Goal: Task Accomplishment & Management: Use online tool/utility

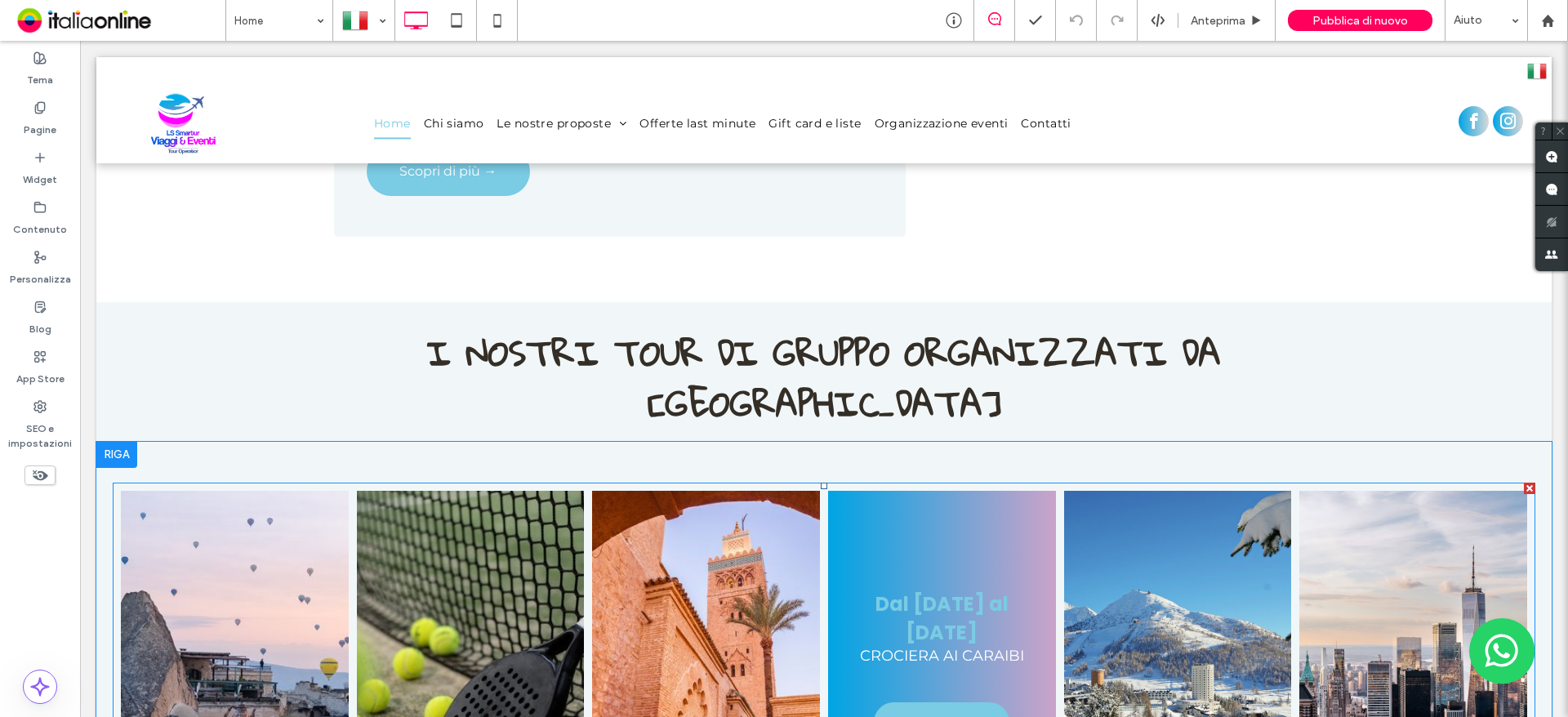
scroll to position [1797, 0]
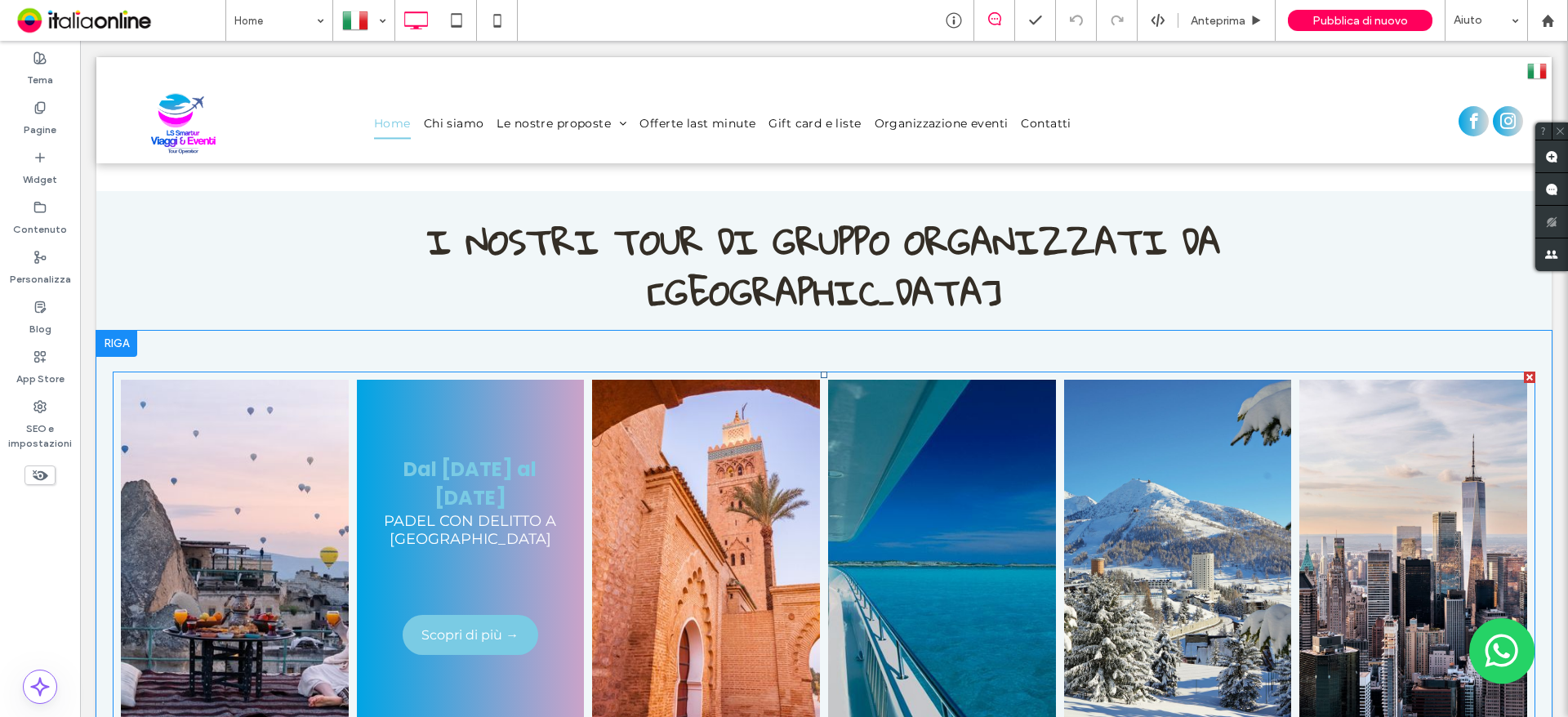
click at [487, 368] on link at bounding box center [469, 558] width 241 height 381
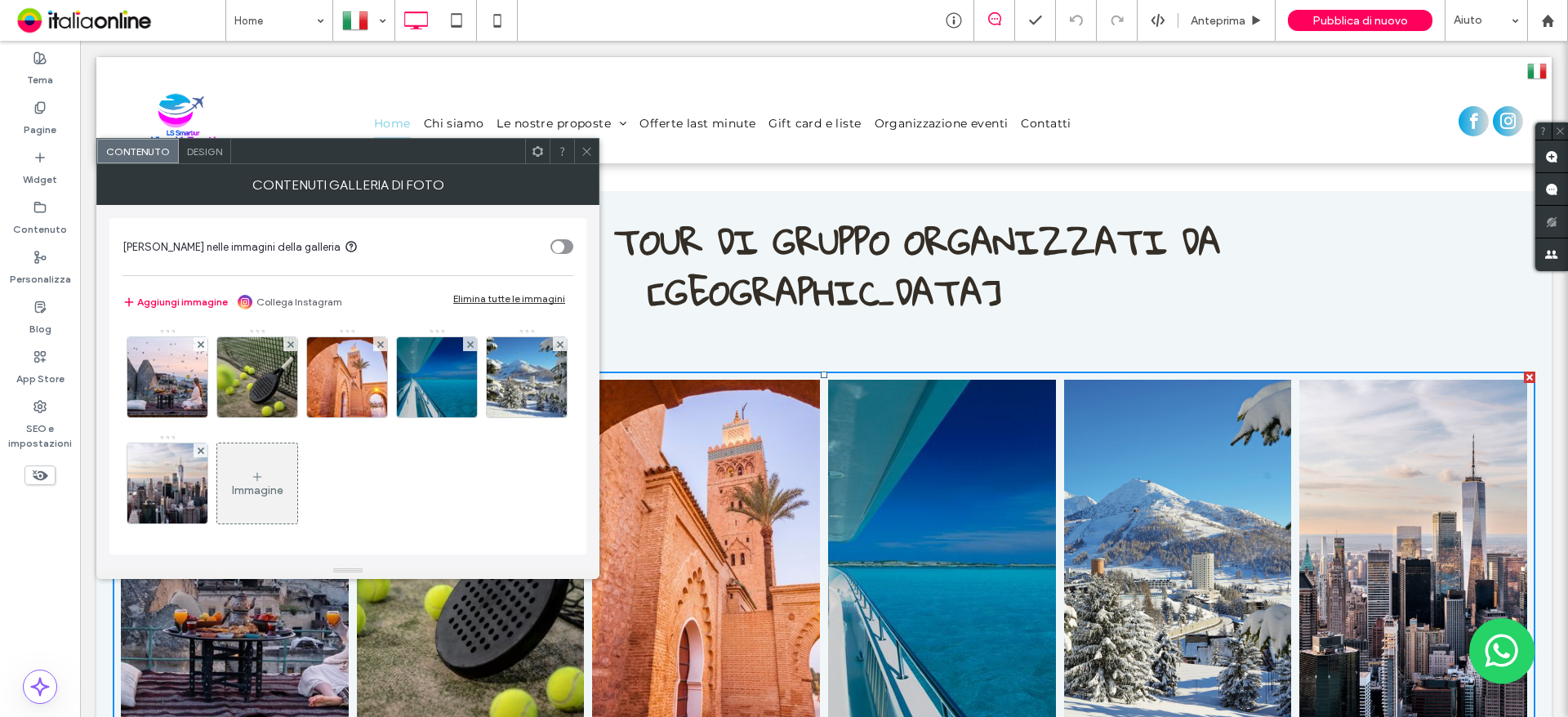
drag, startPoint x: 504, startPoint y: 111, endPoint x: 217, endPoint y: 153, distance: 290.1
click at [217, 153] on span "Design" at bounding box center [204, 151] width 35 height 13
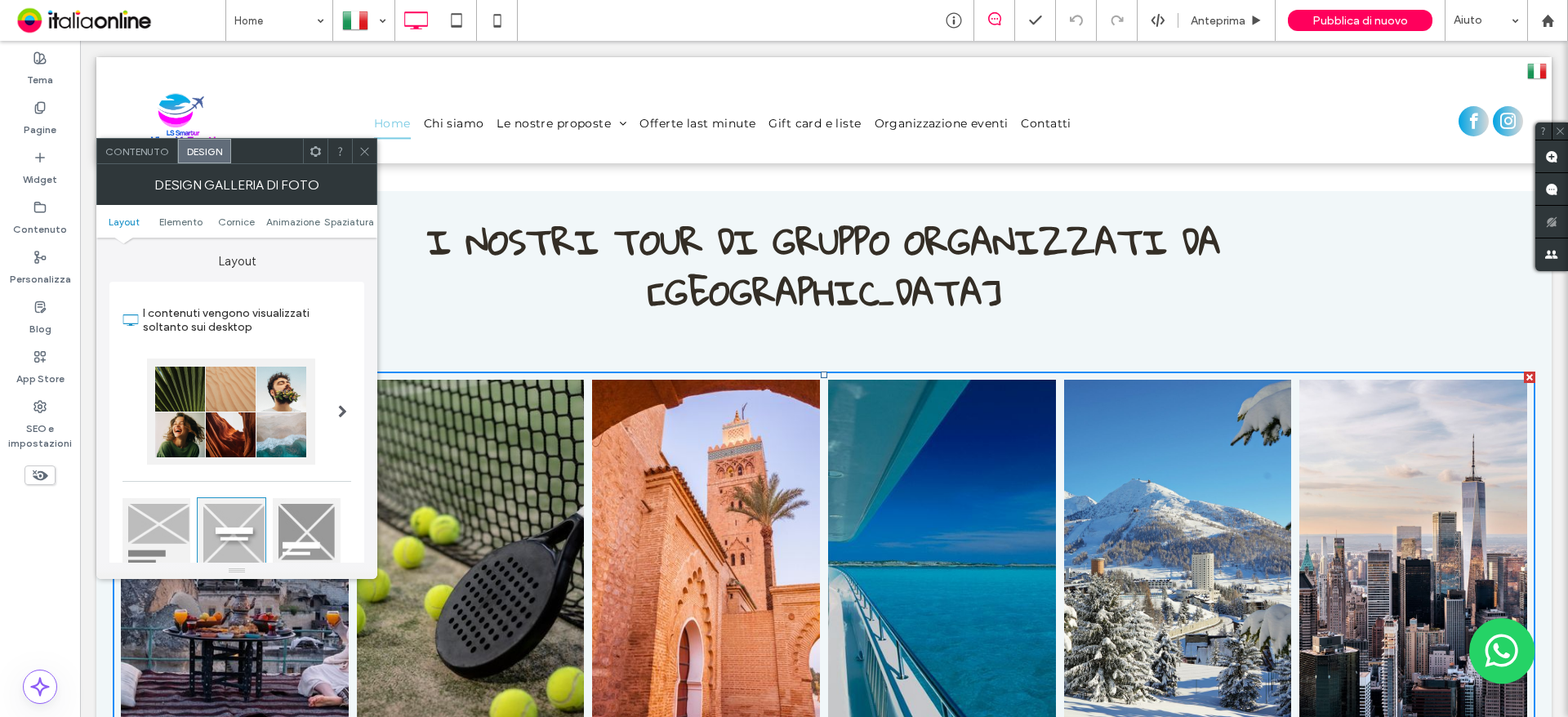
drag, startPoint x: 297, startPoint y: 193, endPoint x: 584, endPoint y: 151, distance: 290.1
click at [584, 151] on div at bounding box center [824, 111] width 1456 height 106
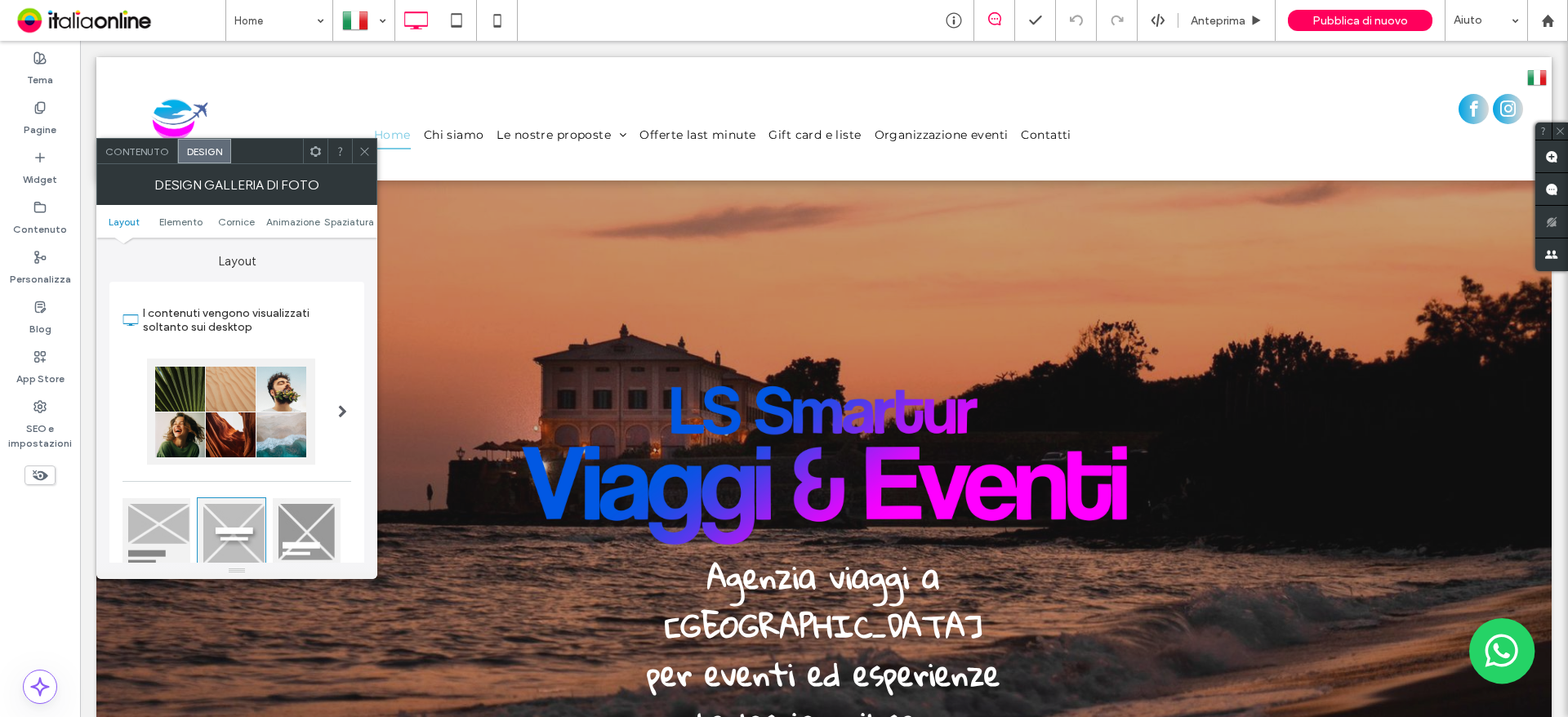
scroll to position [0, 0]
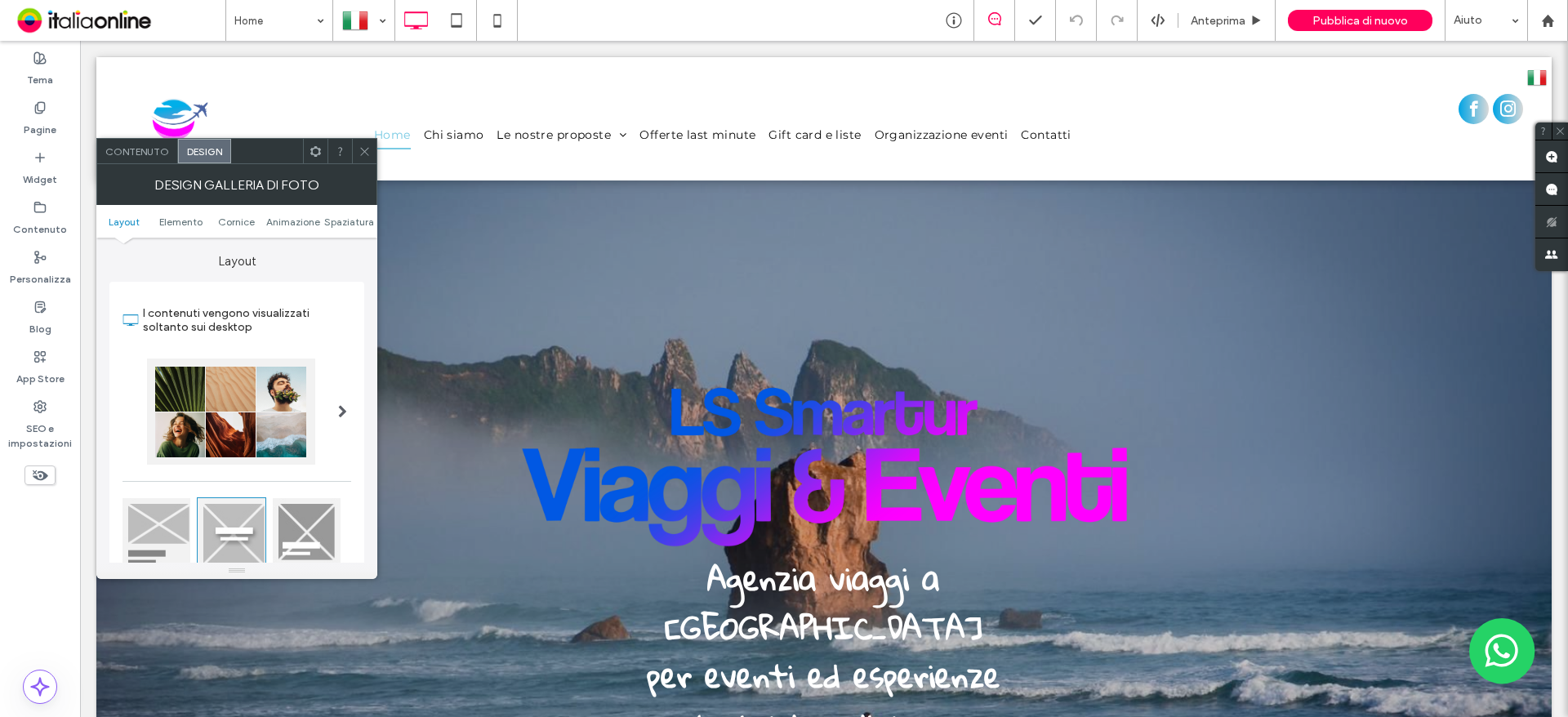
click at [367, 160] on span at bounding box center [365, 150] width 13 height 24
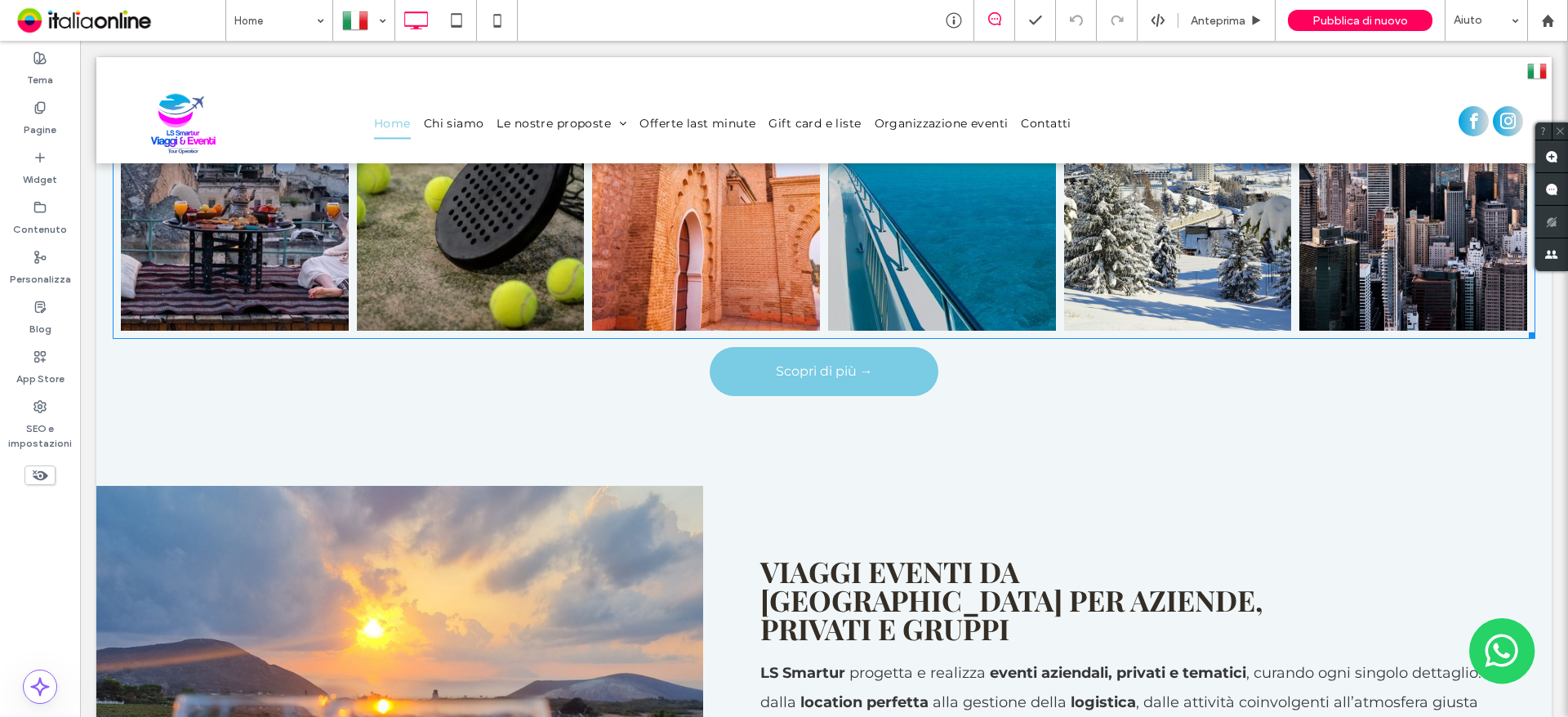
scroll to position [1797, 0]
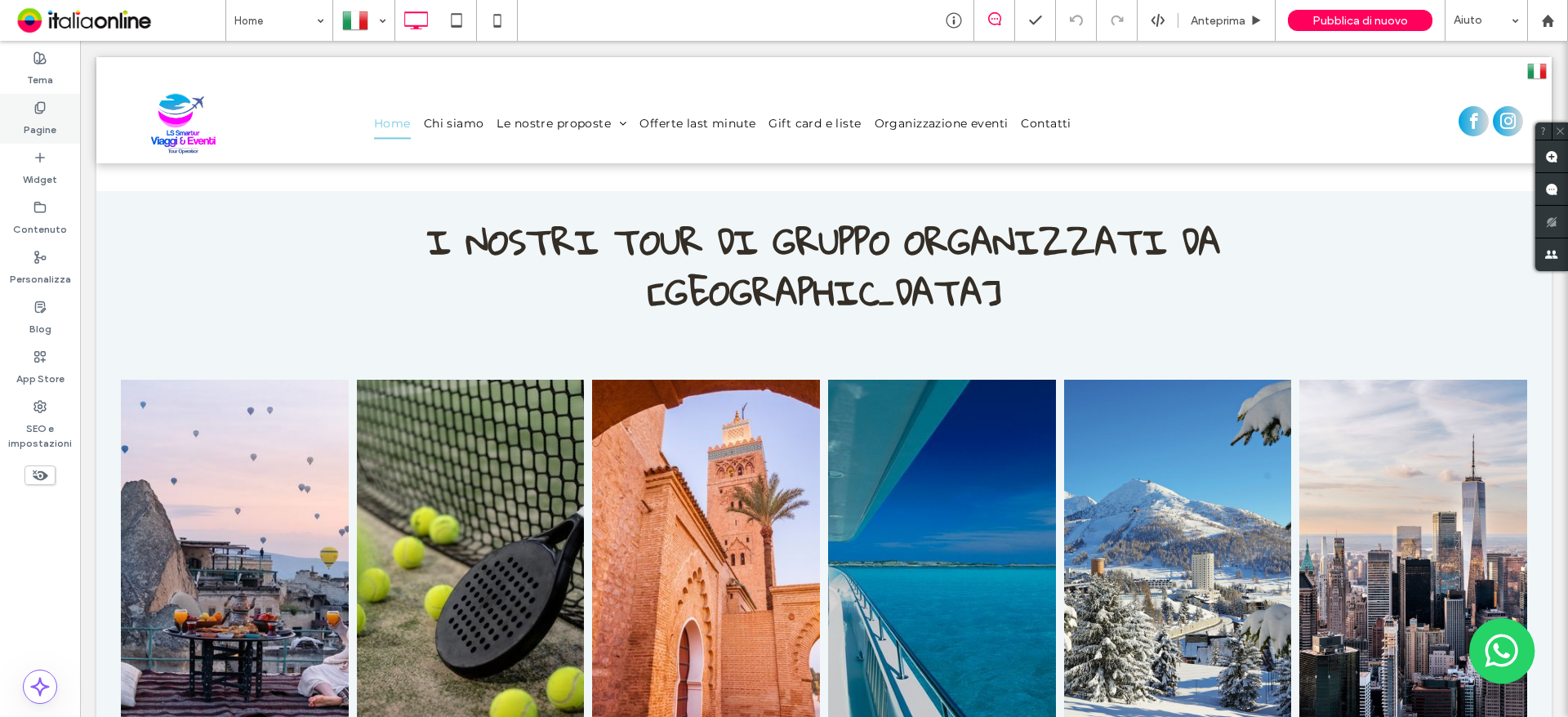
click at [44, 110] on use at bounding box center [40, 107] width 9 height 11
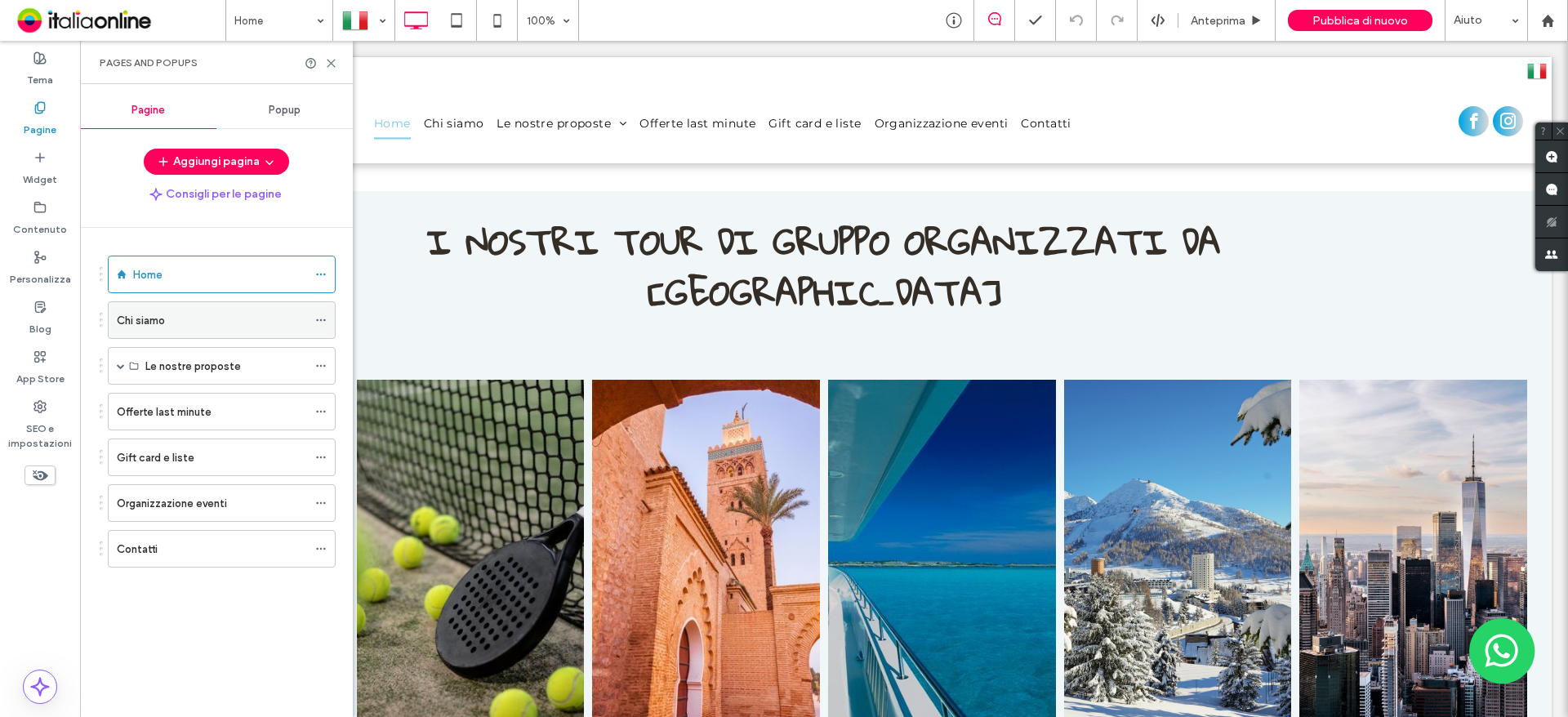
drag, startPoint x: 27, startPoint y: 172, endPoint x: 259, endPoint y: 312, distance: 271.0
click at [27, 172] on label "Widget" at bounding box center [40, 175] width 35 height 23
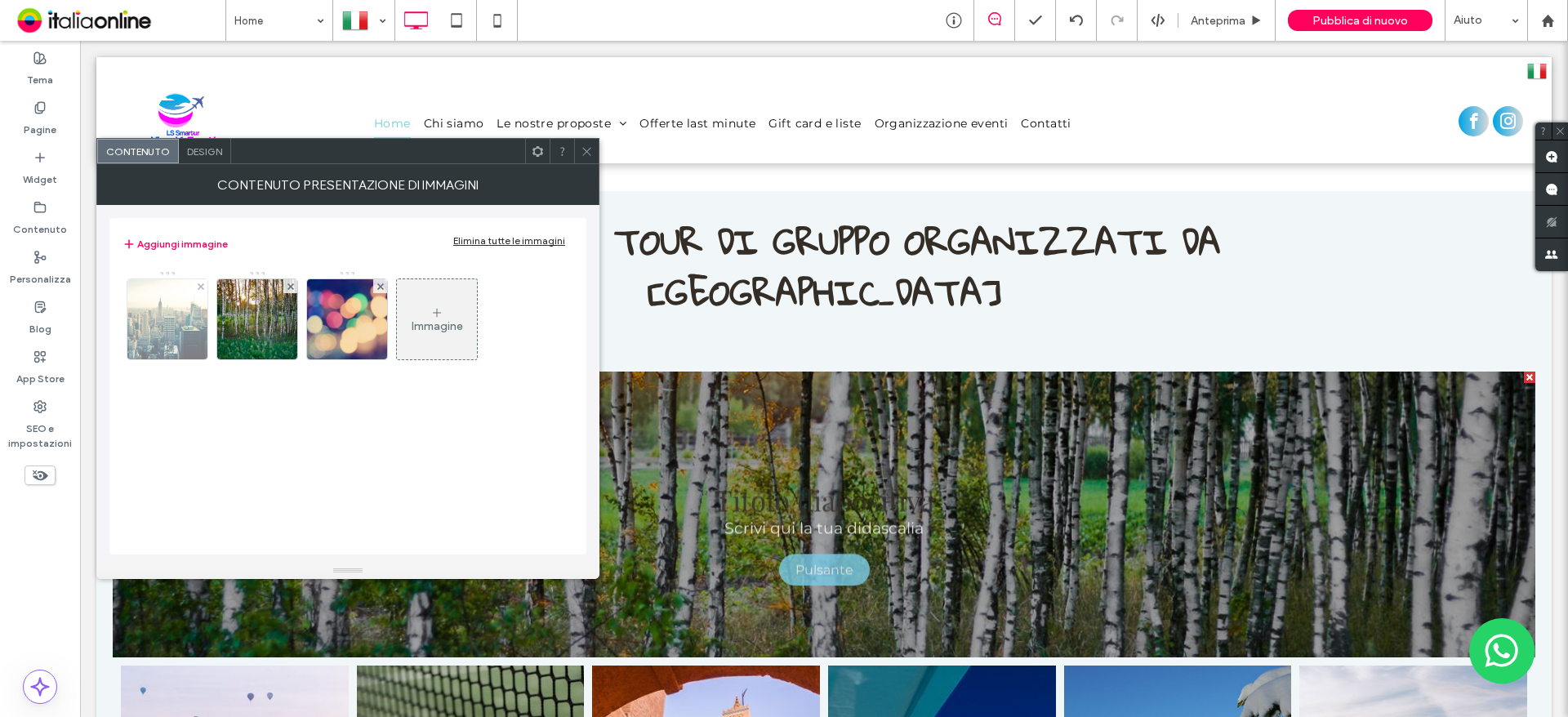
click at [161, 328] on img at bounding box center [167, 319] width 170 height 80
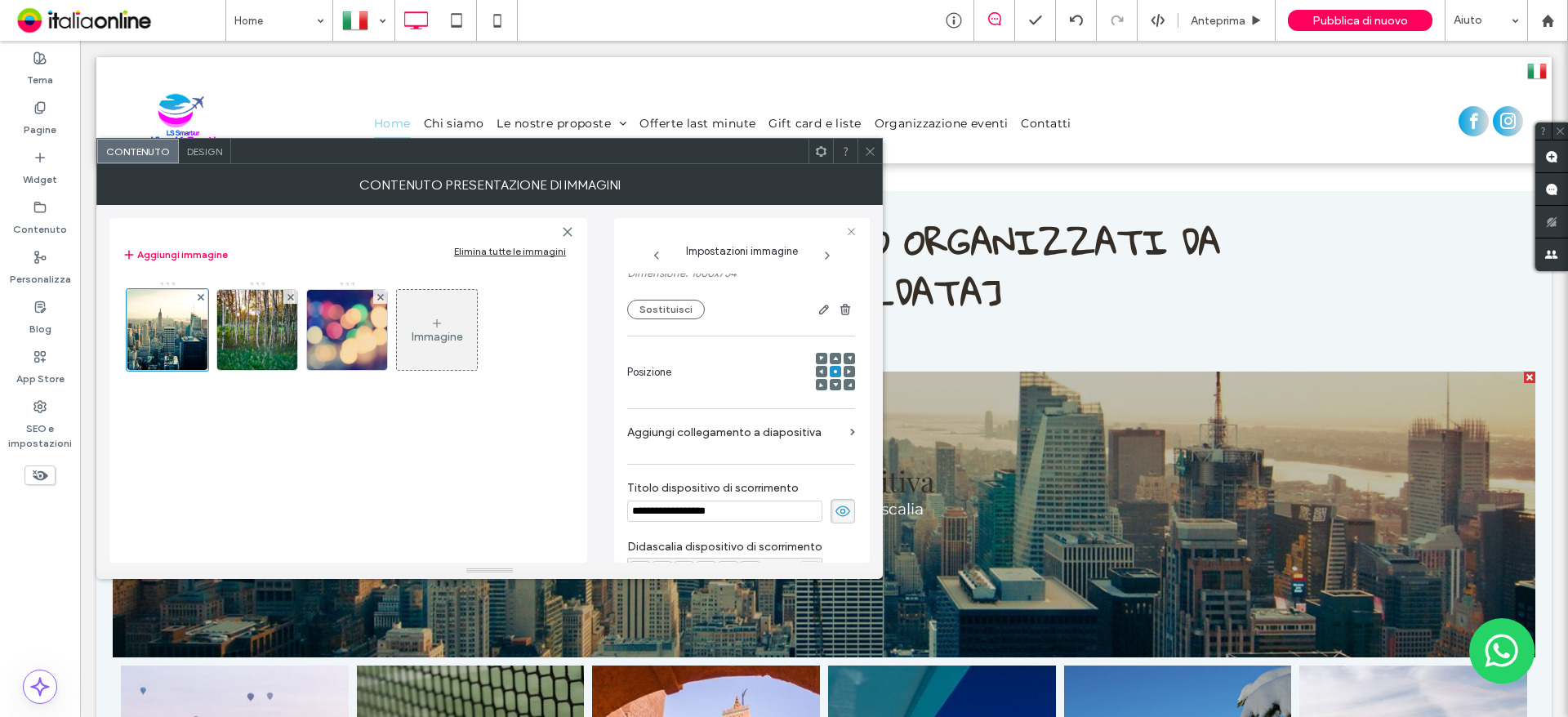
scroll to position [78, 0]
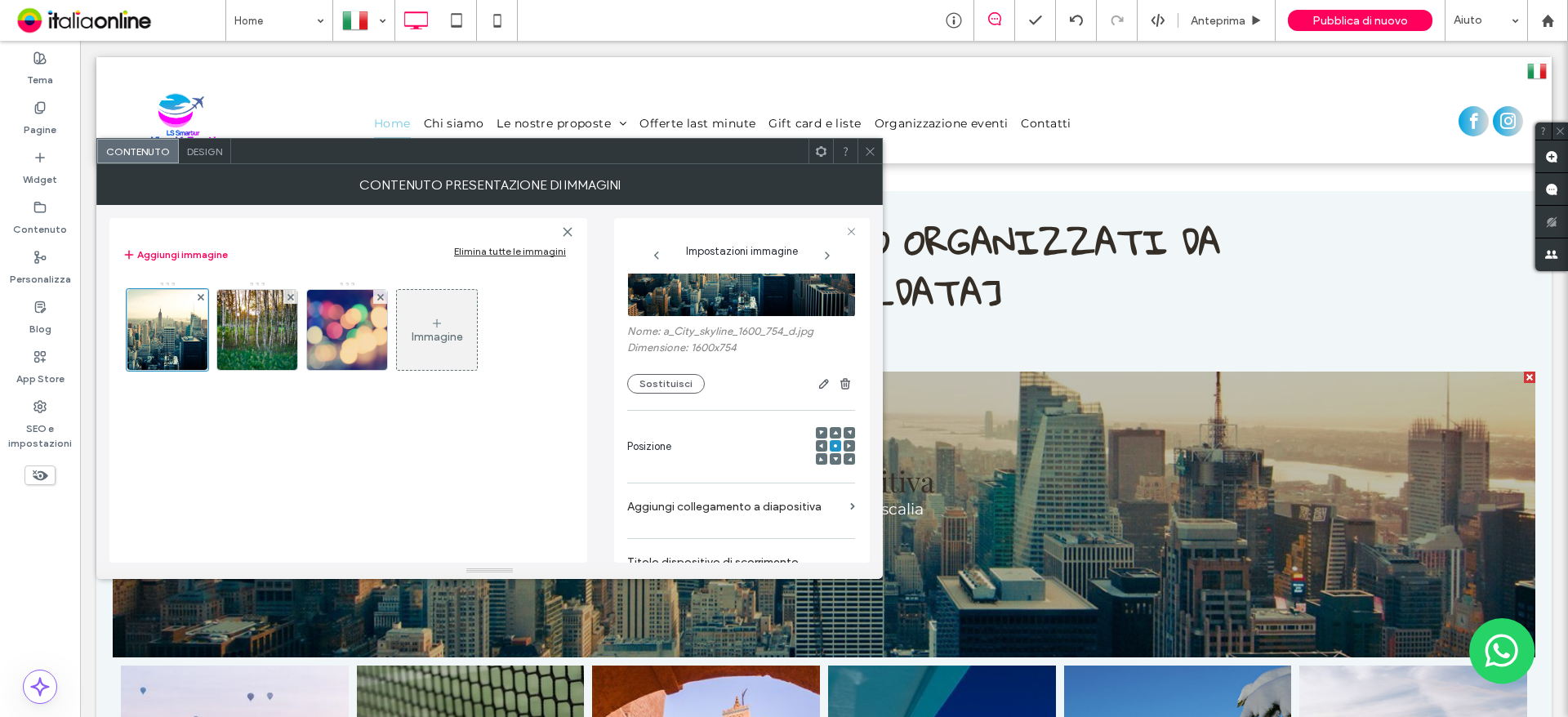
click at [861, 150] on div at bounding box center [870, 150] width 24 height 24
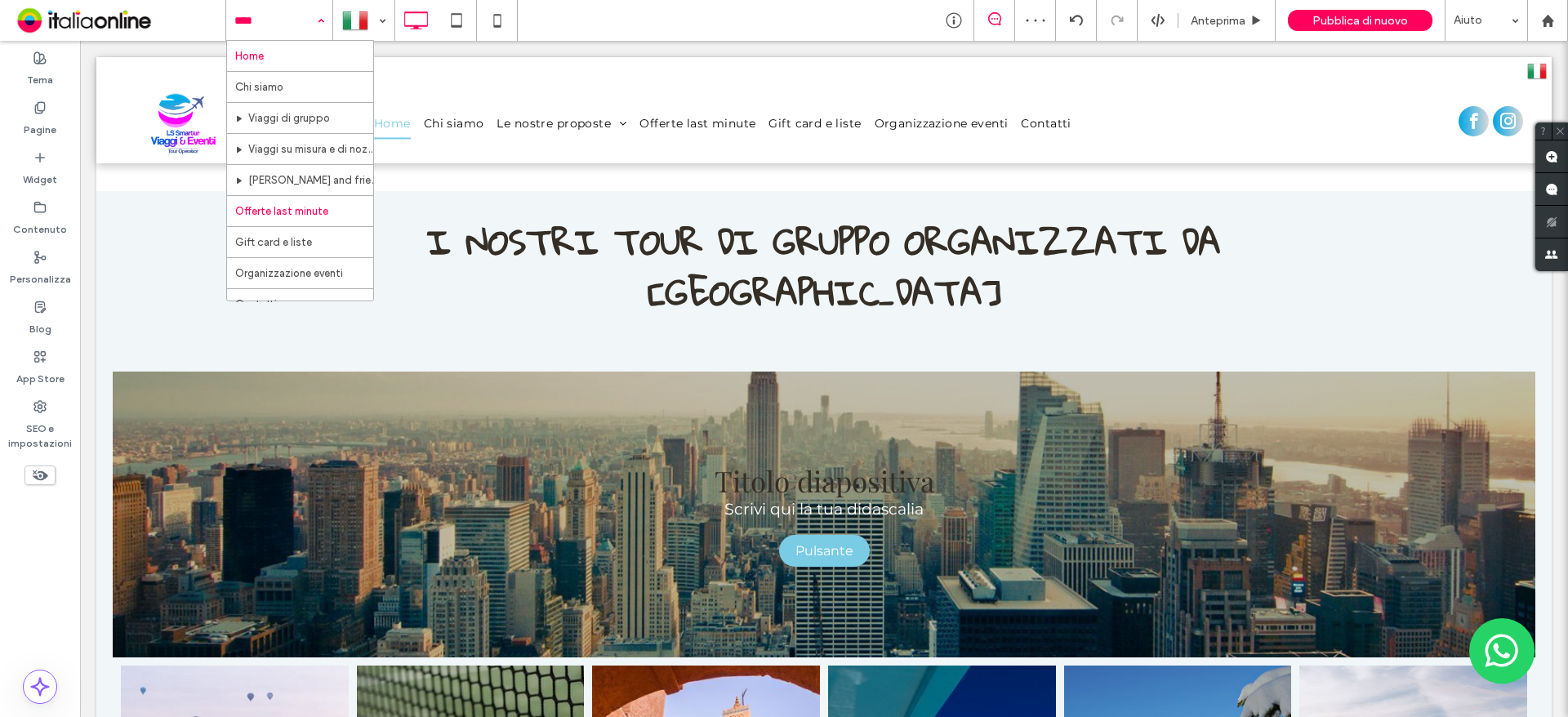
scroll to position [17, 0]
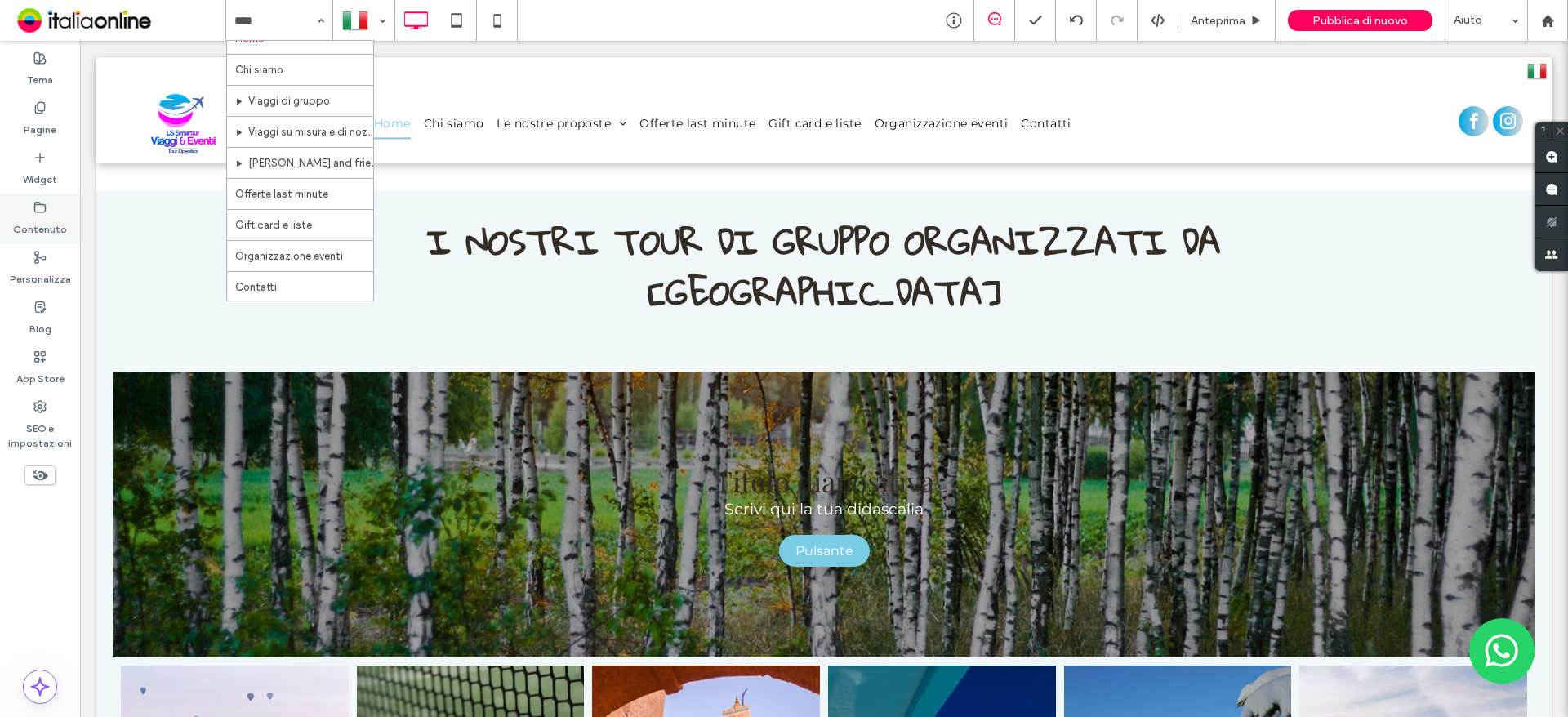
click at [34, 112] on icon at bounding box center [40, 107] width 13 height 13
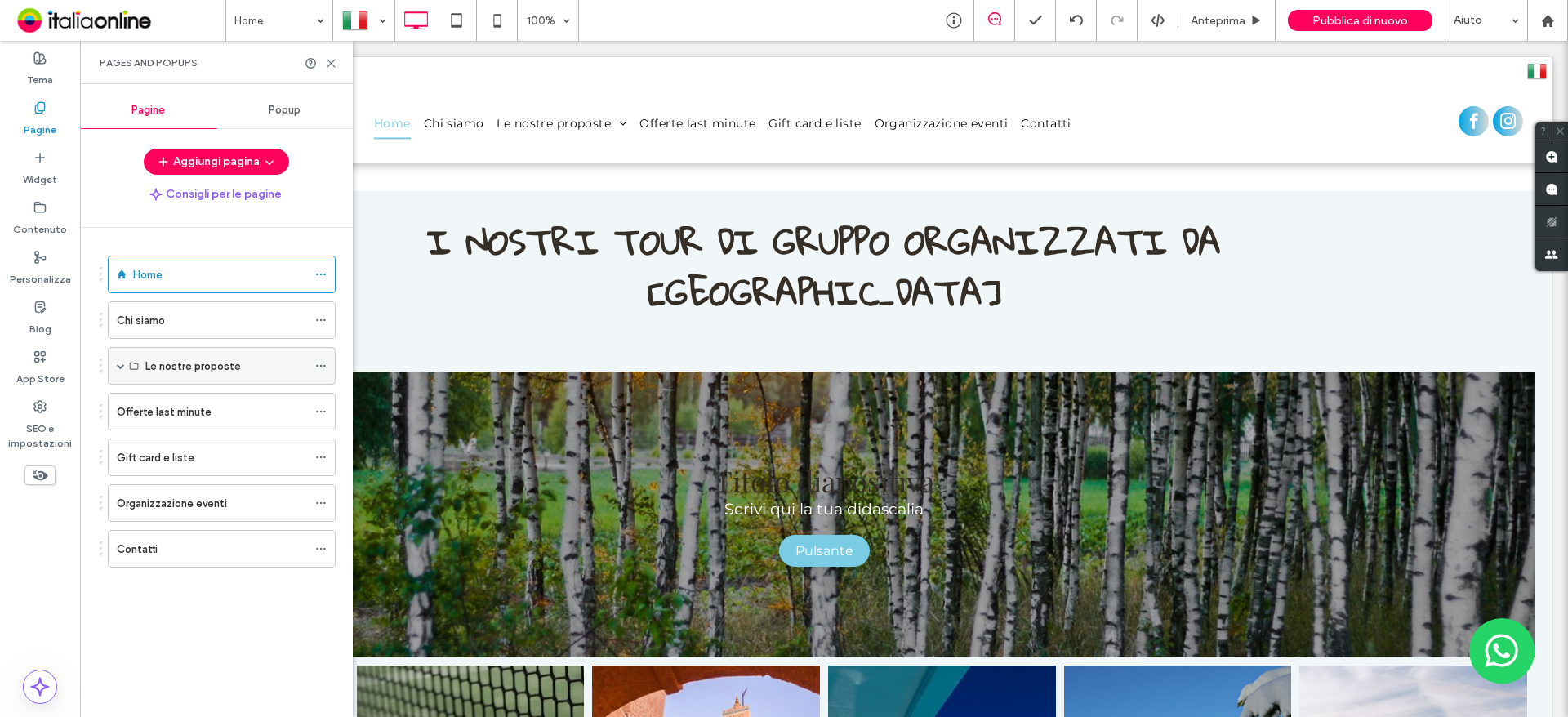
click at [176, 375] on div "Le nostre proposte" at bounding box center [226, 366] width 162 height 36
click at [209, 369] on label "Le nostre proposte" at bounding box center [193, 367] width 95 height 29
click at [234, 364] on label "Le nostre proposte" at bounding box center [193, 367] width 95 height 29
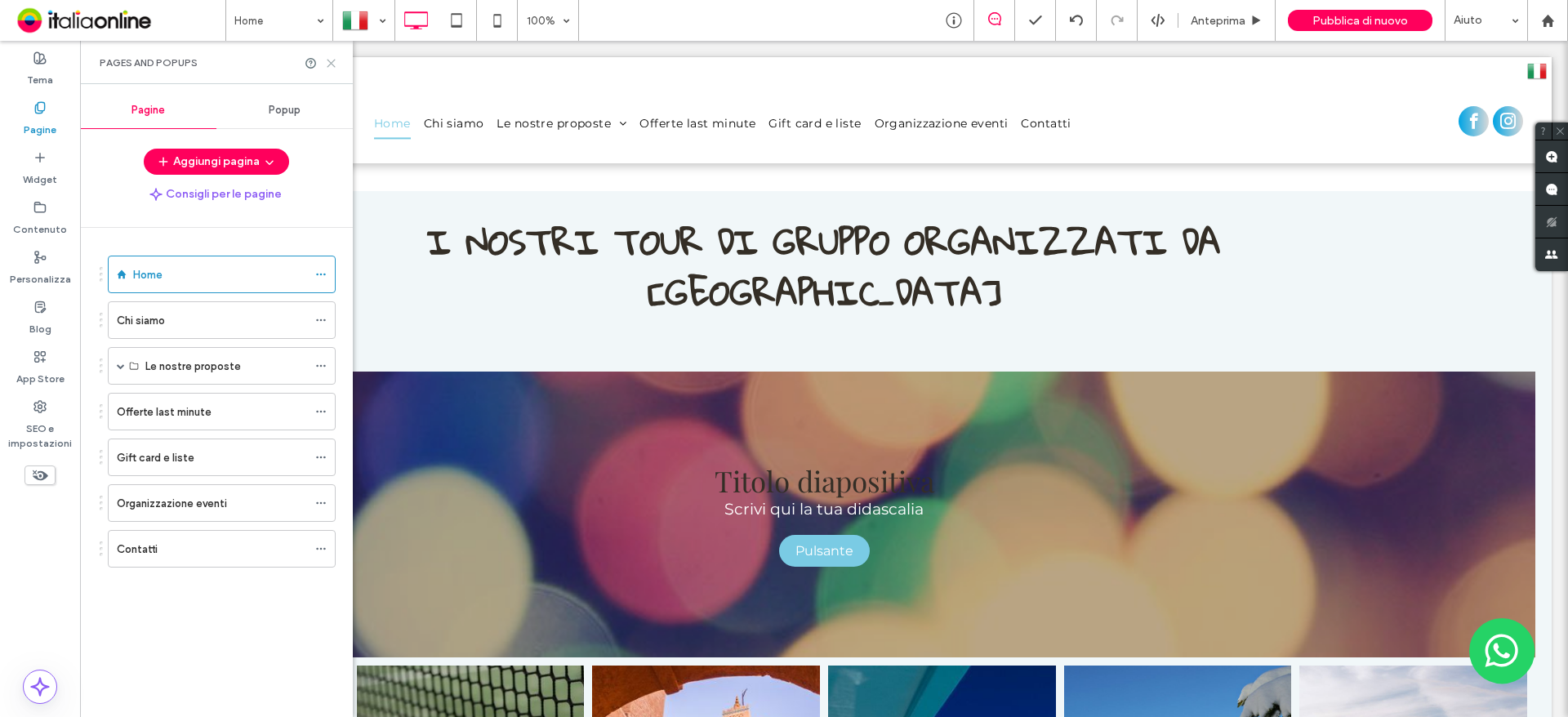
click at [329, 62] on icon at bounding box center [331, 63] width 13 height 13
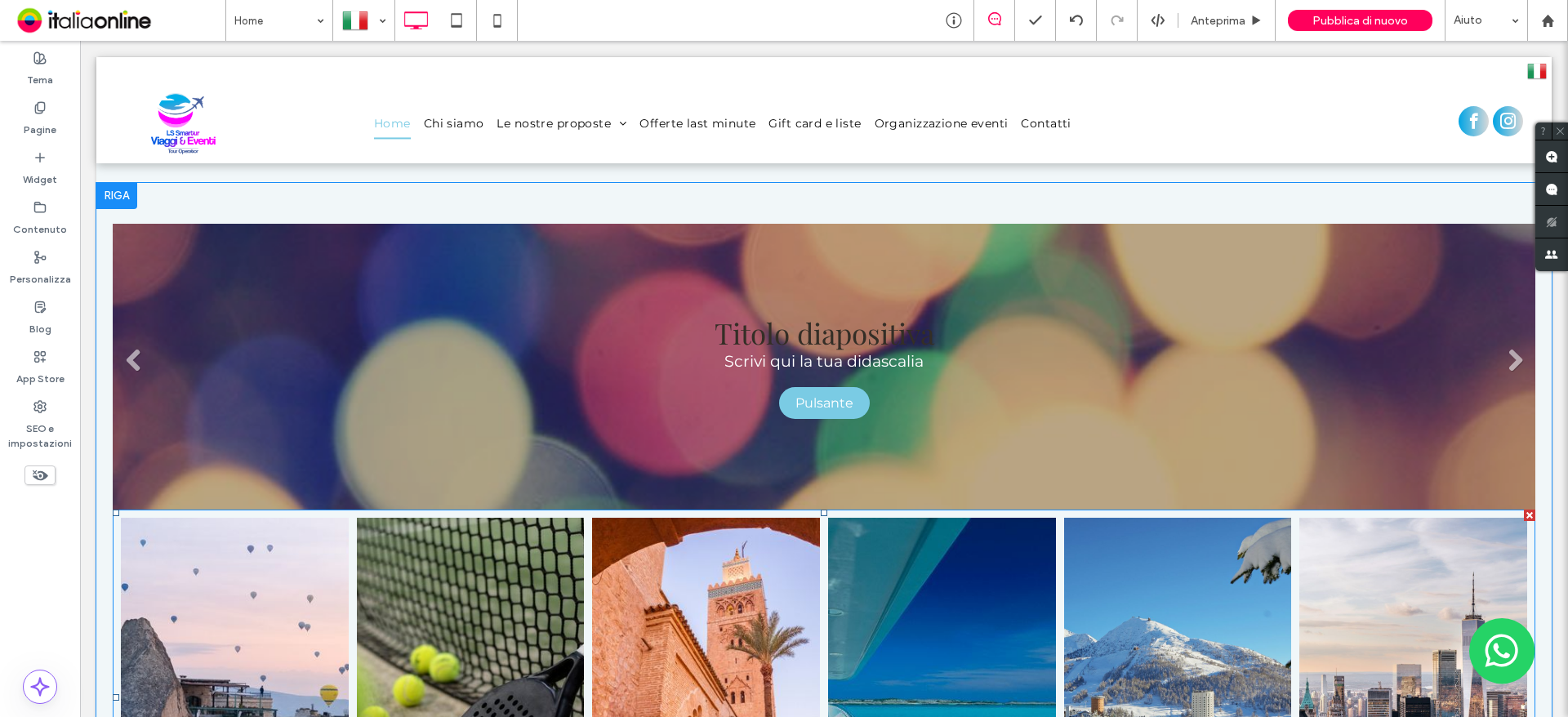
scroll to position [1797, 0]
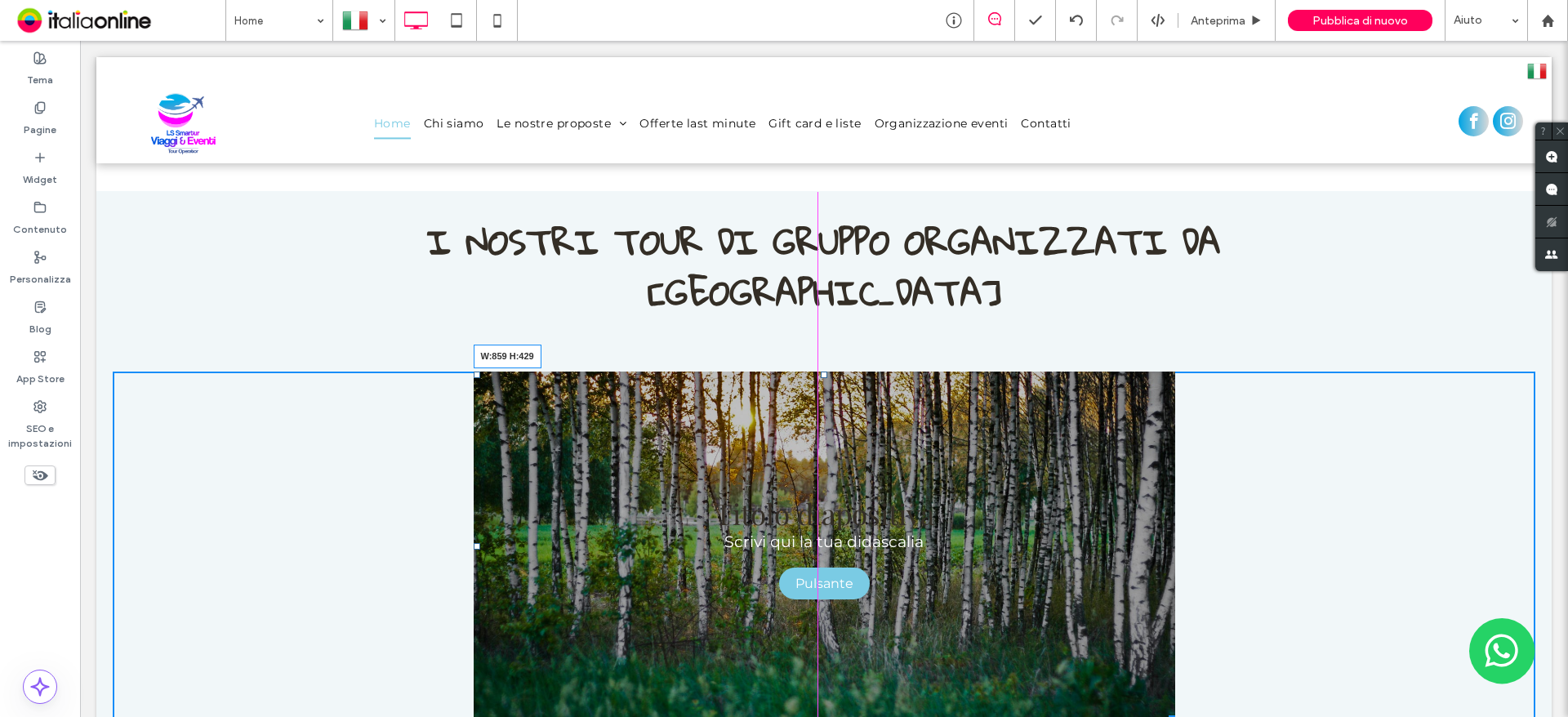
drag, startPoint x: 1517, startPoint y: 554, endPoint x: 1164, endPoint y: 618, distance: 358.8
click at [1164, 709] on div at bounding box center [1169, 715] width 13 height 13
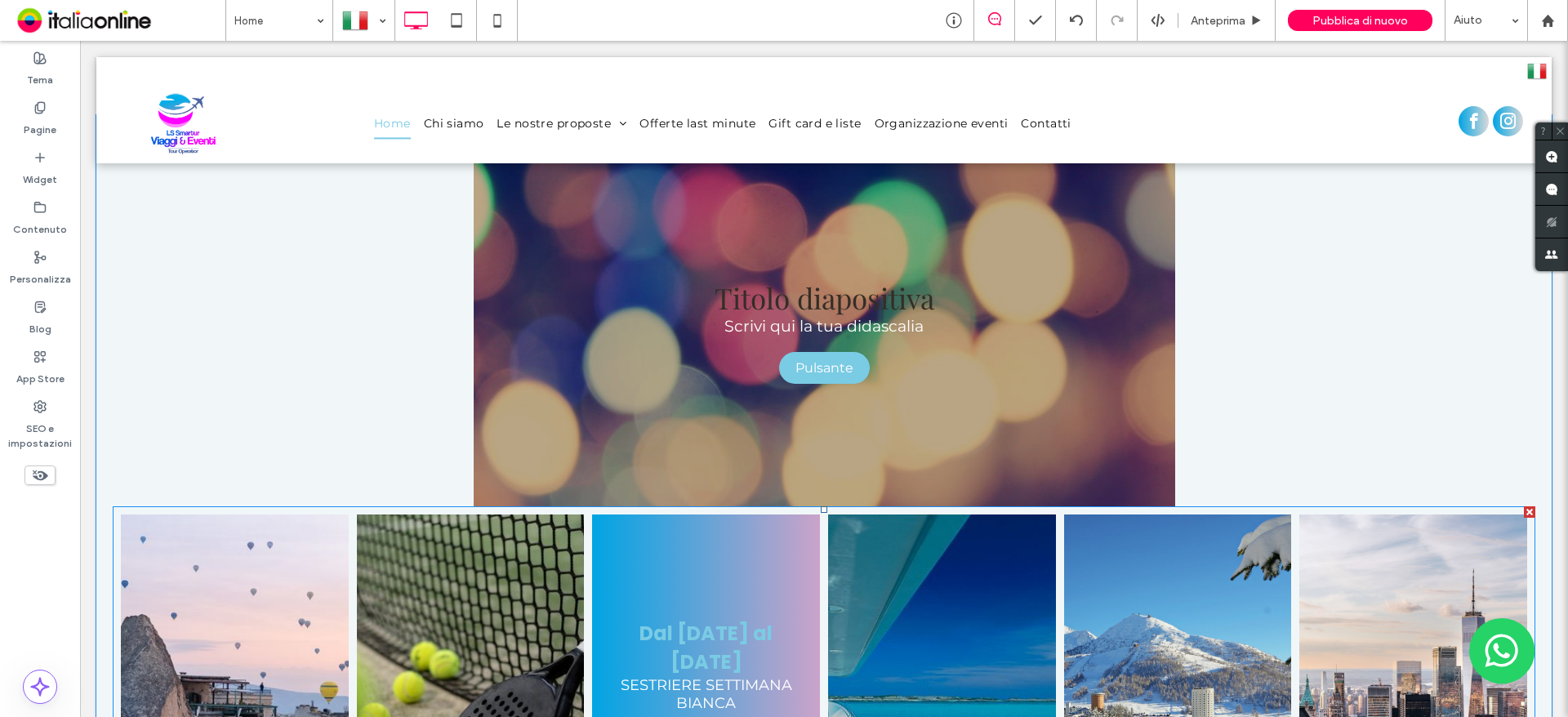
scroll to position [2042, 0]
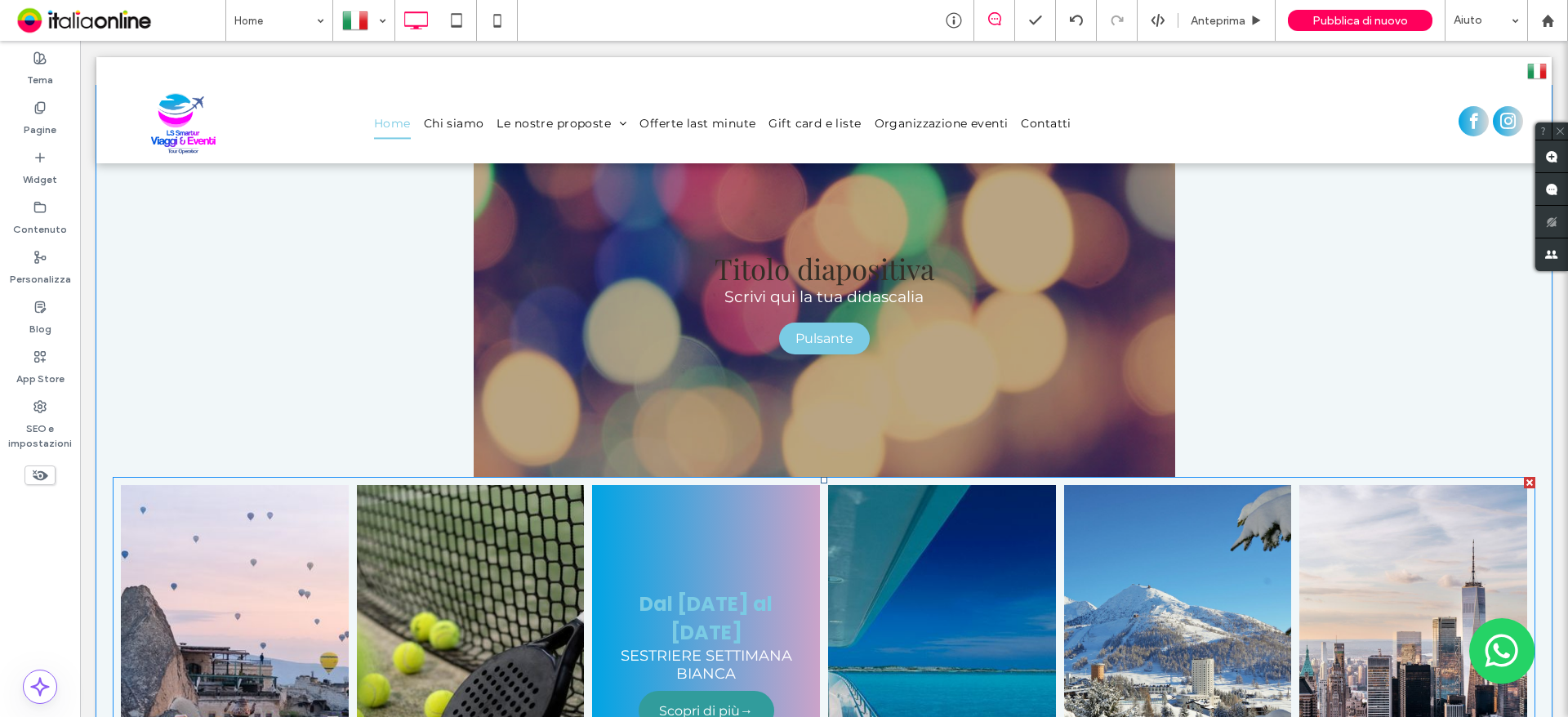
click at [719, 695] on span "Scopri di più→" at bounding box center [706, 711] width 127 height 32
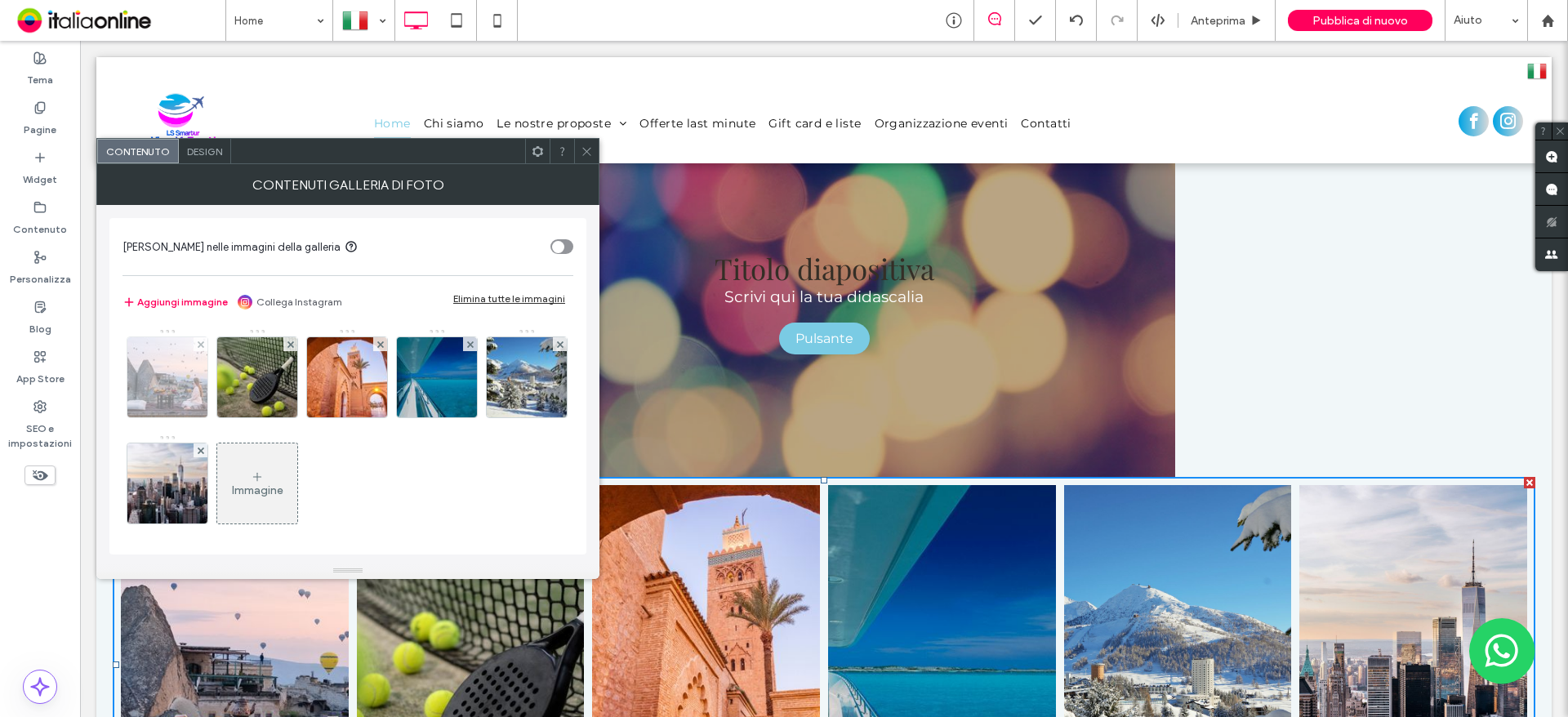
click at [154, 399] on img at bounding box center [168, 377] width 120 height 80
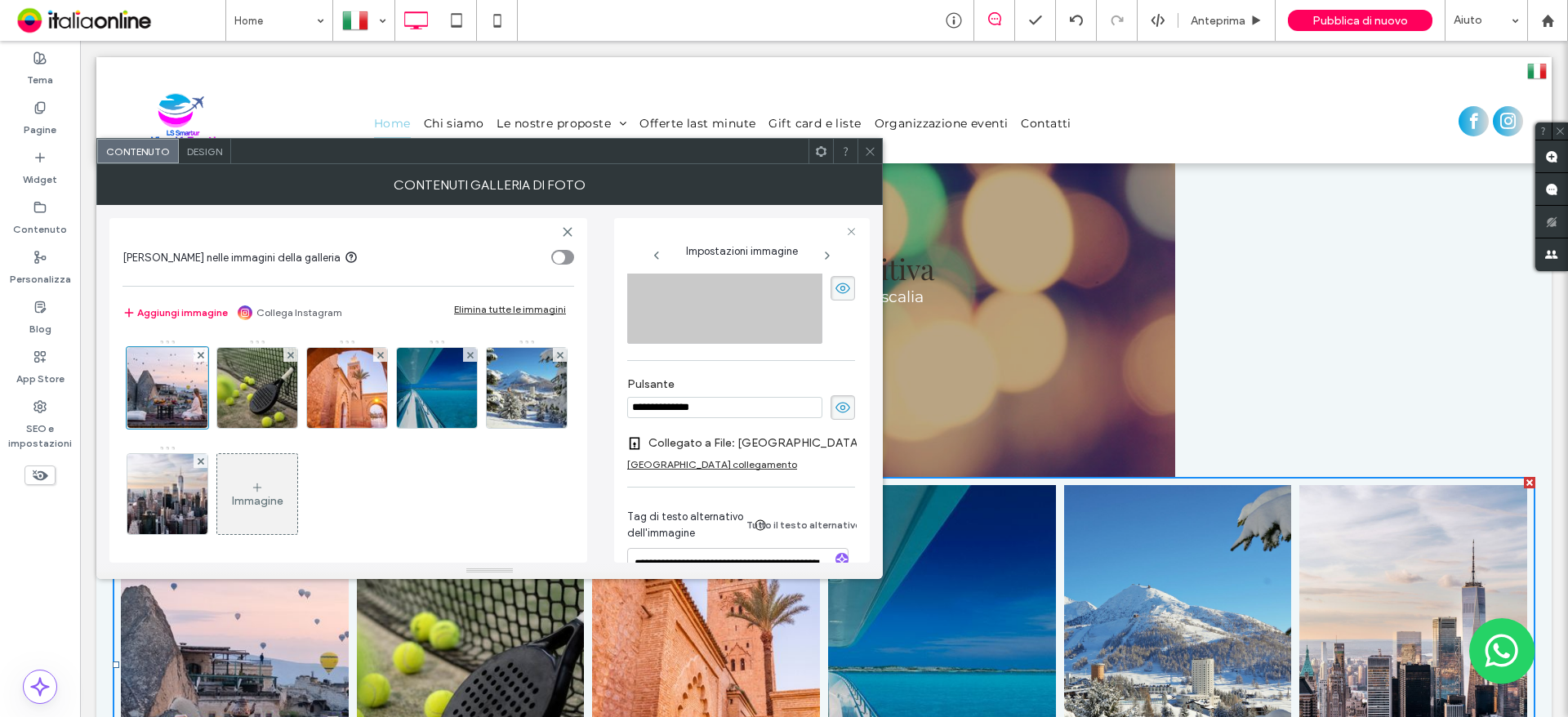
scroll to position [497, 0]
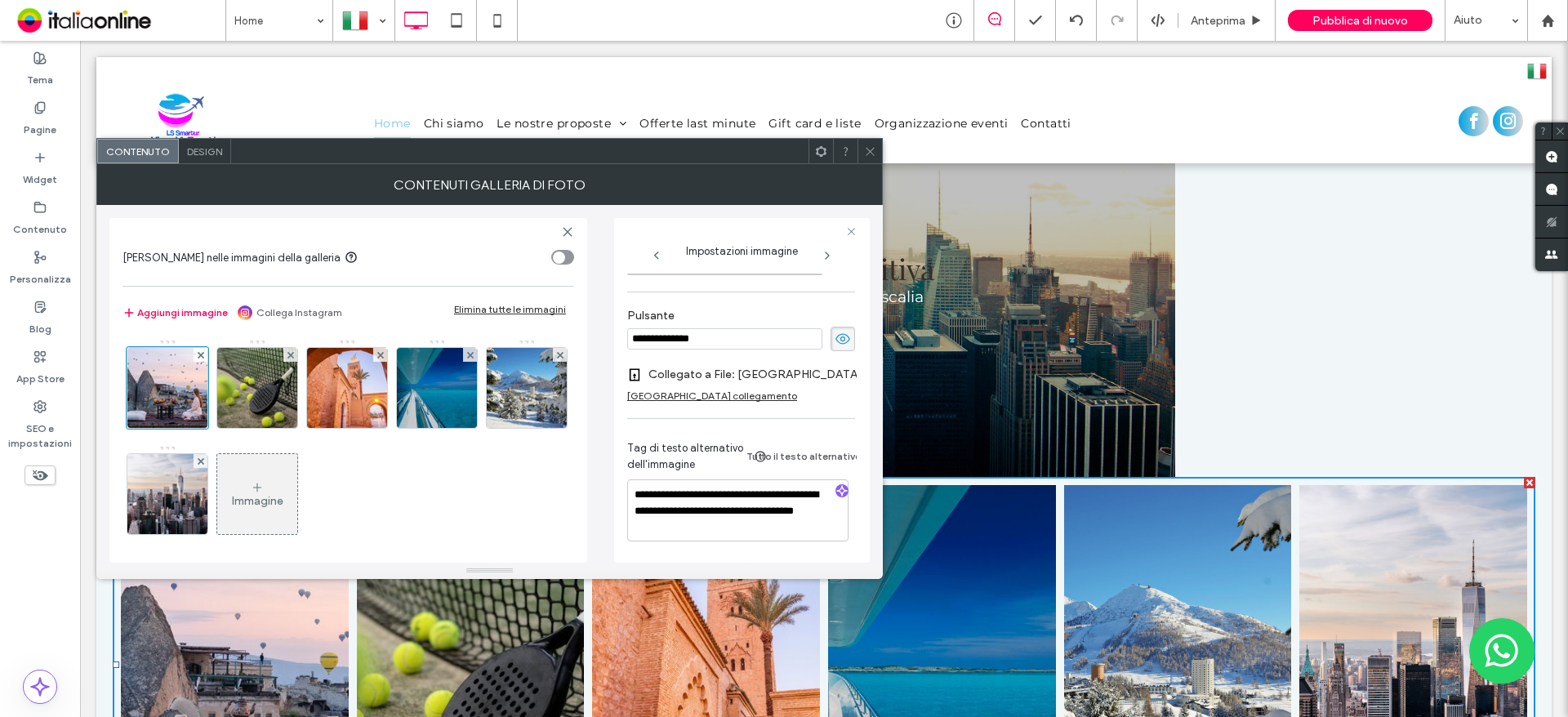
drag, startPoint x: 869, startPoint y: 161, endPoint x: 871, endPoint y: 177, distance: 16.1
click at [869, 161] on span at bounding box center [870, 150] width 13 height 24
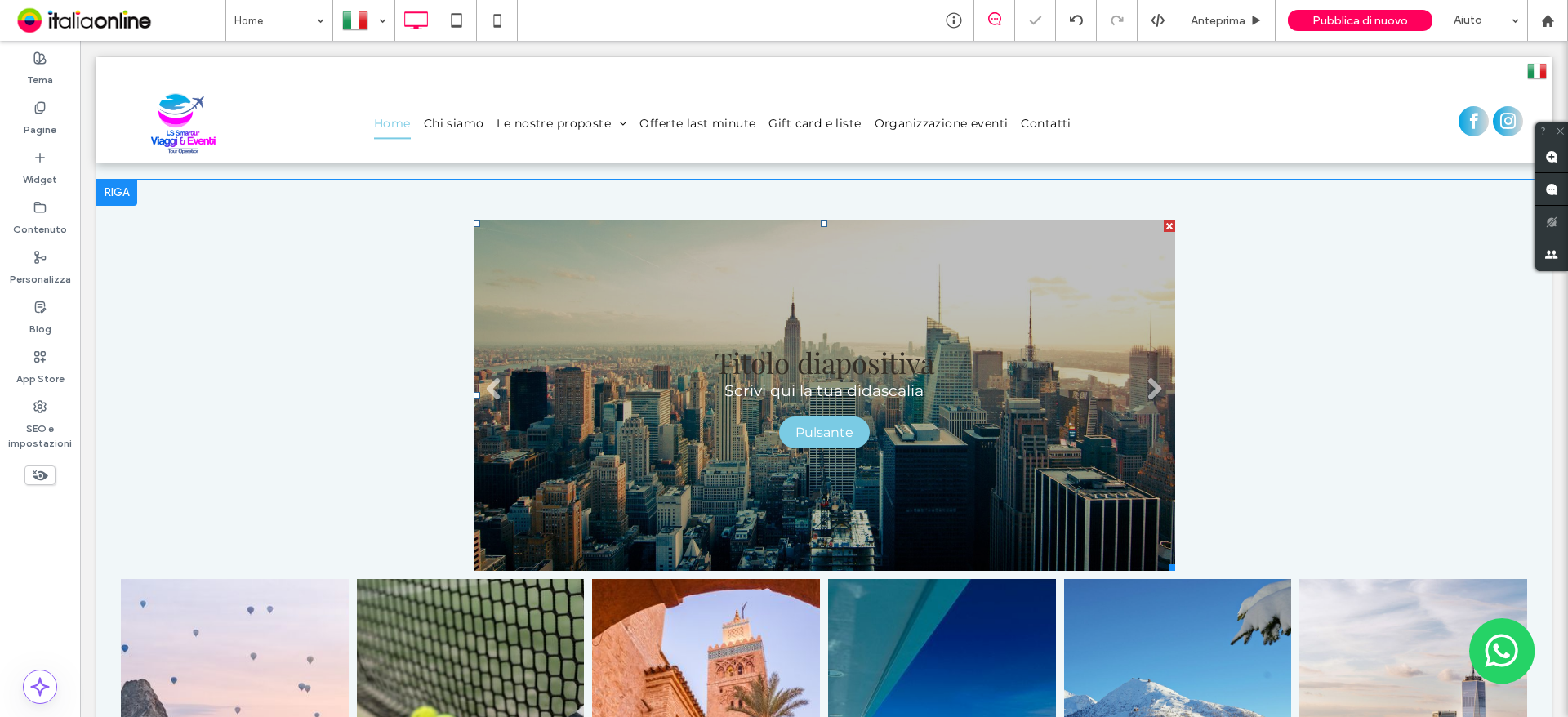
scroll to position [1715, 0]
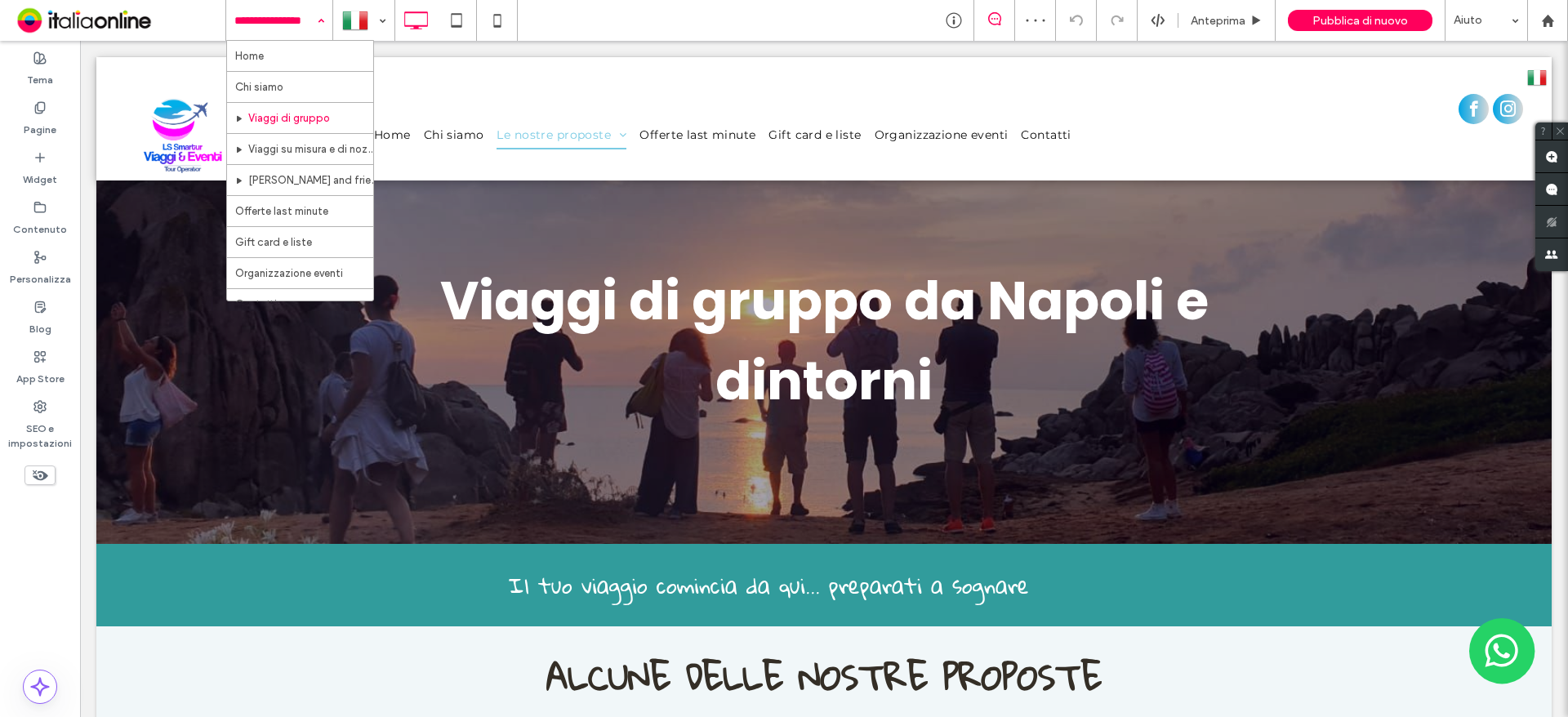
click at [286, 8] on input at bounding box center [275, 20] width 82 height 41
click at [321, 21] on div "Home Chi siamo Viaggi di gruppo Viaggi su misura e di nozze [PERSON_NAME] and f…" at bounding box center [279, 20] width 106 height 41
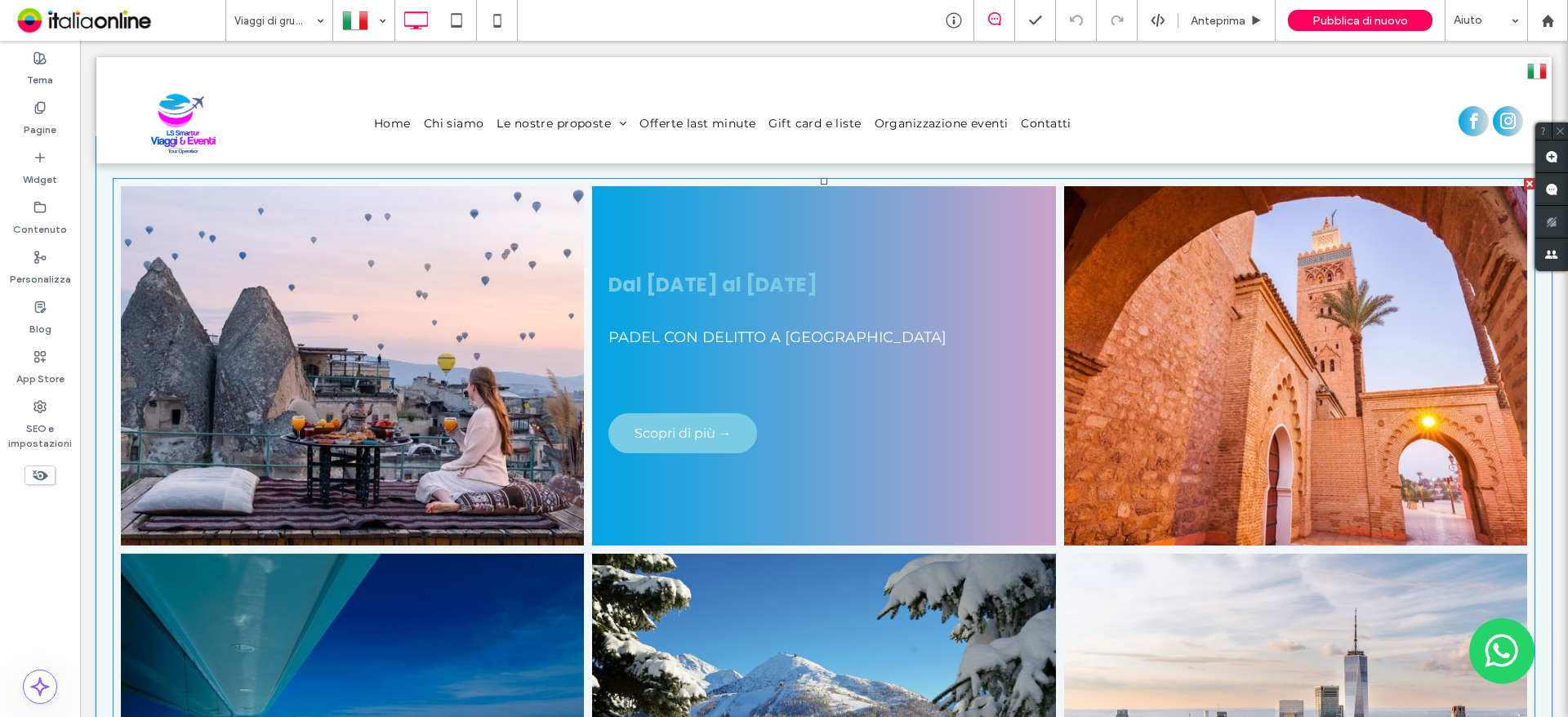
scroll to position [572, 0]
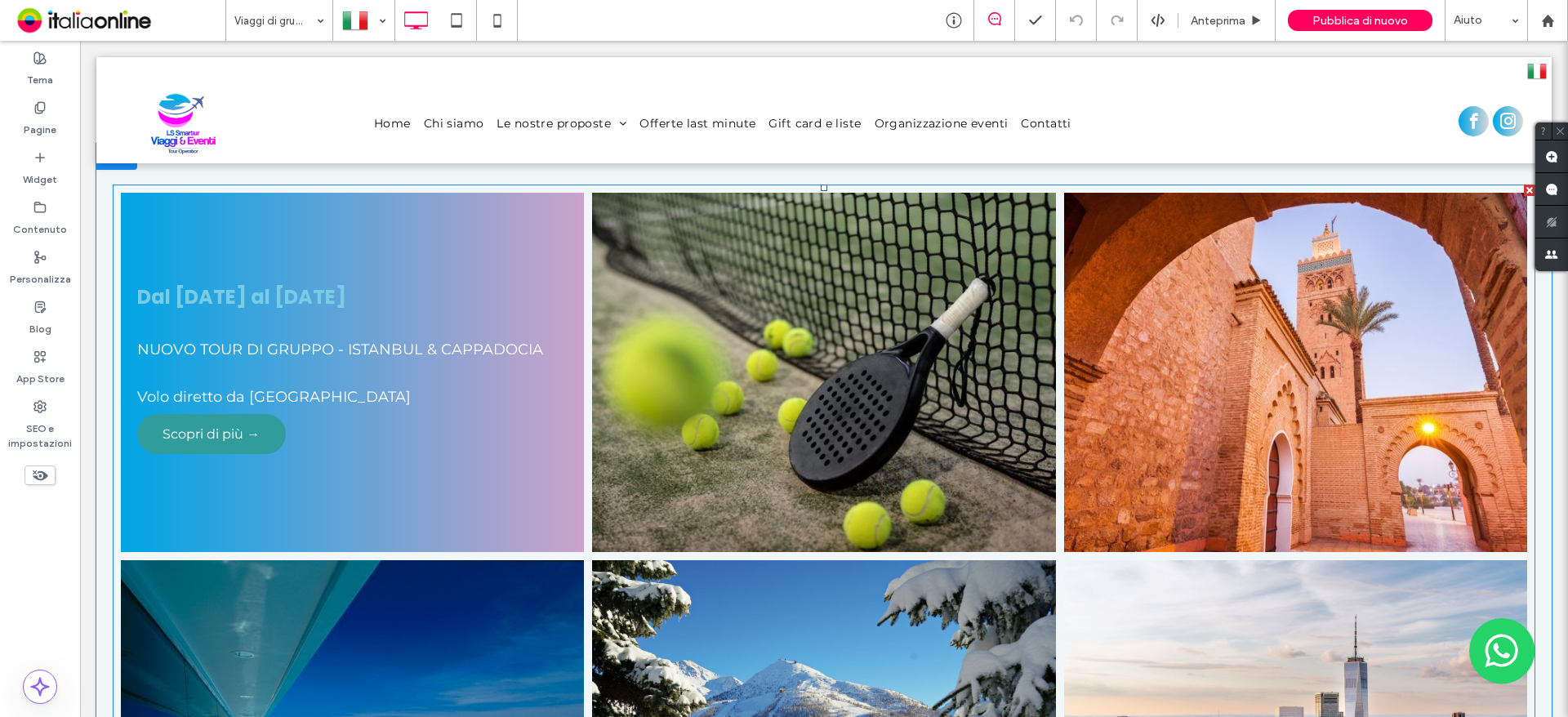
click at [233, 421] on span "Scopri di più →" at bounding box center [211, 434] width 130 height 32
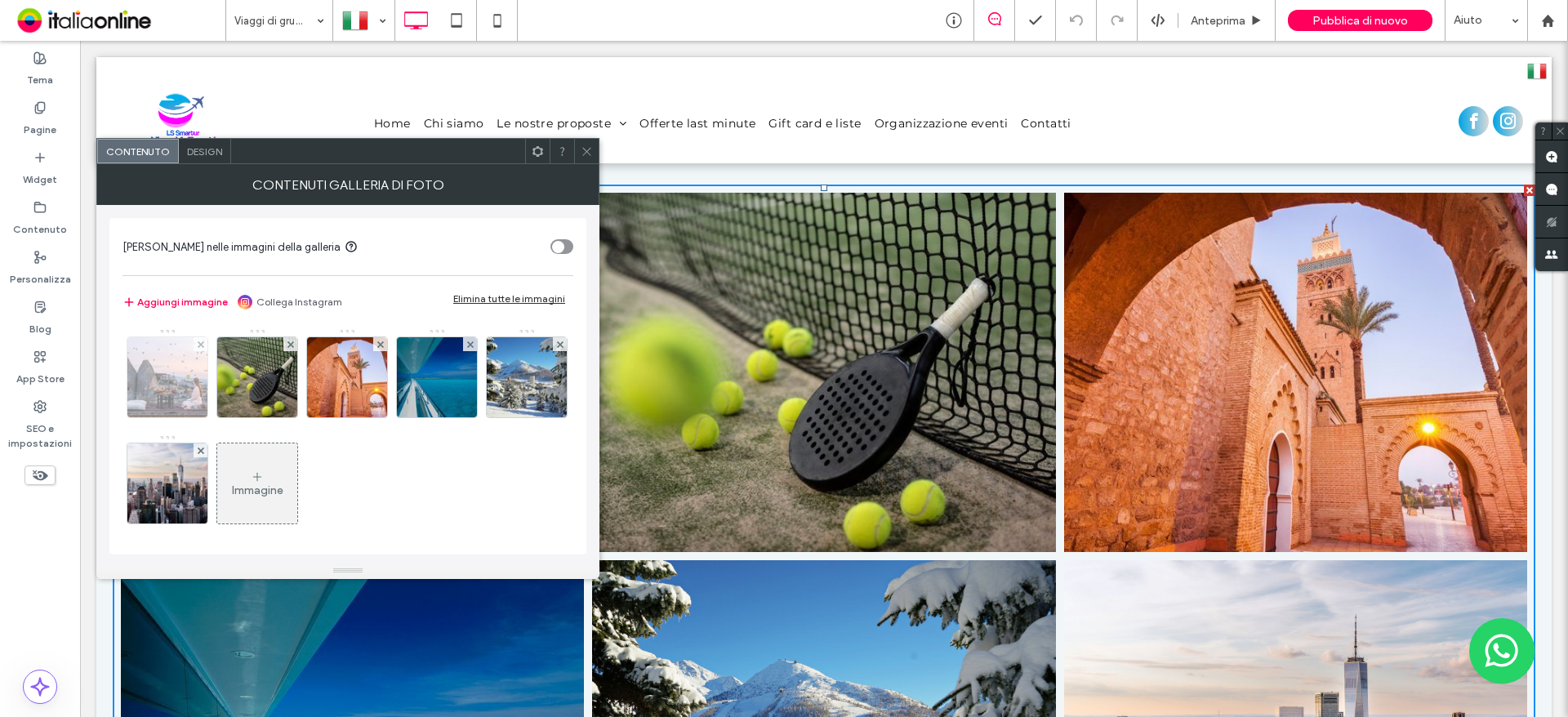
click at [179, 395] on img at bounding box center [168, 377] width 120 height 80
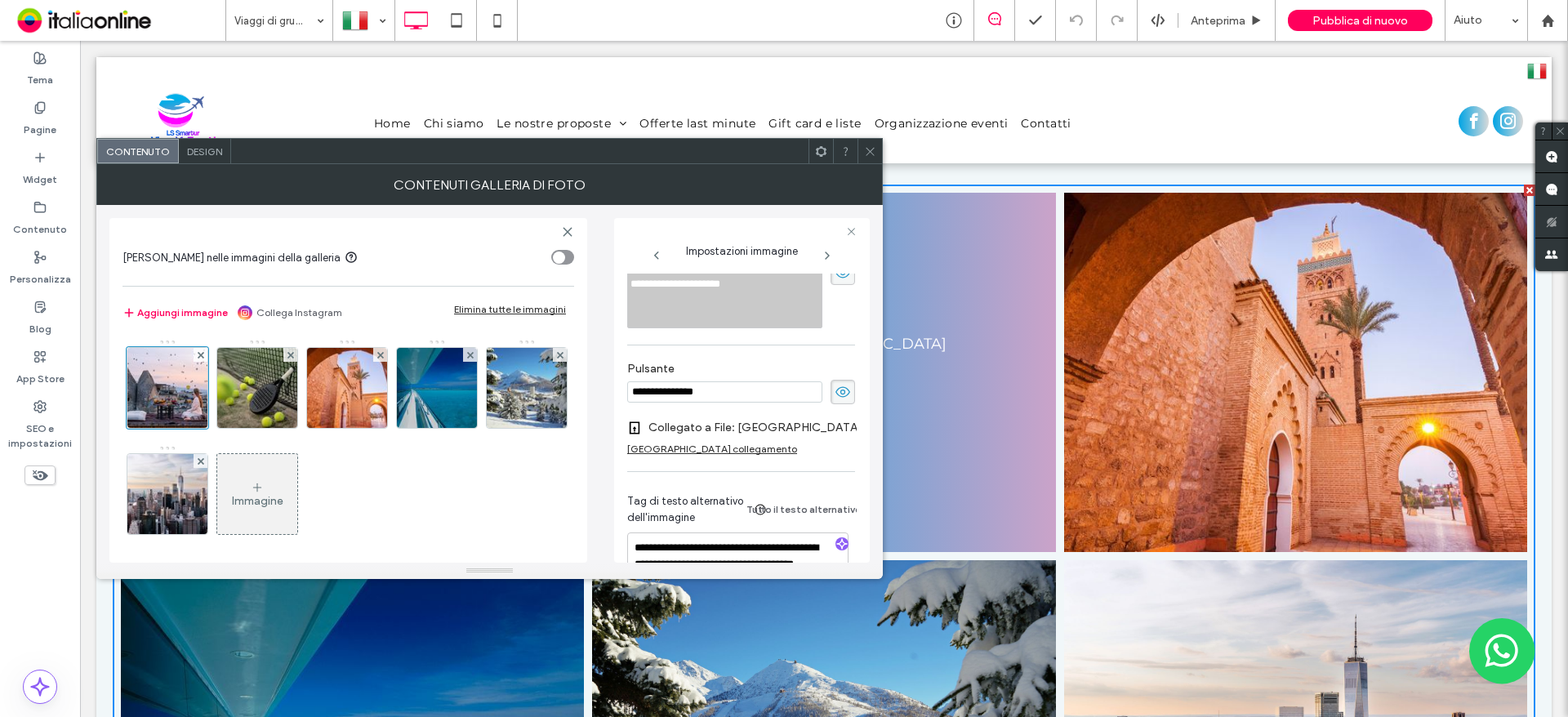
scroll to position [327, 0]
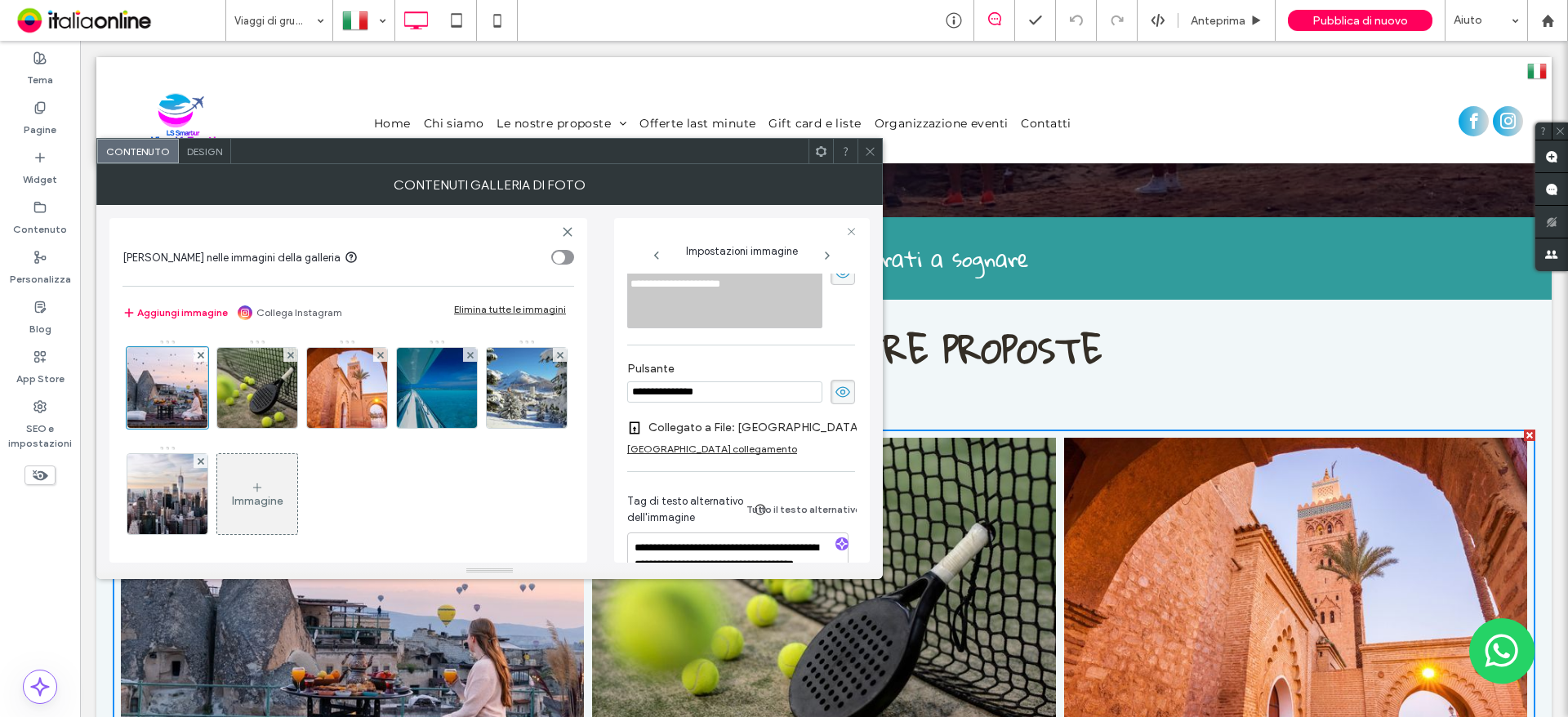
click at [871, 148] on icon at bounding box center [870, 151] width 13 height 13
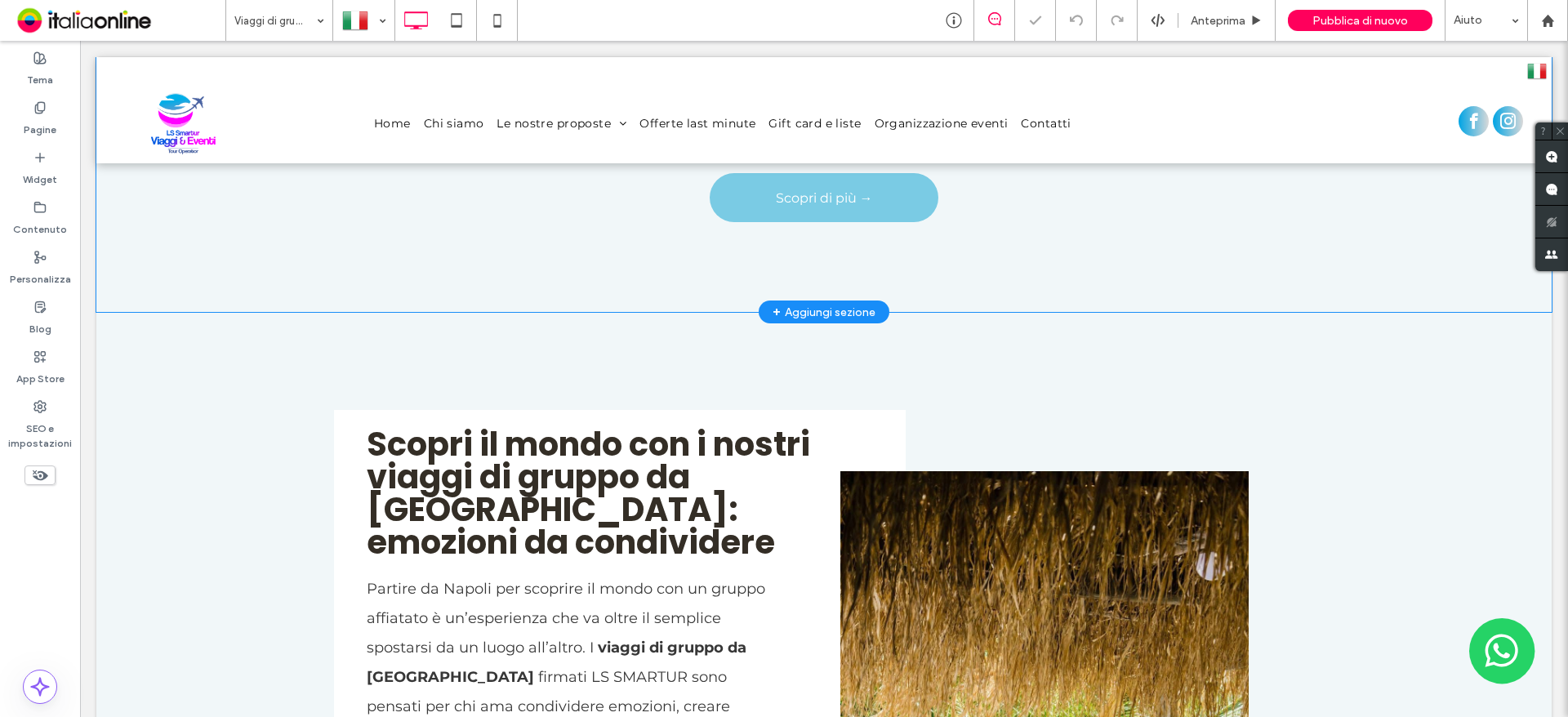
scroll to position [1225, 0]
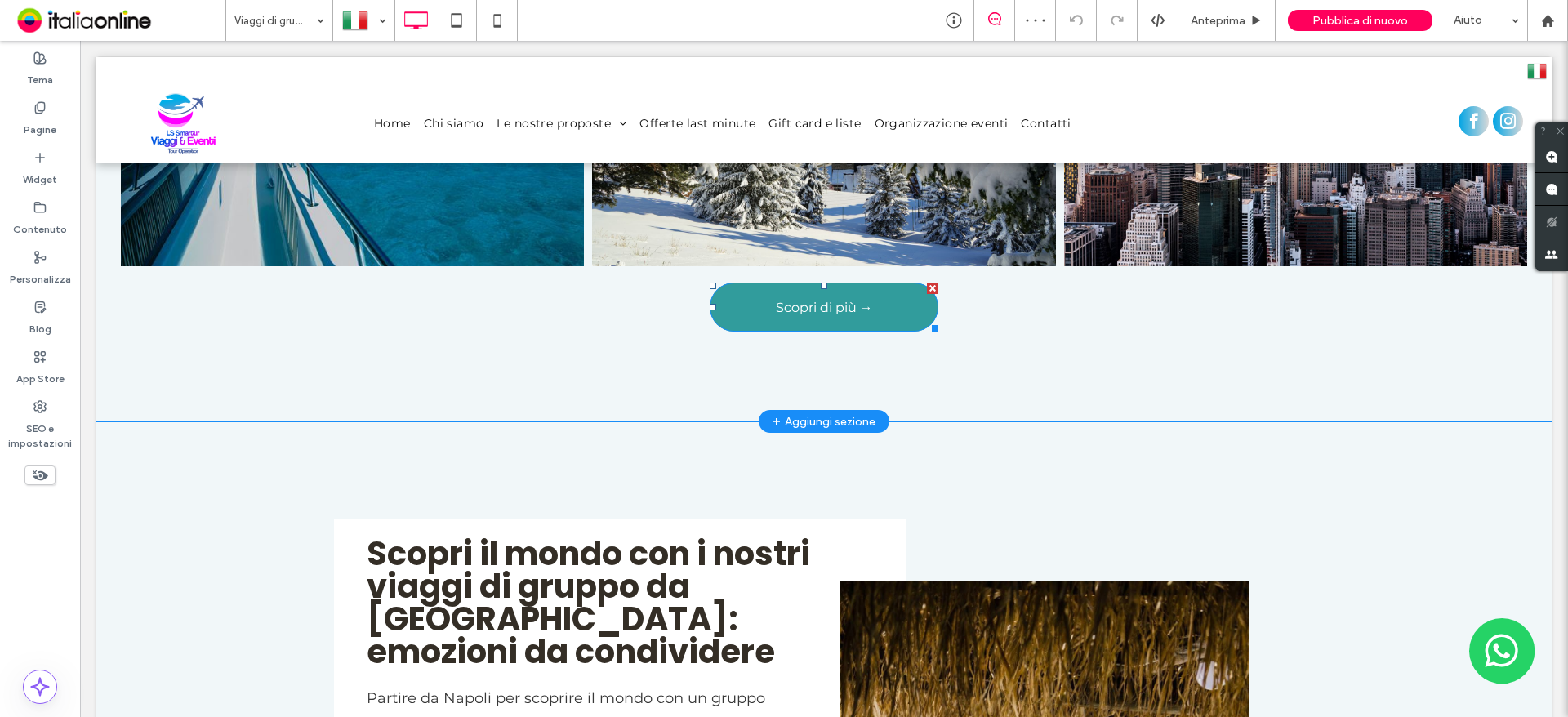
click at [874, 312] on link "Scopri di più →" at bounding box center [823, 307] width 229 height 49
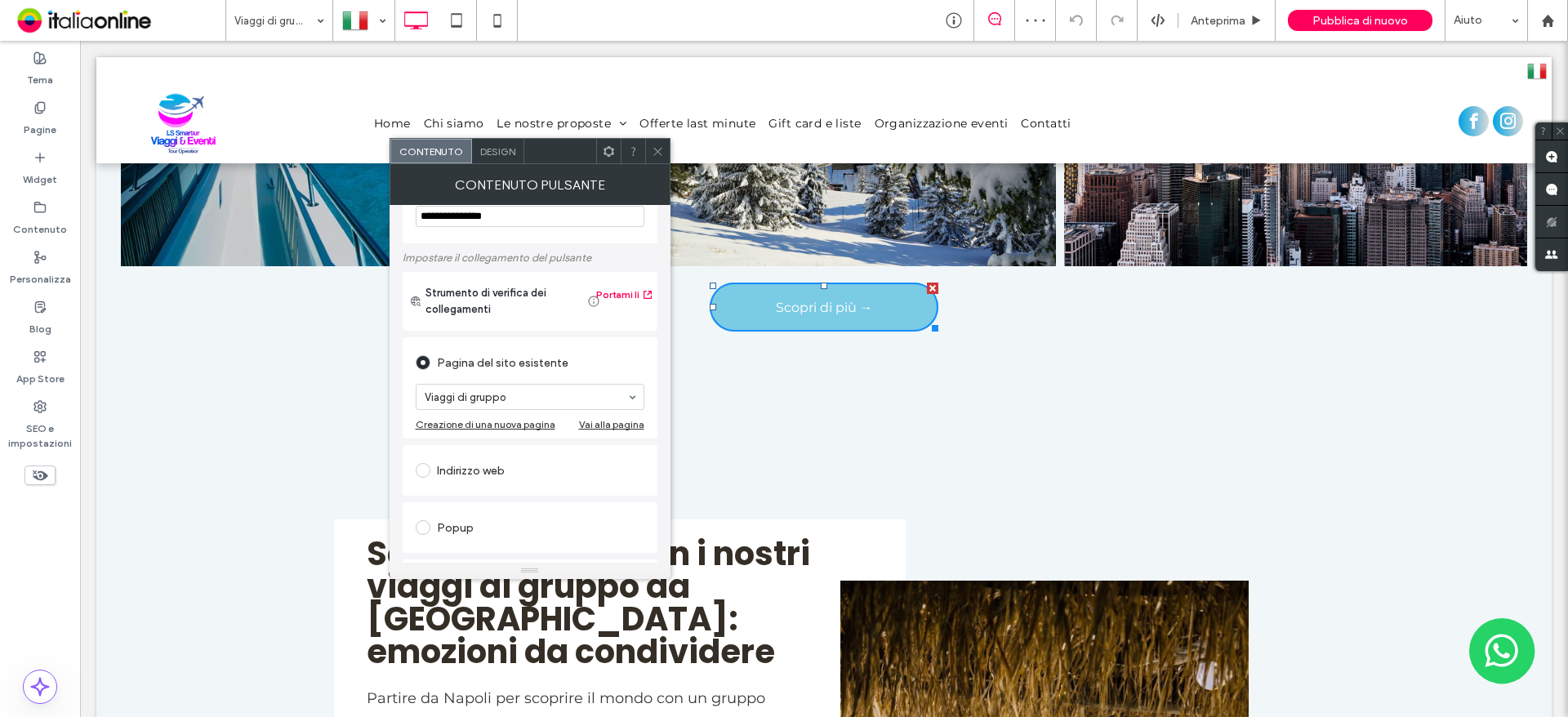
scroll to position [82, 0]
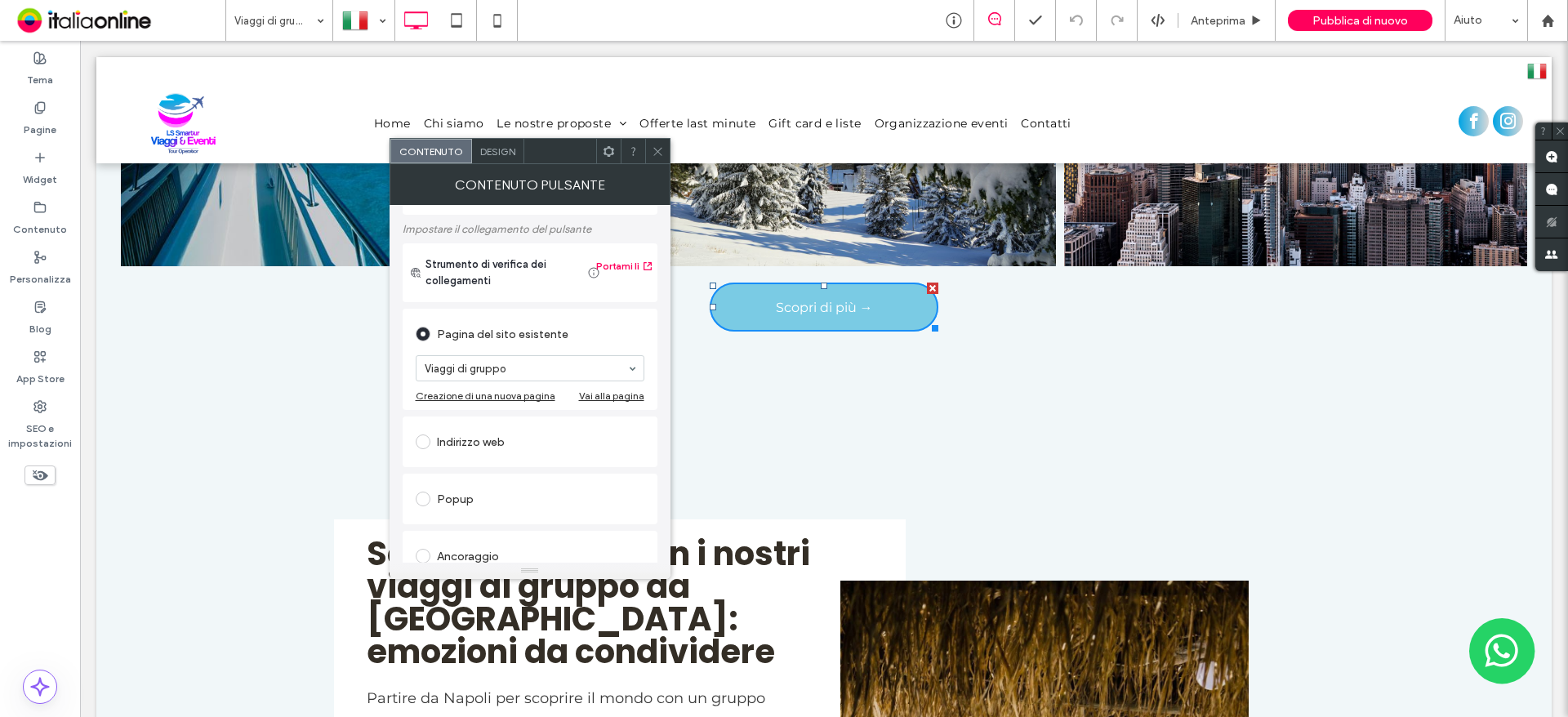
click at [658, 150] on icon at bounding box center [658, 151] width 13 height 13
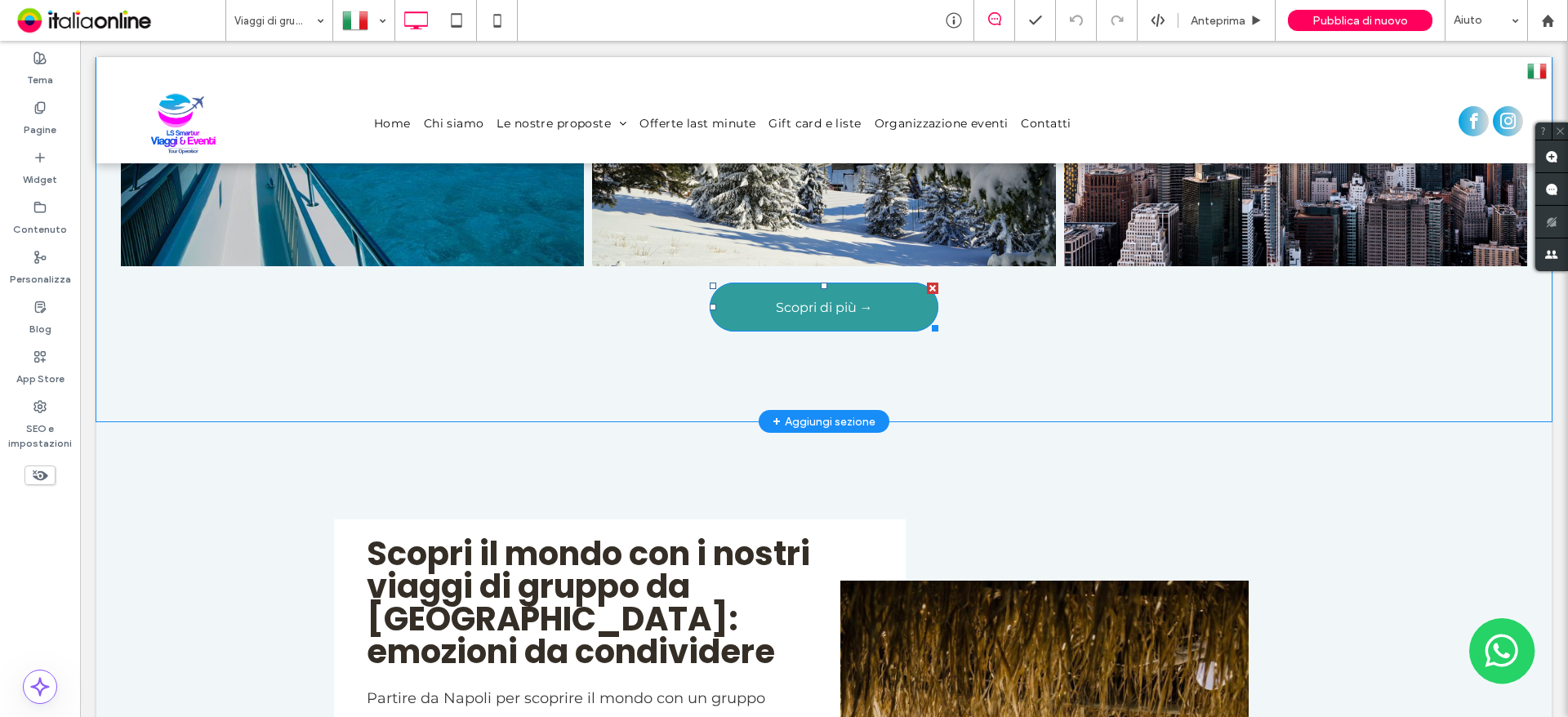
click at [872, 291] on link "Scopri di più →" at bounding box center [823, 307] width 229 height 49
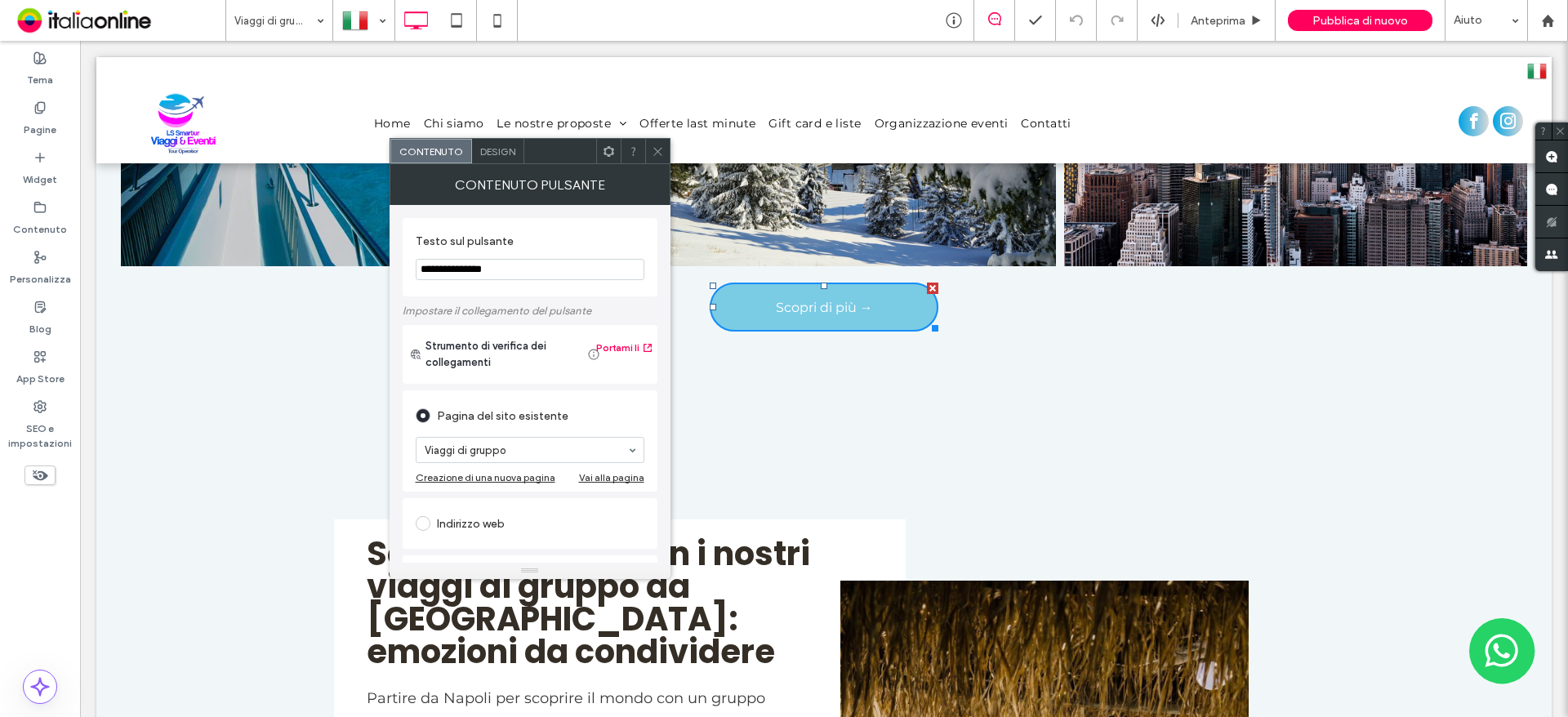
drag, startPoint x: 590, startPoint y: 311, endPoint x: 359, endPoint y: 269, distance: 234.8
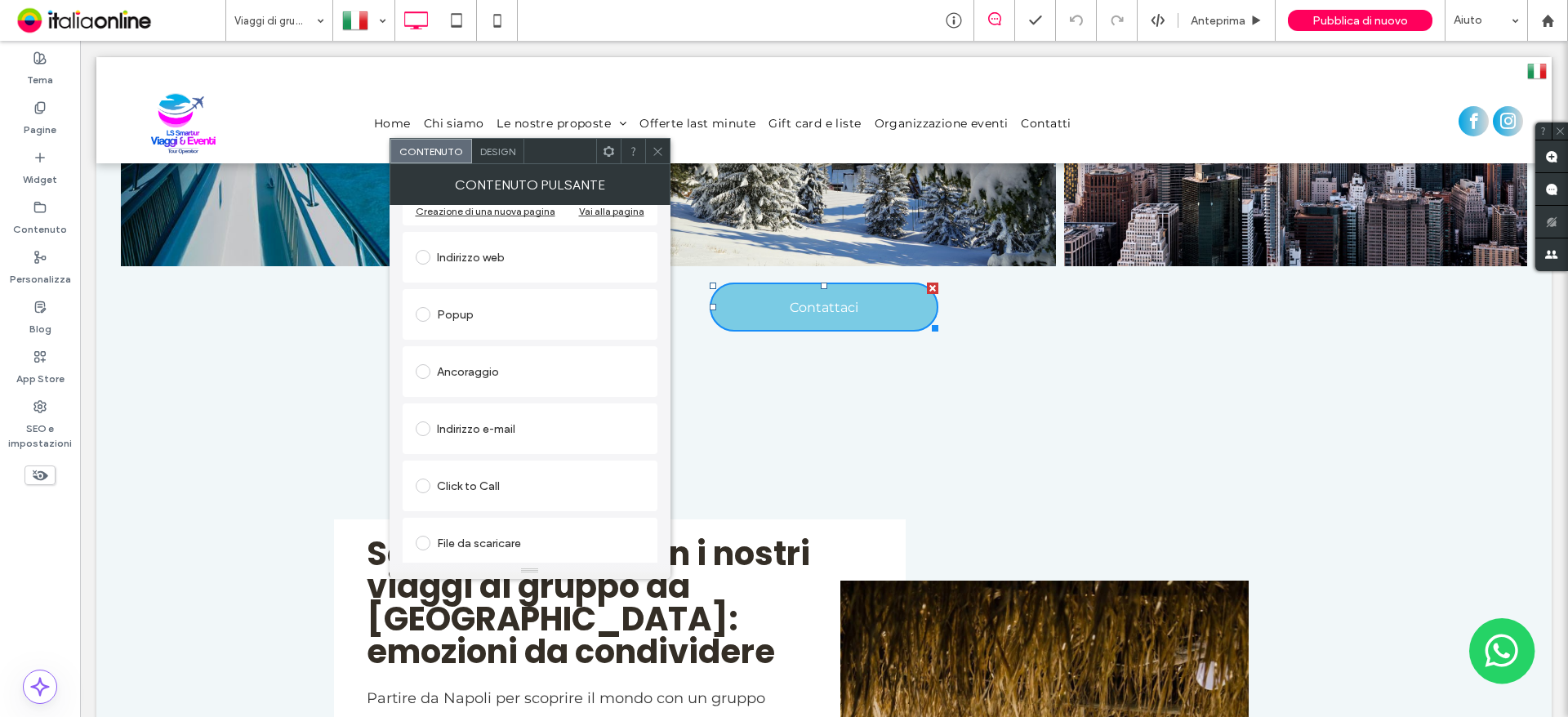
scroll to position [273, 0]
type input "**********"
click at [476, 312] on div "Popup" at bounding box center [529, 308] width 229 height 26
click at [507, 361] on div "Ancoraggio" at bounding box center [529, 366] width 229 height 26
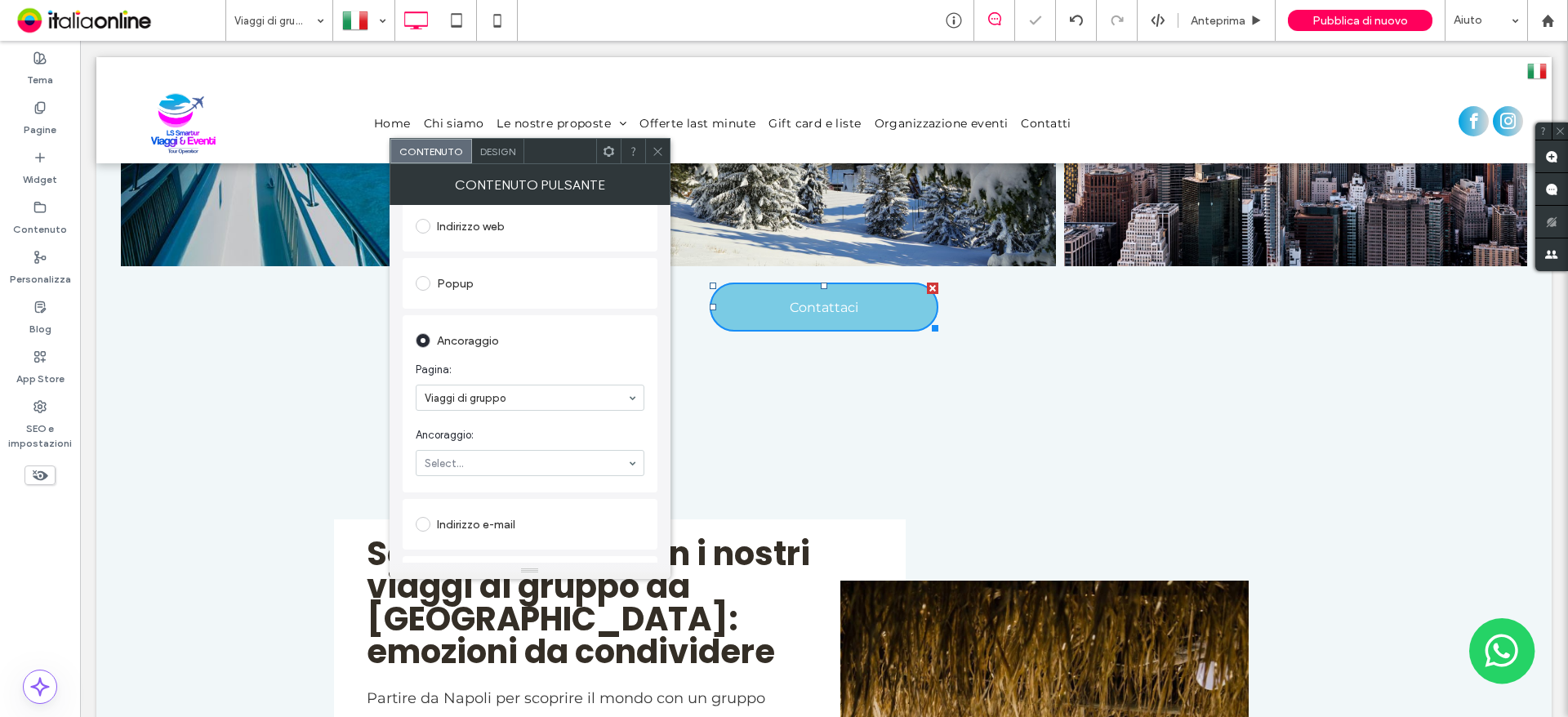
drag, startPoint x: 519, startPoint y: 394, endPoint x: 519, endPoint y: 405, distance: 11.0
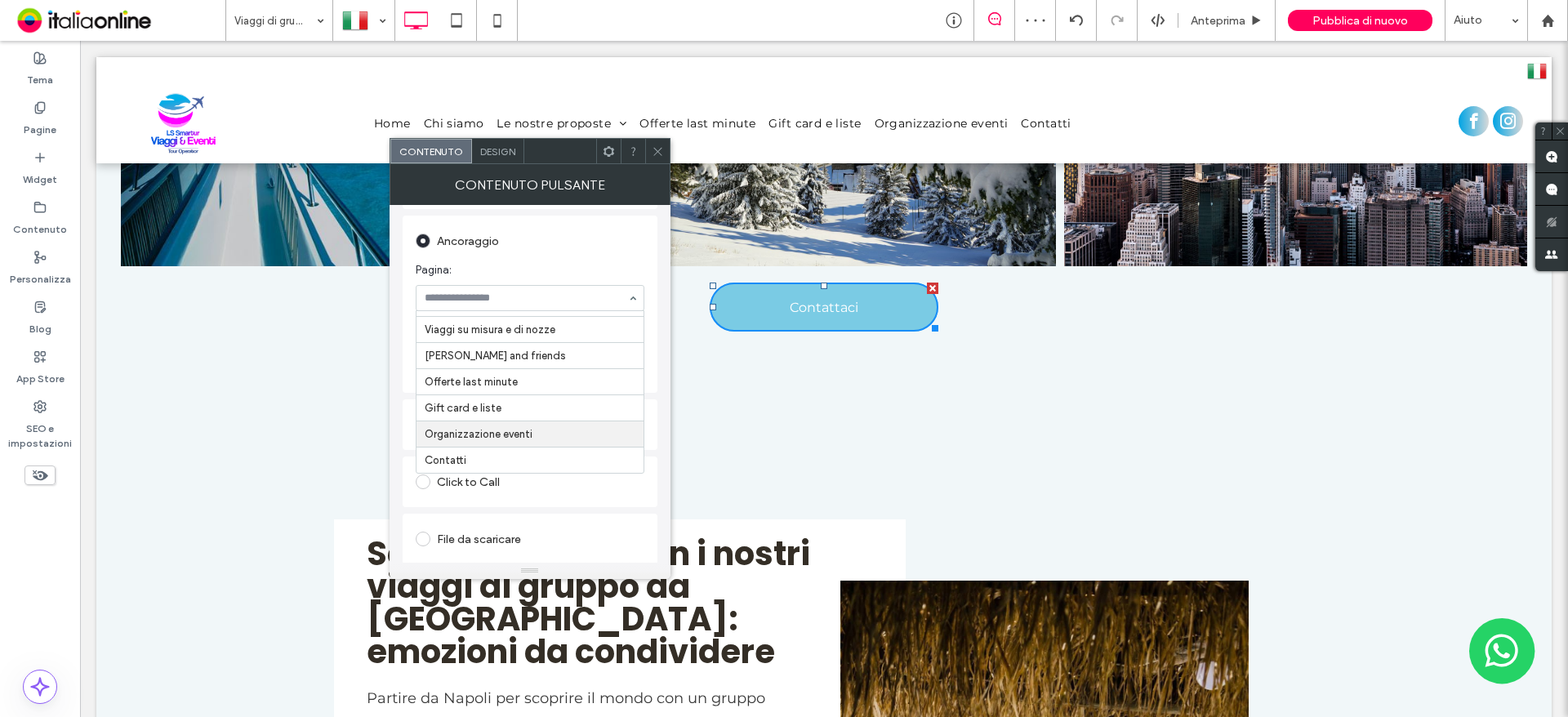
scroll to position [349, 0]
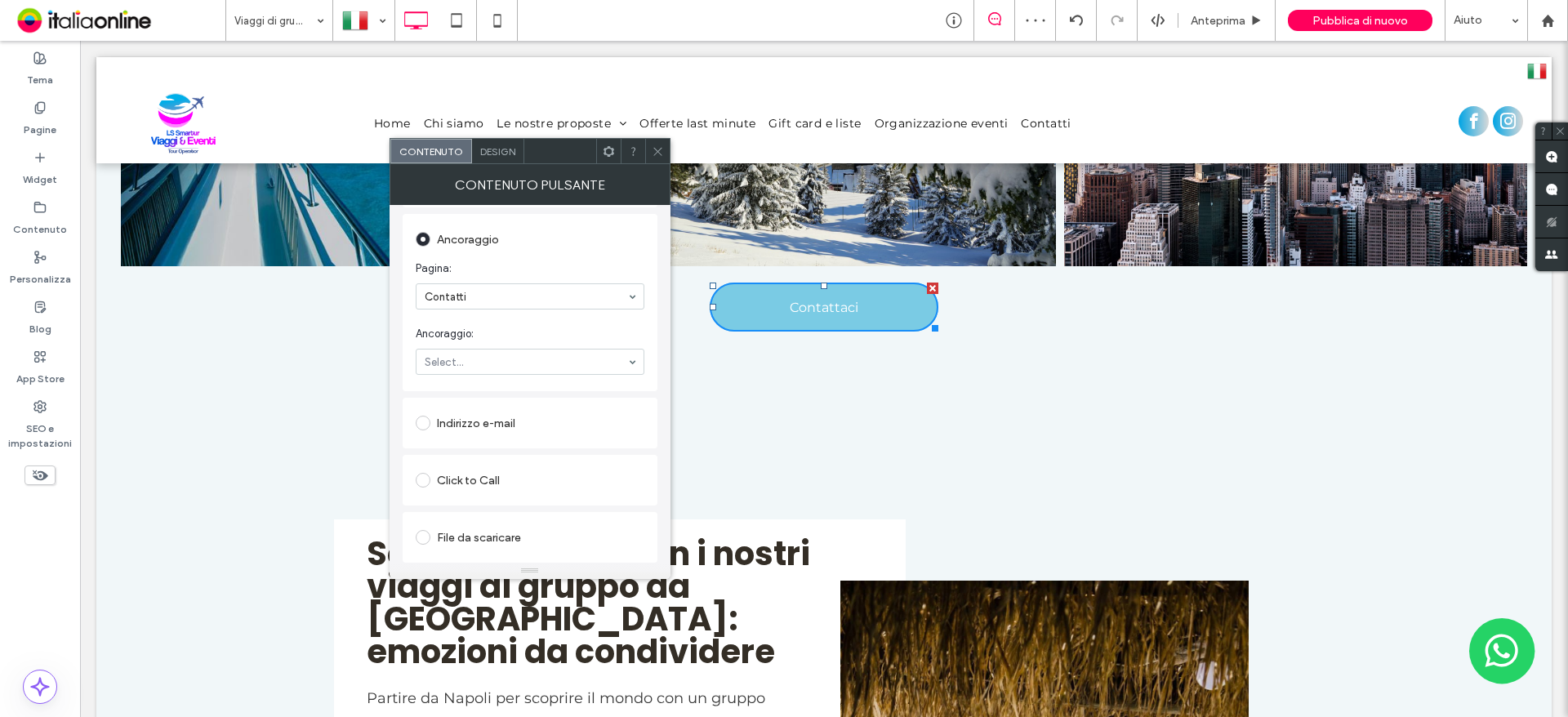
click at [502, 347] on section "Ancoraggio: Select..." at bounding box center [529, 350] width 229 height 65
drag, startPoint x: 660, startPoint y: 154, endPoint x: 665, endPoint y: 165, distance: 12.1
click at [660, 154] on icon at bounding box center [658, 151] width 13 height 13
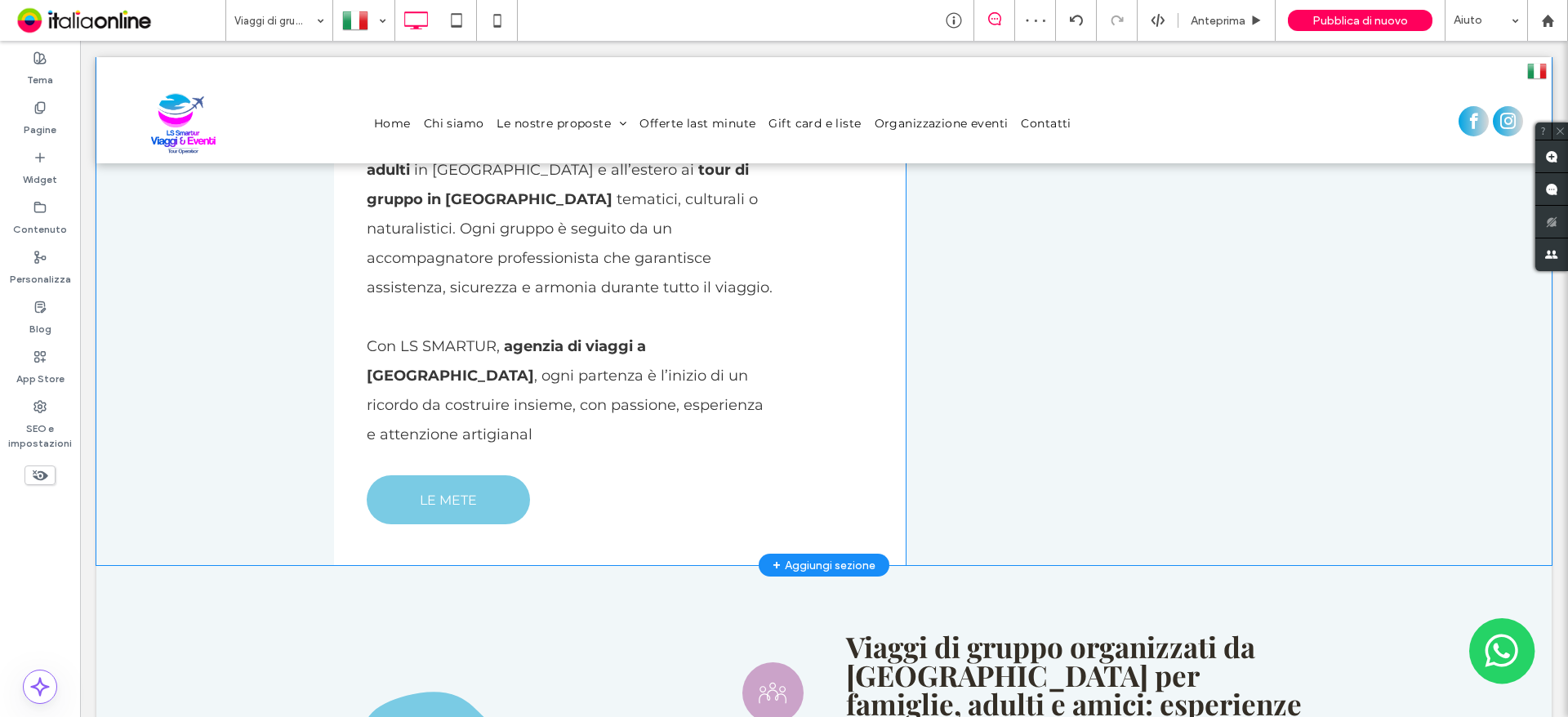
scroll to position [2369, 0]
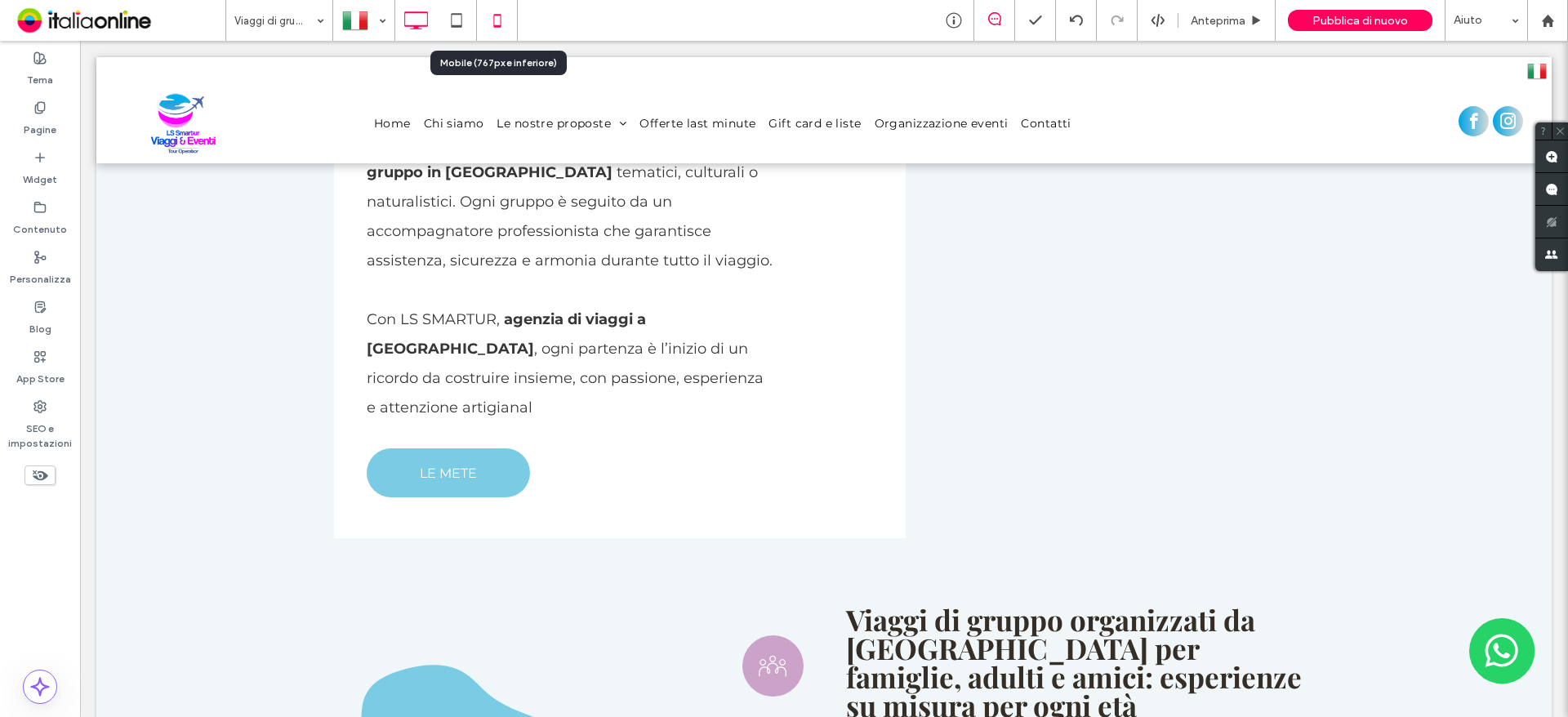
click at [497, 24] on icon at bounding box center [497, 20] width 33 height 33
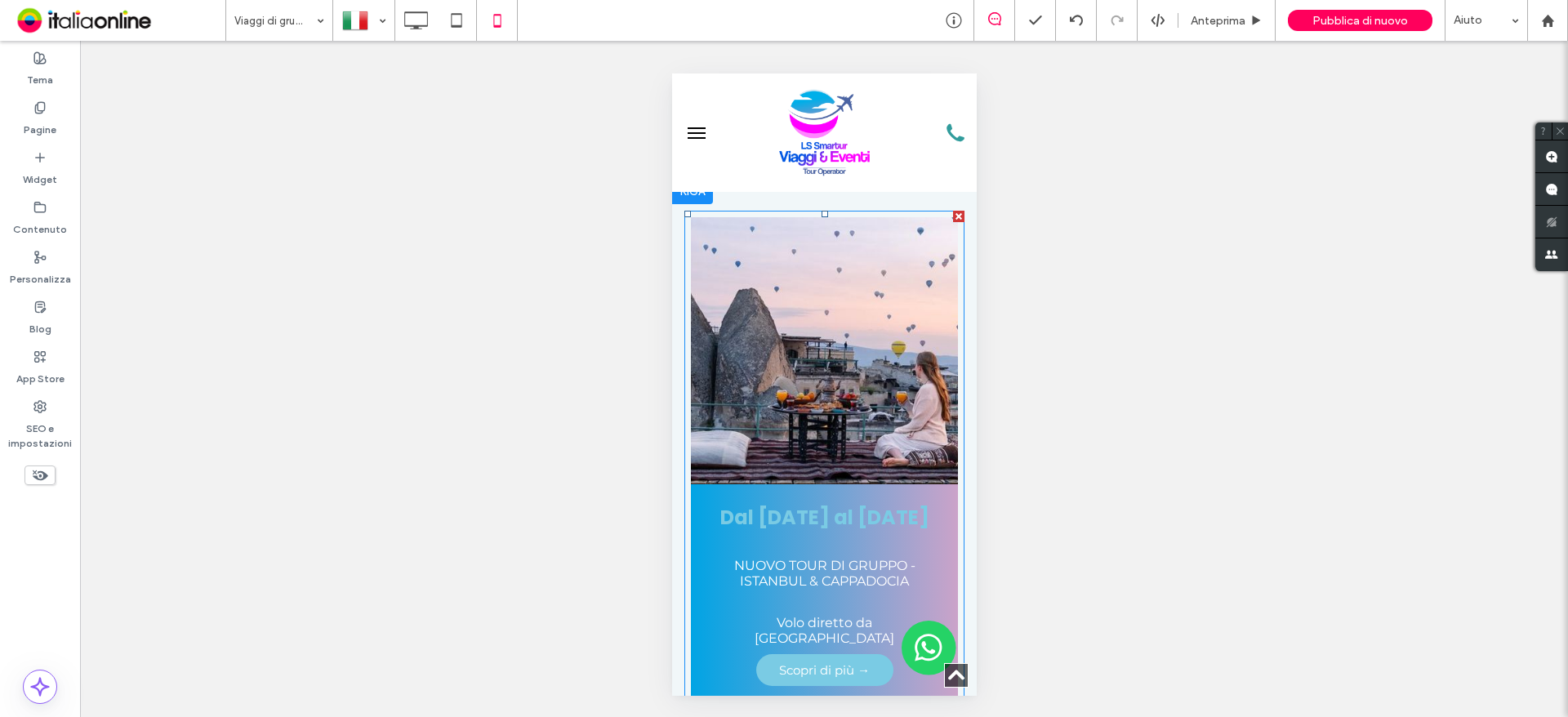
scroll to position [409, 0]
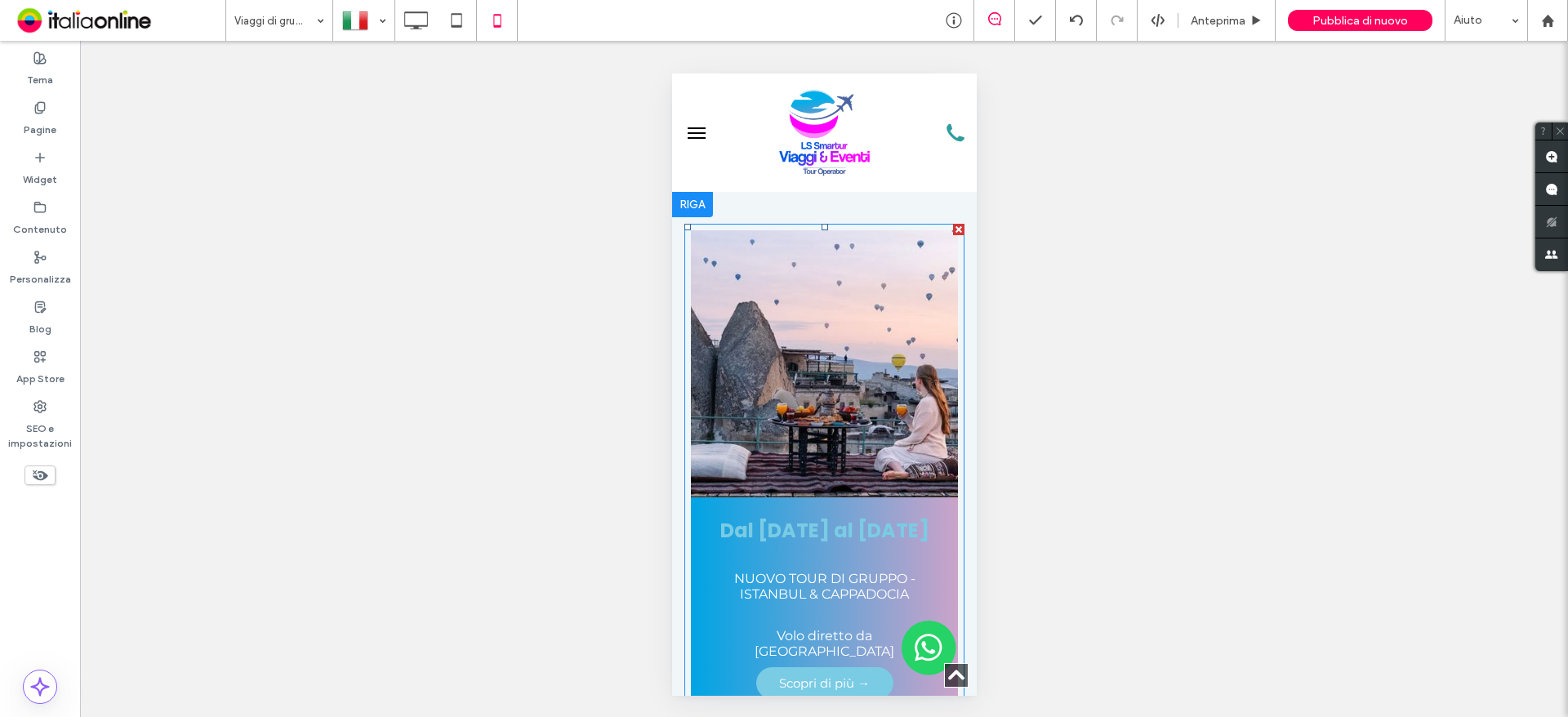
click at [851, 411] on link at bounding box center [824, 364] width 284 height 284
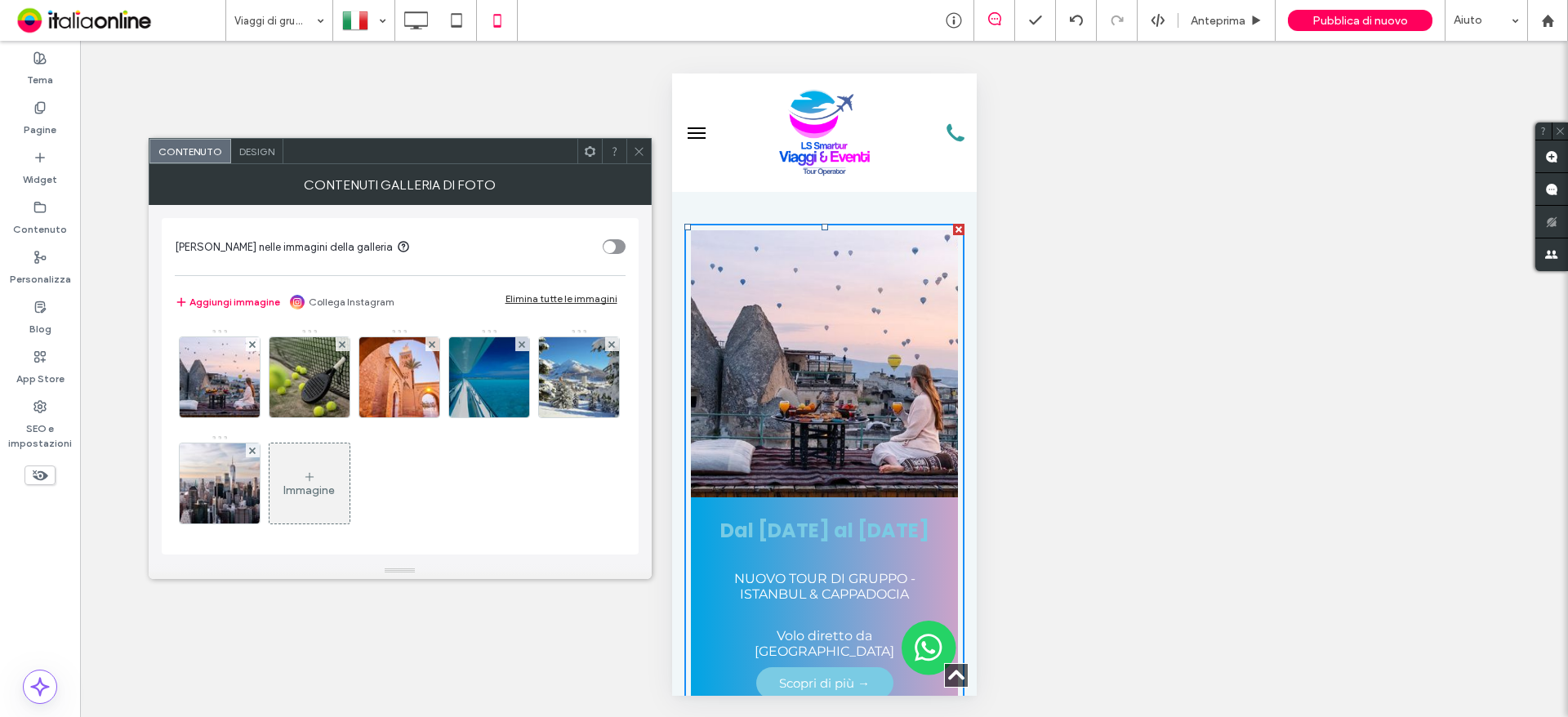
click at [266, 158] on div "Design" at bounding box center [258, 150] width 52 height 24
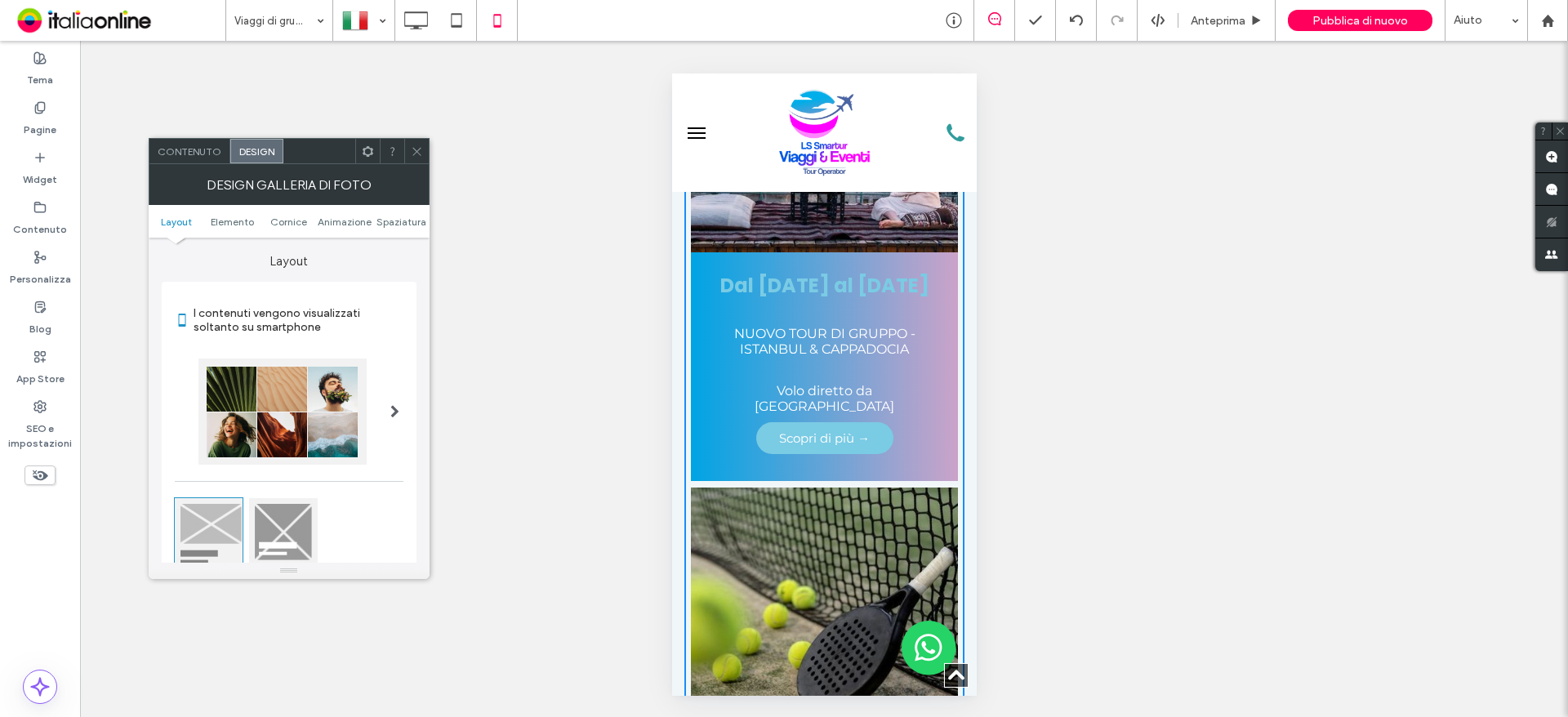
scroll to position [899, 0]
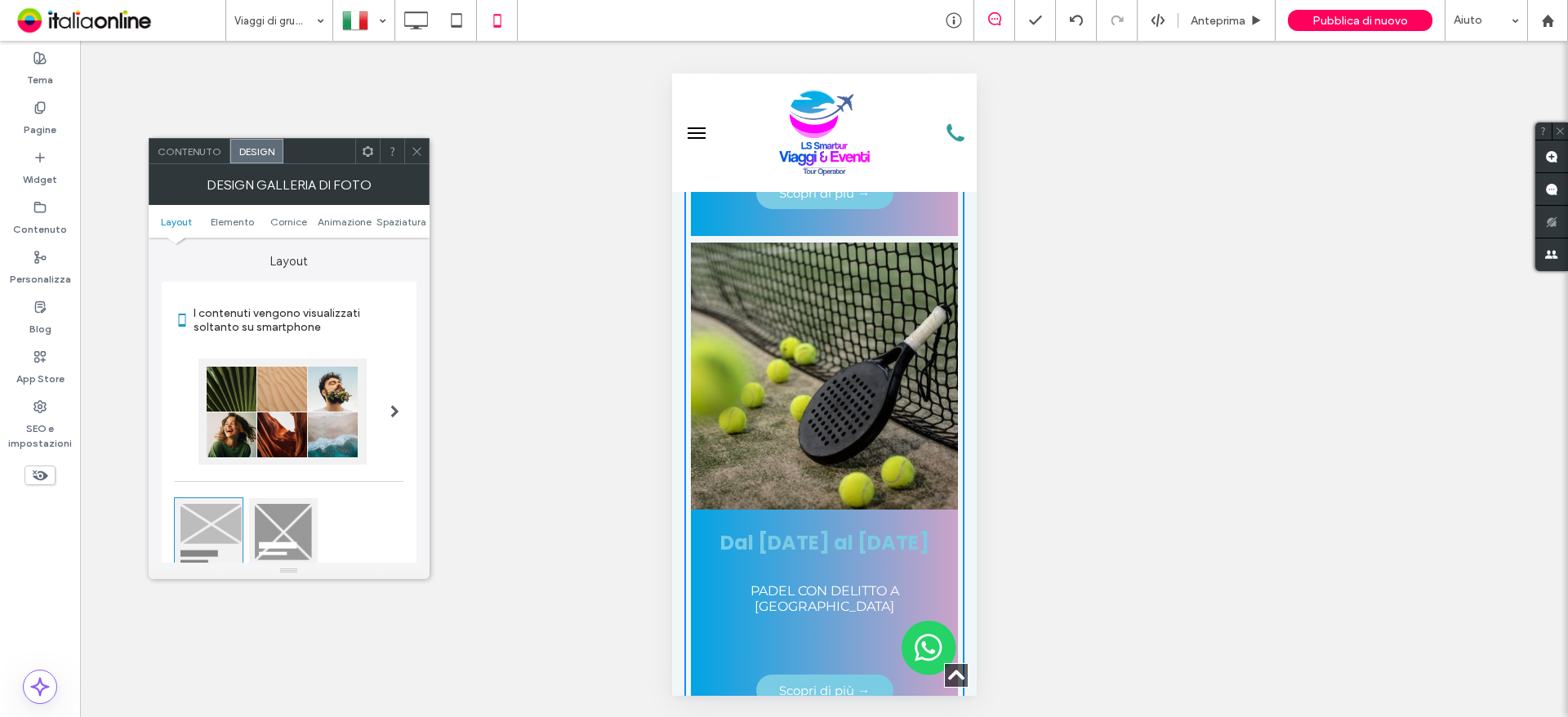
click at [285, 522] on div at bounding box center [283, 532] width 68 height 68
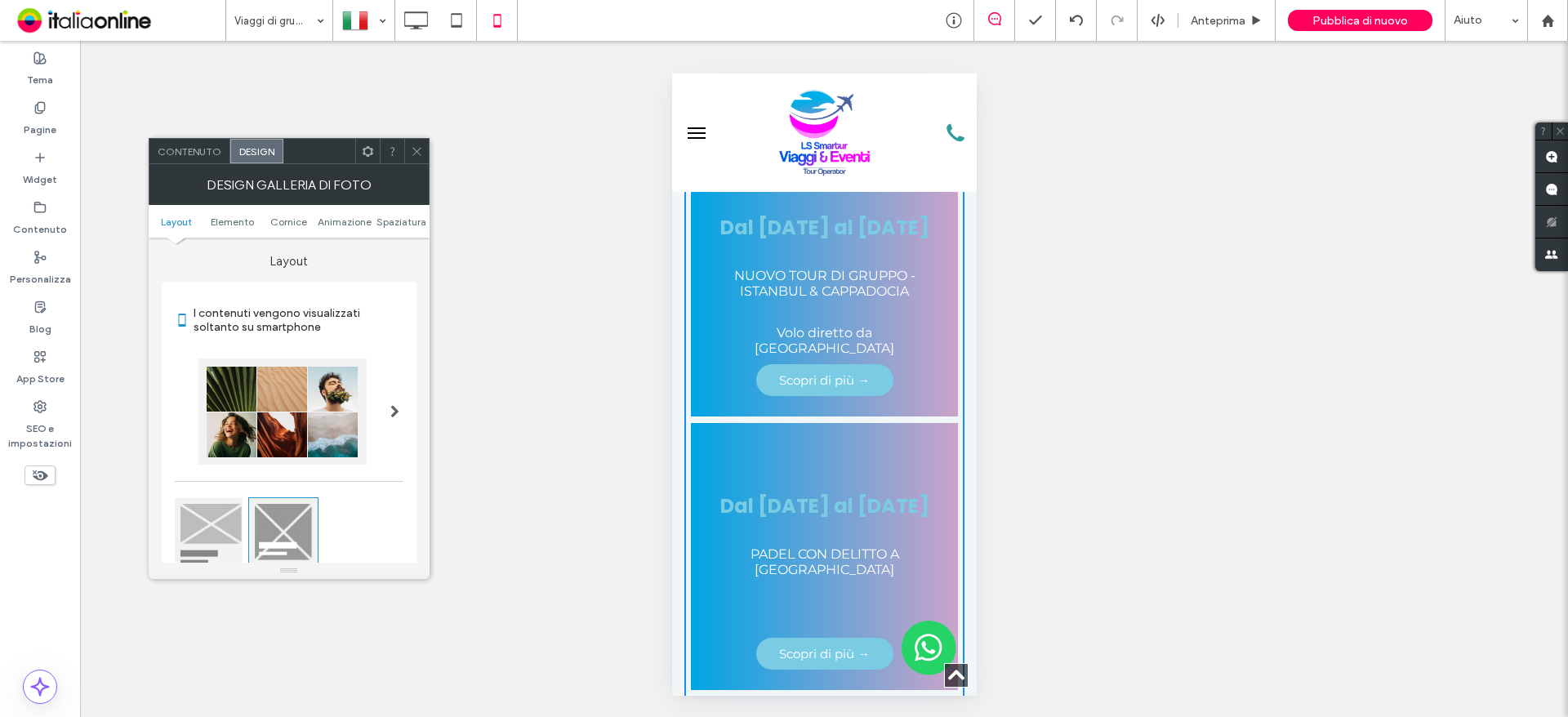
scroll to position [490, 0]
click at [188, 160] on div "Contenuto" at bounding box center [190, 150] width 81 height 24
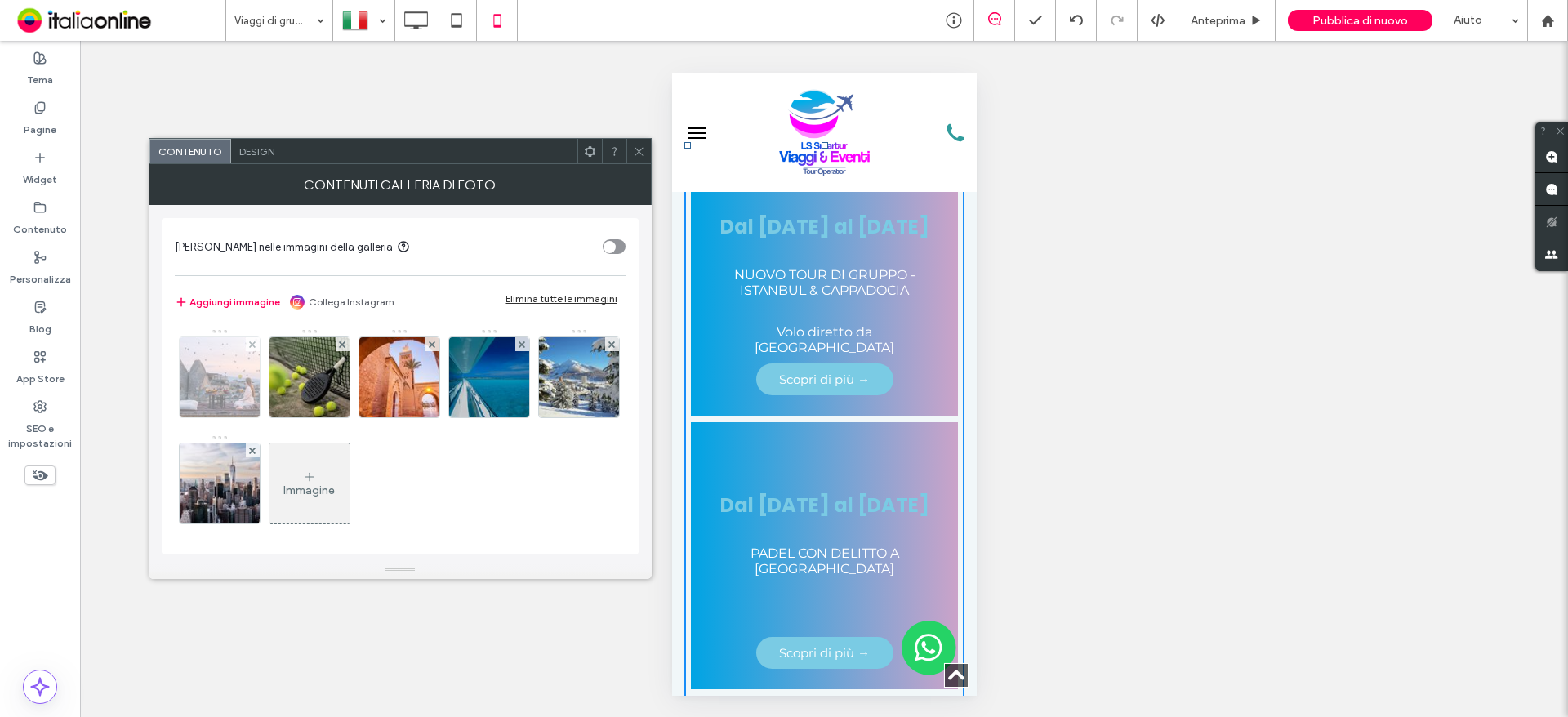
click at [220, 378] on img at bounding box center [220, 377] width 120 height 80
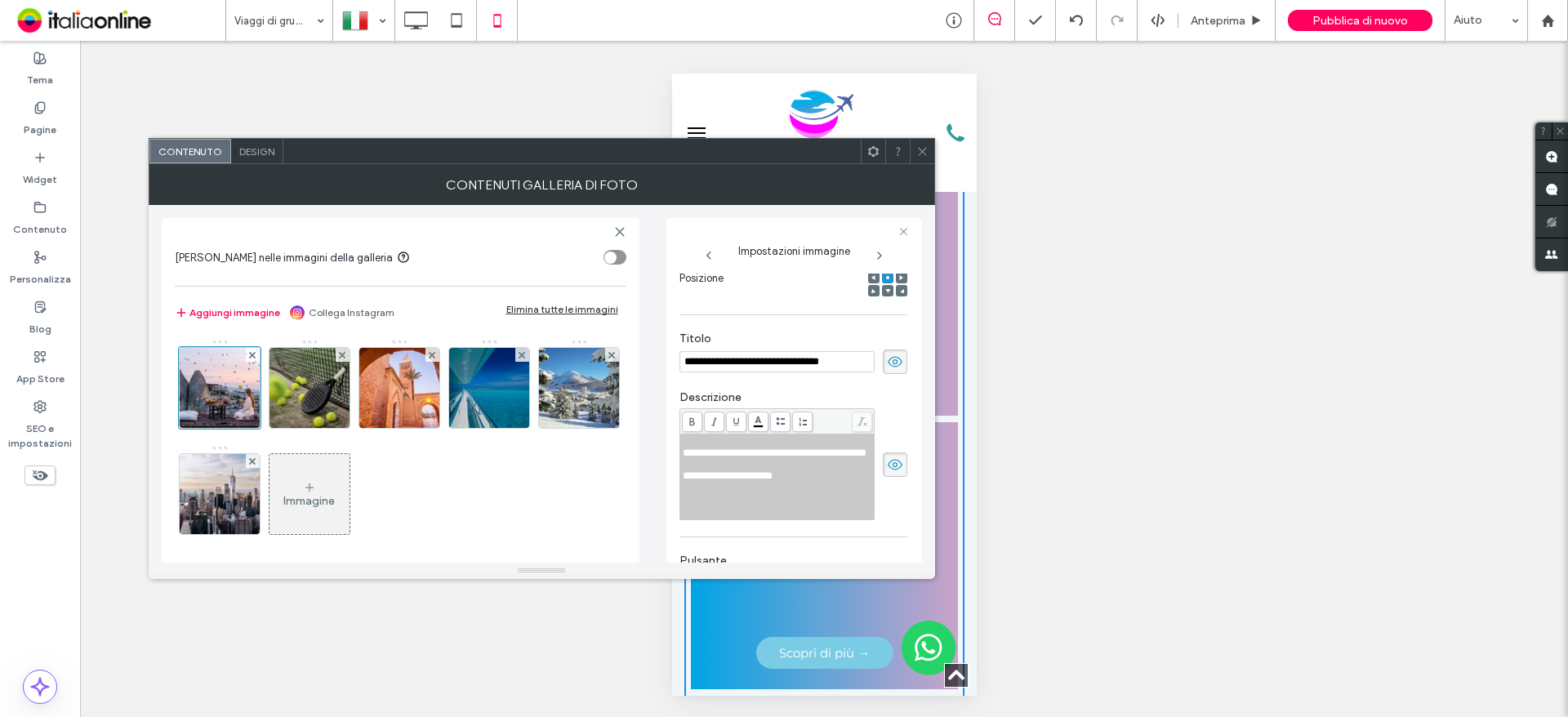
scroll to position [274, 0]
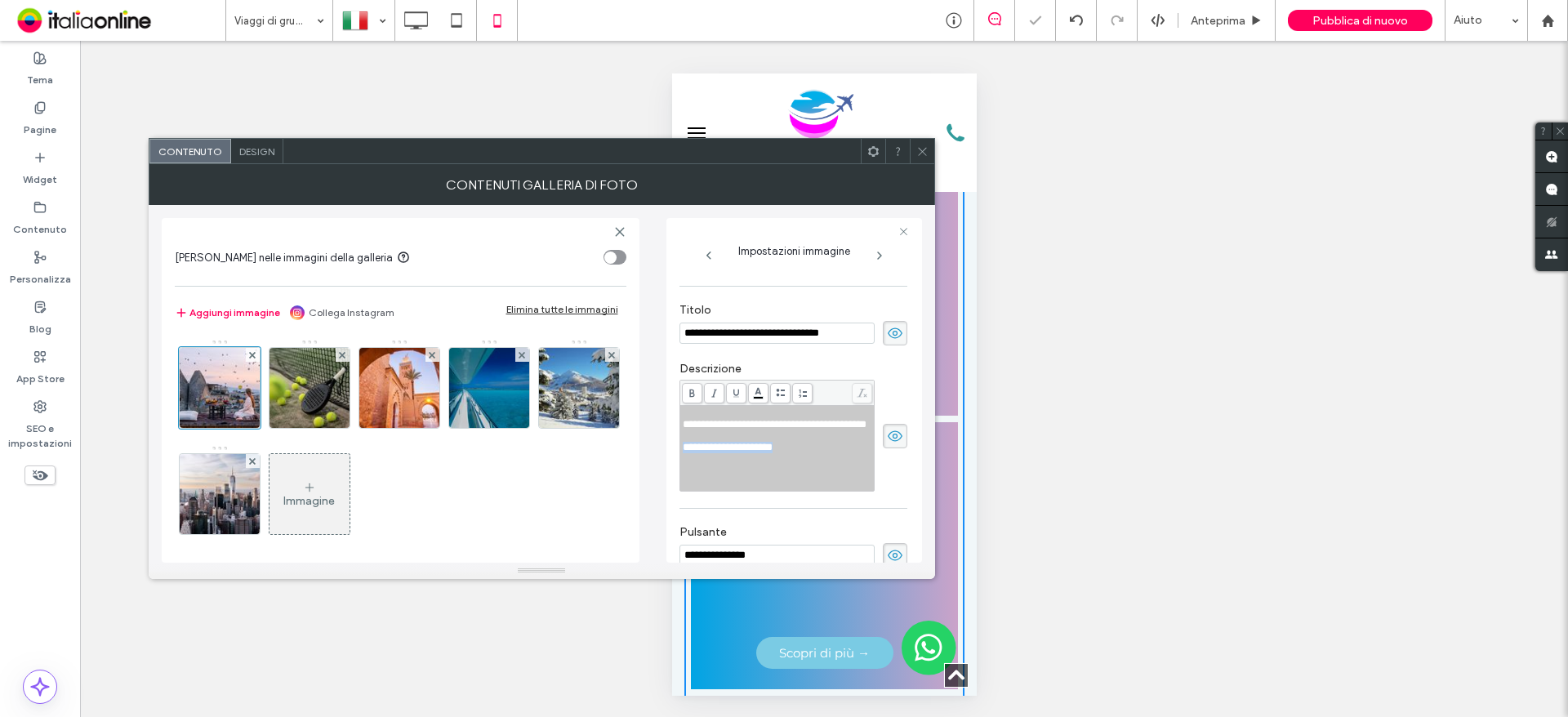
drag, startPoint x: 802, startPoint y: 470, endPoint x: 680, endPoint y: 466, distance: 122.1
click at [681, 470] on div "**********" at bounding box center [777, 448] width 193 height 85
click at [920, 151] on icon at bounding box center [922, 151] width 13 height 13
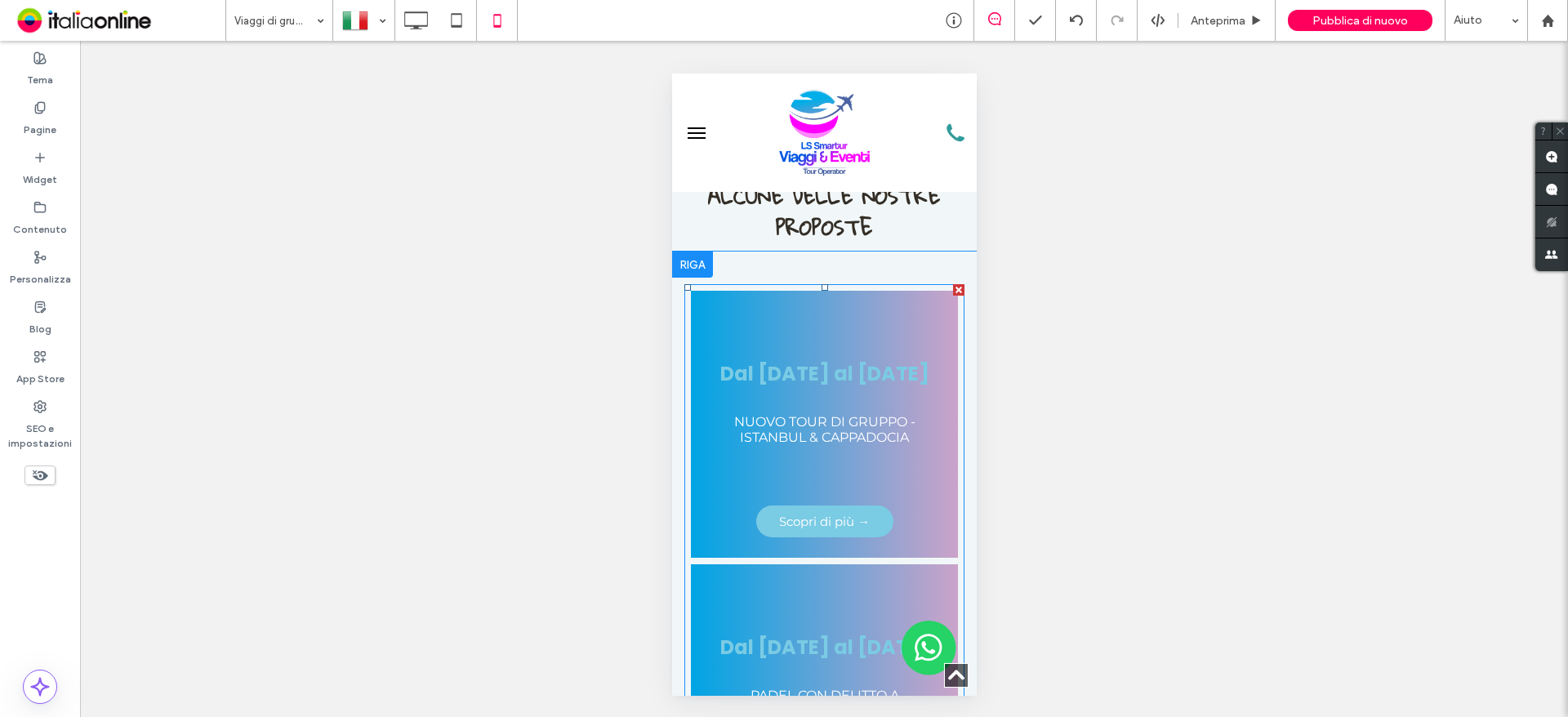
scroll to position [327, 0]
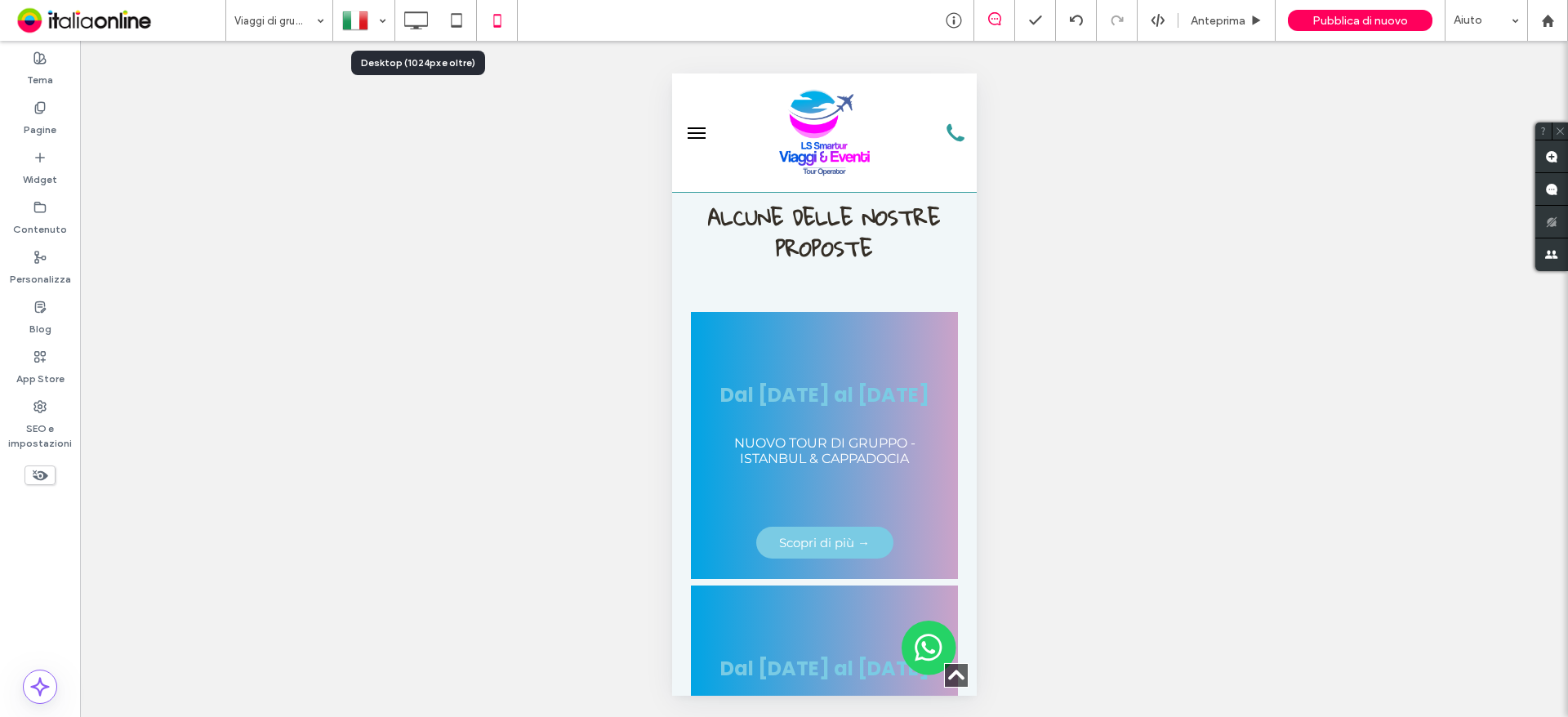
drag, startPoint x: 404, startPoint y: 24, endPoint x: 451, endPoint y: 86, distance: 77.8
click at [404, 24] on icon at bounding box center [415, 20] width 33 height 33
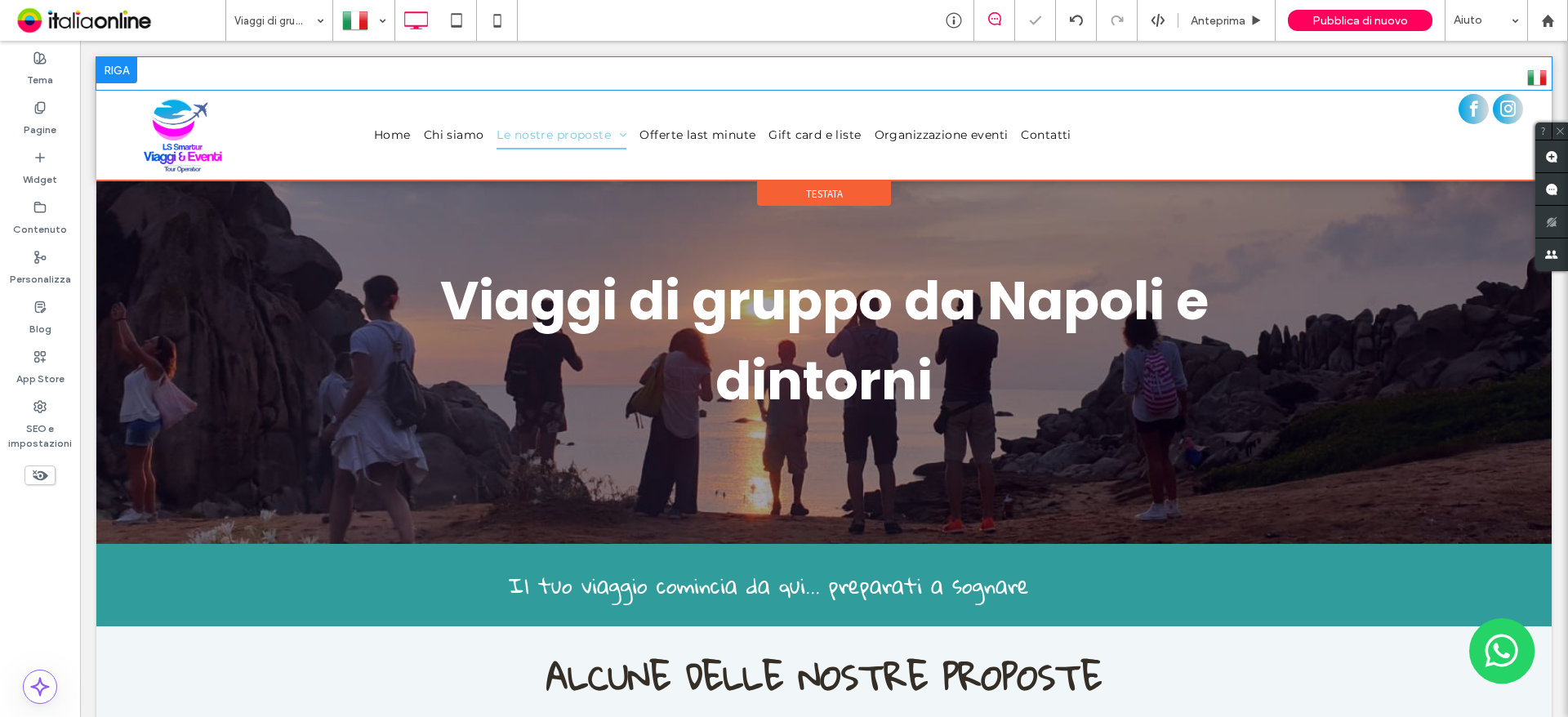
scroll to position [0, 0]
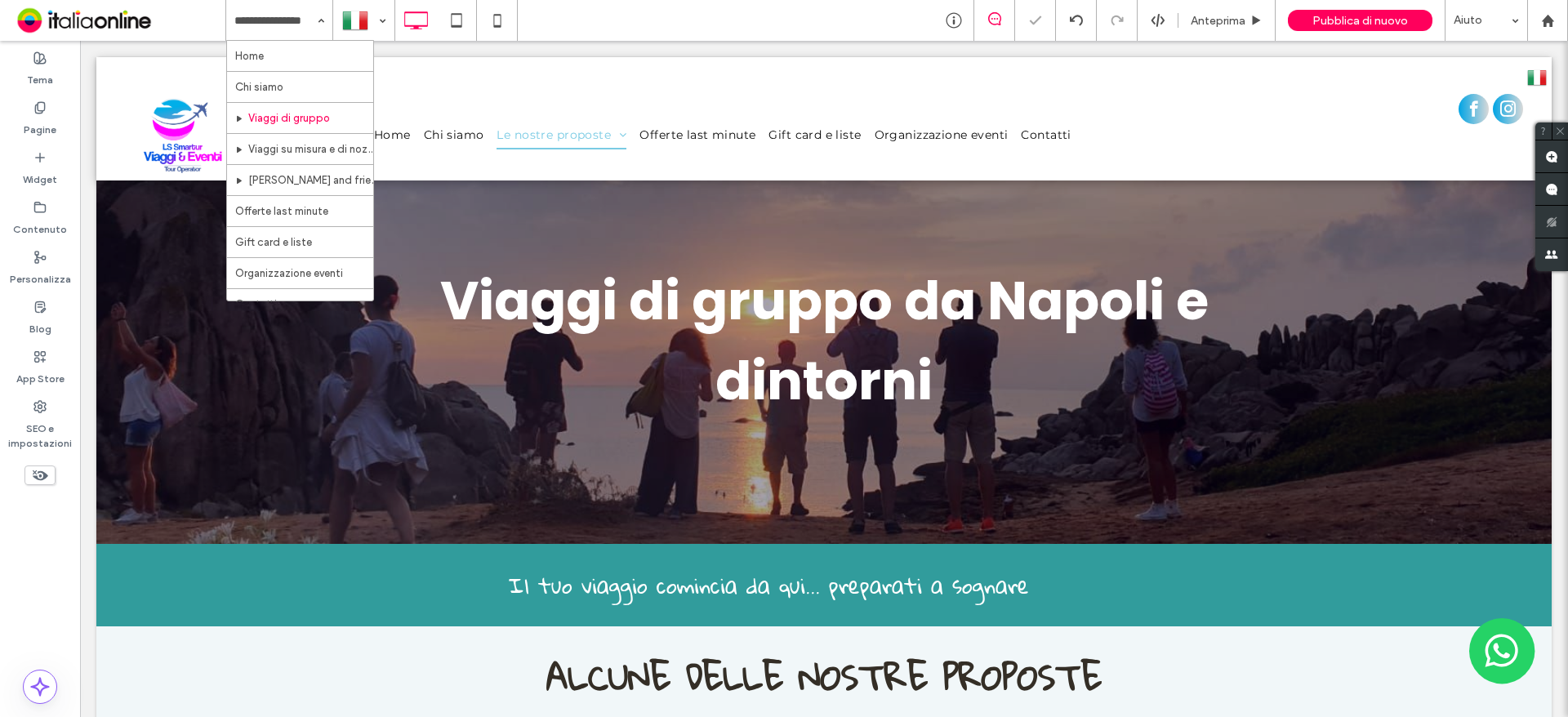
drag, startPoint x: 259, startPoint y: 57, endPoint x: 272, endPoint y: 62, distance: 13.9
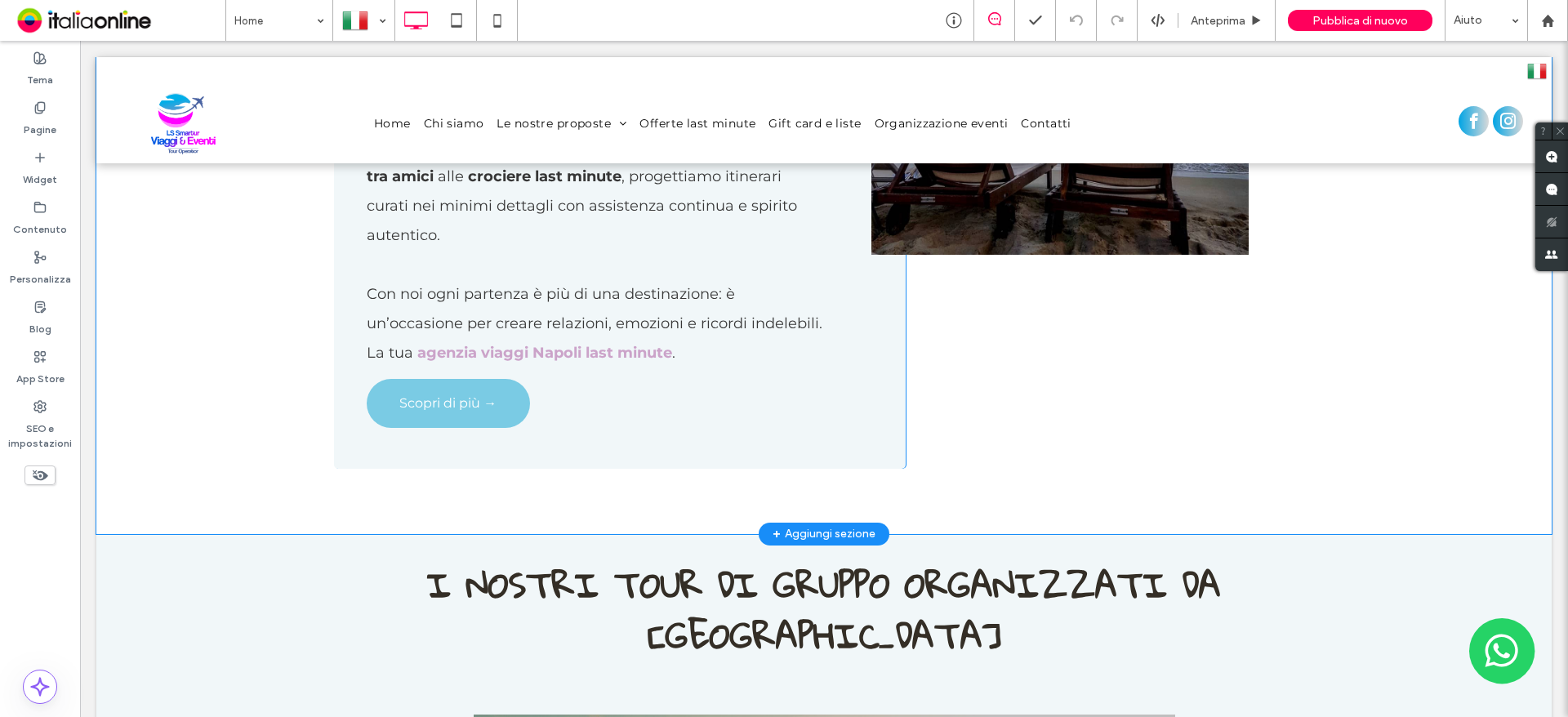
scroll to position [1780, 0]
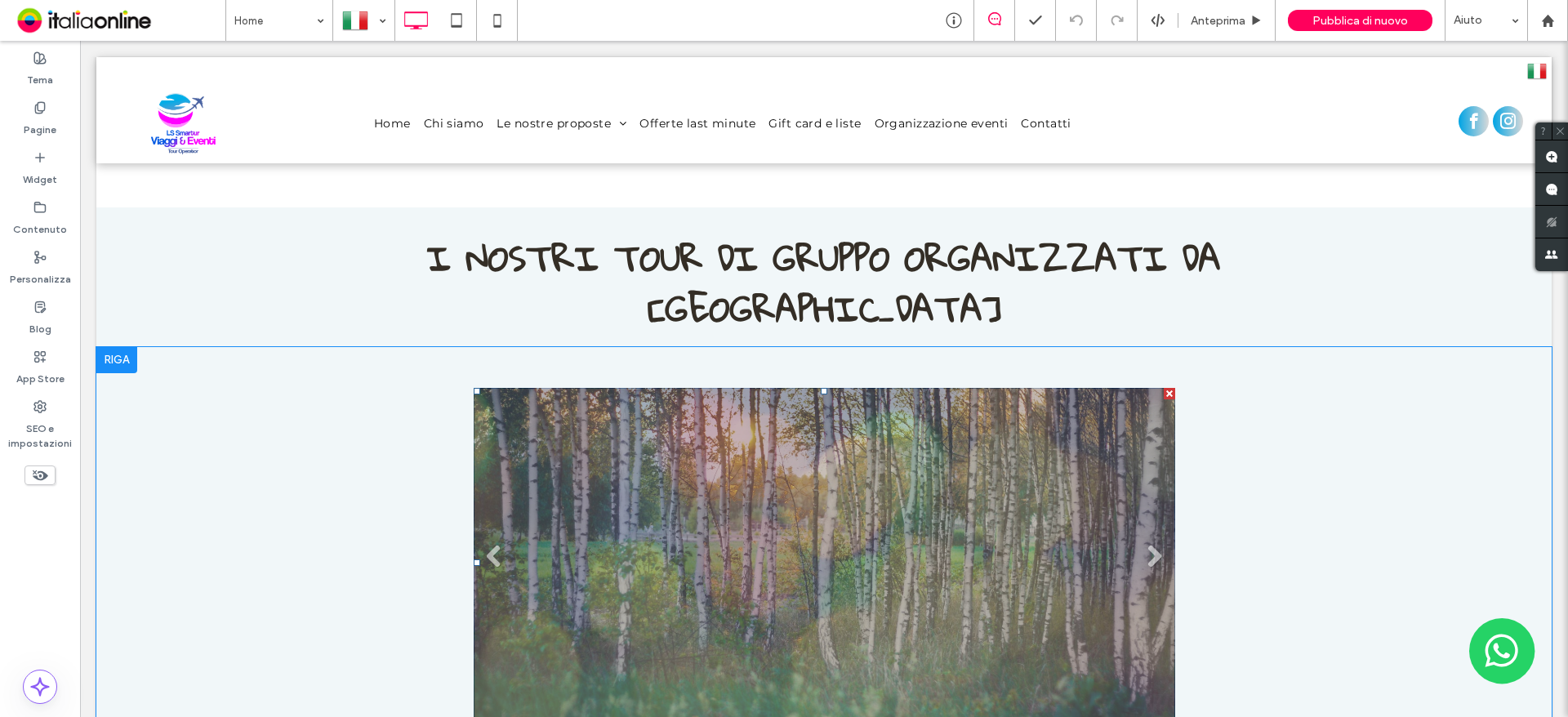
click at [697, 388] on li "Titolo diapositiva Scrivi qui la tua didascalia Pulsante" at bounding box center [824, 562] width 702 height 350
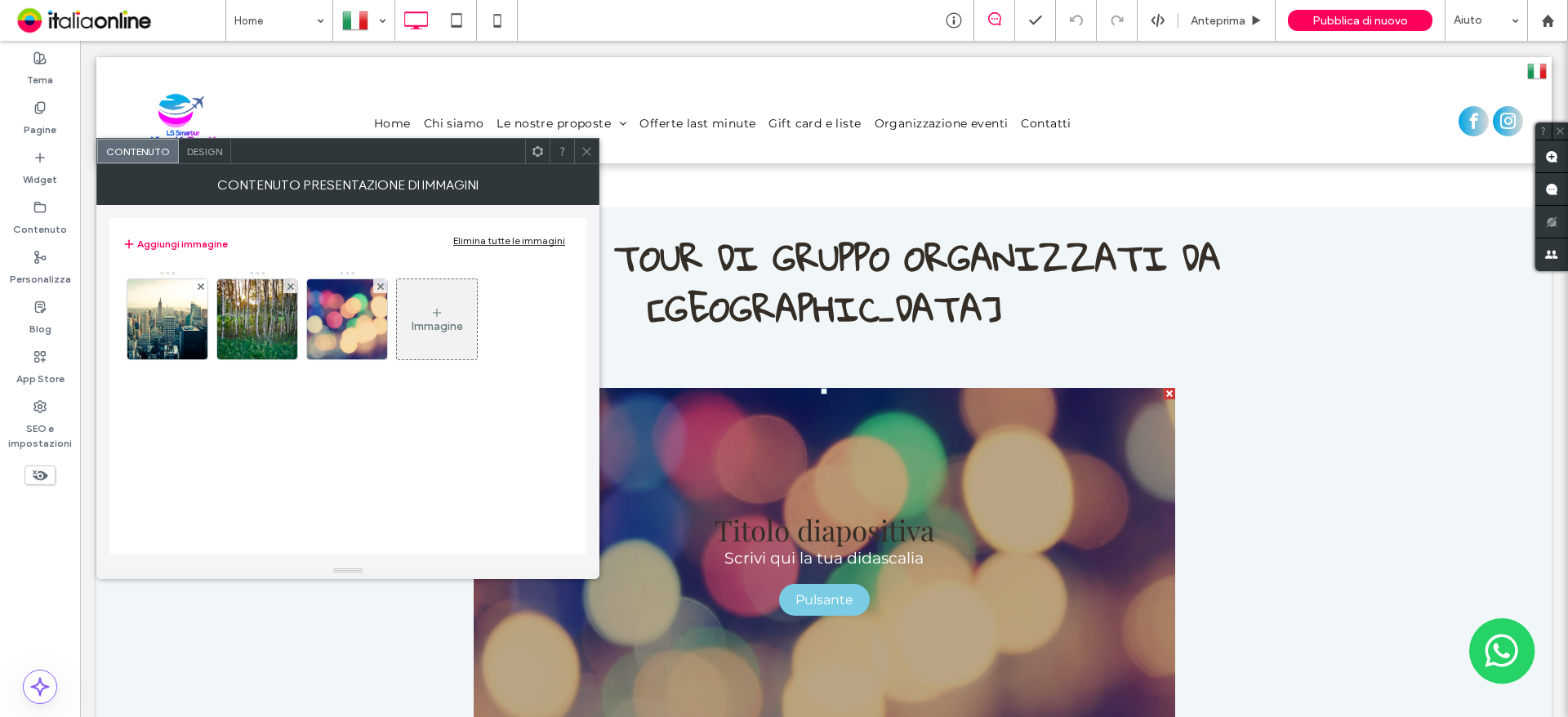
click at [585, 149] on icon at bounding box center [587, 151] width 13 height 13
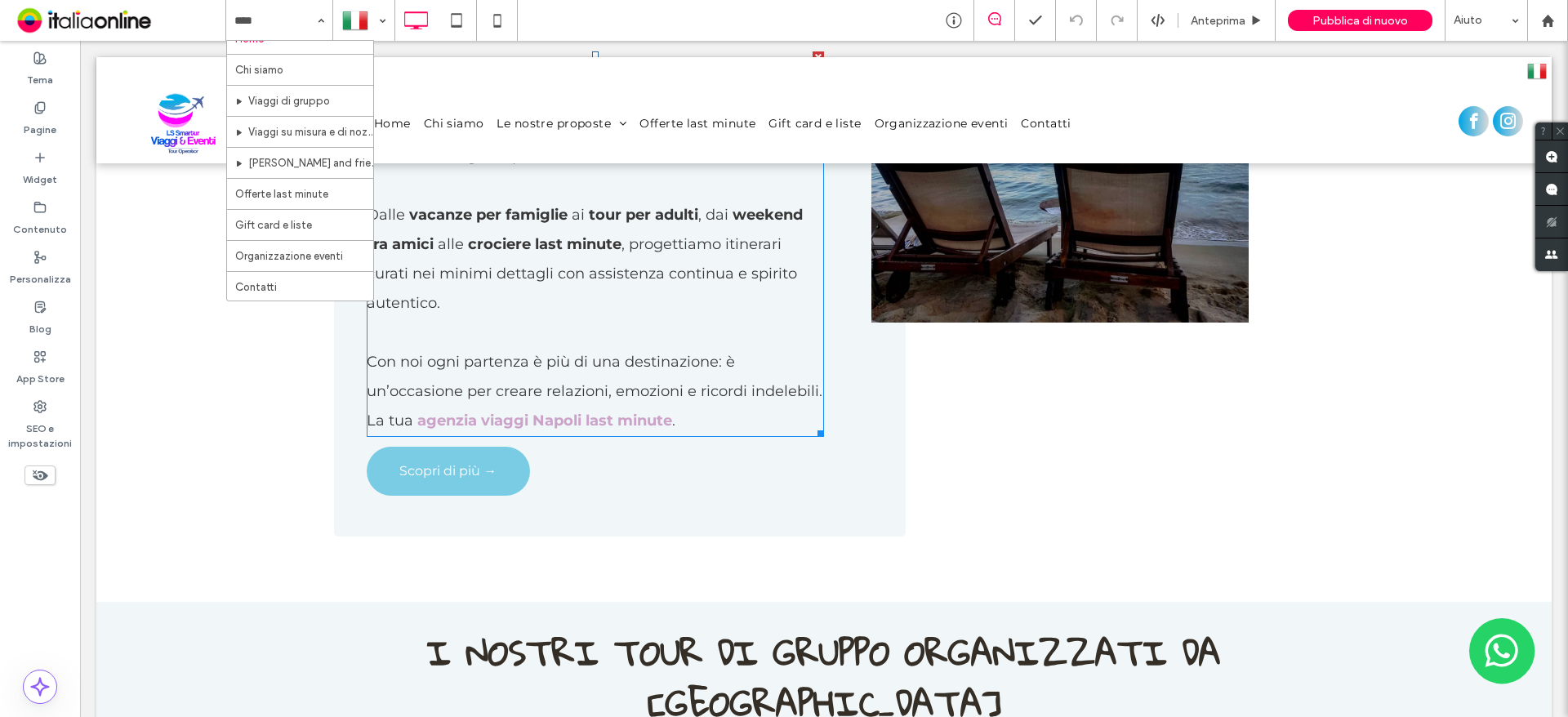
scroll to position [1372, 0]
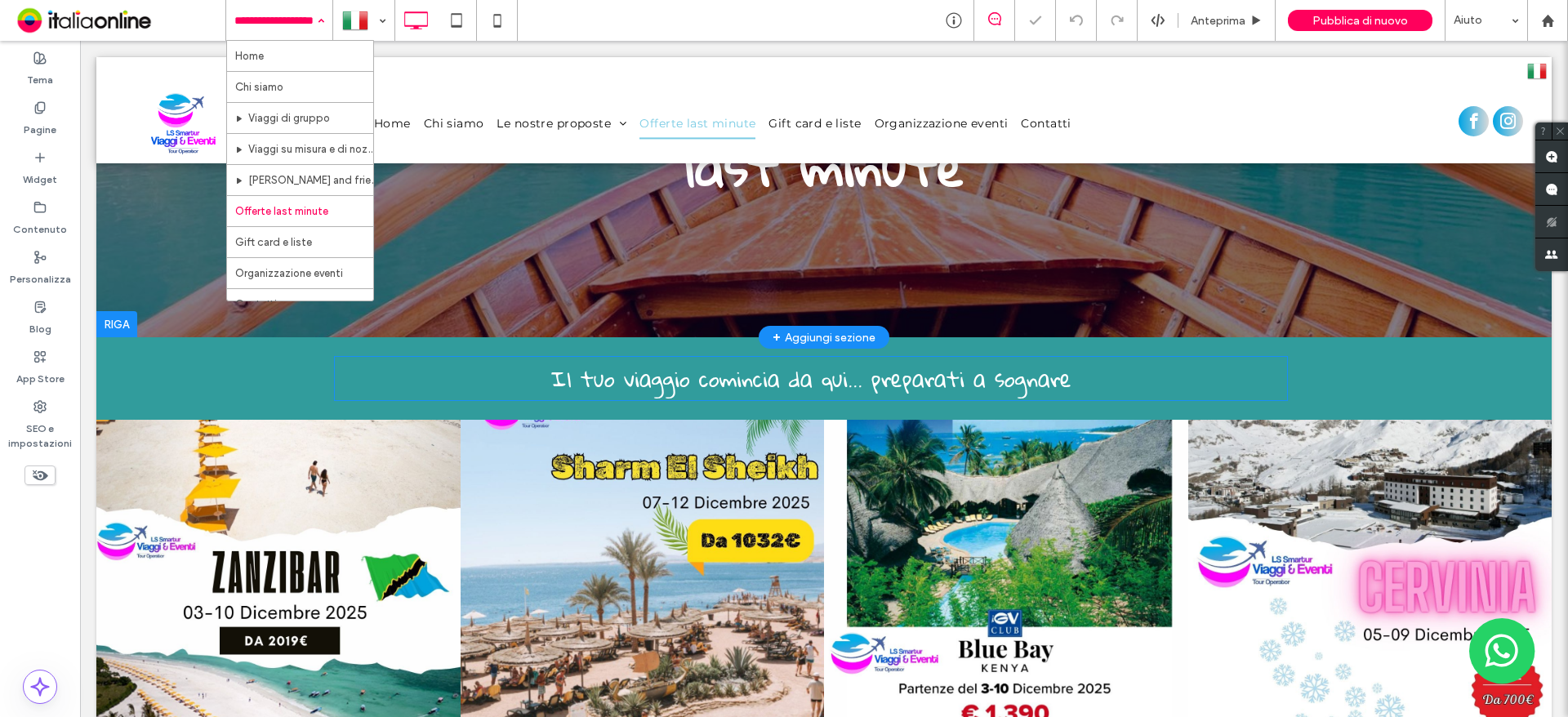
scroll to position [409, 0]
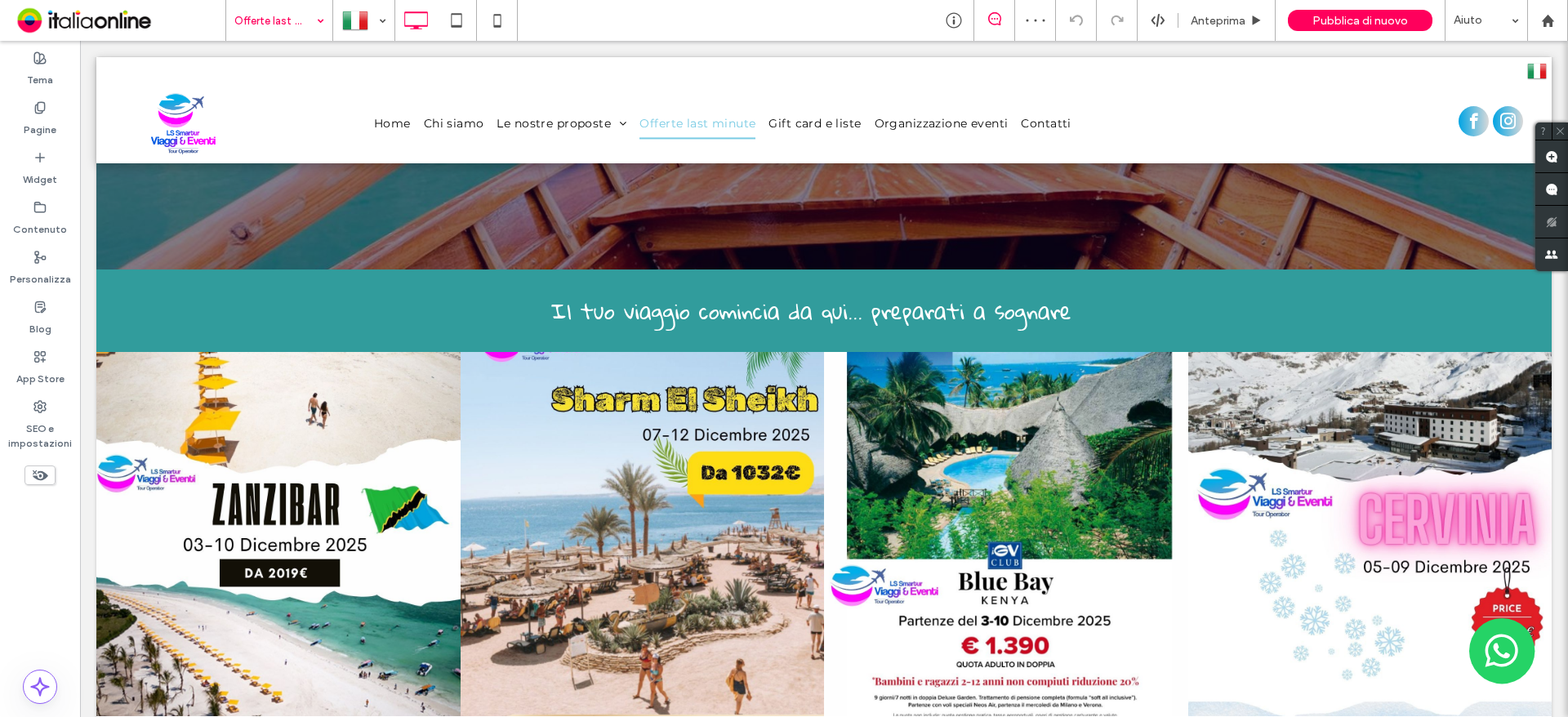
click at [328, 24] on div "Offerte last minute" at bounding box center [279, 20] width 106 height 41
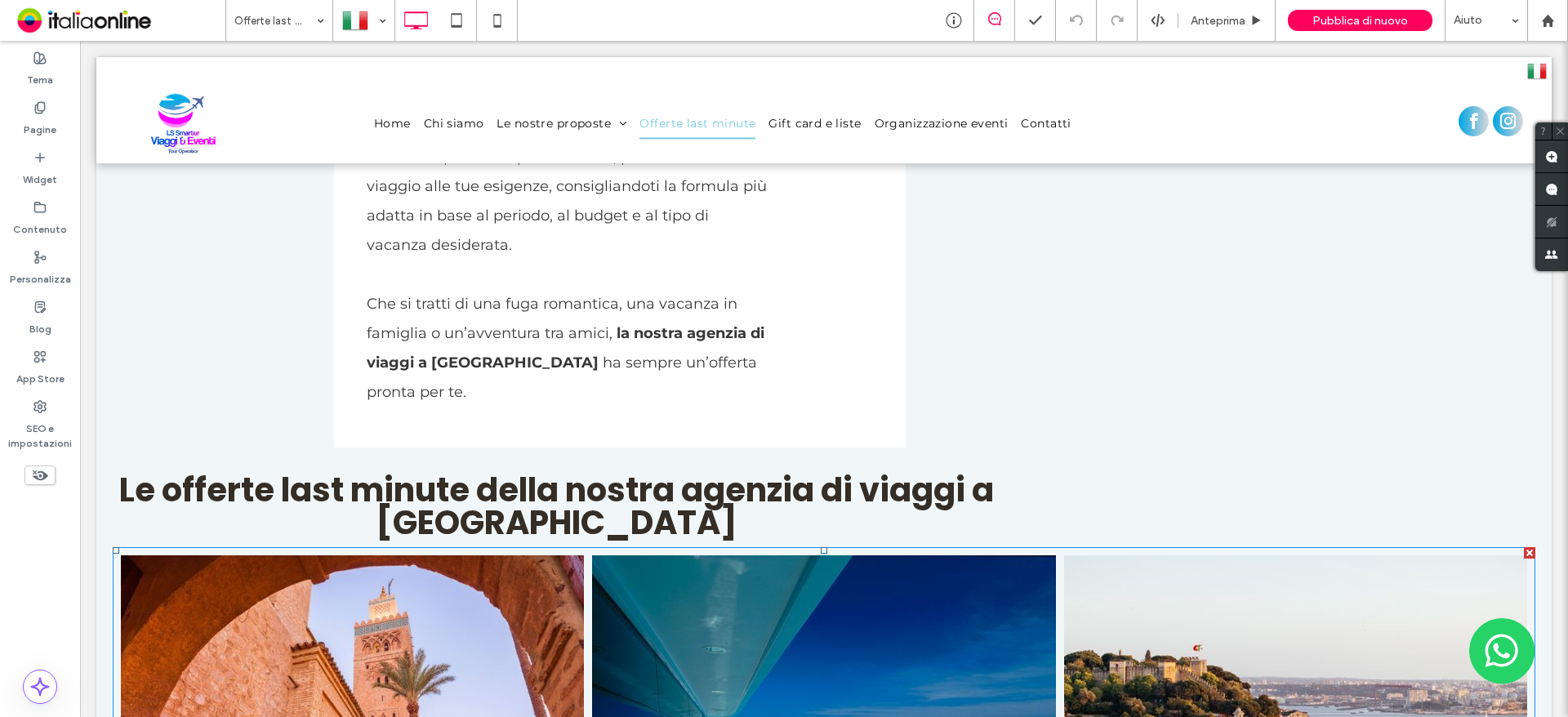
scroll to position [1960, 0]
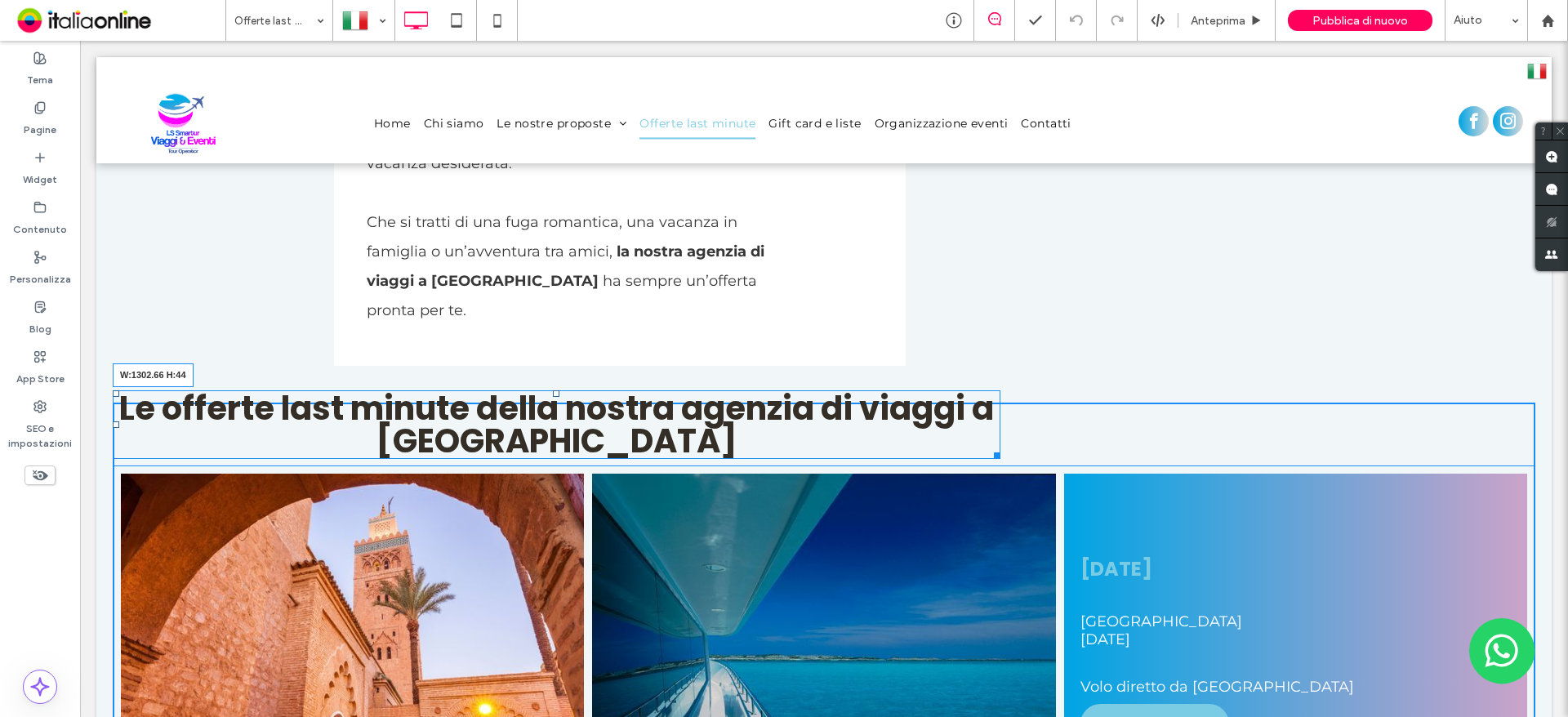
drag, startPoint x: 997, startPoint y: 290, endPoint x: 1174, endPoint y: 287, distance: 177.0
click at [1174, 403] on div "Le offerte last minute della nostra agenzia di viaggi a Napoli W:1302.66 H:44 D…" at bounding box center [823, 655] width 1423 height 504
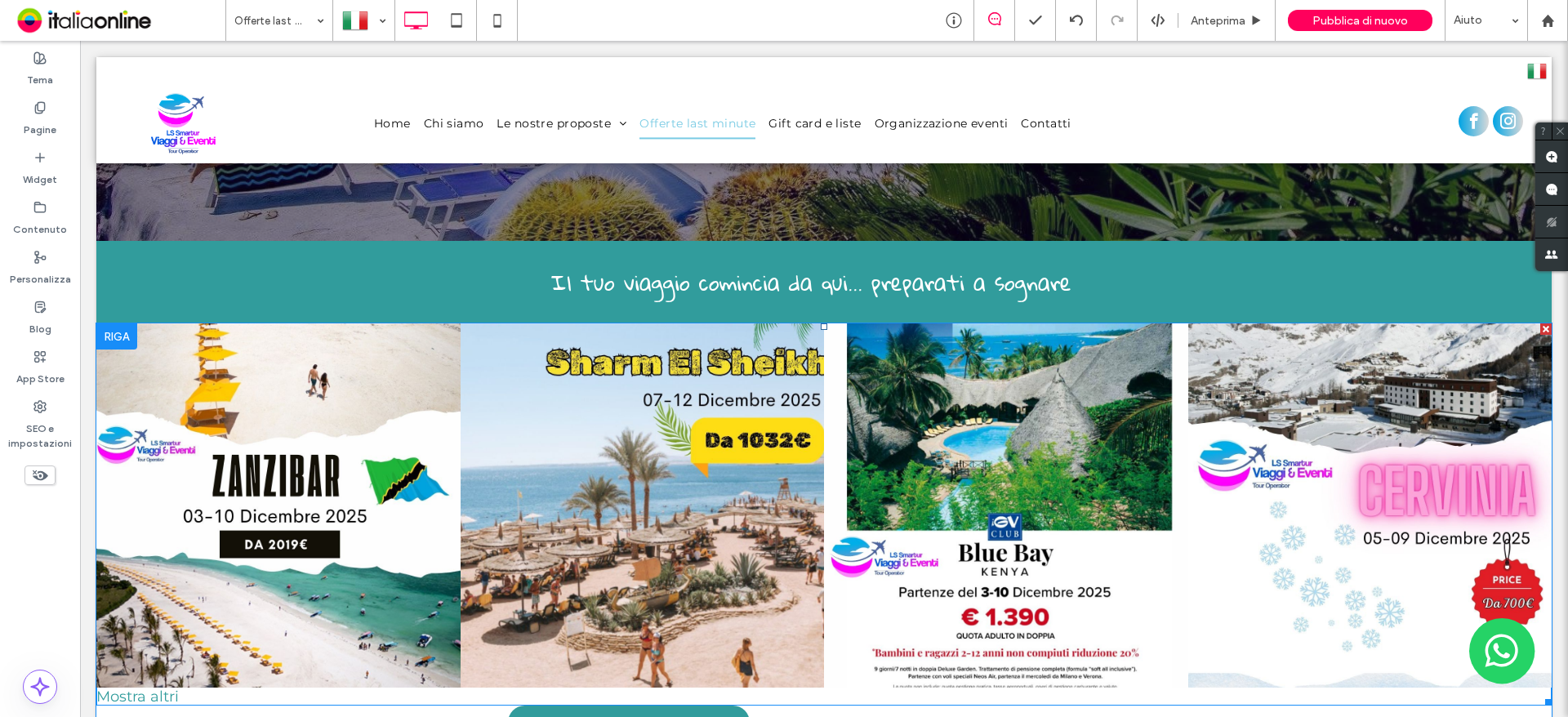
scroll to position [409, 0]
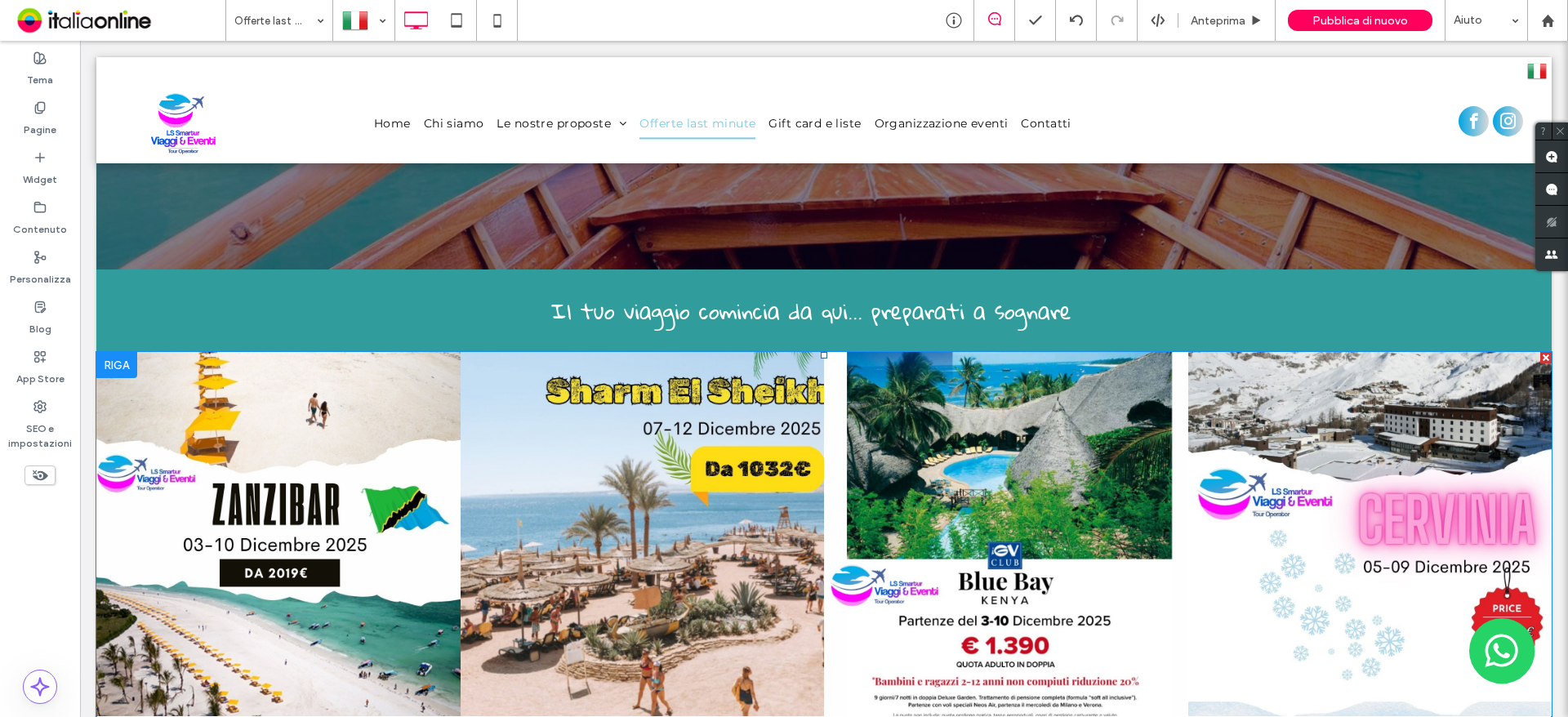
click at [727, 410] on link at bounding box center [642, 534] width 386 height 386
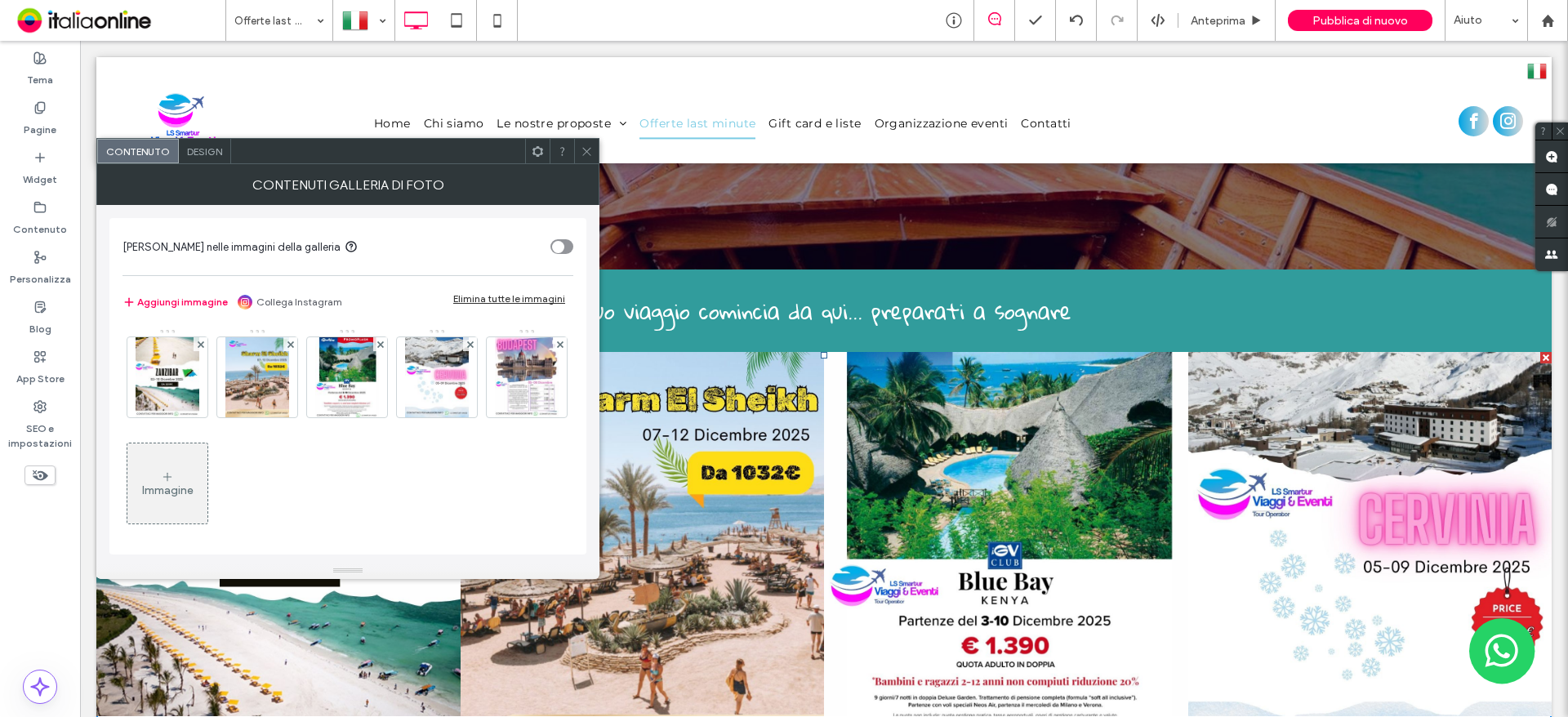
click at [198, 162] on div "Design" at bounding box center [205, 150] width 52 height 24
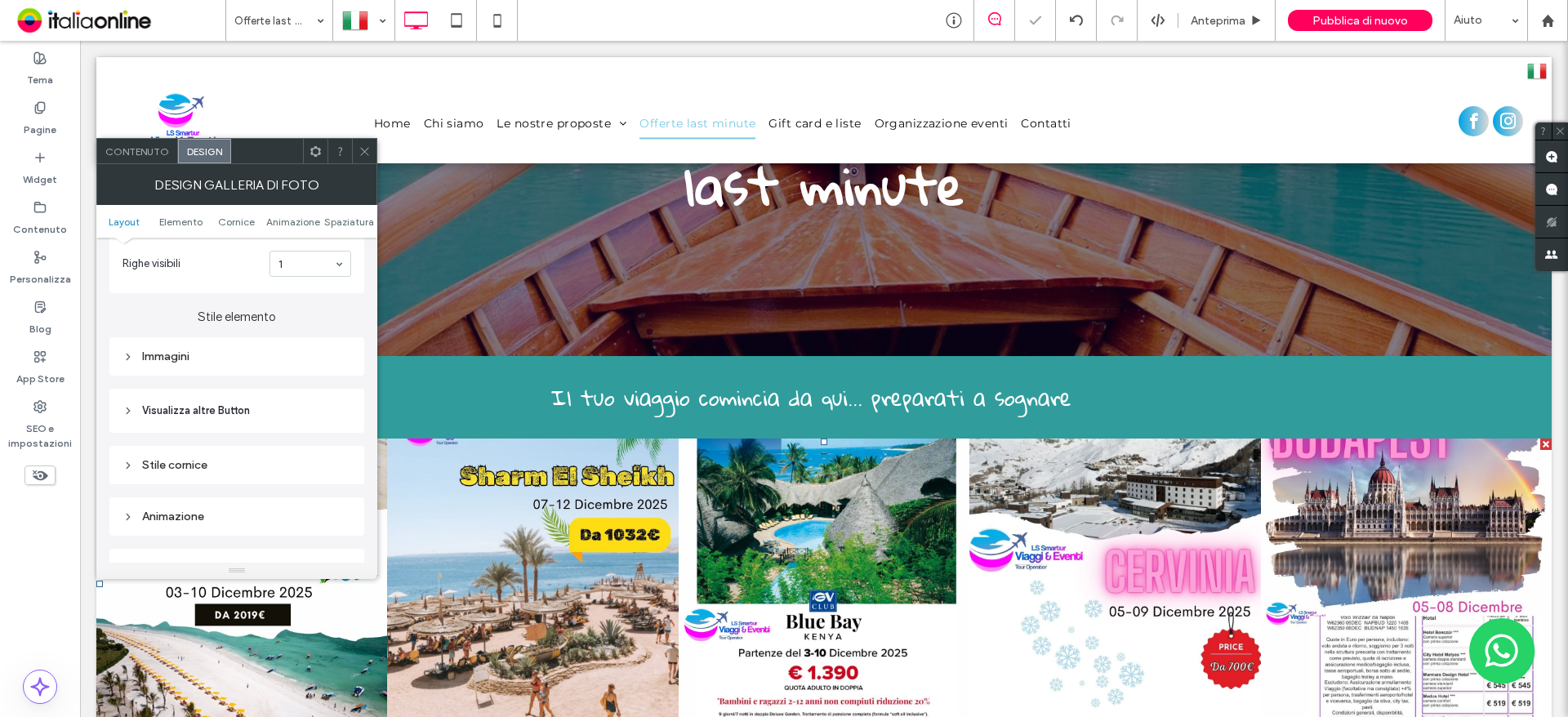
scroll to position [327, 0]
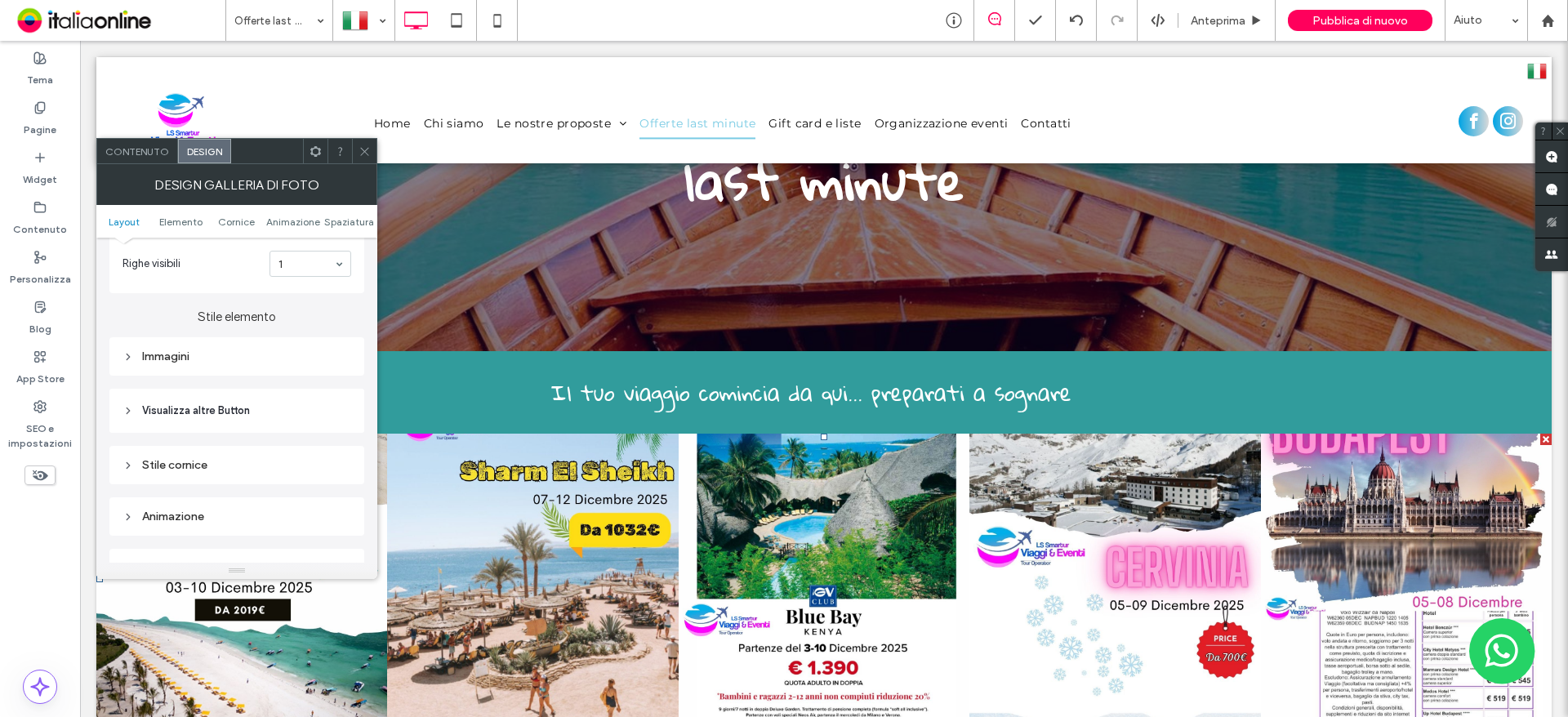
click at [363, 150] on use at bounding box center [365, 151] width 8 height 8
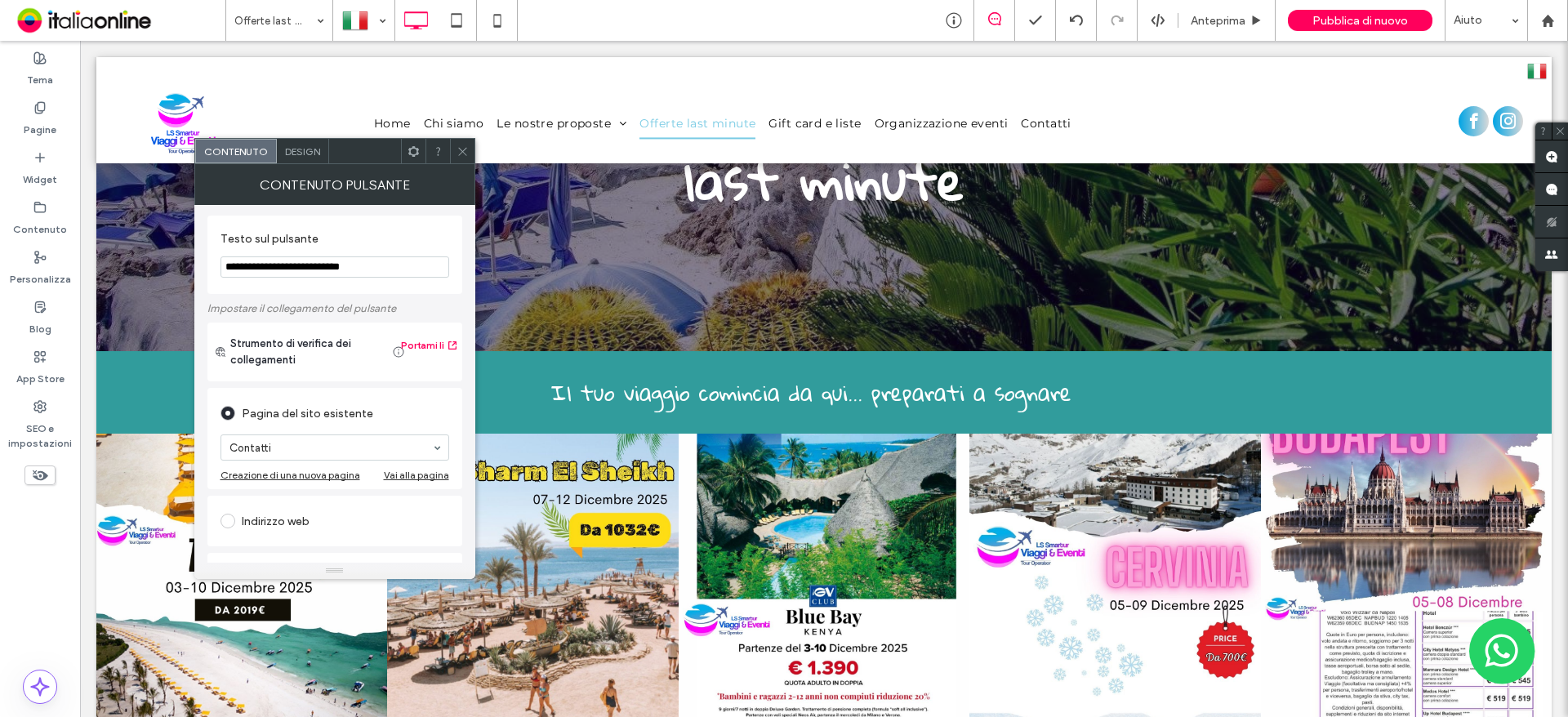
scroll to position [0, 0]
drag, startPoint x: 390, startPoint y: 283, endPoint x: 339, endPoint y: 280, distance: 51.1
click at [283, 284] on section "**********" at bounding box center [334, 258] width 229 height 62
click at [402, 274] on input "**********" at bounding box center [334, 269] width 229 height 21
drag, startPoint x: 402, startPoint y: 274, endPoint x: 284, endPoint y: 275, distance: 118.0
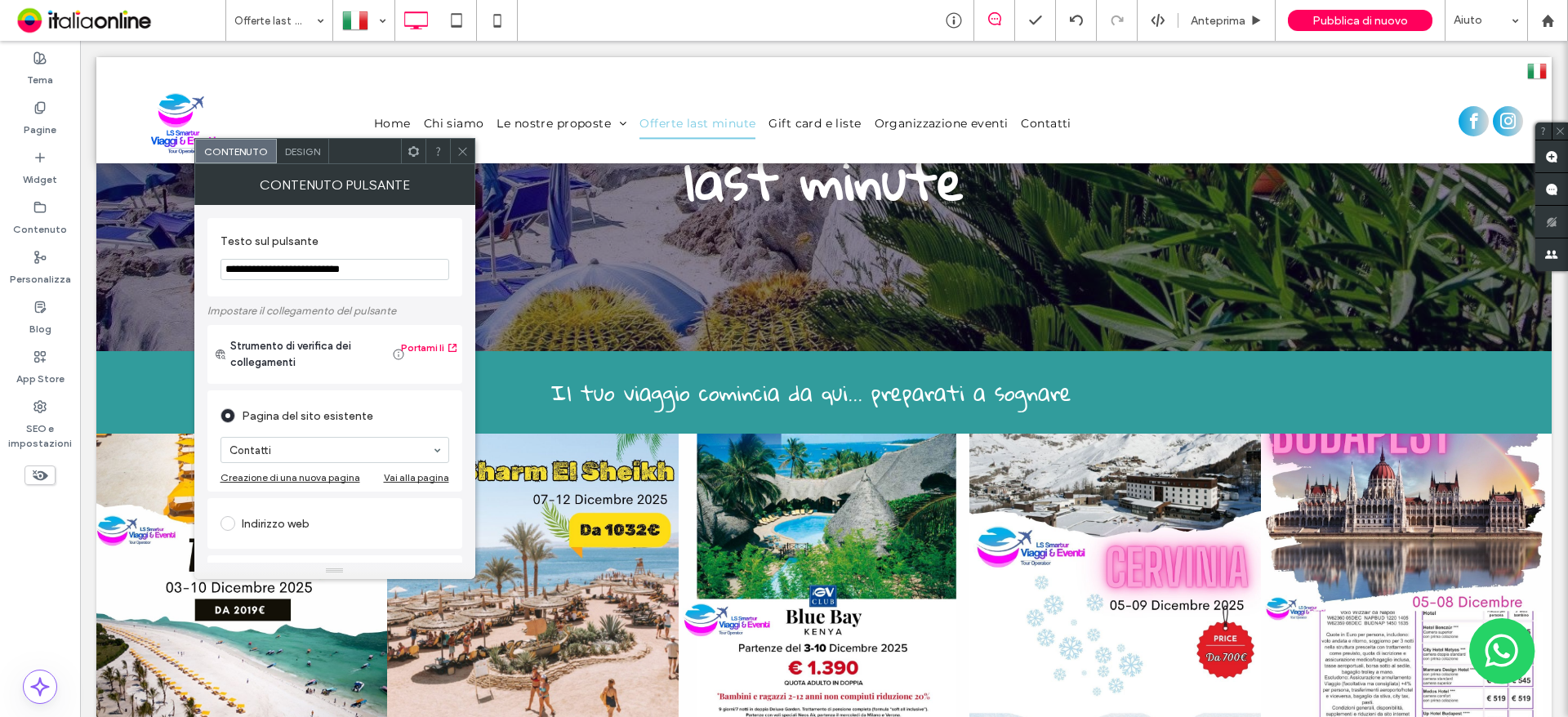
click at [284, 275] on input "**********" at bounding box center [334, 269] width 229 height 21
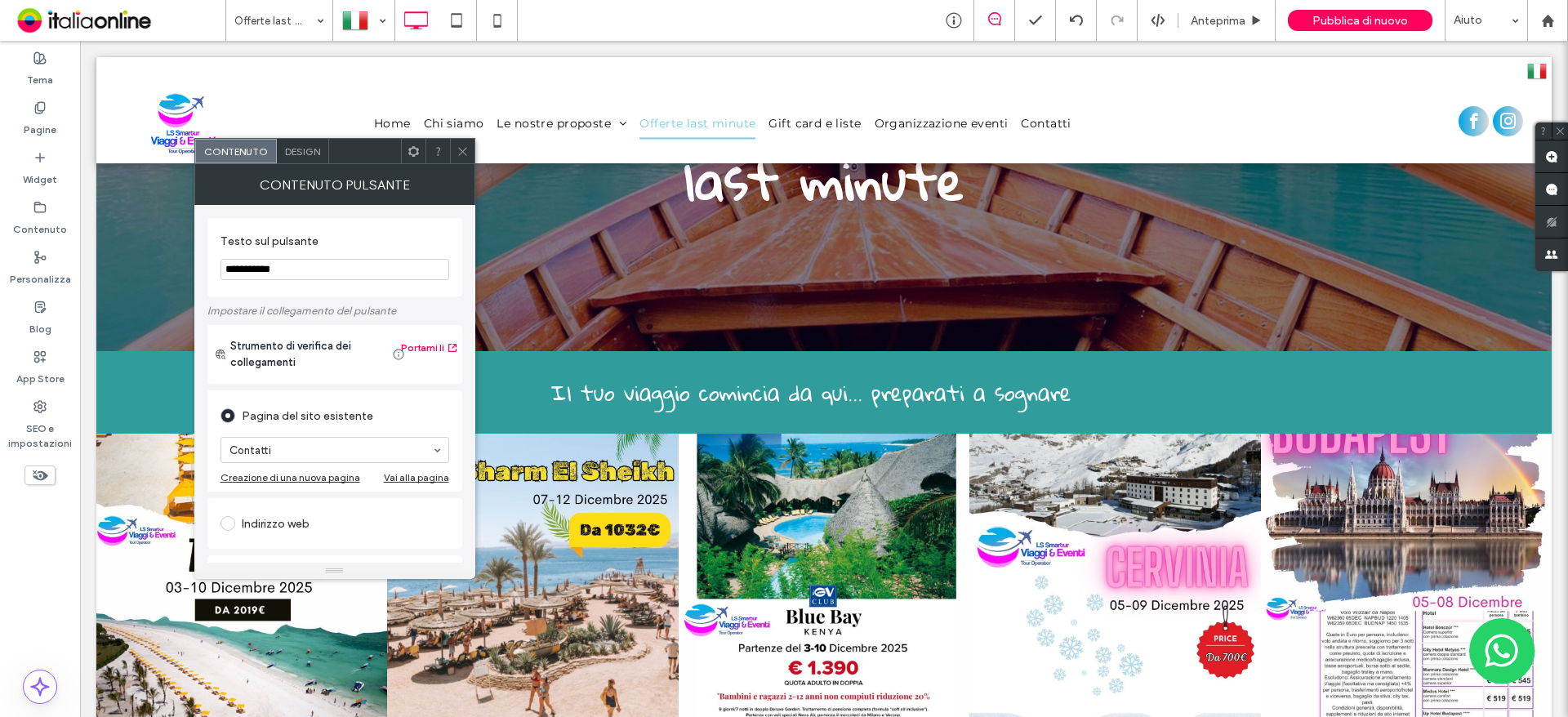
type input "**********"
click at [464, 142] on span at bounding box center [463, 150] width 13 height 24
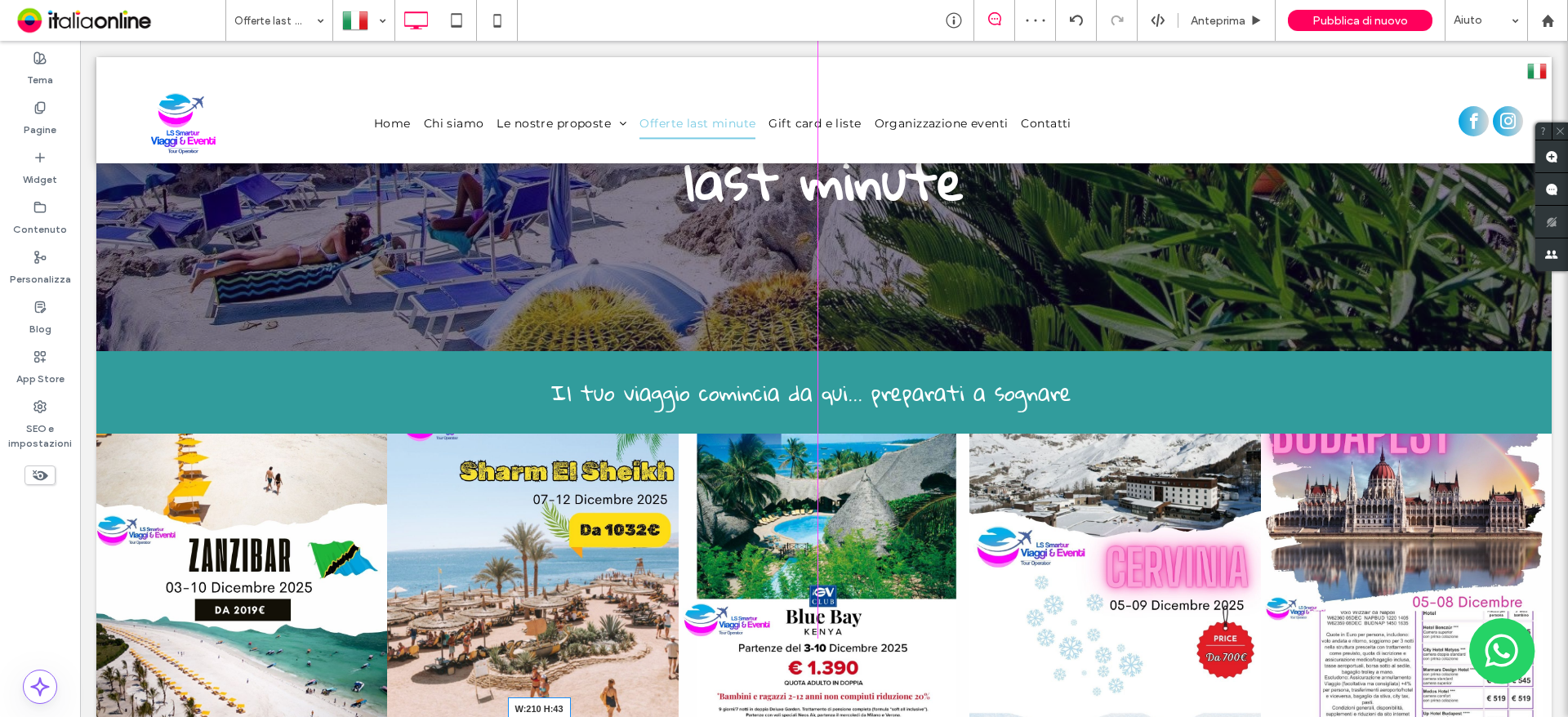
drag, startPoint x: 741, startPoint y: 648, endPoint x: 707, endPoint y: 649, distance: 34.0
click at [707, 649] on div "Button Button Button Button Button Mostra altri Contattaci W:210 H:43 Click To …" at bounding box center [824, 600] width 1456 height 333
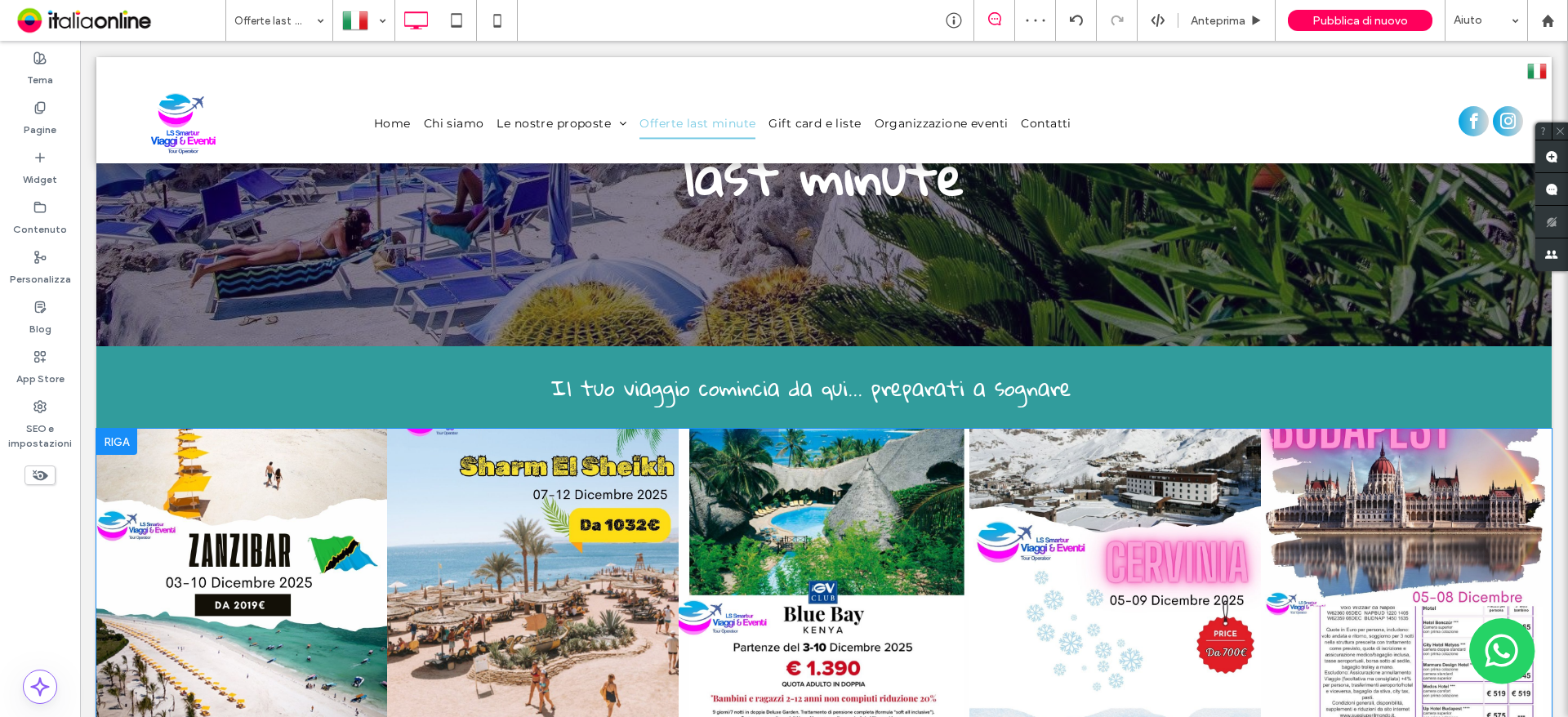
scroll to position [327, 0]
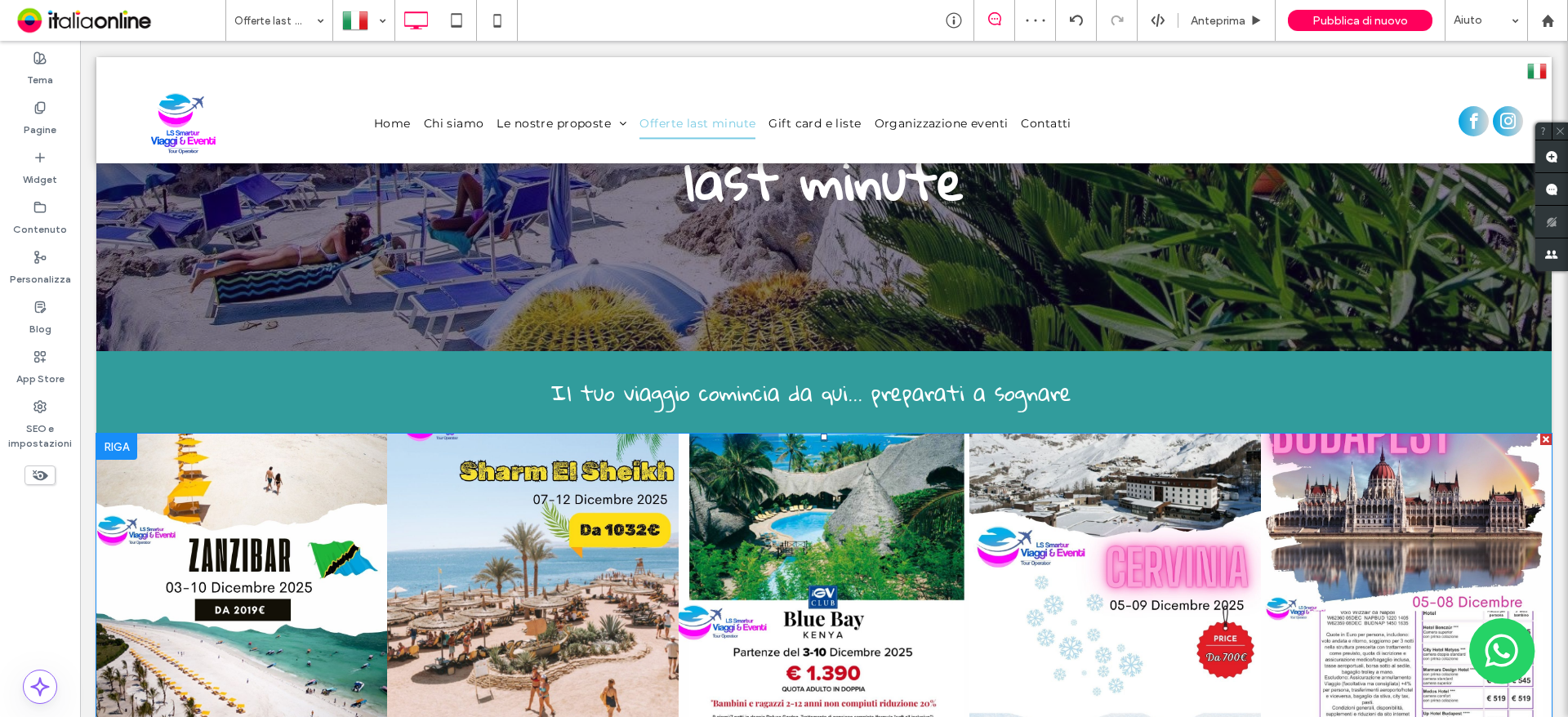
click at [803, 489] on link at bounding box center [824, 579] width 309 height 309
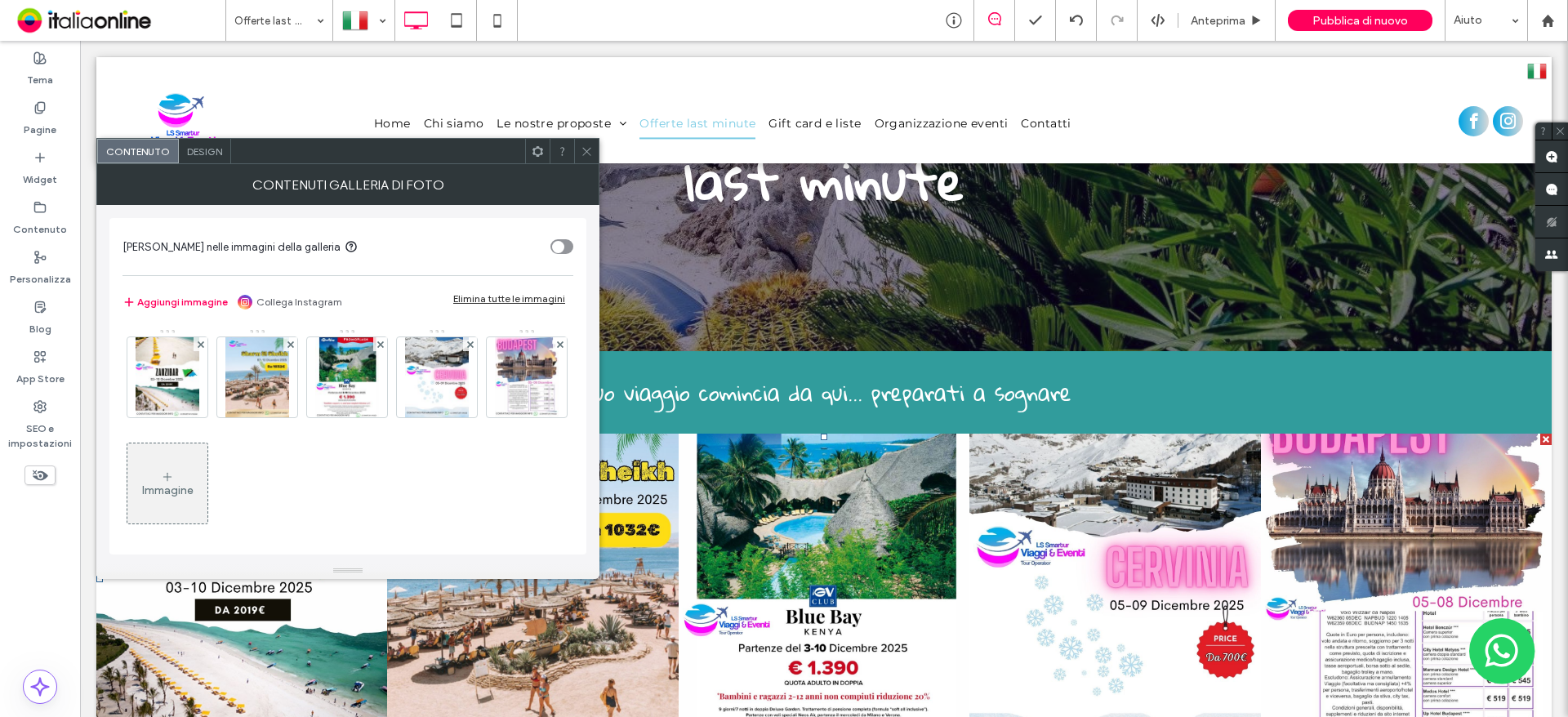
drag, startPoint x: 584, startPoint y: 147, endPoint x: 589, endPoint y: 155, distance: 9.4
click at [584, 147] on icon at bounding box center [587, 151] width 13 height 13
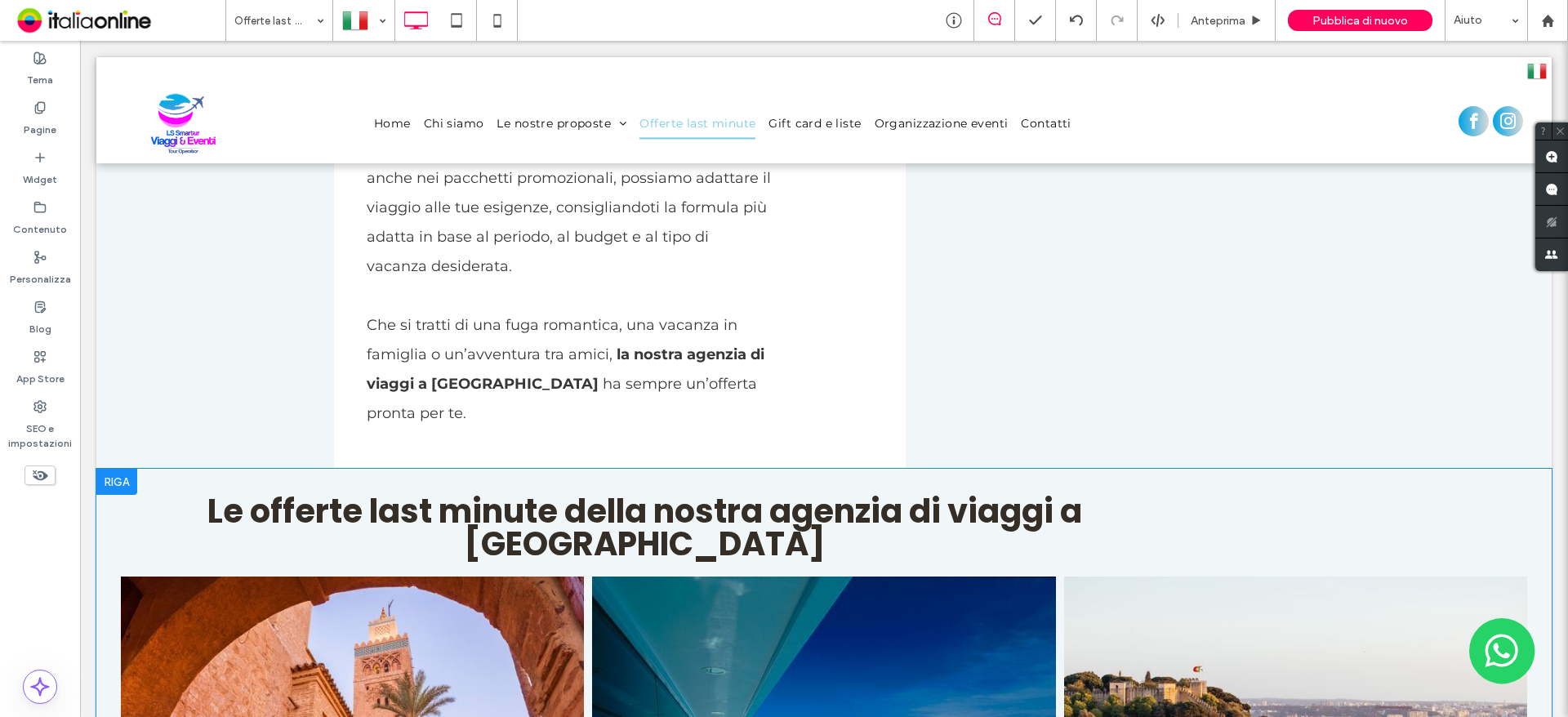
scroll to position [1879, 0]
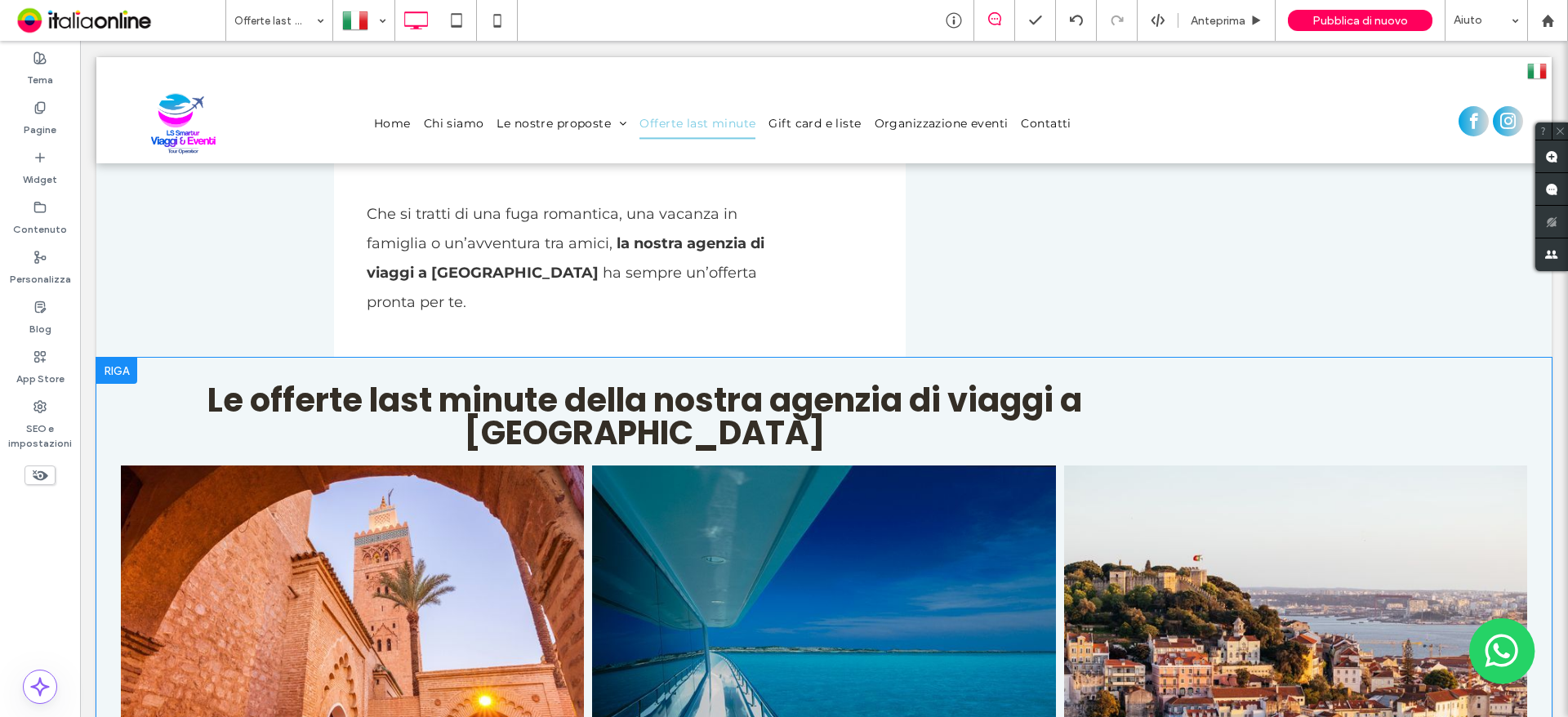
click at [116, 358] on div at bounding box center [117, 371] width 41 height 26
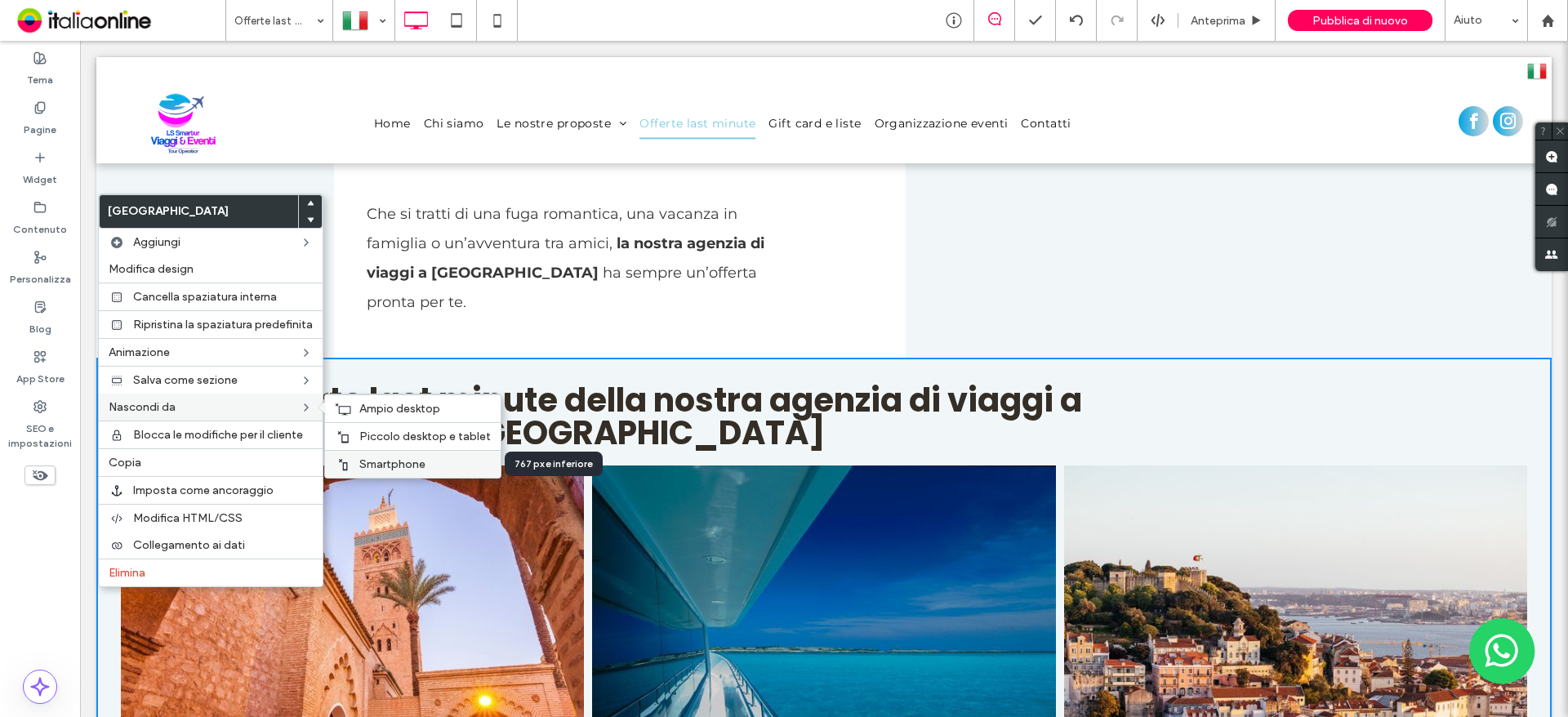
click at [380, 461] on span "Smartphone" at bounding box center [393, 464] width 66 height 14
click at [393, 432] on span "Piccolo desktop e tablet" at bounding box center [426, 437] width 132 height 14
click at [379, 405] on span "Ampio desktop" at bounding box center [400, 409] width 81 height 14
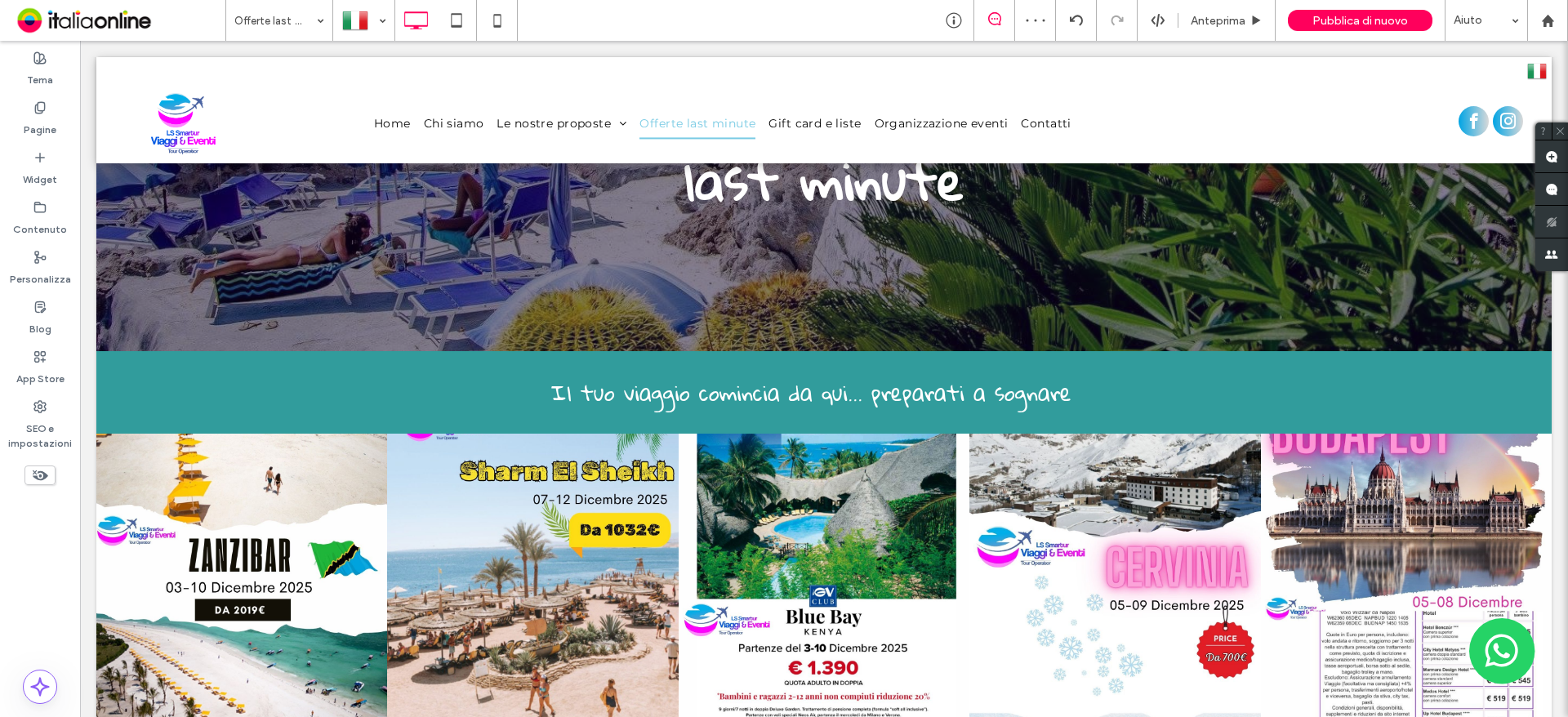
scroll to position [409, 0]
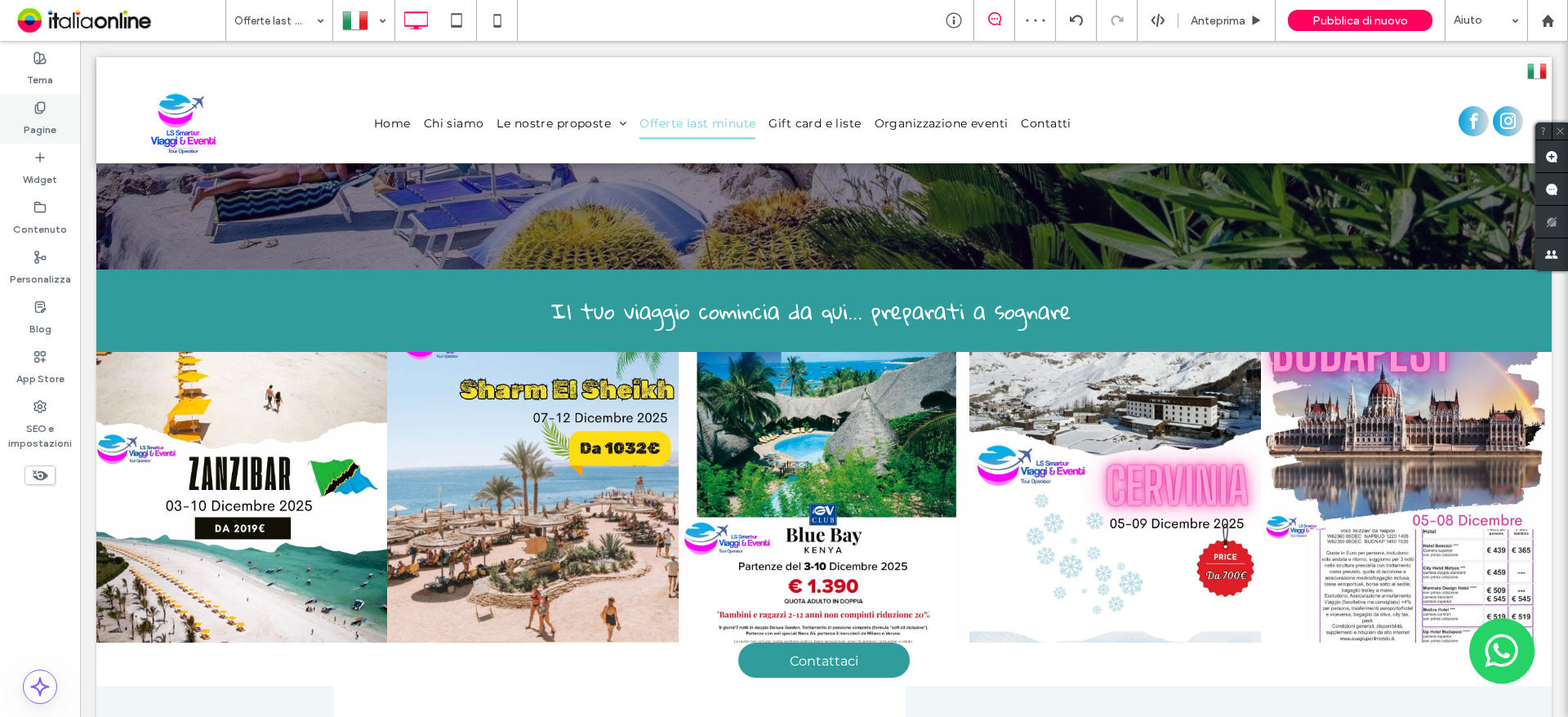
click at [48, 117] on label "Pagine" at bounding box center [40, 125] width 33 height 23
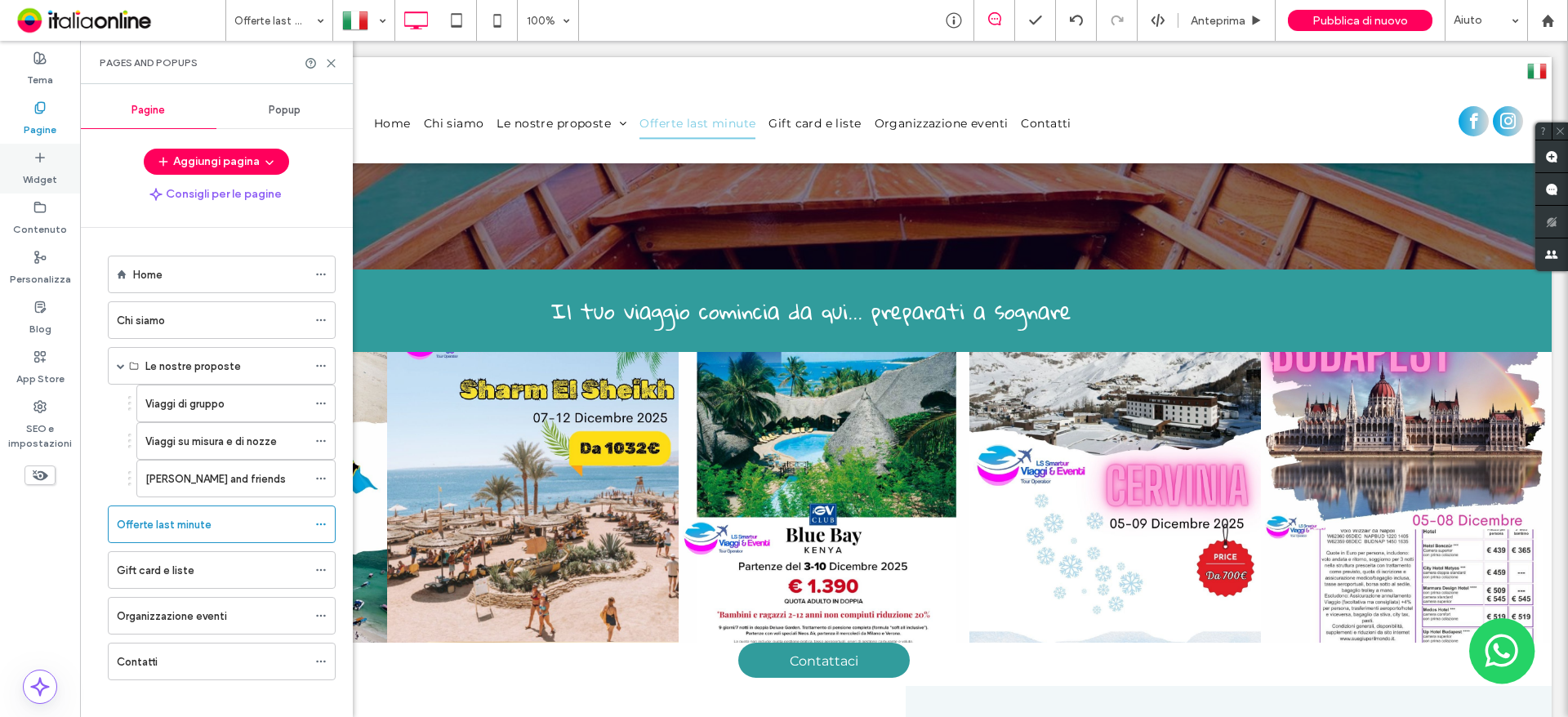
click at [35, 167] on label "Widget" at bounding box center [40, 175] width 35 height 23
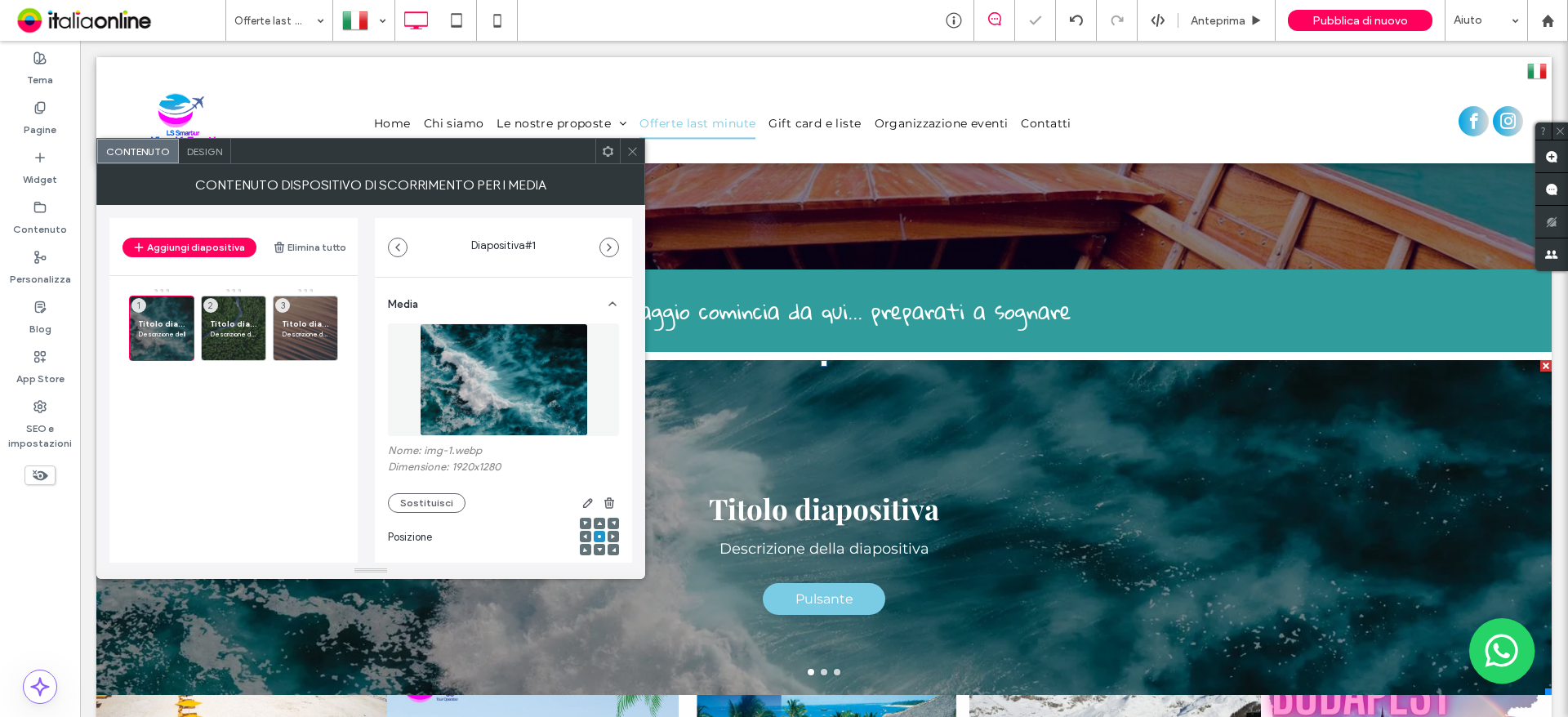
click at [636, 155] on use at bounding box center [632, 151] width 8 height 8
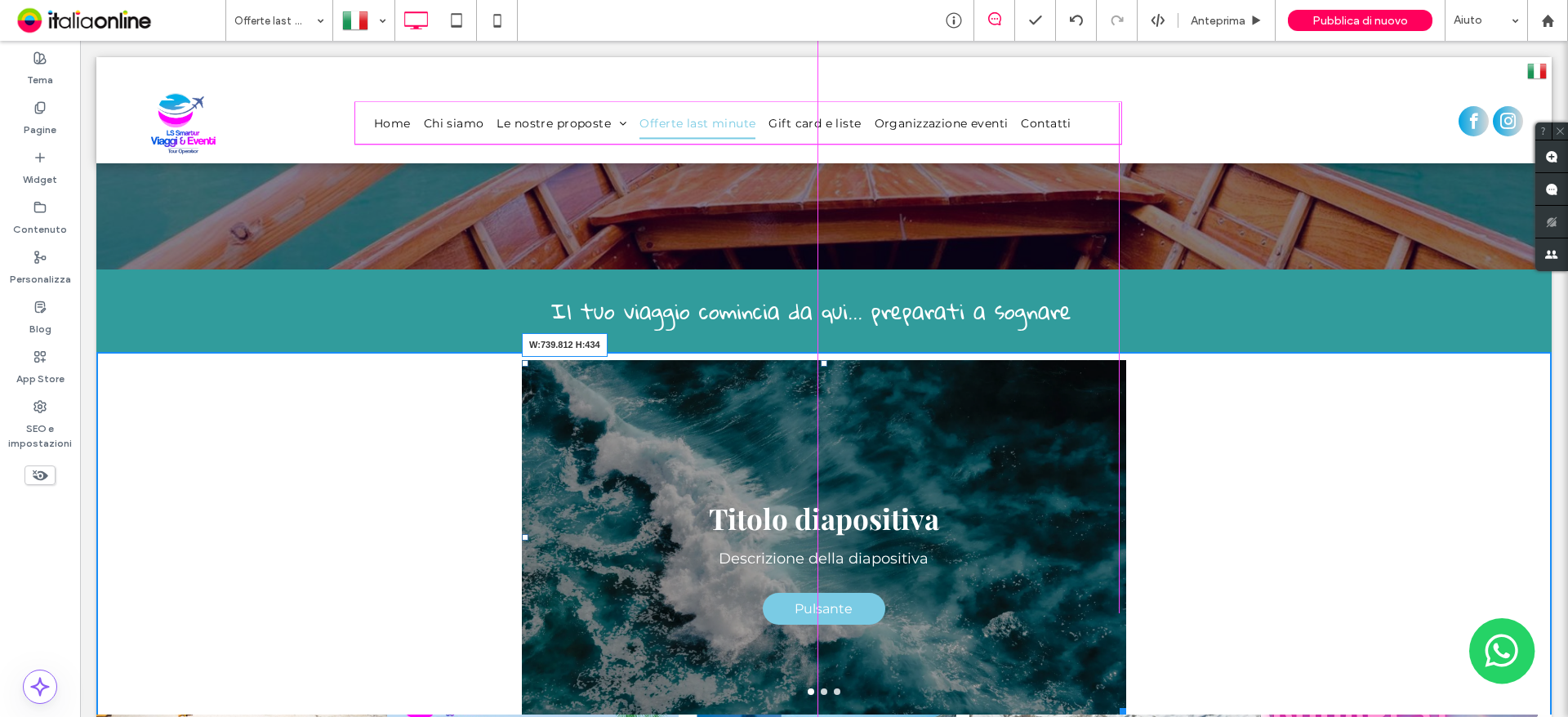
drag, startPoint x: 1533, startPoint y: 590, endPoint x: 1115, endPoint y: 610, distance: 418.5
click at [1115, 703] on div at bounding box center [1120, 709] width 13 height 13
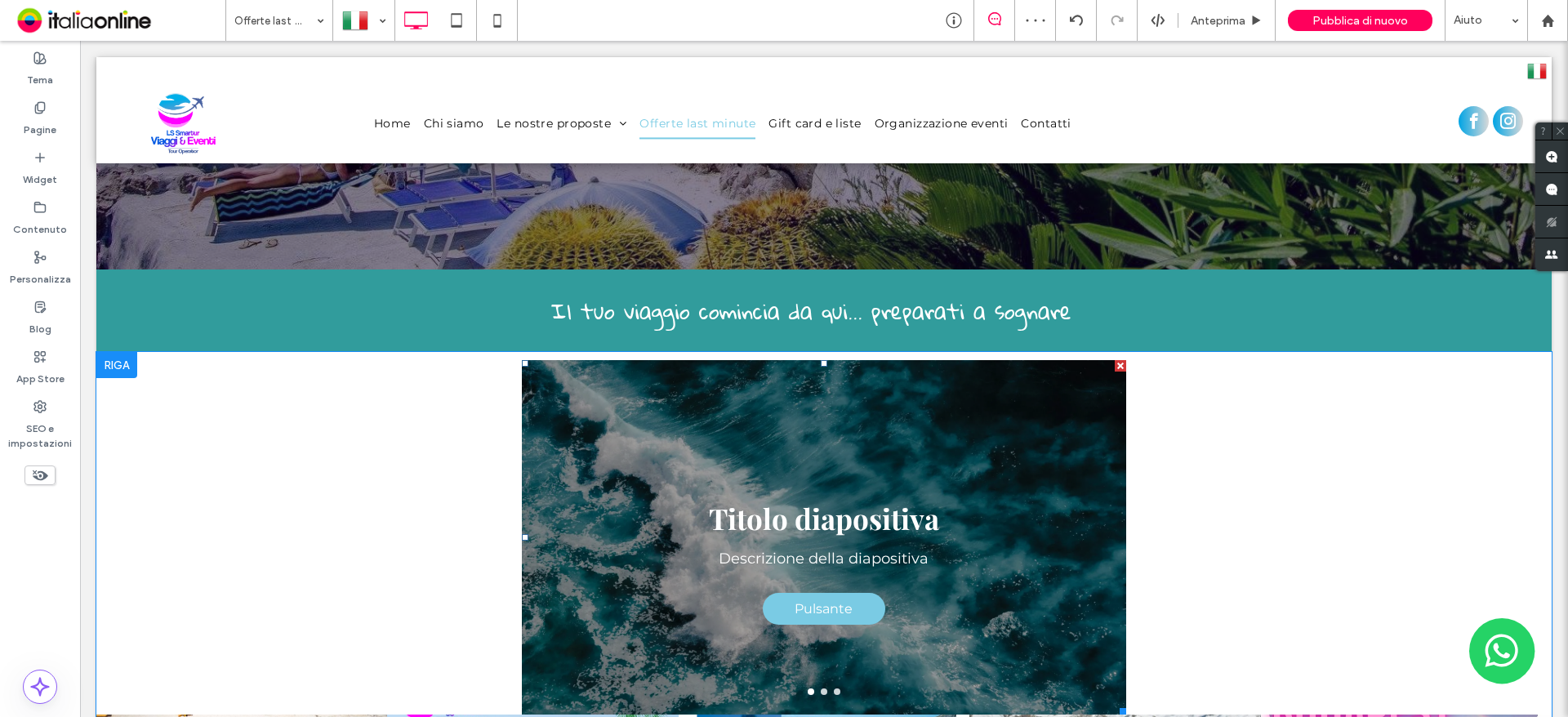
scroll to position [490, 0]
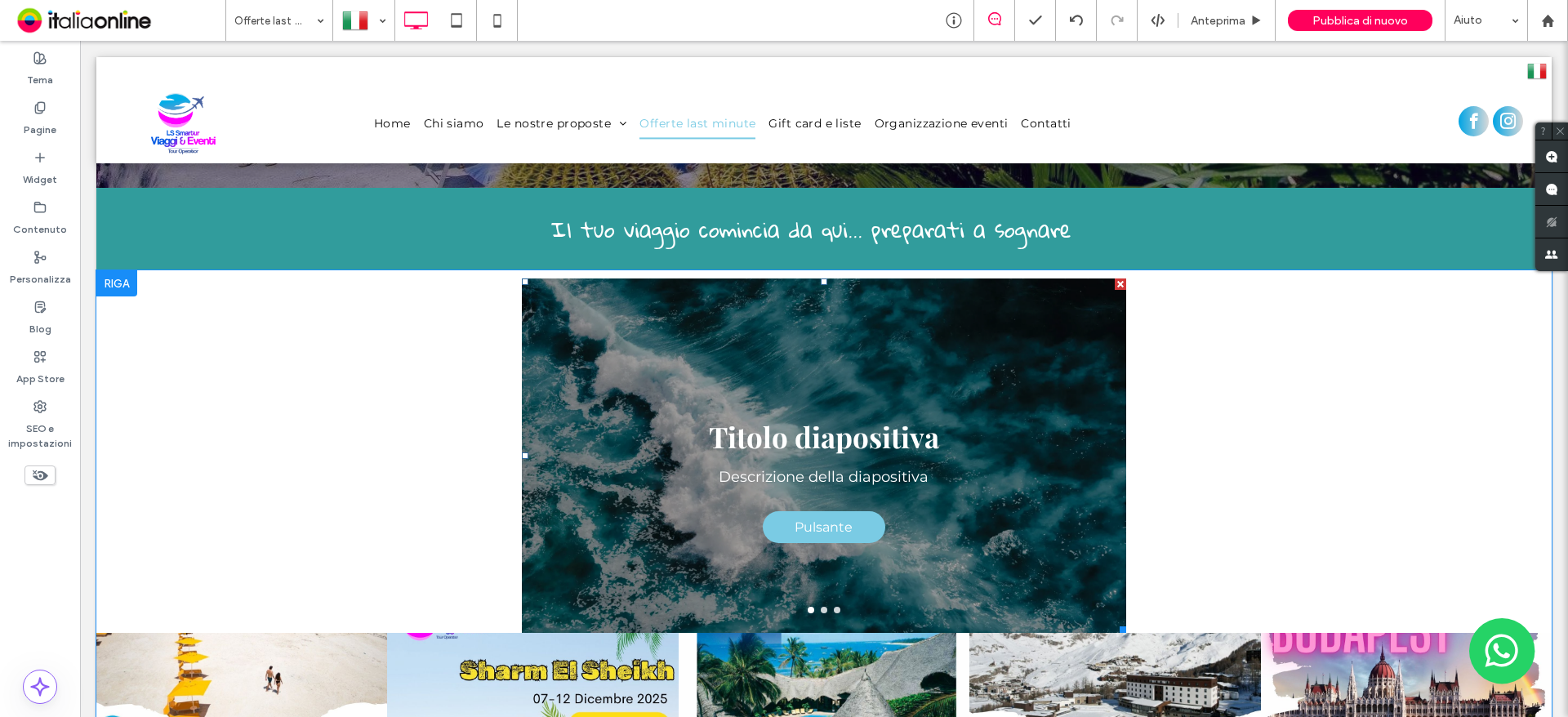
click at [684, 349] on div "Titolo diapositiva Descrizione della diapositiva Pulsante Pulsante" at bounding box center [824, 466] width 605 height 277
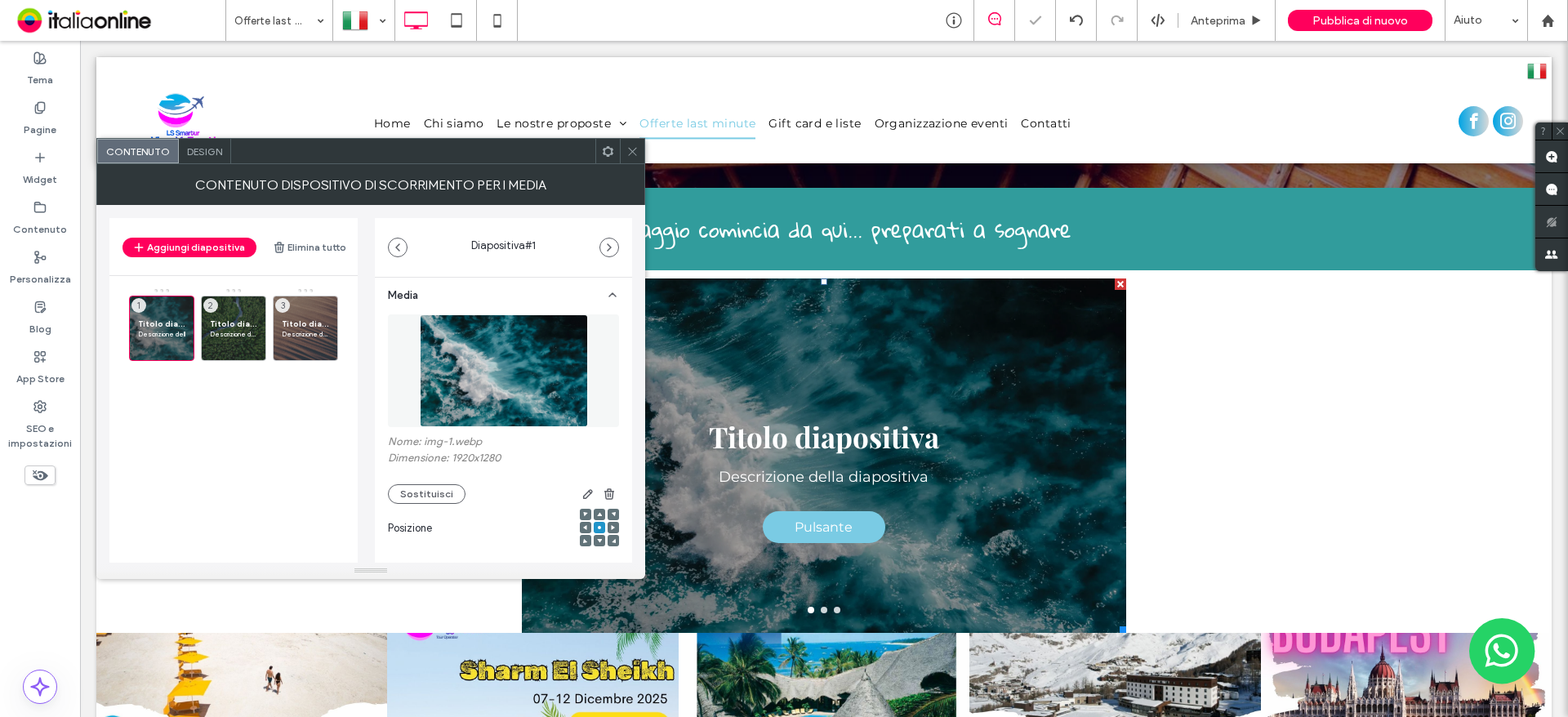
scroll to position [0, 0]
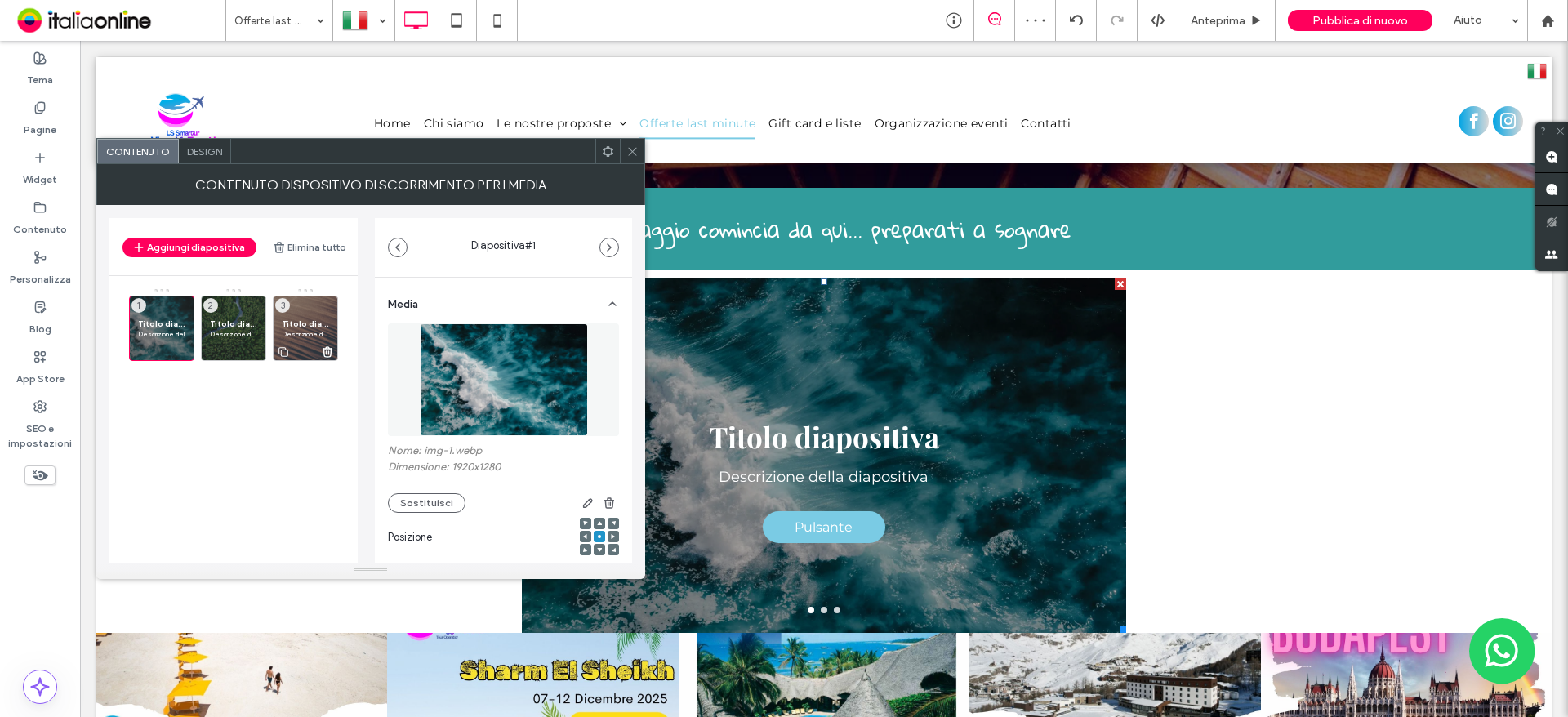
click at [328, 348] on icon at bounding box center [327, 351] width 13 height 14
click at [260, 349] on use at bounding box center [256, 352] width 9 height 10
click at [186, 348] on use at bounding box center [184, 352] width 9 height 10
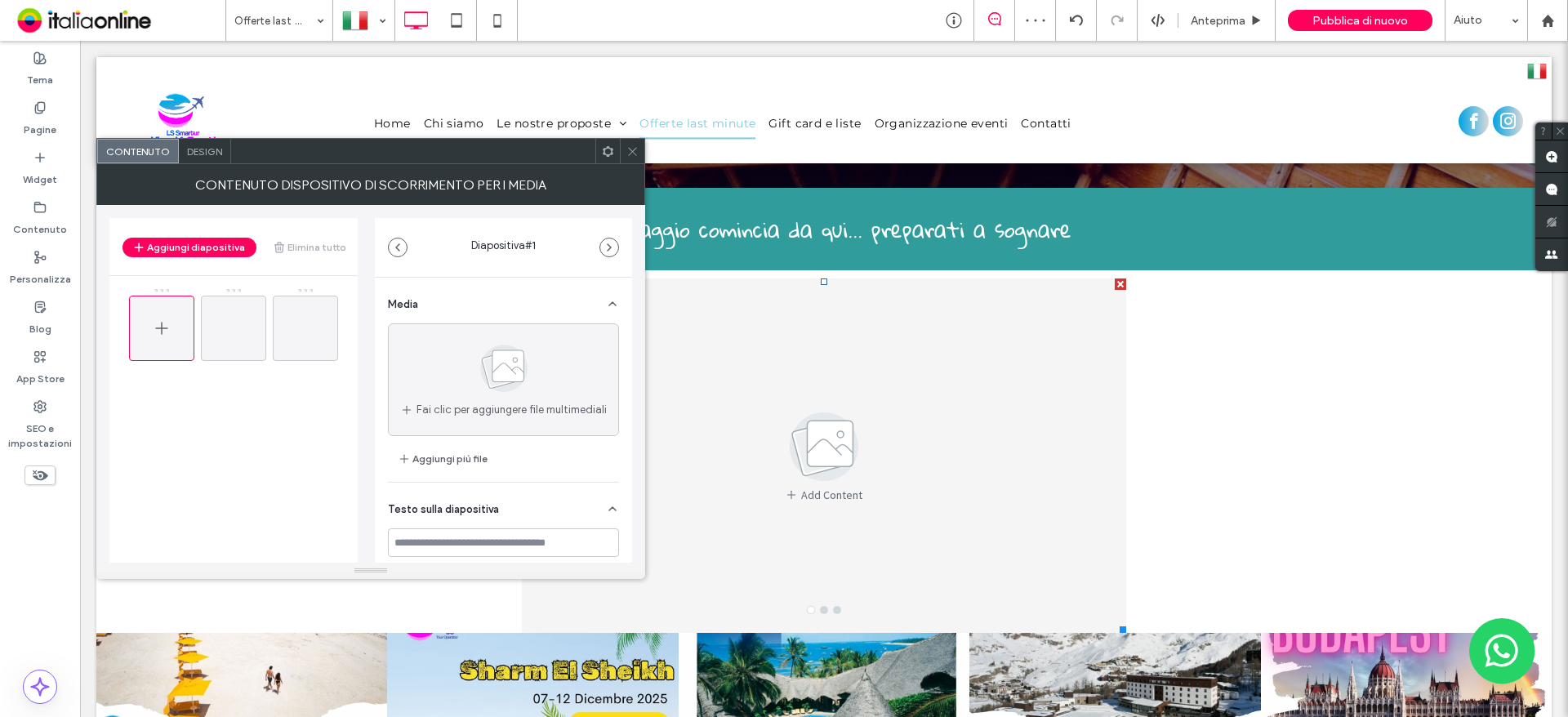
click at [155, 330] on icon at bounding box center [161, 328] width 19 height 19
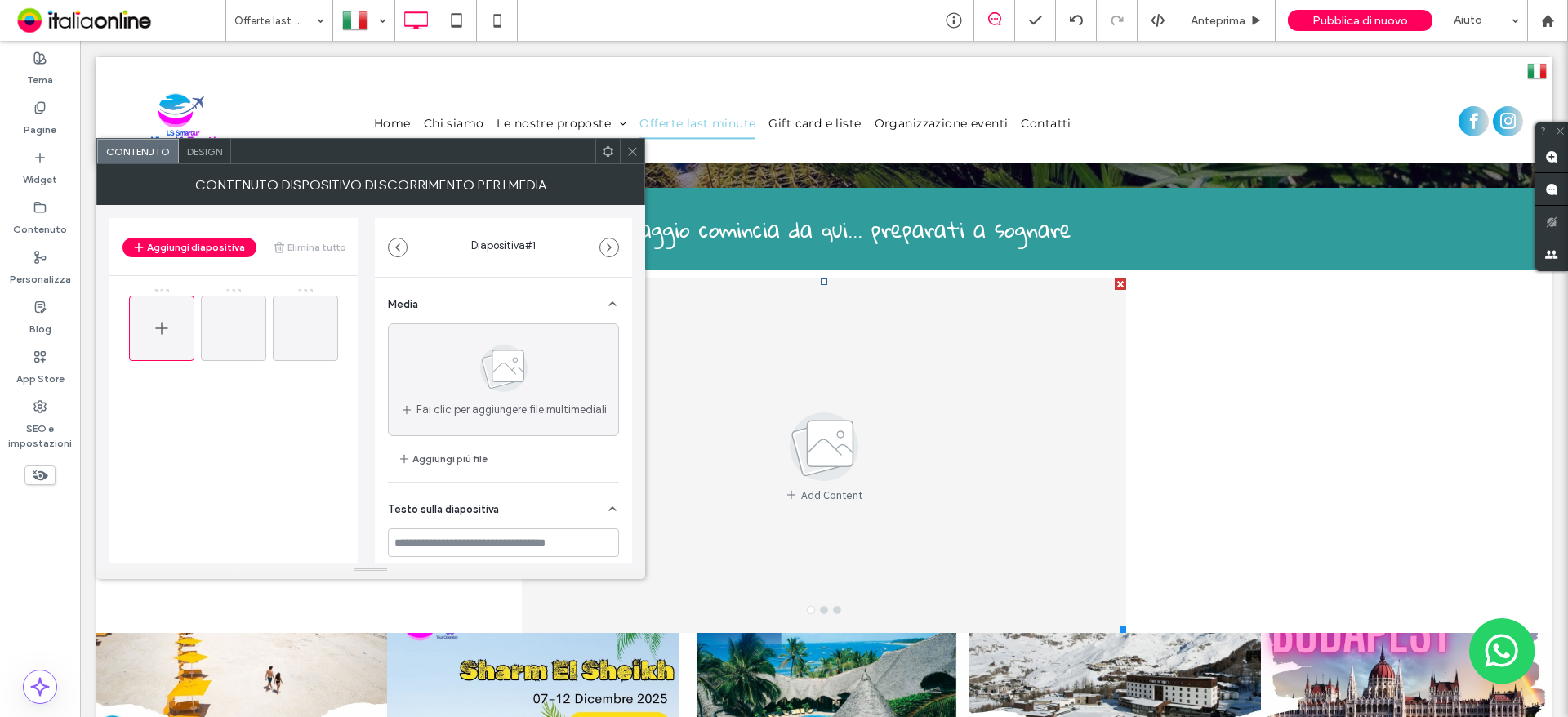
click at [156, 329] on icon at bounding box center [161, 328] width 19 height 19
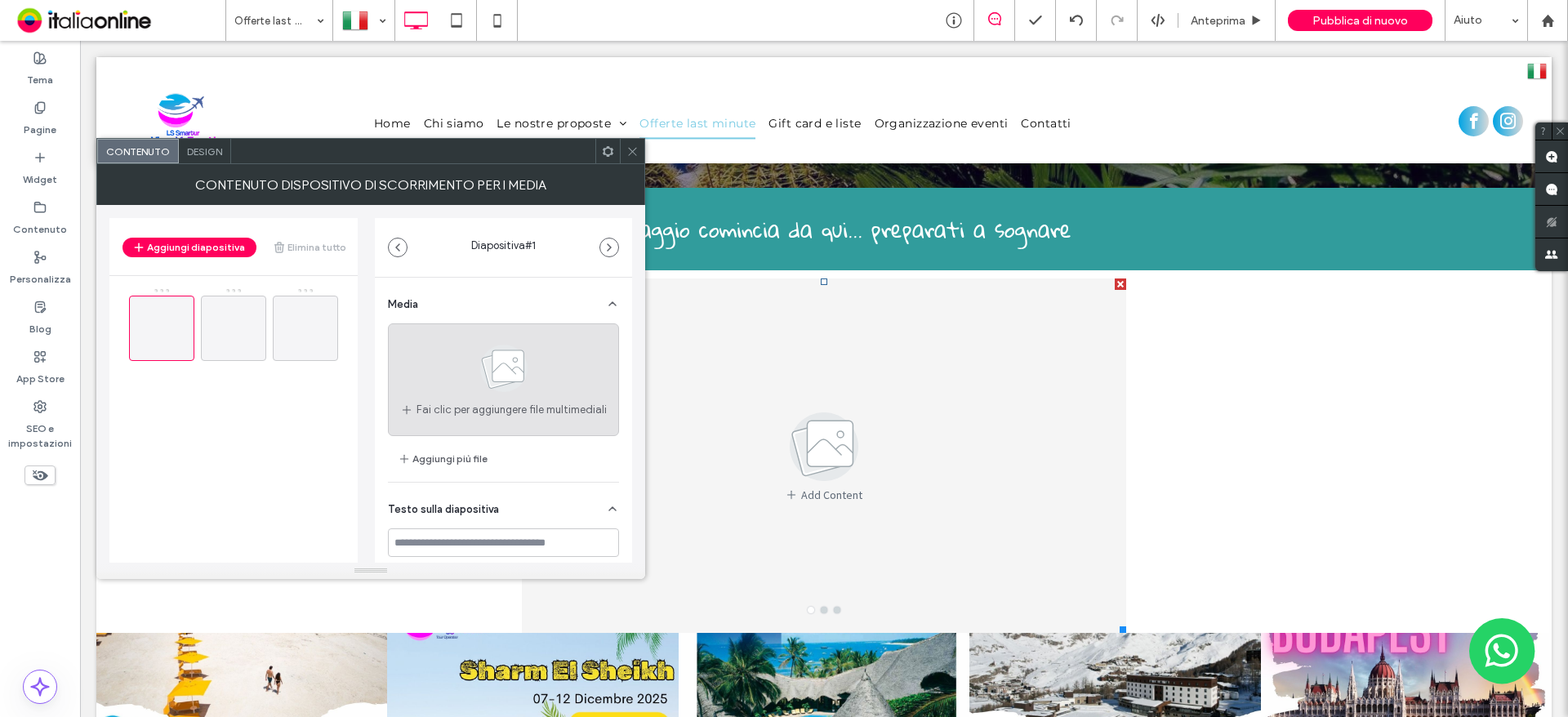
click at [463, 375] on icon at bounding box center [503, 368] width 82 height 54
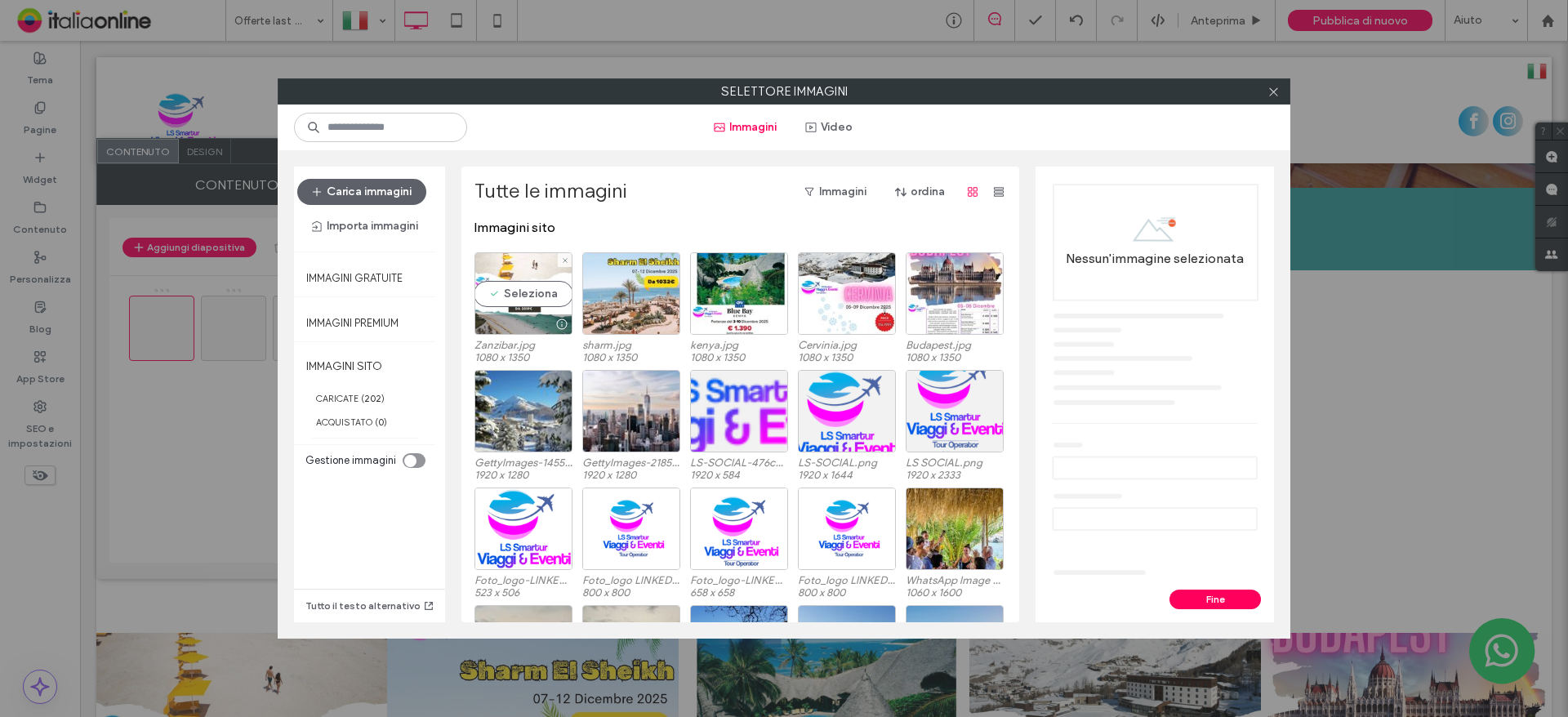
click at [519, 291] on div "Seleziona" at bounding box center [524, 294] width 98 height 83
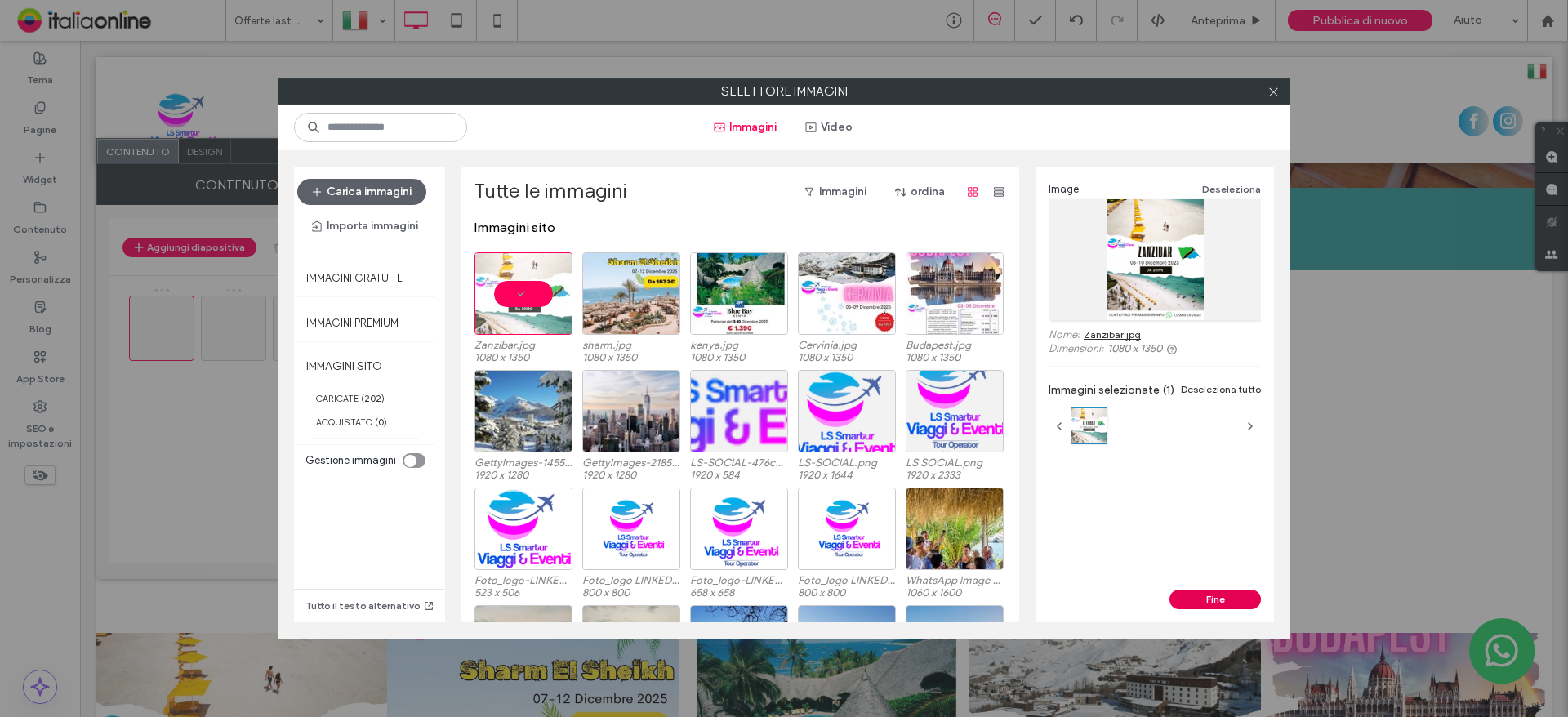
click at [1209, 599] on button "Fine" at bounding box center [1215, 599] width 91 height 19
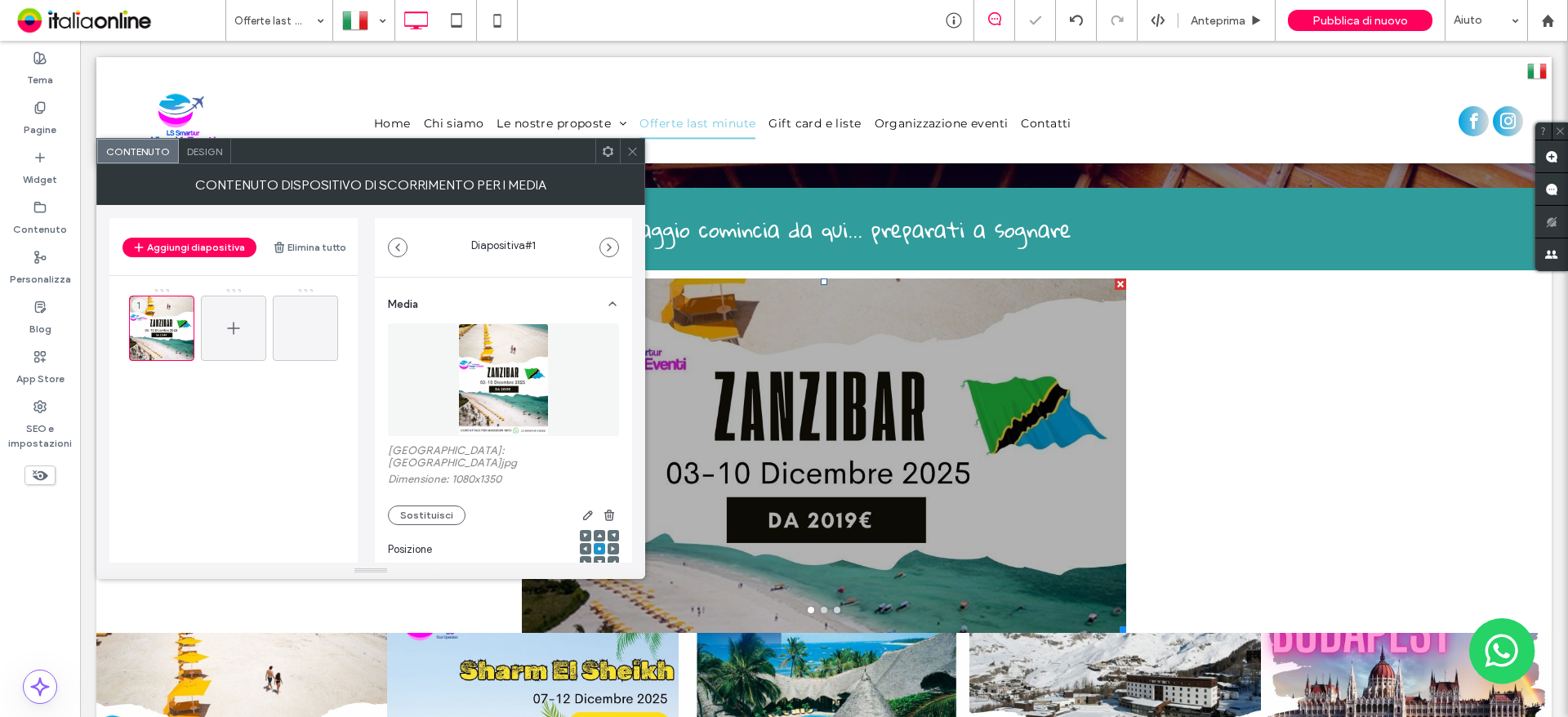
click at [248, 326] on div at bounding box center [233, 328] width 65 height 65
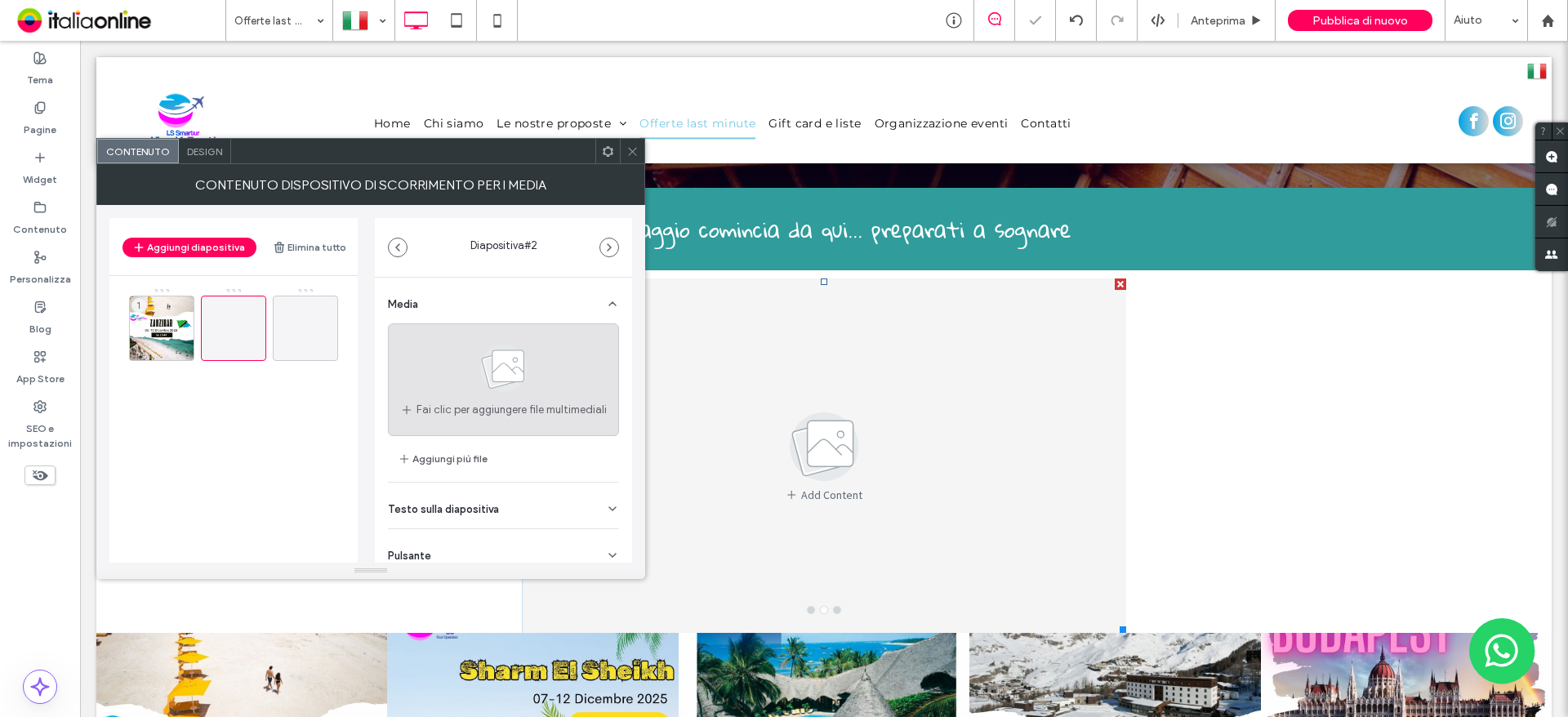
click at [457, 388] on div "Fai clic per aggiungere file multimediali" at bounding box center [503, 379] width 231 height 112
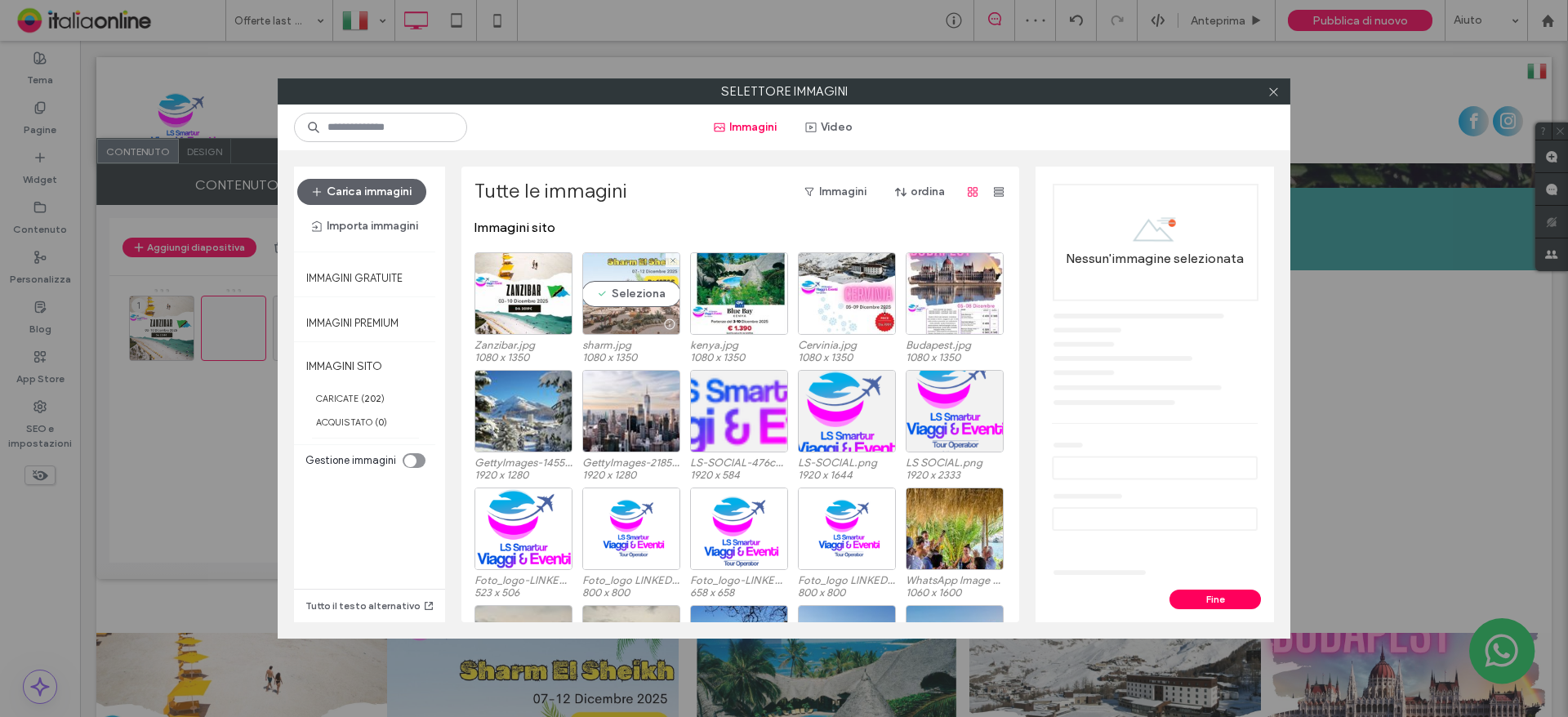
click at [632, 296] on div "Seleziona" at bounding box center [632, 294] width 98 height 83
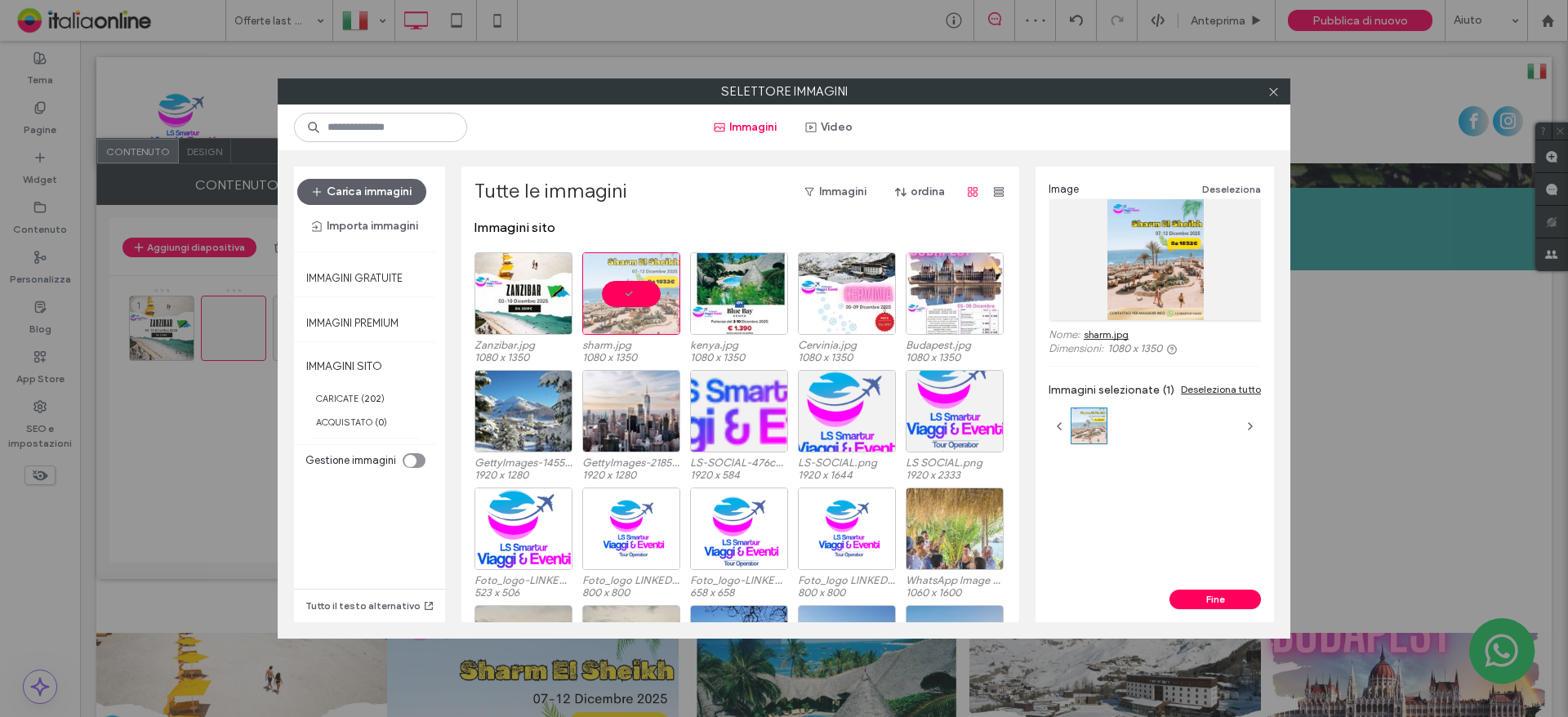
drag, startPoint x: 1234, startPoint y: 591, endPoint x: 985, endPoint y: 535, distance: 255.2
click at [1234, 591] on button "Fine" at bounding box center [1215, 599] width 91 height 19
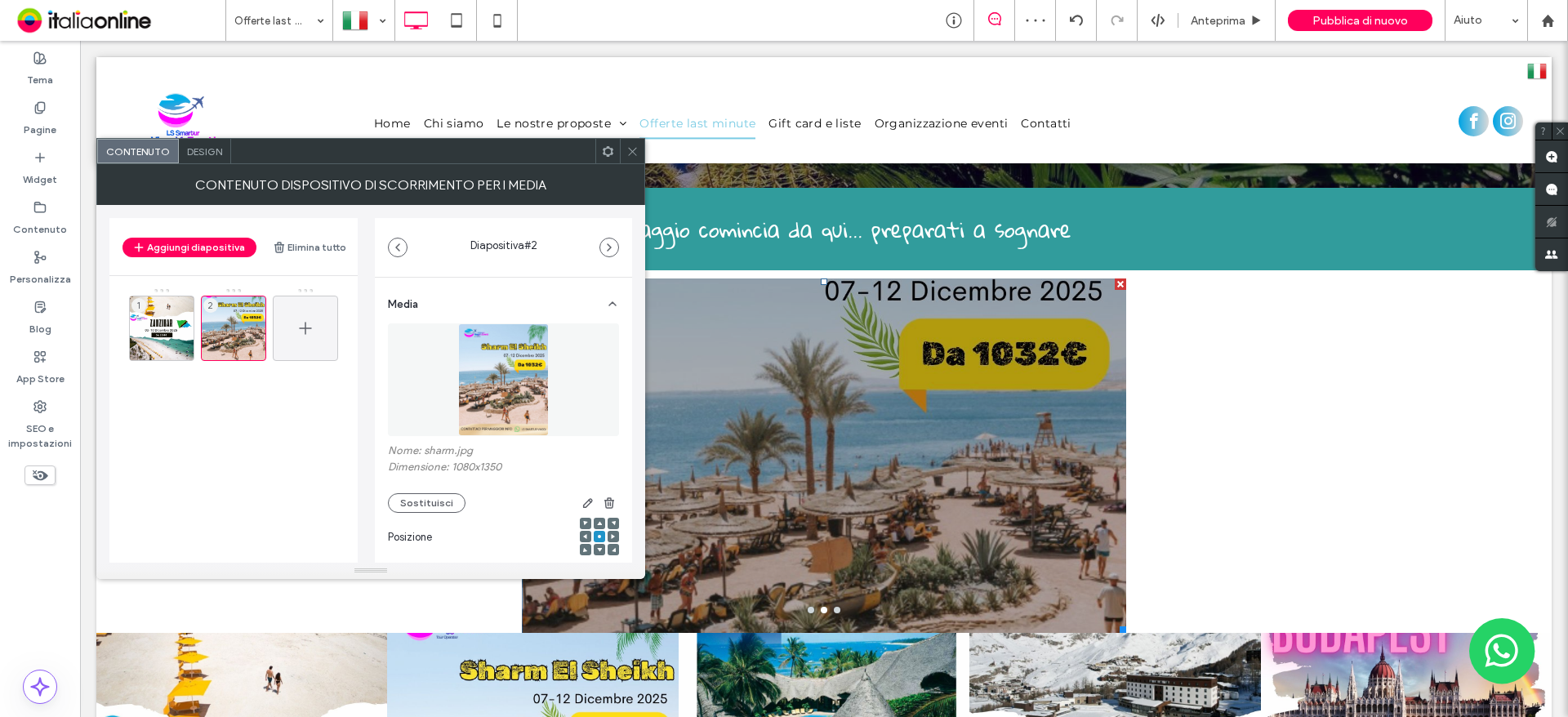
click at [298, 338] on span at bounding box center [305, 329] width 19 height 47
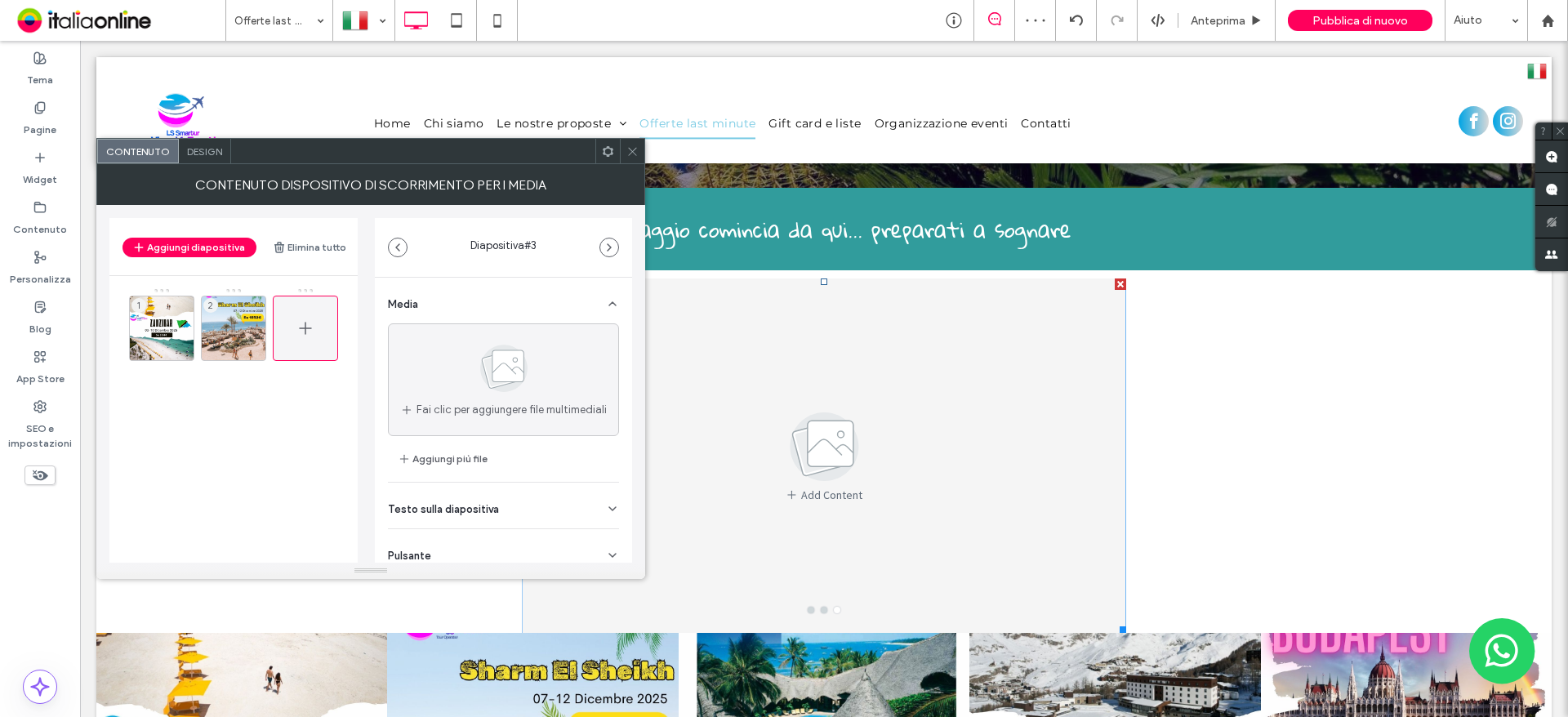
drag, startPoint x: 312, startPoint y: 328, endPoint x: 321, endPoint y: 329, distance: 9.1
click at [312, 328] on icon at bounding box center [305, 328] width 19 height 19
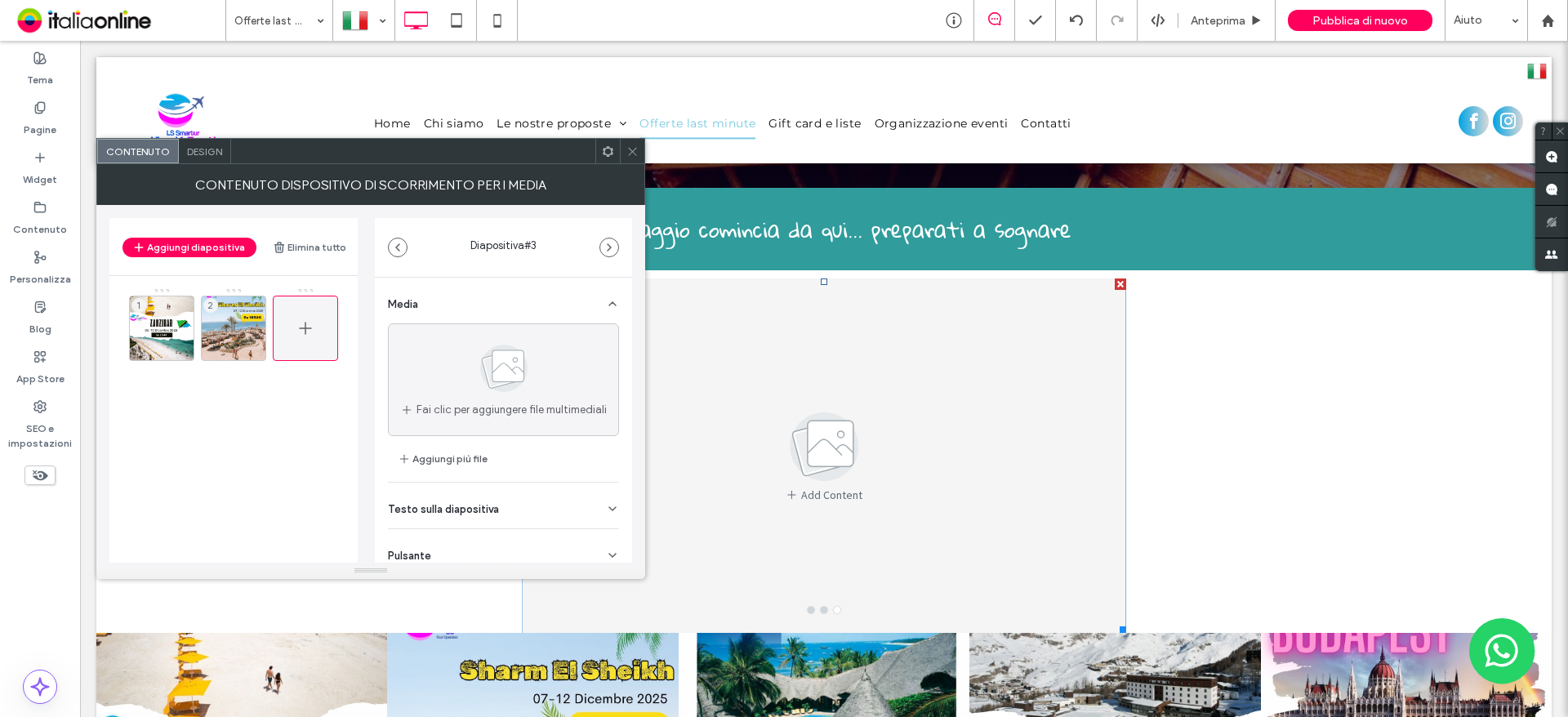
click at [304, 325] on icon at bounding box center [305, 328] width 19 height 19
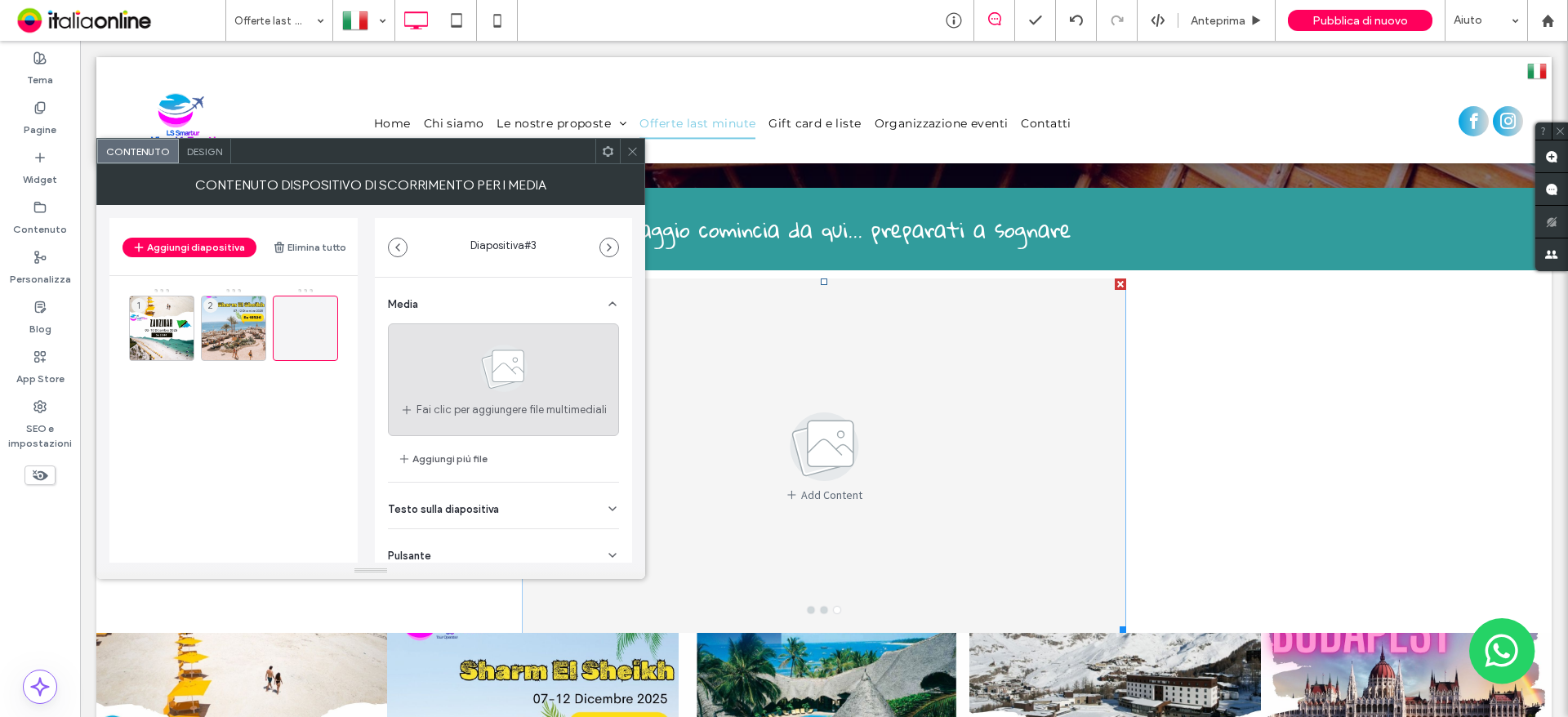
click at [471, 399] on span at bounding box center [503, 372] width 82 height 61
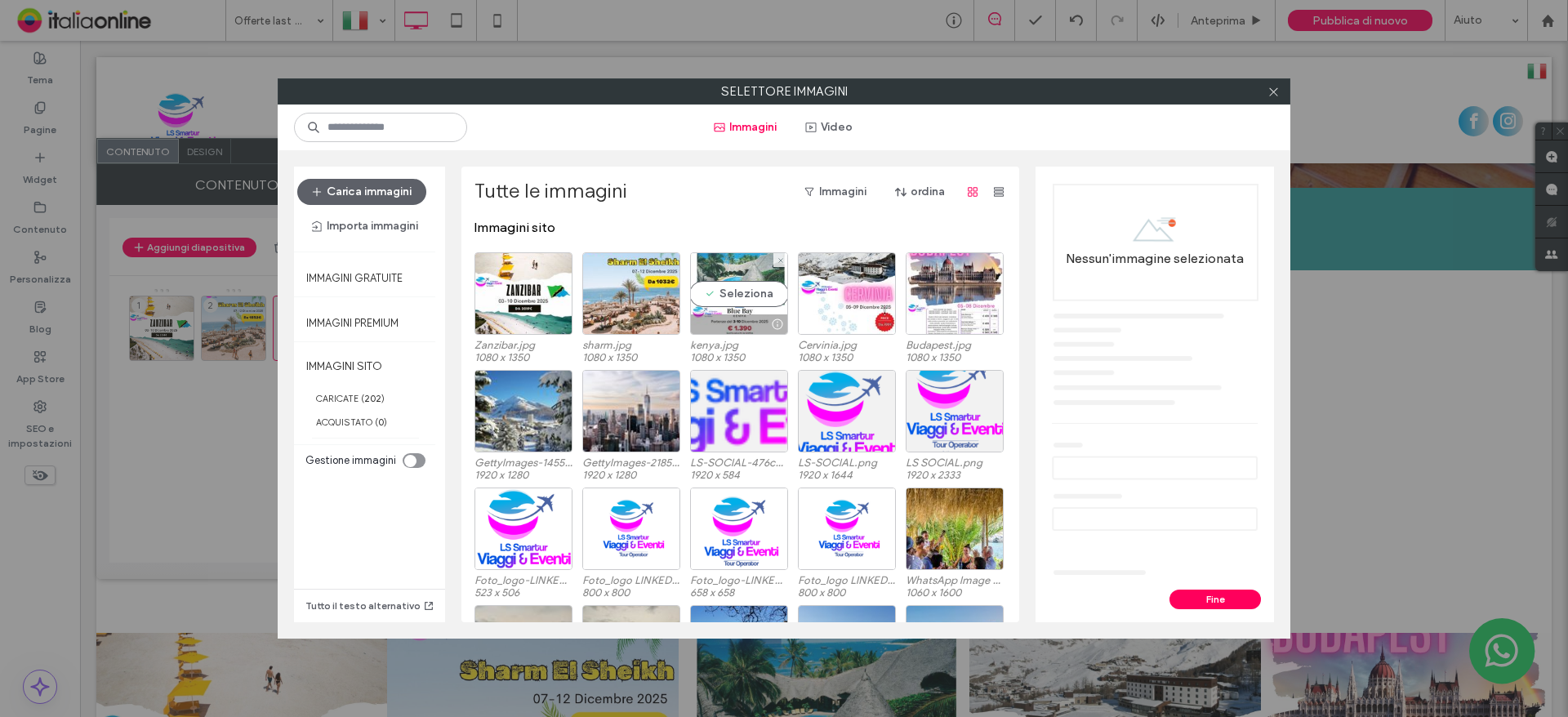
click at [726, 269] on div "Seleziona" at bounding box center [739, 294] width 98 height 83
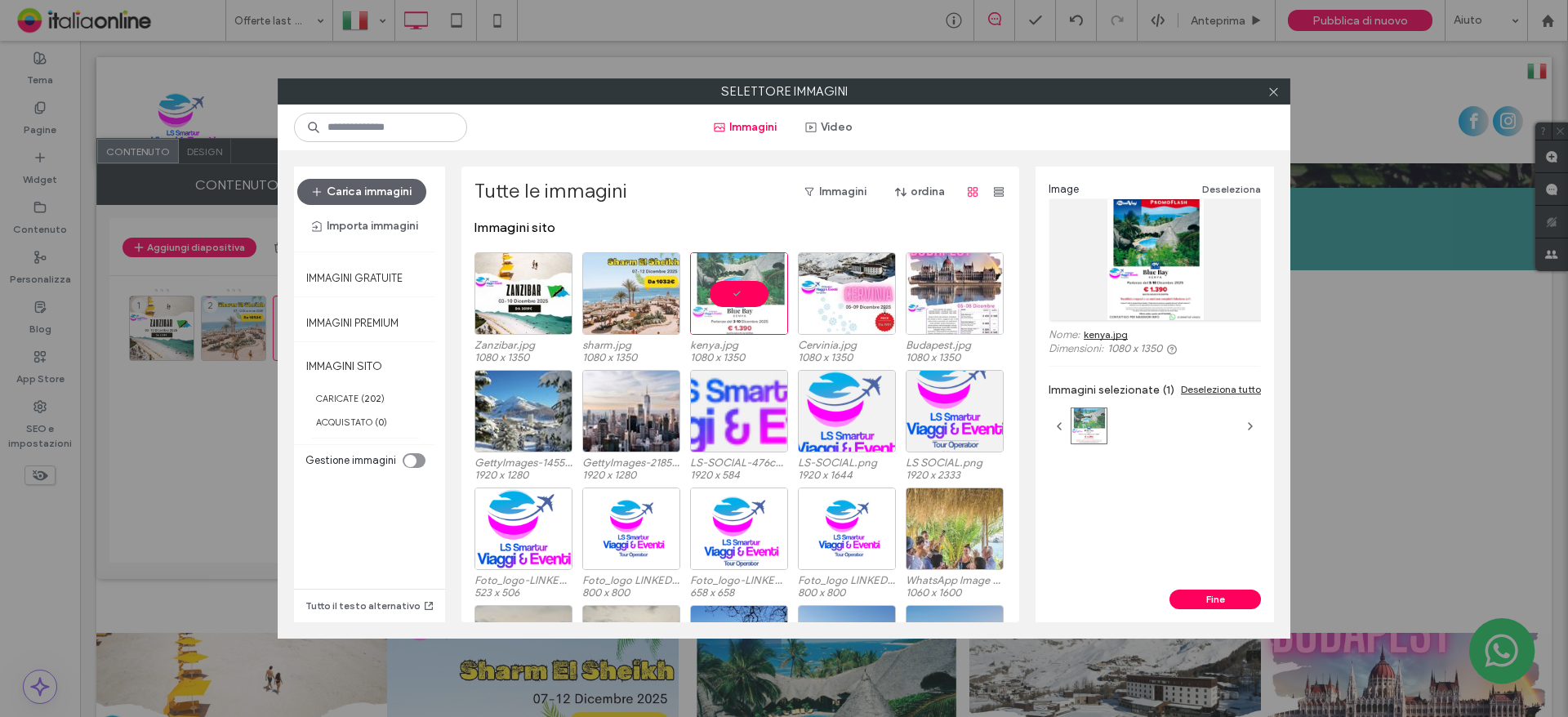
click at [1213, 595] on button "Fine" at bounding box center [1215, 599] width 91 height 19
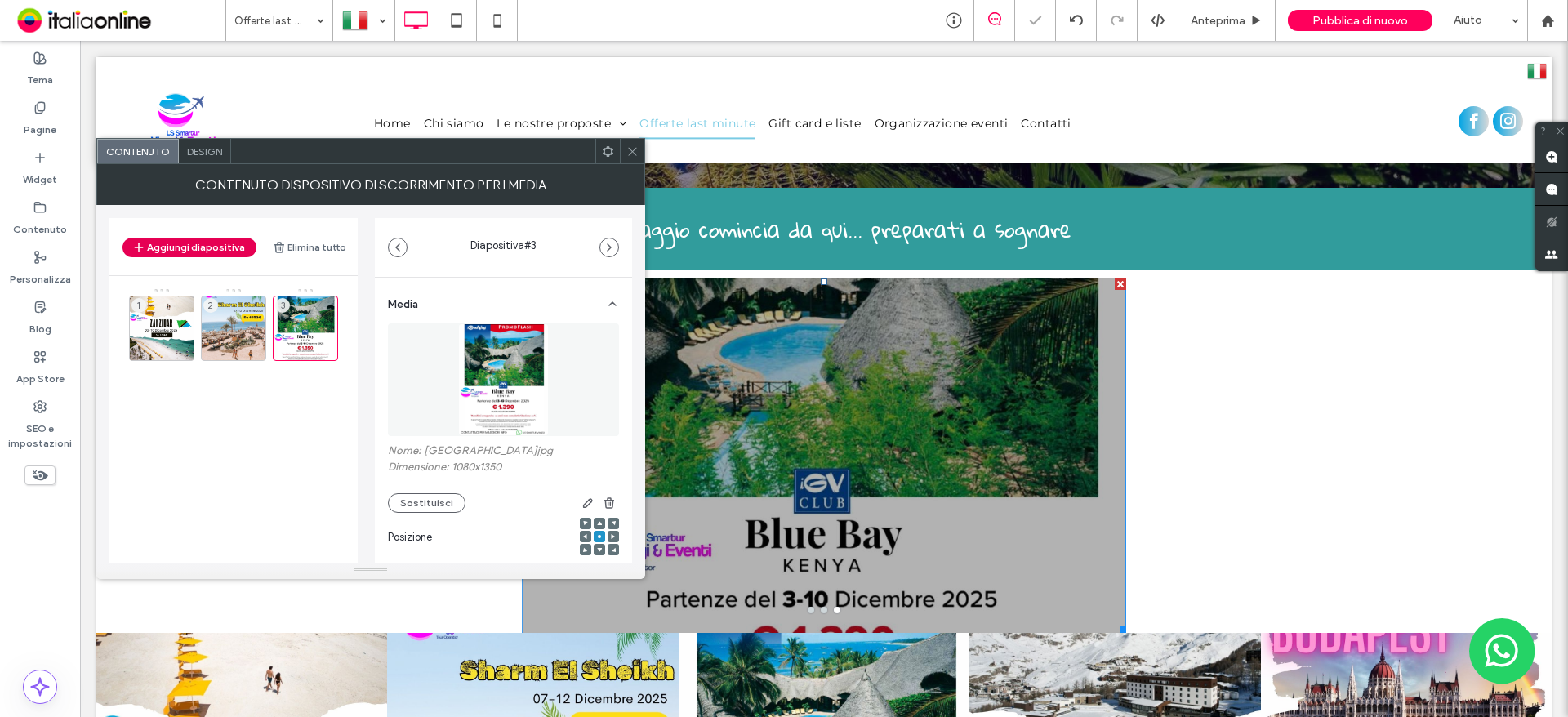
click at [193, 251] on button "Aggiungi diapositiva" at bounding box center [189, 247] width 134 height 19
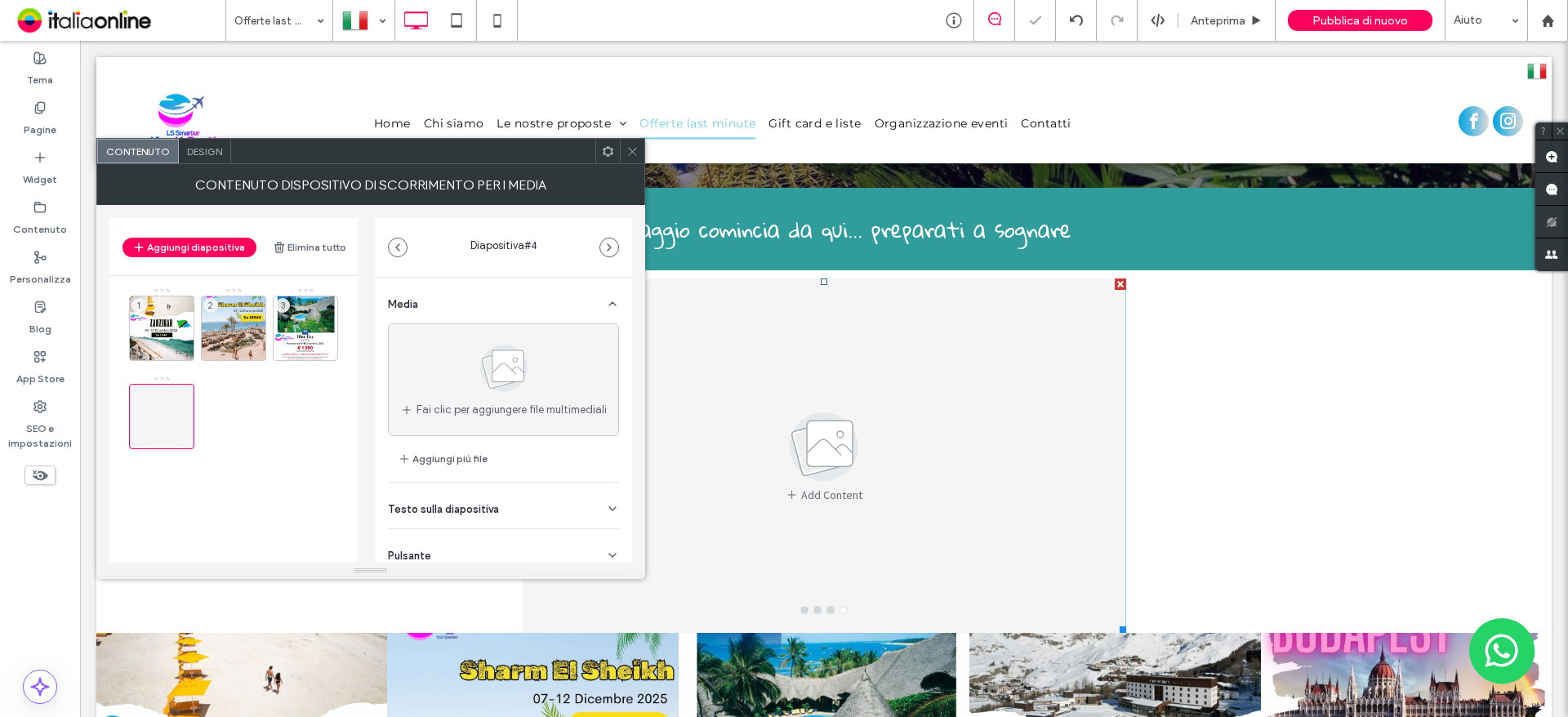
click at [886, 378] on div "Add Content" at bounding box center [824, 456] width 605 height 355
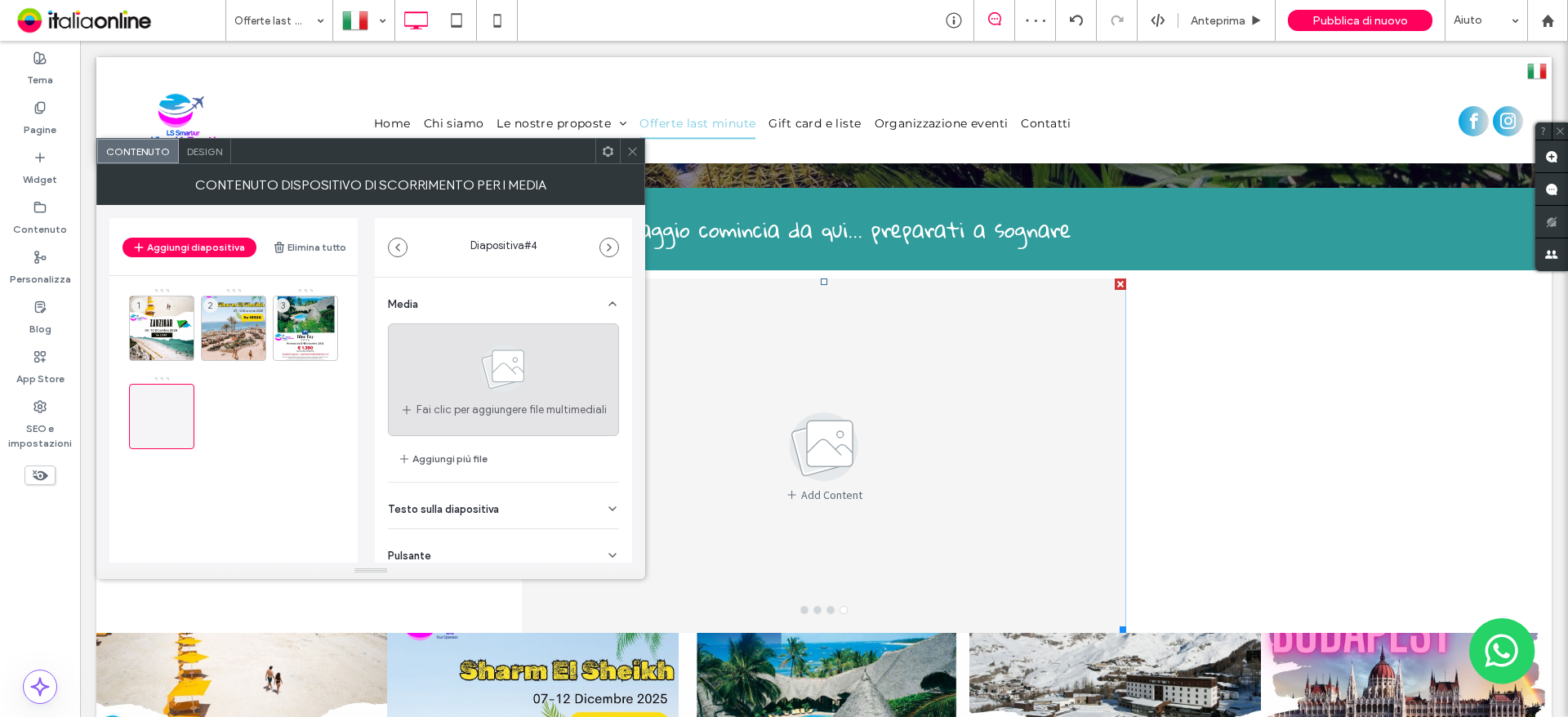
click at [517, 396] on span at bounding box center [503, 372] width 82 height 61
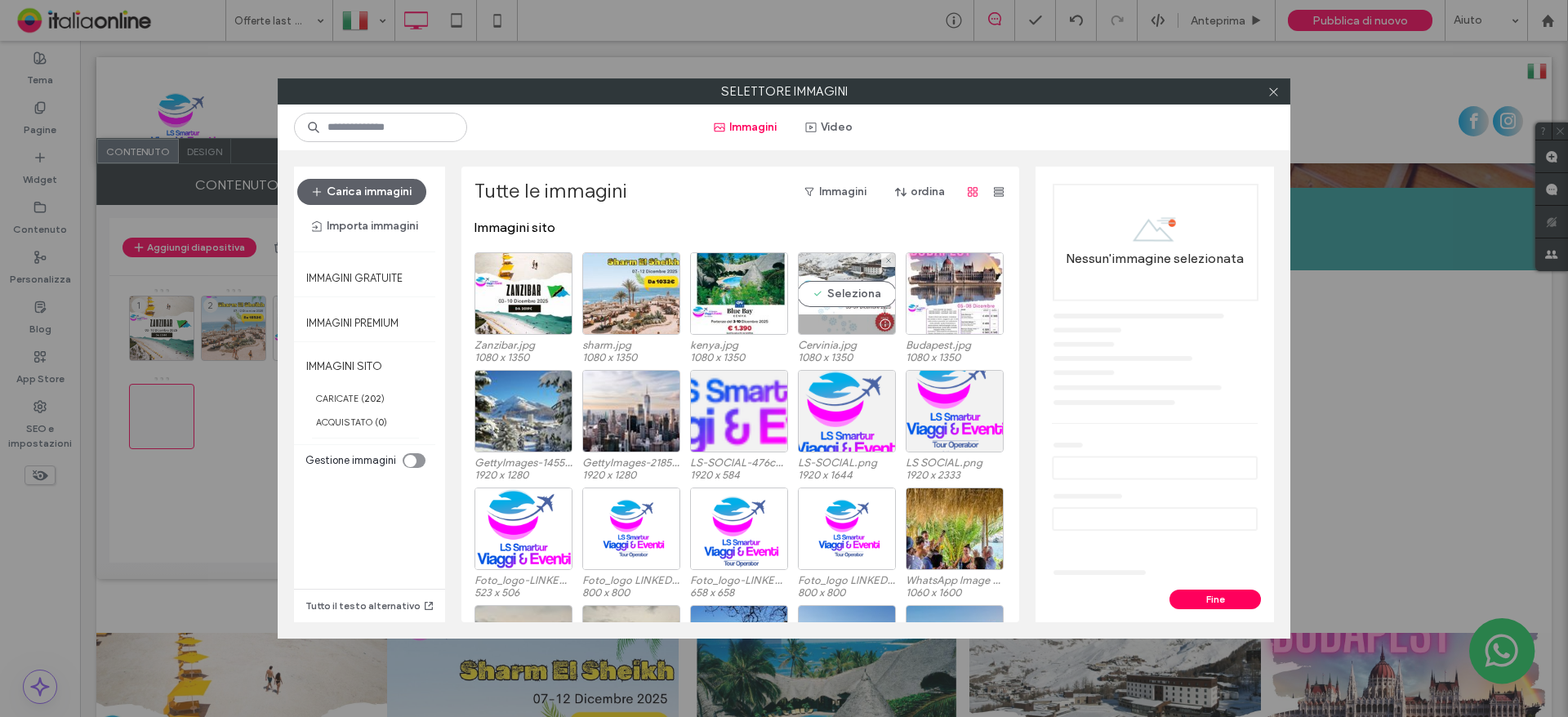
click at [846, 302] on div "Seleziona" at bounding box center [847, 294] width 98 height 83
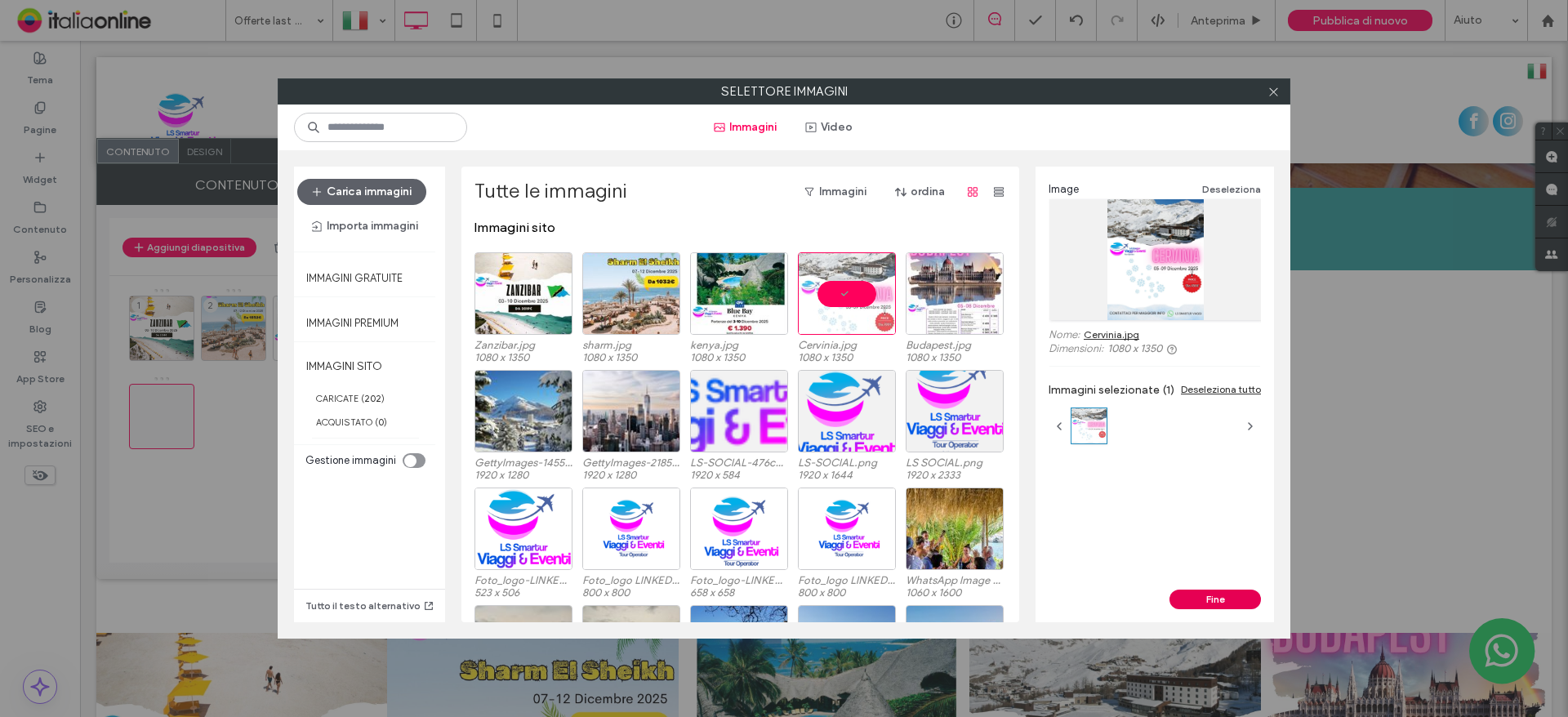
click at [1204, 602] on button "Fine" at bounding box center [1215, 599] width 91 height 19
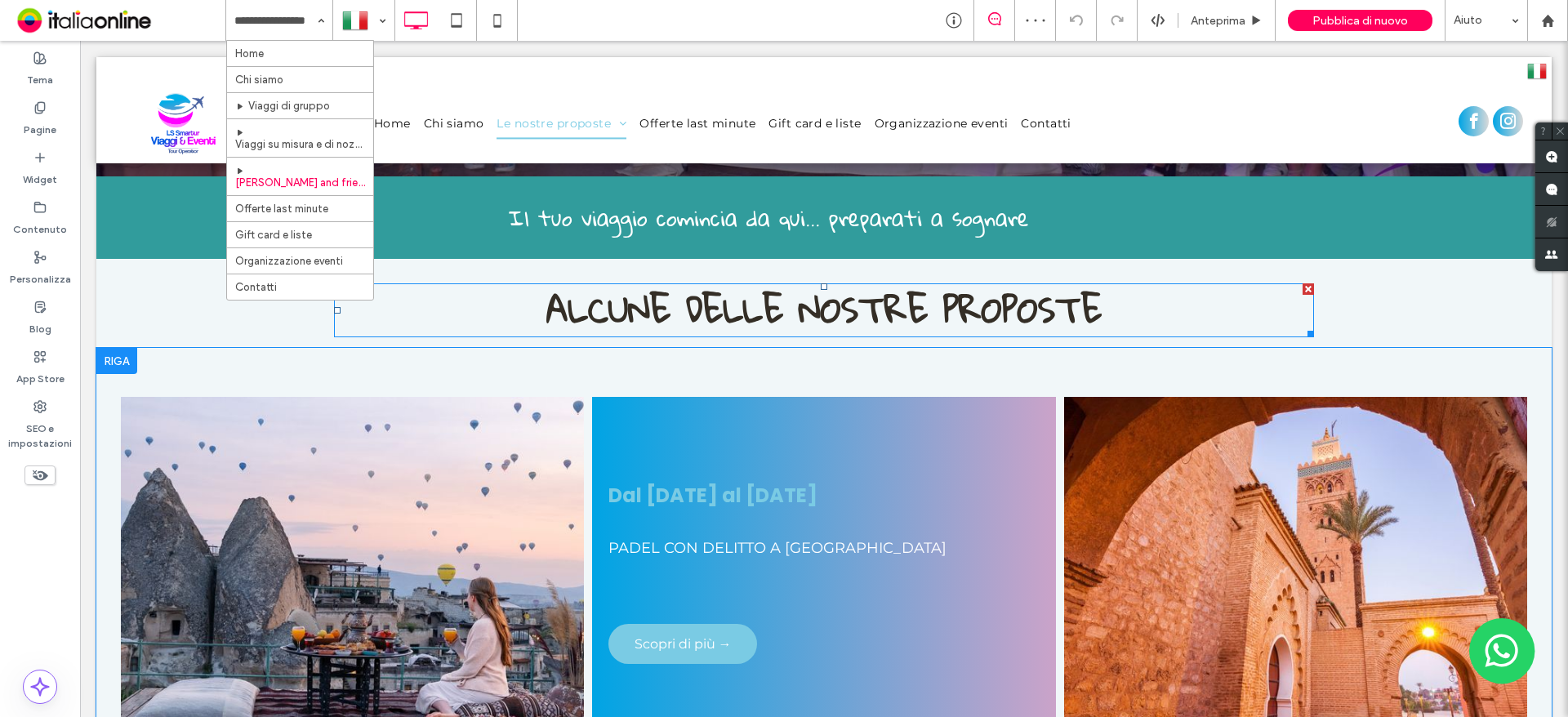
scroll to position [490, 0]
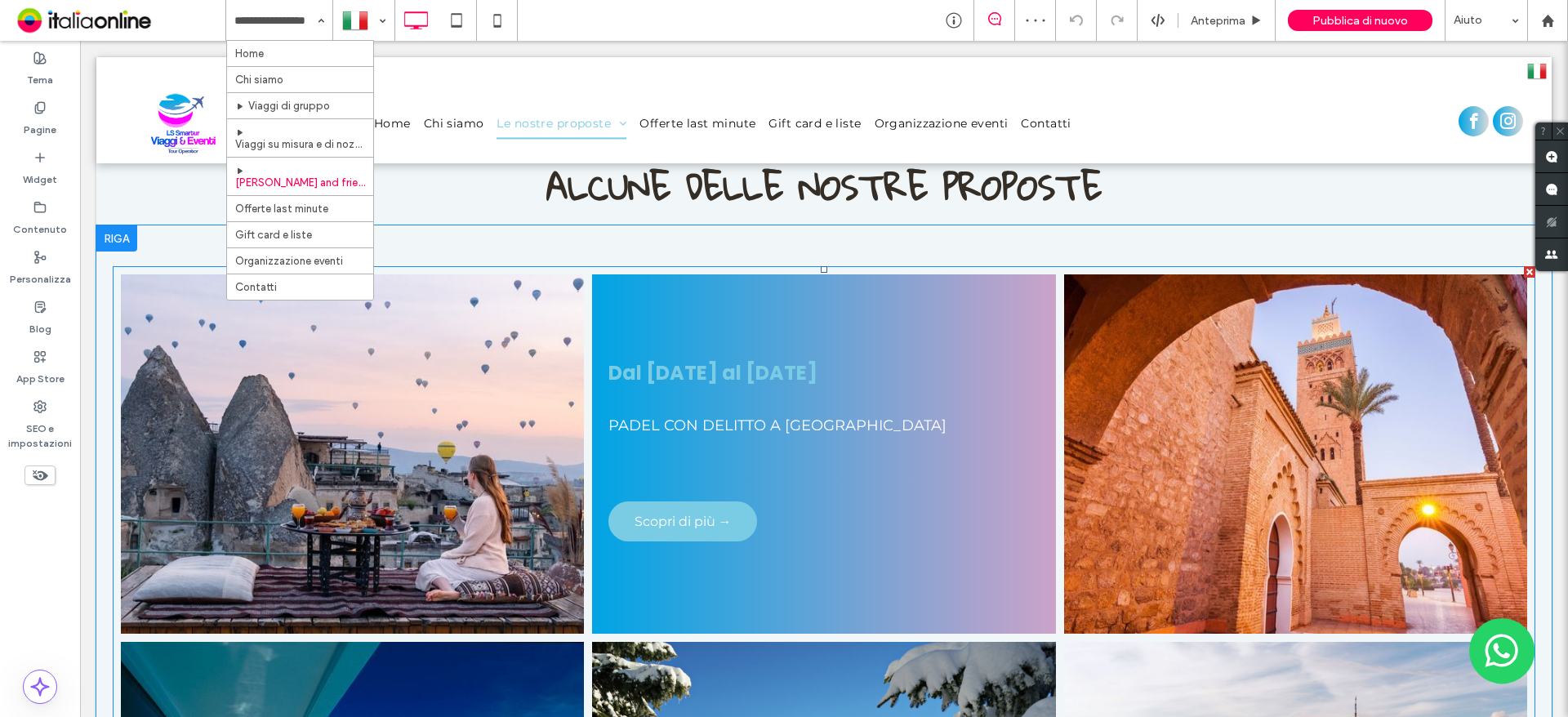
click at [850, 429] on link at bounding box center [823, 454] width 491 height 381
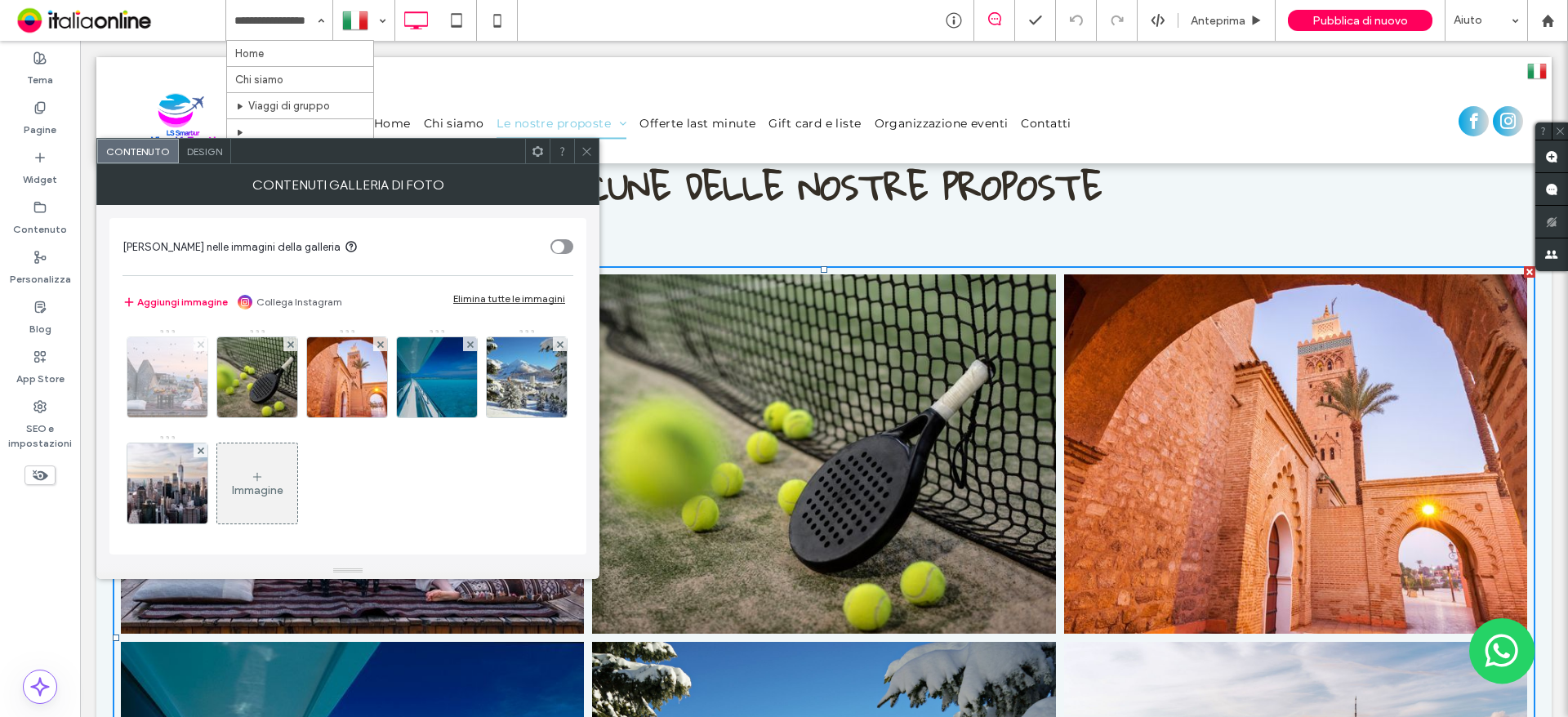
click at [199, 349] on span at bounding box center [201, 344] width 7 height 14
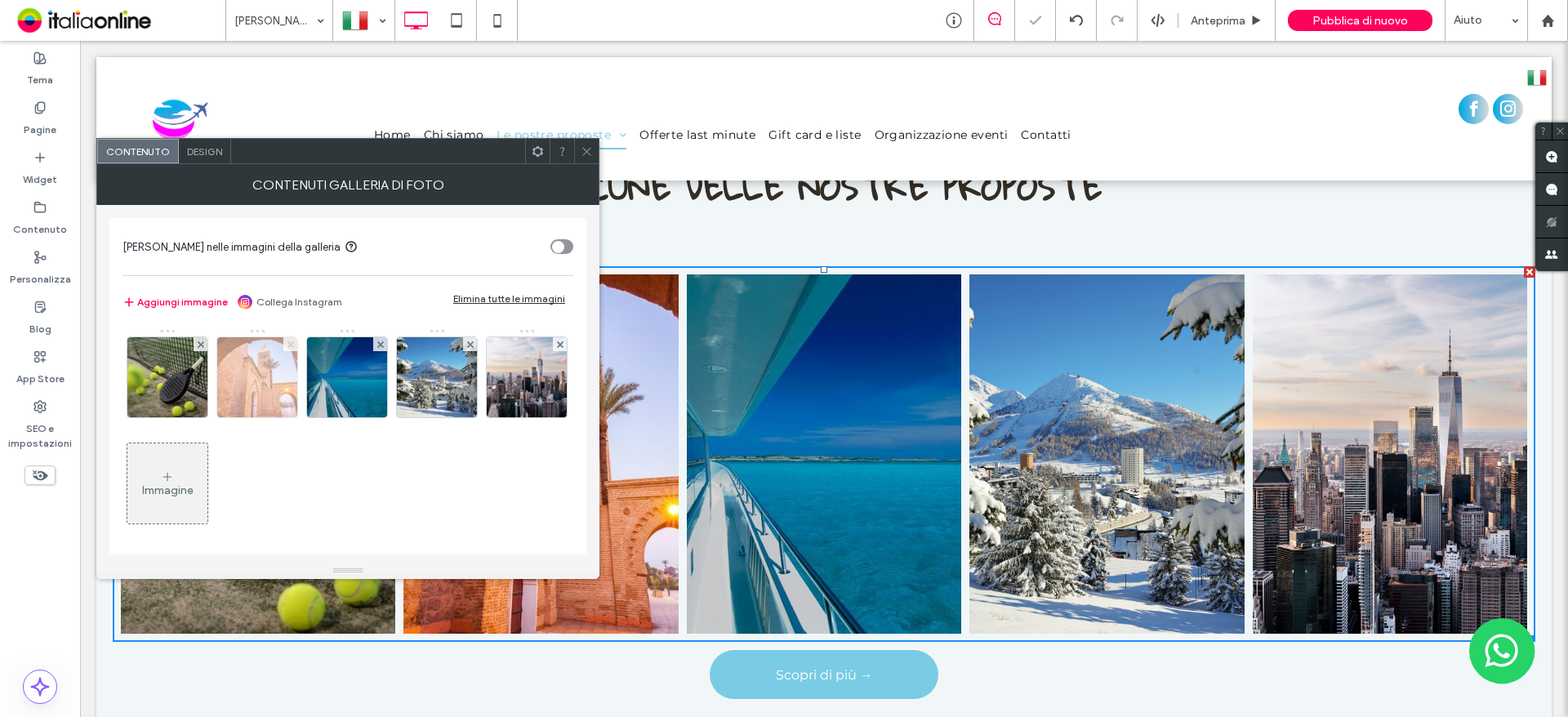
click at [290, 346] on icon at bounding box center [290, 345] width 7 height 7
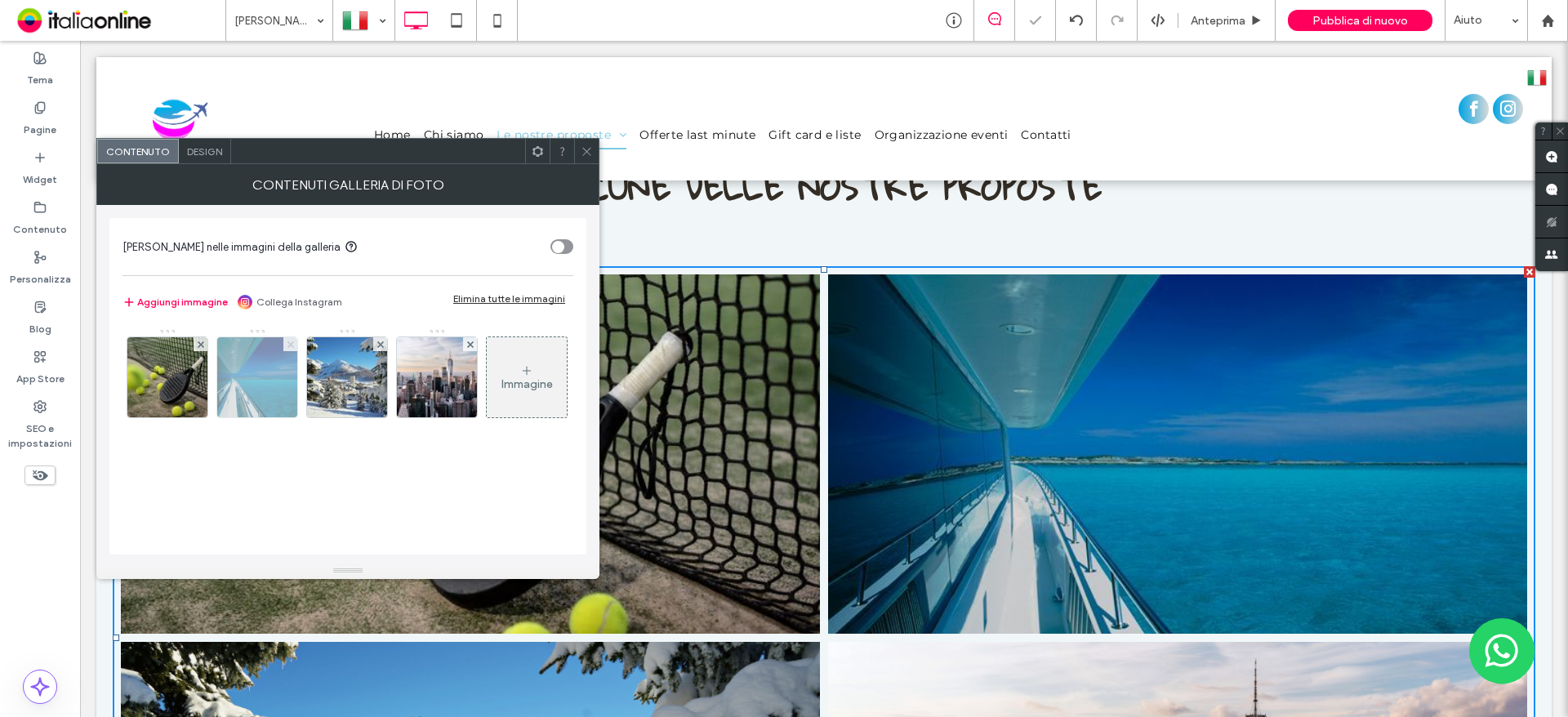
click at [290, 346] on icon at bounding box center [290, 345] width 7 height 7
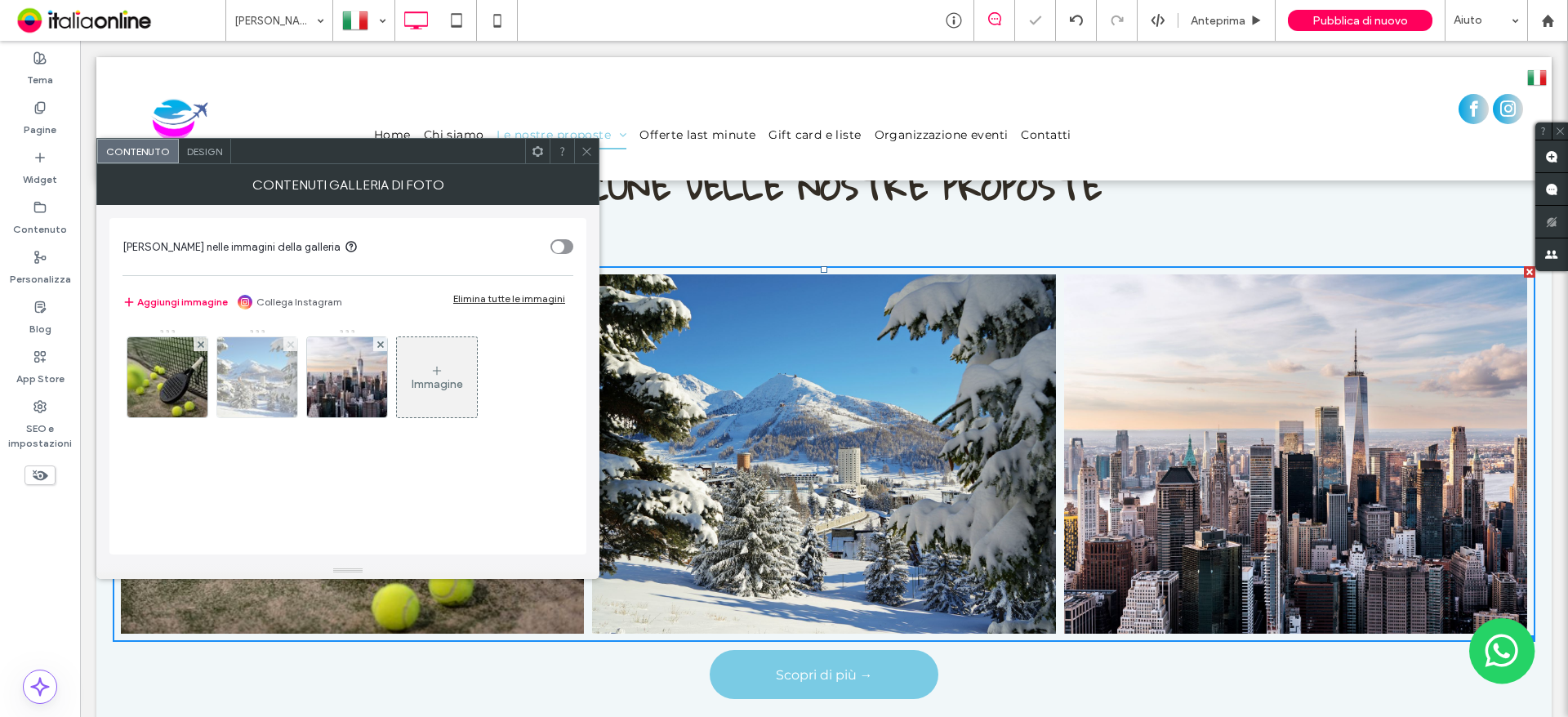
click at [290, 346] on icon at bounding box center [290, 345] width 7 height 7
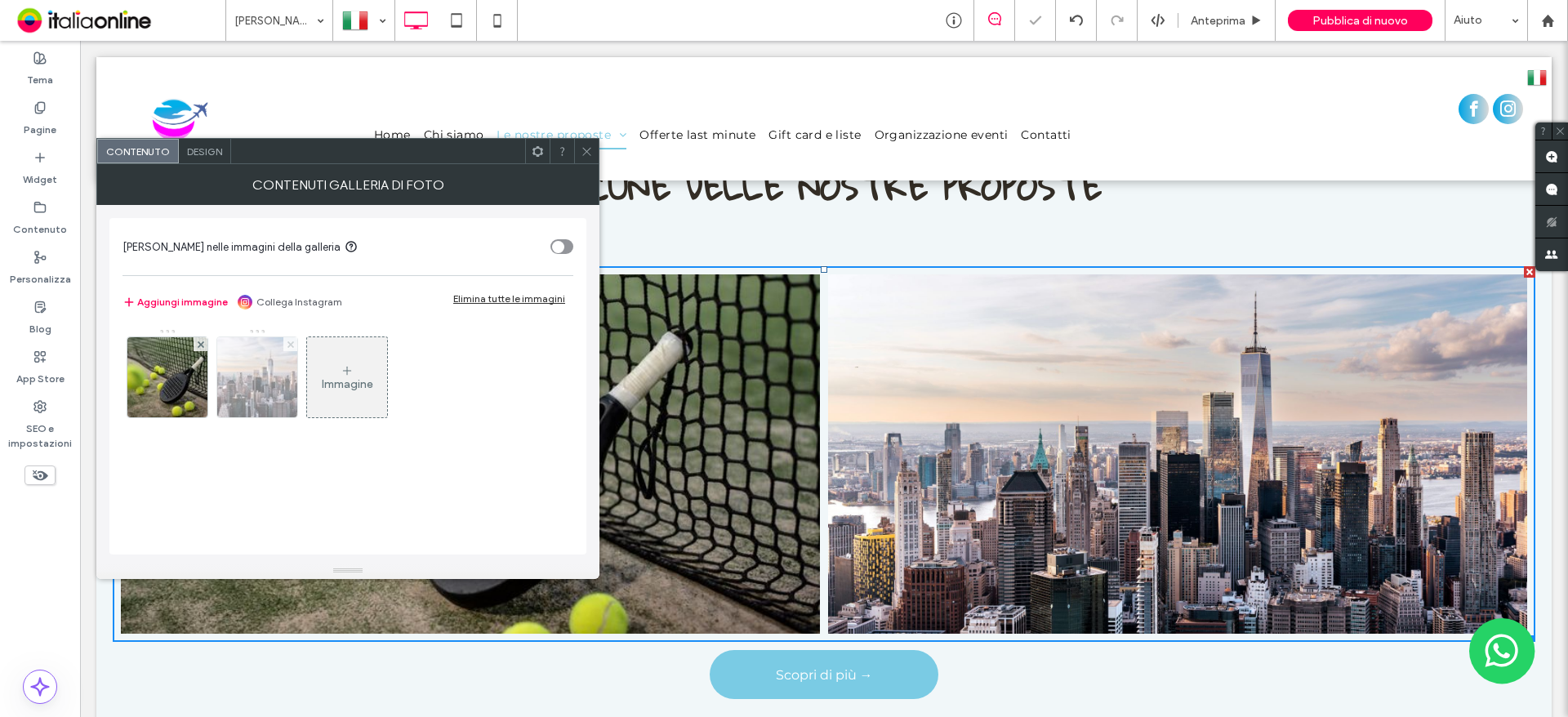
click at [290, 346] on icon at bounding box center [290, 345] width 7 height 7
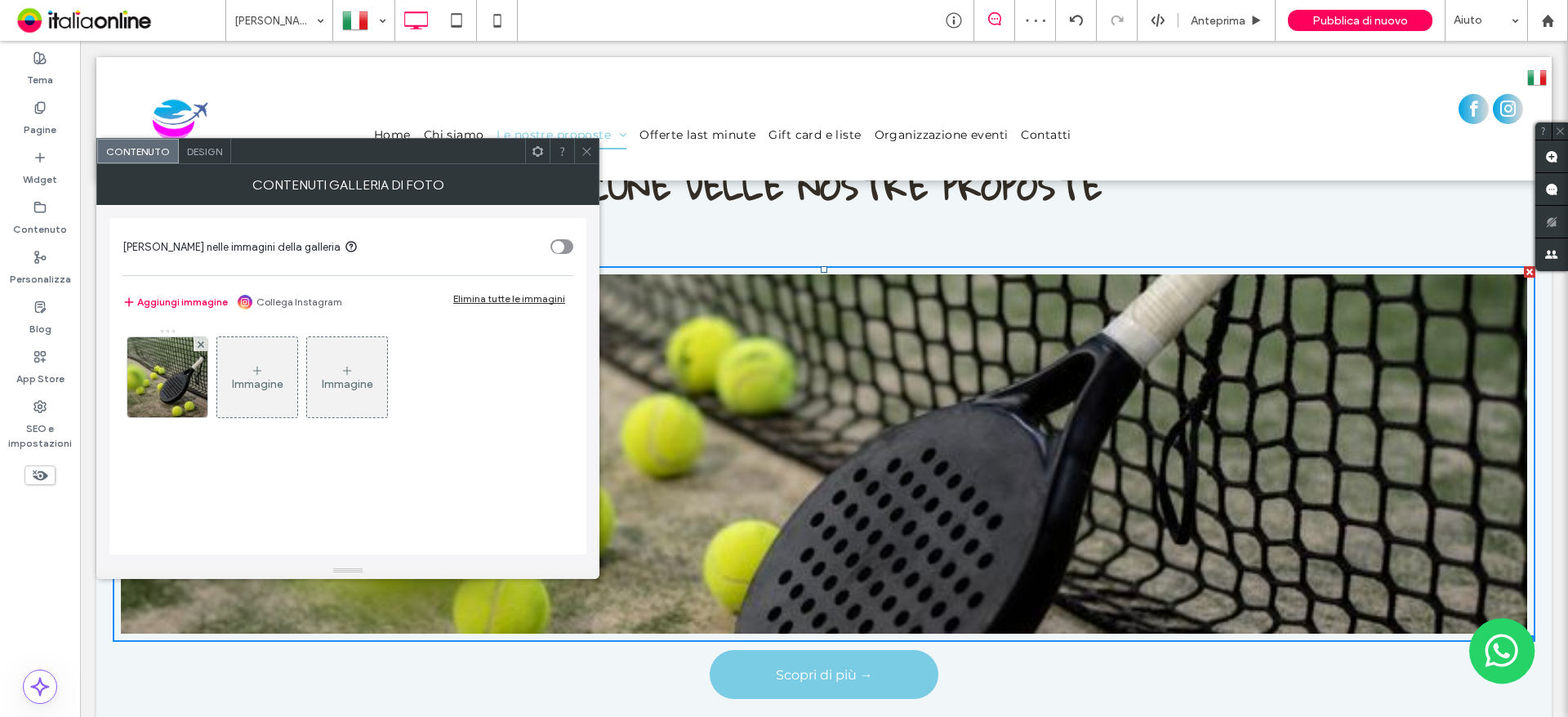
click at [583, 153] on icon at bounding box center [587, 151] width 13 height 13
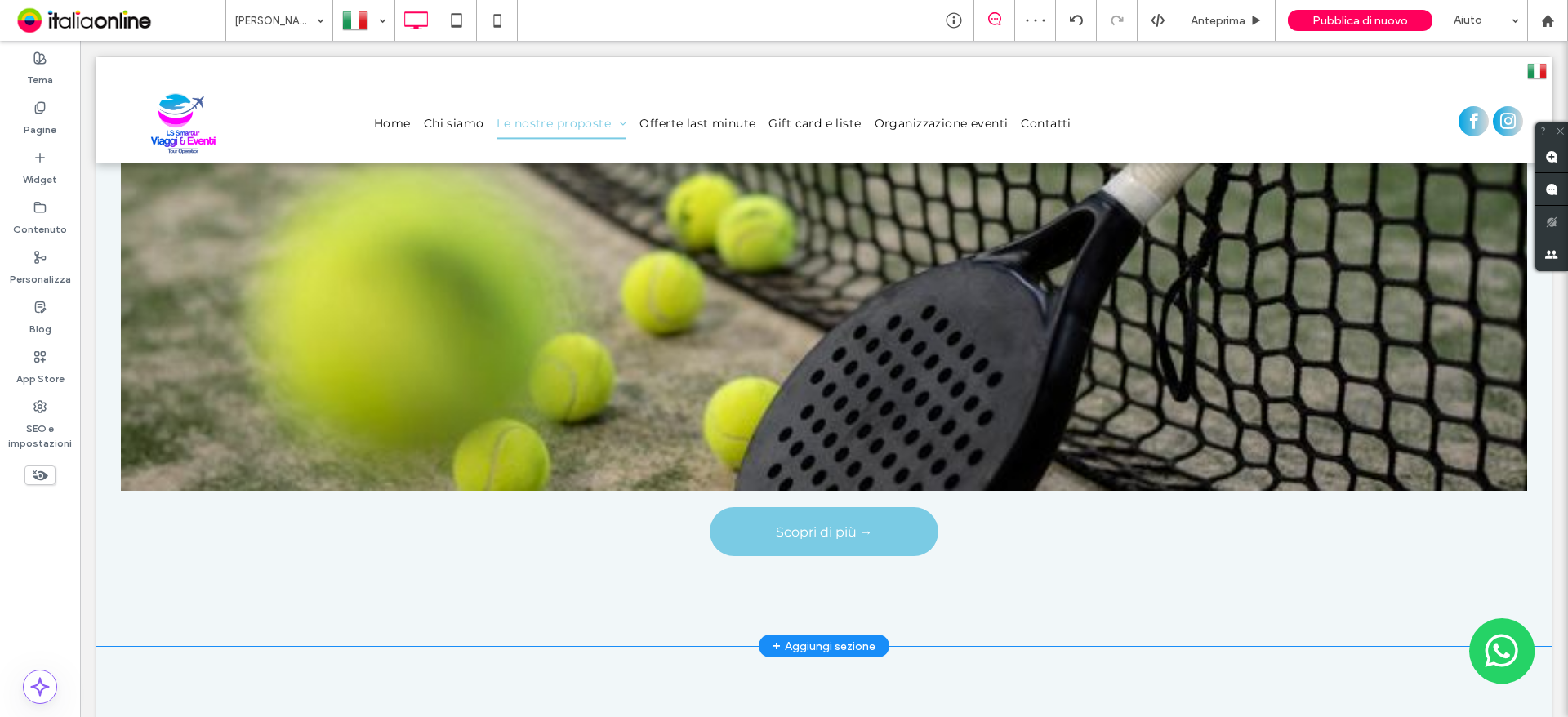
scroll to position [654, 0]
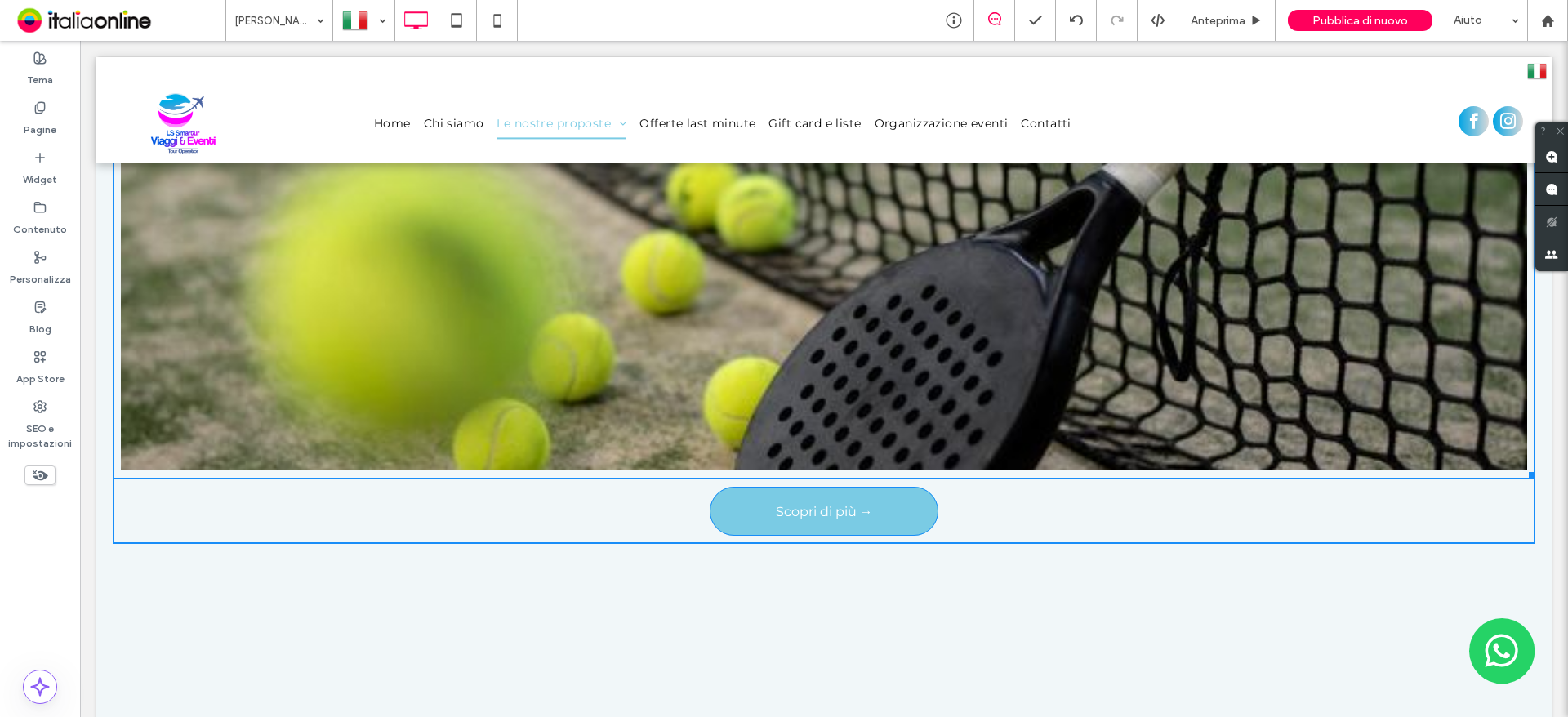
drag, startPoint x: 1518, startPoint y: 473, endPoint x: 663, endPoint y: 466, distance: 855.0
click at [1523, 466] on div at bounding box center [1529, 472] width 13 height 13
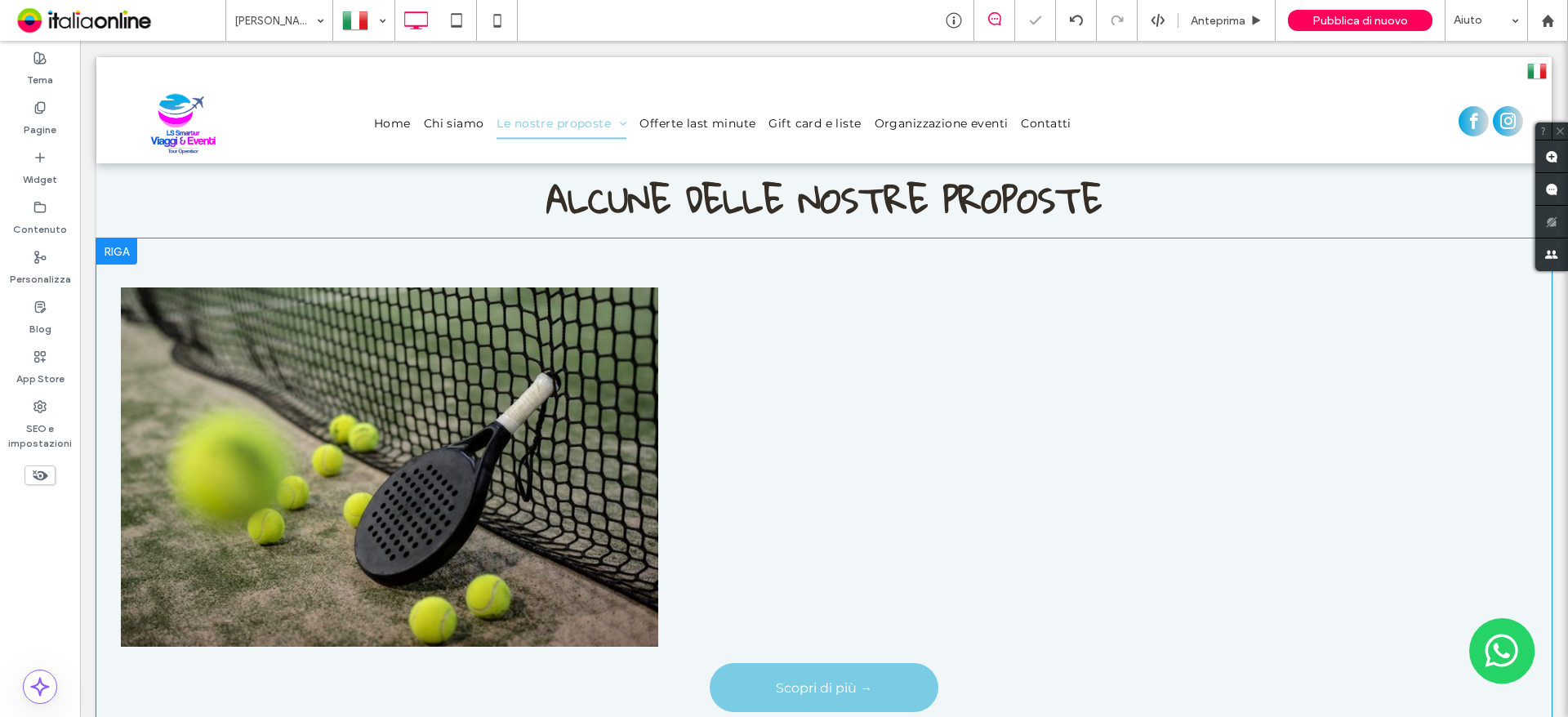
scroll to position [572, 0]
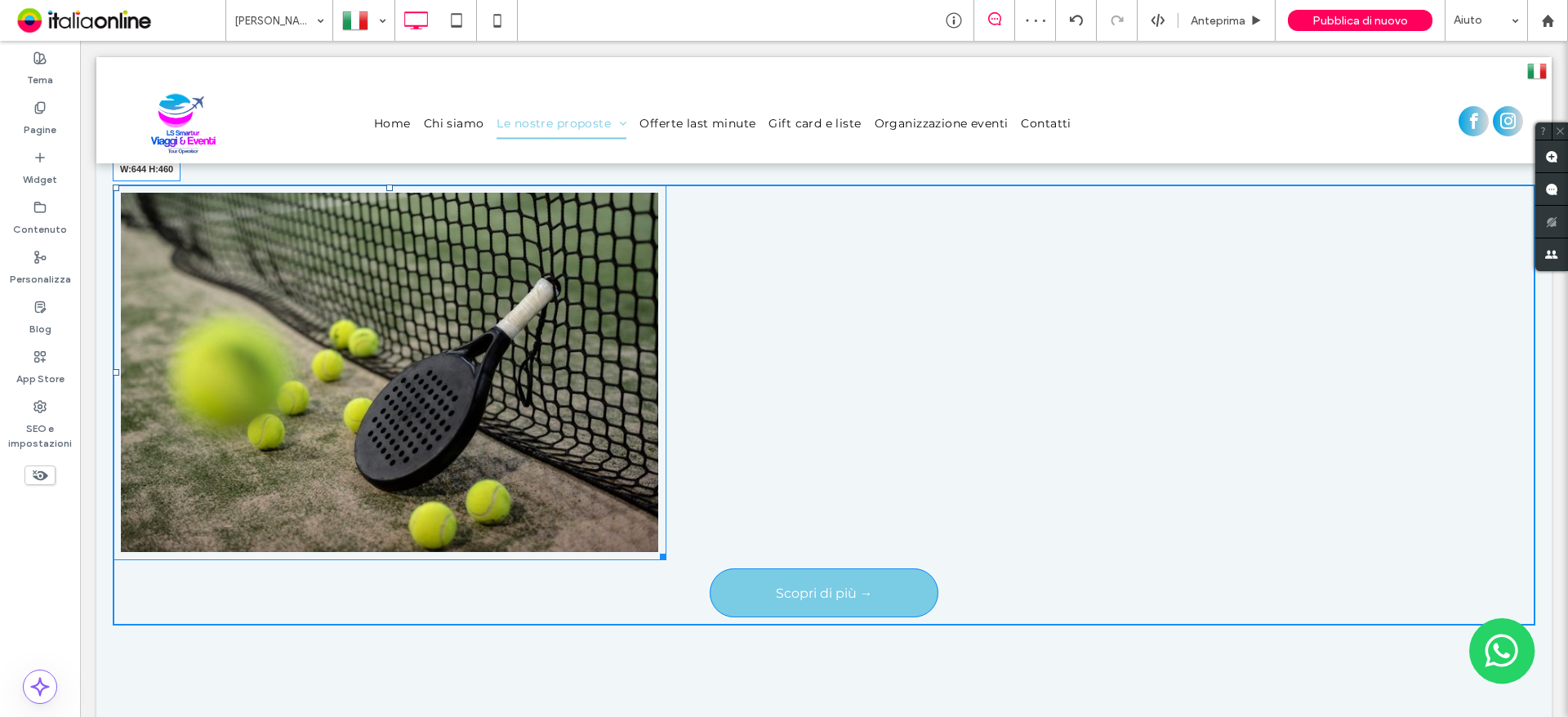
drag, startPoint x: 664, startPoint y: 557, endPoint x: 636, endPoint y: 550, distance: 28.9
click at [654, 550] on div at bounding box center [660, 554] width 13 height 13
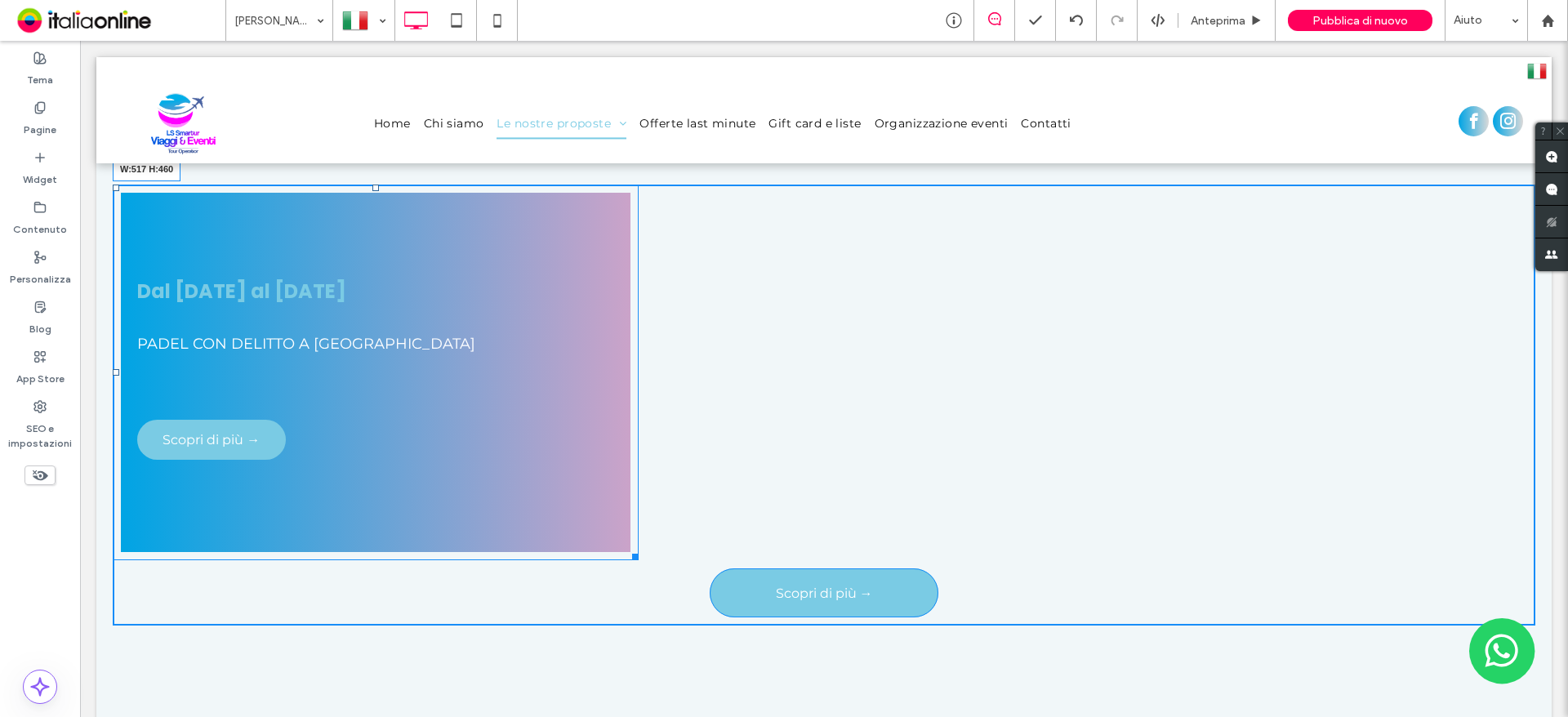
drag, startPoint x: 632, startPoint y: 548, endPoint x: 529, endPoint y: 545, distance: 103.0
click at [529, 545] on div "Dal 28 al 30 Novembre 2025 PADEL CON DELITTO A PERUGIA Scopri di più → Mostra a…" at bounding box center [375, 372] width 526 height 376
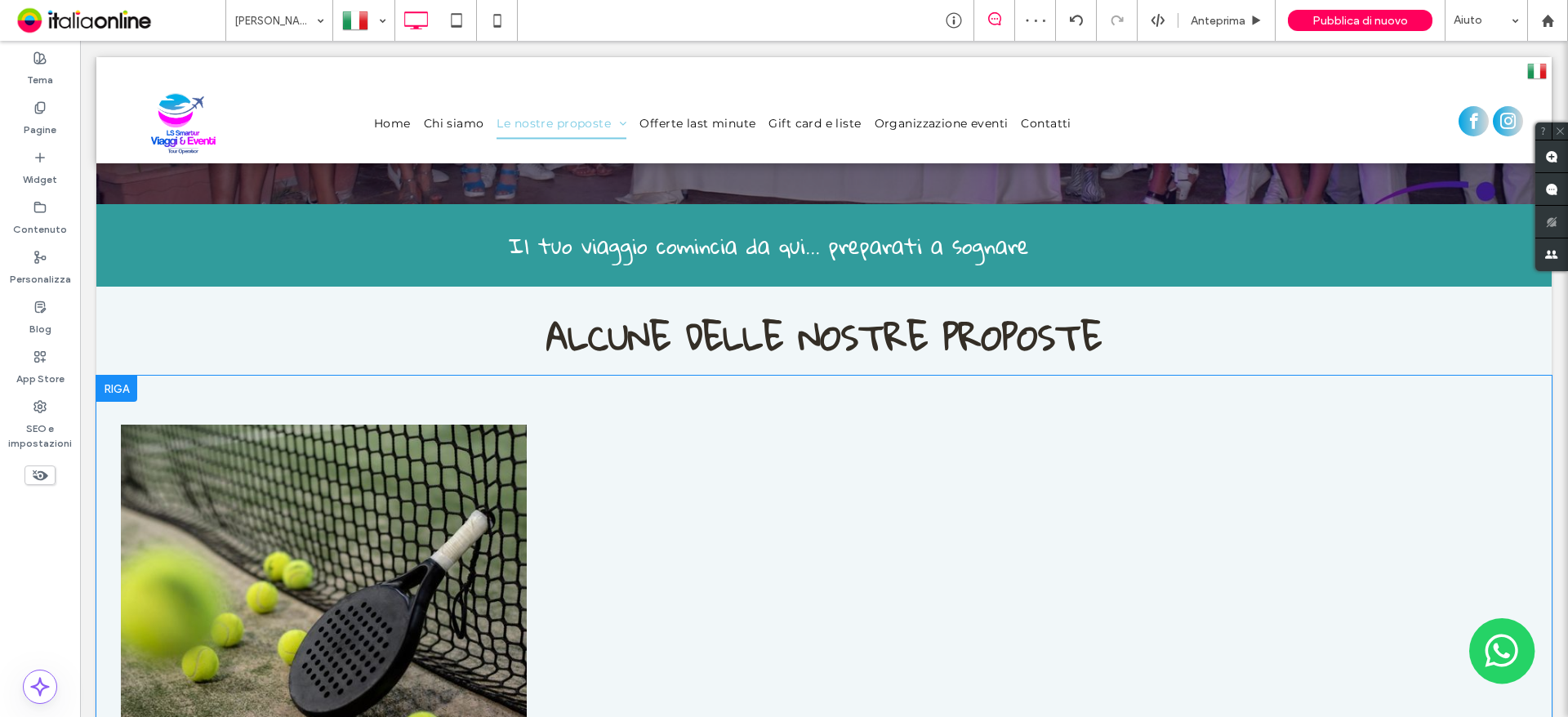
scroll to position [327, 0]
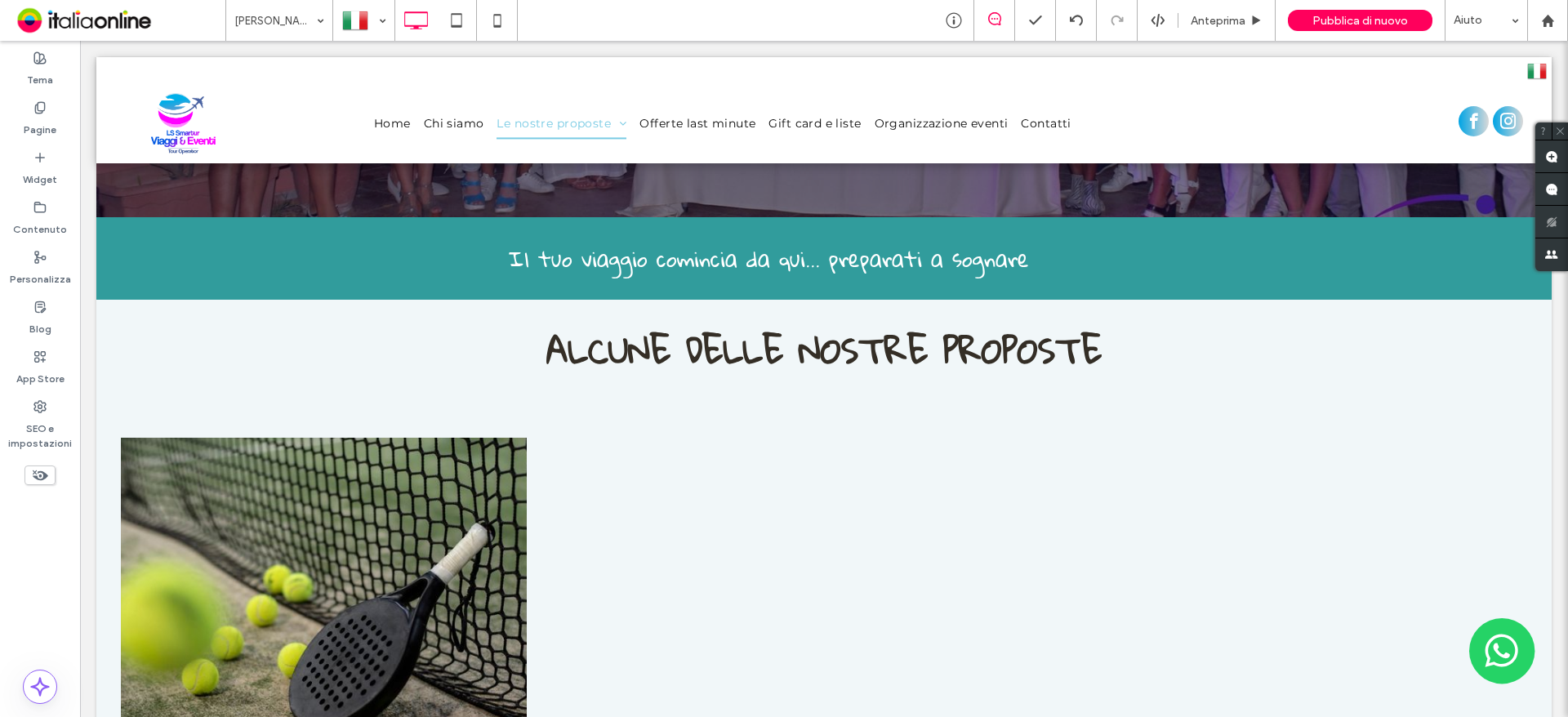
drag, startPoint x: 285, startPoint y: 23, endPoint x: 277, endPoint y: 30, distance: 10.6
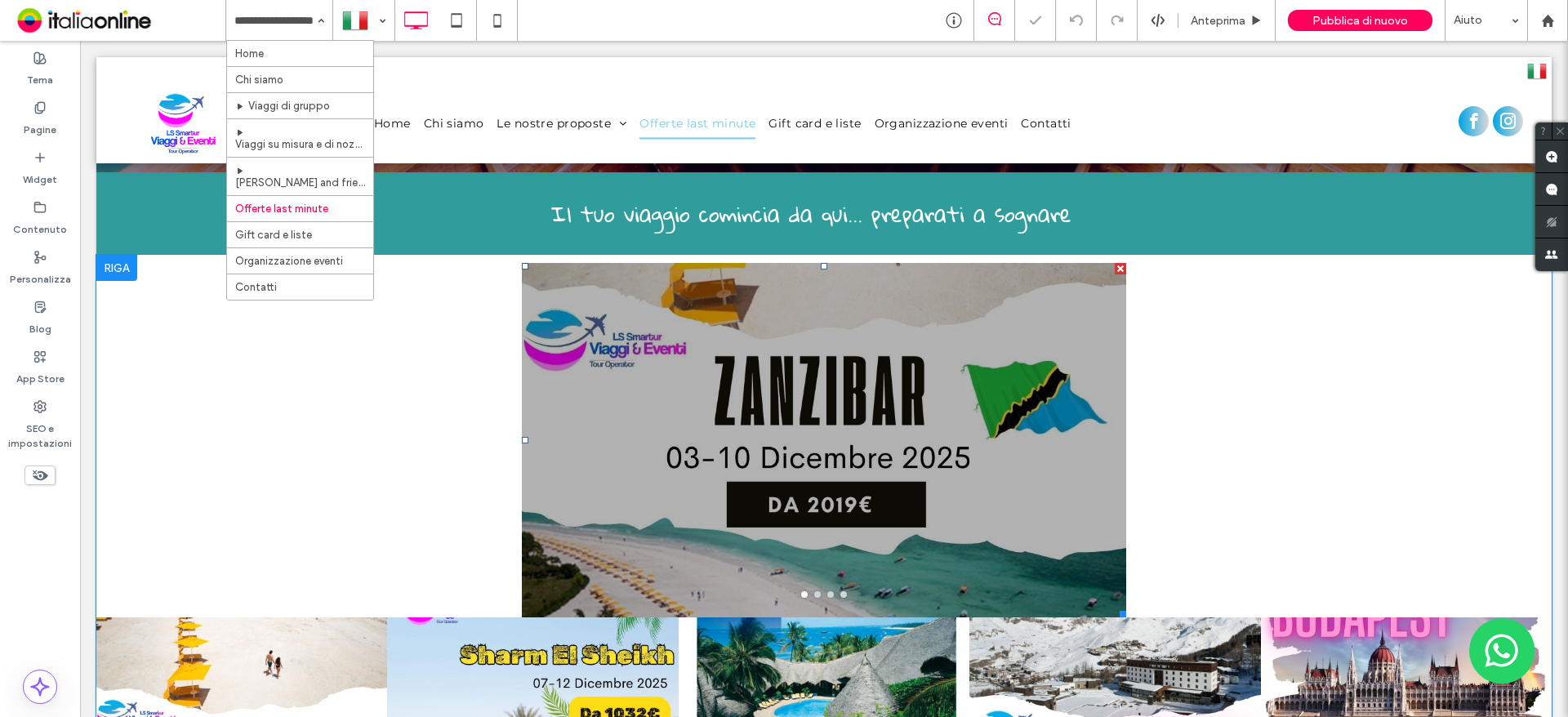
scroll to position [572, 0]
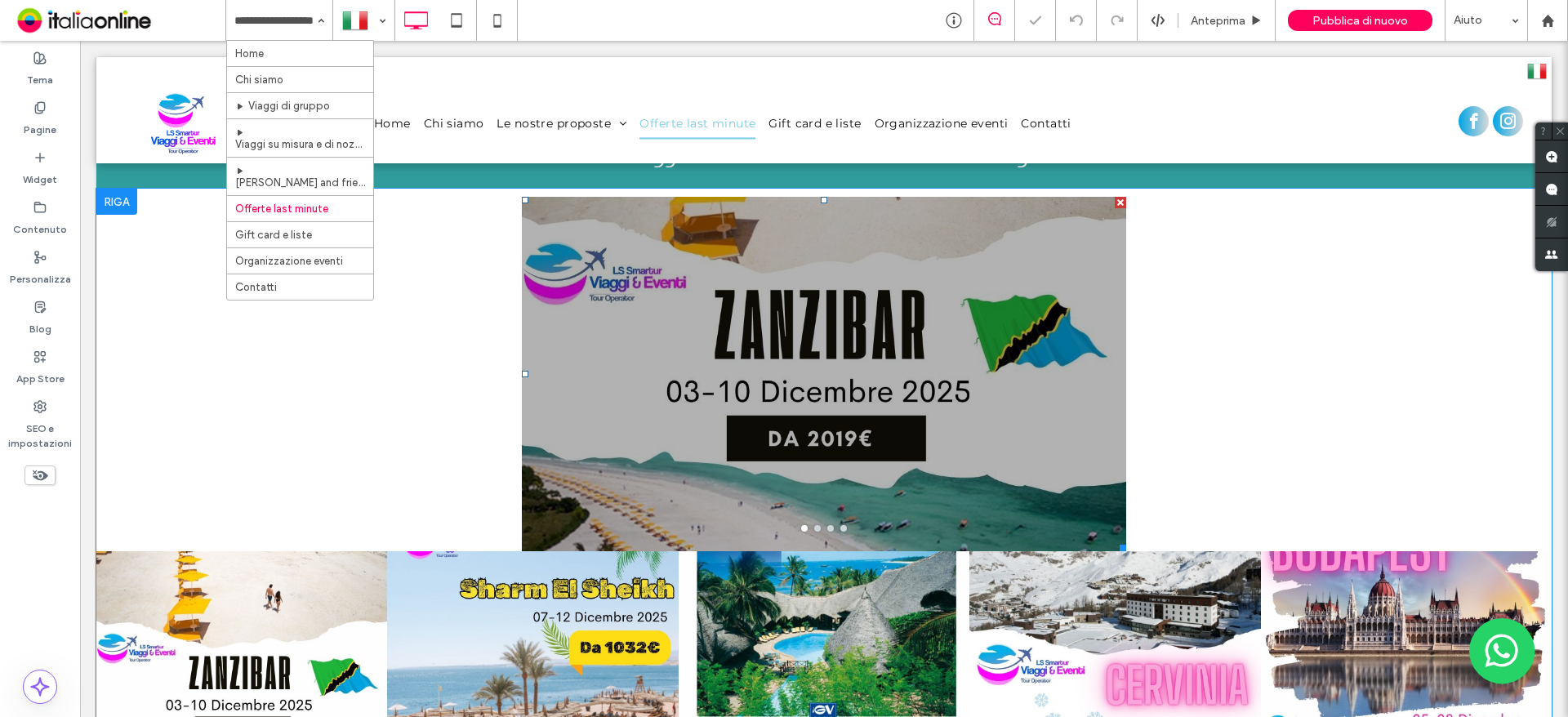
click at [855, 330] on div at bounding box center [824, 384] width 605 height 277
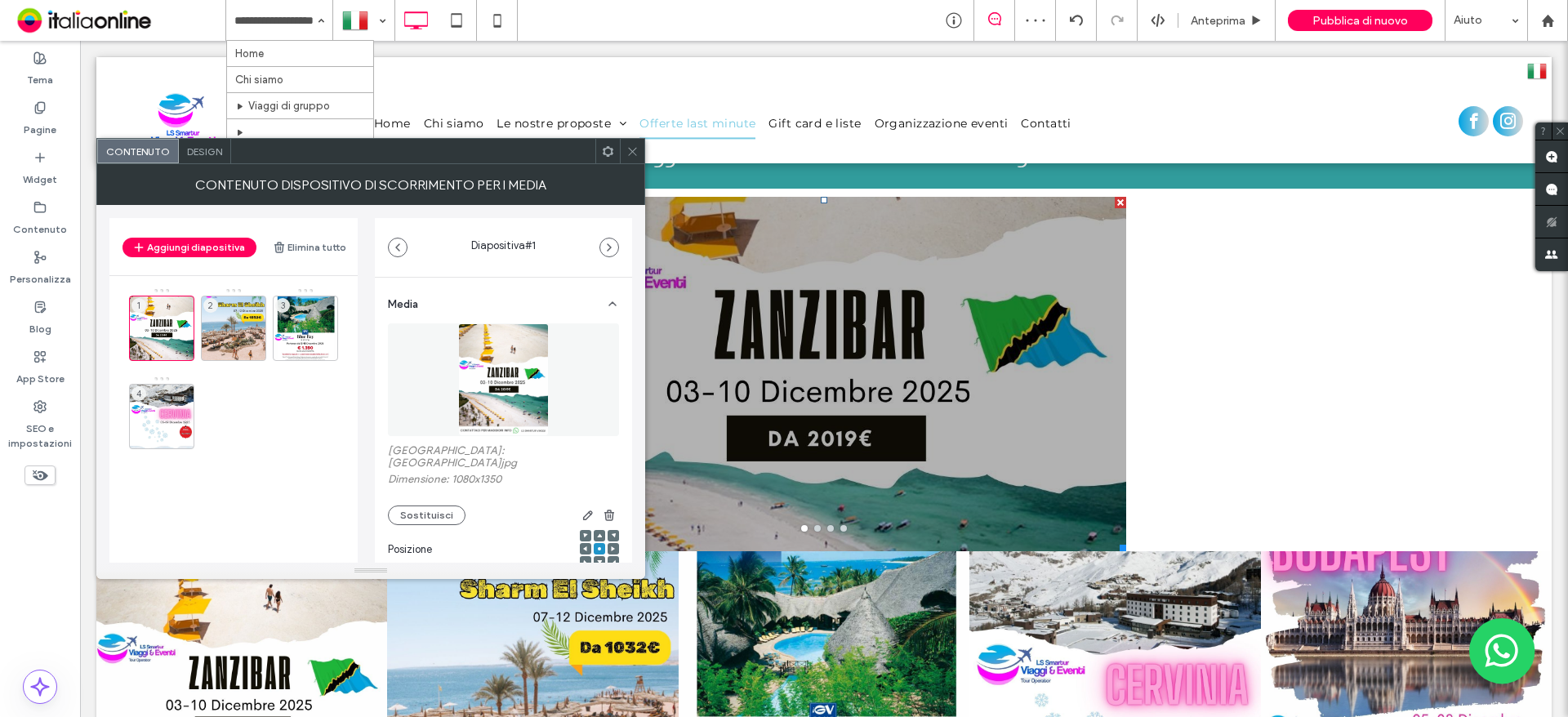
drag, startPoint x: 189, startPoint y: 244, endPoint x: 231, endPoint y: 269, distance: 48.9
click at [189, 244] on button "Aggiungi diapositiva" at bounding box center [189, 247] width 134 height 19
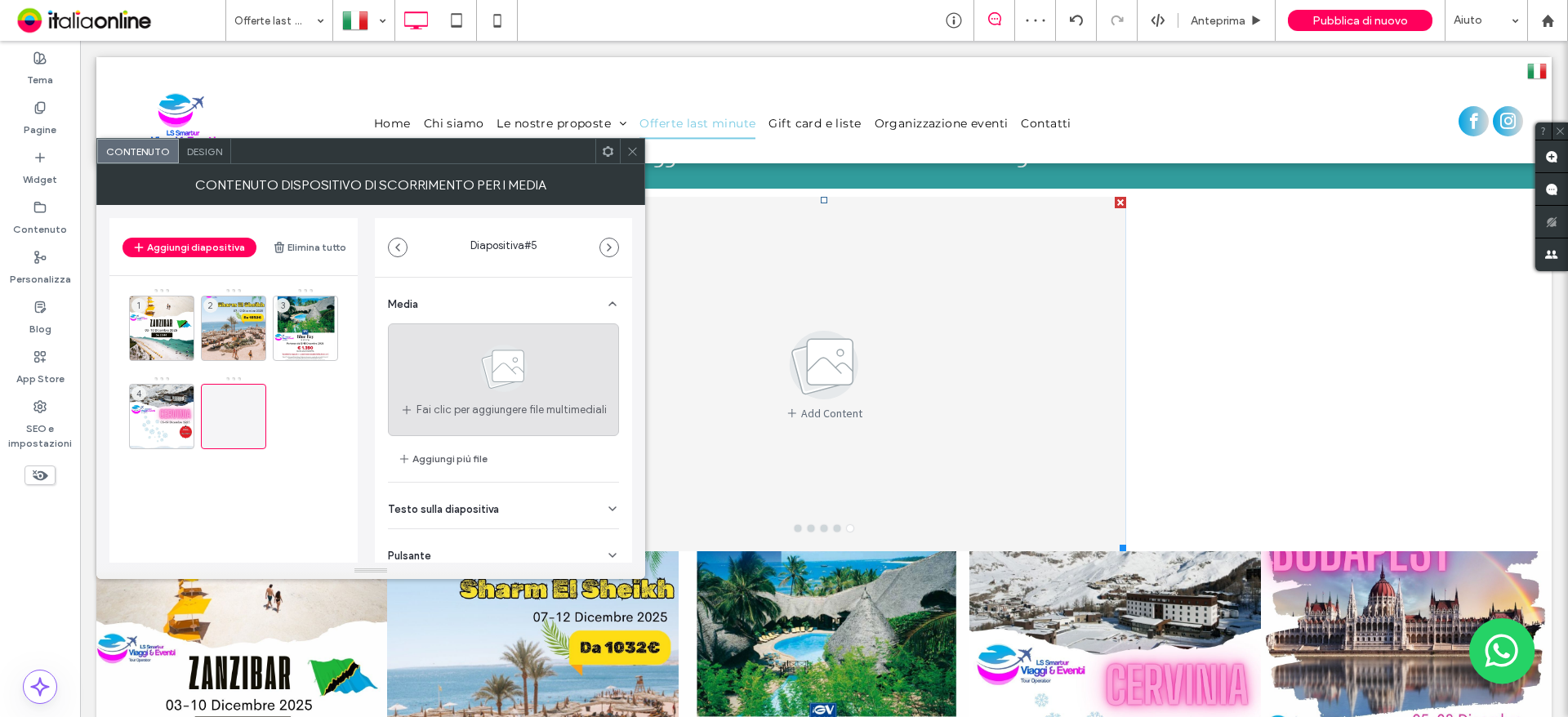
click at [450, 405] on span "Fai clic per aggiungere file multimediali" at bounding box center [511, 410] width 190 height 16
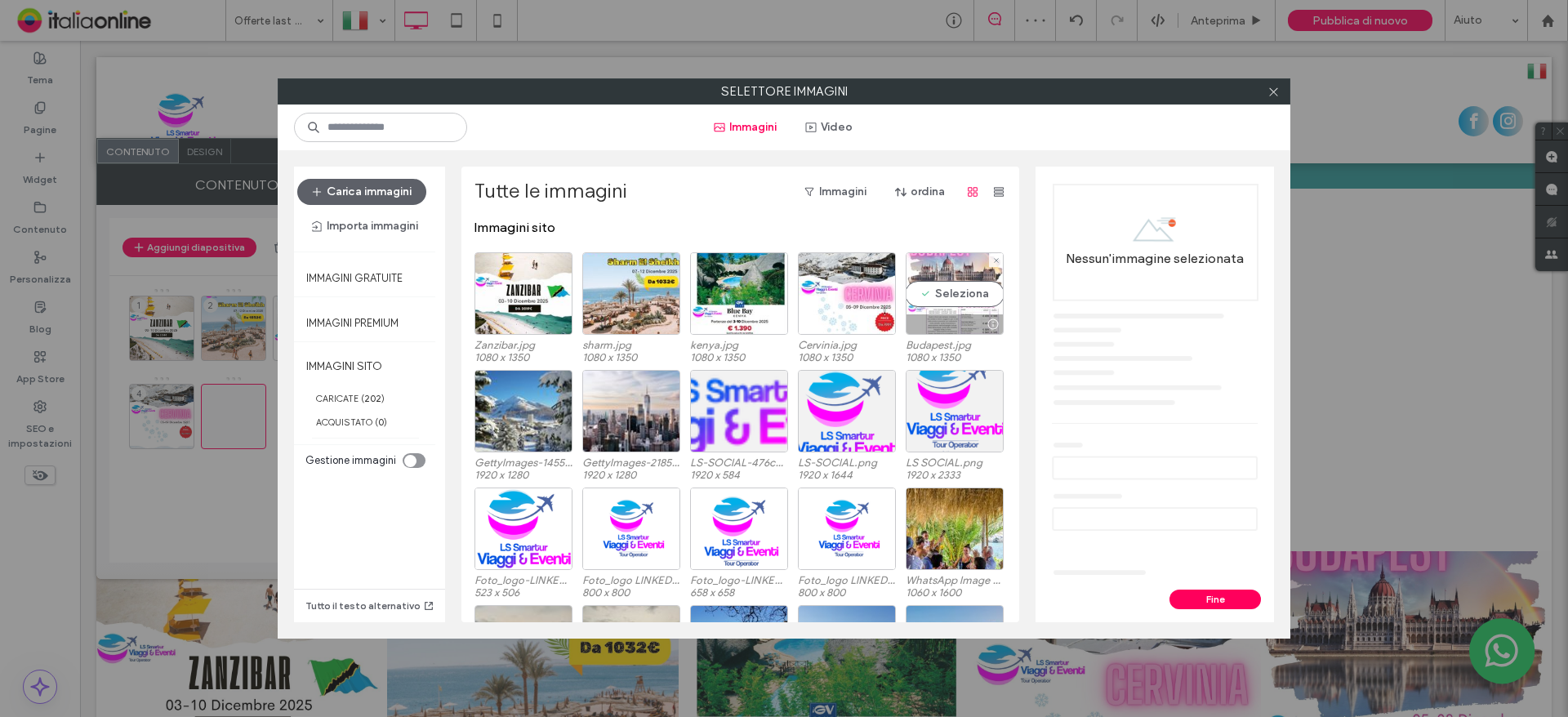
click at [933, 299] on div "Seleziona" at bounding box center [955, 294] width 98 height 83
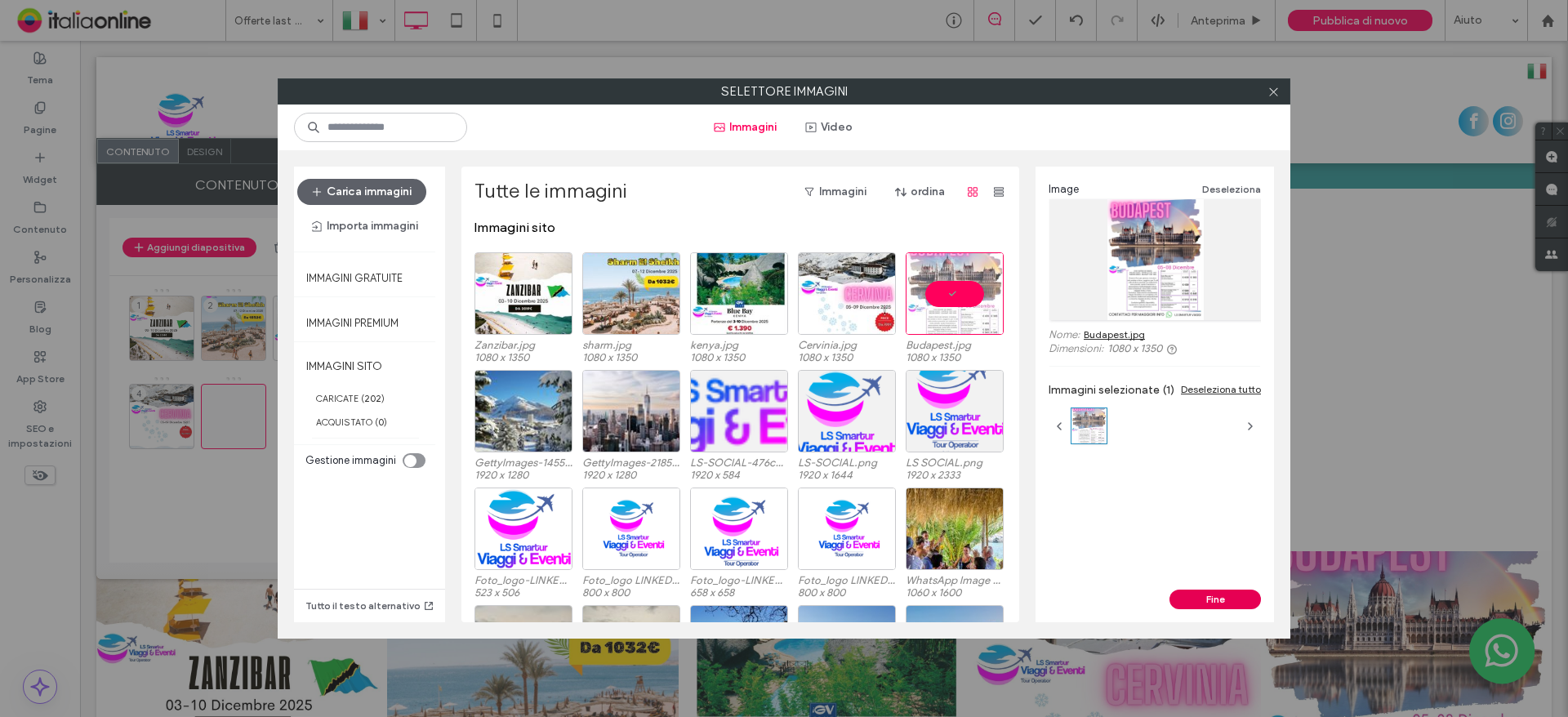
click at [1202, 595] on button "Fine" at bounding box center [1215, 599] width 91 height 19
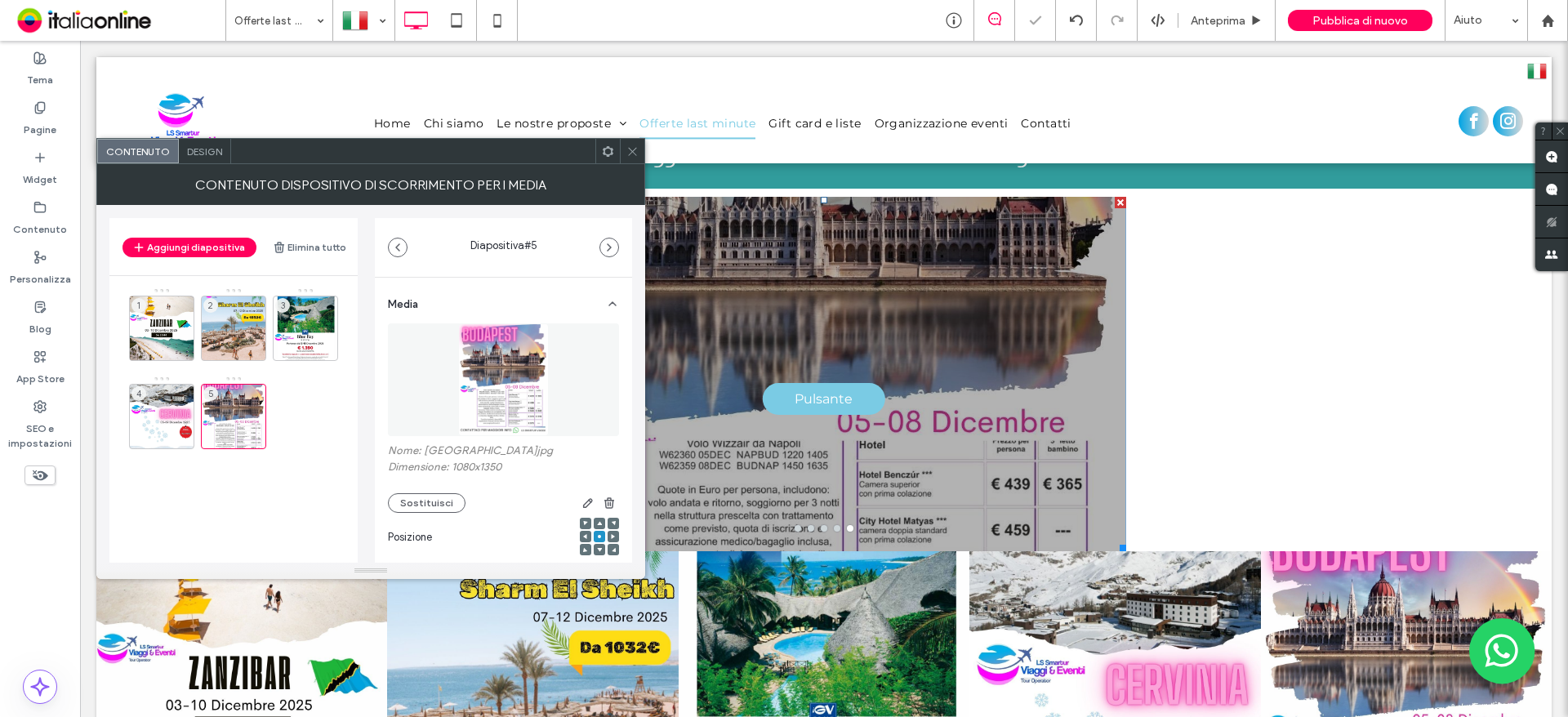
click at [638, 153] on icon at bounding box center [632, 151] width 13 height 13
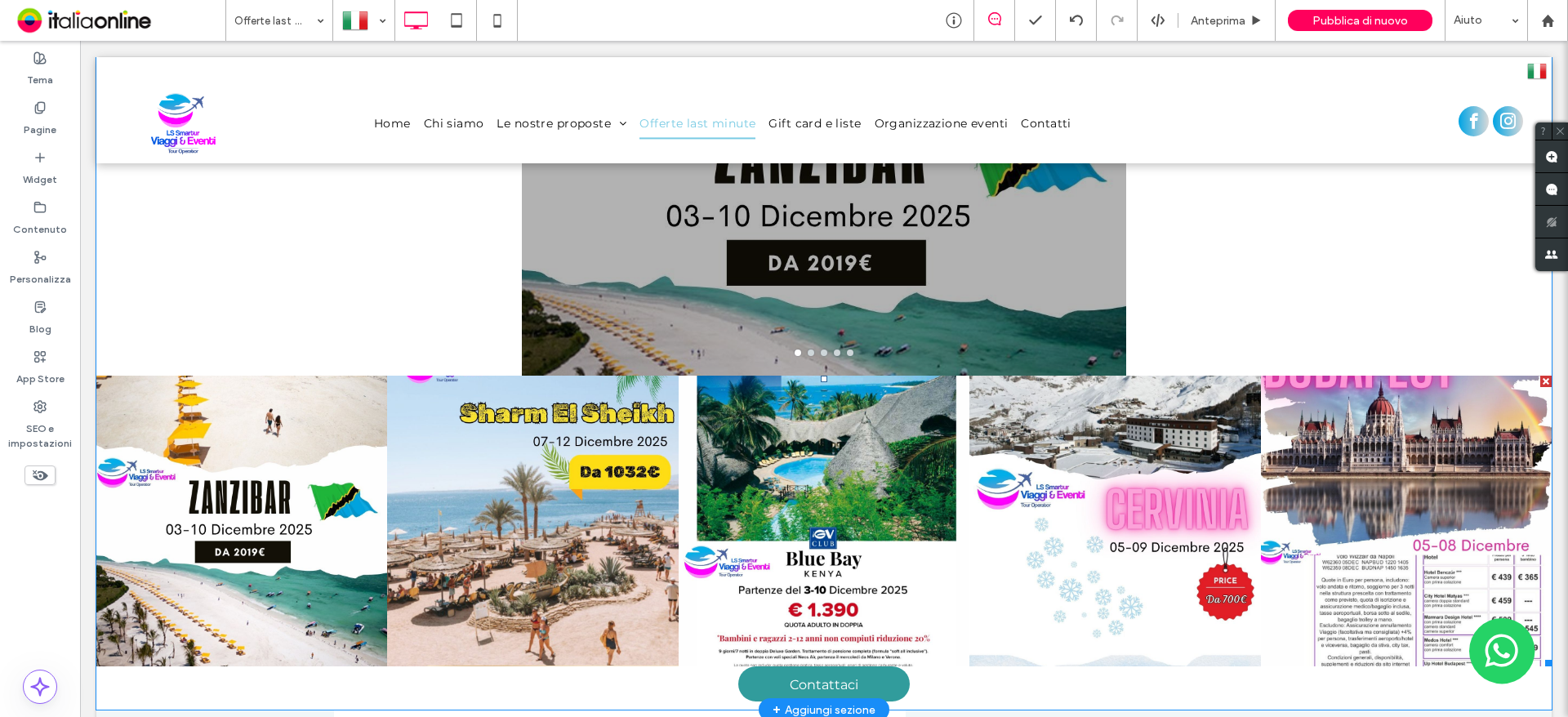
scroll to position [654, 0]
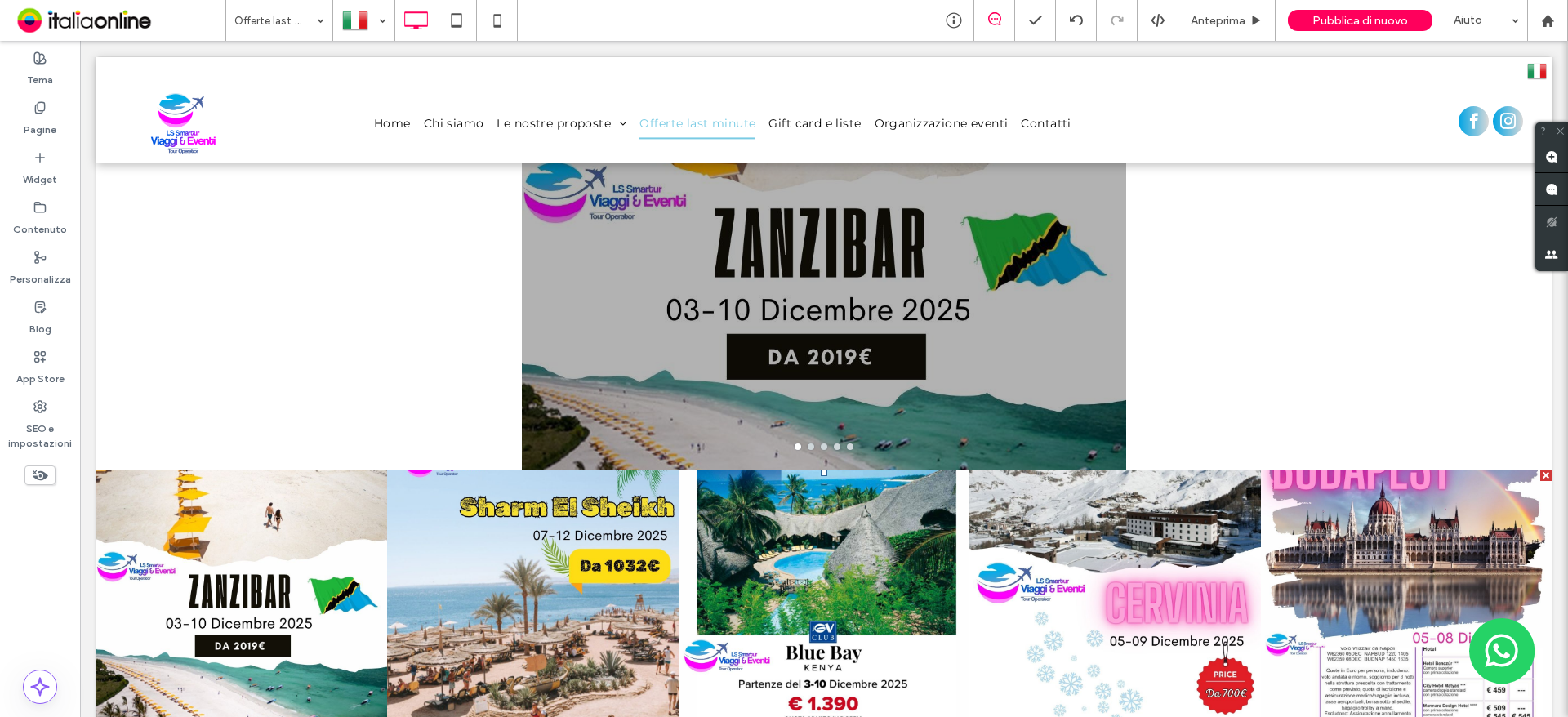
click at [1540, 470] on div at bounding box center [1546, 475] width 12 height 12
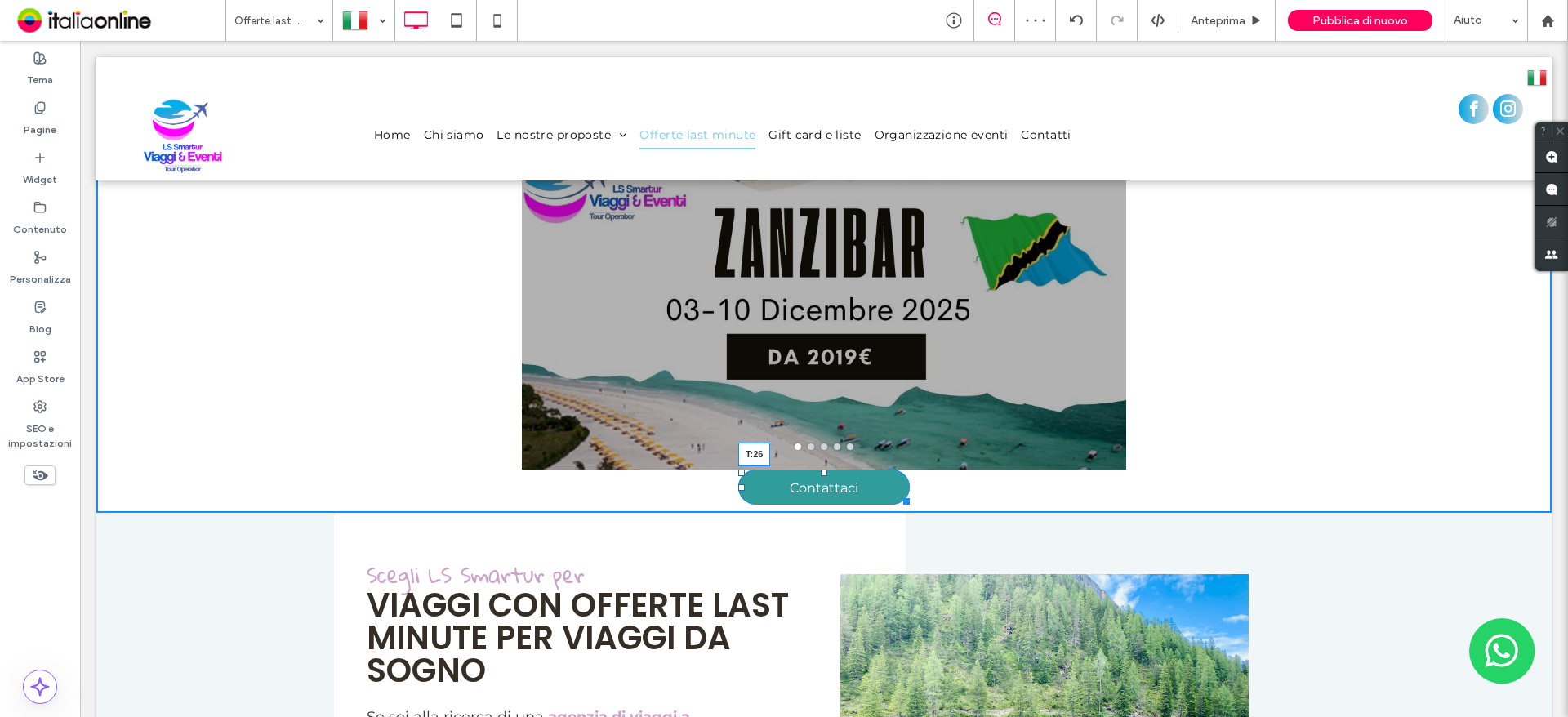
drag, startPoint x: 817, startPoint y: 370, endPoint x: 817, endPoint y: 390, distance: 20.0
click at [821, 470] on div at bounding box center [824, 473] width 7 height 7
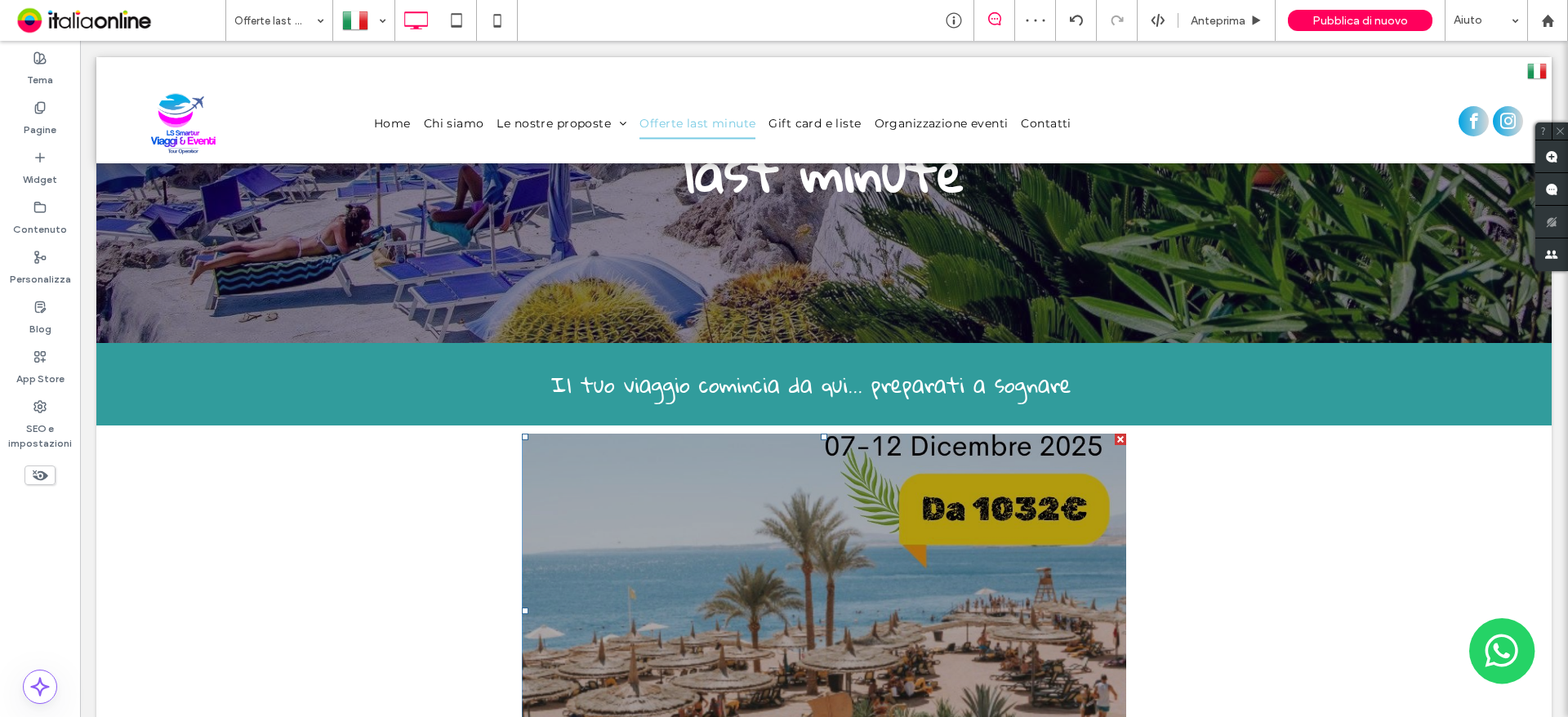
scroll to position [327, 0]
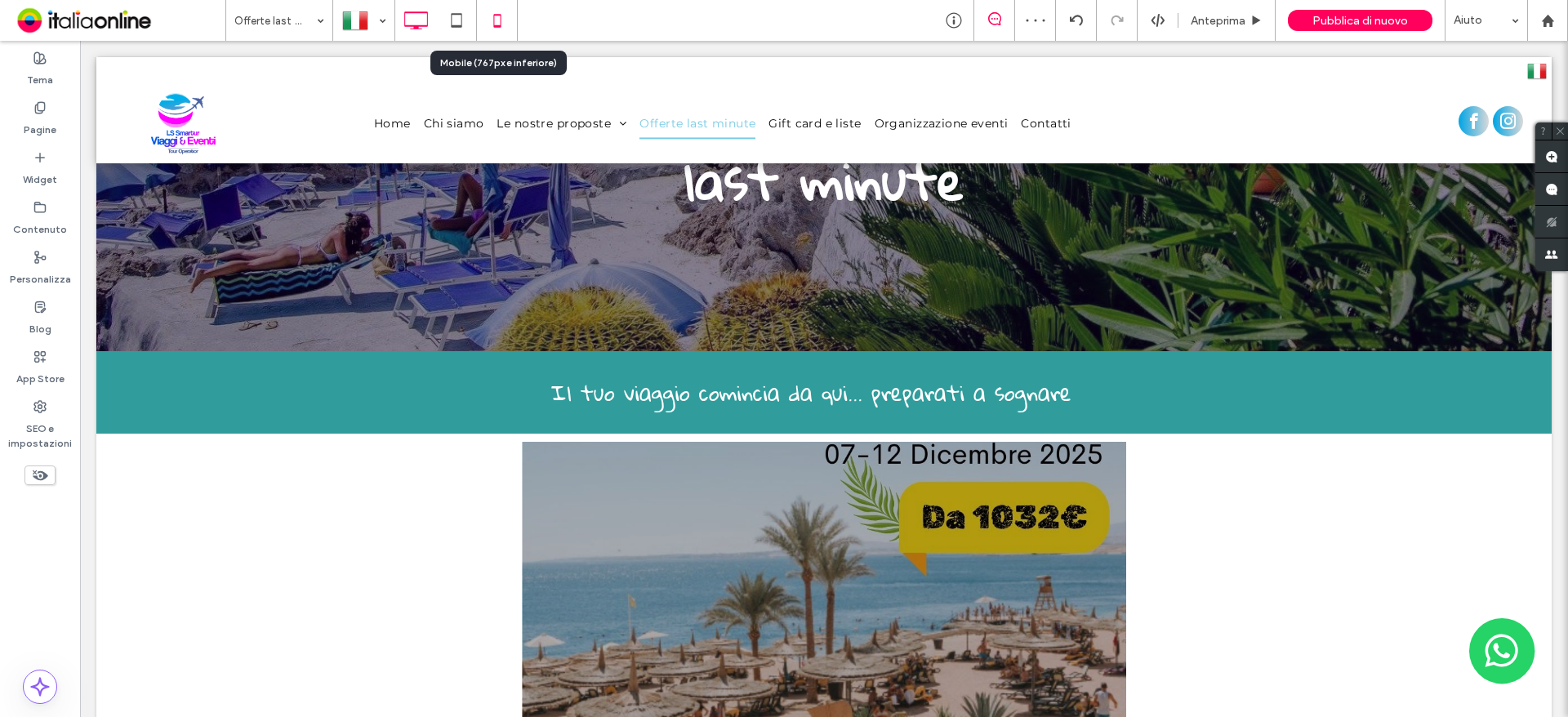
drag, startPoint x: 499, startPoint y: 30, endPoint x: 498, endPoint y: 39, distance: 9.1
click at [499, 30] on icon at bounding box center [497, 20] width 33 height 33
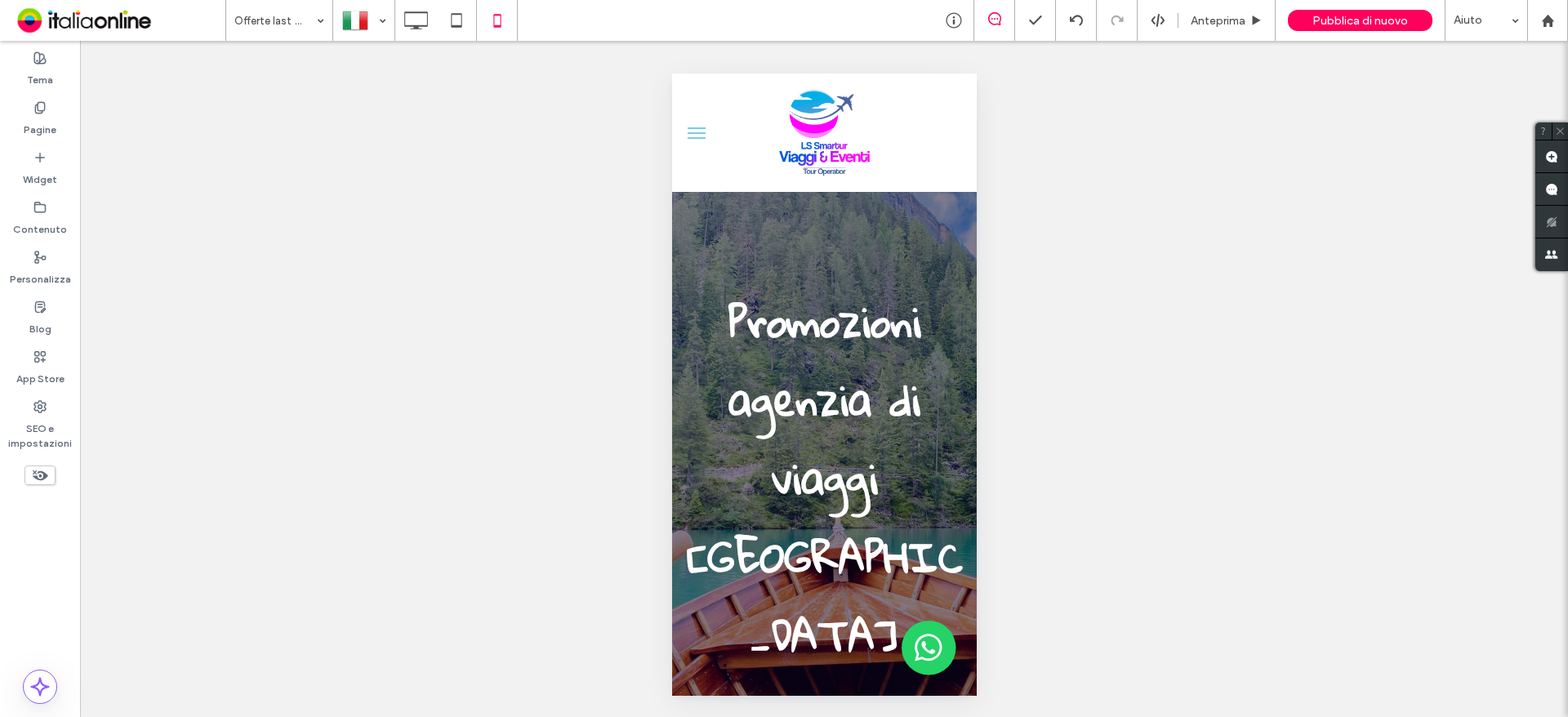
scroll to position [0, 0]
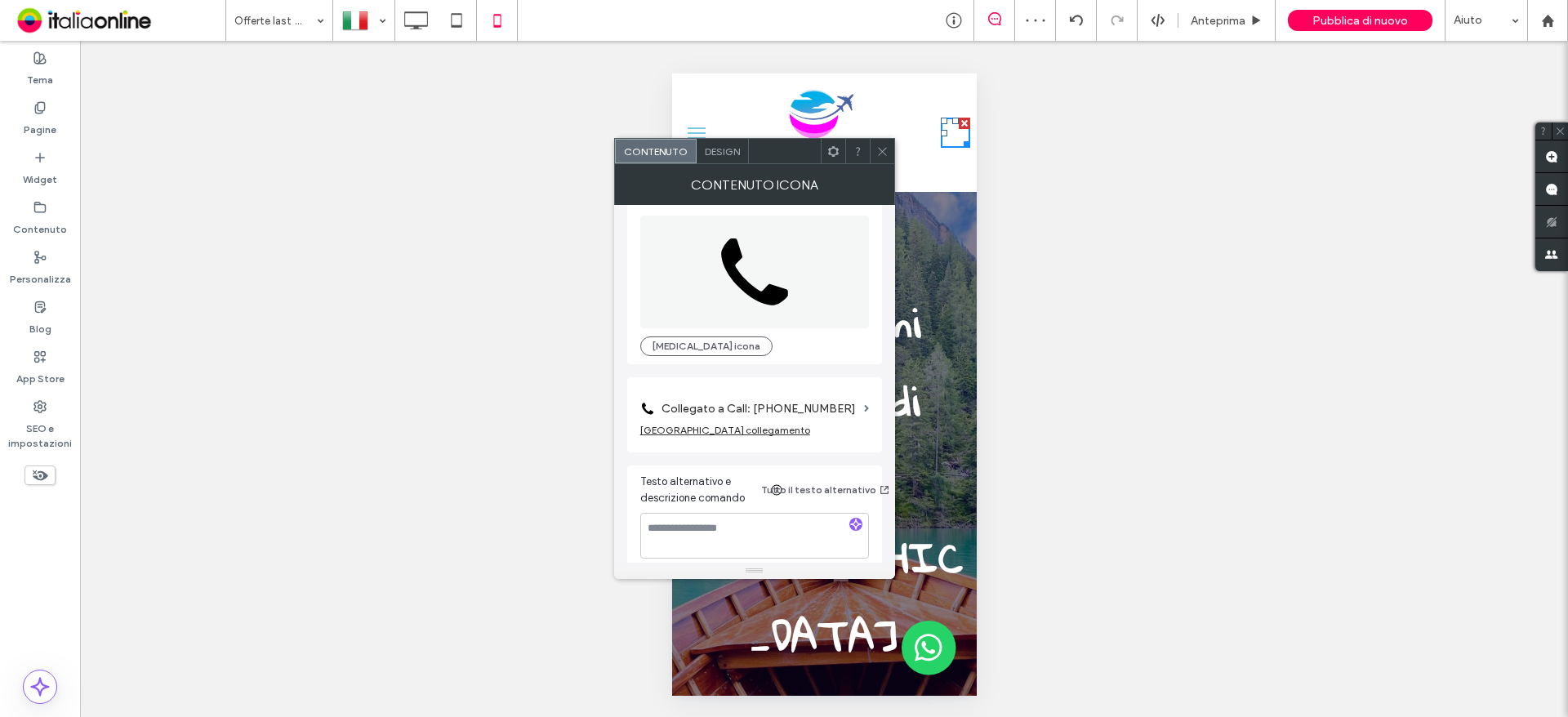
scroll to position [30, 0]
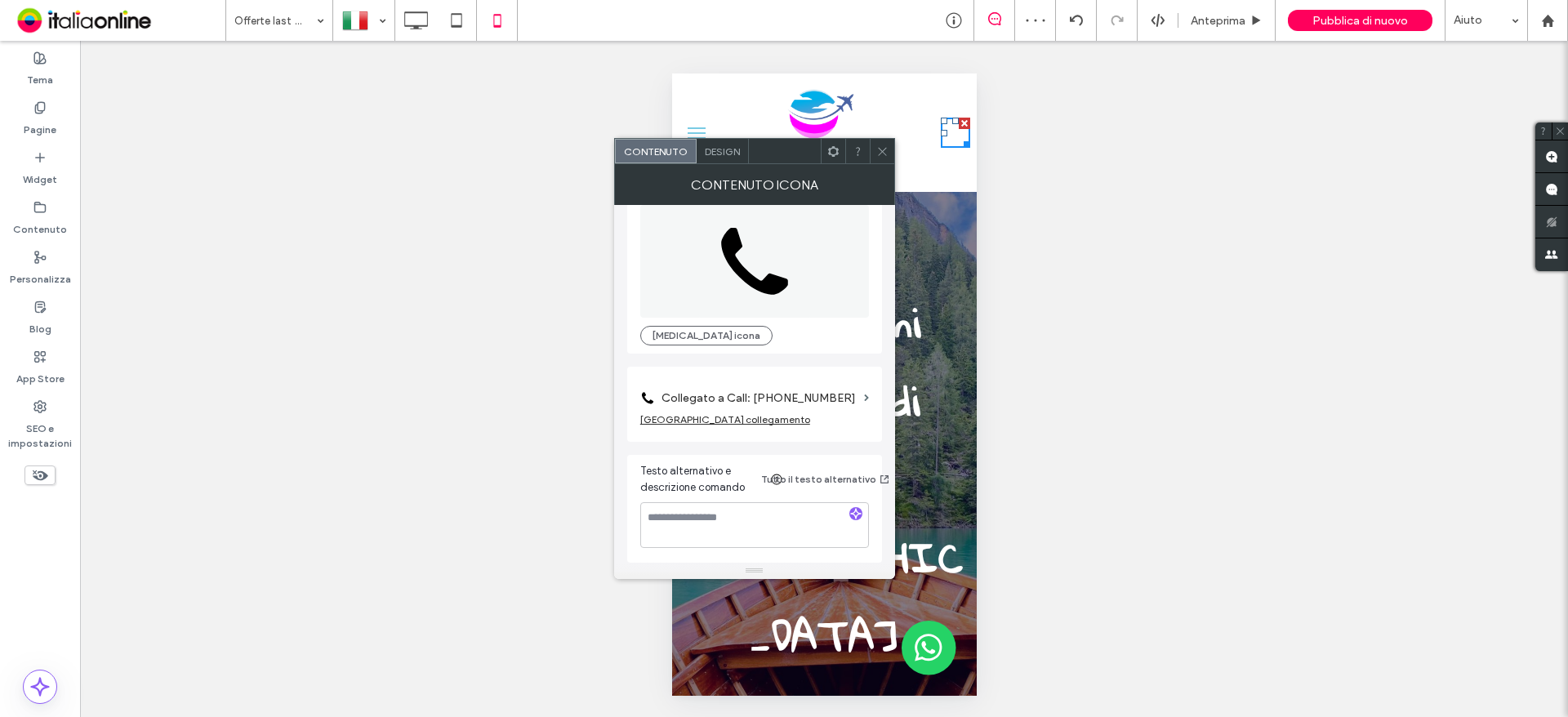
click at [703, 158] on div "Design" at bounding box center [723, 150] width 52 height 24
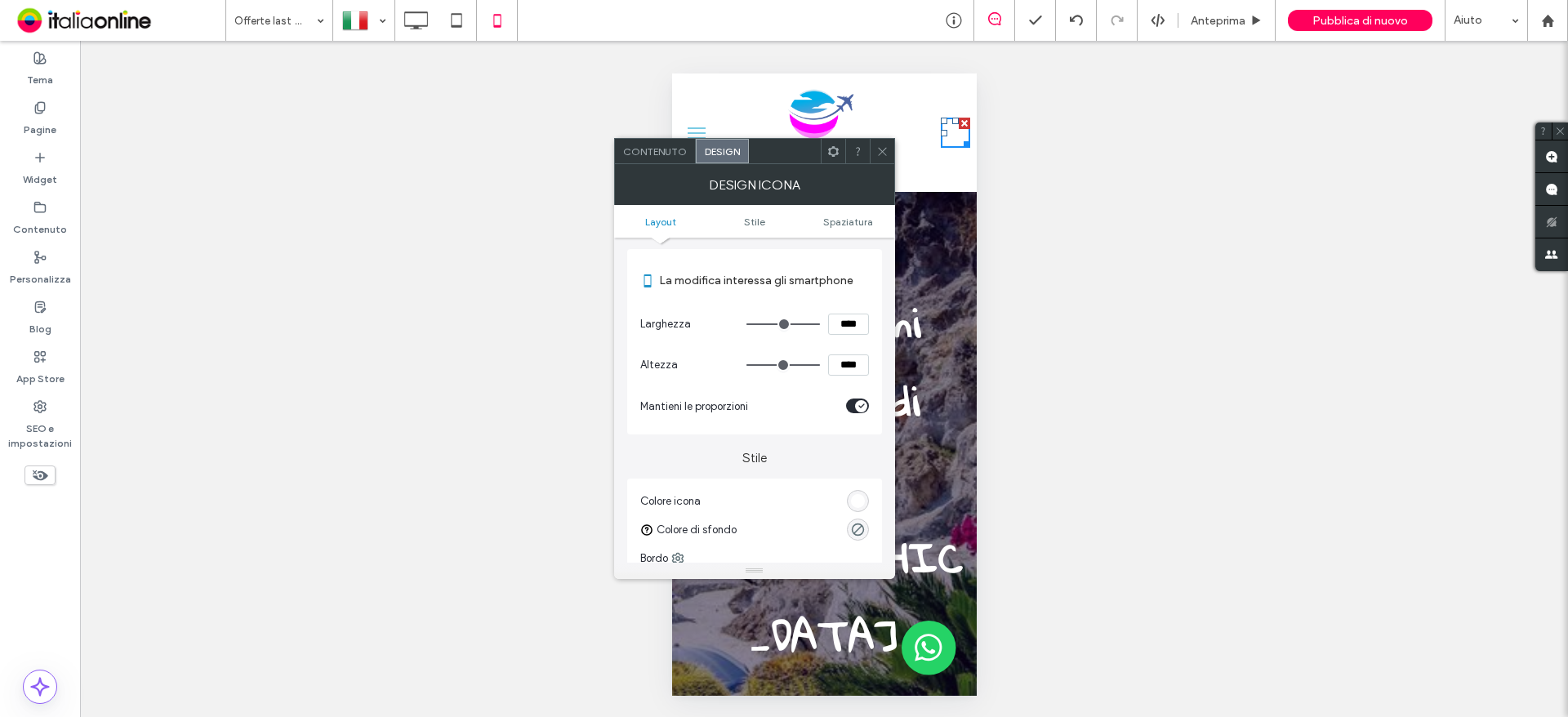
scroll to position [245, 0]
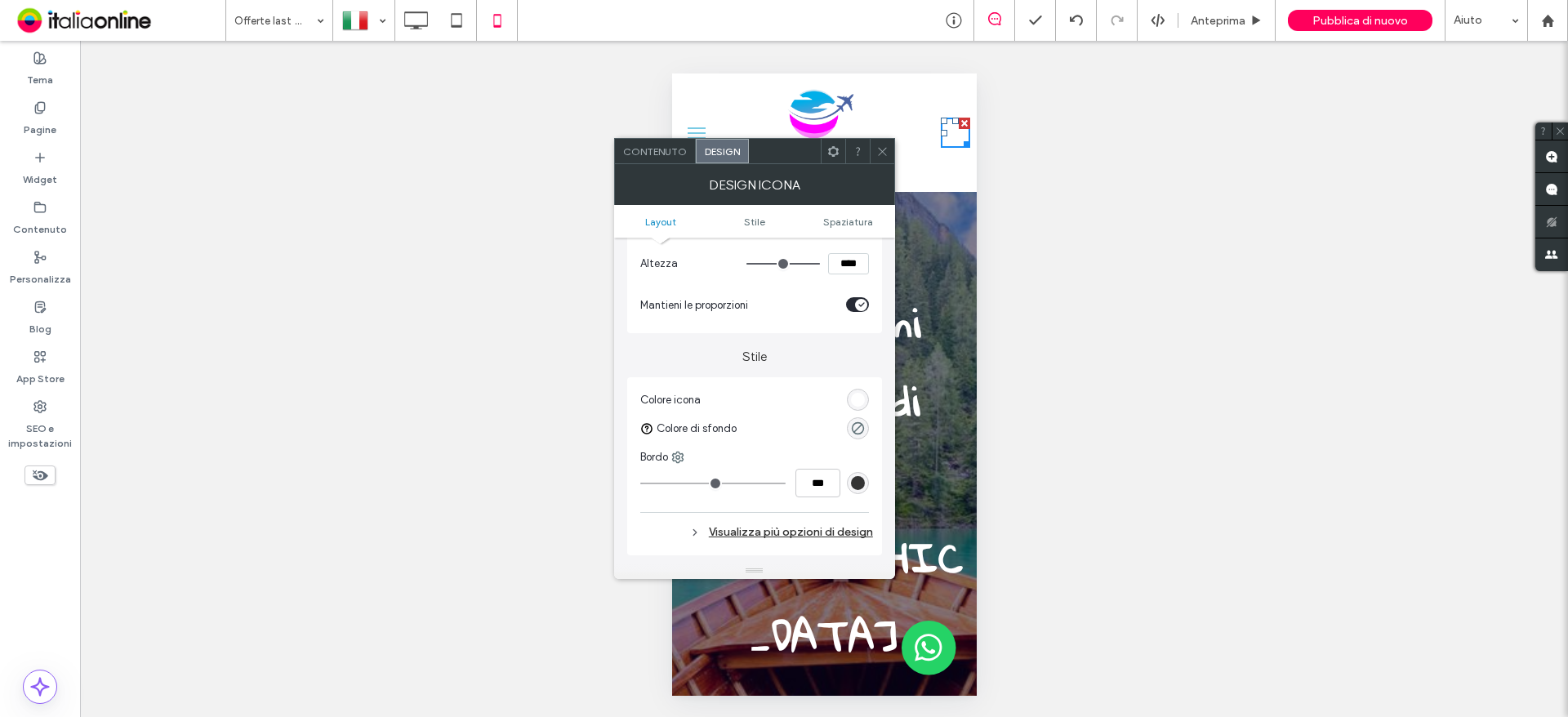
click at [858, 403] on div "rgb(255, 255, 255)" at bounding box center [858, 399] width 14 height 14
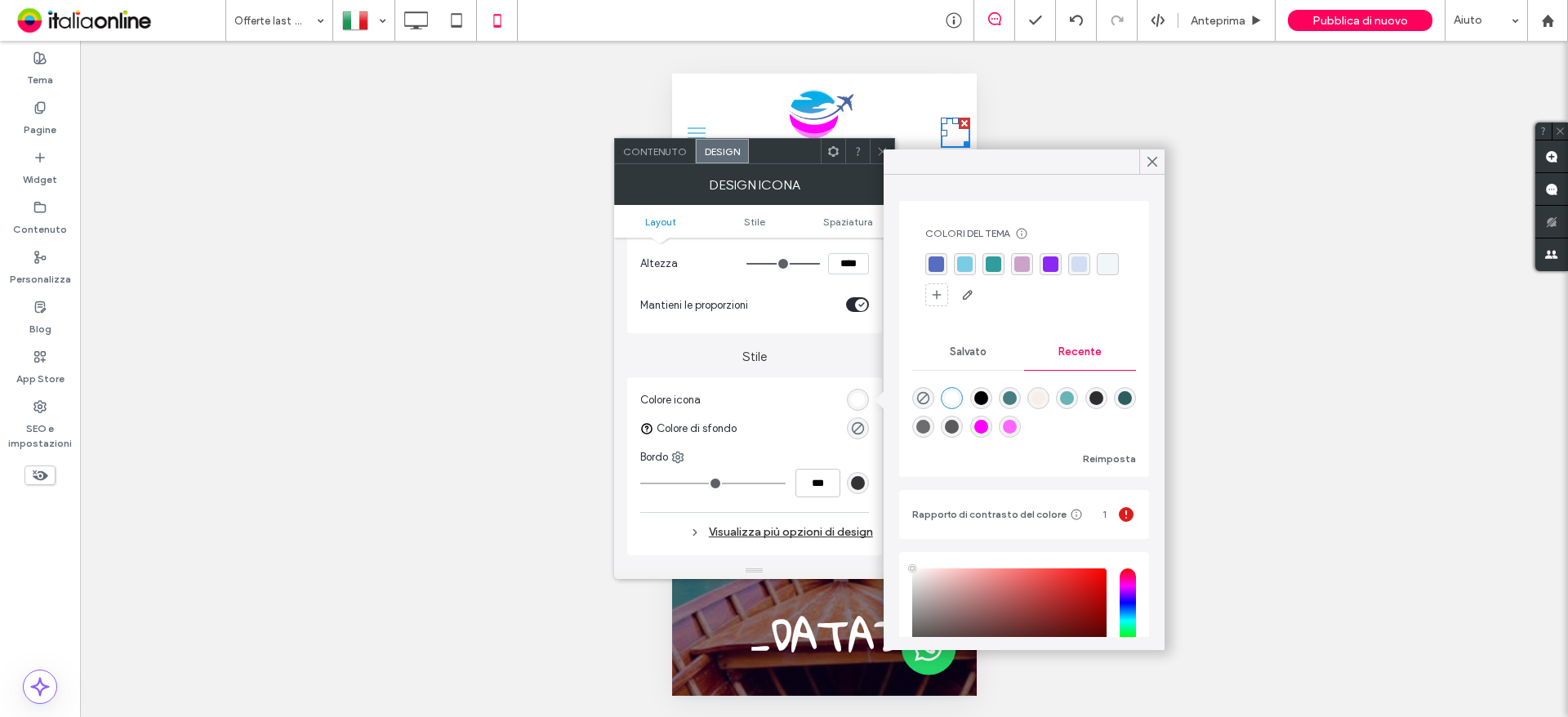
click at [983, 398] on div "rgba(0, 0, 0, 1)" at bounding box center [981, 398] width 14 height 14
type input "*******"
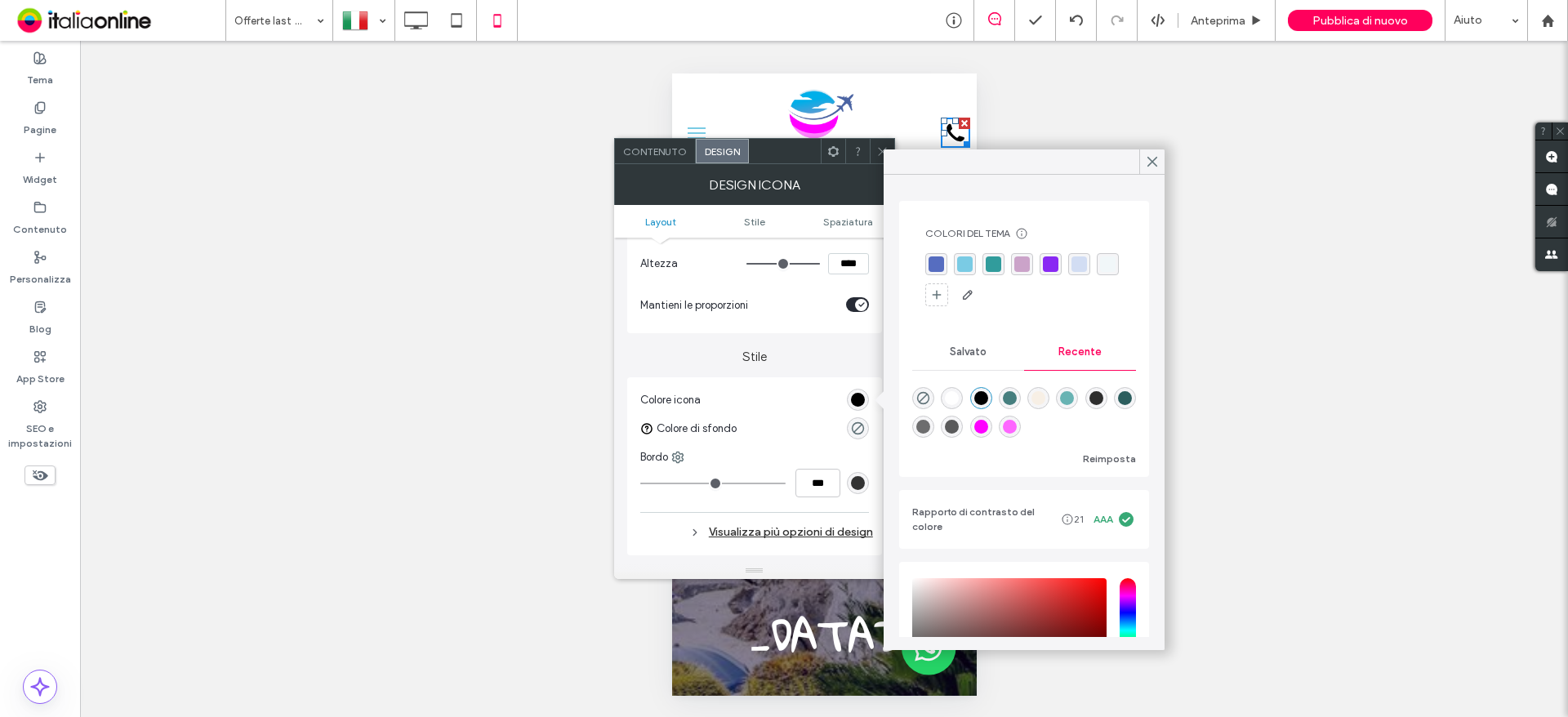
click at [974, 265] on div "rgba(122, 203, 228, 1)" at bounding box center [965, 264] width 22 height 22
click at [878, 145] on icon at bounding box center [882, 151] width 13 height 13
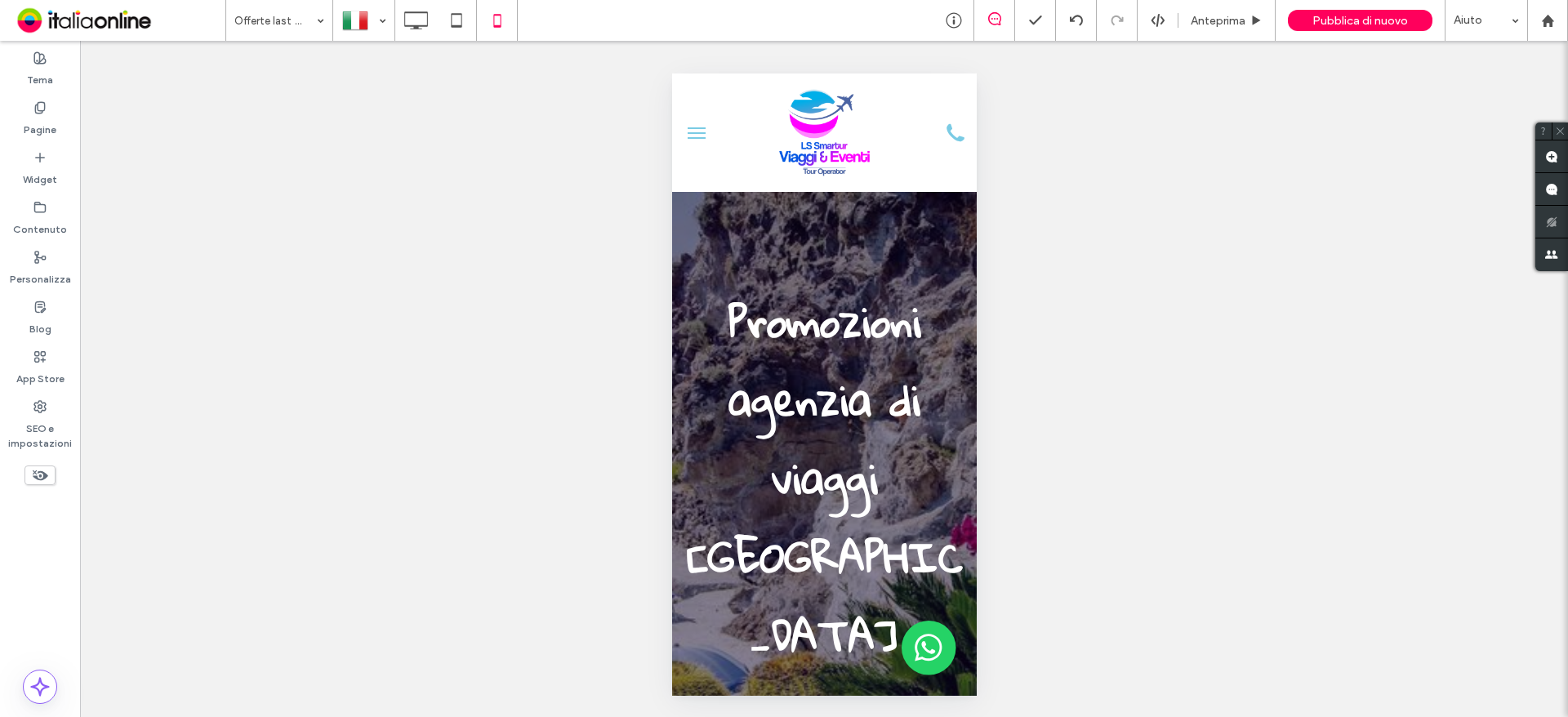
click at [691, 124] on button "menu" at bounding box center [696, 133] width 33 height 33
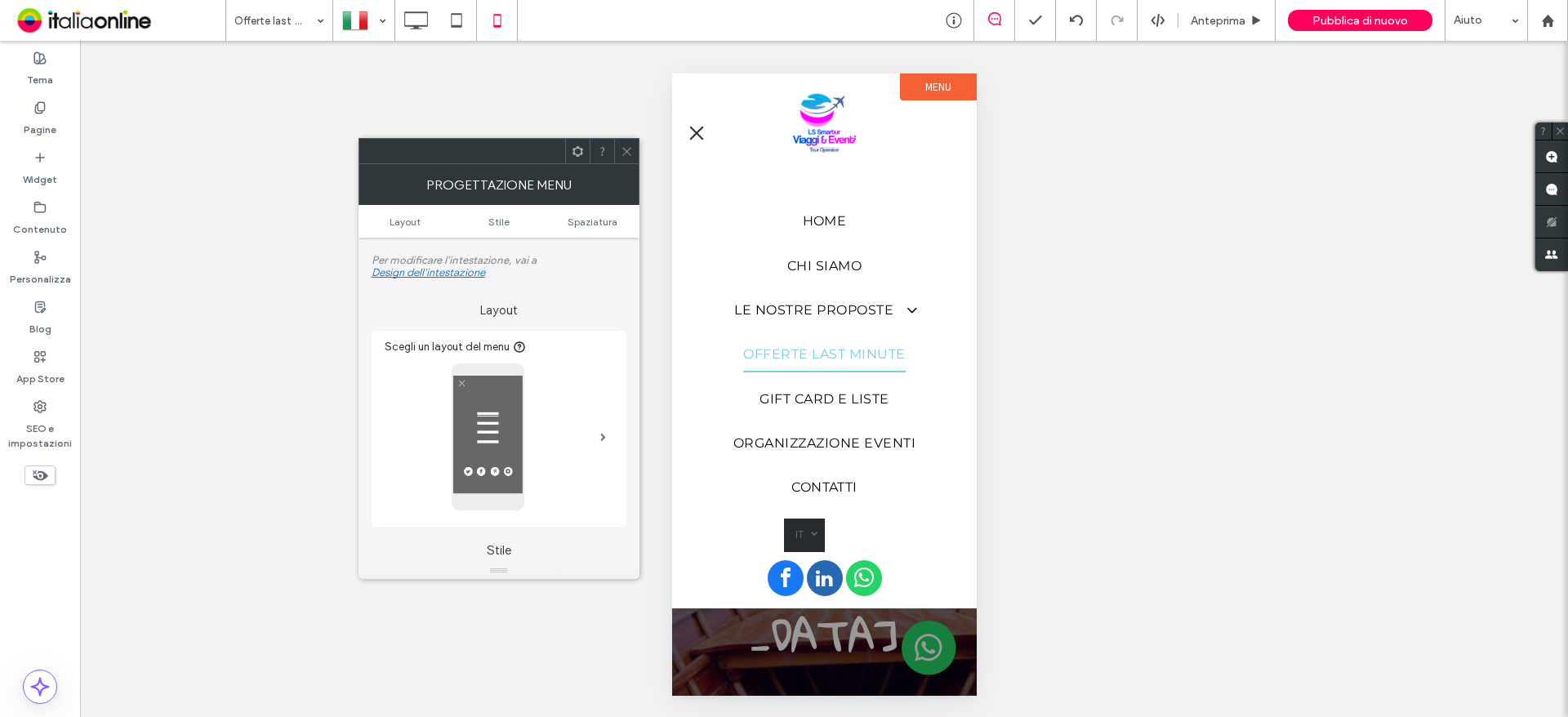
click at [621, 148] on icon at bounding box center [627, 151] width 13 height 13
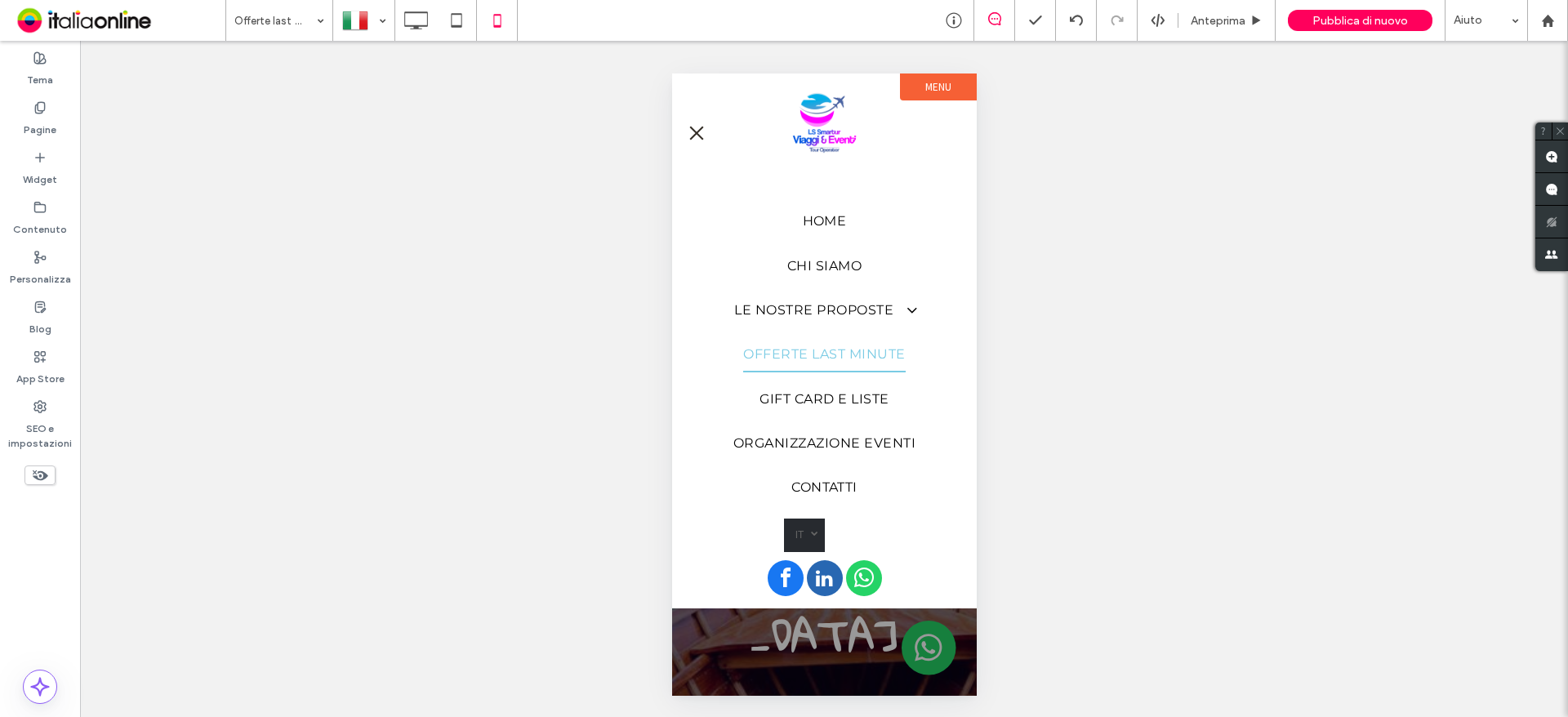
drag, startPoint x: 700, startPoint y: 139, endPoint x: 709, endPoint y: 140, distance: 9.1
click at [700, 139] on span "menu" at bounding box center [696, 133] width 14 height 14
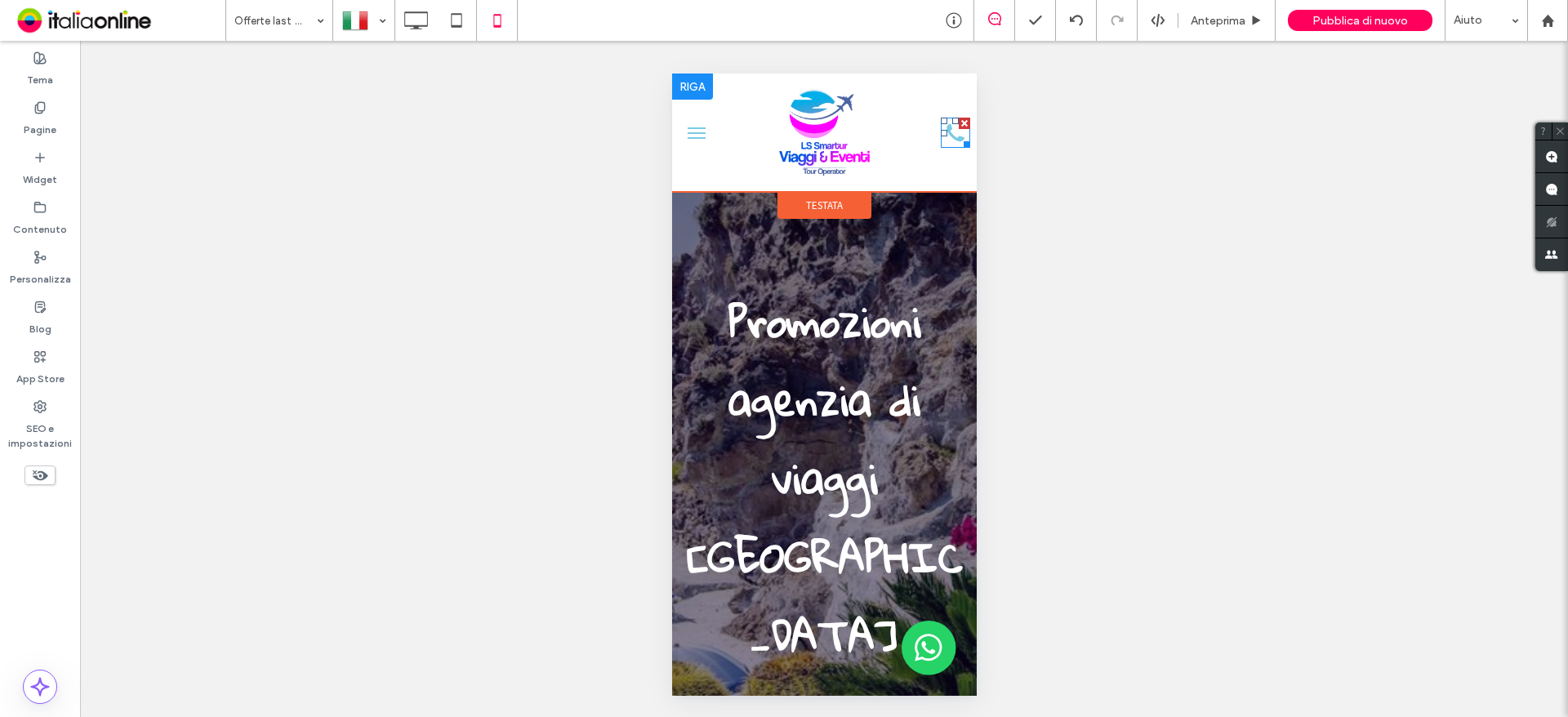
drag, startPoint x: 1603, startPoint y: 223, endPoint x: 947, endPoint y: 123, distance: 663.6
click at [958, 123] on div at bounding box center [963, 123] width 12 height 12
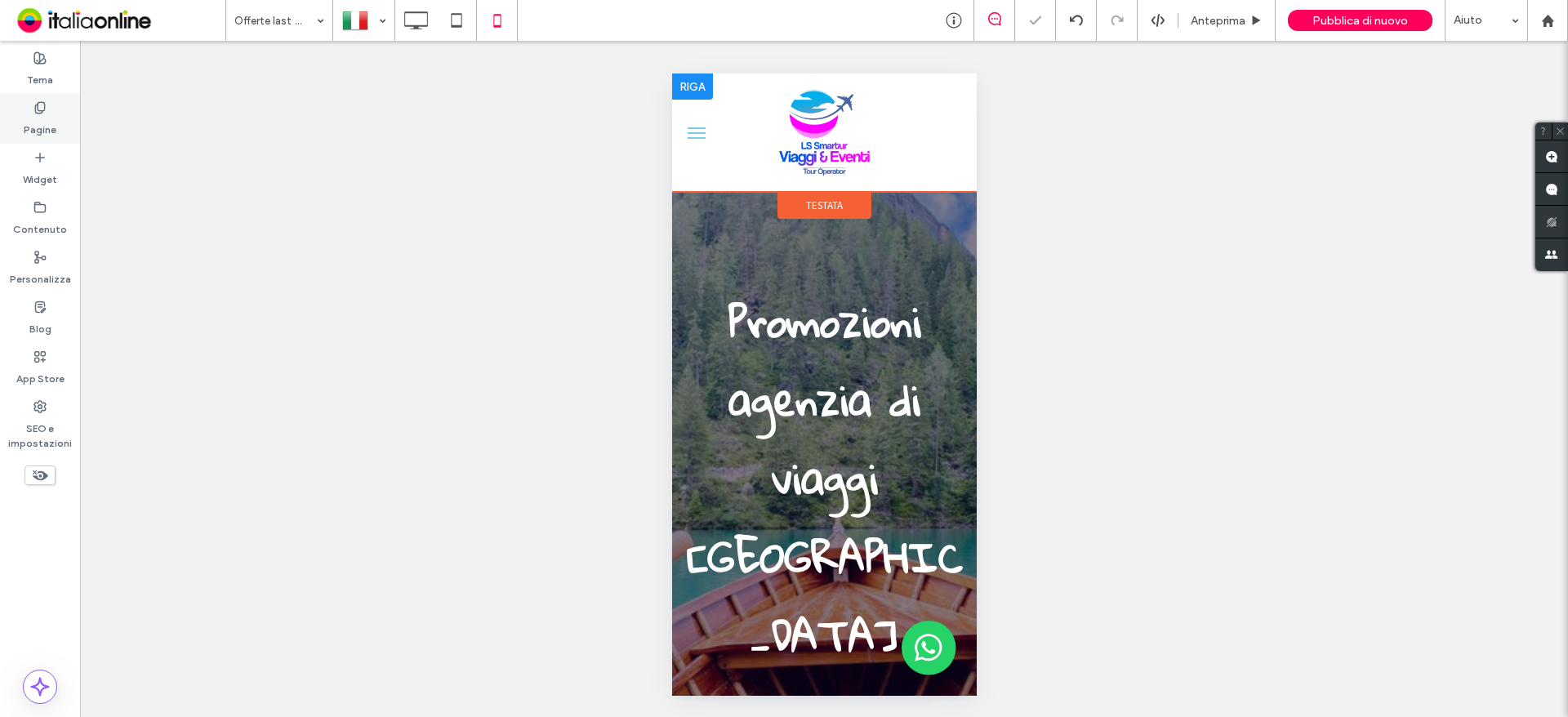
click at [65, 117] on div "Pagine" at bounding box center [40, 118] width 80 height 50
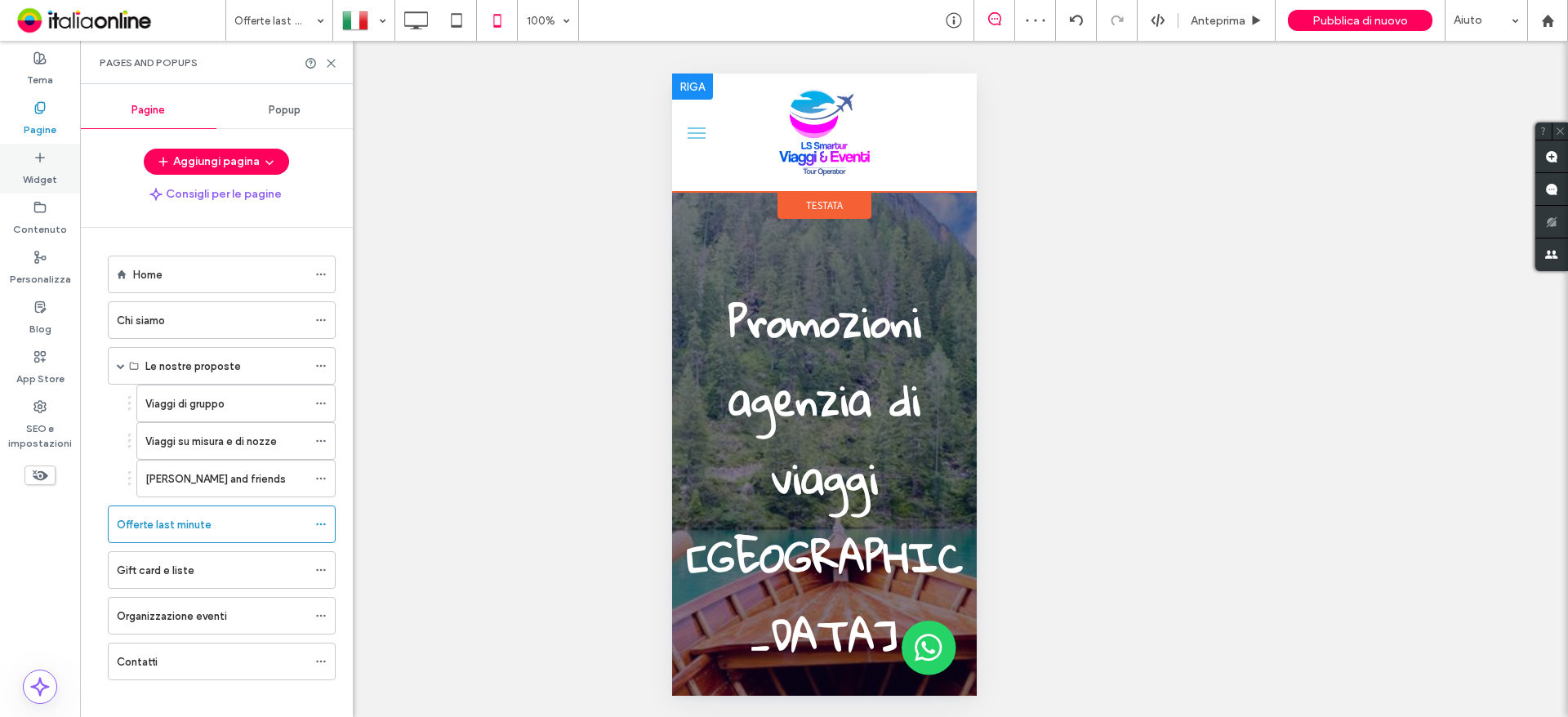
click at [33, 176] on label "Widget" at bounding box center [40, 175] width 35 height 23
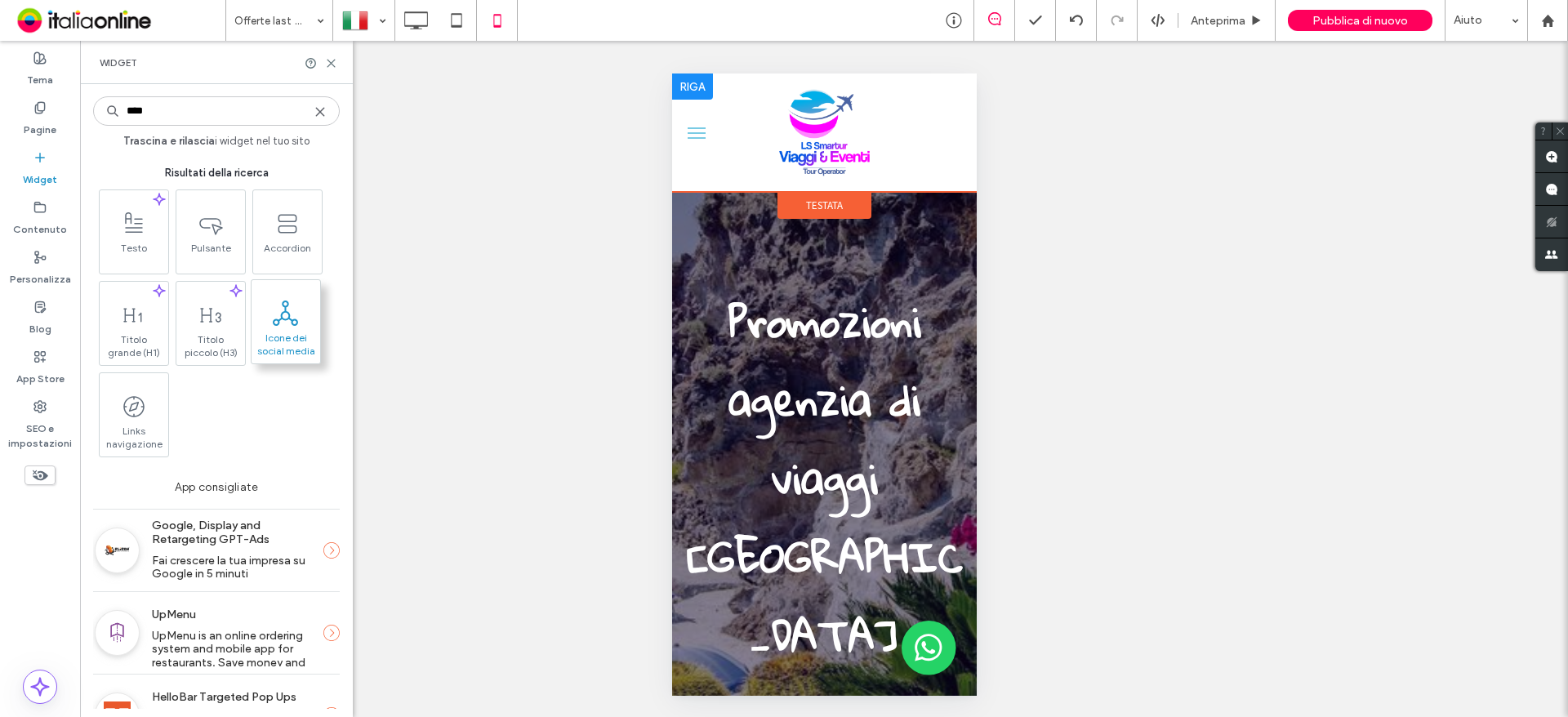
type input "****"
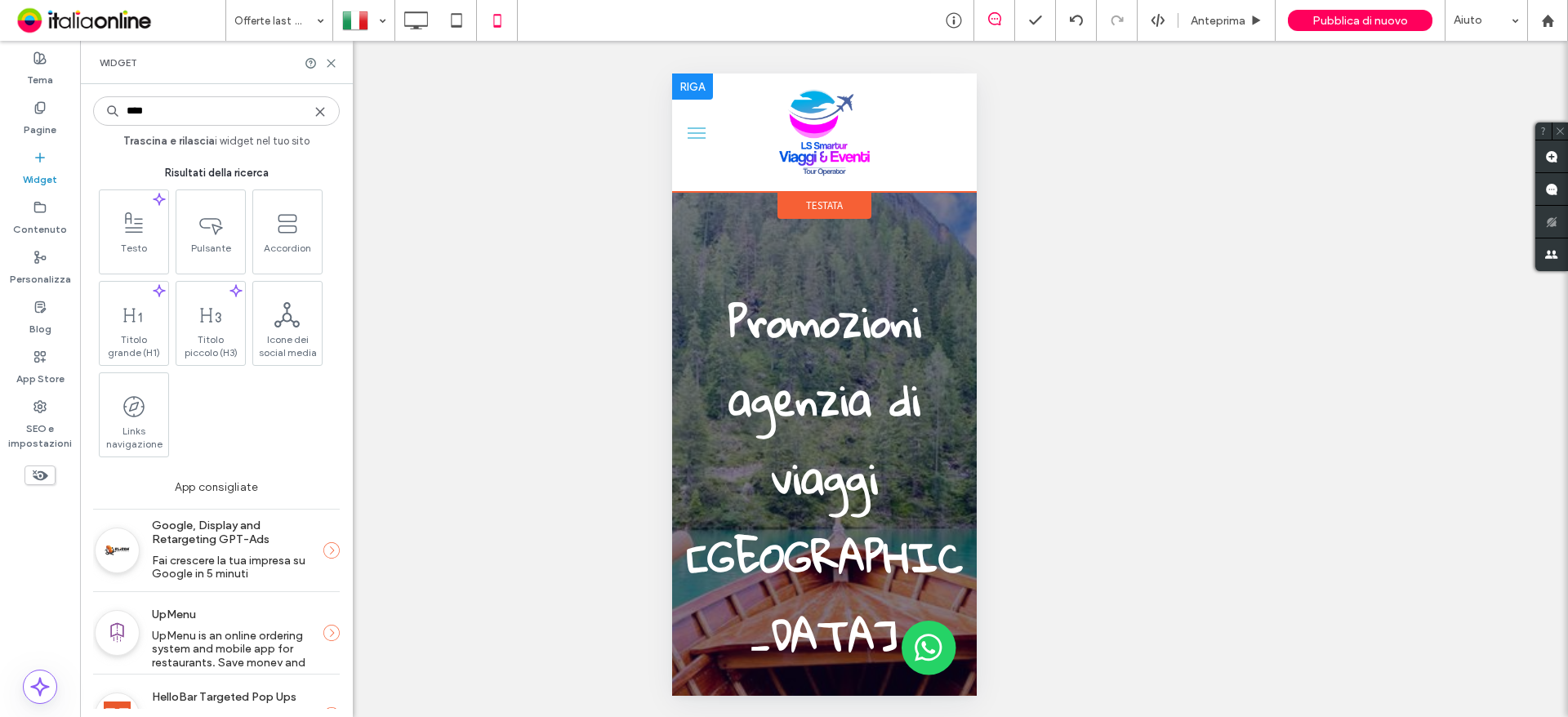
click at [691, 134] on button "menu" at bounding box center [696, 133] width 33 height 33
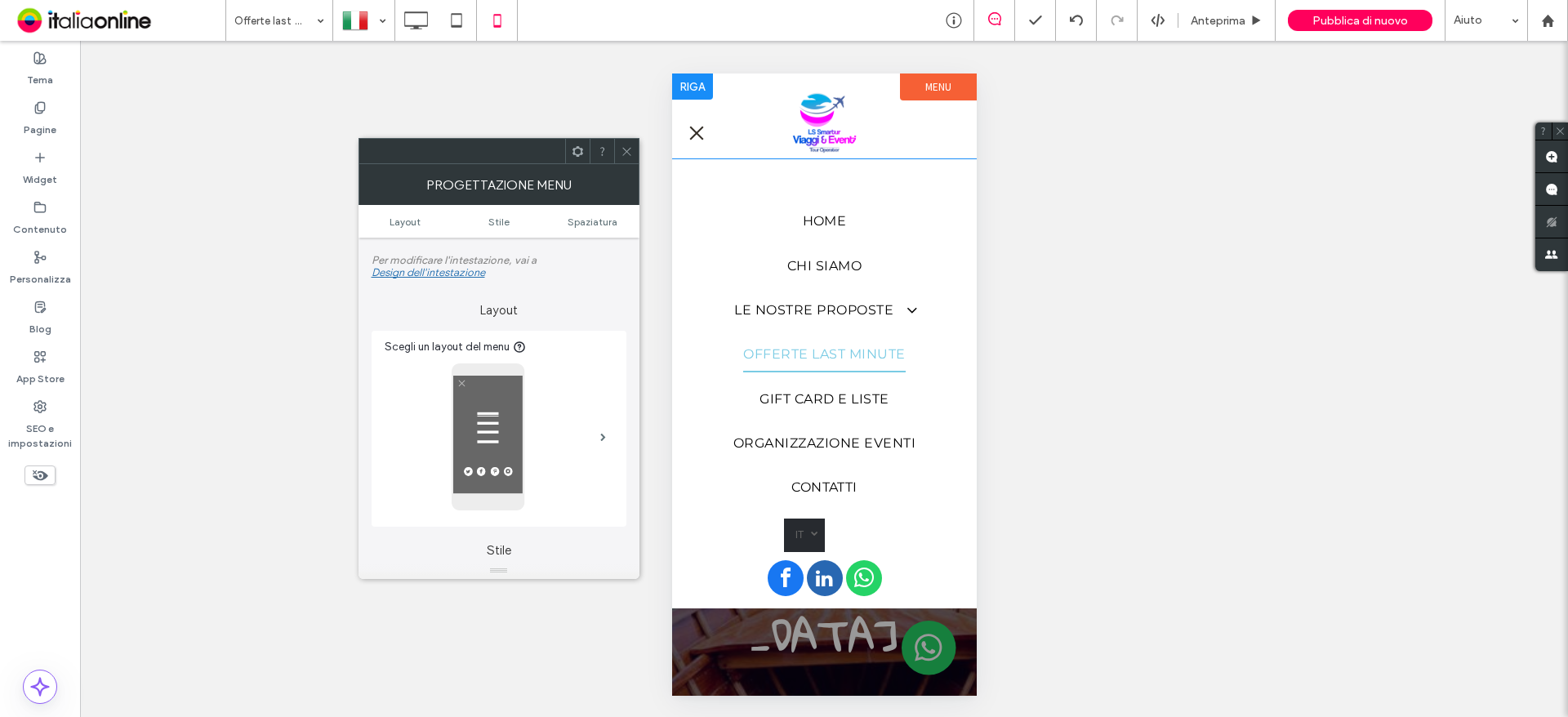
click at [794, 84] on div "Click To Paste" at bounding box center [823, 116] width 305 height 85
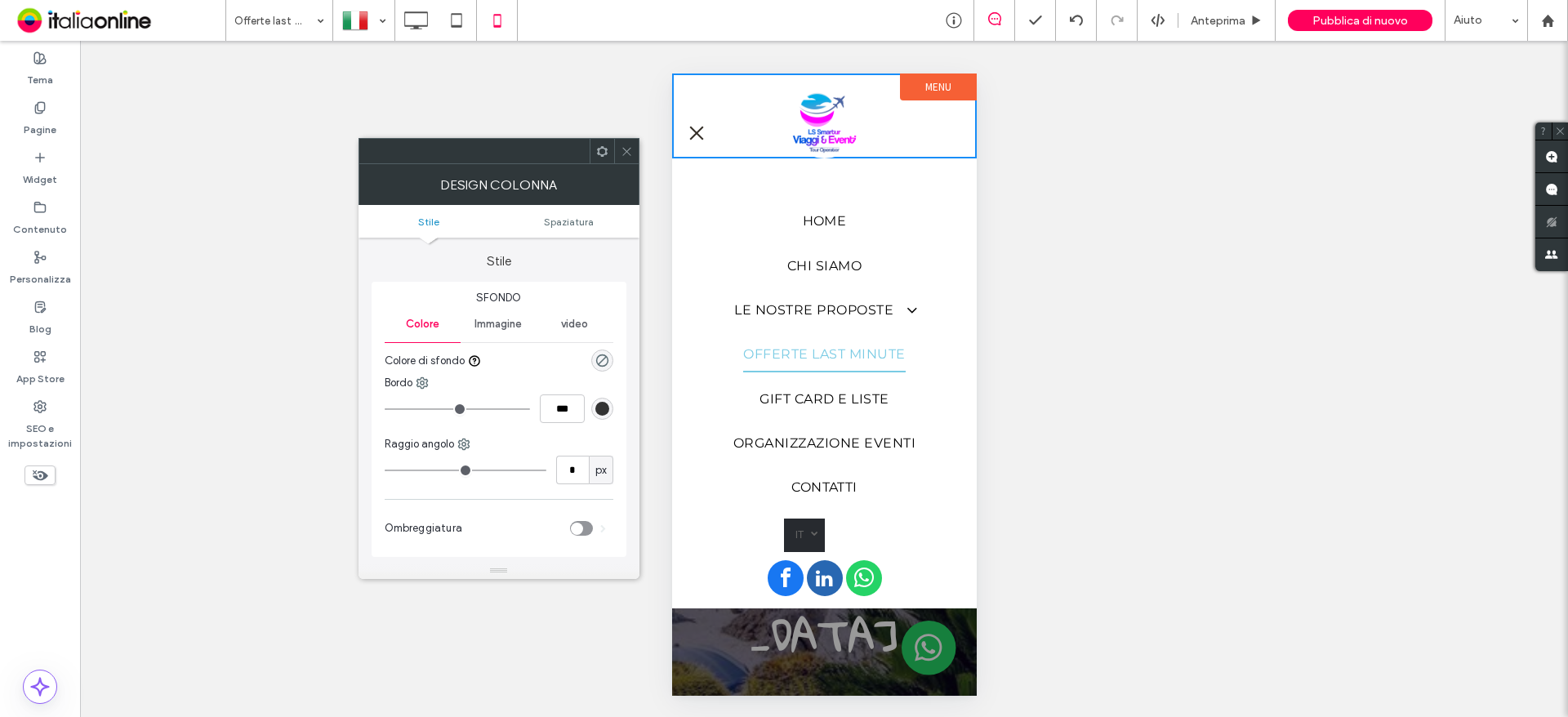
drag, startPoint x: 634, startPoint y: 150, endPoint x: 648, endPoint y: 147, distance: 14.3
click at [634, 150] on div at bounding box center [626, 150] width 24 height 24
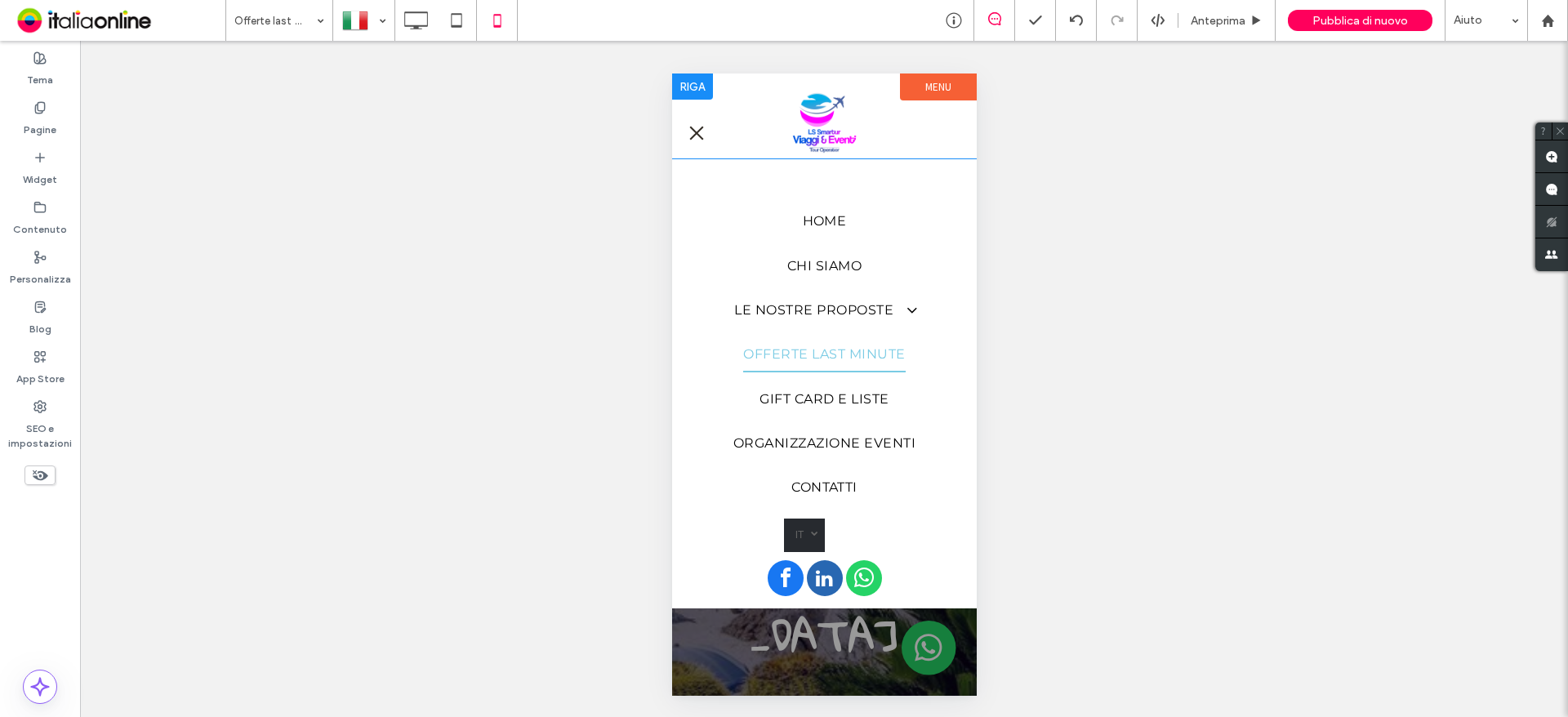
drag, startPoint x: 677, startPoint y: 136, endPoint x: 713, endPoint y: 136, distance: 36.0
click at [677, 136] on div "Click To Paste" at bounding box center [823, 116] width 305 height 85
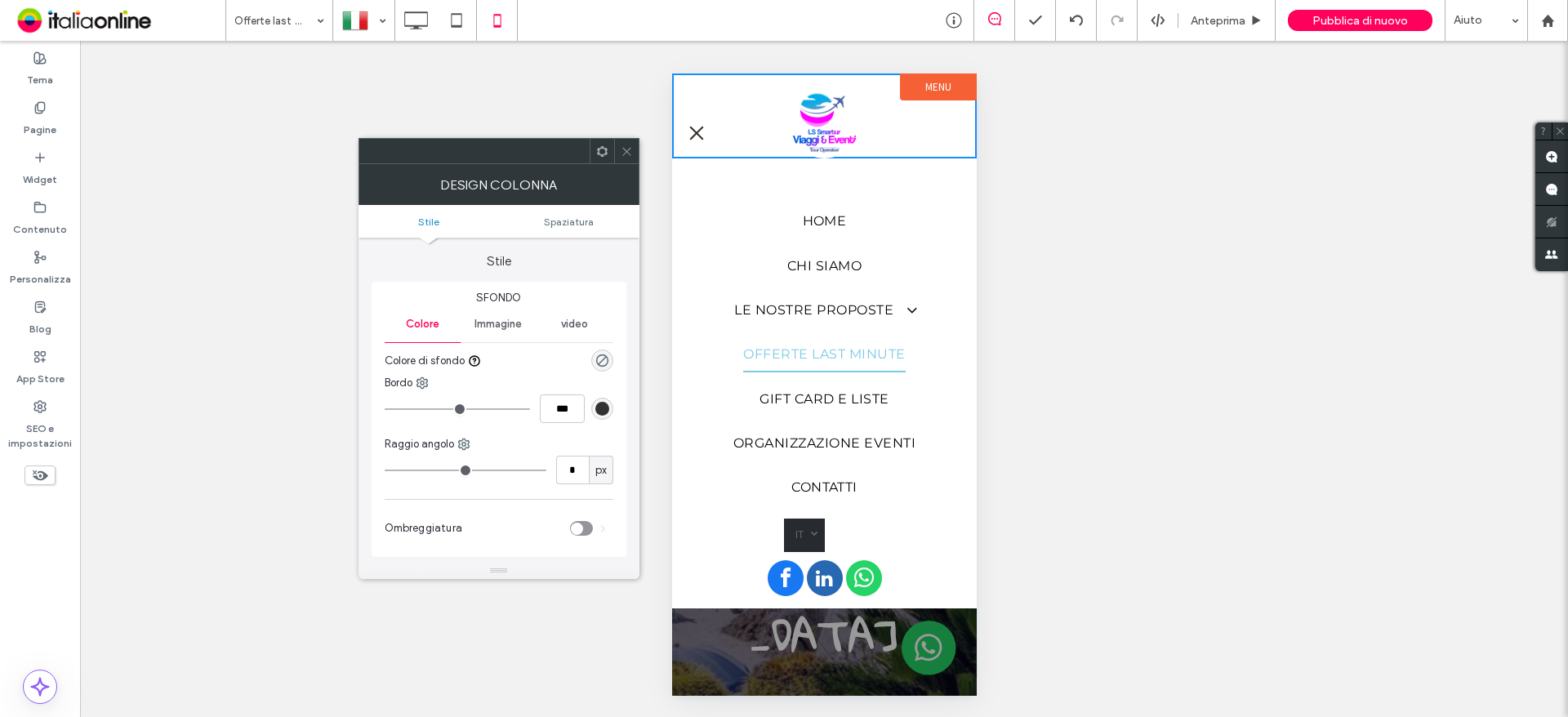
drag, startPoint x: 948, startPoint y: 75, endPoint x: 917, endPoint y: 94, distance: 36.4
click at [948, 75] on label "Menu" at bounding box center [937, 87] width 77 height 27
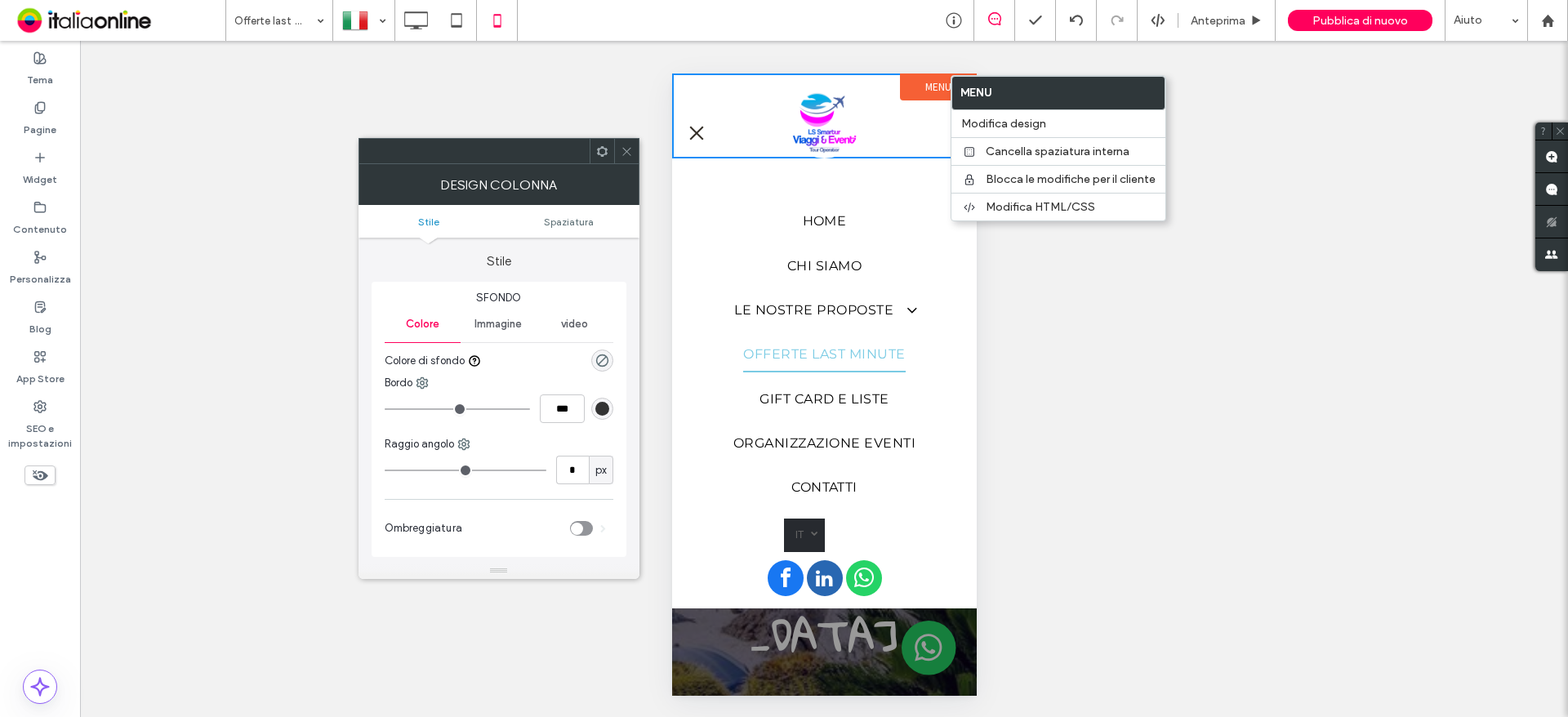
drag, startPoint x: 623, startPoint y: 152, endPoint x: 663, endPoint y: 150, distance: 40.0
click at [623, 152] on icon at bounding box center [627, 151] width 13 height 13
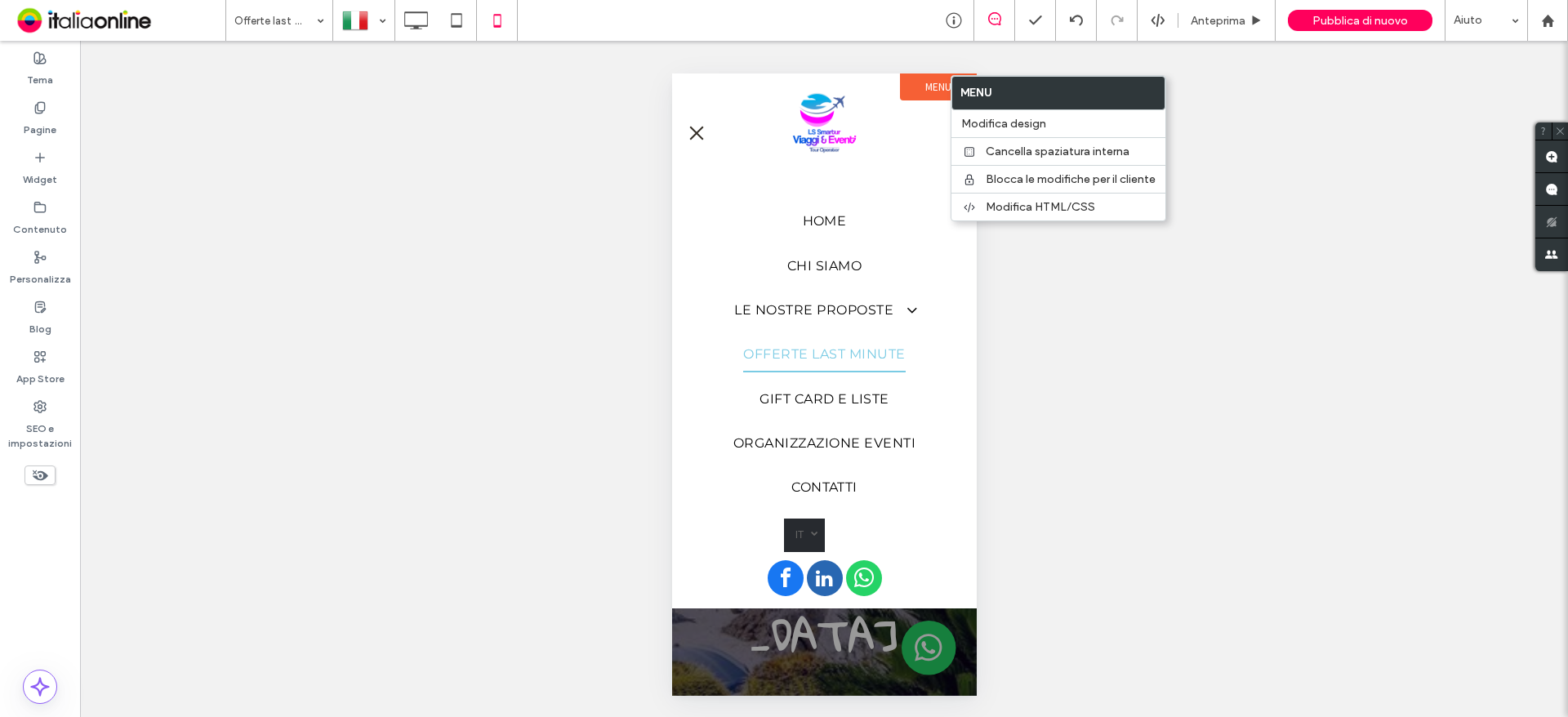
click at [1110, 276] on div "Mostrare? Sì Mostrare? Sì Mostrare? Sì Mostrare? Sì Mostrare? Sì Mostrare? Sì M…" at bounding box center [824, 378] width 1488 height 676
click at [697, 139] on button "menu" at bounding box center [696, 133] width 33 height 33
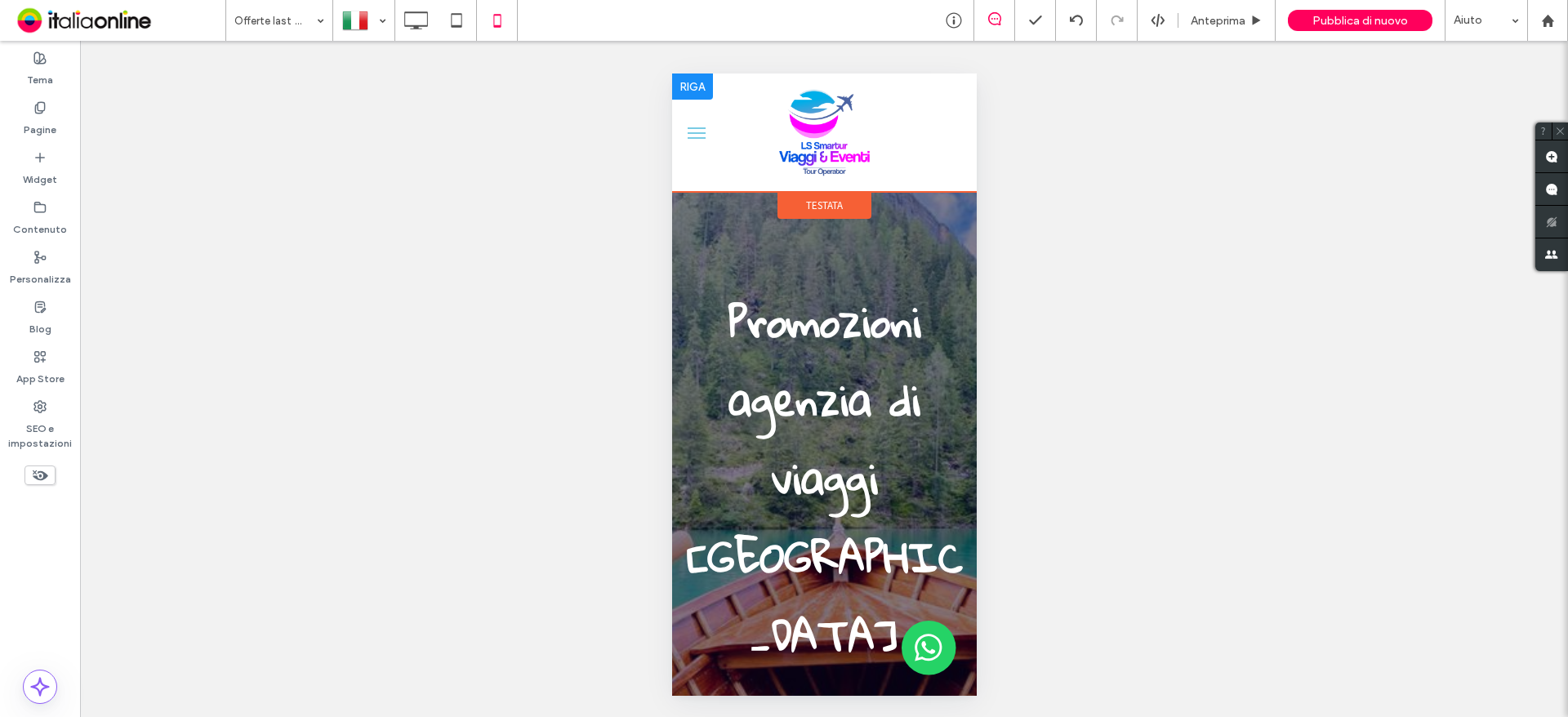
click at [946, 134] on div at bounding box center [951, 133] width 51 height 102
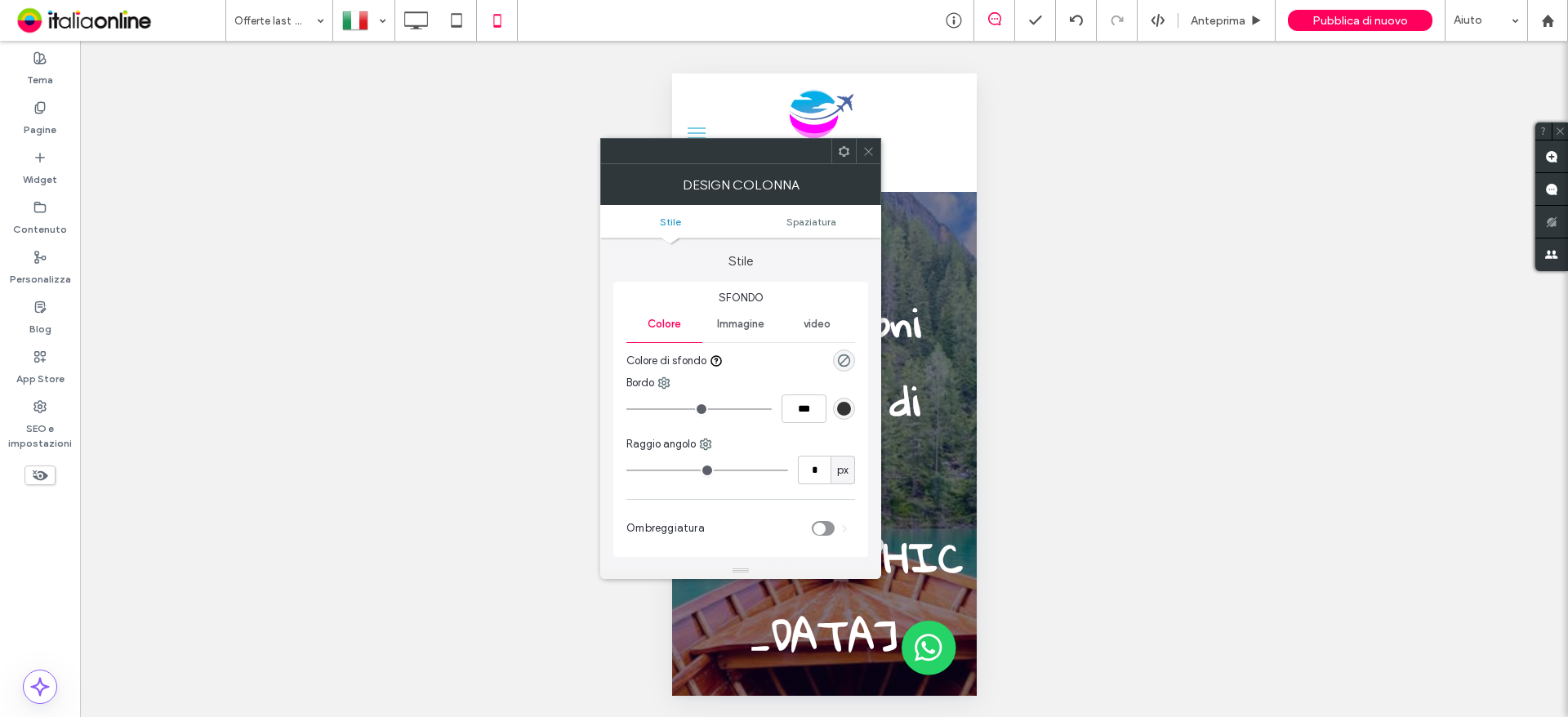
click at [869, 160] on span at bounding box center [868, 150] width 13 height 24
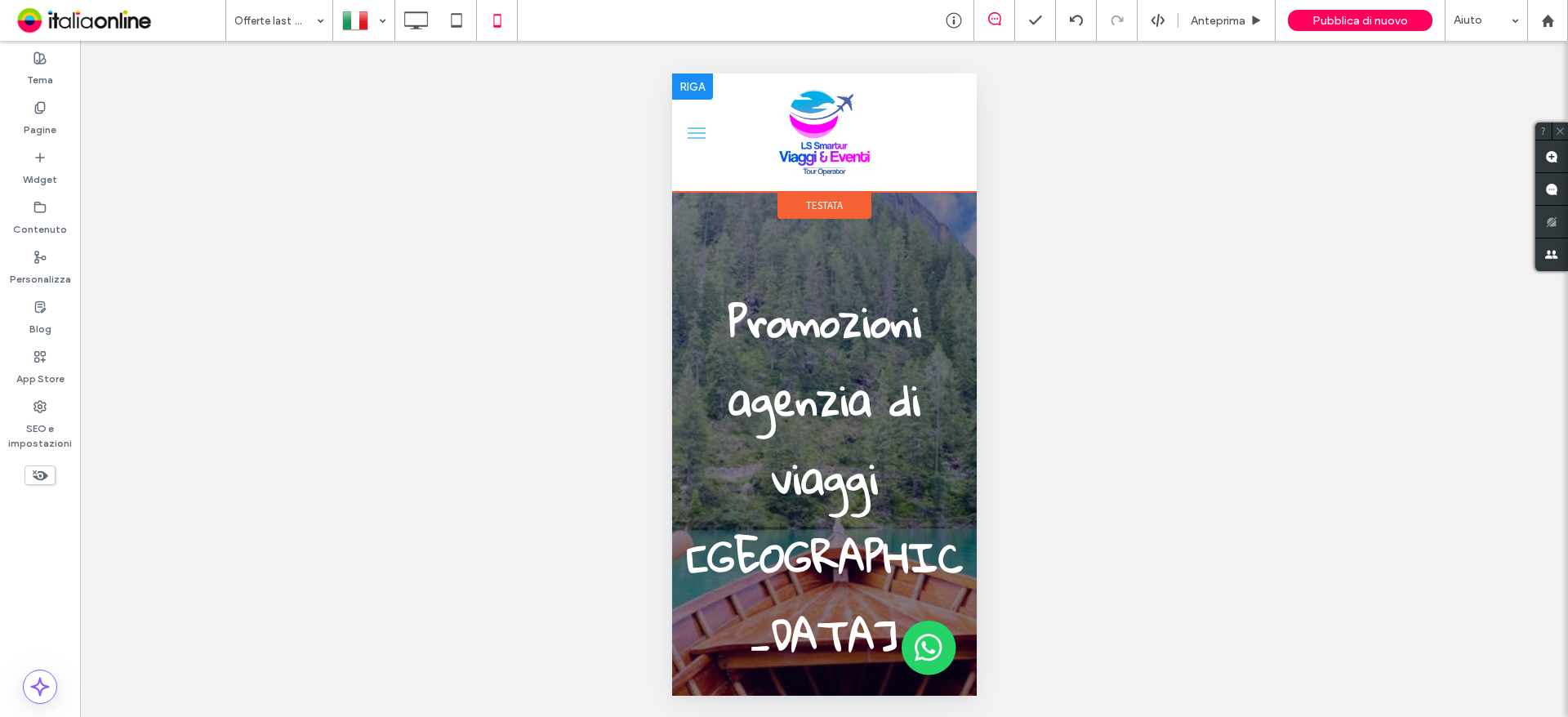
click at [705, 167] on div at bounding box center [697, 133] width 51 height 102
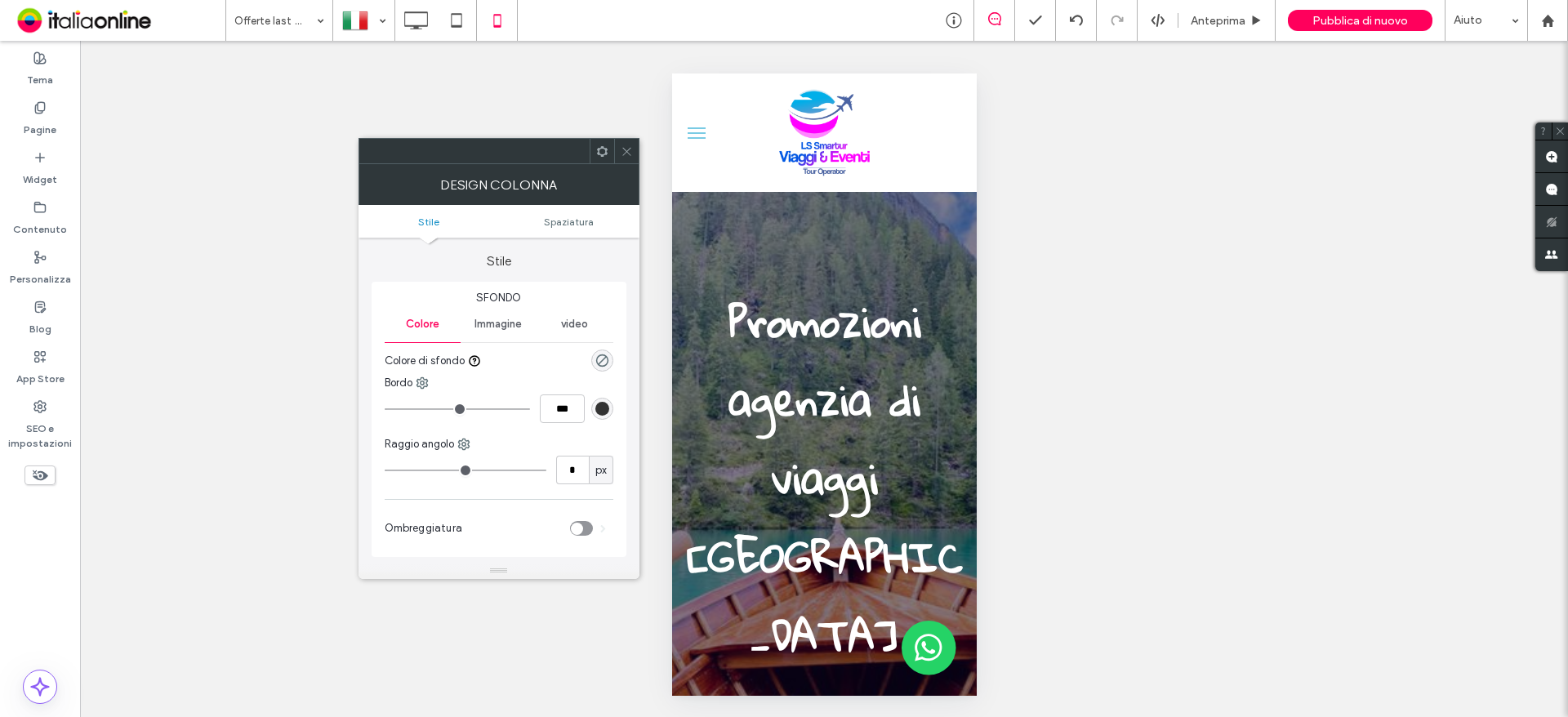
drag, startPoint x: 628, startPoint y: 152, endPoint x: 671, endPoint y: 148, distance: 43.2
click at [629, 152] on icon at bounding box center [627, 151] width 13 height 13
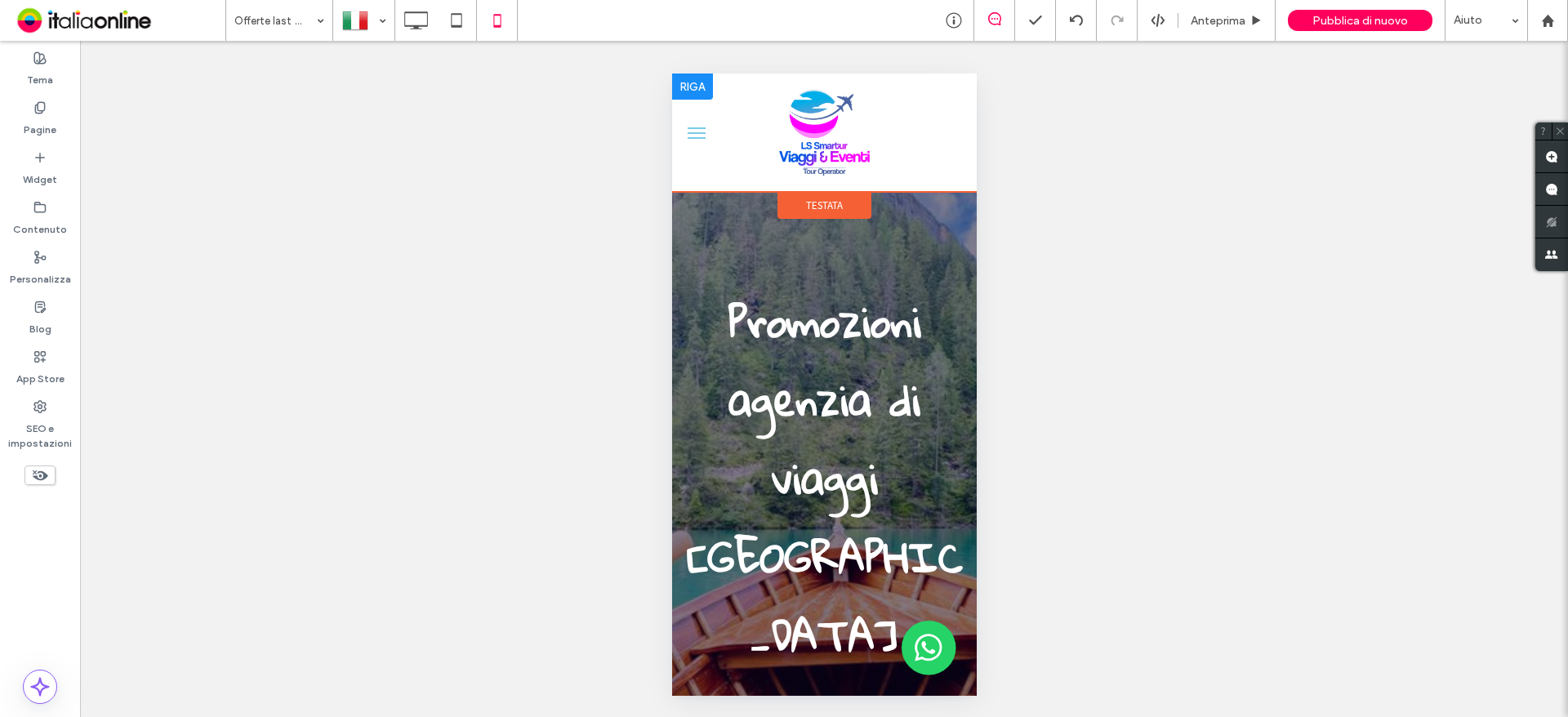
click at [710, 98] on div at bounding box center [692, 86] width 41 height 26
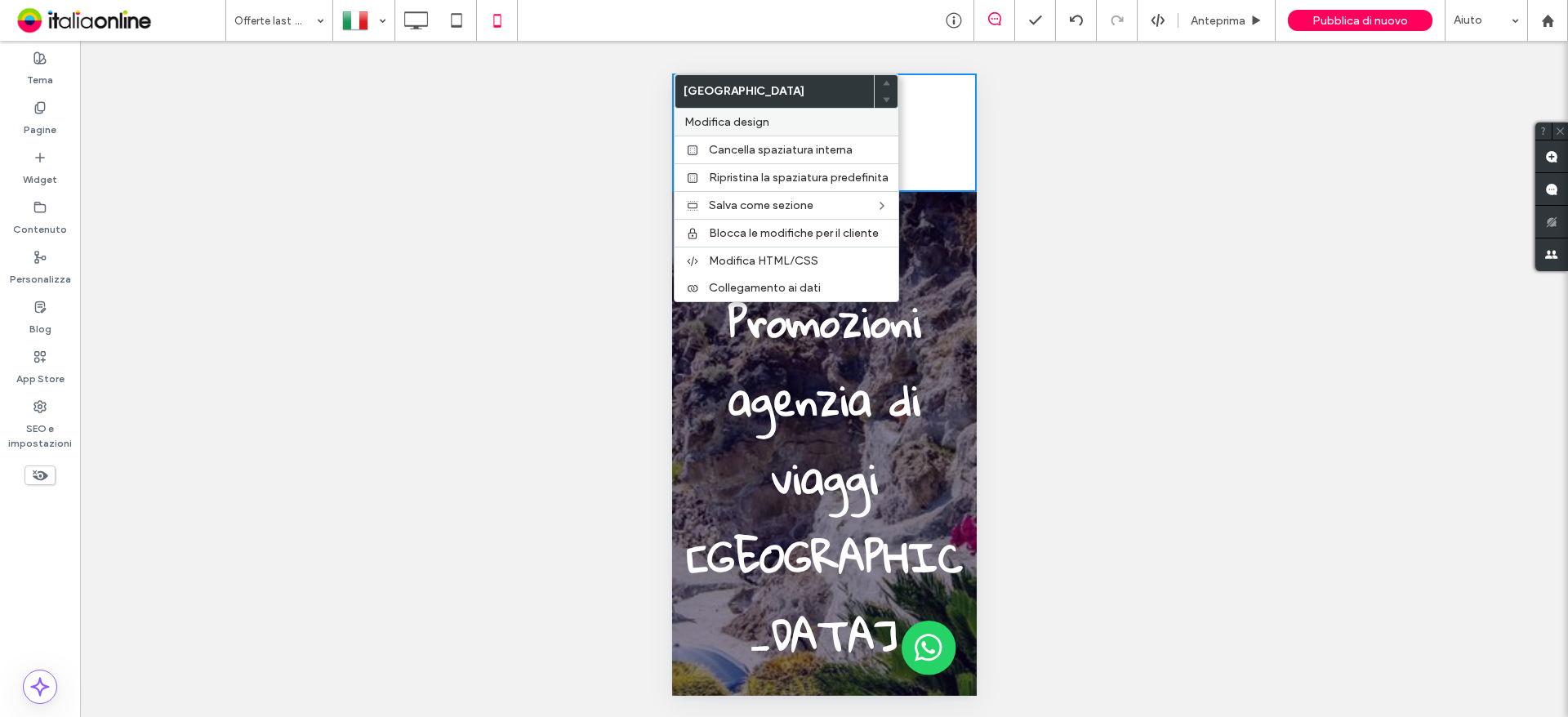
drag, startPoint x: 789, startPoint y: 123, endPoint x: 768, endPoint y: 128, distance: 21.6
click at [789, 123] on label "Modifica design" at bounding box center [786, 122] width 204 height 14
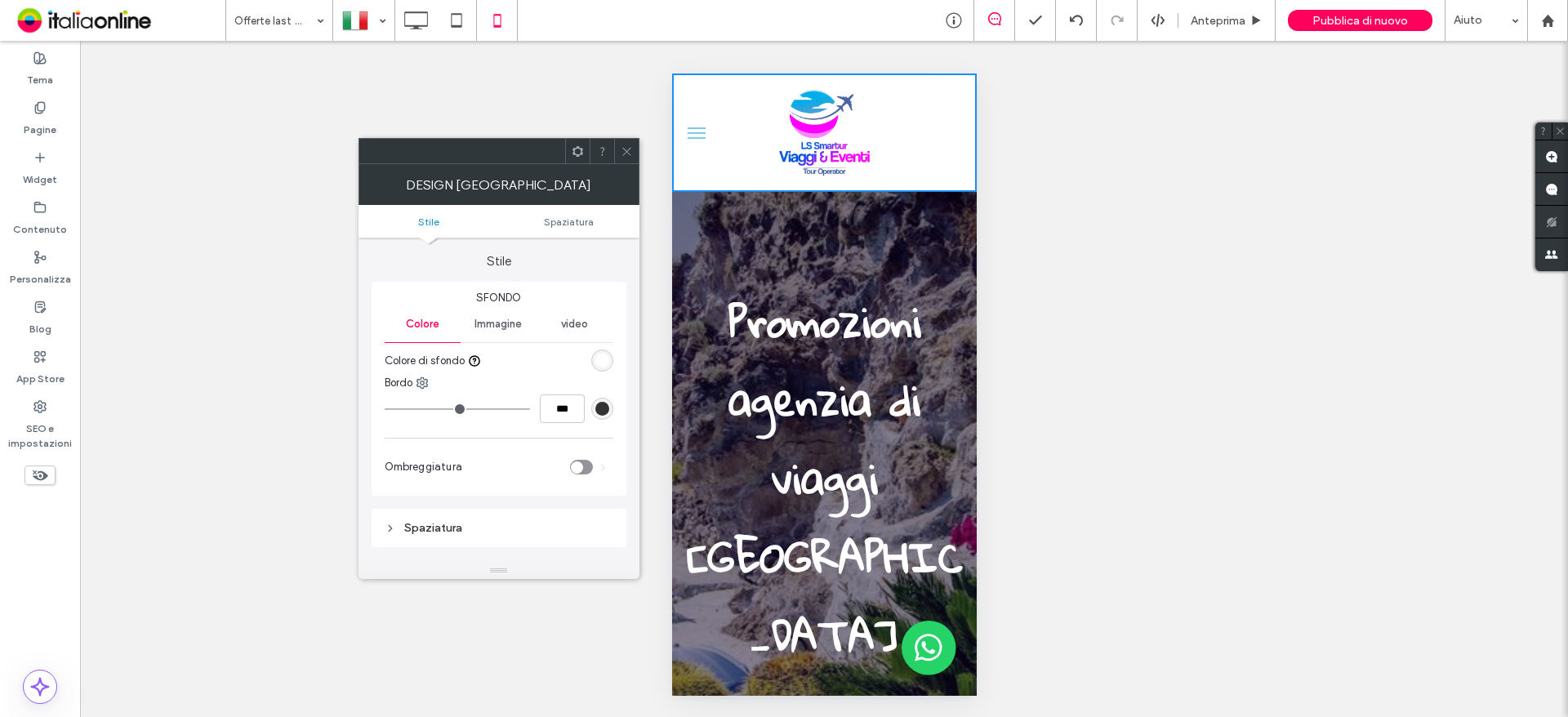
drag, startPoint x: 630, startPoint y: 156, endPoint x: 648, endPoint y: 162, distance: 19.0
click at [630, 156] on icon at bounding box center [627, 151] width 13 height 13
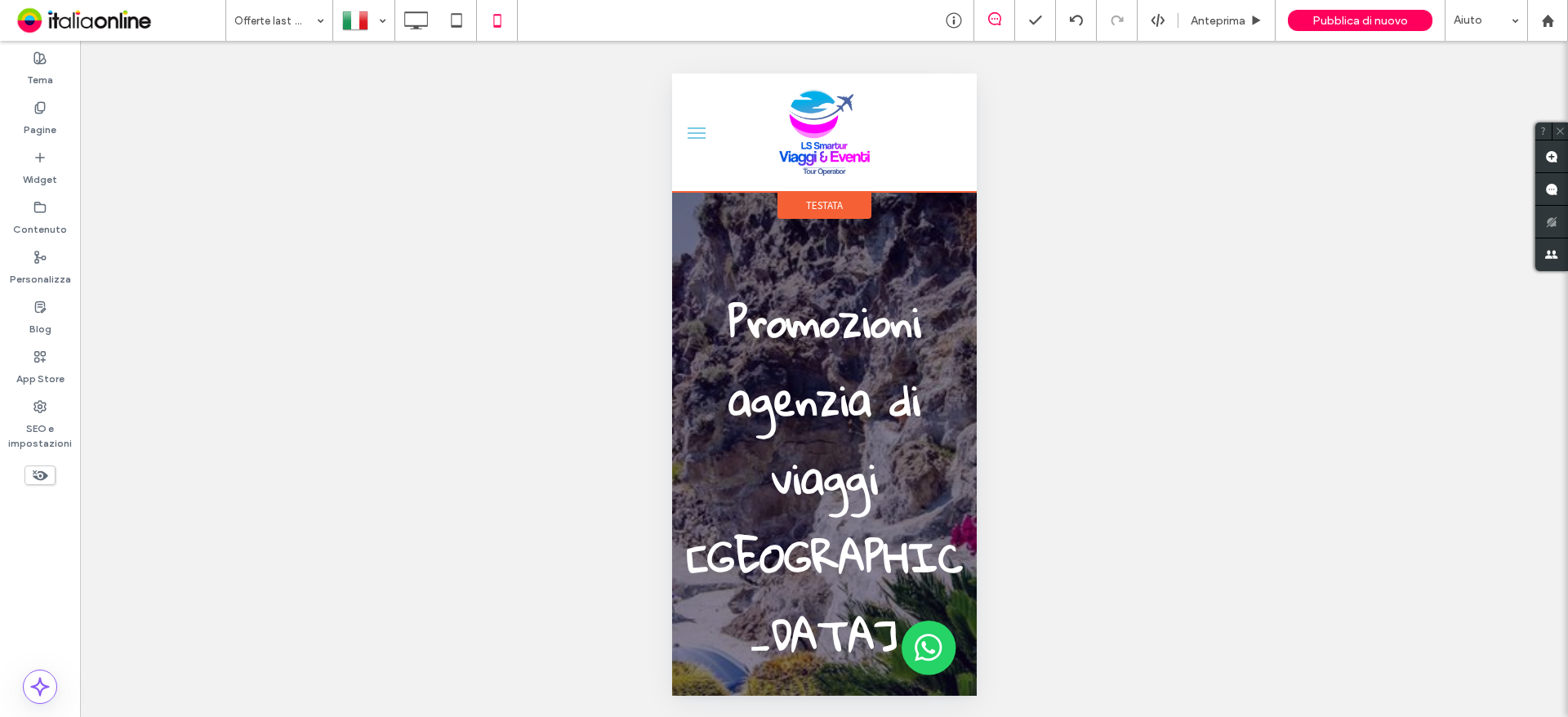
click at [806, 205] on span "Testata" at bounding box center [824, 205] width 37 height 14
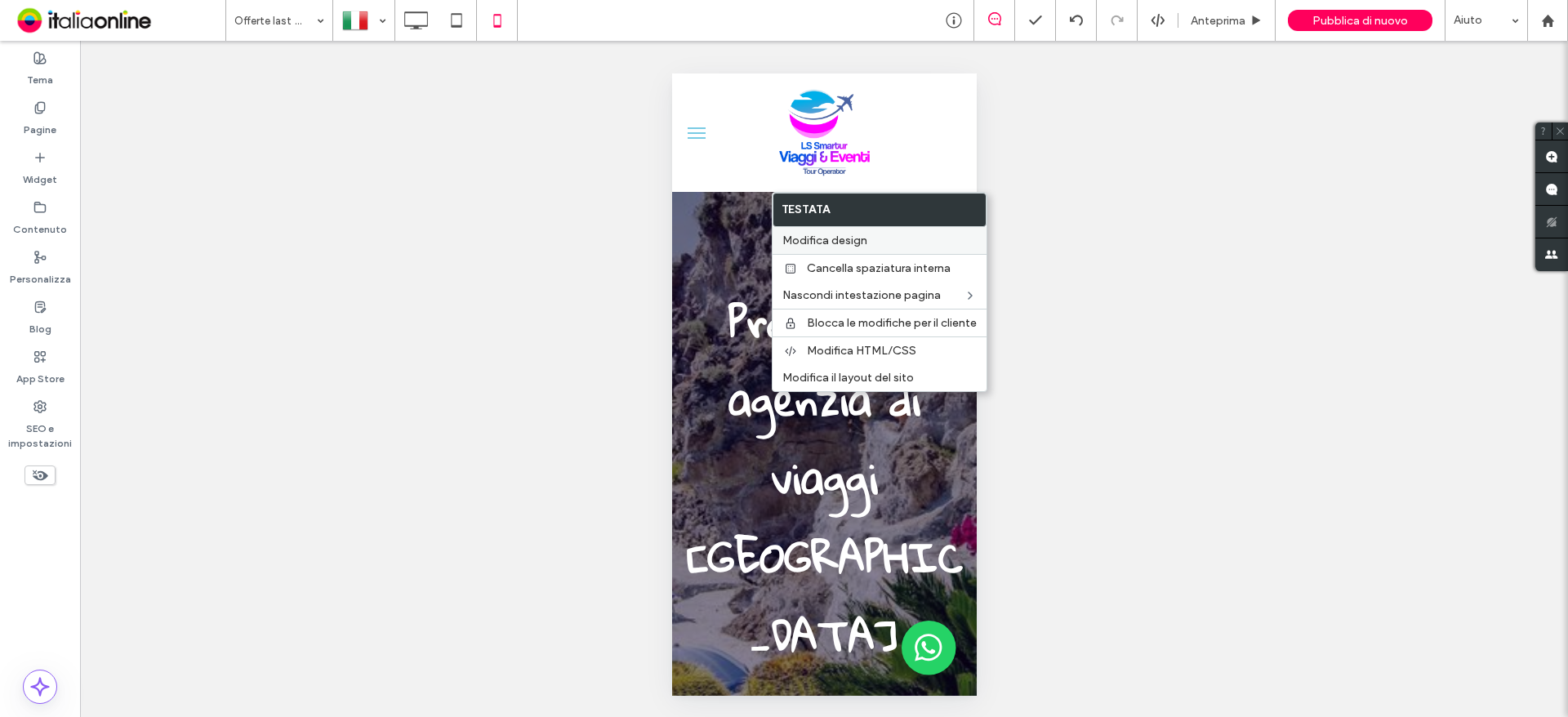
click at [819, 238] on span "Modifica design" at bounding box center [825, 241] width 85 height 14
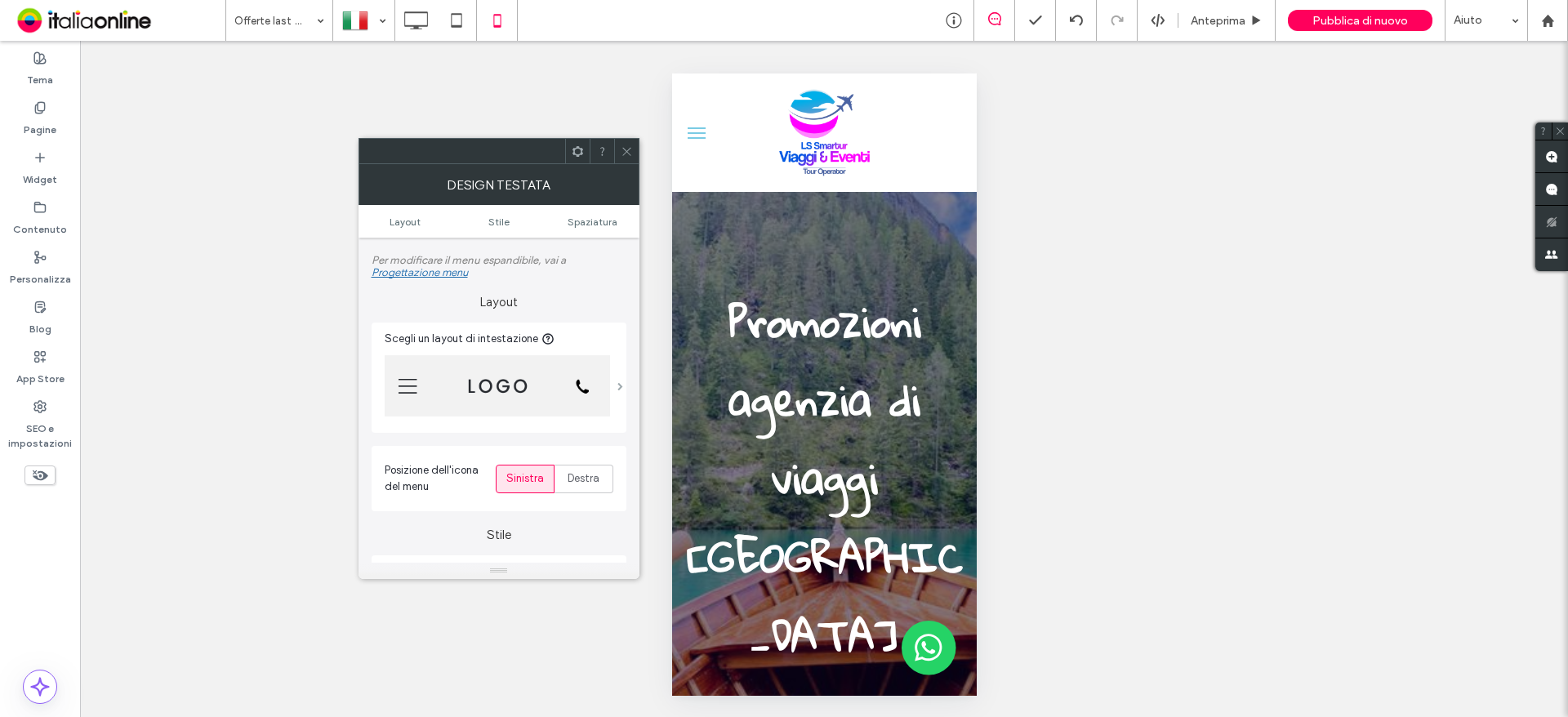
click at [621, 390] on span at bounding box center [620, 387] width 6 height 8
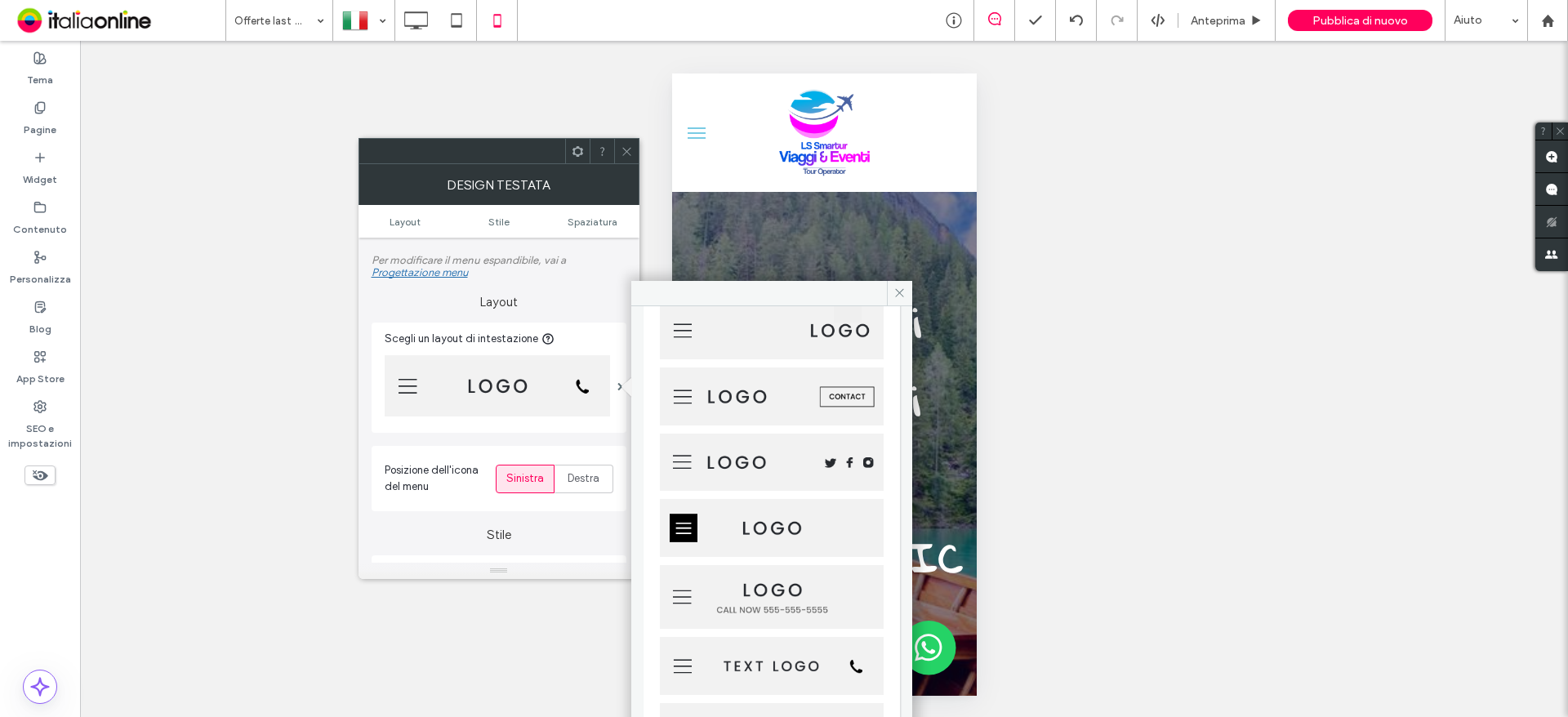
scroll to position [251, 0]
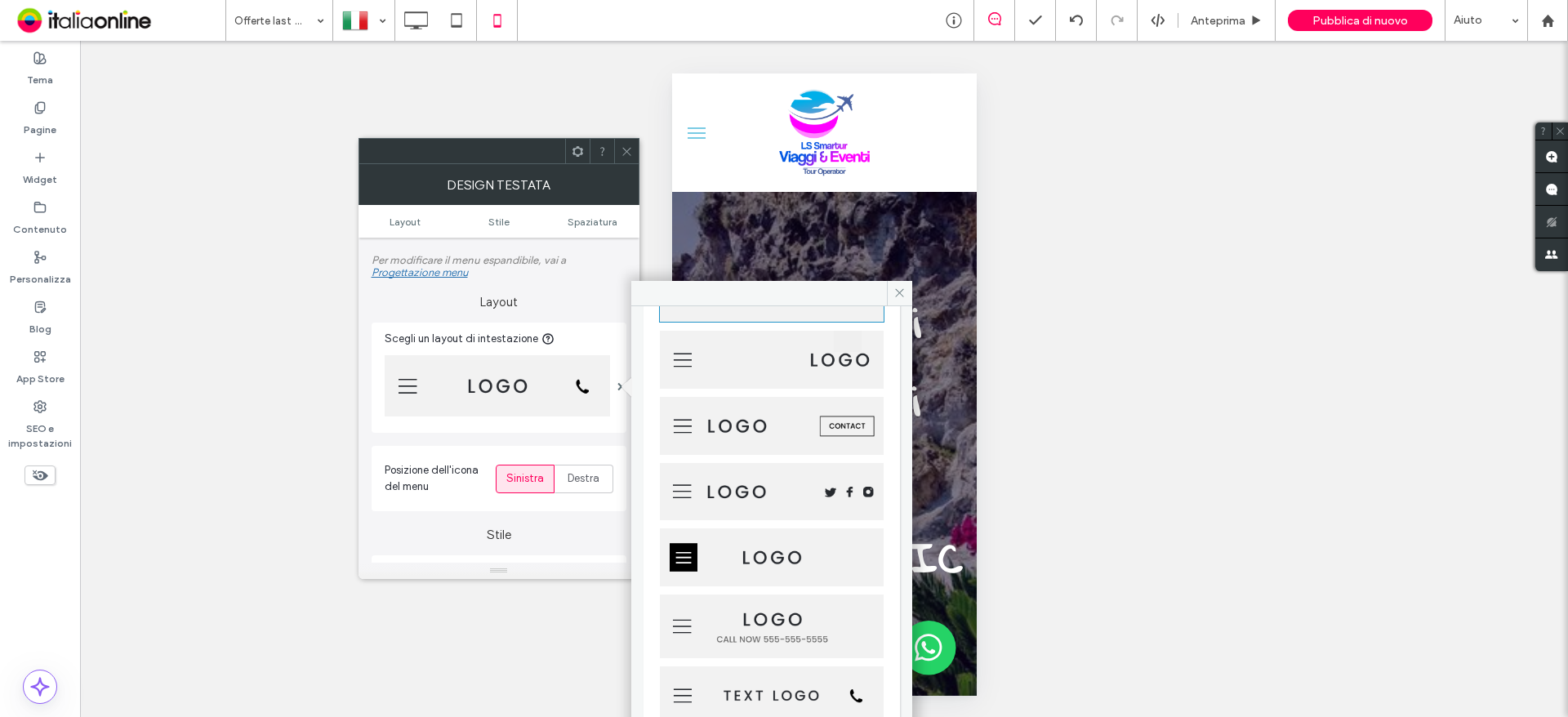
drag, startPoint x: 833, startPoint y: 495, endPoint x: 826, endPoint y: 493, distance: 7.3
click at [833, 495] on img at bounding box center [771, 492] width 224 height 58
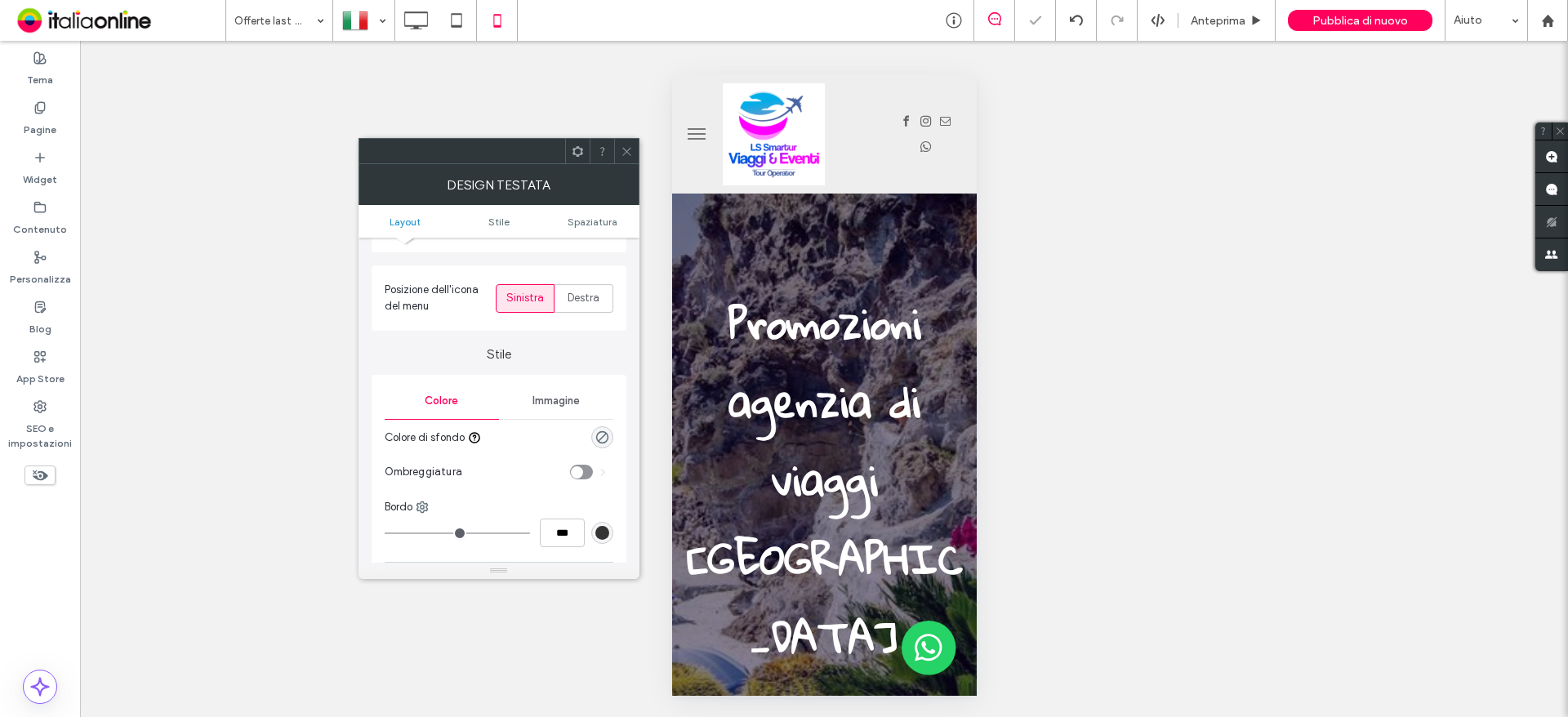
scroll to position [245, 0]
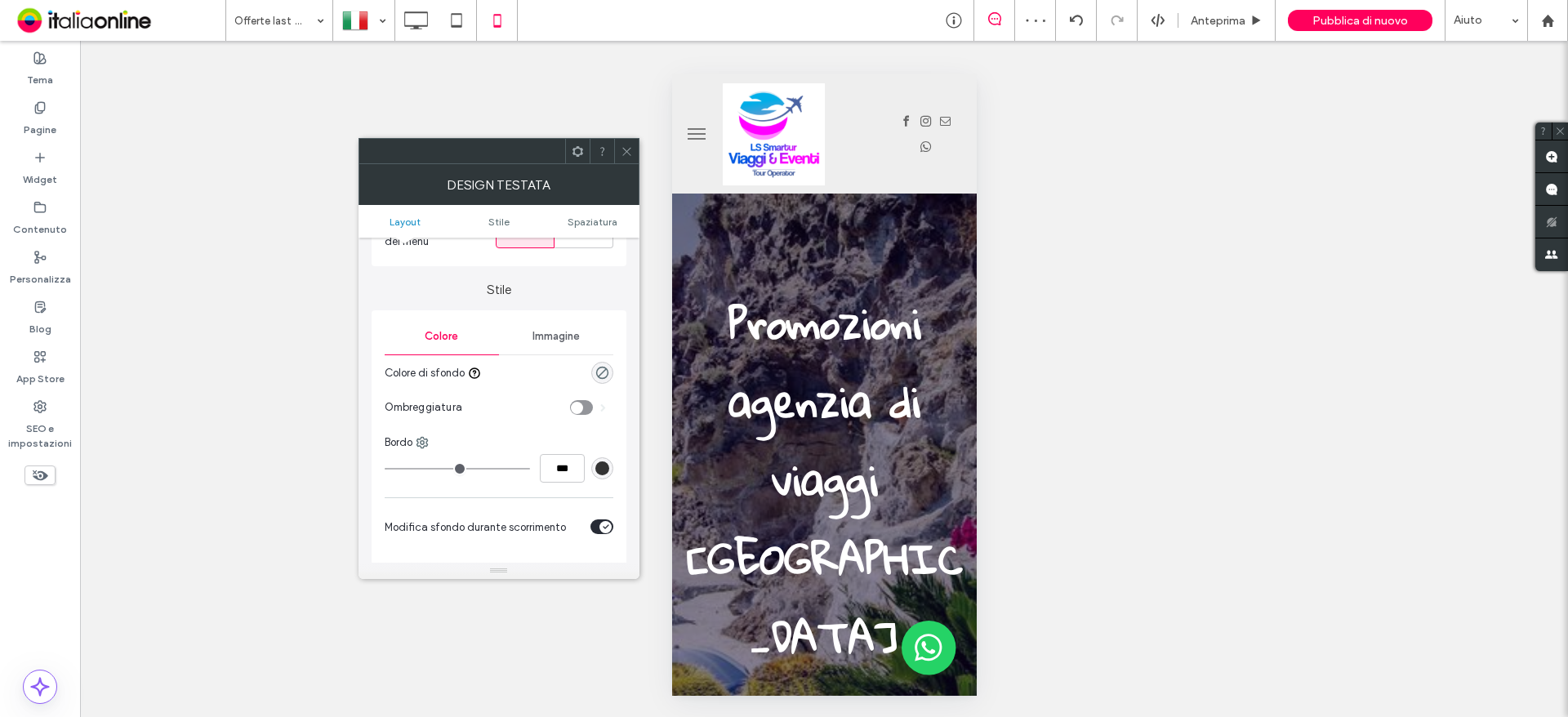
click at [567, 347] on div "Immagine" at bounding box center [556, 336] width 114 height 36
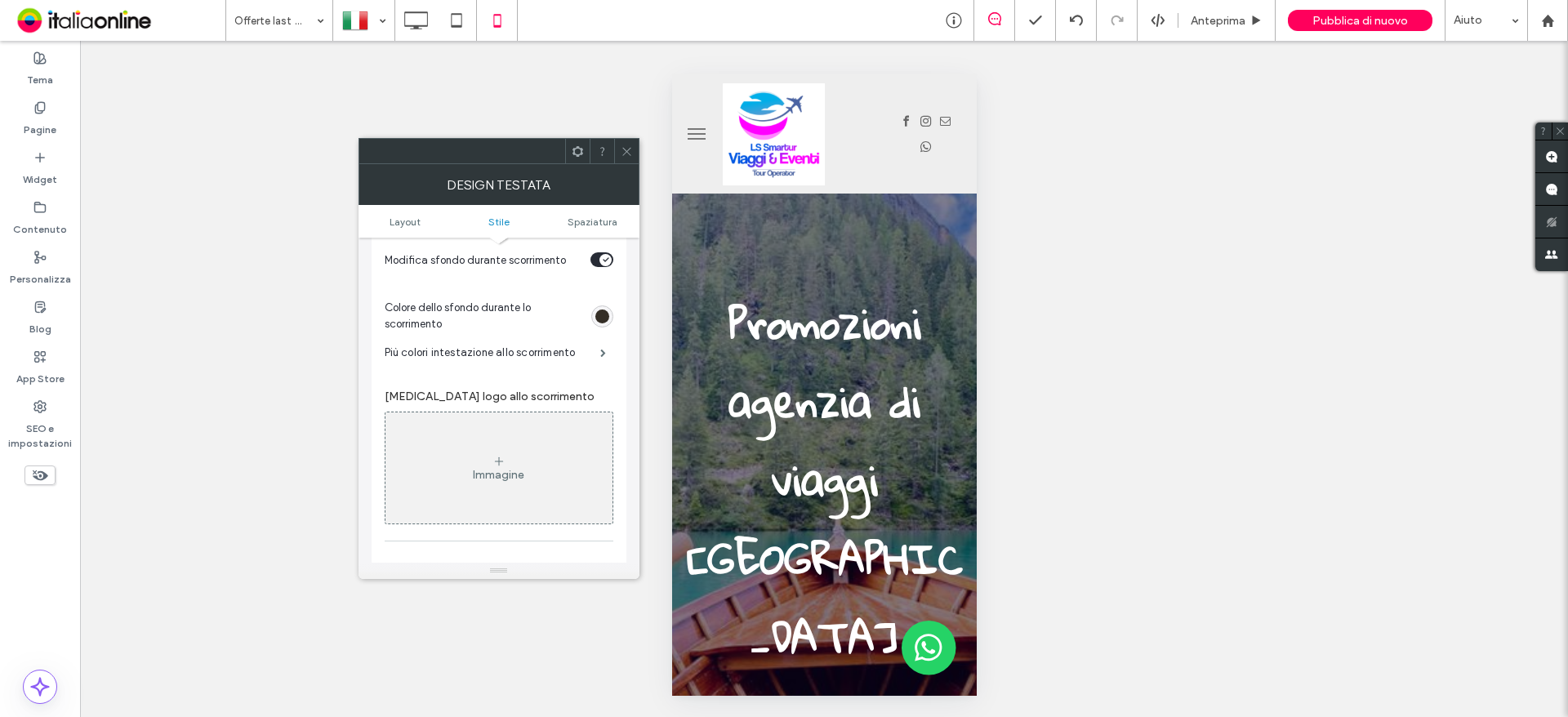
scroll to position [0, 0]
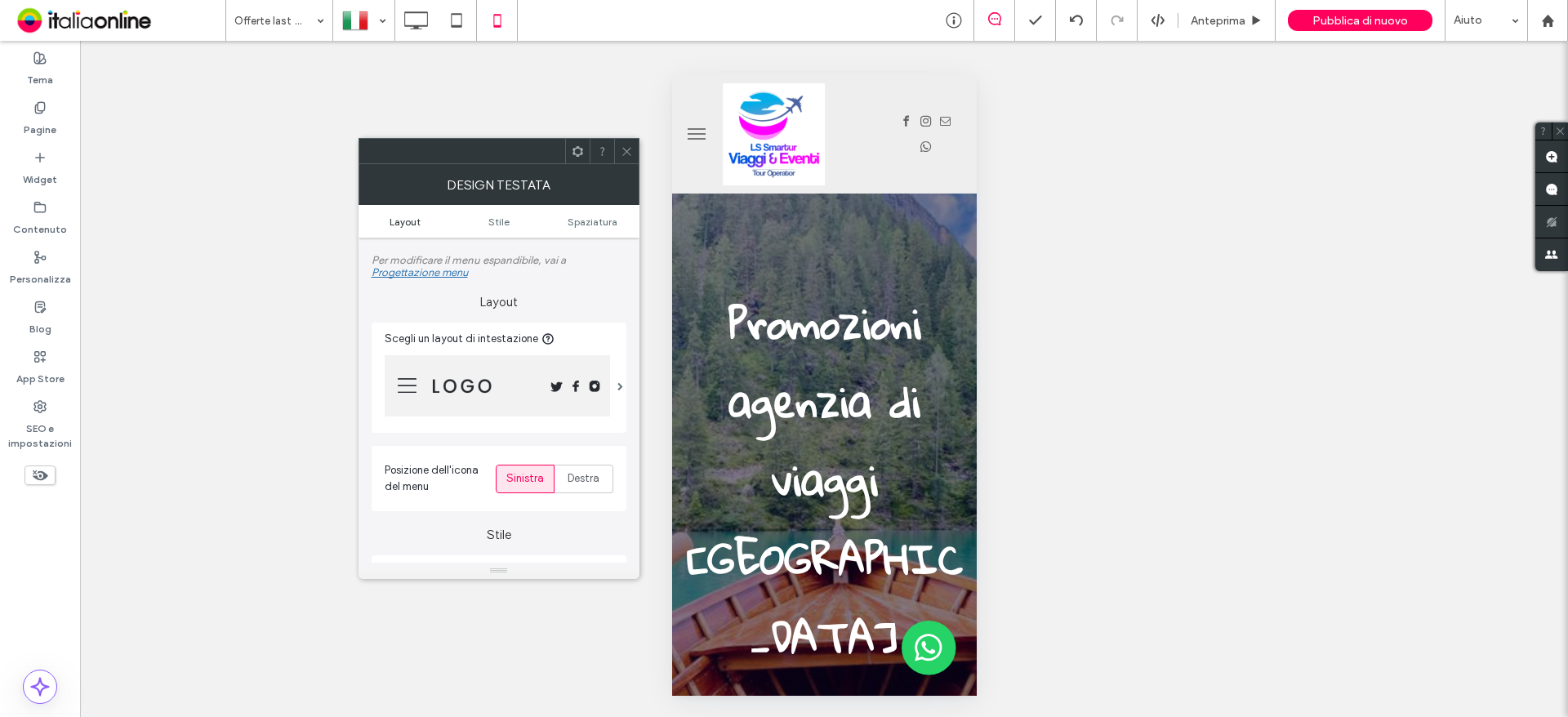
drag, startPoint x: 430, startPoint y: 221, endPoint x: 439, endPoint y: 216, distance: 10.3
click at [431, 221] on link "Layout" at bounding box center [405, 221] width 94 height 13
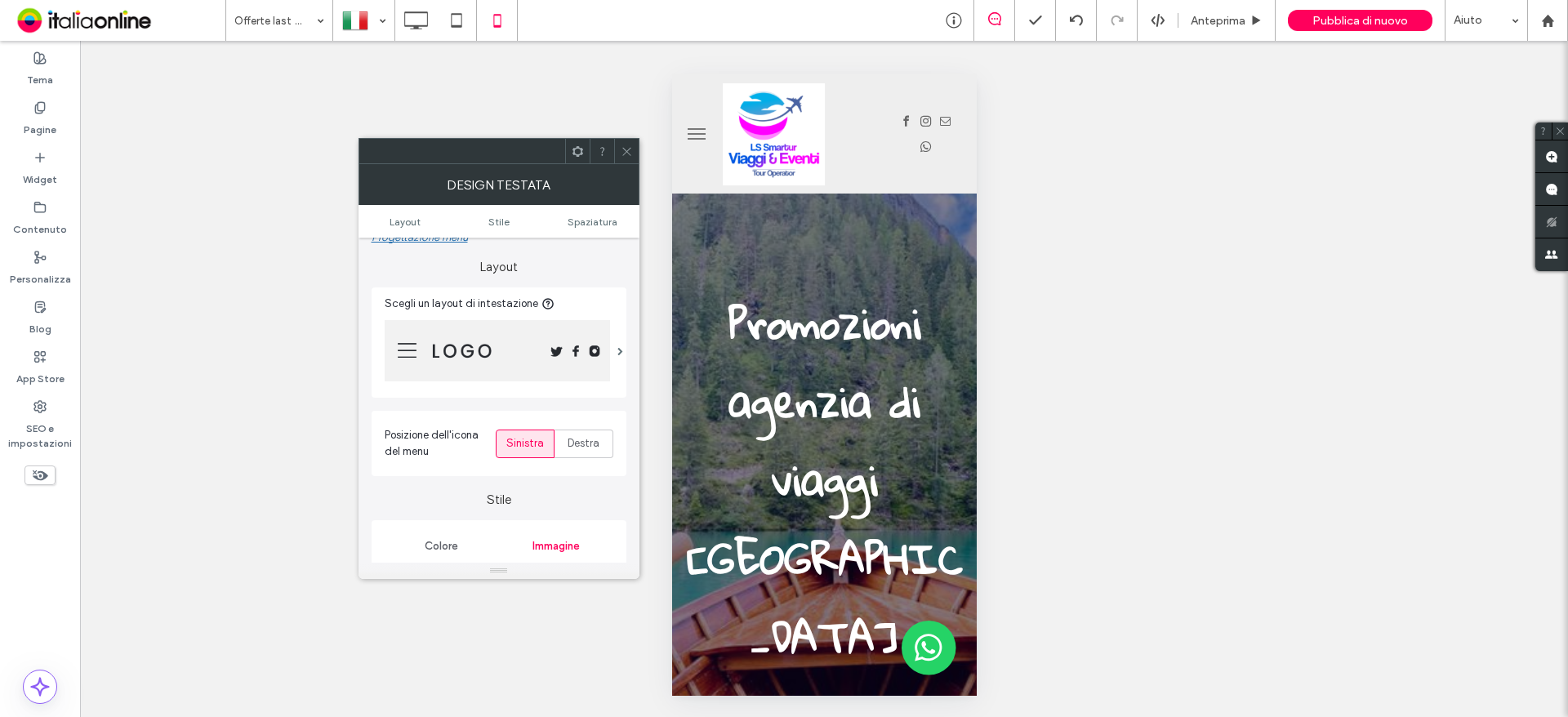
scroll to position [41, 0]
drag, startPoint x: 627, startPoint y: 152, endPoint x: 654, endPoint y: 152, distance: 27.0
click at [627, 152] on icon at bounding box center [627, 151] width 13 height 13
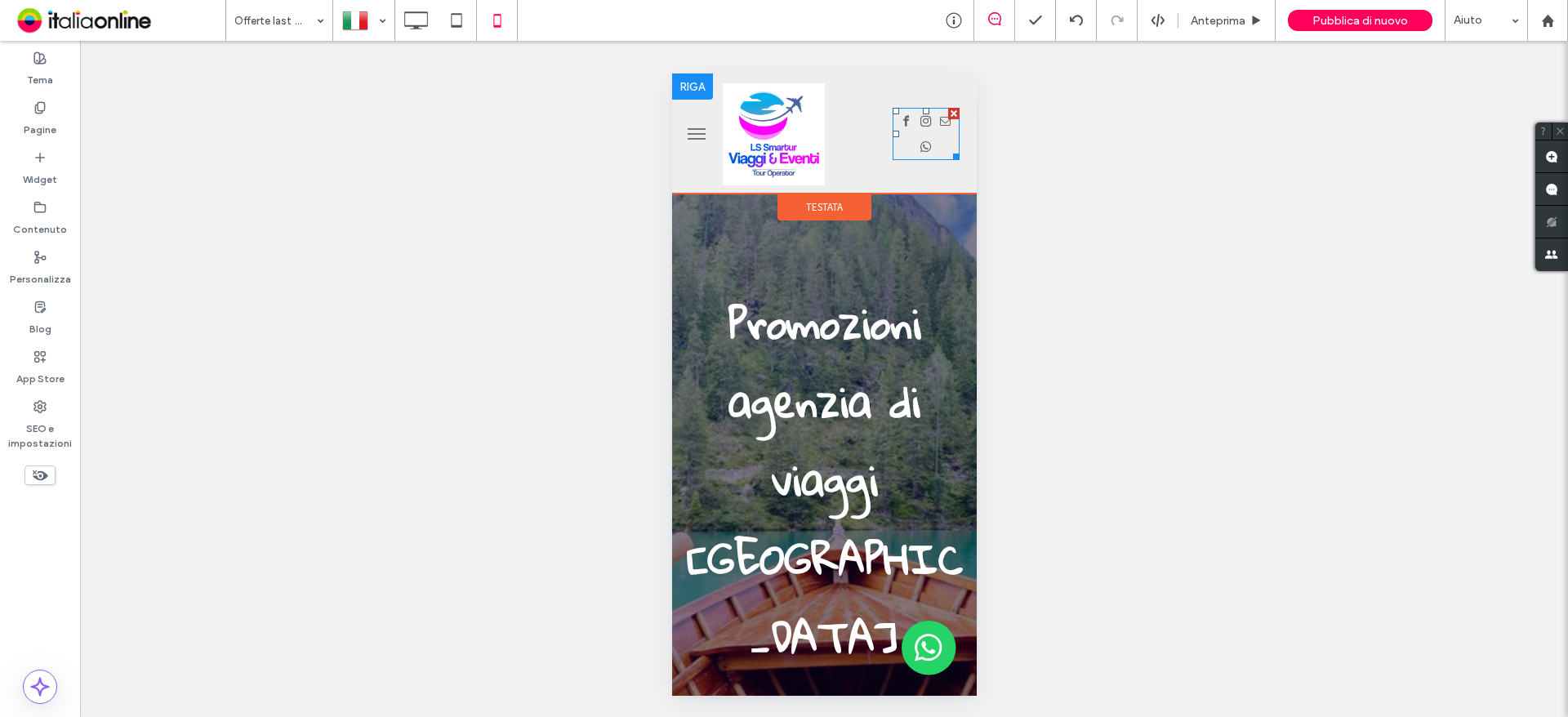
click at [892, 147] on div at bounding box center [925, 134] width 67 height 52
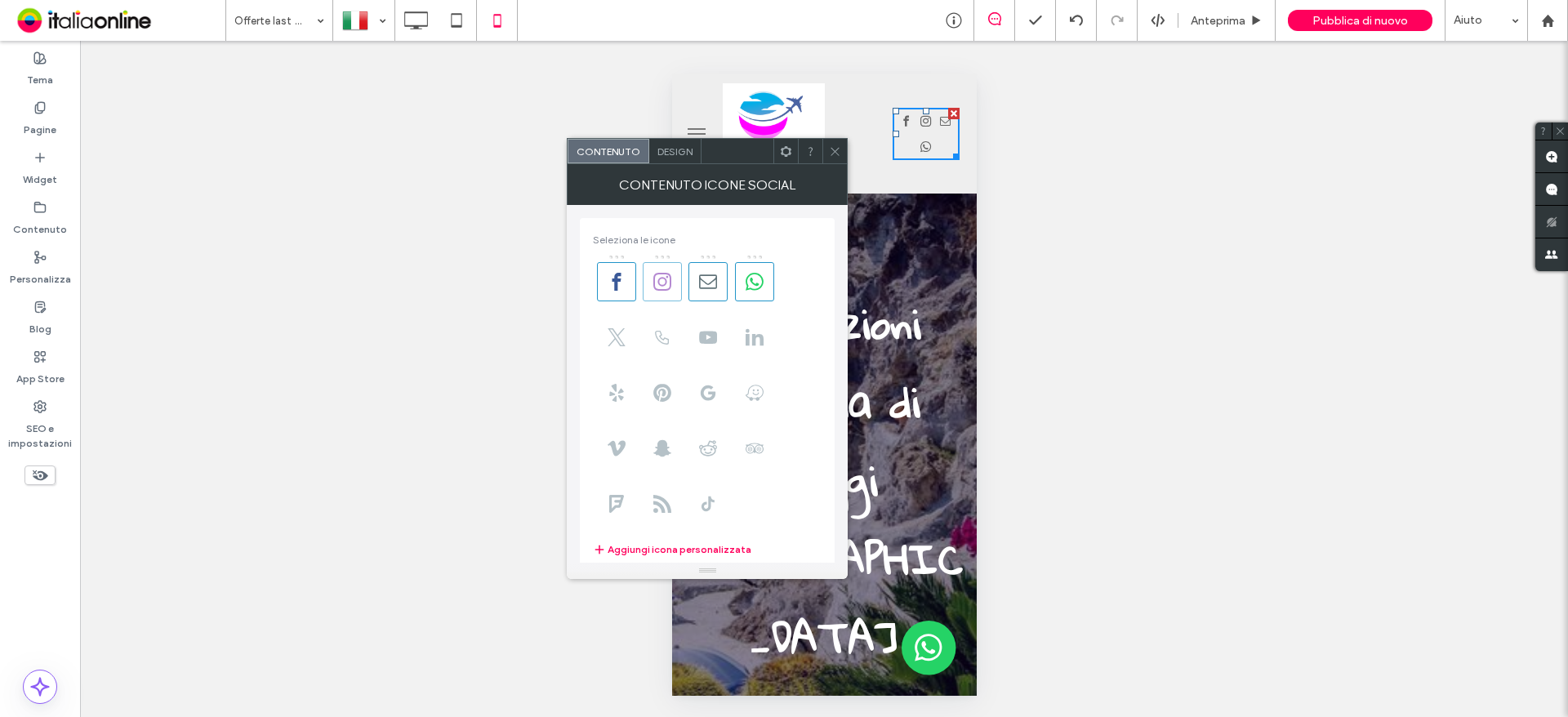
drag, startPoint x: 658, startPoint y: 288, endPoint x: 700, endPoint y: 287, distance: 42.0
click at [658, 288] on icon at bounding box center [662, 281] width 18 height 18
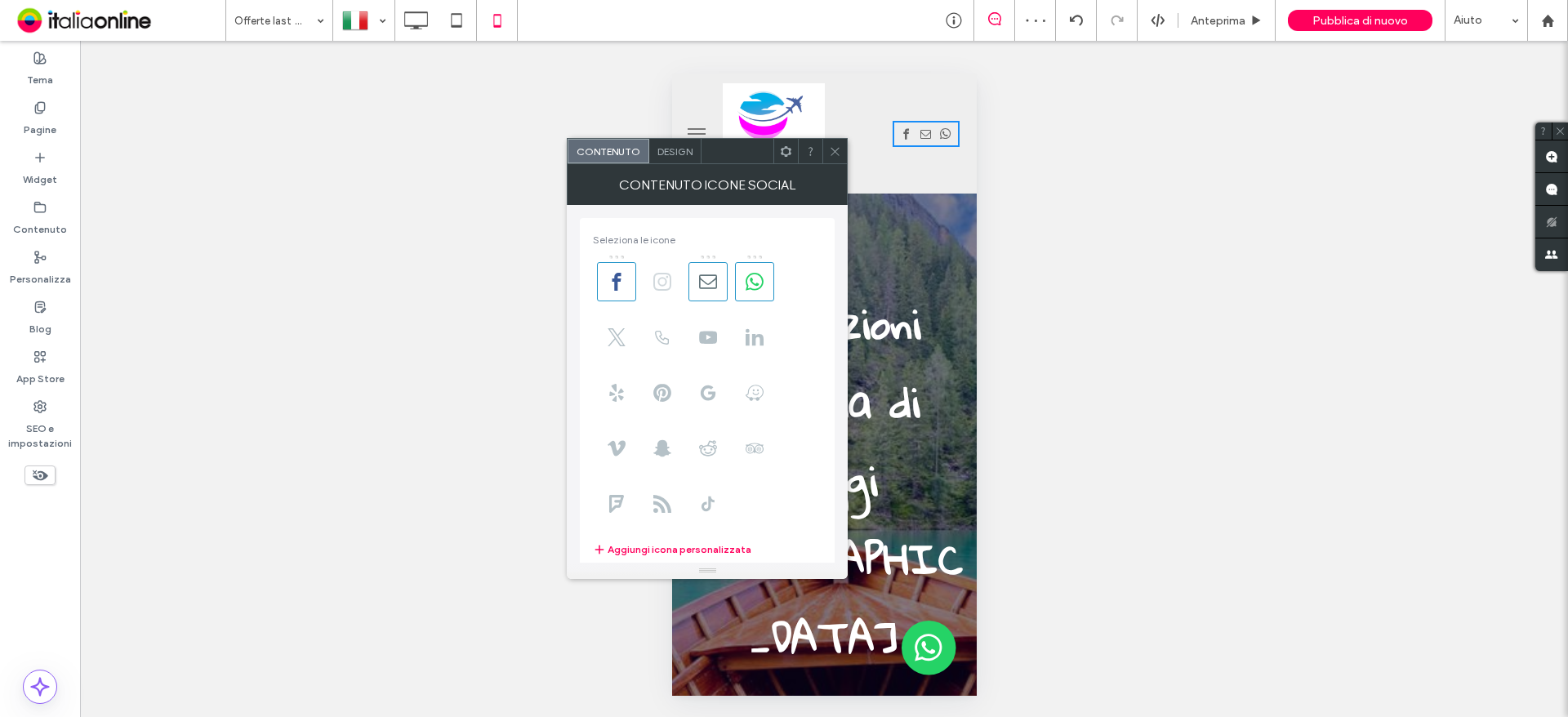
click at [662, 288] on icon at bounding box center [662, 281] width 18 height 18
drag, startPoint x: 701, startPoint y: 278, endPoint x: 750, endPoint y: 279, distance: 49.0
click at [701, 278] on use at bounding box center [708, 281] width 18 height 14
click at [750, 279] on div at bounding box center [784, 358] width 1568 height 717
drag, startPoint x: 747, startPoint y: 280, endPoint x: 820, endPoint y: 334, distance: 90.8
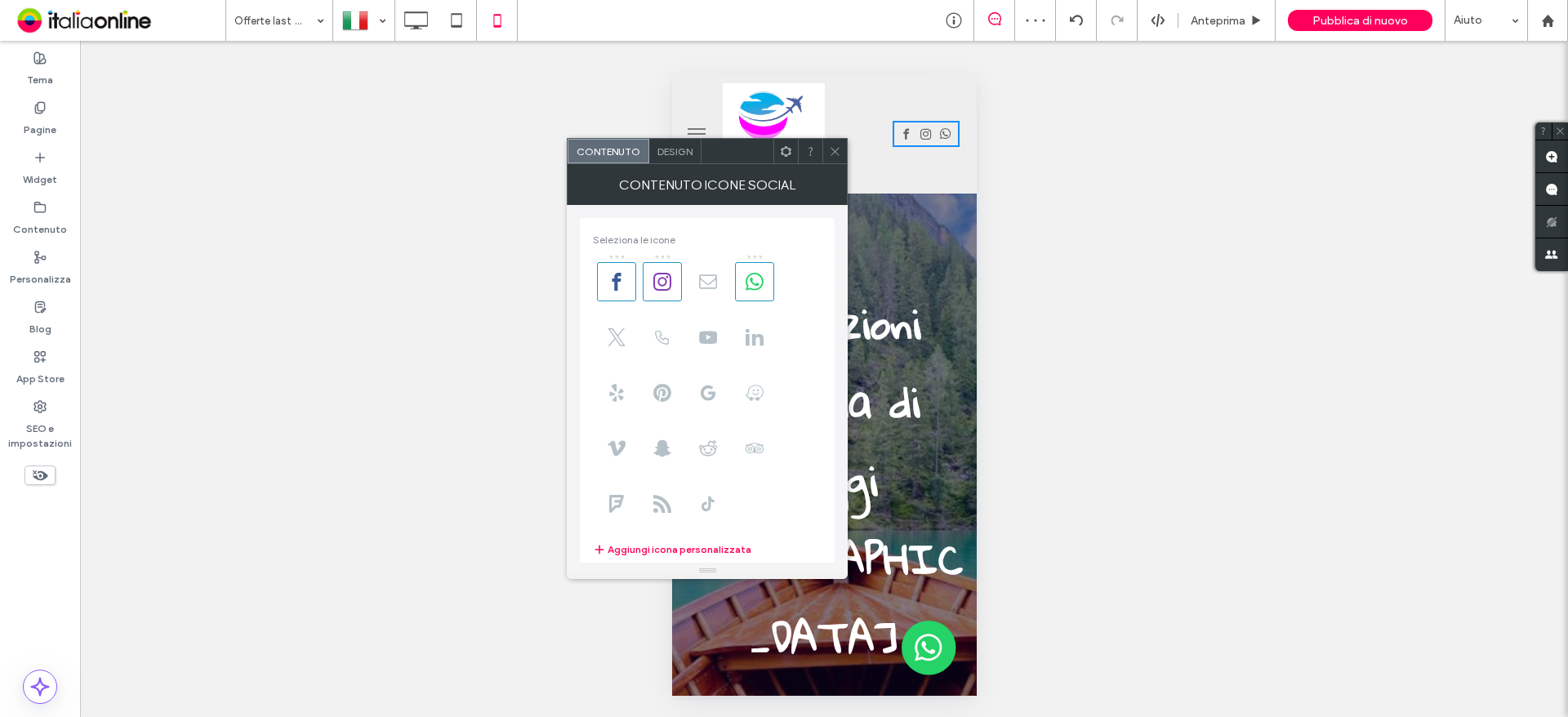
click at [747, 280] on icon at bounding box center [754, 281] width 18 height 18
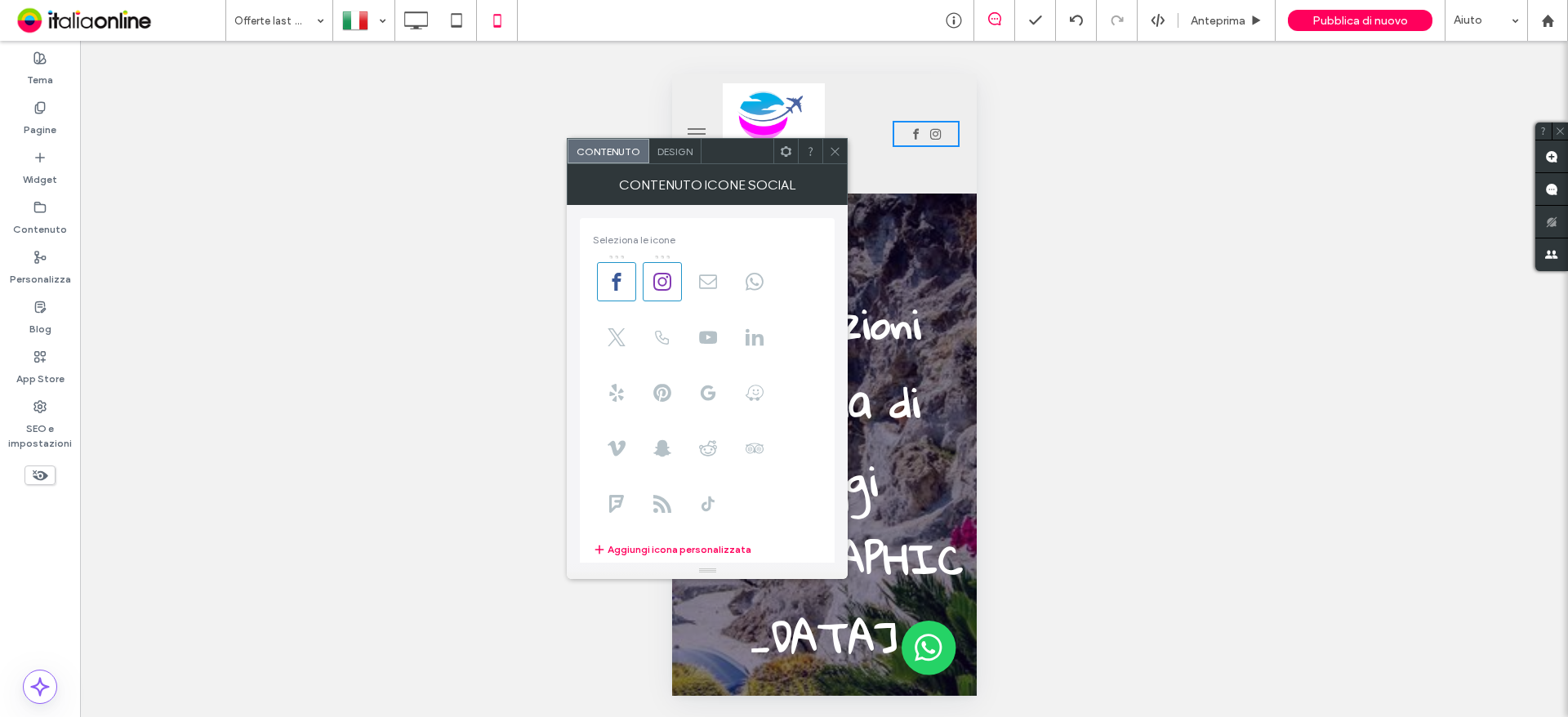
click at [836, 145] on icon at bounding box center [835, 151] width 13 height 13
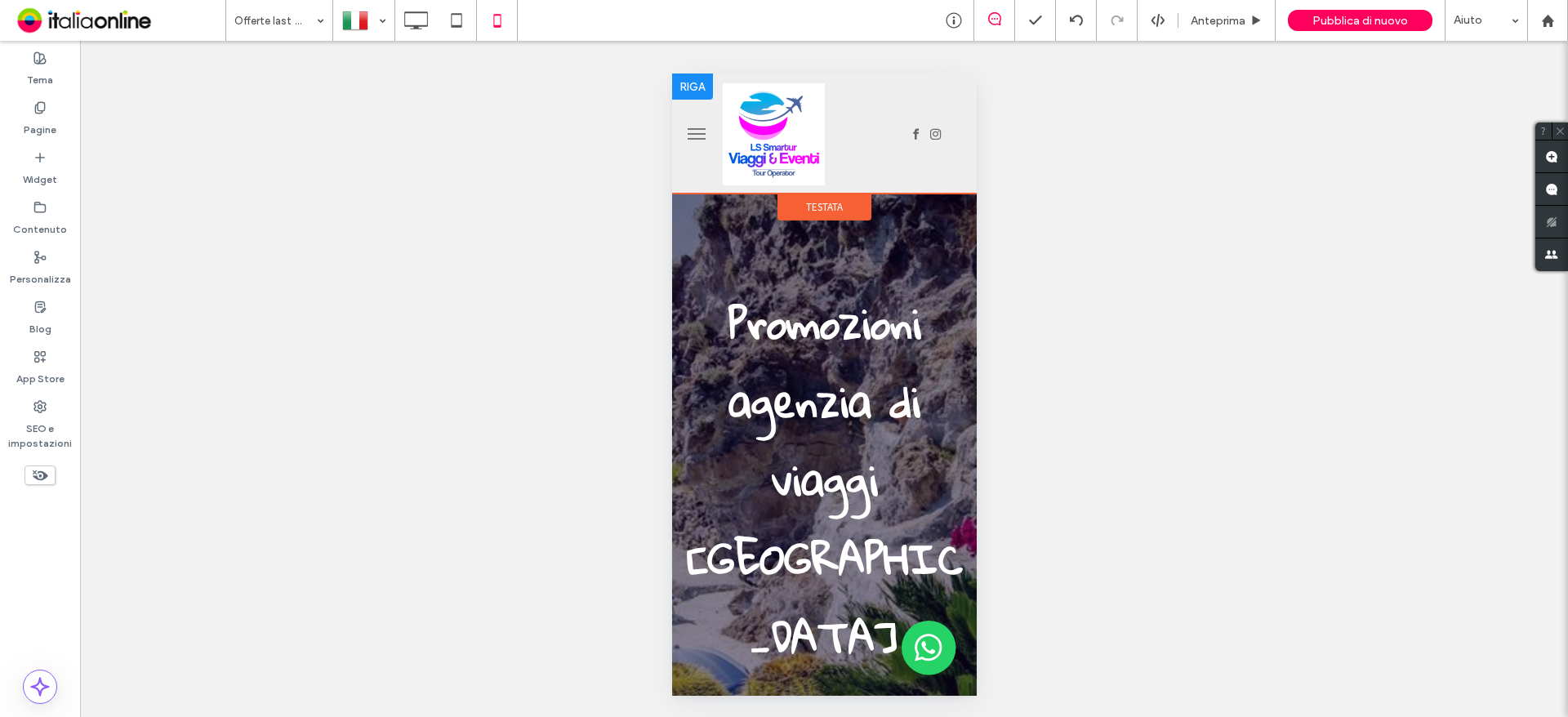
click at [911, 139] on div at bounding box center [925, 133] width 36 height 26
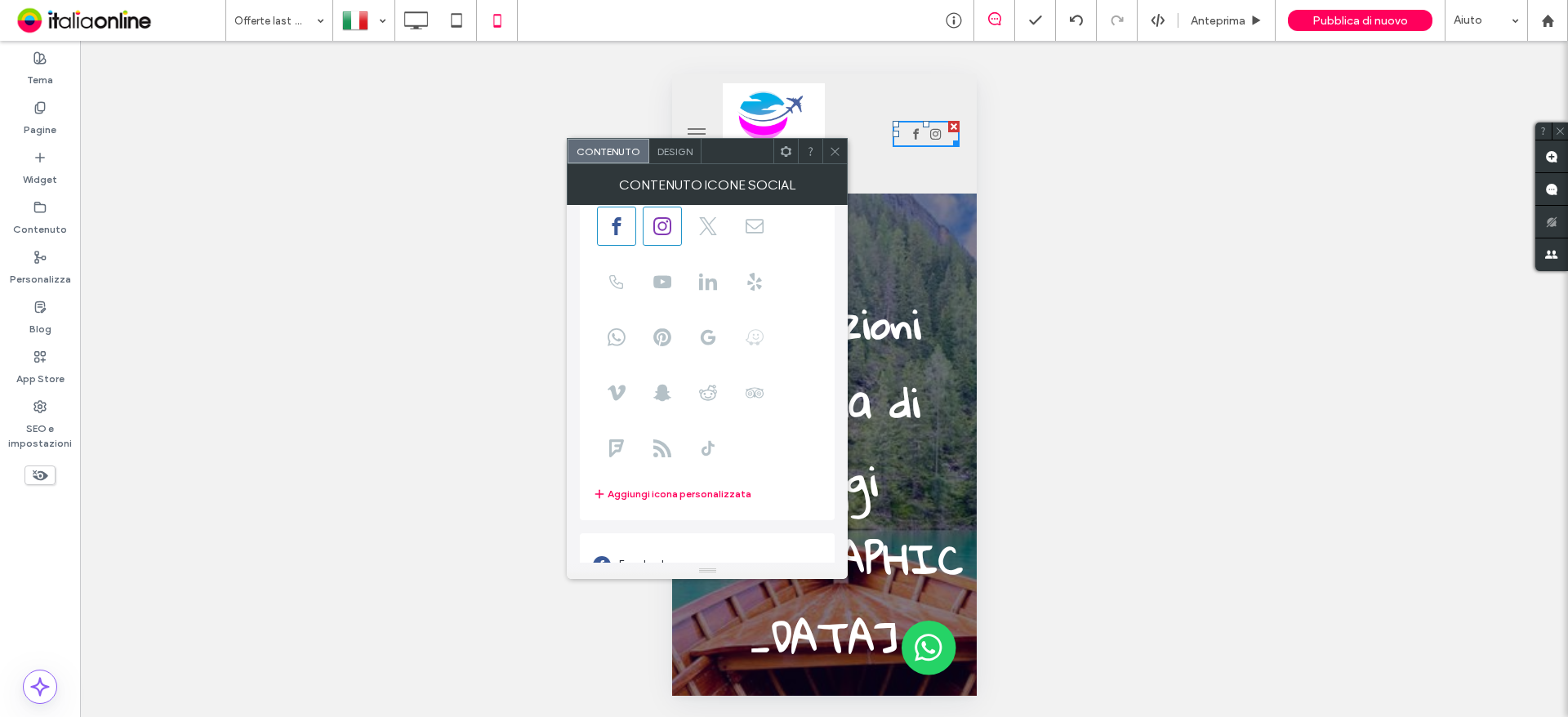
scroll to position [198, 0]
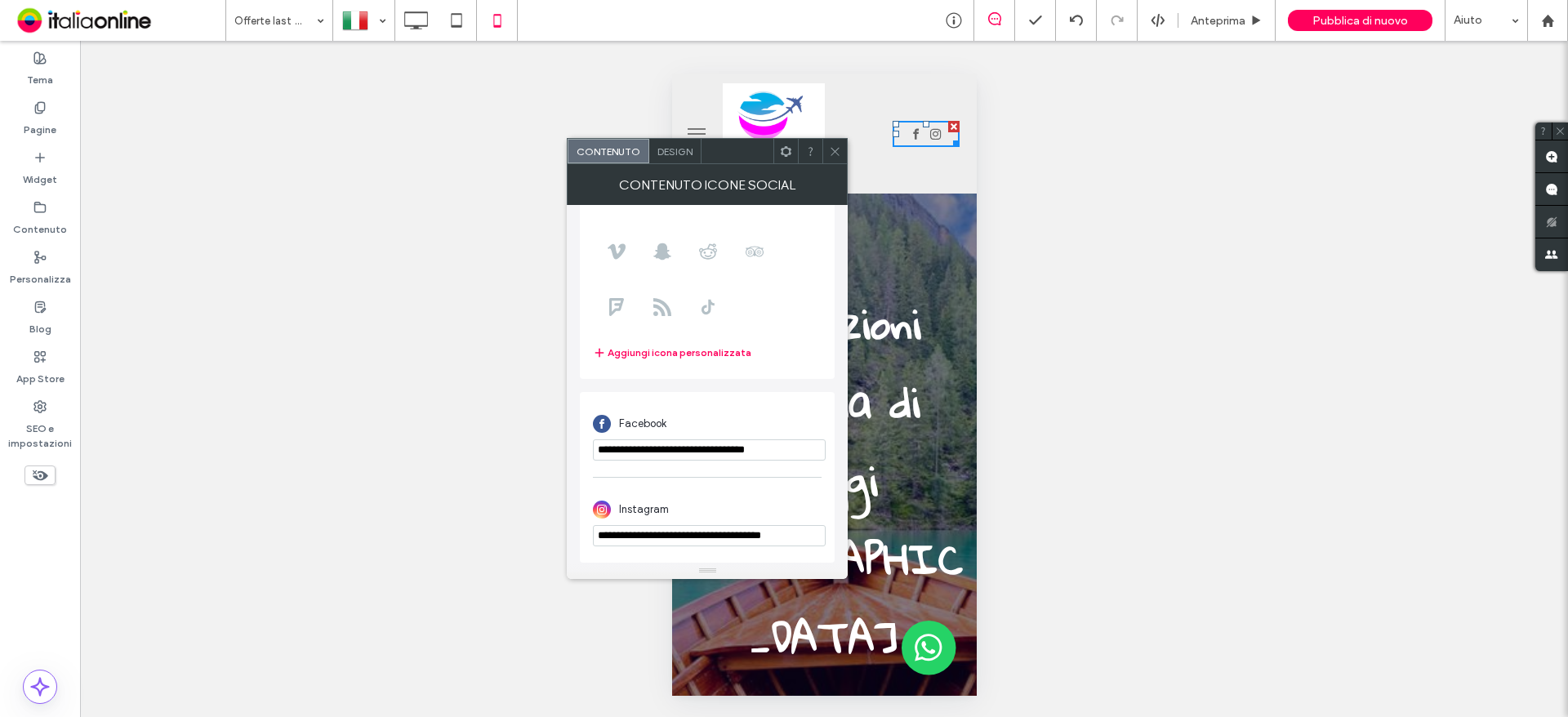
click at [838, 149] on icon at bounding box center [835, 151] width 13 height 13
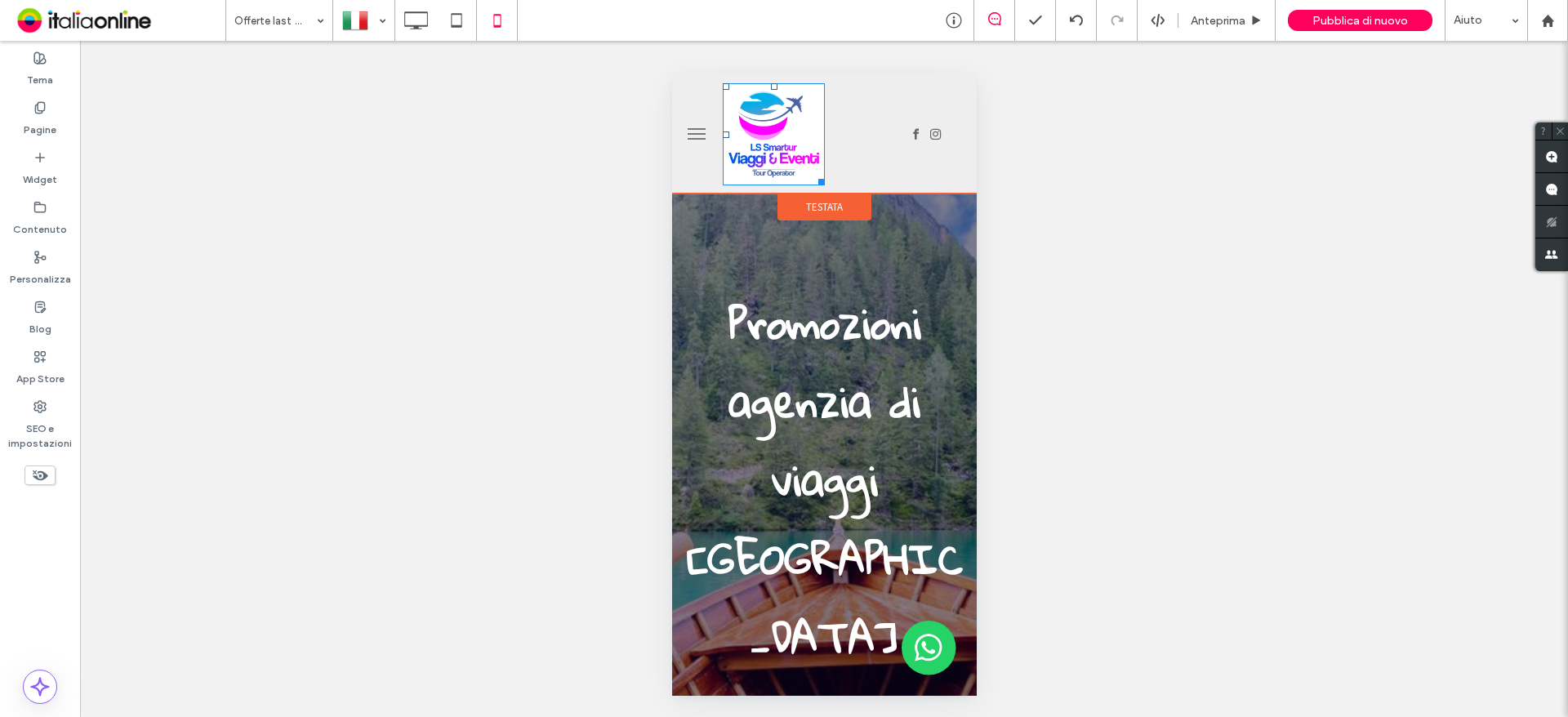
drag, startPoint x: 819, startPoint y: 182, endPoint x: 849, endPoint y: 182, distance: 30.0
click at [849, 182] on div at bounding box center [798, 133] width 153 height 104
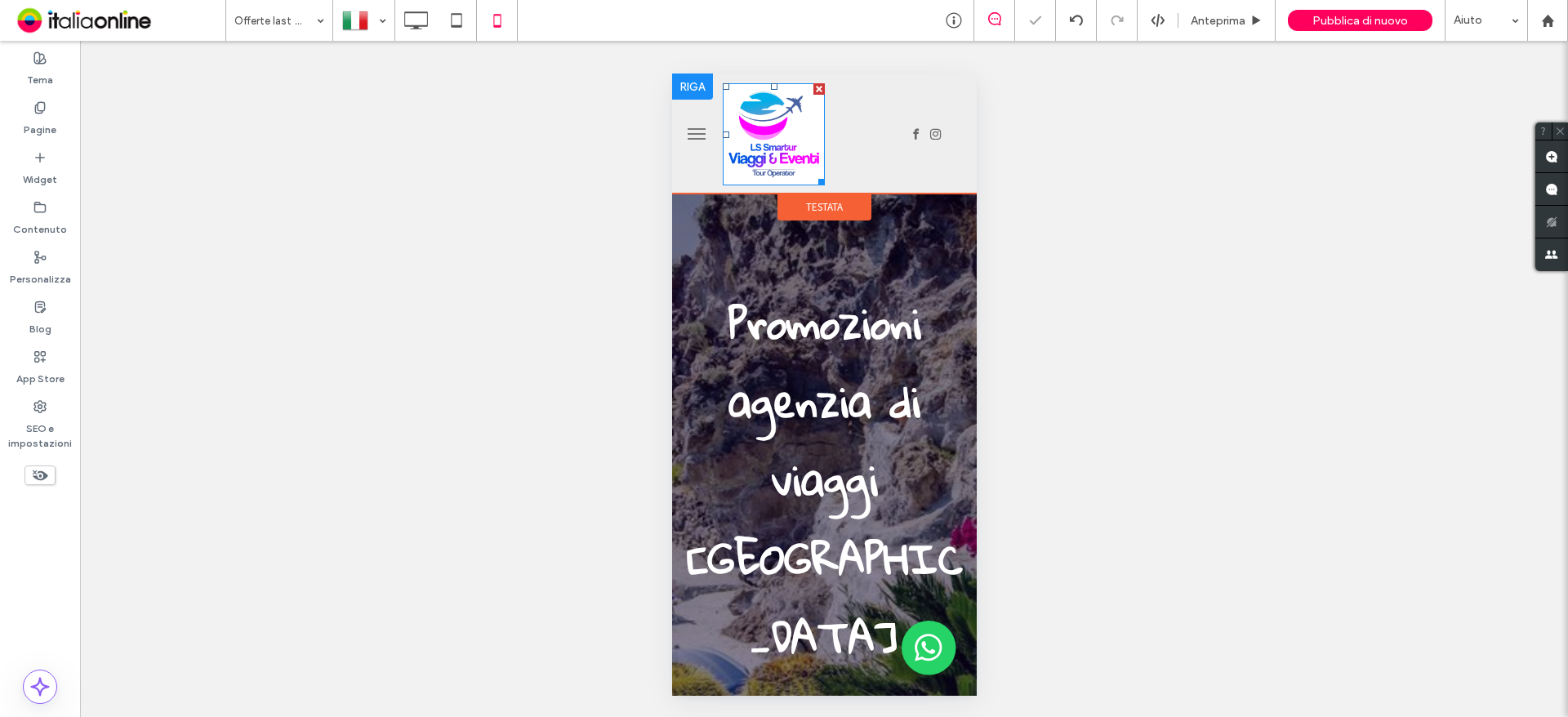
click at [697, 171] on div at bounding box center [697, 133] width 51 height 104
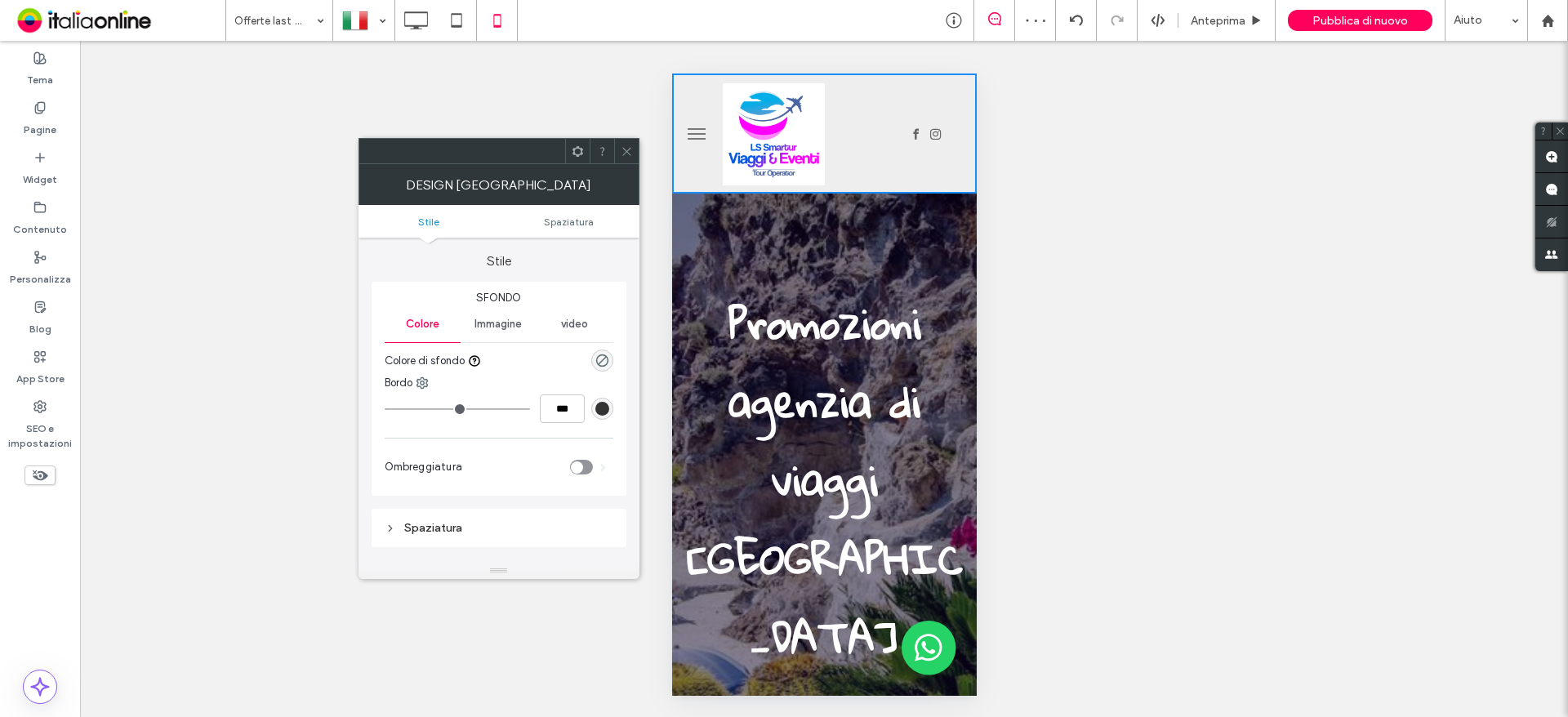
click at [626, 158] on span at bounding box center [627, 150] width 13 height 24
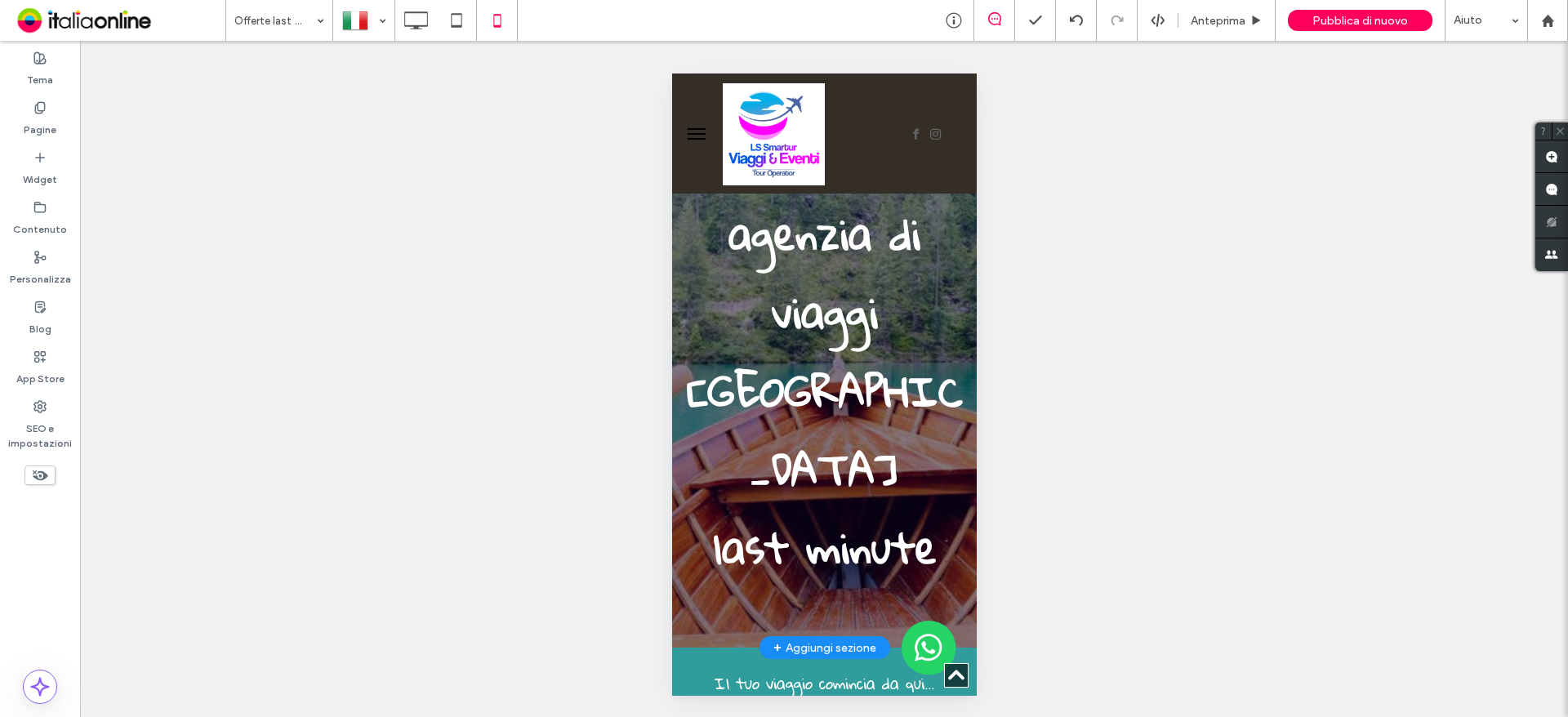
scroll to position [0, 0]
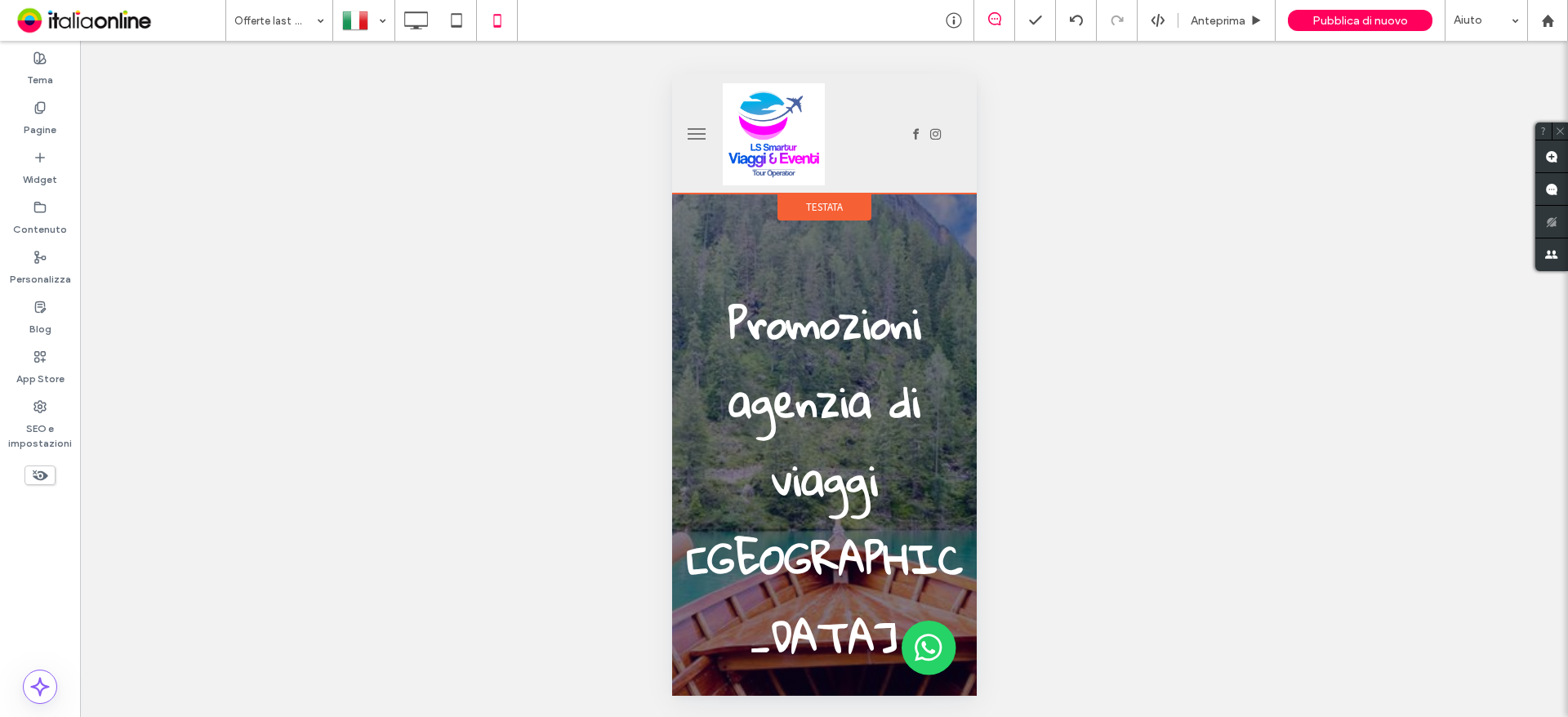
click at [844, 204] on div "Testata" at bounding box center [823, 207] width 94 height 27
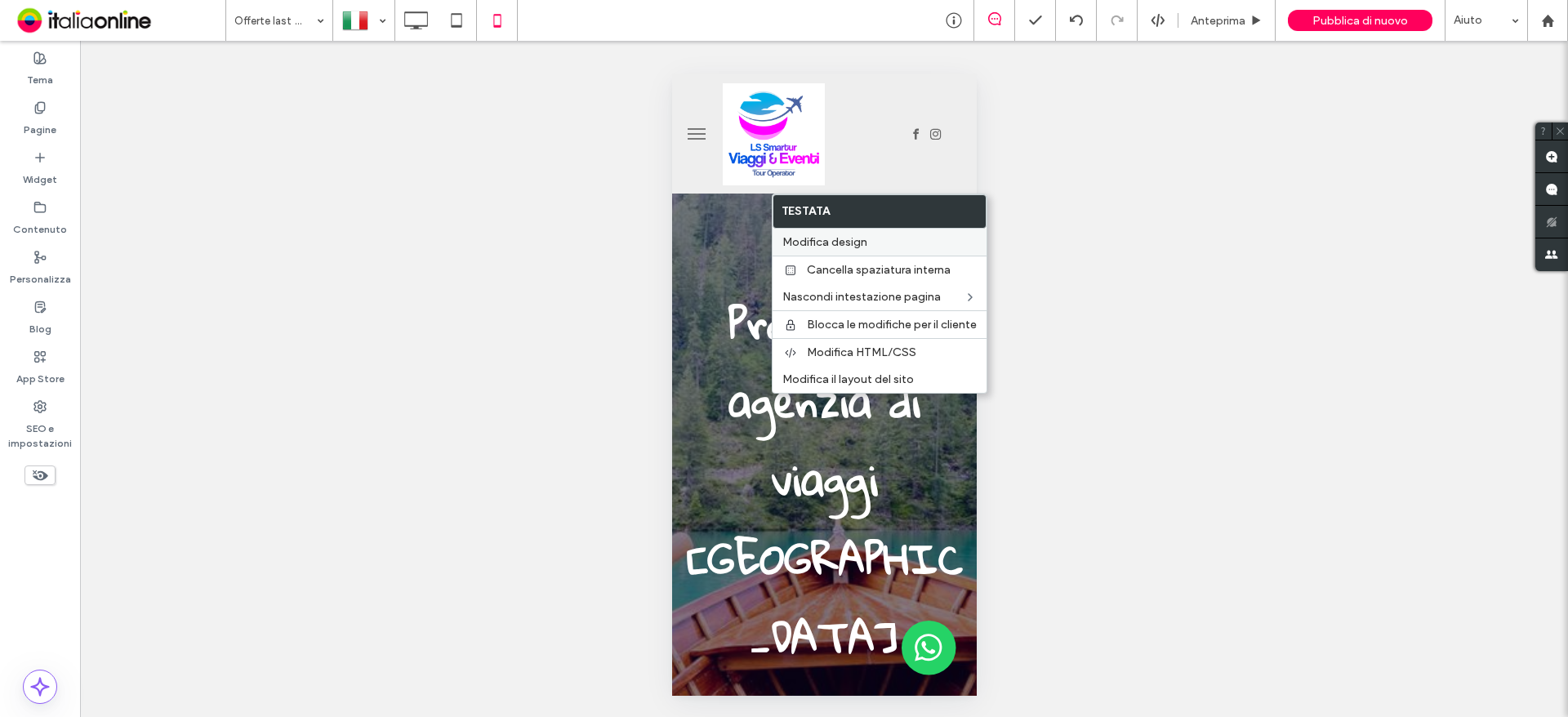
drag, startPoint x: 851, startPoint y: 230, endPoint x: 835, endPoint y: 248, distance: 24.1
click at [851, 230] on div "Modifica design" at bounding box center [879, 242] width 214 height 27
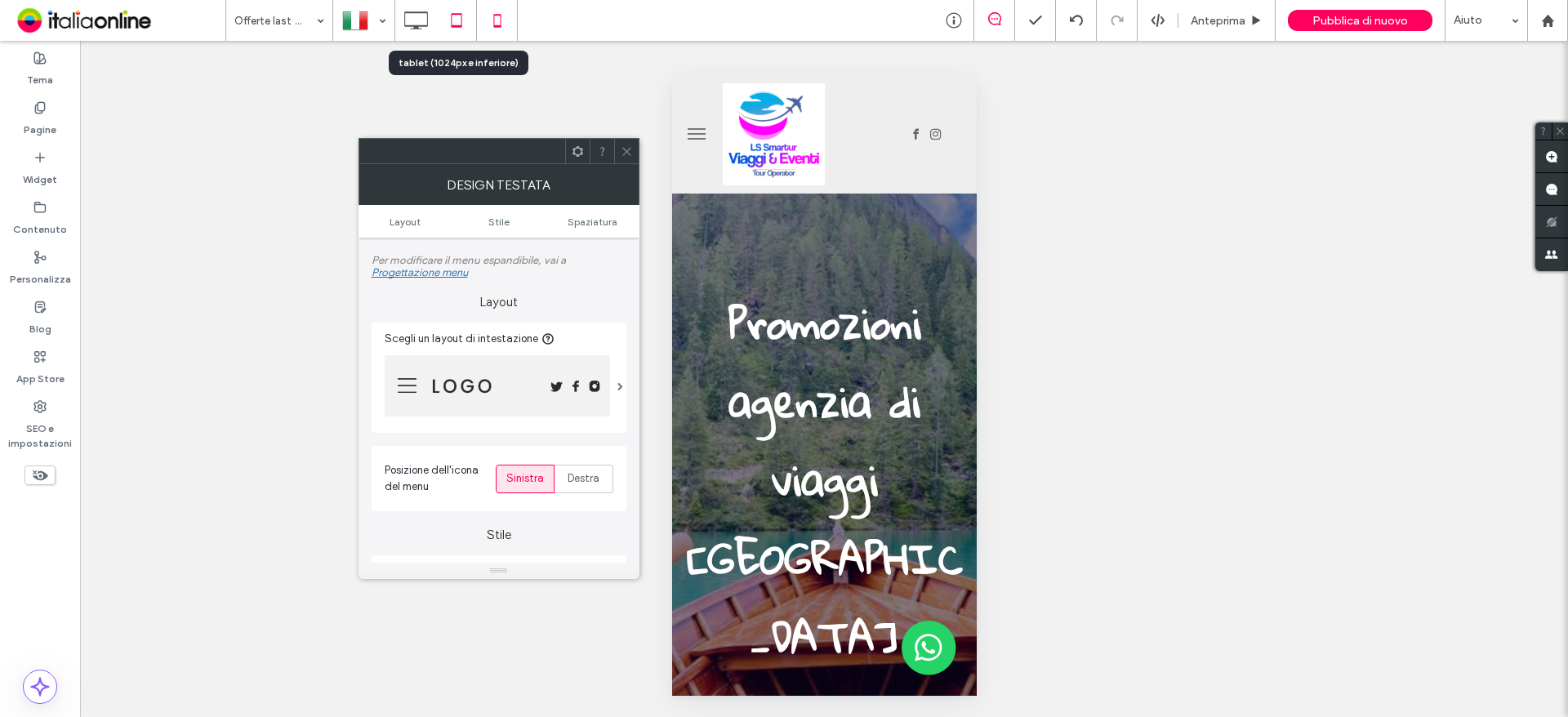
click at [462, 32] on icon at bounding box center [456, 20] width 33 height 33
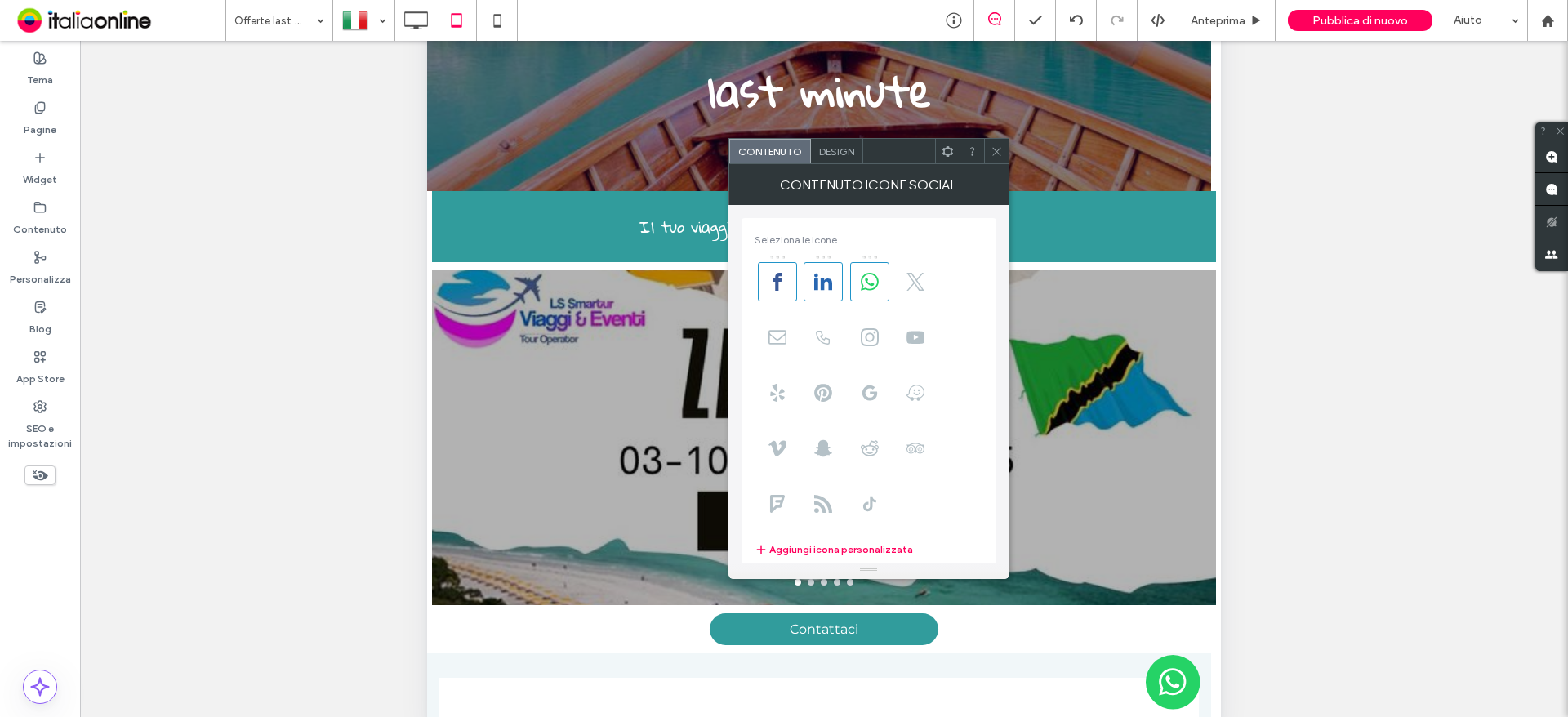
scroll to position [421, 0]
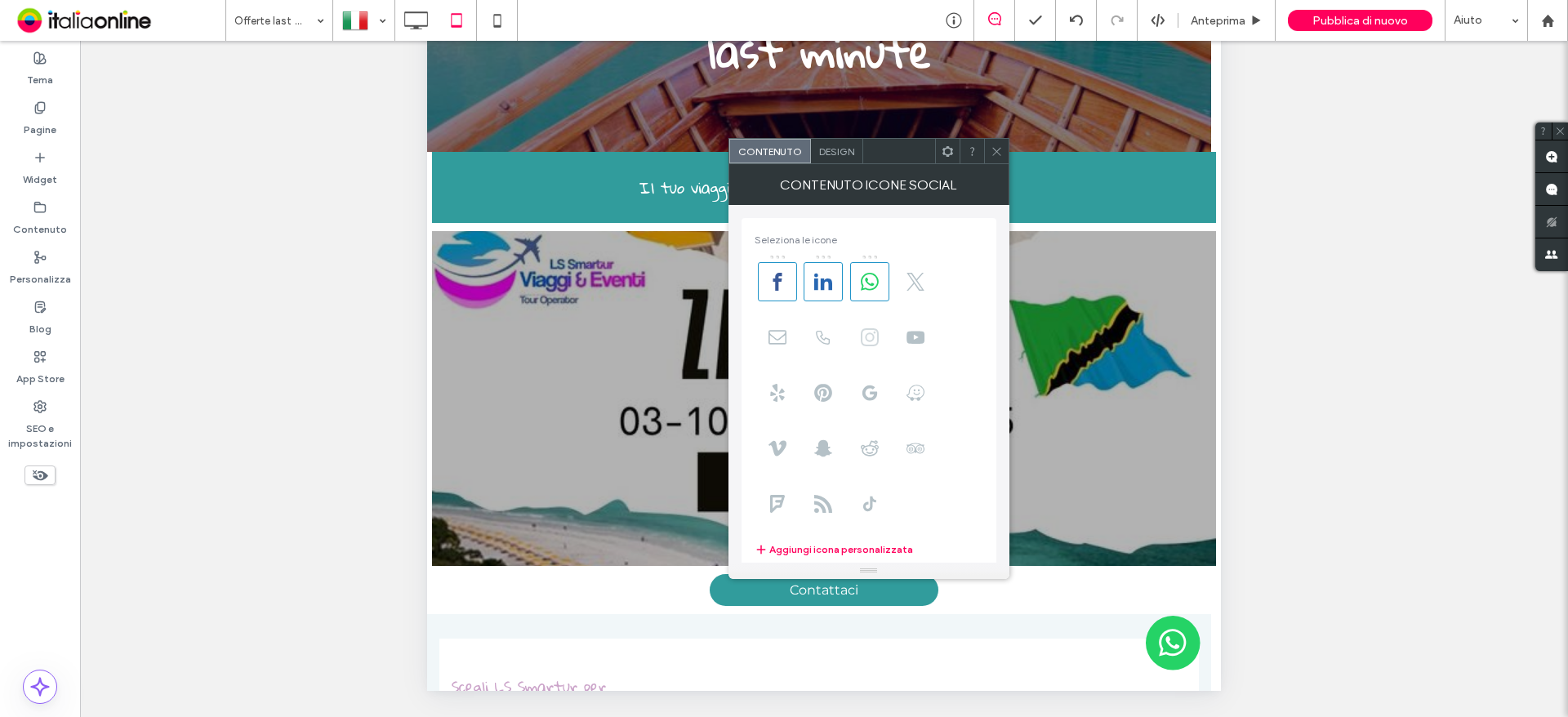
drag, startPoint x: 882, startPoint y: 337, endPoint x: 879, endPoint y: 322, distance: 15.3
click at [882, 337] on span at bounding box center [870, 337] width 39 height 39
click at [869, 285] on use at bounding box center [869, 281] width 18 height 18
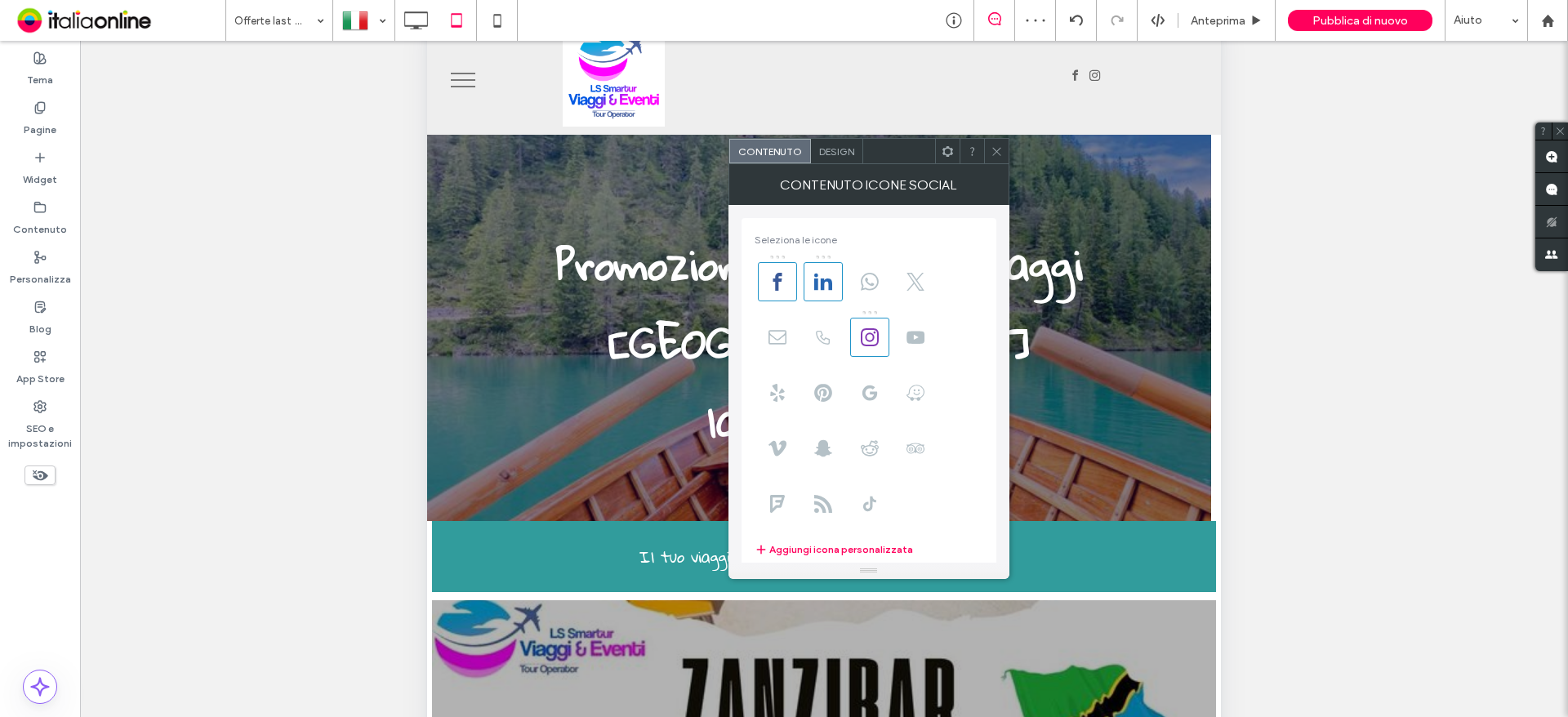
scroll to position [82, 0]
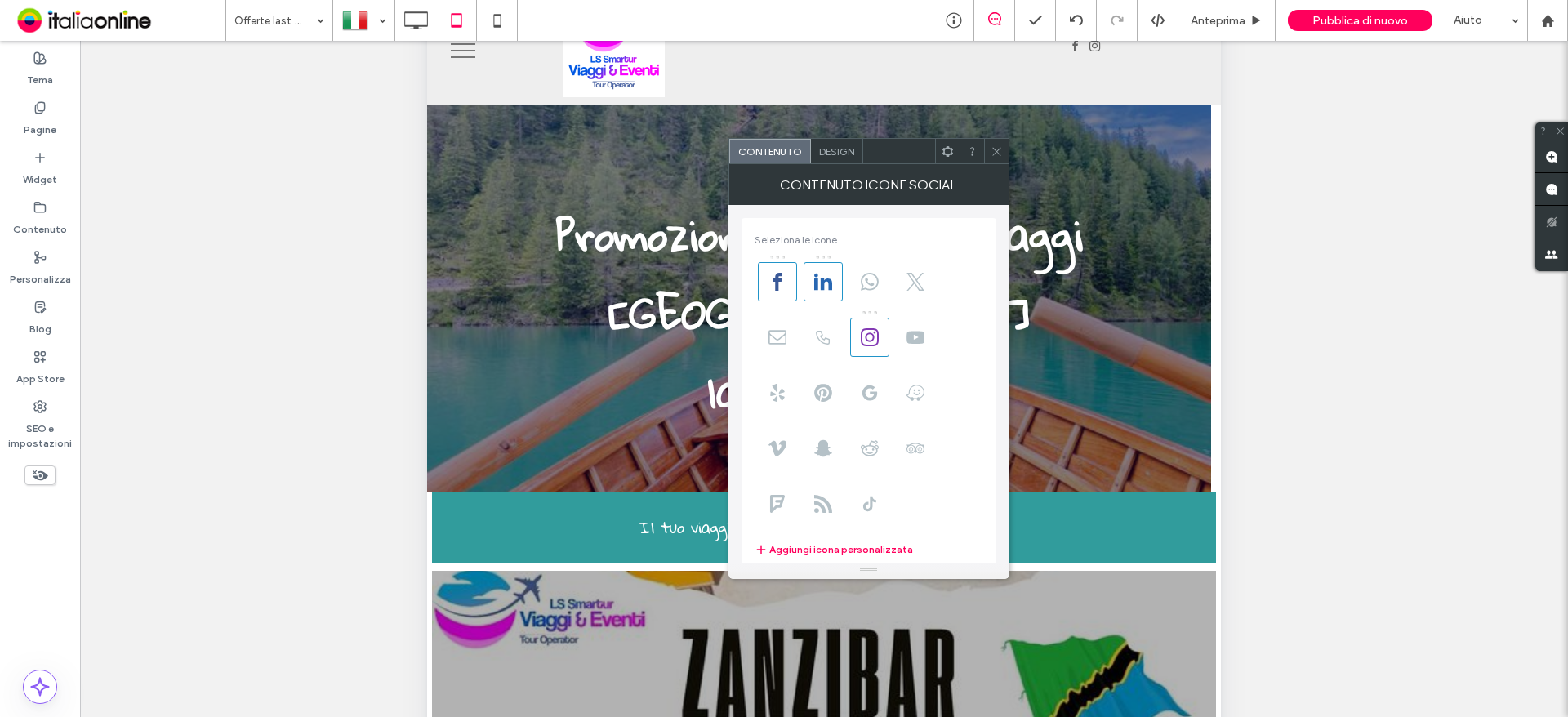
drag, startPoint x: 815, startPoint y: 272, endPoint x: 1250, endPoint y: 357, distance: 443.2
click at [815, 272] on span at bounding box center [823, 281] width 39 height 39
click at [1000, 155] on use at bounding box center [996, 151] width 8 height 8
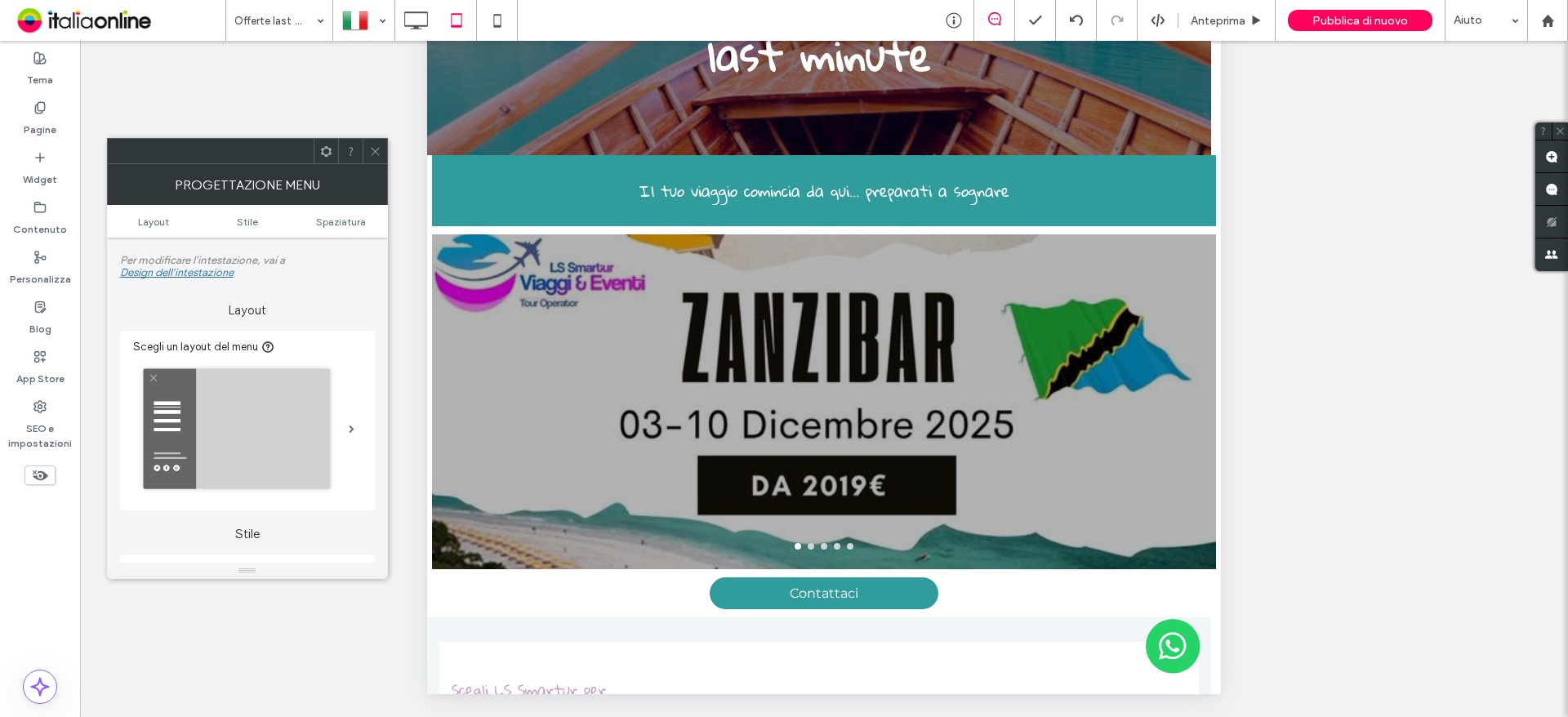
scroll to position [421, 0]
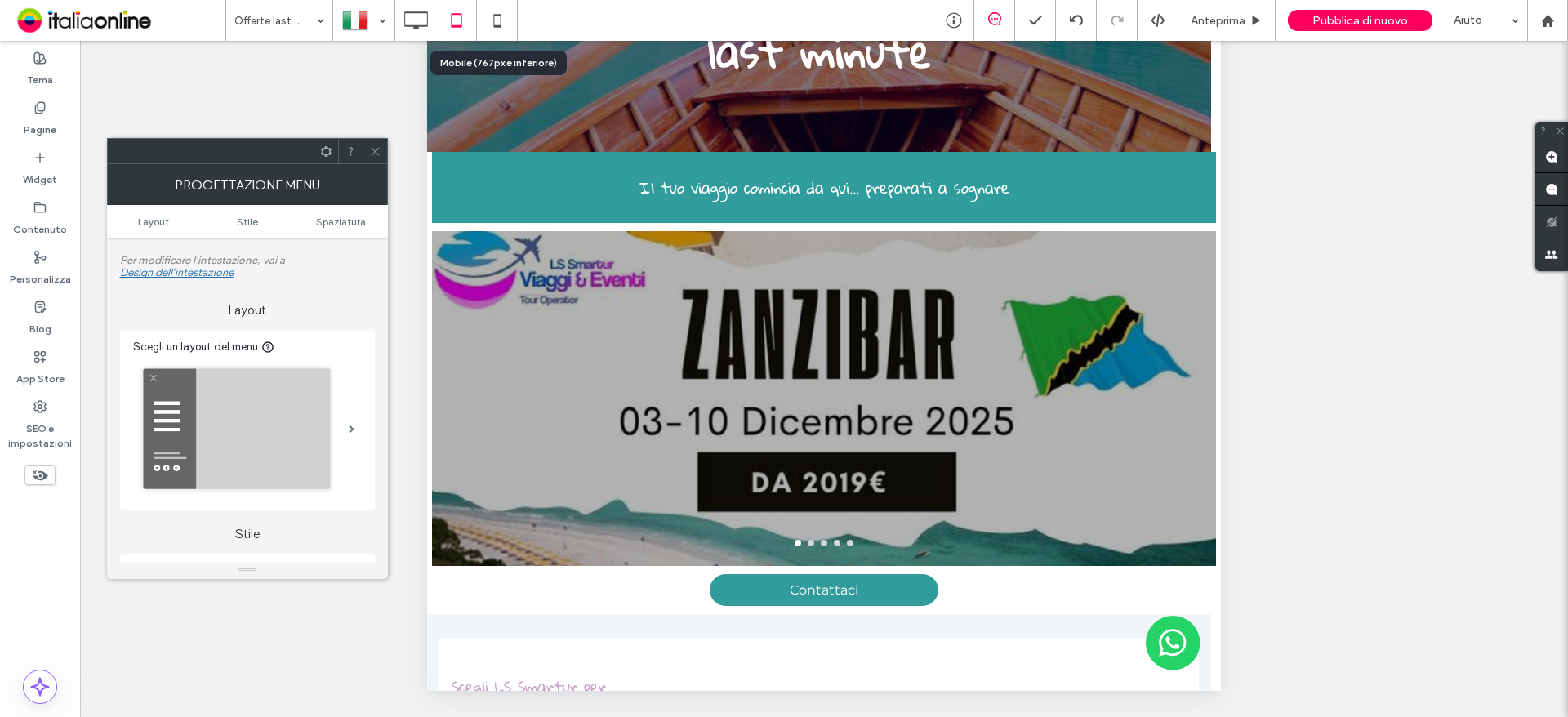
drag, startPoint x: 494, startPoint y: 22, endPoint x: 416, endPoint y: 251, distance: 241.9
click at [494, 22] on use at bounding box center [496, 19] width 8 height 13
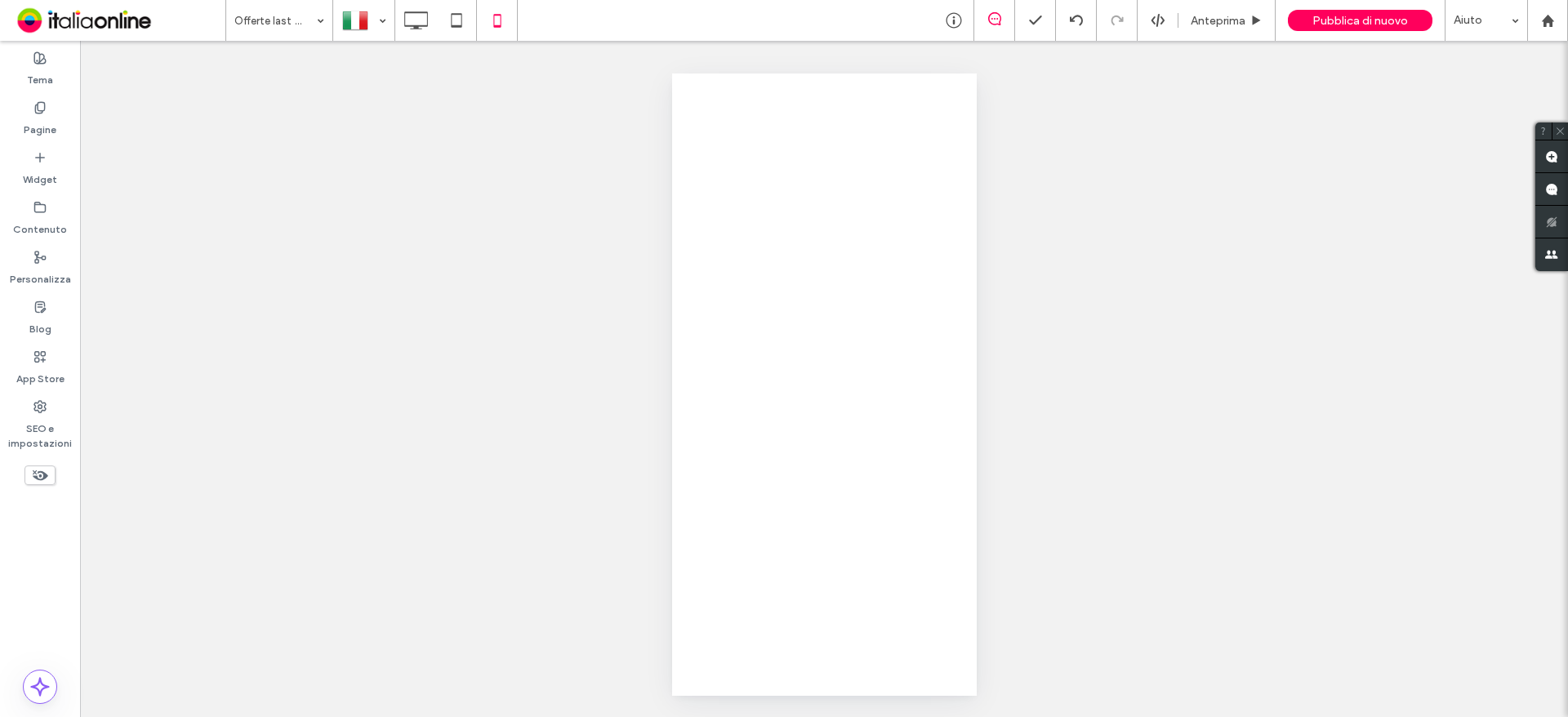
scroll to position [0, 0]
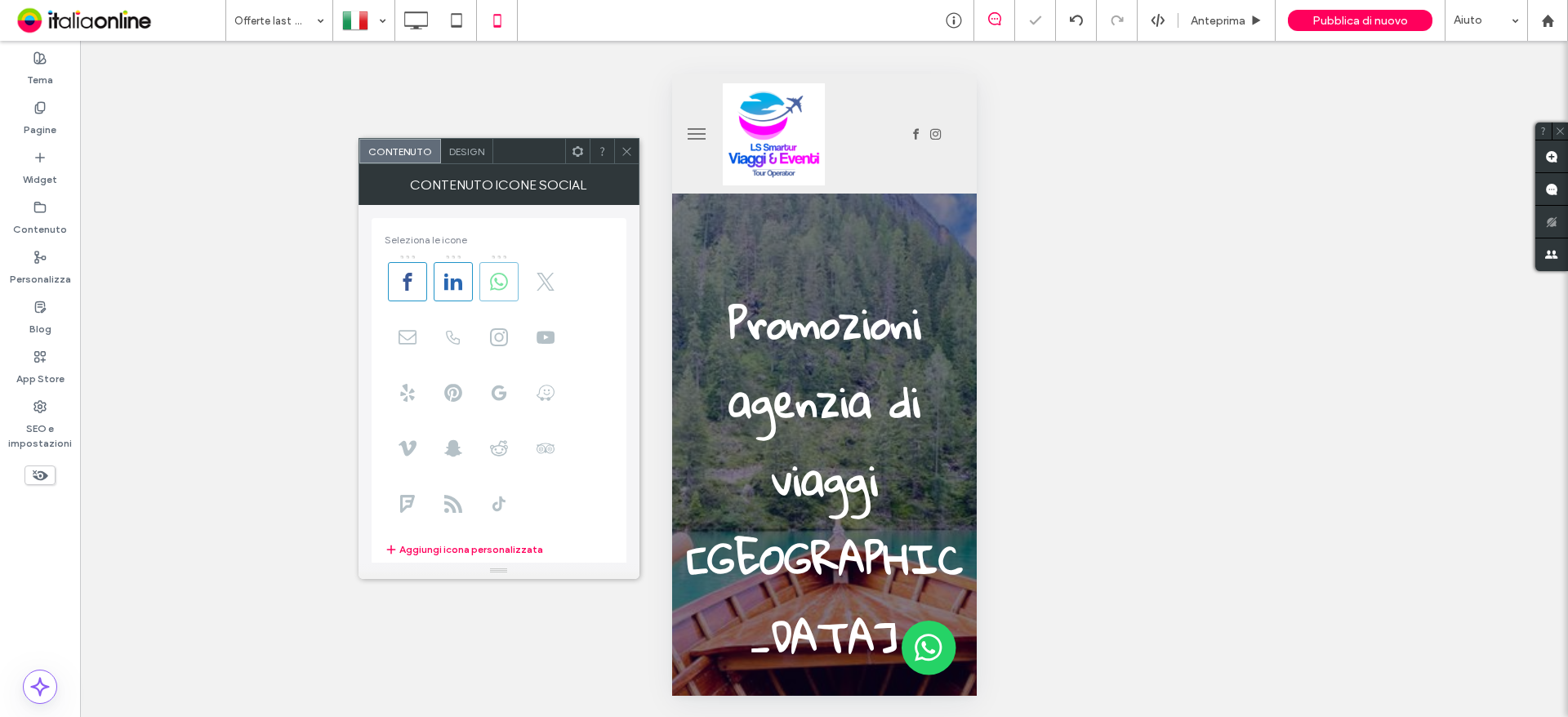
drag, startPoint x: 462, startPoint y: 291, endPoint x: 498, endPoint y: 291, distance: 36.0
click at [462, 291] on span at bounding box center [453, 281] width 39 height 39
click at [498, 291] on div at bounding box center [784, 358] width 1568 height 717
click at [501, 339] on icon at bounding box center [498, 337] width 18 height 18
click at [503, 271] on span at bounding box center [499, 281] width 39 height 39
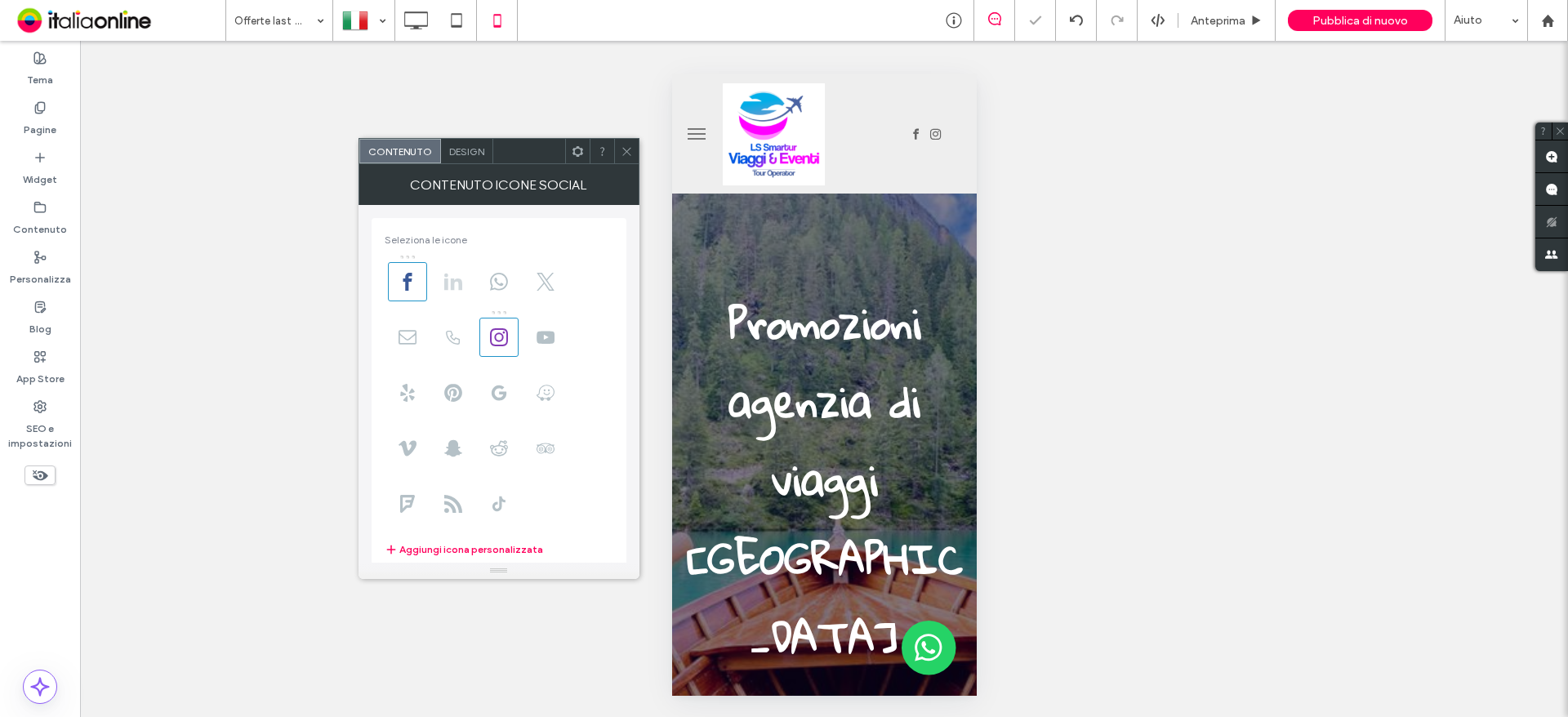
drag, startPoint x: 437, startPoint y: 273, endPoint x: 448, endPoint y: 277, distance: 11.7
click at [437, 273] on span at bounding box center [453, 281] width 39 height 39
drag, startPoint x: 623, startPoint y: 151, endPoint x: 626, endPoint y: 164, distance: 13.3
click at [623, 151] on icon at bounding box center [627, 151] width 13 height 13
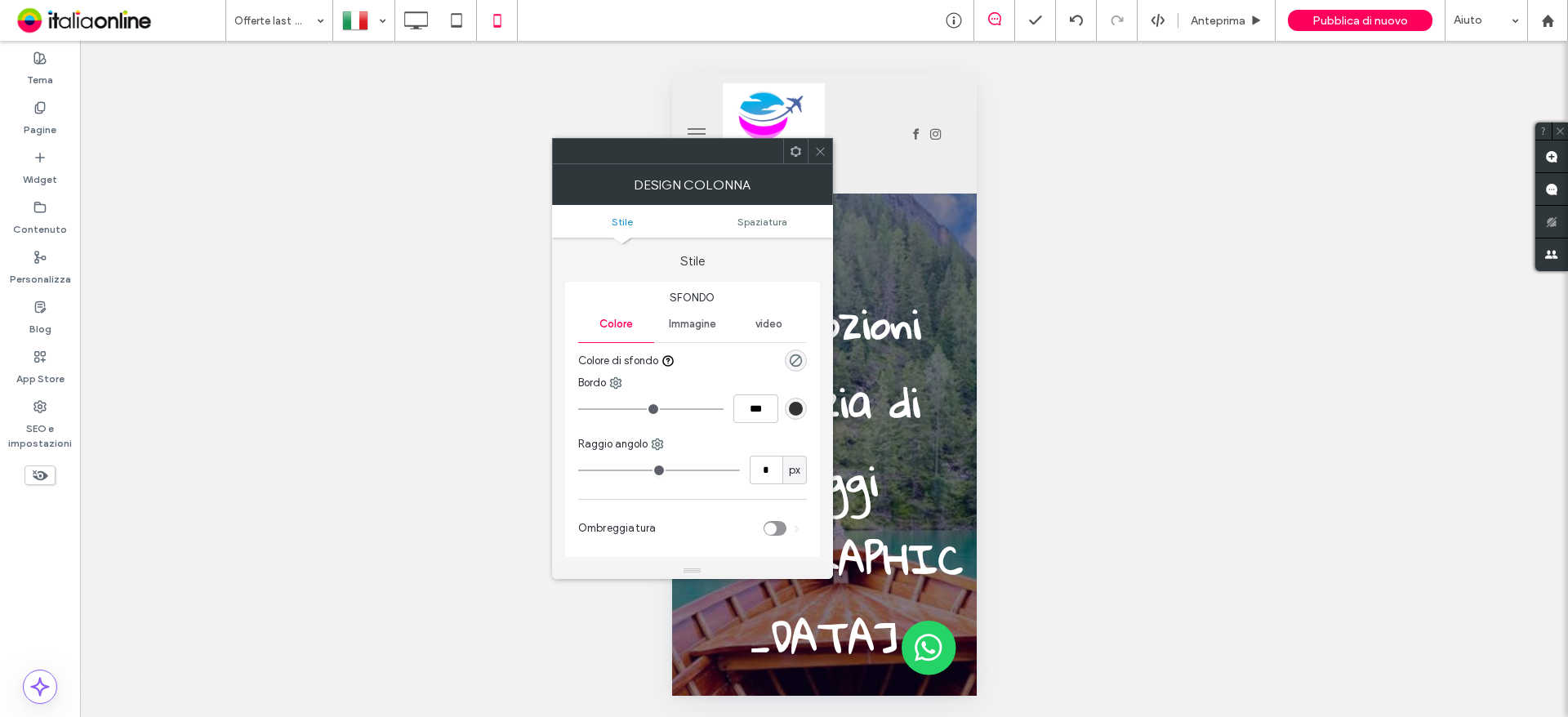
click at [824, 145] on icon at bounding box center [820, 151] width 13 height 13
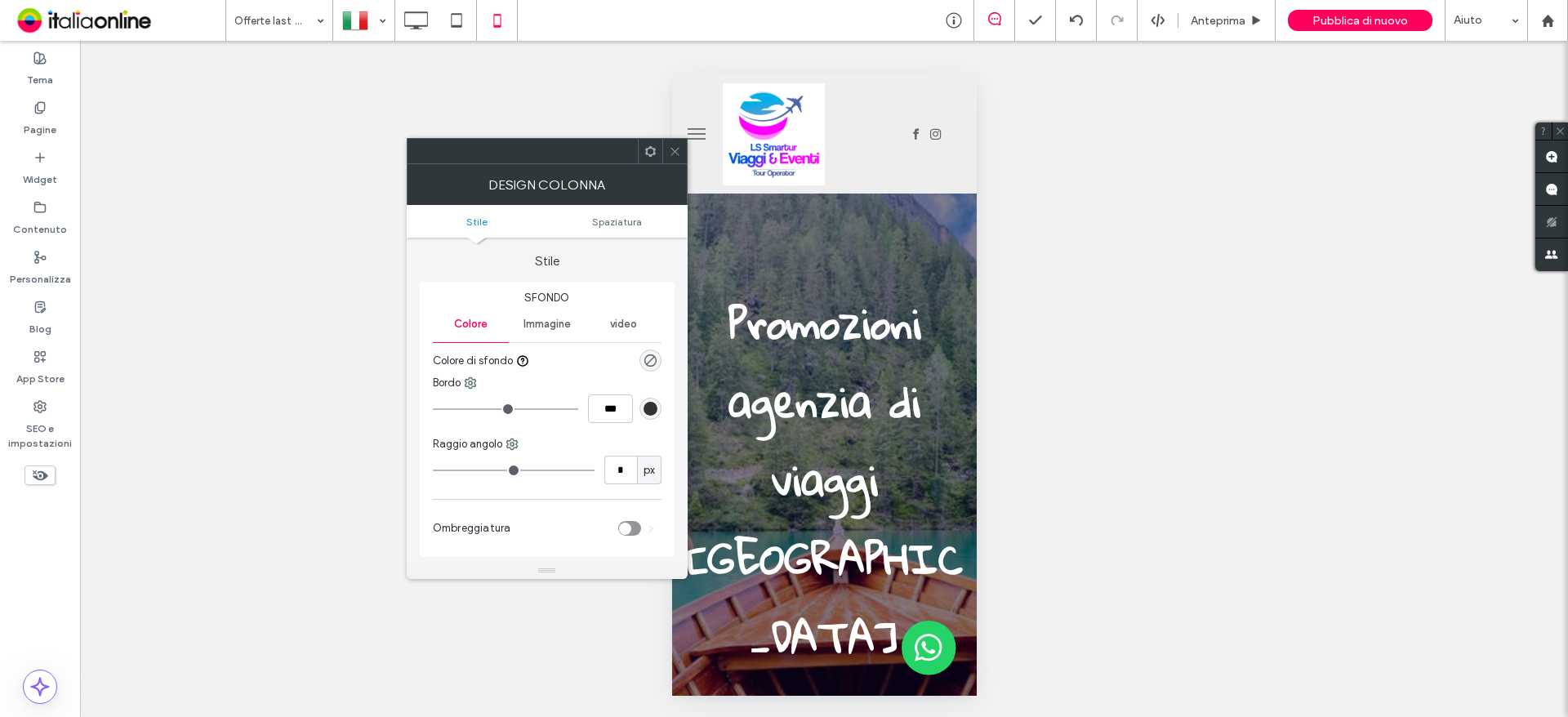
click at [543, 326] on span "Immagine" at bounding box center [547, 323] width 47 height 13
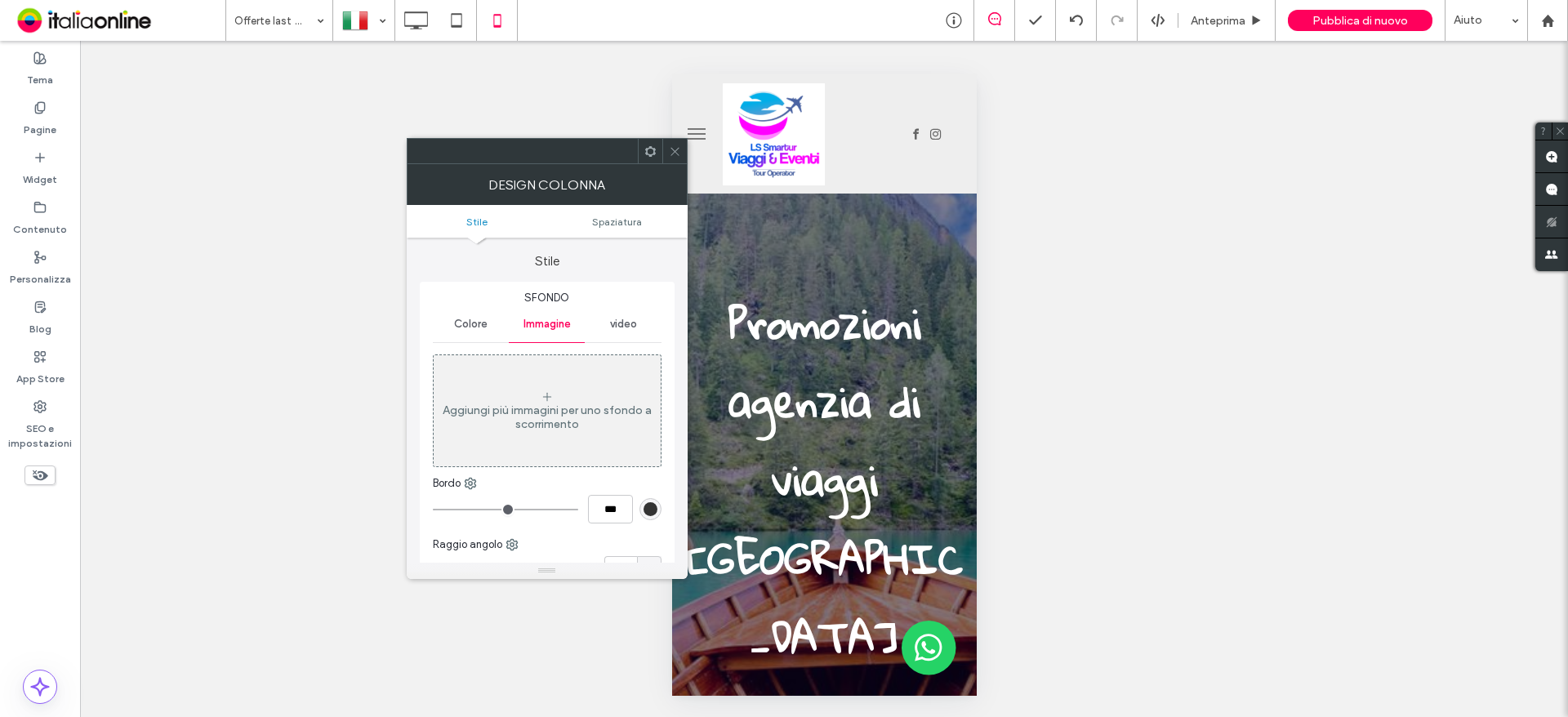
click at [610, 327] on span "video" at bounding box center [623, 323] width 27 height 13
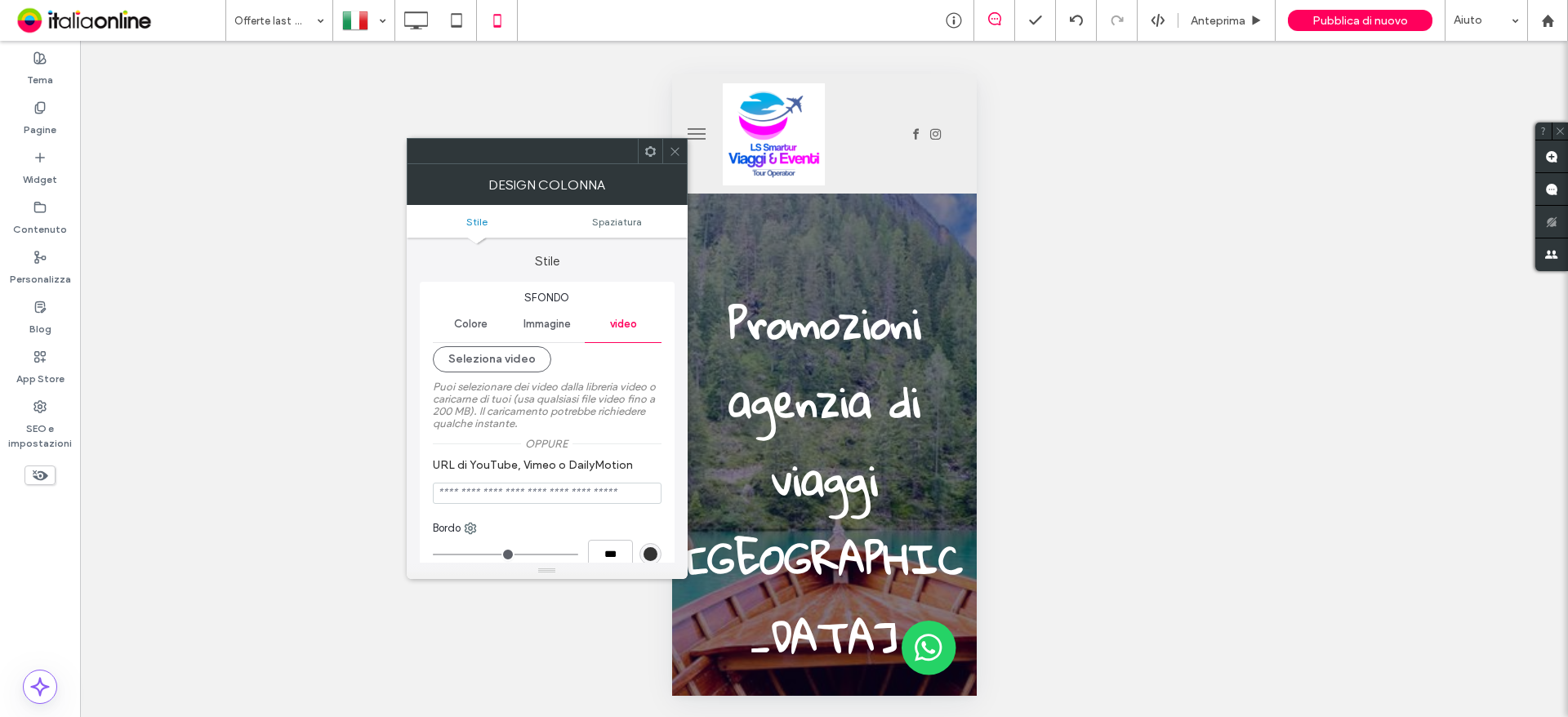
click at [481, 226] on span "Stile" at bounding box center [476, 221] width 21 height 13
click at [674, 154] on icon at bounding box center [675, 151] width 13 height 13
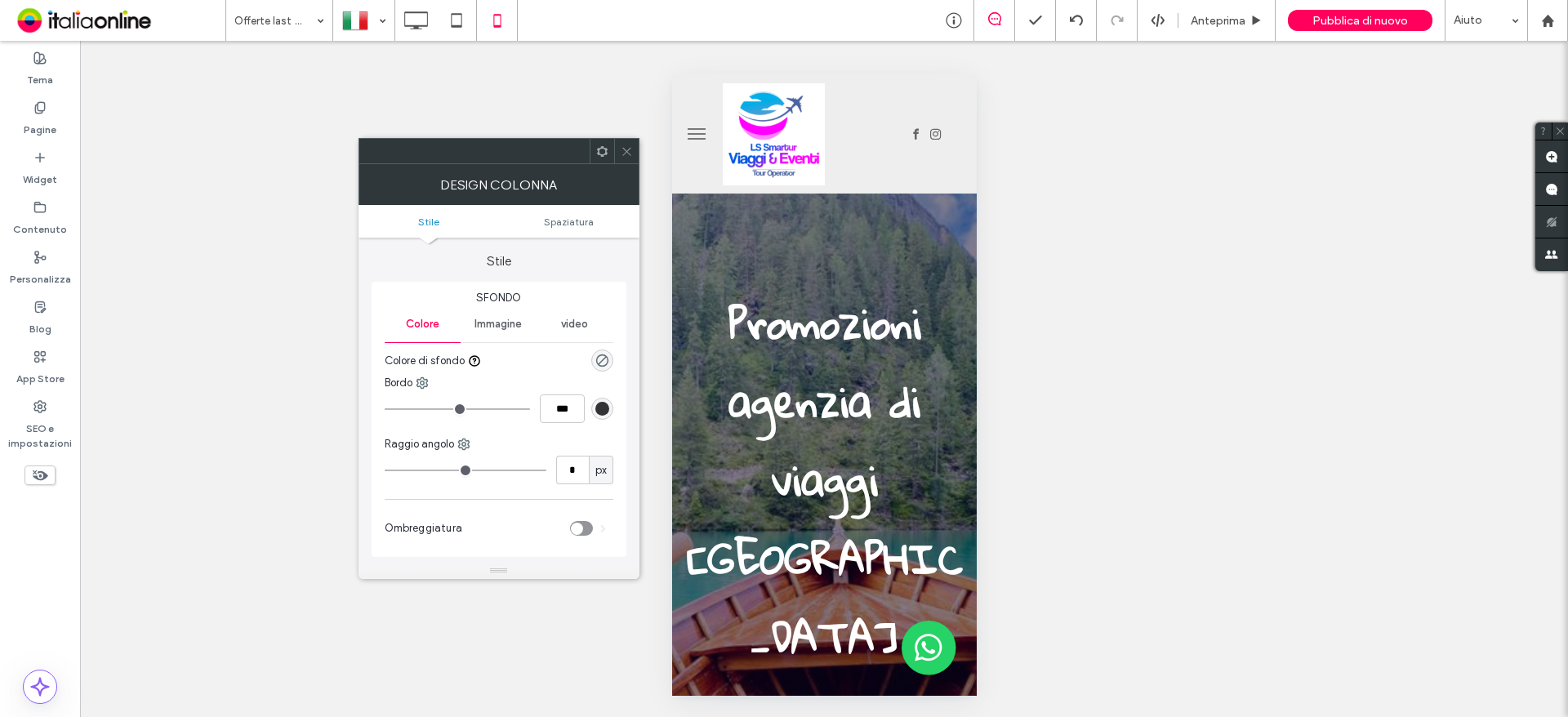
click at [627, 149] on icon at bounding box center [627, 151] width 13 height 13
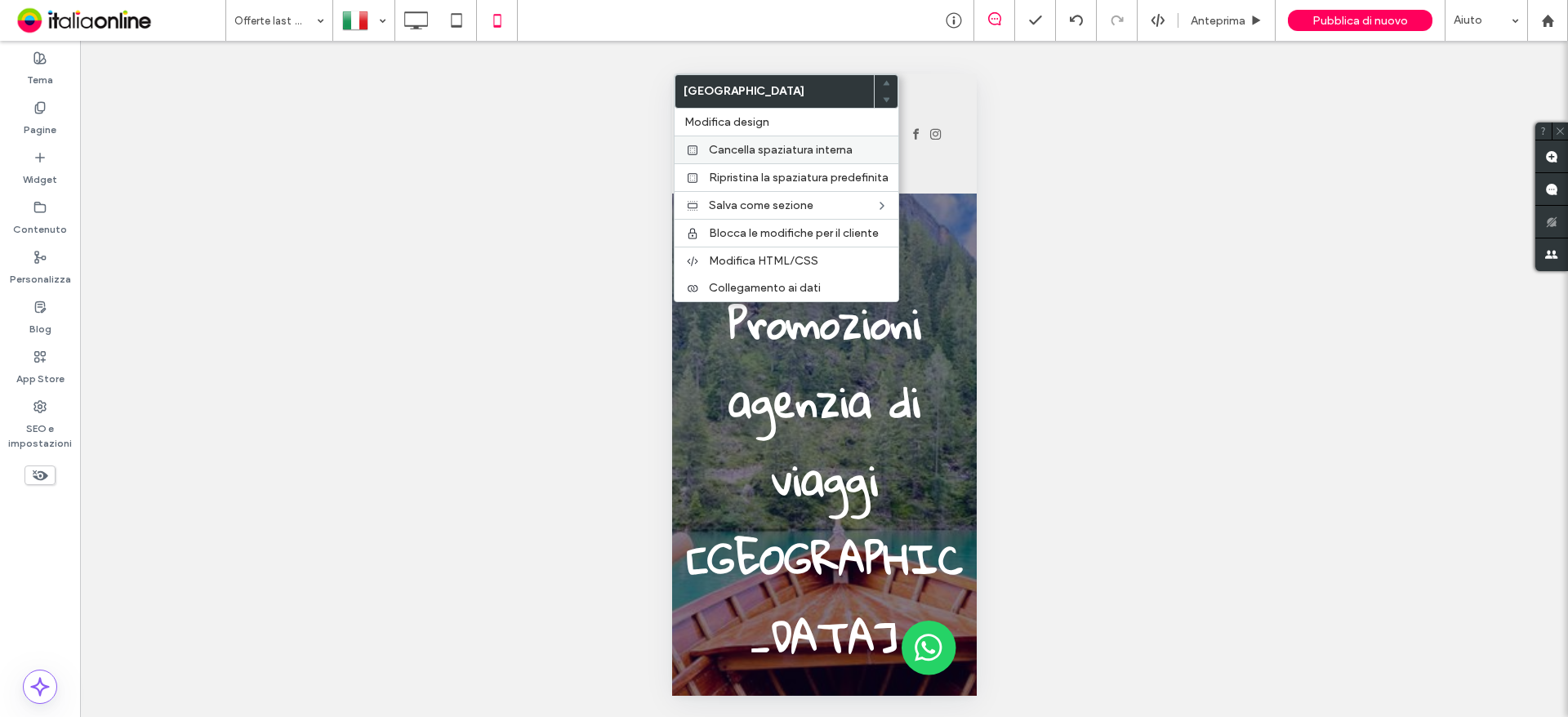
drag, startPoint x: 720, startPoint y: 126, endPoint x: 706, endPoint y: 143, distance: 22.0
click at [720, 126] on span "Modifica design" at bounding box center [726, 122] width 85 height 14
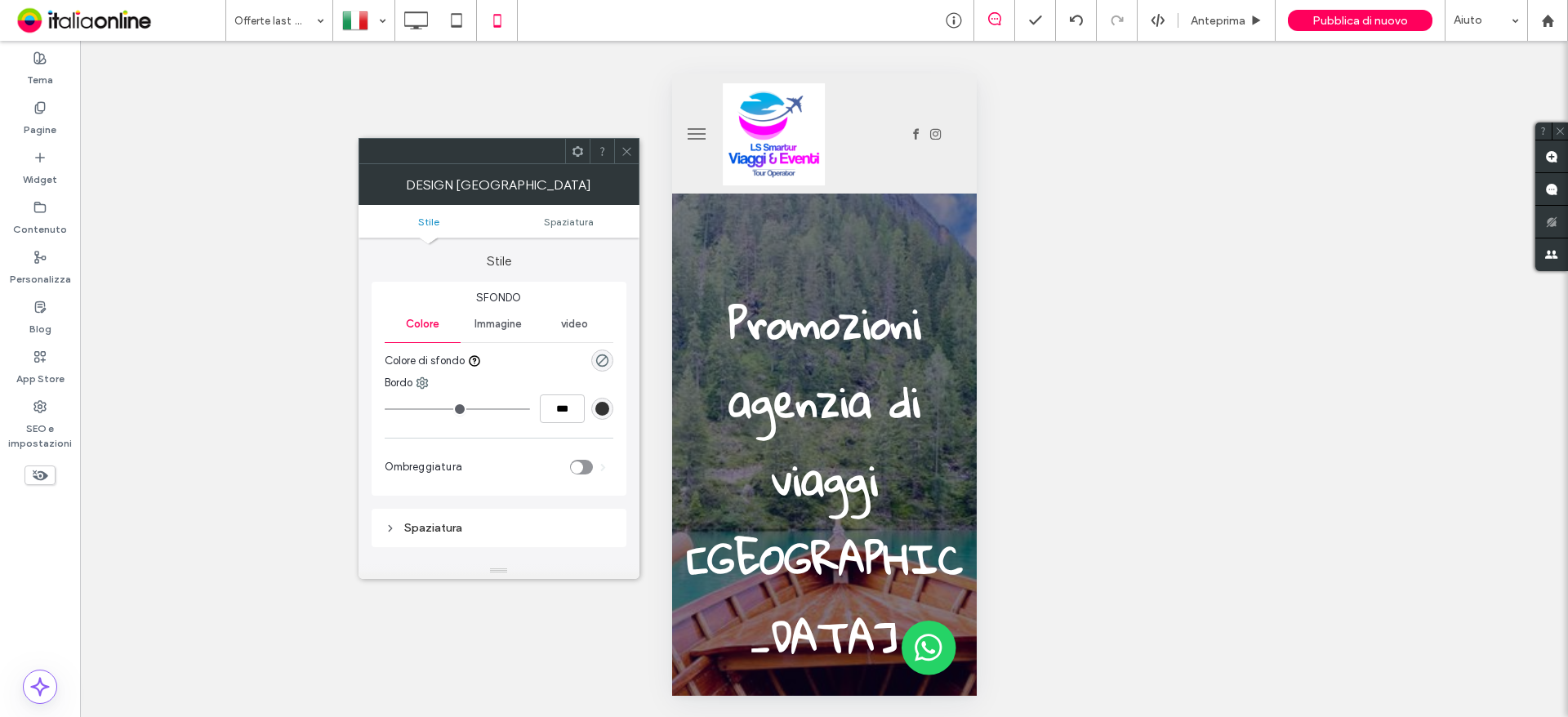
click at [627, 155] on icon at bounding box center [627, 151] width 13 height 13
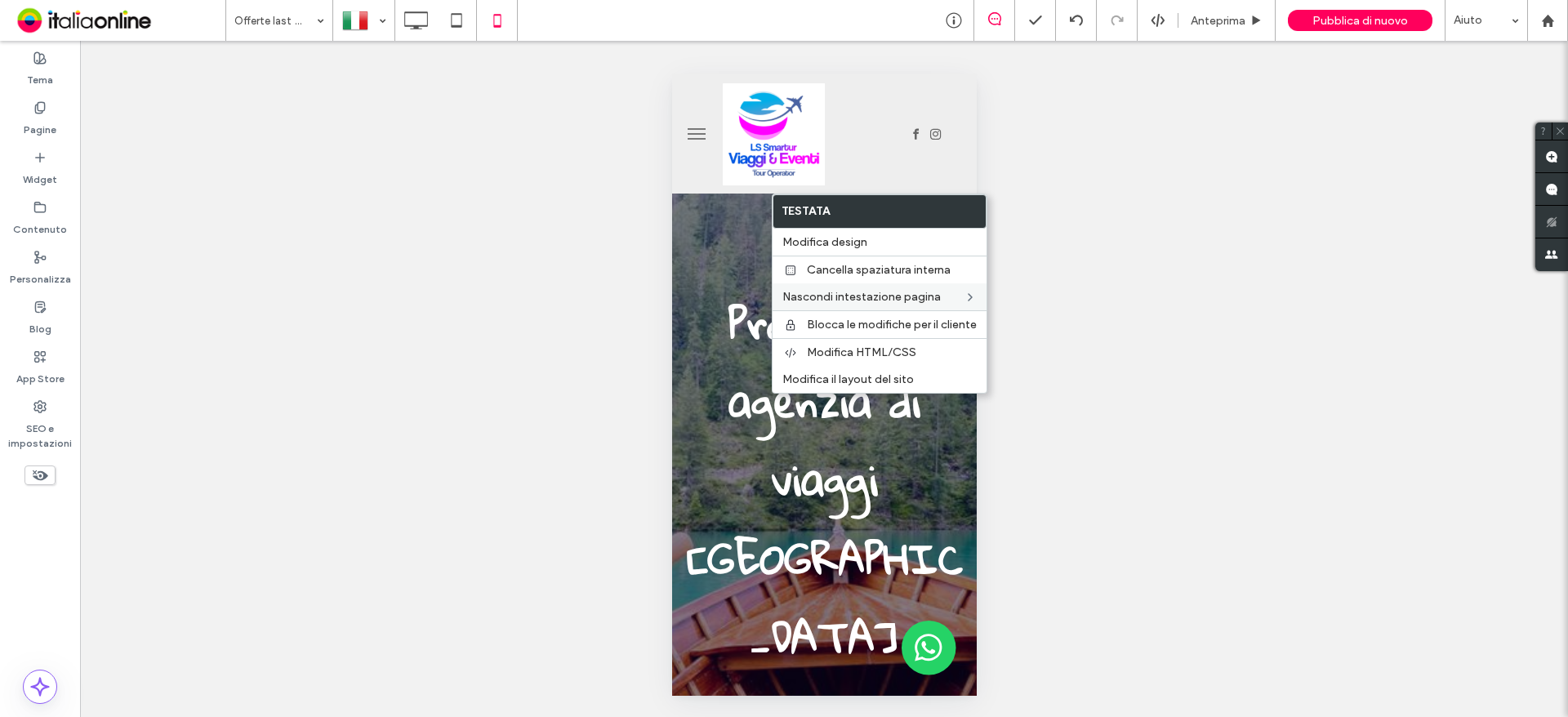
drag, startPoint x: 857, startPoint y: 245, endPoint x: 969, endPoint y: 304, distance: 126.6
click at [857, 245] on span "Modifica design" at bounding box center [825, 242] width 85 height 14
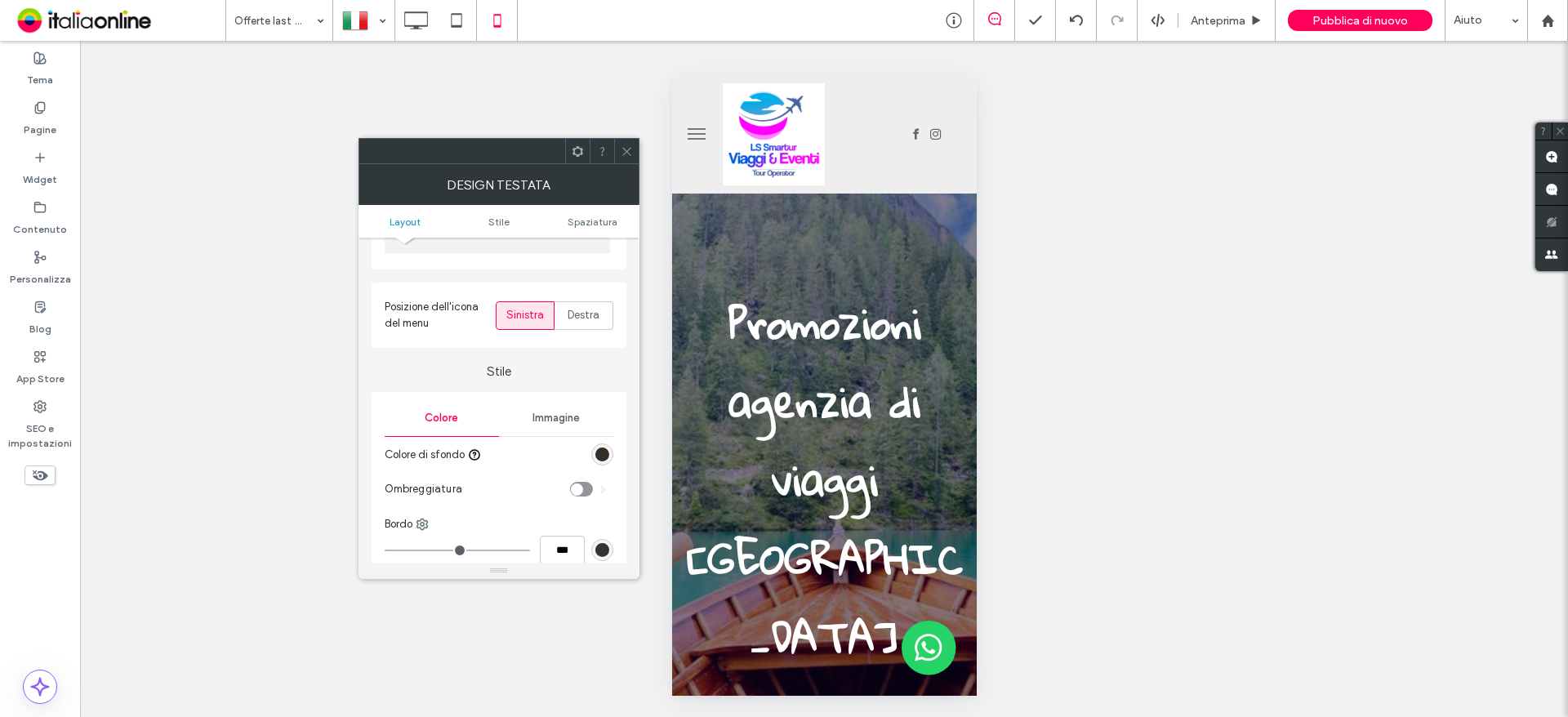
scroll to position [245, 0]
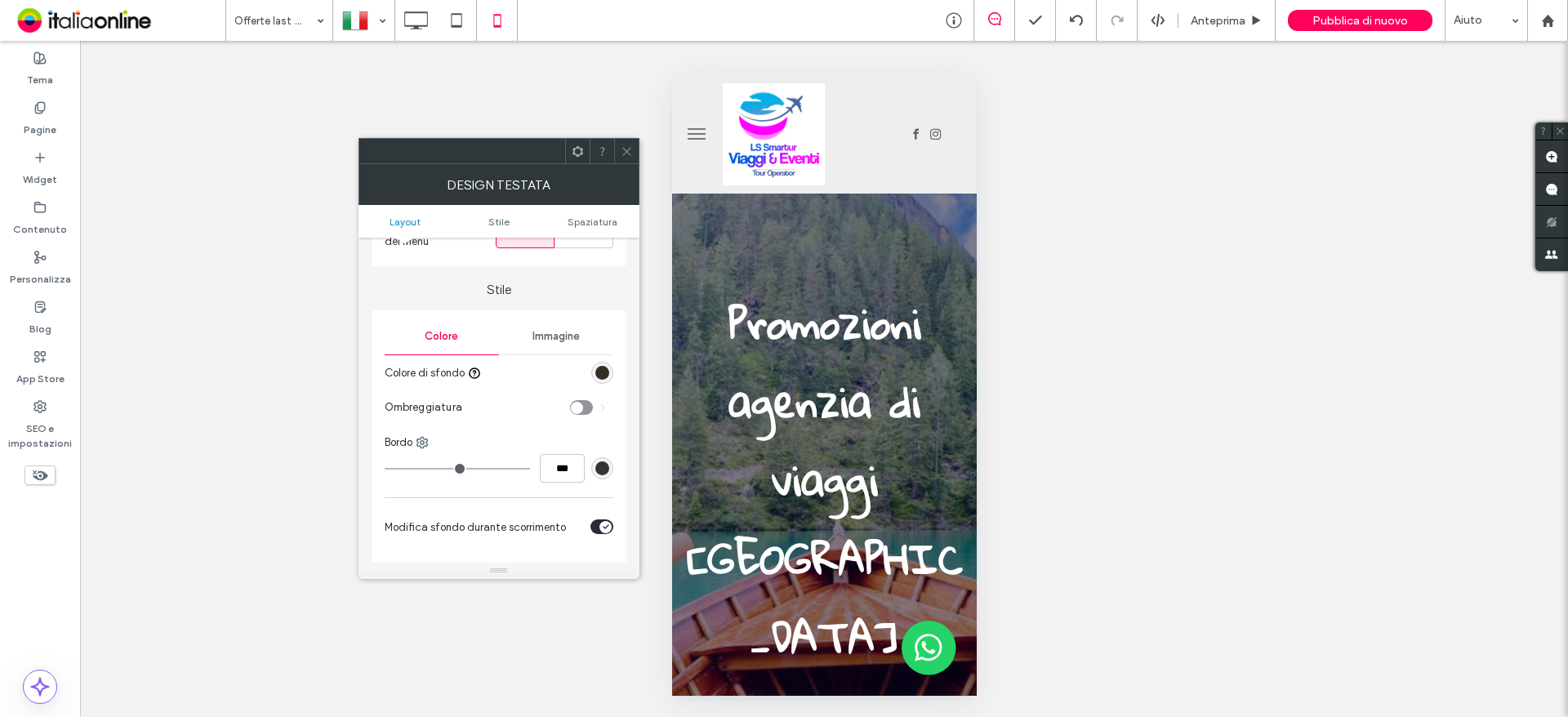
click at [610, 380] on div at bounding box center [602, 372] width 22 height 22
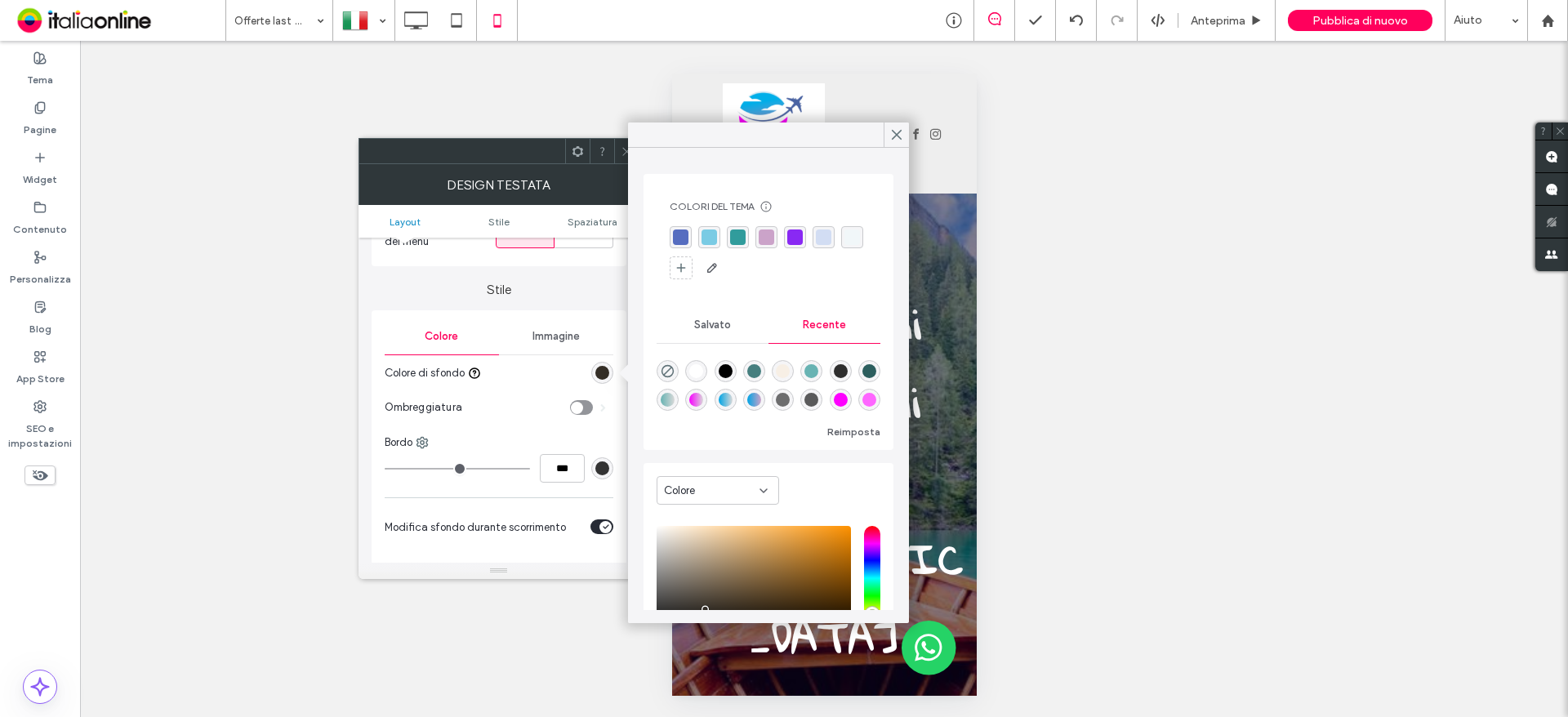
click at [603, 378] on div "rgb(52, 46, 38)" at bounding box center [602, 372] width 14 height 14
click at [695, 367] on div "rgba(255, 255, 255, 1)" at bounding box center [696, 371] width 14 height 14
type input "*******"
click at [900, 133] on use at bounding box center [897, 135] width 8 height 9
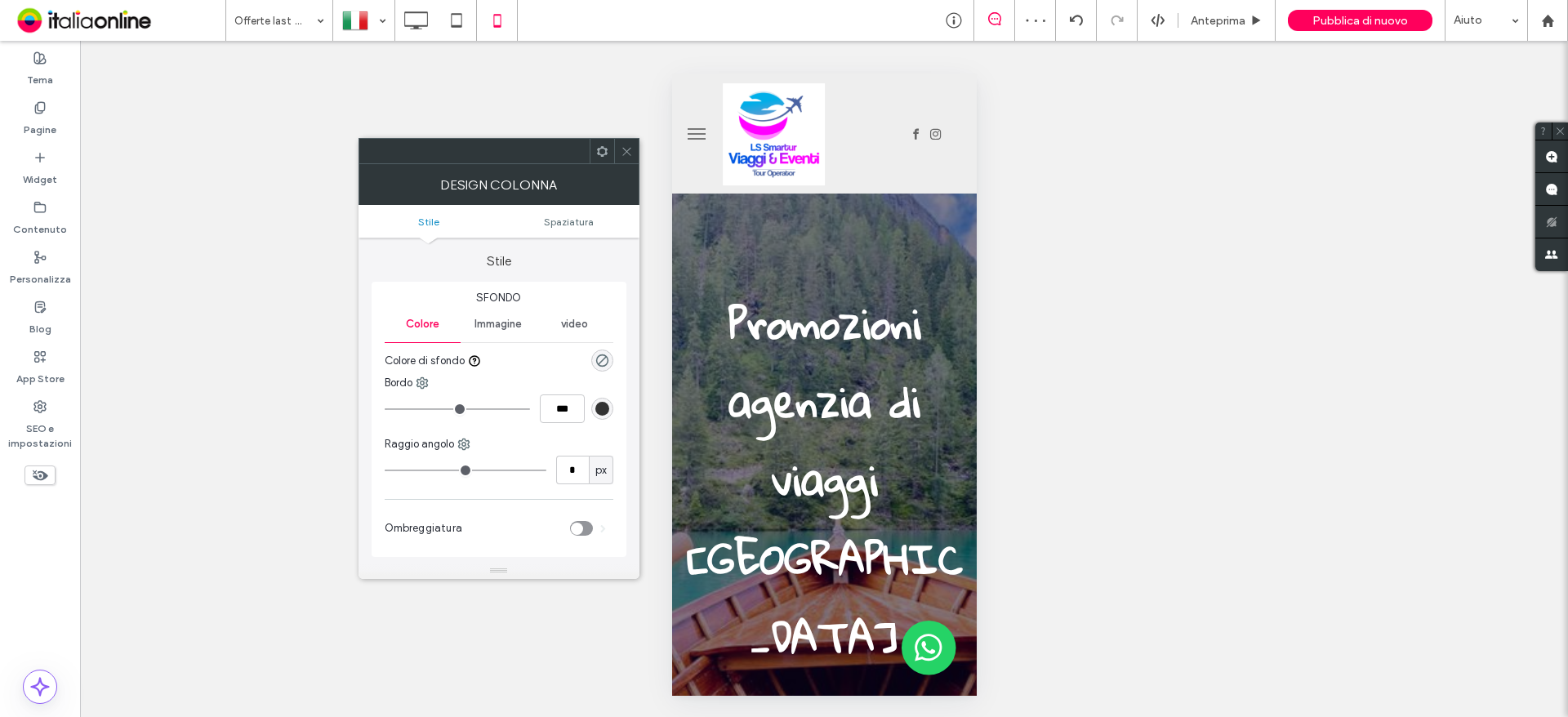
drag, startPoint x: 622, startPoint y: 154, endPoint x: 659, endPoint y: 153, distance: 37.0
click at [622, 154] on icon at bounding box center [627, 151] width 13 height 13
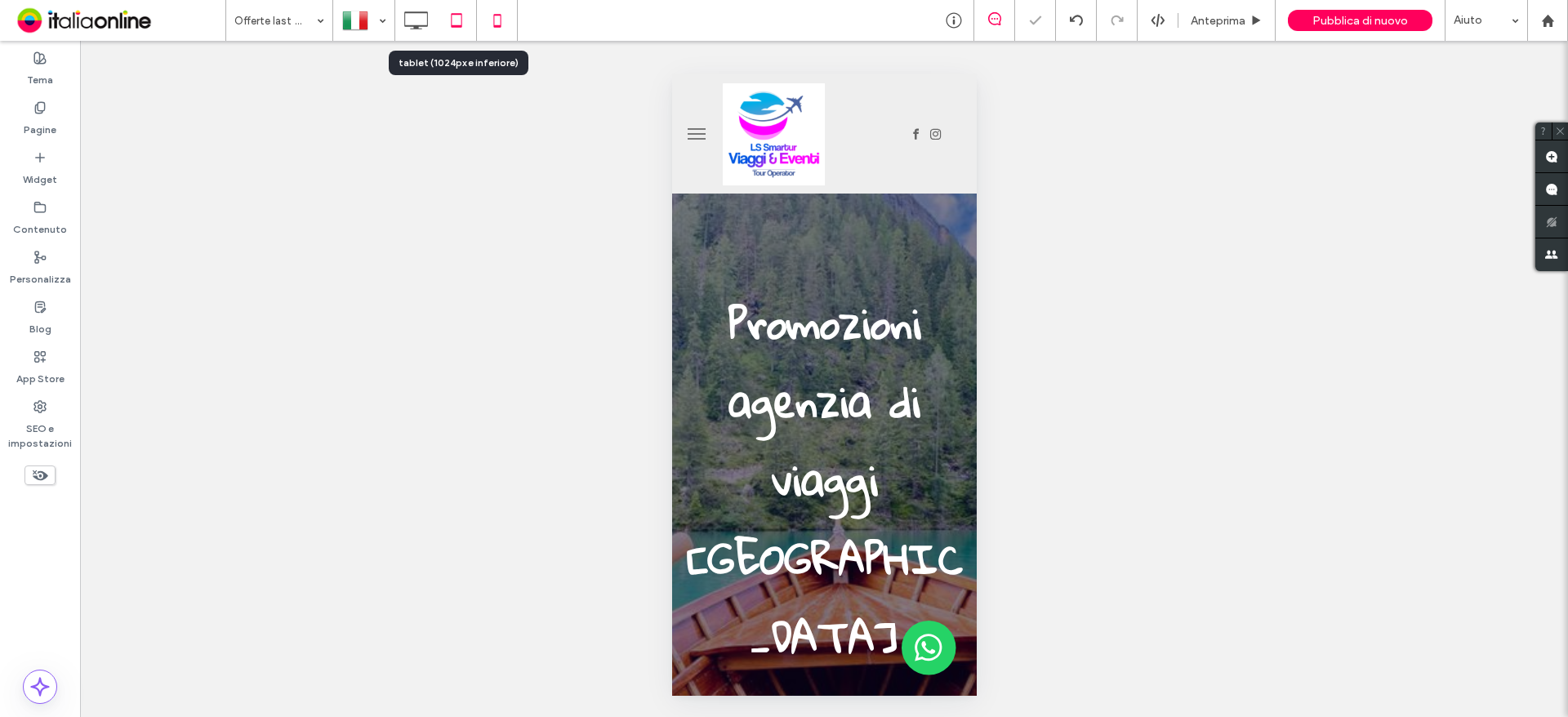
click at [452, 24] on icon at bounding box center [456, 20] width 33 height 33
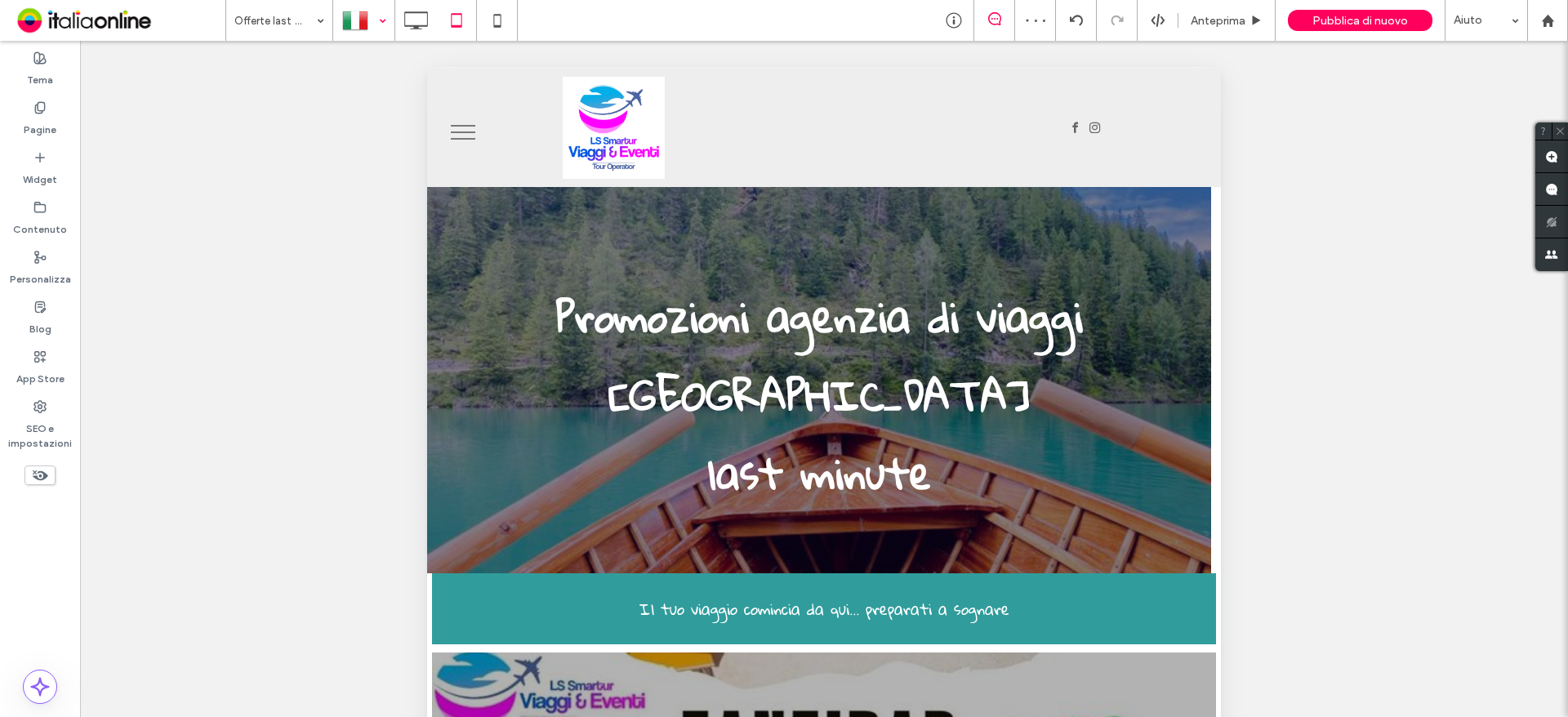
click at [369, 29] on div at bounding box center [364, 20] width 60 height 39
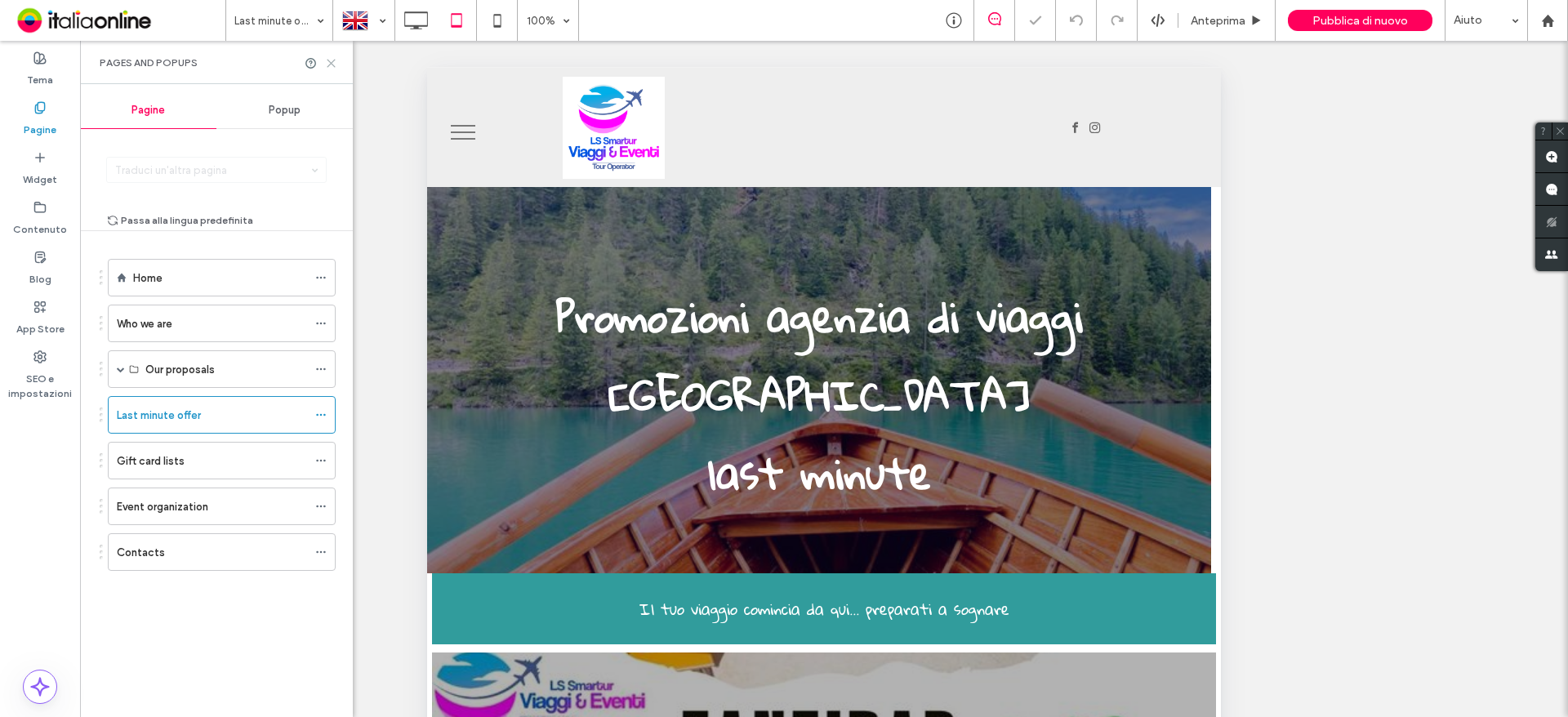
drag, startPoint x: 325, startPoint y: 64, endPoint x: 337, endPoint y: 62, distance: 12.2
click at [326, 64] on icon at bounding box center [331, 63] width 13 height 13
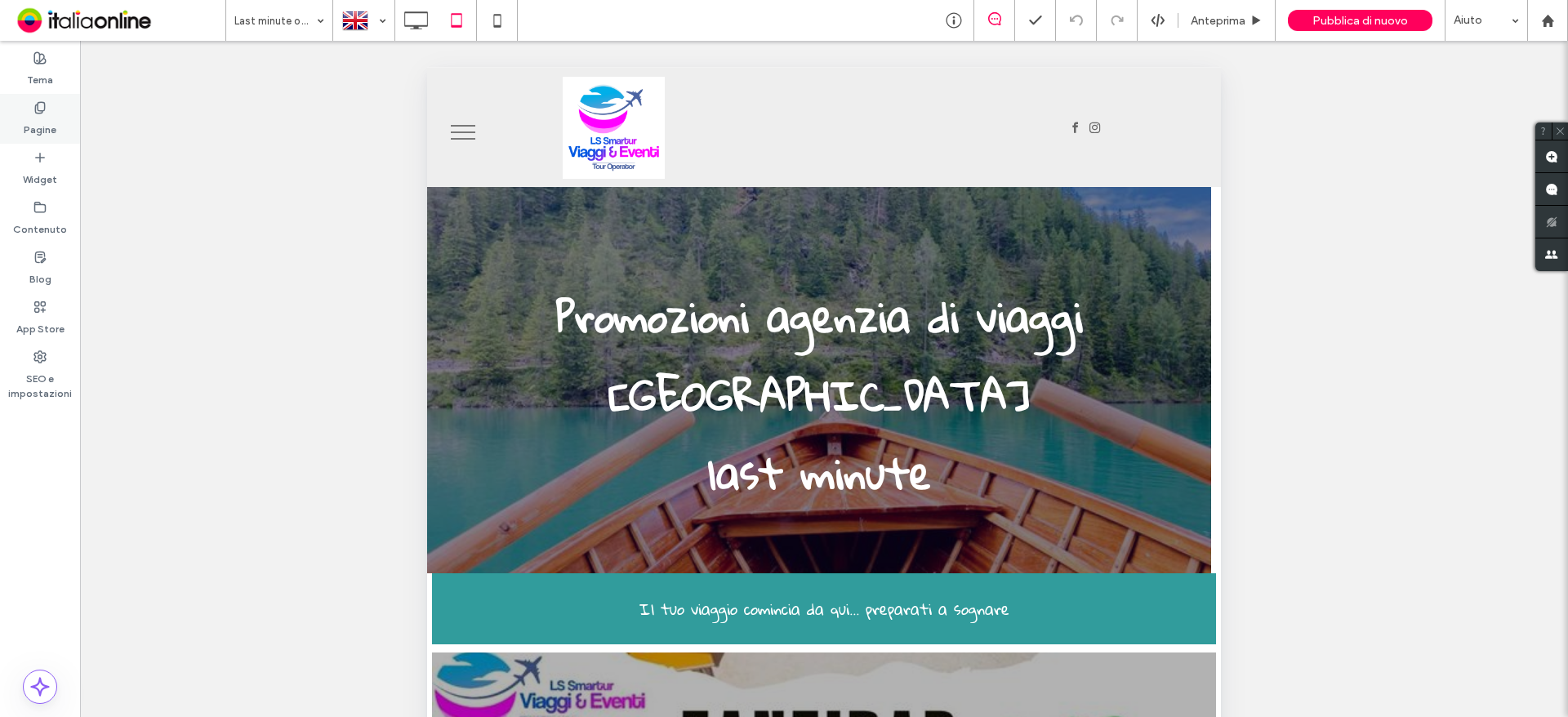
click at [41, 112] on use at bounding box center [40, 107] width 9 height 11
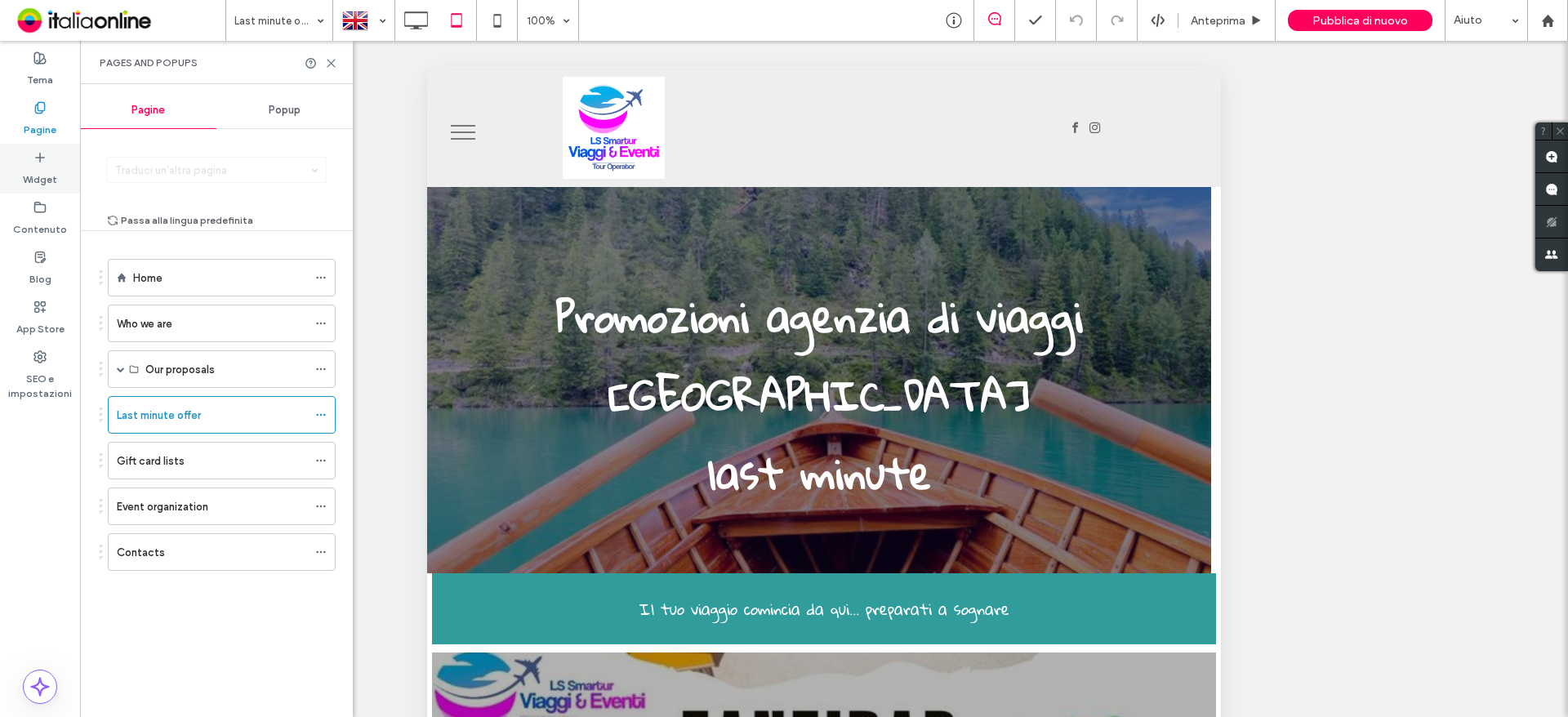
click at [25, 171] on label "Widget" at bounding box center [40, 175] width 35 height 23
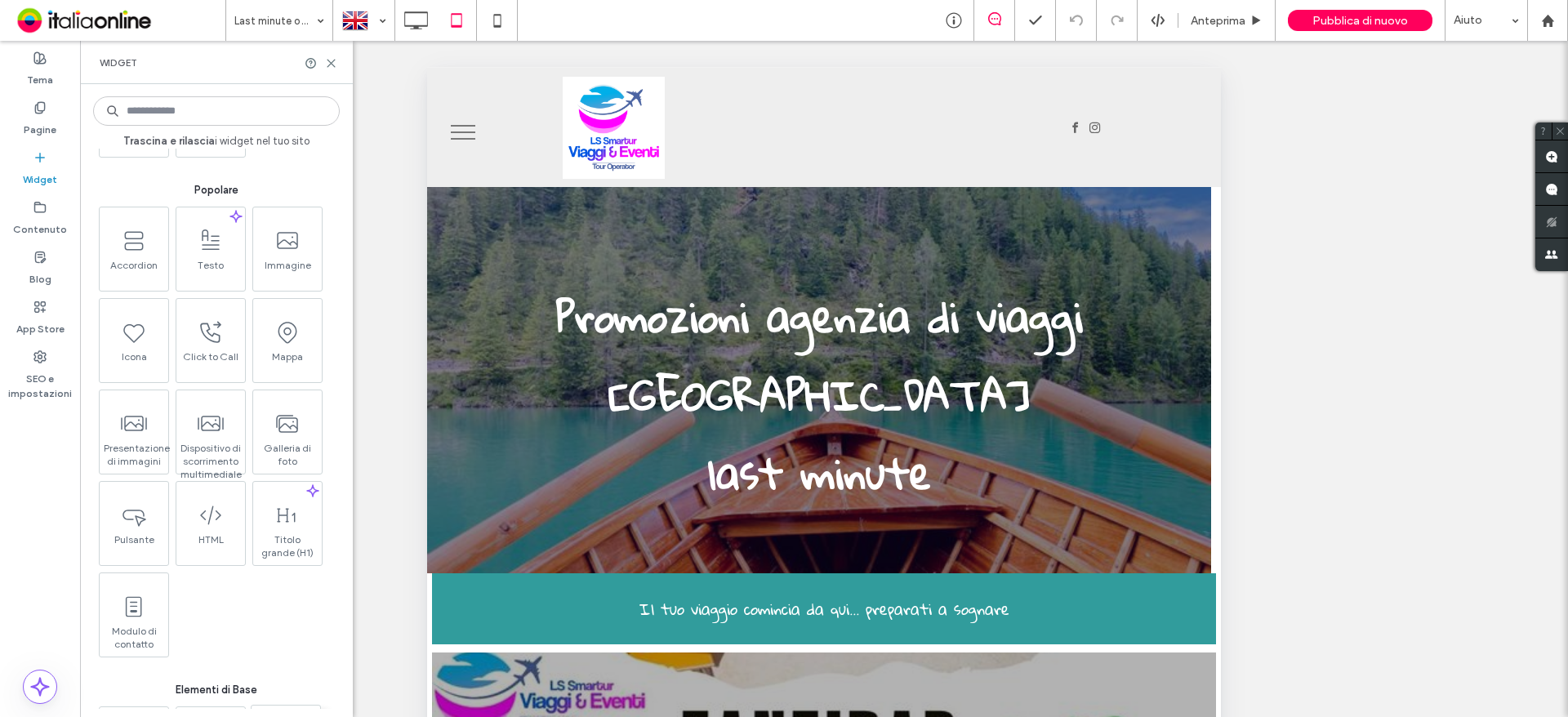
scroll to position [490, 0]
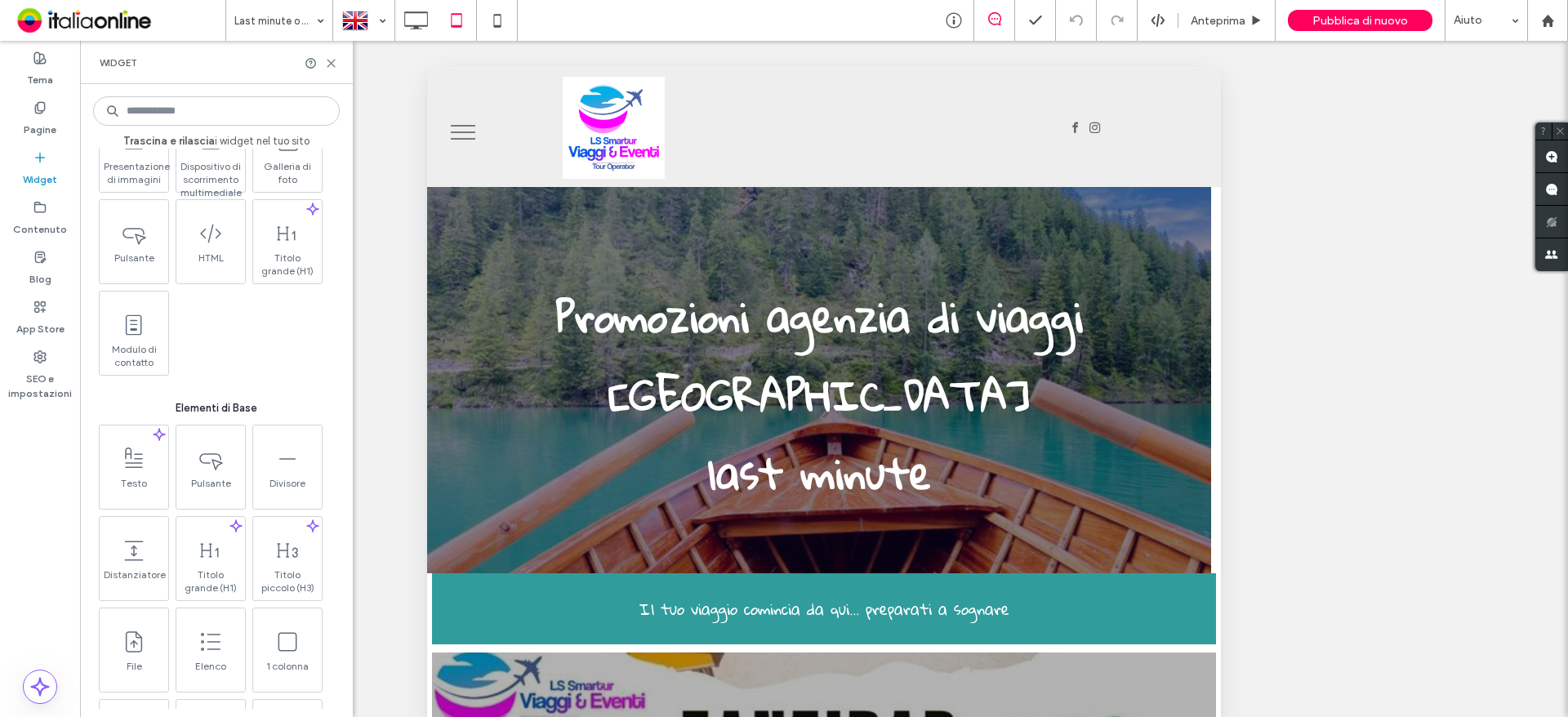
click at [257, 125] on input at bounding box center [216, 111] width 247 height 30
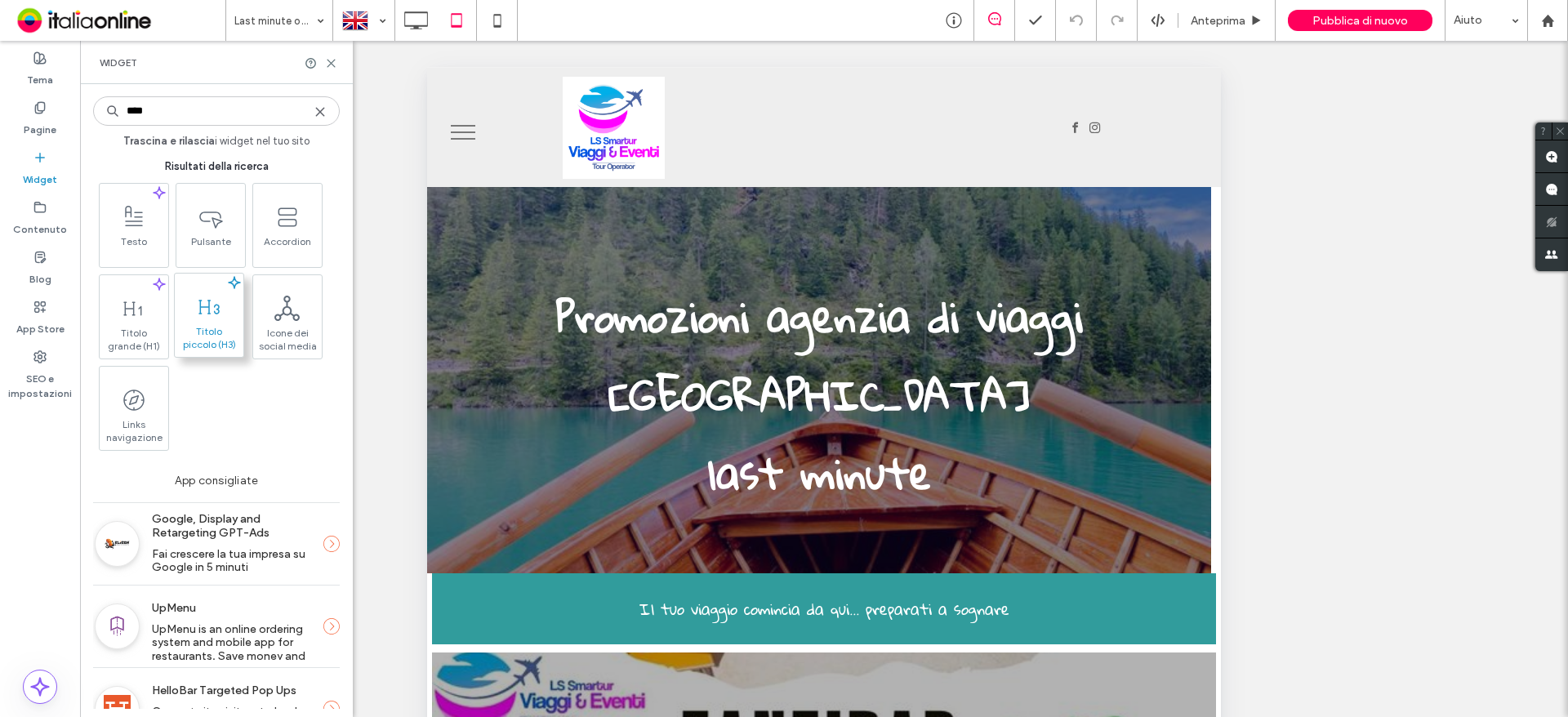
scroll to position [0, 0]
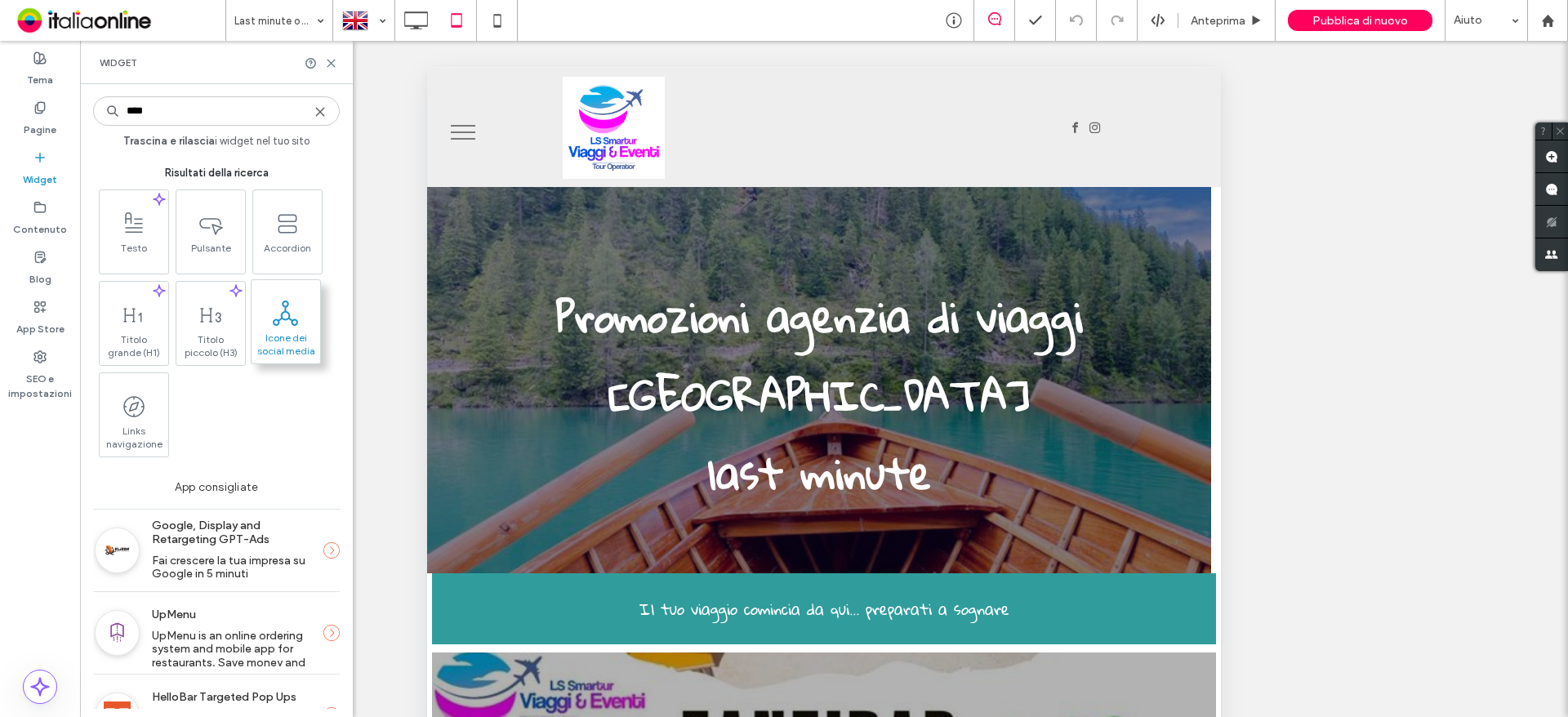
type input "****"
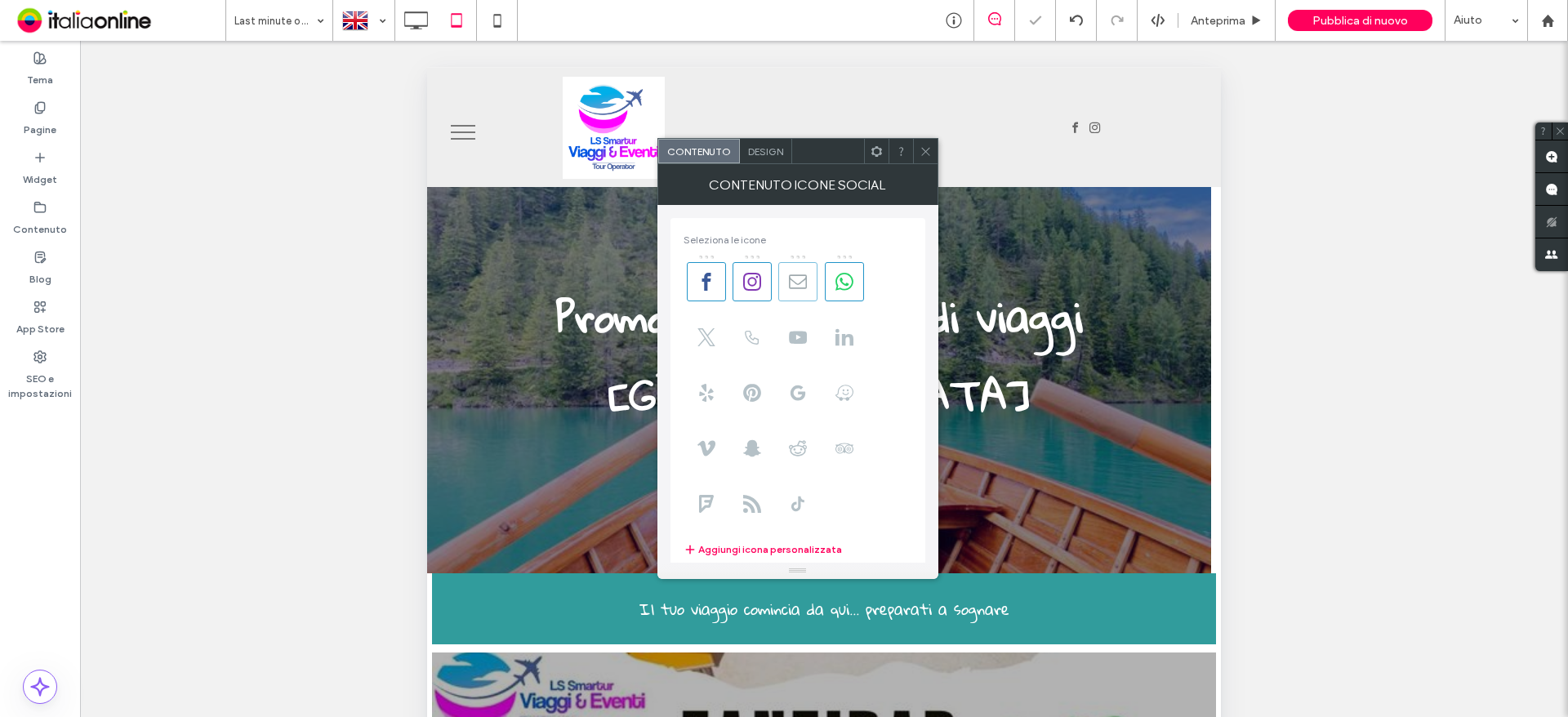
click at [808, 288] on span at bounding box center [798, 281] width 39 height 39
click at [860, 286] on span at bounding box center [844, 281] width 39 height 39
click at [844, 284] on use at bounding box center [844, 281] width 18 height 18
click at [929, 150] on icon at bounding box center [925, 151] width 13 height 13
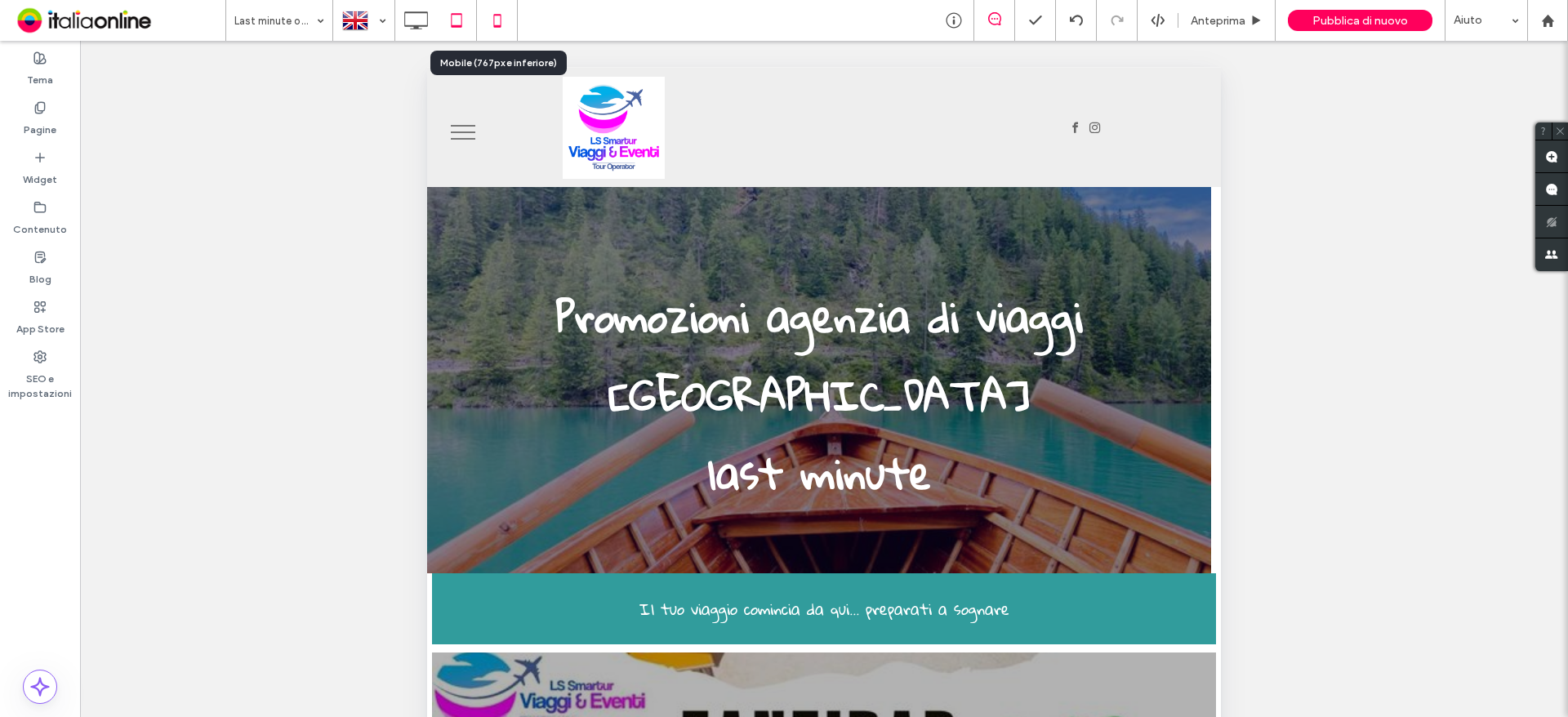
click at [498, 24] on icon at bounding box center [497, 20] width 33 height 33
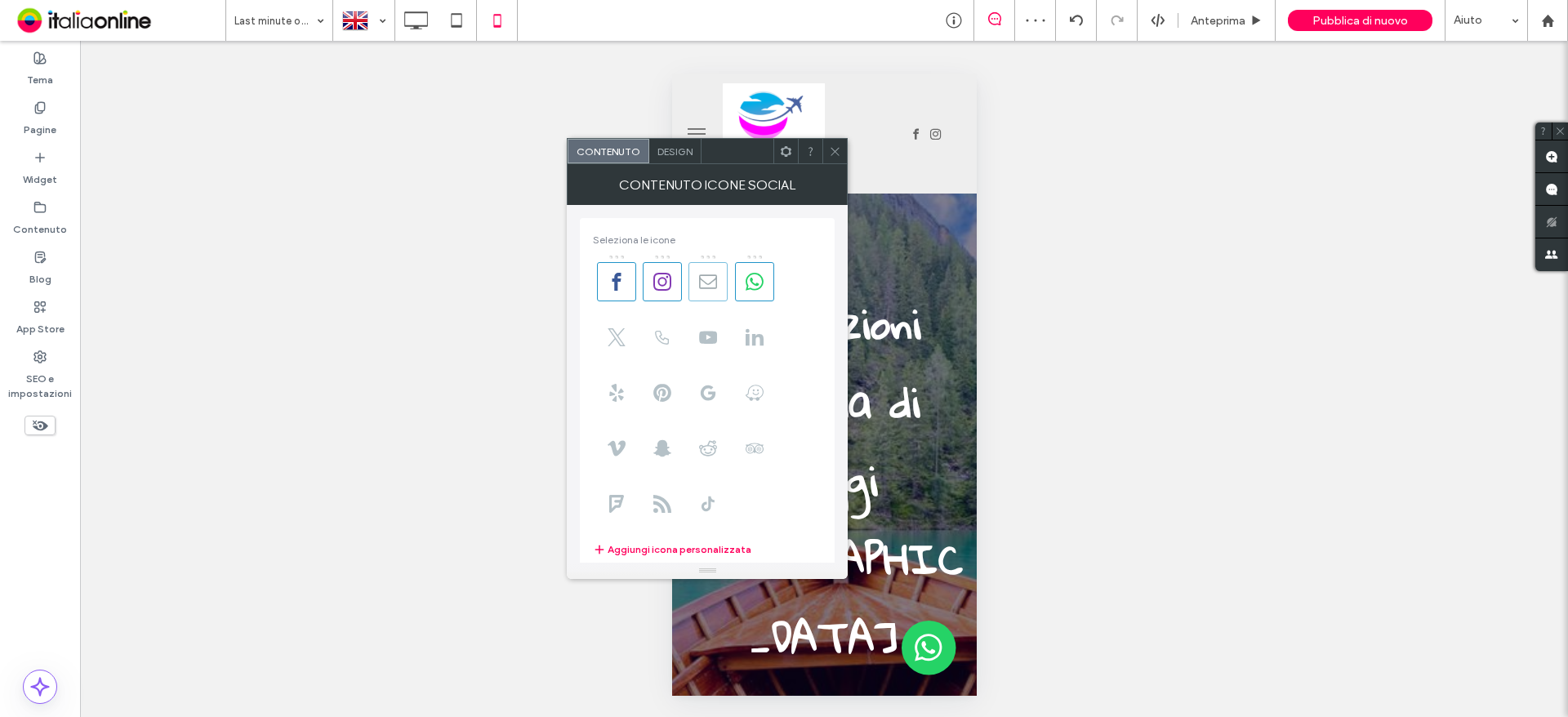
drag, startPoint x: 713, startPoint y: 286, endPoint x: 753, endPoint y: 286, distance: 40.0
click at [713, 286] on icon at bounding box center [708, 281] width 18 height 18
click at [753, 286] on icon at bounding box center [754, 281] width 18 height 18
drag, startPoint x: 756, startPoint y: 278, endPoint x: 765, endPoint y: 264, distance: 16.6
click at [756, 278] on icon at bounding box center [754, 281] width 18 height 18
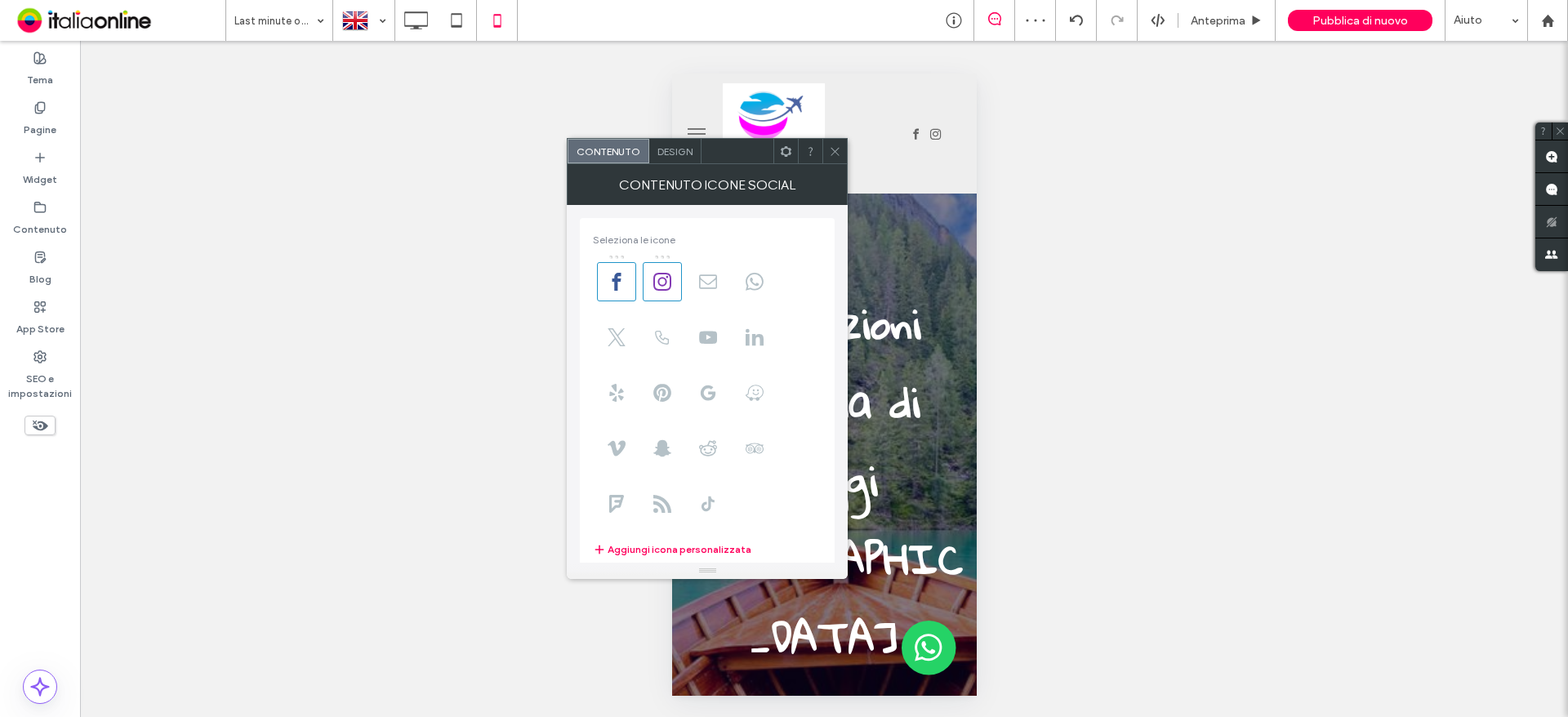
click at [687, 156] on span "Design" at bounding box center [675, 151] width 35 height 13
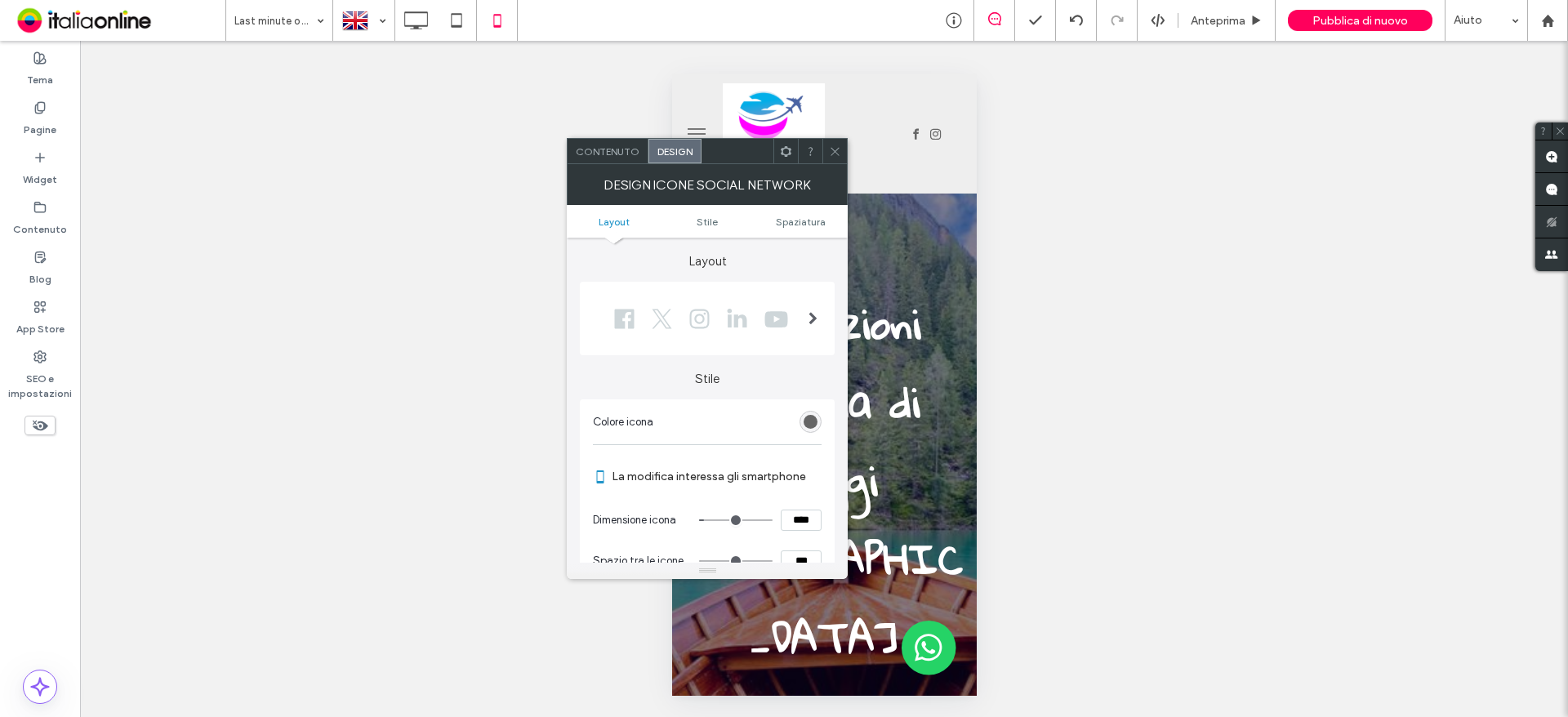
drag, startPoint x: 831, startPoint y: 147, endPoint x: 841, endPoint y: 147, distance: 10.0
click at [831, 147] on icon at bounding box center [835, 151] width 13 height 13
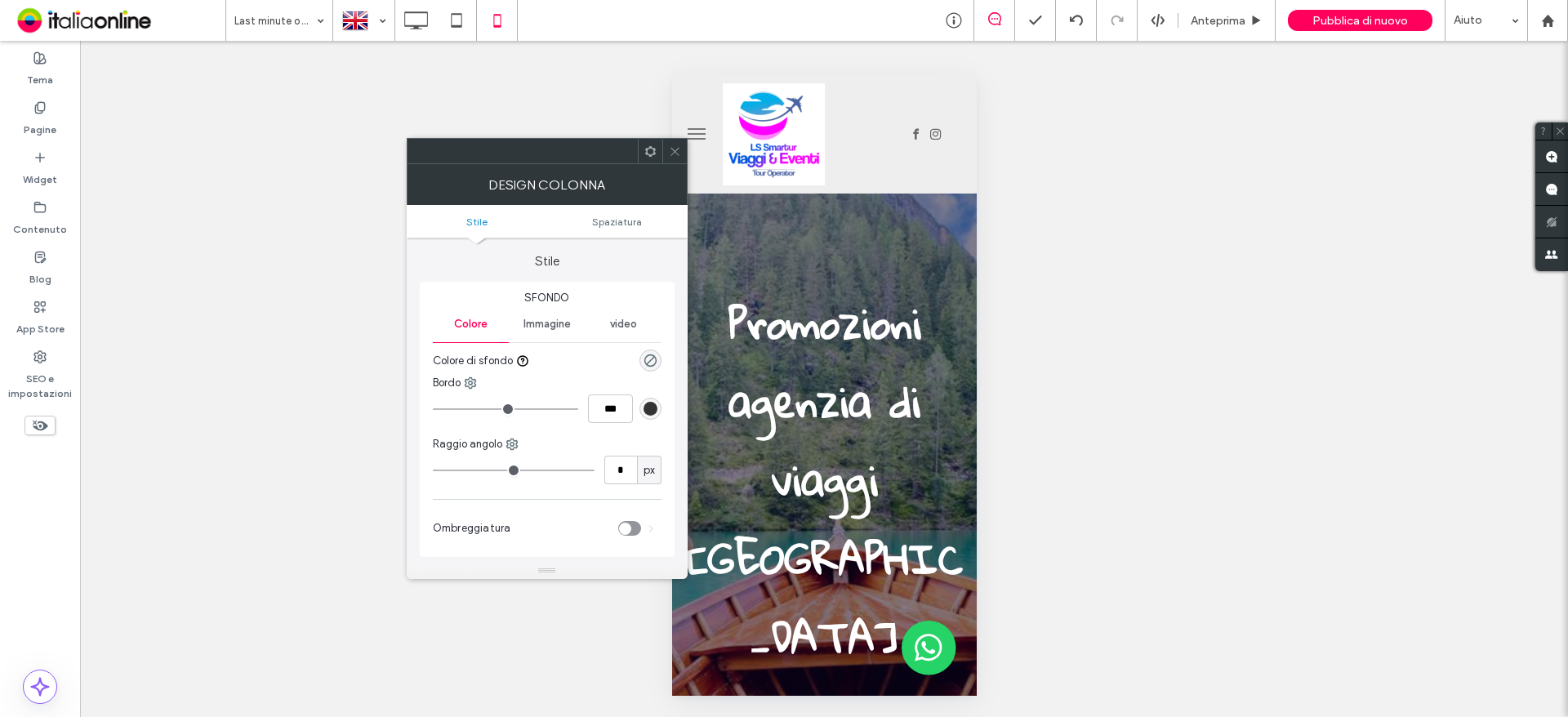
click at [684, 149] on div at bounding box center [674, 150] width 24 height 24
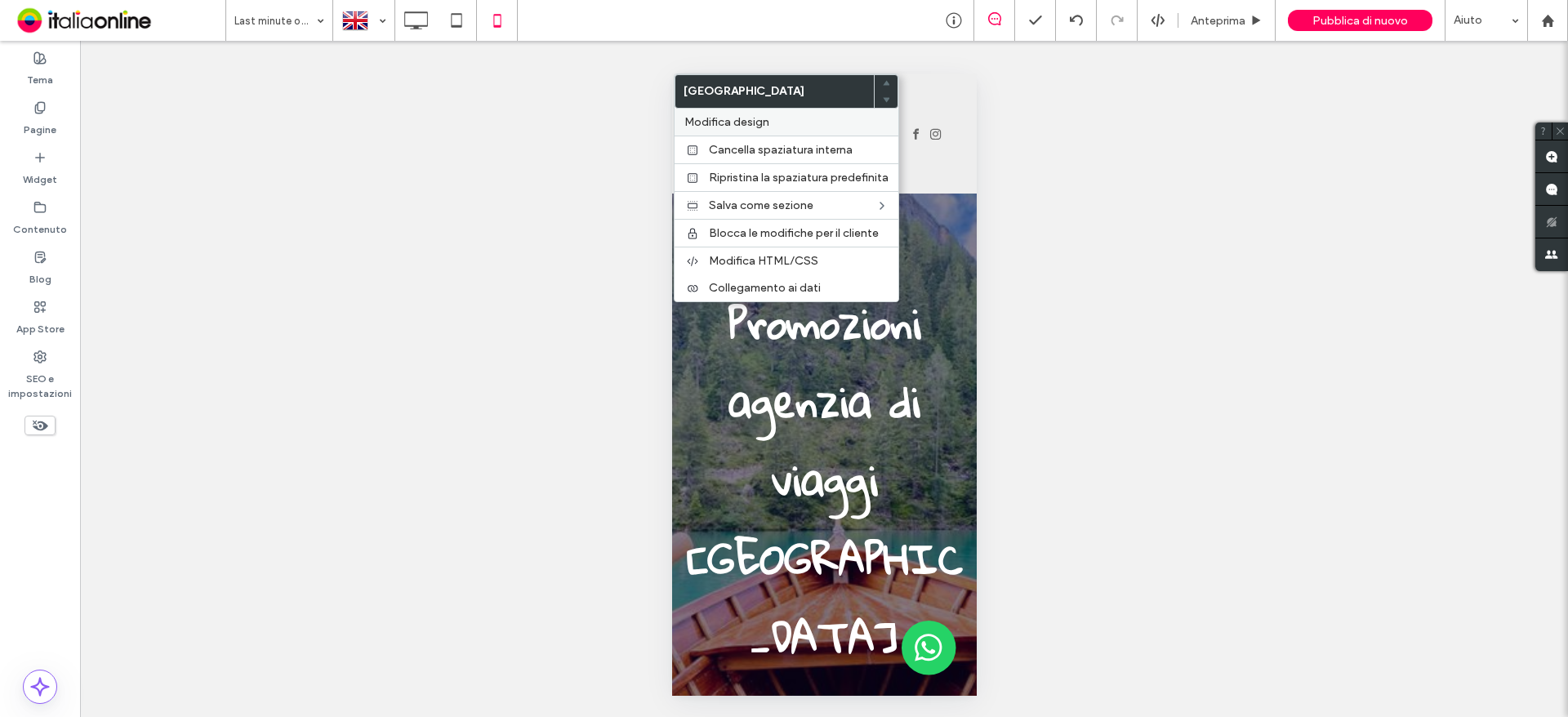
click at [741, 121] on span "Modifica design" at bounding box center [726, 122] width 85 height 14
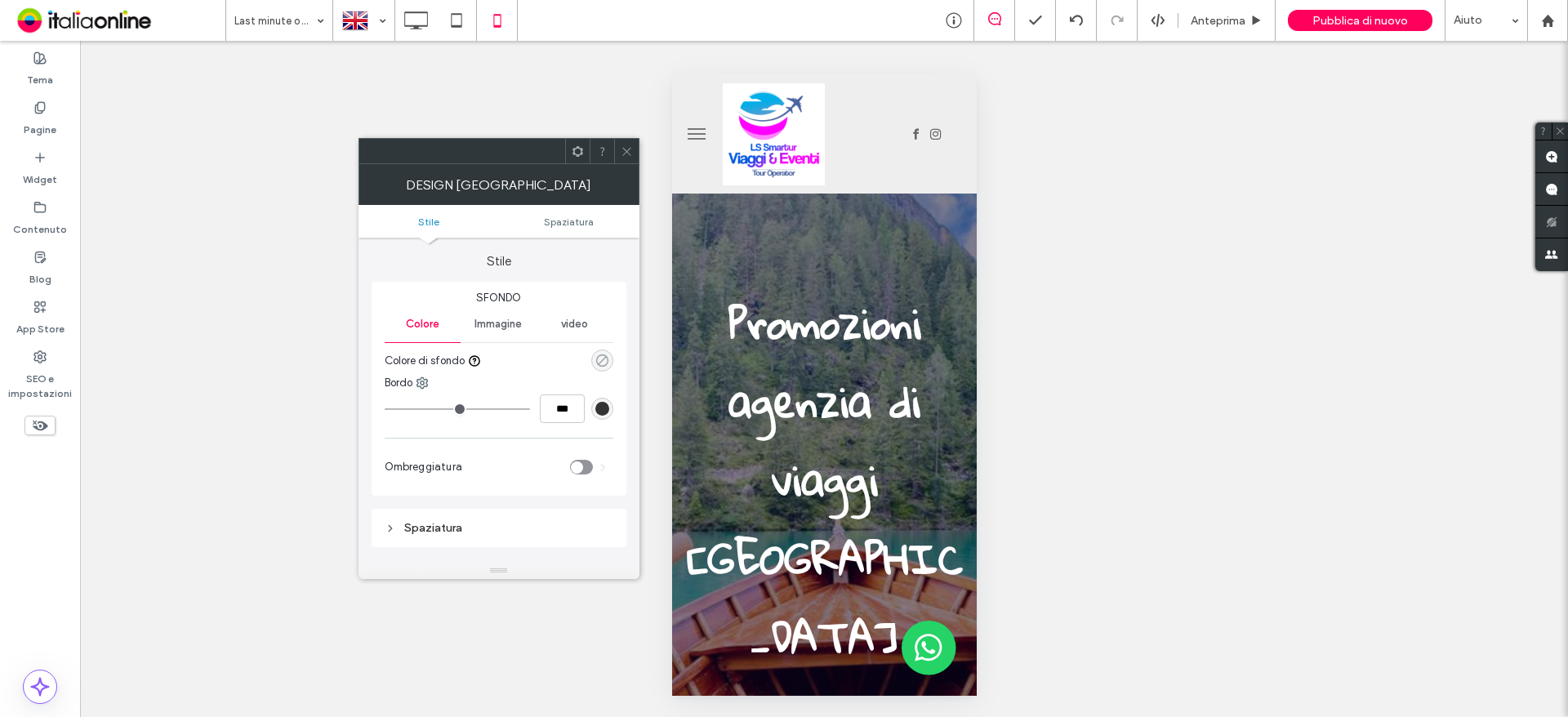
click at [601, 364] on icon "rgba(0, 0, 0, 0)" at bounding box center [602, 361] width 14 height 14
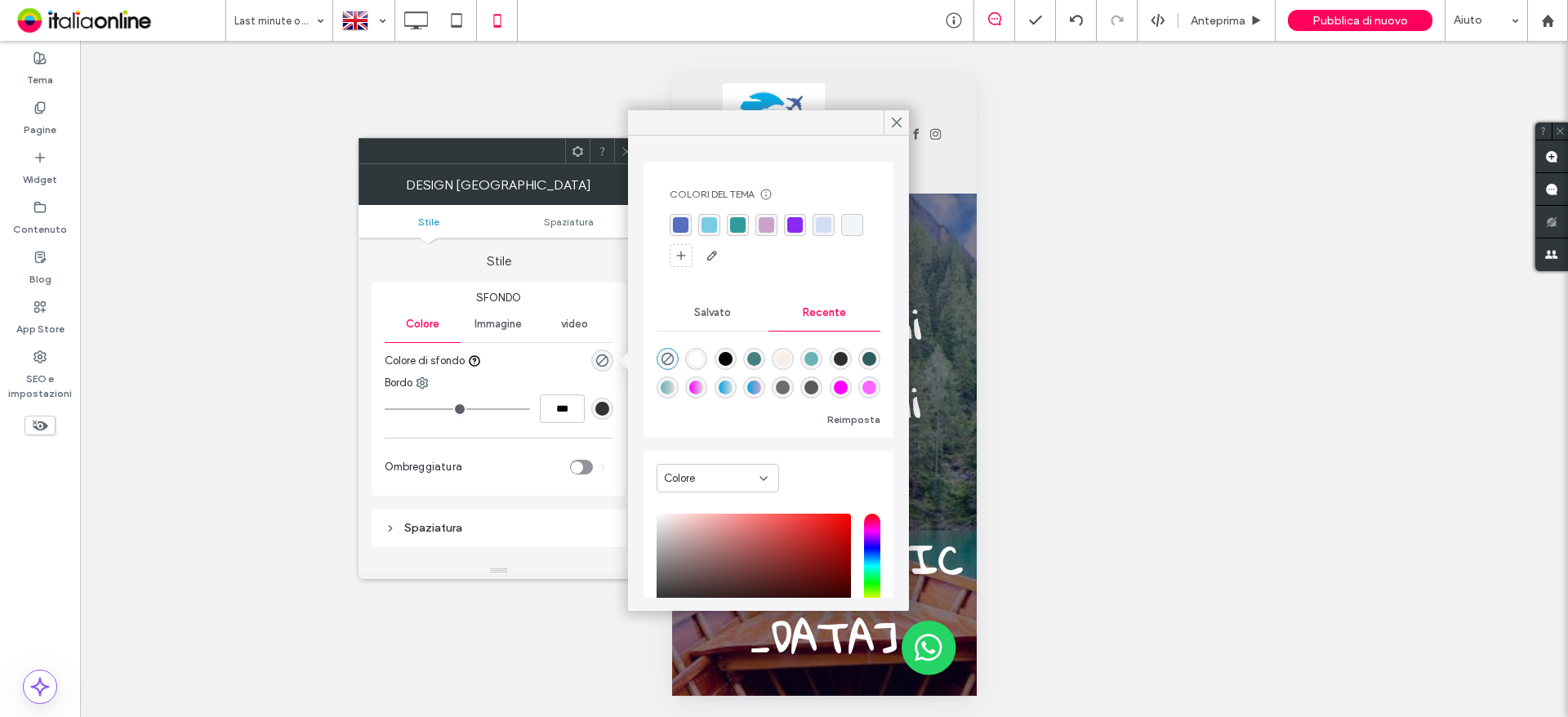
click at [707, 350] on div "rgba(255, 255, 255, 1)" at bounding box center [696, 359] width 22 height 22
type input "*******"
type input "***"
type input "****"
click at [621, 160] on span at bounding box center [627, 150] width 13 height 24
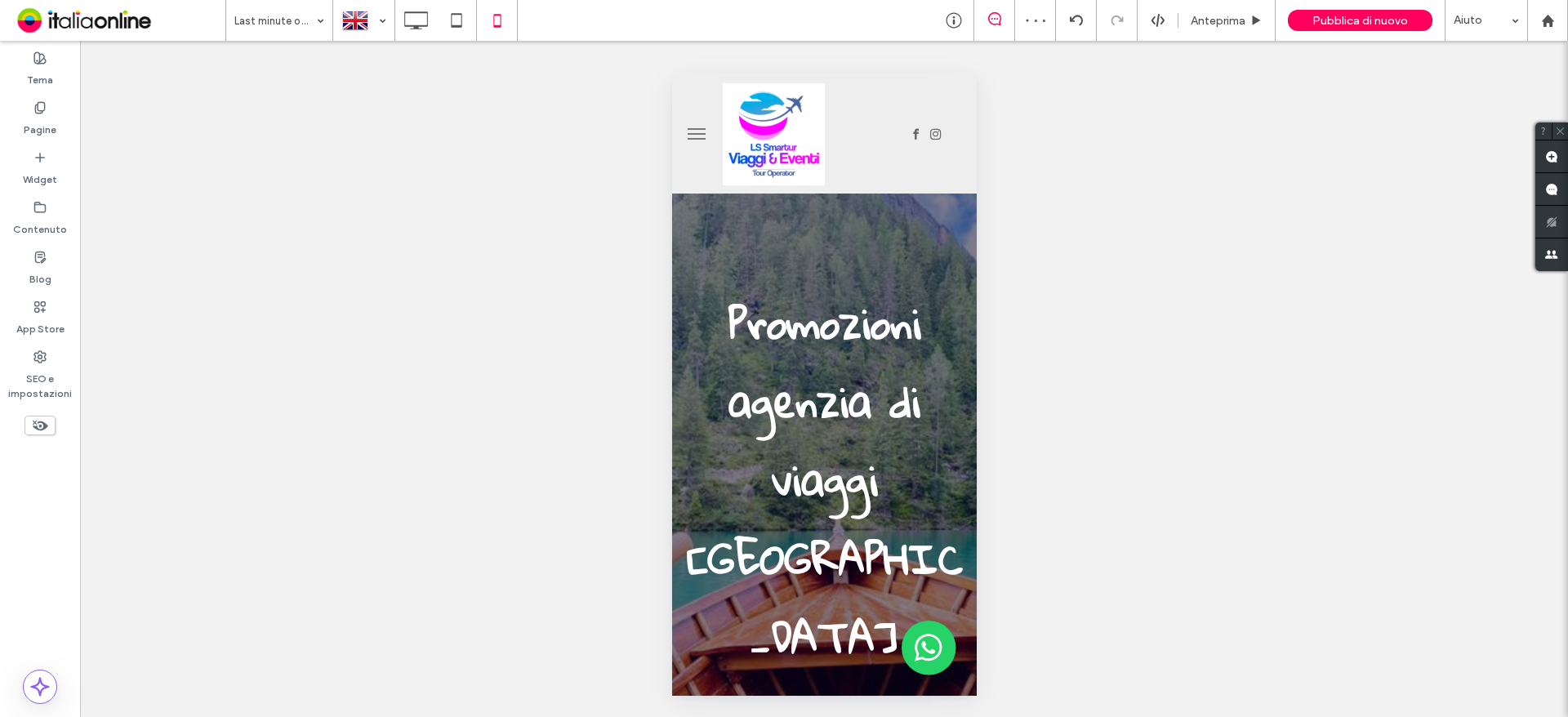
click at [1075, 216] on div "Mostrare? Sì Mostrare? Sì Mostrare? Sì Mostrare? Sì Mostrare? Sì Mostrare? Sì M…" at bounding box center [824, 378] width 1488 height 676
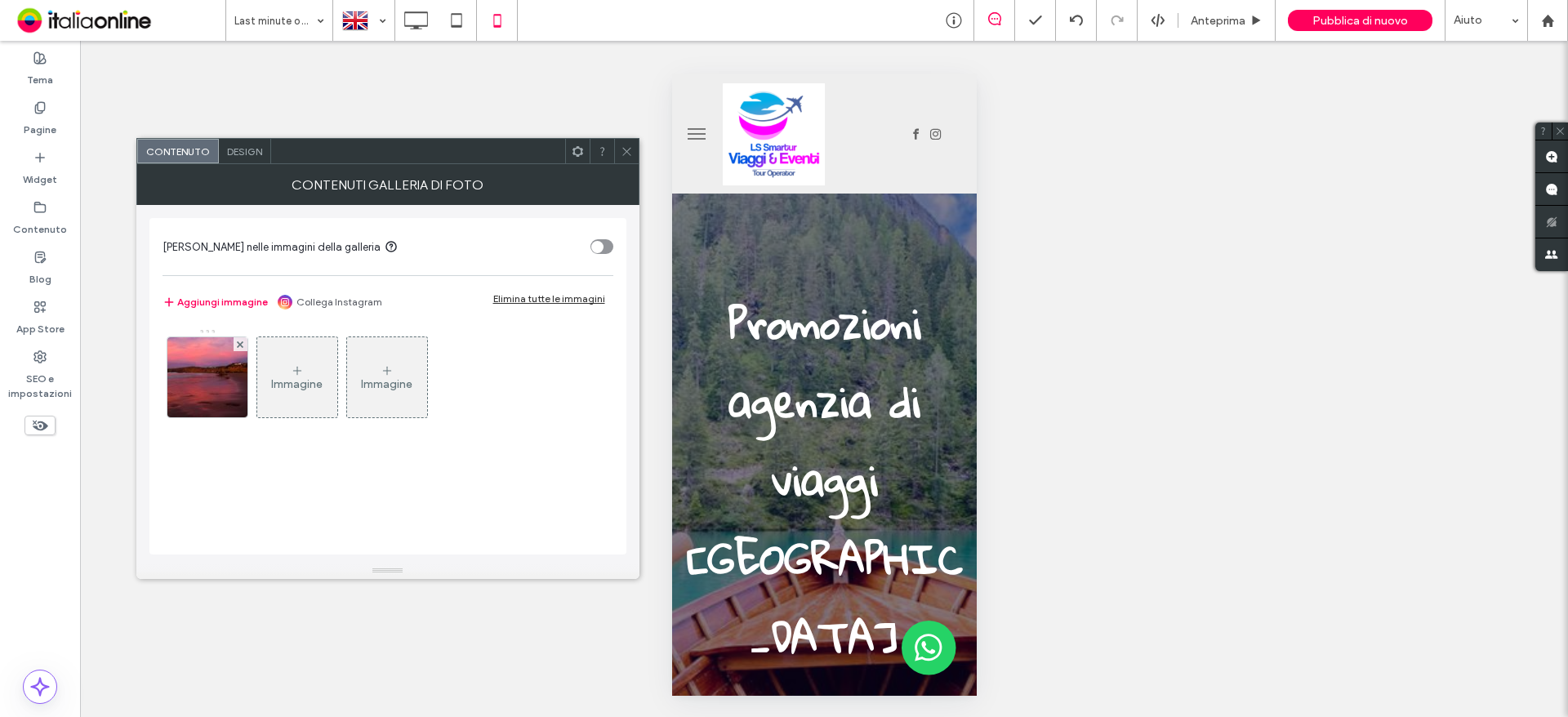
click at [258, 156] on span "Design" at bounding box center [245, 151] width 35 height 13
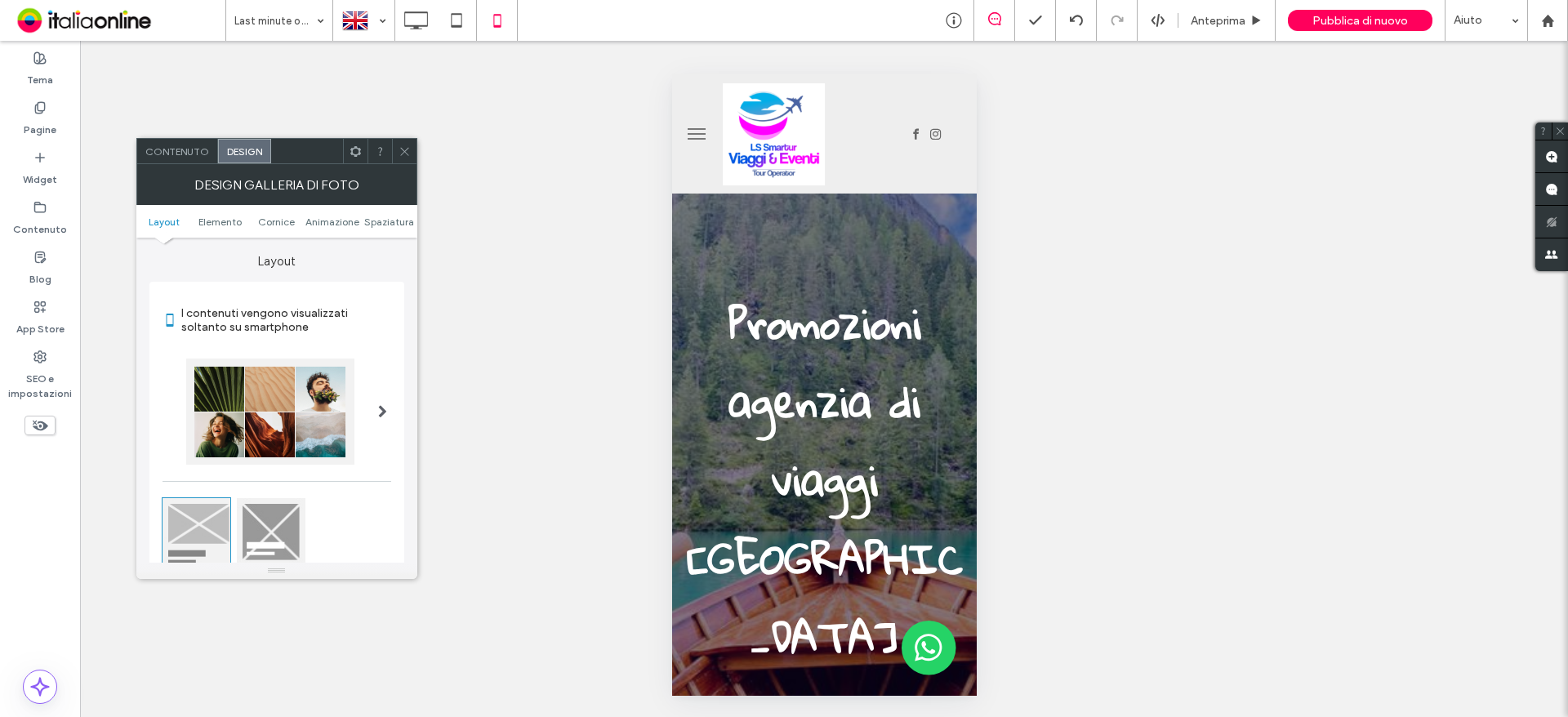
click at [241, 144] on div "Design" at bounding box center [244, 150] width 53 height 24
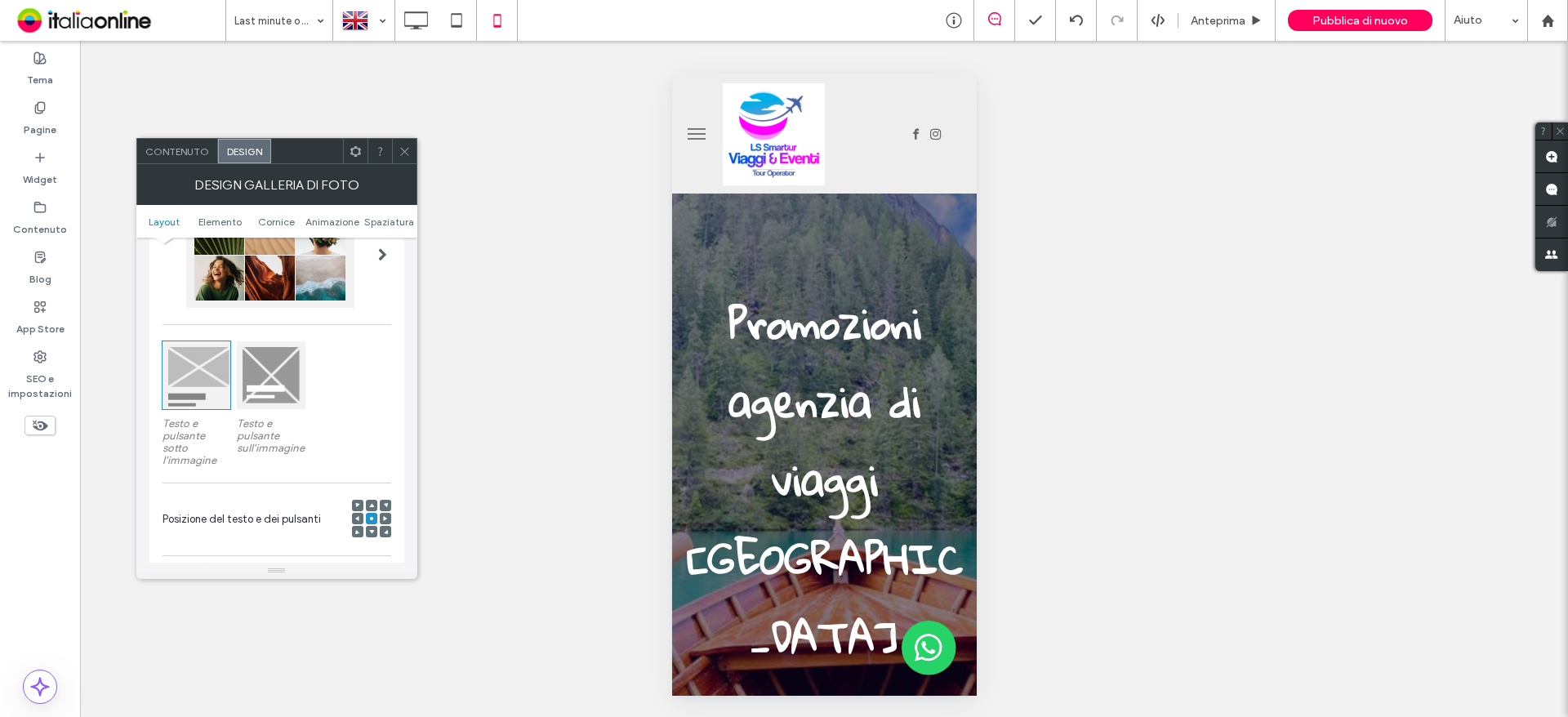
scroll to position [327, 0]
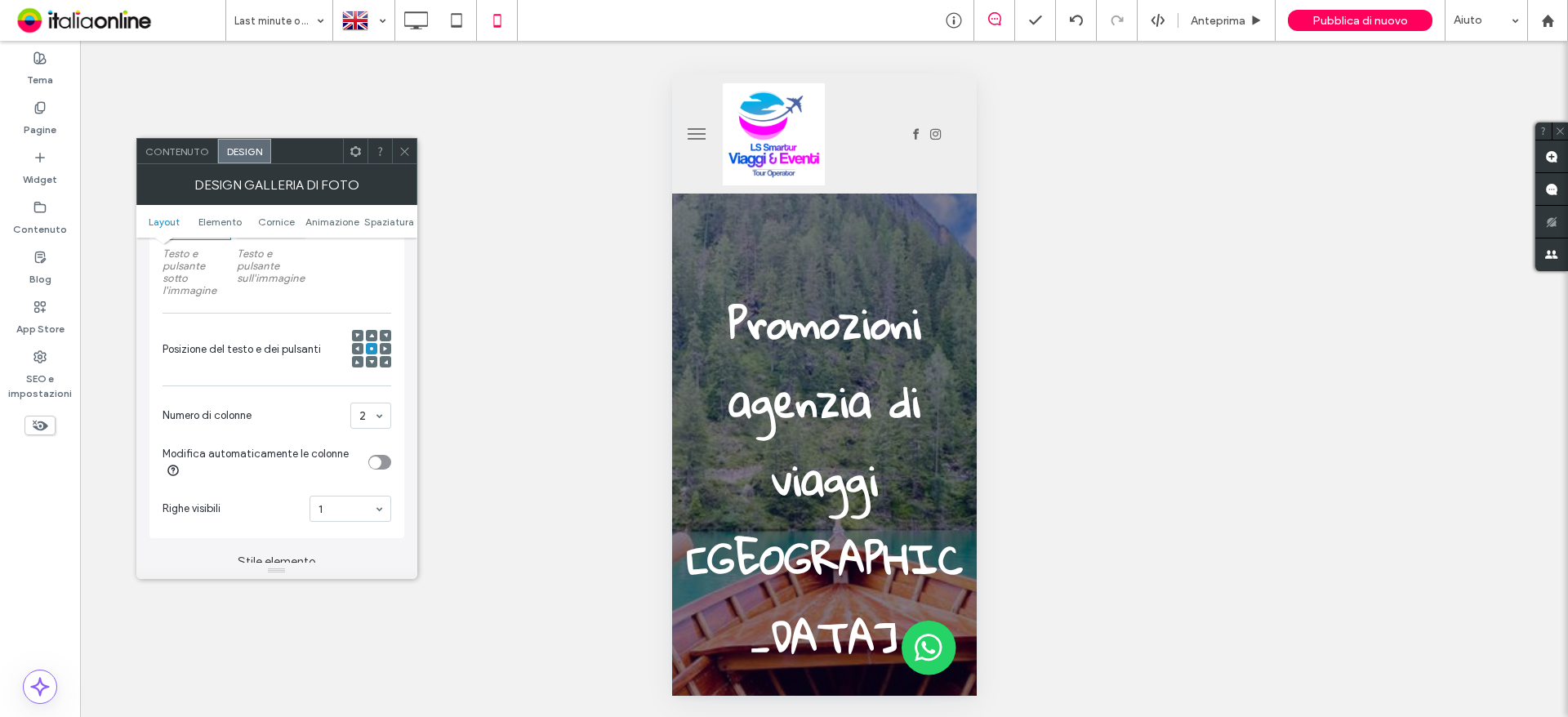
drag, startPoint x: 364, startPoint y: 412, endPoint x: 377, endPoint y: 426, distance: 19.1
click at [401, 147] on icon at bounding box center [404, 151] width 13 height 13
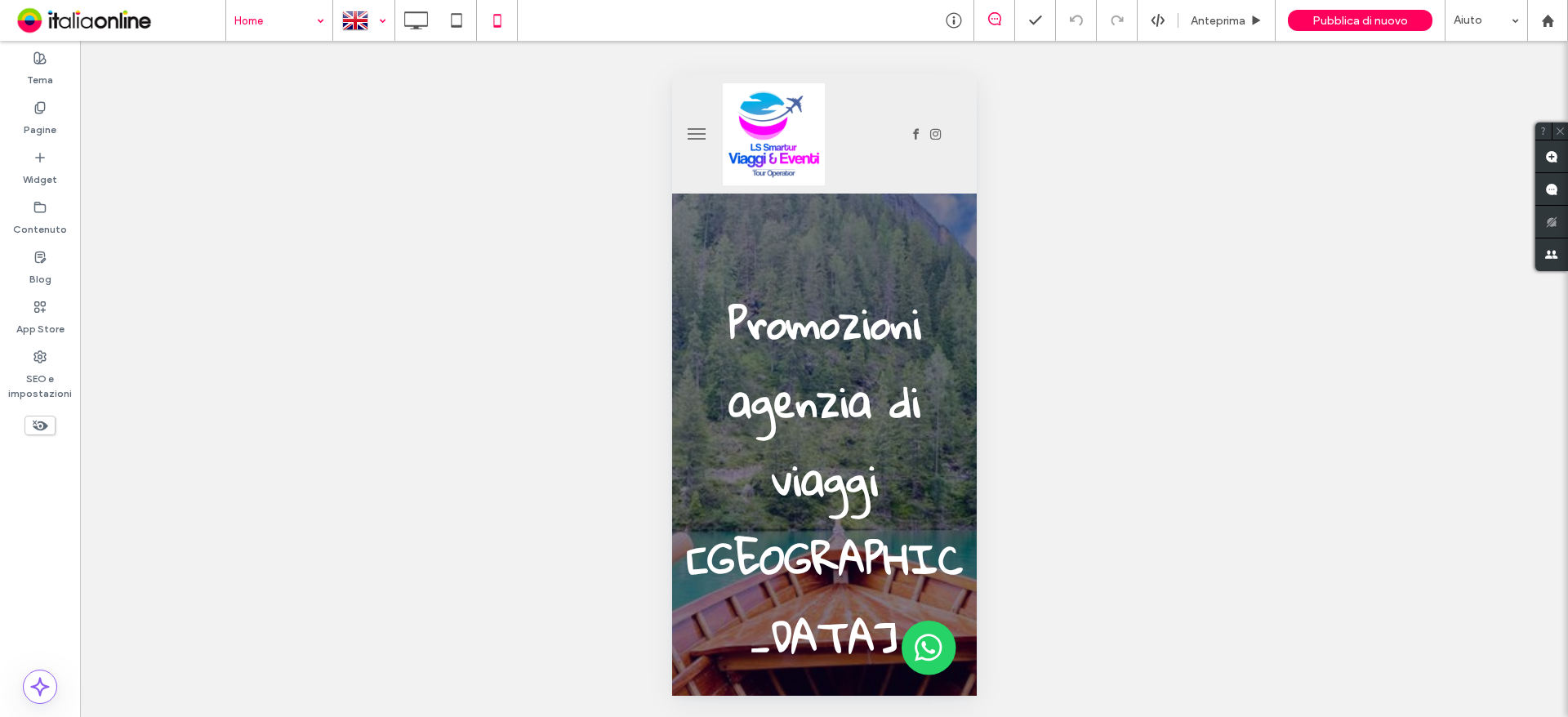
click at [345, 19] on div at bounding box center [364, 20] width 60 height 39
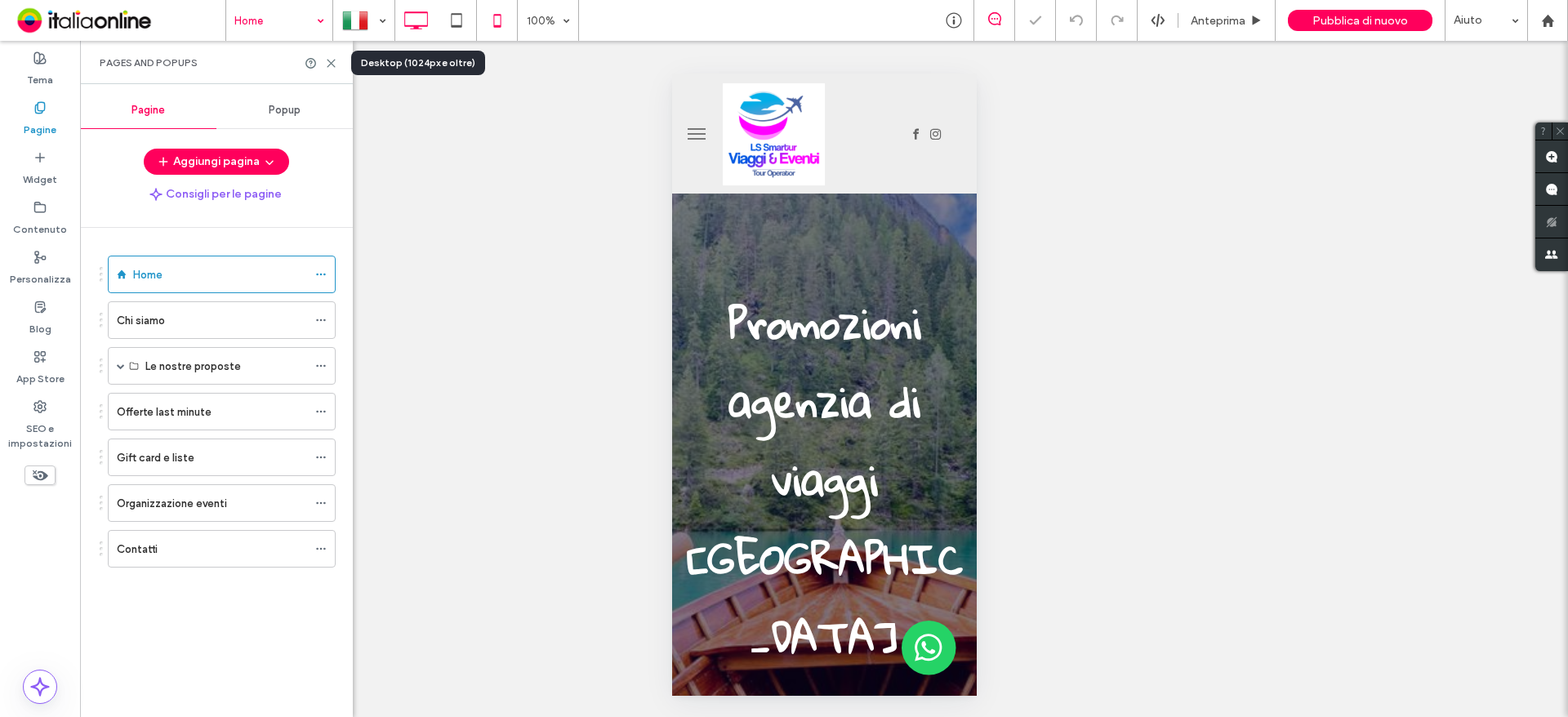
drag, startPoint x: 408, startPoint y: 23, endPoint x: 418, endPoint y: 23, distance: 10.0
click at [408, 23] on icon at bounding box center [415, 20] width 33 height 33
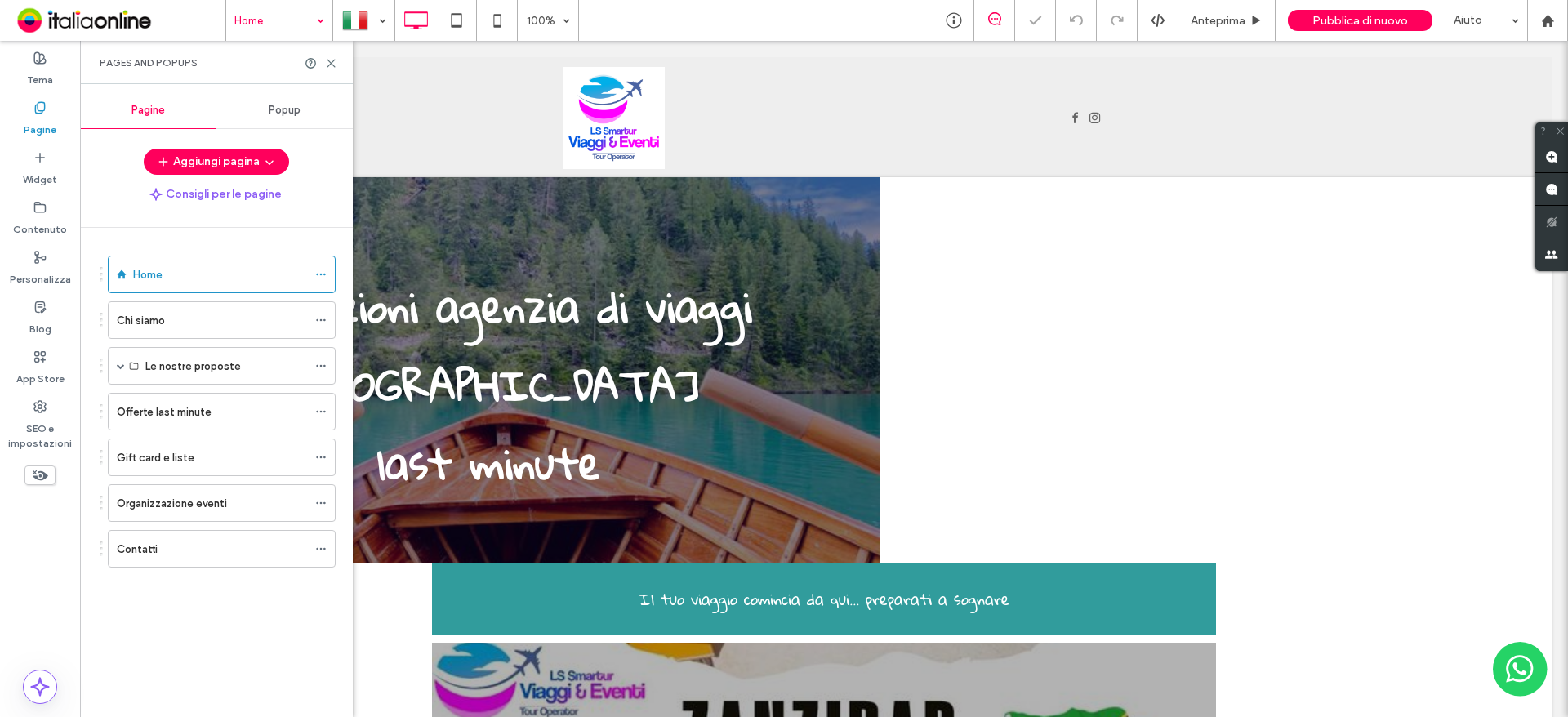
click at [337, 68] on div "Pages and Popups" at bounding box center [216, 62] width 273 height 43
click at [329, 63] on icon at bounding box center [331, 63] width 13 height 13
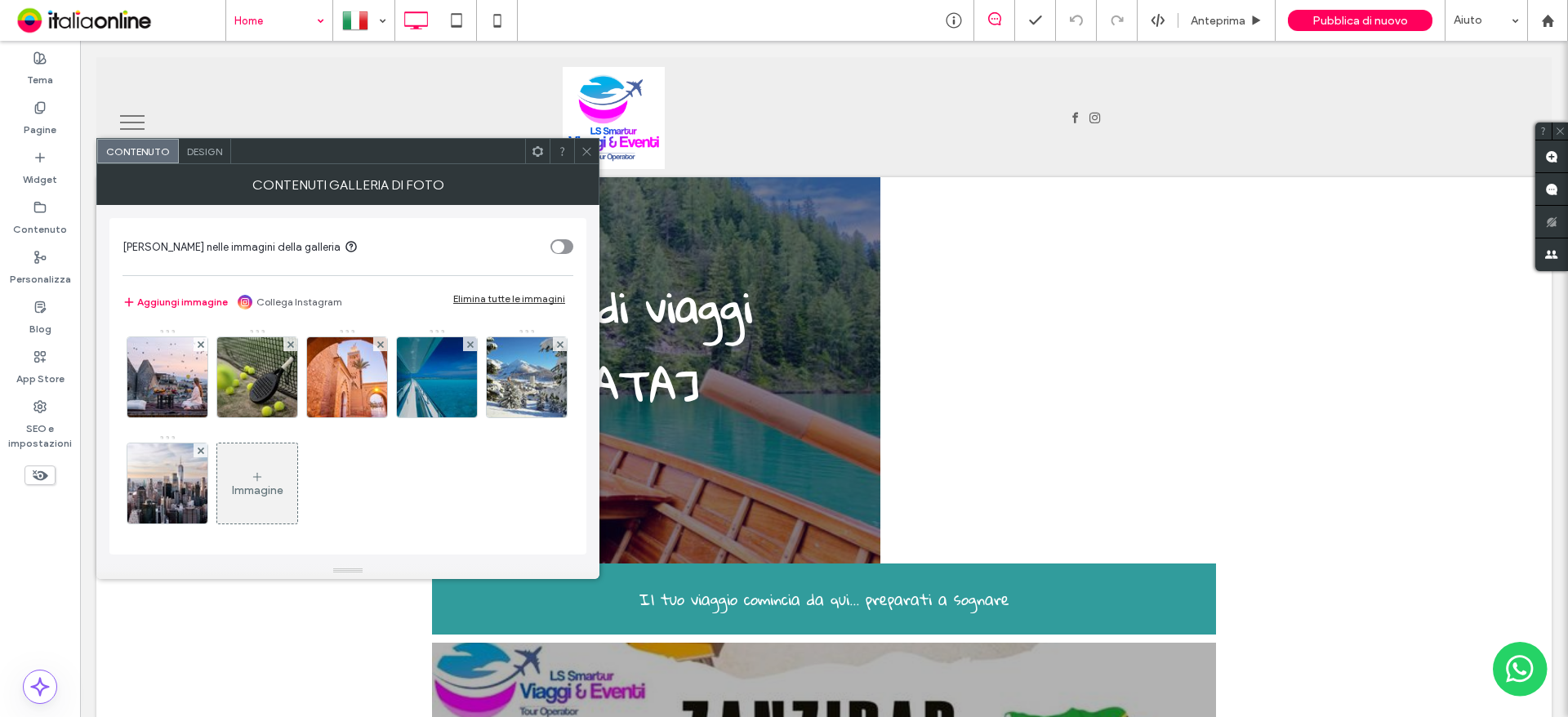
click at [583, 152] on icon at bounding box center [587, 151] width 13 height 13
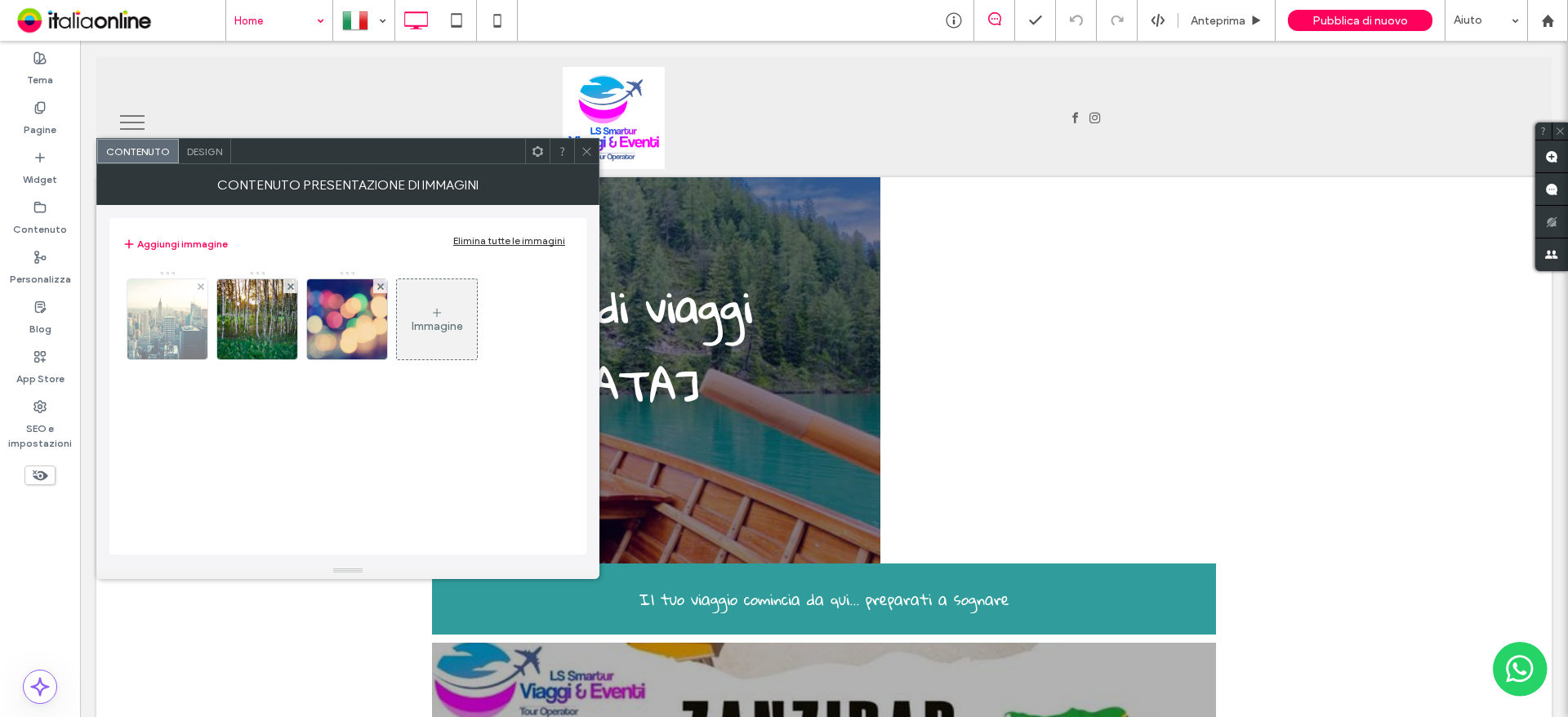
click at [187, 328] on img at bounding box center [167, 319] width 170 height 80
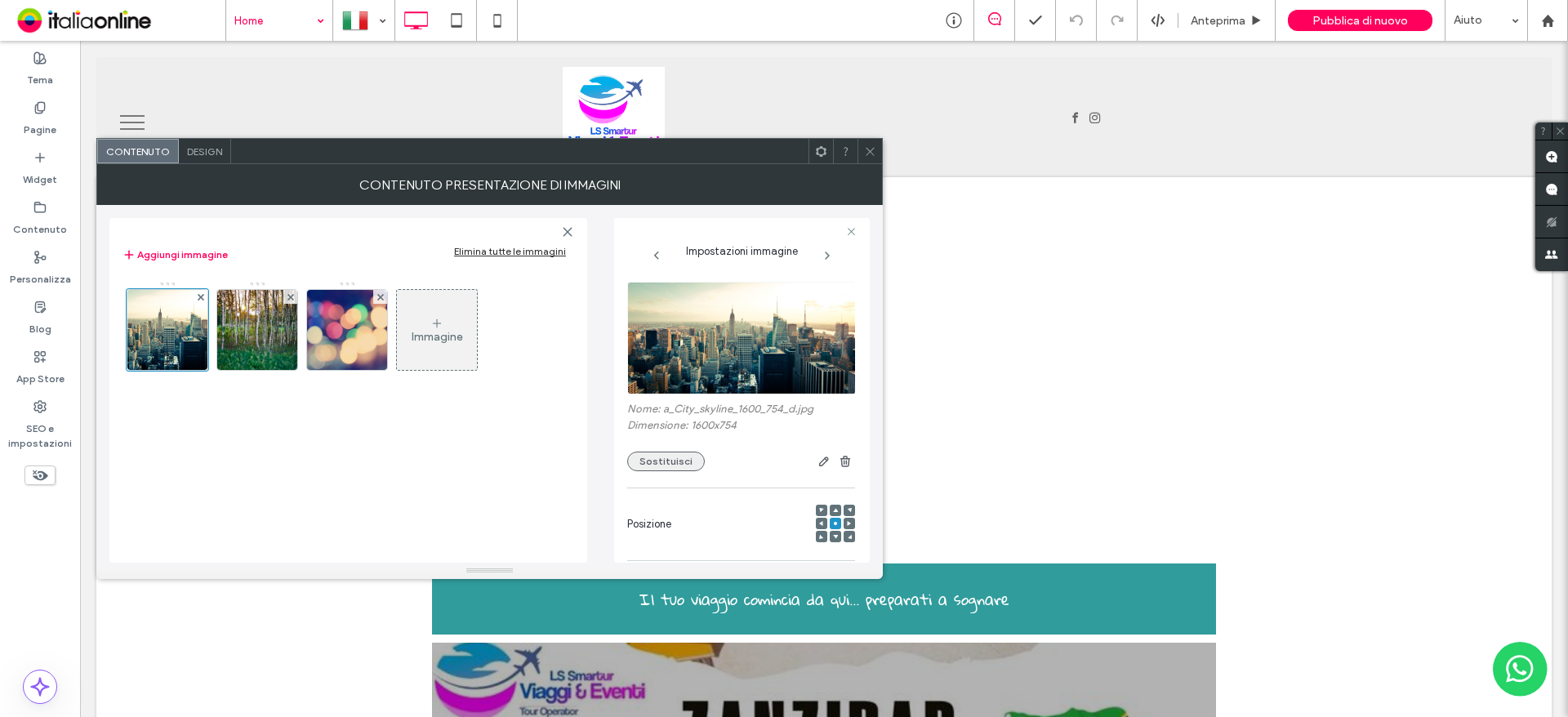
click at [658, 454] on button "Sostituisci" at bounding box center [666, 461] width 78 height 19
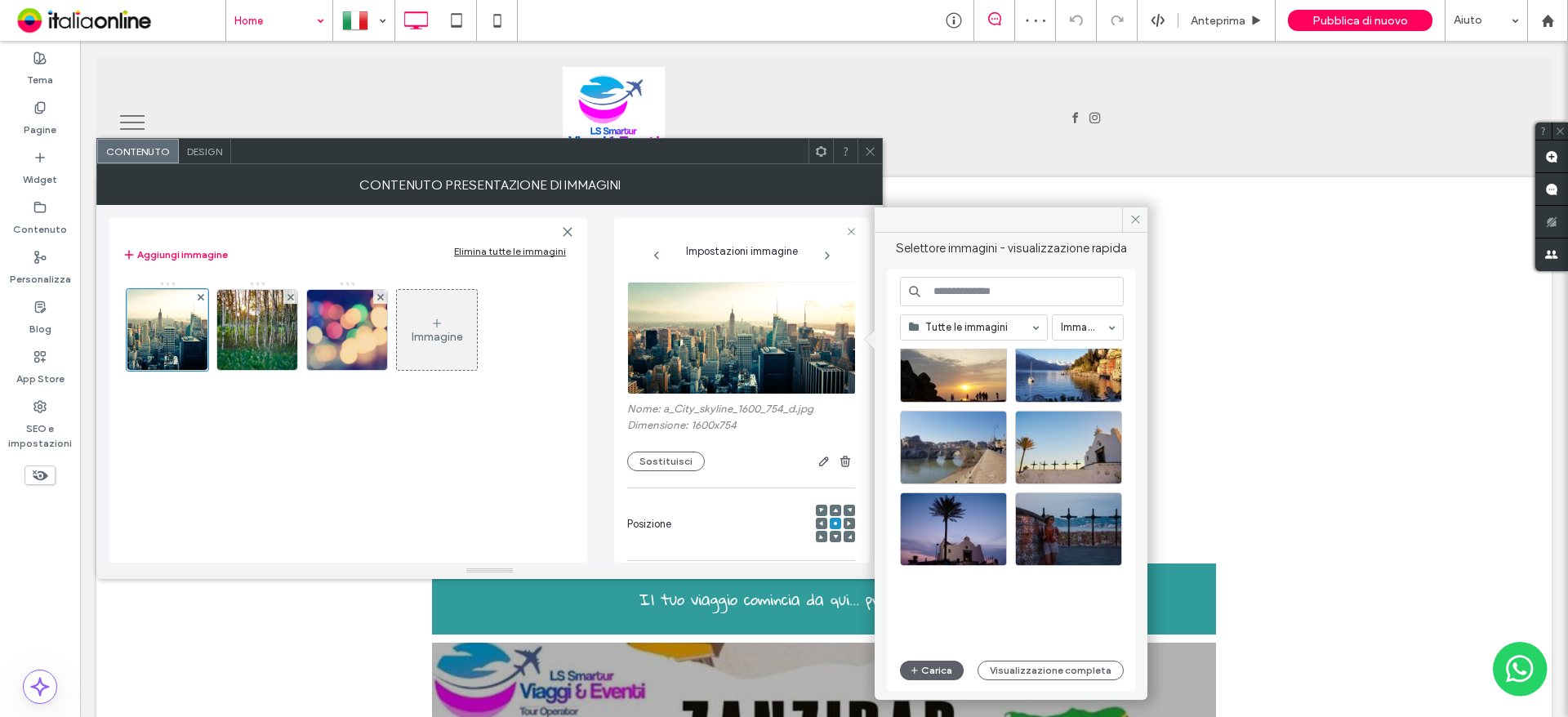
scroll to position [701, 0]
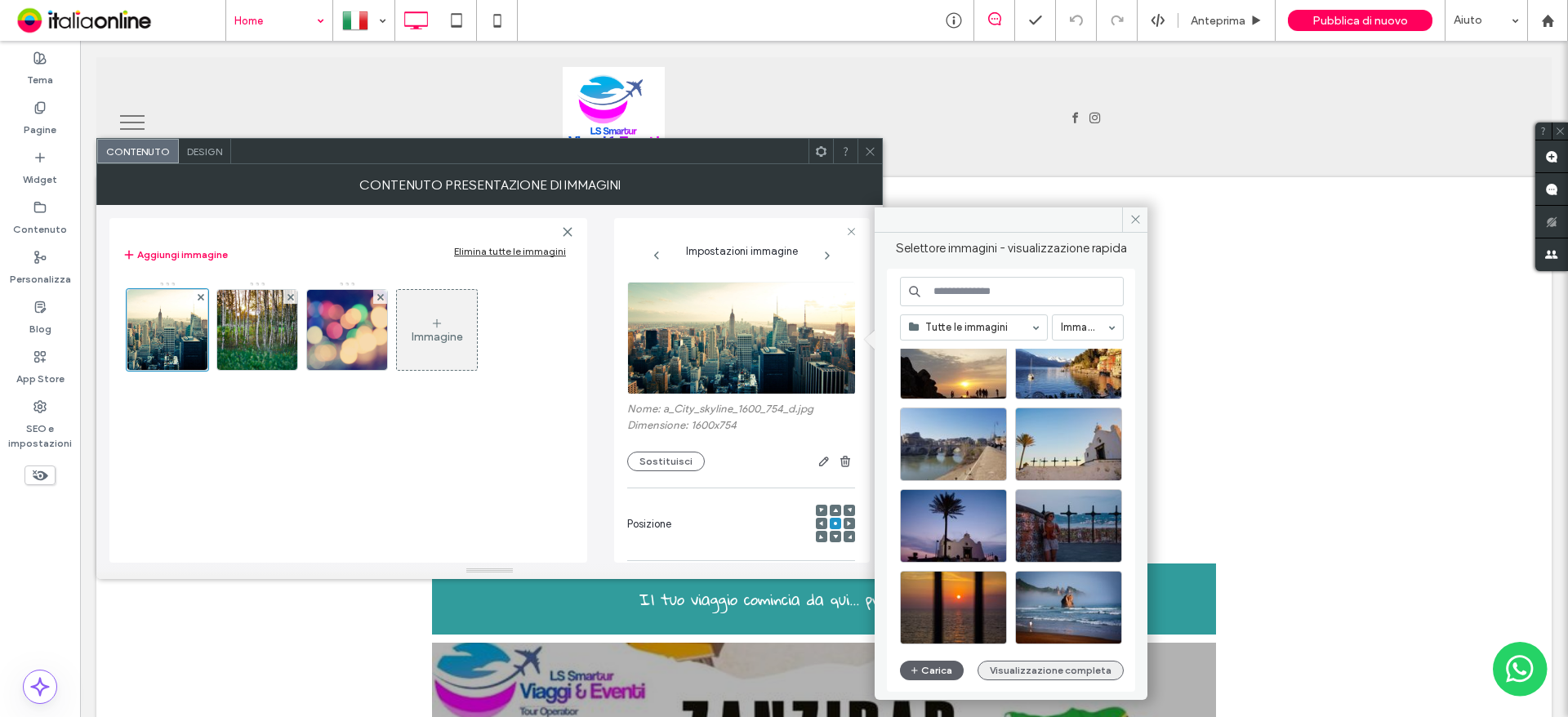
click at [1063, 660] on button "Visualizzazione completa" at bounding box center [1050, 670] width 146 height 19
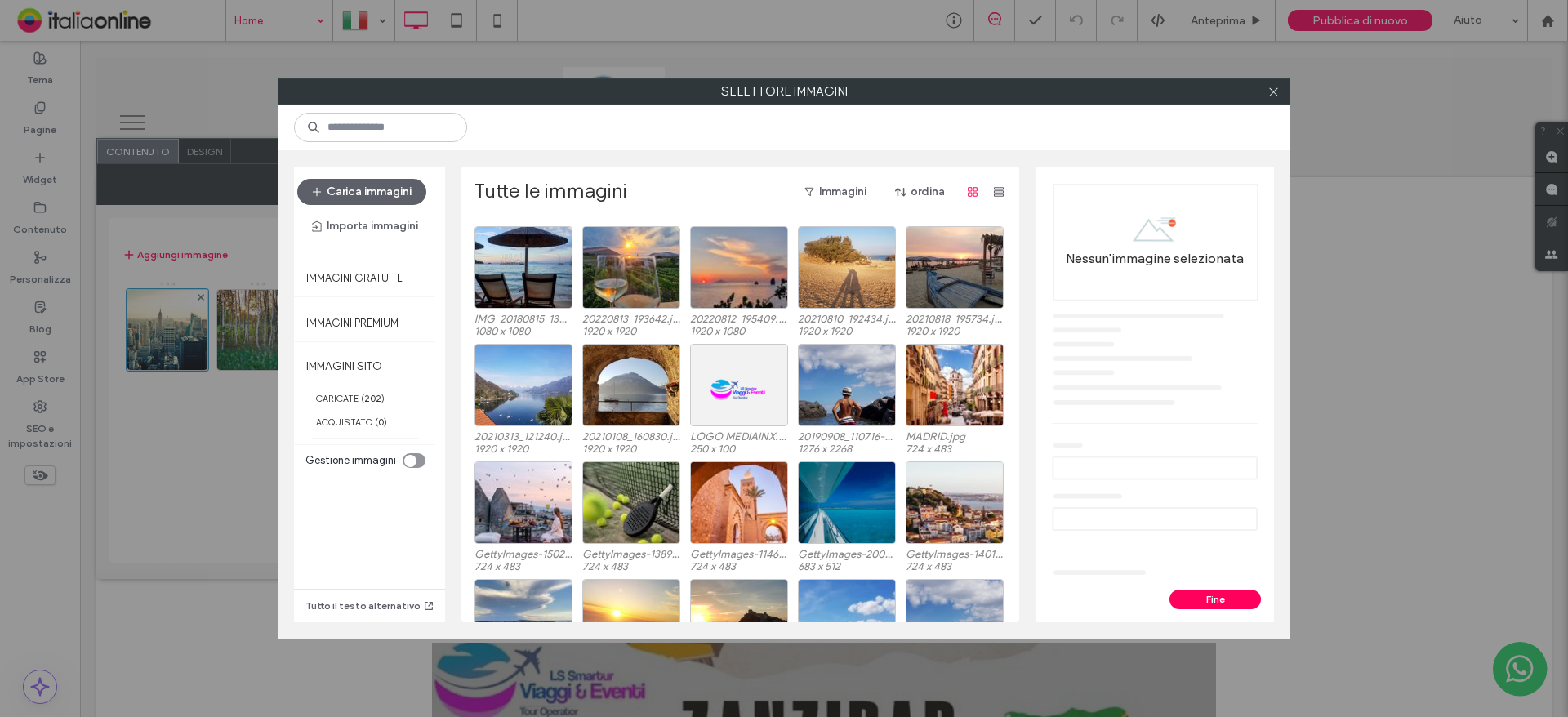
scroll to position [2109, 0]
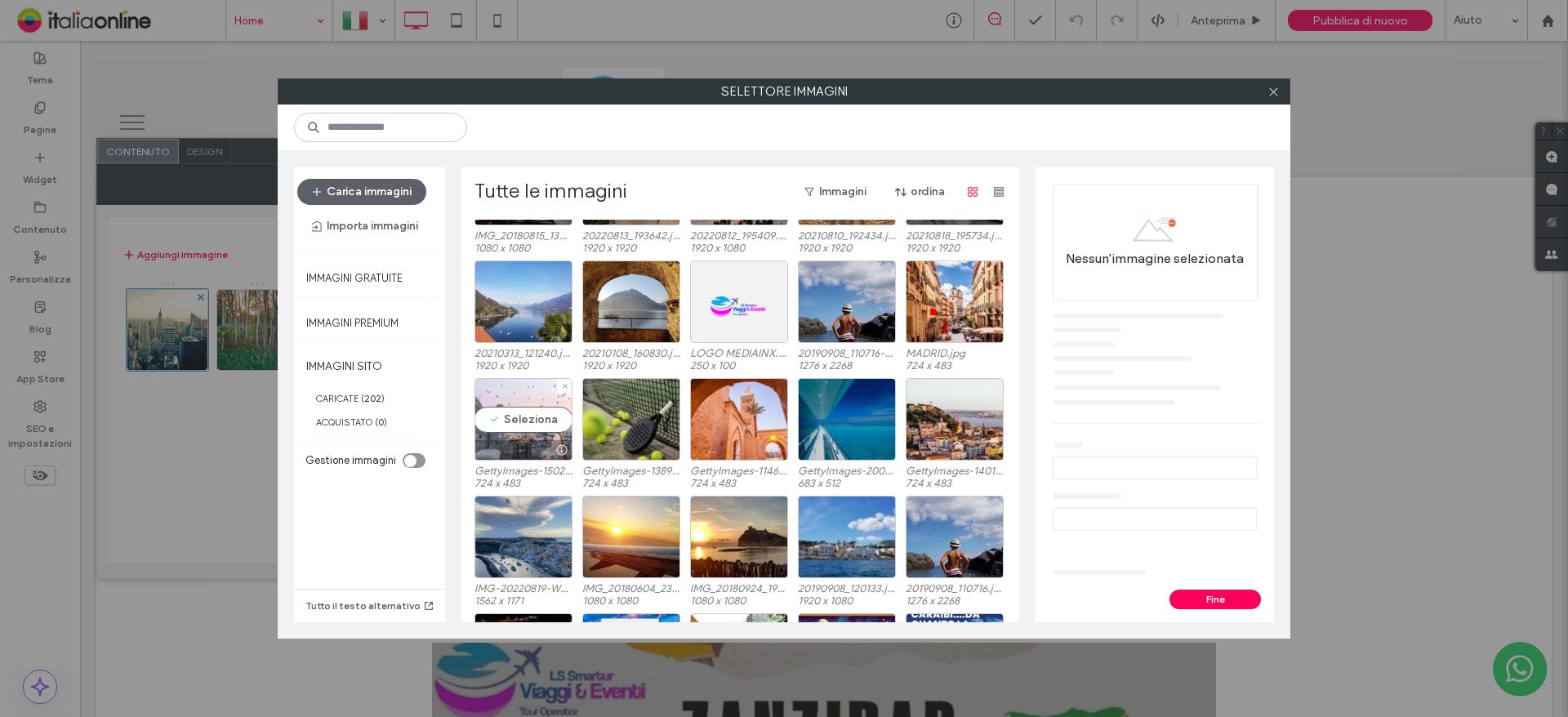
click at [532, 422] on div "Seleziona" at bounding box center [524, 420] width 98 height 83
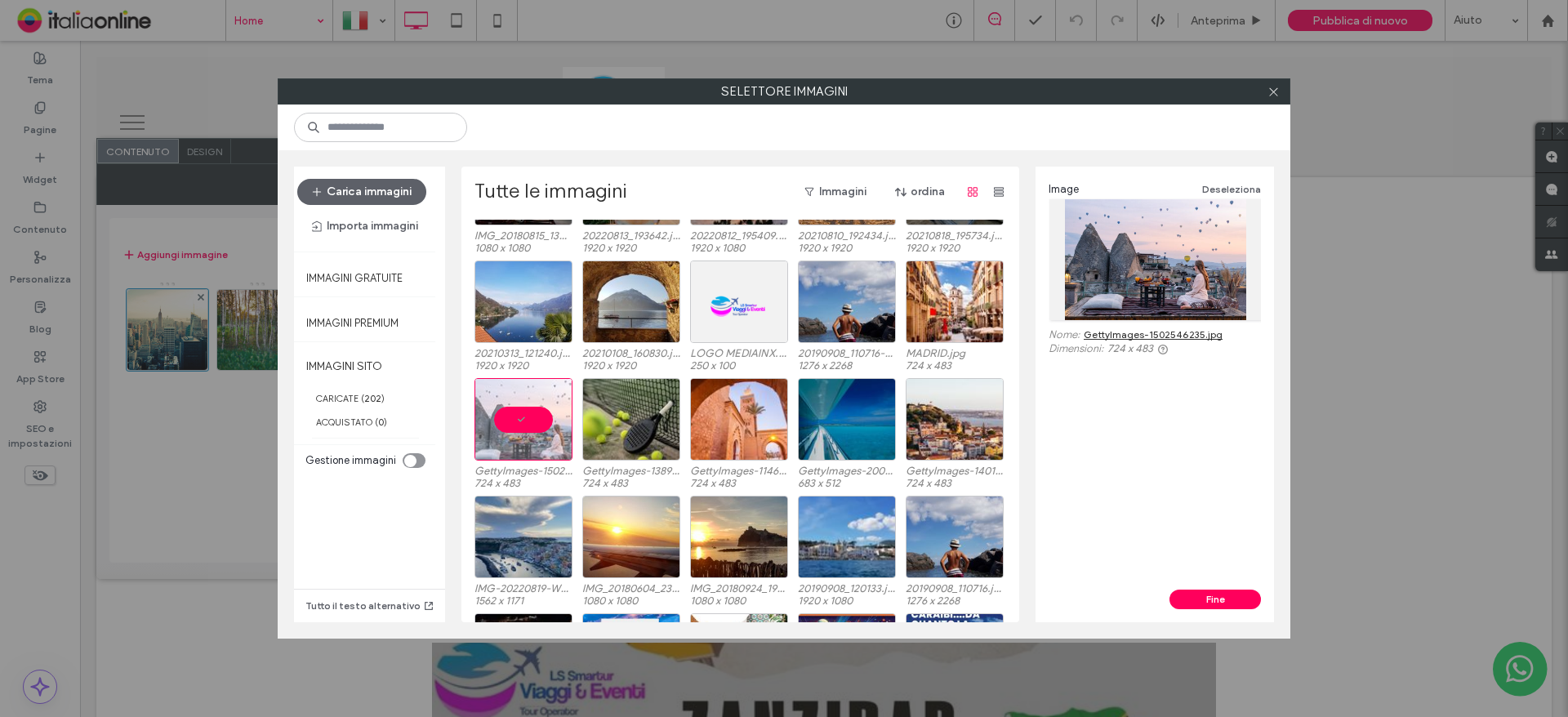
drag, startPoint x: 1196, startPoint y: 596, endPoint x: 1158, endPoint y: 582, distance: 40.5
click at [1196, 596] on button "Fine" at bounding box center [1215, 599] width 91 height 19
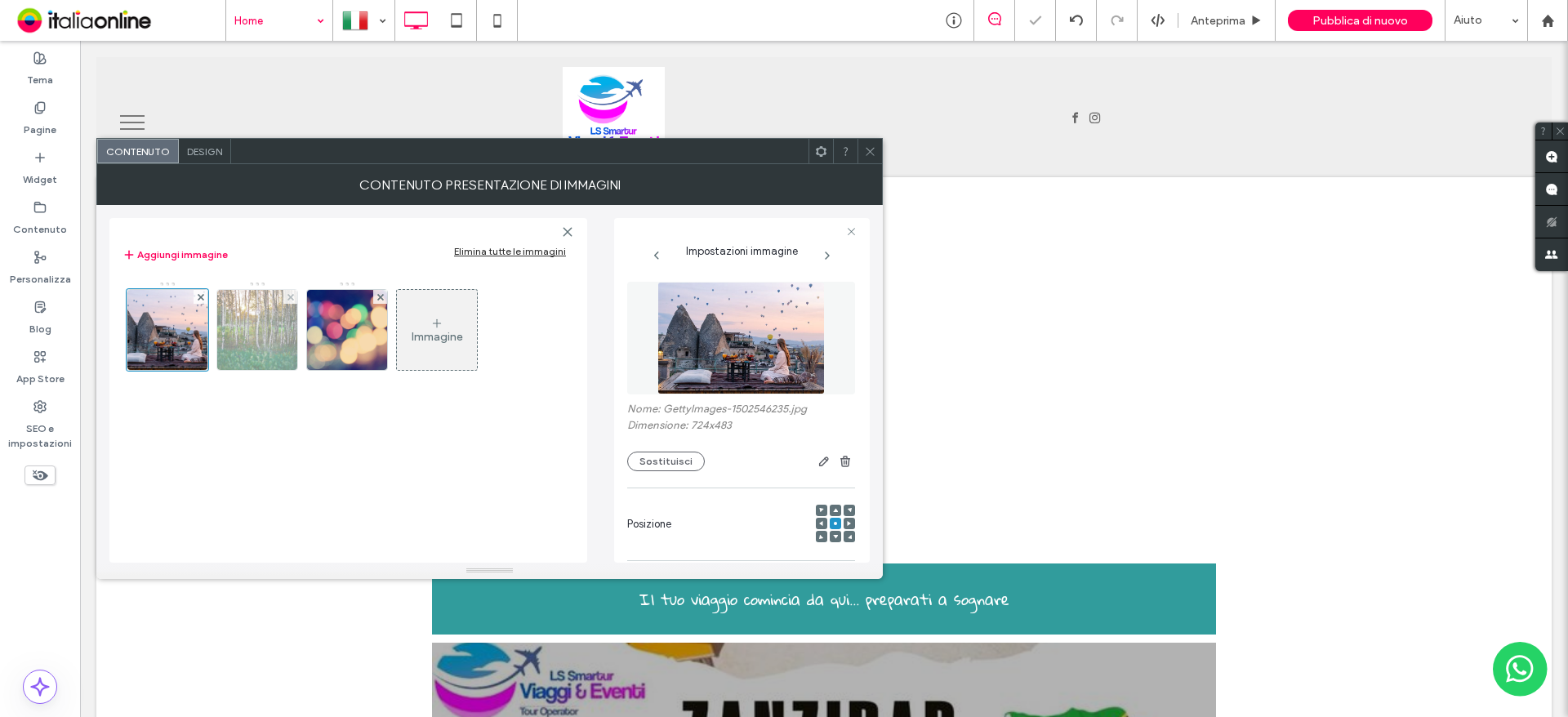
click at [255, 335] on img at bounding box center [258, 329] width 120 height 80
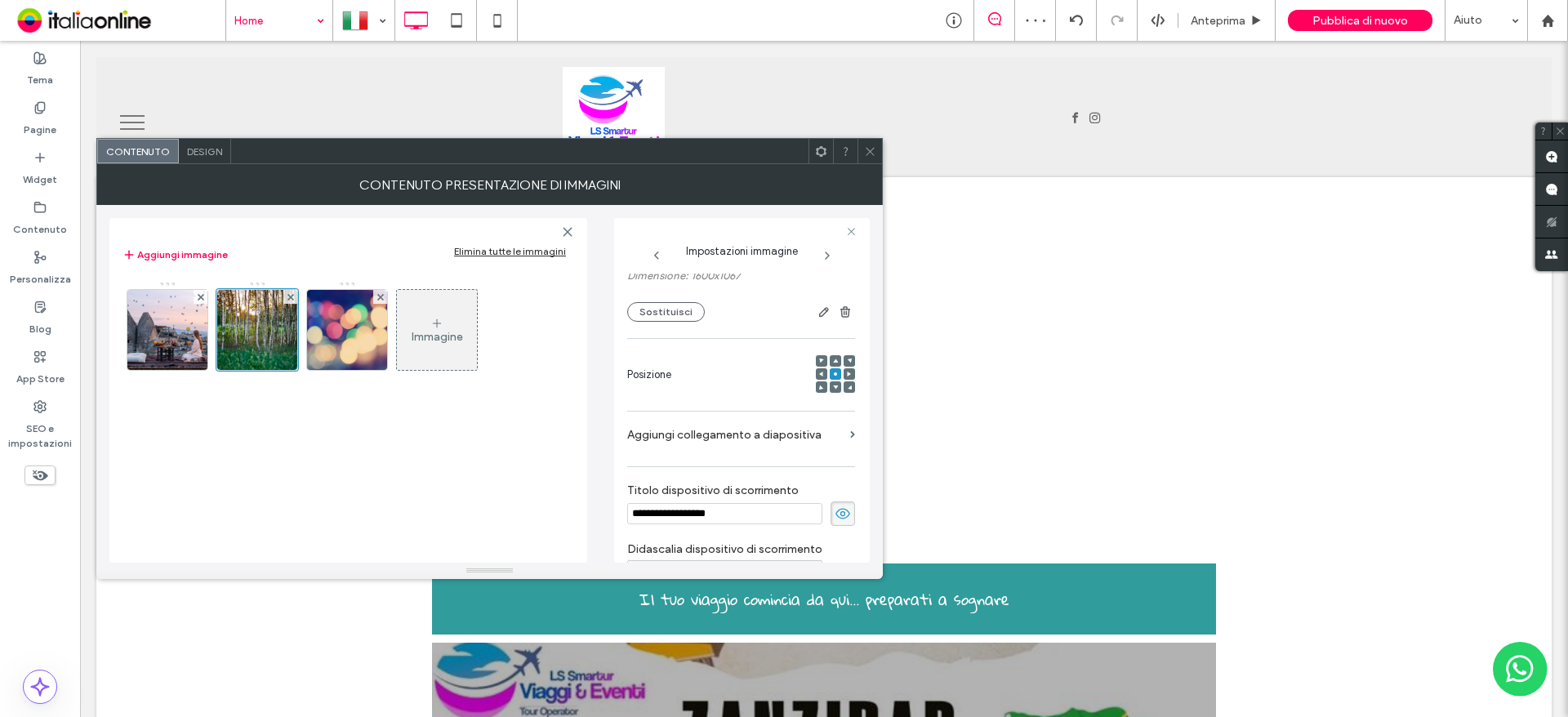
scroll to position [0, 0]
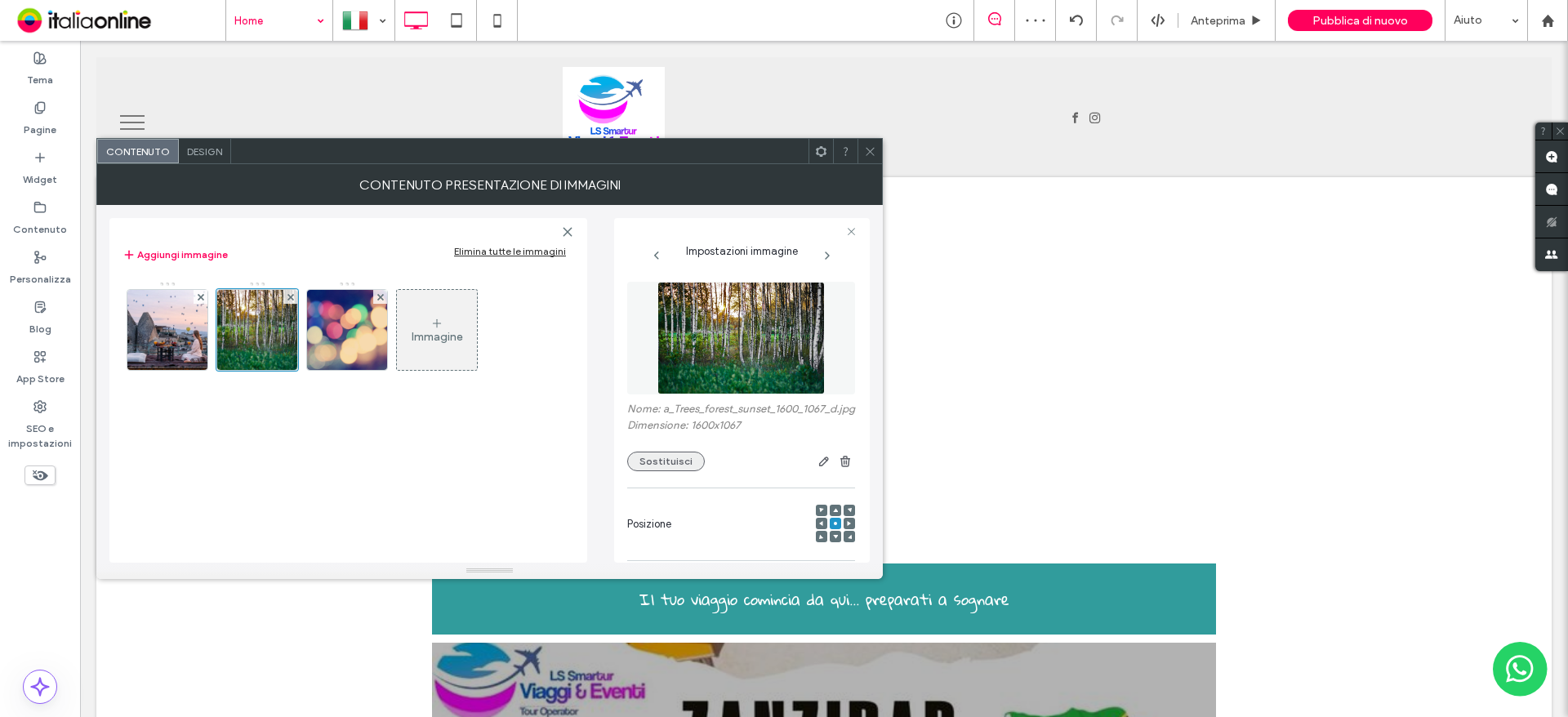
click at [684, 471] on button "Sostituisci" at bounding box center [666, 461] width 78 height 19
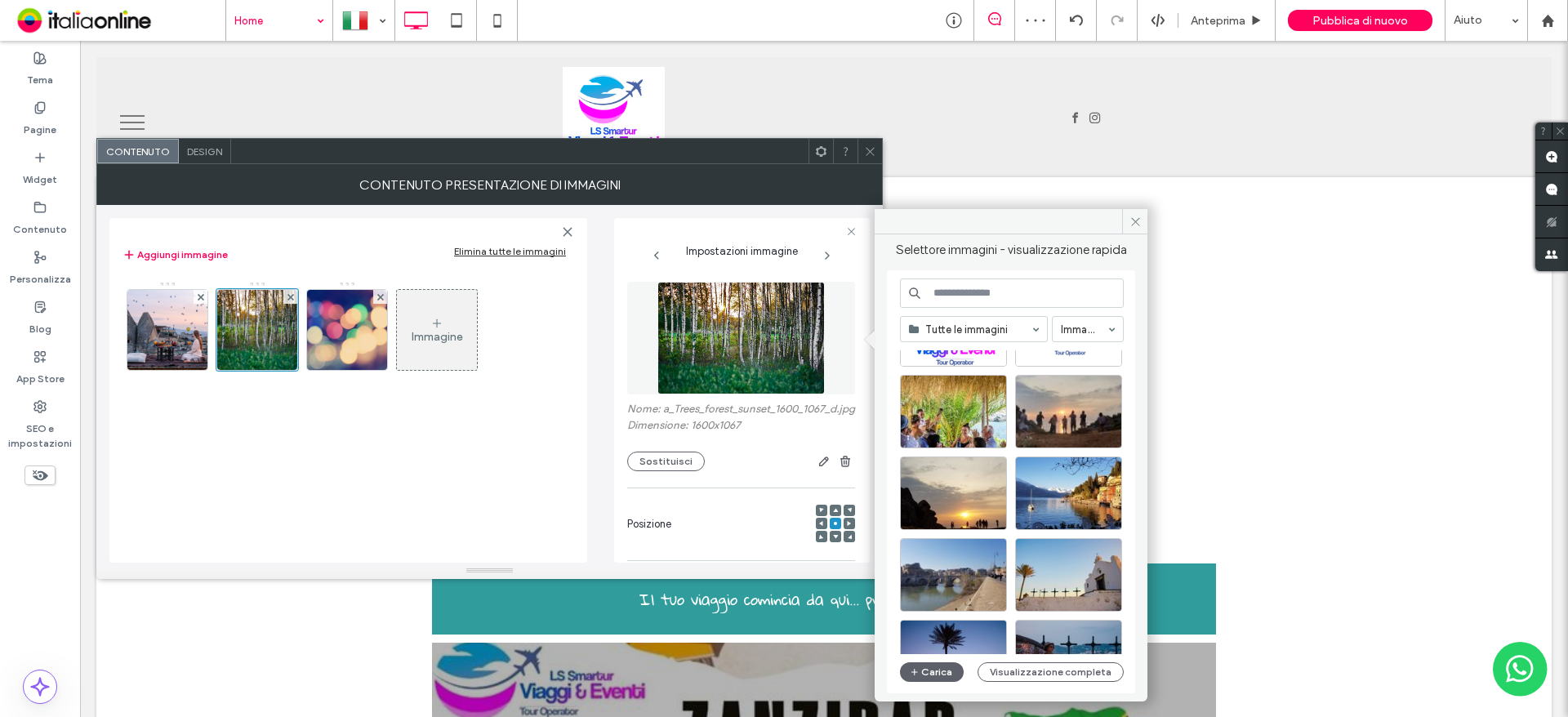
scroll to position [701, 0]
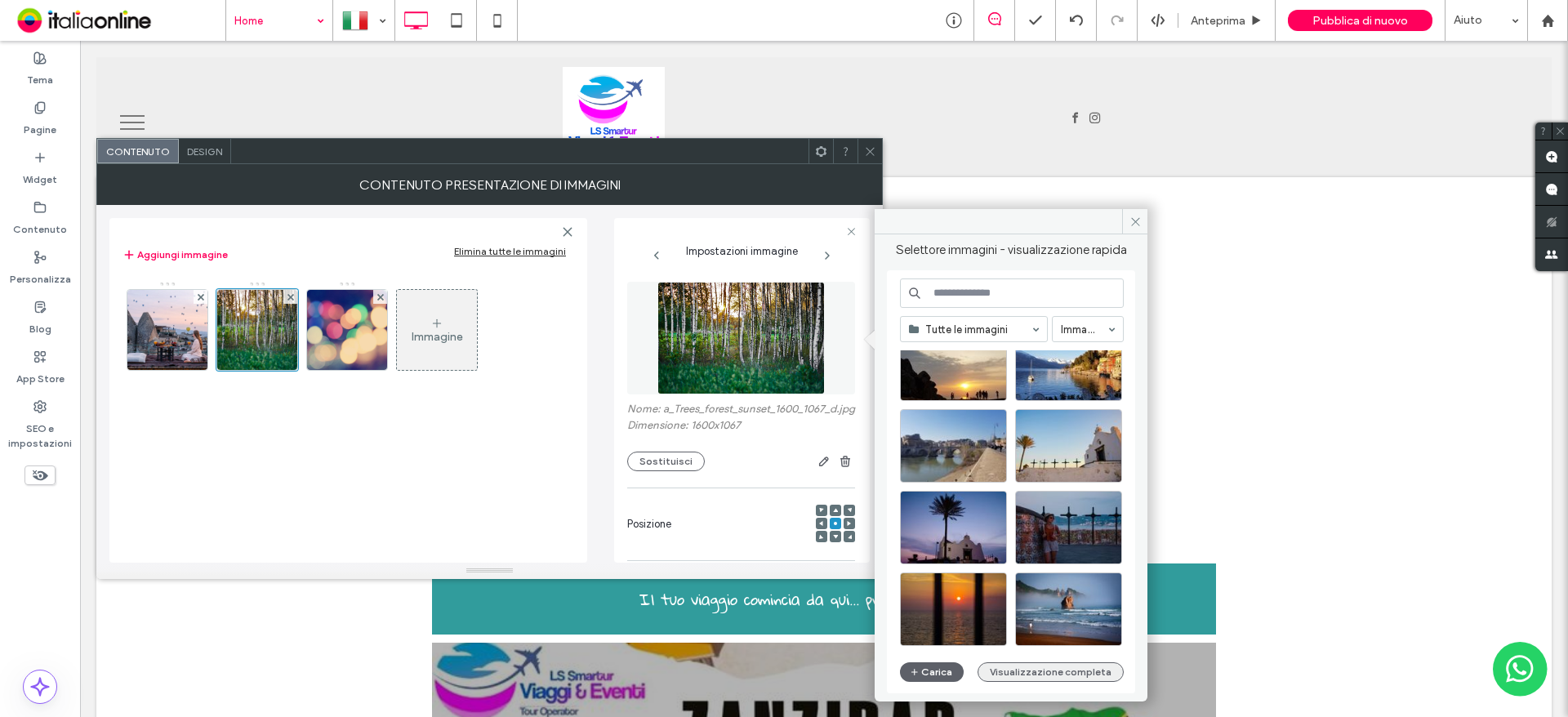
click at [1046, 671] on button "Visualizzazione completa" at bounding box center [1050, 671] width 146 height 19
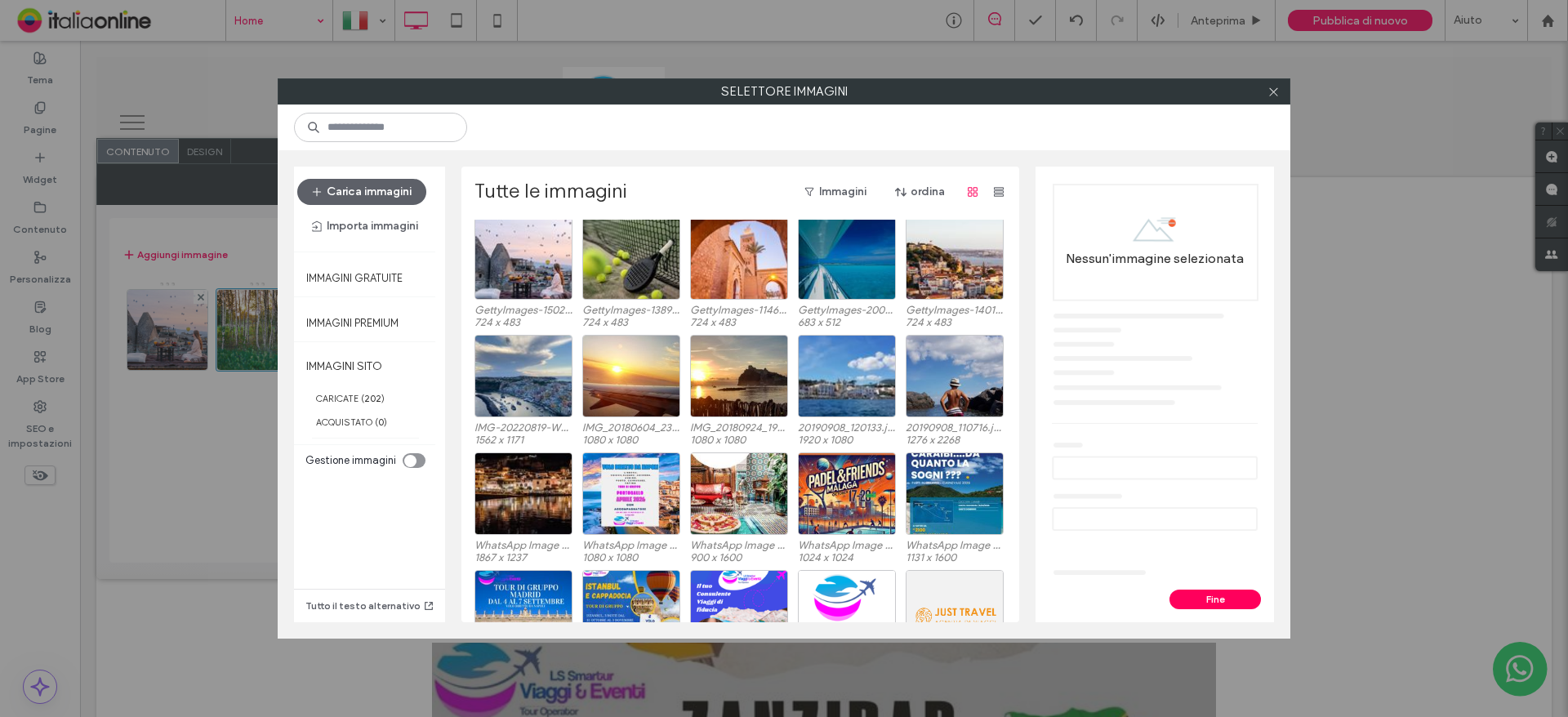
scroll to position [2110, 0]
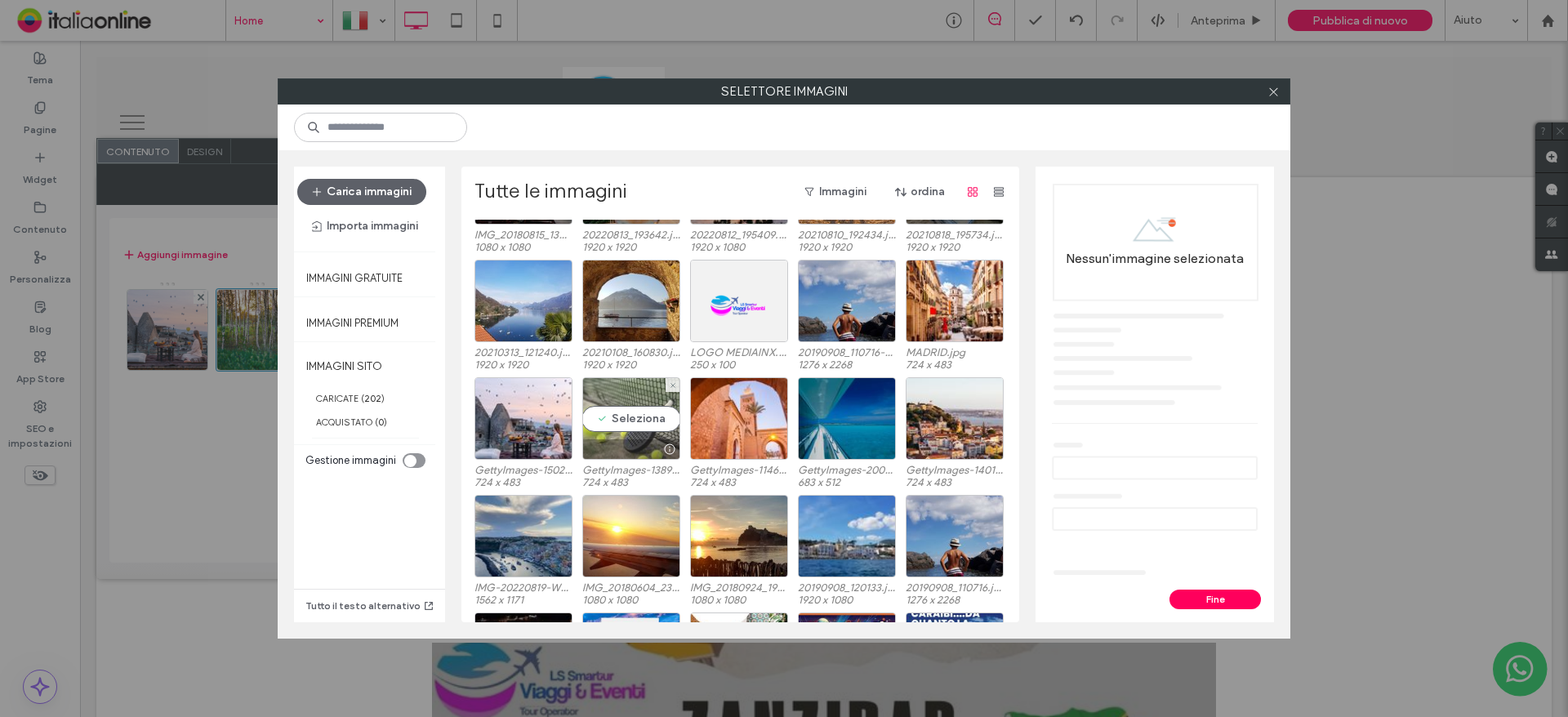
click at [624, 426] on div "Seleziona" at bounding box center [632, 419] width 98 height 83
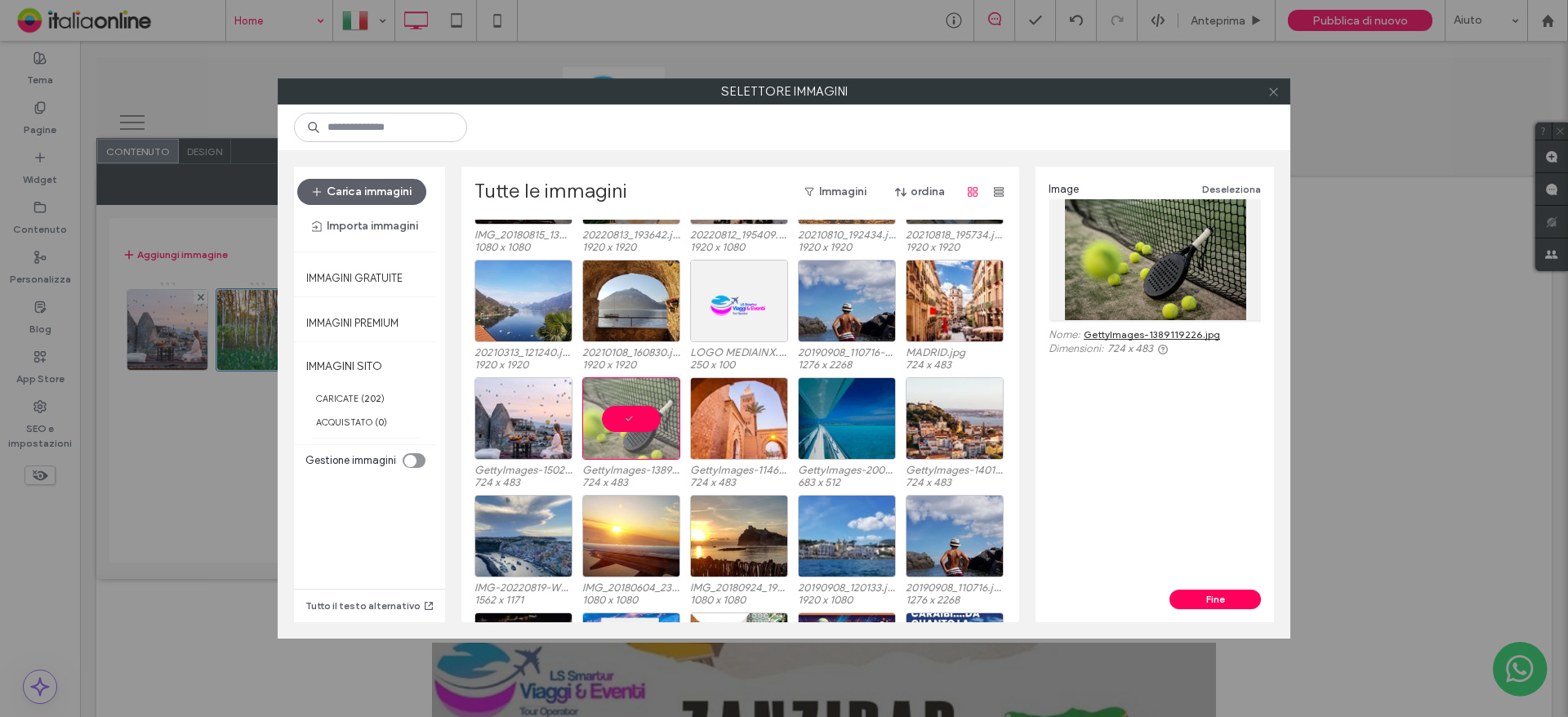
click at [1278, 91] on icon at bounding box center [1273, 92] width 13 height 13
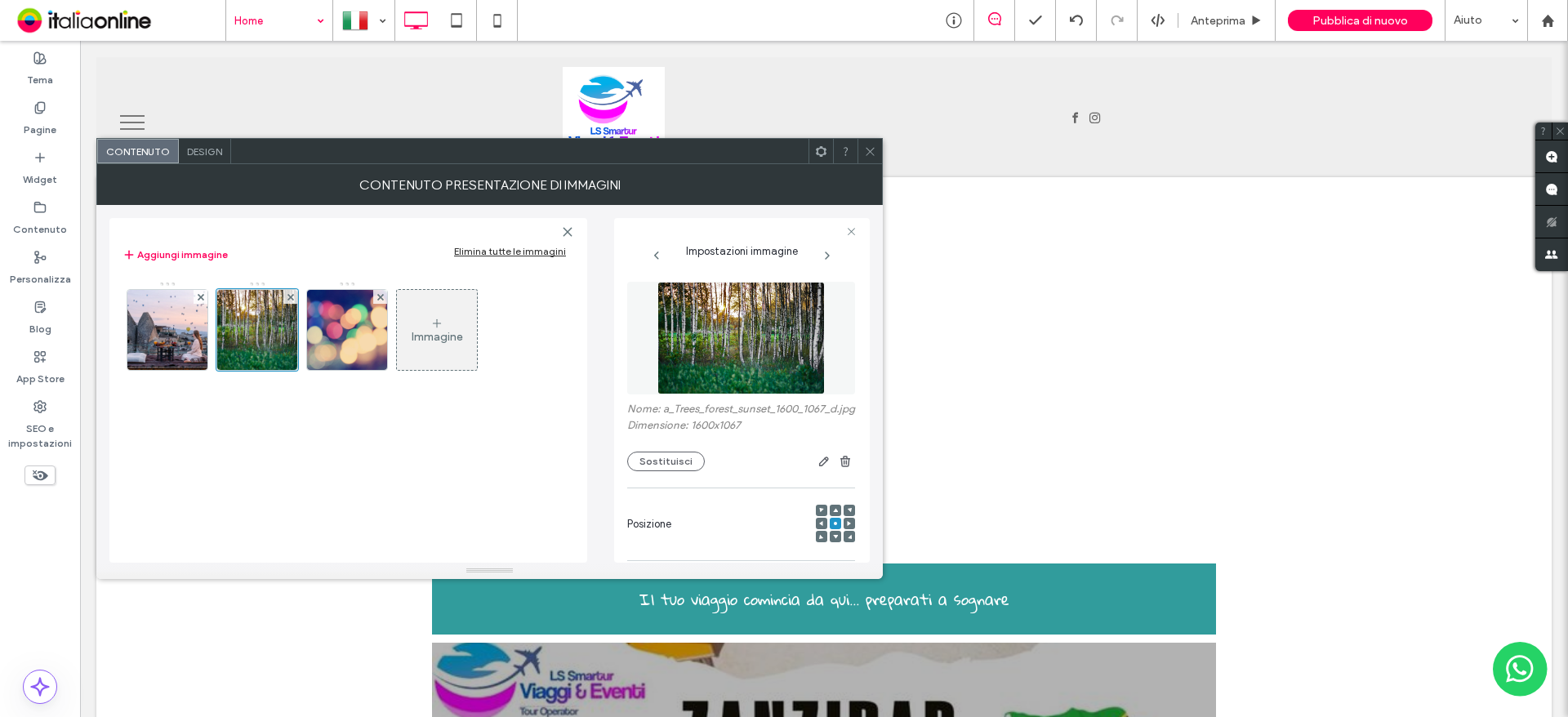
click at [353, 327] on img at bounding box center [347, 329] width 120 height 80
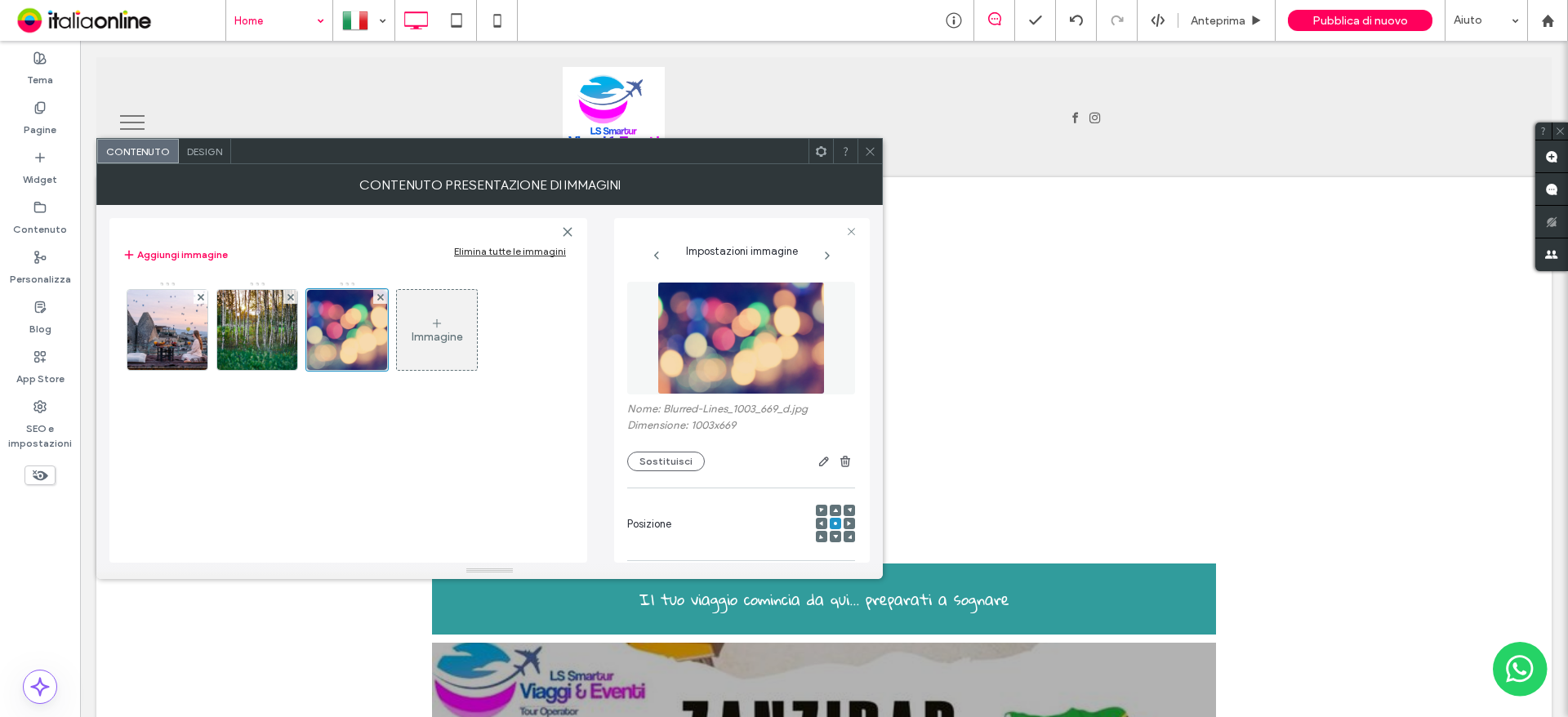
scroll to position [248, 0]
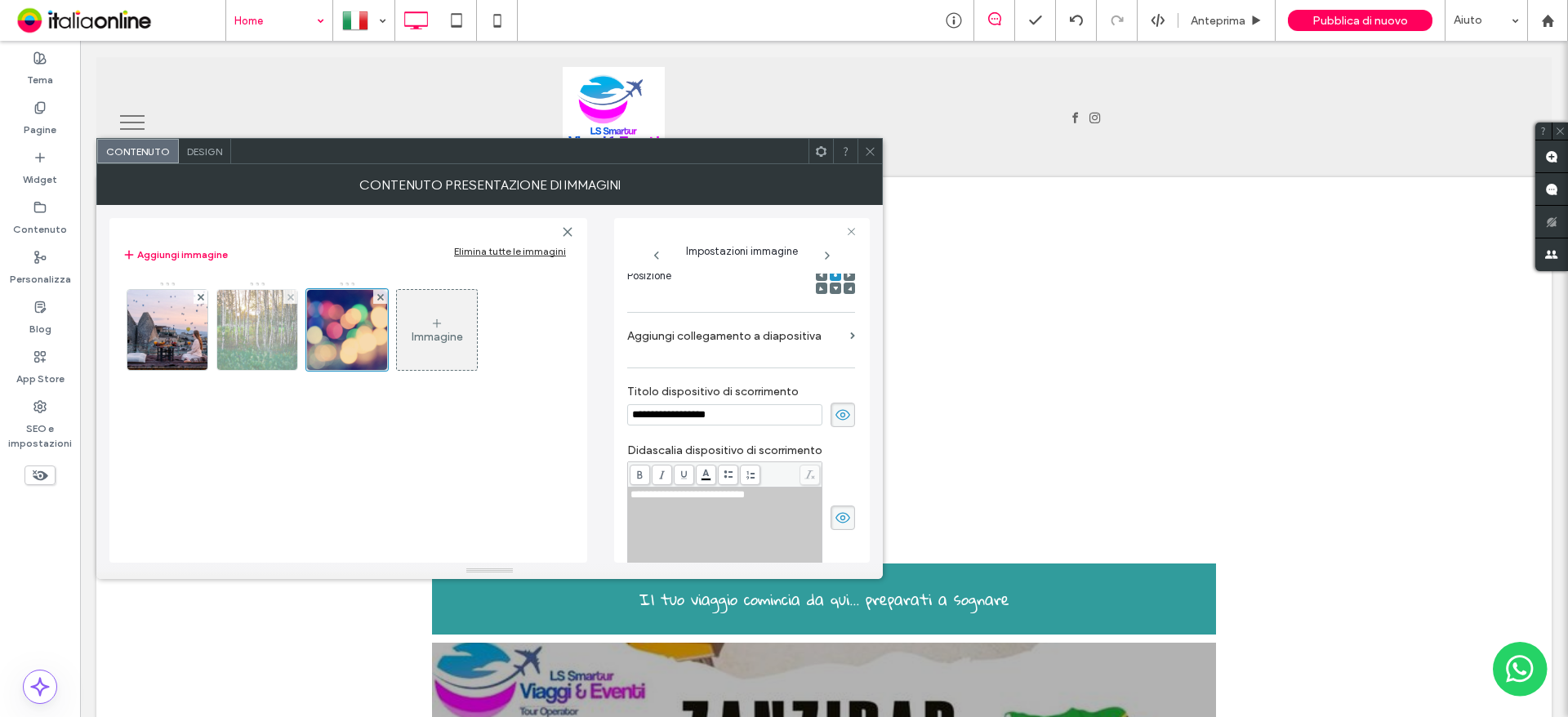
click at [290, 344] on img at bounding box center [258, 329] width 120 height 80
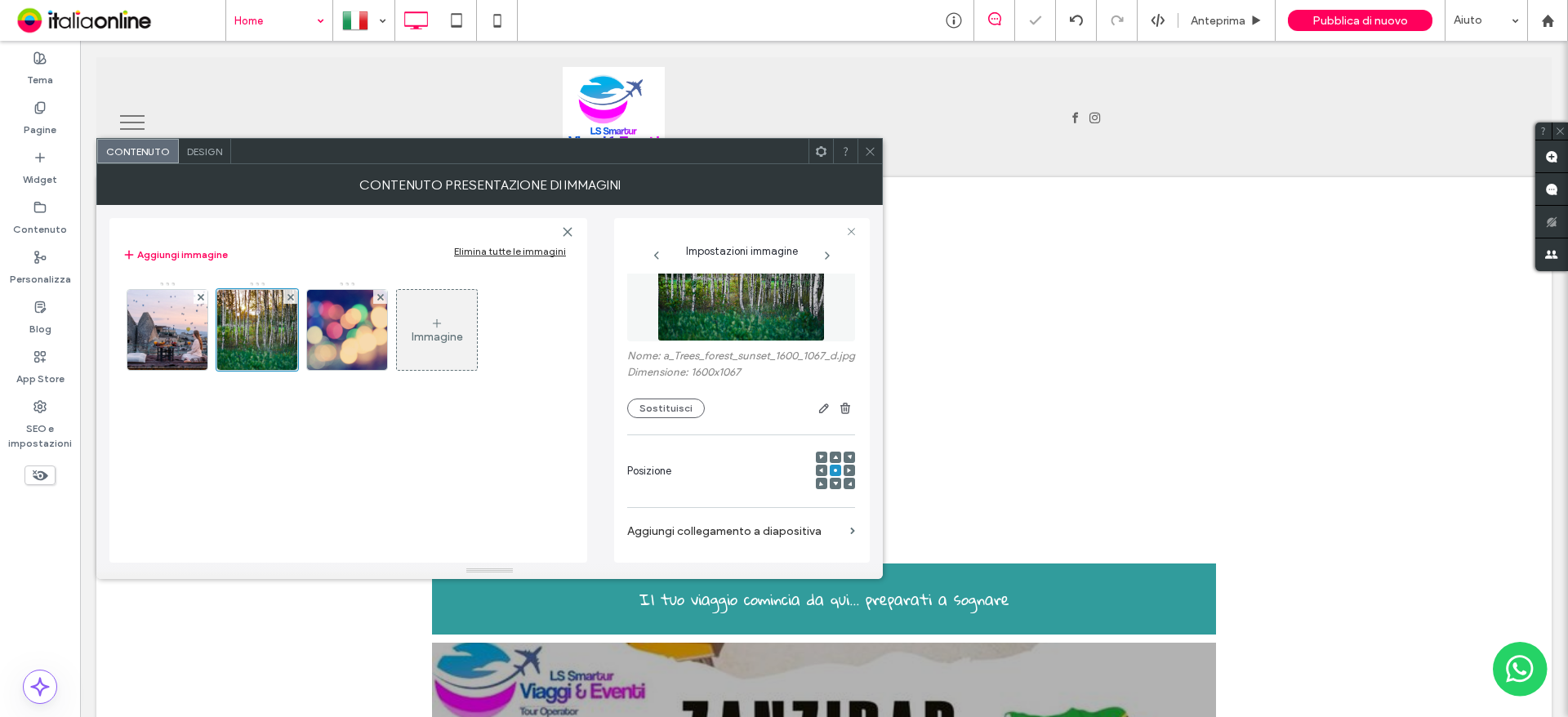
scroll to position [82, 0]
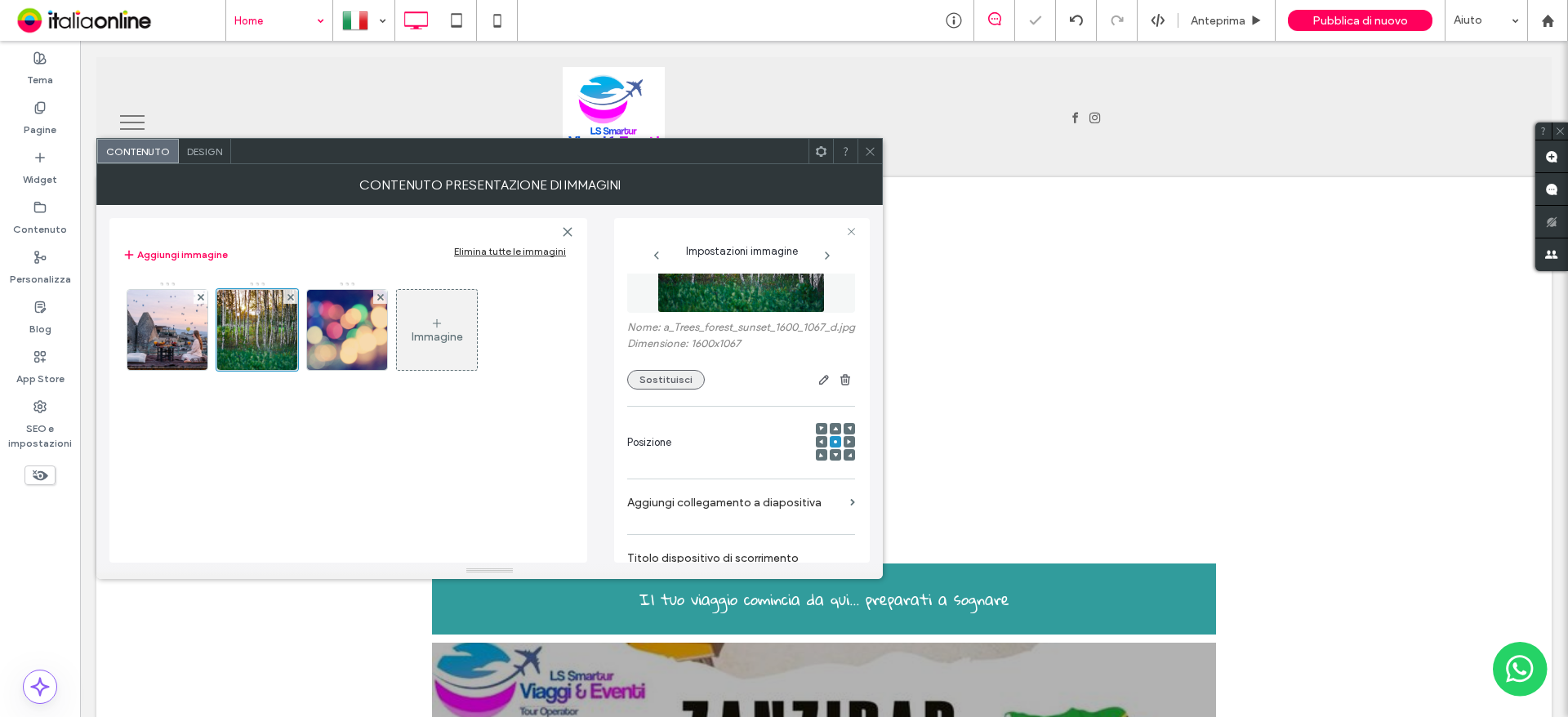
click at [654, 387] on button "Sostituisci" at bounding box center [666, 379] width 78 height 19
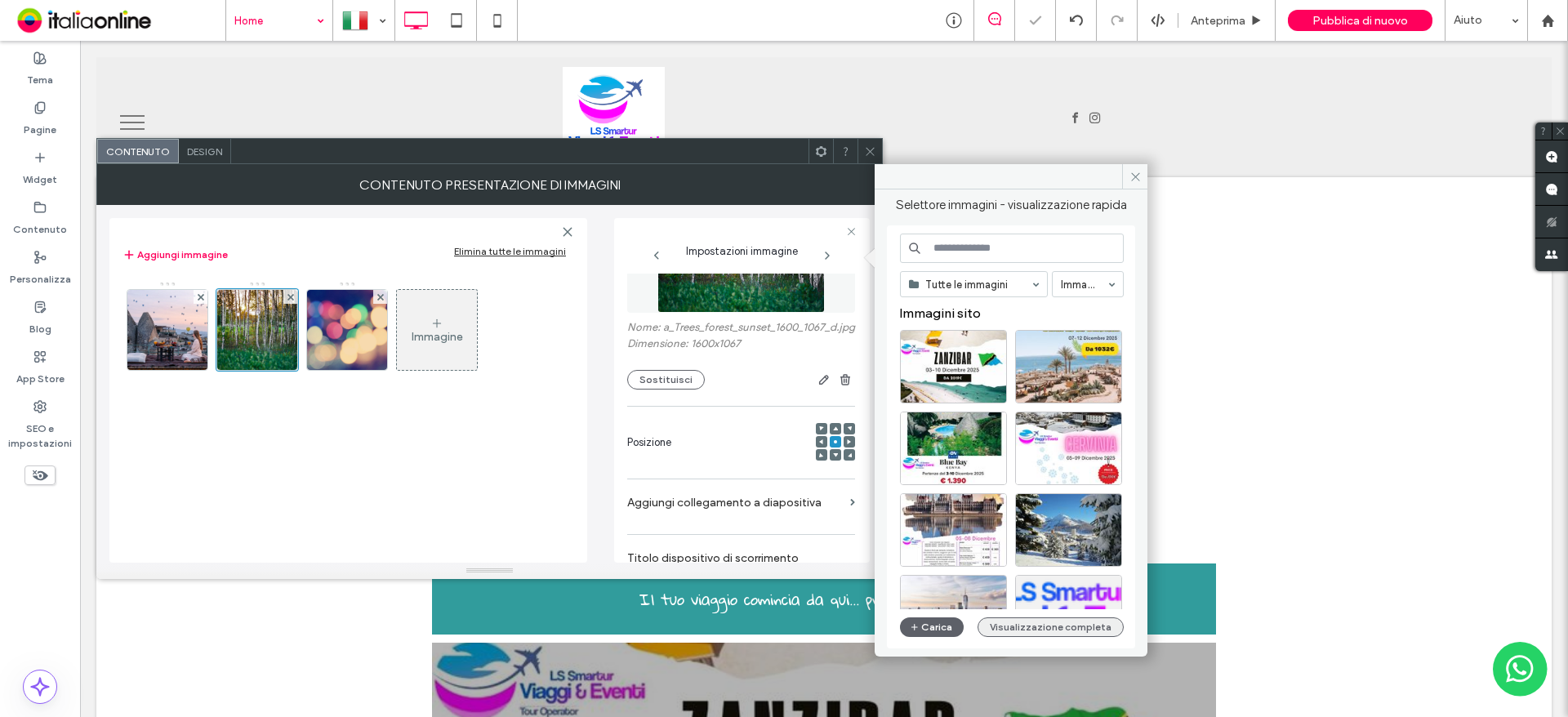
click at [1081, 633] on button "Visualizzazione completa" at bounding box center [1050, 627] width 146 height 19
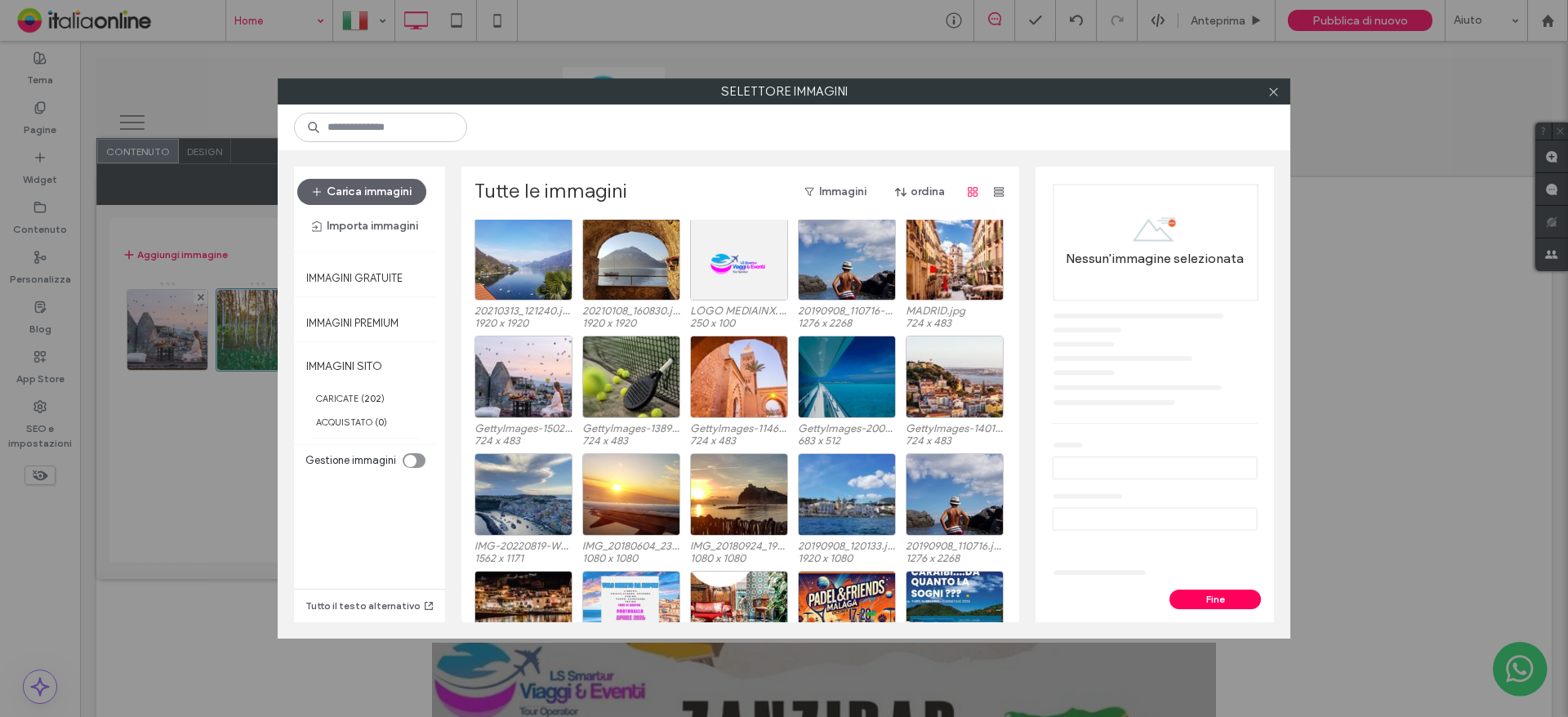
scroll to position [2289, 0]
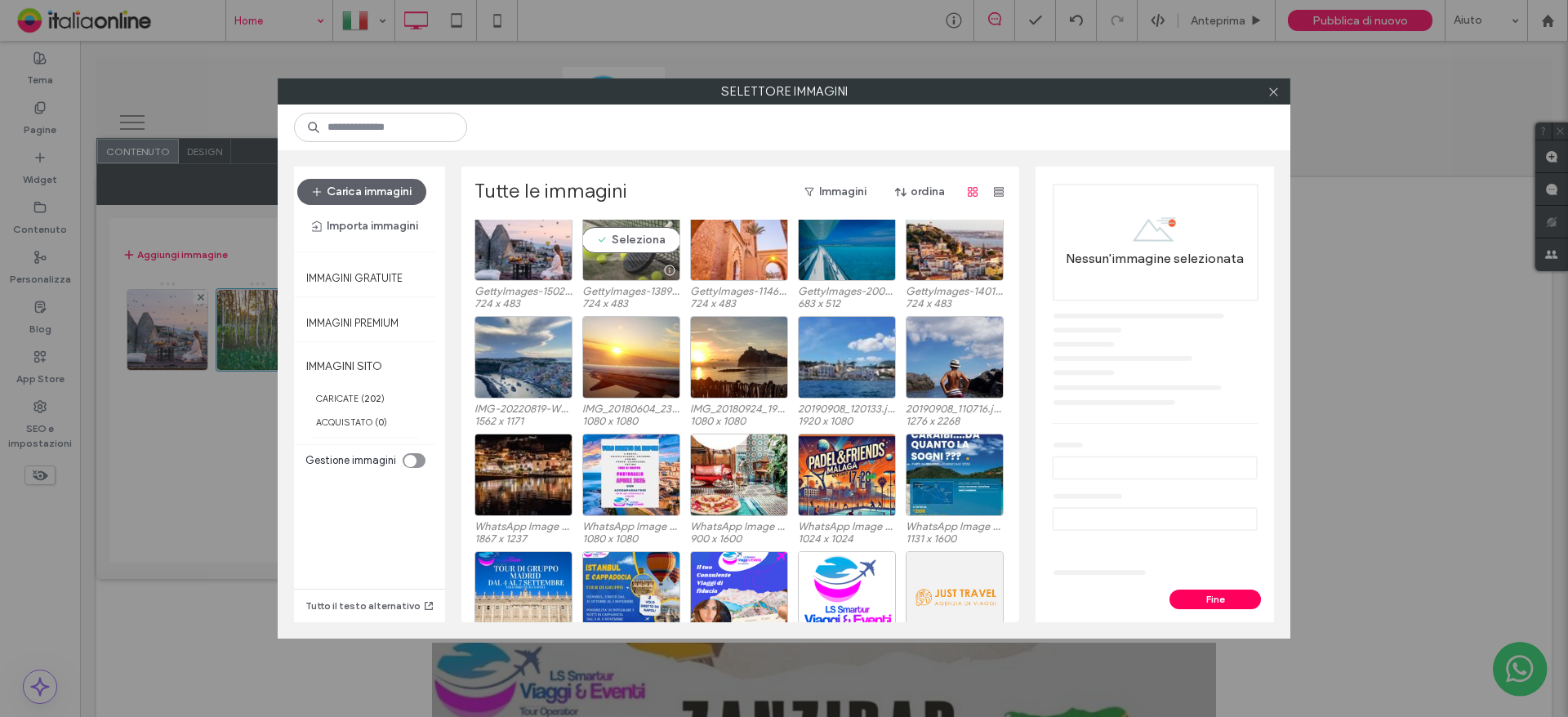
click at [638, 235] on div "Seleziona" at bounding box center [632, 240] width 98 height 83
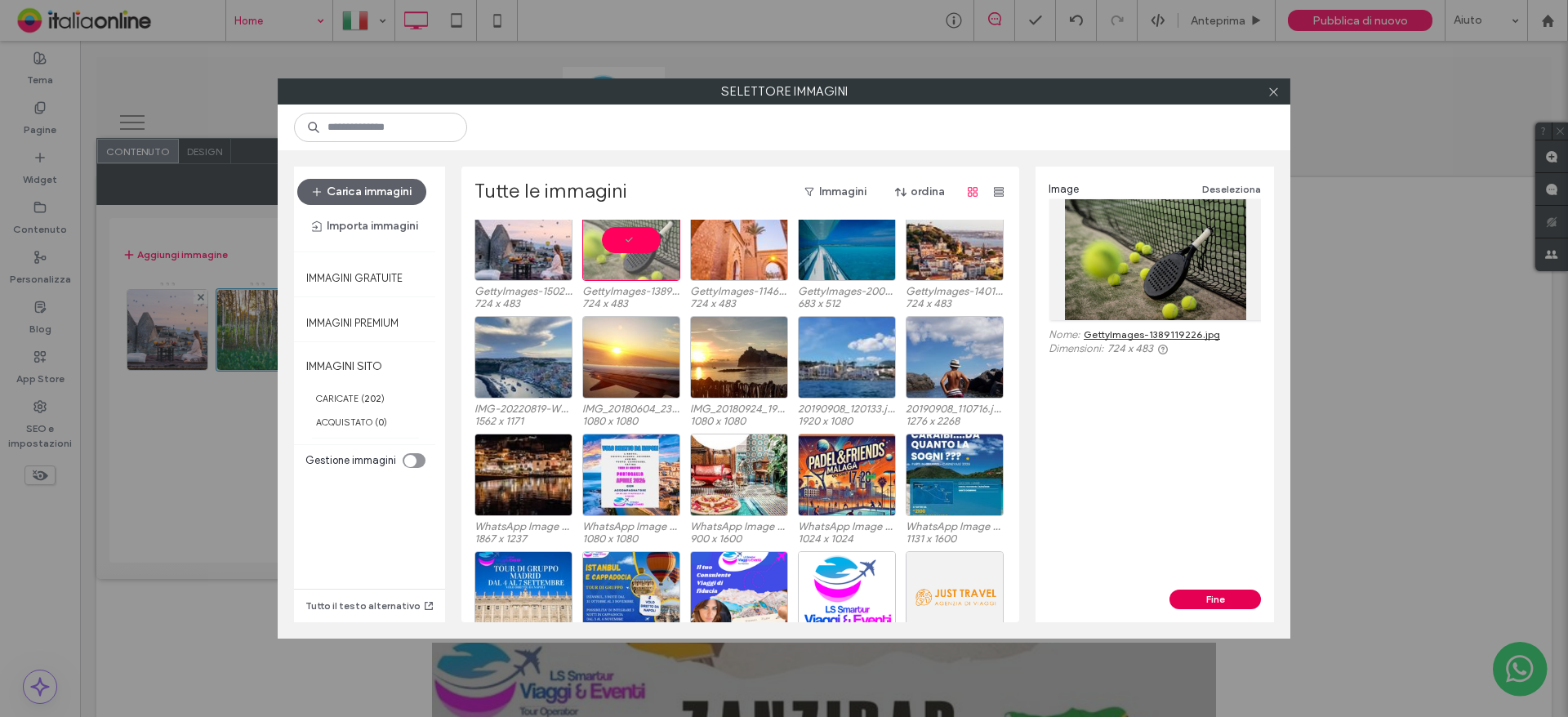
click at [1219, 603] on button "Fine" at bounding box center [1215, 599] width 91 height 19
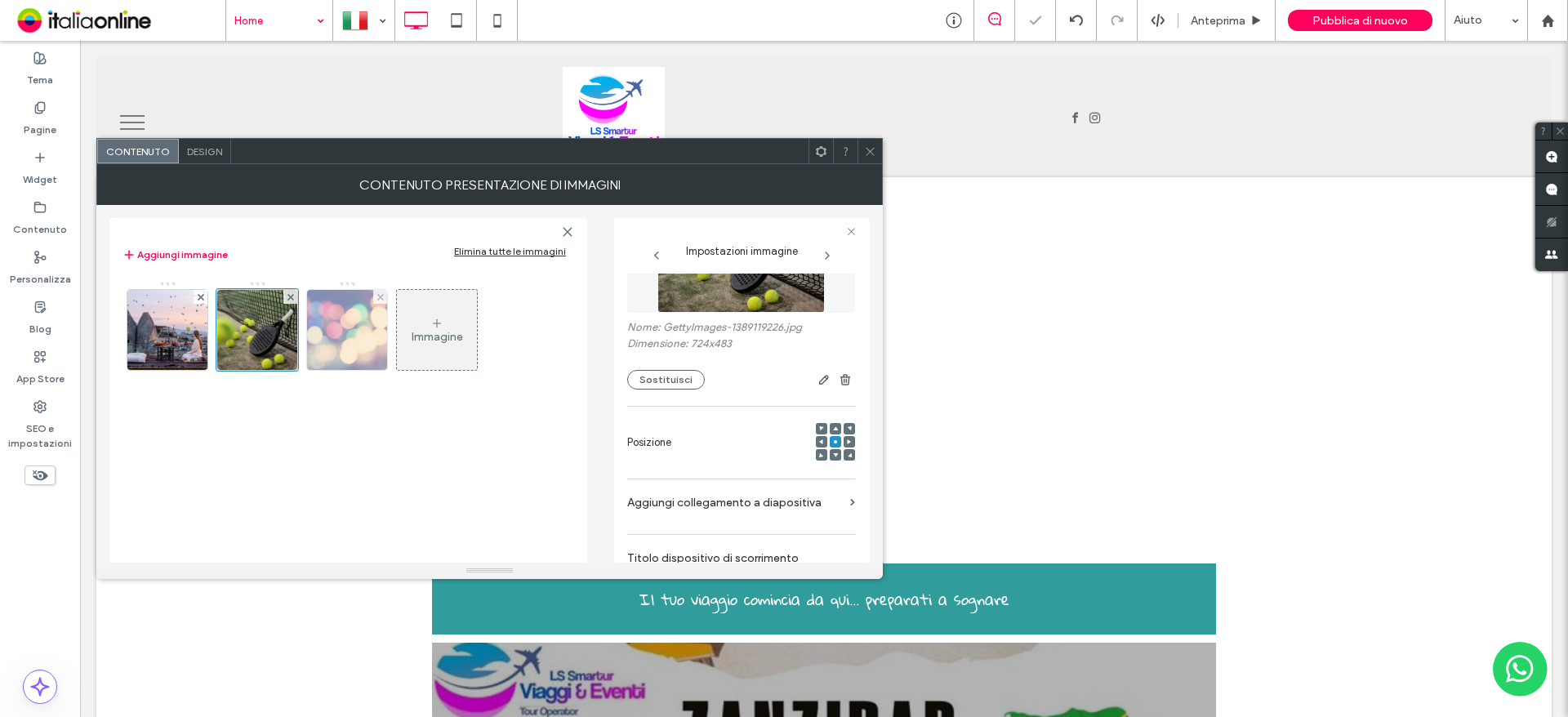
click at [359, 353] on img at bounding box center [347, 329] width 120 height 80
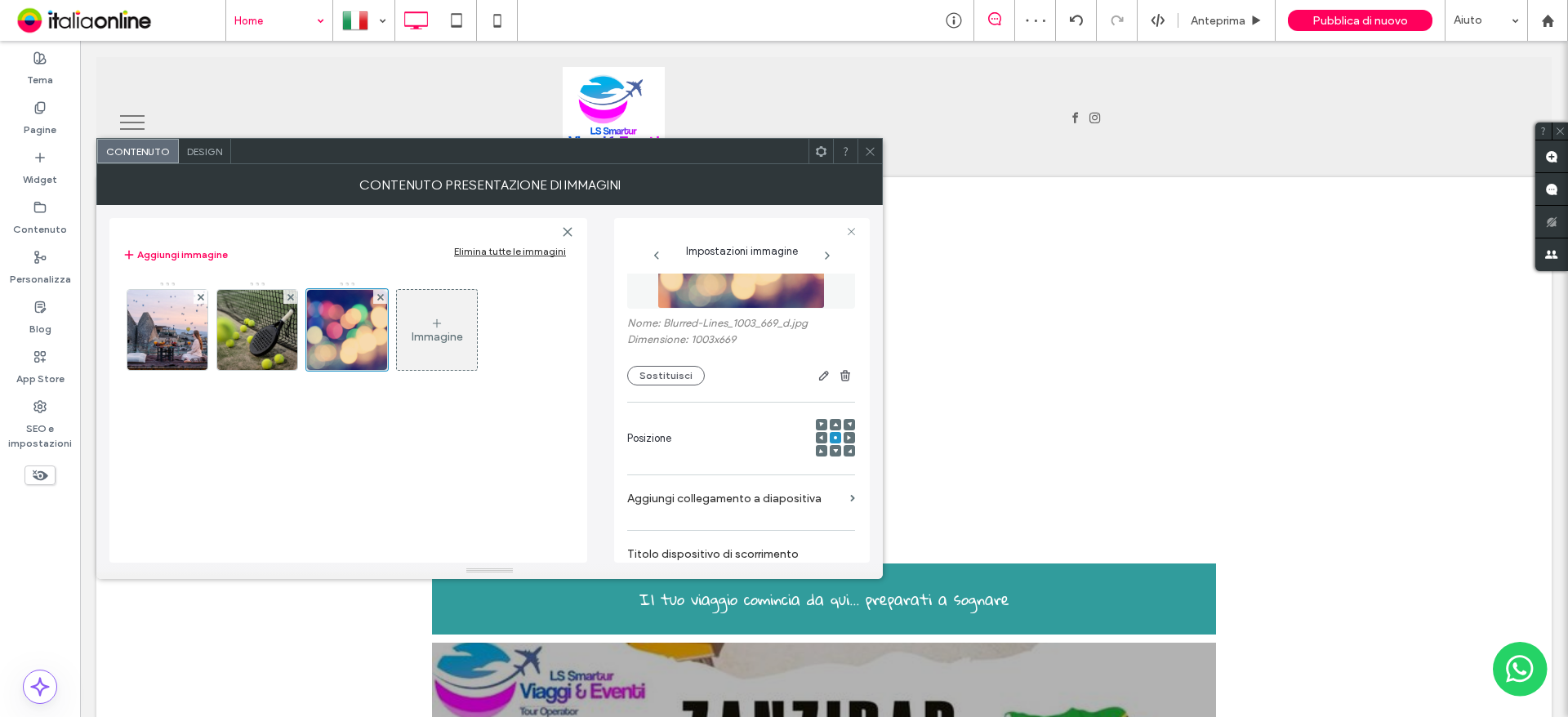
scroll to position [85, 0]
click at [659, 375] on button "Sostituisci" at bounding box center [666, 376] width 78 height 19
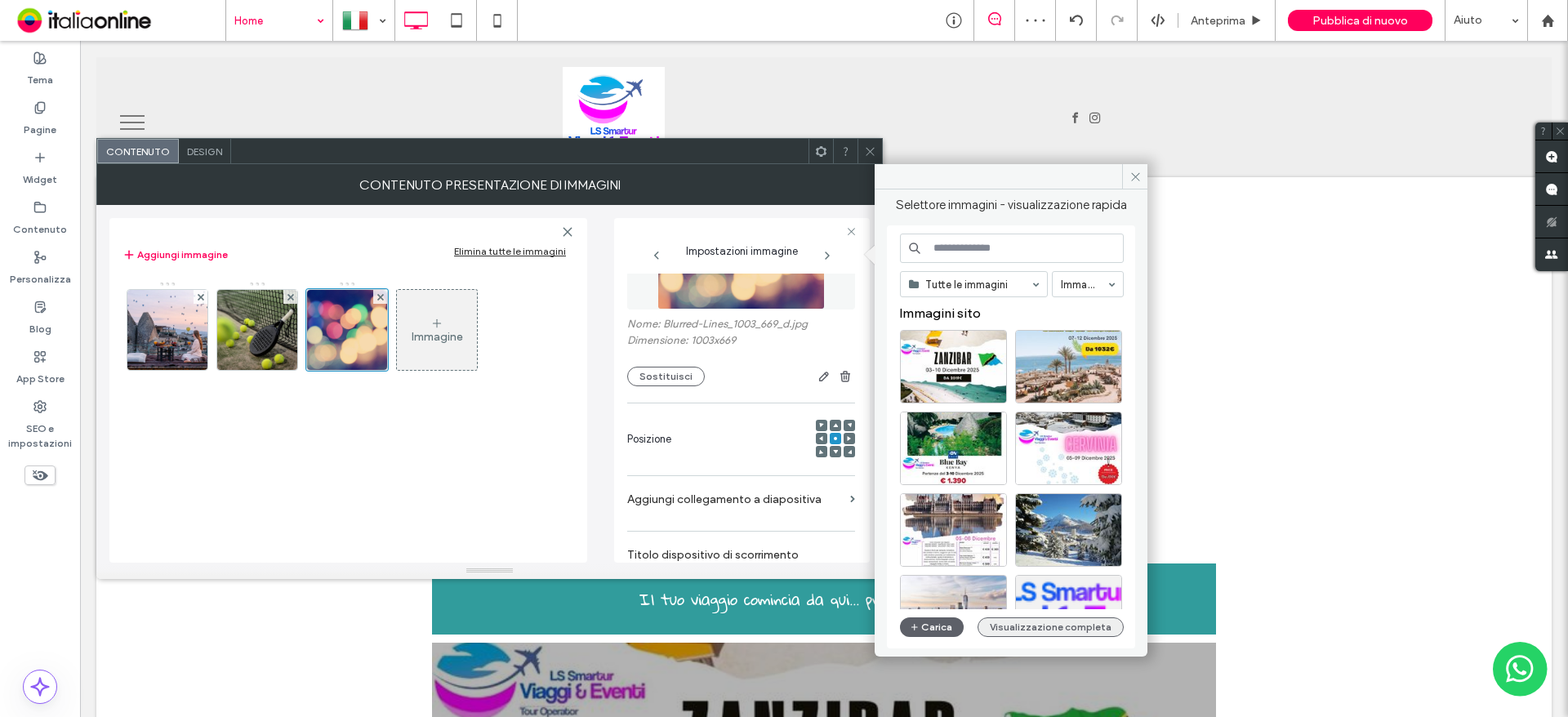
click at [1030, 622] on button "Visualizzazione completa" at bounding box center [1050, 627] width 146 height 19
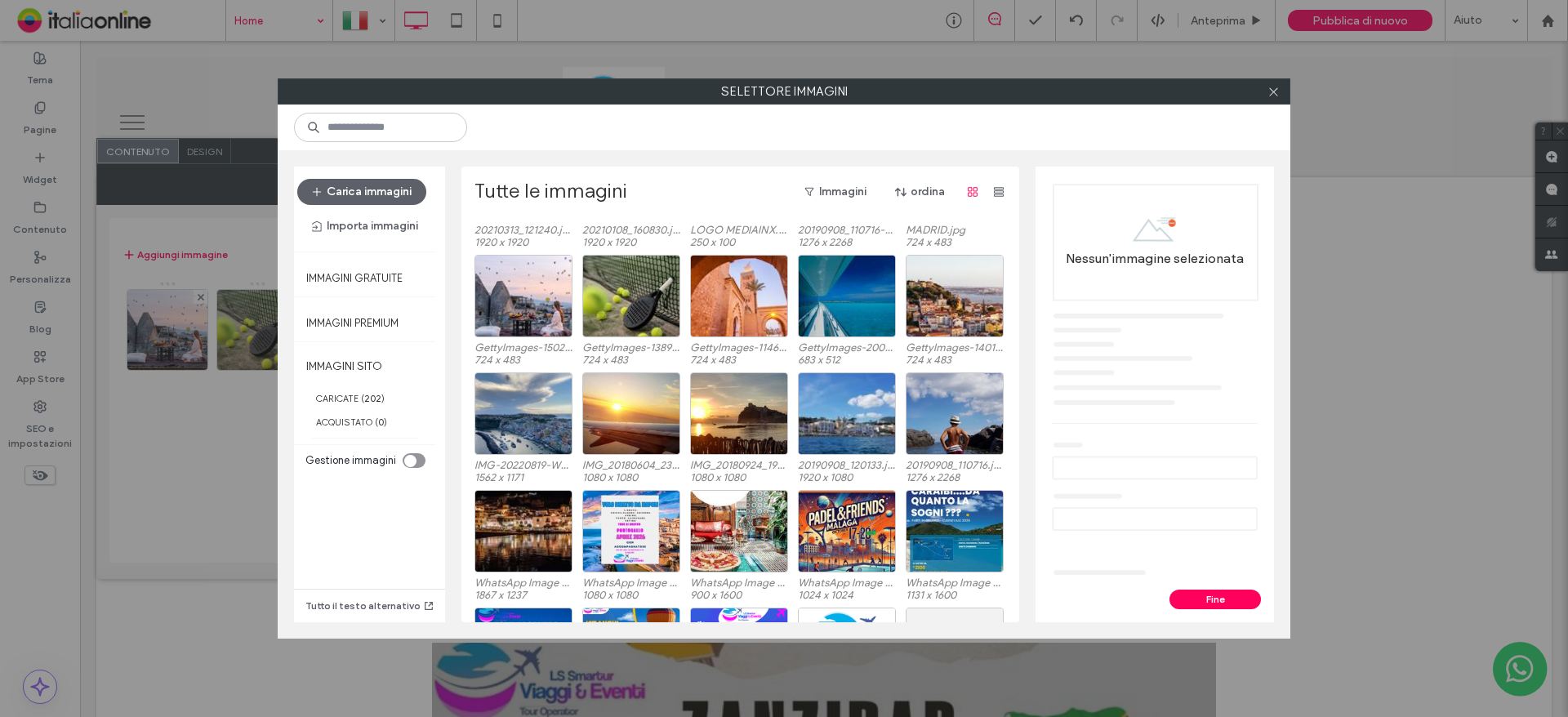
scroll to position [2241, 0]
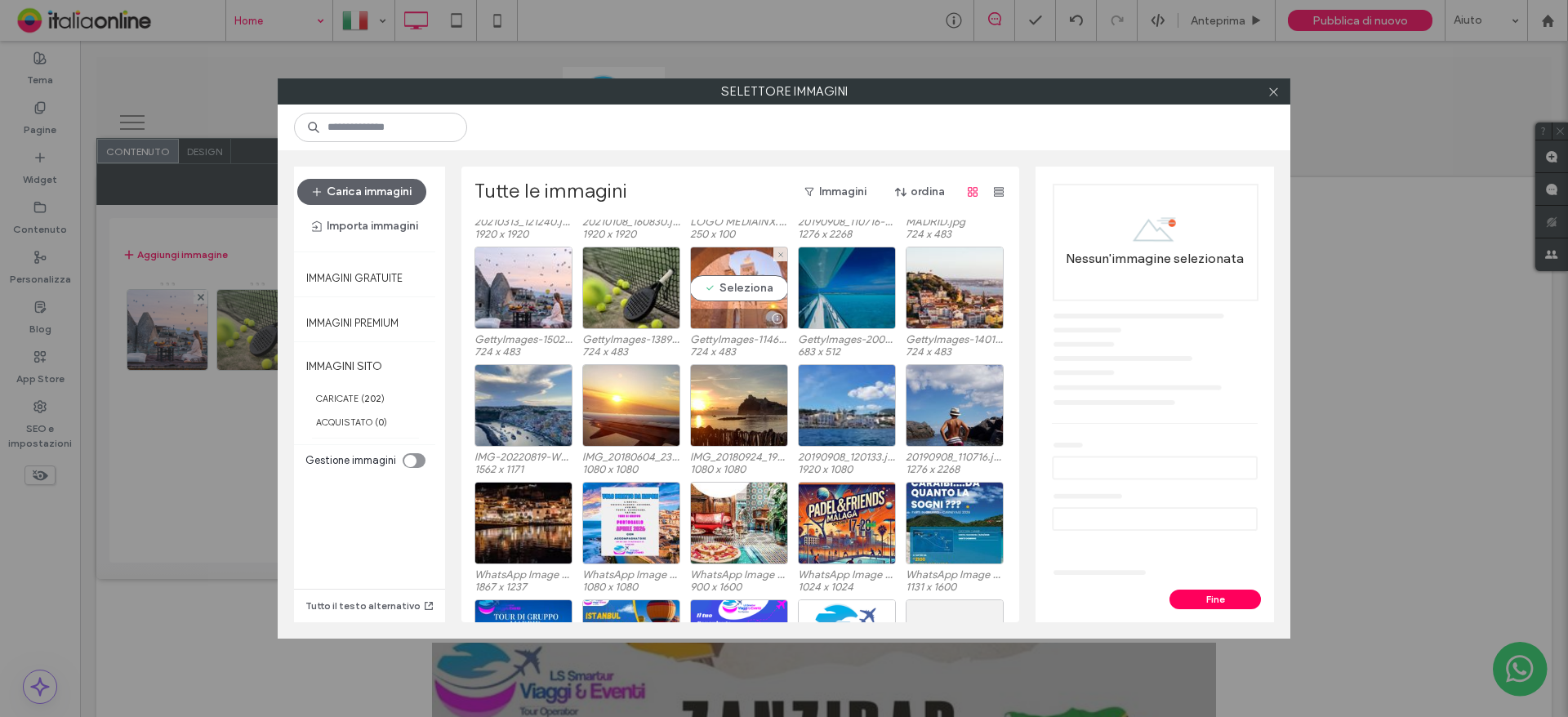
click at [739, 289] on div "Seleziona" at bounding box center [739, 288] width 98 height 83
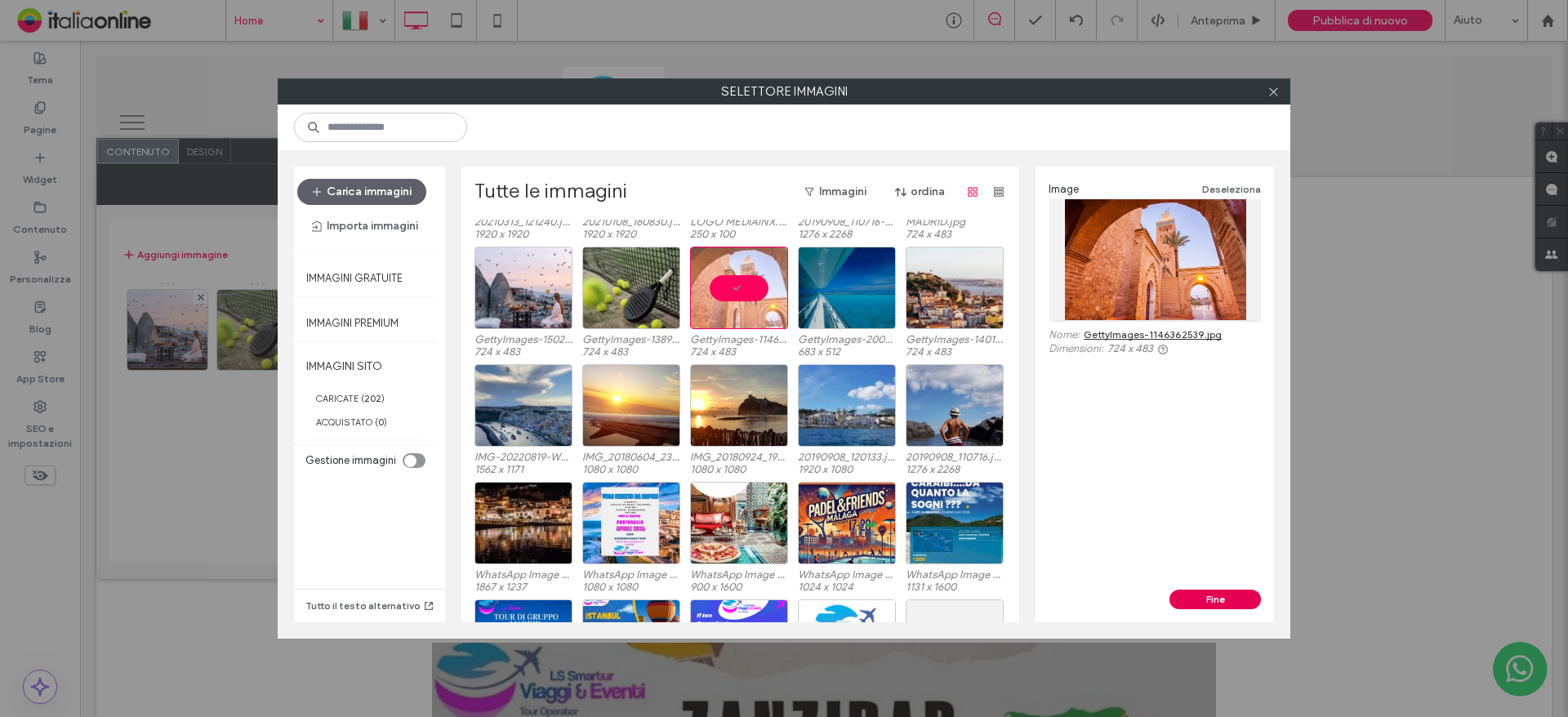
click at [1215, 607] on button "Fine" at bounding box center [1215, 599] width 91 height 19
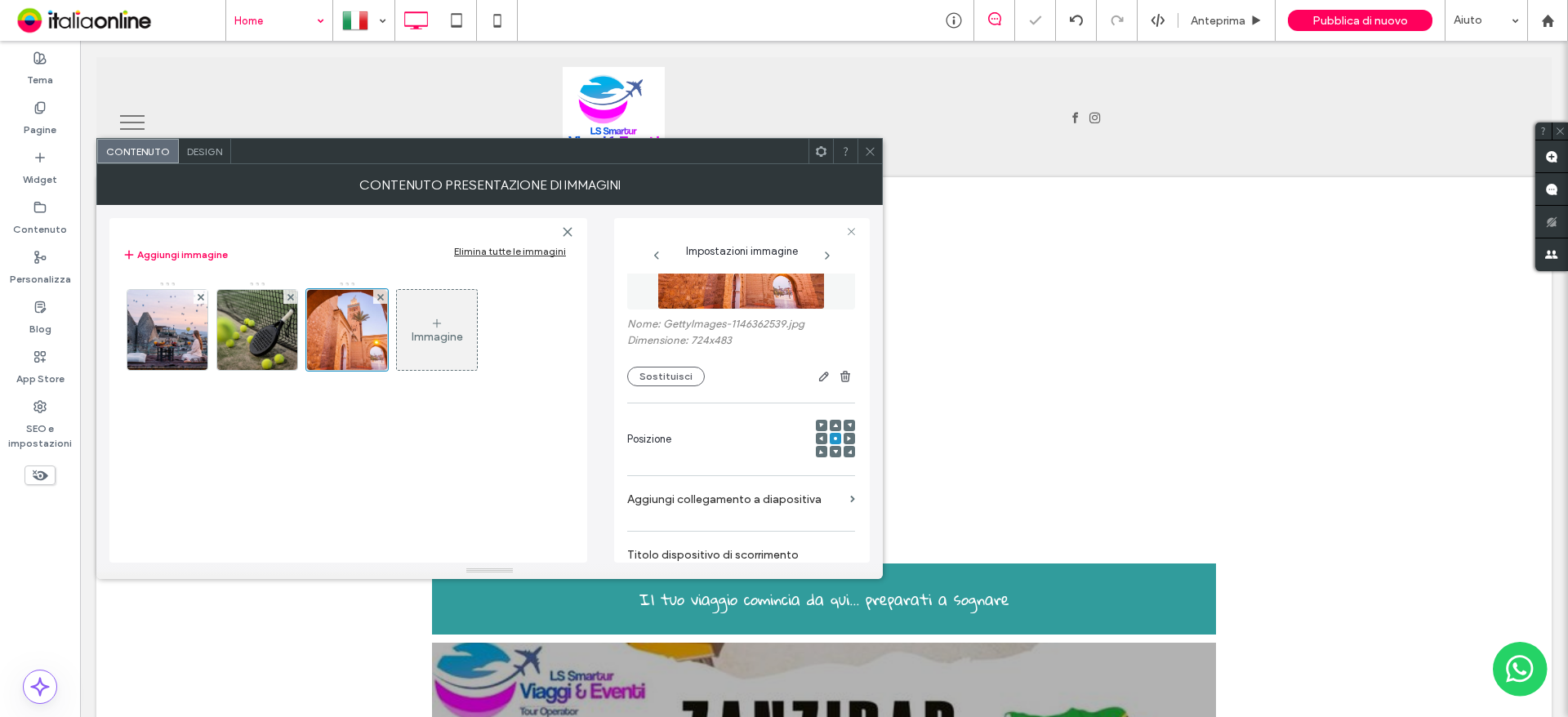
click at [436, 336] on div "Immagine" at bounding box center [437, 337] width 52 height 14
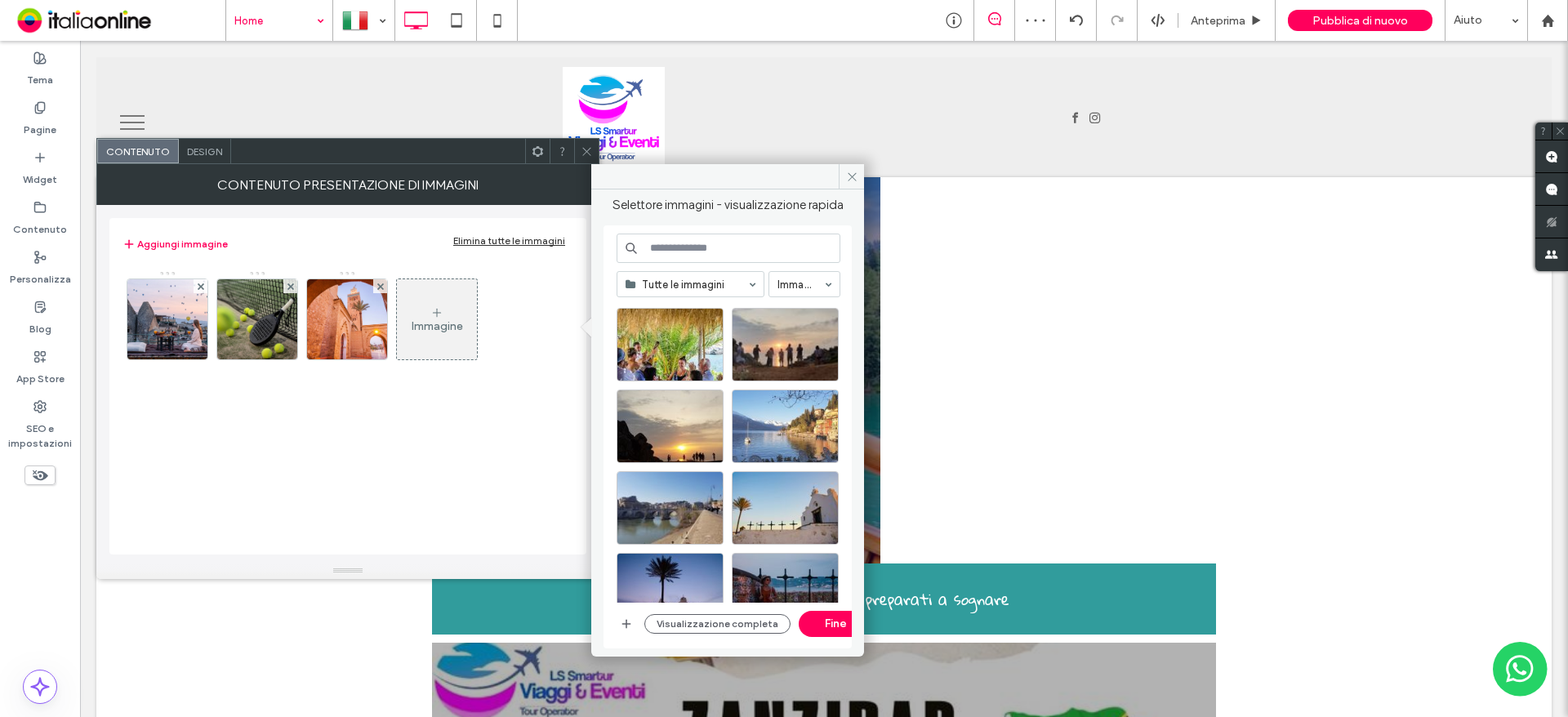
scroll to position [708, 0]
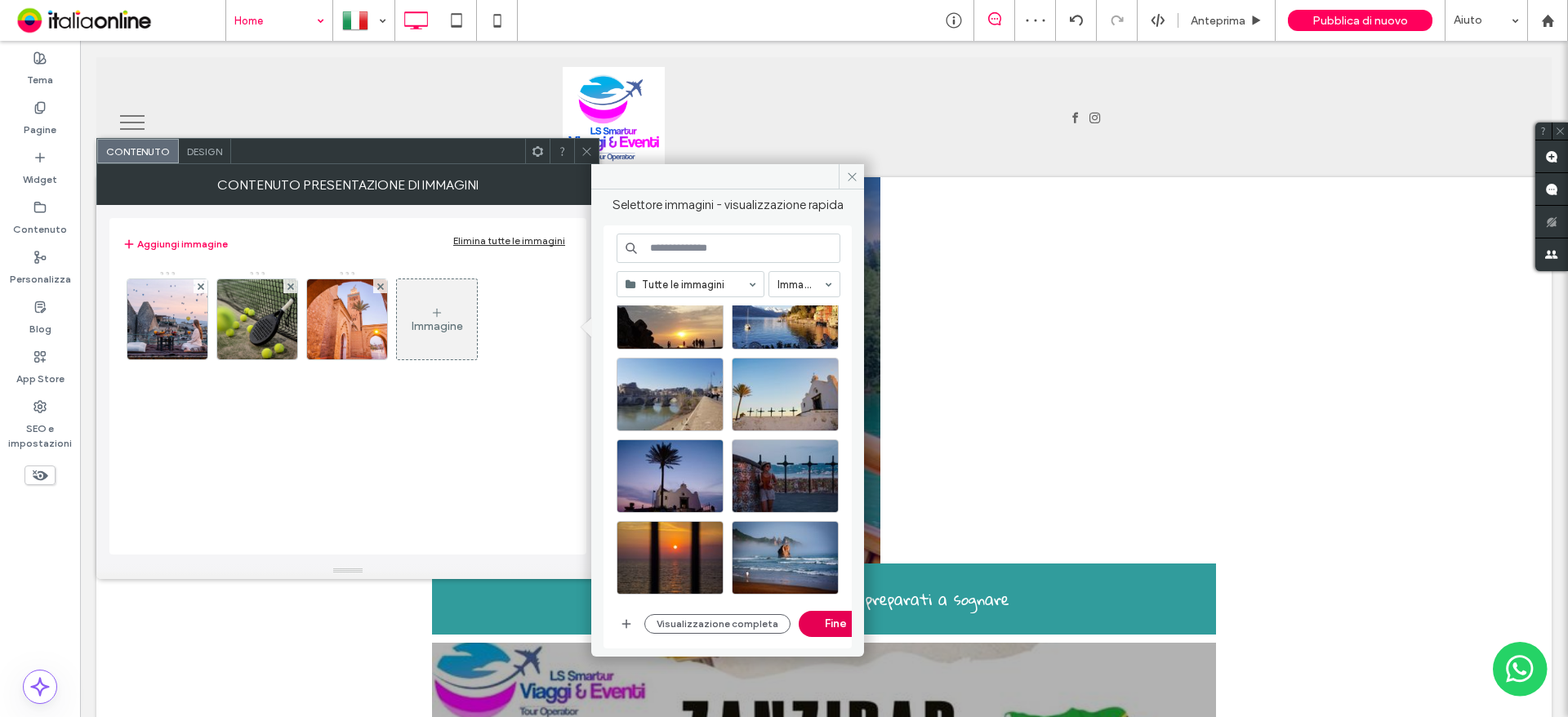
click at [821, 617] on button "Fine" at bounding box center [835, 623] width 73 height 26
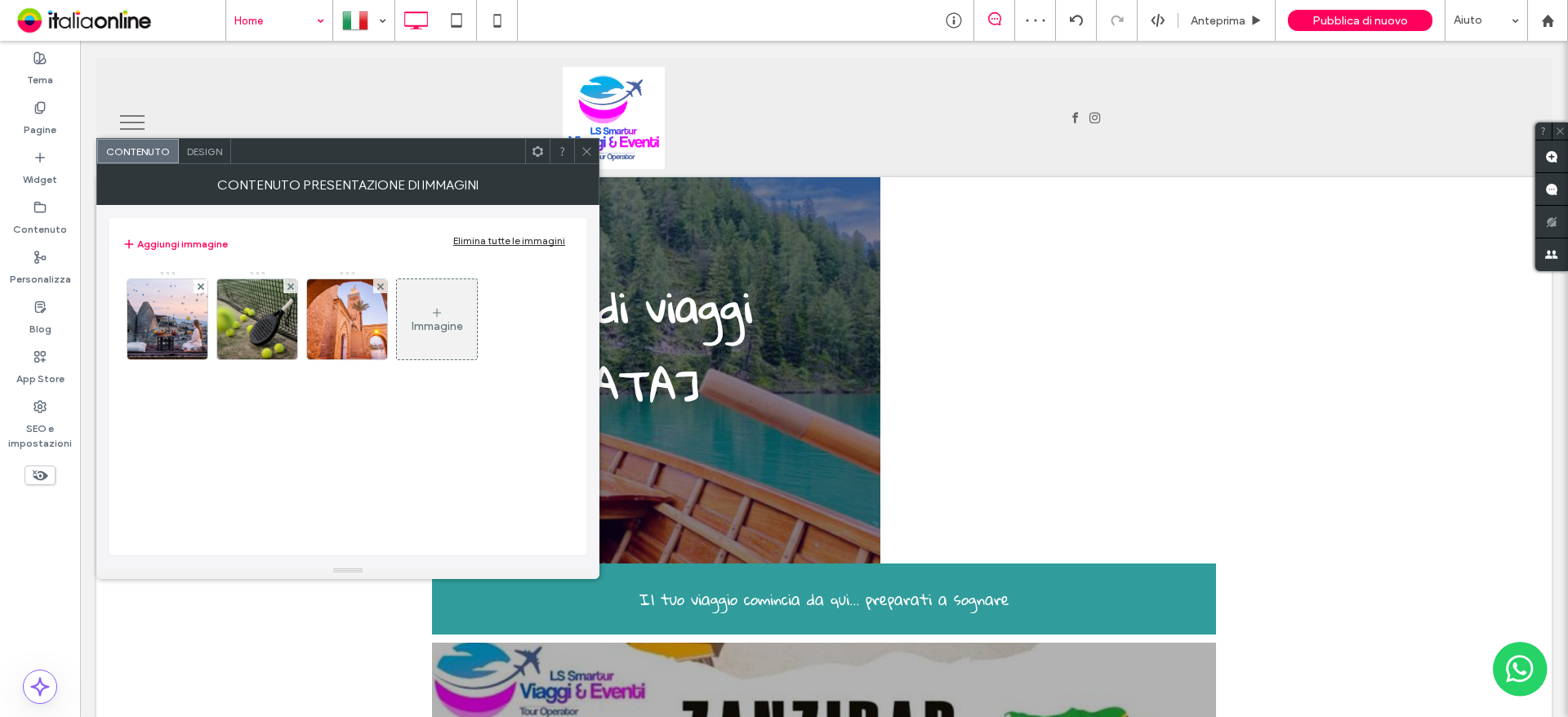
click at [420, 324] on div "Immagine" at bounding box center [437, 326] width 52 height 14
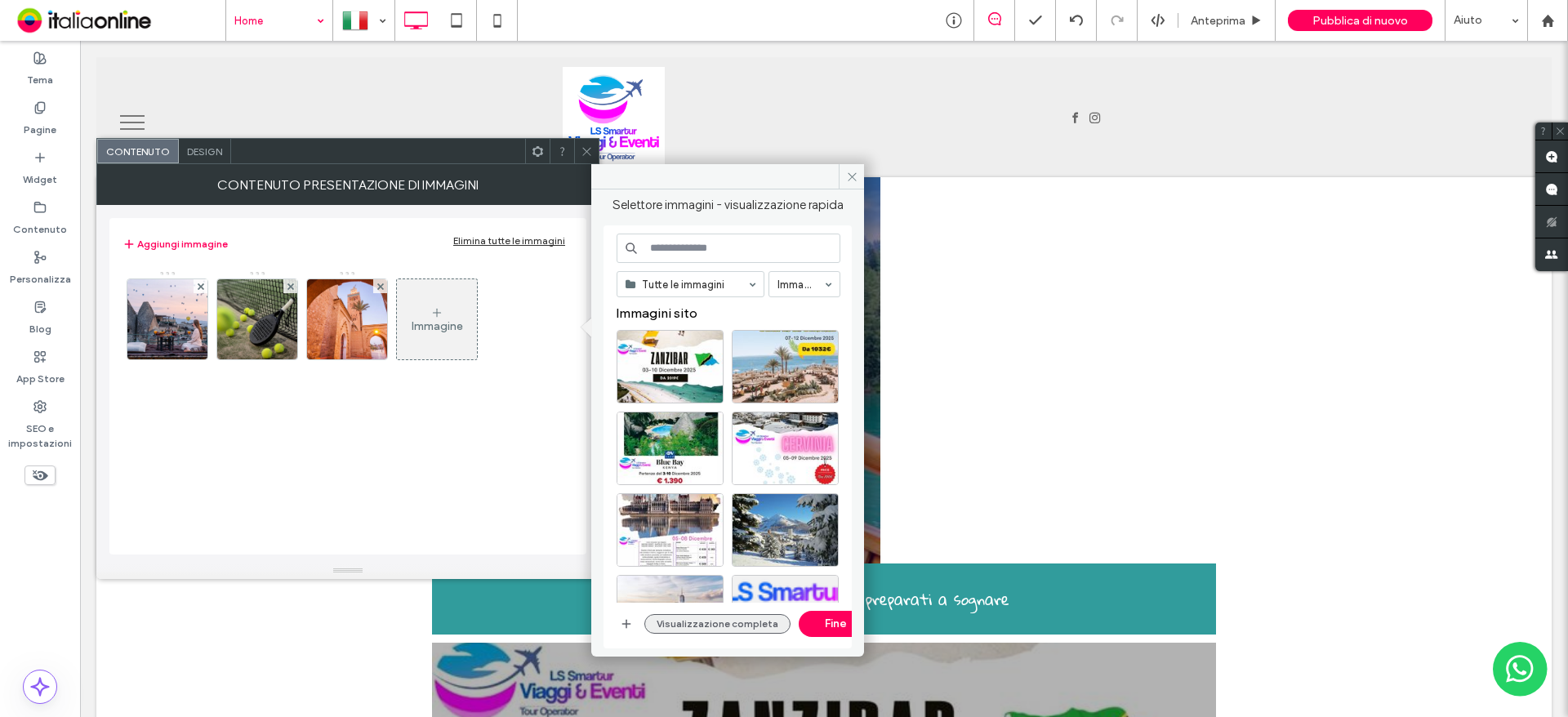
click at [722, 622] on button "Visualizzazione completa" at bounding box center [717, 623] width 146 height 19
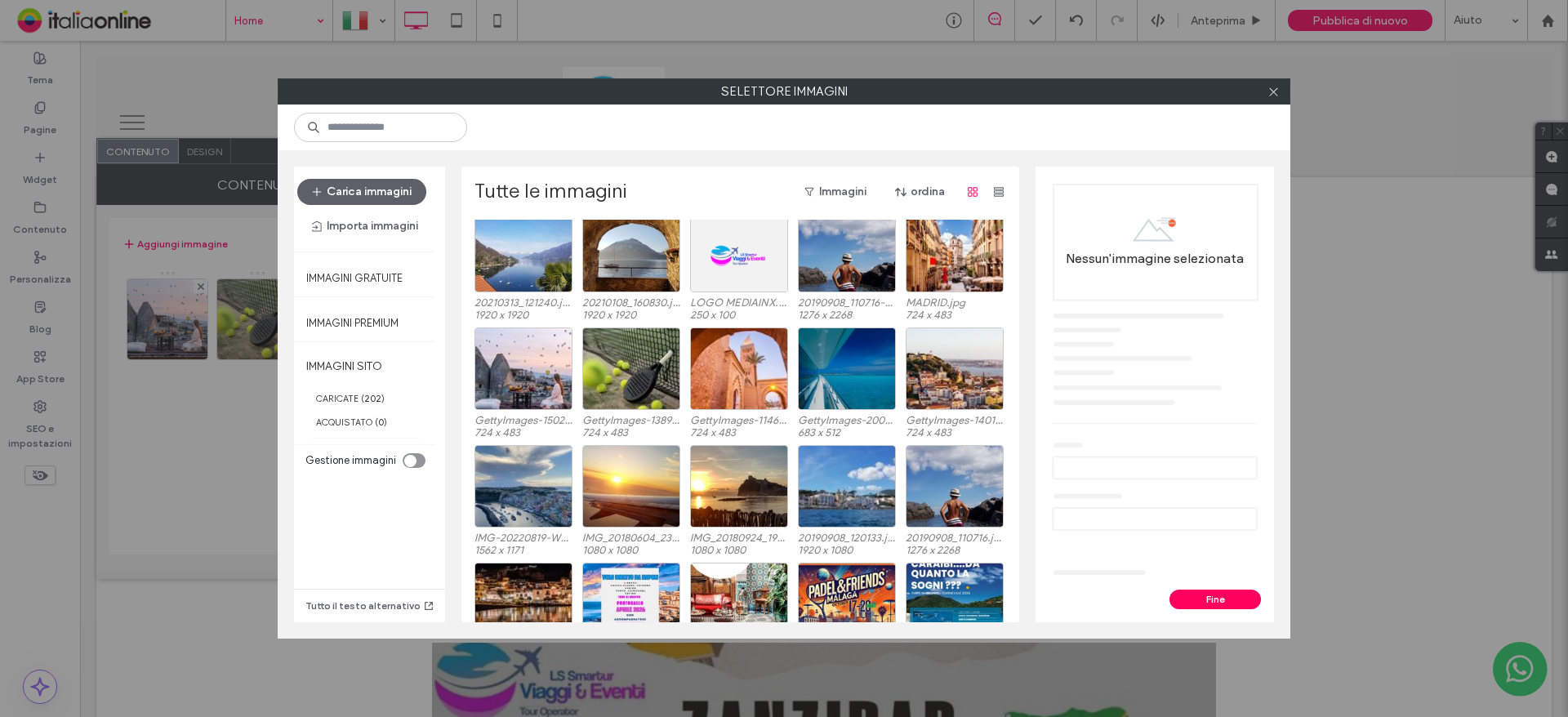
scroll to position [2207, 0]
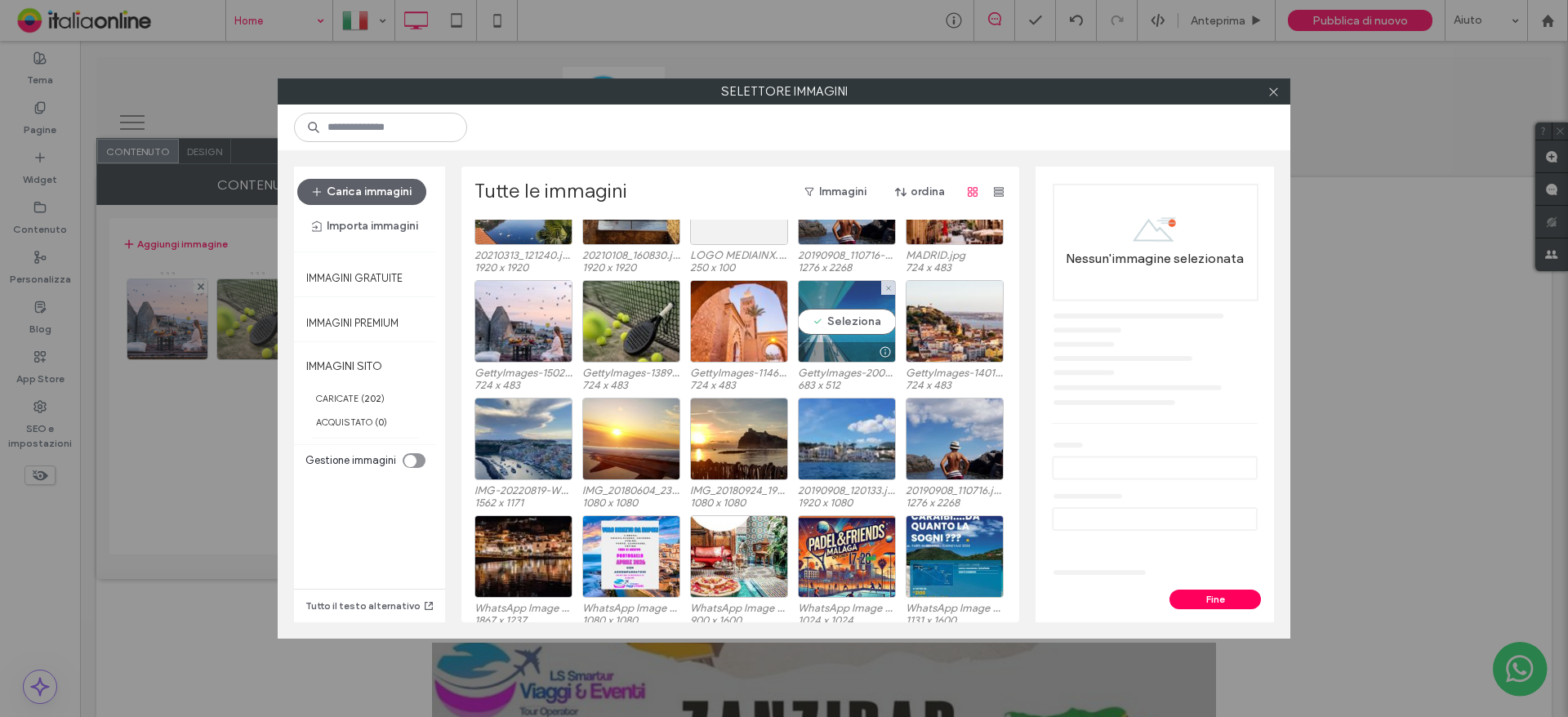
click at [854, 314] on div "Seleziona" at bounding box center [847, 322] width 98 height 83
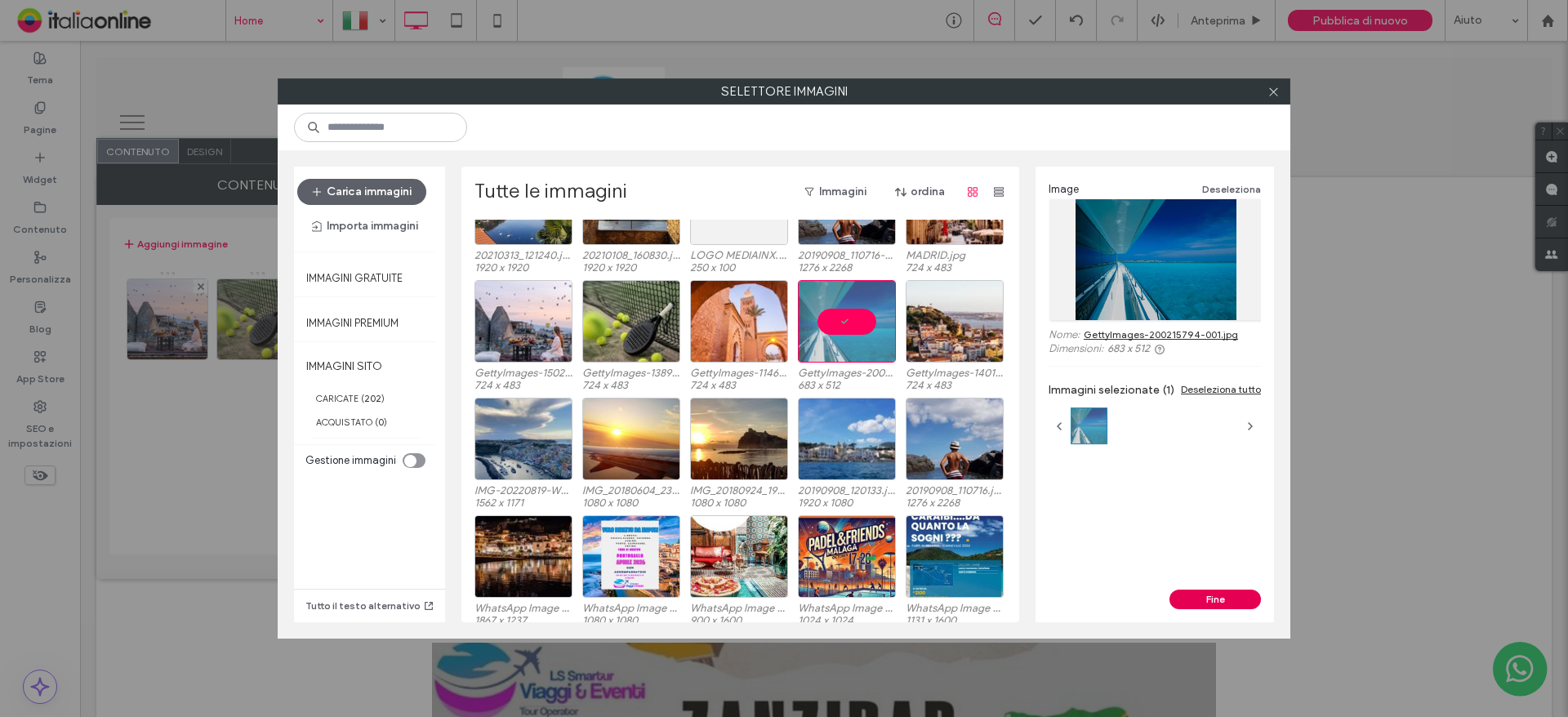
click at [1202, 595] on button "Fine" at bounding box center [1215, 599] width 91 height 19
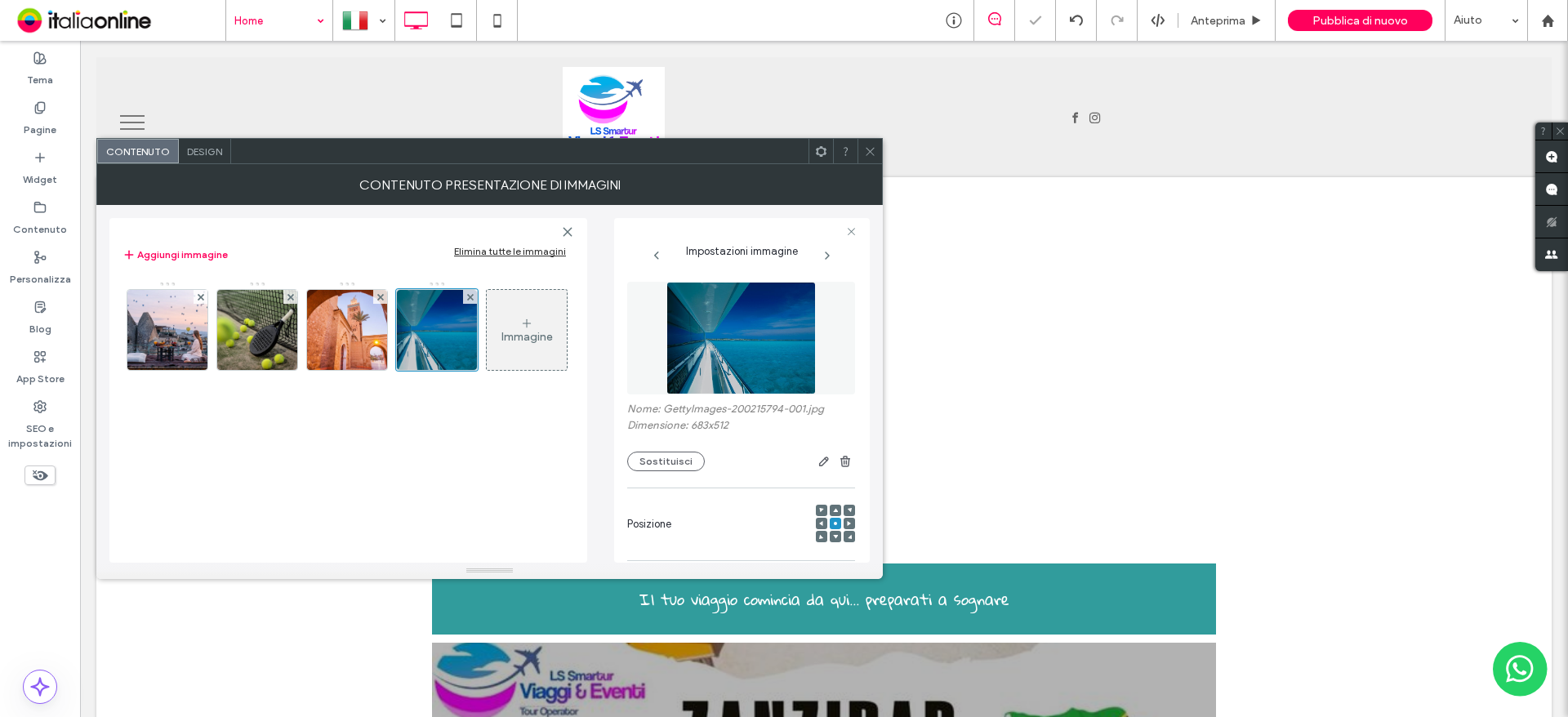
scroll to position [242, 0]
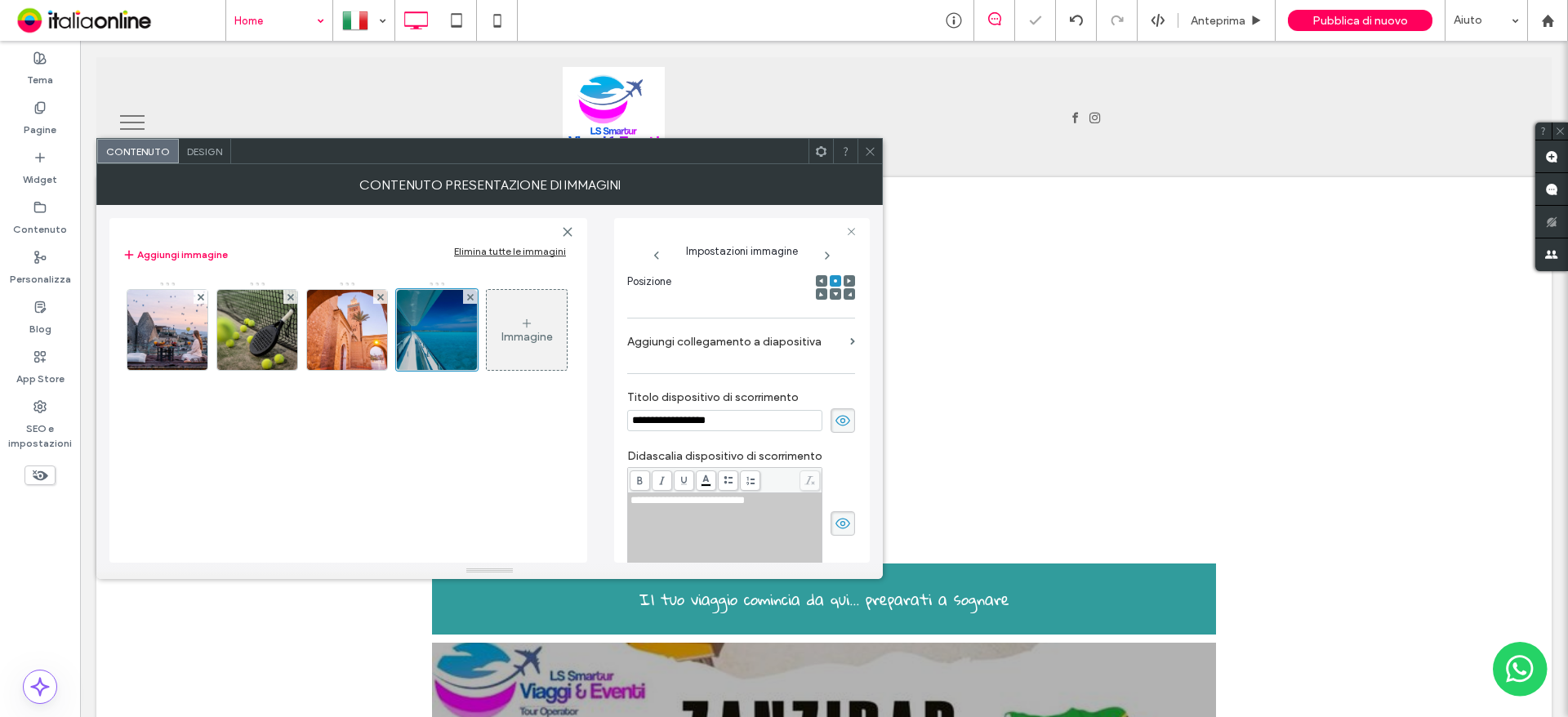
click at [556, 325] on div "Immagine" at bounding box center [526, 329] width 80 height 77
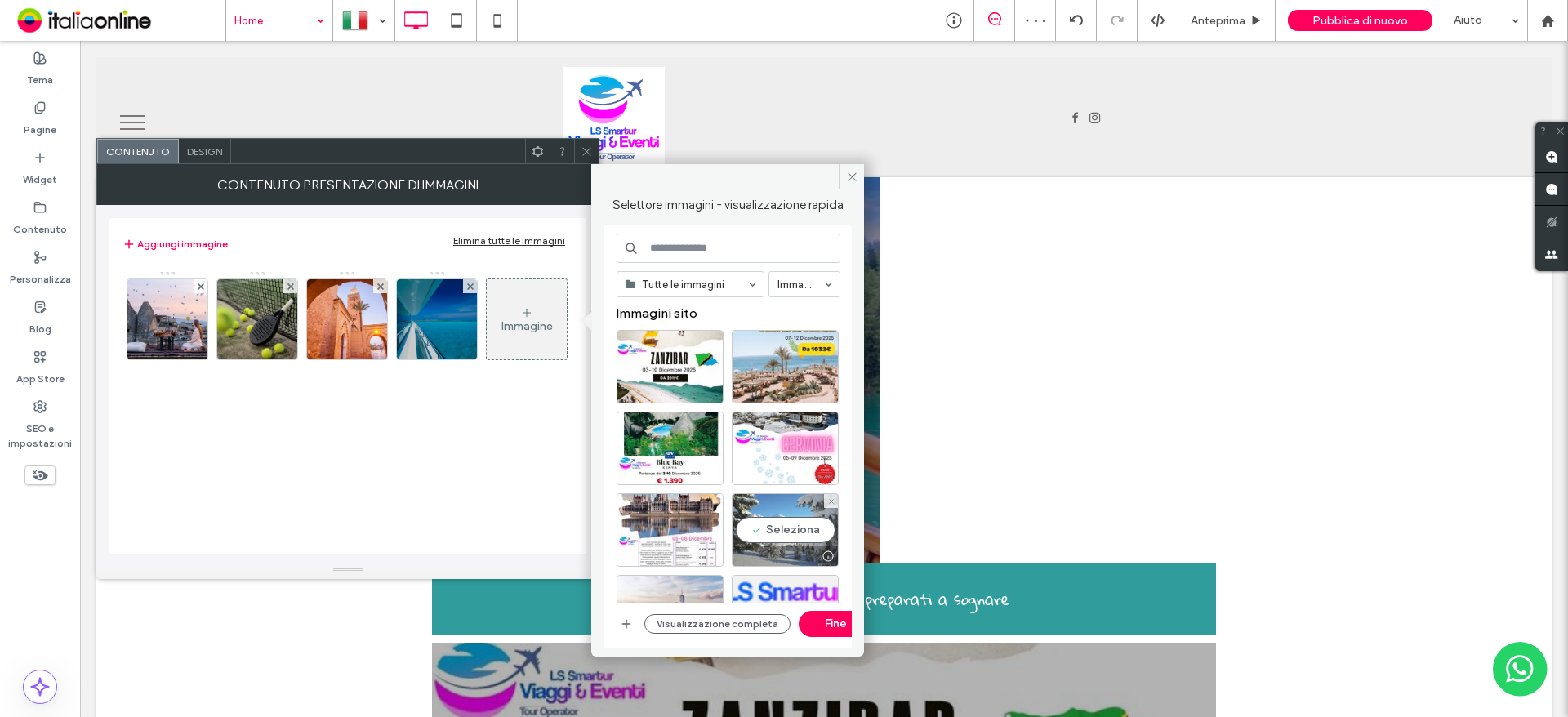
click at [782, 539] on div "Seleziona" at bounding box center [785, 530] width 107 height 73
click at [805, 617] on button "Fine" at bounding box center [835, 623] width 73 height 26
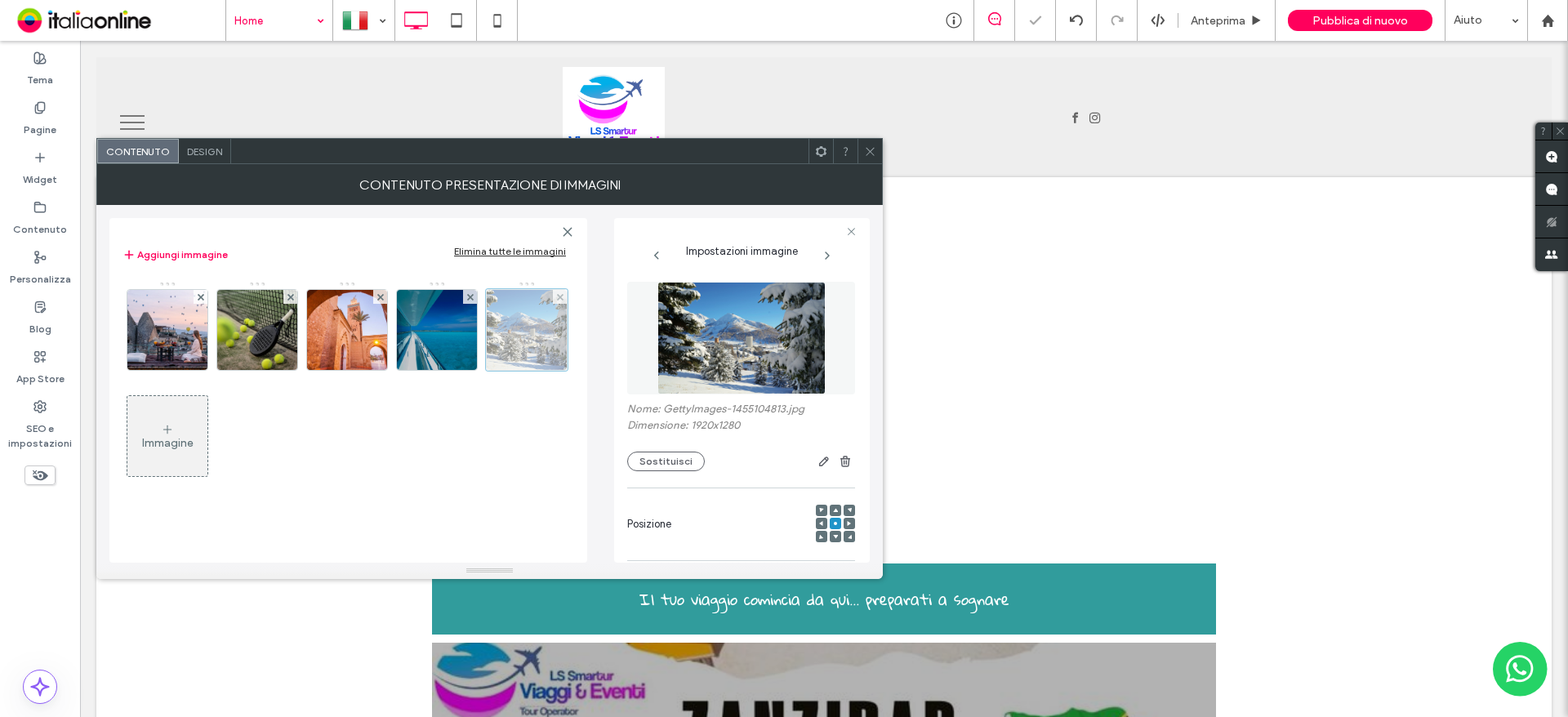
scroll to position [0, 0]
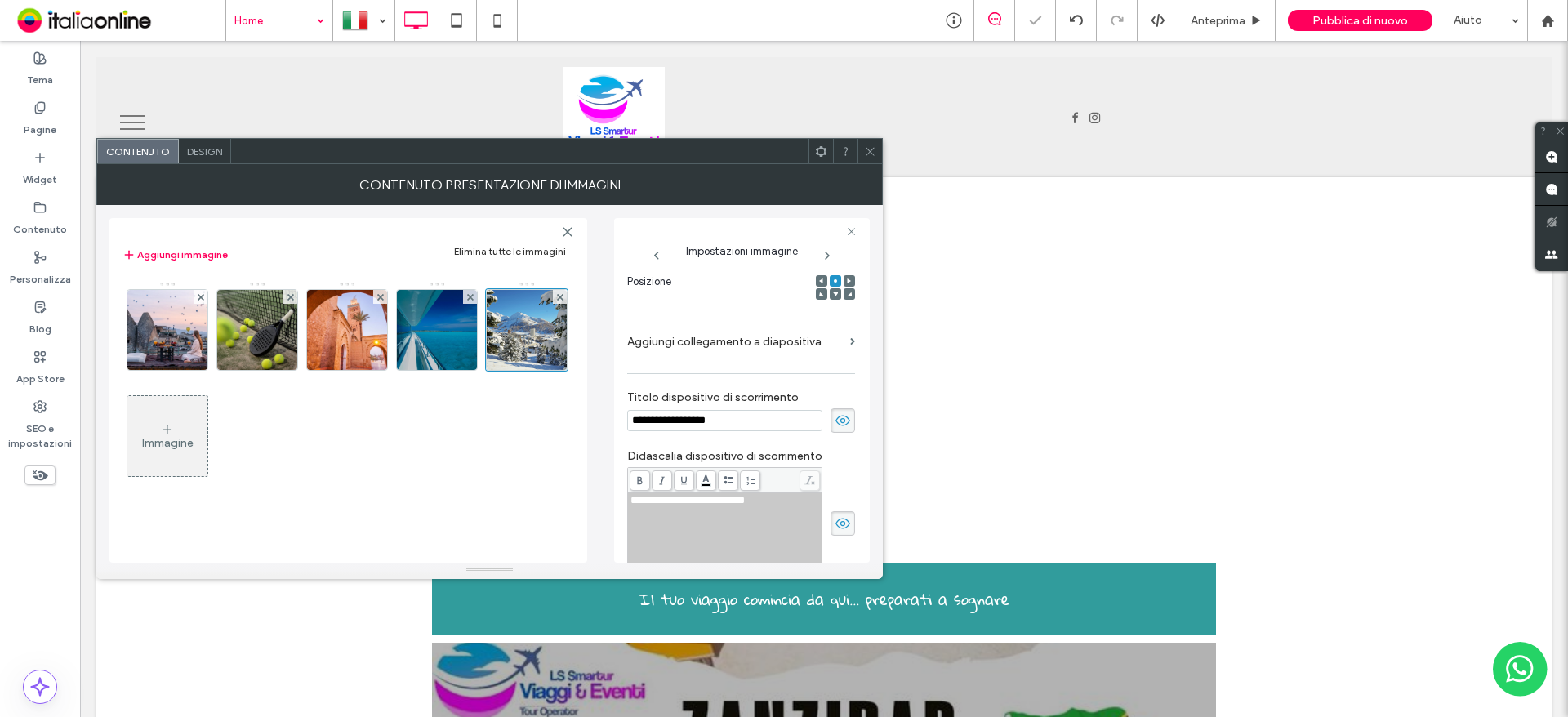
click at [169, 428] on icon at bounding box center [167, 429] width 13 height 13
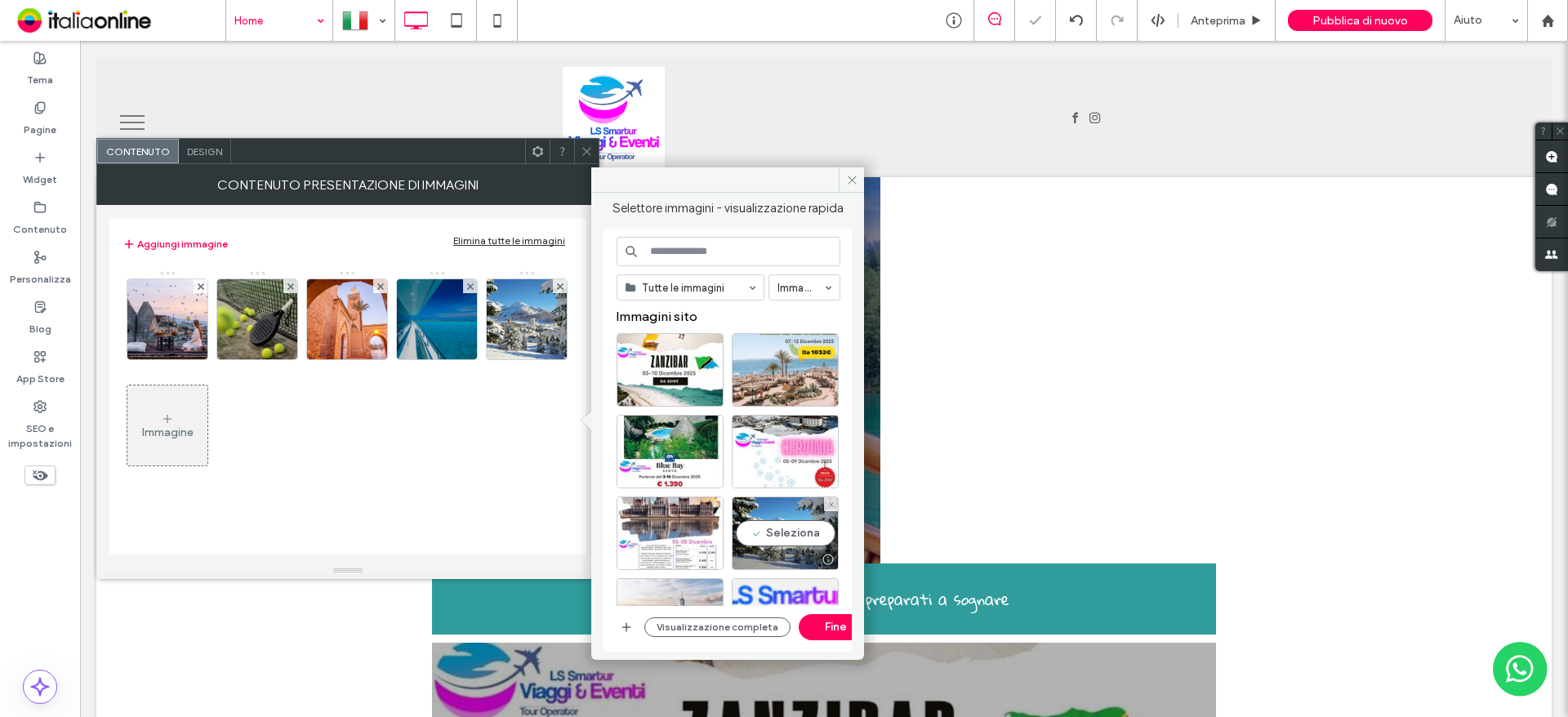
scroll to position [245, 0]
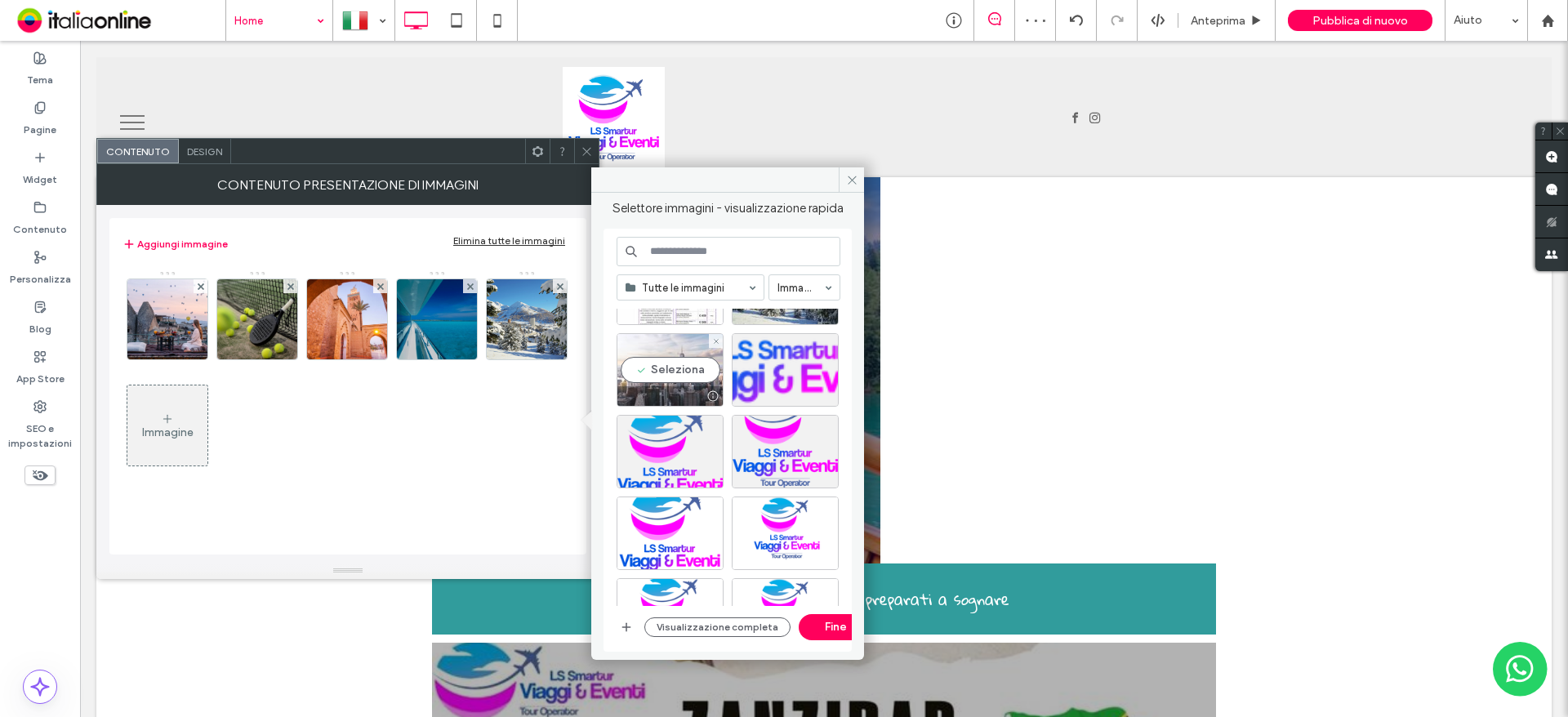
click at [665, 368] on div "Seleziona" at bounding box center [670, 370] width 107 height 73
click at [834, 623] on button "Fine" at bounding box center [835, 627] width 73 height 26
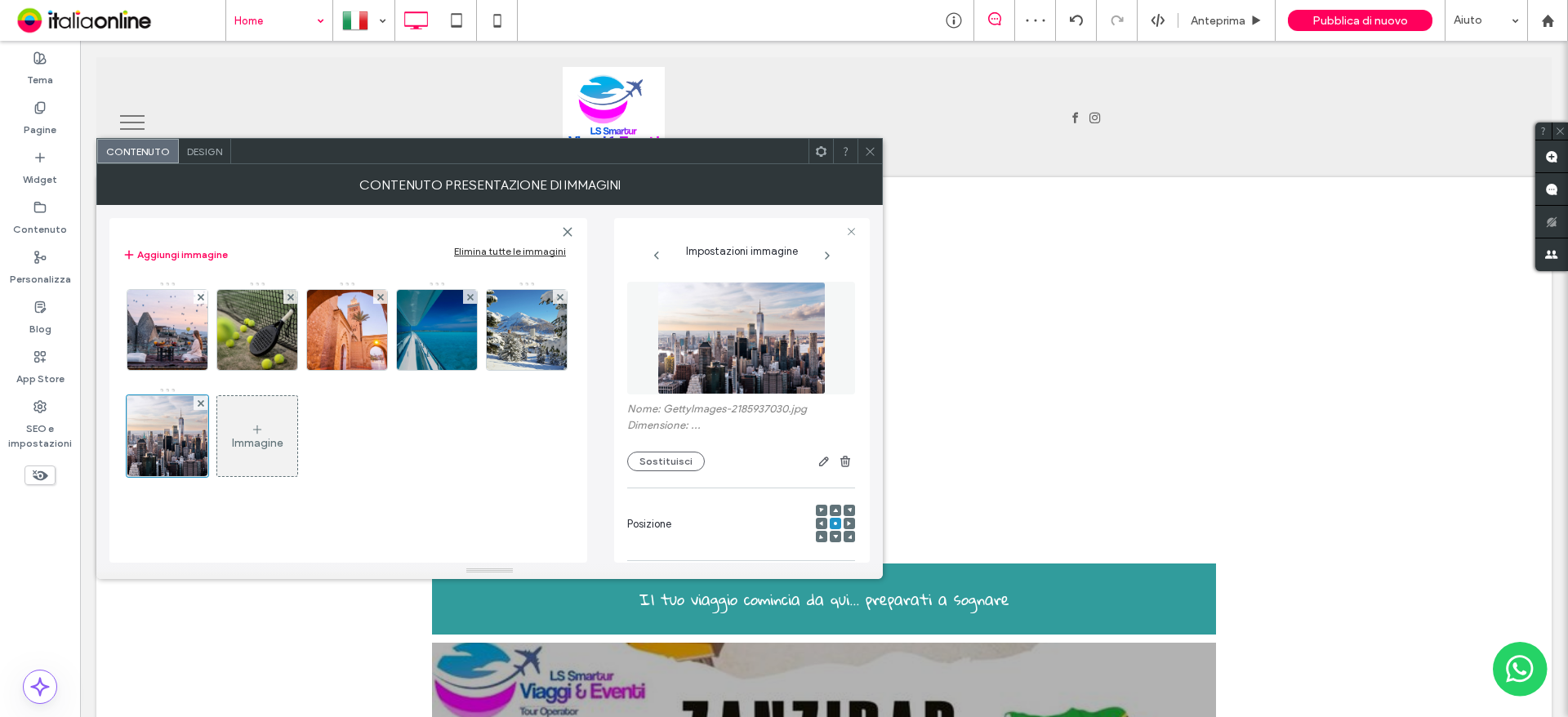
scroll to position [242, 0]
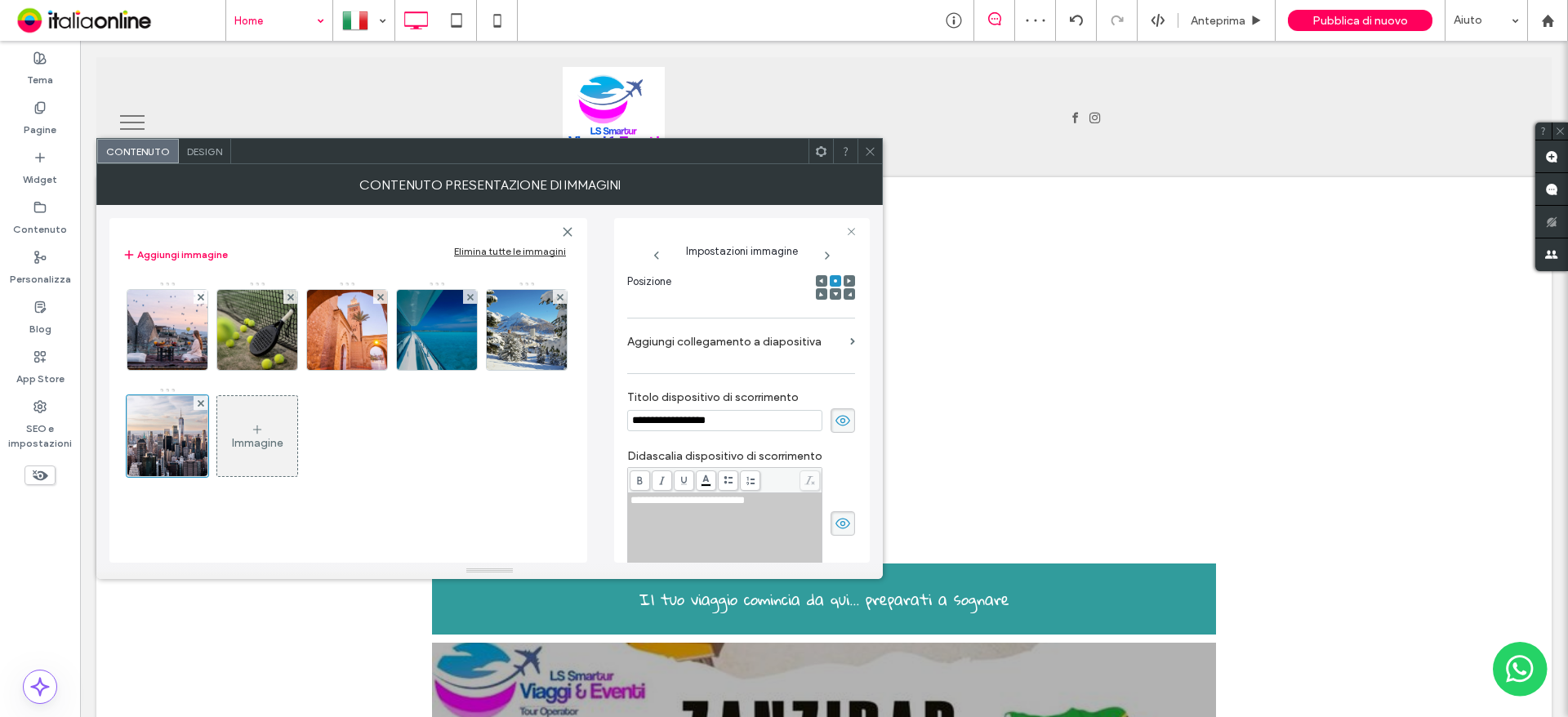
click at [874, 162] on span at bounding box center [870, 150] width 13 height 24
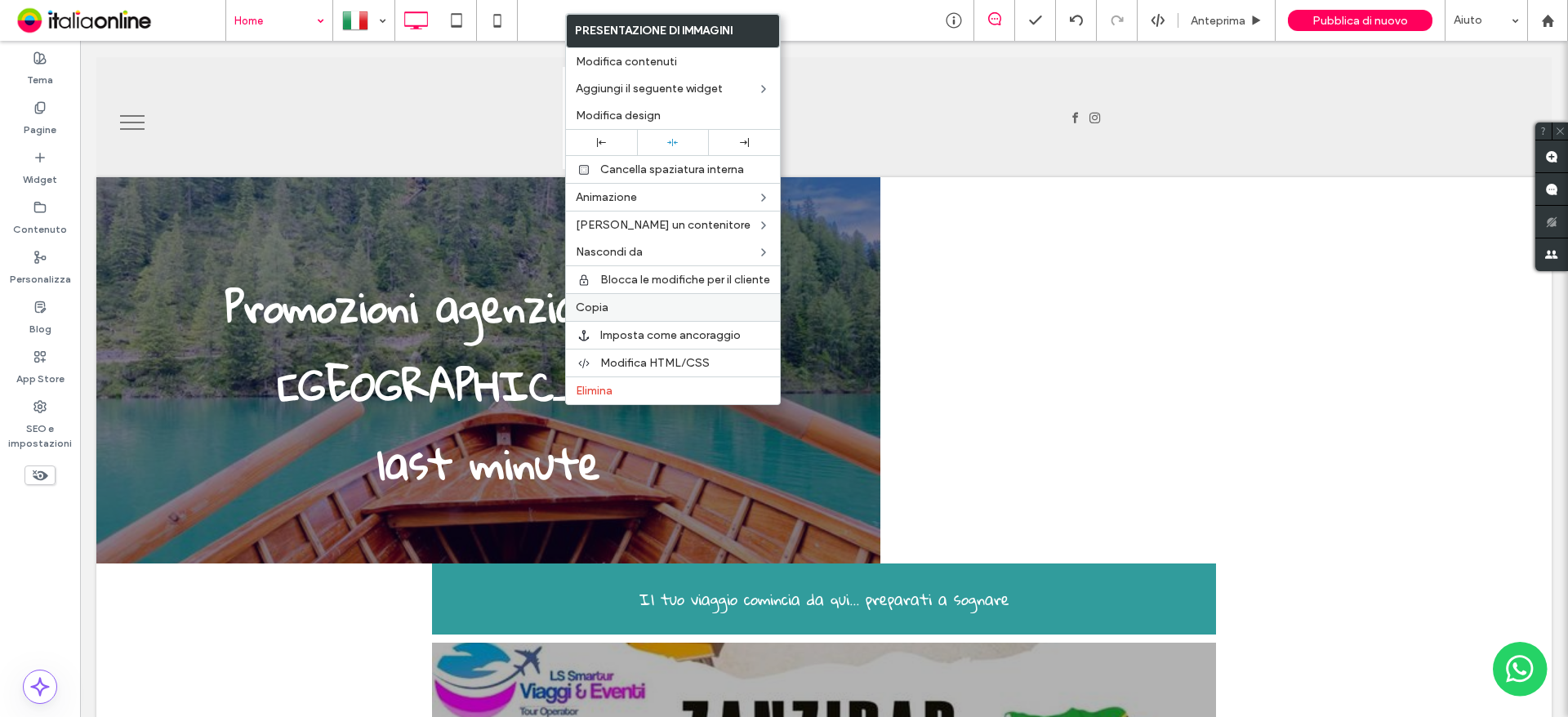
click at [618, 308] on label "Copia" at bounding box center [673, 307] width 194 height 14
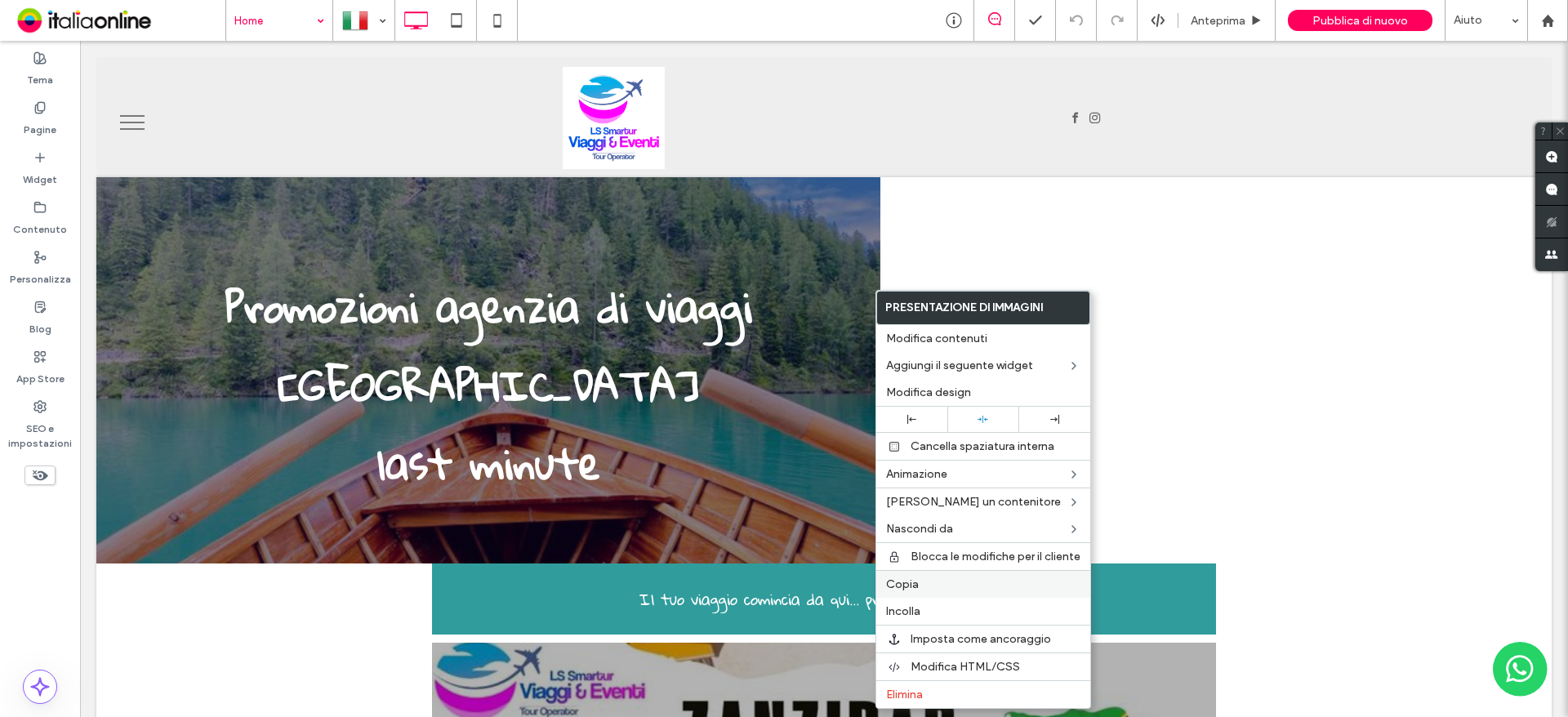
click at [908, 584] on span "Copia" at bounding box center [902, 584] width 33 height 14
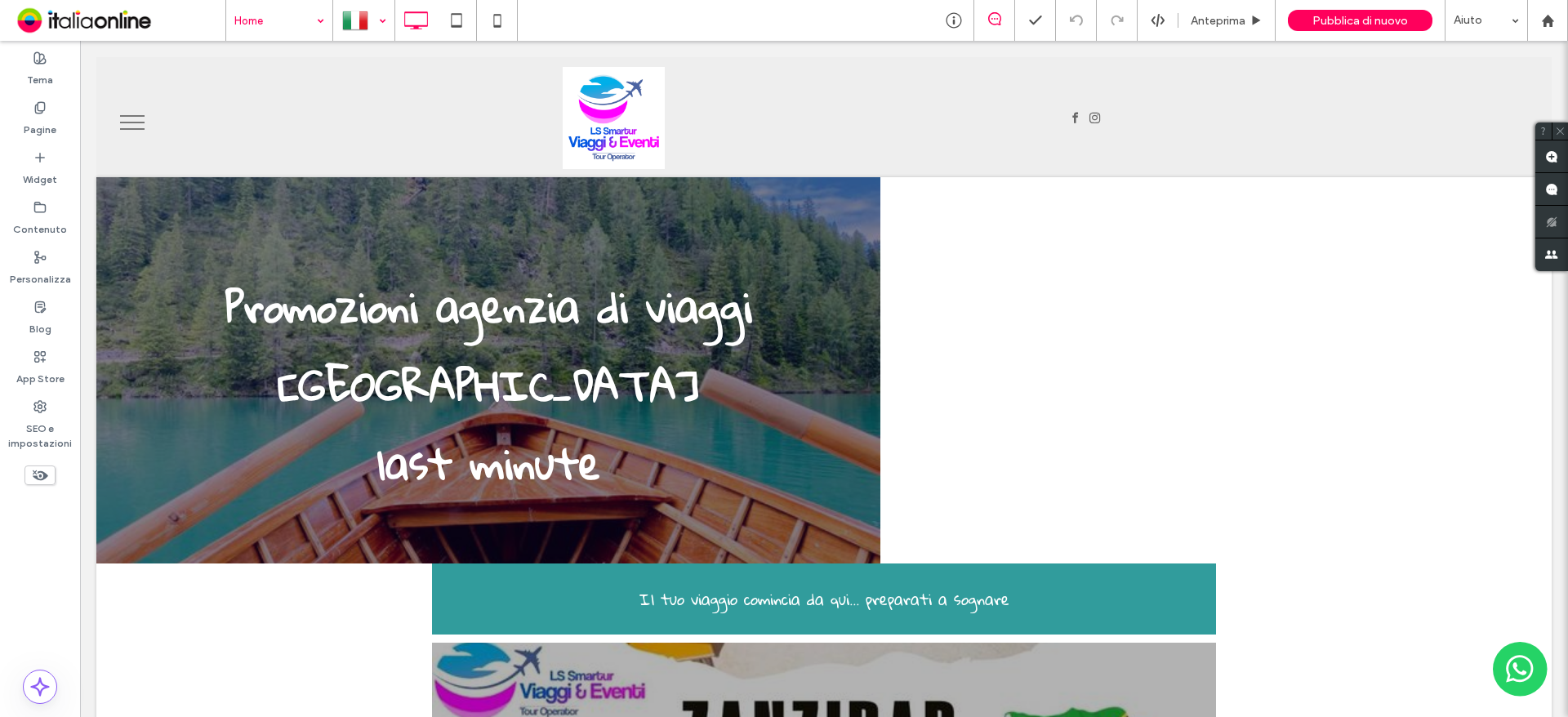
click at [385, 24] on div at bounding box center [364, 20] width 60 height 39
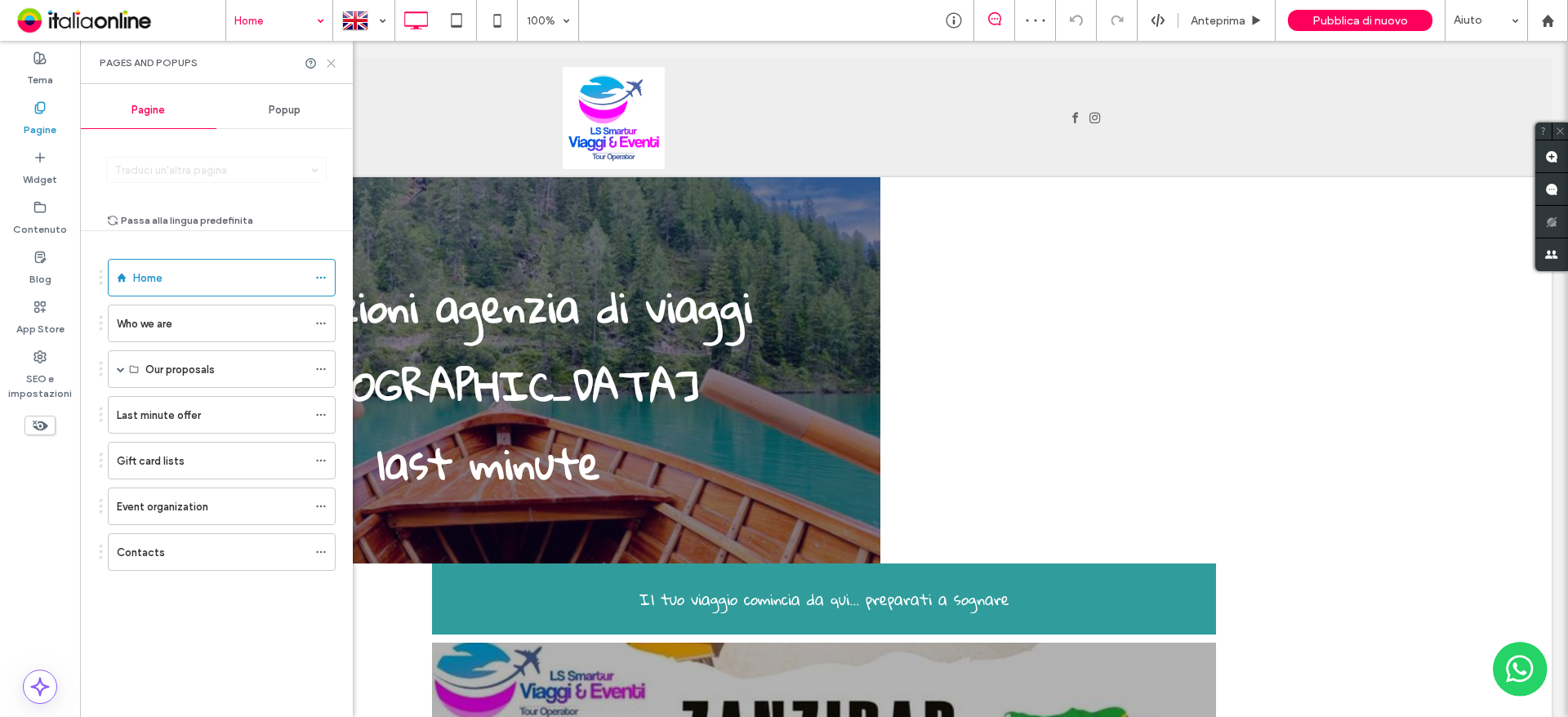
click at [328, 62] on icon at bounding box center [331, 63] width 13 height 13
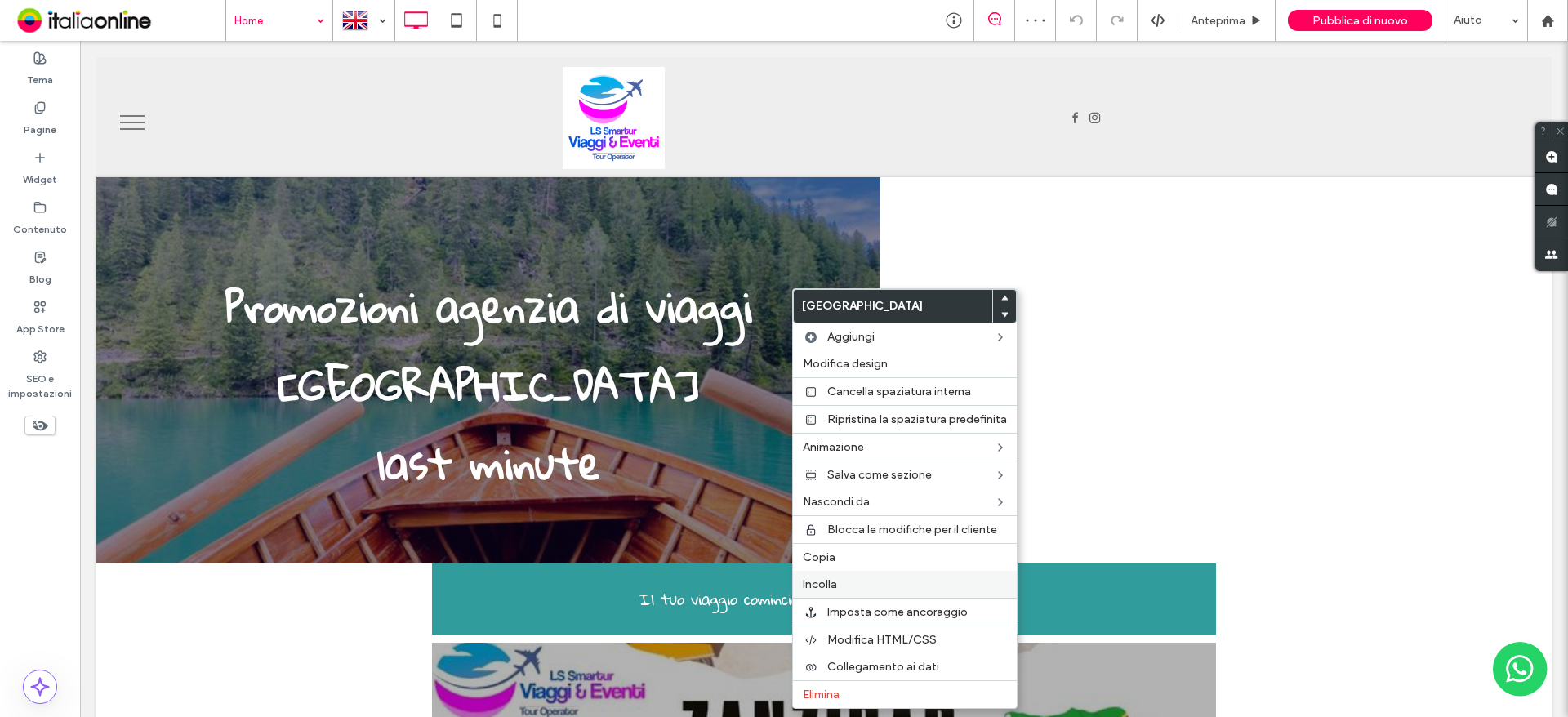
click at [815, 582] on span "Incolla" at bounding box center [820, 584] width 35 height 14
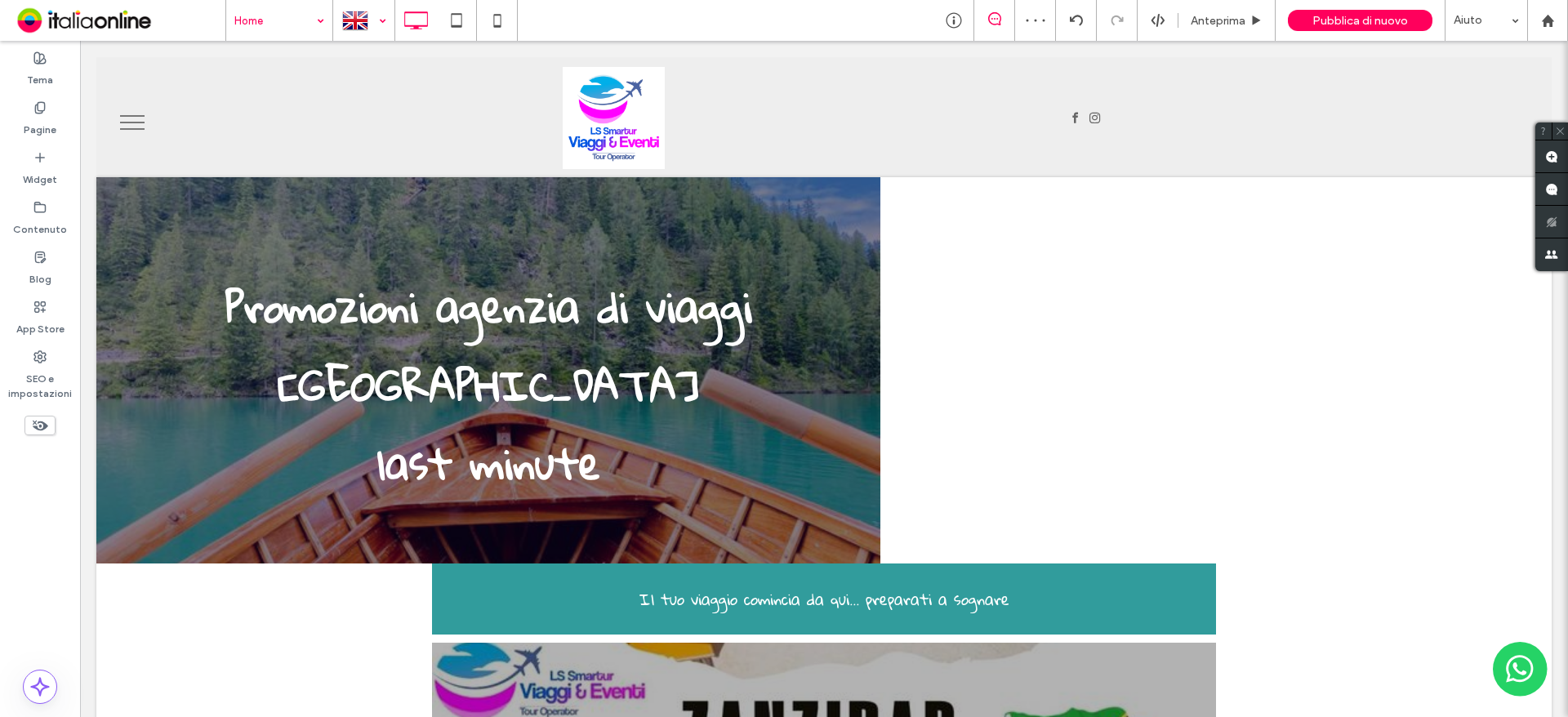
click at [372, 20] on div at bounding box center [364, 20] width 60 height 39
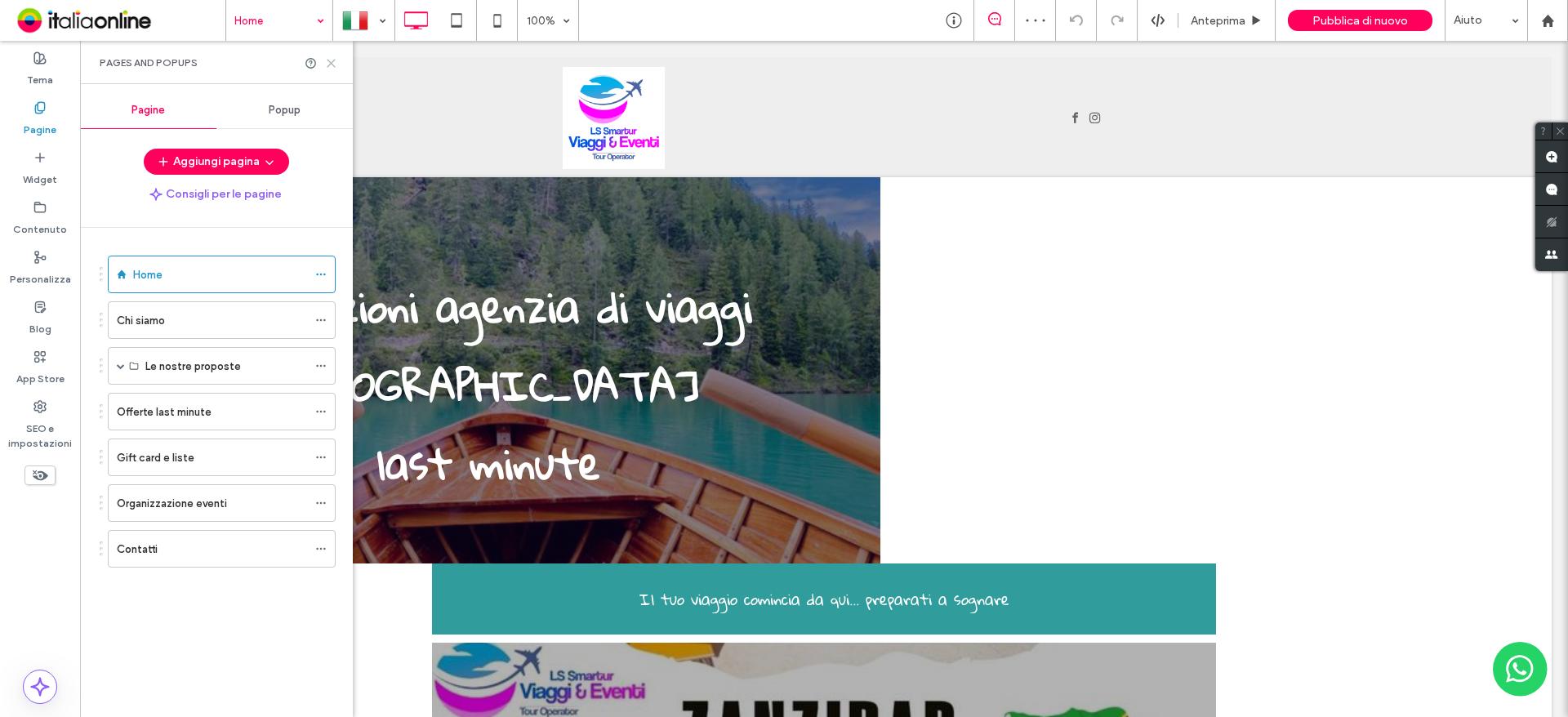
click at [334, 62] on icon at bounding box center [331, 63] width 13 height 13
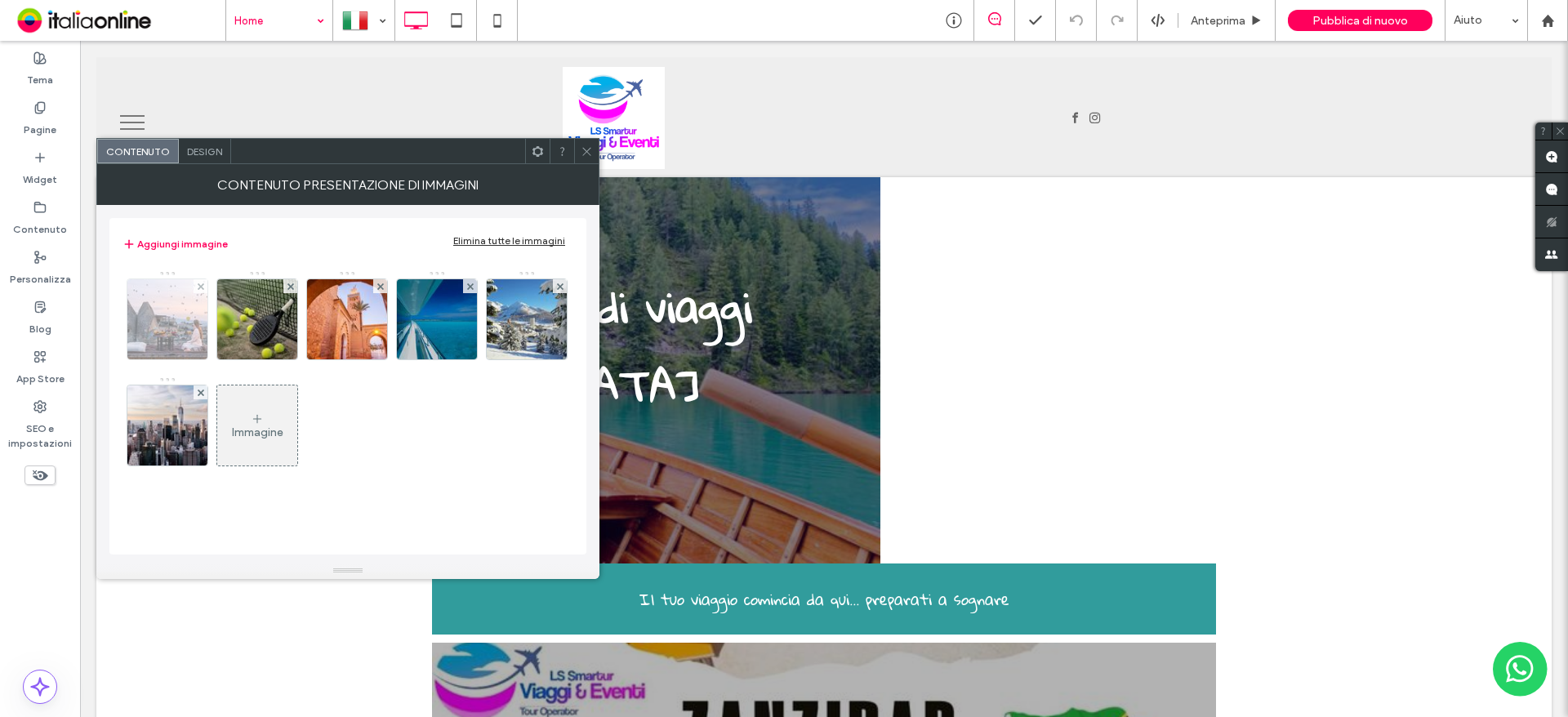
click at [154, 307] on img at bounding box center [168, 319] width 120 height 80
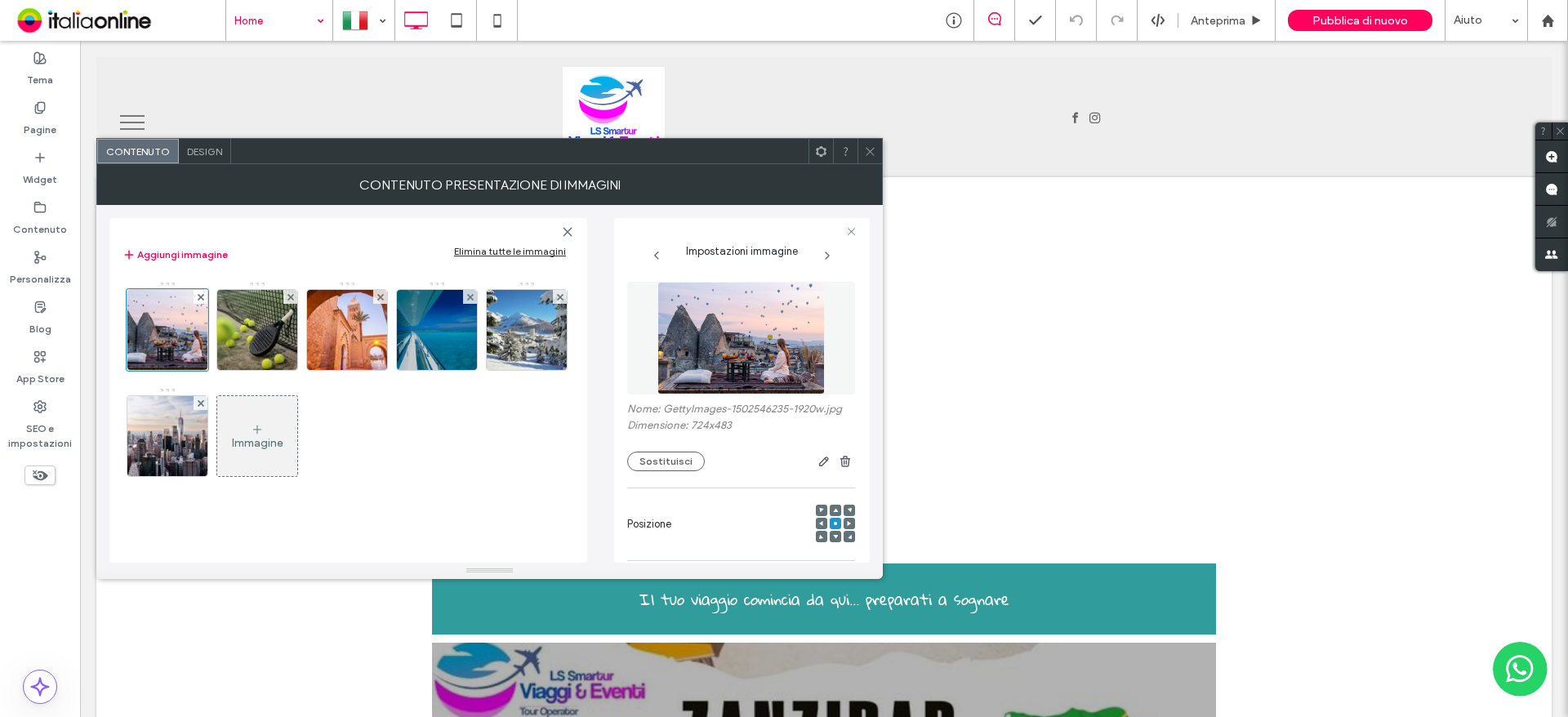
scroll to position [242, 0]
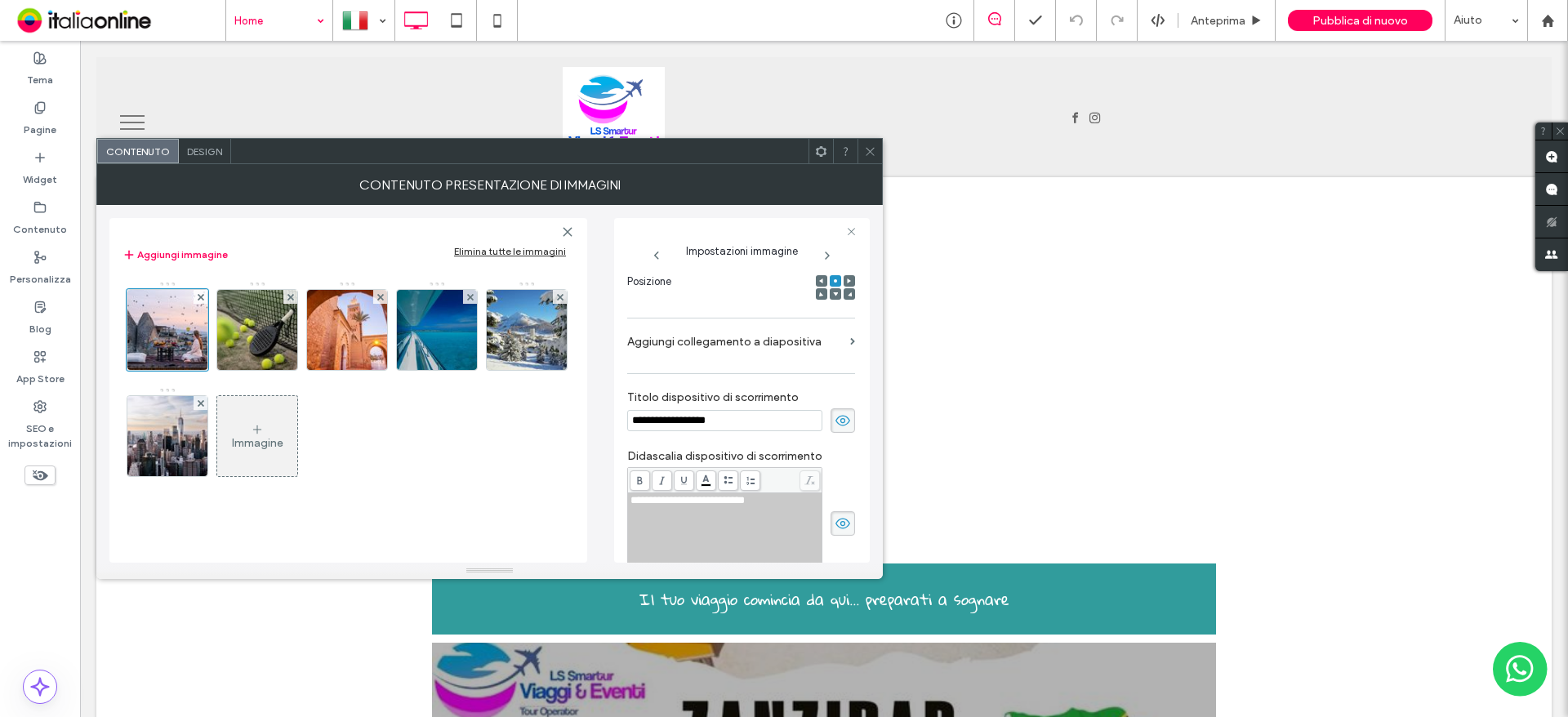
drag, startPoint x: 607, startPoint y: 420, endPoint x: 594, endPoint y: 421, distance: 13.0
click at [594, 421] on div "**********" at bounding box center [490, 384] width 760 height 358
type input "**********"
drag, startPoint x: 773, startPoint y: 500, endPoint x: 608, endPoint y: 501, distance: 165.0
click at [608, 501] on div "**********" at bounding box center [490, 384] width 760 height 358
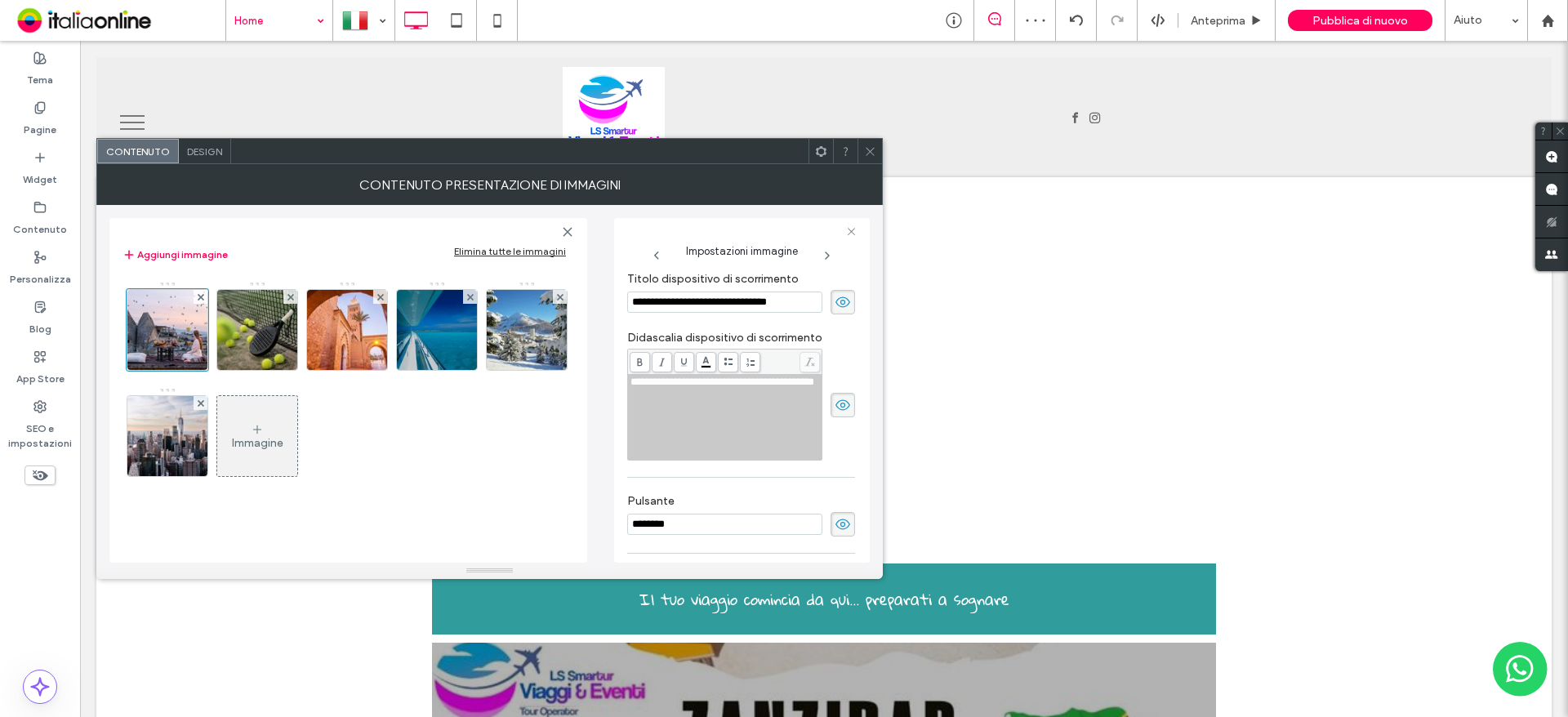
scroll to position [486, 0]
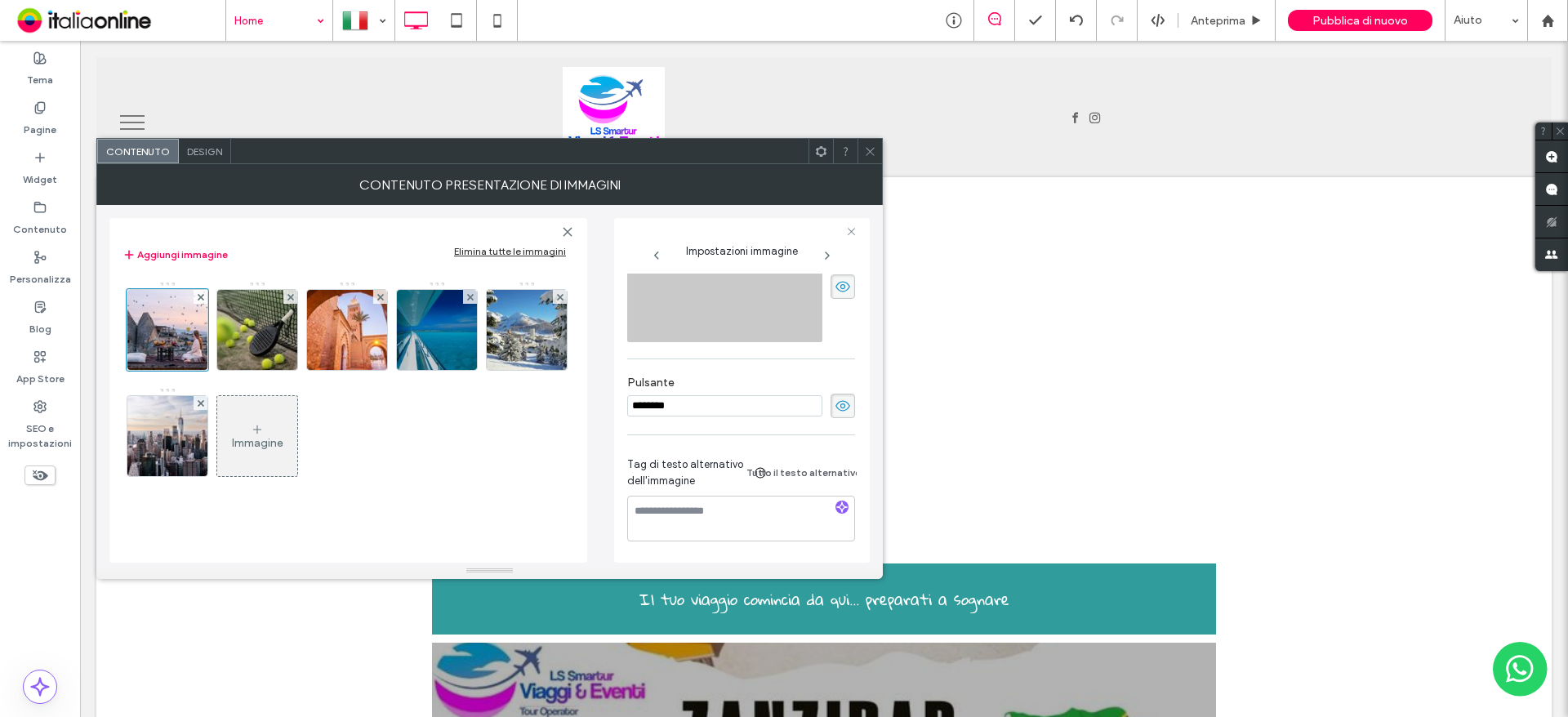
drag, startPoint x: 753, startPoint y: 399, endPoint x: 451, endPoint y: 404, distance: 302.0
click at [453, 404] on div "**********" at bounding box center [490, 384] width 760 height 358
click at [700, 399] on input "********" at bounding box center [724, 405] width 195 height 21
drag, startPoint x: 725, startPoint y: 400, endPoint x: 575, endPoint y: 401, distance: 150.0
click at [575, 401] on div "**********" at bounding box center [490, 384] width 760 height 358
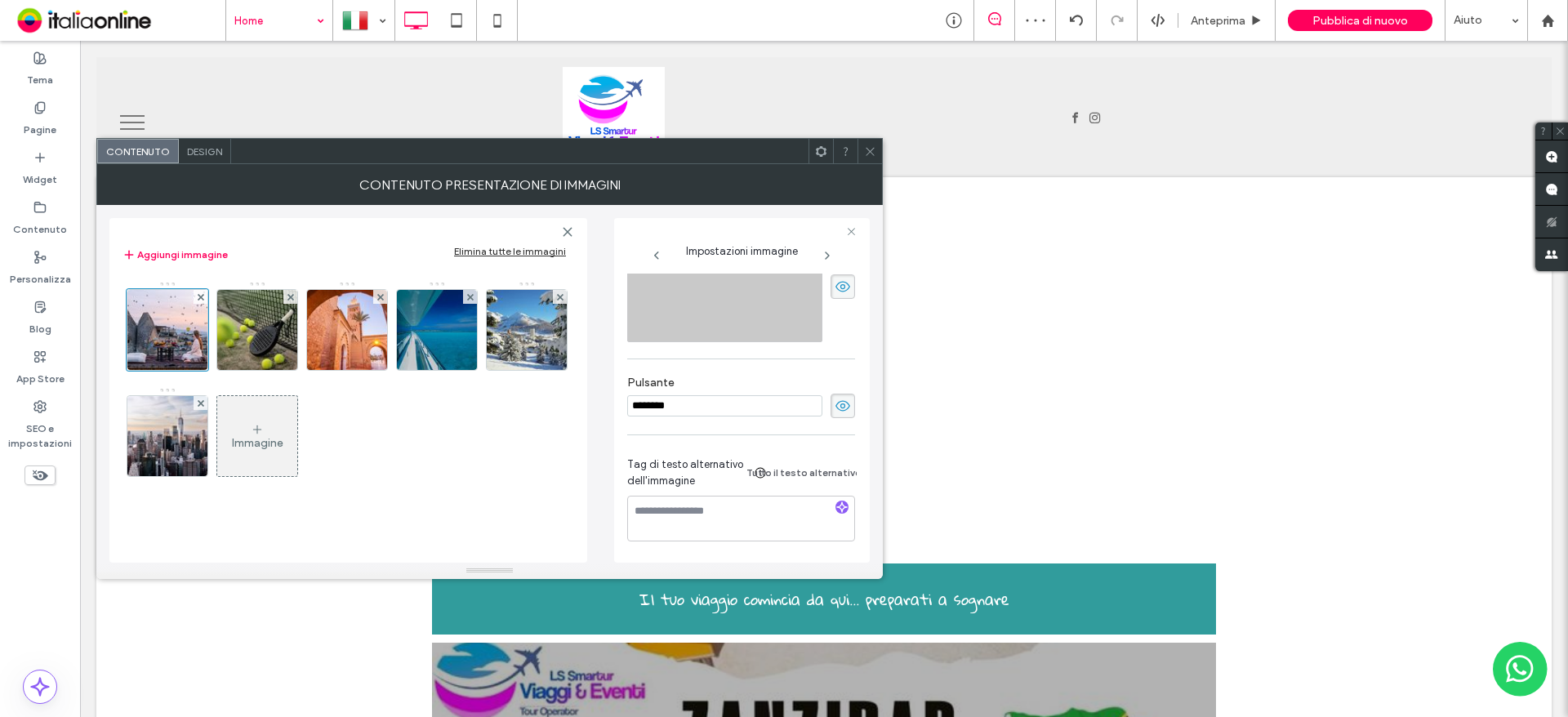
paste input "******"
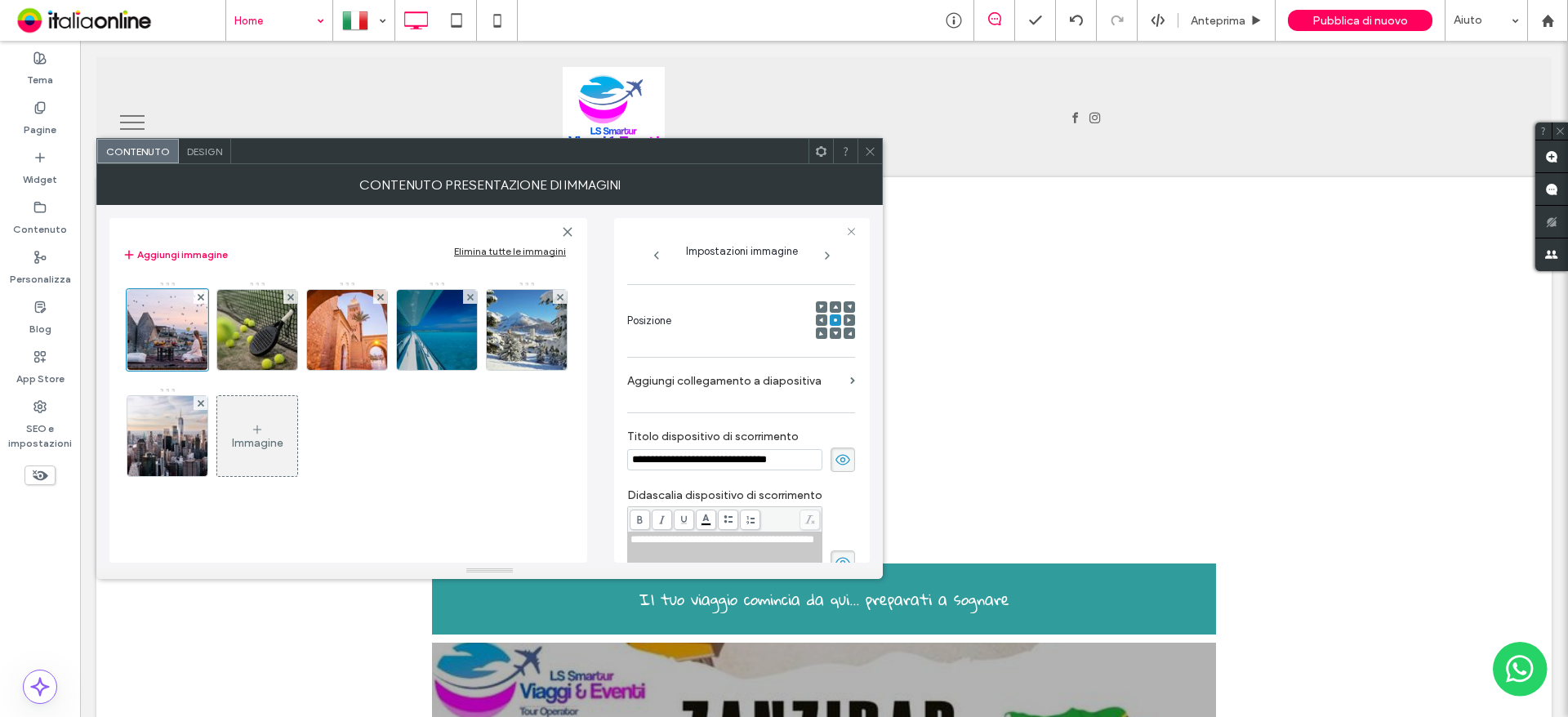
scroll to position [160, 0]
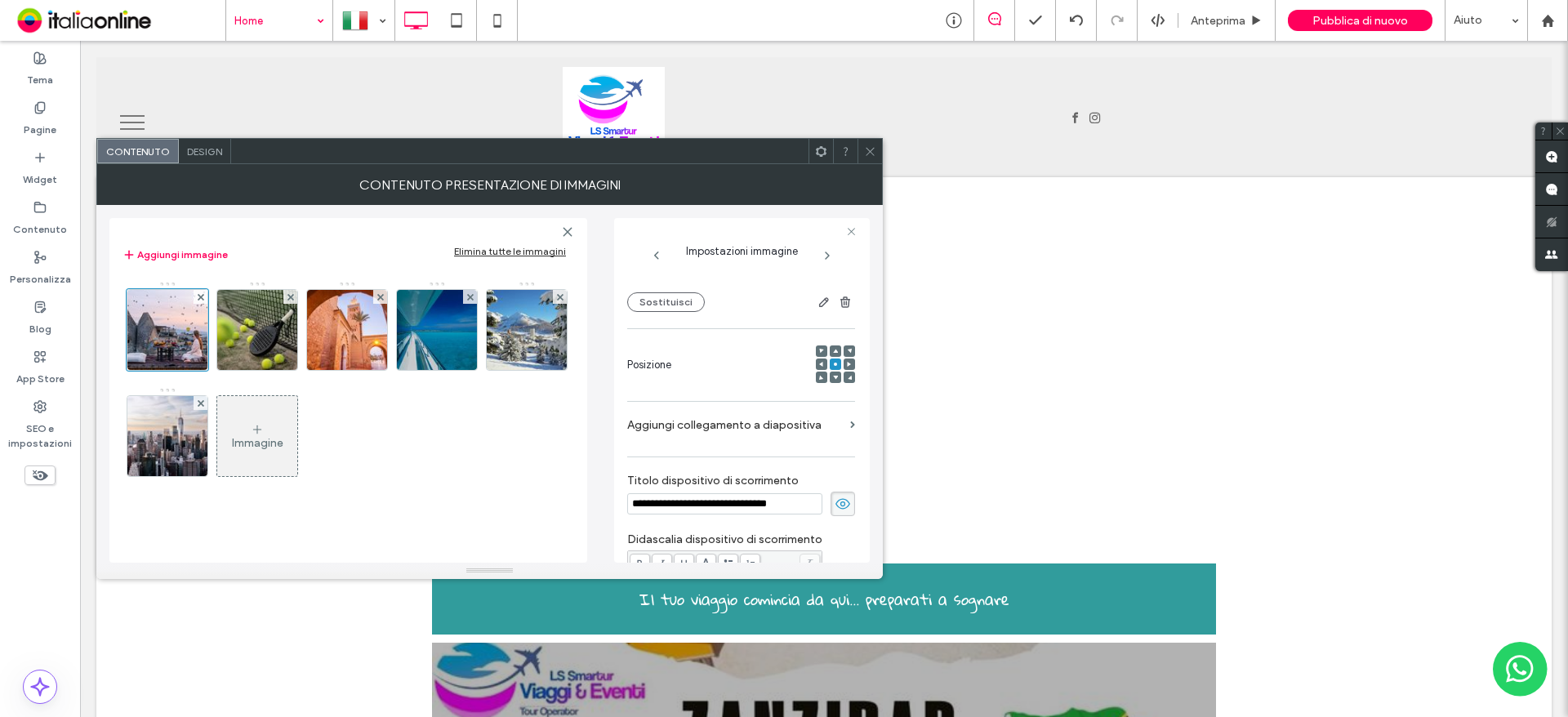
type input "**********"
drag, startPoint x: 757, startPoint y: 424, endPoint x: 767, endPoint y: 434, distance: 14.1
click at [757, 424] on label "Aggiungi collegamento a diapositiva" at bounding box center [735, 426] width 216 height 30
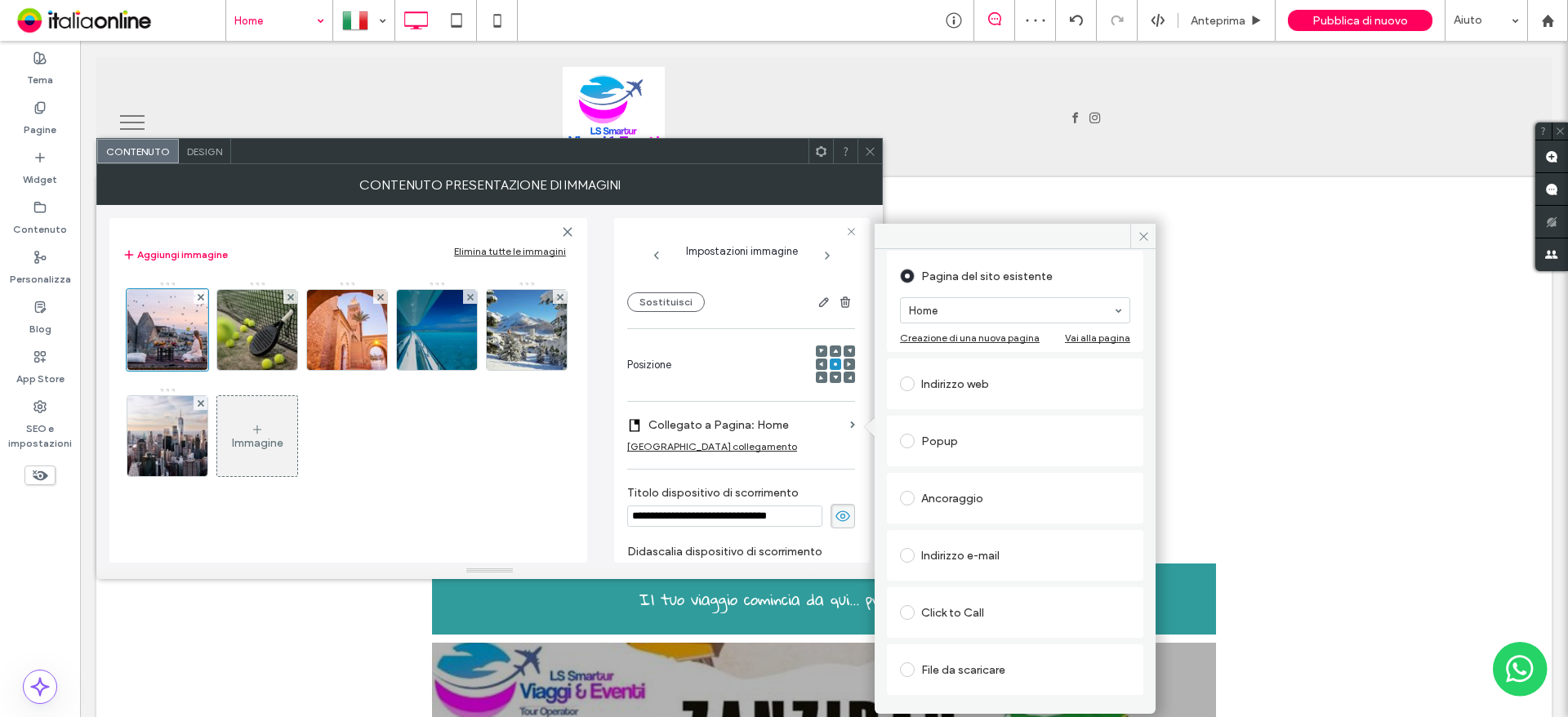
scroll to position [119, 0]
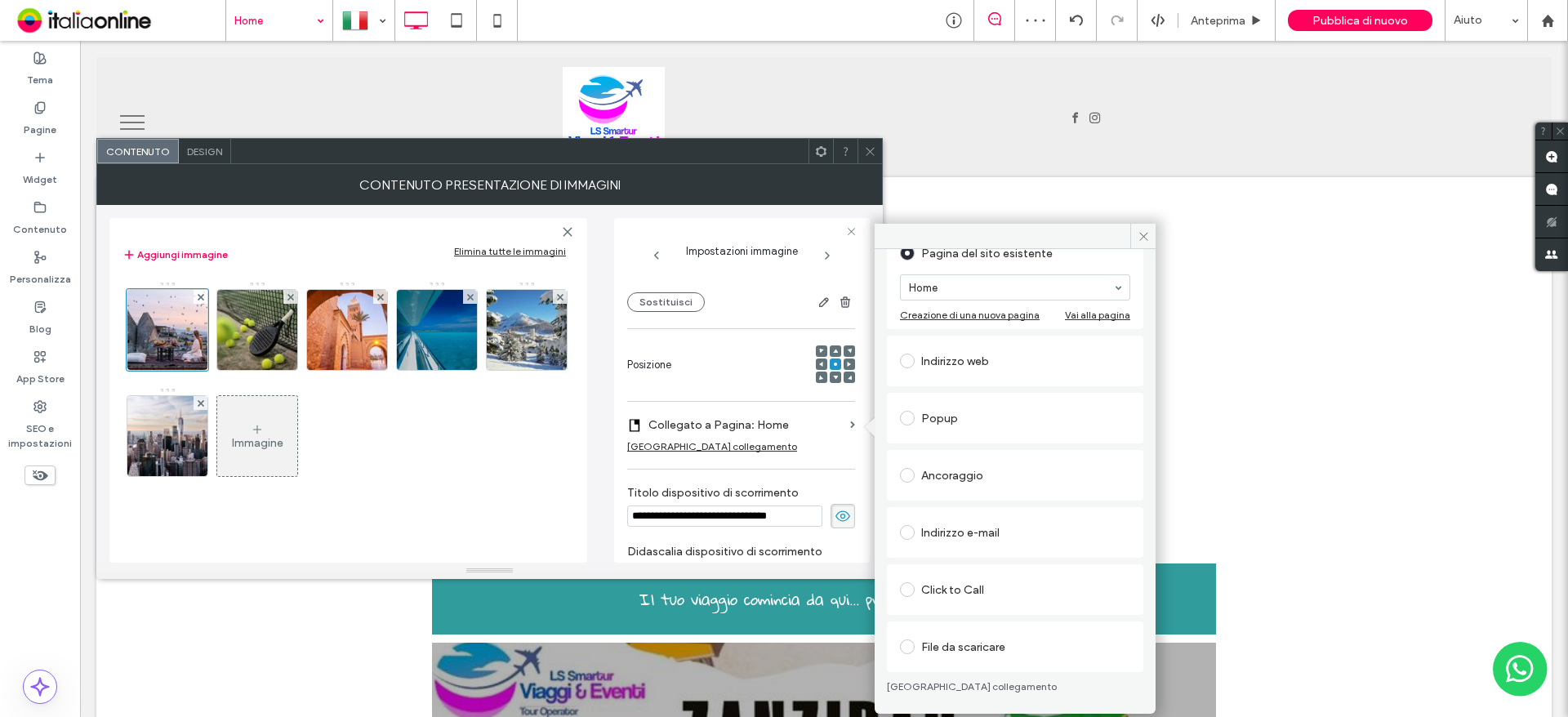
click at [968, 652] on div "File da scaricare" at bounding box center [1015, 647] width 231 height 26
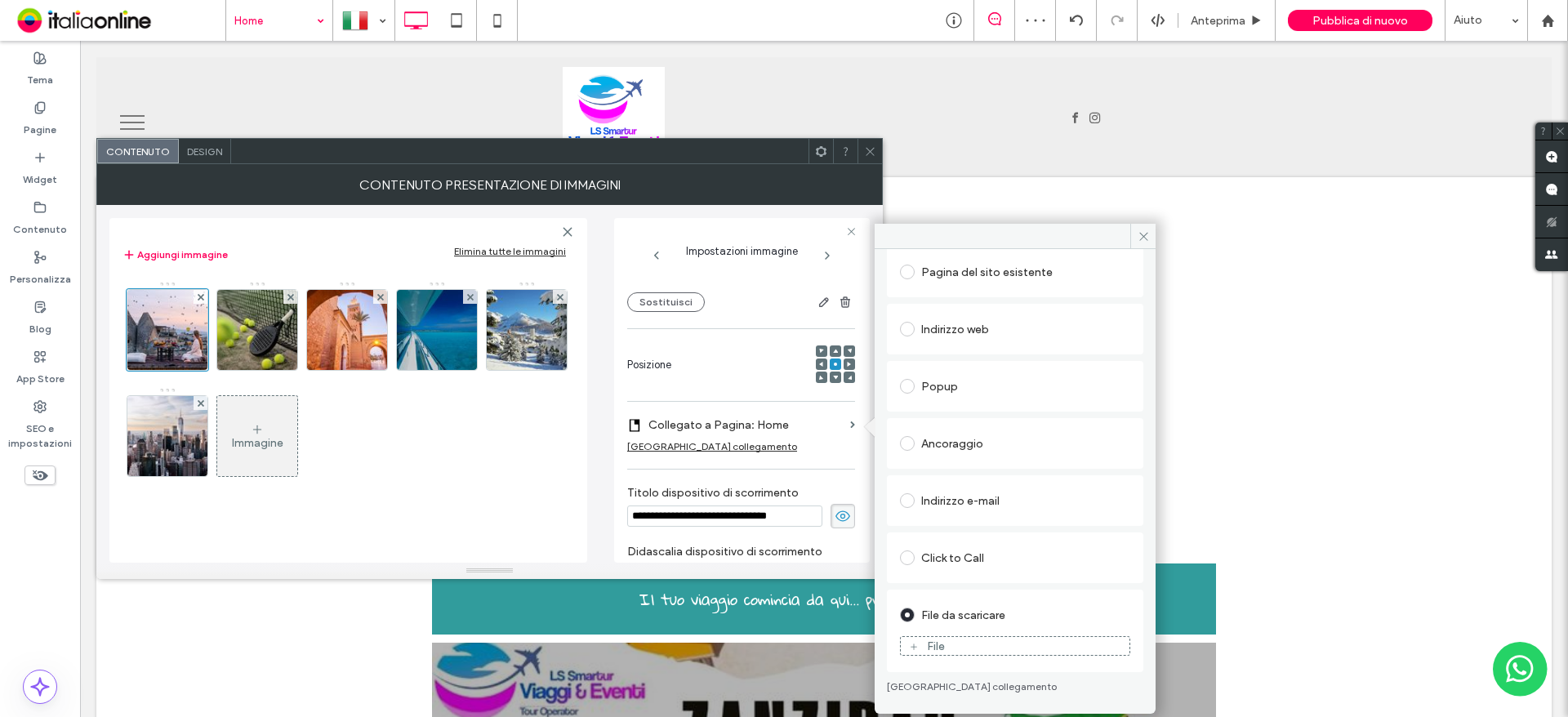
scroll to position [100, 0]
click at [1013, 644] on div "File" at bounding box center [1015, 645] width 229 height 14
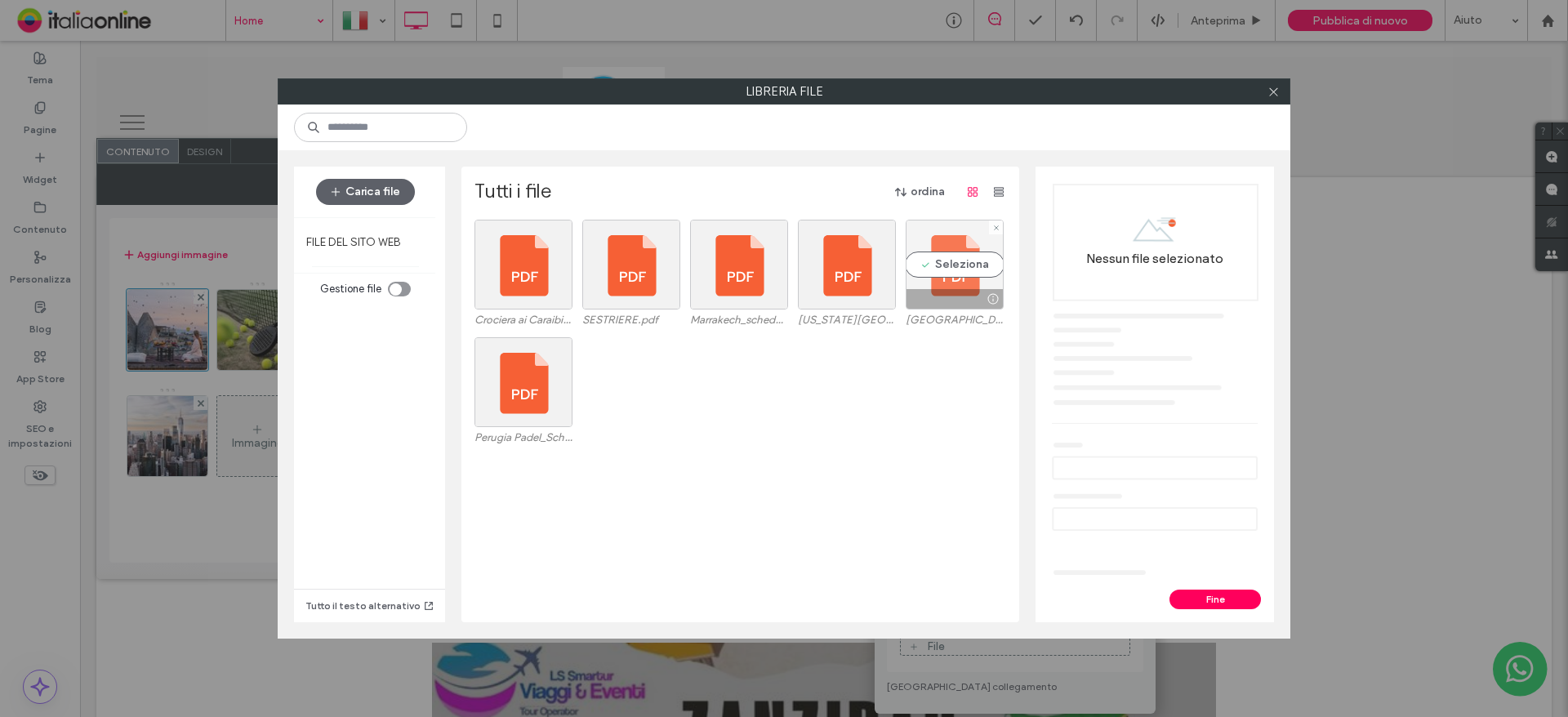
click at [933, 279] on div "Seleziona" at bounding box center [955, 264] width 98 height 90
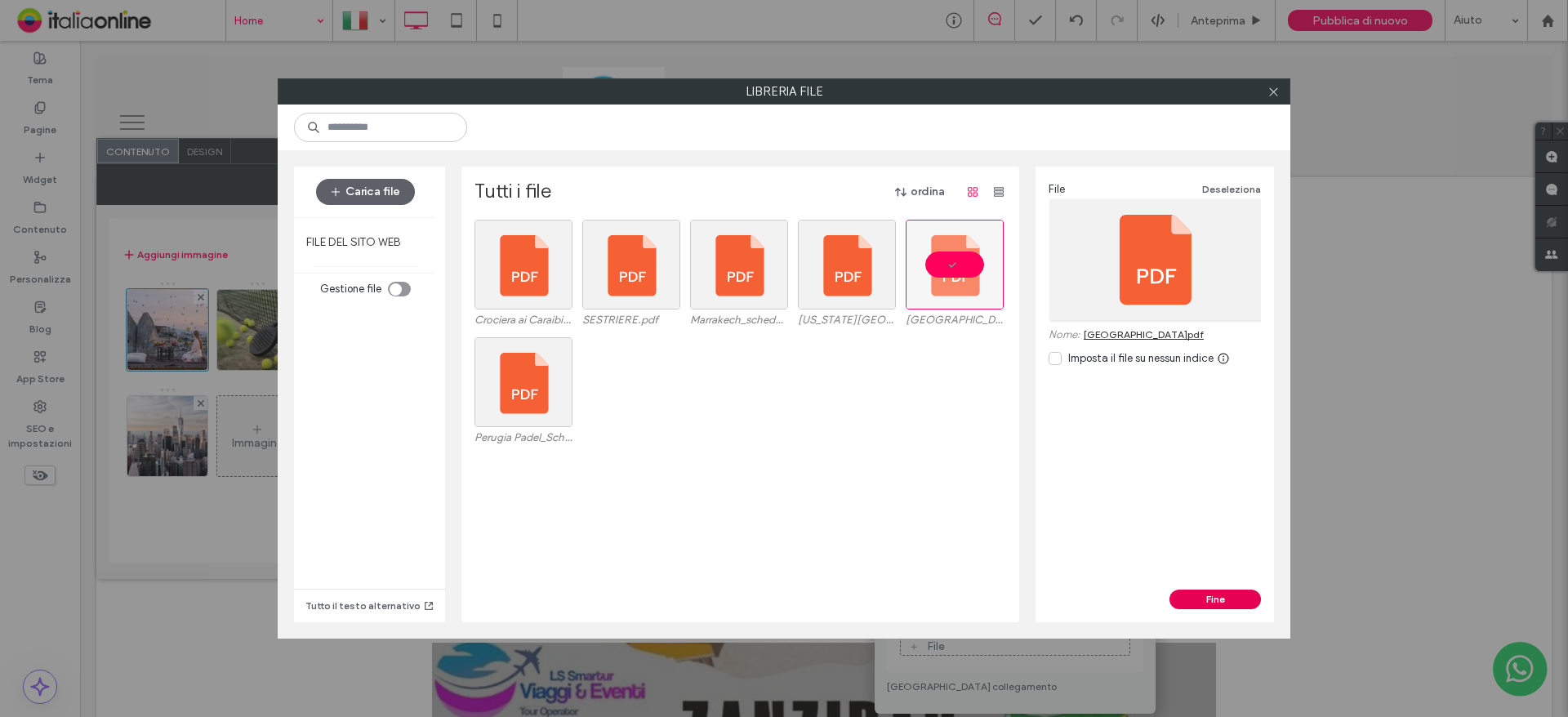
click at [1246, 593] on button "Fine" at bounding box center [1215, 599] width 91 height 19
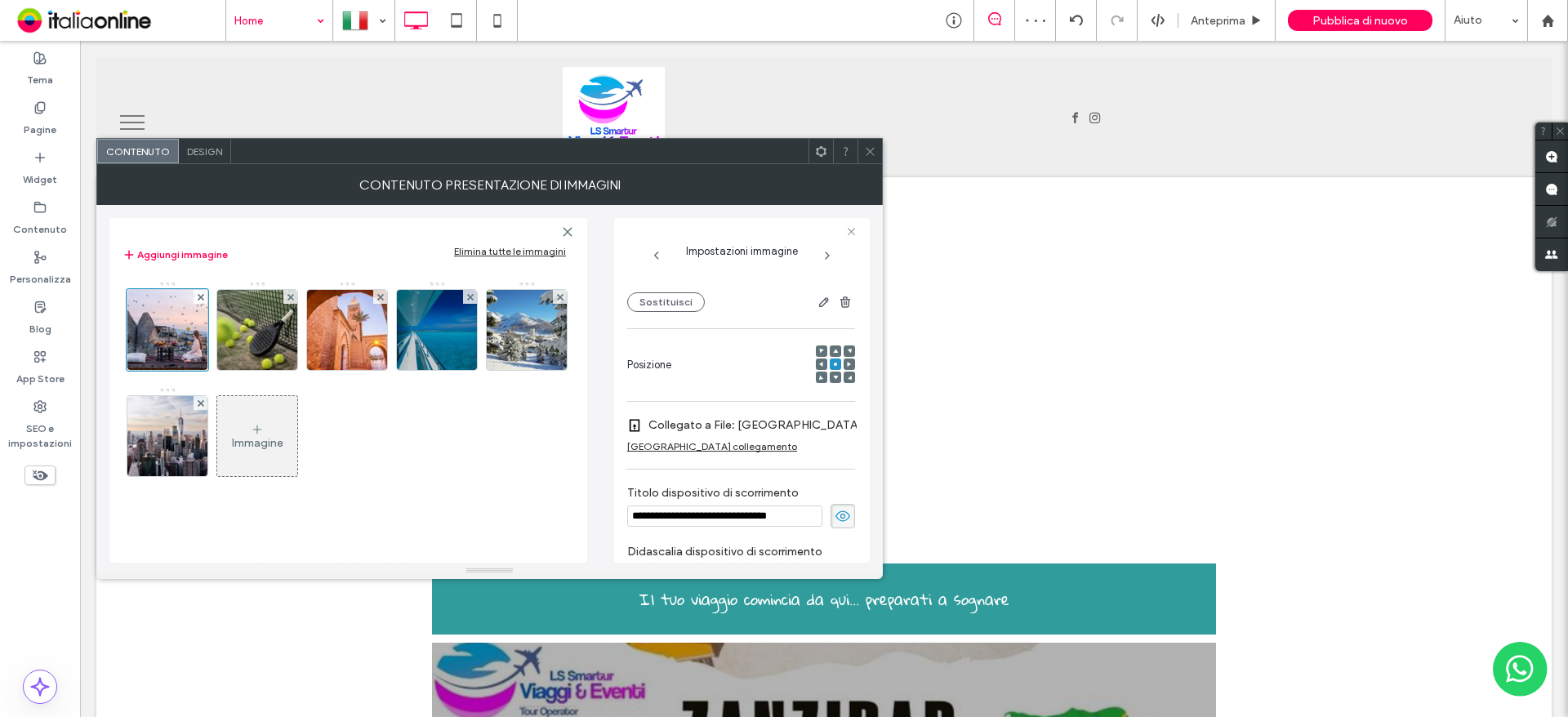
scroll to position [405, 0]
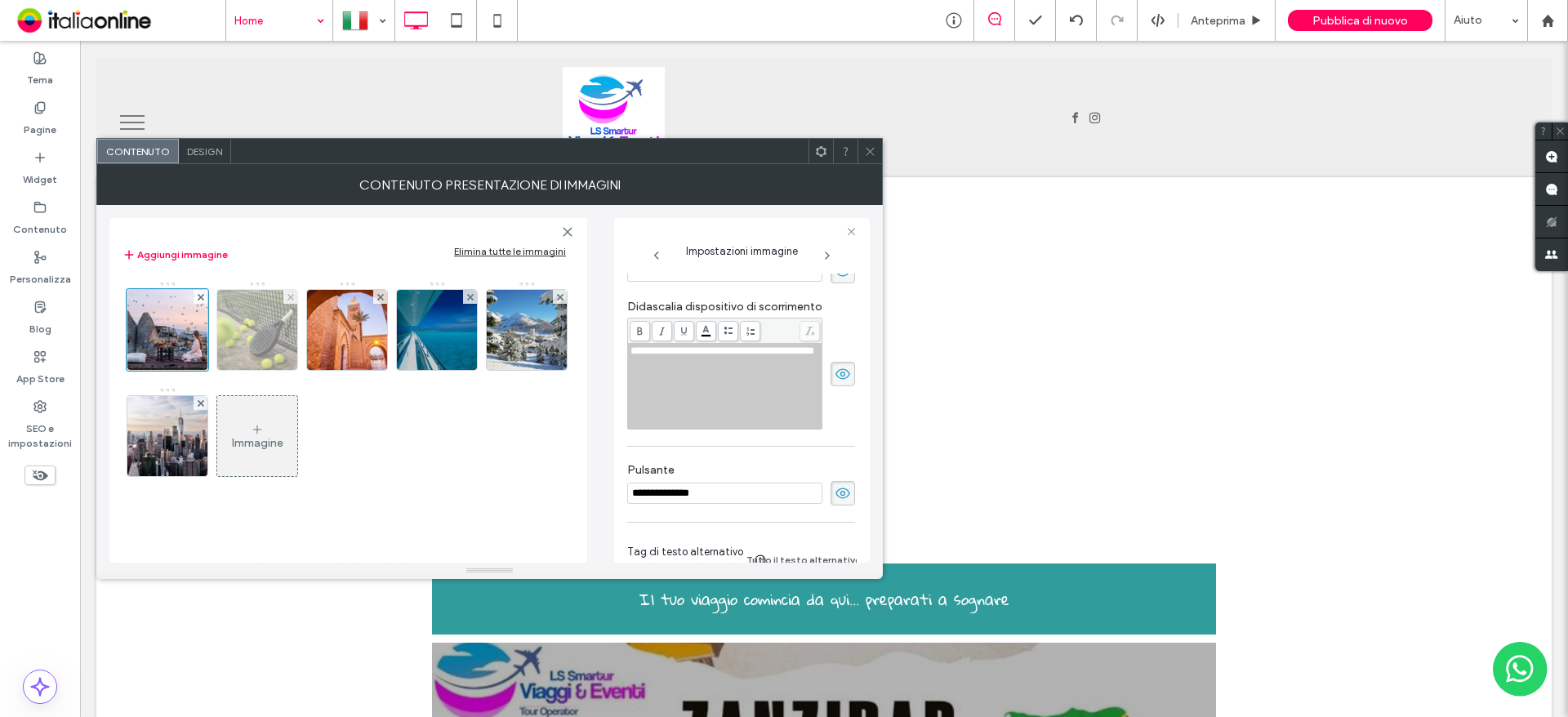
click at [265, 329] on img at bounding box center [258, 329] width 120 height 80
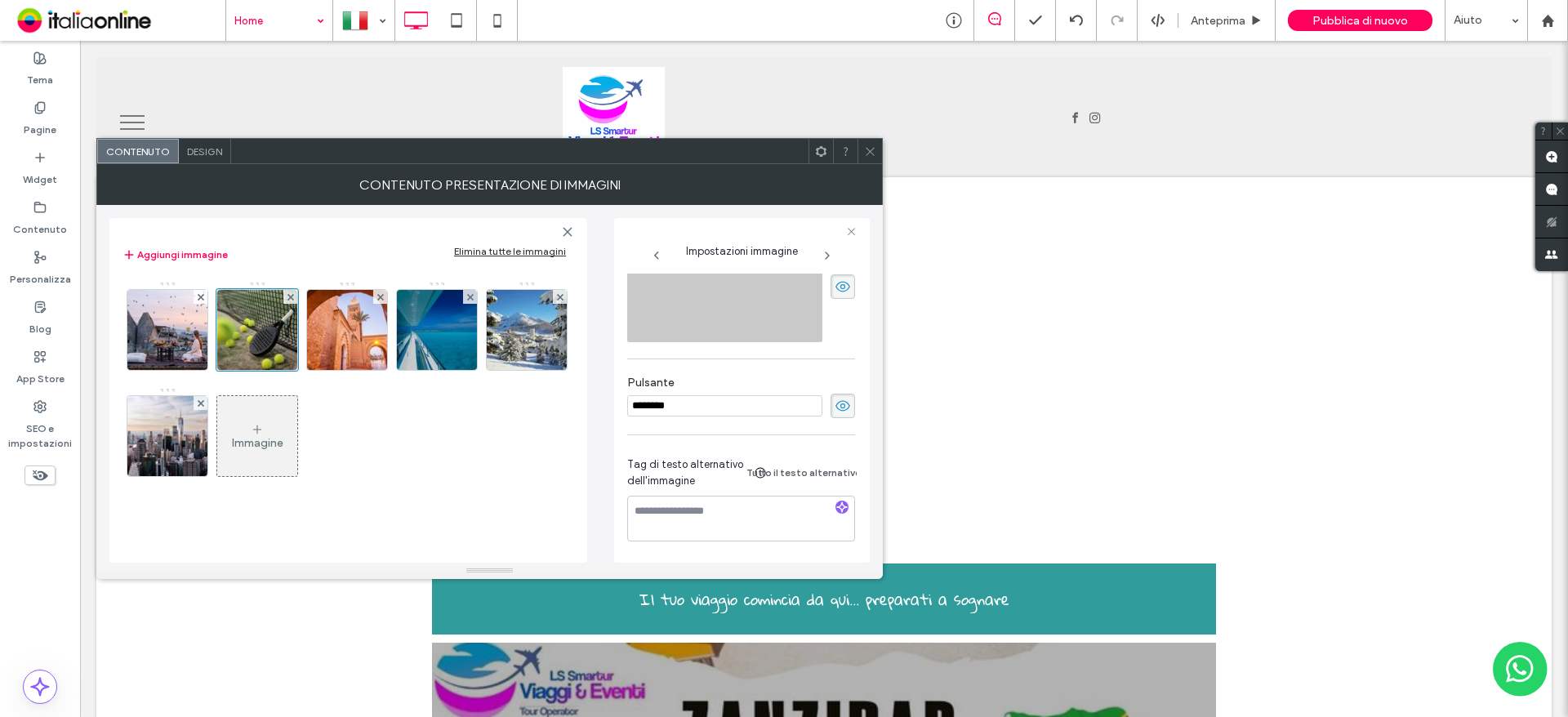
scroll to position [486, 0]
drag, startPoint x: 708, startPoint y: 403, endPoint x: 492, endPoint y: 402, distance: 216.0
click at [492, 402] on div "**********" at bounding box center [490, 384] width 760 height 358
click at [188, 312] on img at bounding box center [168, 329] width 120 height 80
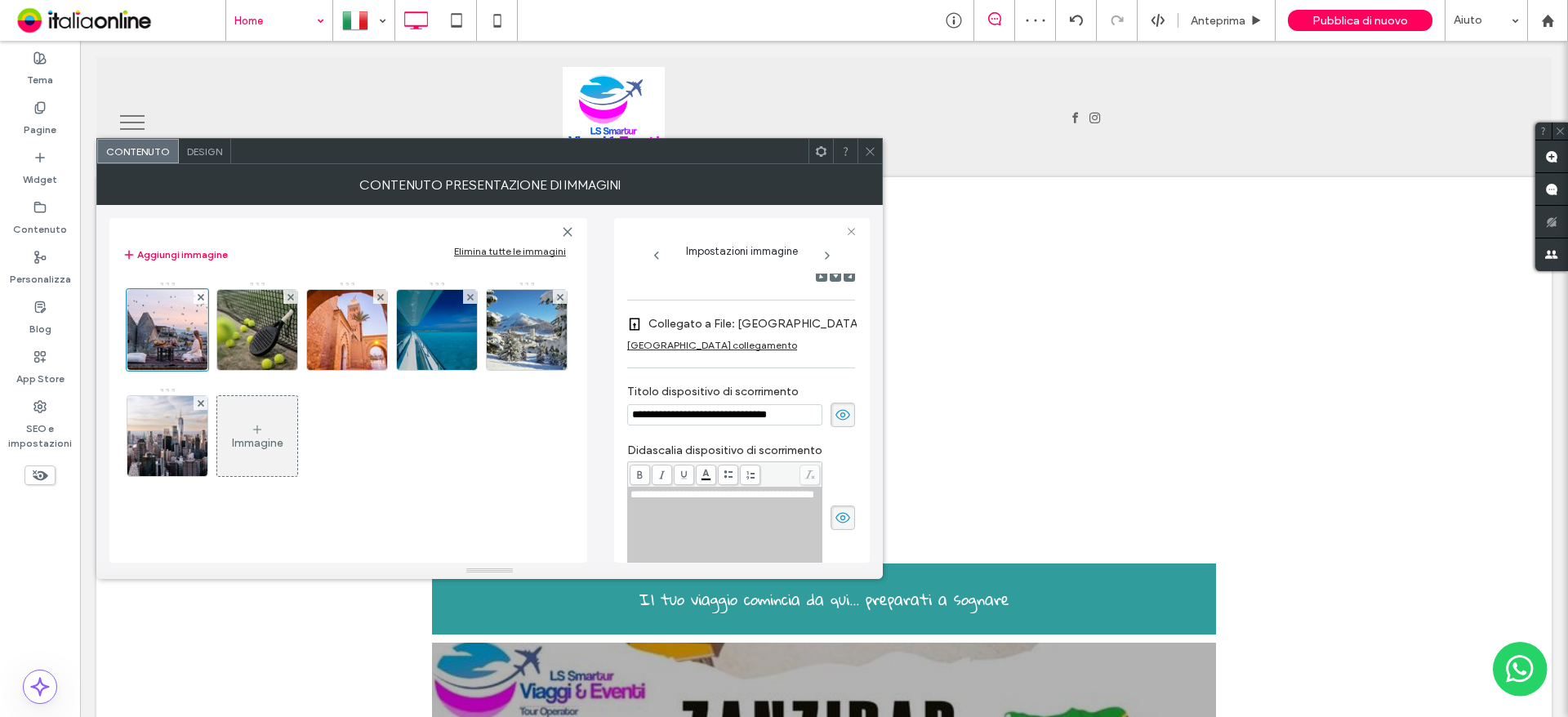
scroll to position [498, 0]
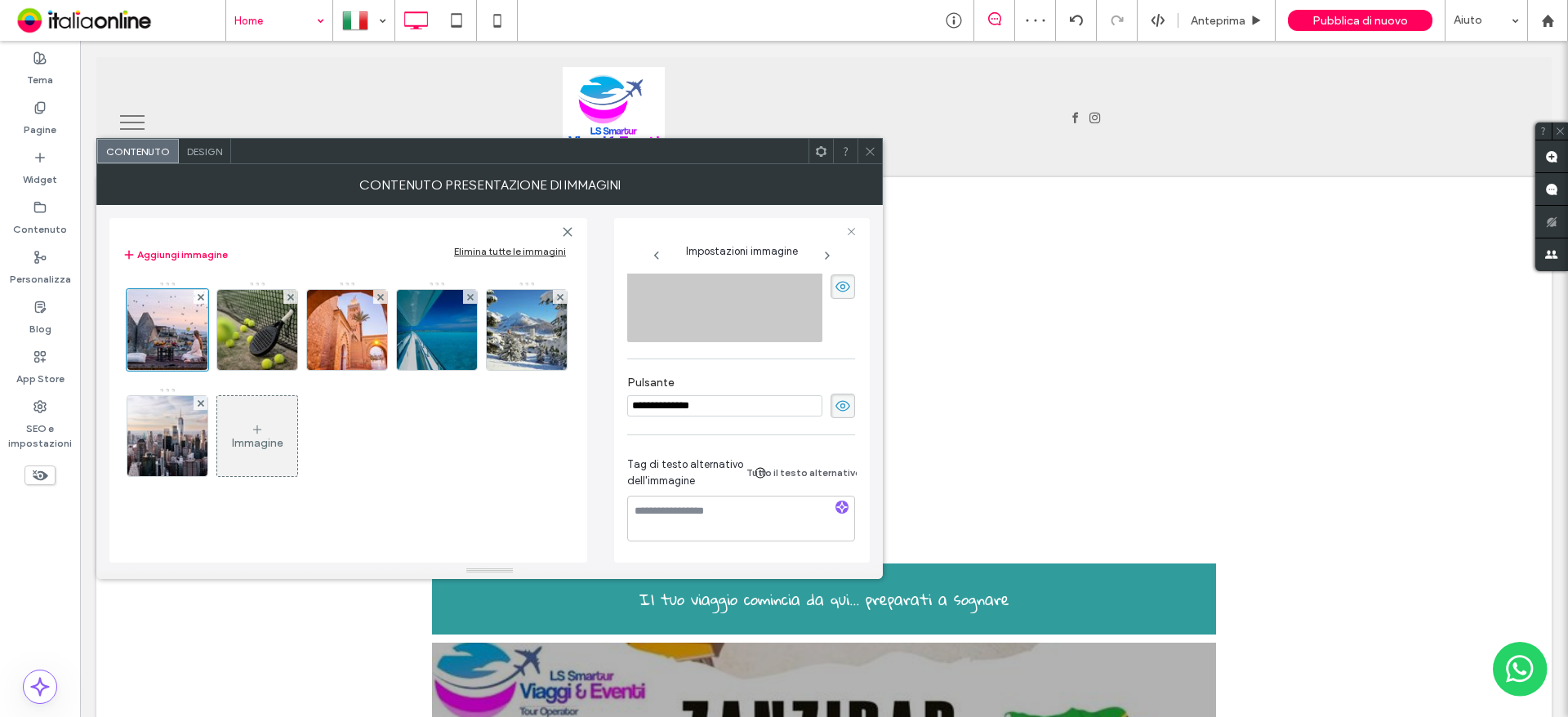
drag, startPoint x: 731, startPoint y: 400, endPoint x: 556, endPoint y: 403, distance: 175.0
click at [558, 403] on div "**********" at bounding box center [490, 384] width 760 height 358
drag, startPoint x: 276, startPoint y: 342, endPoint x: 515, endPoint y: 417, distance: 250.5
click at [276, 342] on img at bounding box center [258, 329] width 120 height 80
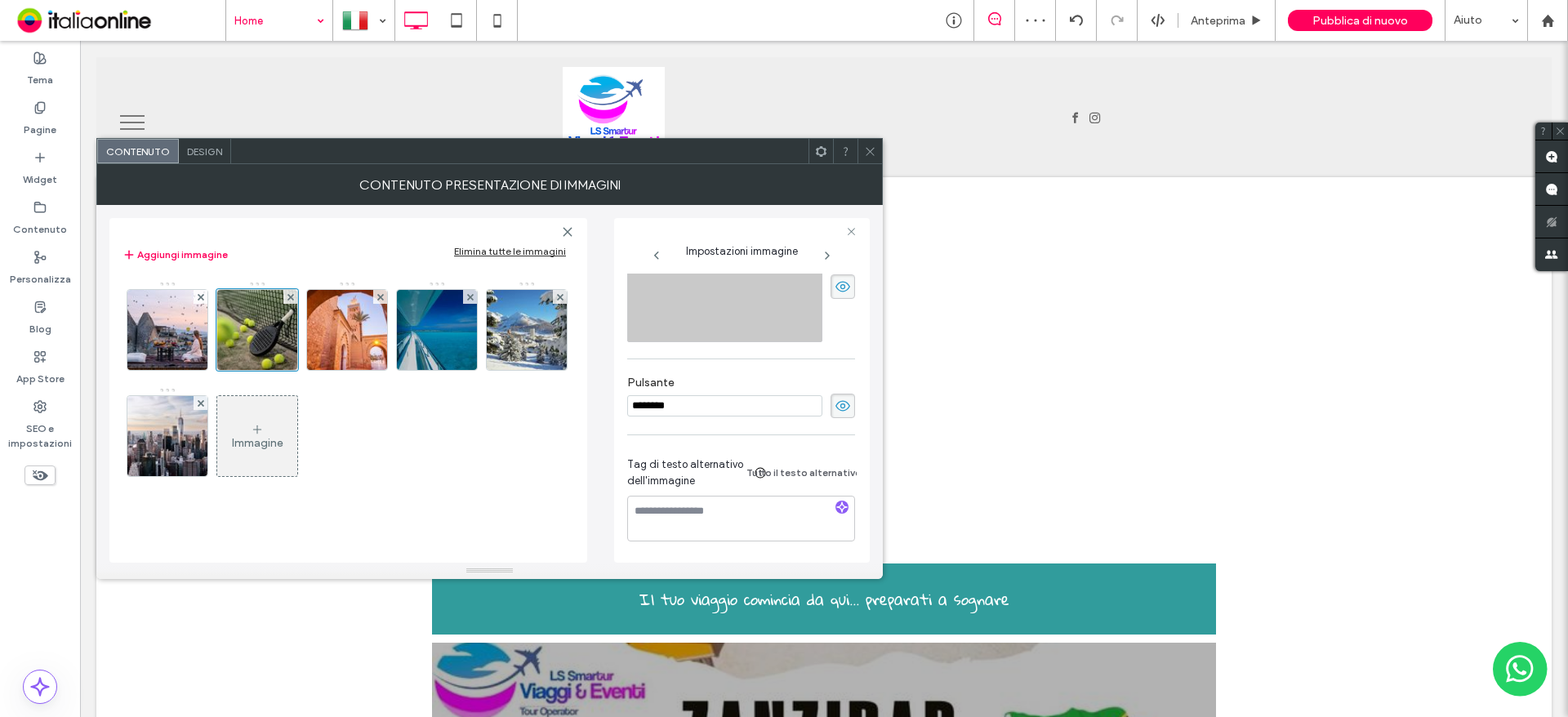
drag, startPoint x: 692, startPoint y: 398, endPoint x: 547, endPoint y: 400, distance: 145.0
click at [547, 400] on div "**********" at bounding box center [490, 384] width 760 height 358
paste input "******"
type input "**********"
click at [342, 332] on img at bounding box center [347, 329] width 120 height 80
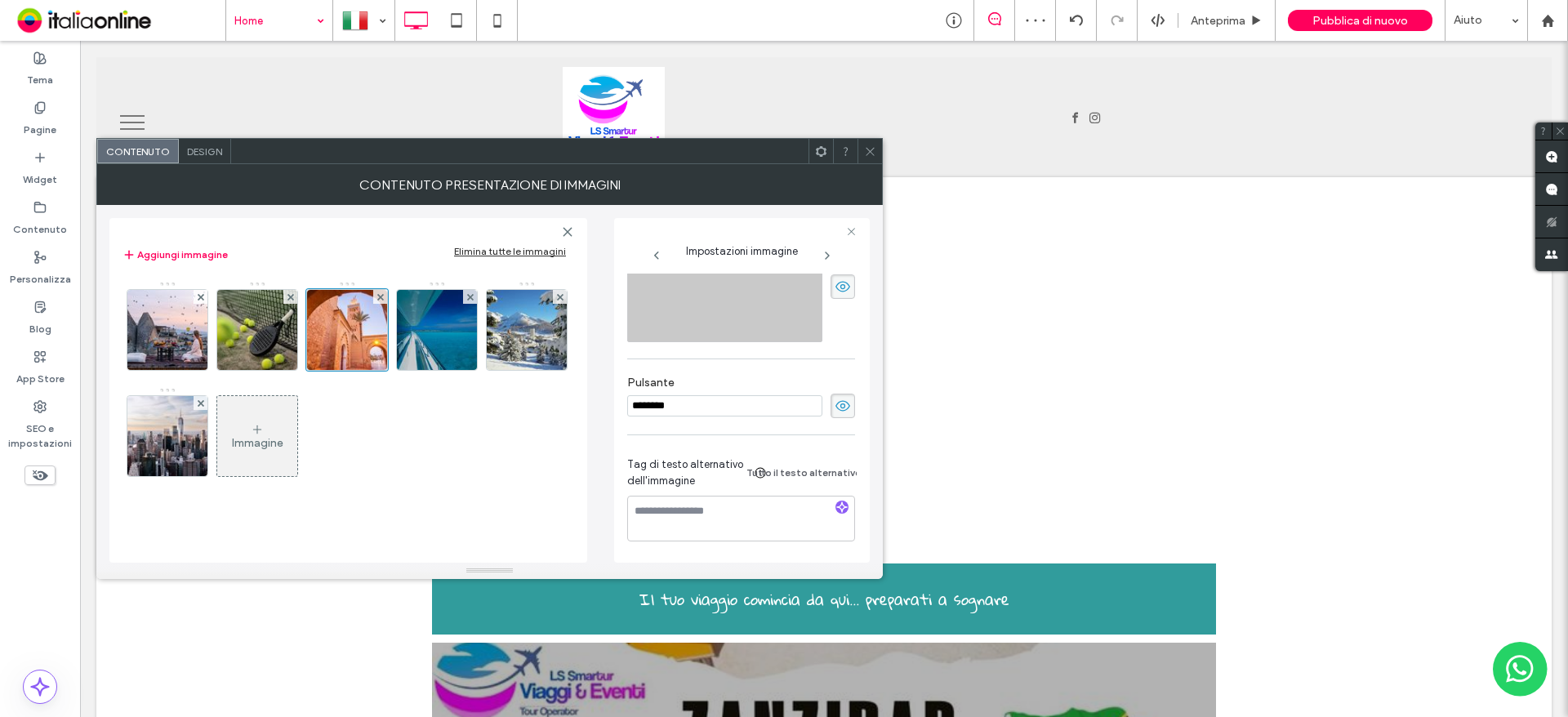
drag, startPoint x: 717, startPoint y: 395, endPoint x: 530, endPoint y: 396, distance: 187.0
click at [530, 396] on div "**********" at bounding box center [490, 384] width 760 height 358
paste input "******"
type input "**********"
drag, startPoint x: 420, startPoint y: 335, endPoint x: 581, endPoint y: 361, distance: 163.1
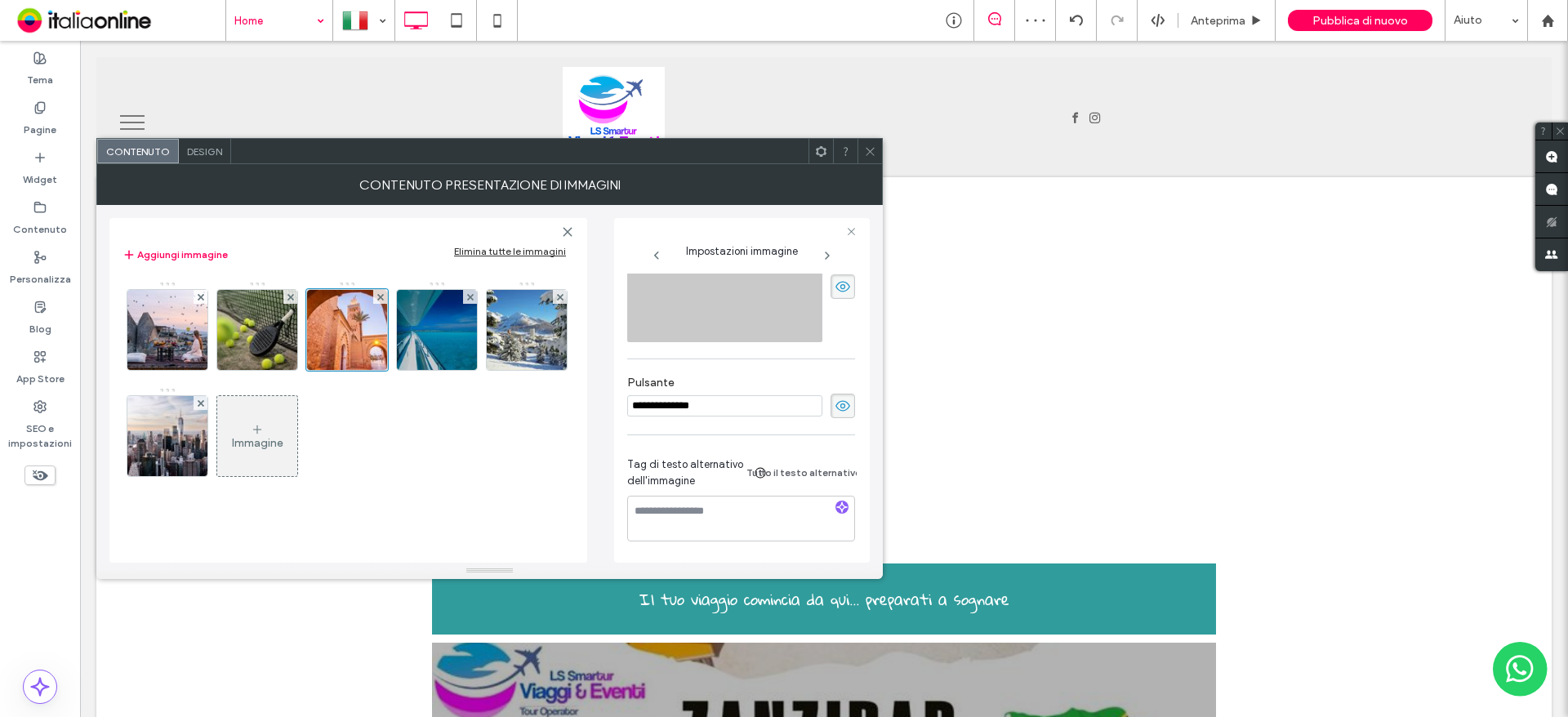
click at [420, 335] on img at bounding box center [437, 329] width 107 height 80
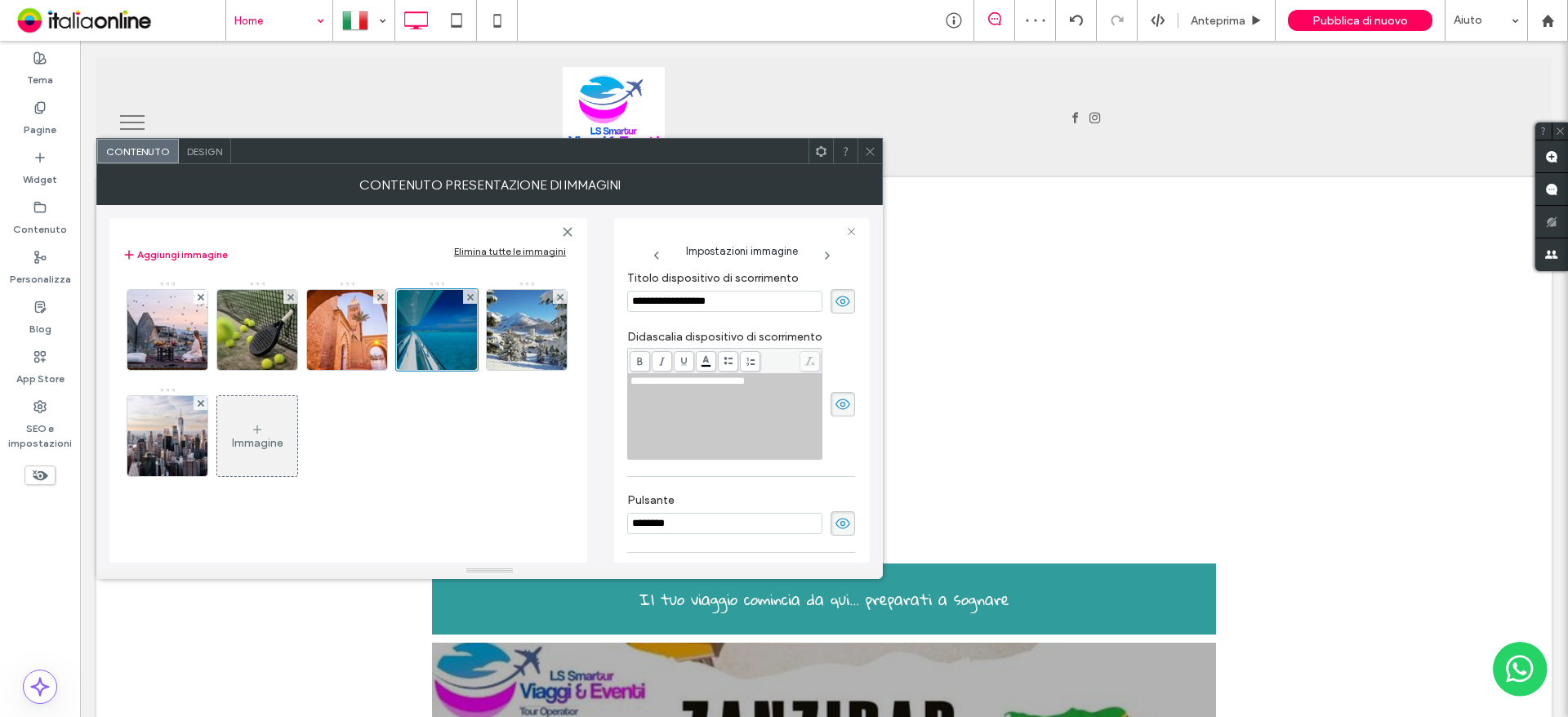
scroll to position [416, 0]
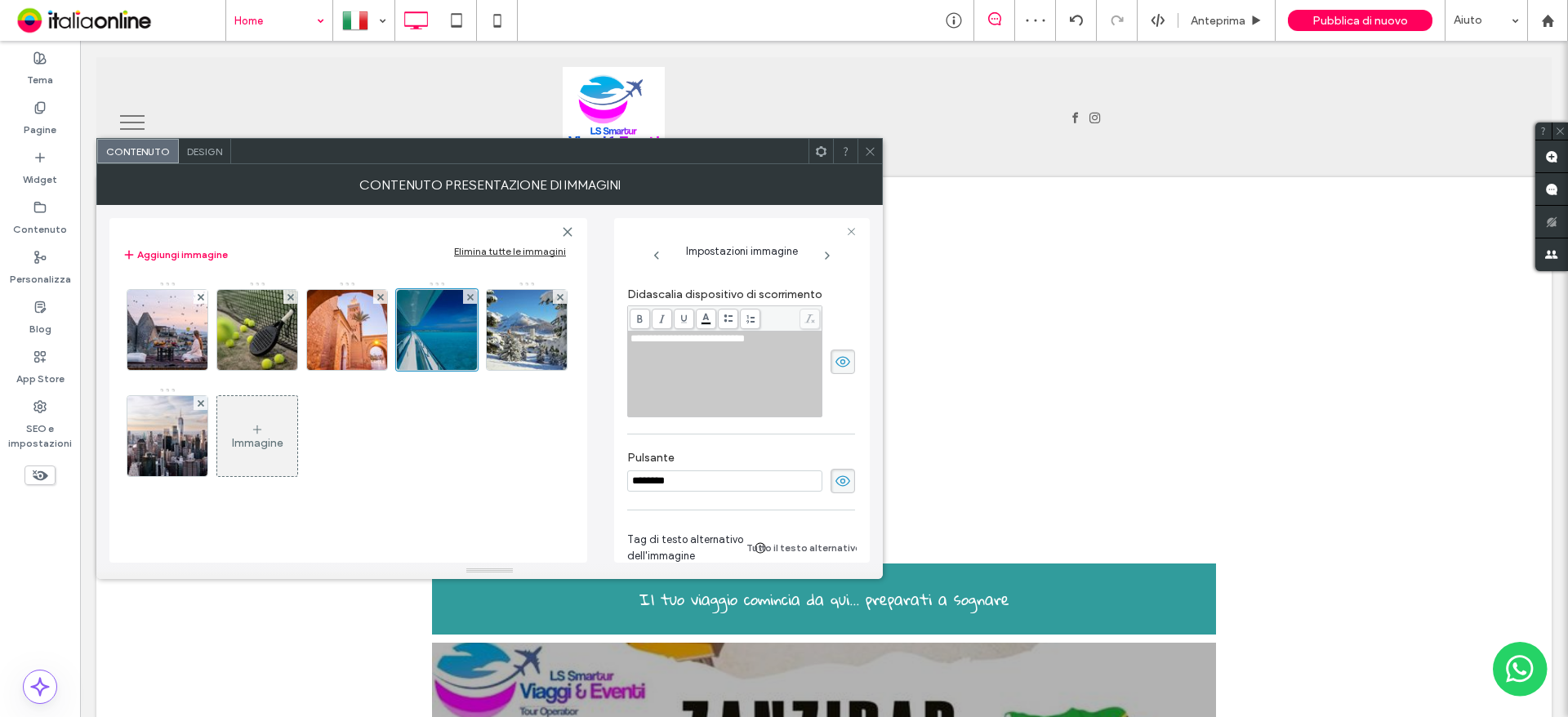
drag, startPoint x: 702, startPoint y: 474, endPoint x: 596, endPoint y: 475, distance: 106.0
click at [596, 475] on div "**********" at bounding box center [490, 384] width 760 height 358
paste input "******"
type input "**********"
click at [543, 350] on img at bounding box center [527, 329] width 120 height 80
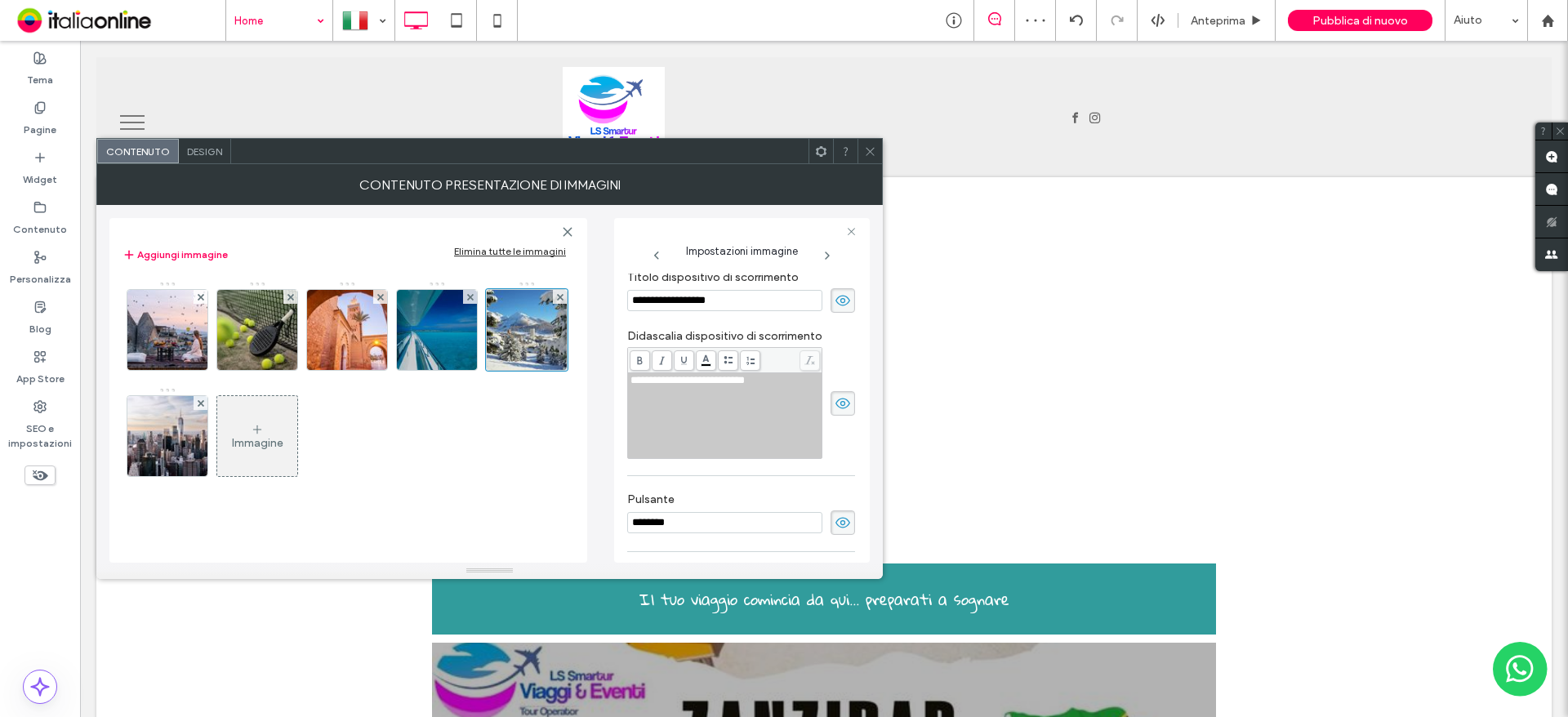
scroll to position [486, 0]
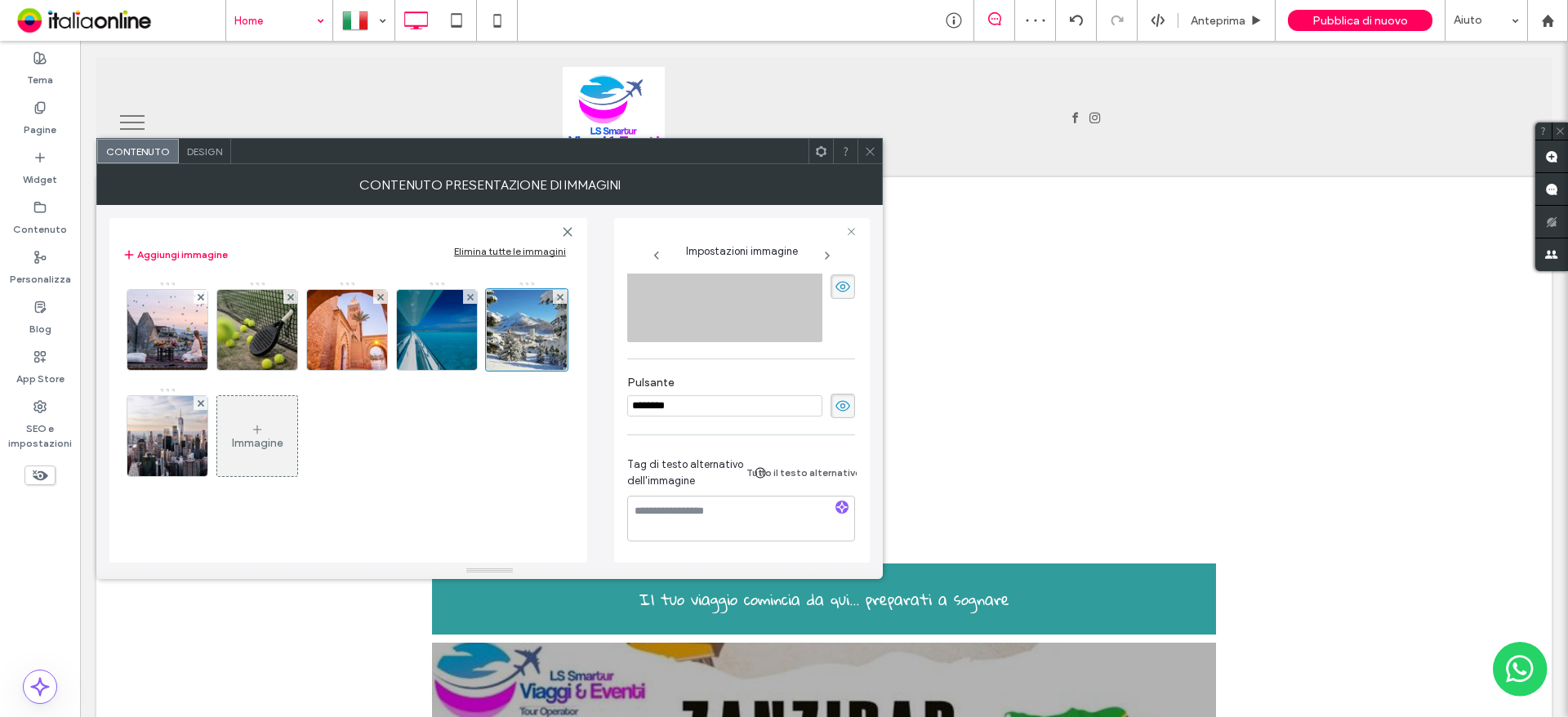
drag, startPoint x: 598, startPoint y: 407, endPoint x: 569, endPoint y: 408, distance: 29.0
click at [570, 408] on div "**********" at bounding box center [490, 384] width 760 height 358
paste input "******"
type input "**********"
click at [148, 436] on img at bounding box center [168, 436] width 120 height 80
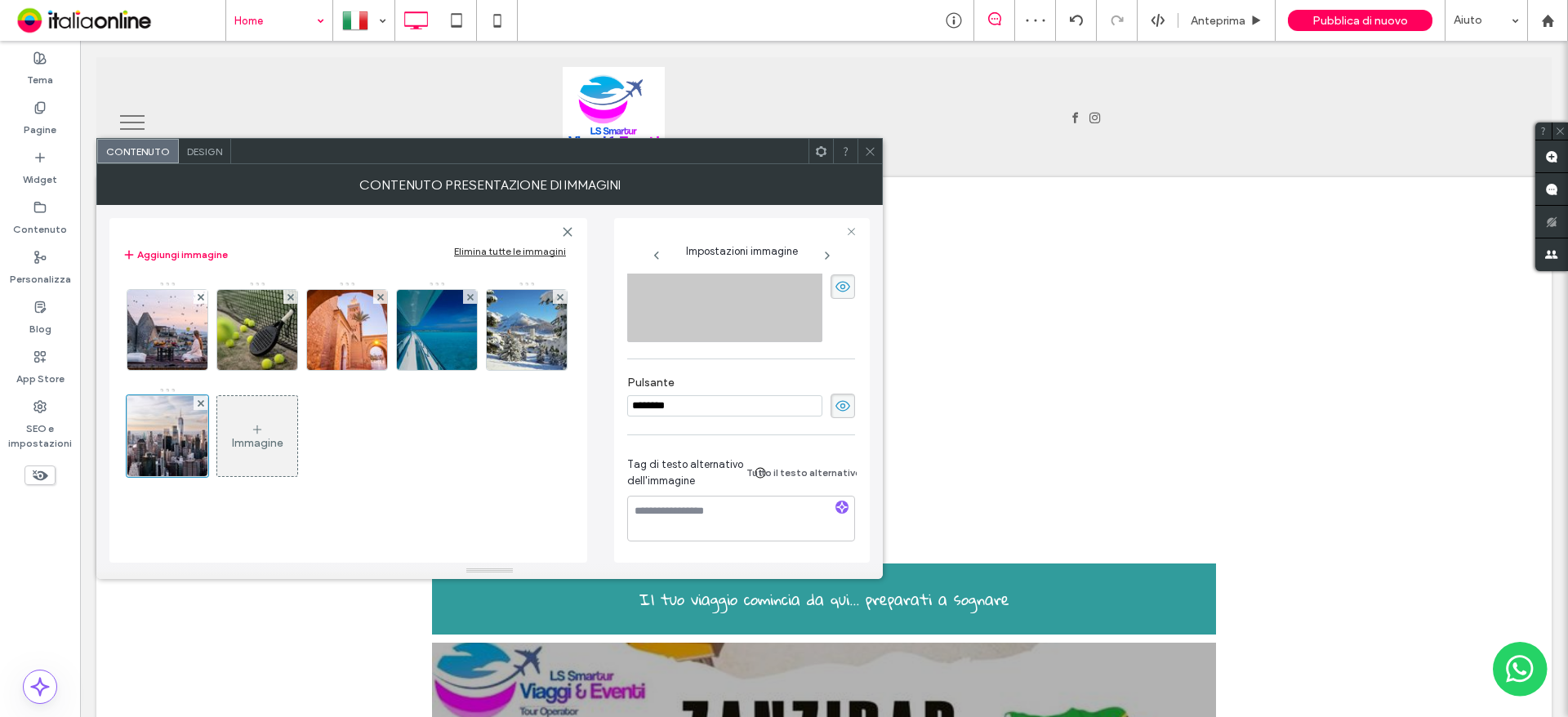
drag, startPoint x: 723, startPoint y: 407, endPoint x: 504, endPoint y: 407, distance: 219.0
click at [504, 407] on div "**********" at bounding box center [490, 384] width 760 height 358
paste input "******"
type input "**********"
click at [257, 336] on img at bounding box center [258, 329] width 120 height 80
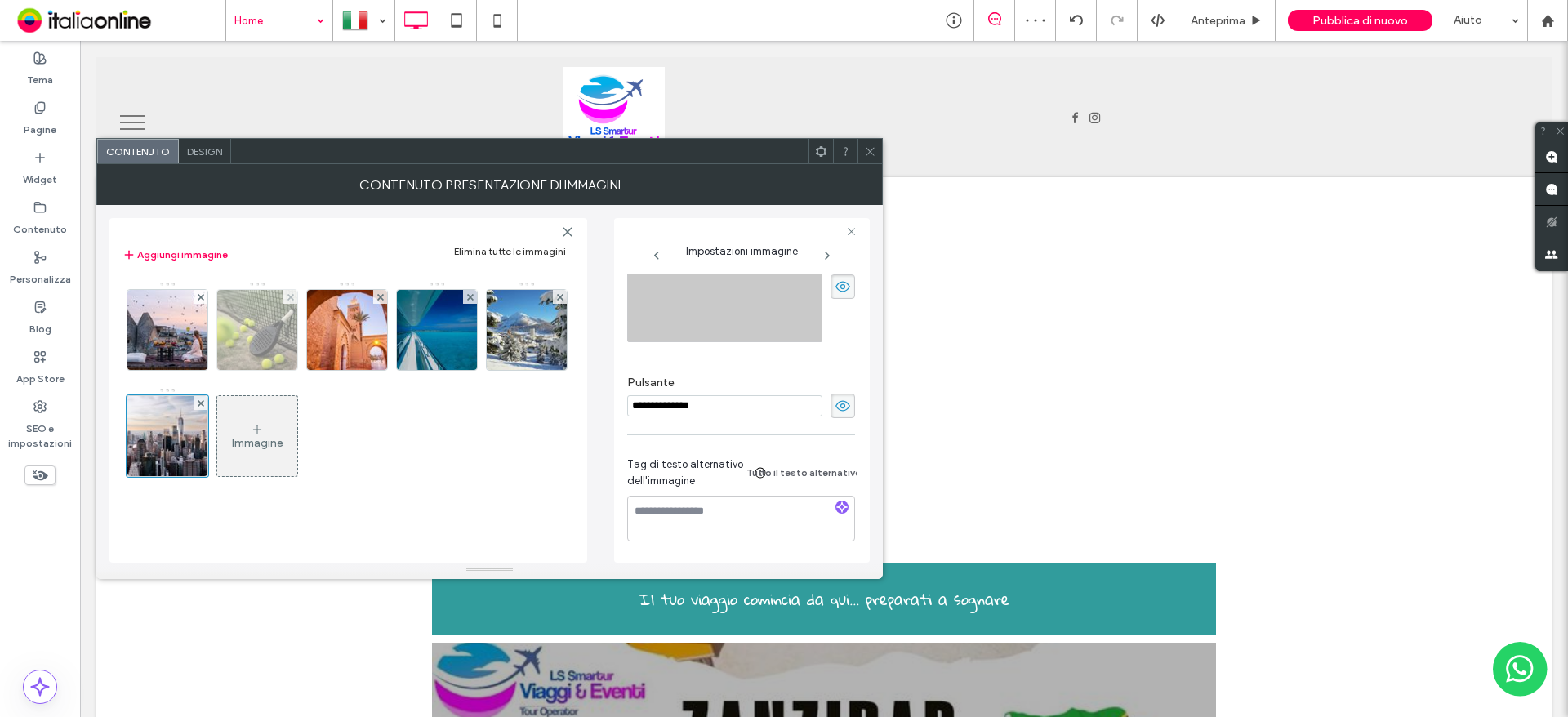
click at [258, 336] on div at bounding box center [257, 329] width 82 height 82
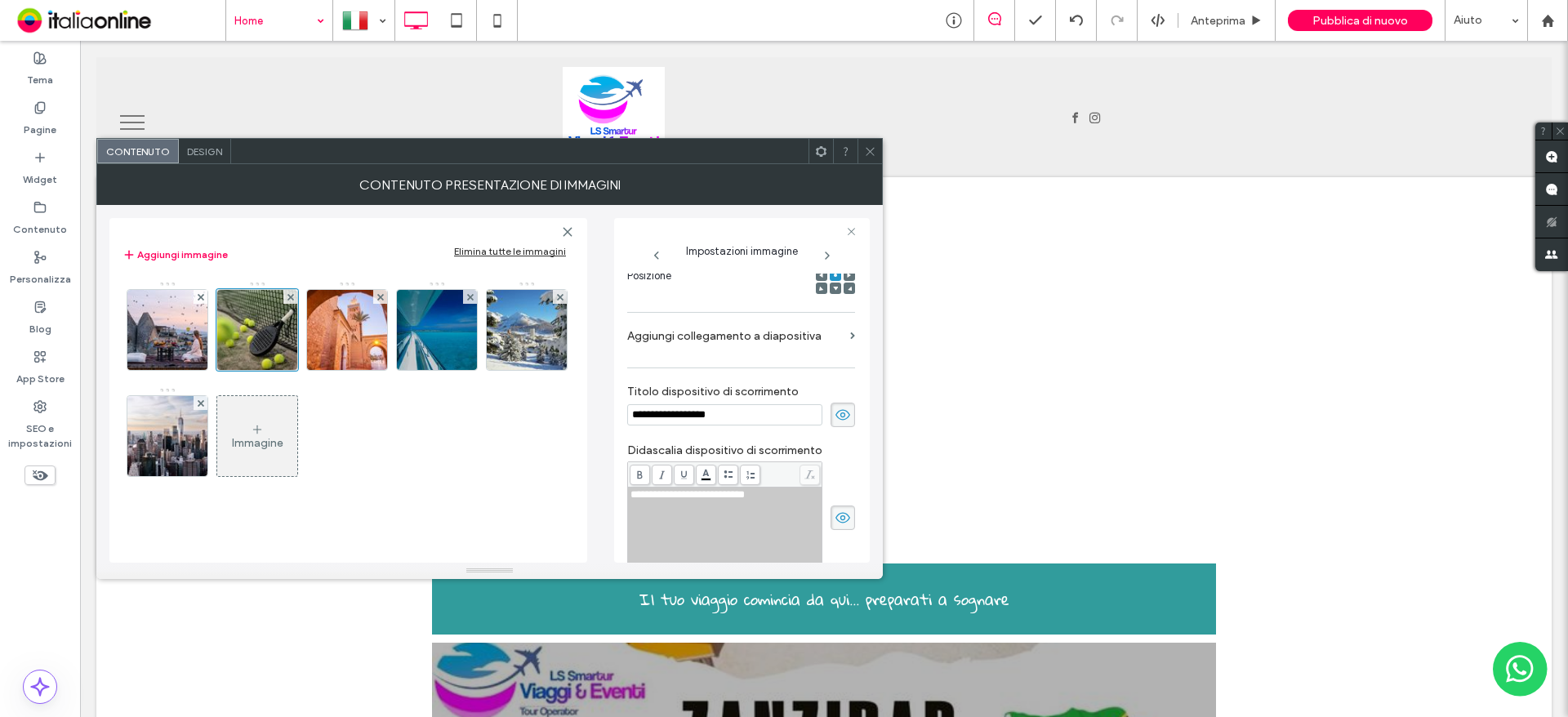
drag, startPoint x: 750, startPoint y: 408, endPoint x: 553, endPoint y: 410, distance: 197.0
click at [555, 410] on div "**********" at bounding box center [490, 384] width 760 height 358
paste input "********"
type input "**********"
drag, startPoint x: 798, startPoint y: 492, endPoint x: 544, endPoint y: 504, distance: 254.3
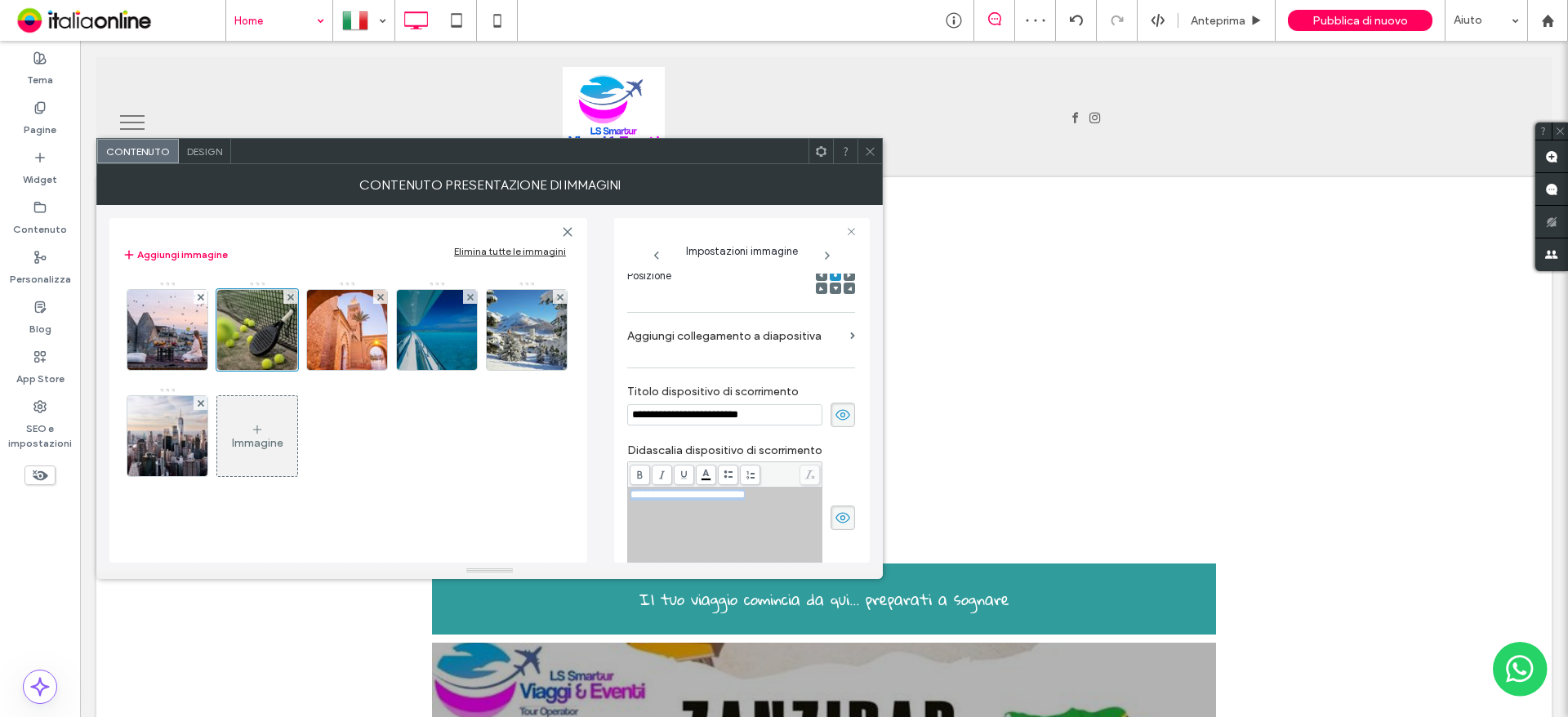
click at [544, 504] on div "**********" at bounding box center [490, 384] width 760 height 358
click at [343, 317] on img at bounding box center [347, 329] width 120 height 80
drag, startPoint x: 789, startPoint y: 419, endPoint x: 490, endPoint y: 421, distance: 299.0
click at [491, 421] on div "**********" at bounding box center [490, 384] width 760 height 358
paste input "*********"
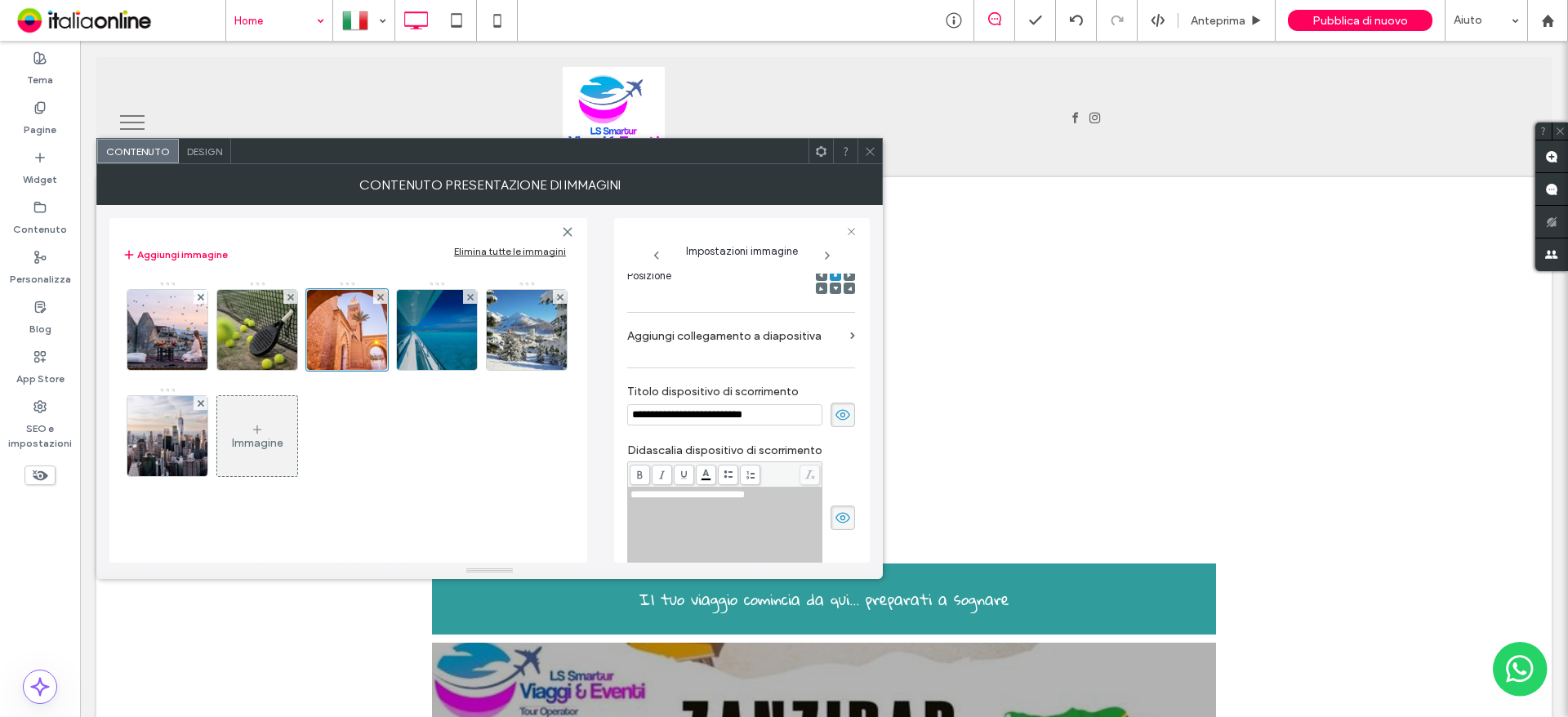
type input "**********"
drag, startPoint x: 803, startPoint y: 492, endPoint x: 518, endPoint y: 492, distance: 285.0
click at [518, 492] on div "**********" at bounding box center [490, 384] width 760 height 358
click at [444, 353] on img at bounding box center [437, 329] width 107 height 80
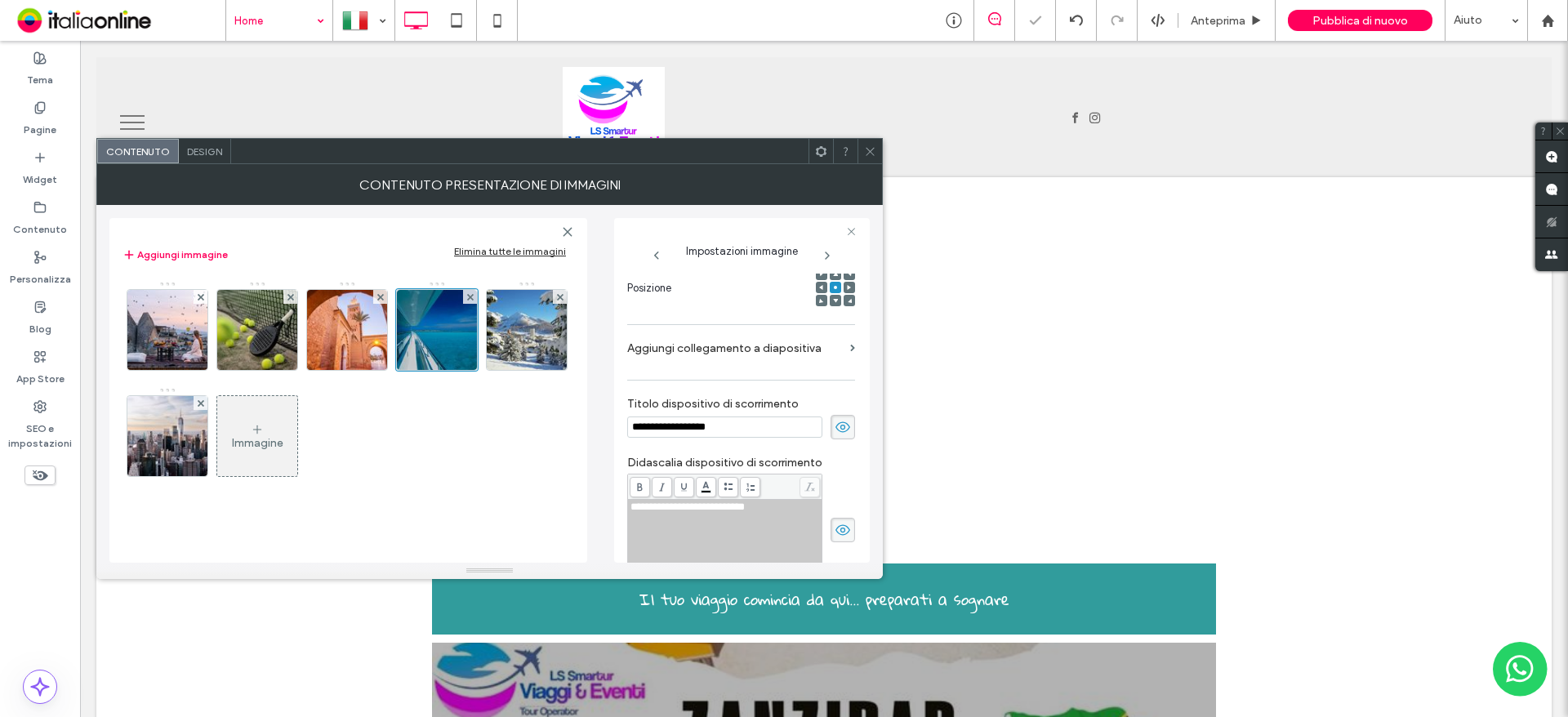
scroll to position [261, 0]
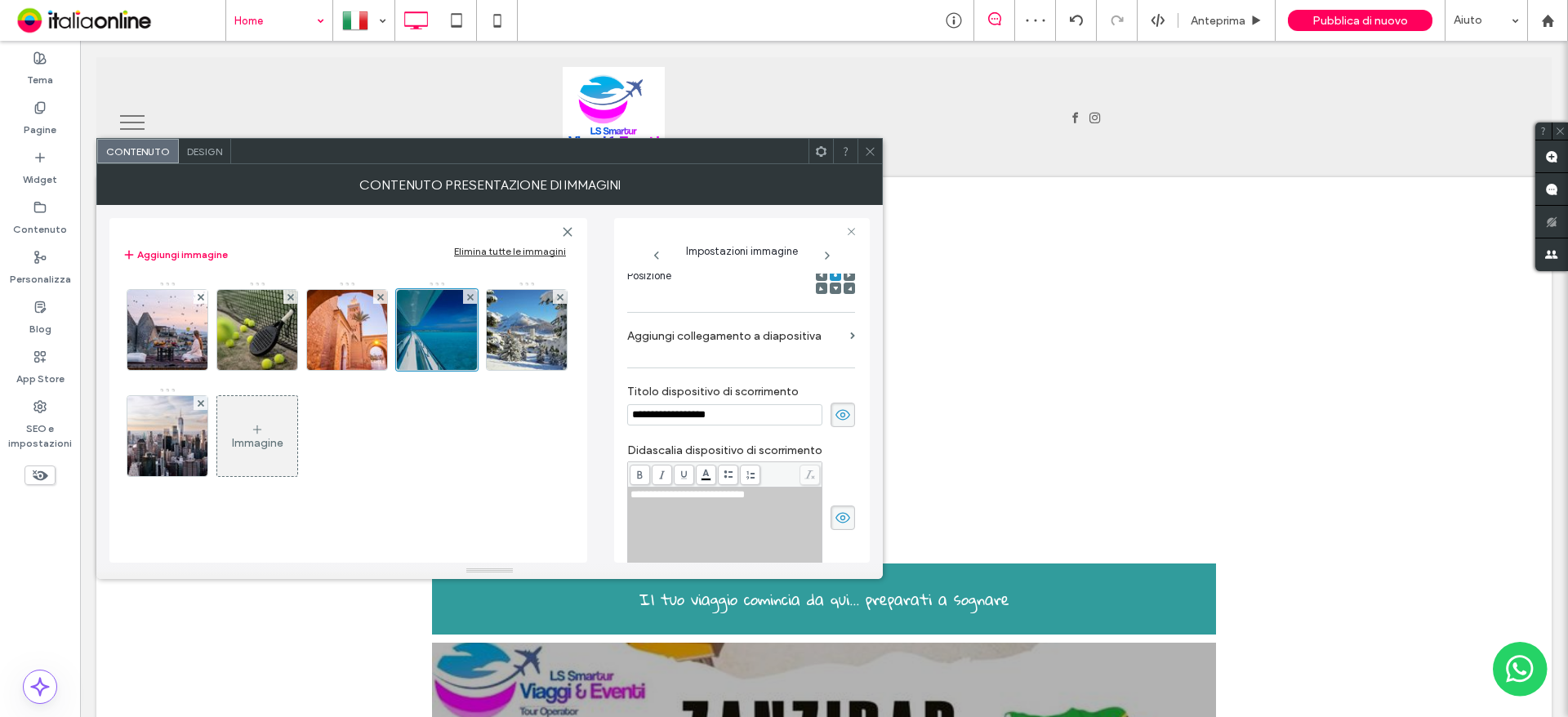
drag, startPoint x: 724, startPoint y: 422, endPoint x: 584, endPoint y: 422, distance: 140.0
click at [584, 422] on div "**********" at bounding box center [490, 384] width 760 height 358
paste input "********"
type input "**********"
drag, startPoint x: 773, startPoint y: 498, endPoint x: 583, endPoint y: 501, distance: 190.0
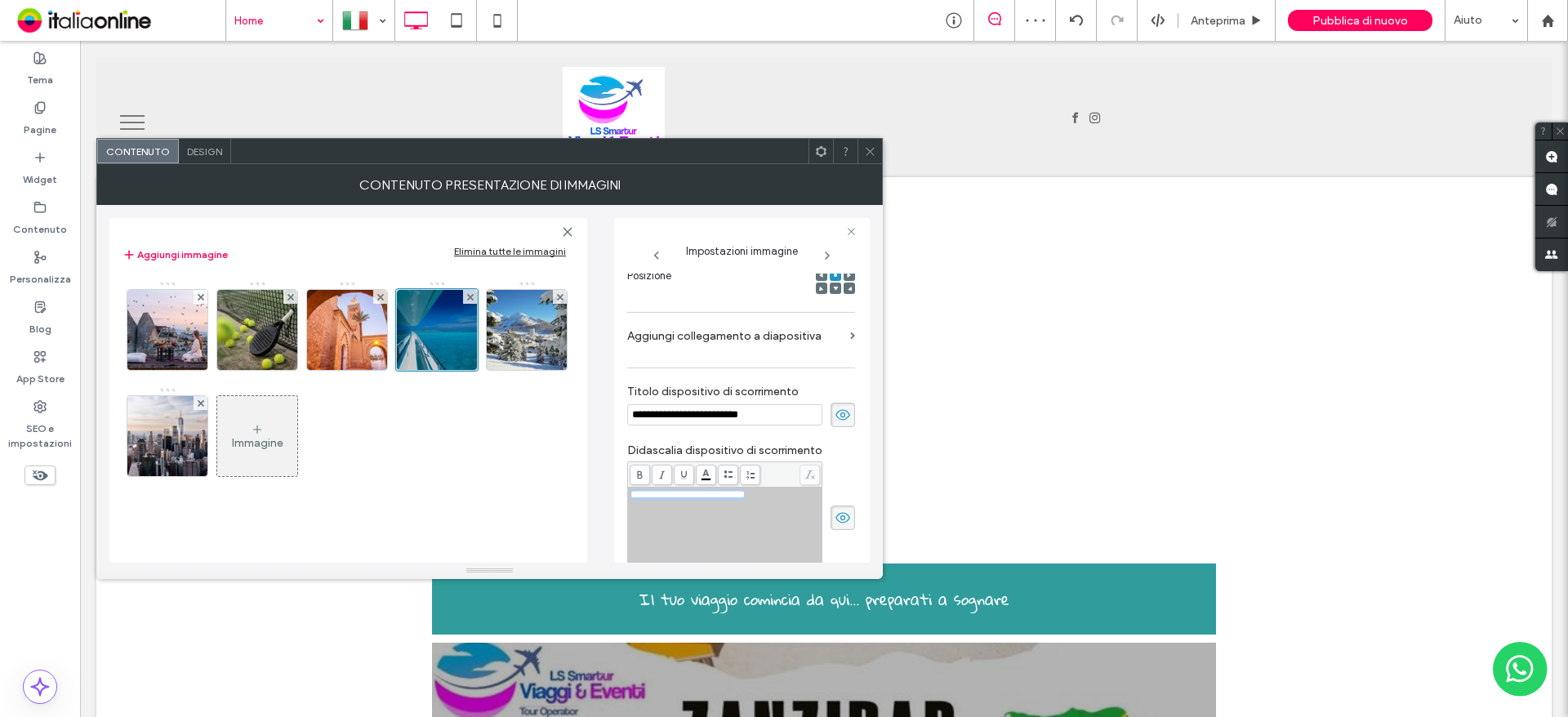
click at [583, 501] on div "**********" at bounding box center [490, 384] width 760 height 358
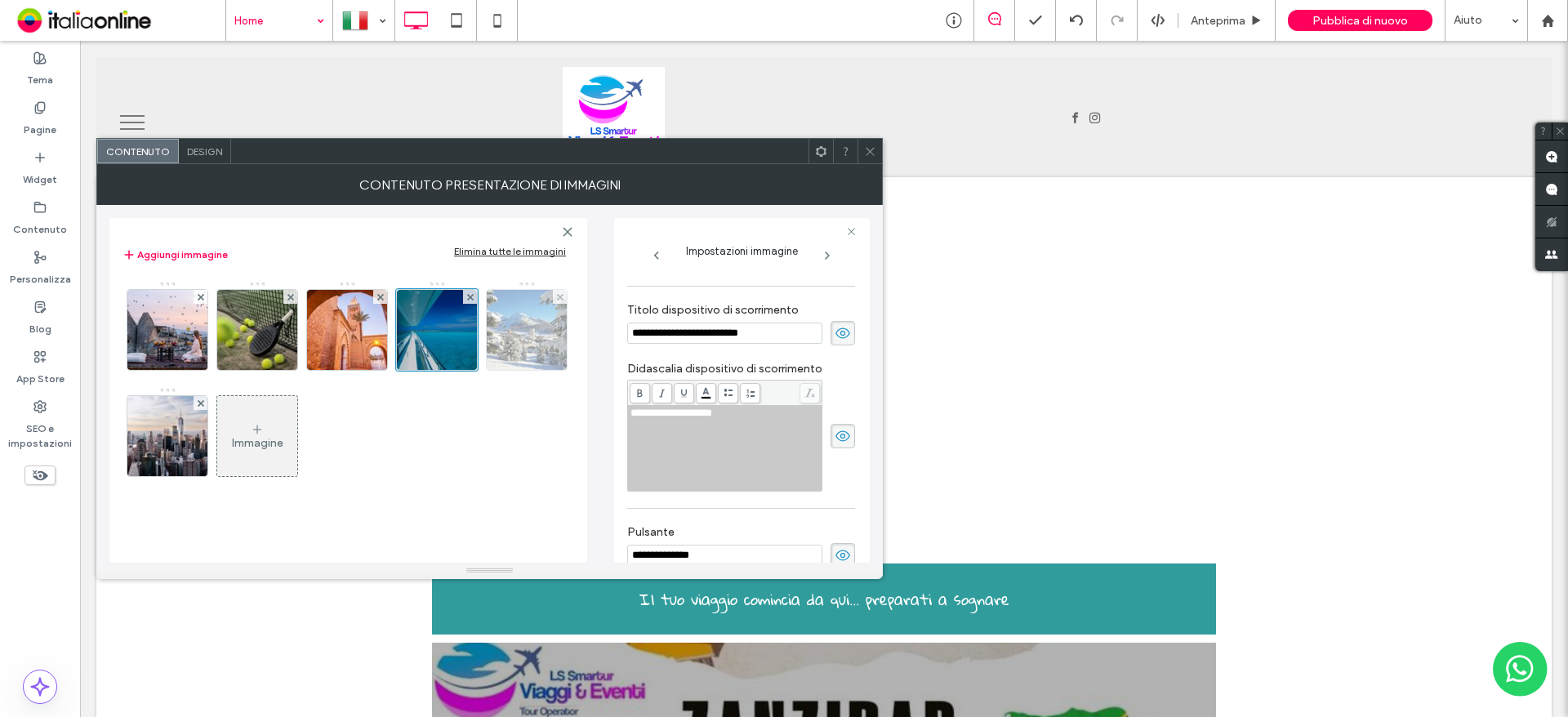
click at [516, 346] on img at bounding box center [527, 329] width 120 height 80
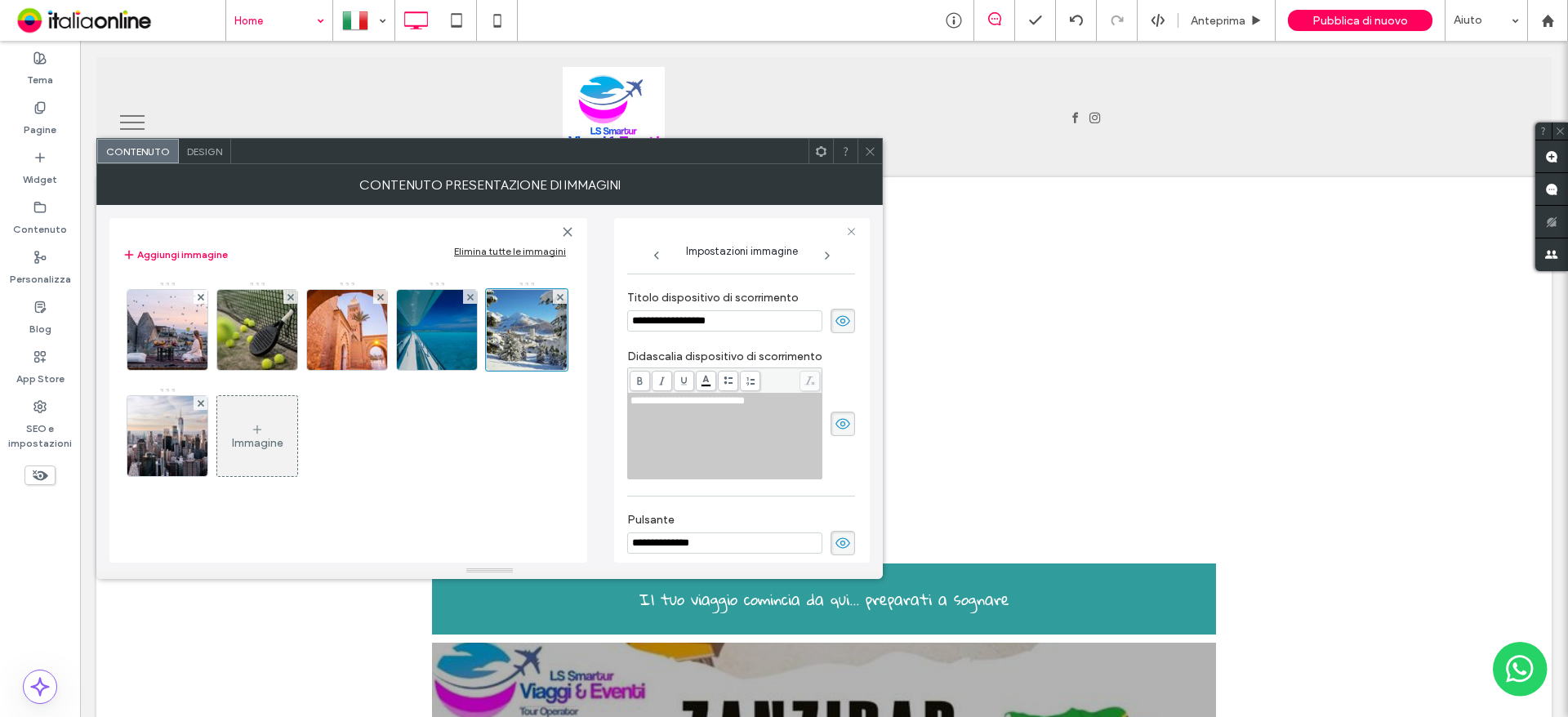
scroll to position [330, 0]
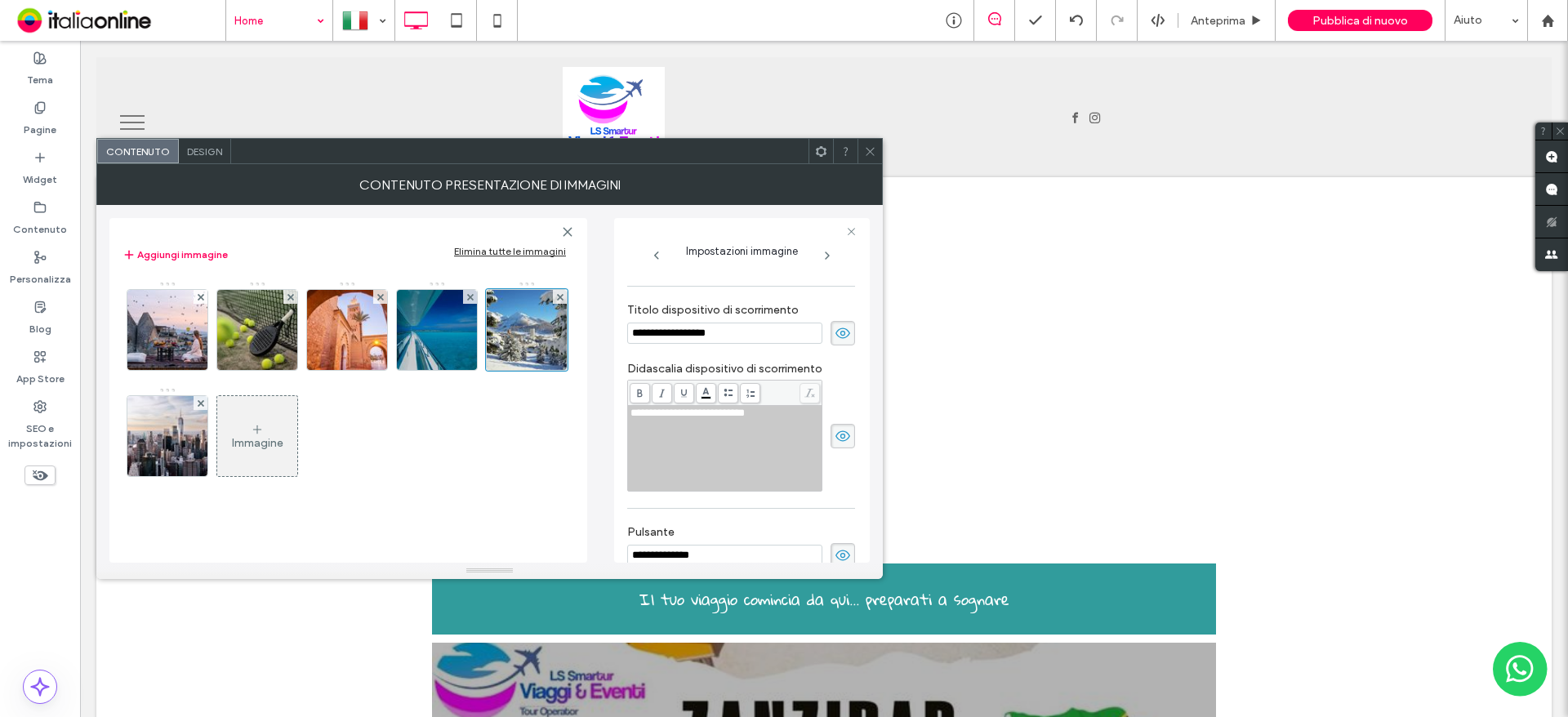
drag, startPoint x: 726, startPoint y: 334, endPoint x: 596, endPoint y: 334, distance: 130.0
click at [596, 334] on div "**********" at bounding box center [490, 384] width 760 height 358
type input "**********"
drag, startPoint x: 779, startPoint y: 416, endPoint x: 575, endPoint y: 415, distance: 204.0
click at [575, 415] on div "**********" at bounding box center [490, 384] width 760 height 358
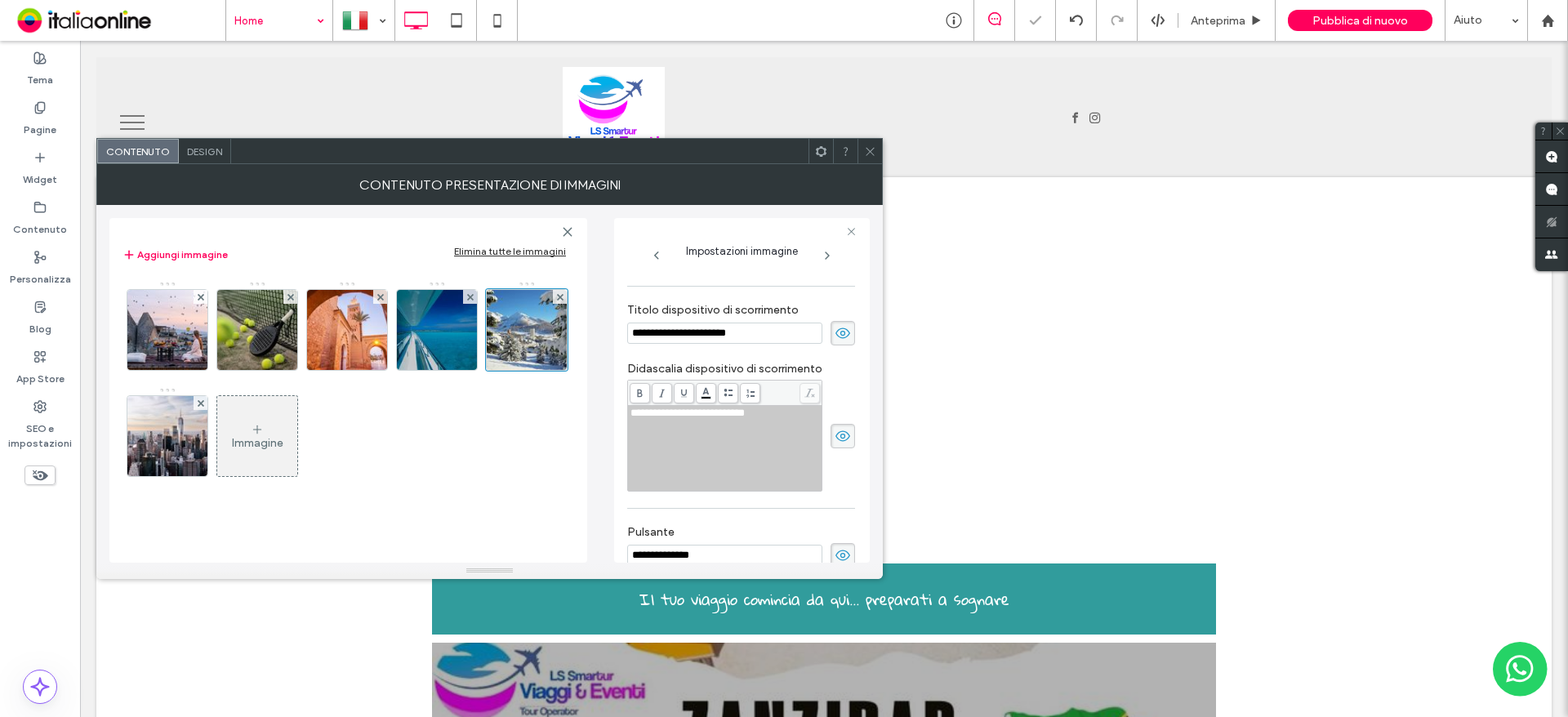
click at [745, 418] on span "**********" at bounding box center [687, 413] width 114 height 11
drag, startPoint x: 794, startPoint y: 418, endPoint x: 592, endPoint y: 416, distance: 202.0
click at [592, 416] on div "**********" at bounding box center [490, 384] width 760 height 358
click at [169, 443] on img at bounding box center [168, 436] width 120 height 80
drag, startPoint x: 739, startPoint y: 337, endPoint x: 515, endPoint y: 338, distance: 224.0
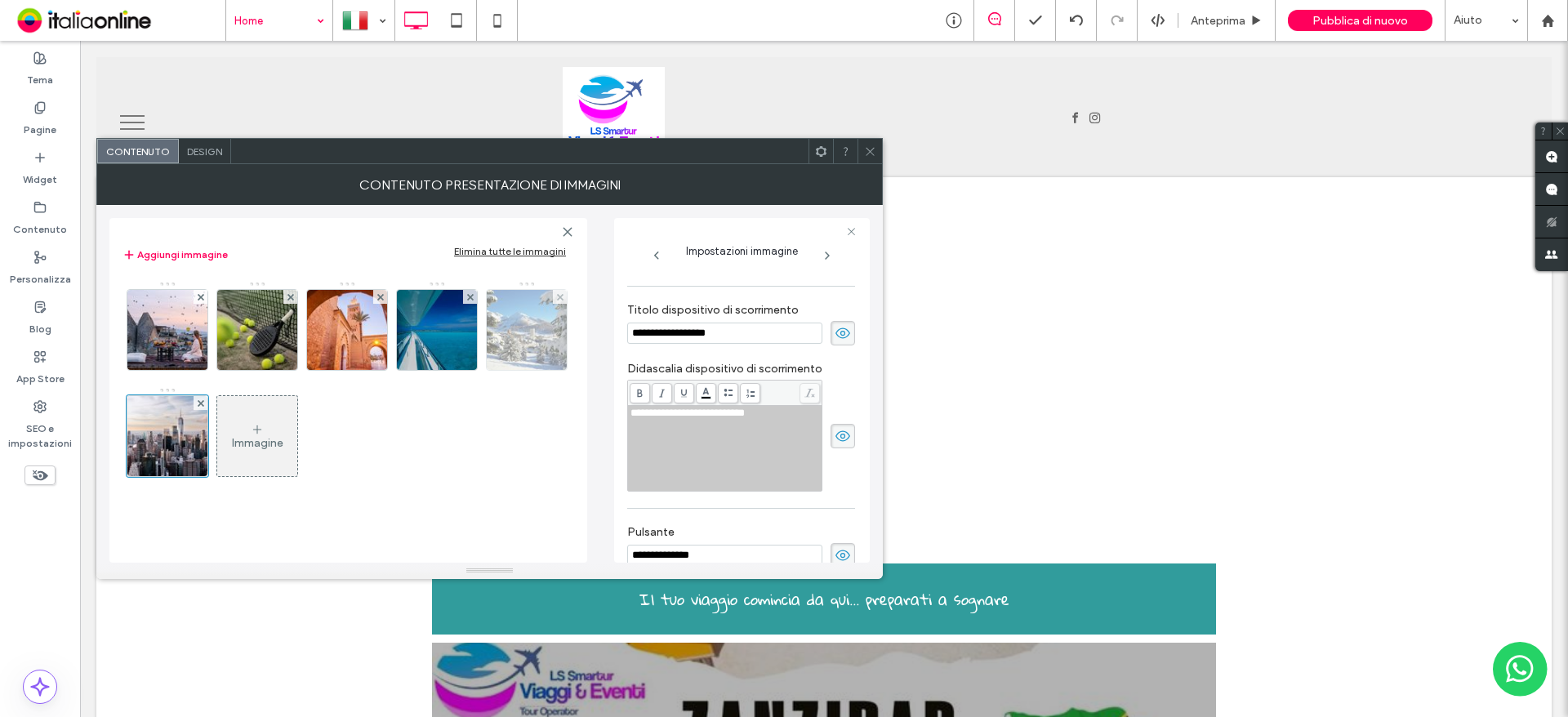
click at [515, 338] on div "**********" at bounding box center [490, 384] width 760 height 358
paste input "**********"
type input "**********"
drag, startPoint x: 779, startPoint y: 421, endPoint x: 610, endPoint y: 421, distance: 169.0
click at [610, 421] on div "**********" at bounding box center [490, 384] width 760 height 358
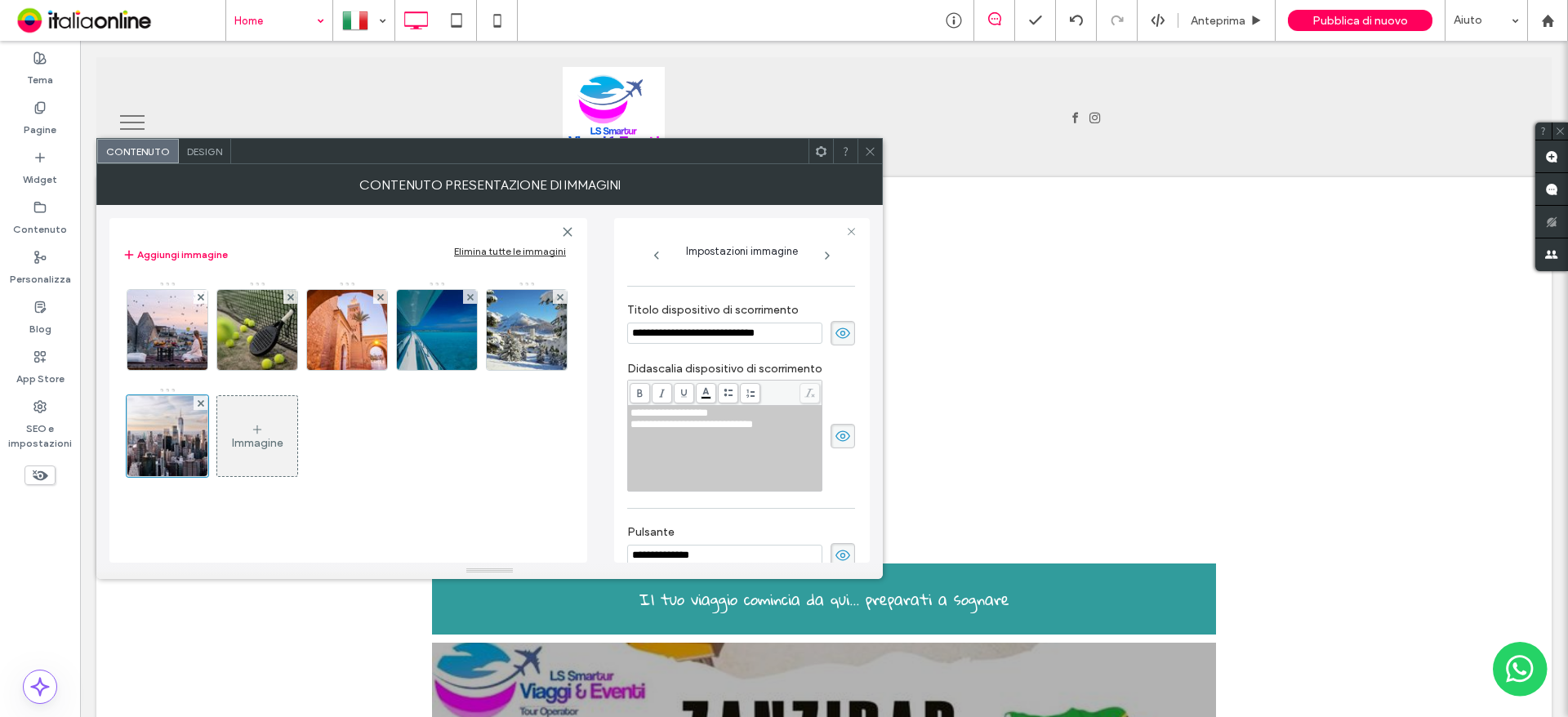
click at [192, 151] on span "Design" at bounding box center [204, 151] width 35 height 13
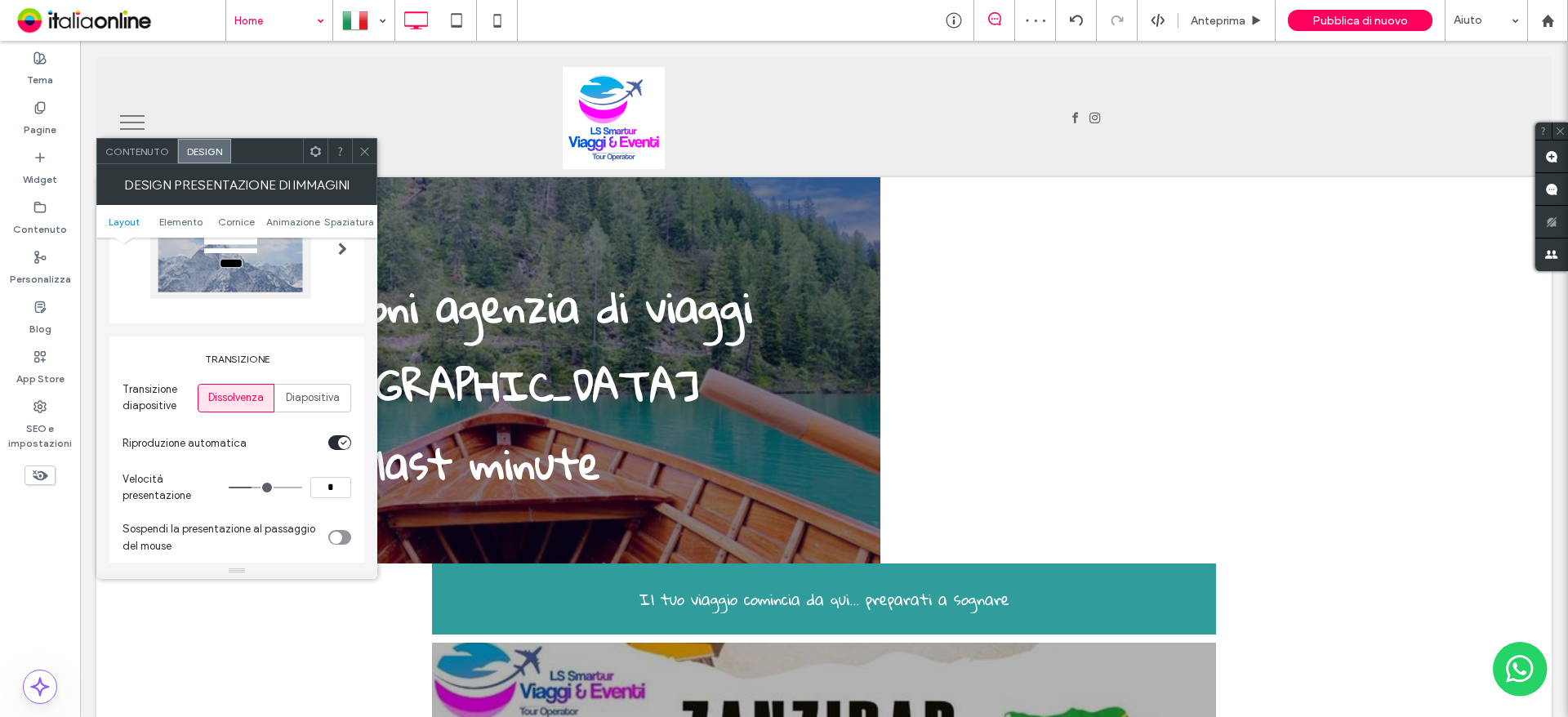
scroll to position [0, 0]
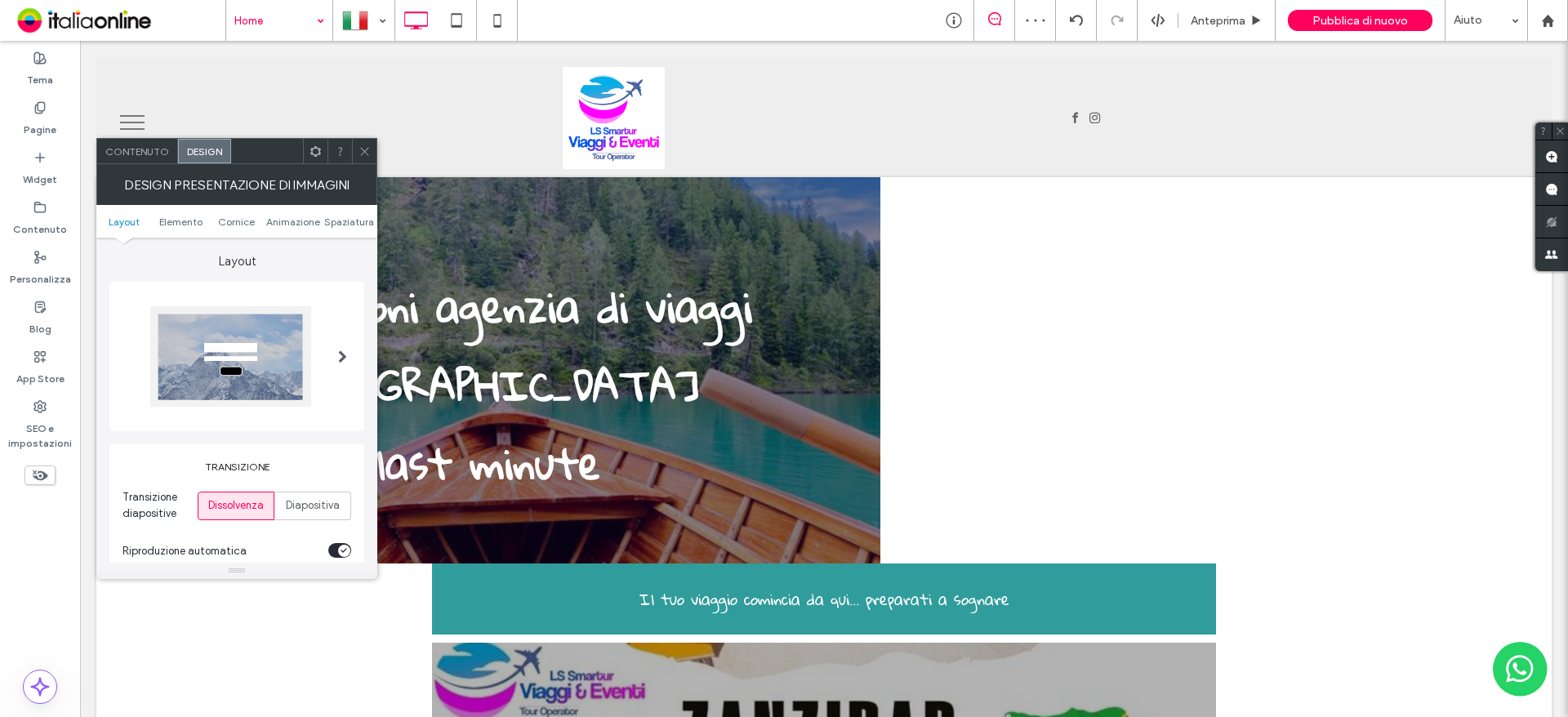
click at [334, 379] on div at bounding box center [343, 356] width 34 height 125
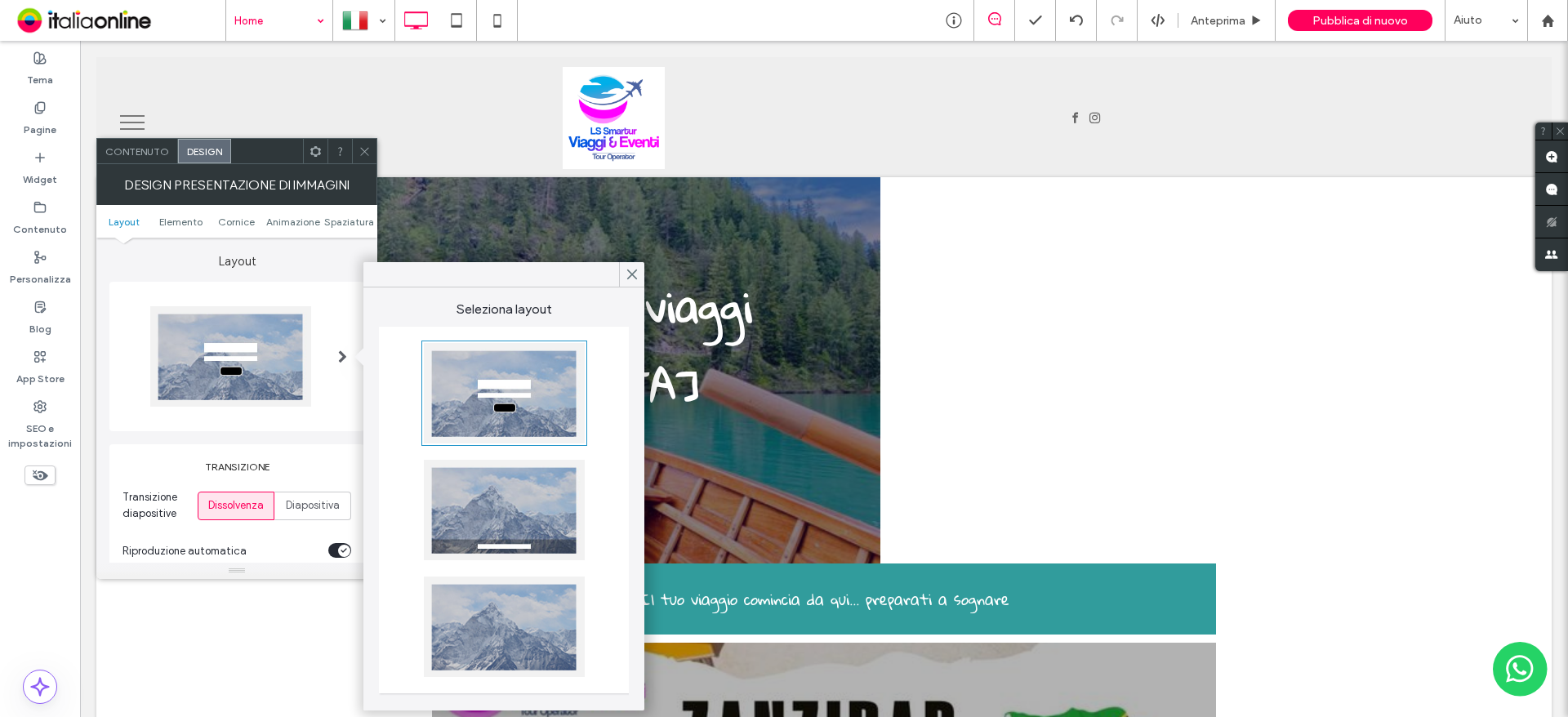
click at [526, 520] on div at bounding box center [504, 510] width 161 height 100
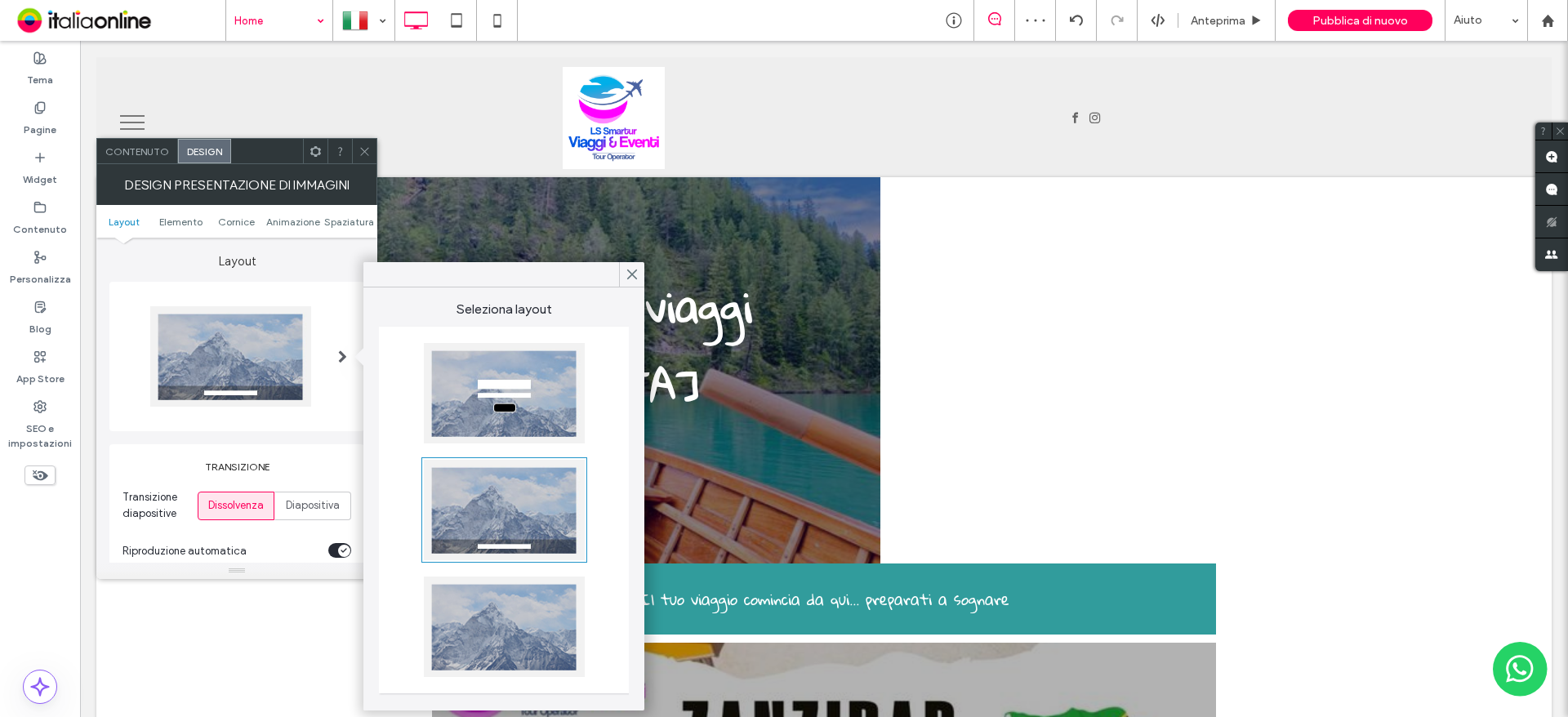
click at [495, 431] on div at bounding box center [504, 393] width 161 height 100
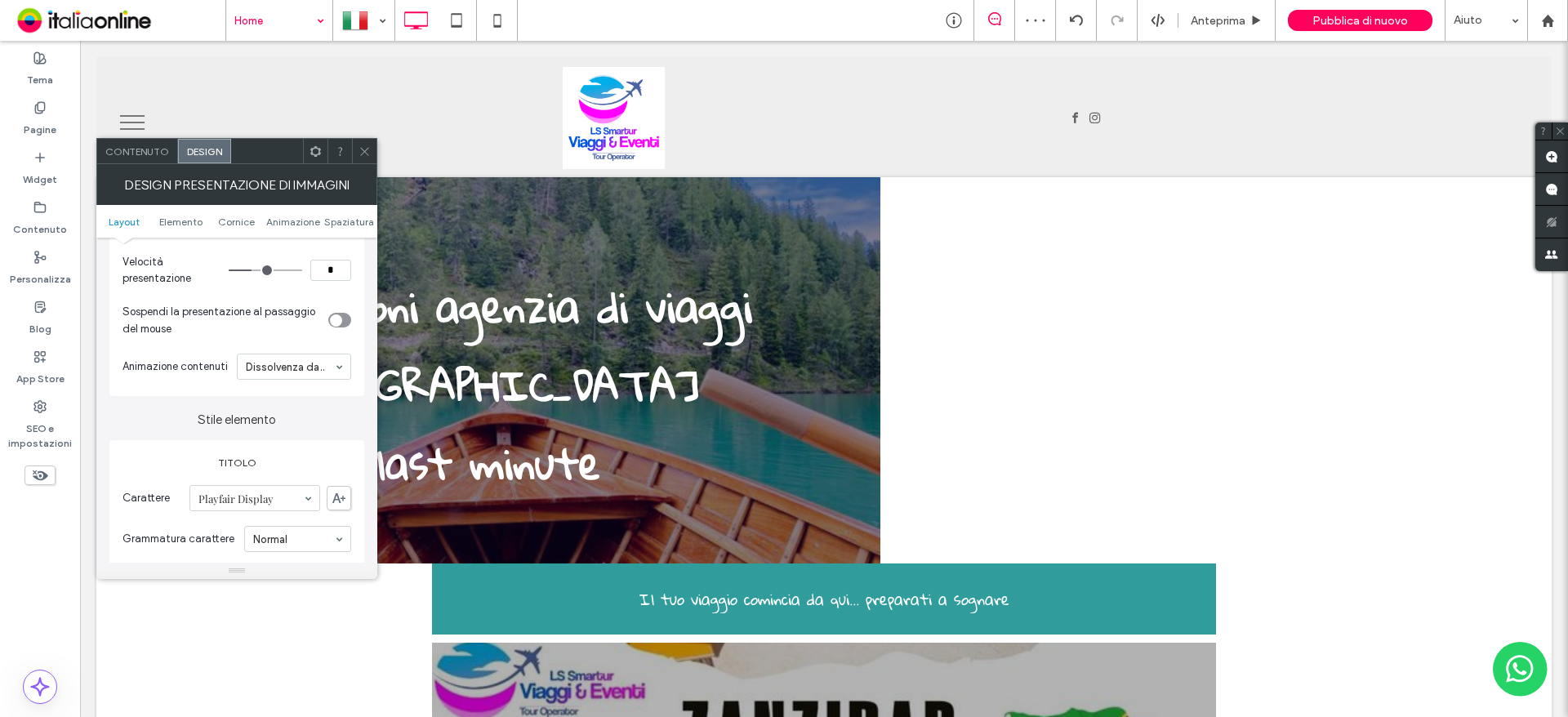
scroll to position [327, 0]
type input "*"
drag, startPoint x: 247, startPoint y: 263, endPoint x: 319, endPoint y: 378, distance: 135.7
type input "*"
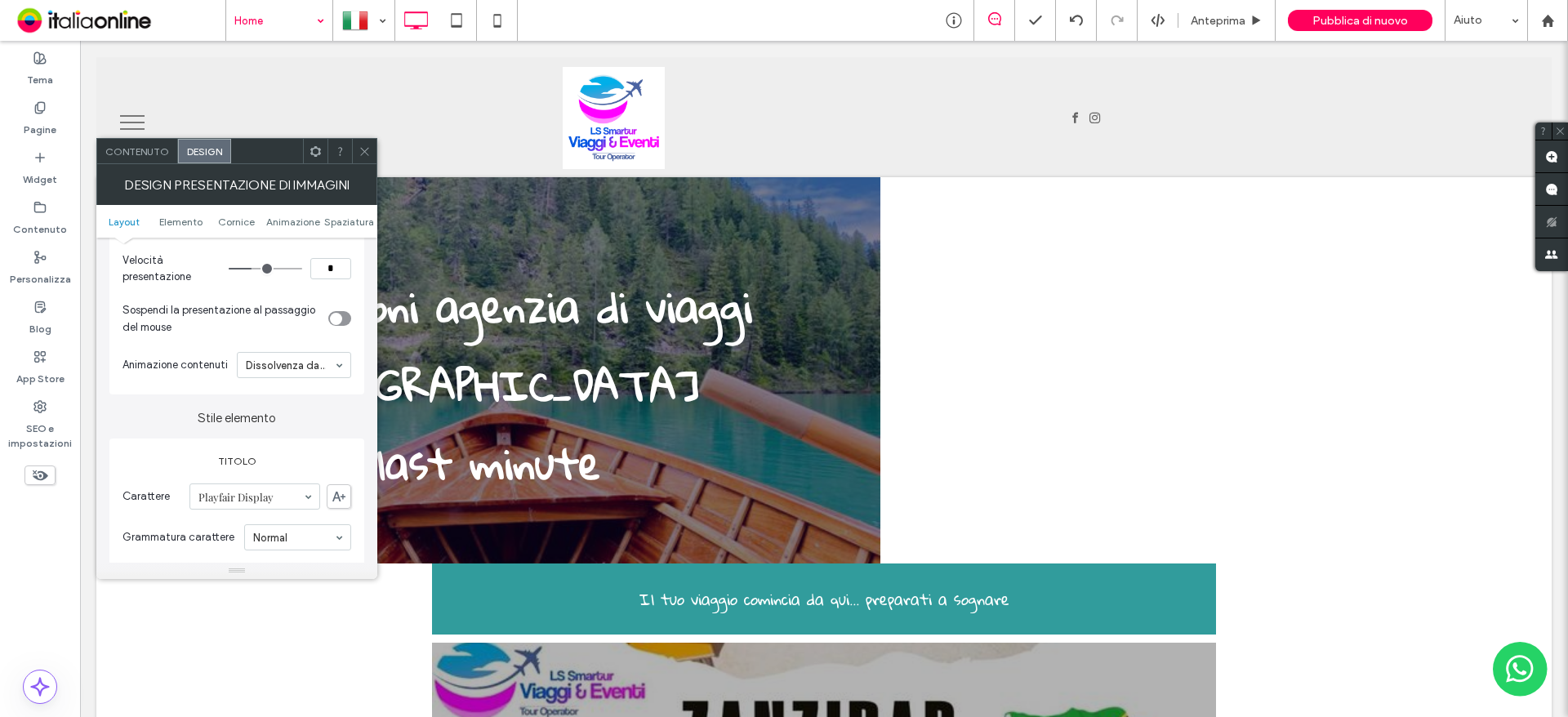
click at [247, 268] on input "range" at bounding box center [265, 269] width 73 height 2
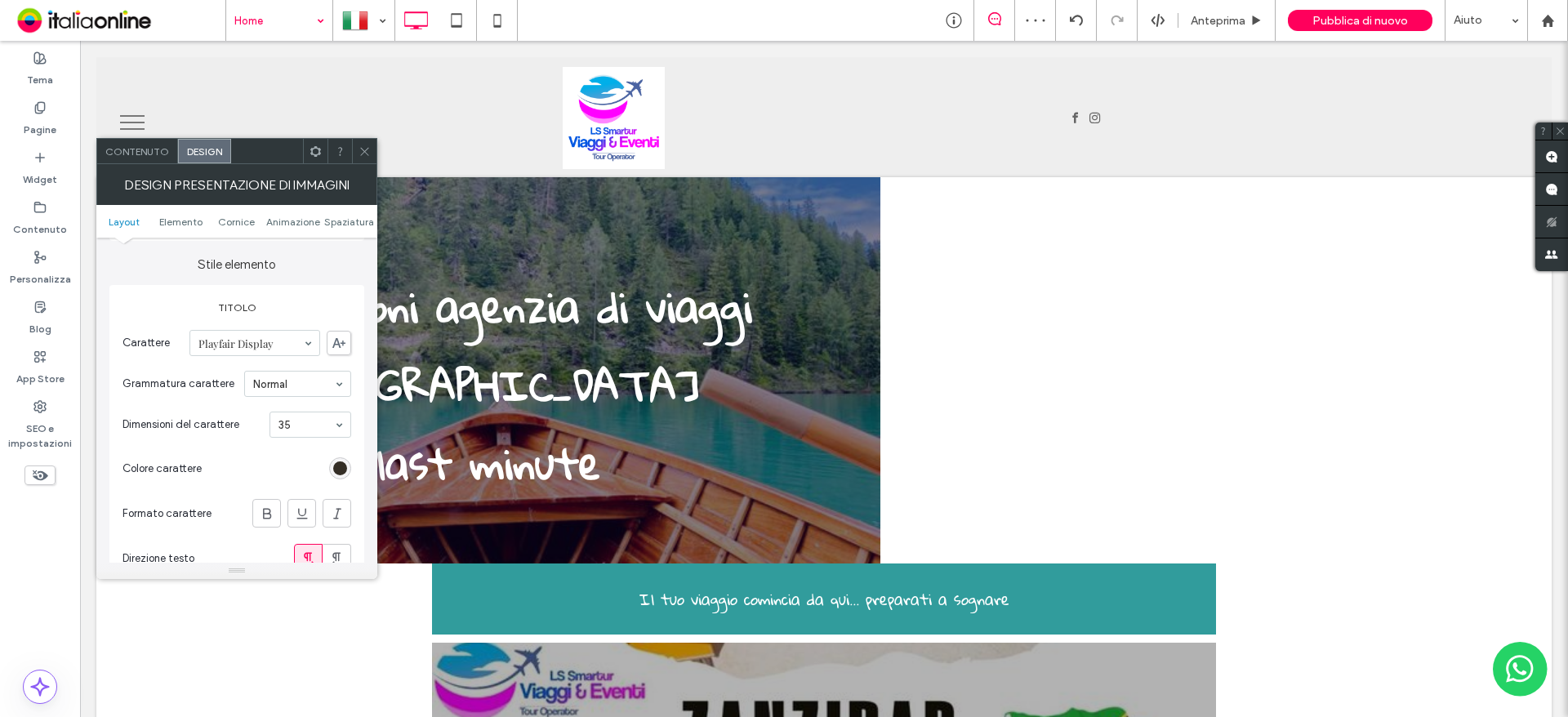
scroll to position [490, 0]
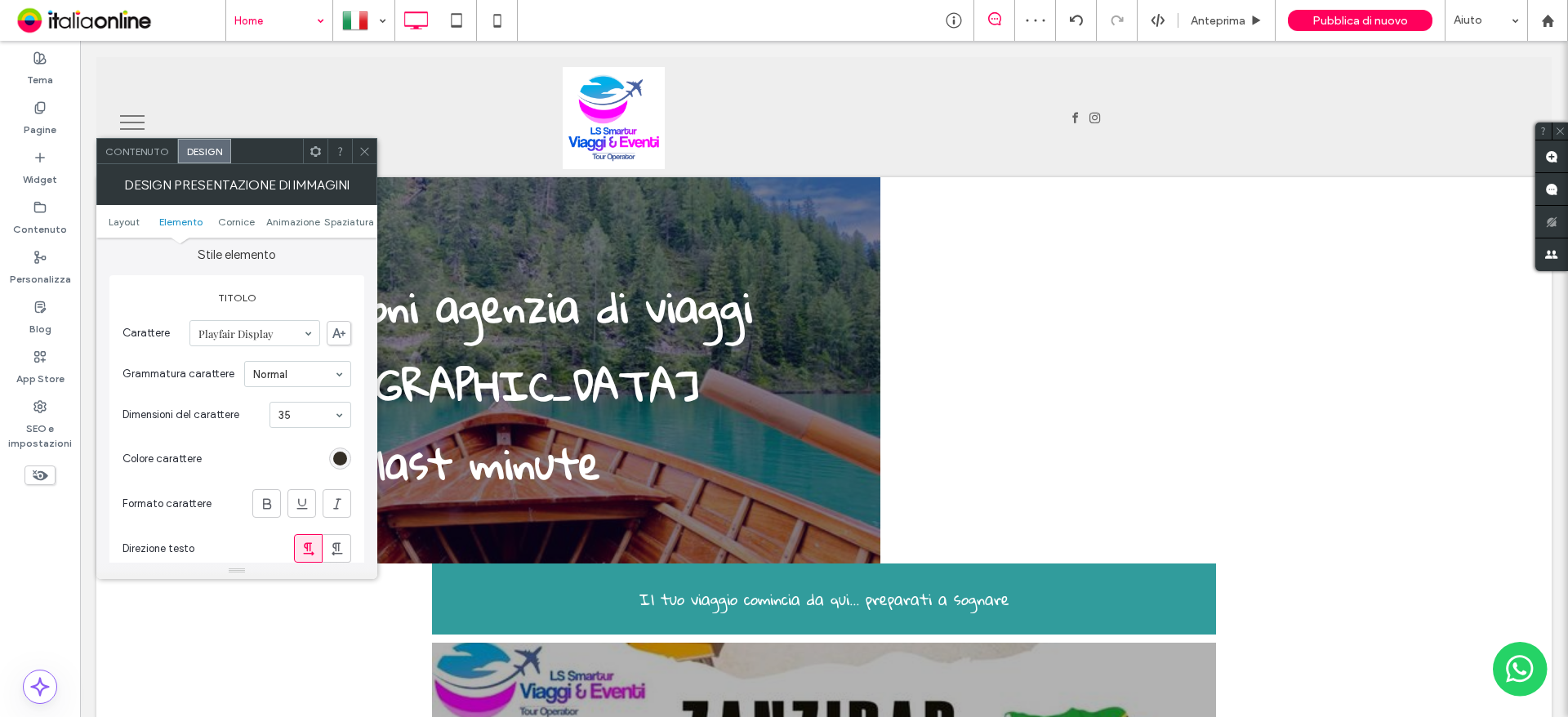
click at [339, 459] on div "rgb(52, 46, 38)" at bounding box center [340, 459] width 14 height 14
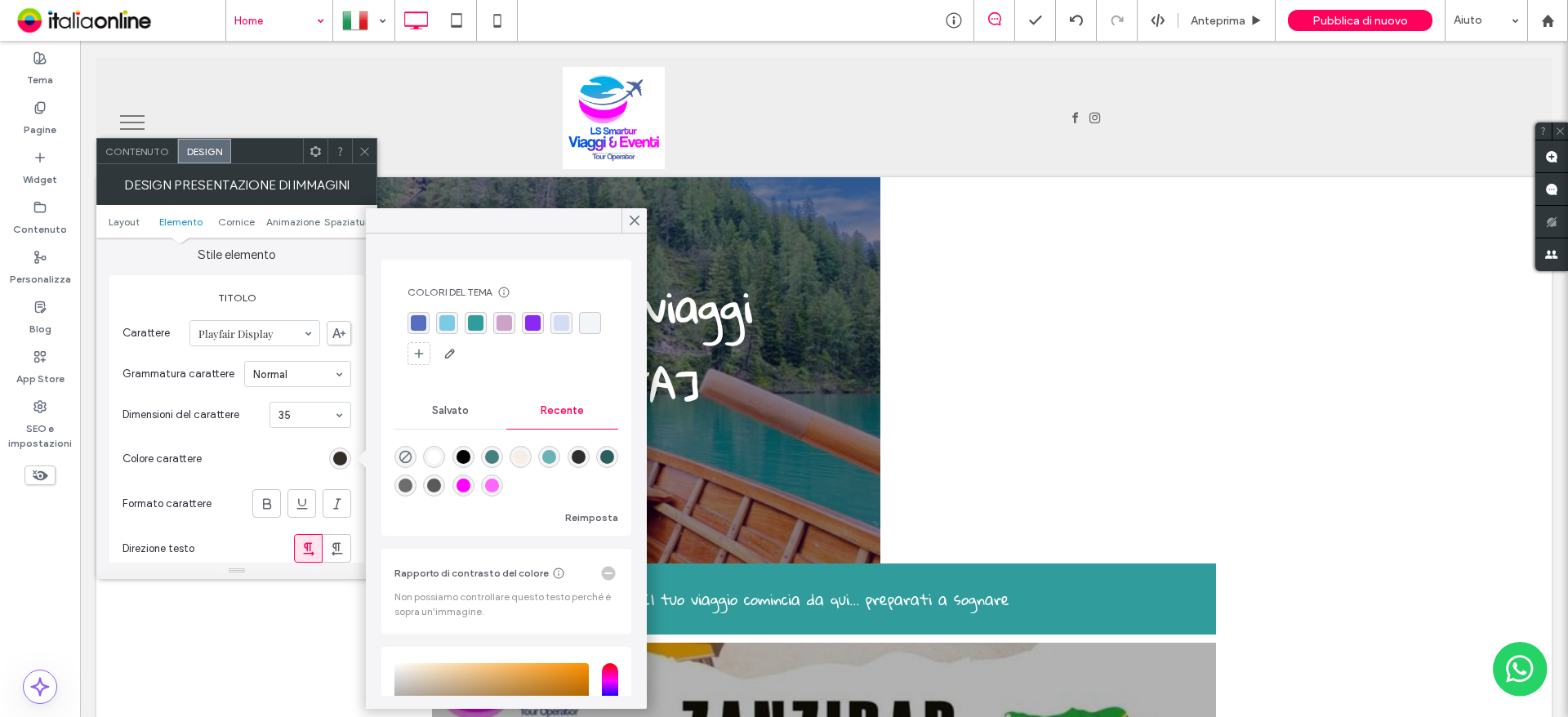
click at [430, 460] on div "rgba(255, 255, 255, 1)" at bounding box center [434, 457] width 14 height 14
type input "*******"
click at [637, 215] on icon at bounding box center [634, 220] width 14 height 14
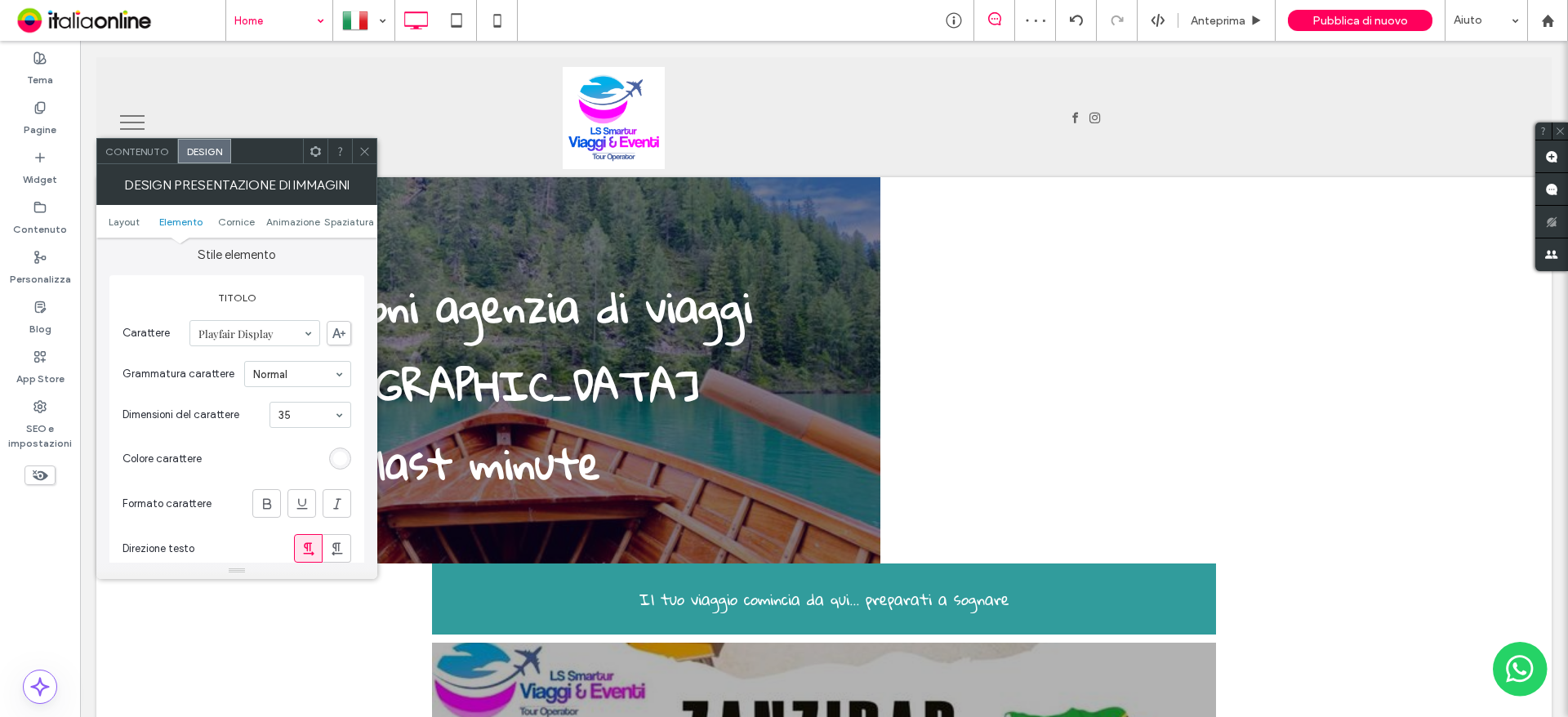
click at [364, 157] on icon at bounding box center [365, 151] width 13 height 13
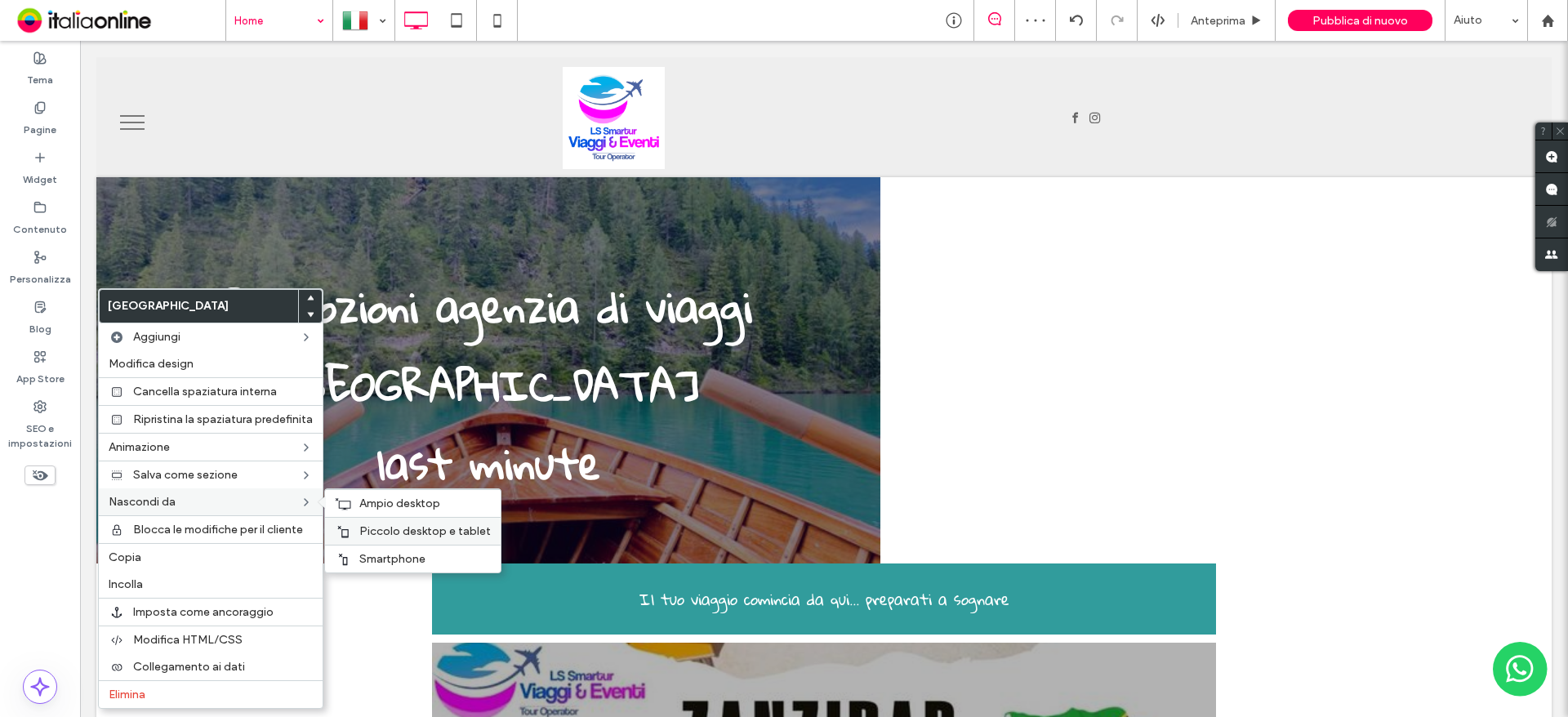
drag, startPoint x: 412, startPoint y: 552, endPoint x: 350, endPoint y: 521, distance: 69.3
click at [412, 552] on span "Smartphone" at bounding box center [393, 559] width 66 height 14
click at [370, 531] on span "Piccolo desktop e tablet" at bounding box center [426, 531] width 132 height 14
click at [437, 502] on span "Ampio desktop" at bounding box center [400, 503] width 81 height 14
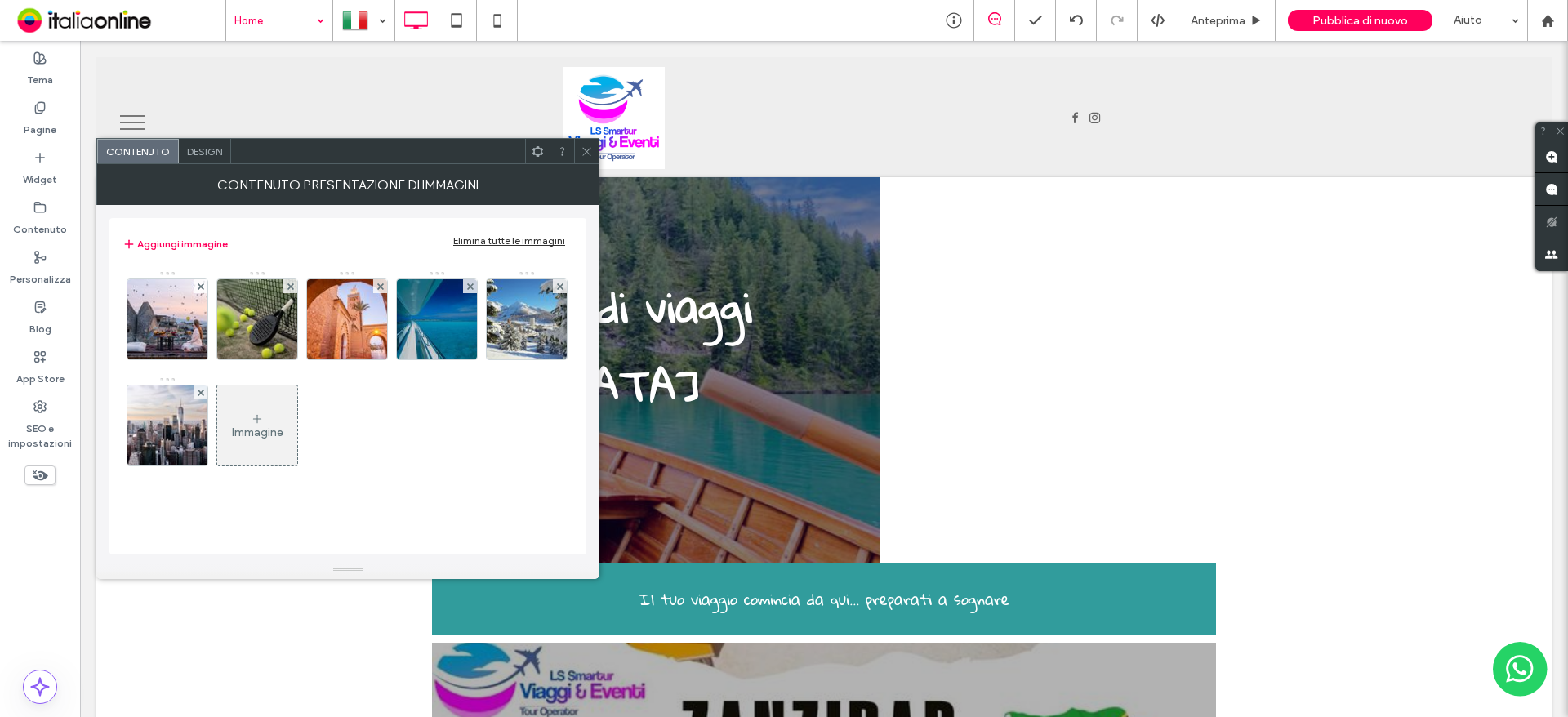
click at [589, 148] on icon at bounding box center [587, 151] width 13 height 13
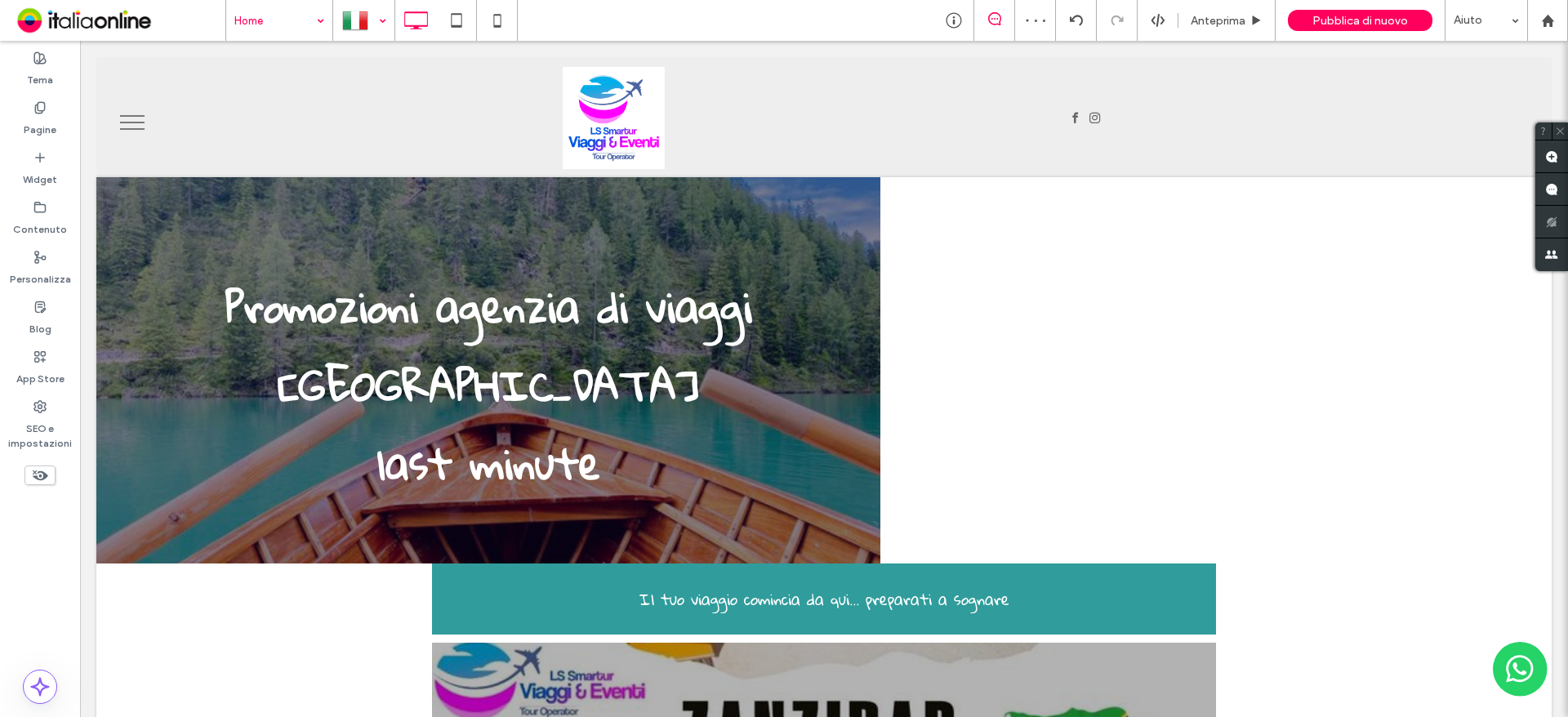
click at [370, 22] on div at bounding box center [364, 20] width 60 height 39
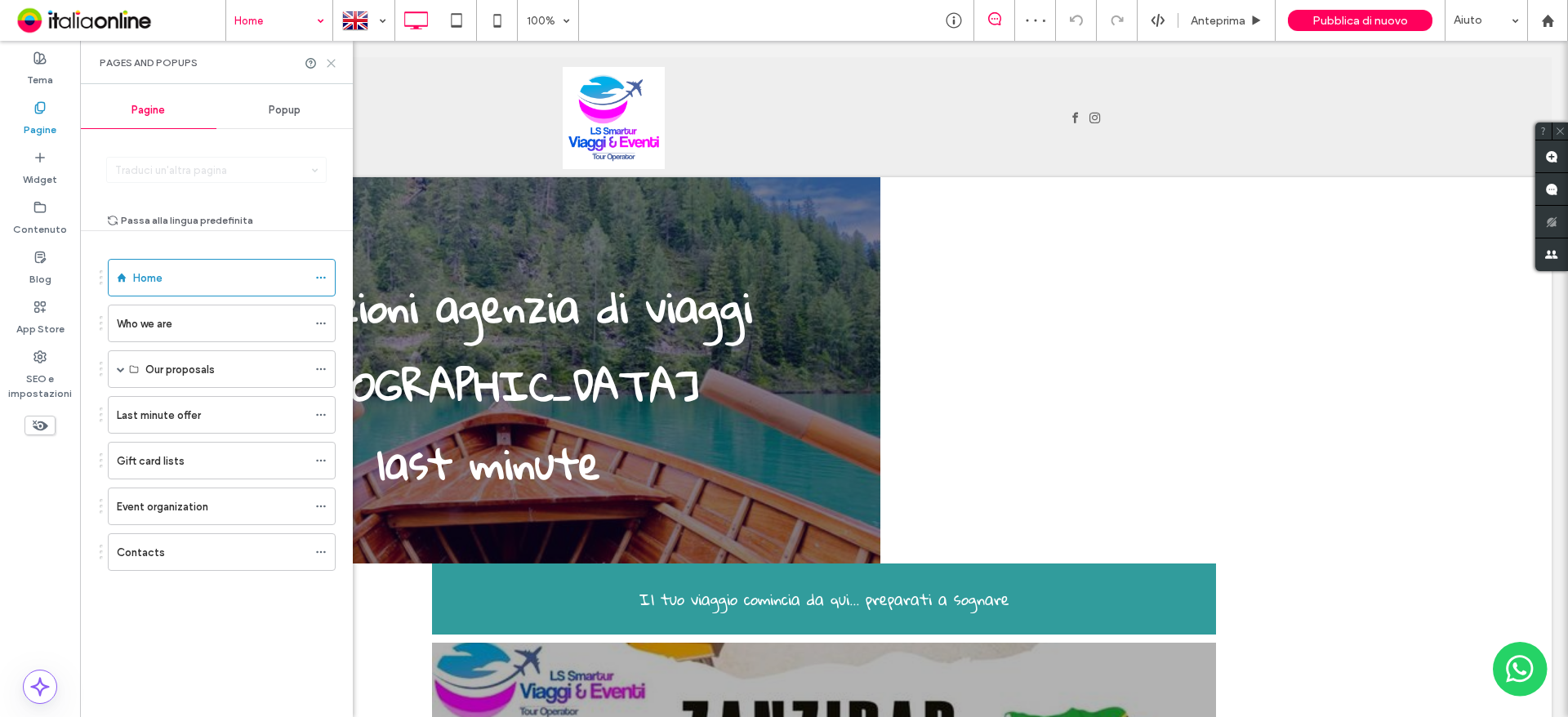
click at [333, 61] on icon at bounding box center [331, 63] width 13 height 13
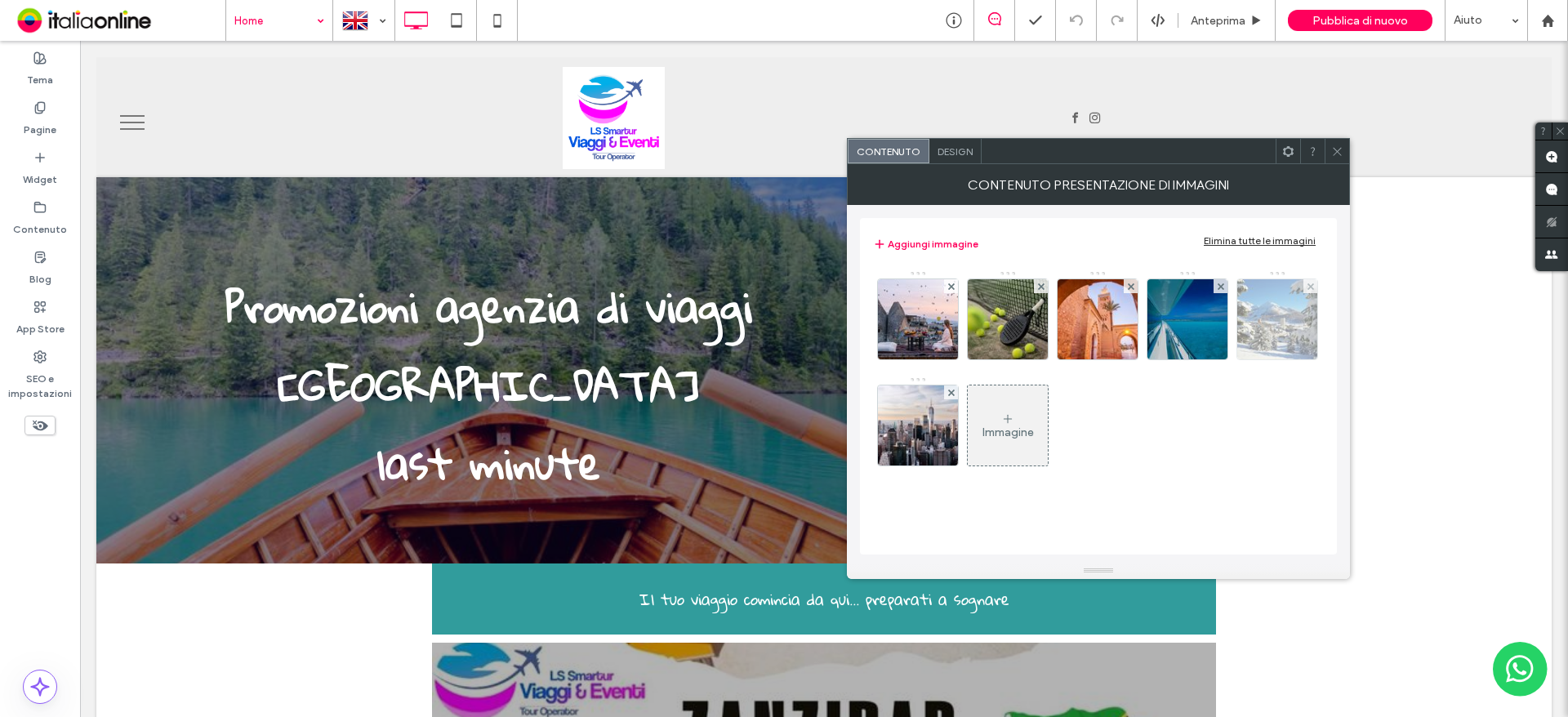
click at [940, 315] on img at bounding box center [919, 319] width 120 height 80
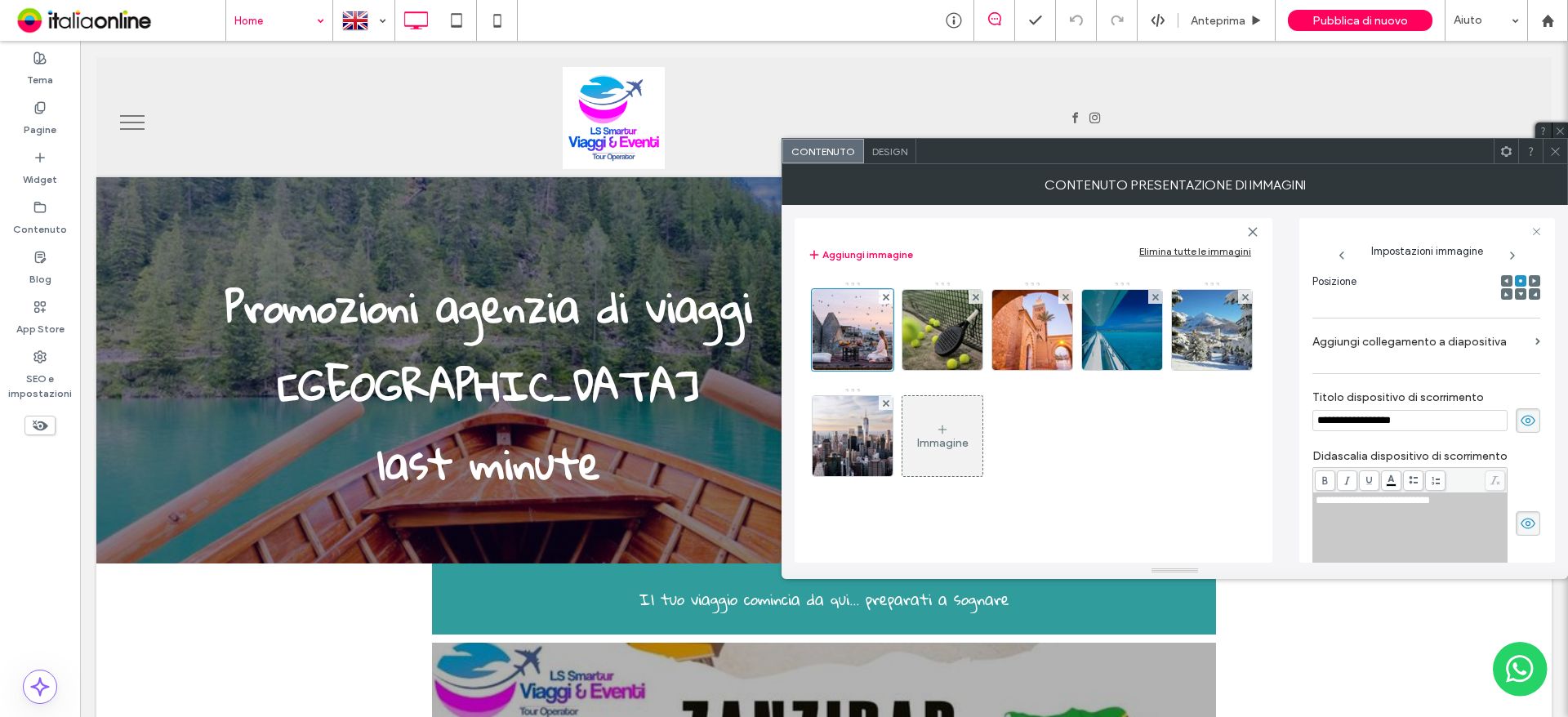
drag, startPoint x: 1418, startPoint y: 416, endPoint x: 1255, endPoint y: 418, distance: 163.0
click at [1256, 418] on div "**********" at bounding box center [1175, 384] width 760 height 358
type input "**********"
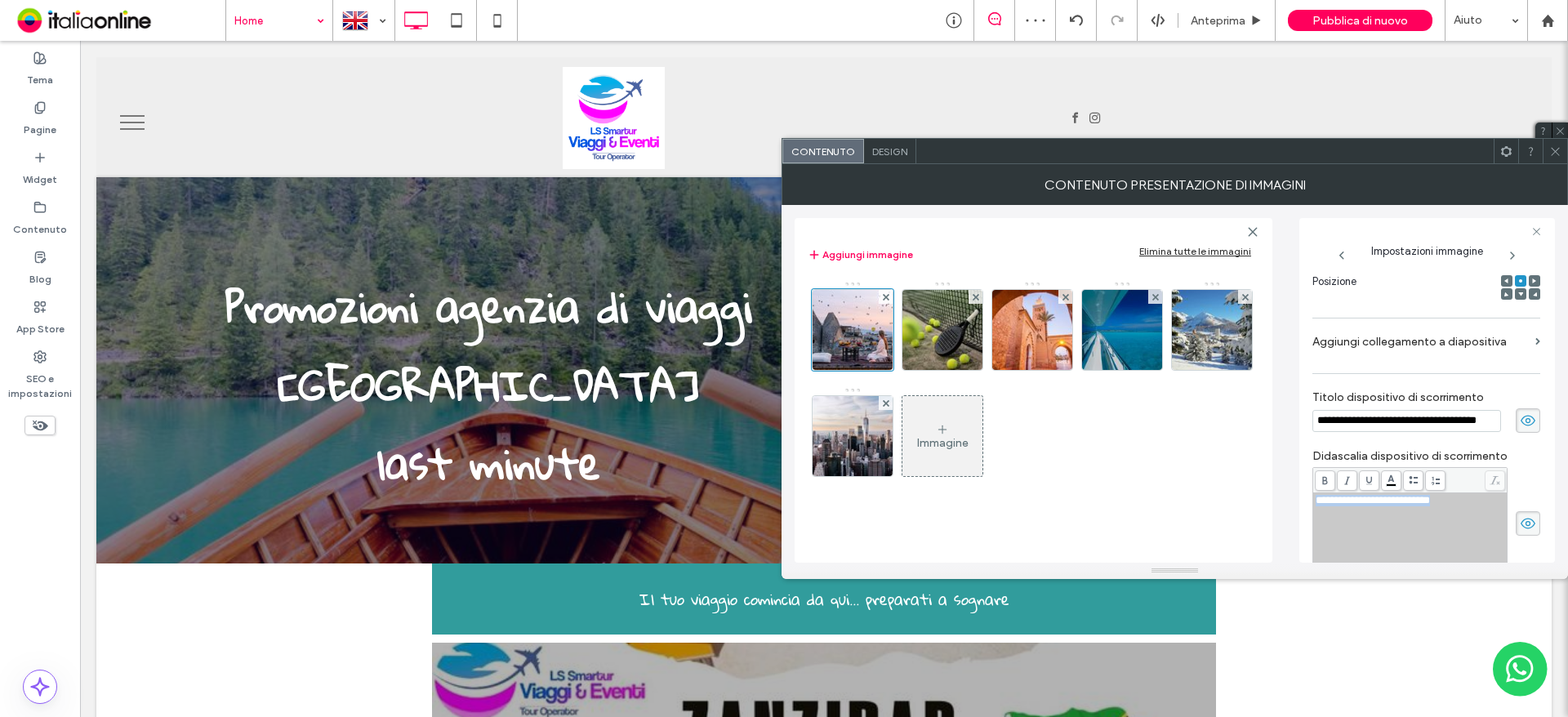
drag, startPoint x: 1461, startPoint y: 499, endPoint x: 1220, endPoint y: 502, distance: 241.0
click at [1221, 502] on div "**********" at bounding box center [1175, 384] width 760 height 358
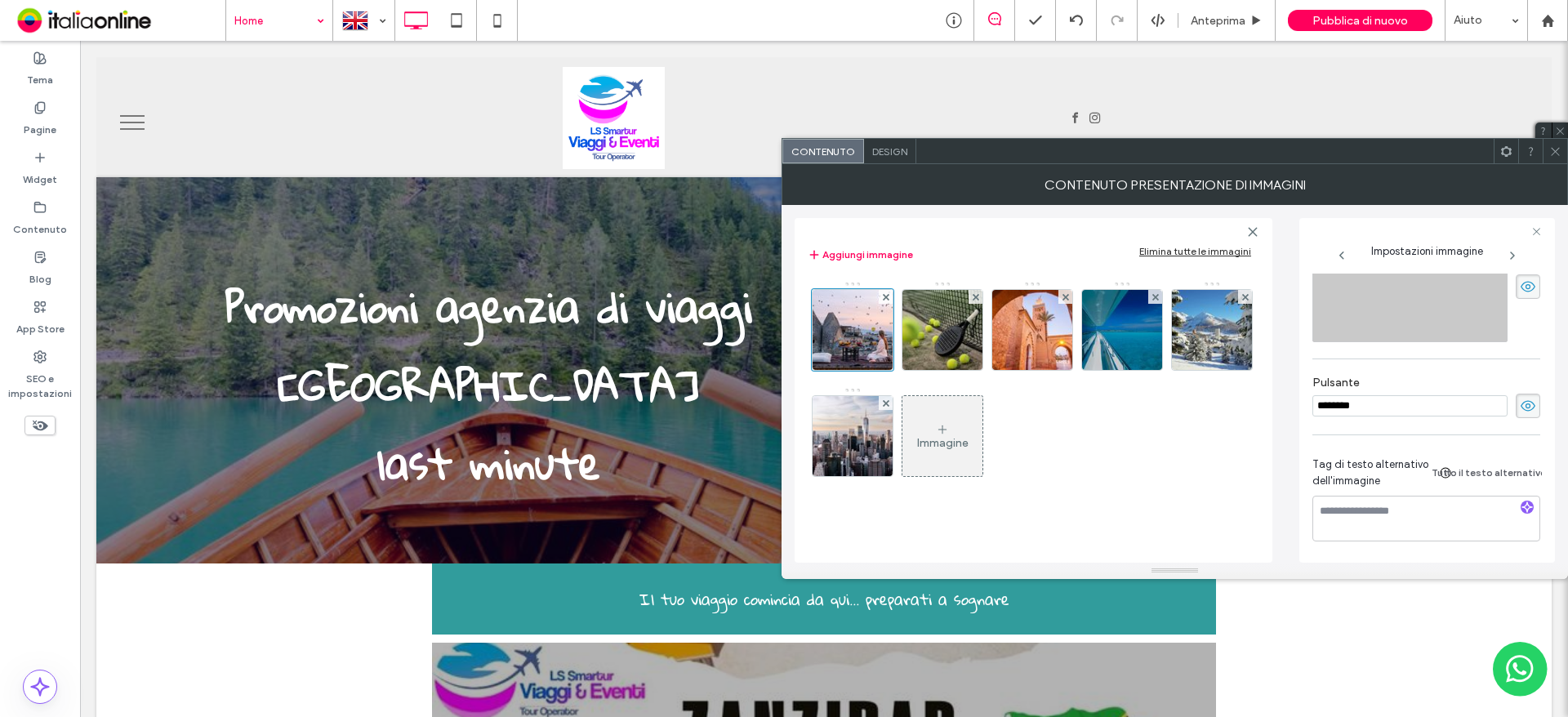
scroll to position [486, 0]
drag, startPoint x: 1375, startPoint y: 400, endPoint x: 1232, endPoint y: 400, distance: 143.0
click at [1232, 400] on div "**********" at bounding box center [1175, 384] width 760 height 358
paste input
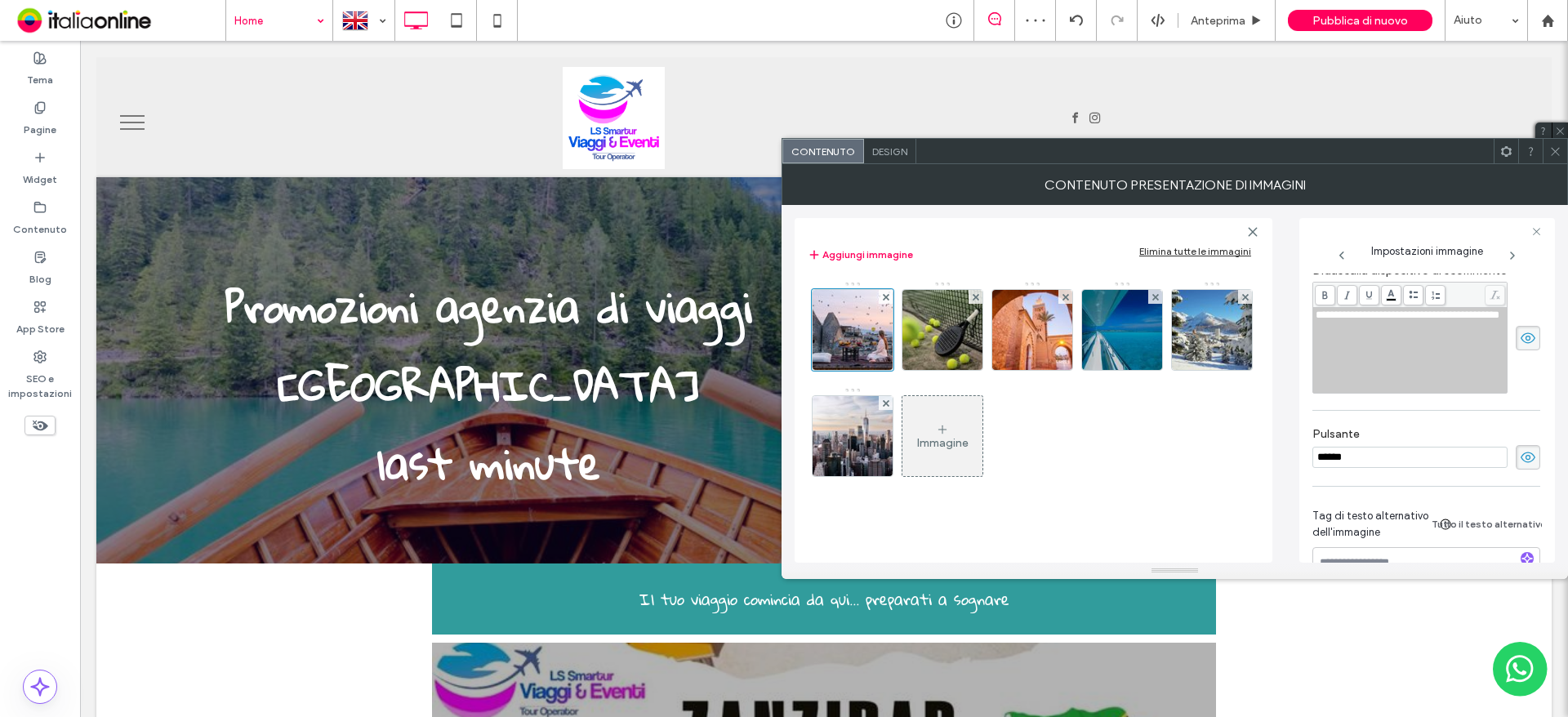
scroll to position [241, 0]
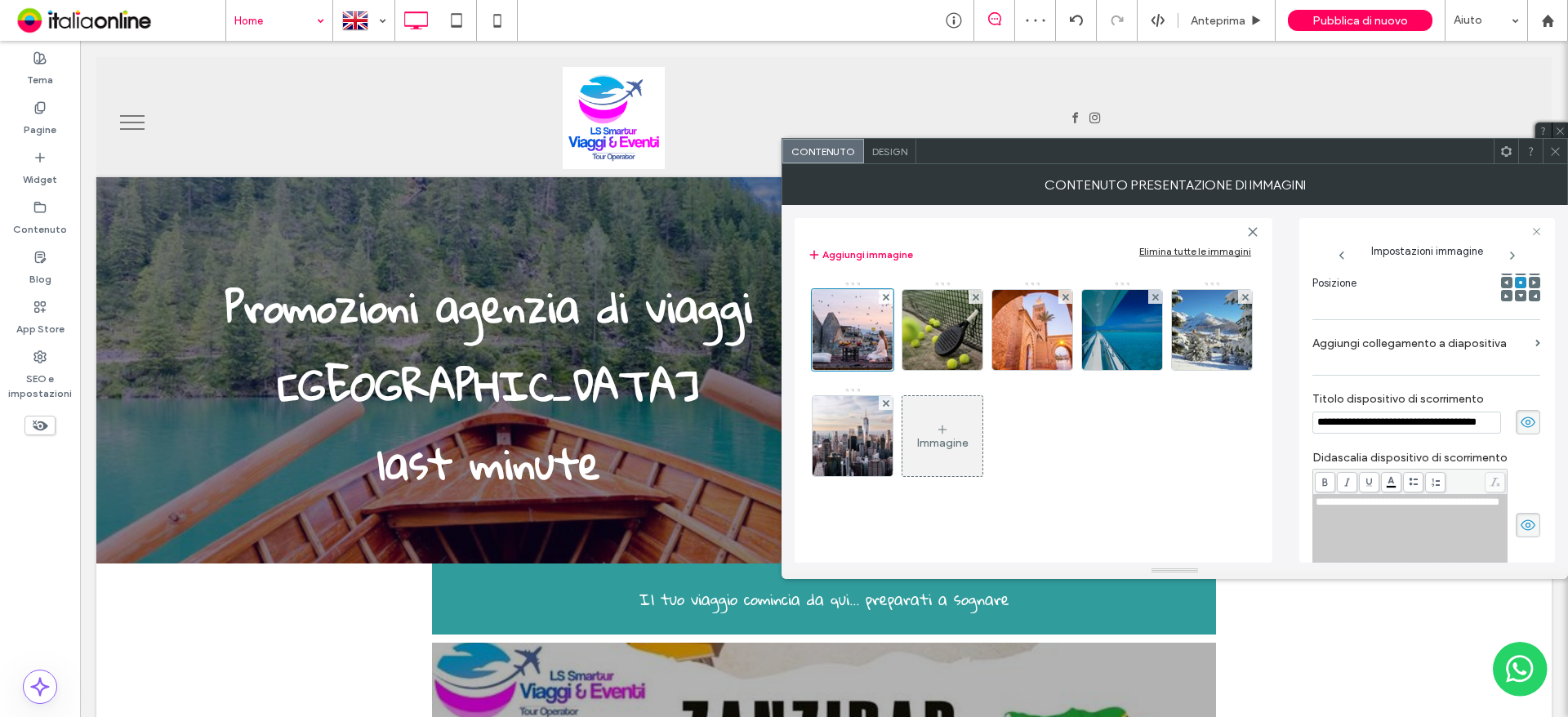
type input "******"
click at [1457, 346] on label "Aggiungi collegamento a diapositiva" at bounding box center [1420, 344] width 216 height 30
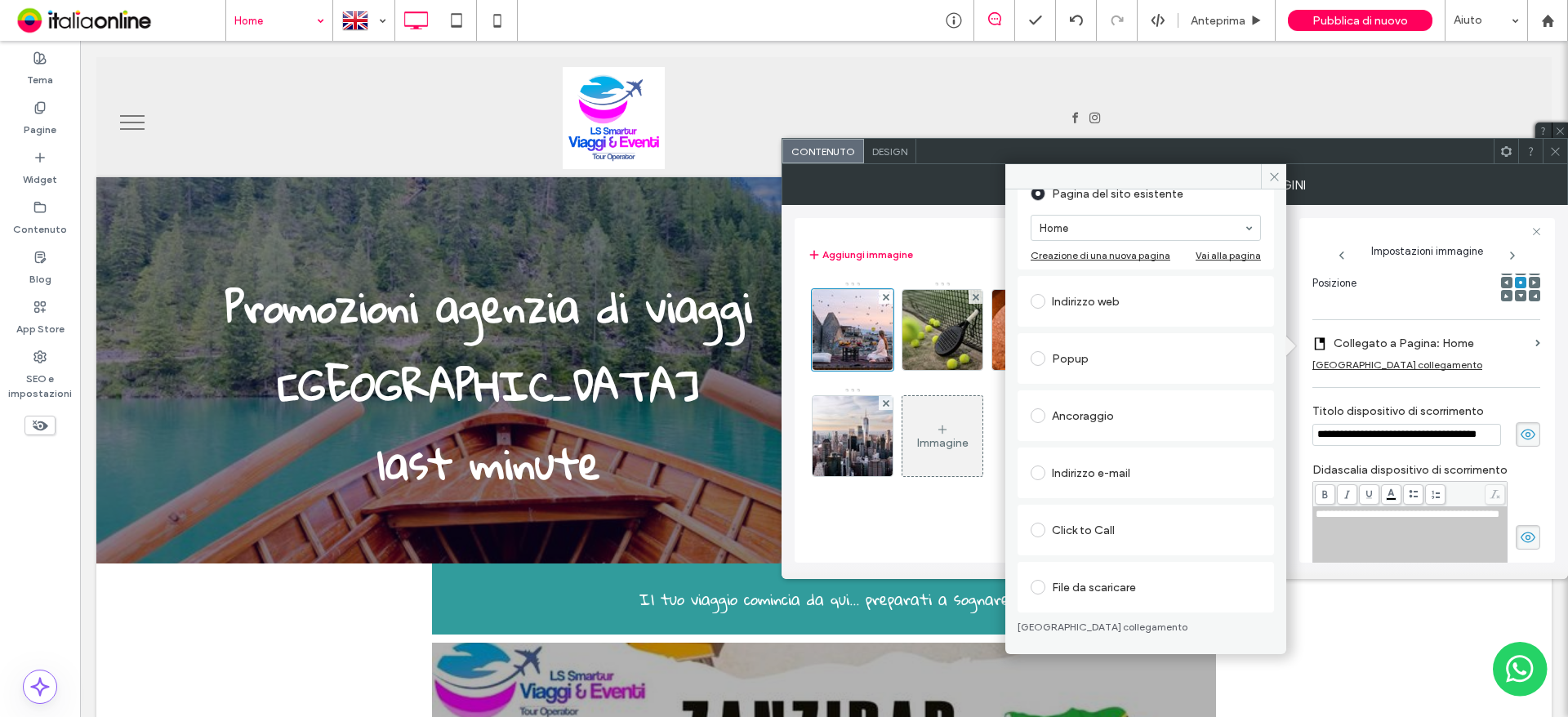
click at [1111, 586] on div "File da scaricare" at bounding box center [1146, 587] width 231 height 26
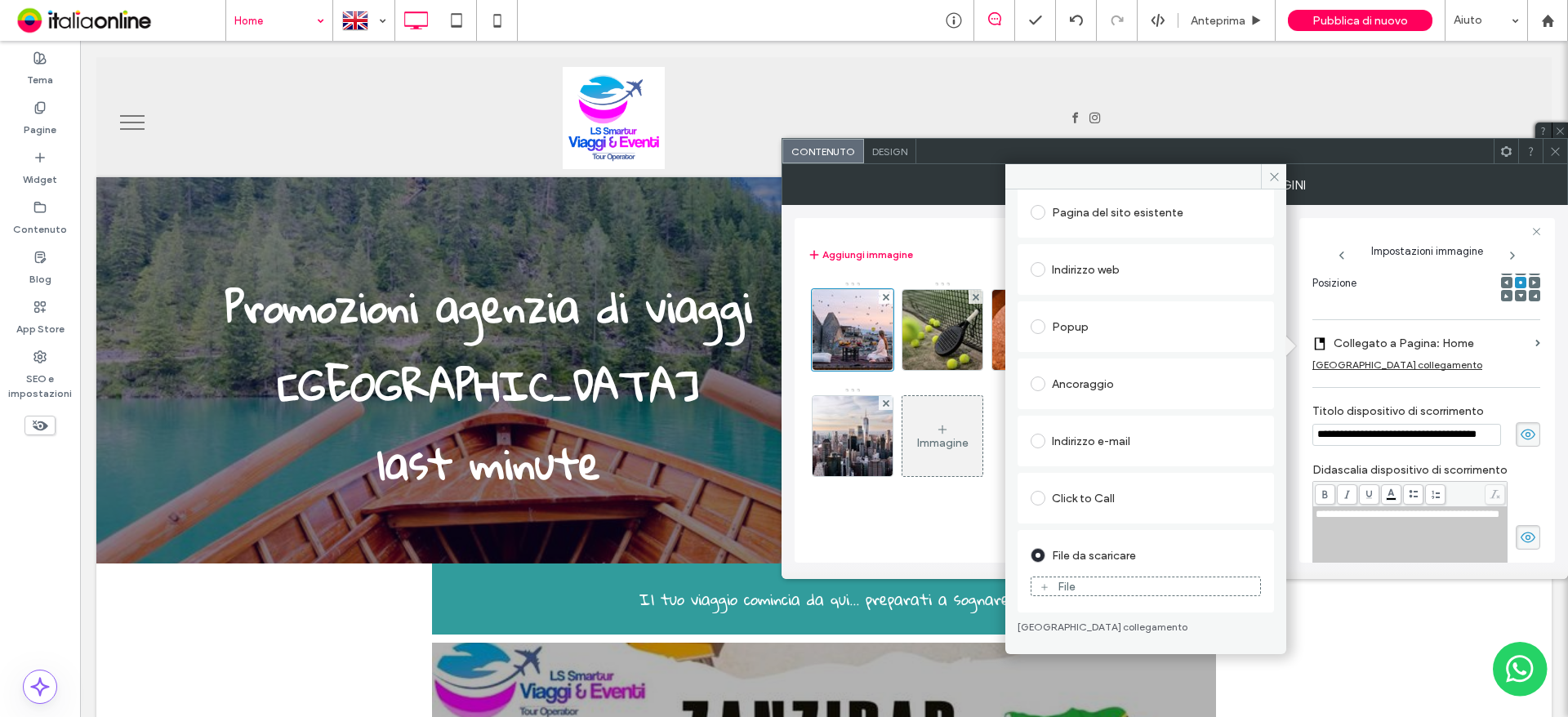
click at [1100, 590] on div "File" at bounding box center [1146, 586] width 229 height 14
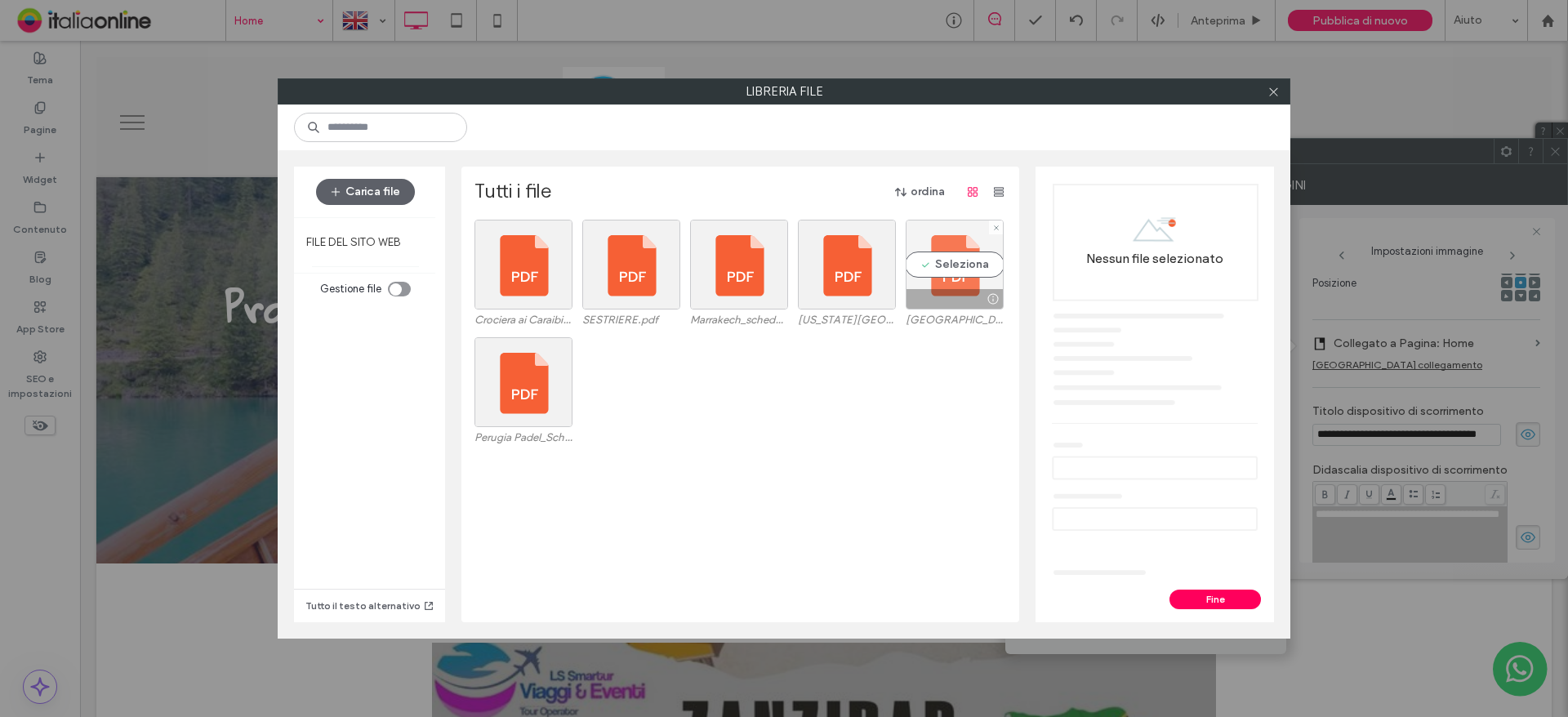
click at [936, 264] on div "Seleziona" at bounding box center [955, 264] width 98 height 90
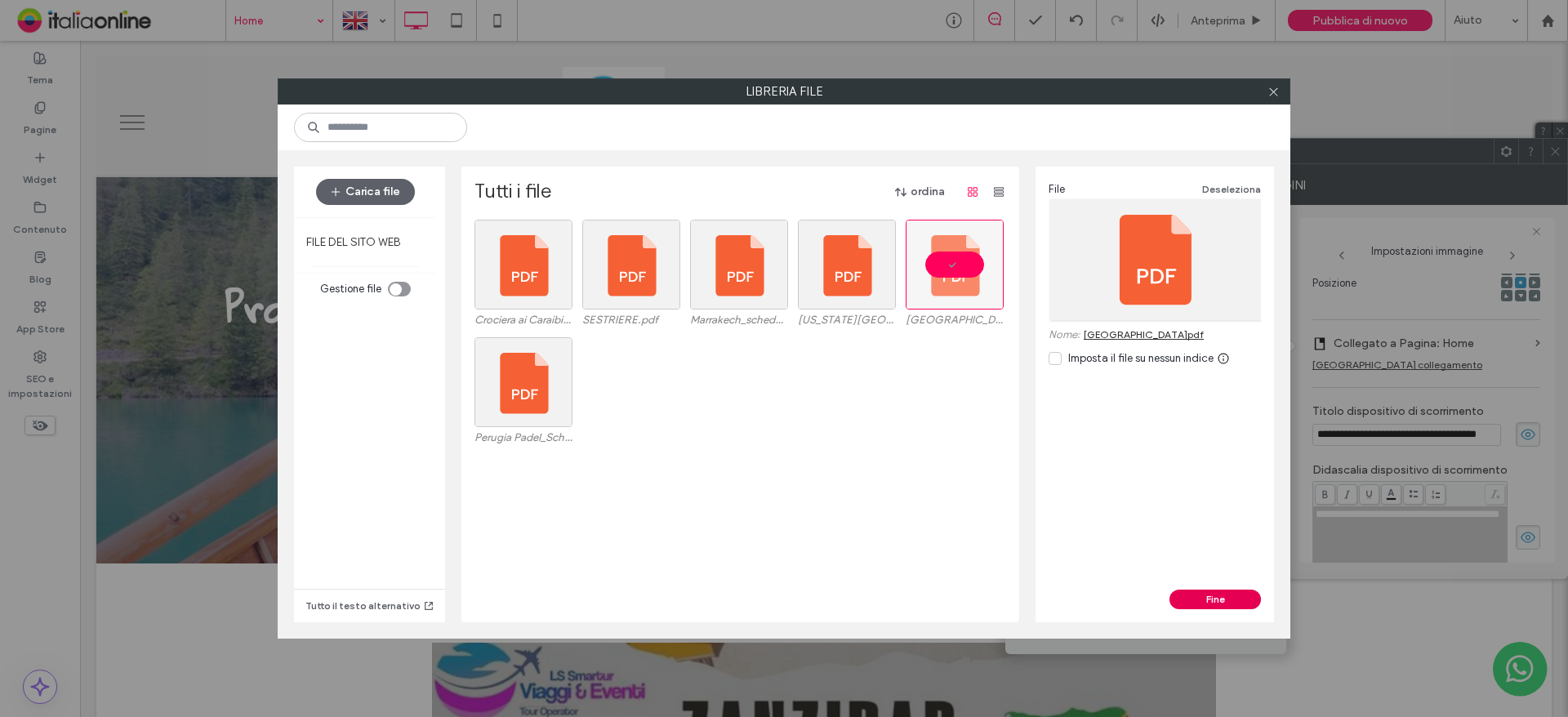
click at [1217, 606] on button "Fine" at bounding box center [1215, 599] width 91 height 19
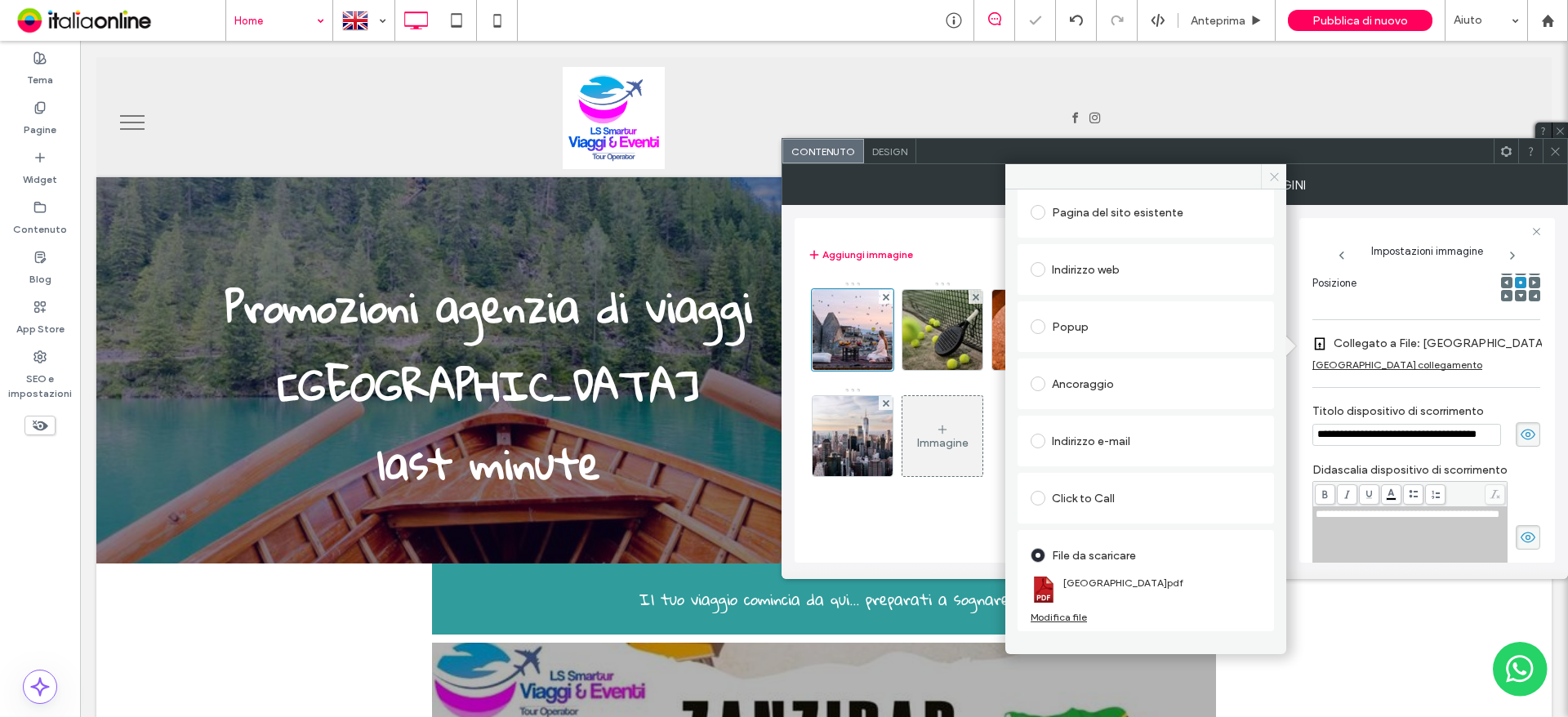
click at [1273, 172] on icon at bounding box center [1274, 177] width 13 height 13
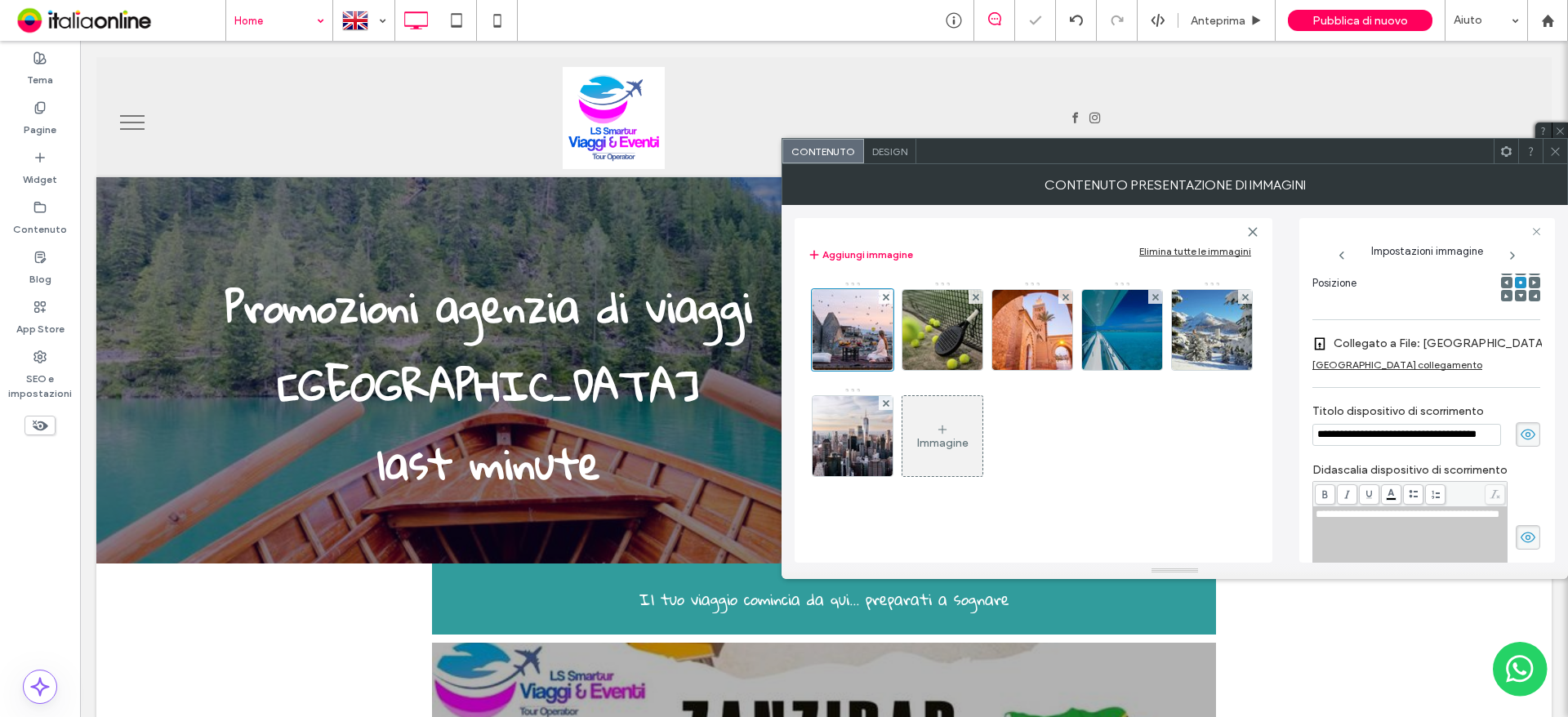
drag, startPoint x: 945, startPoint y: 342, endPoint x: 1077, endPoint y: 353, distance: 132.5
click at [945, 342] on img at bounding box center [943, 329] width 120 height 80
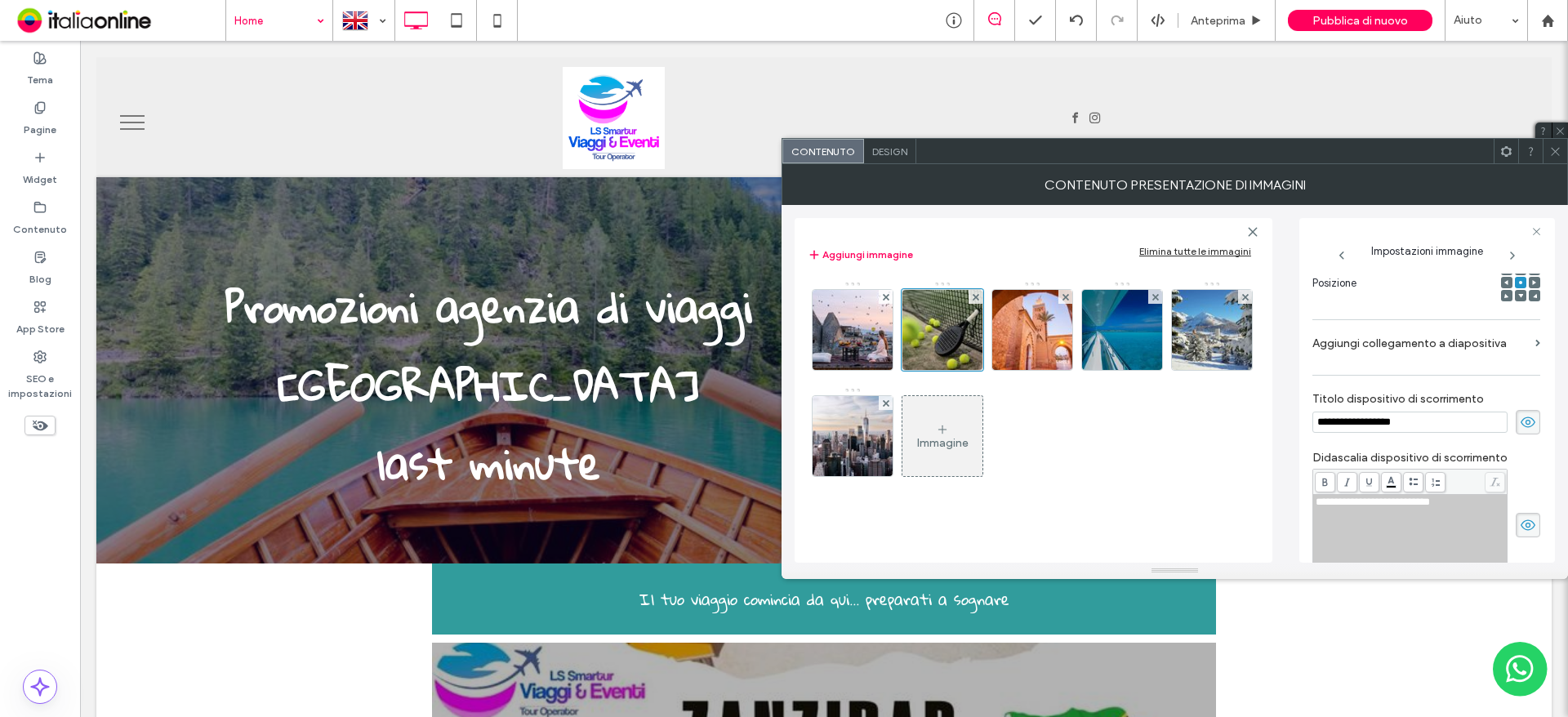
drag, startPoint x: 1430, startPoint y: 427, endPoint x: 1238, endPoint y: 428, distance: 192.0
click at [1239, 428] on div "**********" at bounding box center [1175, 384] width 760 height 358
paste input "**********"
type input "**********"
drag, startPoint x: 1477, startPoint y: 500, endPoint x: 1309, endPoint y: 502, distance: 168.0
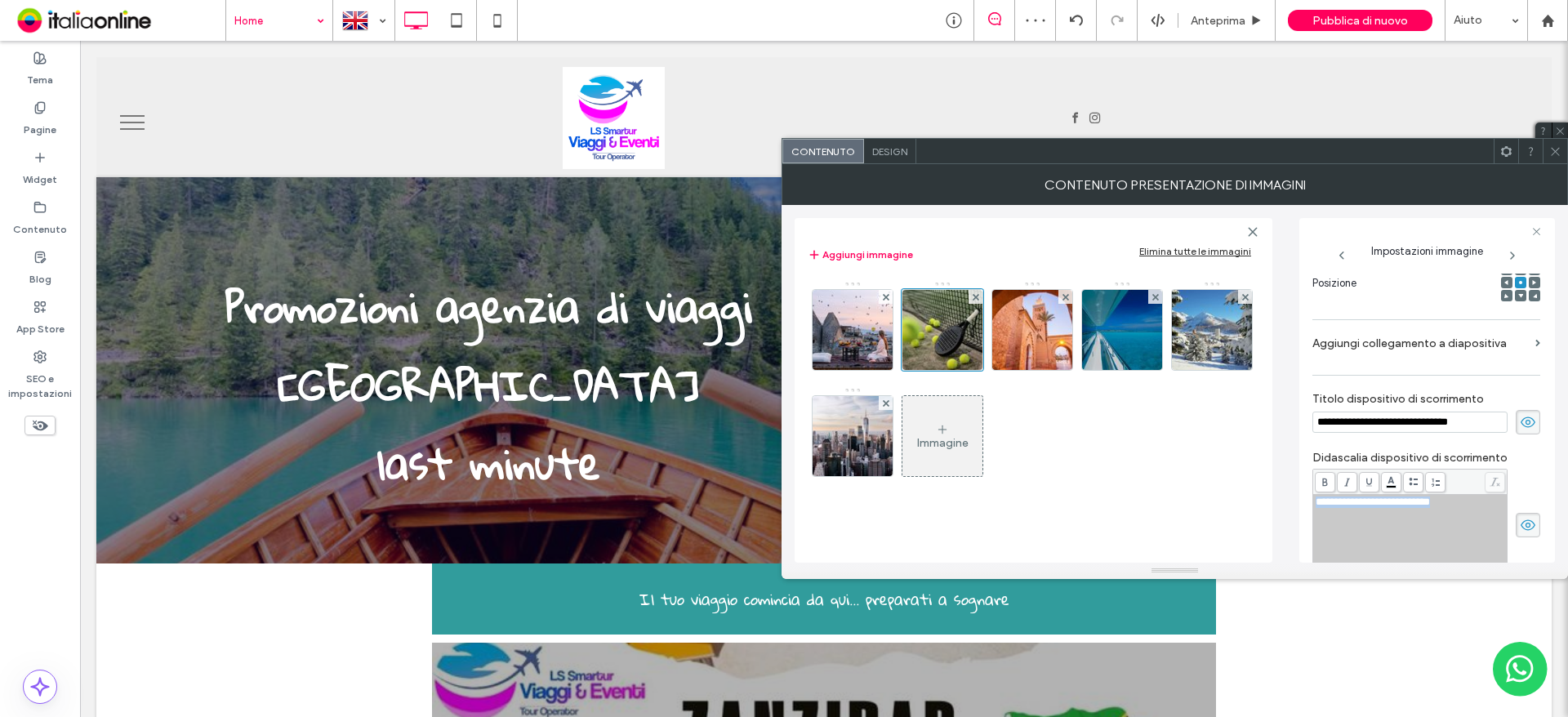
click at [1309, 502] on div "**********" at bounding box center [1427, 390] width 256 height 345
click at [1332, 502] on div "Rich Text Editor" at bounding box center [1410, 502] width 189 height 12
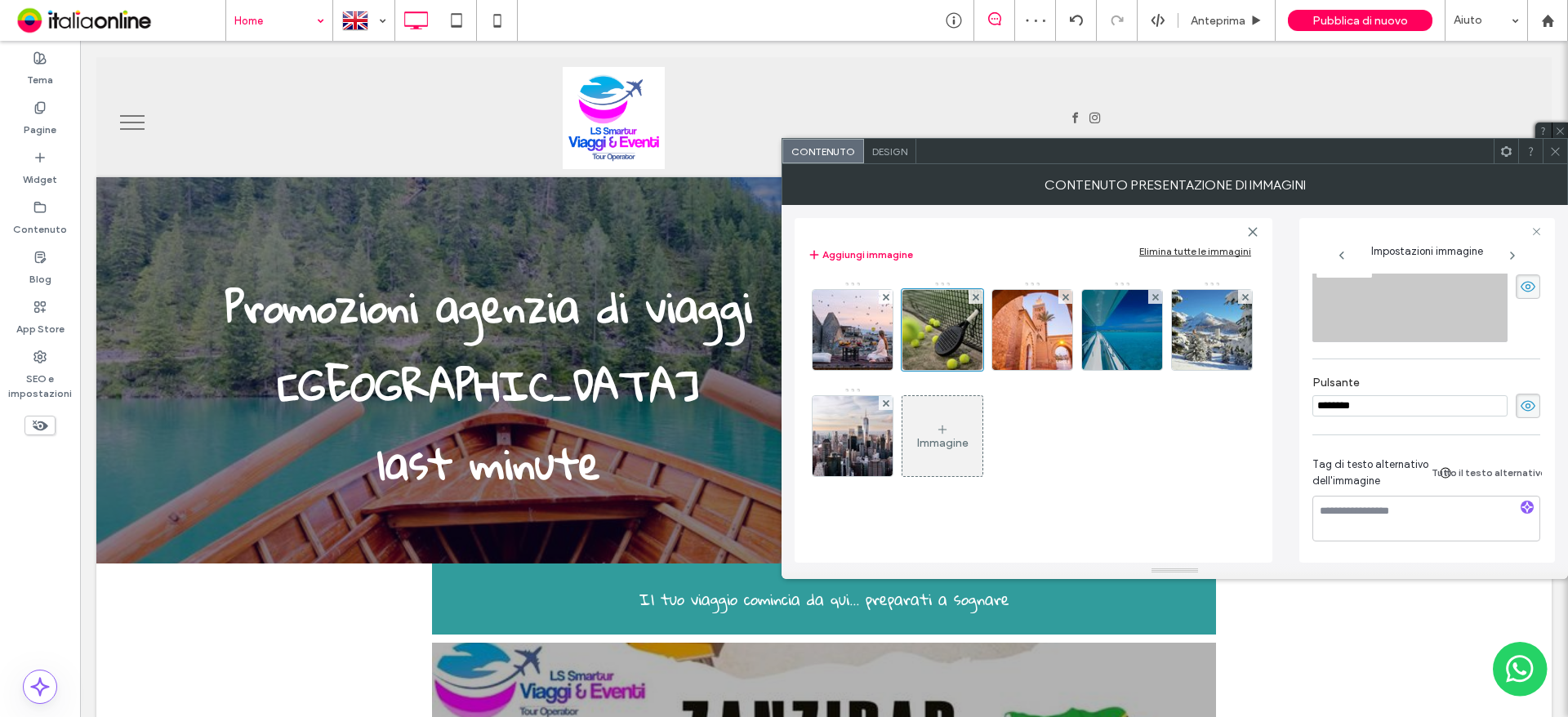
drag, startPoint x: 1392, startPoint y: 399, endPoint x: 1261, endPoint y: 402, distance: 131.0
click at [1261, 402] on div "**********" at bounding box center [1175, 384] width 760 height 358
paste input
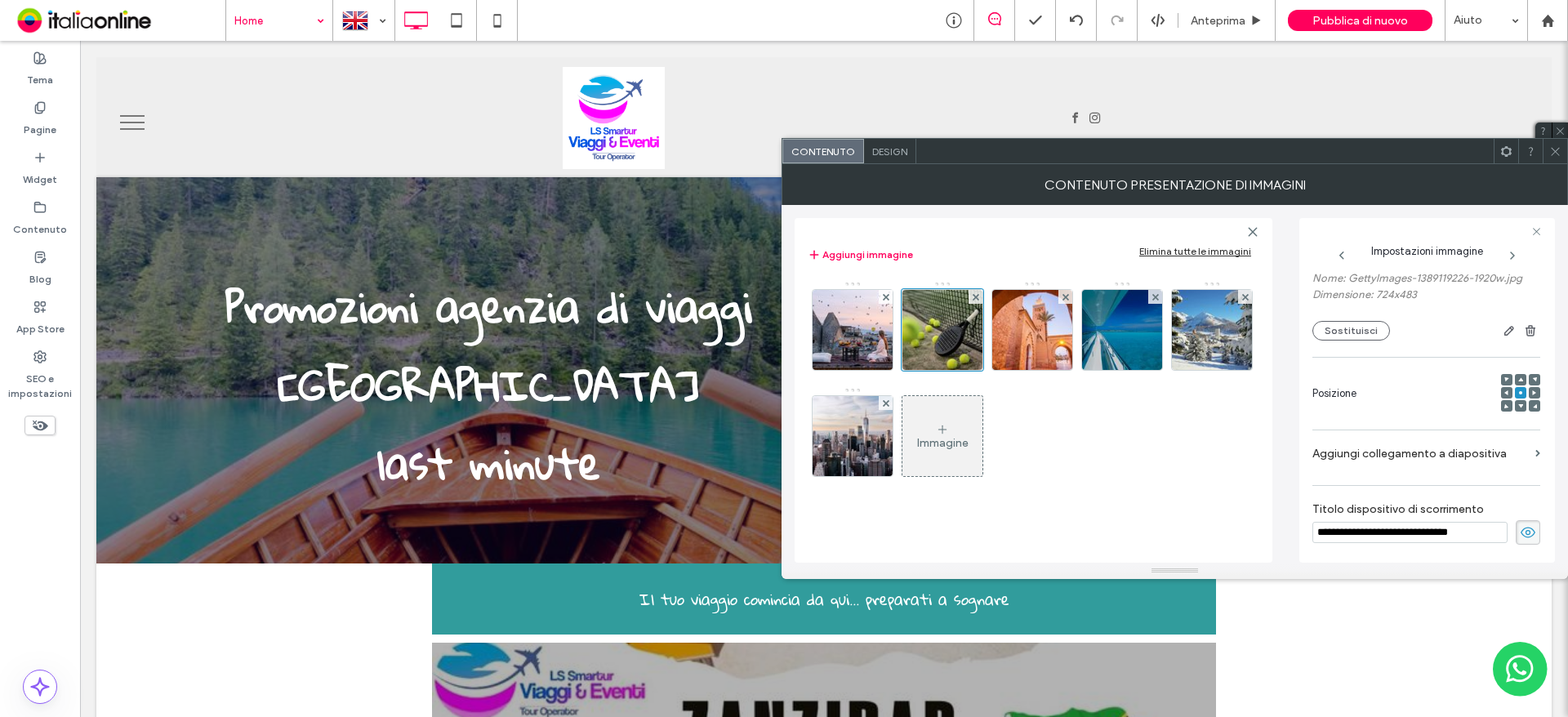
scroll to position [160, 0]
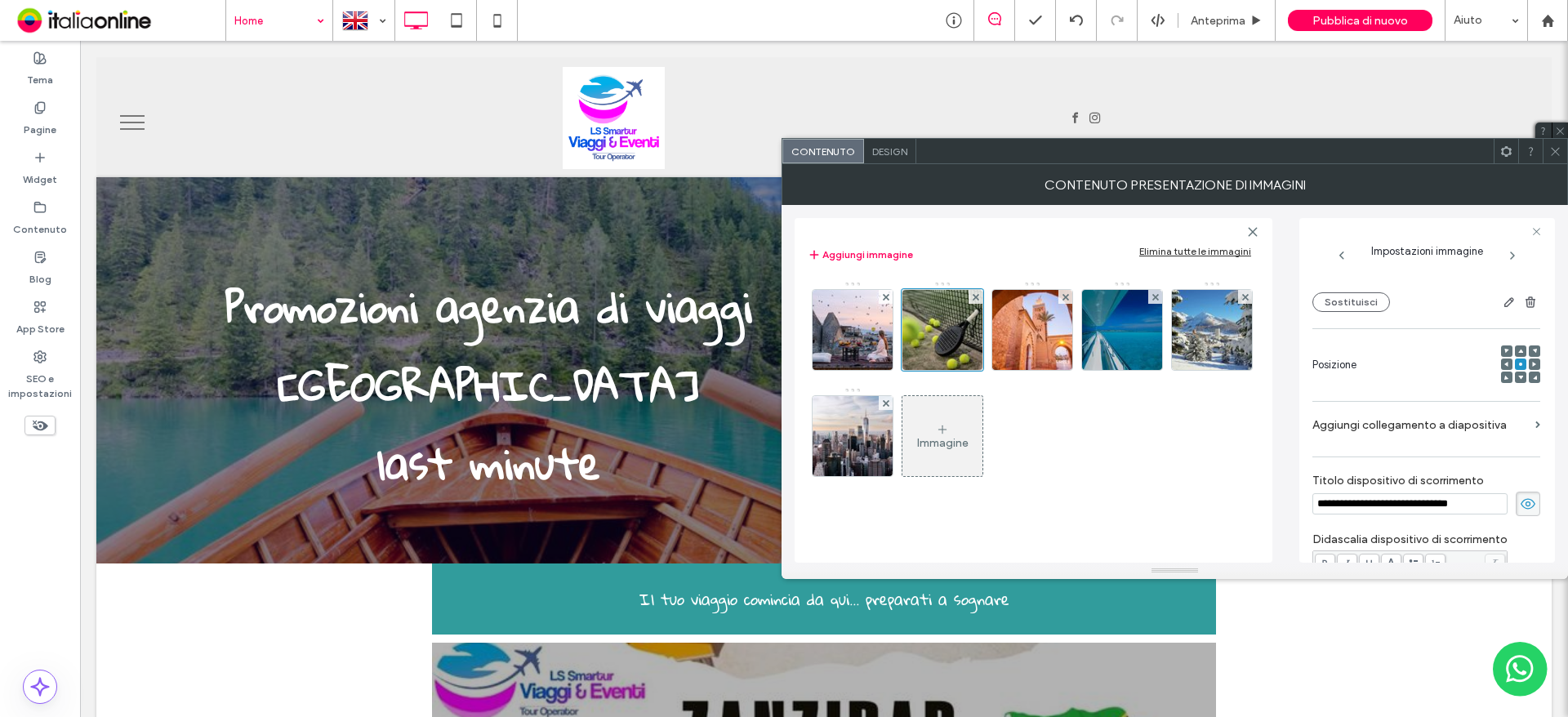
type input "*****"
drag, startPoint x: 1452, startPoint y: 427, endPoint x: 1439, endPoint y: 451, distance: 27.3
click at [1452, 427] on label "Aggiungi collegamento a diapositiva" at bounding box center [1420, 426] width 216 height 30
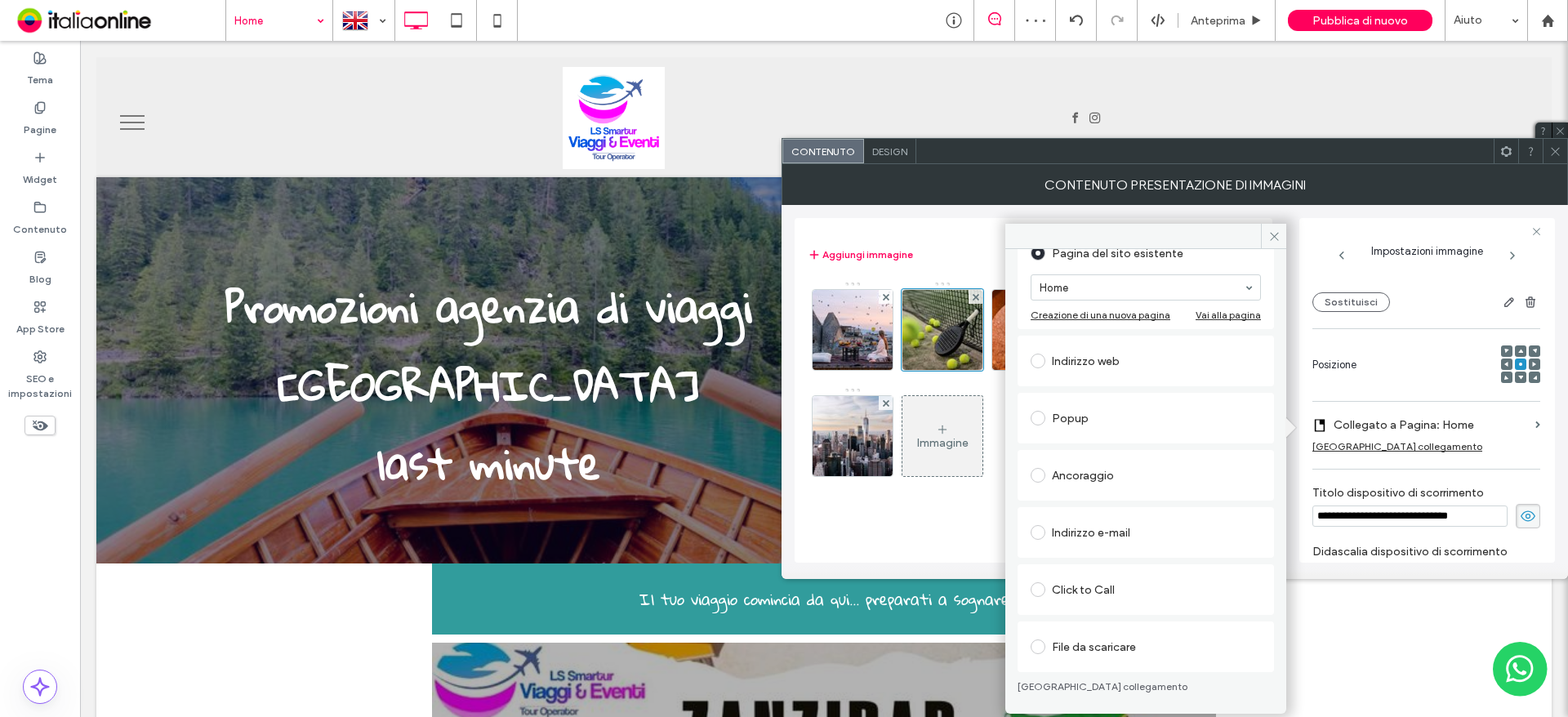
click at [1145, 644] on div "File da scaricare" at bounding box center [1146, 647] width 231 height 26
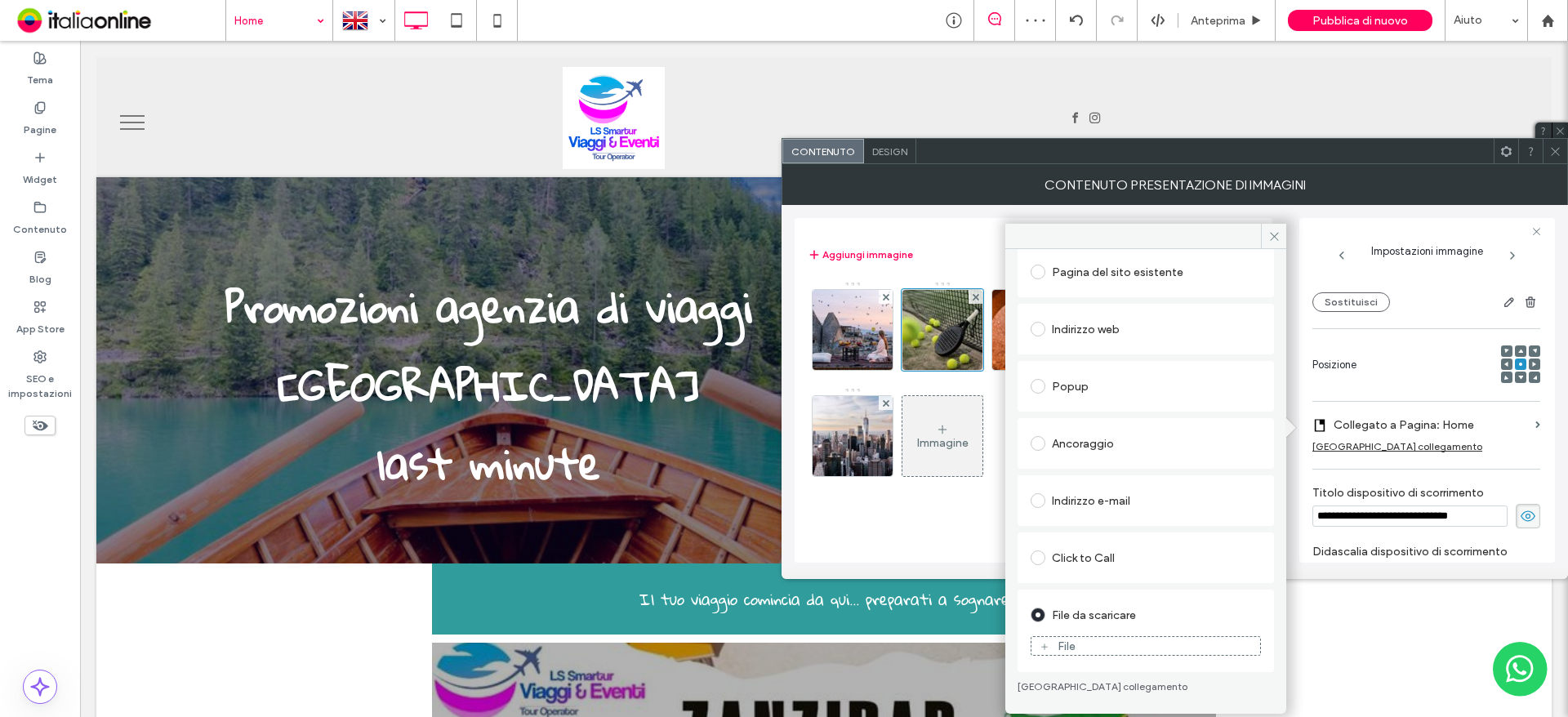
drag, startPoint x: 1034, startPoint y: 635, endPoint x: 1046, endPoint y: 638, distance: 12.4
click at [1034, 635] on div "File" at bounding box center [1146, 646] width 231 height 36
click at [1052, 641] on div "File" at bounding box center [1146, 645] width 229 height 14
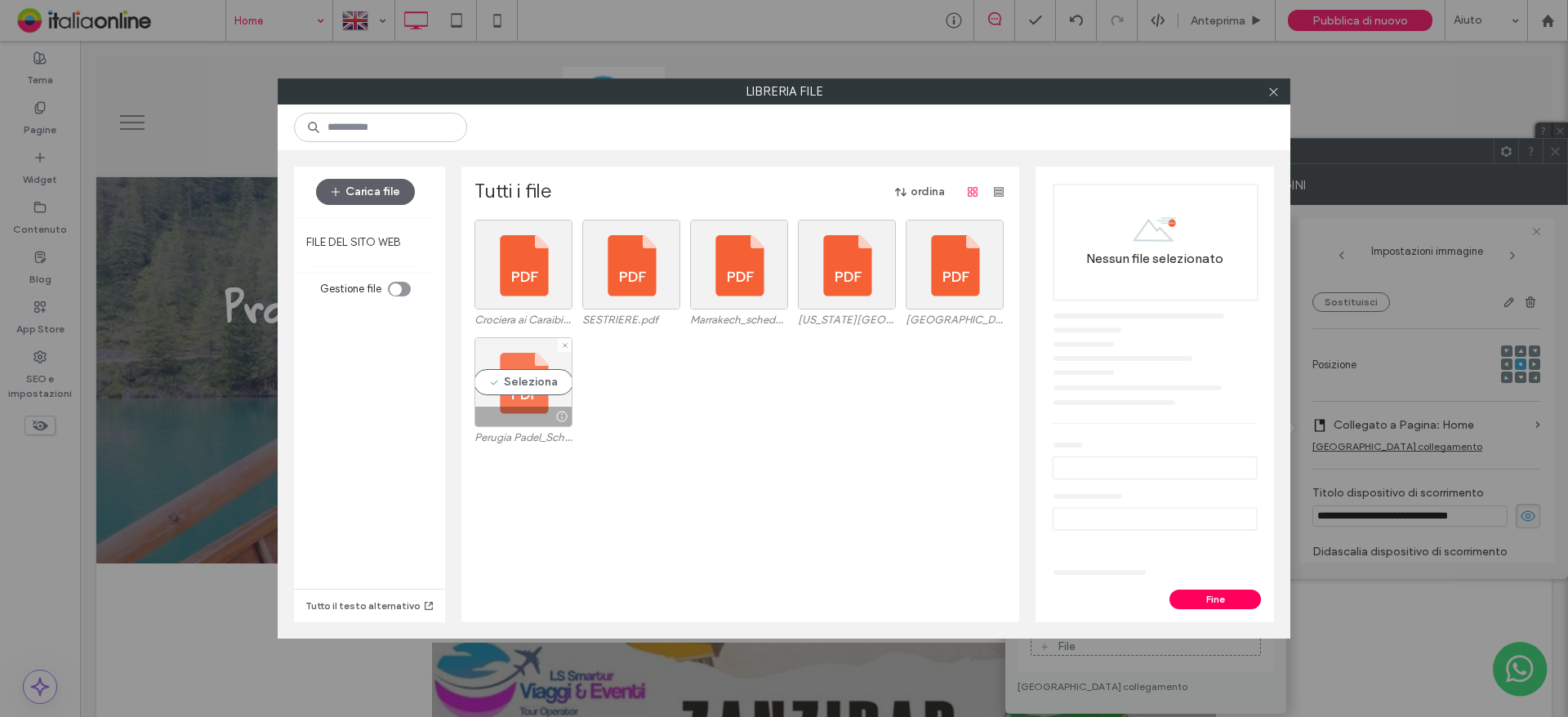
click at [544, 399] on div "Seleziona" at bounding box center [524, 382] width 98 height 90
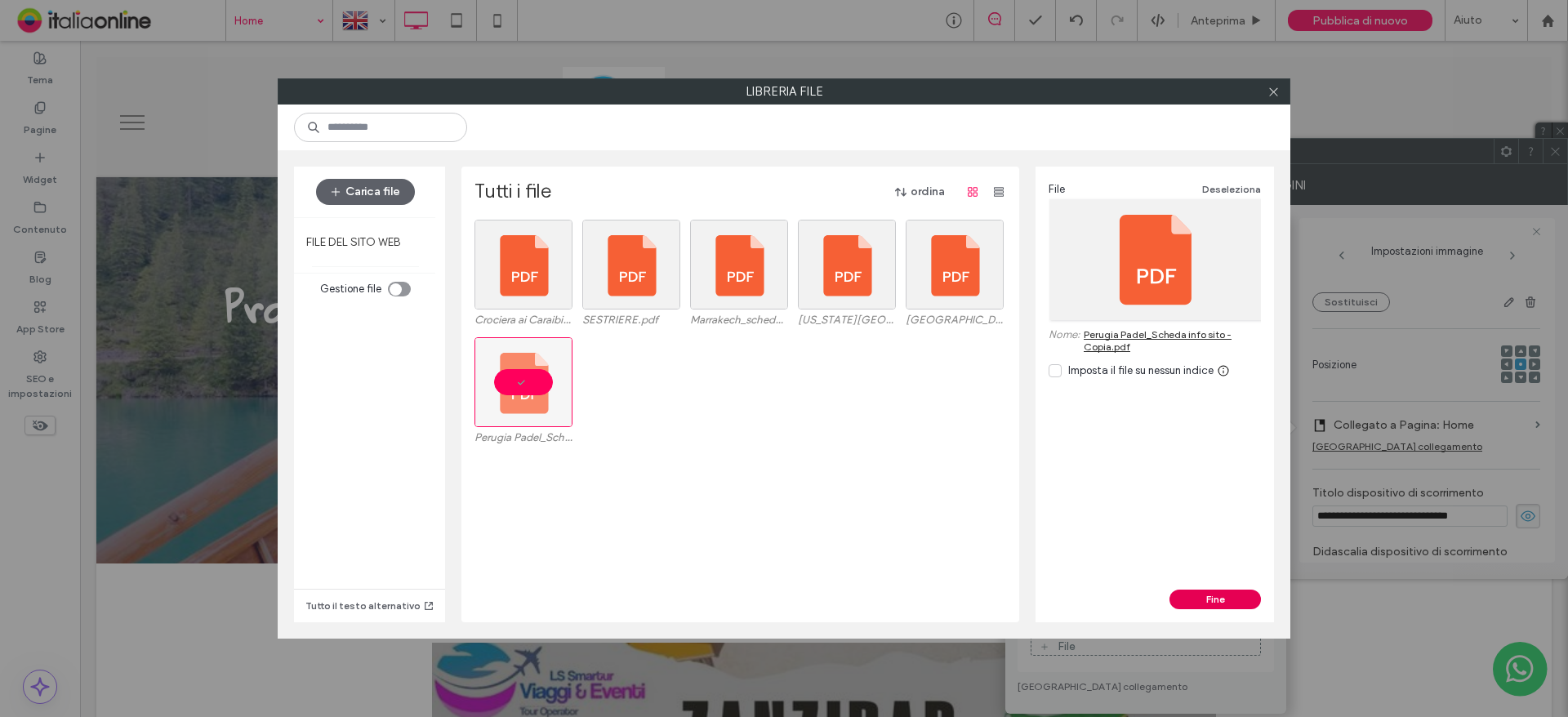
click at [1216, 595] on button "Fine" at bounding box center [1215, 599] width 91 height 19
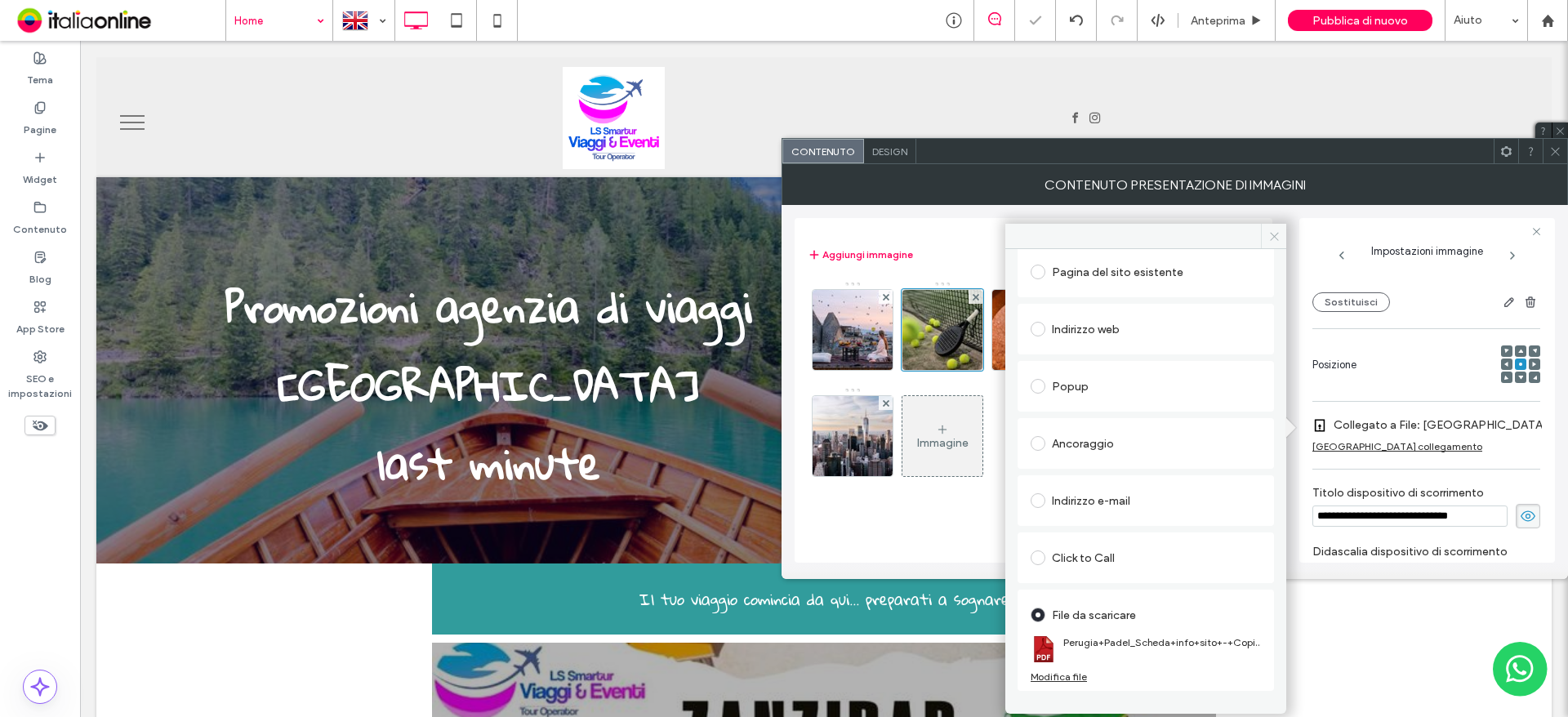
click at [1272, 240] on icon at bounding box center [1274, 236] width 13 height 13
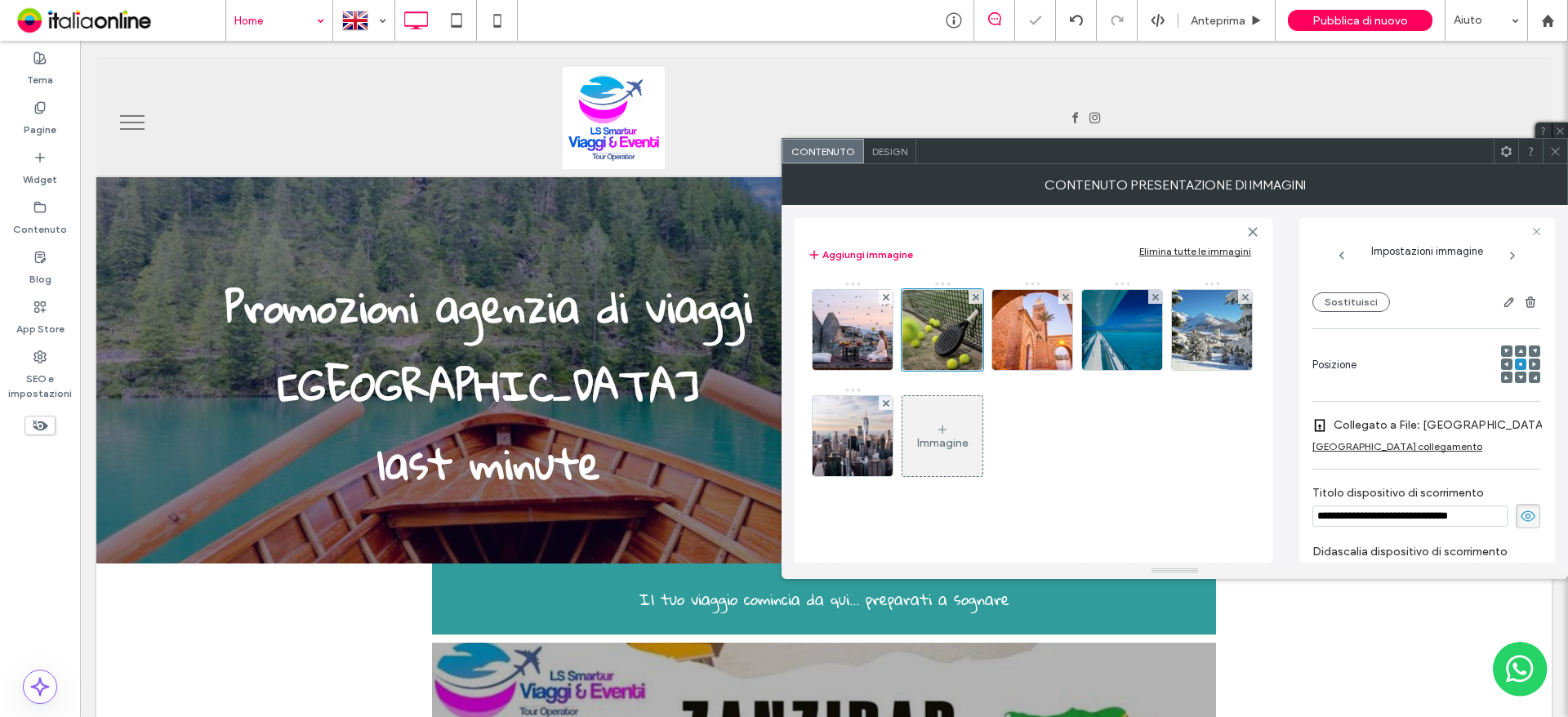
drag, startPoint x: 1034, startPoint y: 340, endPoint x: 1310, endPoint y: 375, distance: 278.2
click at [1034, 340] on img at bounding box center [1033, 329] width 120 height 80
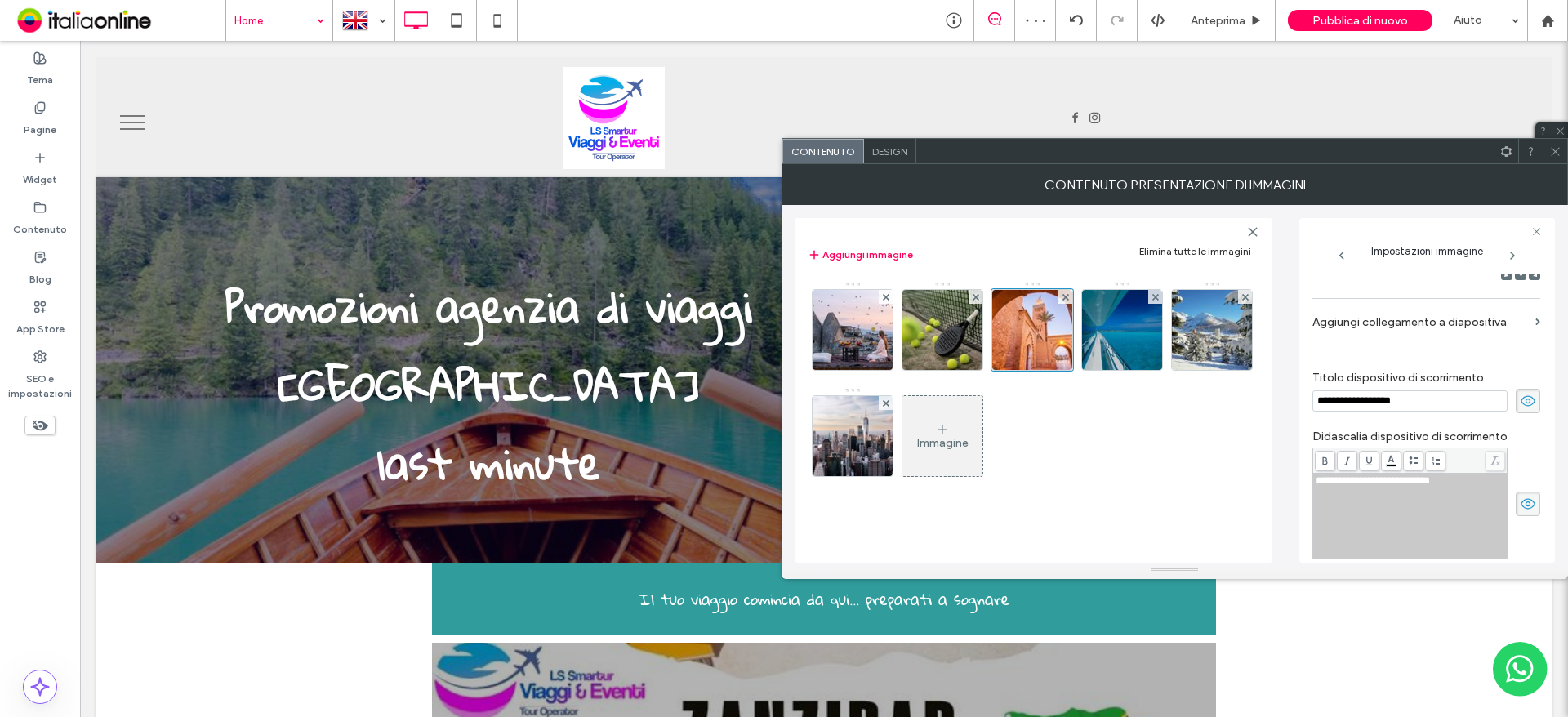
scroll to position [486, 0]
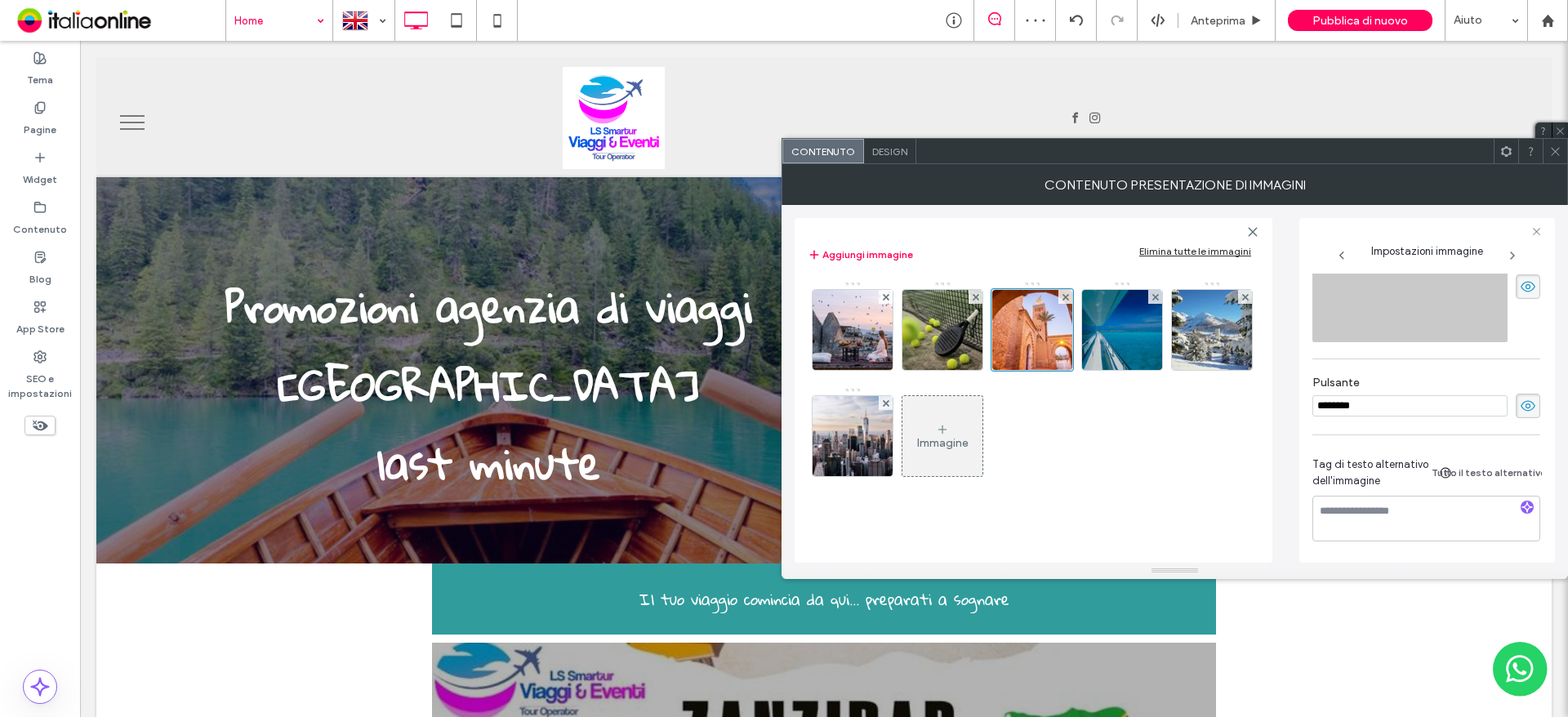
drag, startPoint x: 1398, startPoint y: 403, endPoint x: 1235, endPoint y: 403, distance: 163.0
click at [1236, 403] on div "**********" at bounding box center [1175, 384] width 760 height 358
paste input
type input "*****"
click at [1131, 342] on img at bounding box center [1122, 329] width 107 height 80
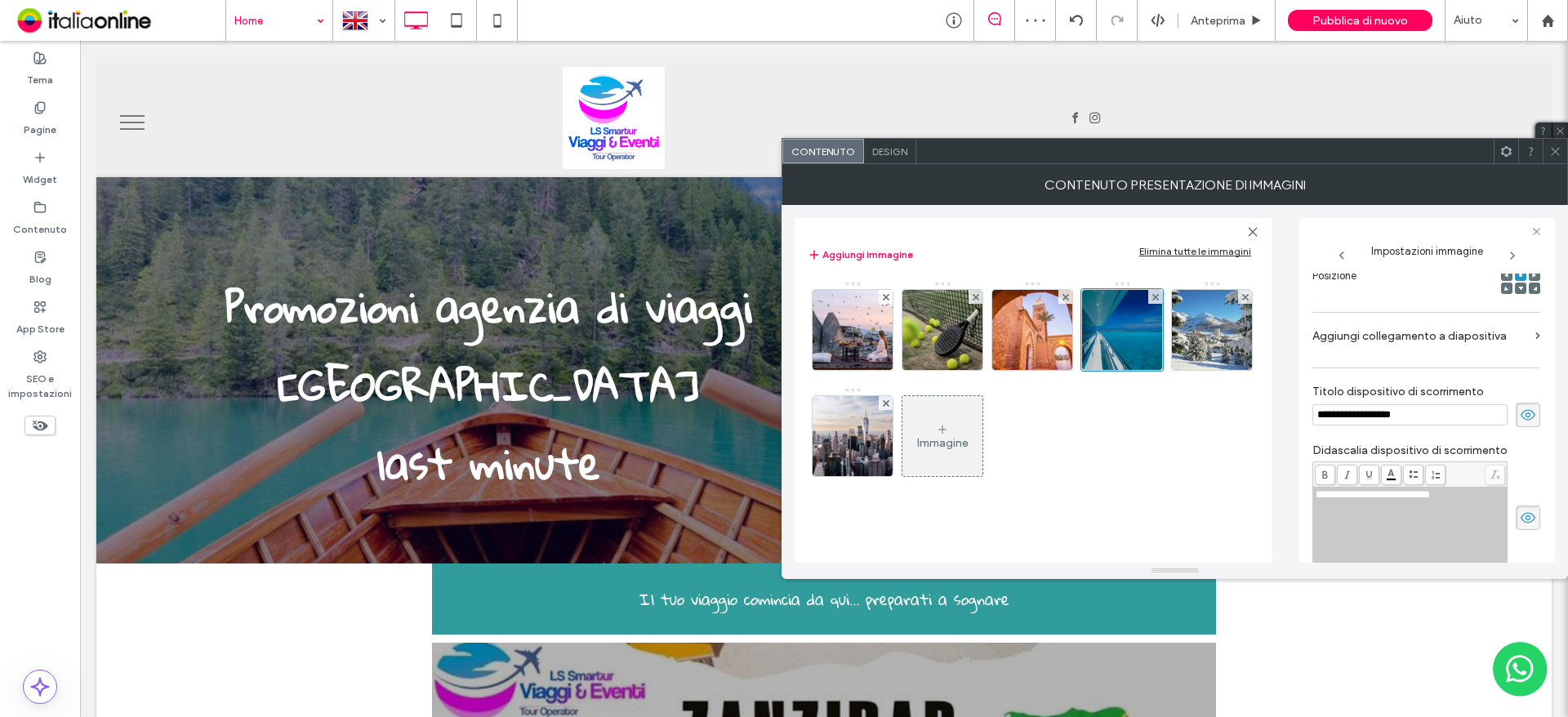
scroll to position [498, 0]
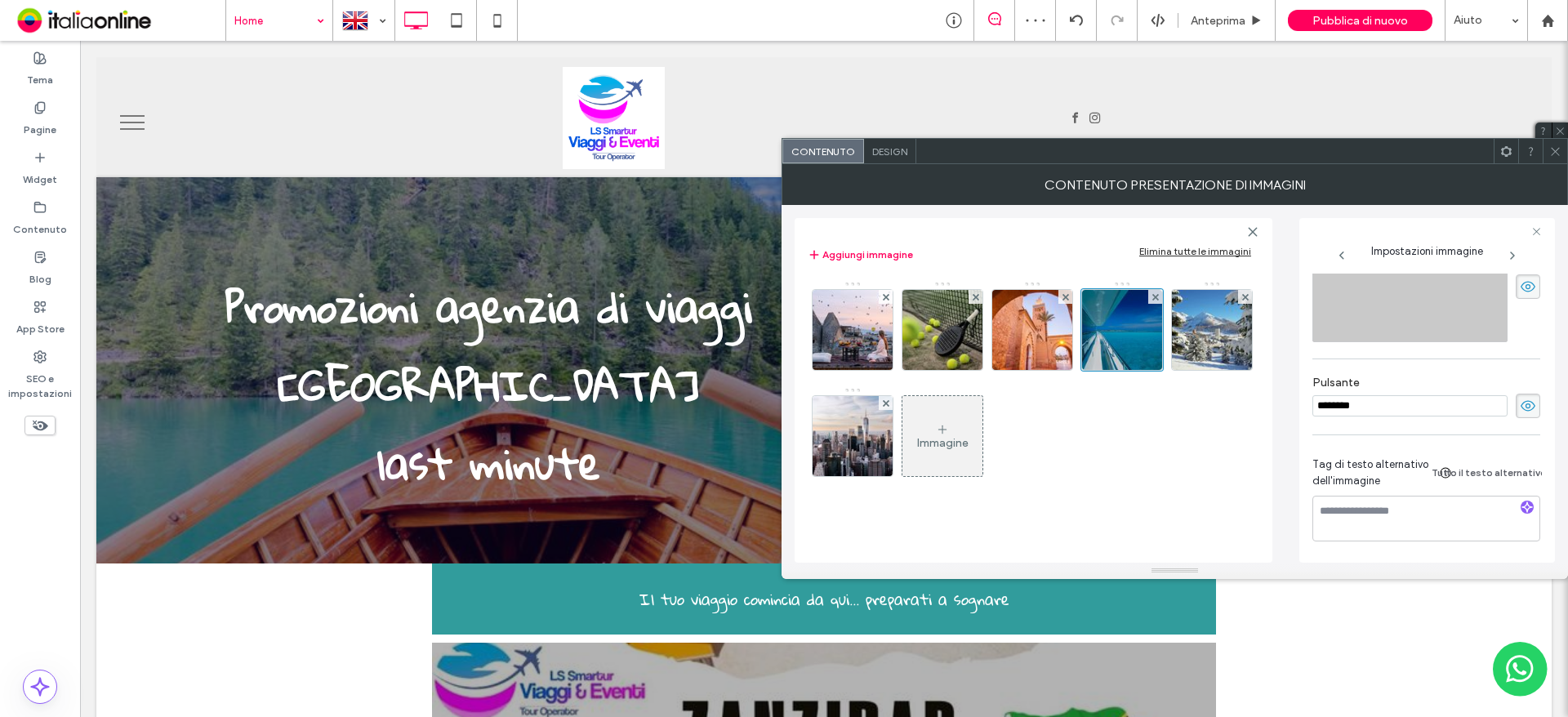
drag, startPoint x: 1359, startPoint y: 405, endPoint x: 1217, endPoint y: 406, distance: 142.0
click at [1223, 405] on div "**********" at bounding box center [1175, 384] width 760 height 358
paste input
type input "*****"
click at [1206, 341] on img at bounding box center [1213, 329] width 120 height 80
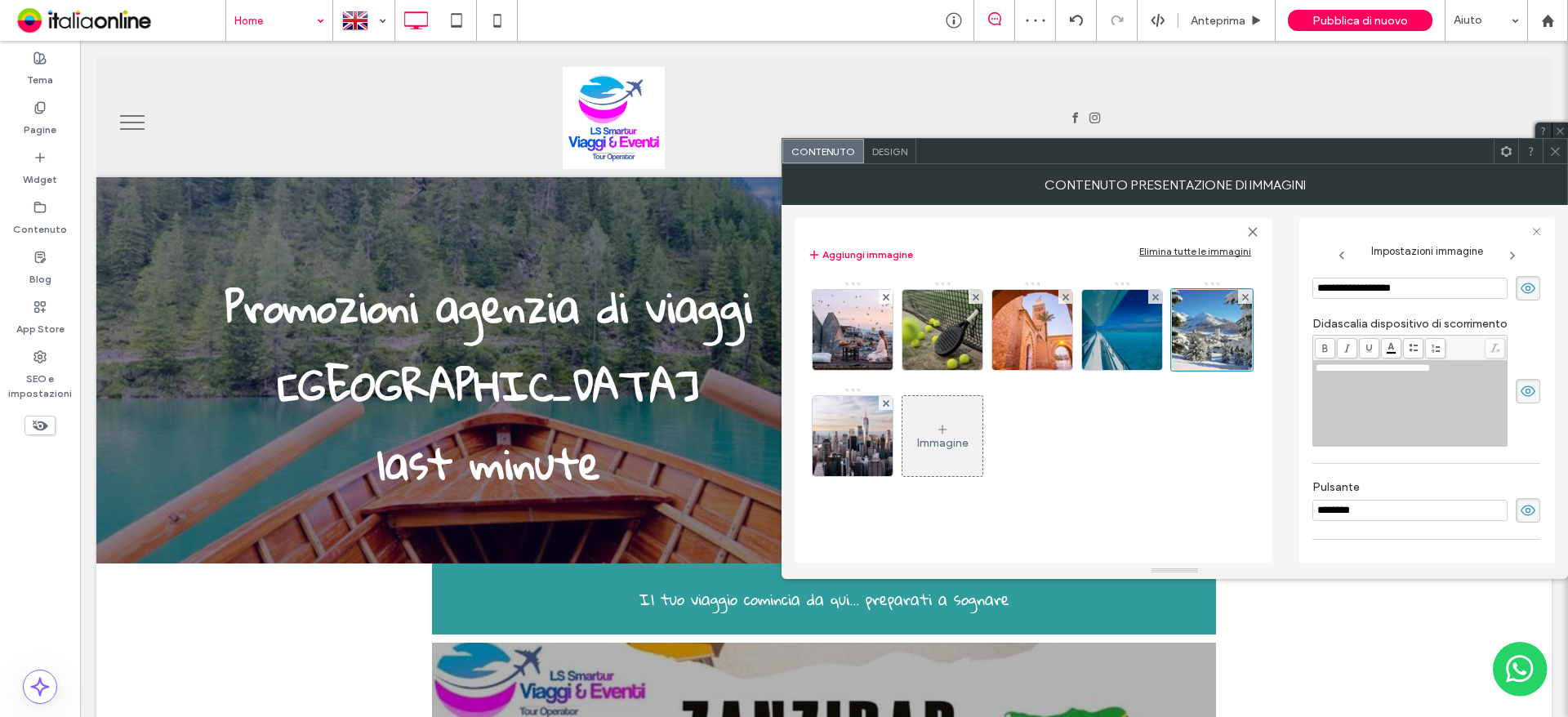
scroll to position [486, 0]
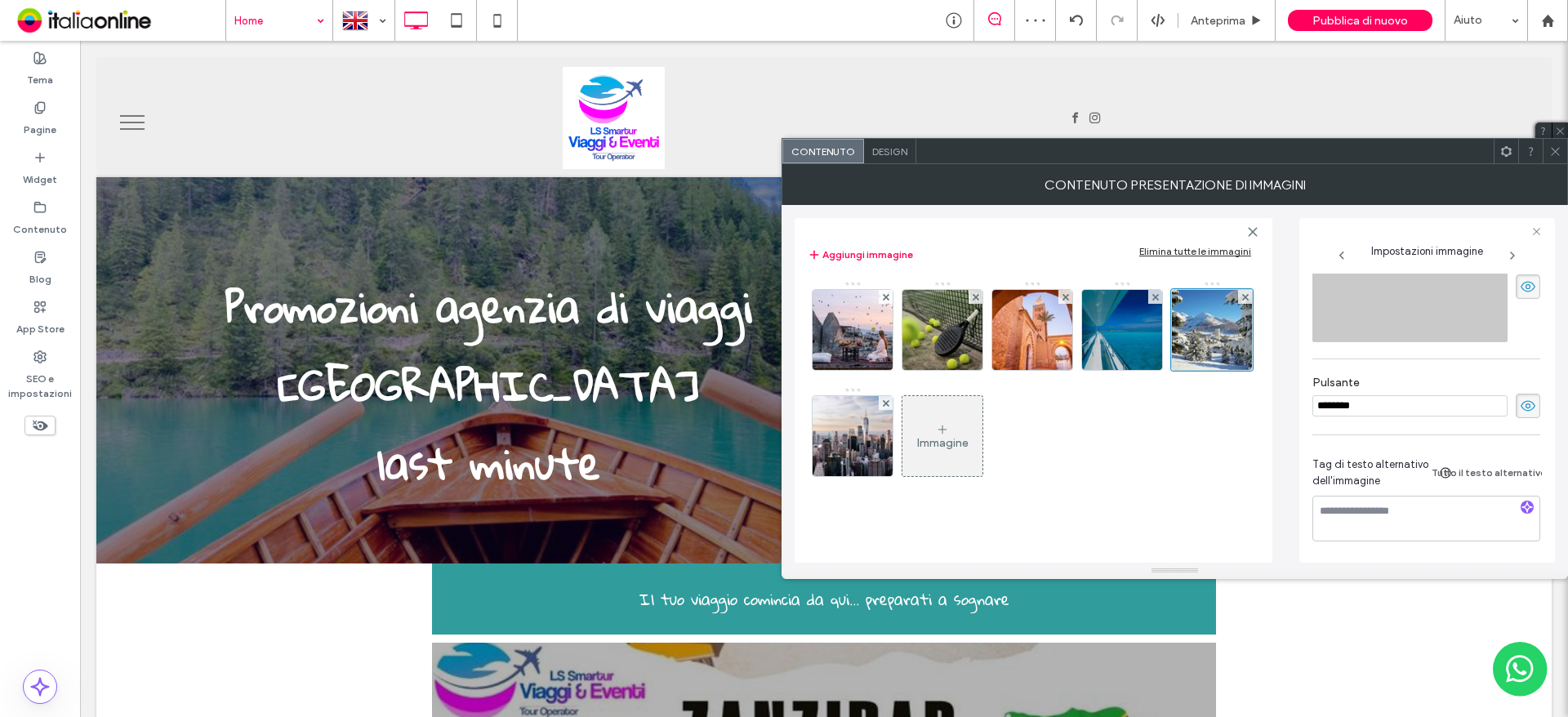
drag, startPoint x: 1392, startPoint y: 403, endPoint x: 1235, endPoint y: 404, distance: 157.0
click at [1245, 404] on div "**********" at bounding box center [1175, 384] width 760 height 358
paste input
type input "*****"
click at [862, 442] on img at bounding box center [853, 436] width 120 height 80
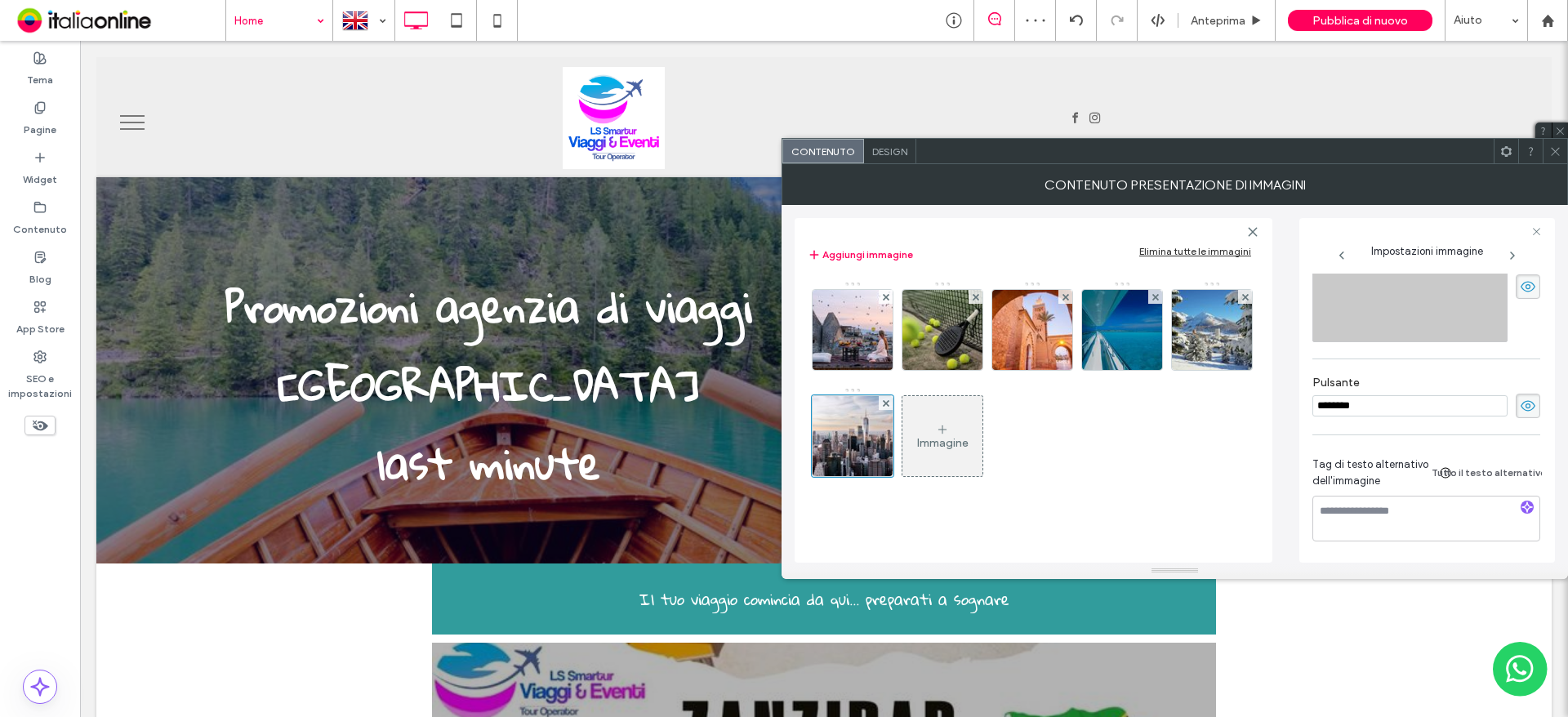
drag, startPoint x: 1397, startPoint y: 405, endPoint x: 1218, endPoint y: 405, distance: 179.0
click at [1229, 405] on div "**********" at bounding box center [1175, 384] width 760 height 358
paste input
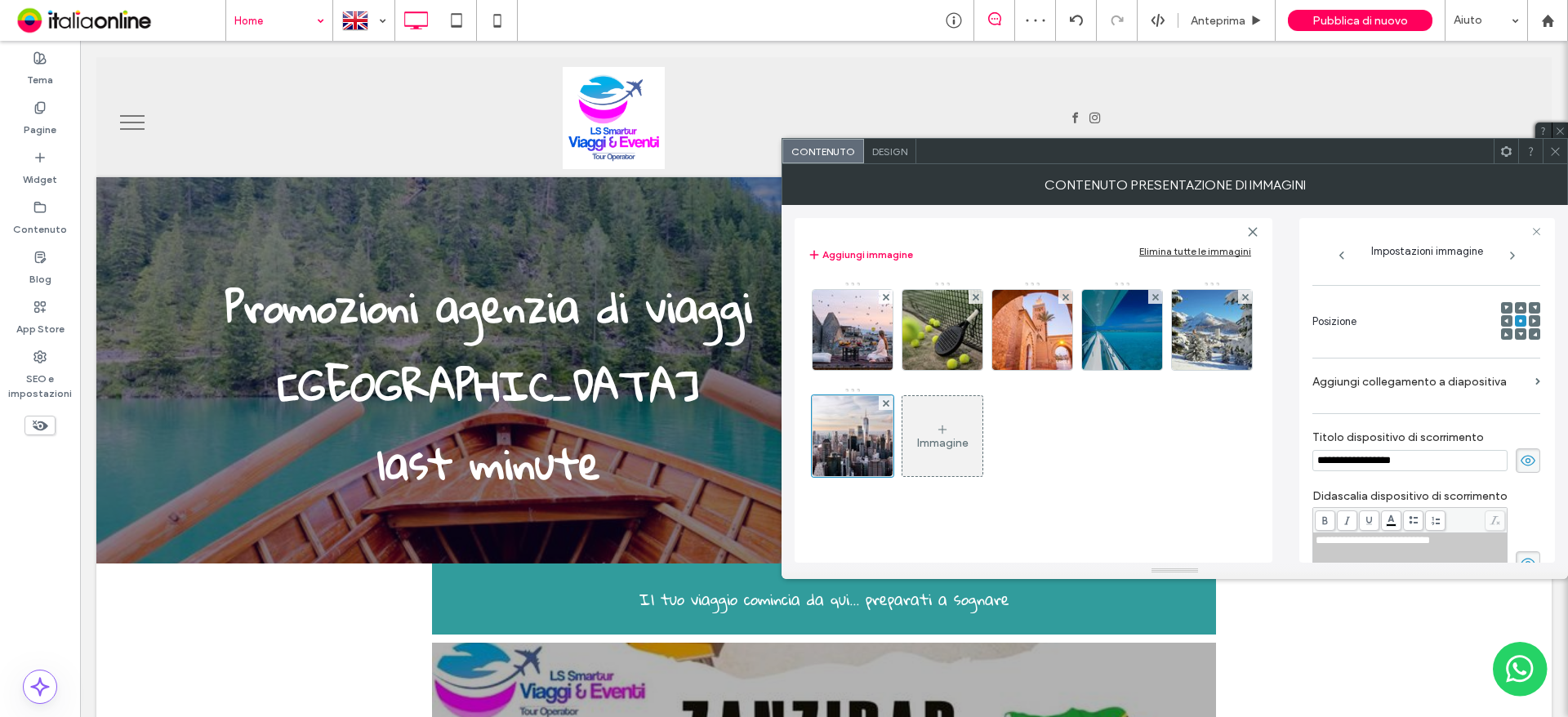
scroll to position [160, 0]
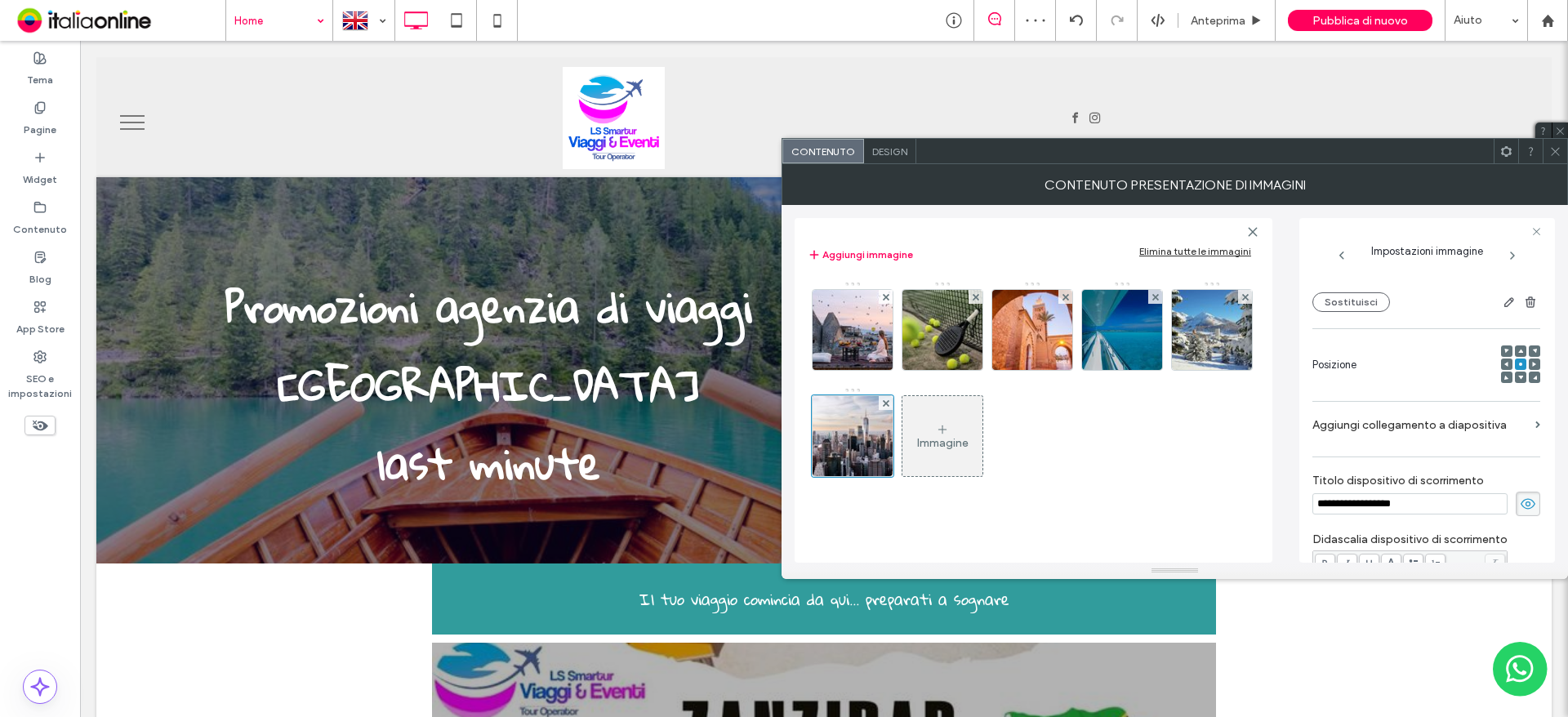
type input "*****"
drag, startPoint x: 1466, startPoint y: 430, endPoint x: 1455, endPoint y: 430, distance: 11.0
click at [1466, 430] on label "Aggiungi collegamento a diapositiva" at bounding box center [1420, 426] width 216 height 30
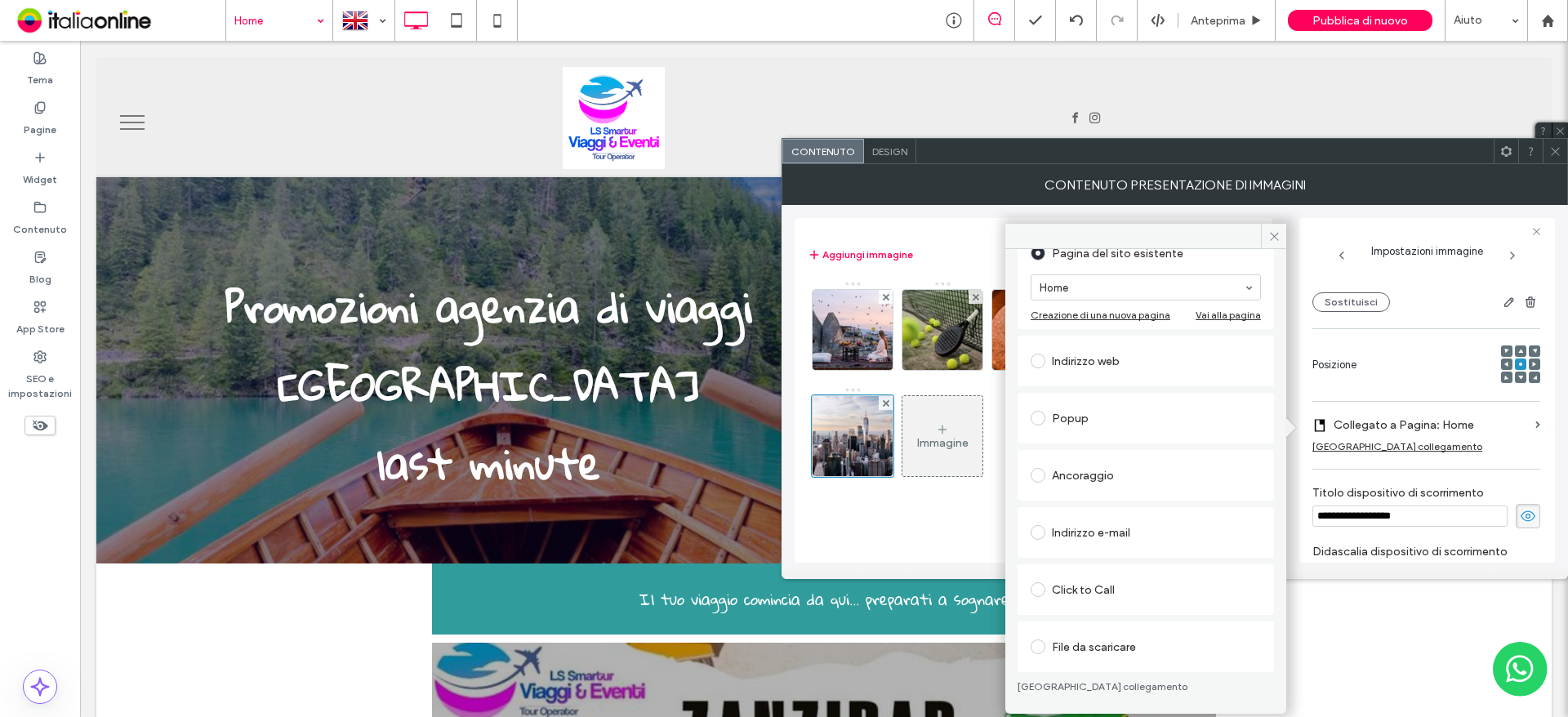
click at [1120, 653] on div "File da scaricare" at bounding box center [1146, 647] width 231 height 26
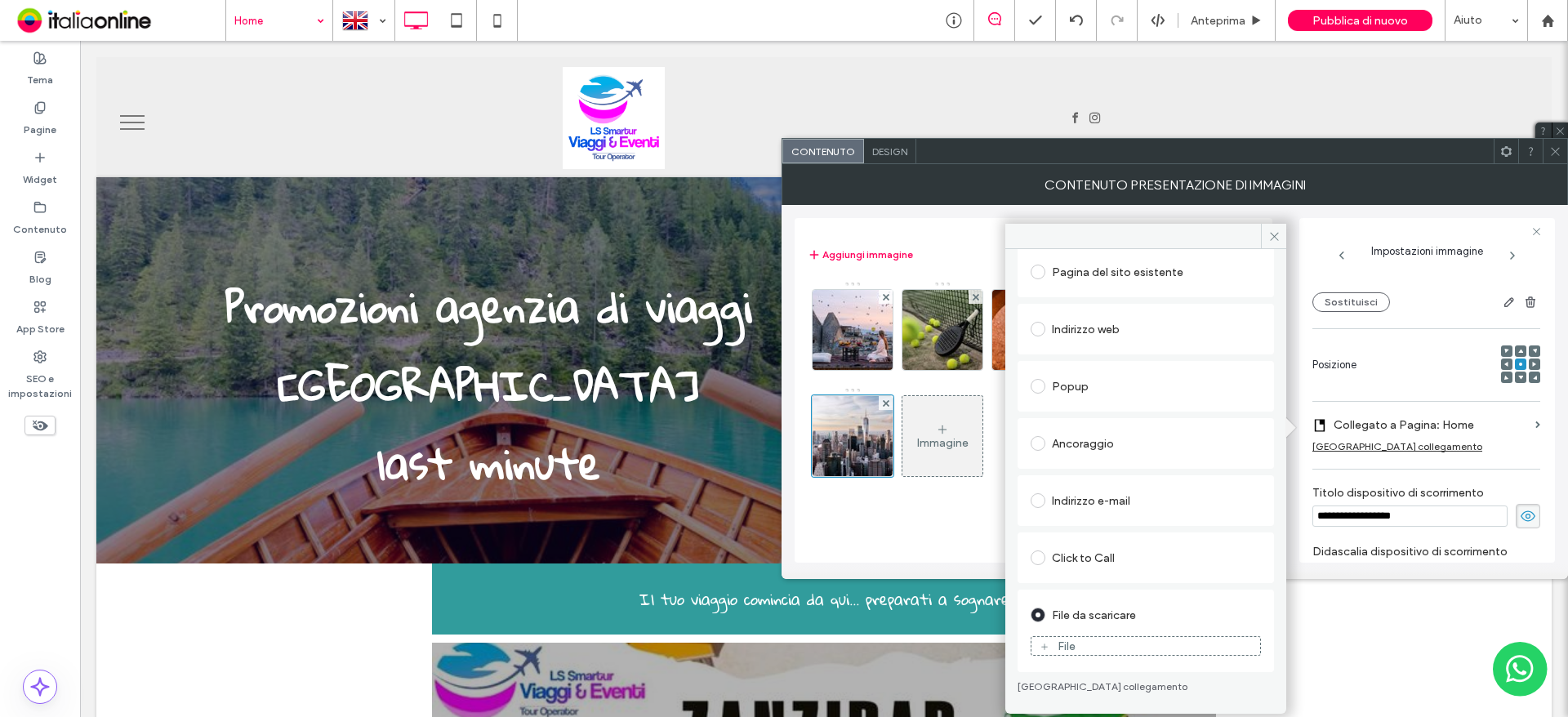
click at [1100, 644] on div "File" at bounding box center [1146, 645] width 229 height 14
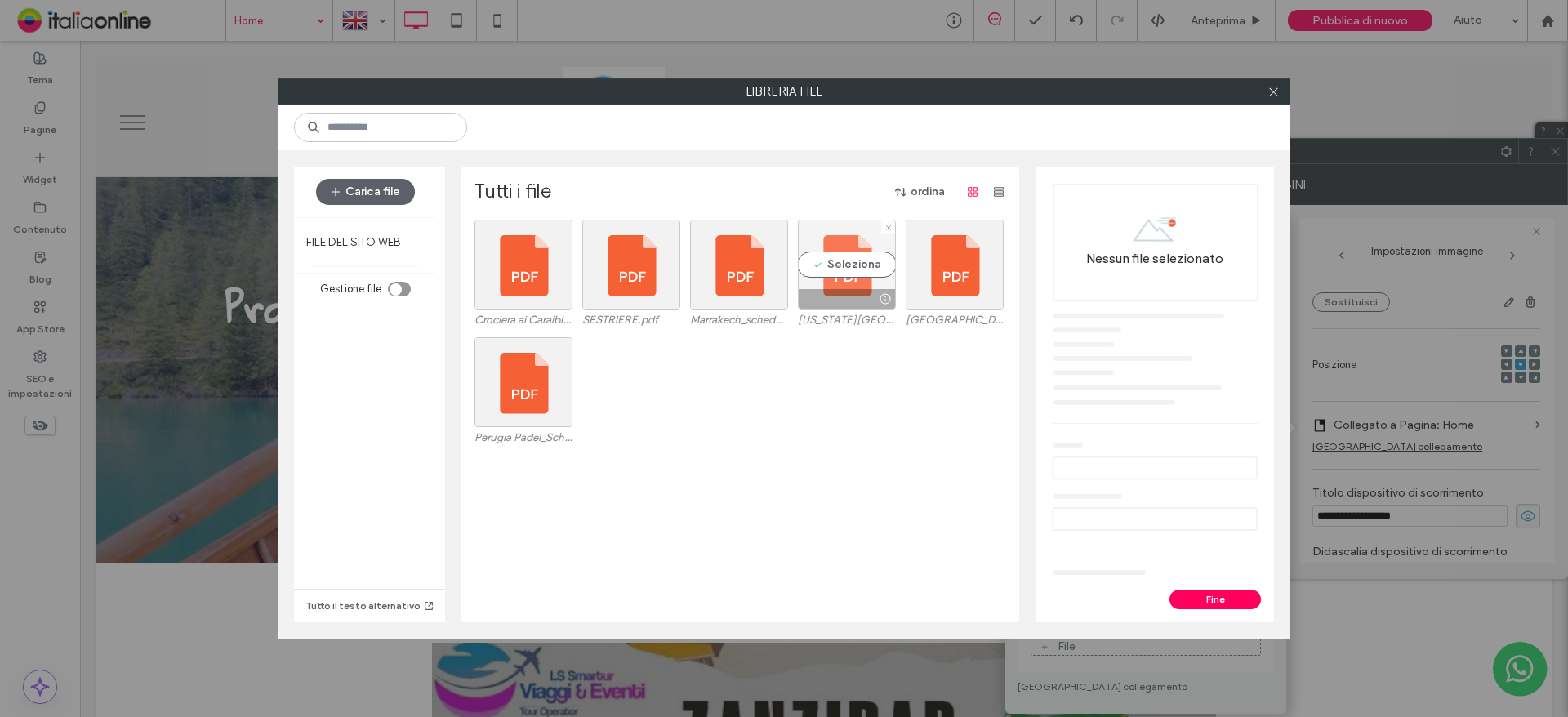
click at [822, 286] on div "Seleziona" at bounding box center [847, 264] width 98 height 90
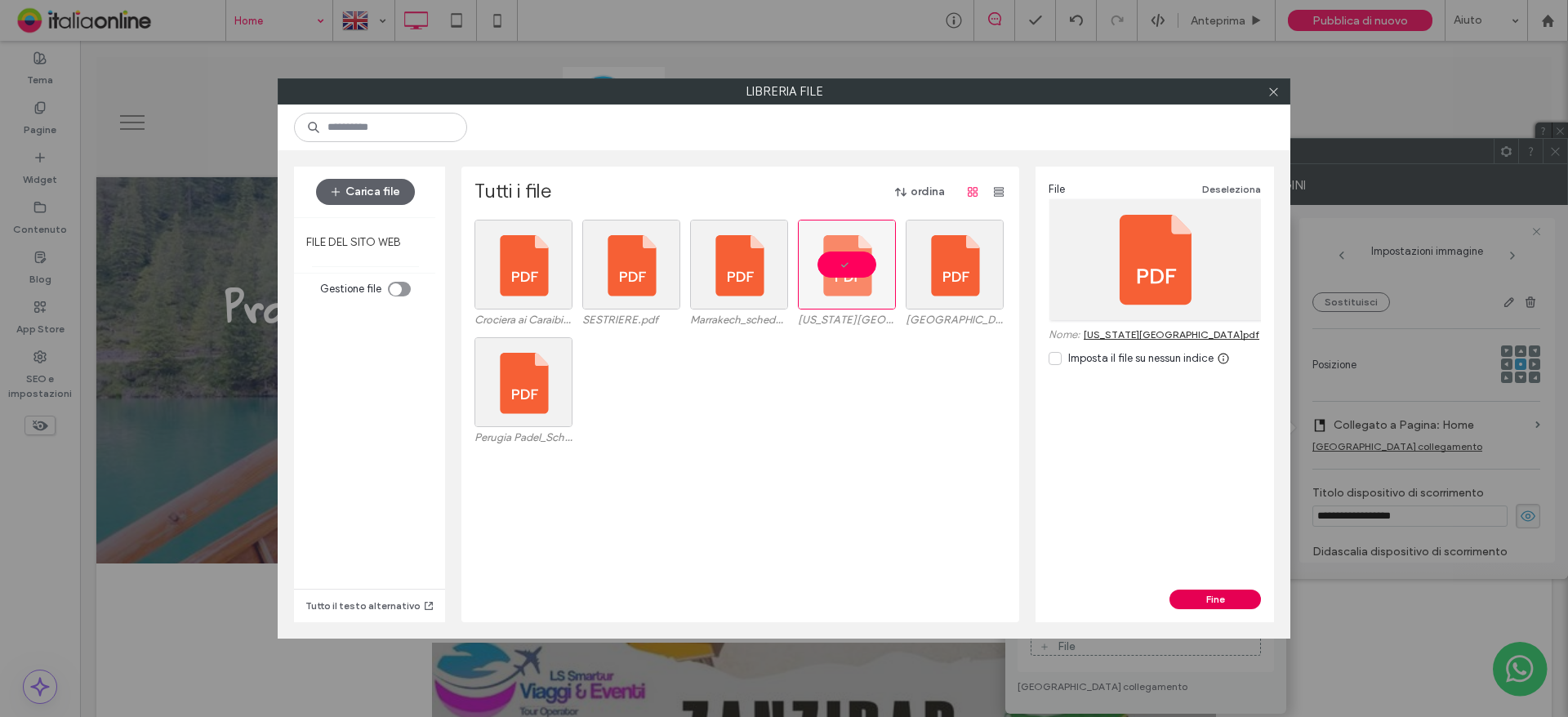
click at [1214, 593] on button "Fine" at bounding box center [1215, 599] width 91 height 19
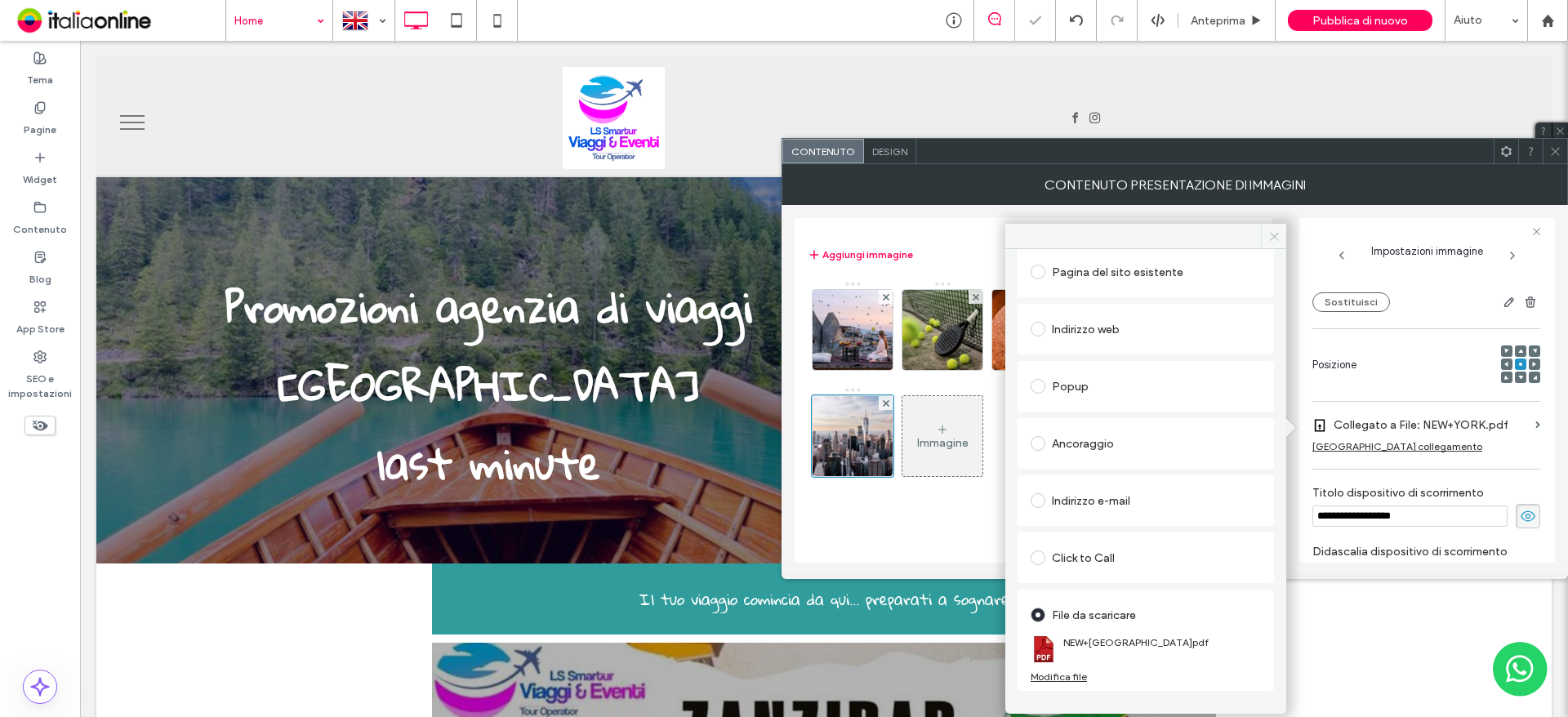
click at [1272, 239] on icon at bounding box center [1274, 236] width 13 height 13
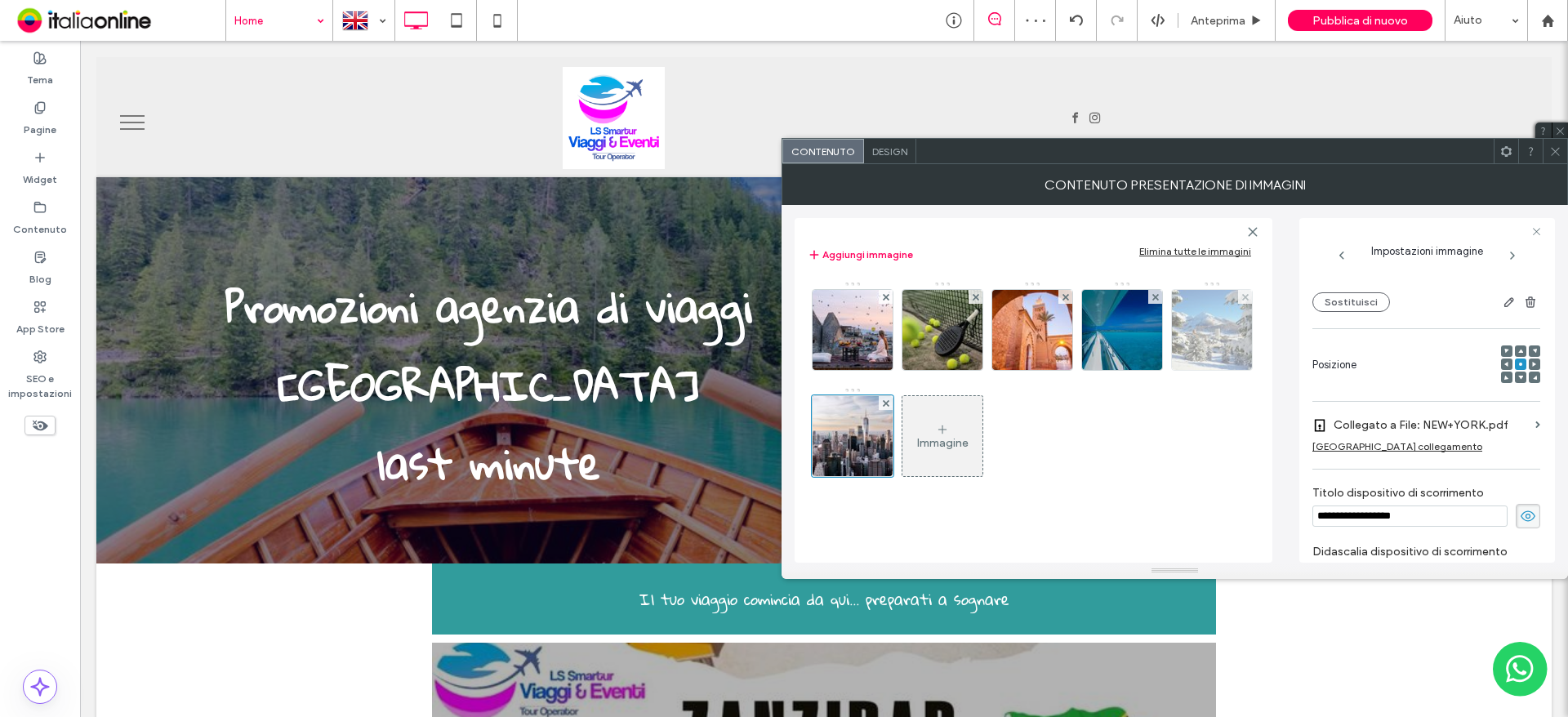
click at [1222, 317] on img at bounding box center [1213, 329] width 120 height 80
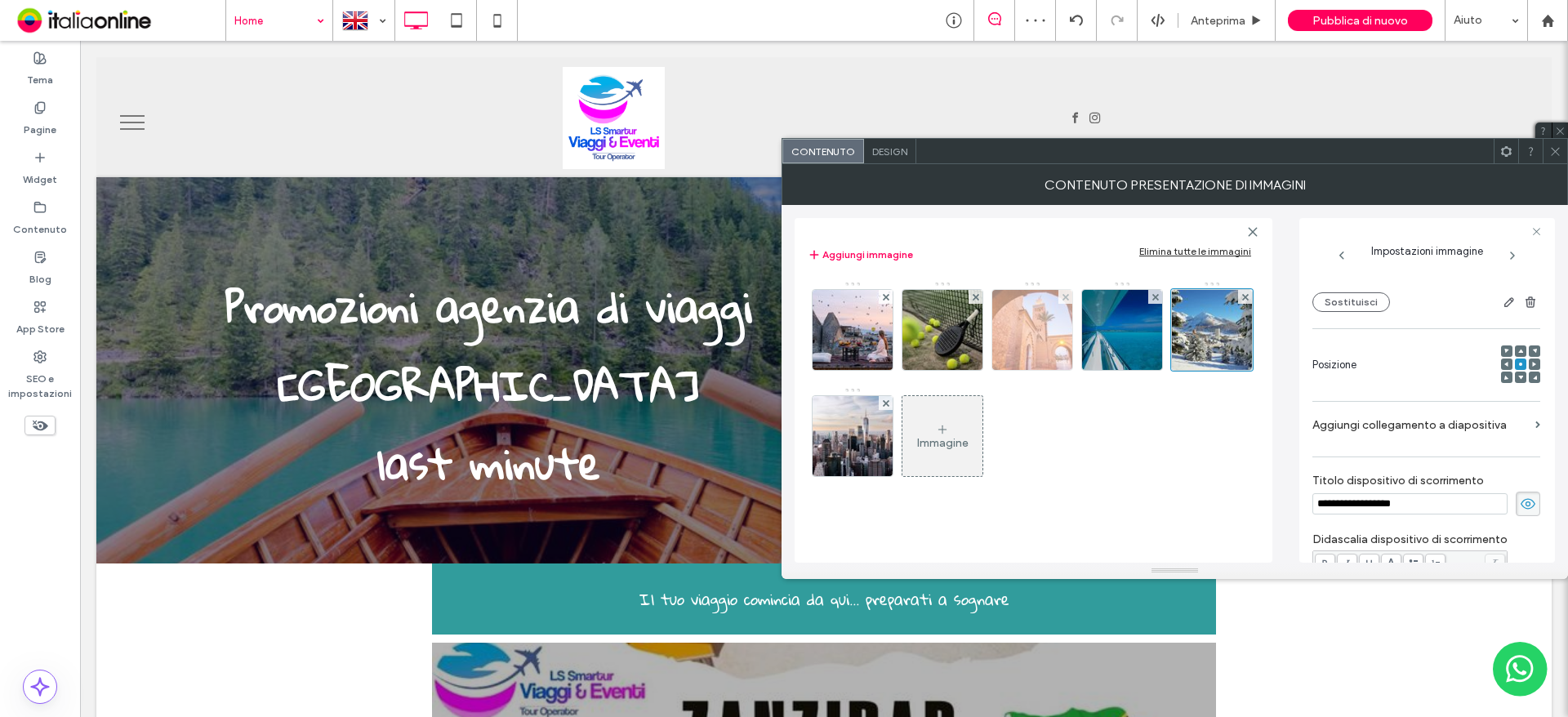
drag, startPoint x: 1441, startPoint y: 421, endPoint x: 994, endPoint y: 331, distance: 456.0
click at [1442, 421] on label "Aggiungi collegamento a diapositiva" at bounding box center [1420, 426] width 216 height 30
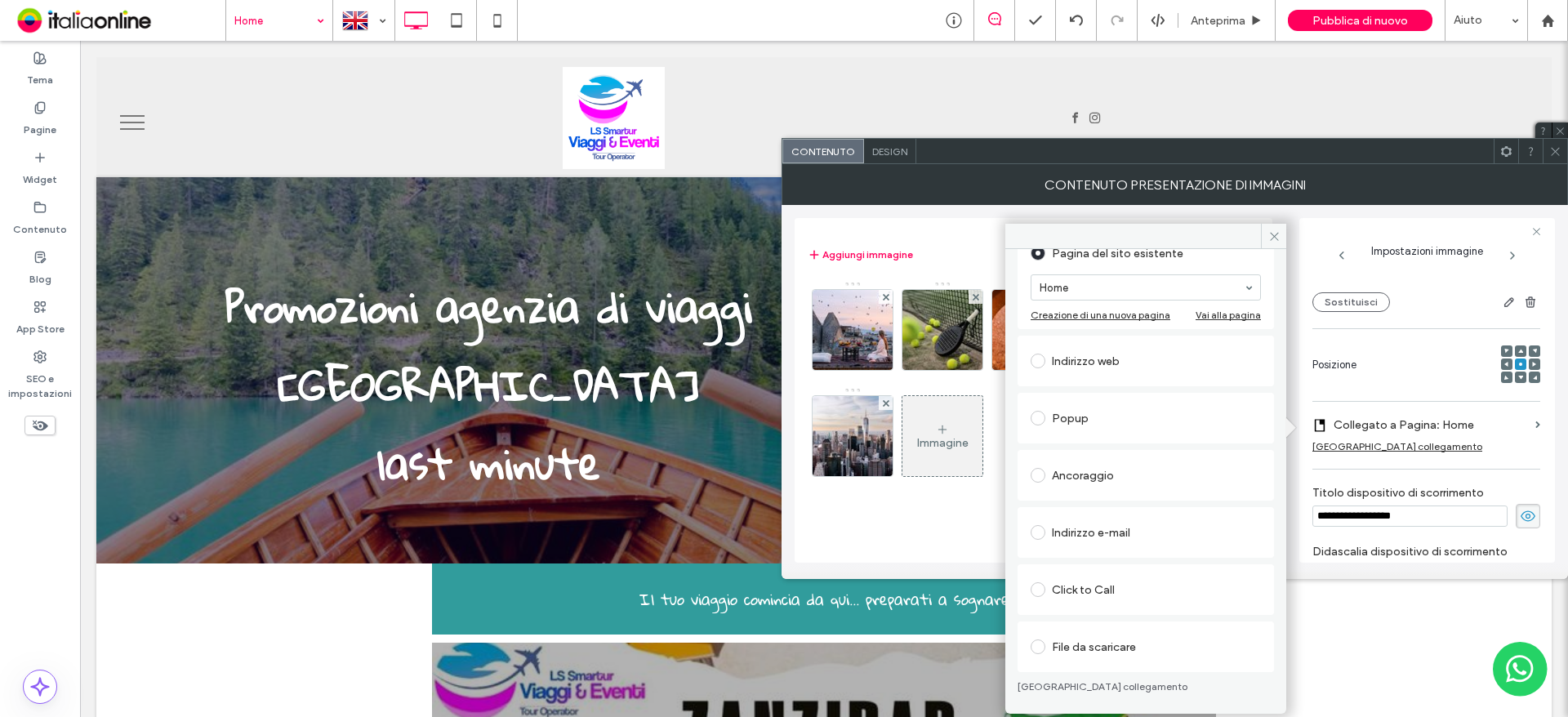
click at [1121, 648] on div "File da scaricare" at bounding box center [1146, 647] width 231 height 26
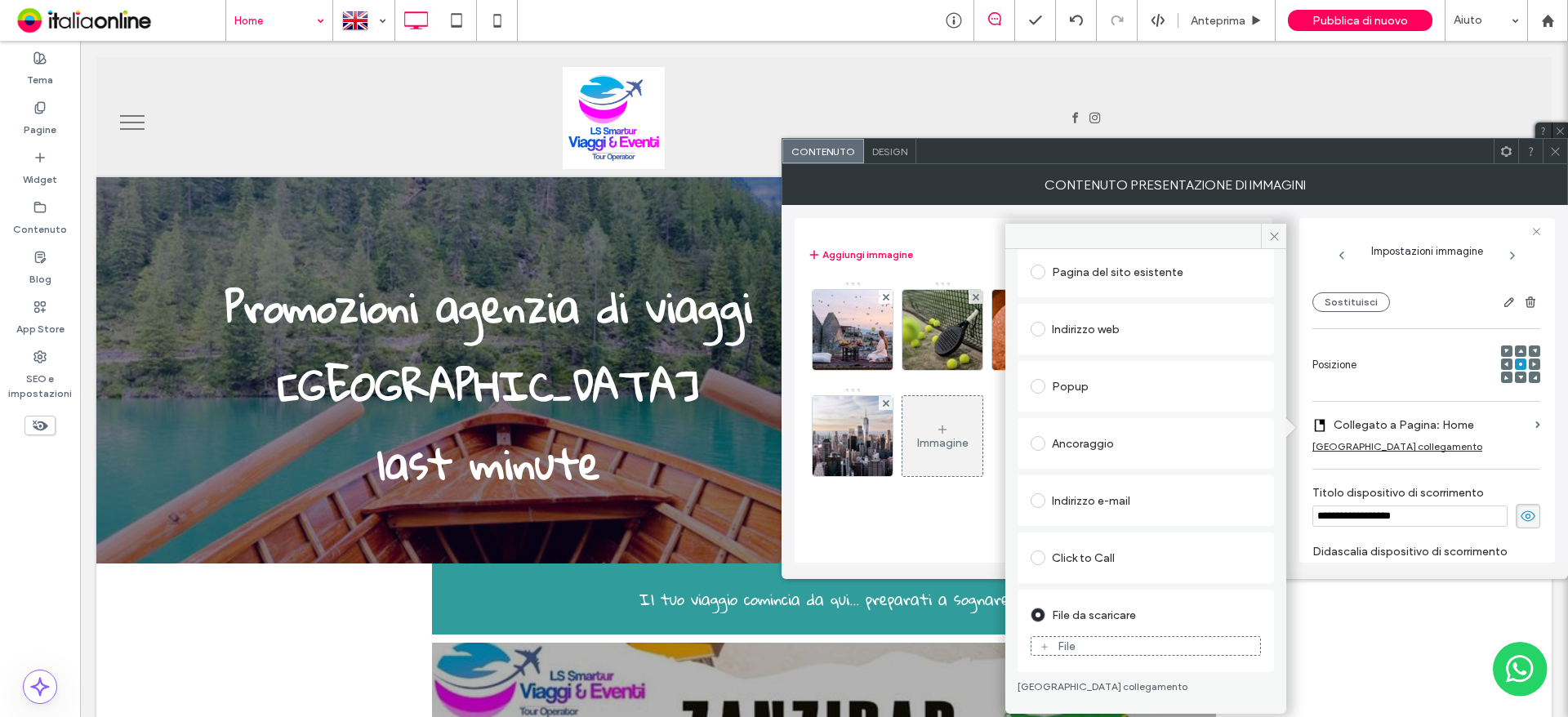
click at [1047, 638] on figure "File" at bounding box center [1146, 645] width 231 height 19
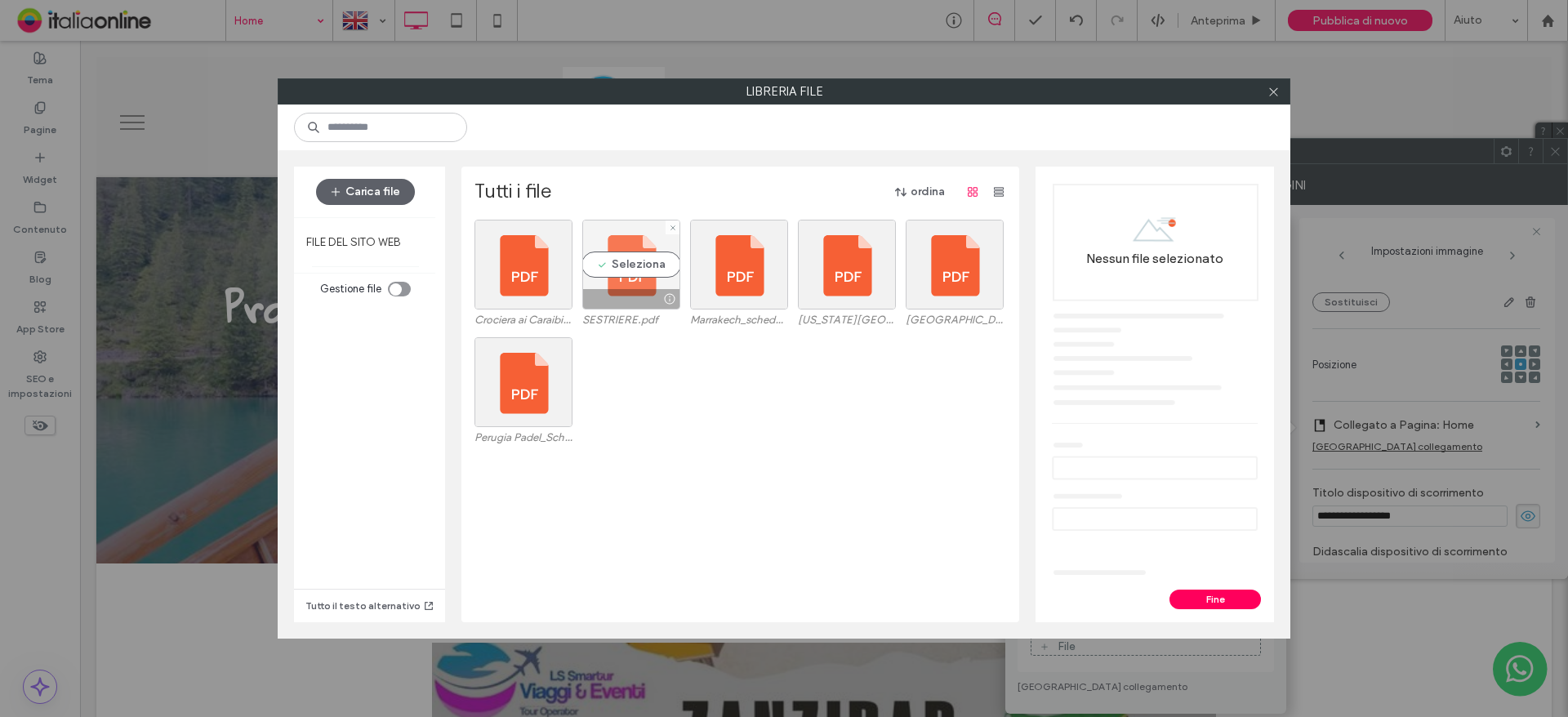
click at [640, 288] on div "Seleziona" at bounding box center [632, 264] width 98 height 90
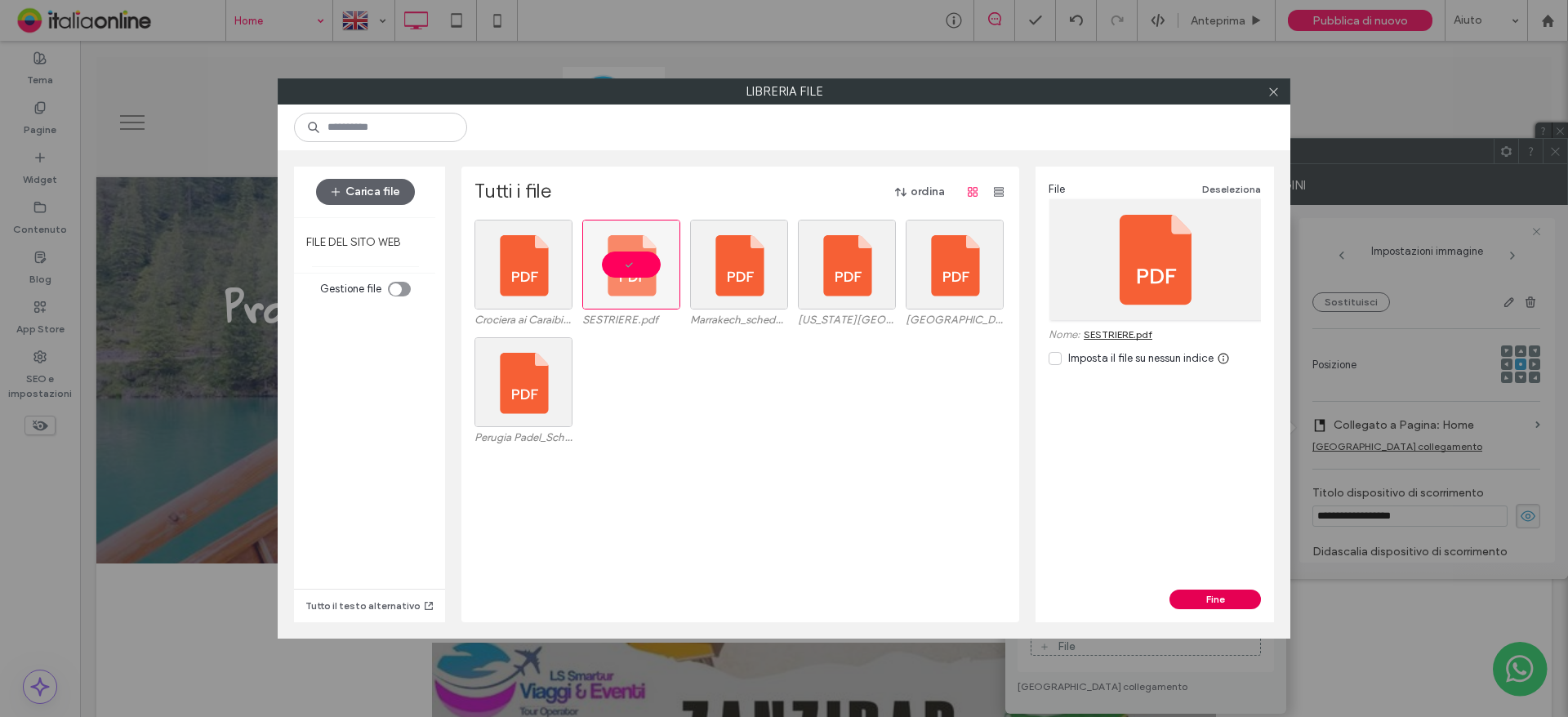
click at [1187, 598] on button "Fine" at bounding box center [1215, 599] width 91 height 19
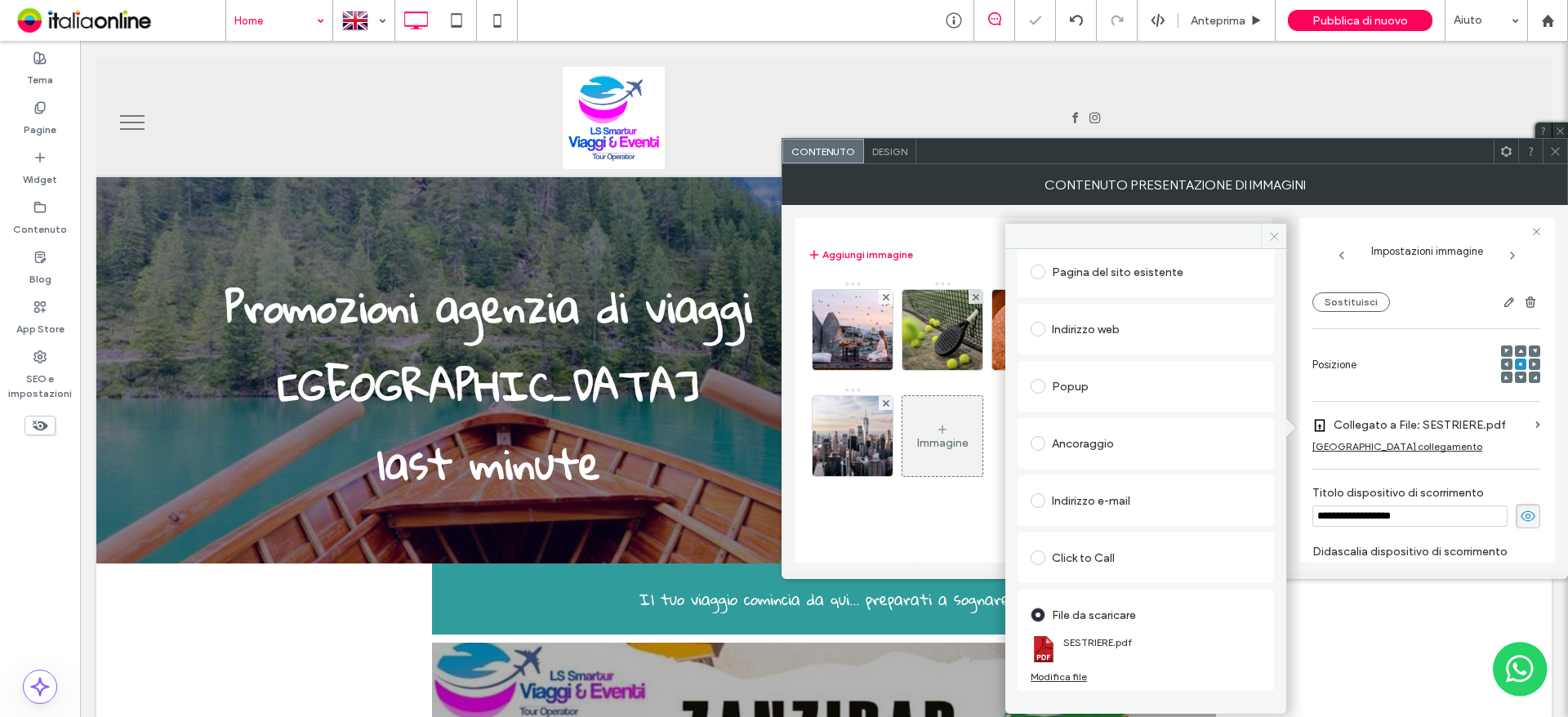
click at [1278, 231] on icon at bounding box center [1274, 236] width 13 height 13
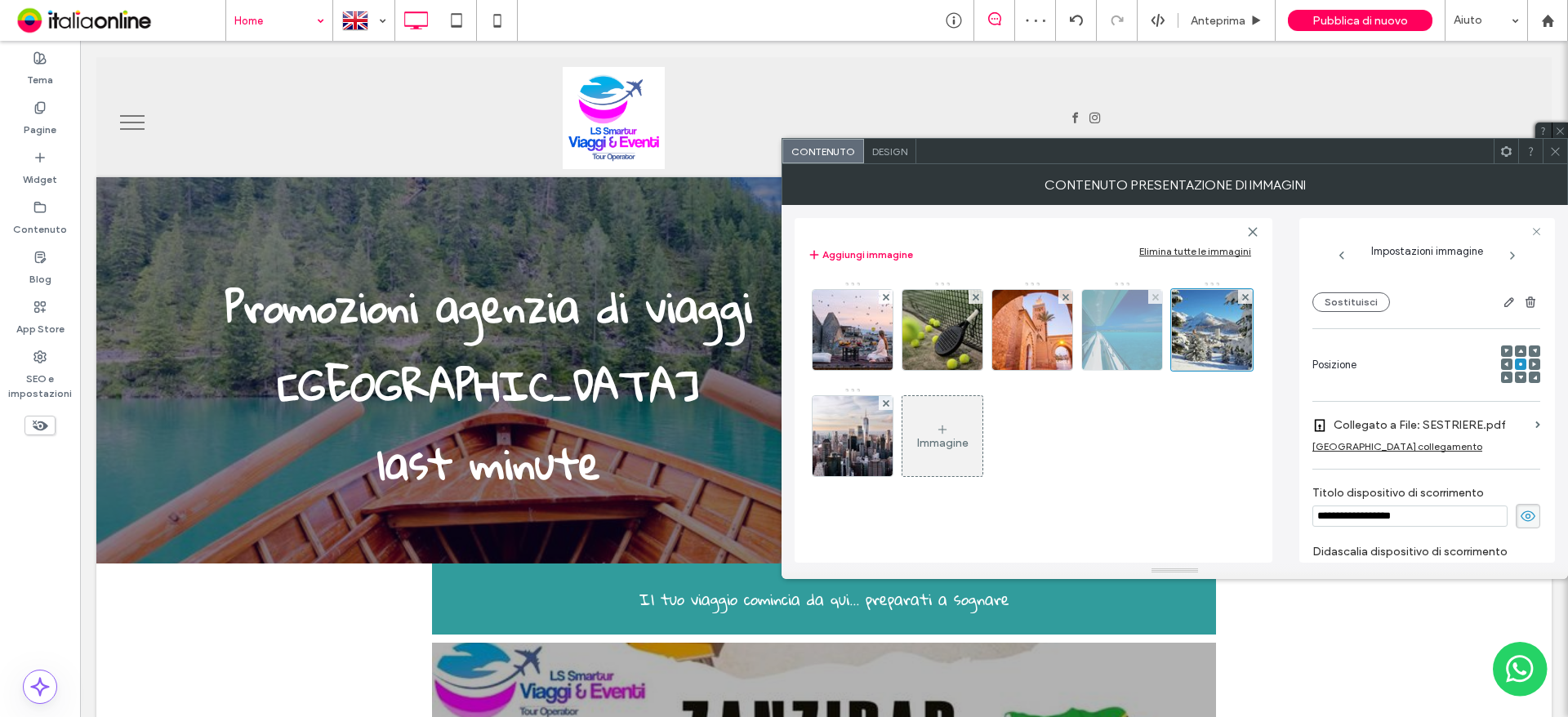
click at [1137, 351] on img at bounding box center [1122, 329] width 107 height 80
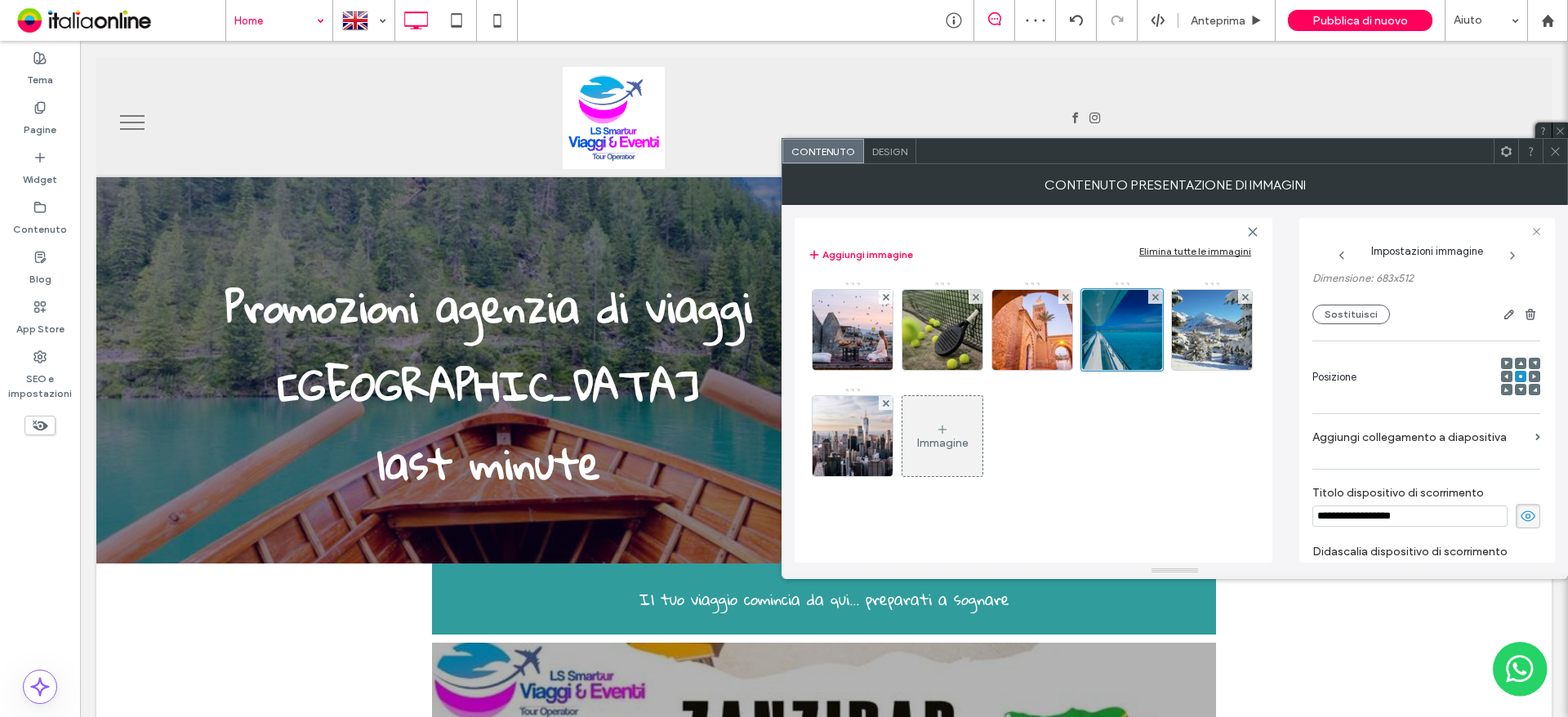
scroll to position [171, 0]
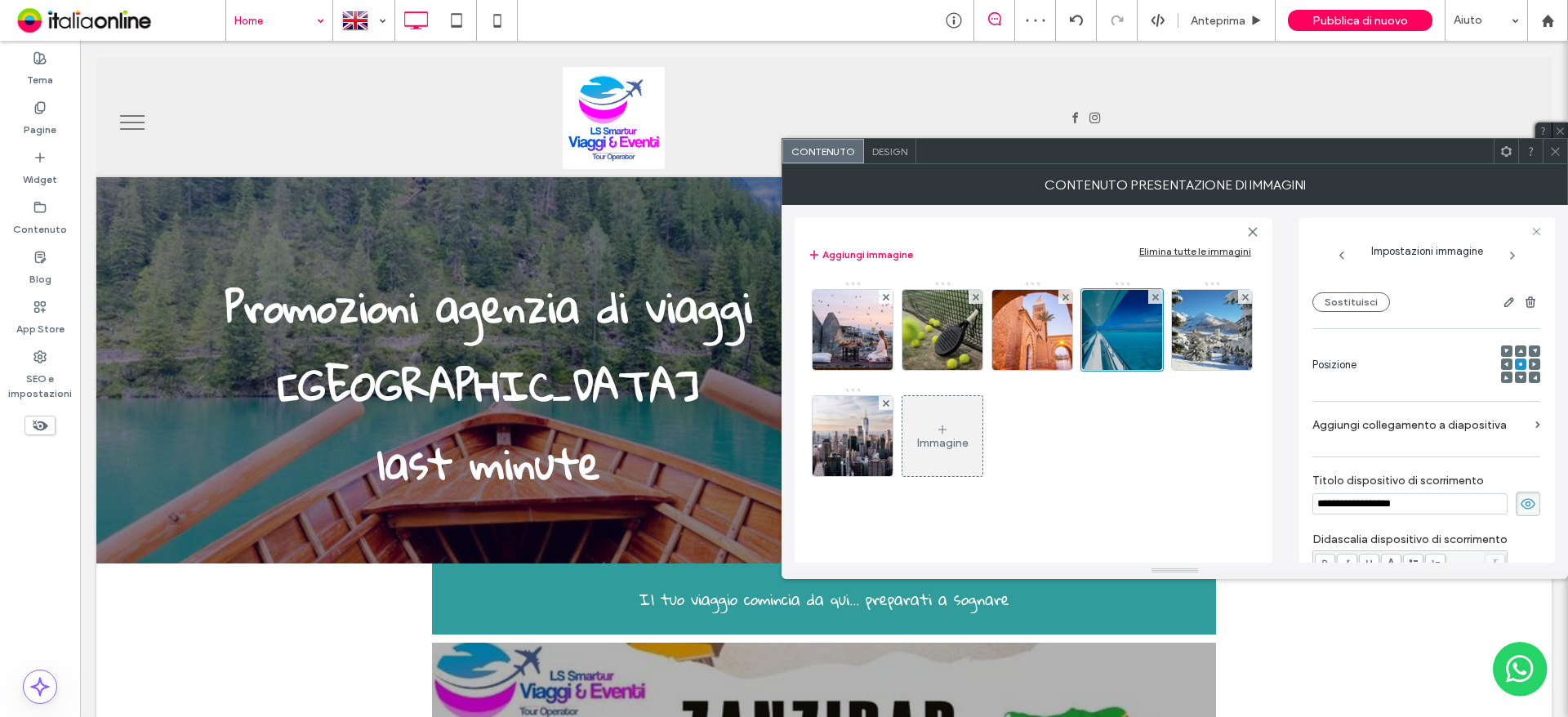
click at [1408, 439] on label "Aggiungi collegamento a diapositiva" at bounding box center [1420, 426] width 216 height 30
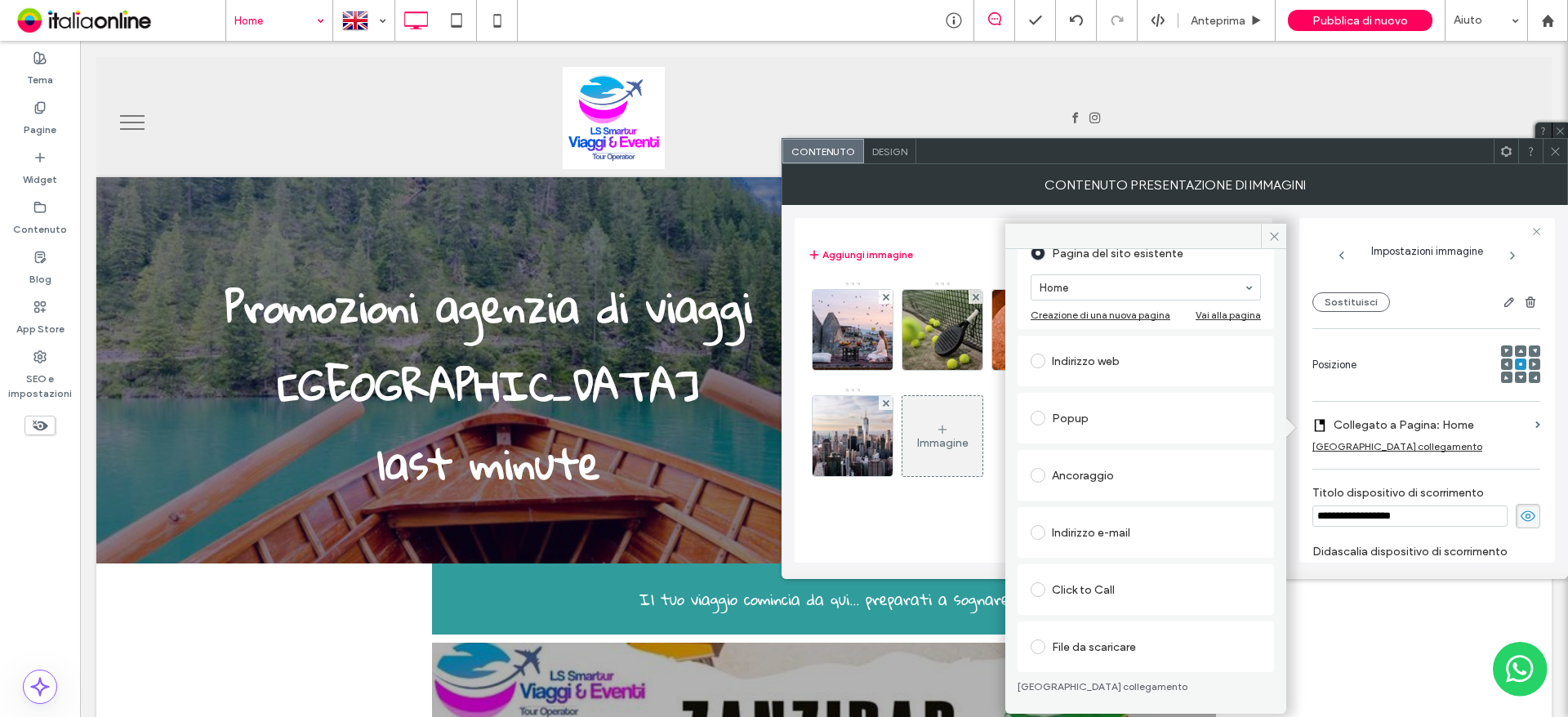
click at [1106, 643] on div "File da scaricare" at bounding box center [1146, 647] width 231 height 26
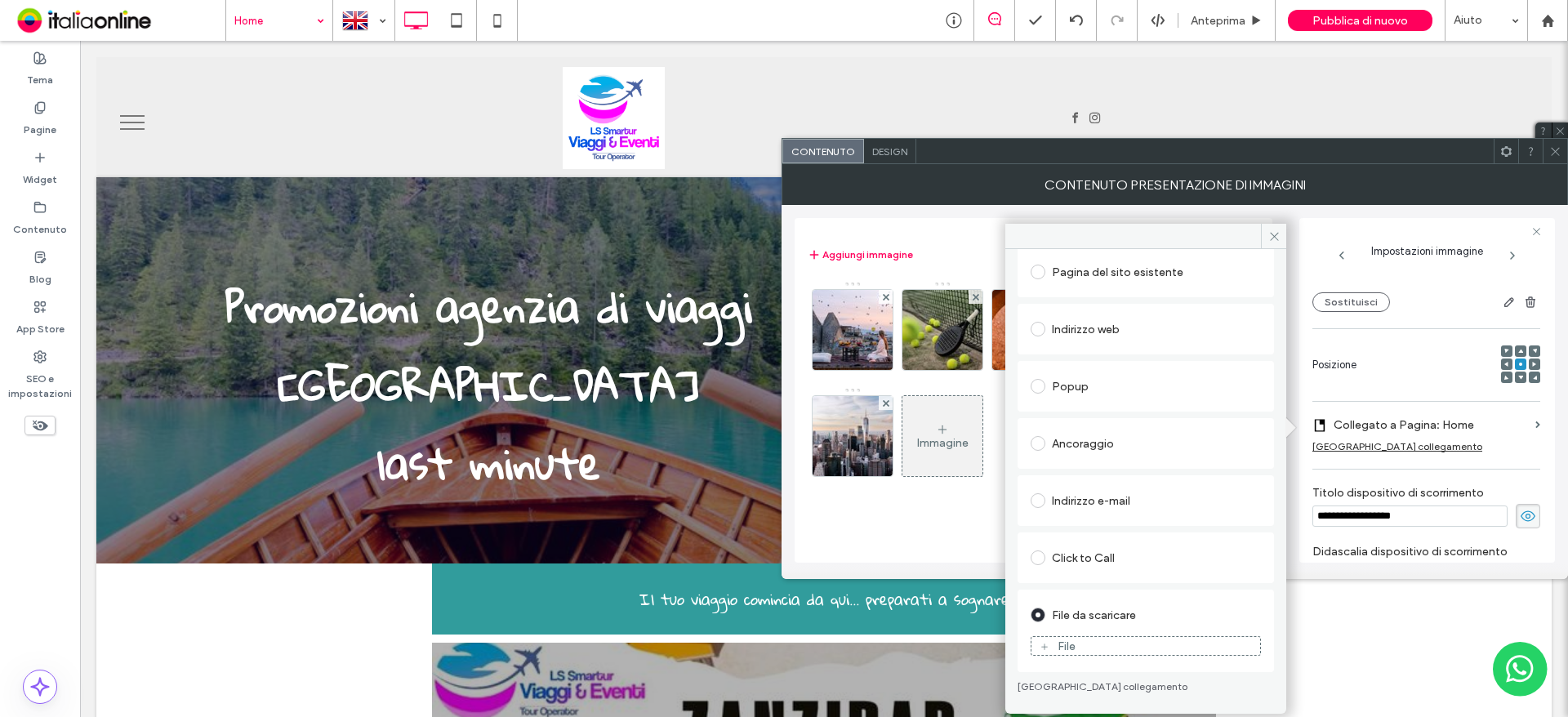
click at [1108, 646] on div "File" at bounding box center [1146, 645] width 229 height 14
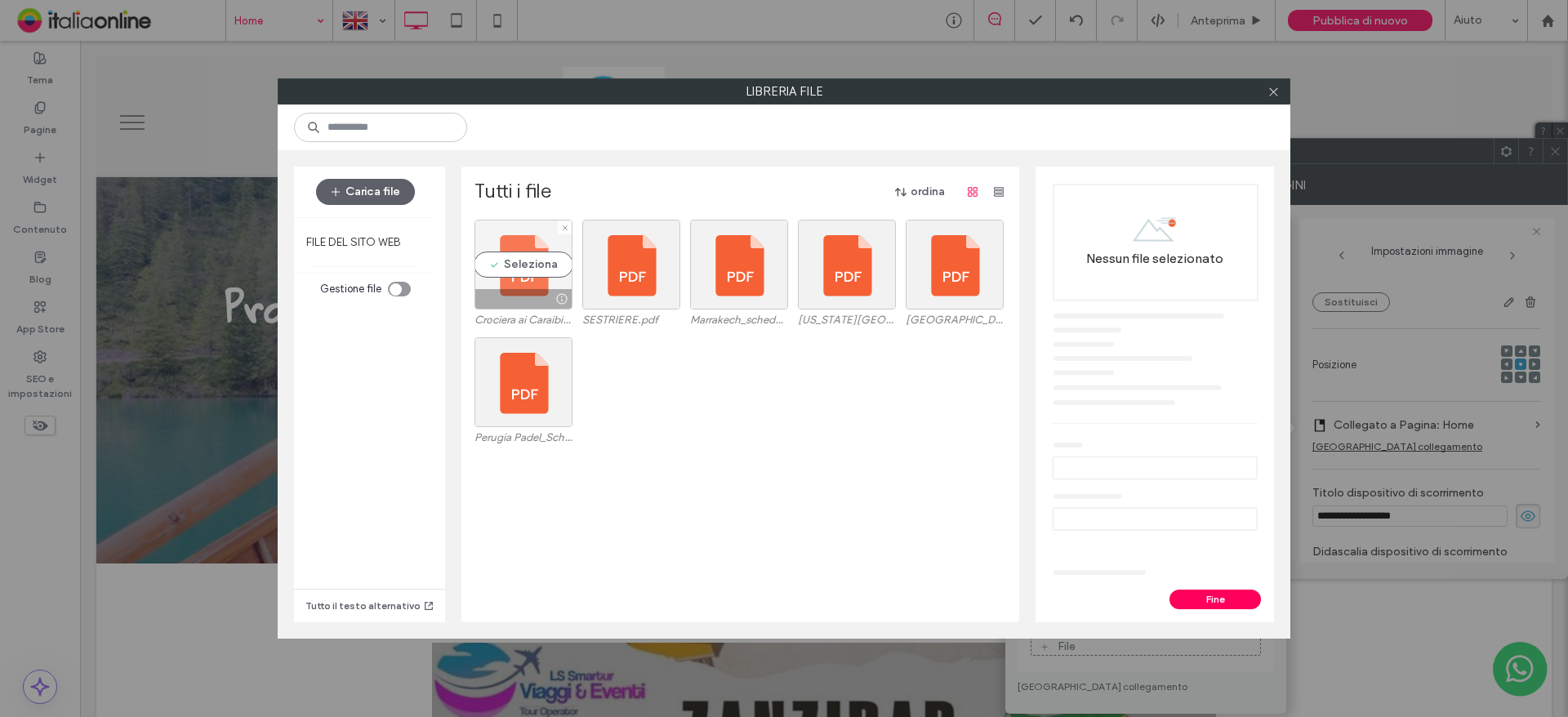
click at [500, 281] on div "Seleziona" at bounding box center [524, 264] width 98 height 90
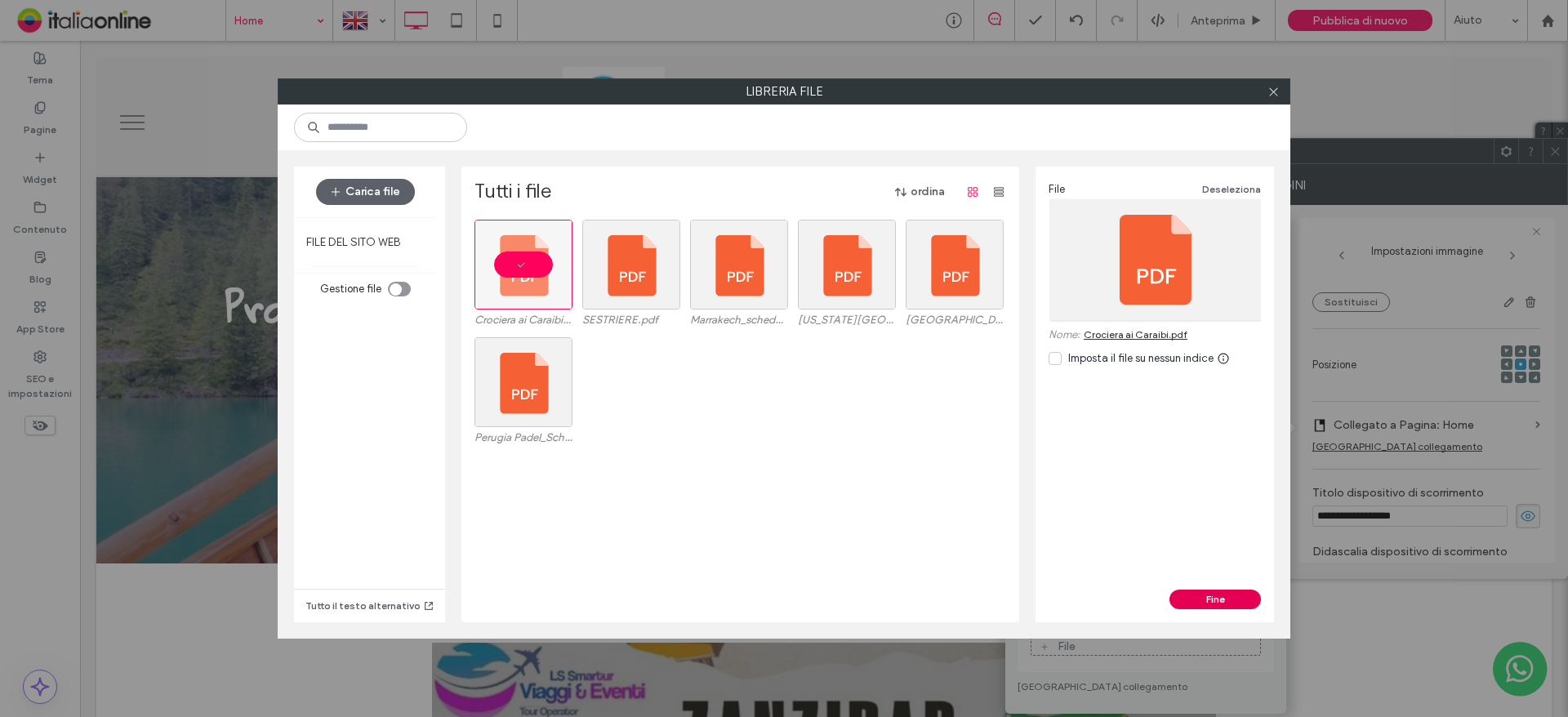
click at [1217, 591] on button "Fine" at bounding box center [1215, 599] width 91 height 19
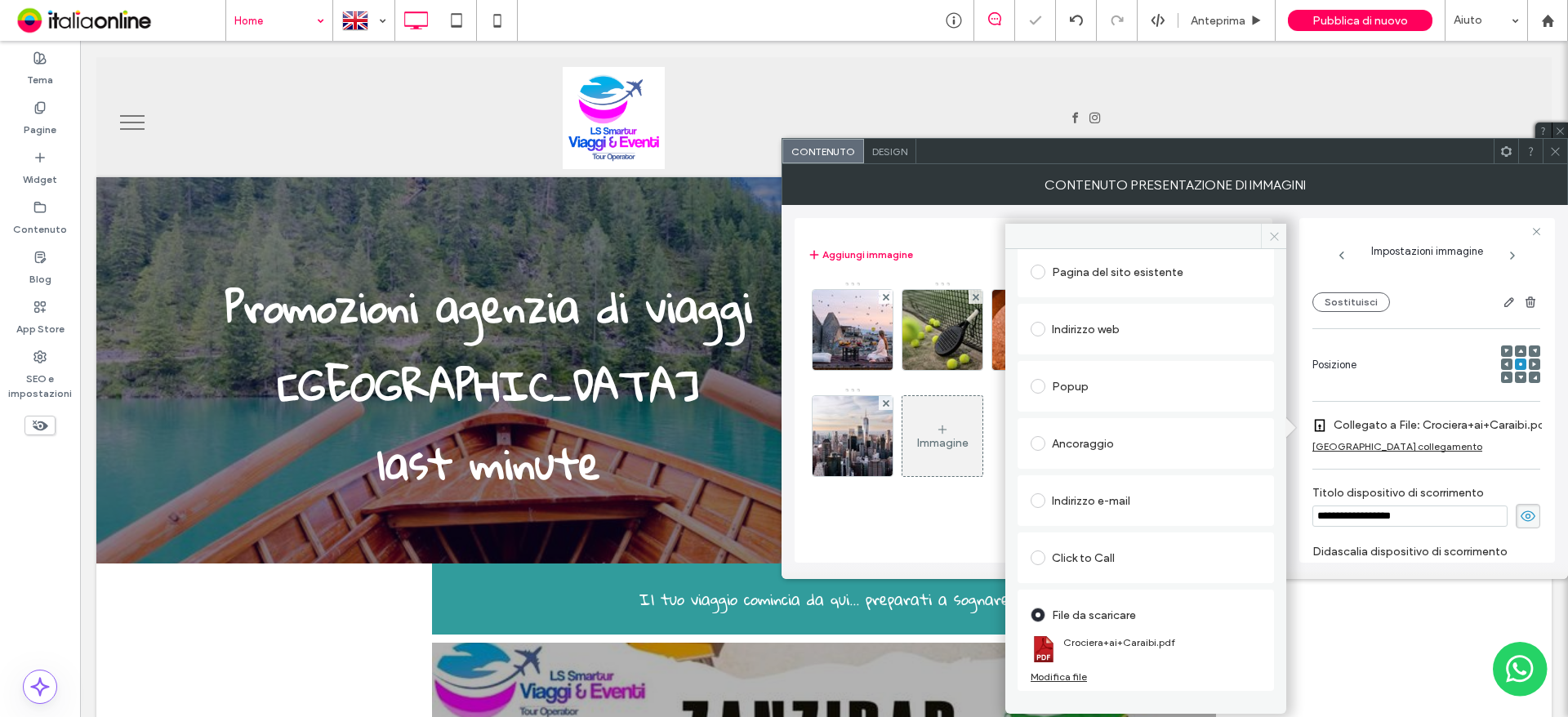
click at [1272, 229] on span at bounding box center [1273, 236] width 25 height 24
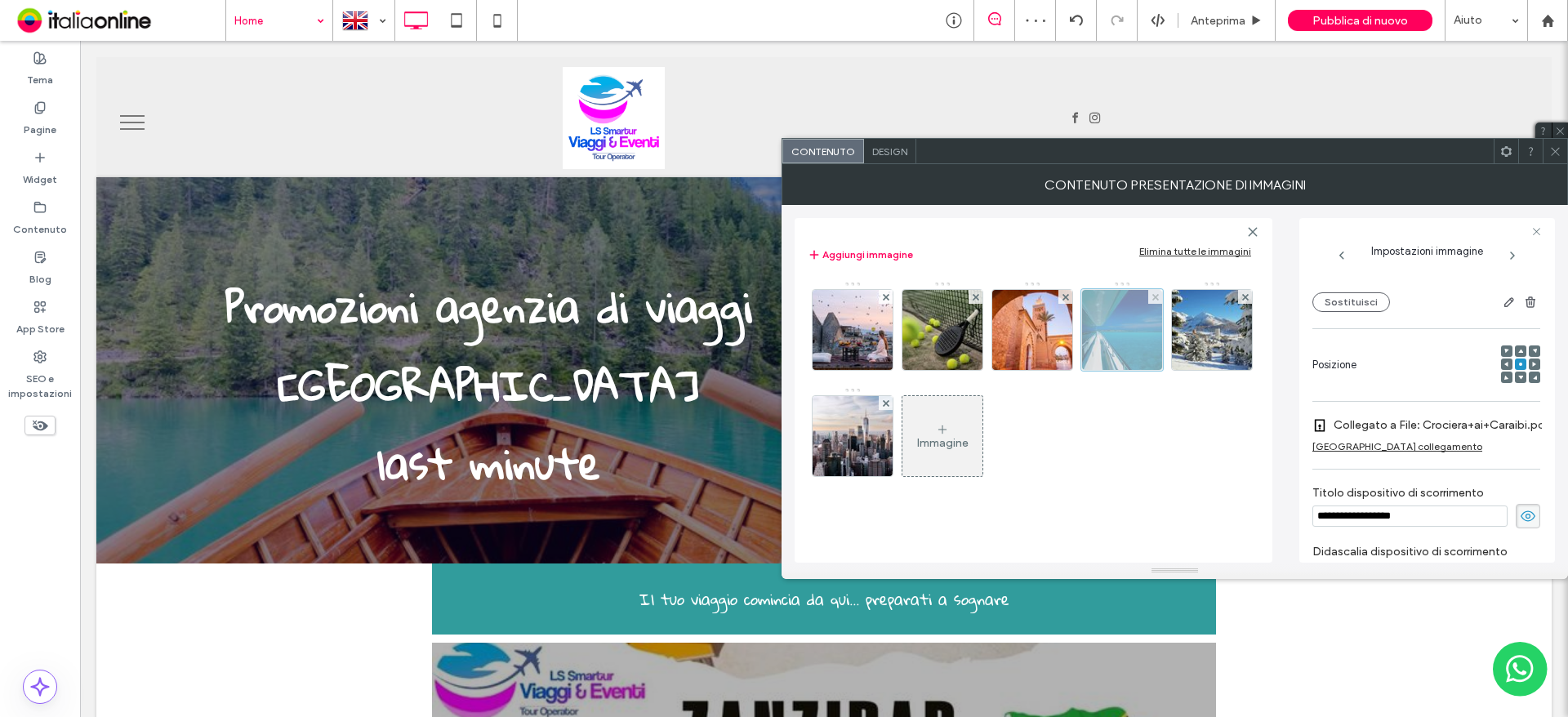
click at [1039, 335] on img at bounding box center [1033, 329] width 120 height 80
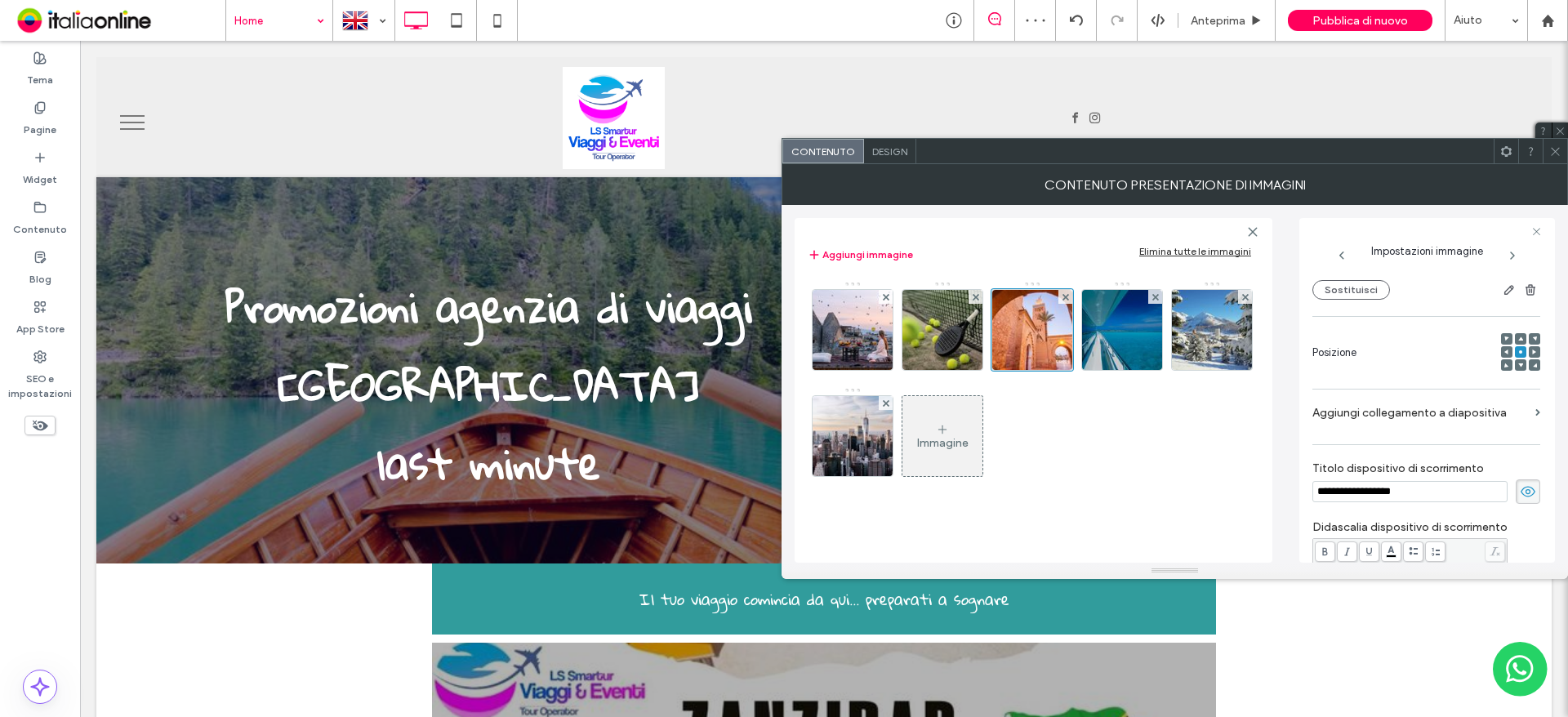
scroll to position [160, 0]
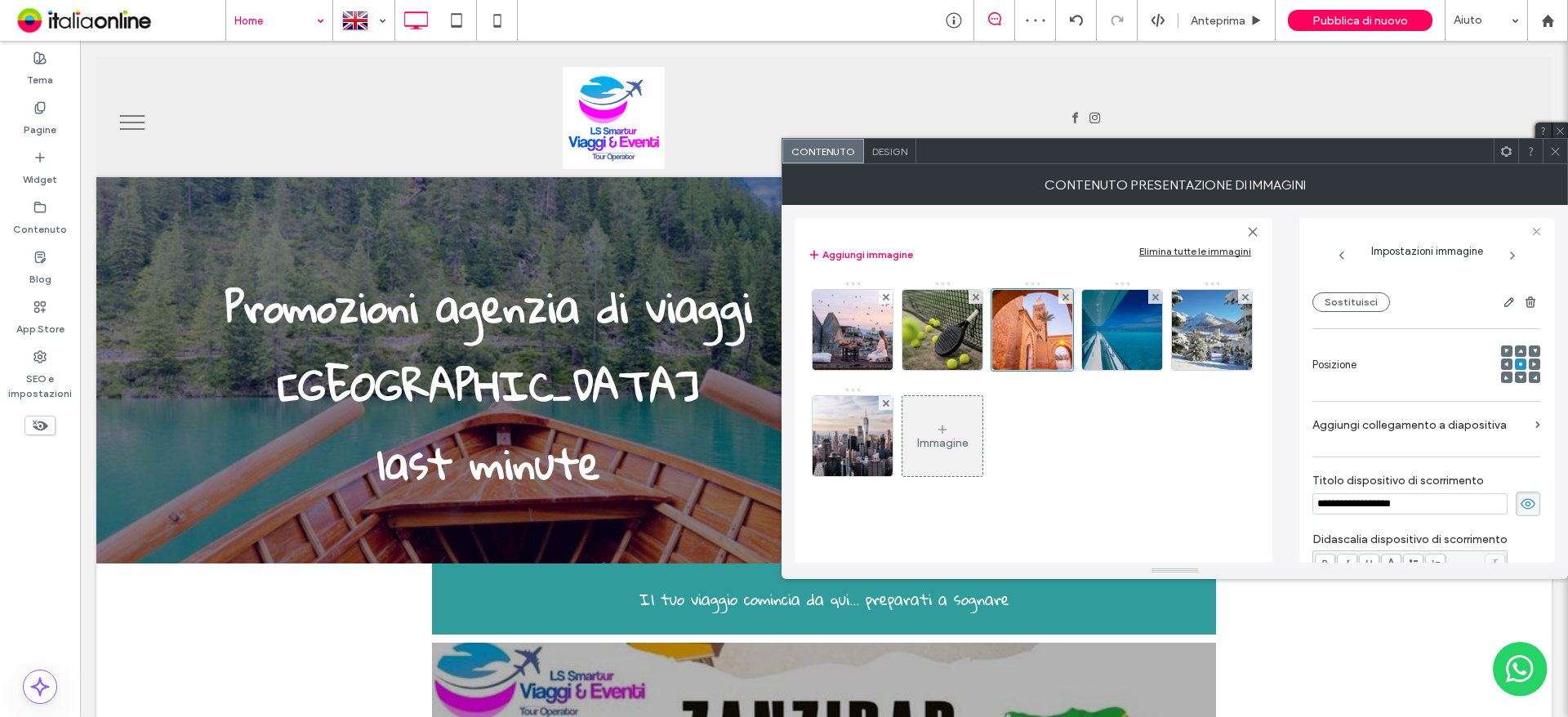
click at [1446, 442] on section "Aggiungi collegamento a diapositiva" at bounding box center [1426, 429] width 228 height 38
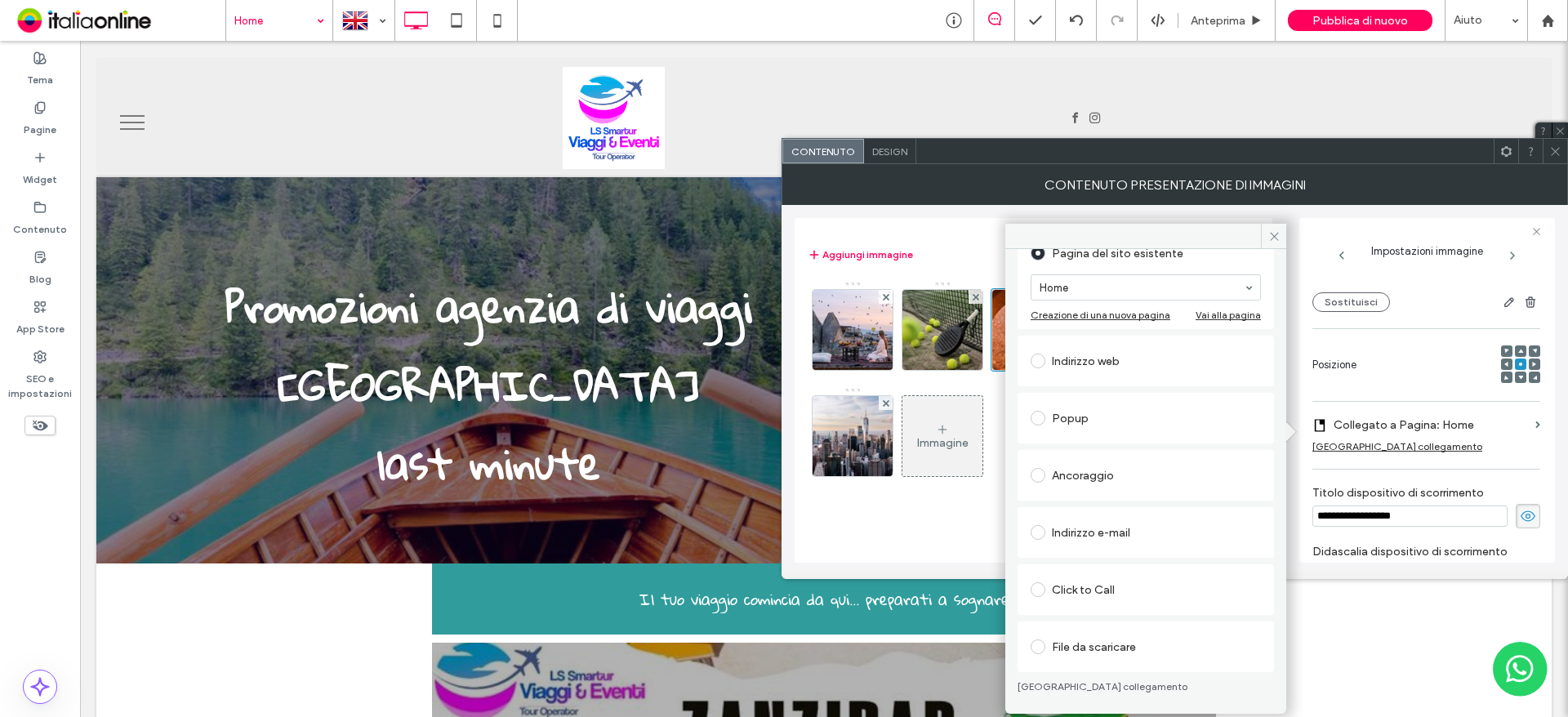
click at [1102, 653] on div "File da scaricare" at bounding box center [1146, 647] width 231 height 26
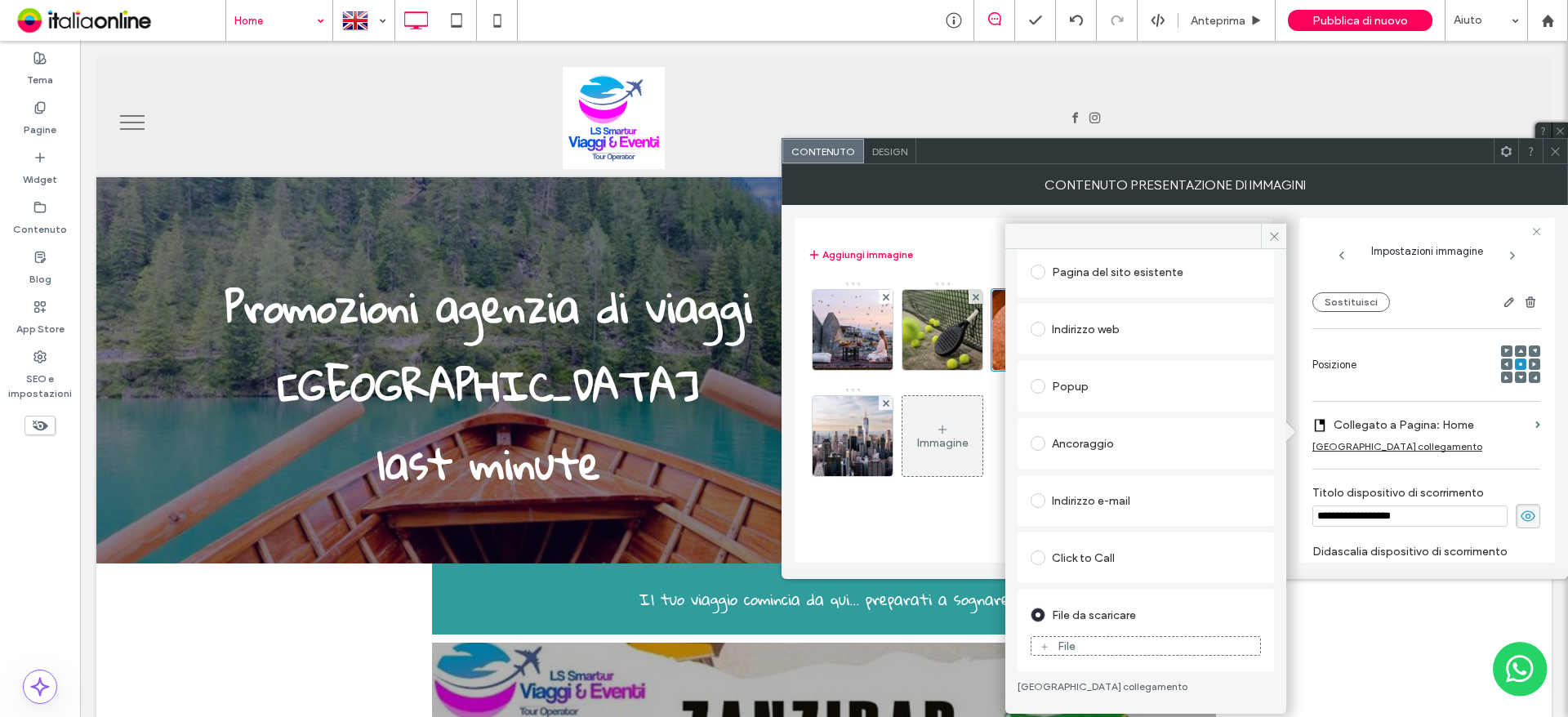
click at [1093, 648] on div "File" at bounding box center [1146, 645] width 229 height 14
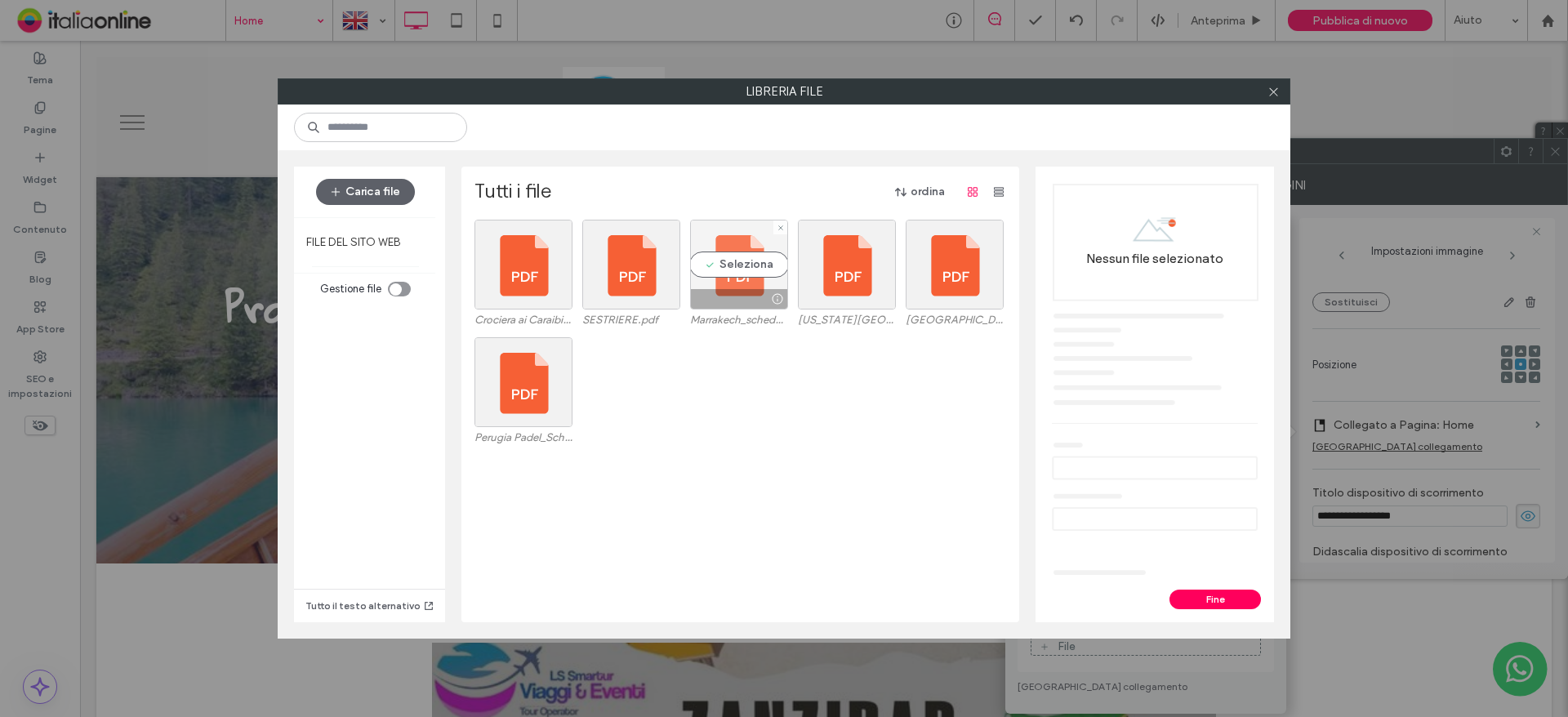
click at [699, 274] on div "Seleziona" at bounding box center [739, 264] width 98 height 90
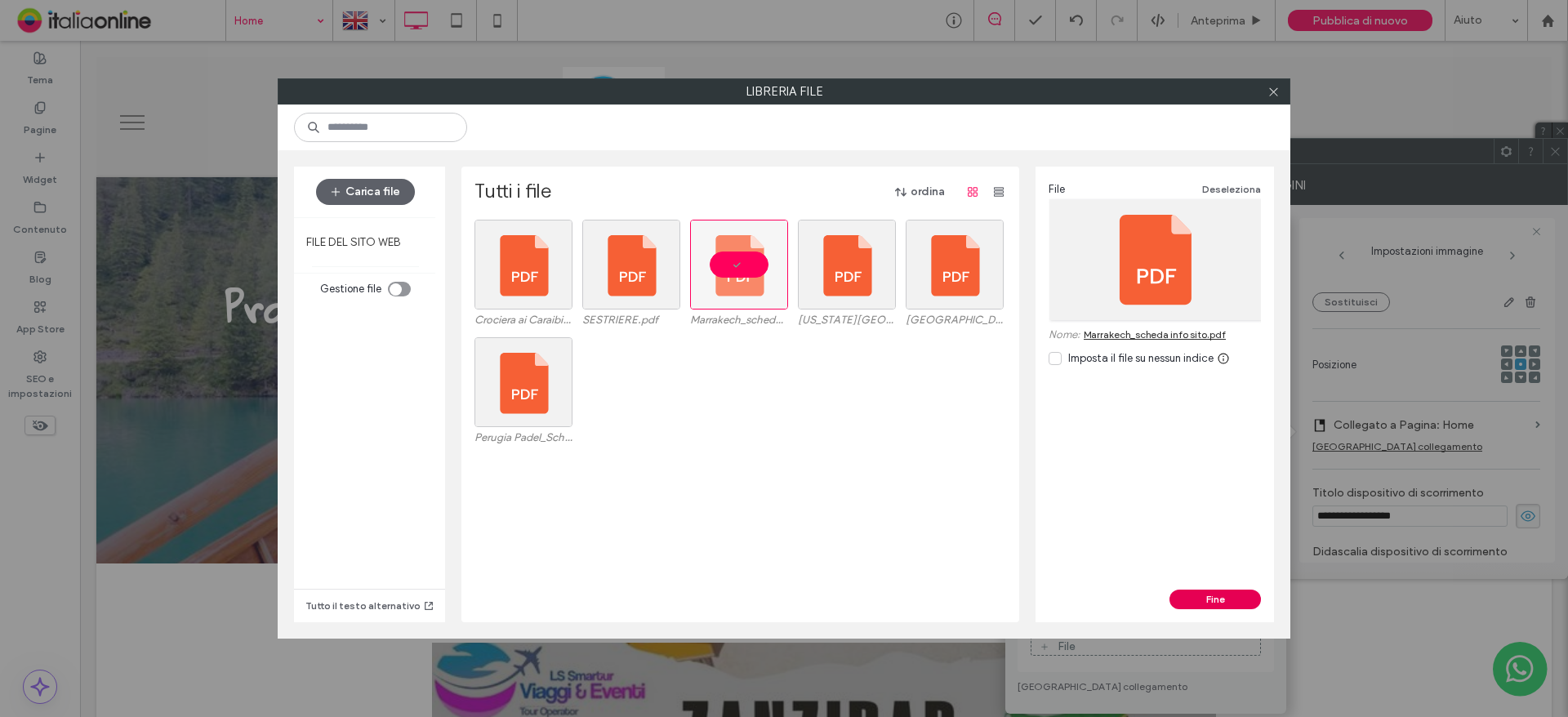
click at [1199, 592] on button "Fine" at bounding box center [1215, 599] width 91 height 19
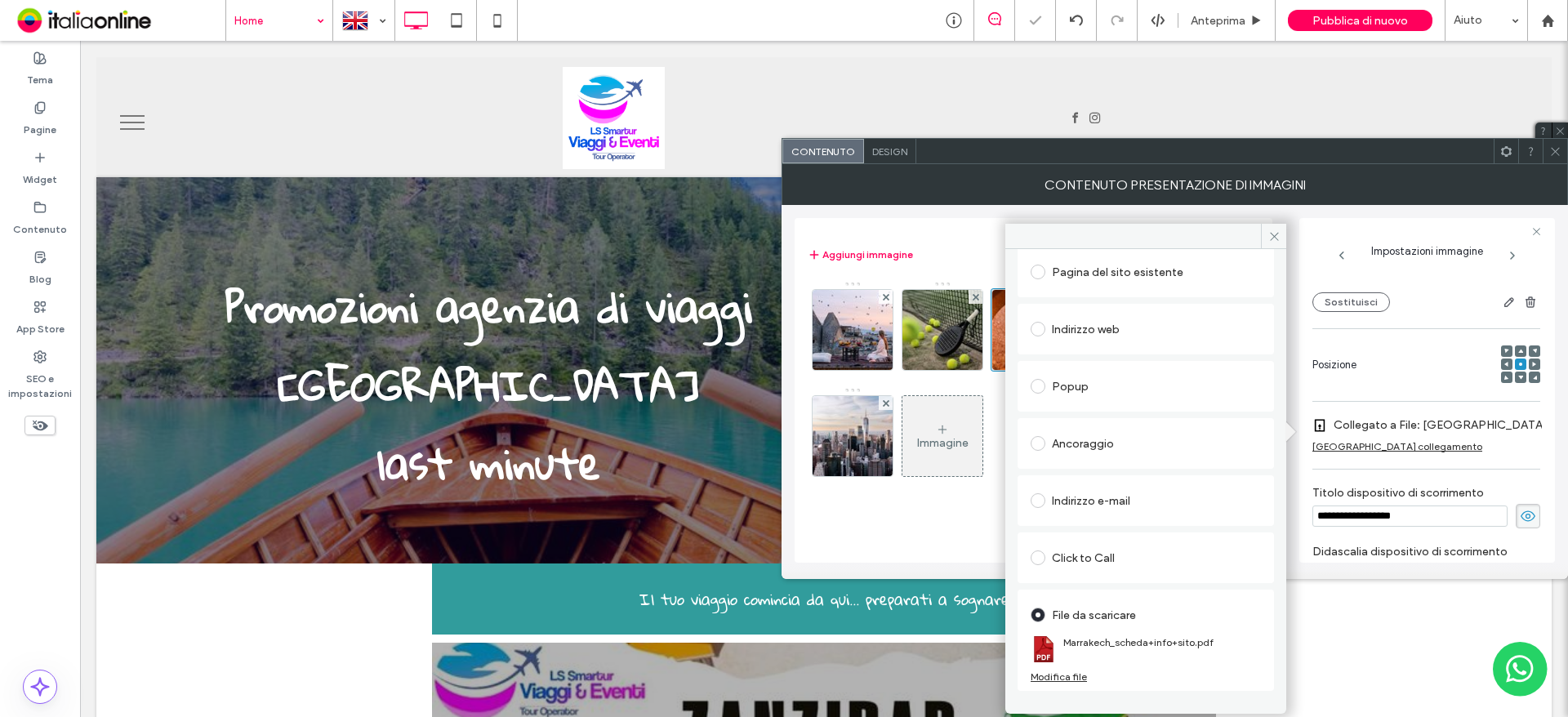
drag, startPoint x: 979, startPoint y: 527, endPoint x: 1321, endPoint y: 527, distance: 342.0
click at [979, 527] on div "Immagine" at bounding box center [1034, 414] width 452 height 282
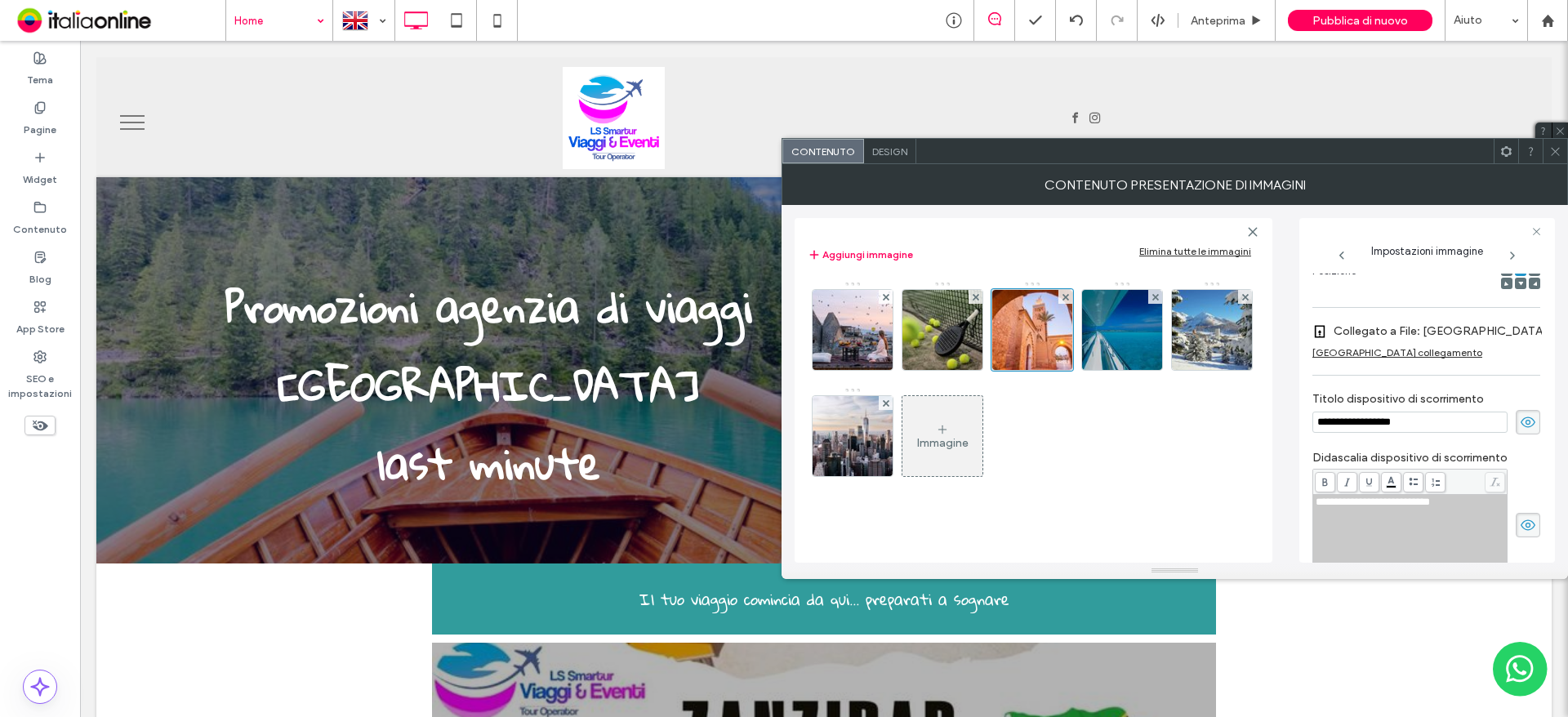
scroll to position [241, 0]
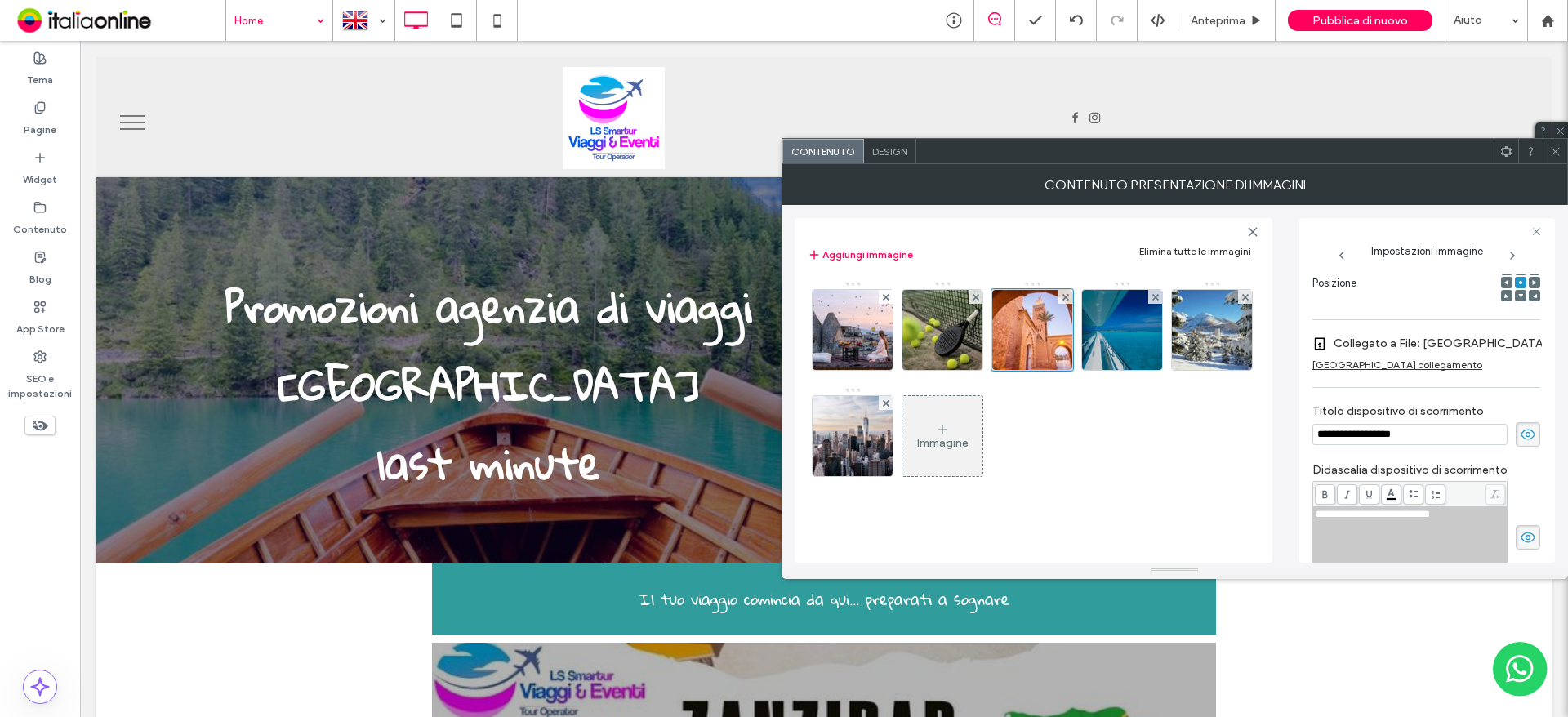
drag, startPoint x: 1431, startPoint y: 439, endPoint x: 1240, endPoint y: 441, distance: 191.0
click at [1244, 442] on div "**********" at bounding box center [1175, 384] width 760 height 358
paste input "**********"
type input "**********"
drag, startPoint x: 1462, startPoint y: 512, endPoint x: 1277, endPoint y: 519, distance: 185.1
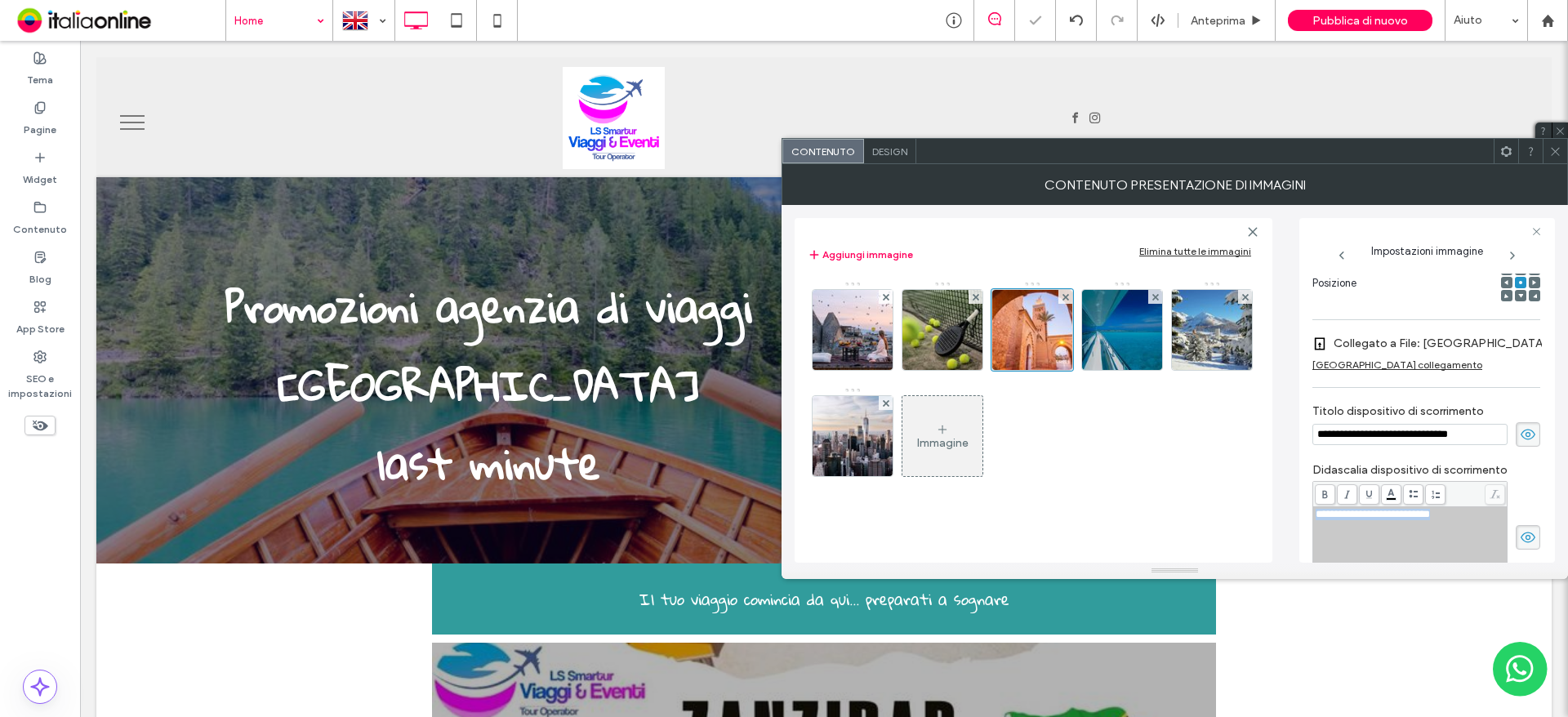
click at [1277, 519] on div "**********" at bounding box center [1175, 384] width 760 height 358
click at [1120, 351] on img at bounding box center [1122, 329] width 107 height 80
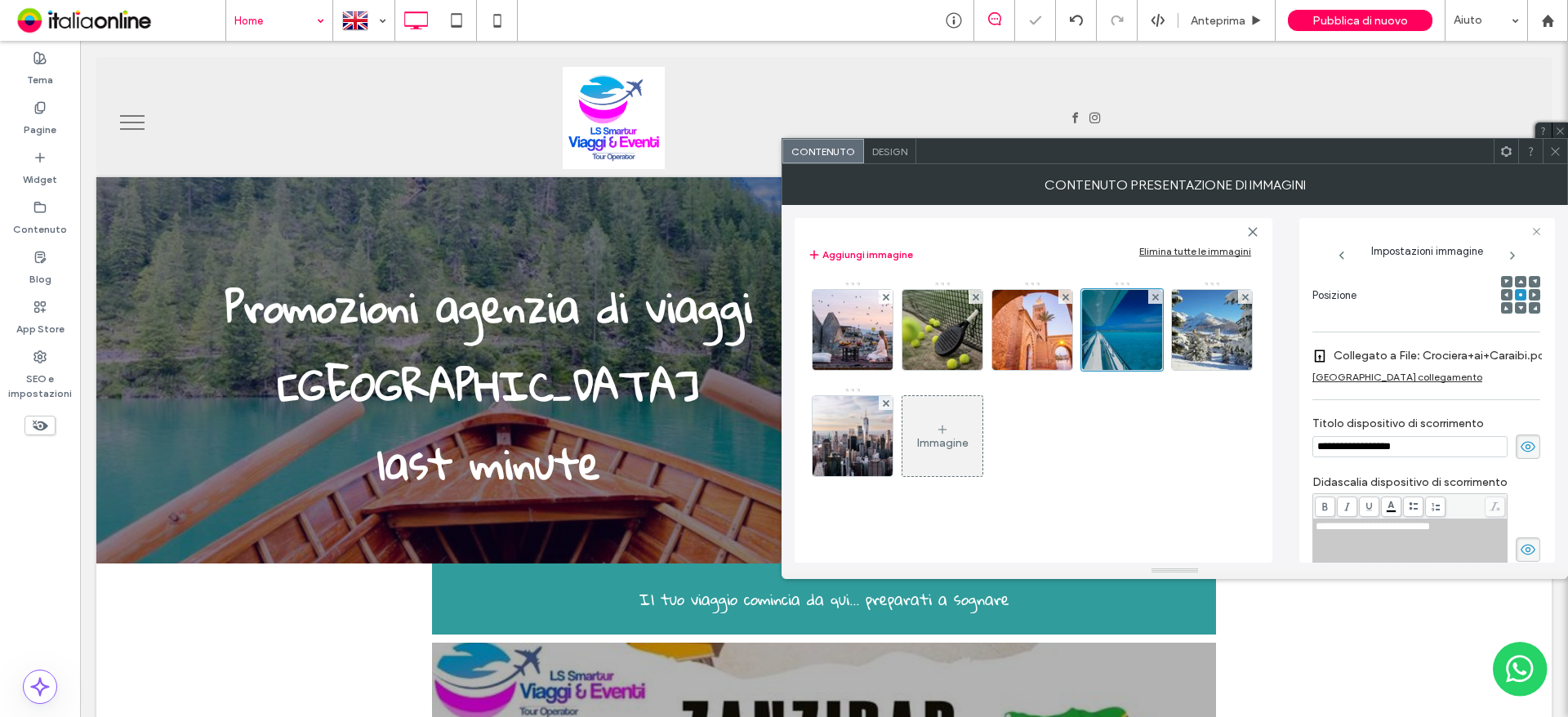
scroll to position [253, 0]
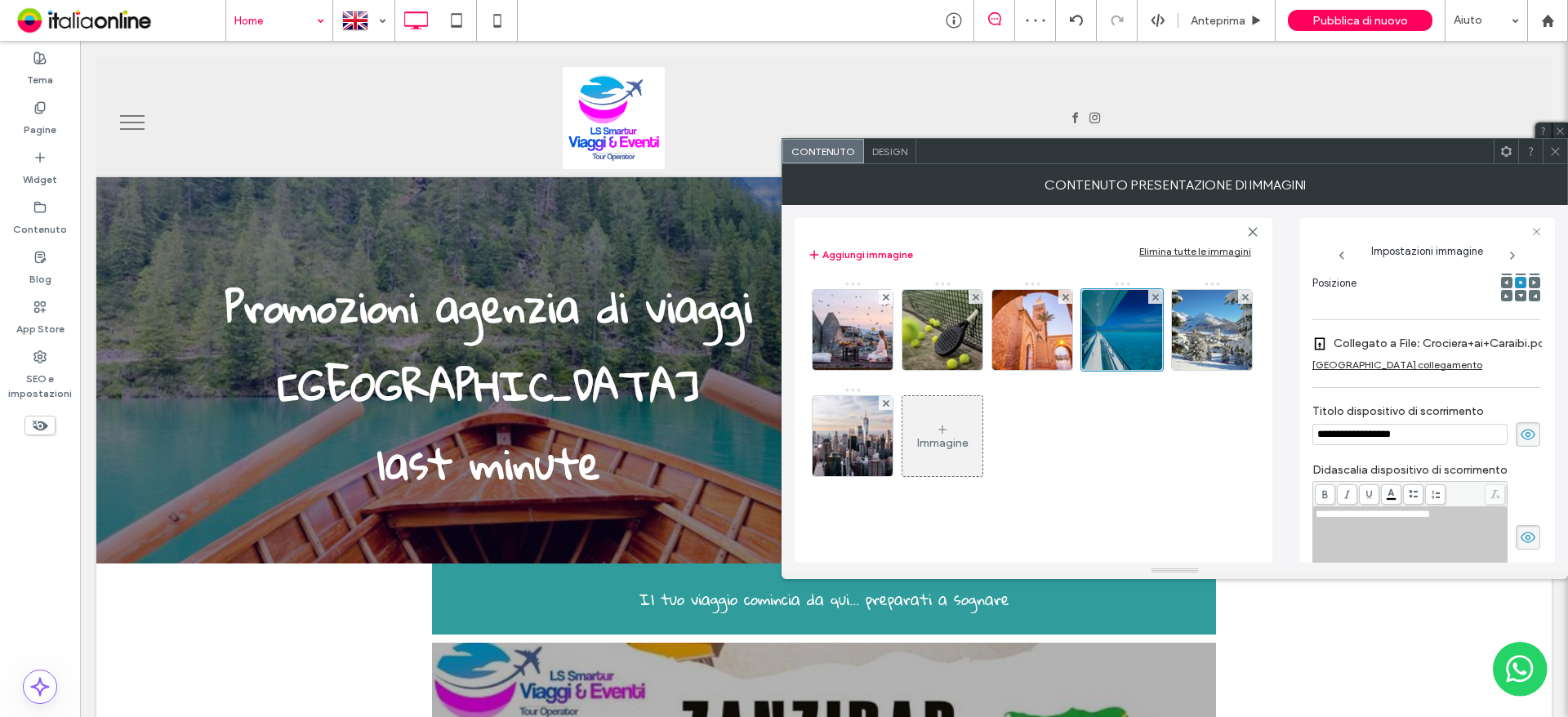
drag, startPoint x: 1420, startPoint y: 430, endPoint x: 1229, endPoint y: 431, distance: 191.0
click at [1231, 431] on div "**********" at bounding box center [1175, 384] width 760 height 358
paste input "**********"
type input "**********"
drag, startPoint x: 1480, startPoint y: 511, endPoint x: 1222, endPoint y: 514, distance: 258.0
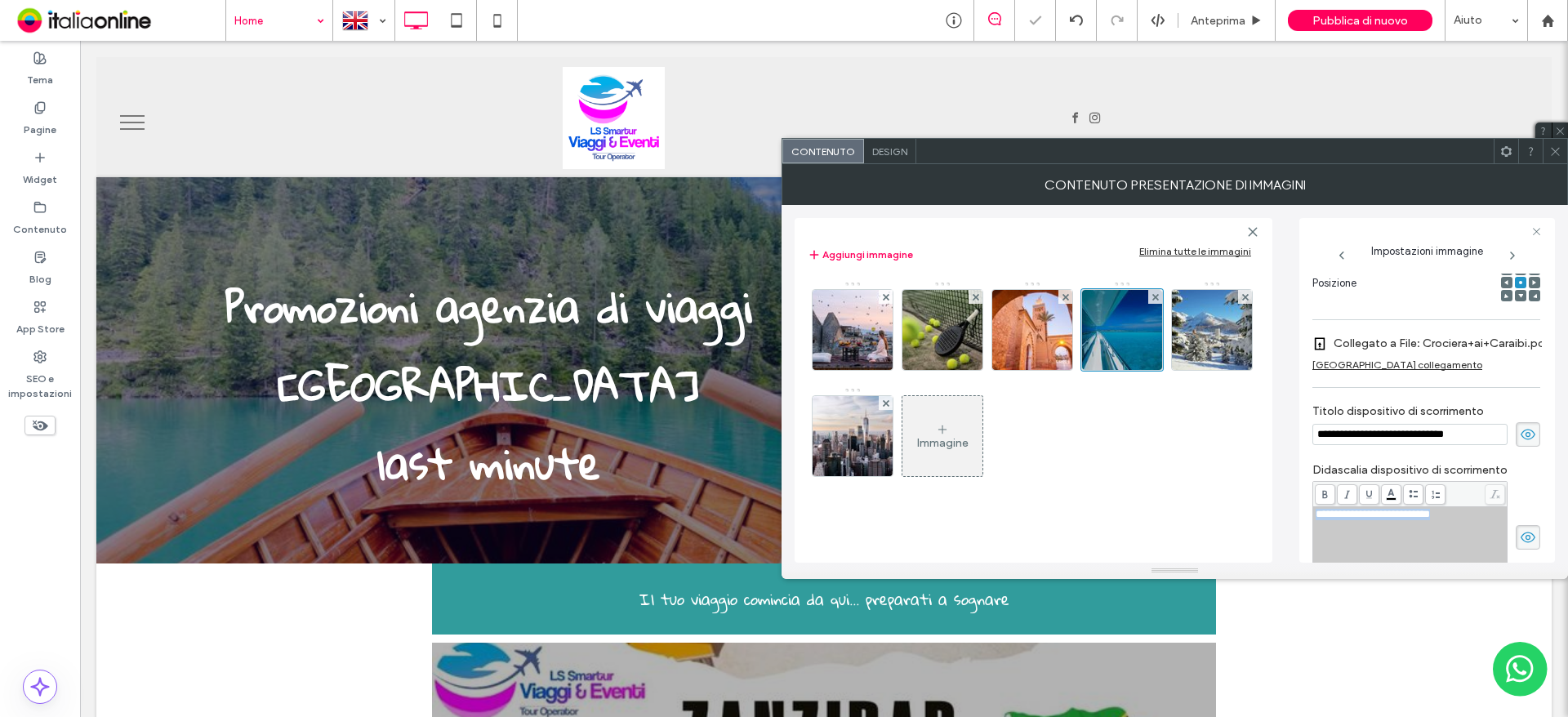
click at [1224, 514] on div "**********" at bounding box center [1175, 384] width 760 height 358
drag, startPoint x: 1186, startPoint y: 318, endPoint x: 1542, endPoint y: 436, distance: 375.0
click at [1186, 318] on img at bounding box center [1213, 329] width 120 height 80
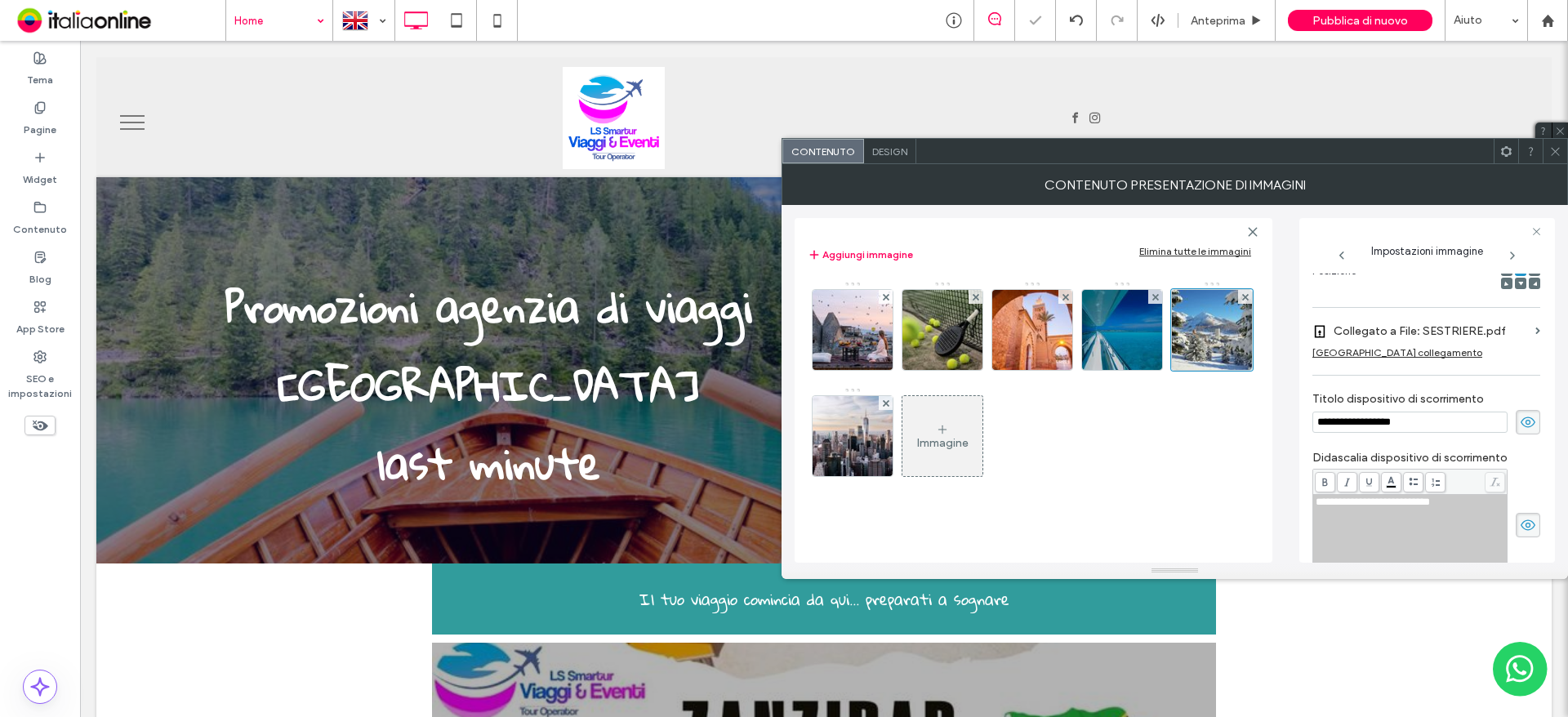
scroll to position [241, 0]
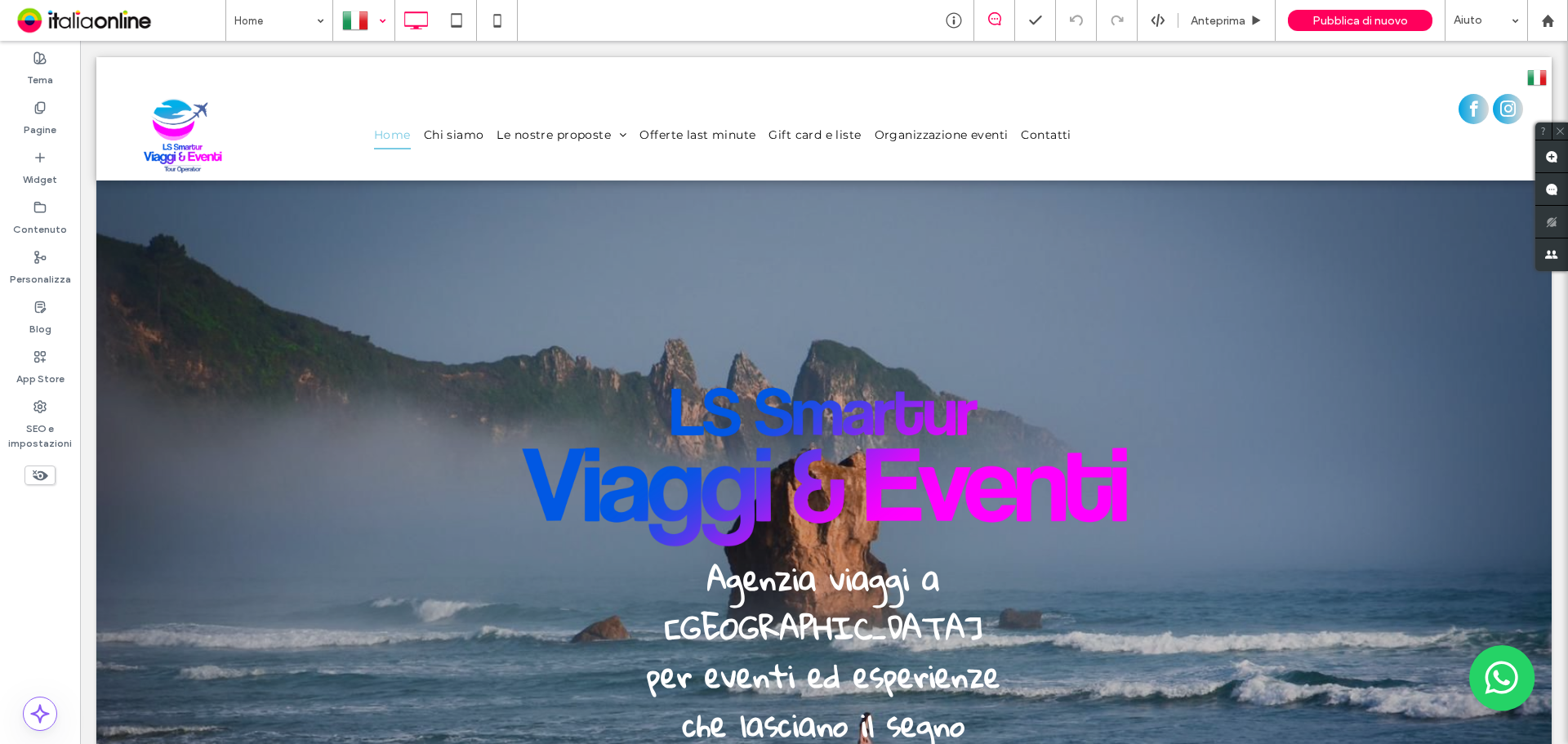
click at [360, 11] on div at bounding box center [364, 20] width 60 height 39
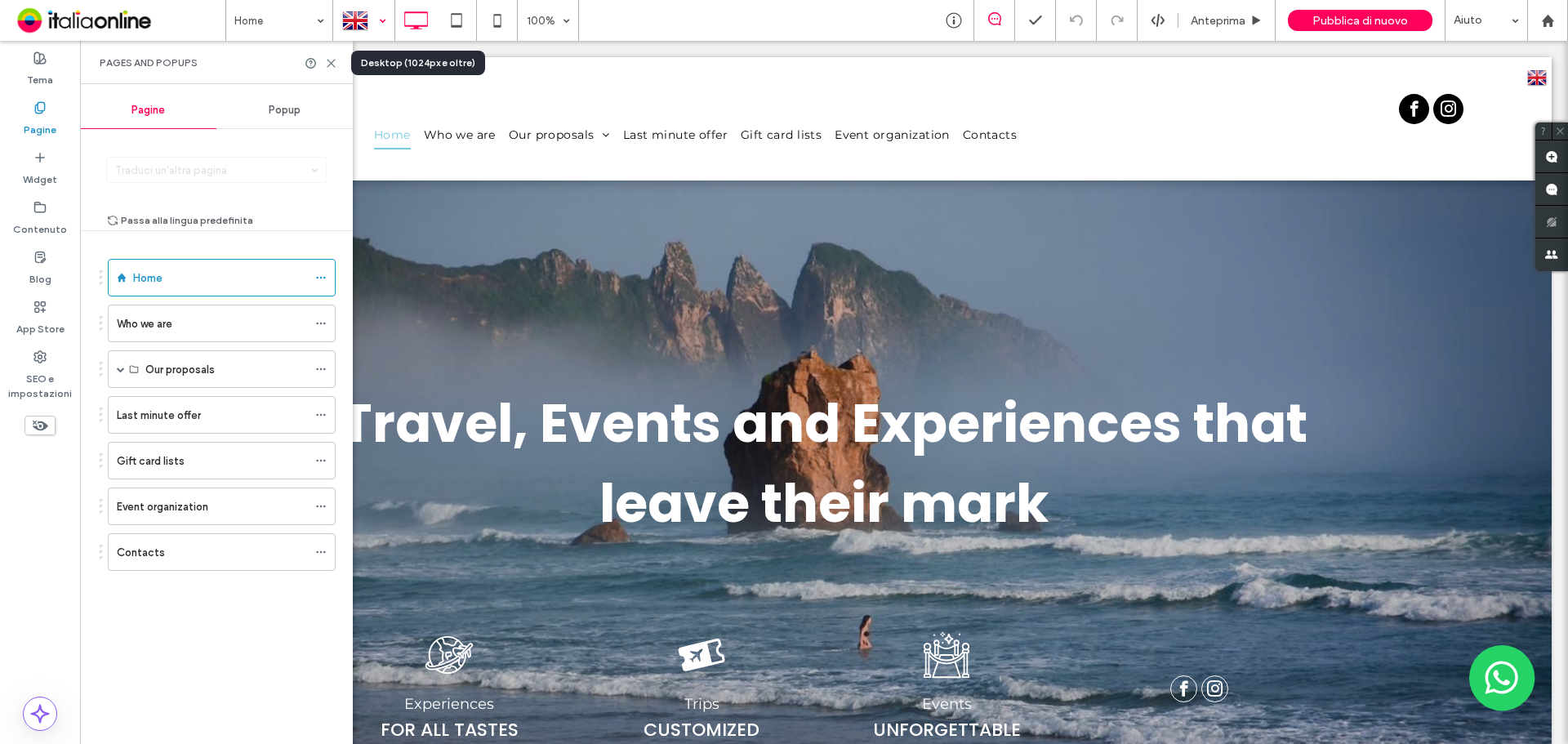
click at [355, 19] on div at bounding box center [364, 20] width 60 height 39
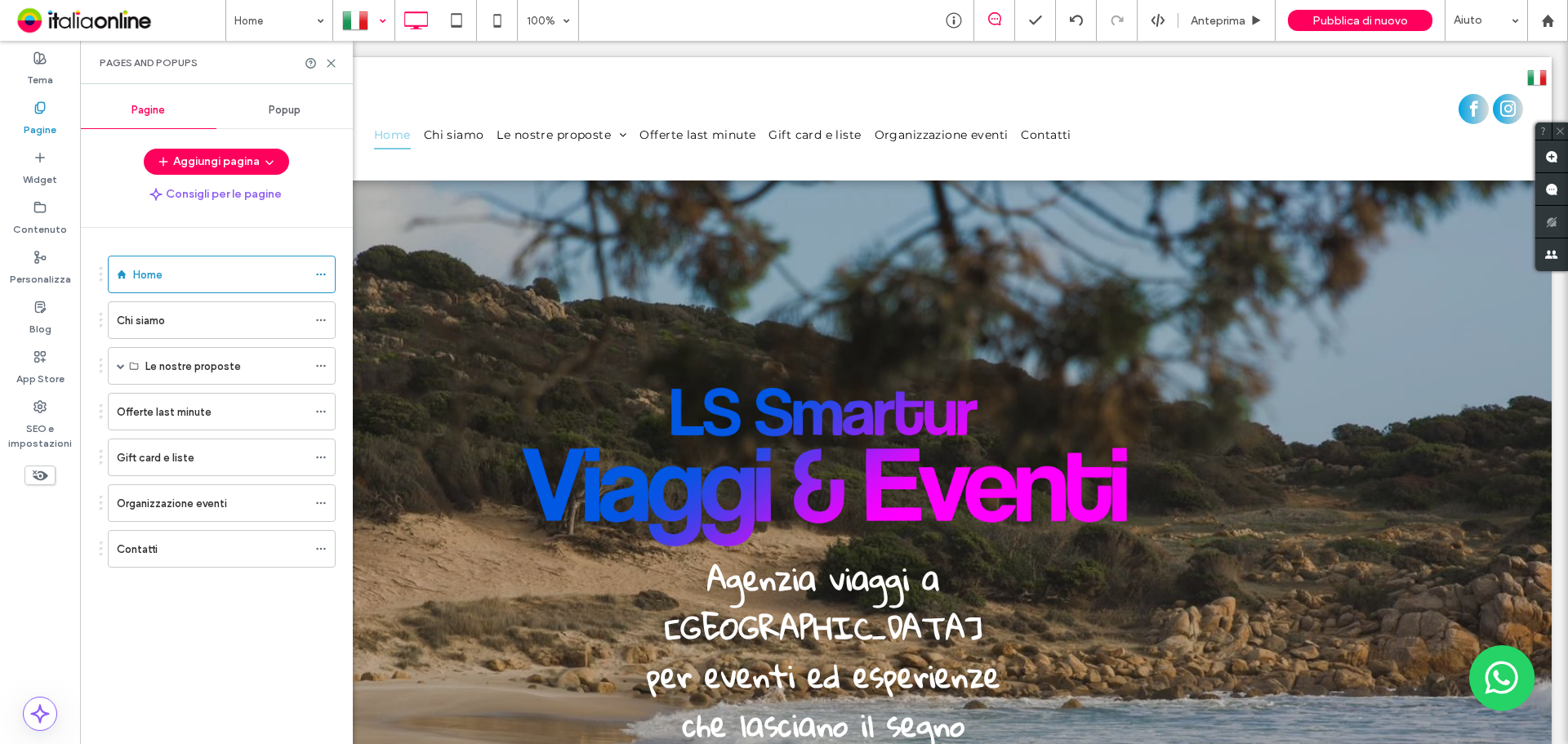
click at [377, 32] on div at bounding box center [364, 20] width 60 height 39
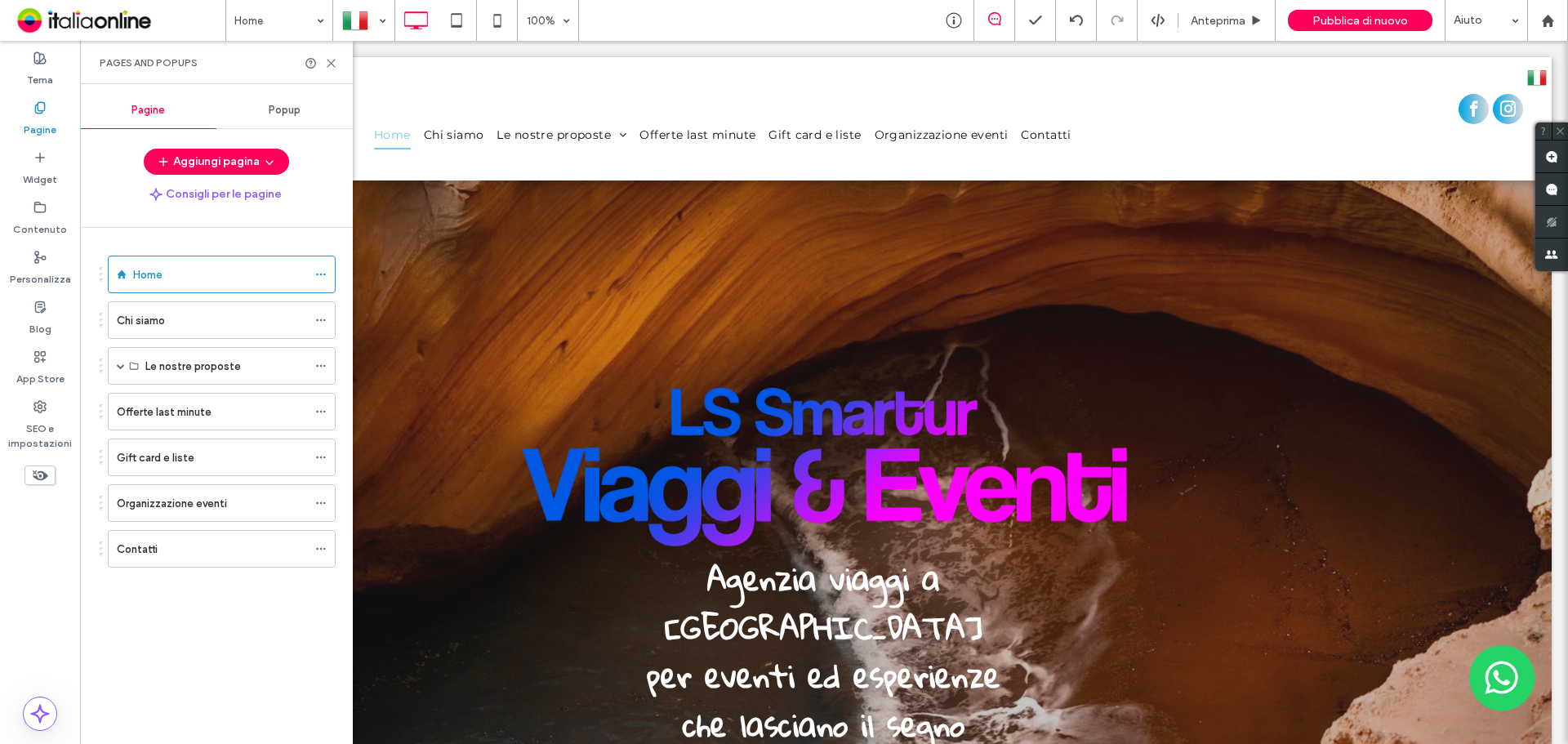
click at [331, 73] on div at bounding box center [784, 372] width 1568 height 744
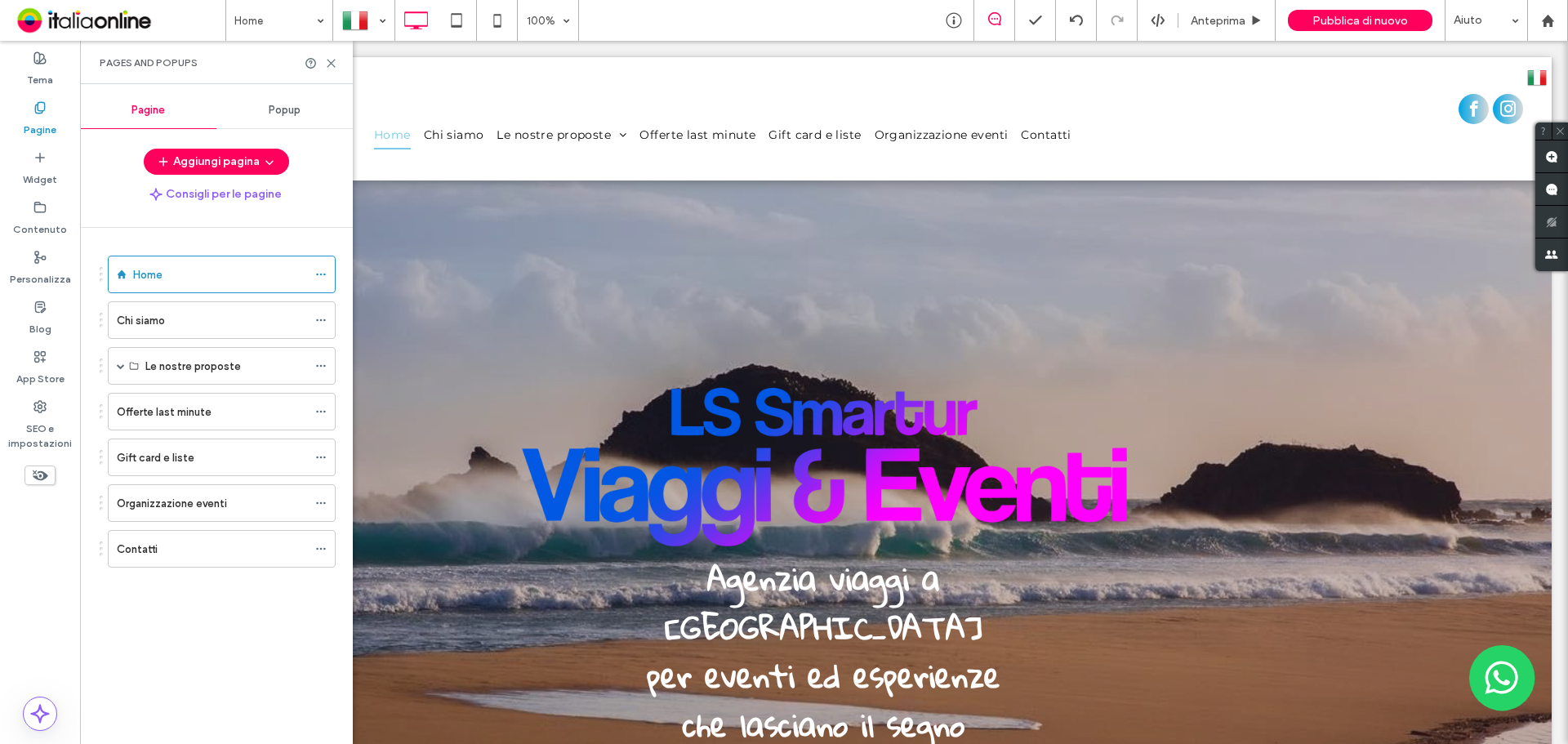
click at [322, 67] on div at bounding box center [784, 372] width 1568 height 744
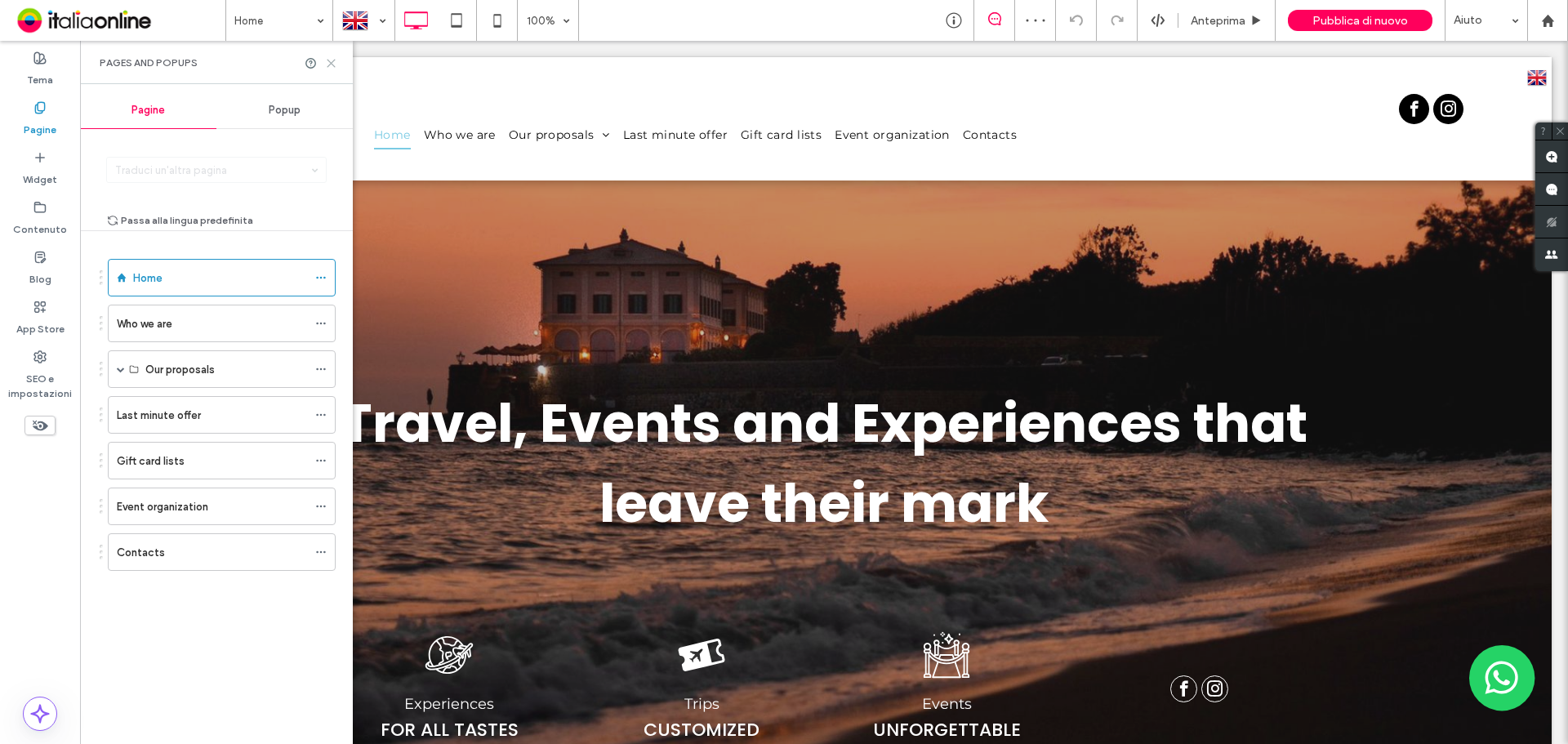
click at [328, 57] on icon at bounding box center [331, 63] width 13 height 13
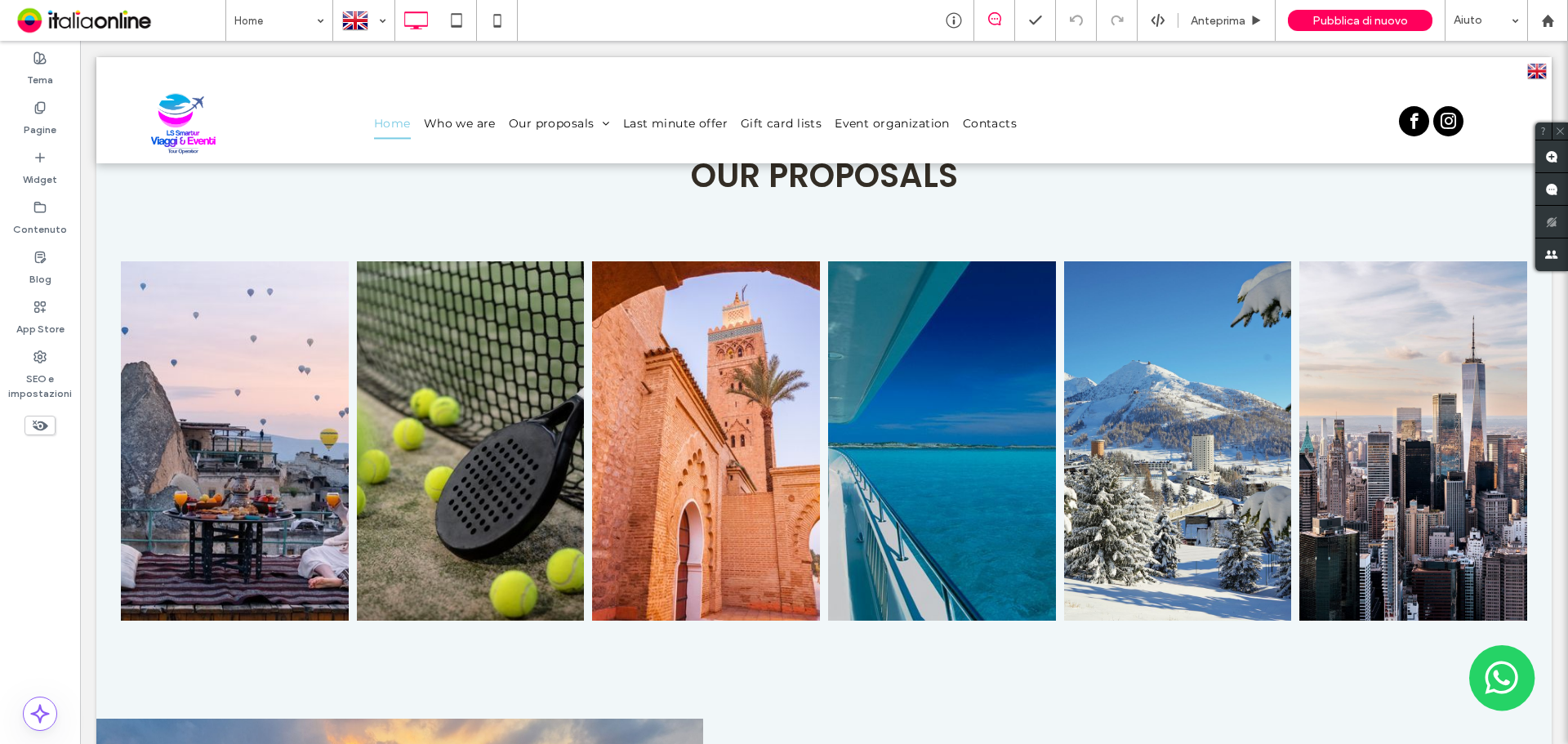
scroll to position [1552, 0]
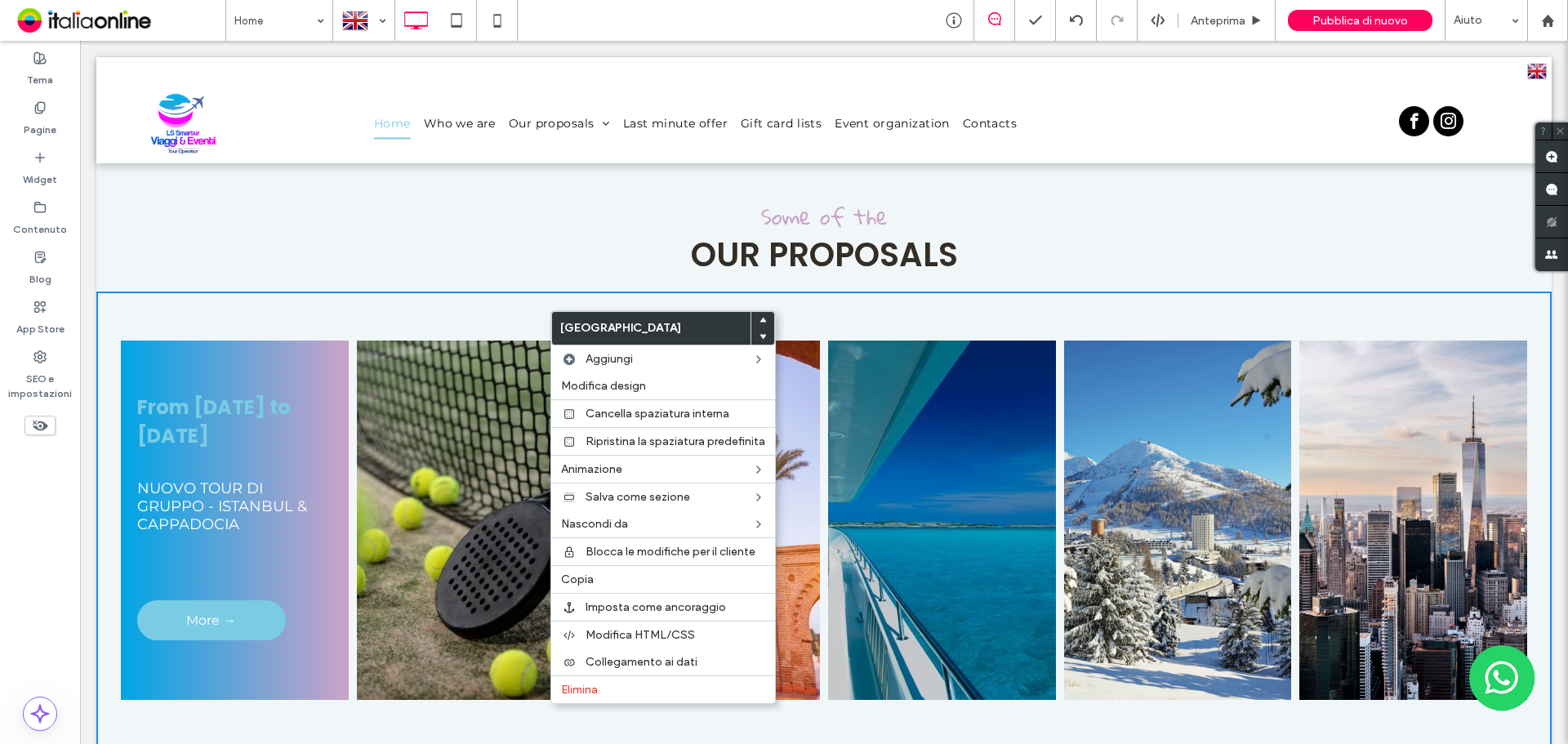
click at [838, 319] on div "From October 31st to November 3rd, 2025 NUOVO TOUR DI GRUPPO - ISTANBUL & CAPPA…" at bounding box center [824, 545] width 1456 height 507
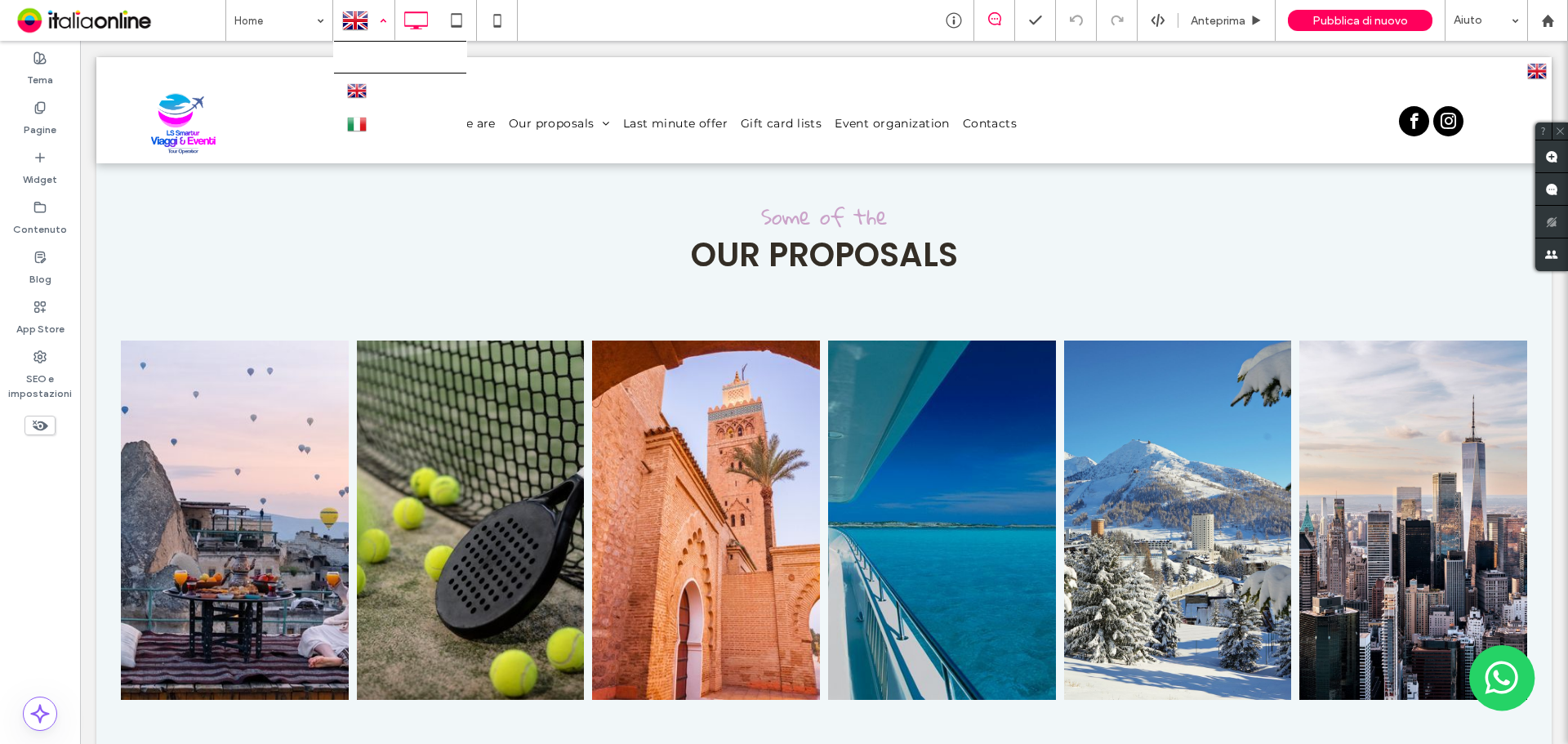
click at [358, 14] on div at bounding box center [364, 20] width 60 height 39
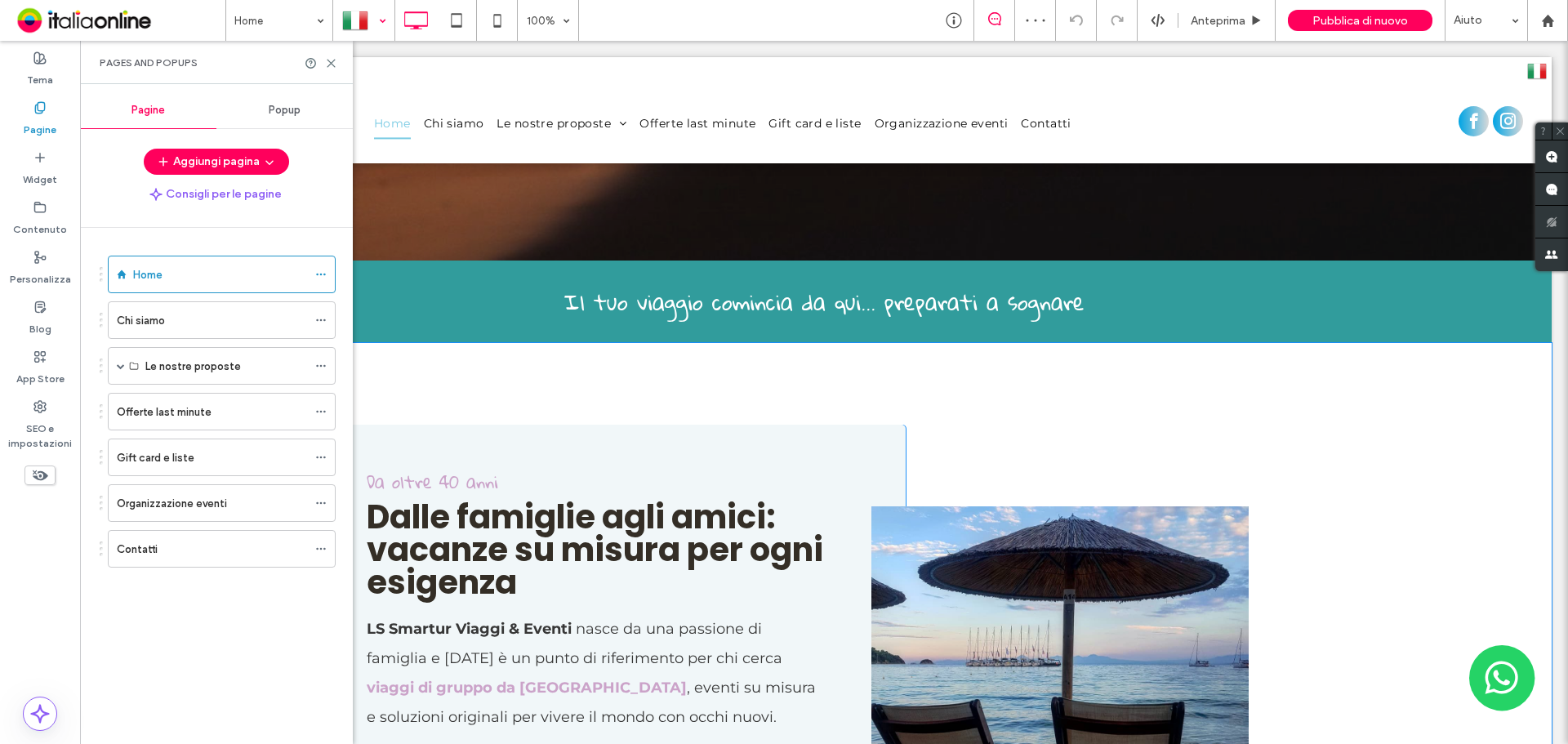
scroll to position [899, 0]
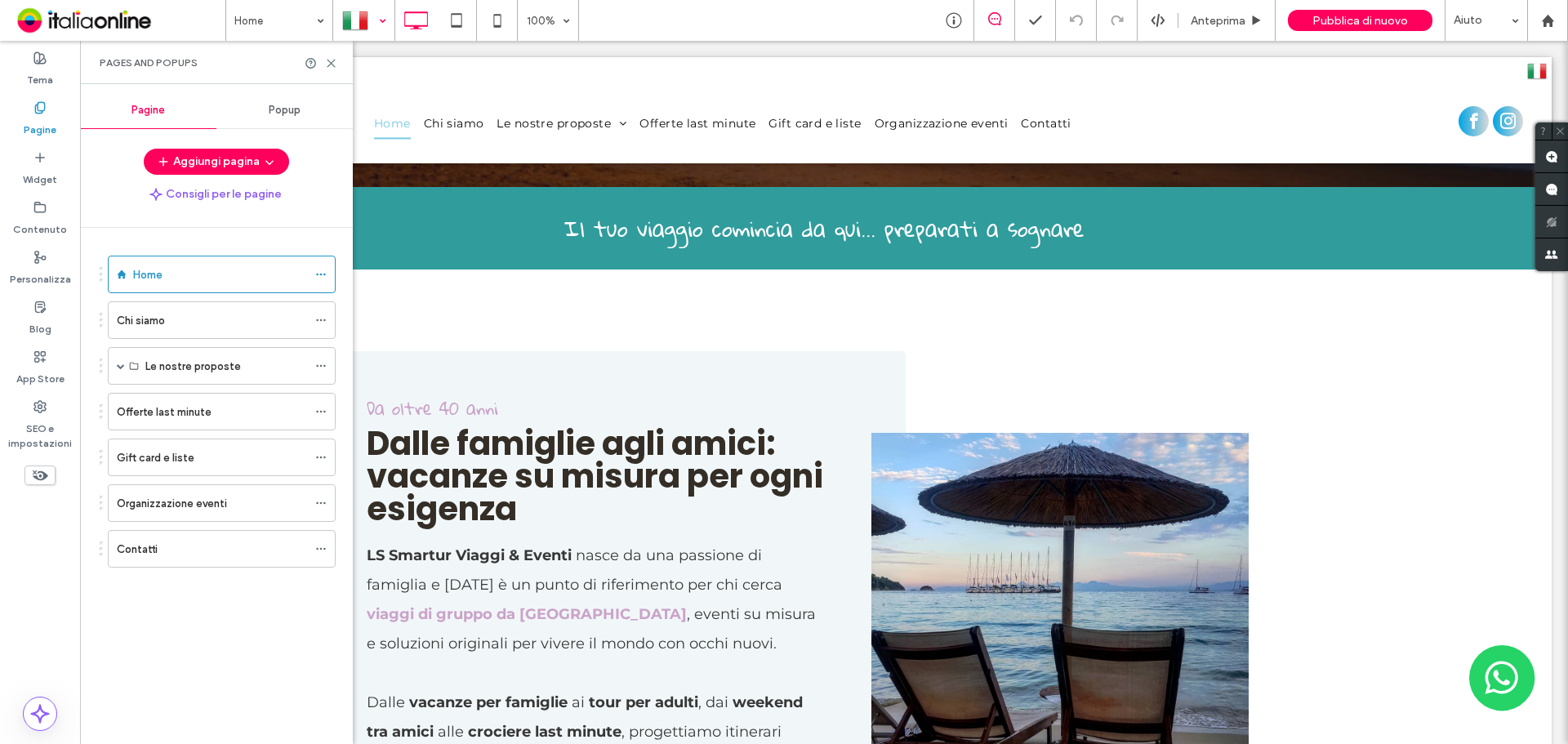
click at [337, 66] on div "Pages and Popups" at bounding box center [216, 62] width 273 height 43
click at [332, 64] on icon at bounding box center [331, 63] width 13 height 13
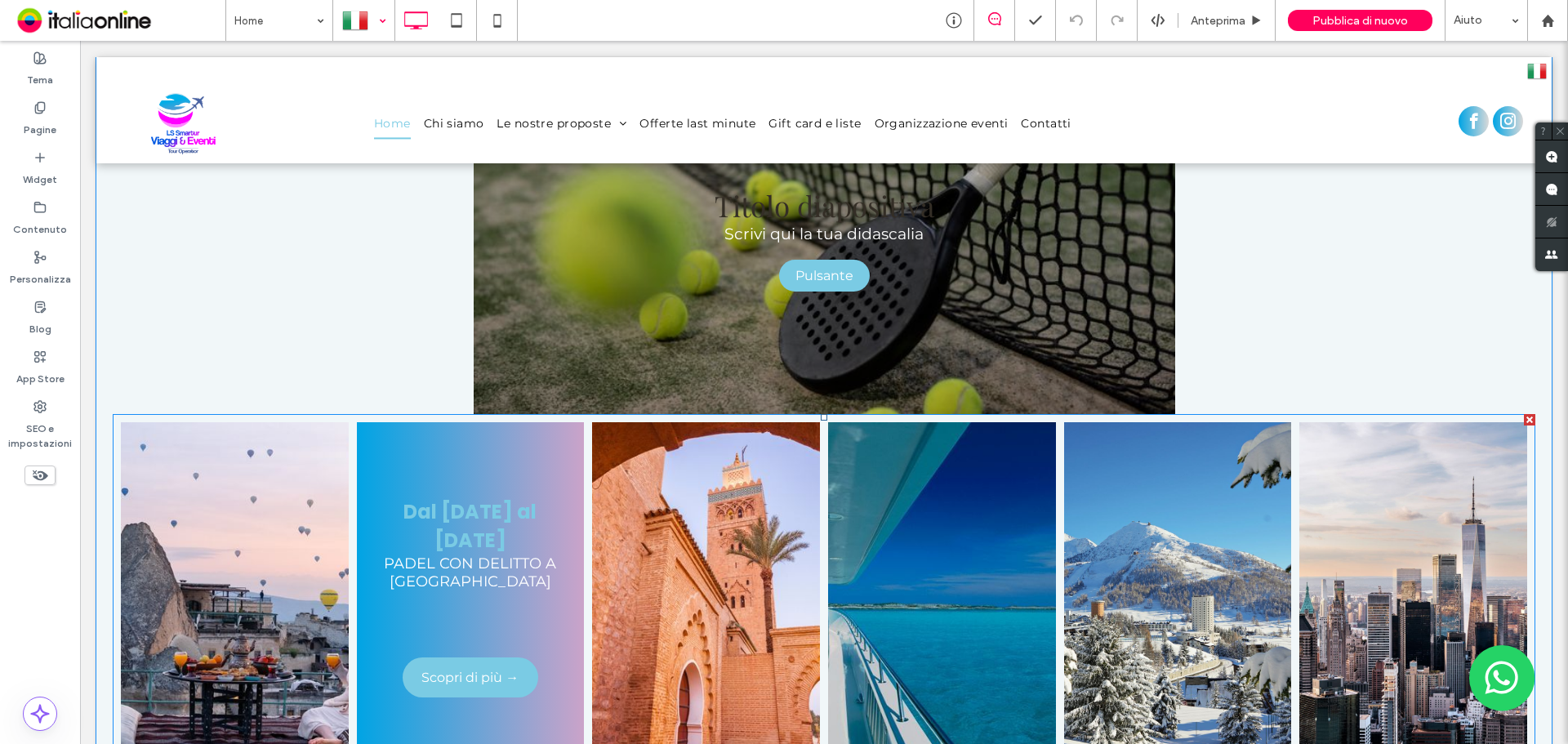
scroll to position [2124, 0]
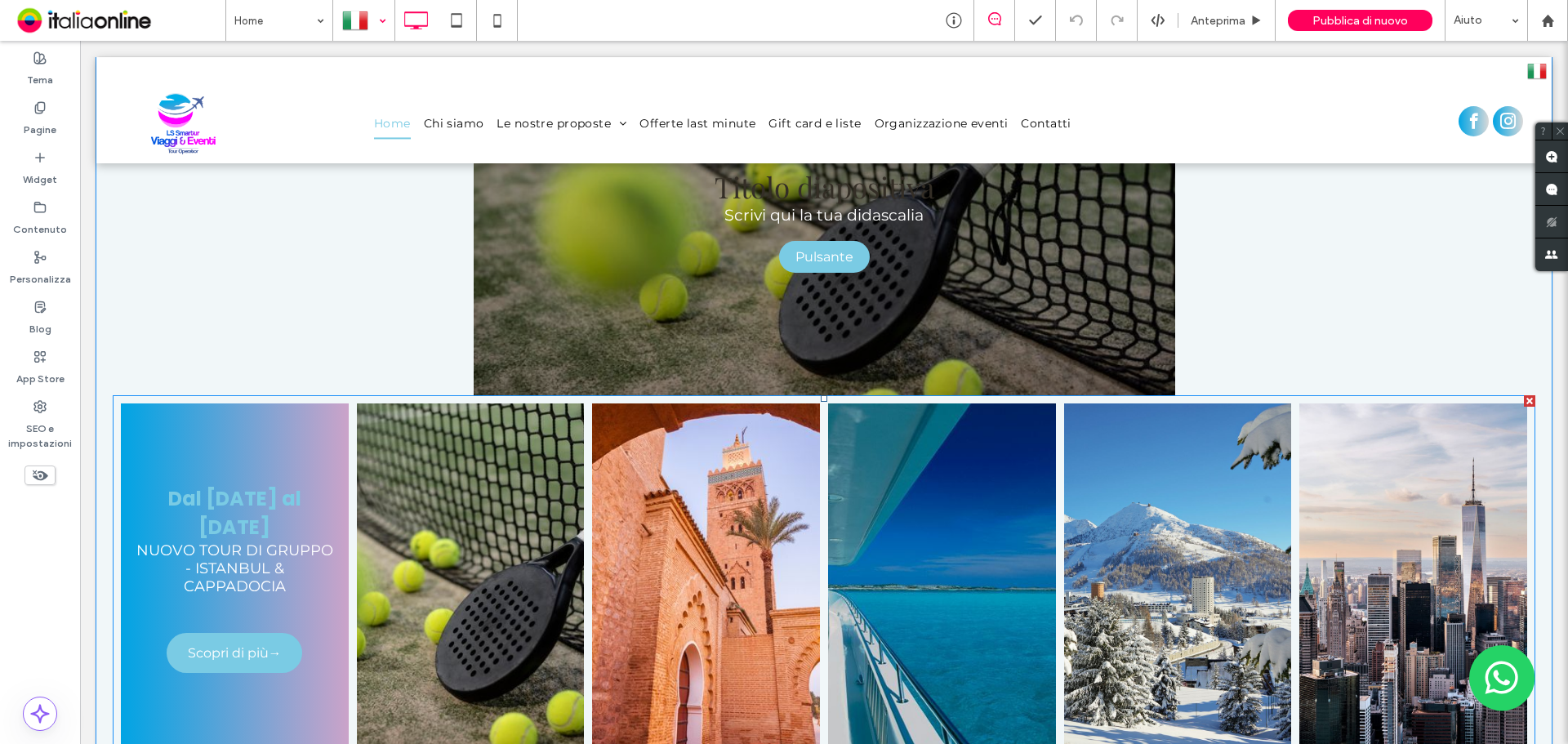
click at [224, 481] on link at bounding box center [234, 582] width 241 height 381
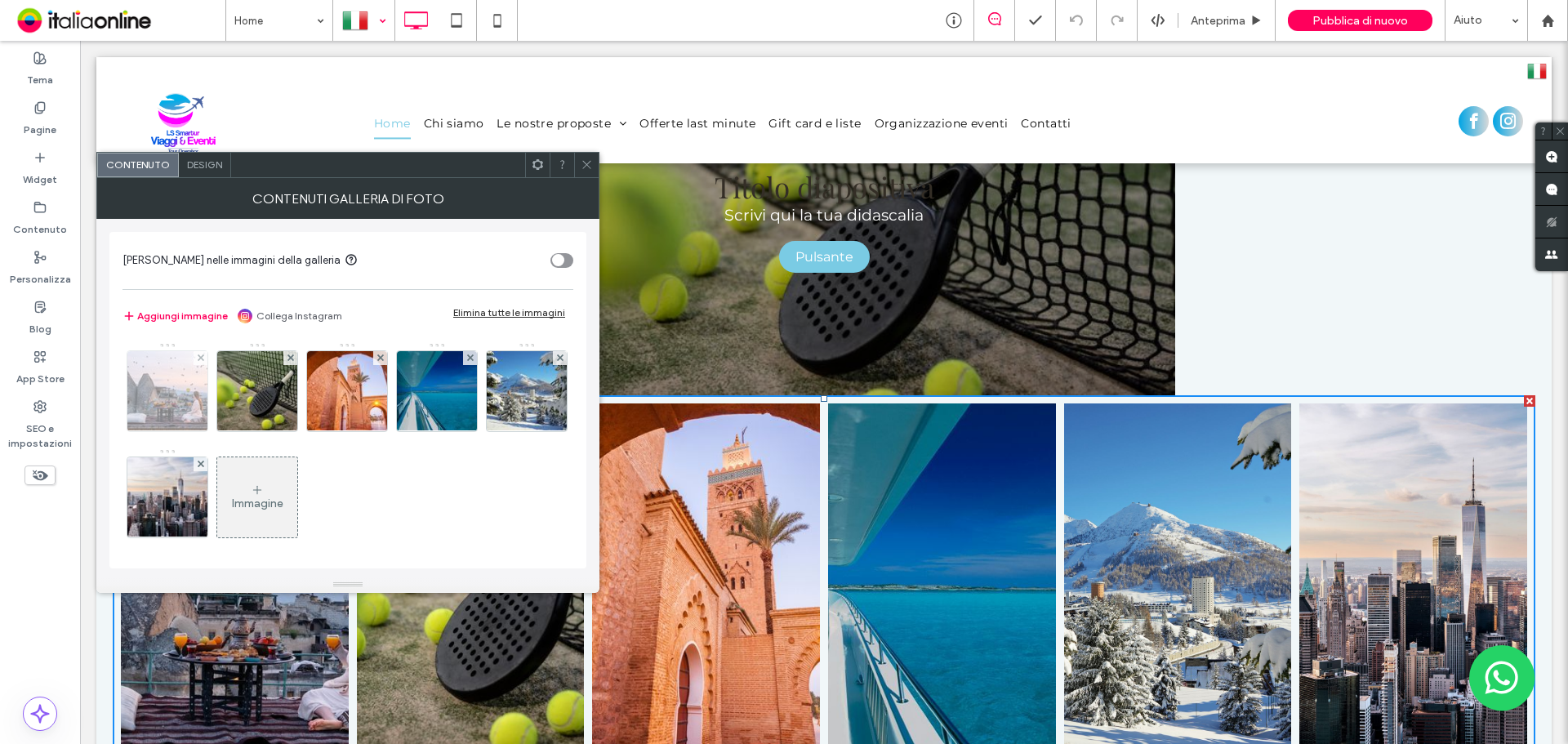
click at [182, 384] on img at bounding box center [168, 391] width 120 height 80
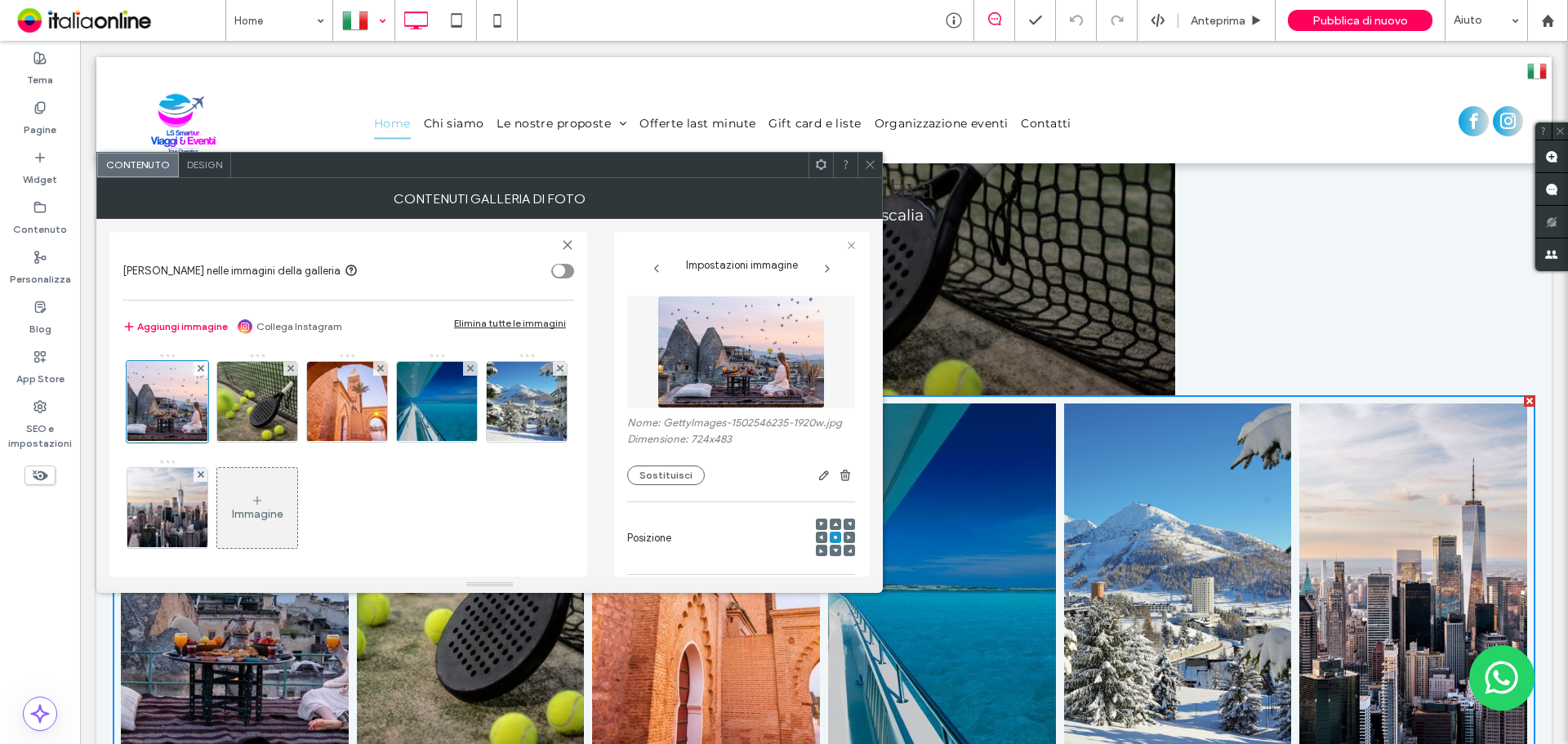
scroll to position [193, 0]
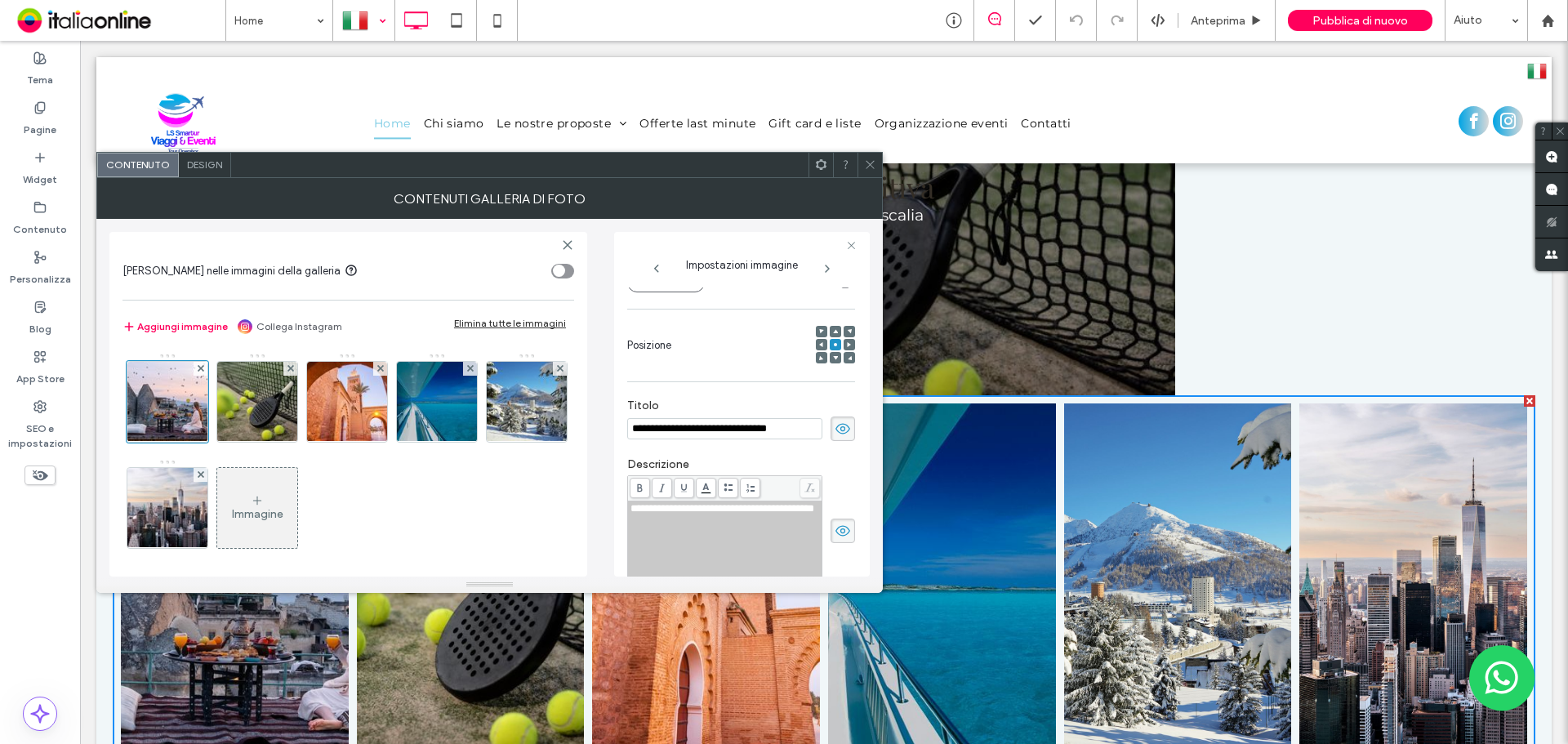
drag, startPoint x: 629, startPoint y: 428, endPoint x: 798, endPoint y: 428, distance: 169.0
click at [798, 428] on input "**********" at bounding box center [724, 428] width 195 height 21
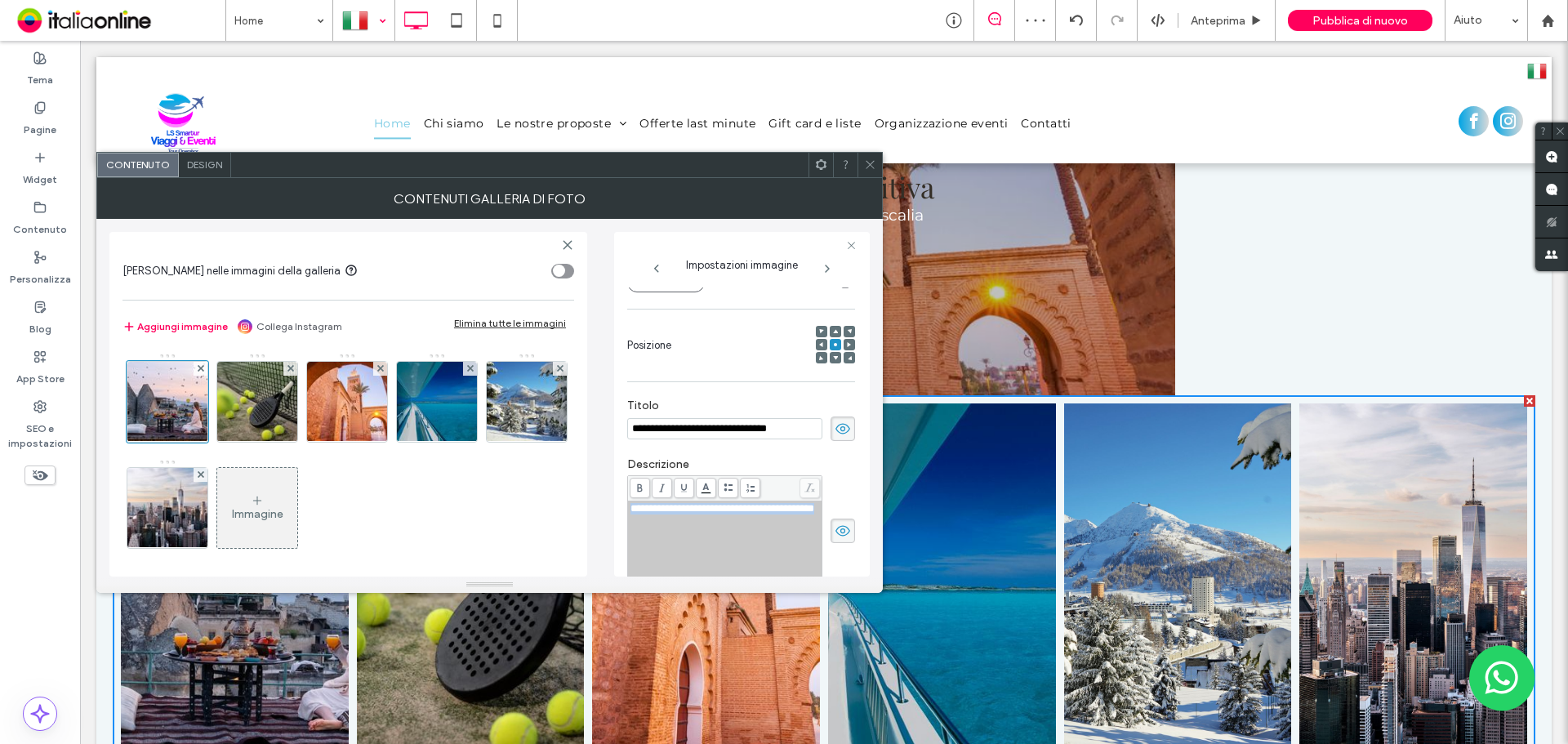
drag, startPoint x: 786, startPoint y: 527, endPoint x: 627, endPoint y: 509, distance: 160.0
click at [627, 509] on div "**********" at bounding box center [741, 405] width 256 height 345
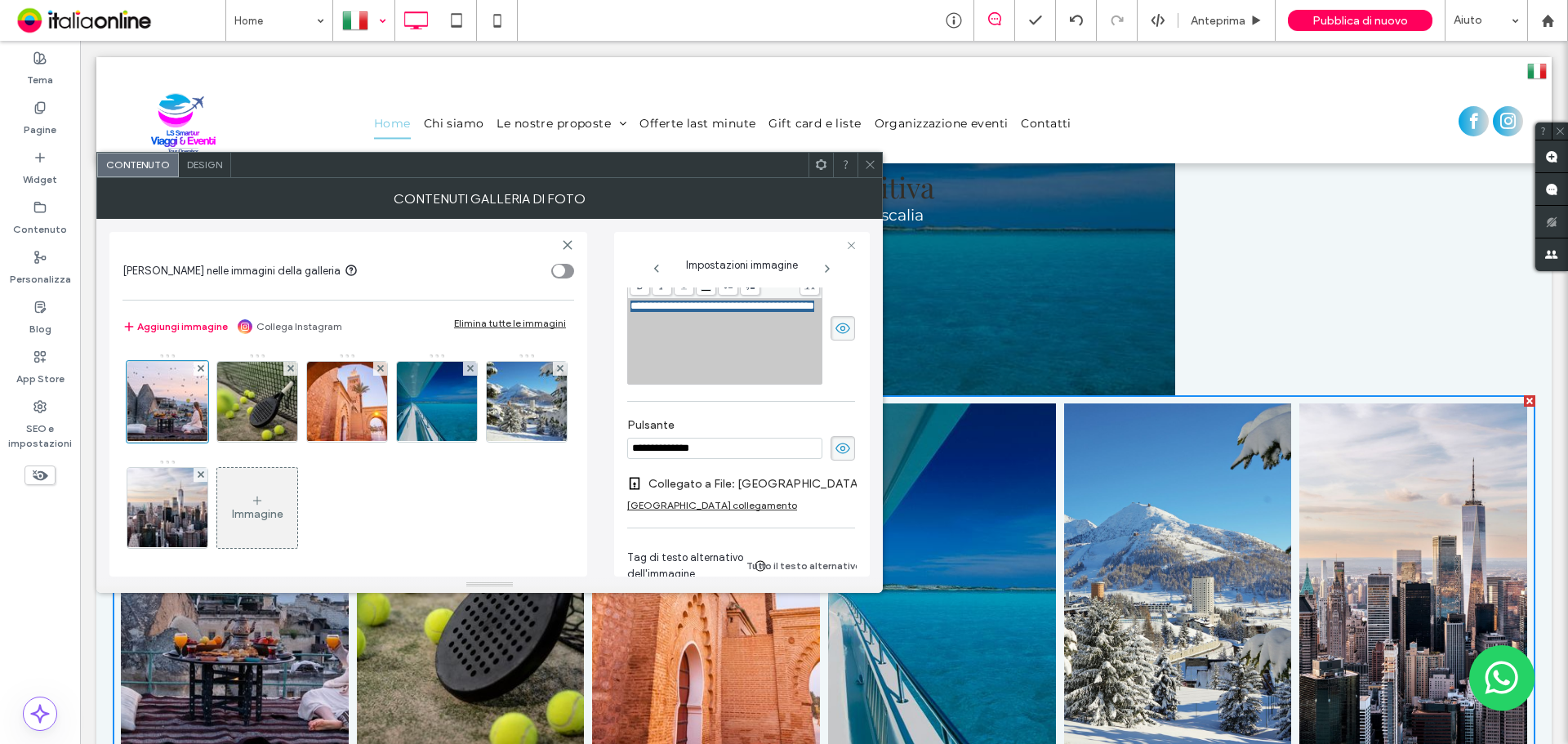
scroll to position [437, 0]
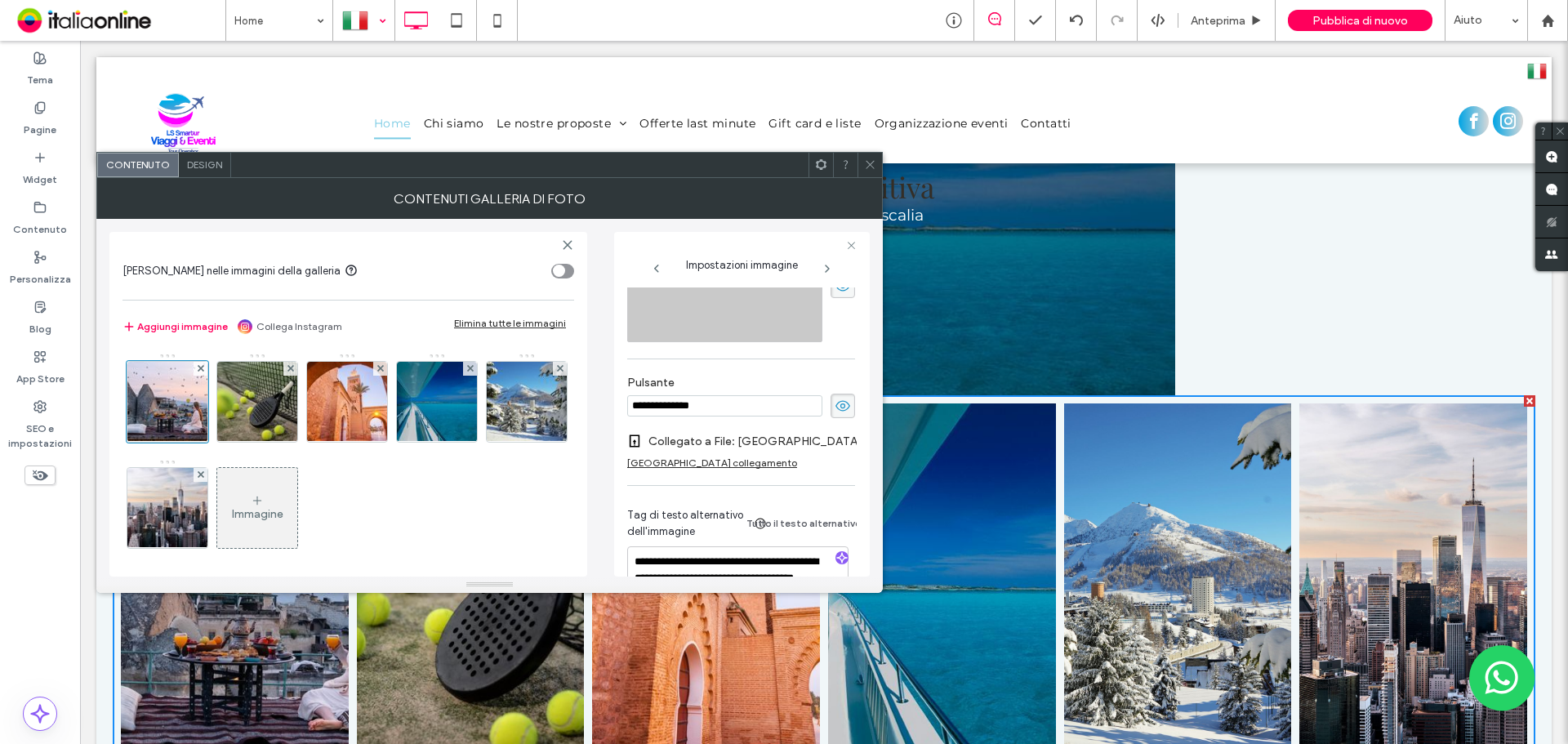
drag, startPoint x: 709, startPoint y: 407, endPoint x: 572, endPoint y: 407, distance: 137.0
click at [572, 407] on div "**********" at bounding box center [490, 398] width 760 height 358
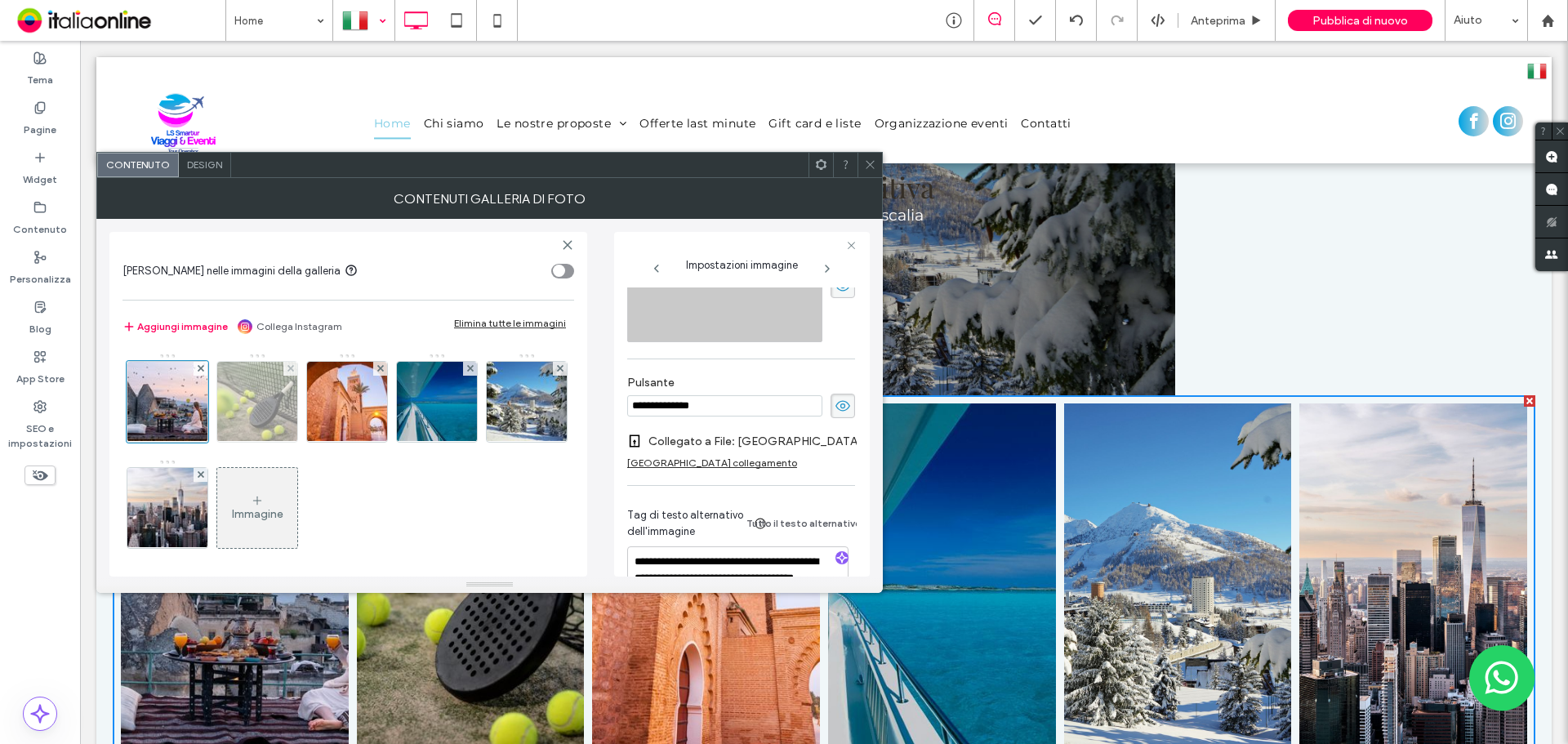
click at [258, 408] on img at bounding box center [258, 401] width 120 height 80
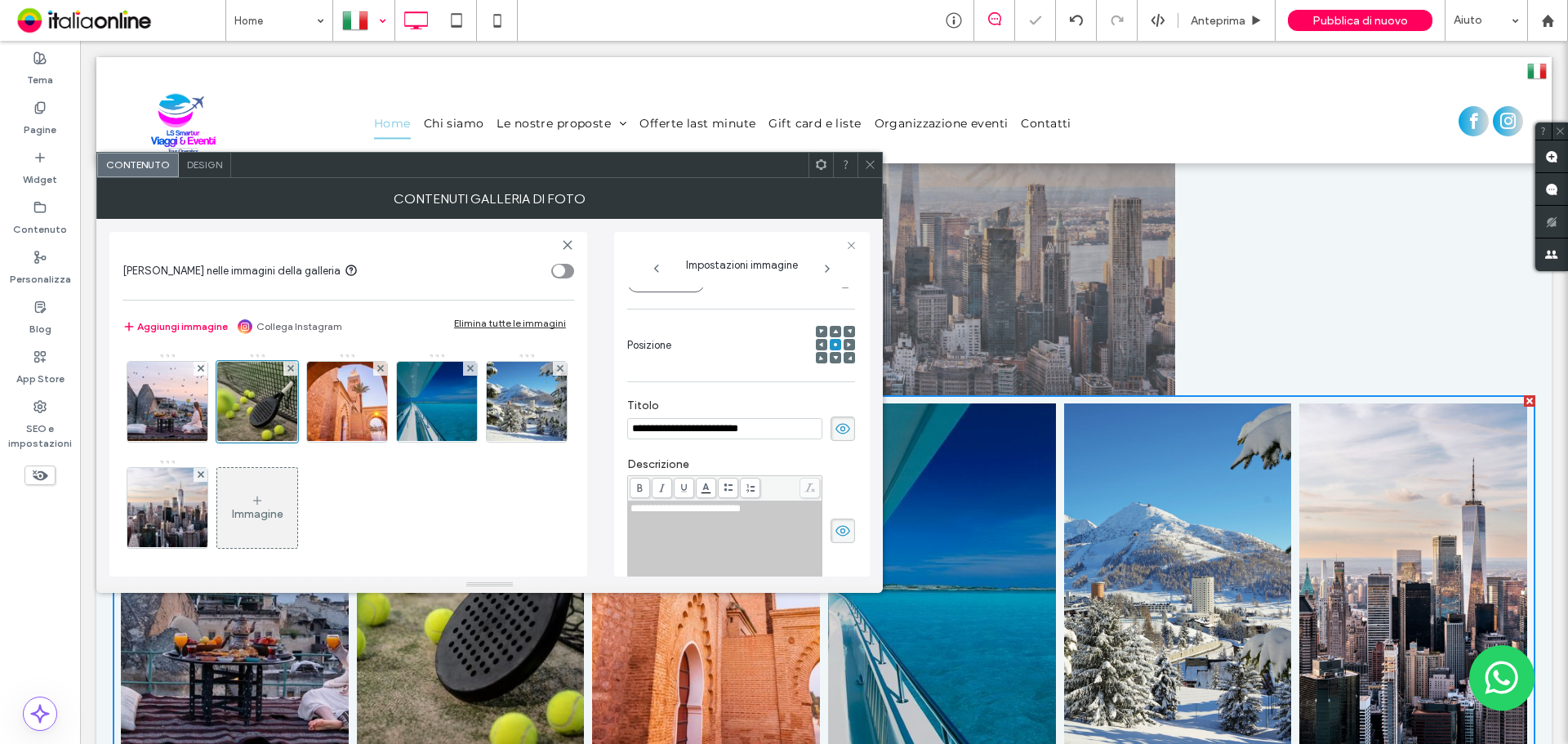
drag, startPoint x: 785, startPoint y: 422, endPoint x: 564, endPoint y: 423, distance: 221.0
click at [565, 423] on div "**********" at bounding box center [490, 398] width 760 height 358
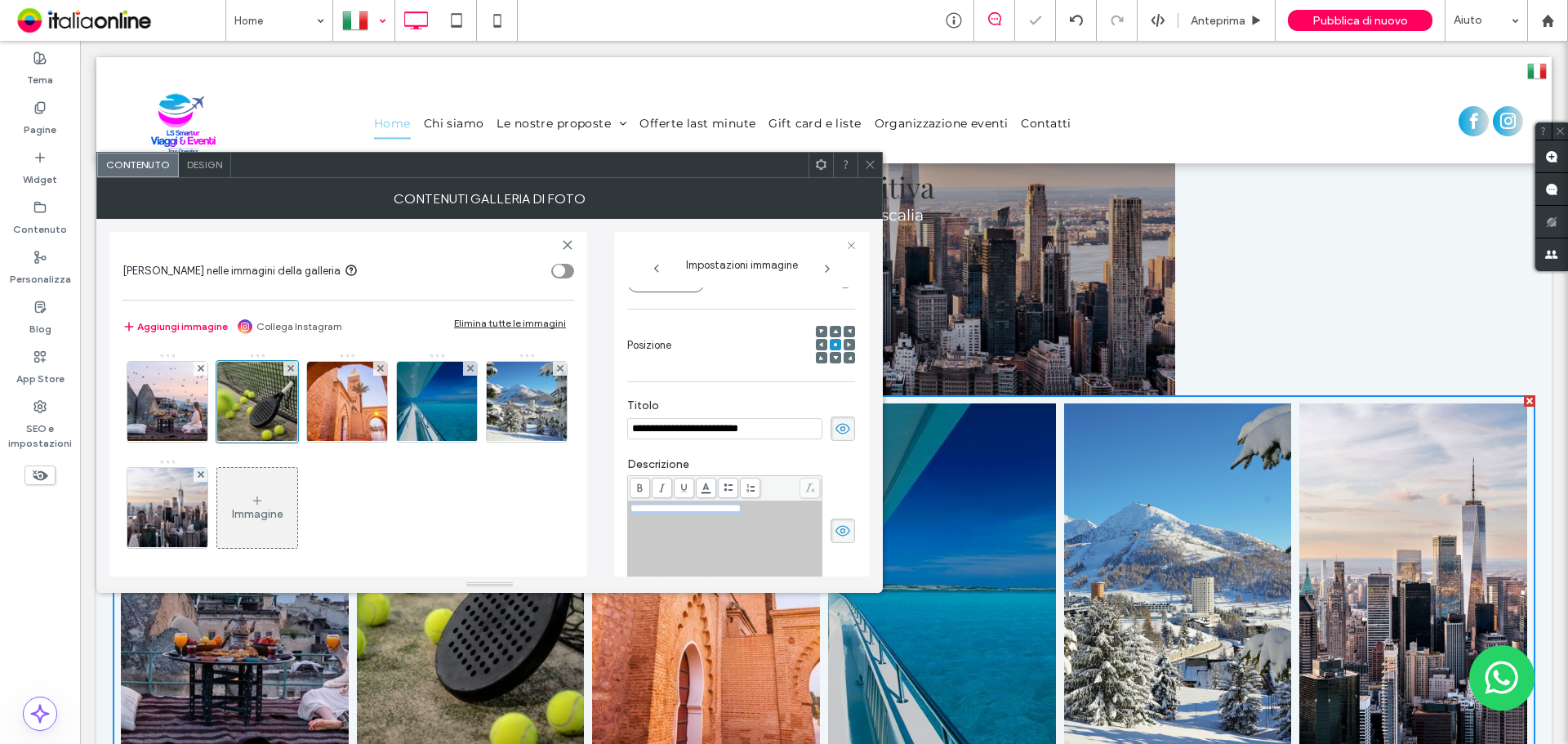
drag, startPoint x: 812, startPoint y: 508, endPoint x: 524, endPoint y: 514, distance: 288.1
click at [600, 514] on div "**********" at bounding box center [490, 398] width 760 height 358
copy span "**********"
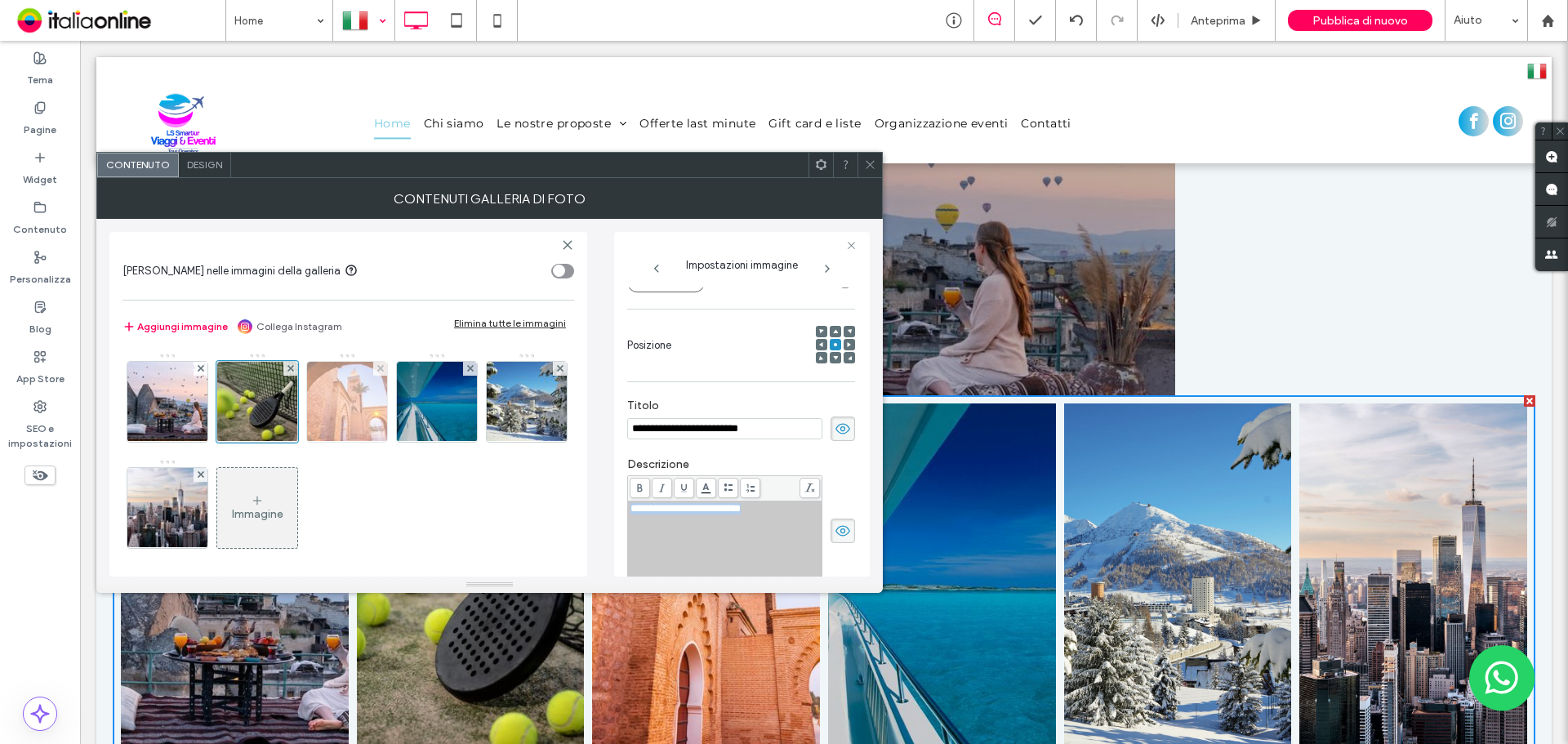
click at [354, 424] on img at bounding box center [347, 401] width 120 height 80
drag, startPoint x: 790, startPoint y: 436, endPoint x: 502, endPoint y: 434, distance: 288.0
click at [507, 435] on div "**********" at bounding box center [490, 398] width 760 height 358
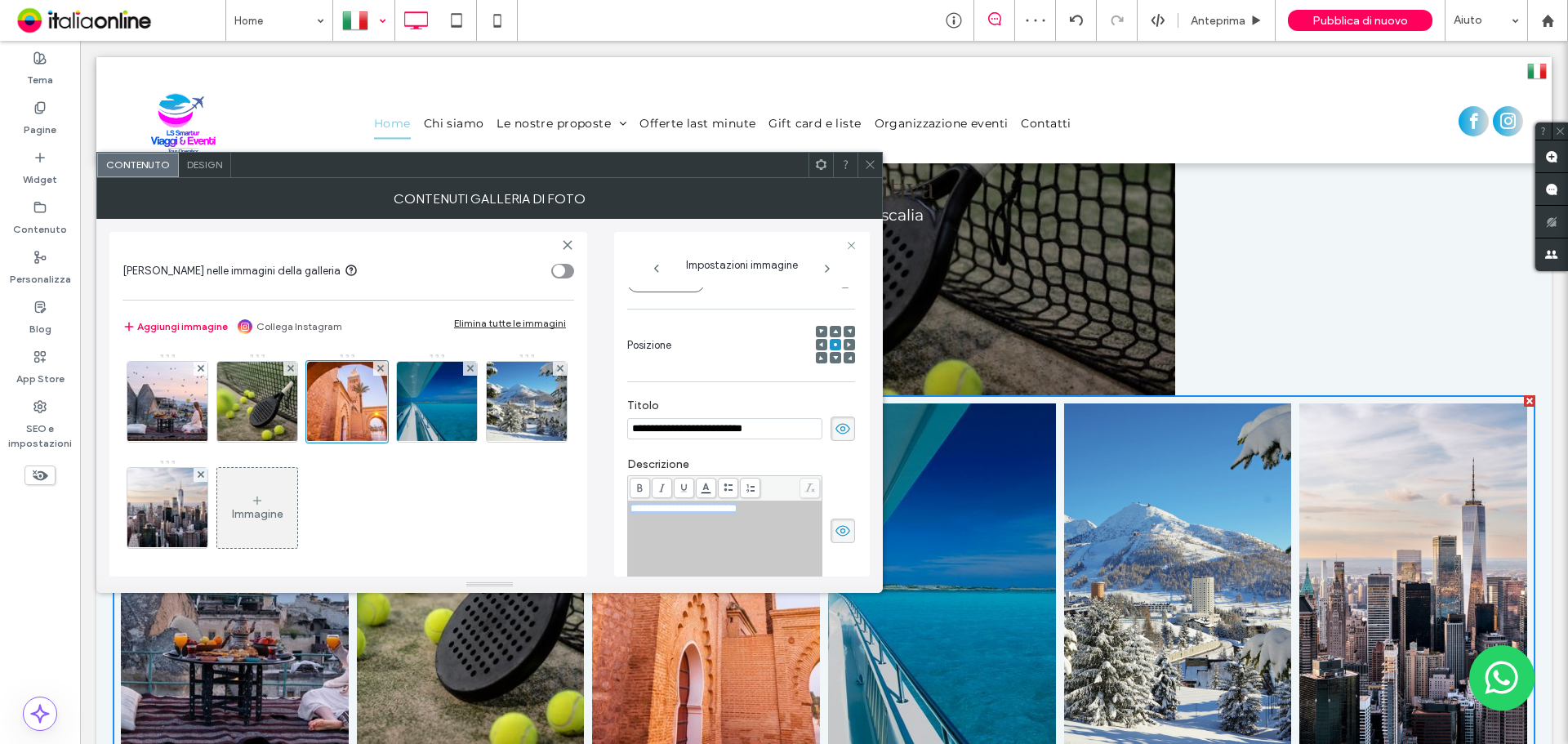
drag, startPoint x: 808, startPoint y: 510, endPoint x: 562, endPoint y: 509, distance: 246.0
click at [562, 509] on div "**********" at bounding box center [490, 398] width 760 height 358
copy span "**********"
click at [422, 406] on img at bounding box center [437, 401] width 107 height 80
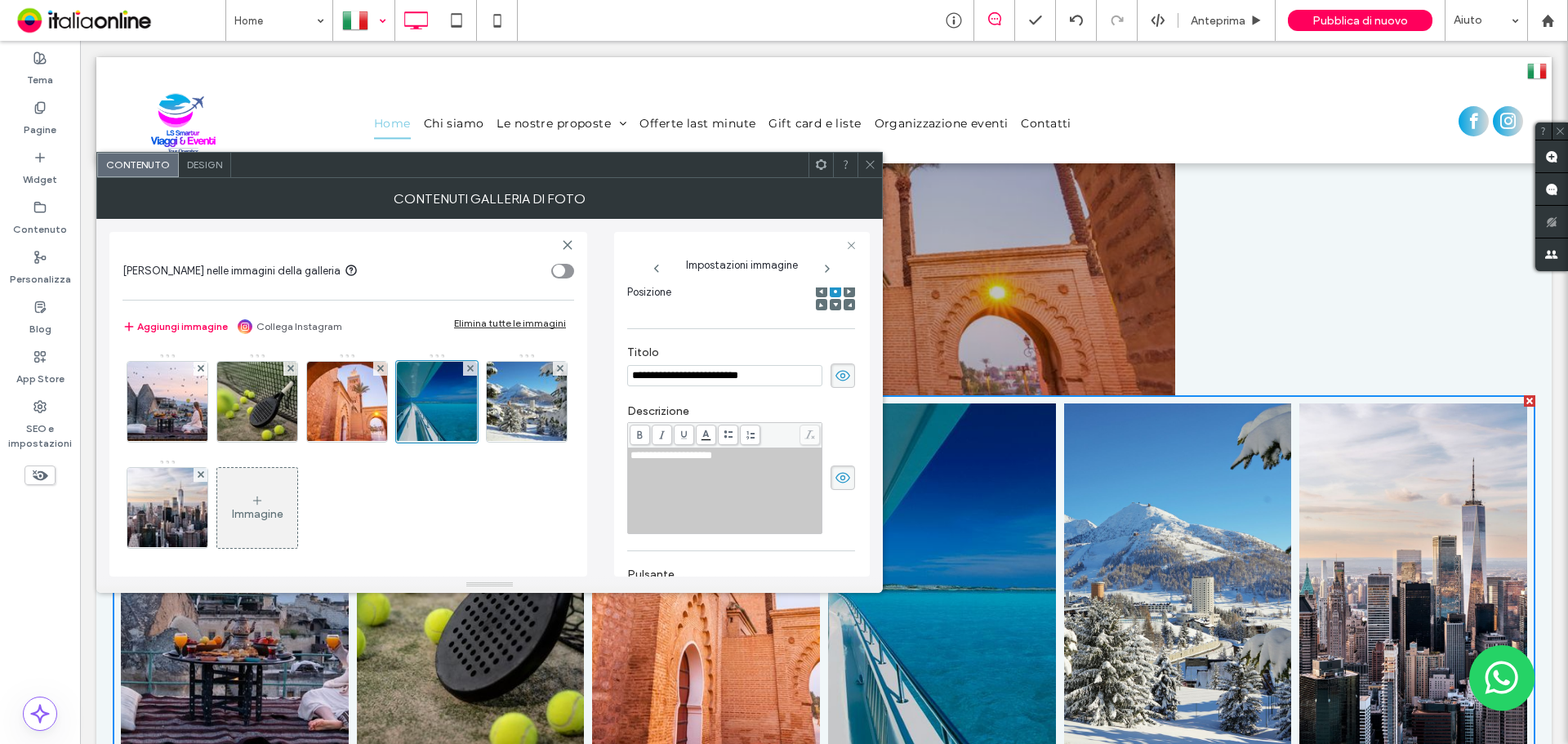
scroll to position [286, 0]
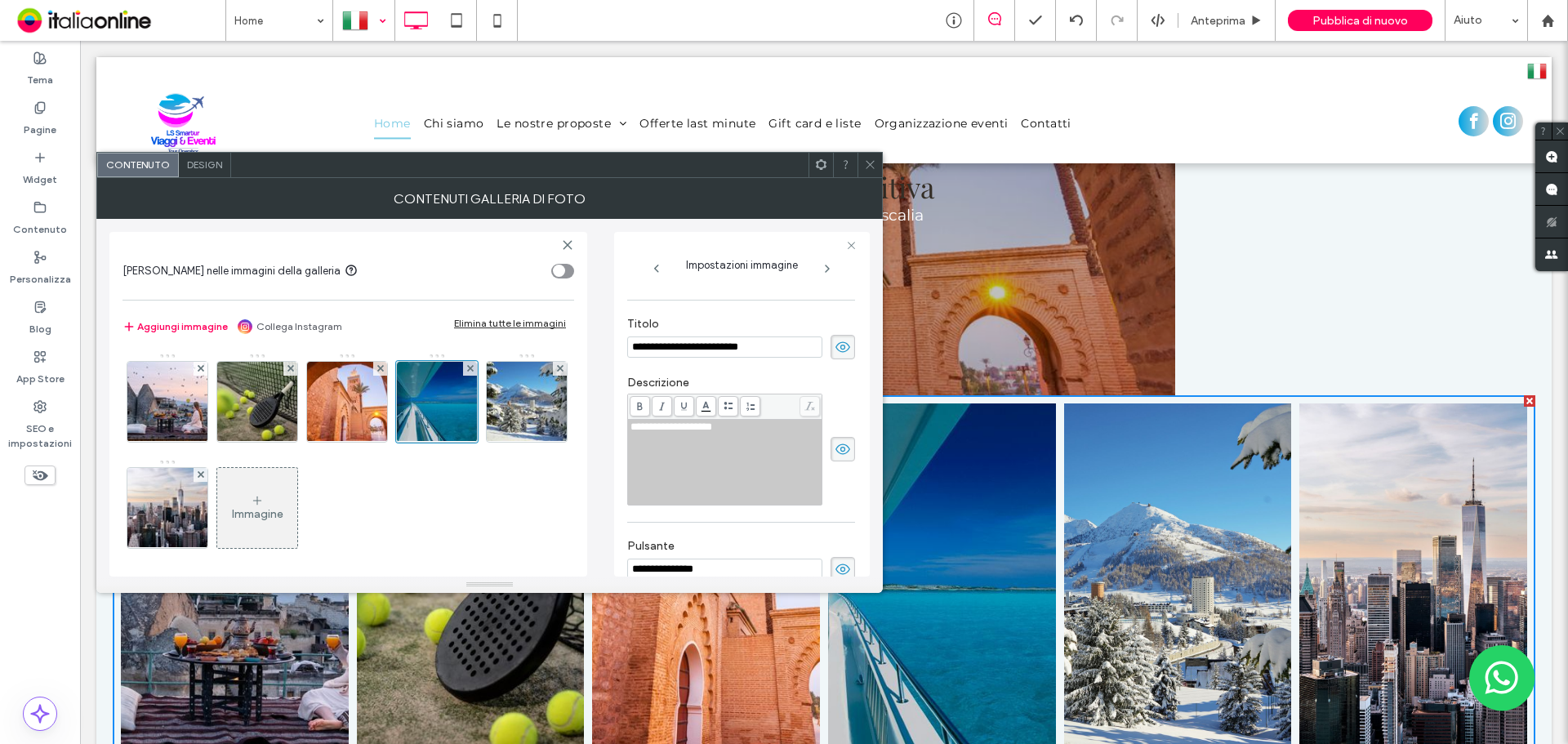
drag, startPoint x: 764, startPoint y: 345, endPoint x: 444, endPoint y: 345, distance: 320.0
click at [444, 345] on div "**********" at bounding box center [490, 398] width 760 height 358
drag, startPoint x: 753, startPoint y: 436, endPoint x: 528, endPoint y: 437, distance: 225.0
click at [529, 437] on div "**********" at bounding box center [490, 398] width 760 height 358
drag, startPoint x: 624, startPoint y: 437, endPoint x: 613, endPoint y: 427, distance: 14.9
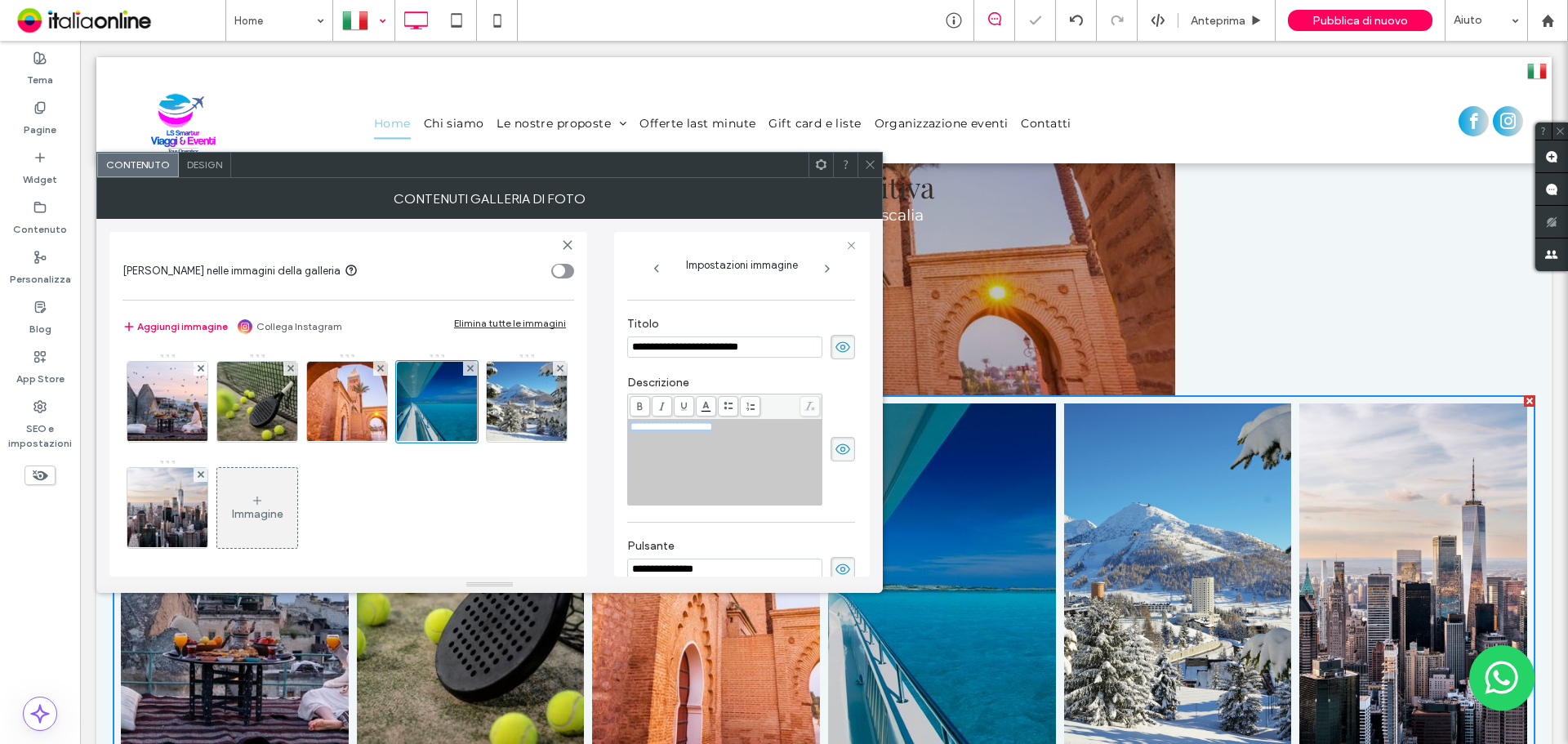
click at [613, 427] on div "**********" at bounding box center [490, 398] width 760 height 358
copy span "**********"
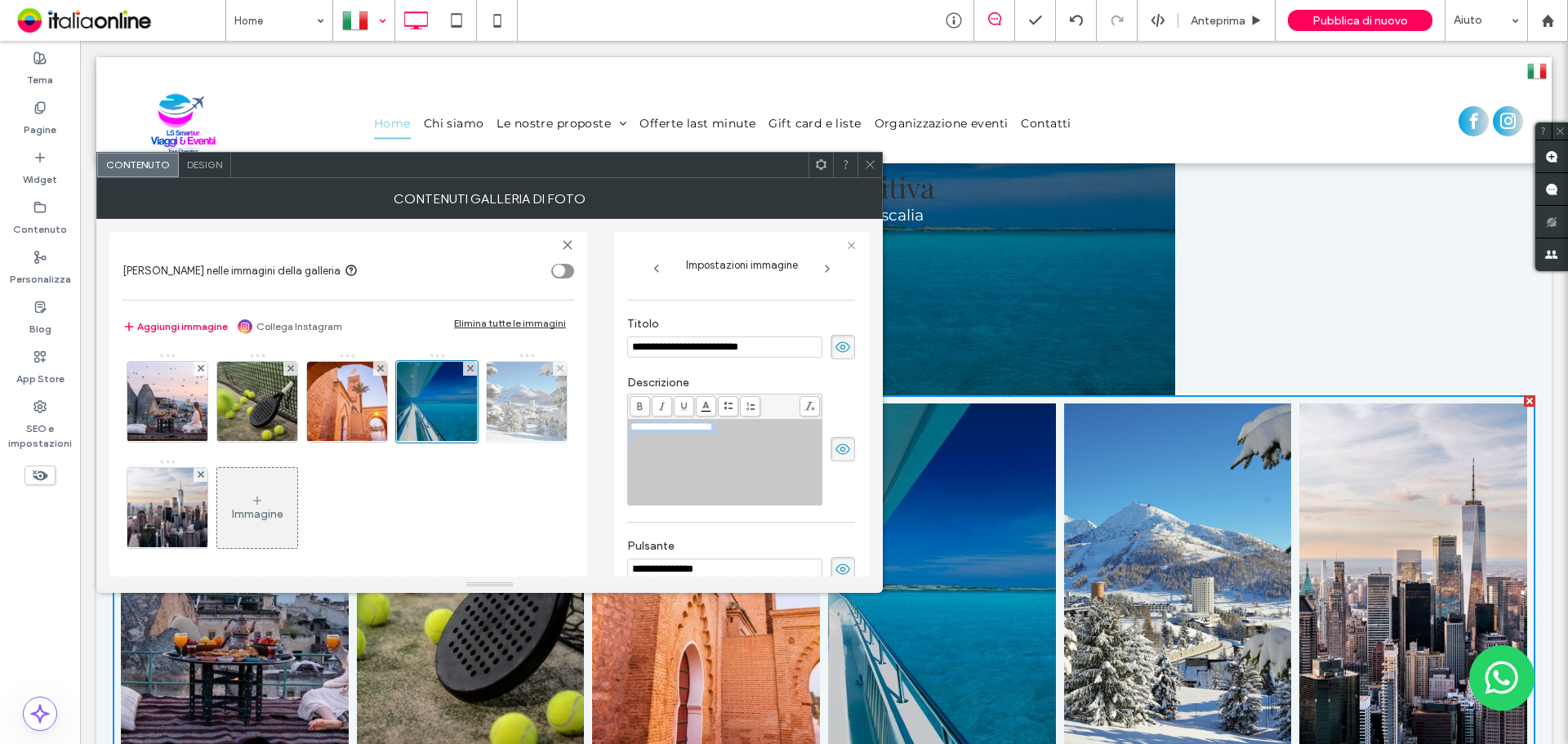
click at [467, 442] on img at bounding box center [527, 401] width 120 height 80
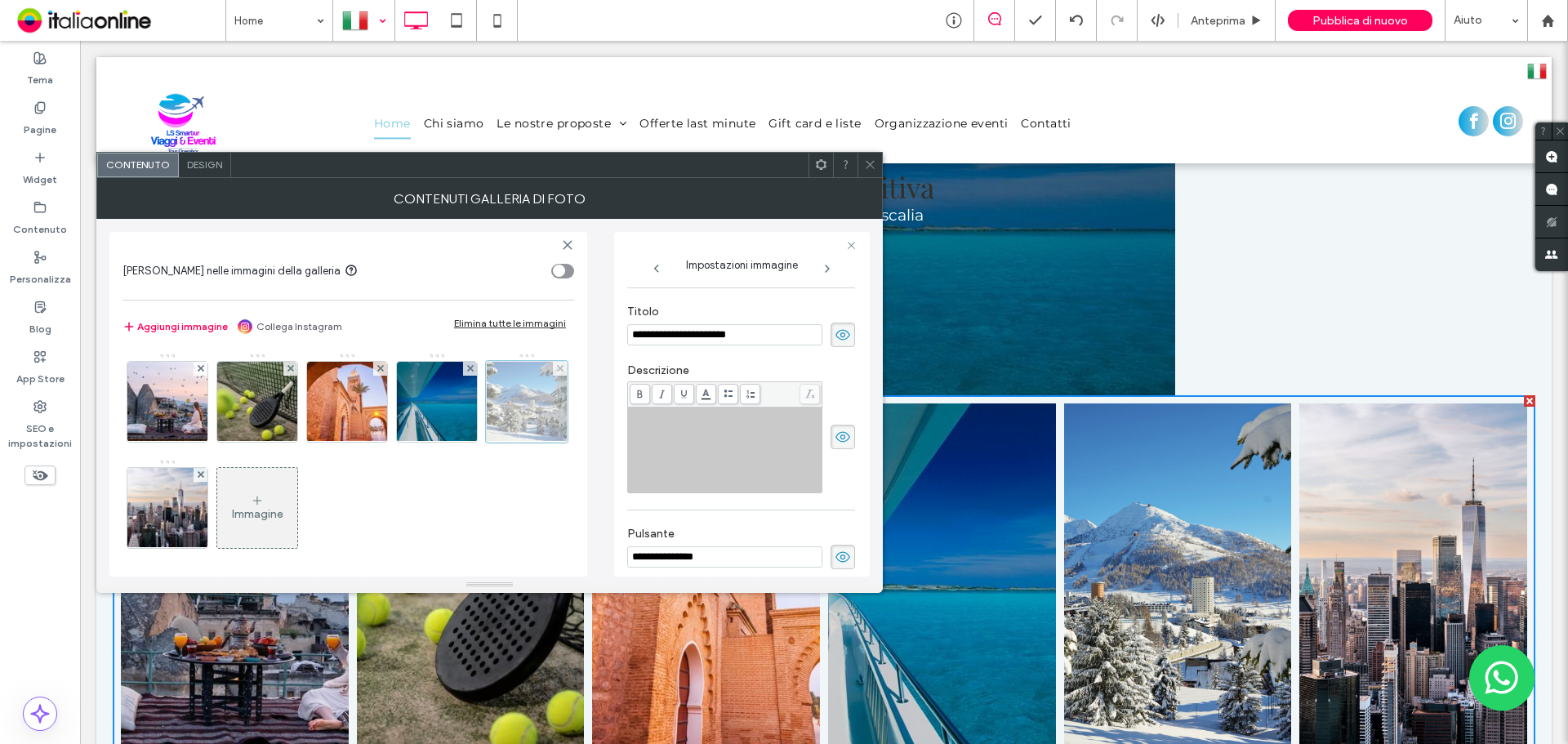
scroll to position [274, 0]
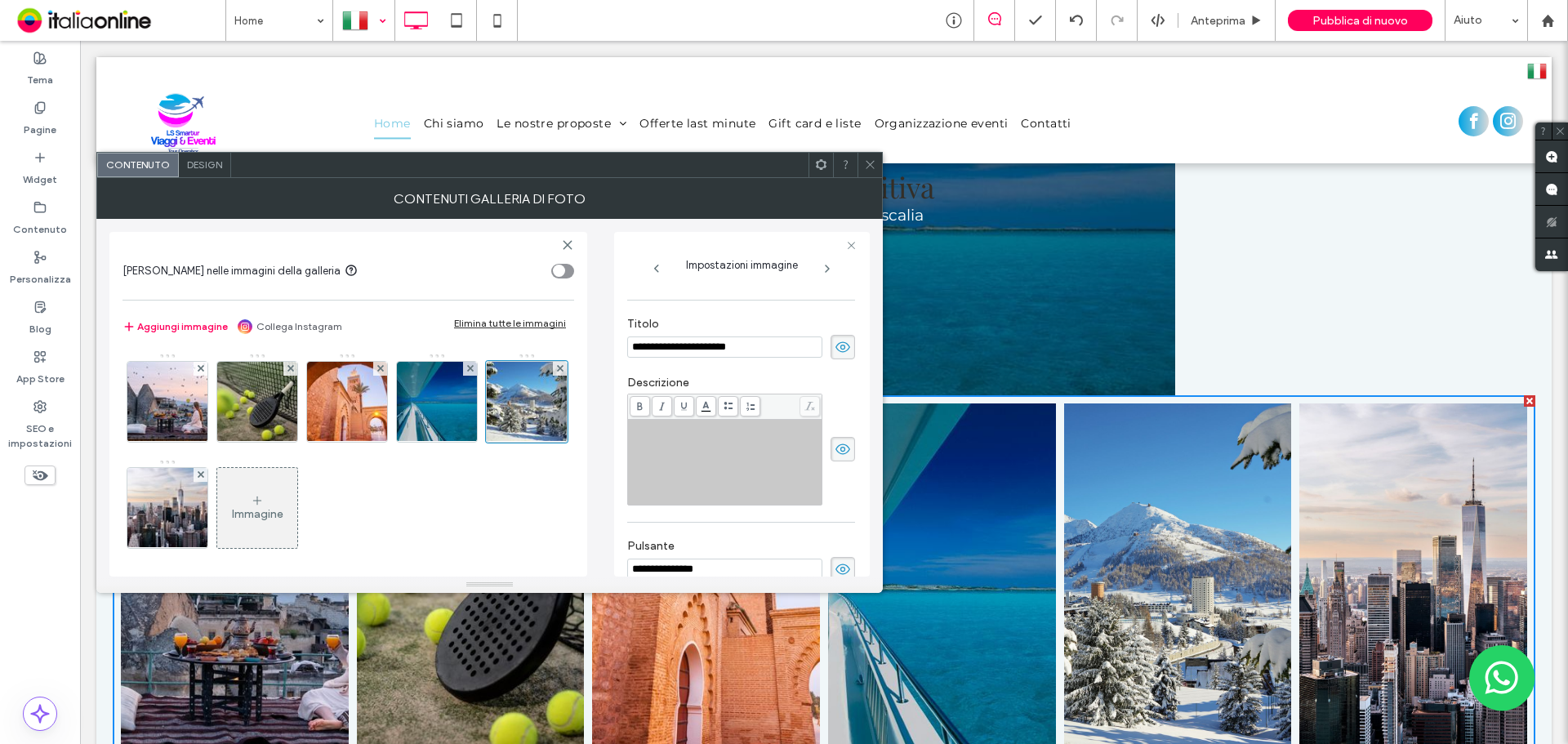
drag, startPoint x: 770, startPoint y: 348, endPoint x: 307, endPoint y: 349, distance: 463.0
click at [308, 349] on div "**********" at bounding box center [490, 398] width 760 height 358
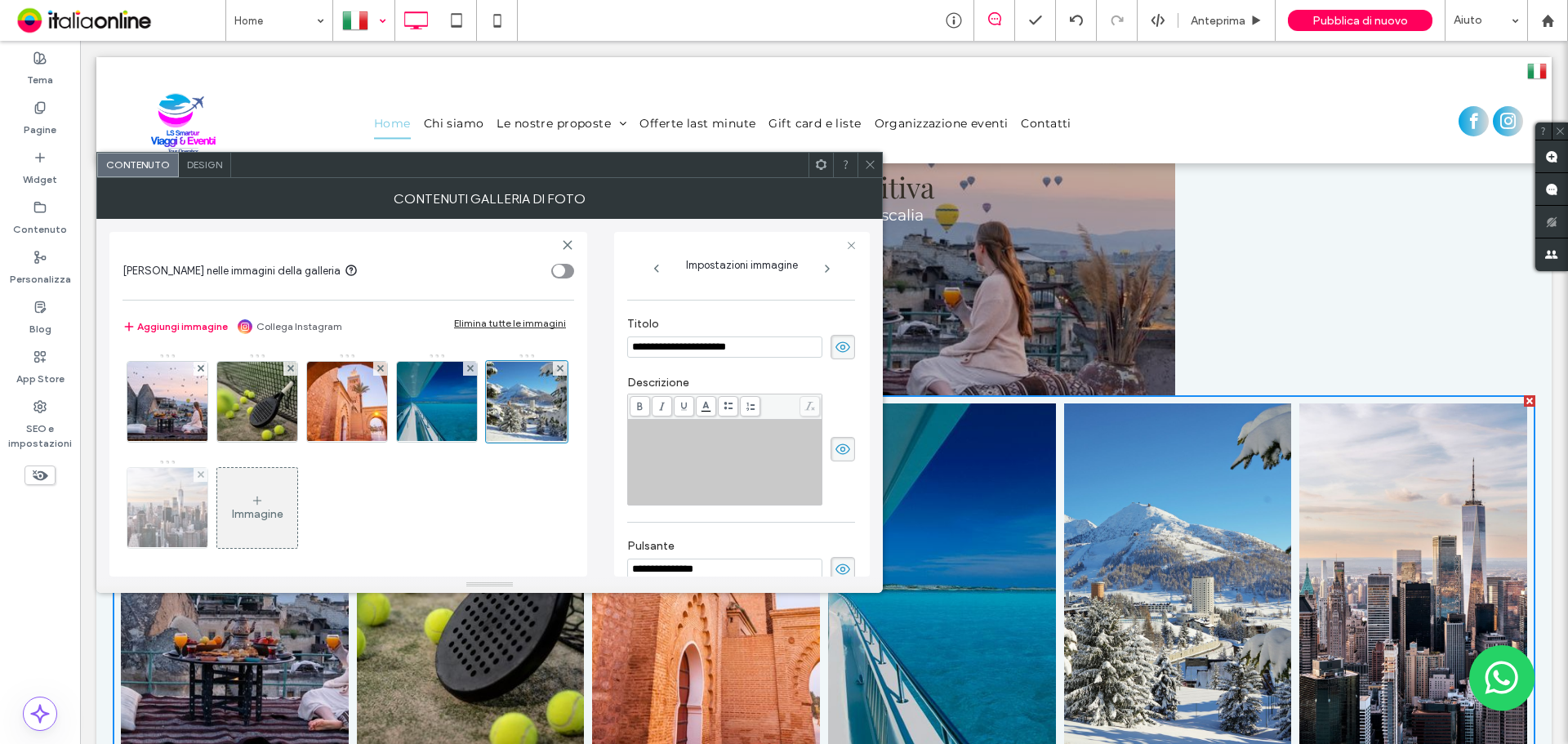
click at [228, 508] on img at bounding box center [168, 508] width 120 height 80
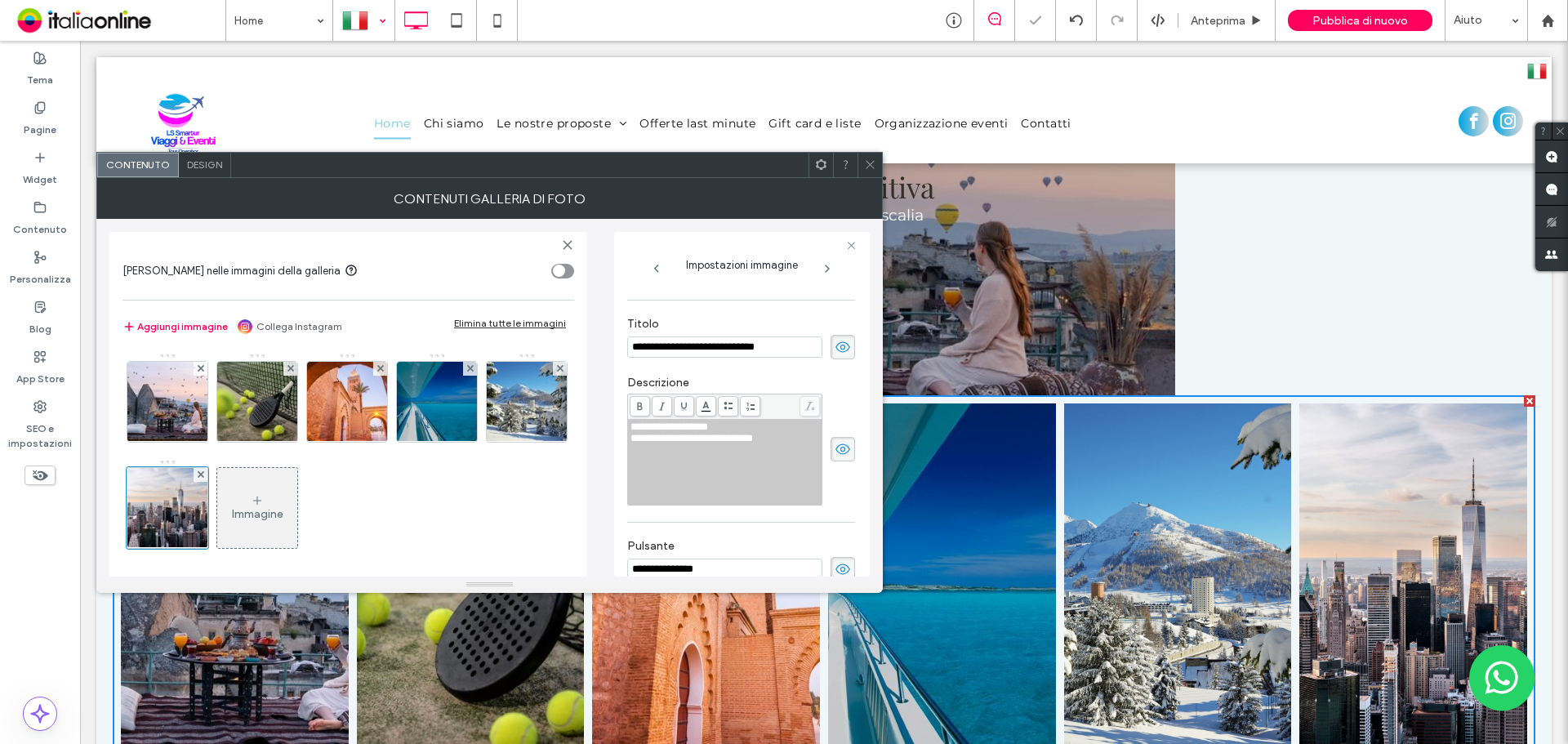
drag, startPoint x: 803, startPoint y: 351, endPoint x: 483, endPoint y: 346, distance: 320.0
click at [484, 347] on div "**********" at bounding box center [490, 398] width 760 height 358
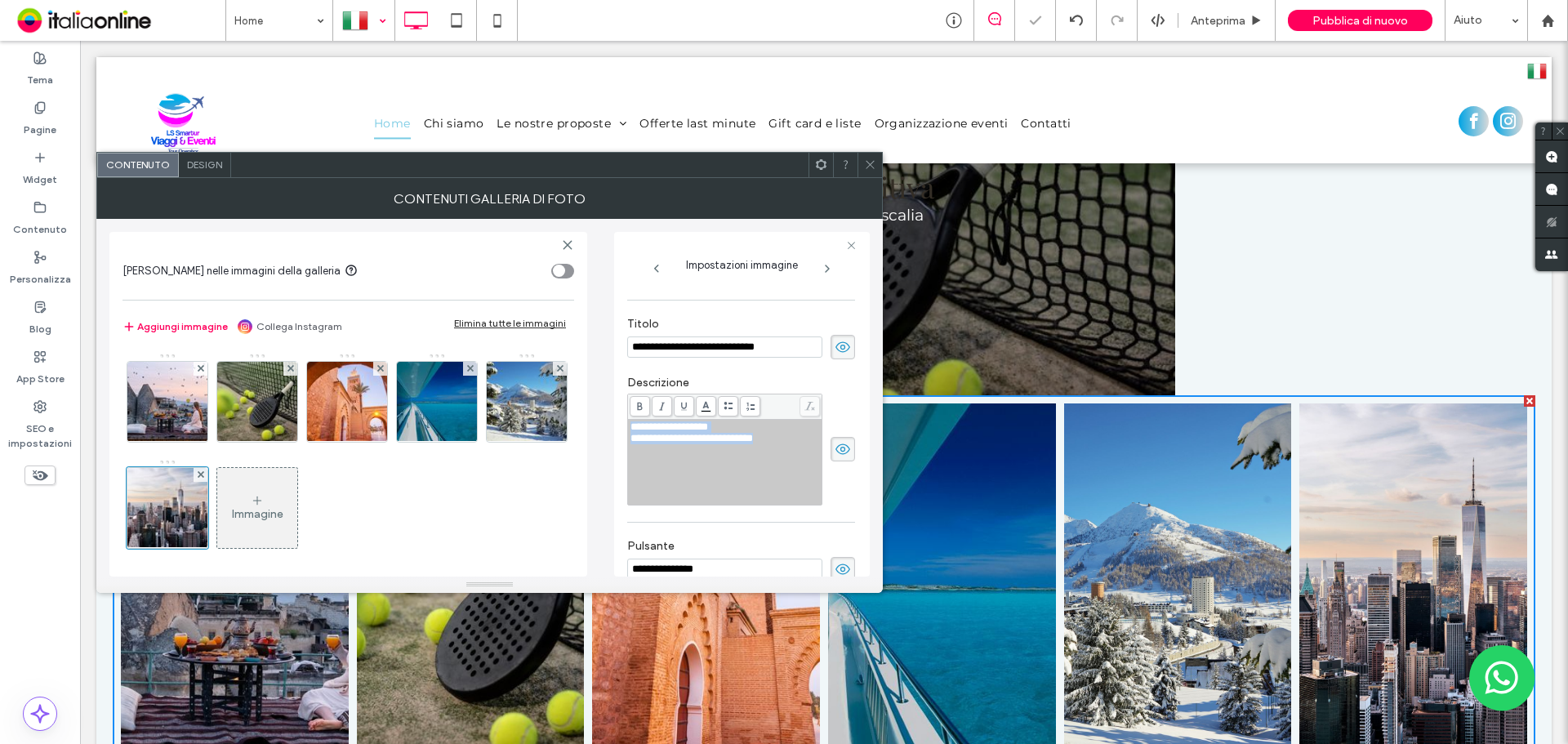
drag, startPoint x: 796, startPoint y: 442, endPoint x: 572, endPoint y: 427, distance: 224.5
click at [572, 427] on div "**********" at bounding box center [490, 398] width 760 height 358
copy div "**********"
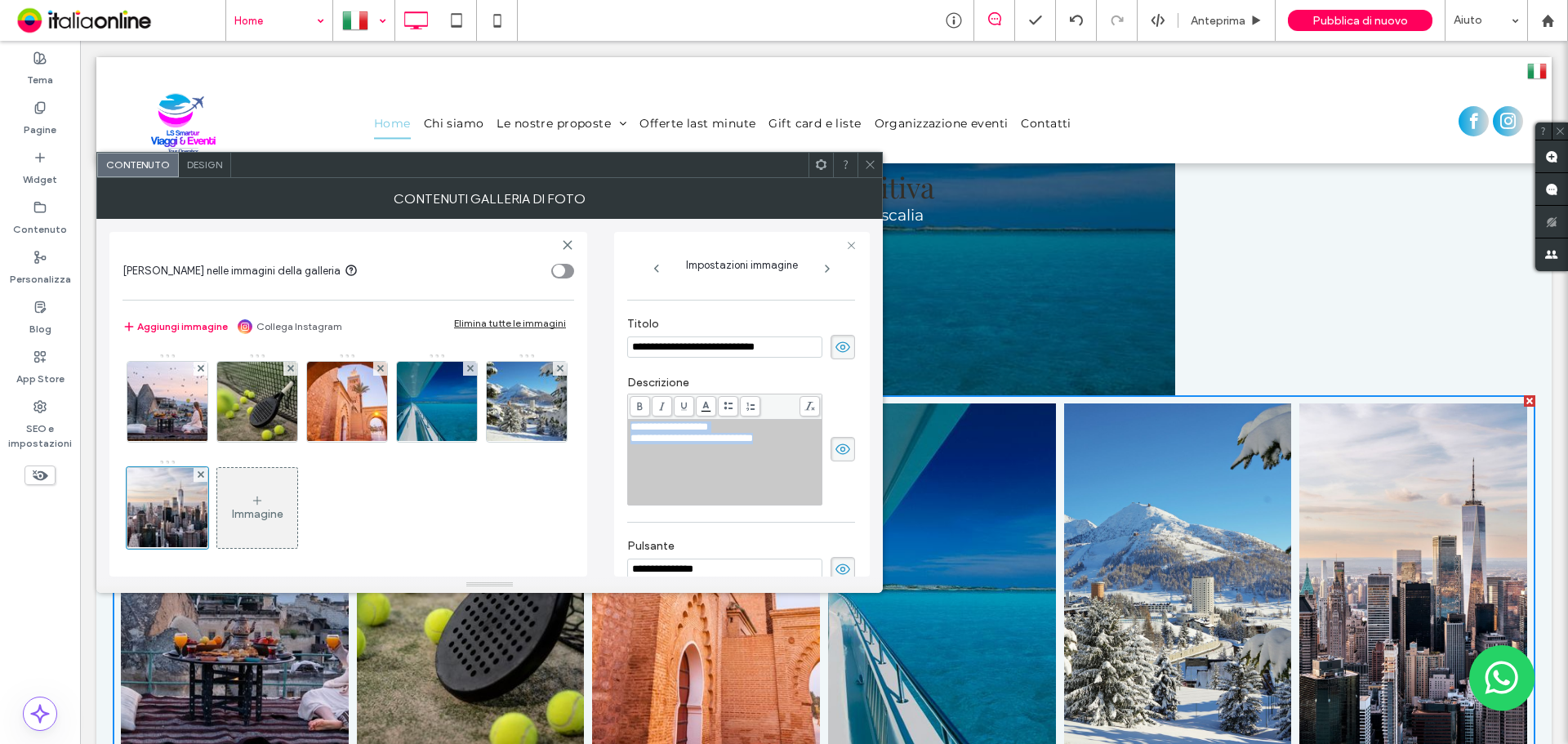
drag, startPoint x: 333, startPoint y: 24, endPoint x: 361, endPoint y: 37, distance: 30.9
click at [355, 23] on div at bounding box center [364, 20] width 60 height 39
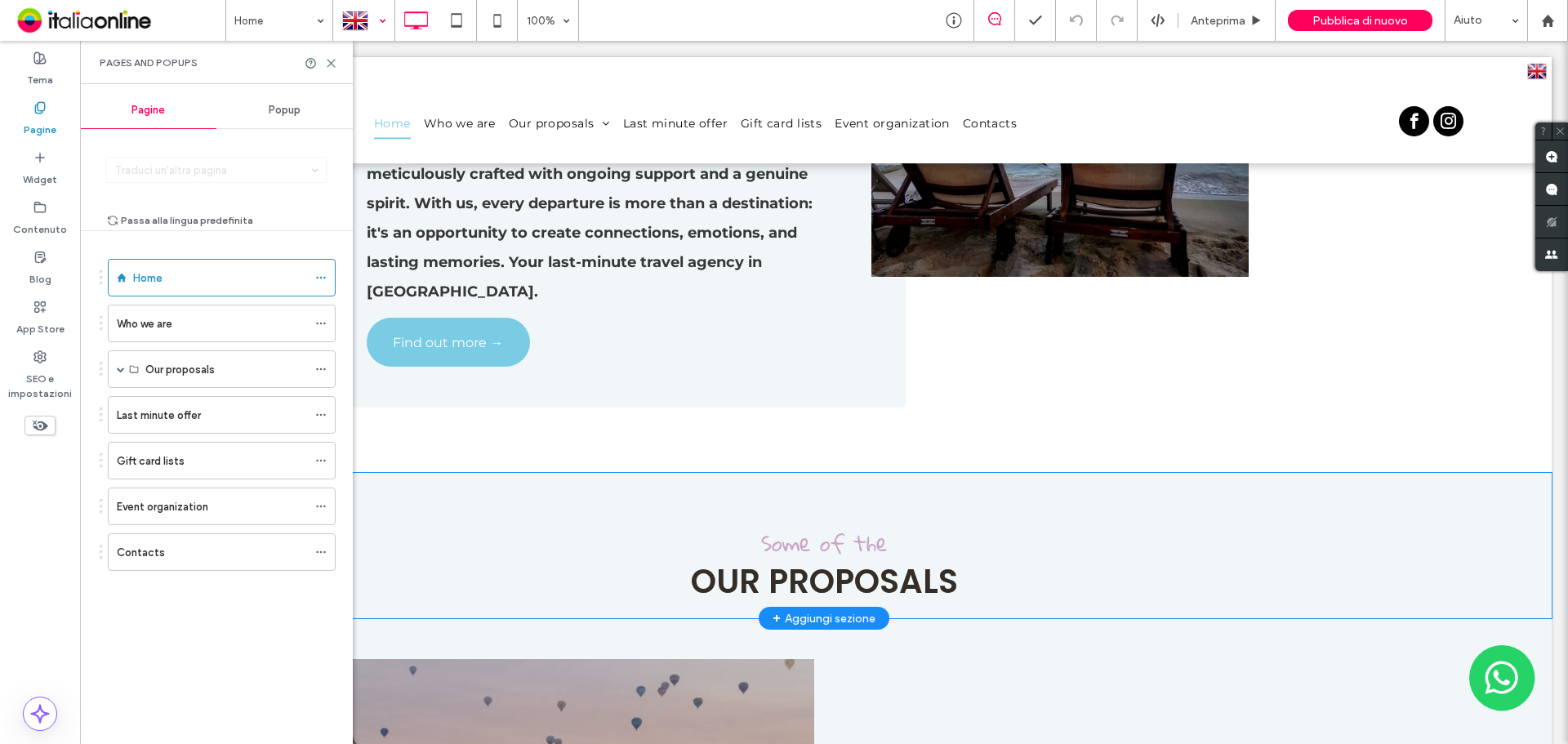
scroll to position [1552, 0]
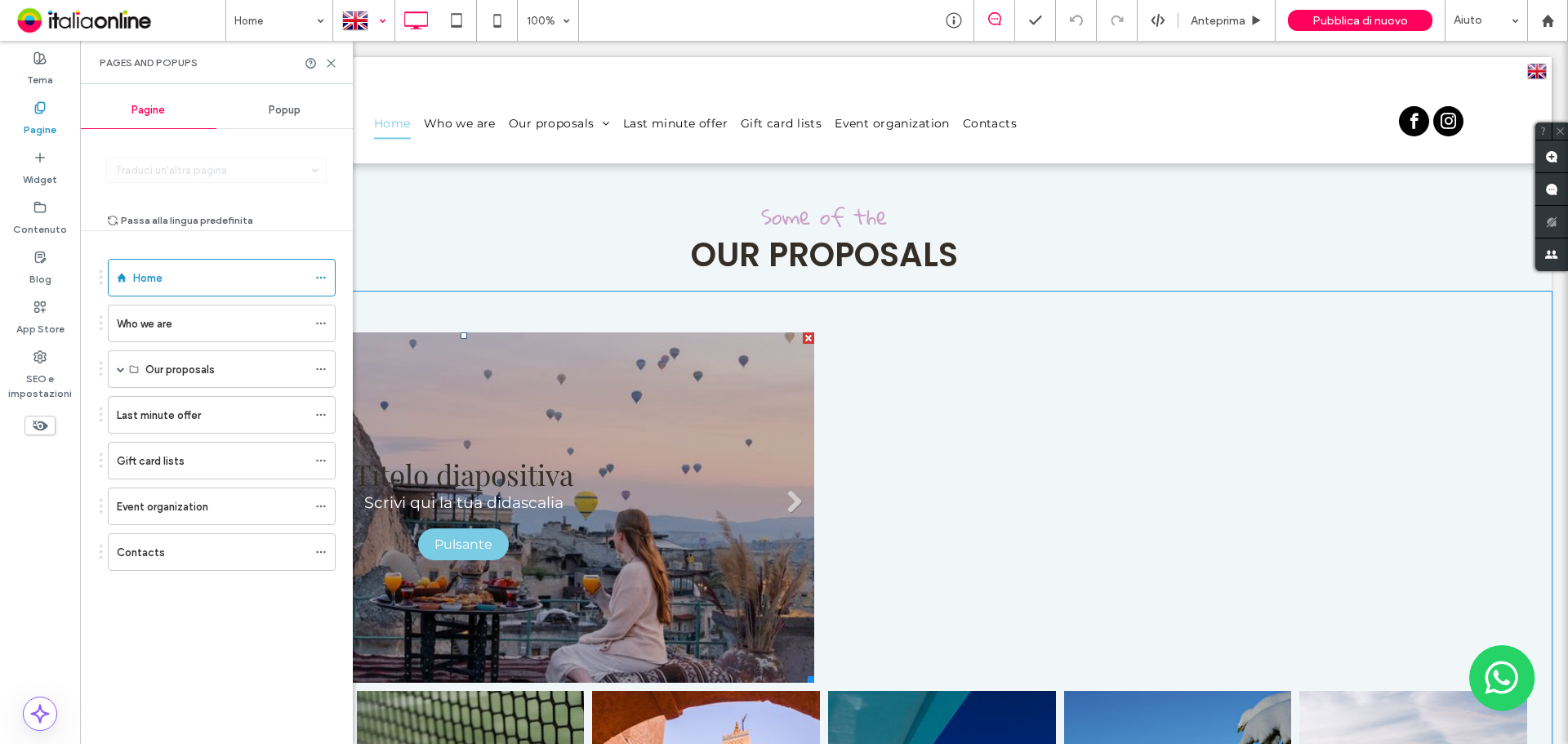
click at [661, 486] on li "Titolo diapositiva Scrivi qui la tua didascalia Pulsante" at bounding box center [463, 508] width 702 height 350
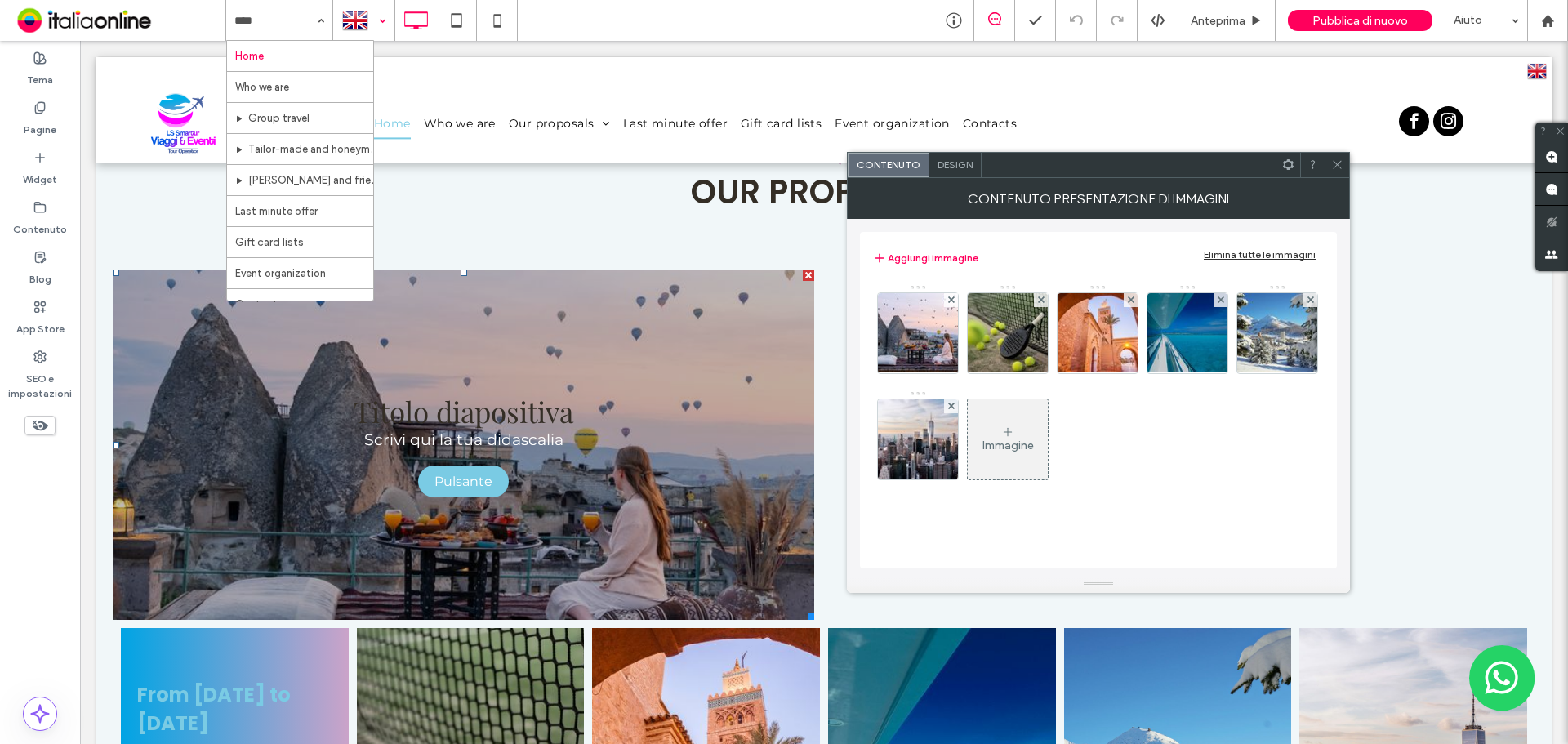
scroll to position [1715, 0]
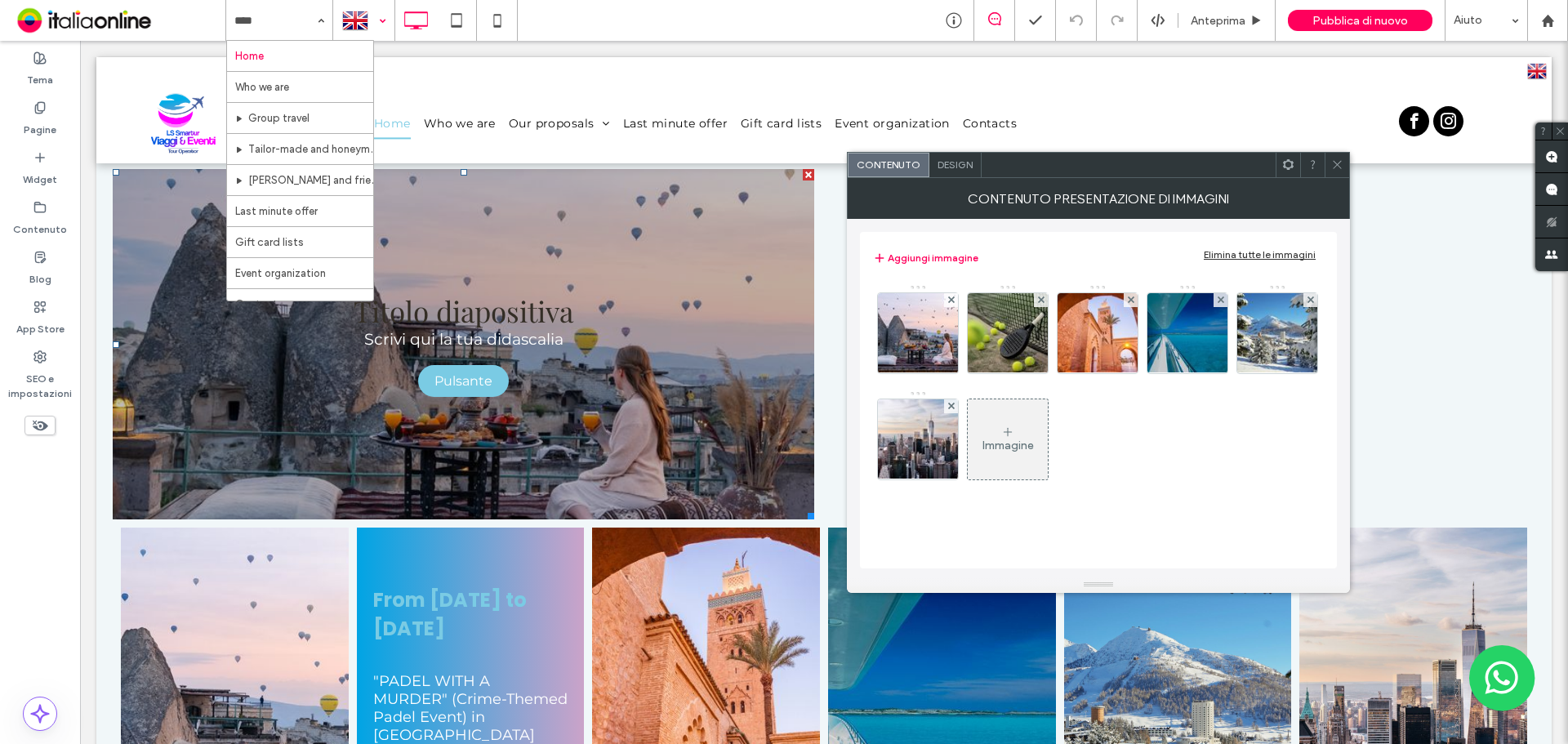
drag, startPoint x: 226, startPoint y: 596, endPoint x: 355, endPoint y: 568, distance: 132.0
click at [226, 596] on link at bounding box center [235, 708] width 228 height 360
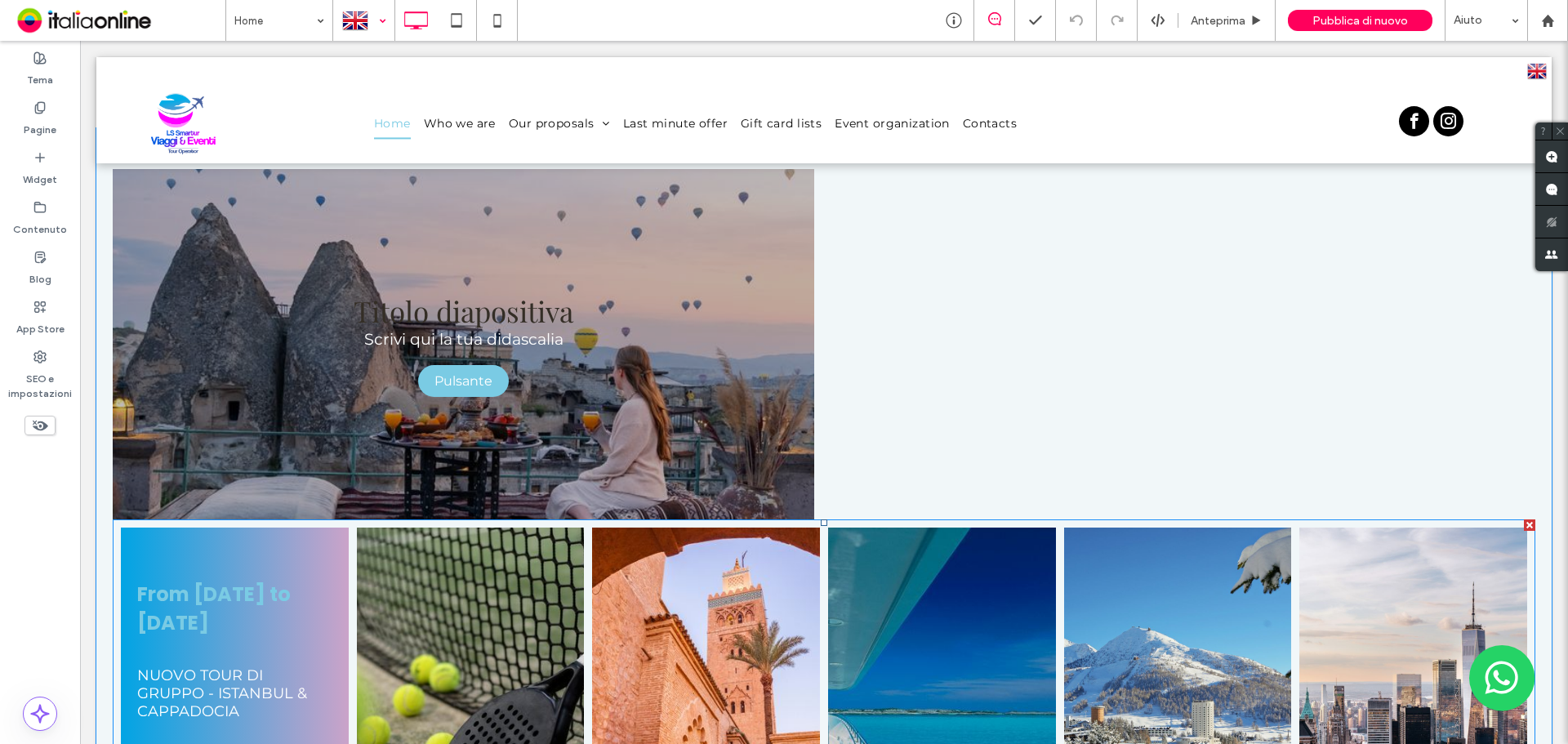
click at [193, 599] on link at bounding box center [234, 707] width 241 height 381
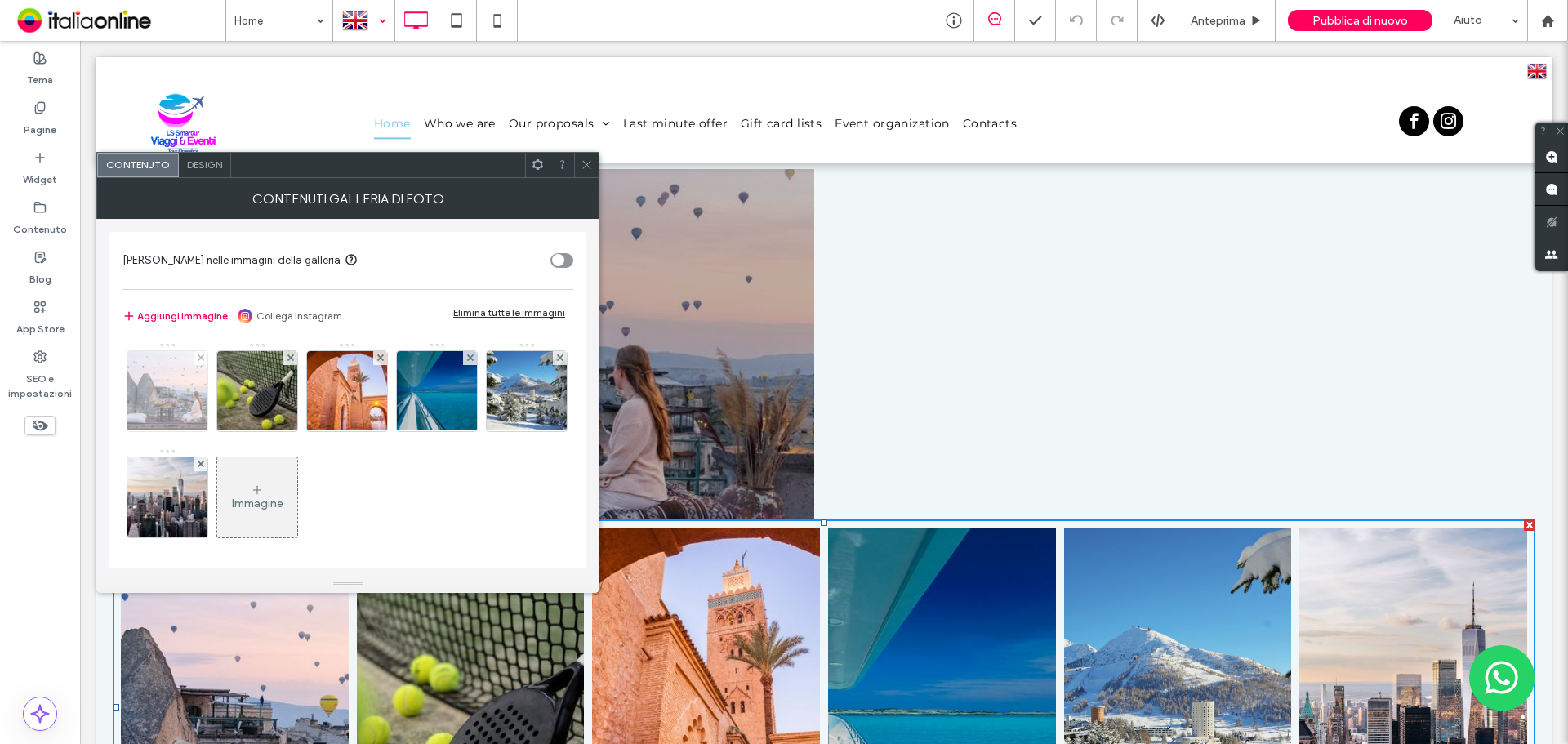
click at [133, 388] on img at bounding box center [168, 391] width 120 height 80
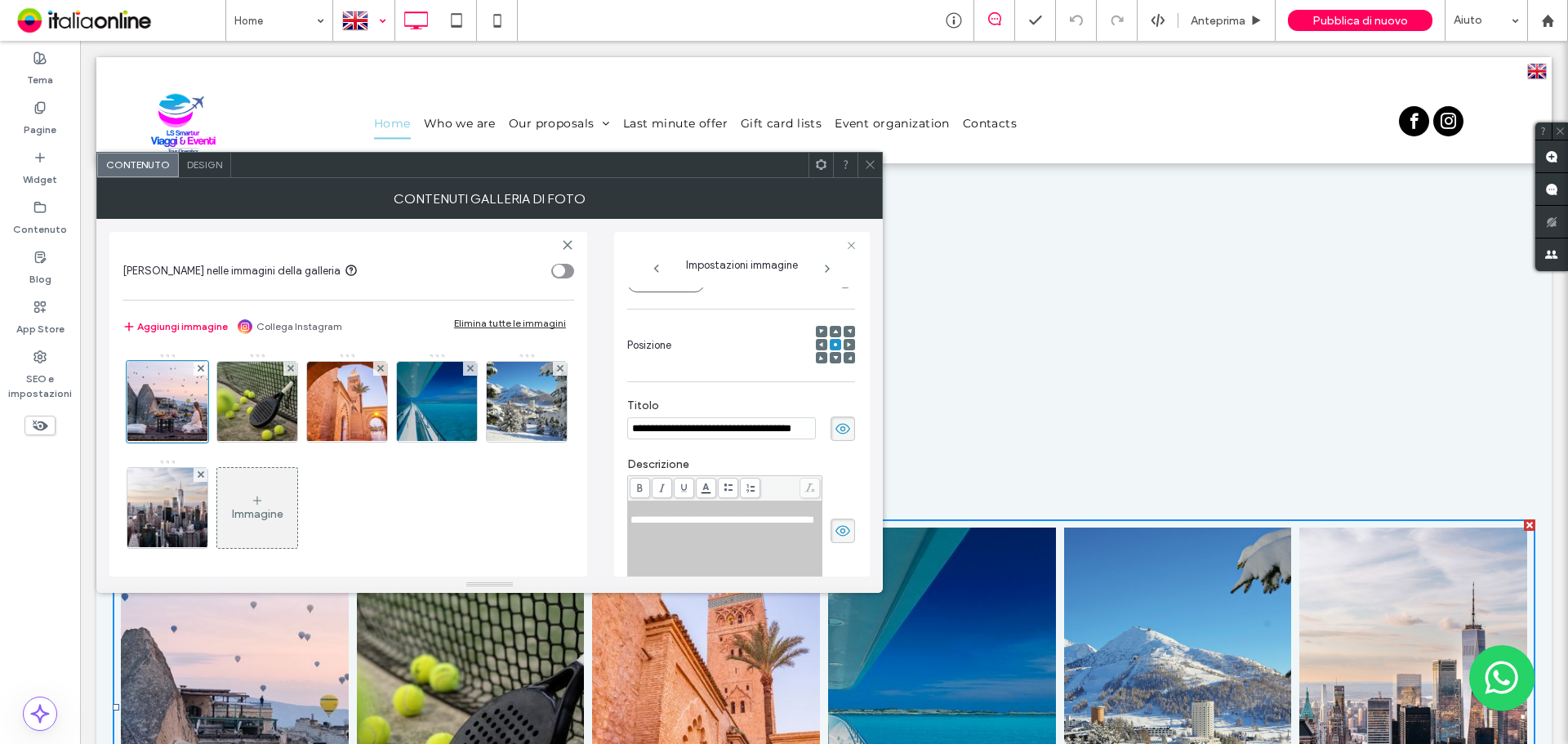
scroll to position [193, 17]
drag, startPoint x: 633, startPoint y: 429, endPoint x: 859, endPoint y: 429, distance: 226.0
click at [859, 429] on div "**********" at bounding box center [741, 405] width 256 height 345
click at [769, 429] on input "**********" at bounding box center [703, 428] width 188 height 22
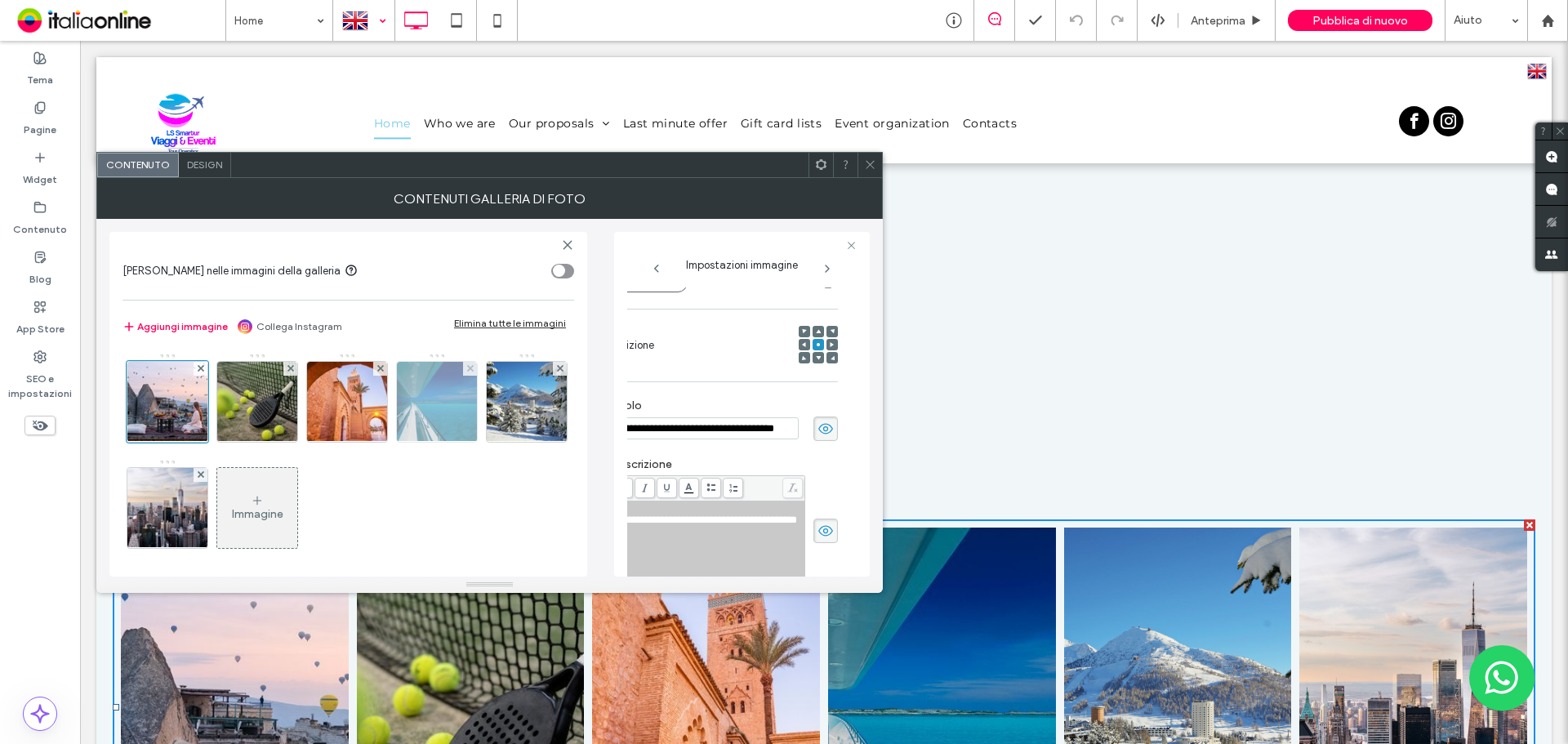
scroll to position [193, 0]
drag, startPoint x: 793, startPoint y: 429, endPoint x: 426, endPoint y: 430, distance: 367.0
click at [426, 430] on div "**********" at bounding box center [490, 398] width 760 height 358
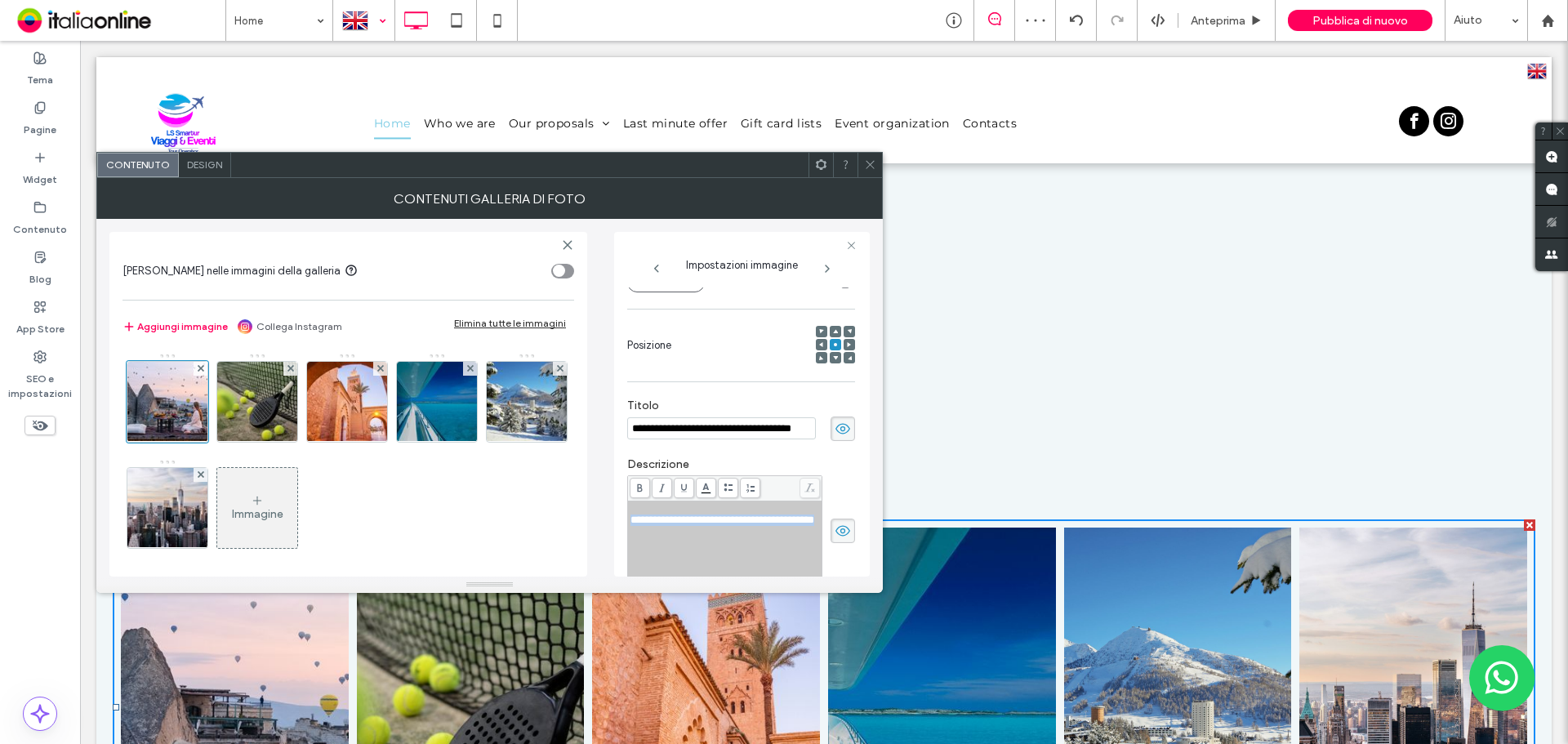
drag, startPoint x: 784, startPoint y: 535, endPoint x: 621, endPoint y: 519, distance: 163.8
click at [621, 519] on div "**********" at bounding box center [741, 405] width 256 height 345
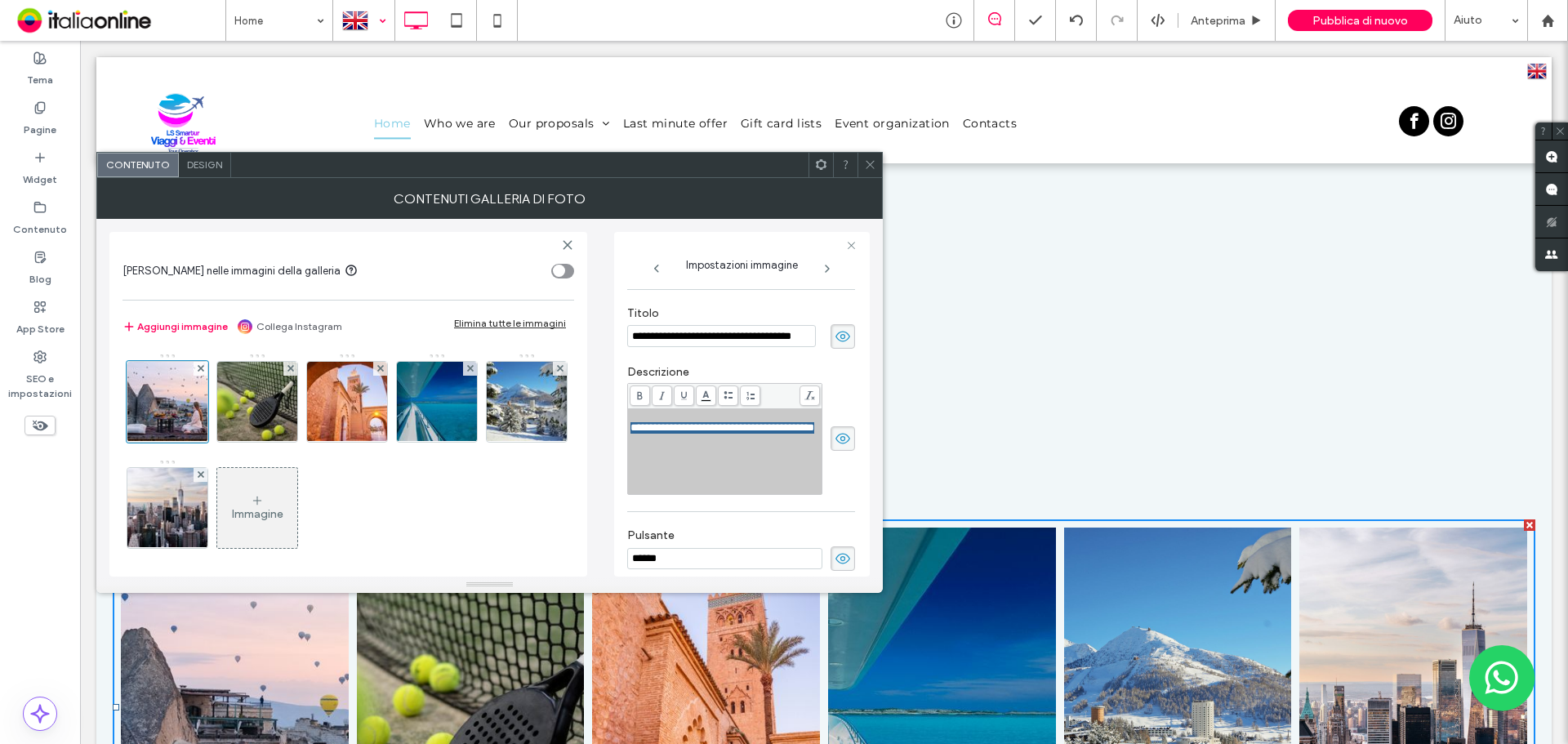
scroll to position [356, 0]
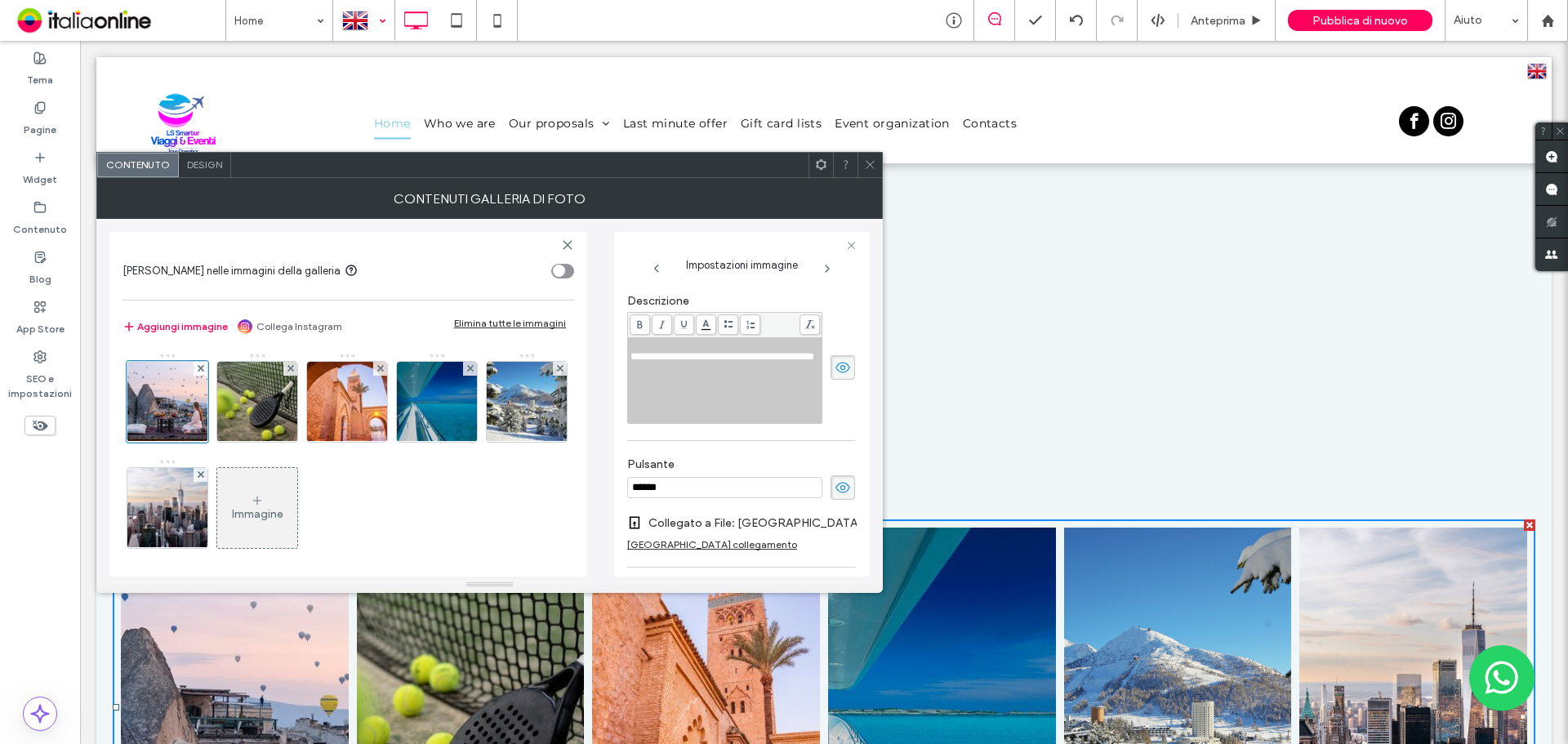
drag, startPoint x: 683, startPoint y: 487, endPoint x: 586, endPoint y: 487, distance: 97.0
click at [586, 487] on div "**********" at bounding box center [490, 398] width 760 height 358
drag, startPoint x: 263, startPoint y: 394, endPoint x: 550, endPoint y: 411, distance: 287.5
click at [263, 394] on img at bounding box center [258, 401] width 120 height 80
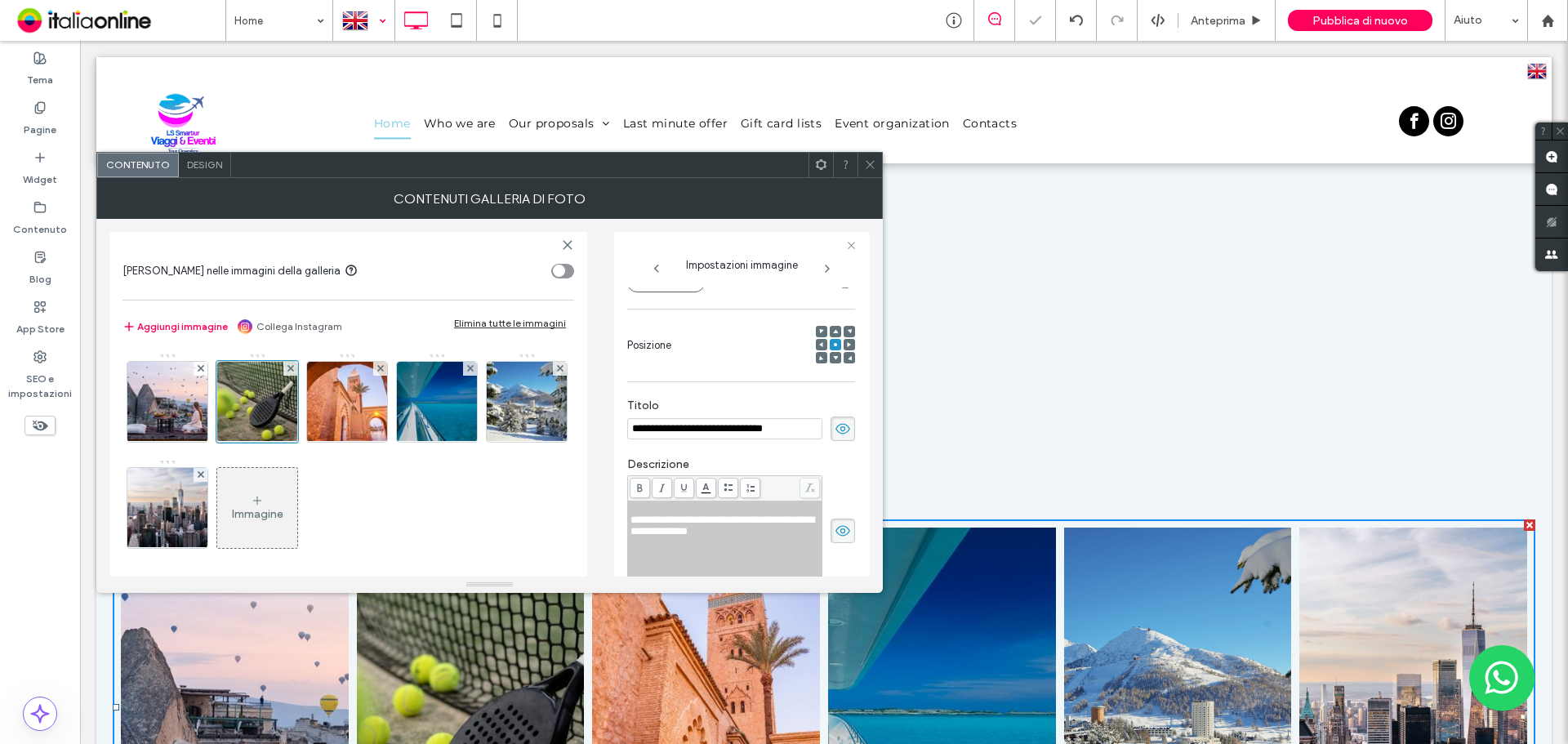
drag, startPoint x: 812, startPoint y: 430, endPoint x: 492, endPoint y: 433, distance: 320.0
click at [492, 433] on div "**********" at bounding box center [490, 398] width 760 height 358
drag, startPoint x: 639, startPoint y: 510, endPoint x: 655, endPoint y: 546, distance: 39.4
click at [655, 546] on div "**********" at bounding box center [725, 526] width 189 height 46
copy div "**********"
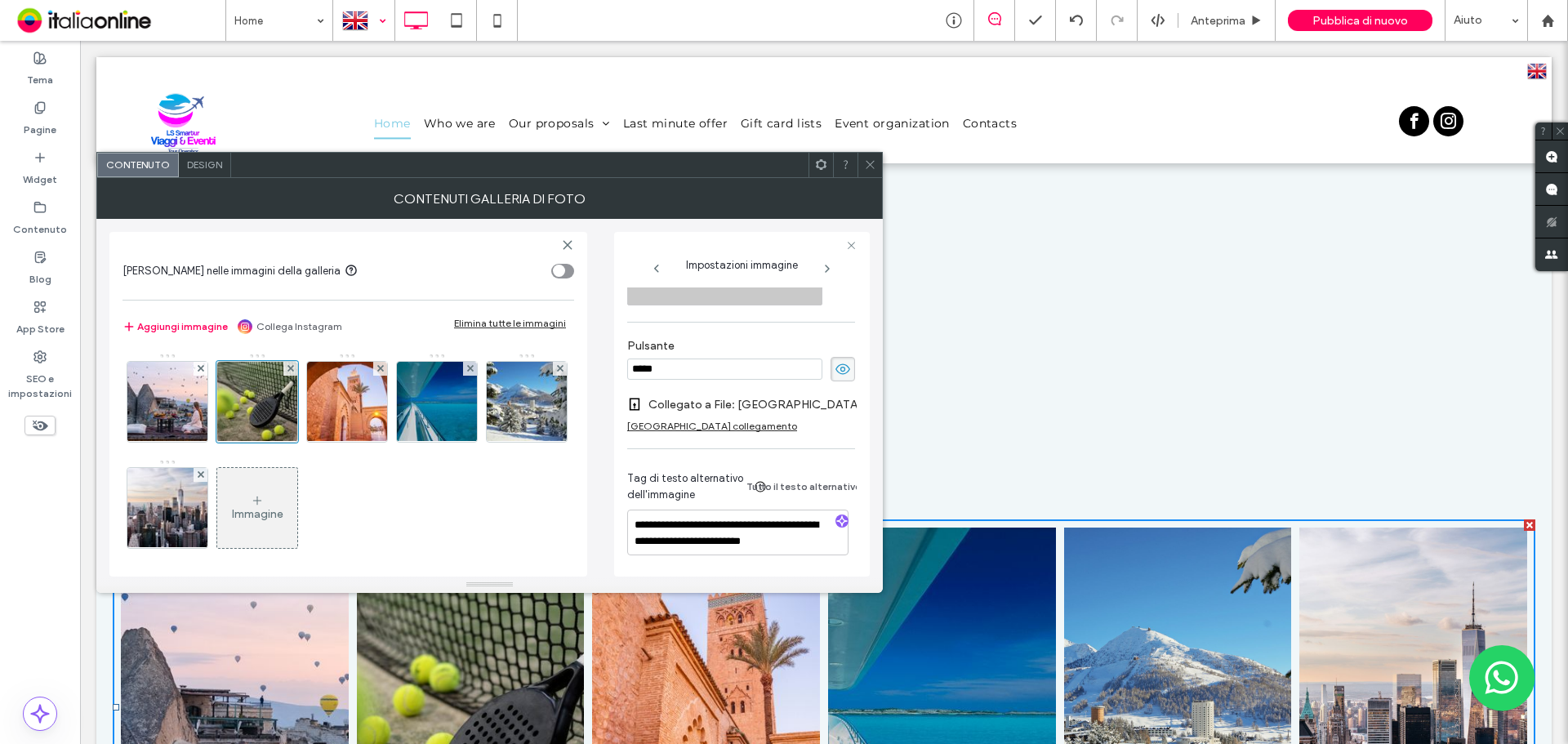
scroll to position [481, 0]
drag, startPoint x: 556, startPoint y: 367, endPoint x: 529, endPoint y: 367, distance: 27.0
click at [534, 367] on div "**********" at bounding box center [490, 398] width 760 height 358
click at [340, 427] on img at bounding box center [347, 401] width 120 height 80
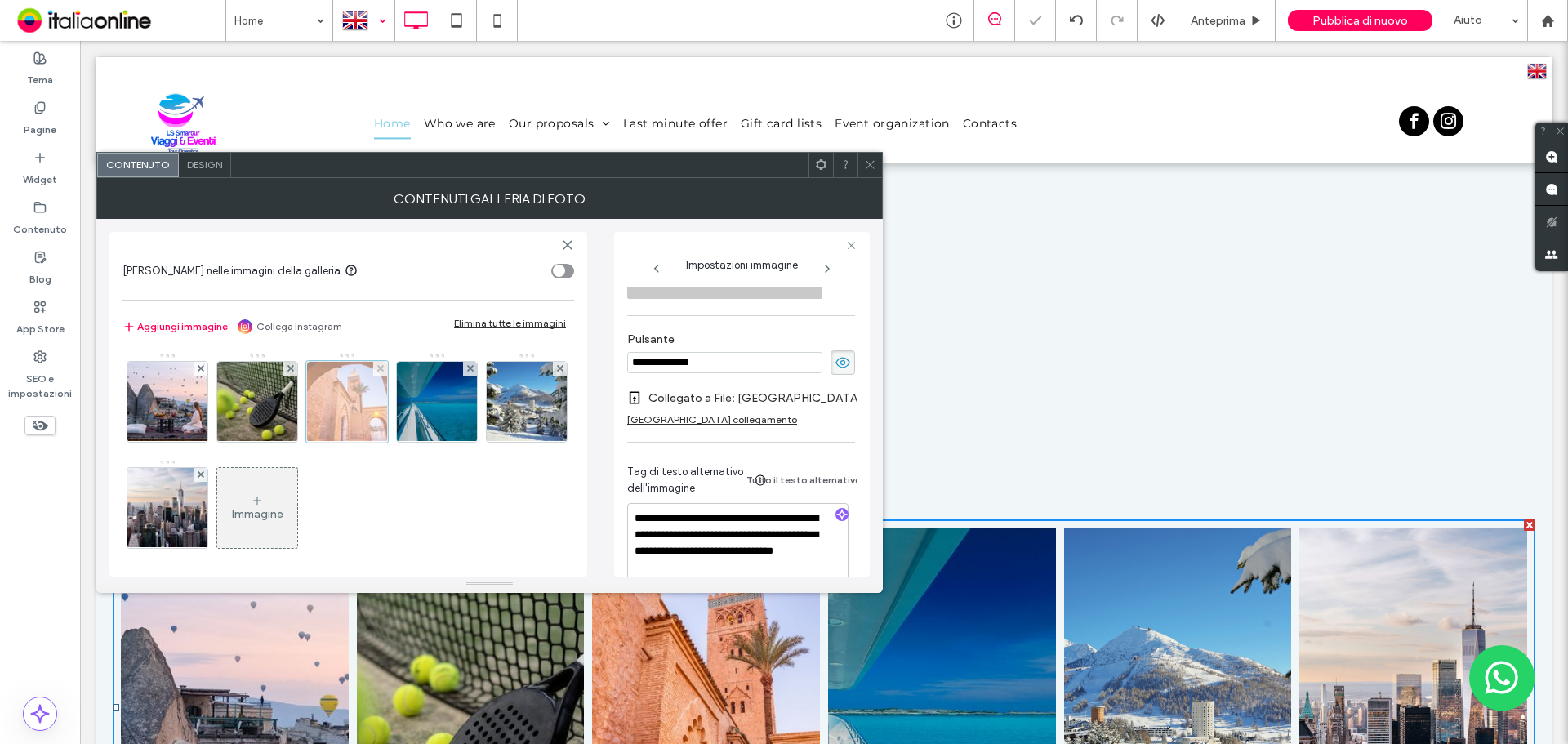
scroll to position [193, 0]
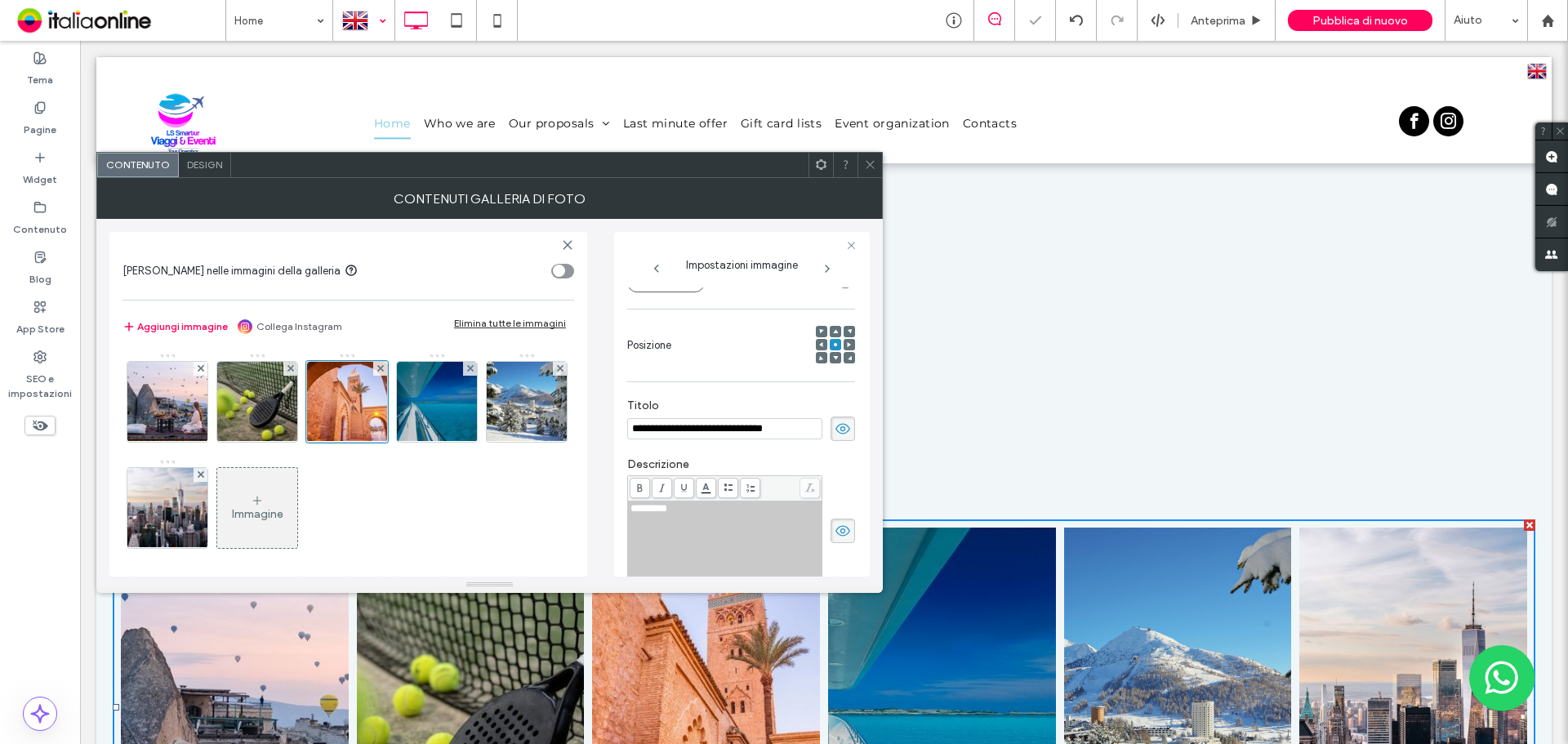
drag, startPoint x: 807, startPoint y: 426, endPoint x: 568, endPoint y: 432, distance: 239.1
click at [568, 432] on div "**********" at bounding box center [490, 398] width 760 height 358
drag, startPoint x: 730, startPoint y: 510, endPoint x: 594, endPoint y: 510, distance: 136.0
click at [594, 510] on div "**********" at bounding box center [490, 398] width 760 height 358
copy span "*********"
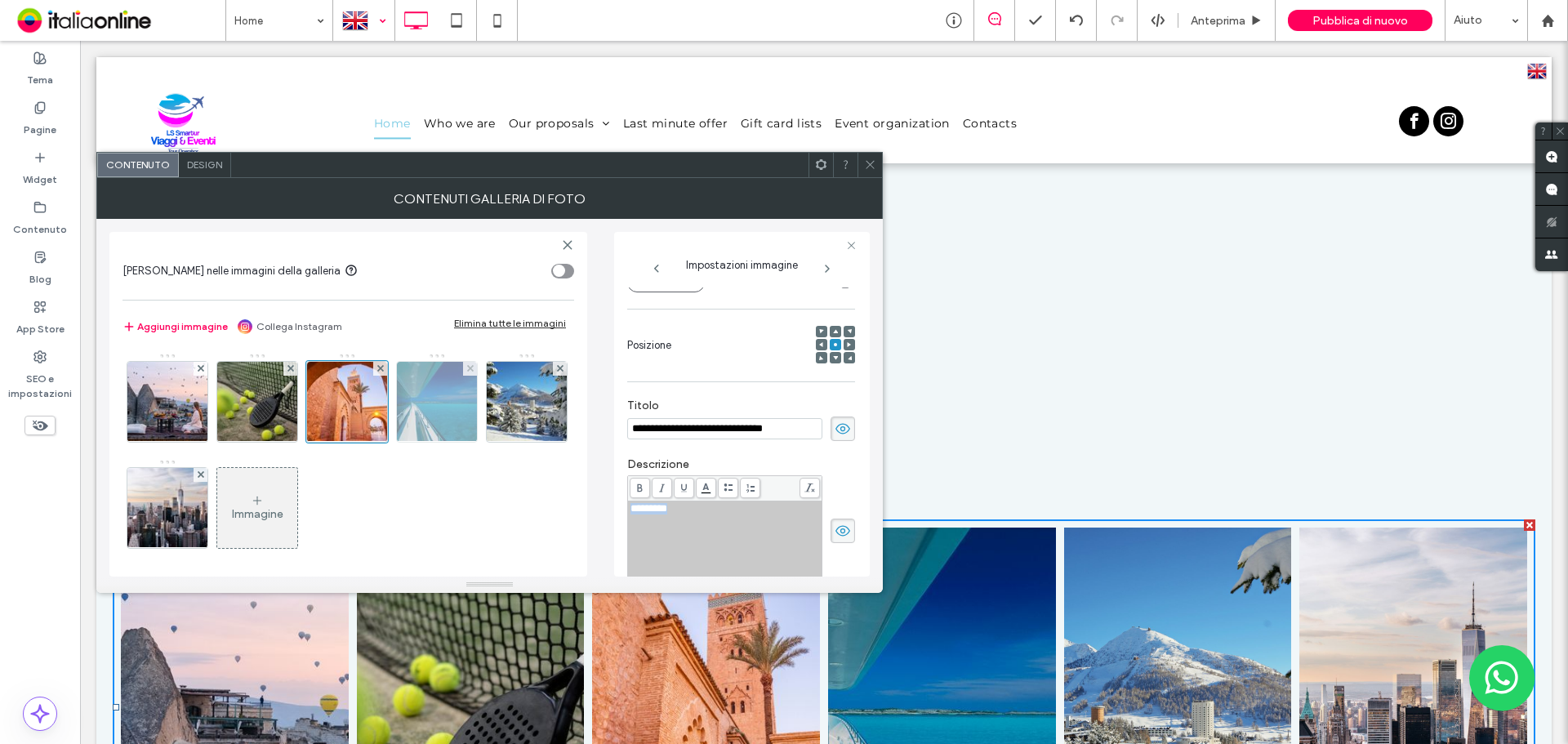
click at [439, 420] on img at bounding box center [437, 401] width 107 height 80
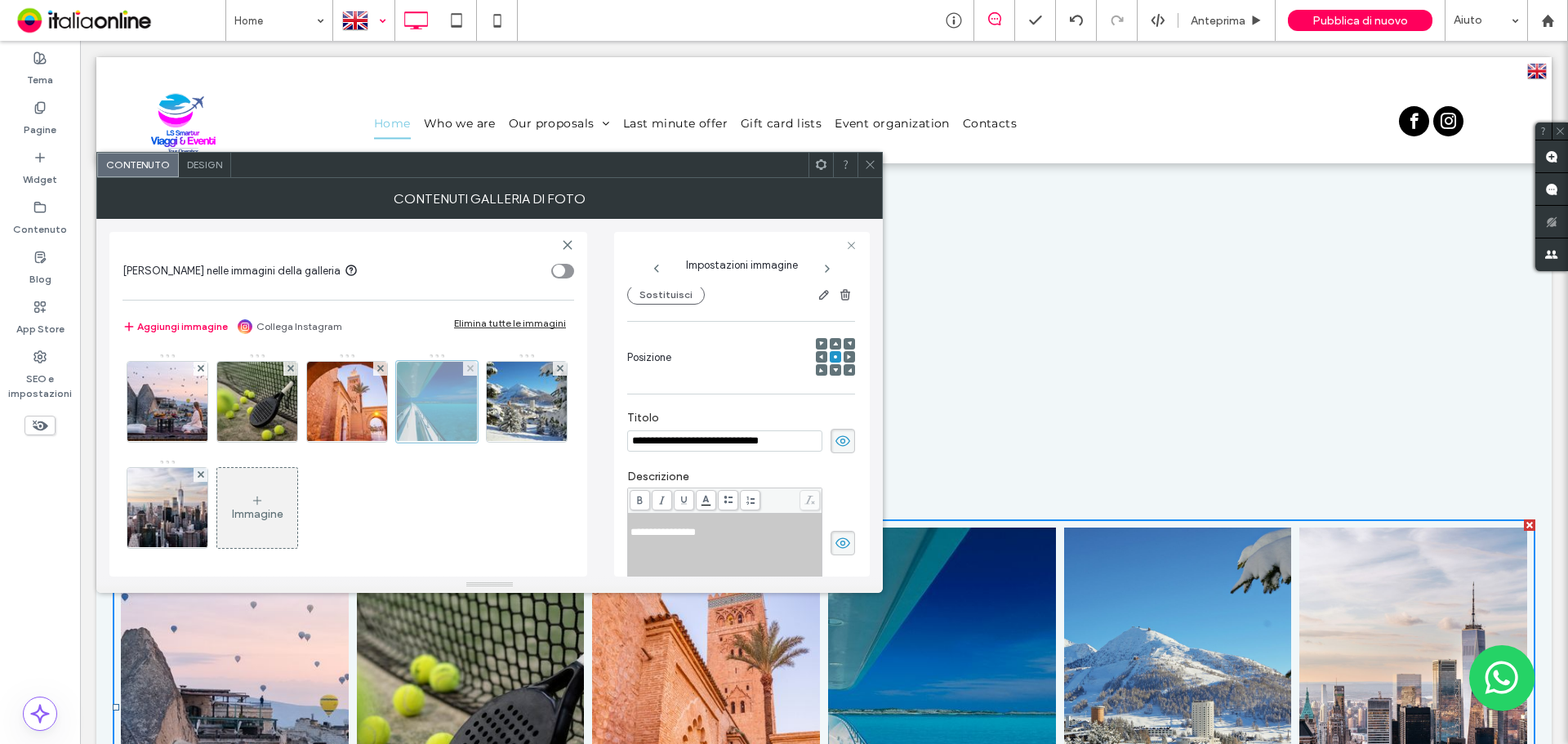
scroll to position [205, 0]
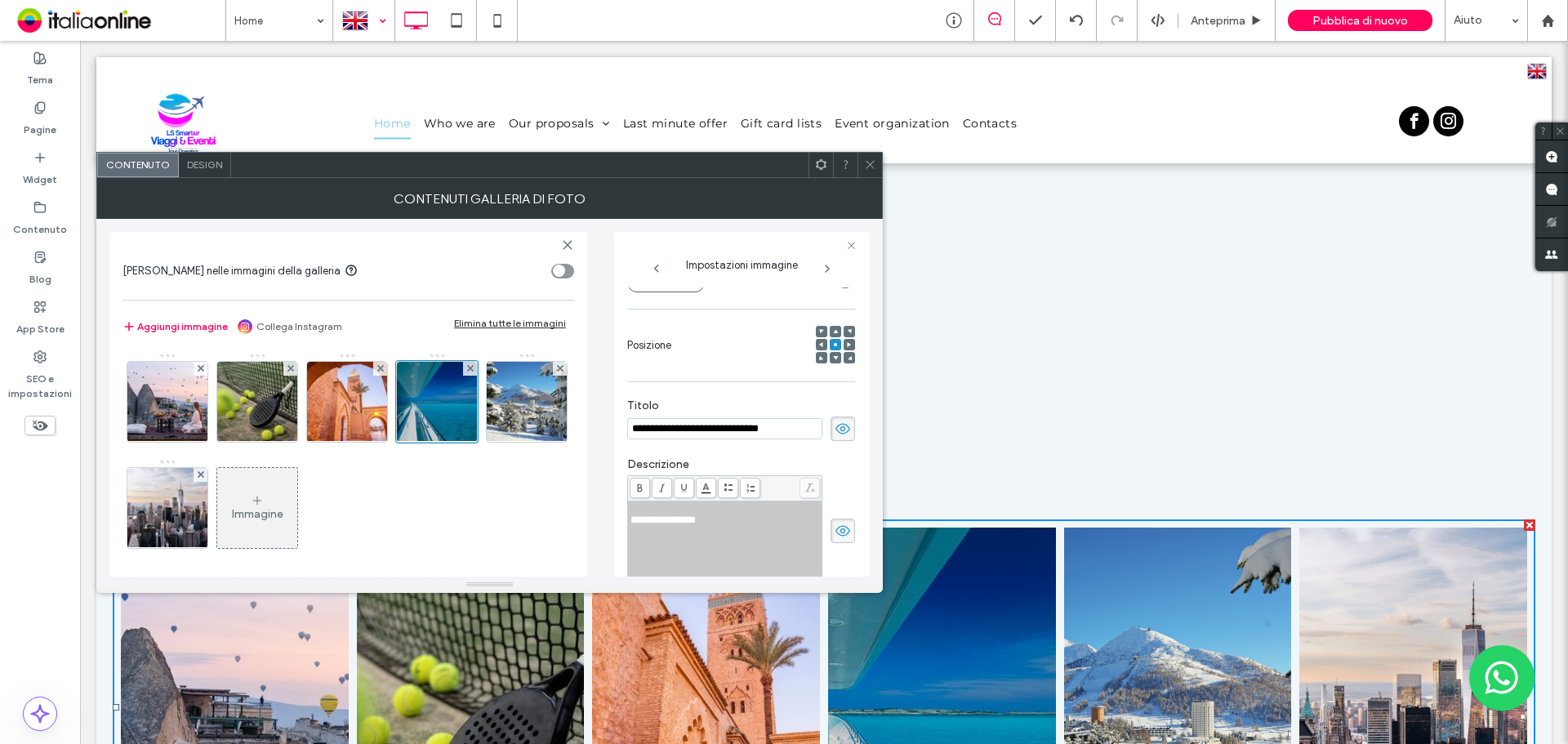
drag, startPoint x: 797, startPoint y: 431, endPoint x: 504, endPoint y: 432, distance: 293.0
click at [504, 432] on div "**********" at bounding box center [490, 398] width 760 height 358
drag, startPoint x: 741, startPoint y: 528, endPoint x: 561, endPoint y: 526, distance: 180.0
click at [568, 527] on div "**********" at bounding box center [490, 398] width 760 height 358
click at [467, 442] on img at bounding box center [527, 401] width 120 height 80
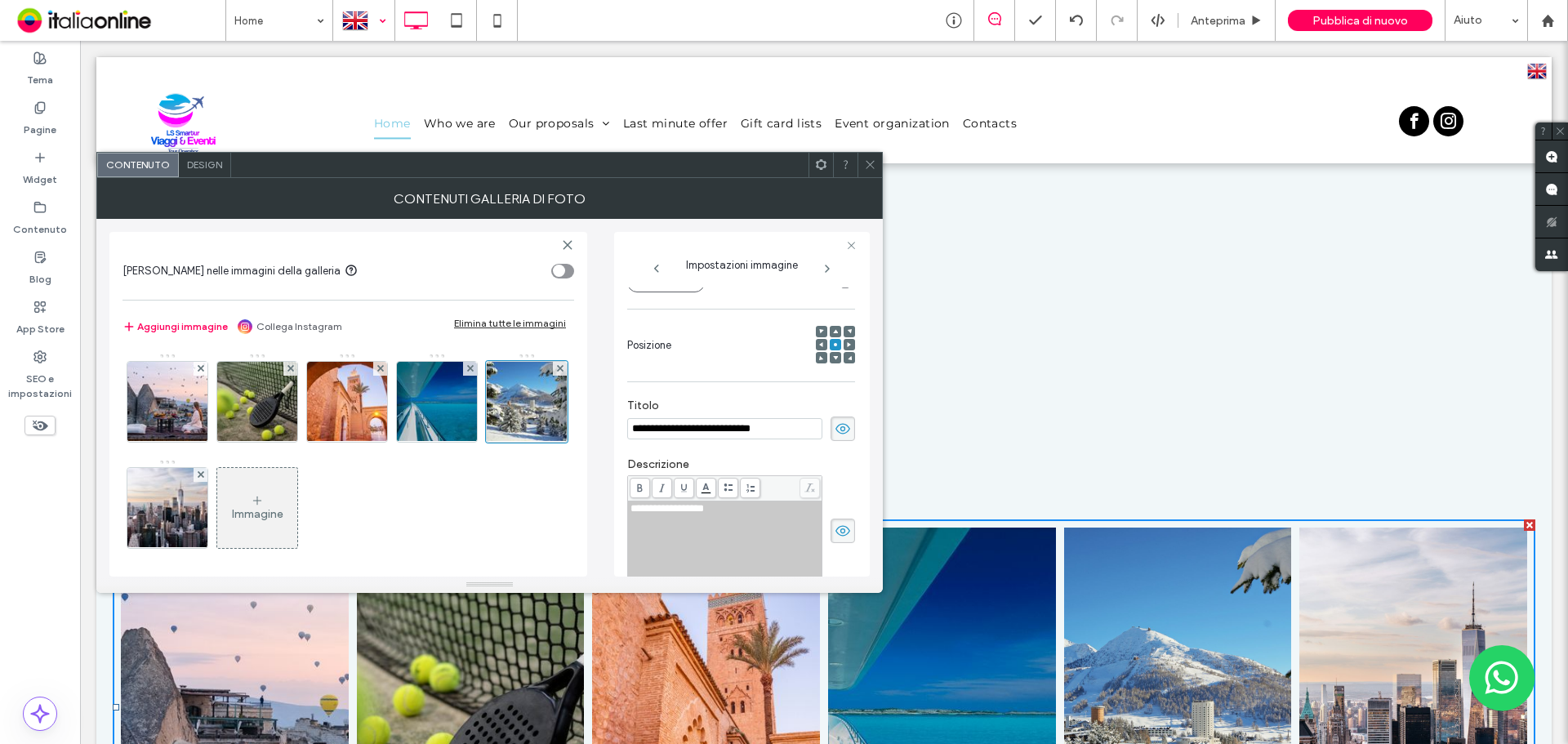
scroll to position [274, 0]
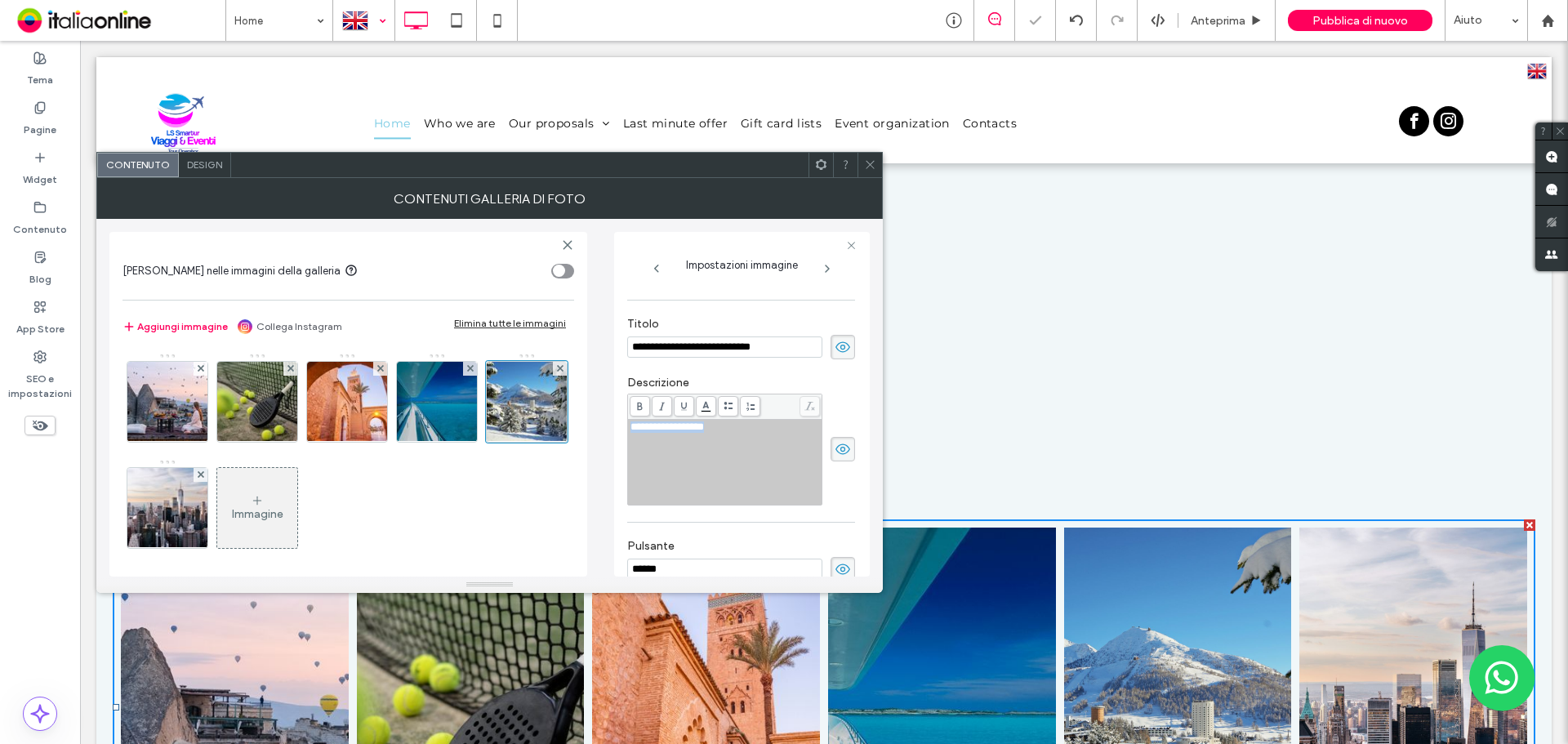
drag, startPoint x: 659, startPoint y: 426, endPoint x: 535, endPoint y: 426, distance: 124.0
click at [536, 426] on div "**********" at bounding box center [490, 398] width 760 height 358
copy span "**********"
drag, startPoint x: 783, startPoint y: 347, endPoint x: 555, endPoint y: 347, distance: 228.0
click at [555, 347] on div "**********" at bounding box center [490, 398] width 760 height 358
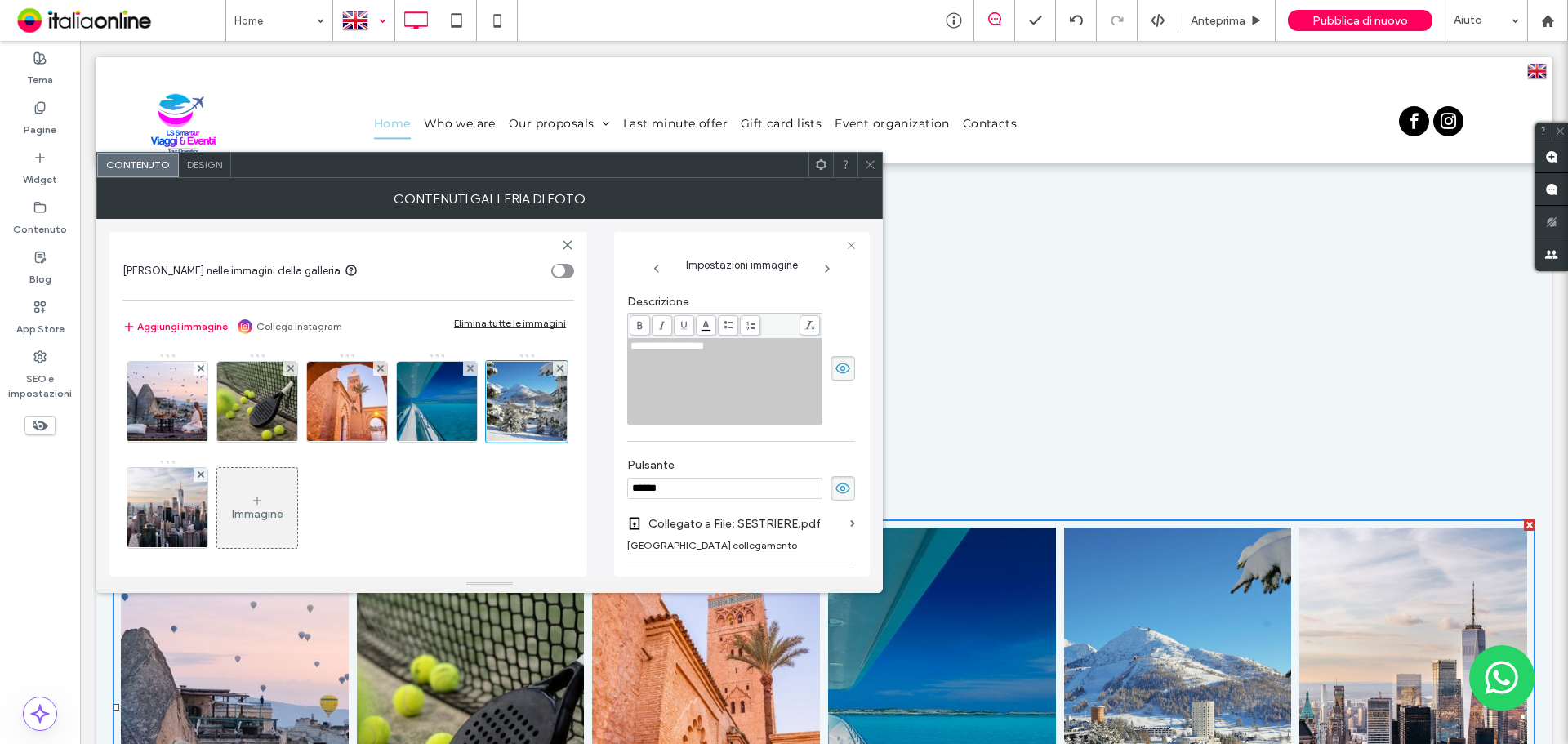
scroll to position [356, 0]
drag, startPoint x: 262, startPoint y: 501, endPoint x: 496, endPoint y: 501, distance: 234.0
click at [228, 501] on img at bounding box center [168, 508] width 120 height 80
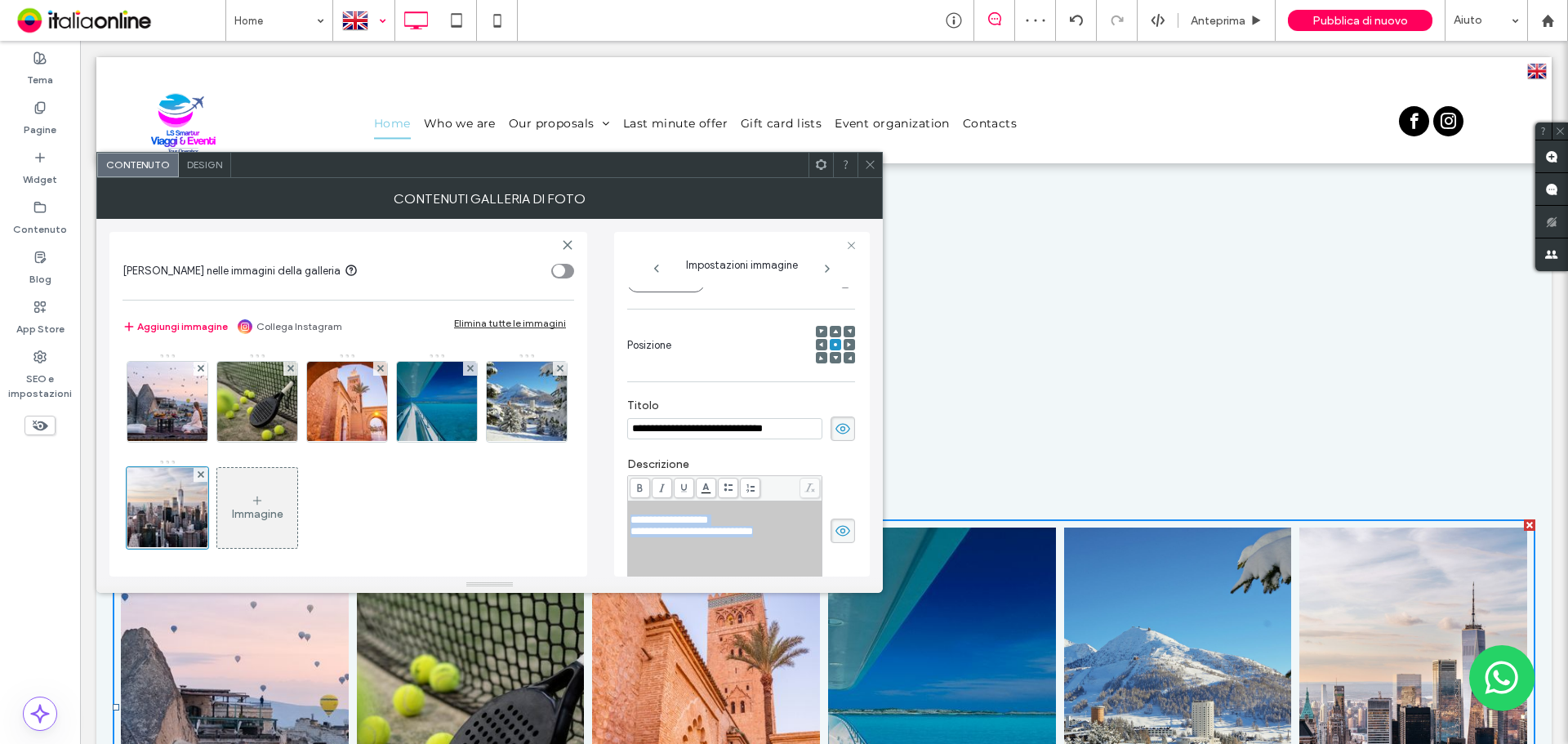
drag, startPoint x: 764, startPoint y: 535, endPoint x: 619, endPoint y: 524, distance: 145.4
click at [623, 523] on div "**********" at bounding box center [741, 405] width 256 height 345
copy div "**********"
drag, startPoint x: 797, startPoint y: 427, endPoint x: 551, endPoint y: 428, distance: 246.0
click at [551, 428] on div "**********" at bounding box center [490, 398] width 760 height 358
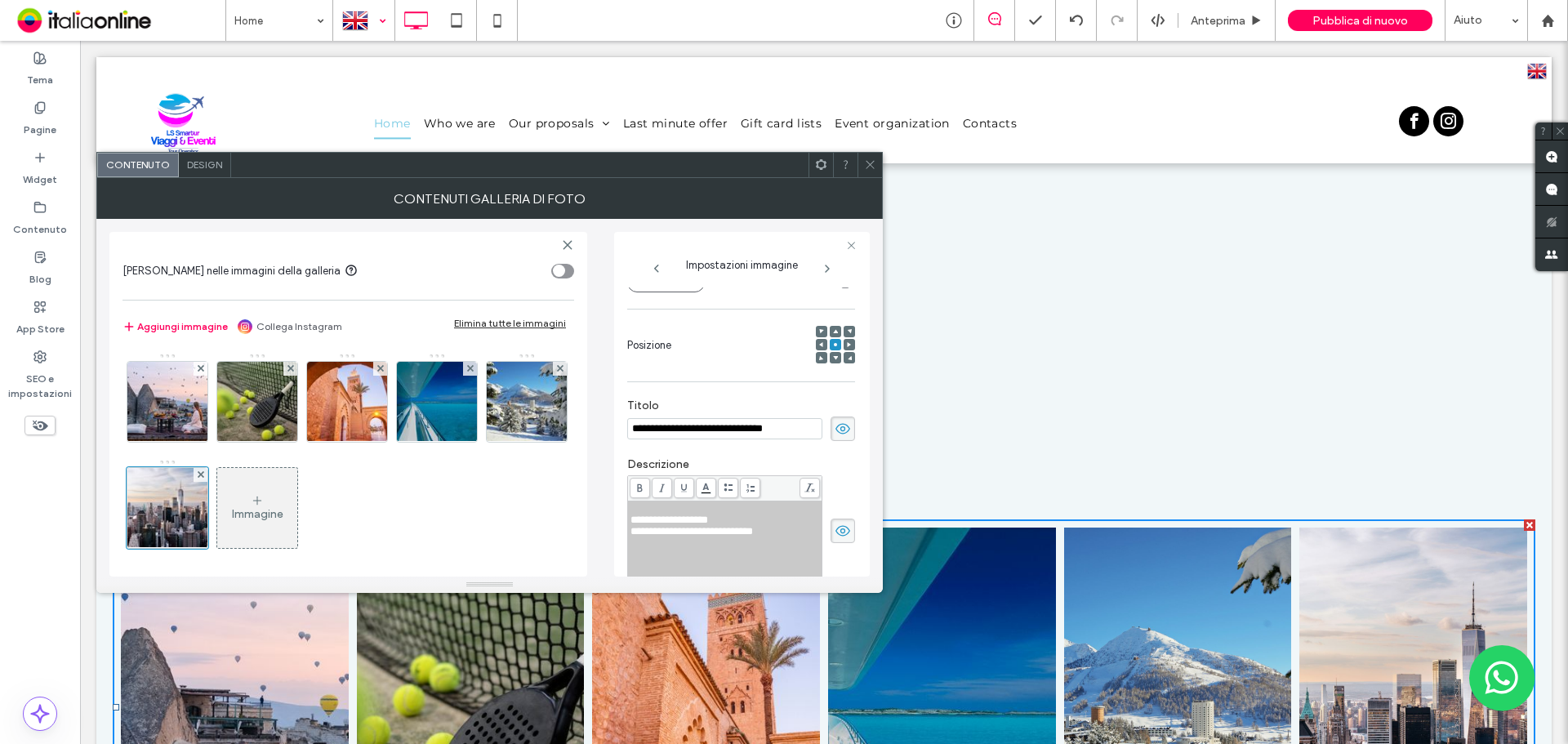
click at [368, 28] on div at bounding box center [364, 20] width 60 height 39
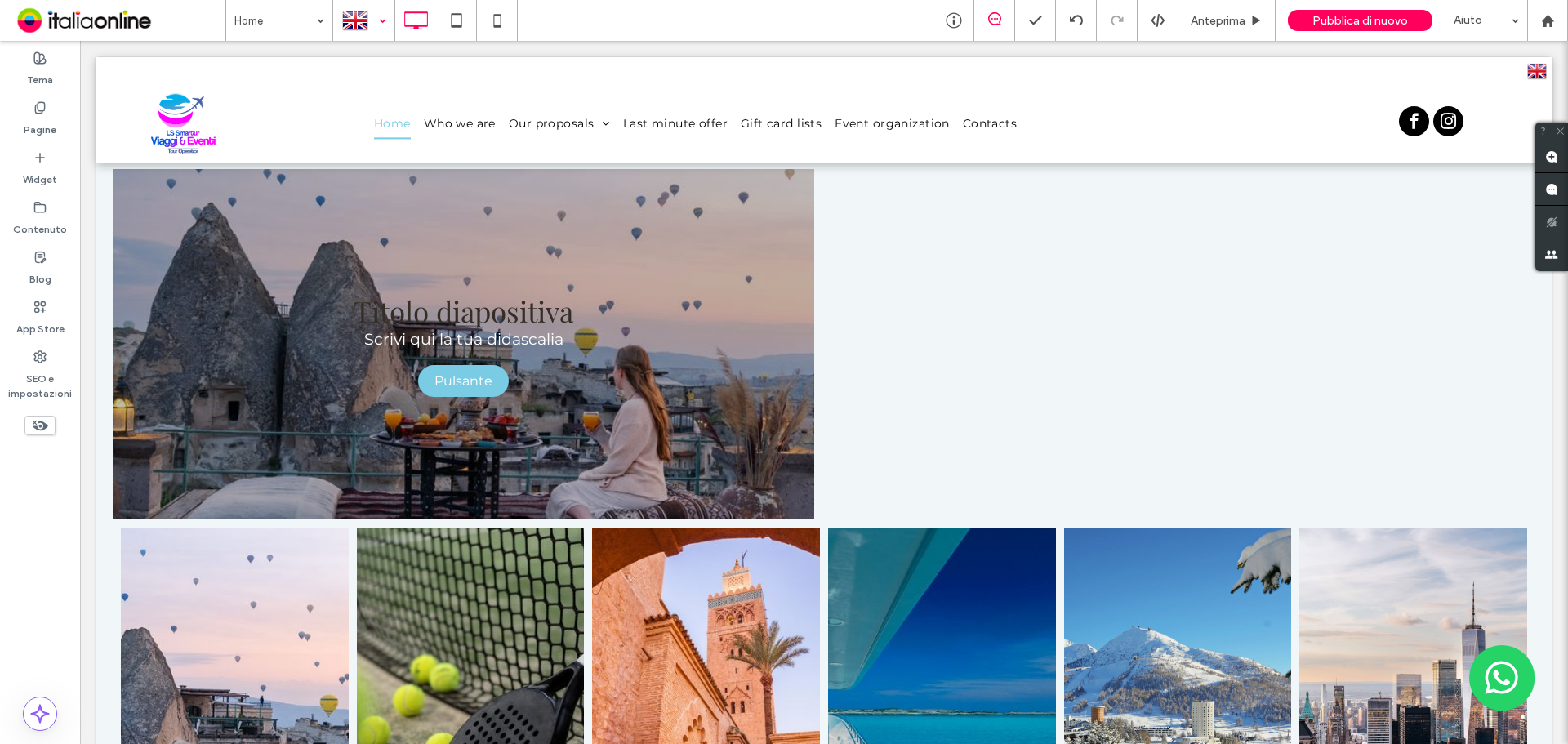
click at [303, 31] on div "Home Anteprima Pubblica di nuovo Aiuto Commenti sito Commenti sito Automatizza …" at bounding box center [784, 372] width 1568 height 744
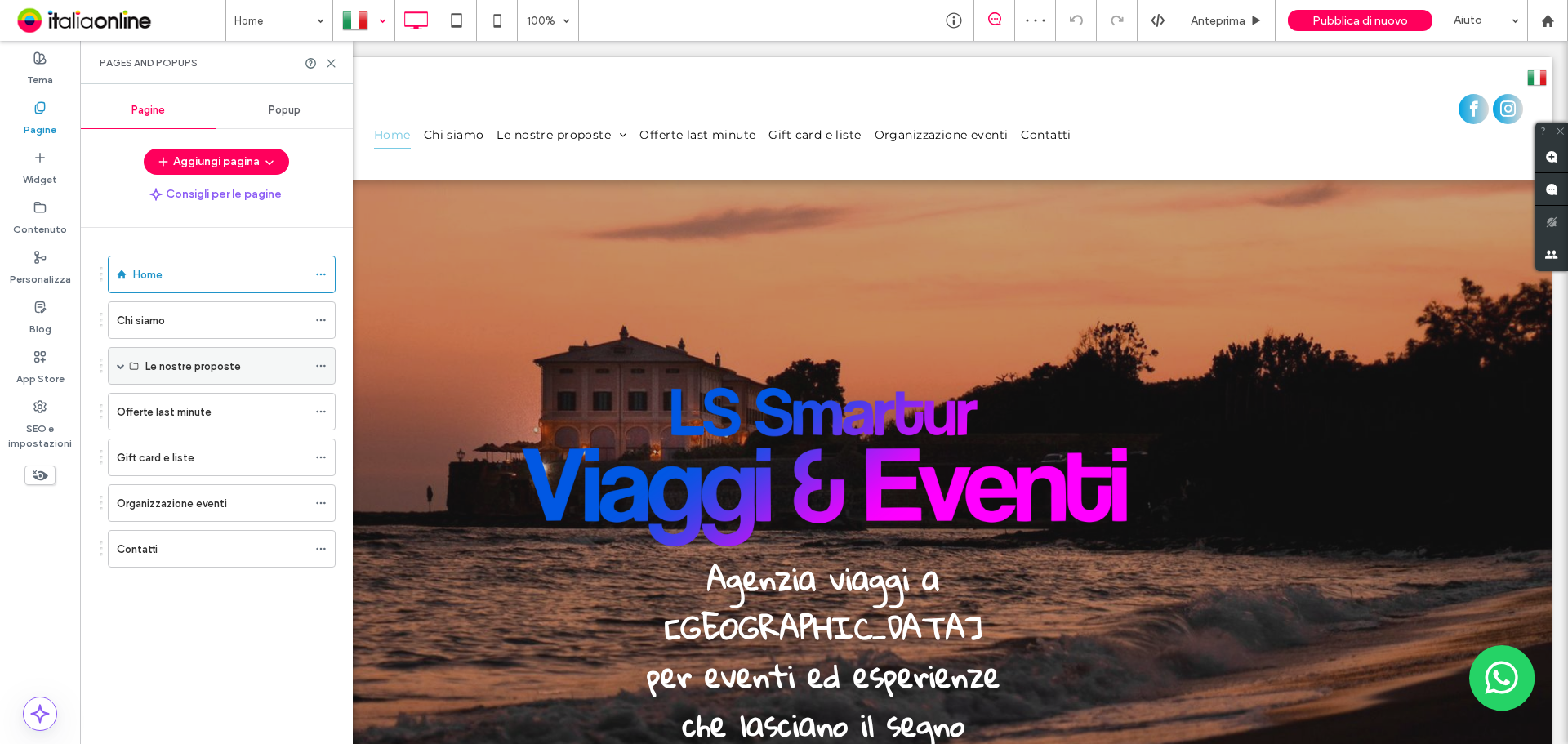
click at [209, 373] on label "Le nostre proposte" at bounding box center [193, 367] width 95 height 29
click at [122, 366] on span at bounding box center [121, 366] width 8 height 8
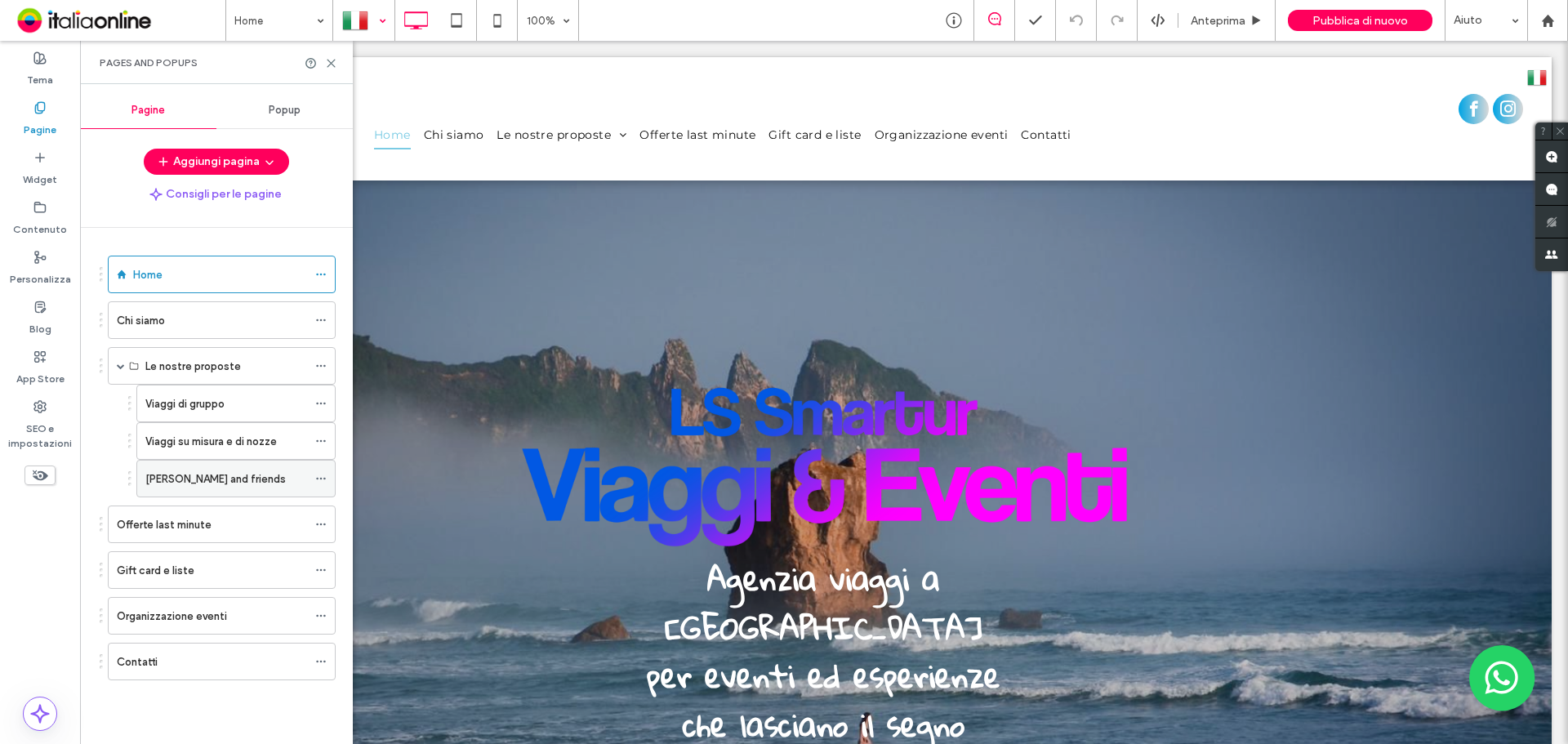
click at [235, 482] on div "Padel and friends" at bounding box center [226, 479] width 162 height 17
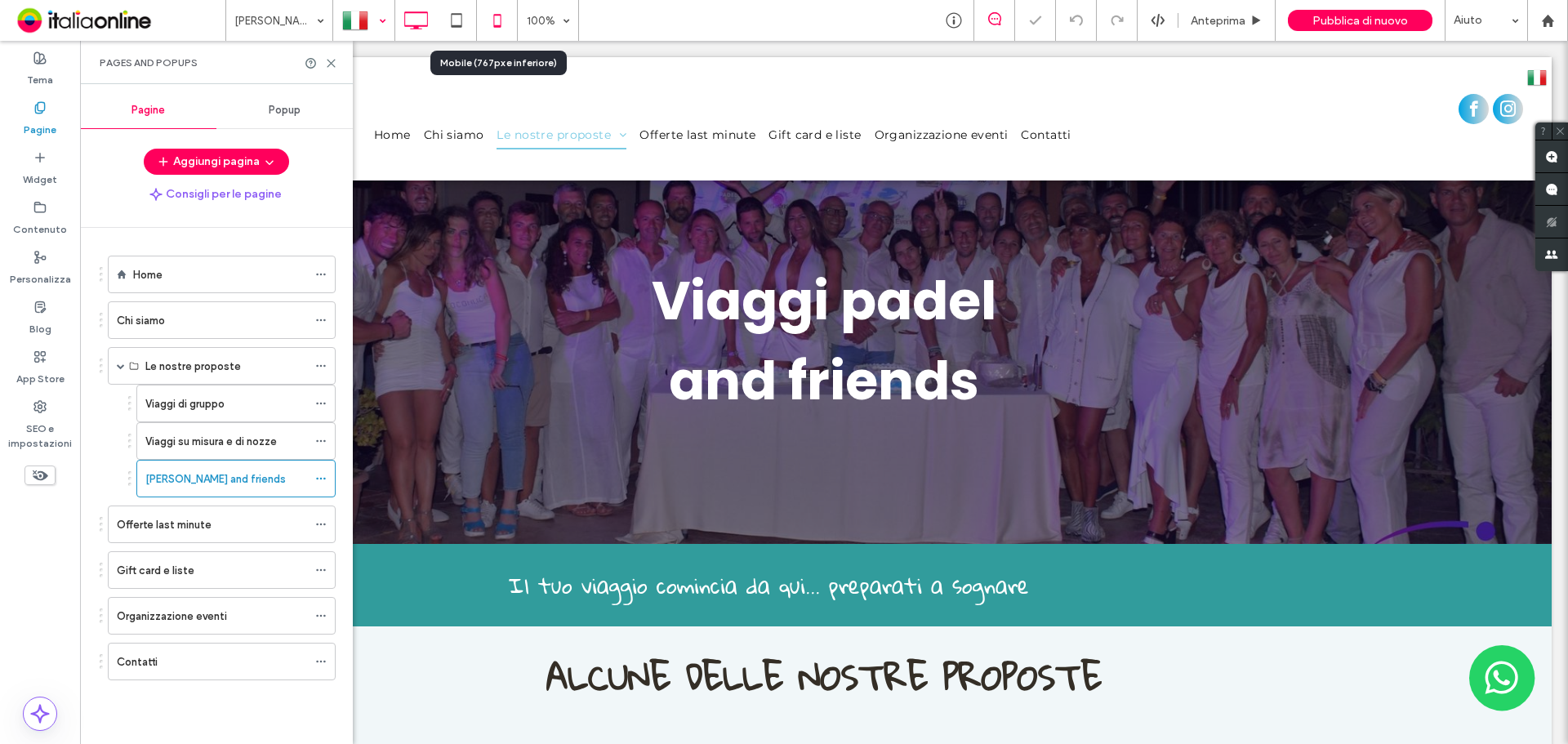
click at [491, 20] on icon at bounding box center [497, 20] width 33 height 33
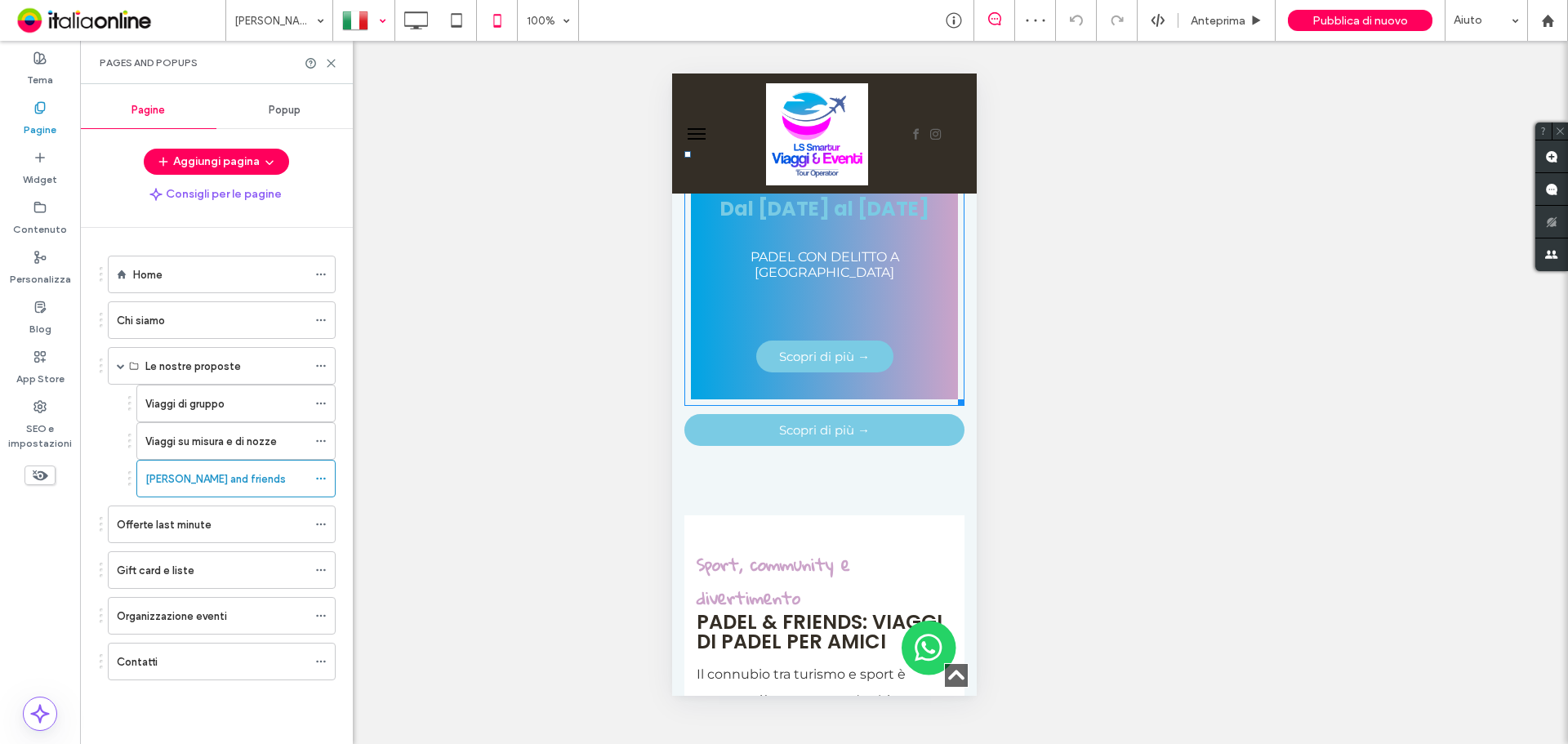
scroll to position [735, 0]
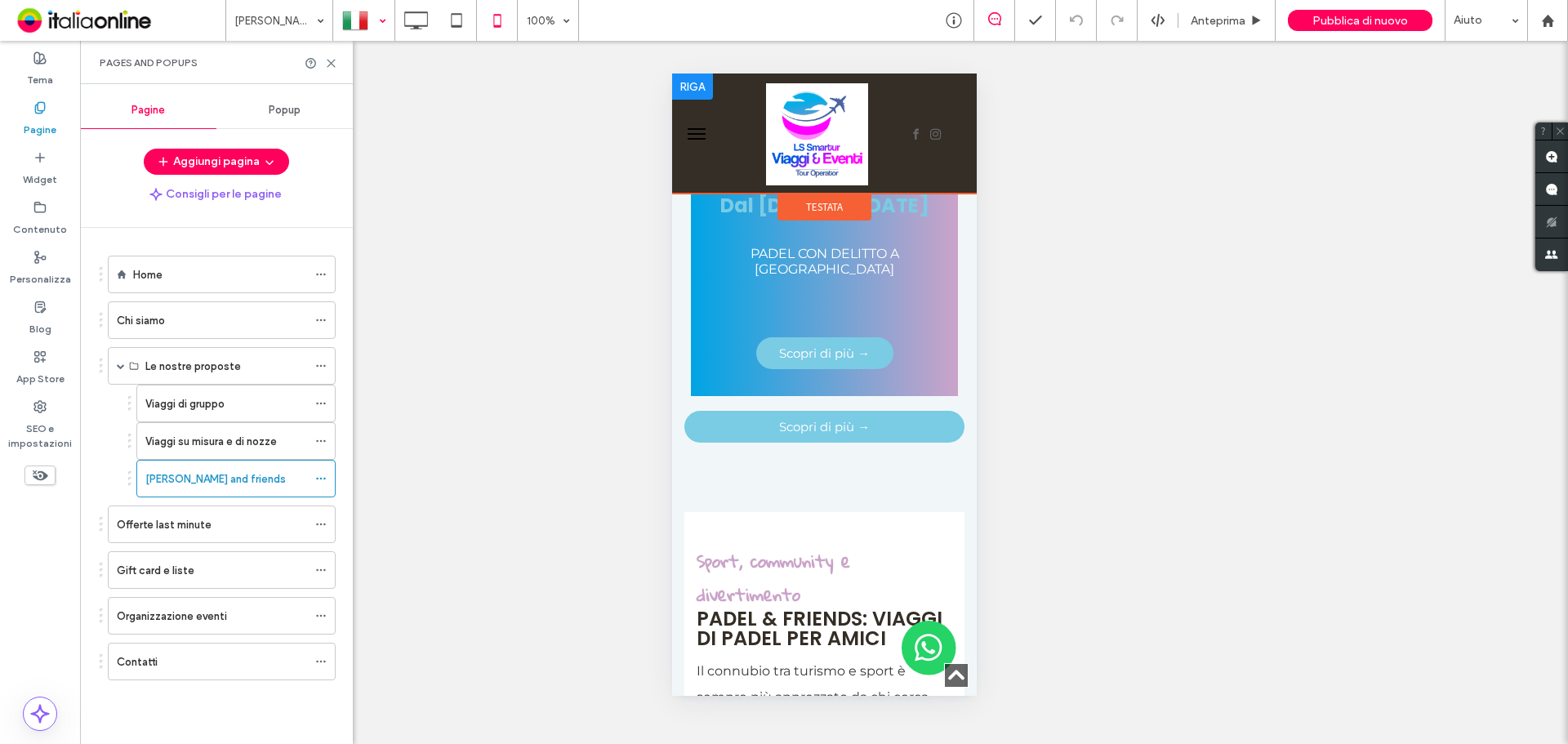
click at [724, 164] on div at bounding box center [798, 133] width 153 height 104
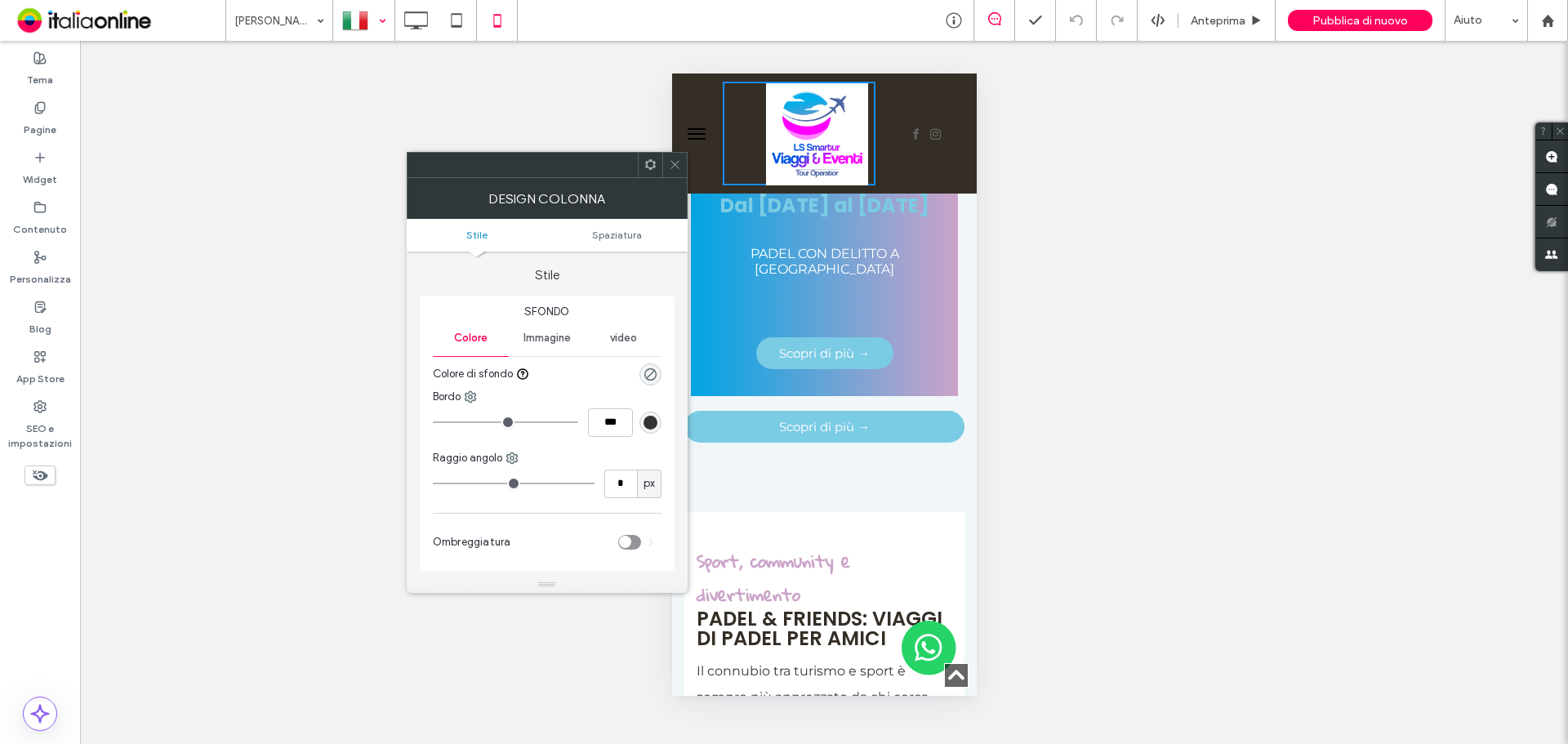
click at [678, 165] on icon at bounding box center [675, 165] width 13 height 13
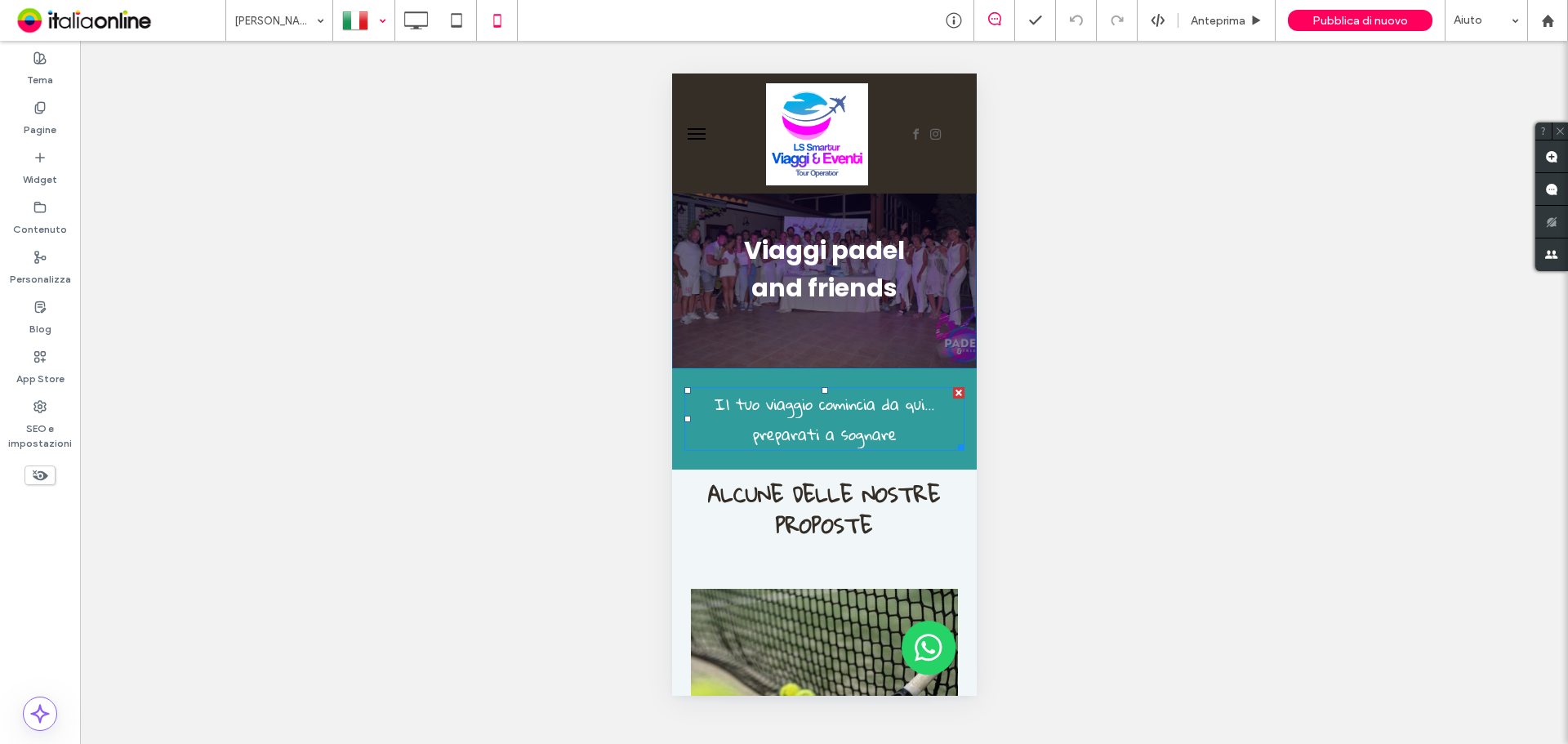
scroll to position [0, 0]
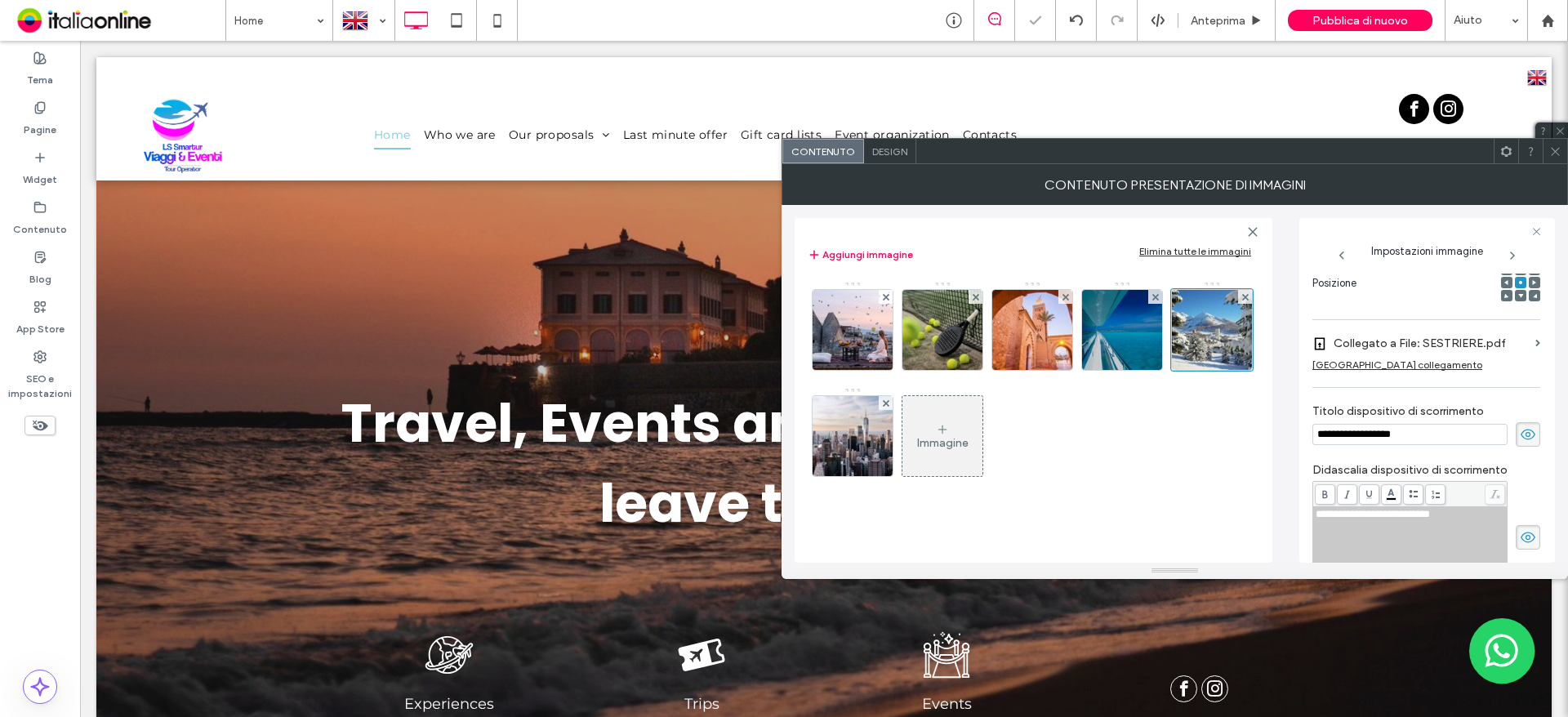
scroll to position [1633, 0]
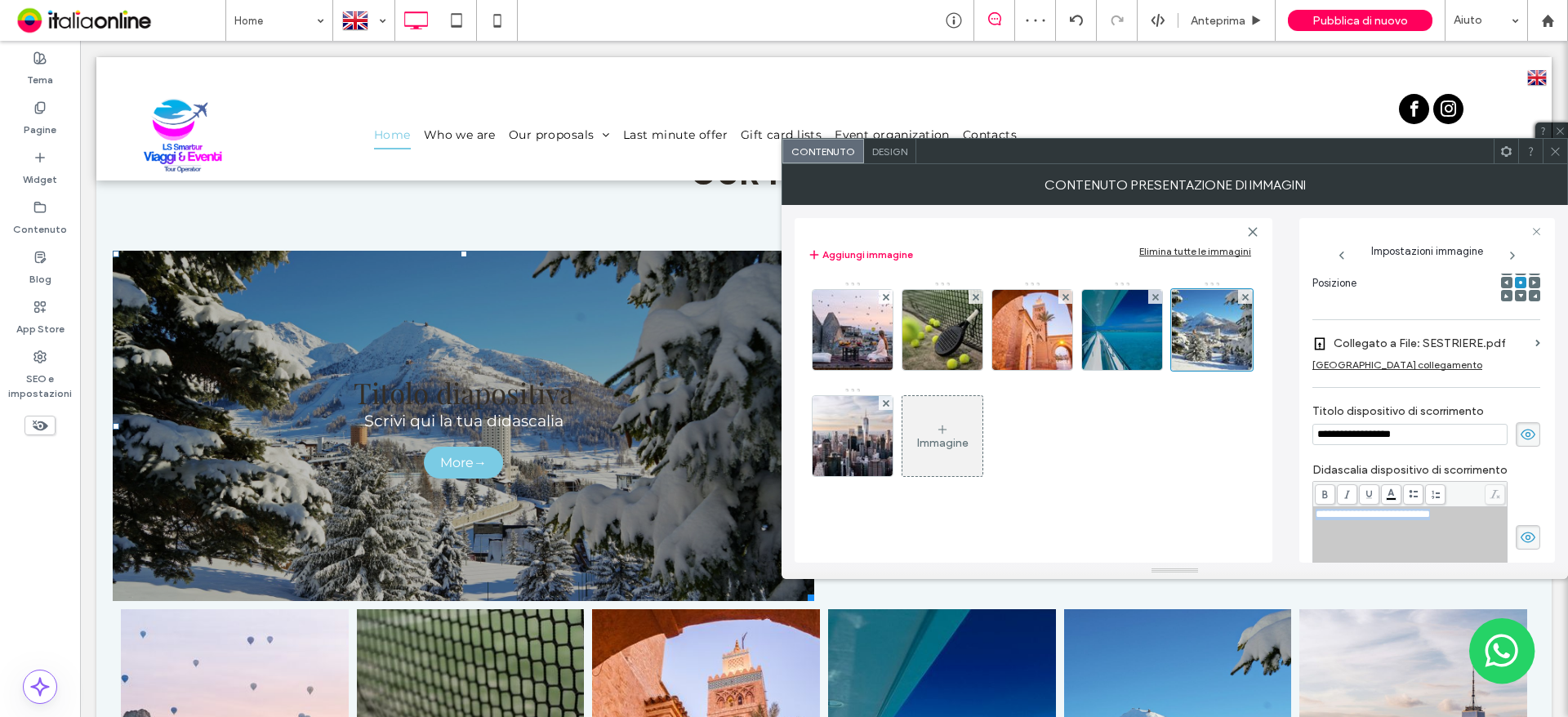
drag, startPoint x: 1471, startPoint y: 513, endPoint x: 1248, endPoint y: 514, distance: 223.0
click at [1248, 514] on div "**********" at bounding box center [1175, 384] width 760 height 358
drag, startPoint x: 1418, startPoint y: 438, endPoint x: 1227, endPoint y: 442, distance: 191.0
click at [1228, 442] on div "**********" at bounding box center [1175, 384] width 760 height 358
paste input "**********"
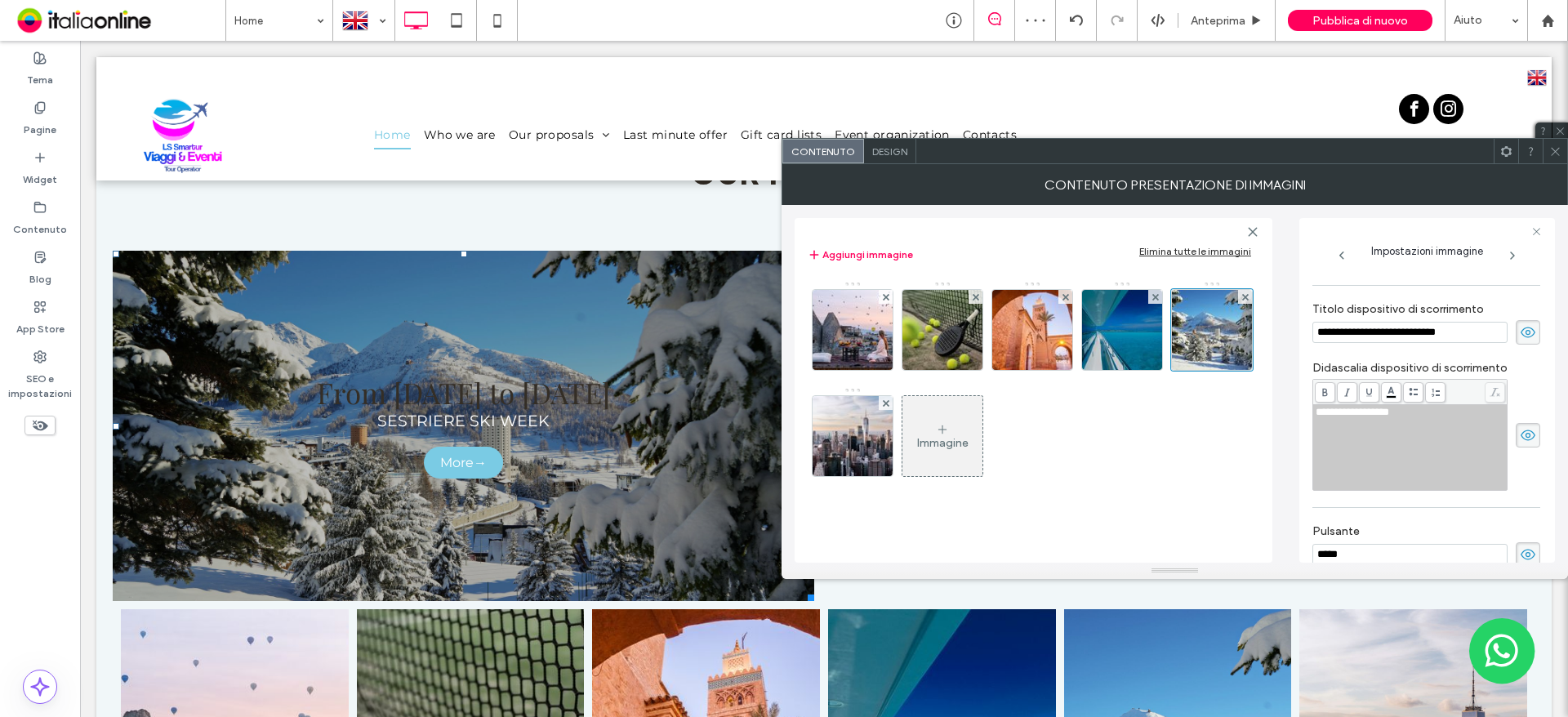
scroll to position [498, 0]
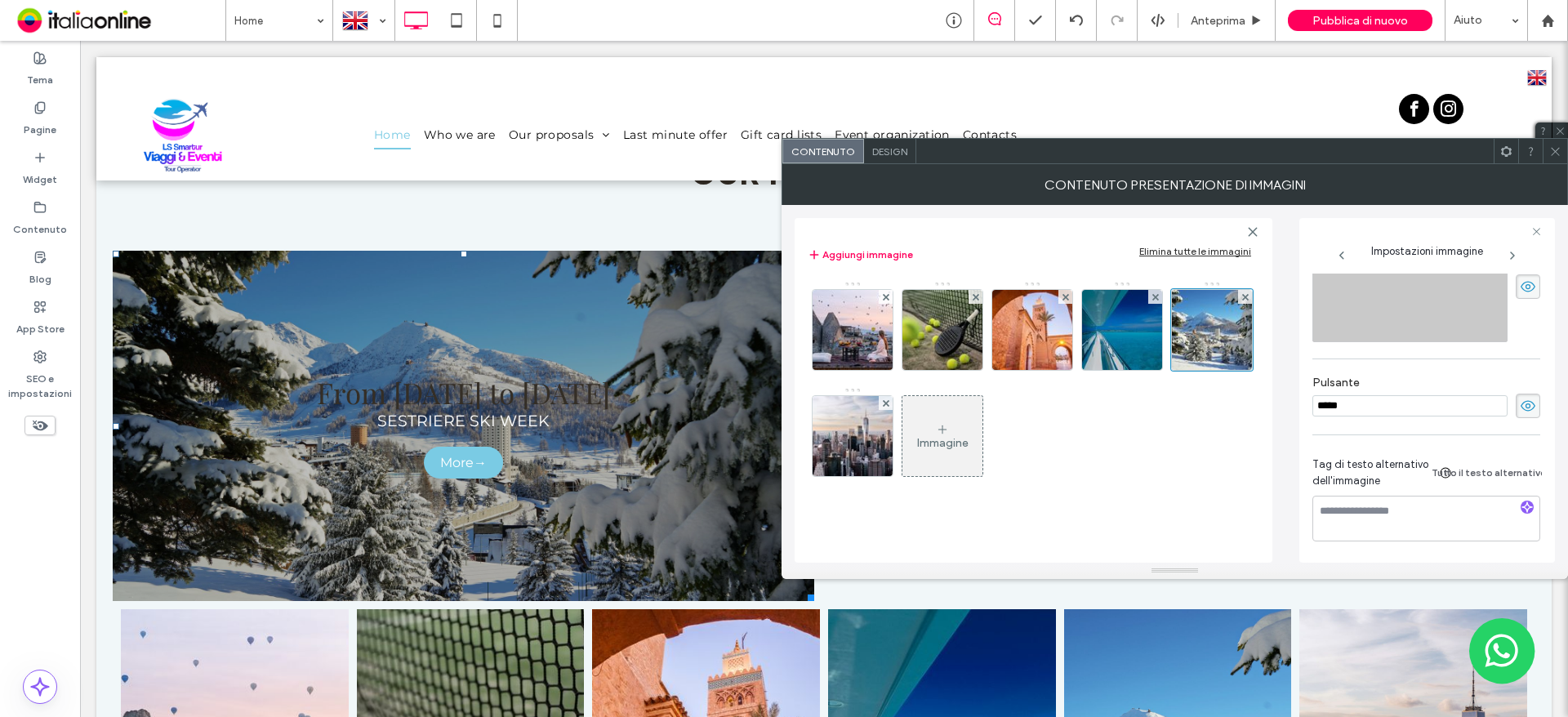
type input "**********"
drag, startPoint x: 1555, startPoint y: 149, endPoint x: 1158, endPoint y: 318, distance: 431.5
click at [1555, 149] on icon at bounding box center [1555, 151] width 13 height 13
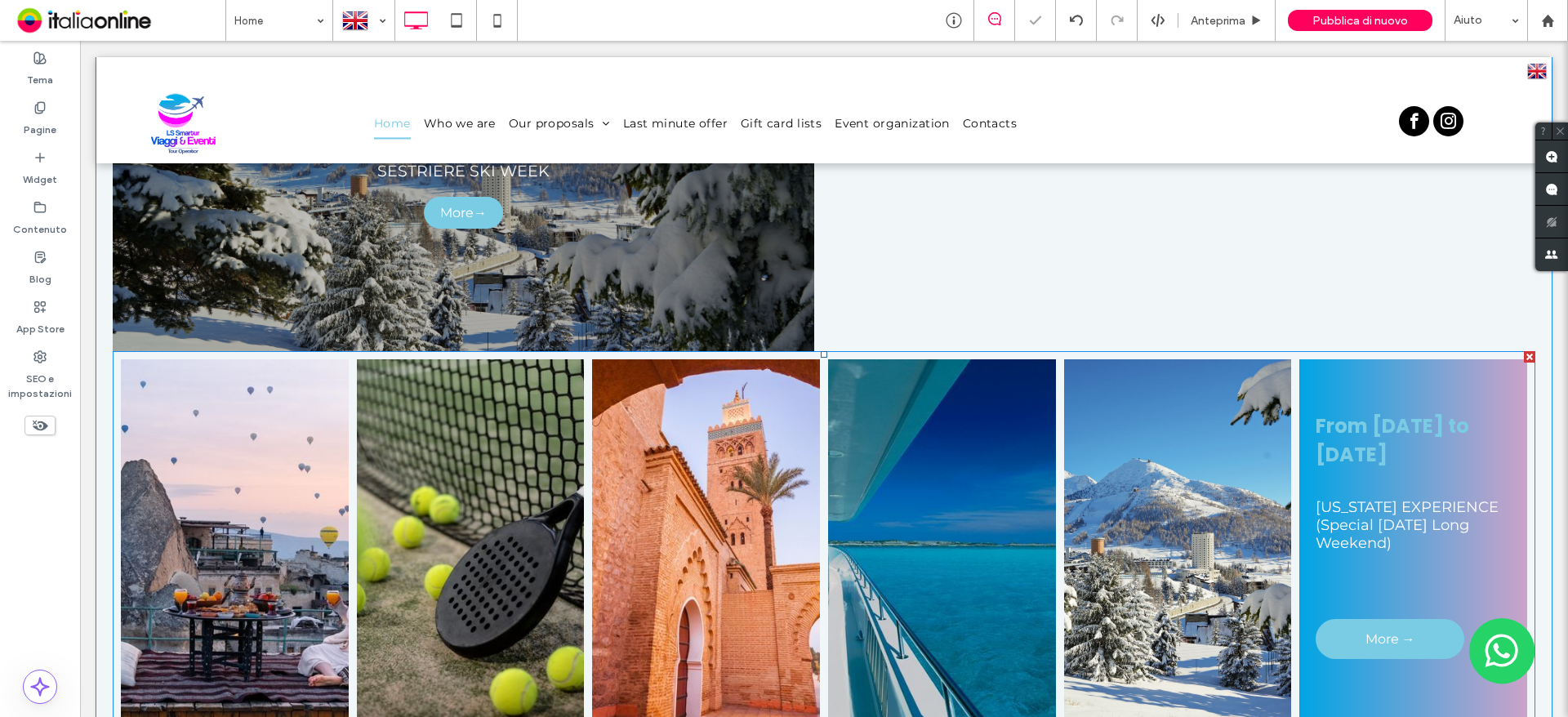
scroll to position [1879, 0]
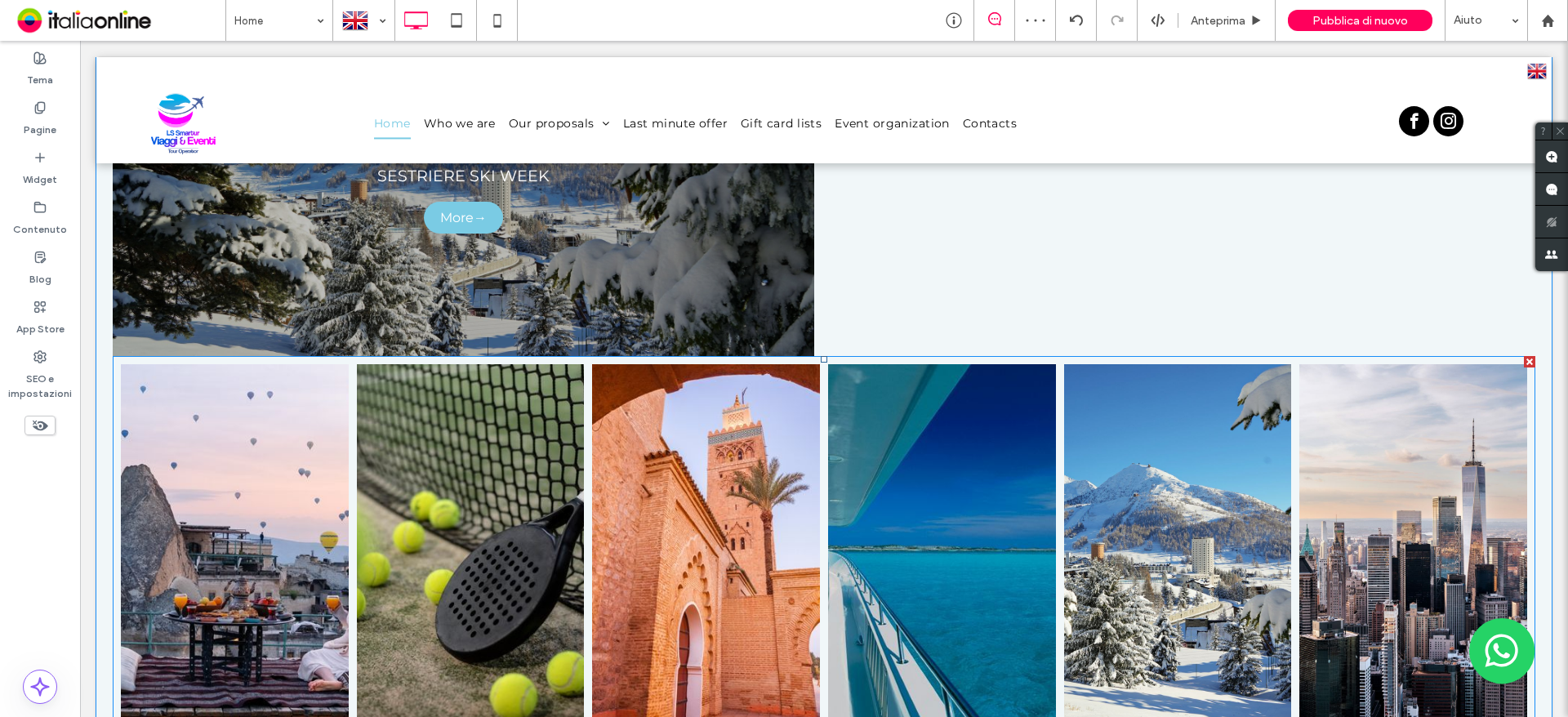
click at [1524, 356] on div at bounding box center [1530, 362] width 12 height 12
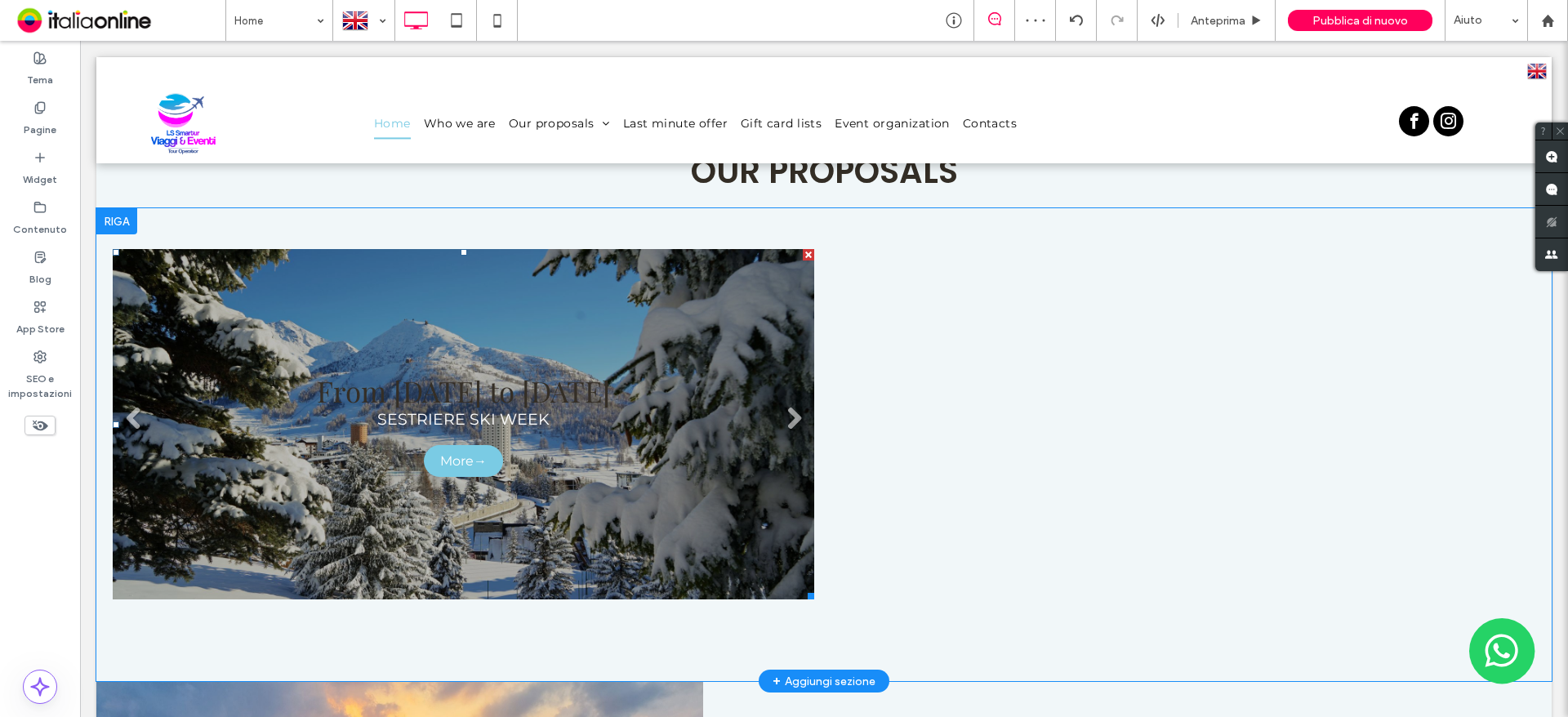
scroll to position [1633, 0]
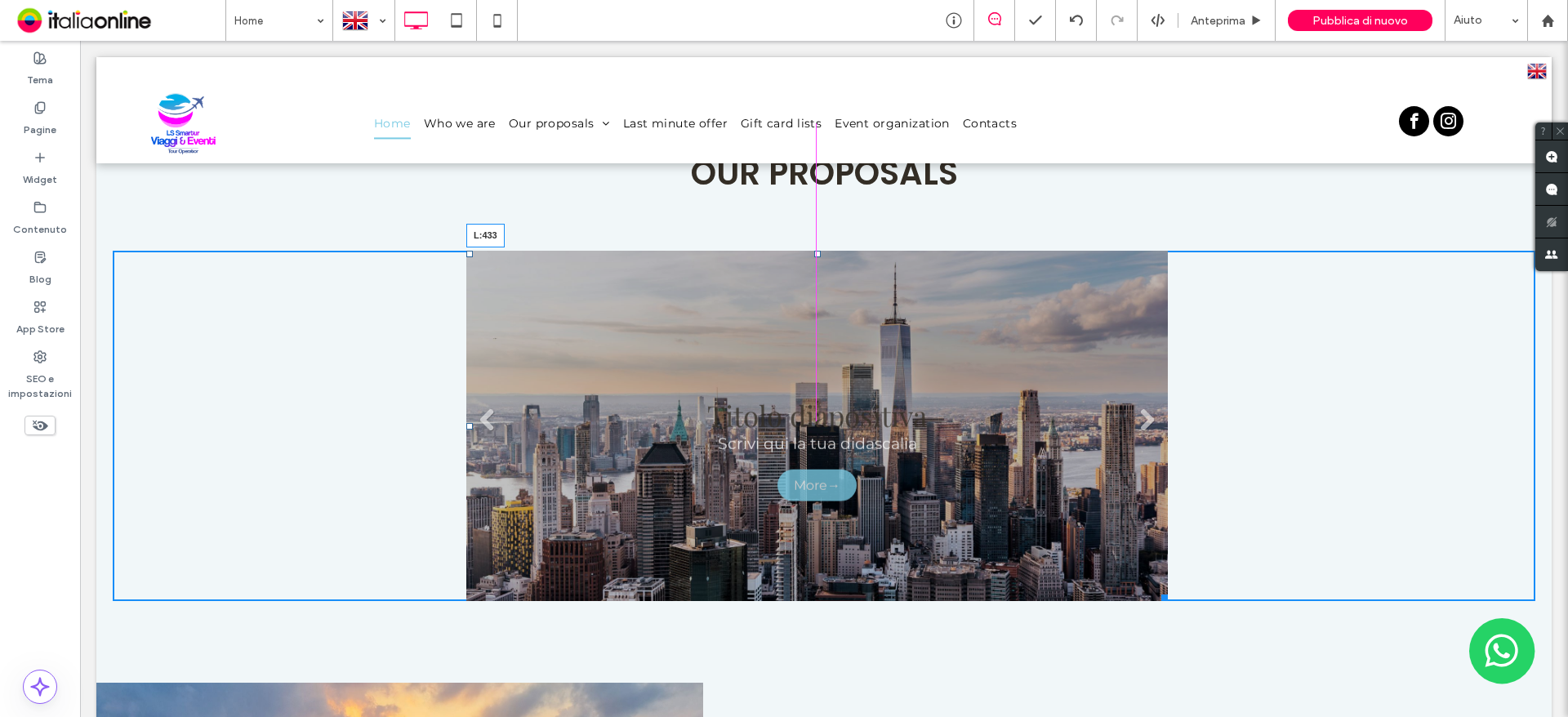
drag, startPoint x: 115, startPoint y: 421, endPoint x: 469, endPoint y: 416, distance: 354.0
click at [469, 416] on div "From [DATE] to [DATE] NUOVO TOUR DI GRUPPO - [GEOGRAPHIC_DATA] & CAPPADOCIA Mor…" at bounding box center [817, 426] width 702 height 350
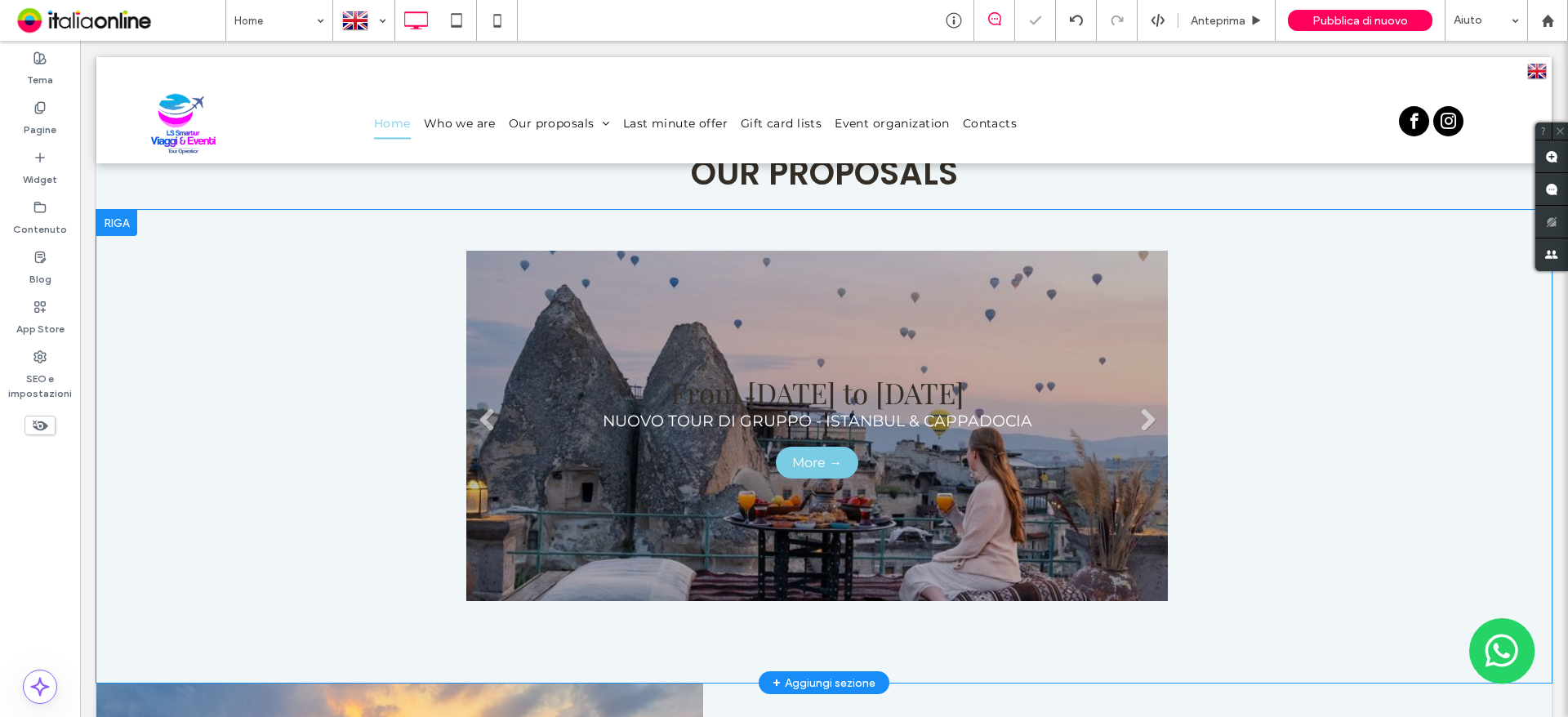
click at [938, 437] on div "From [DATE] to [DATE] NUOVO TOUR DI GRUPPO - [GEOGRAPHIC_DATA] & CAPPADOCIA Mor…" at bounding box center [817, 426] width 430 height 106
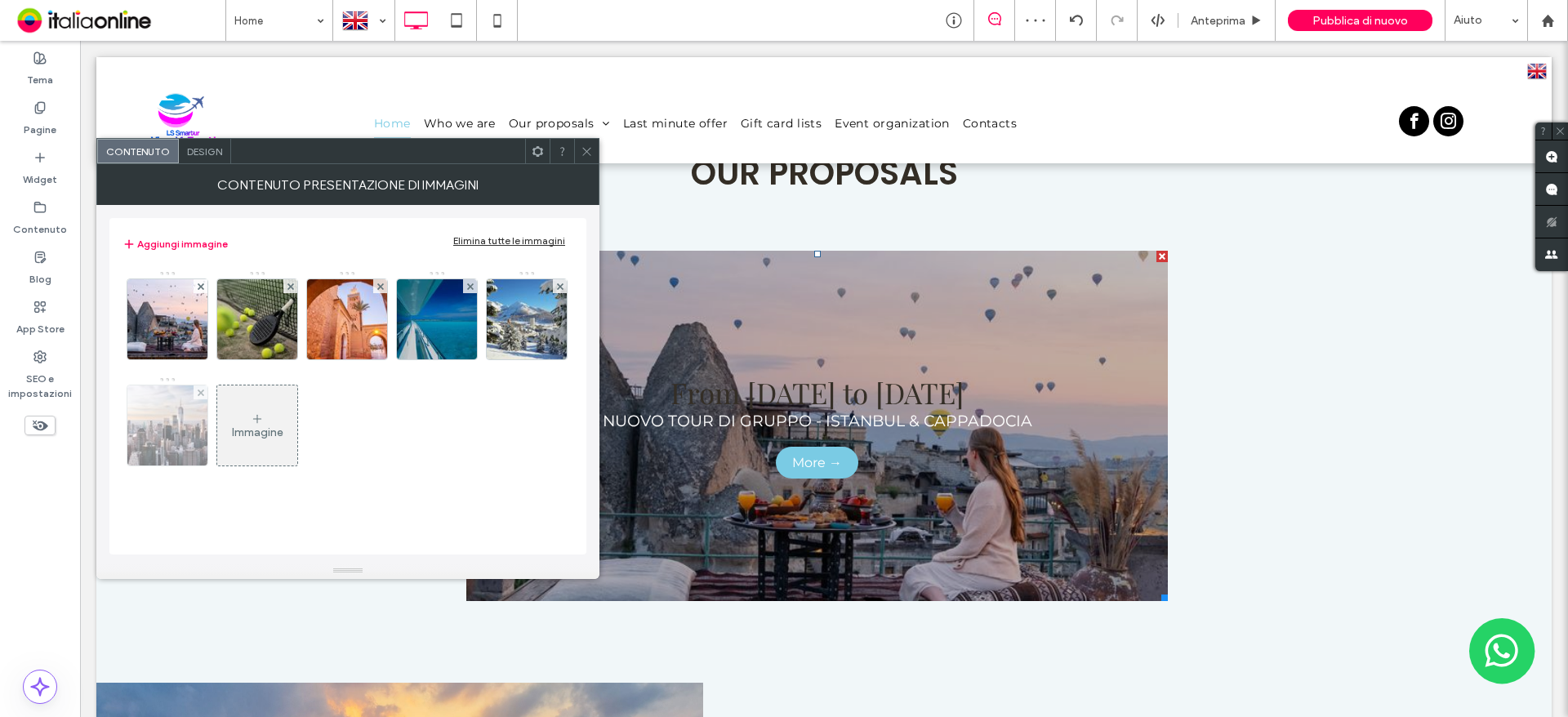
click at [203, 426] on img at bounding box center [168, 426] width 120 height 80
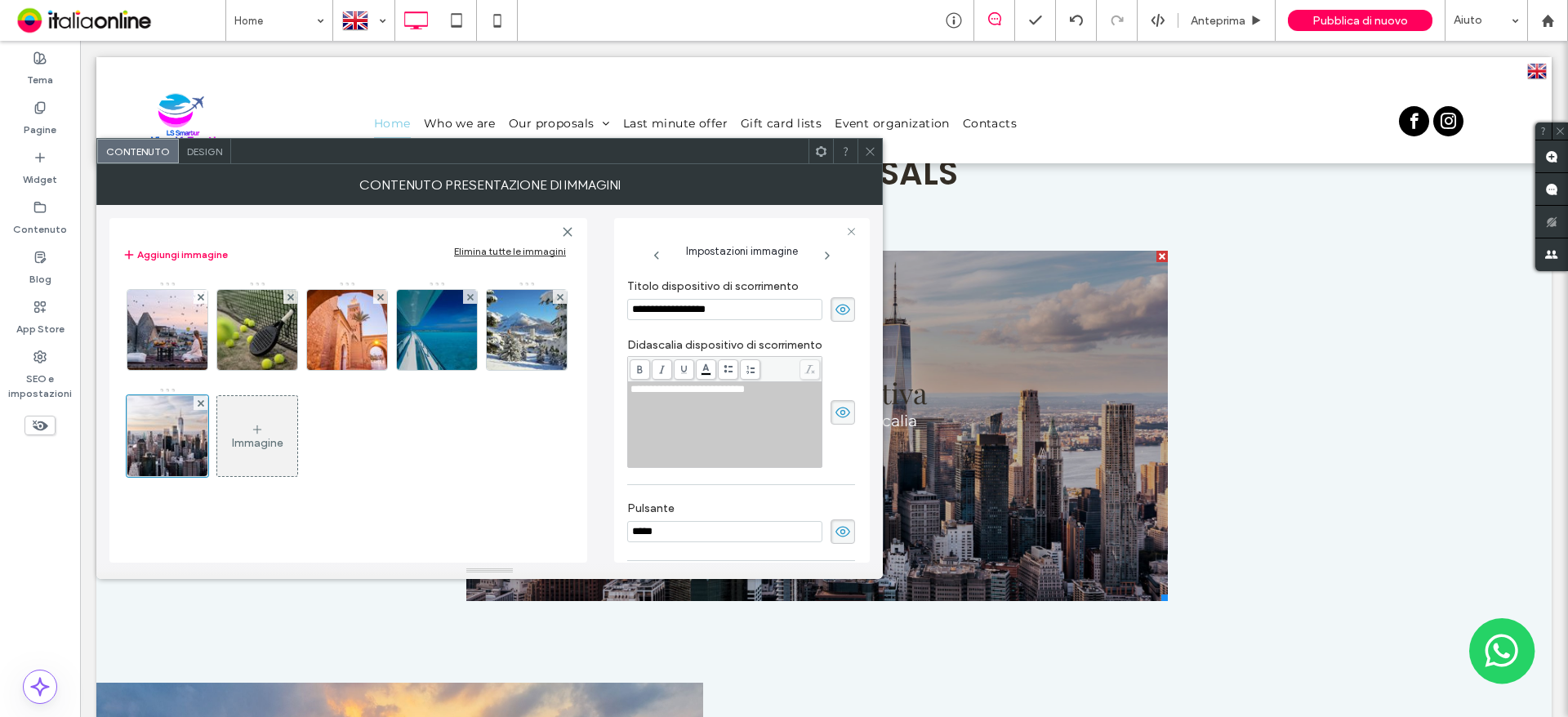
scroll to position [406, 0]
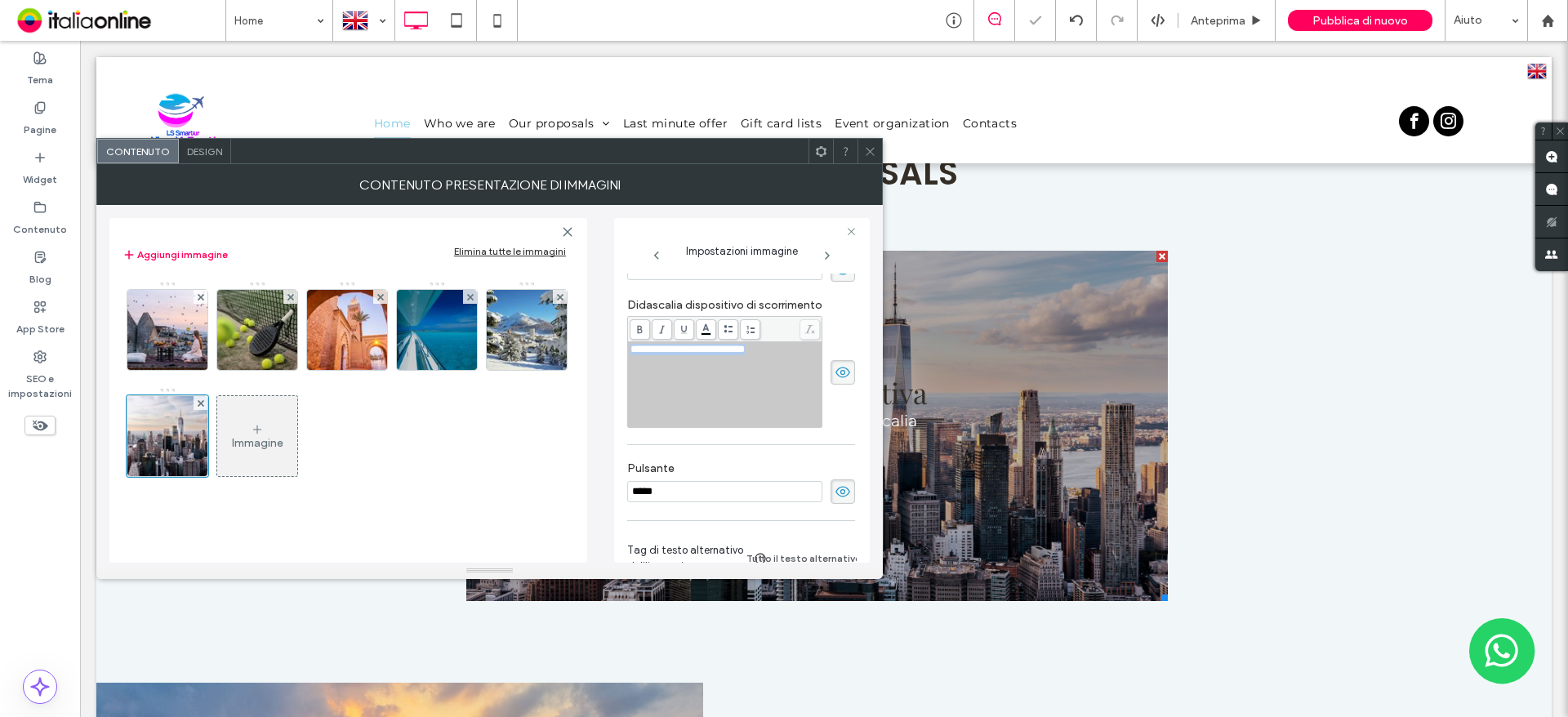
drag, startPoint x: 773, startPoint y: 353, endPoint x: 600, endPoint y: 351, distance: 173.0
click at [600, 351] on div "**********" at bounding box center [490, 384] width 760 height 358
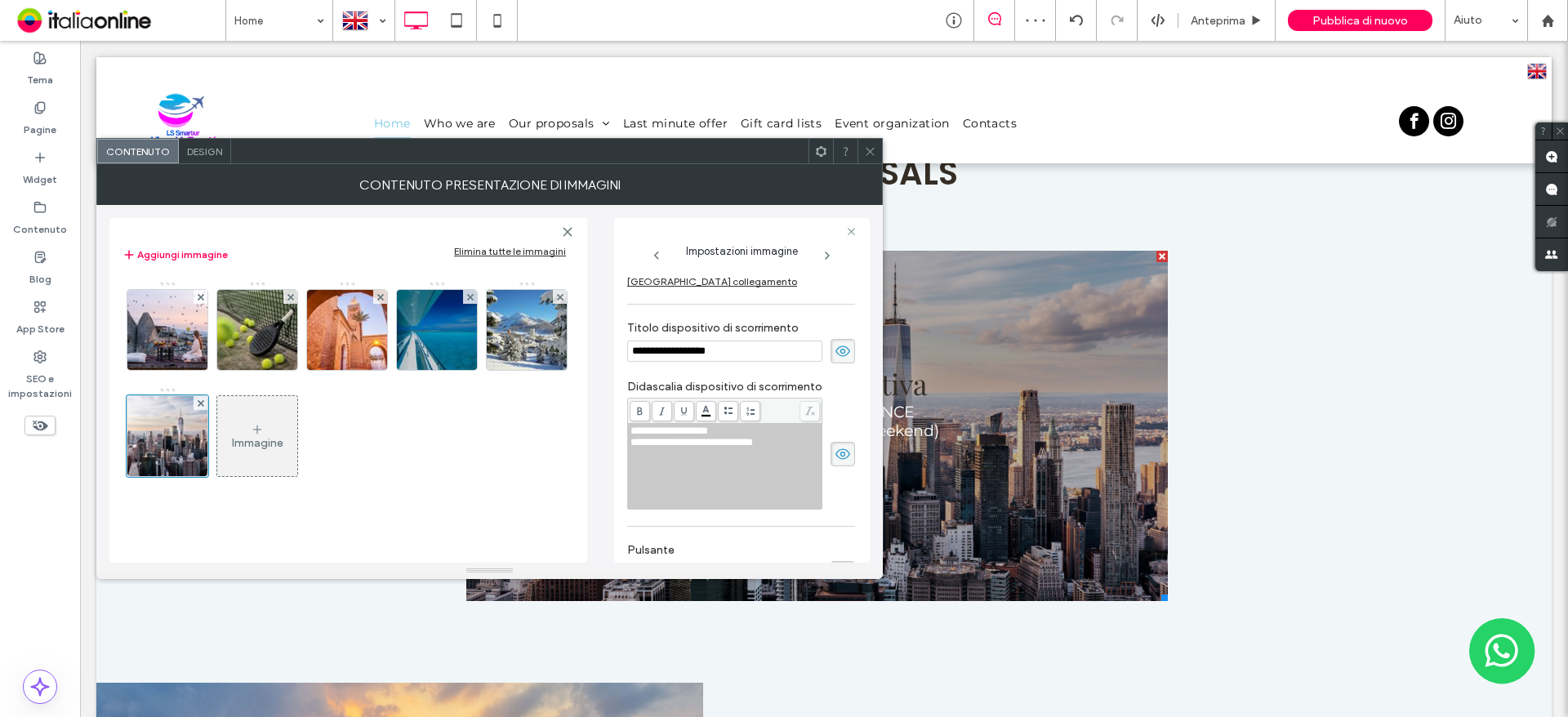
scroll to position [242, 0]
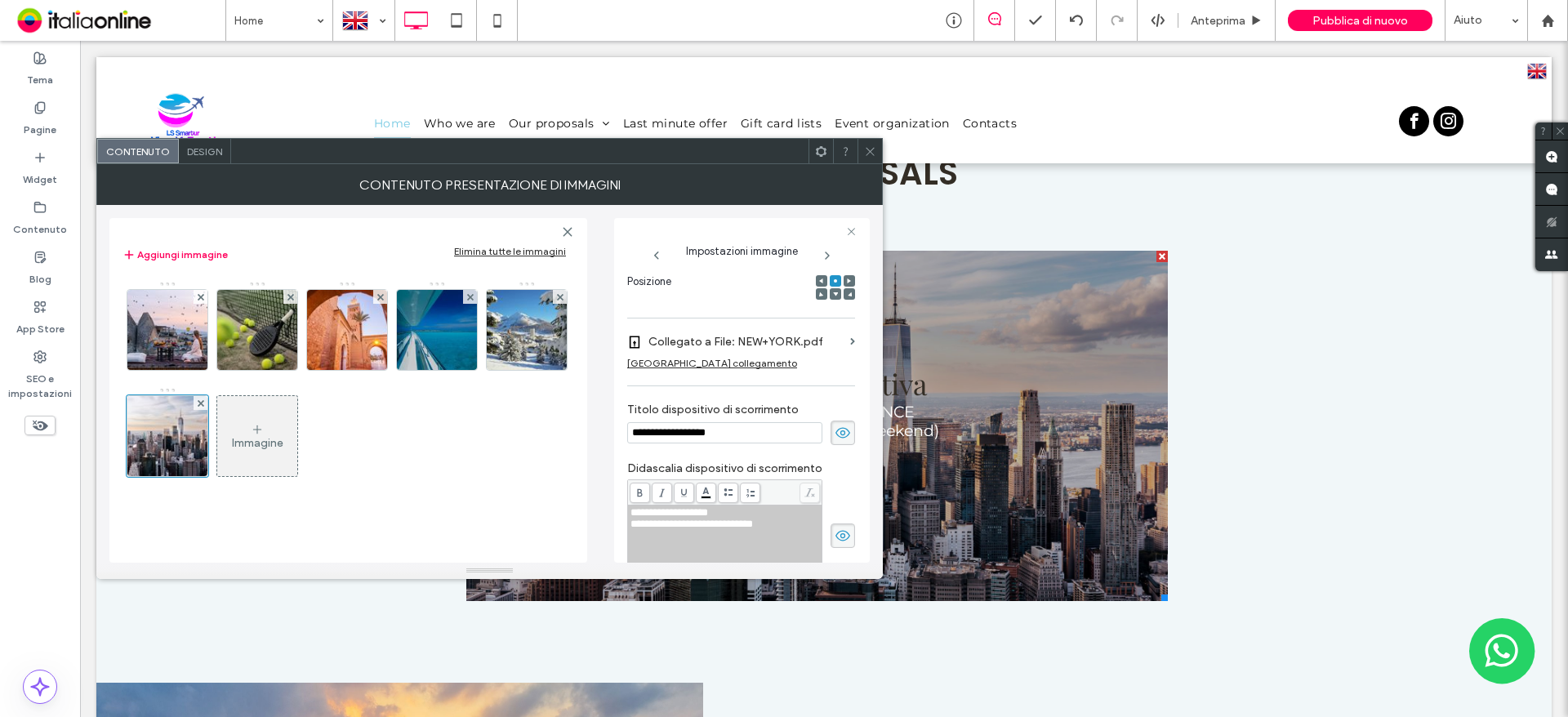
drag, startPoint x: 509, startPoint y: 437, endPoint x: 491, endPoint y: 437, distance: 18.0
click at [494, 437] on div "**********" at bounding box center [490, 384] width 760 height 358
paste input "**********"
type input "**********"
click at [871, 161] on span at bounding box center [870, 150] width 13 height 24
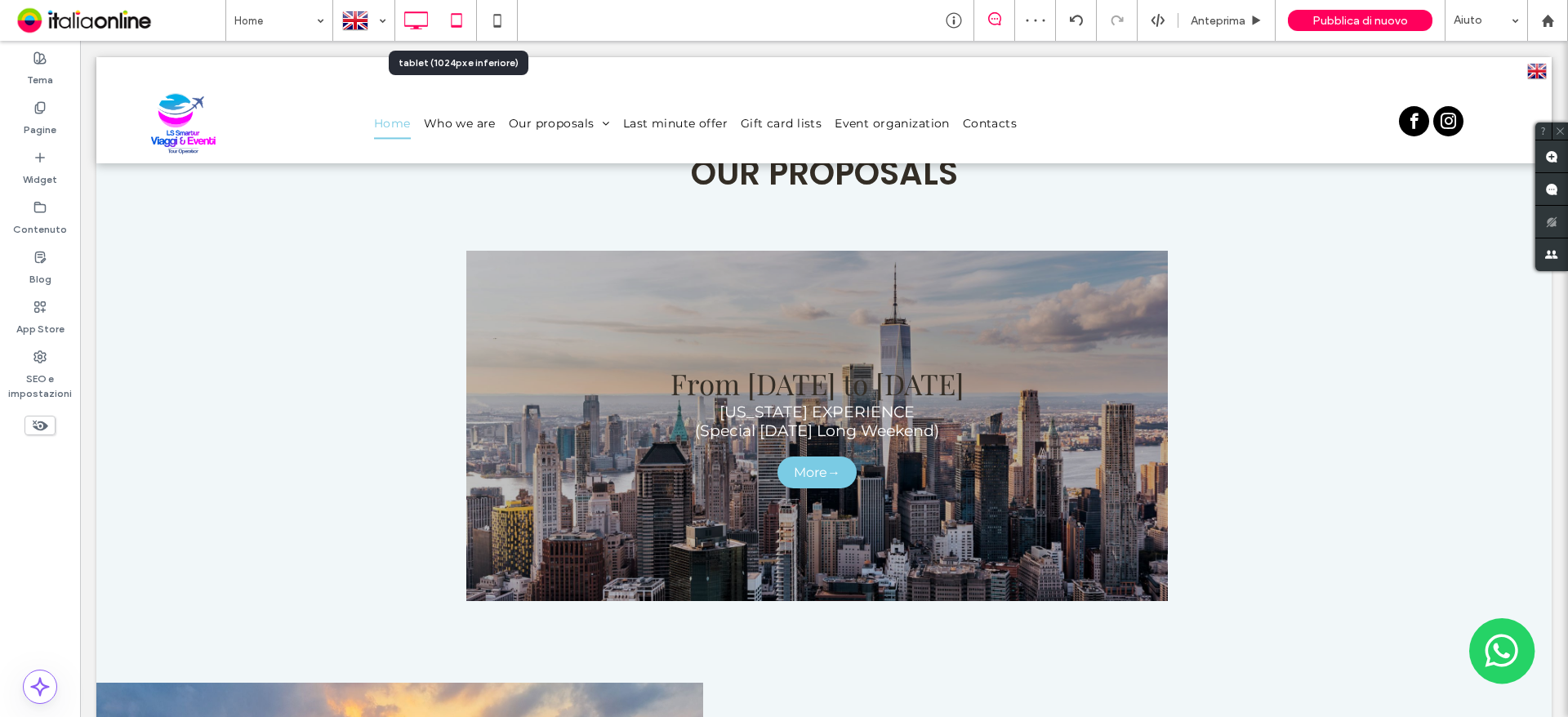
drag, startPoint x: 469, startPoint y: 13, endPoint x: 474, endPoint y: 52, distance: 39.3
click at [469, 13] on icon at bounding box center [456, 20] width 33 height 33
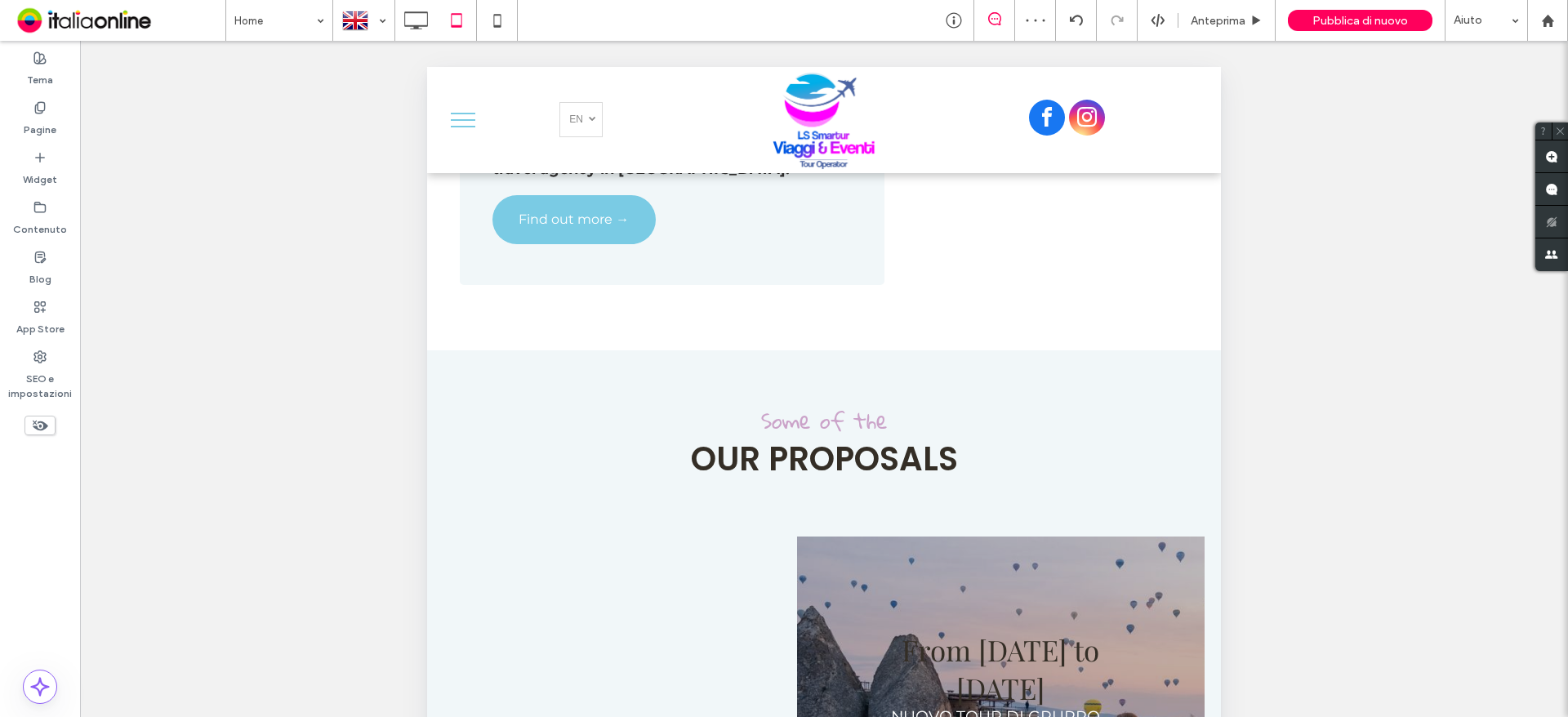
click at [290, 43] on div "Mostrare? Sì Mostrare? Sì Mostrare? Sì Mostrare? Sì Mostrare? Sì Mostrare? Sì M…" at bounding box center [824, 399] width 1488 height 717
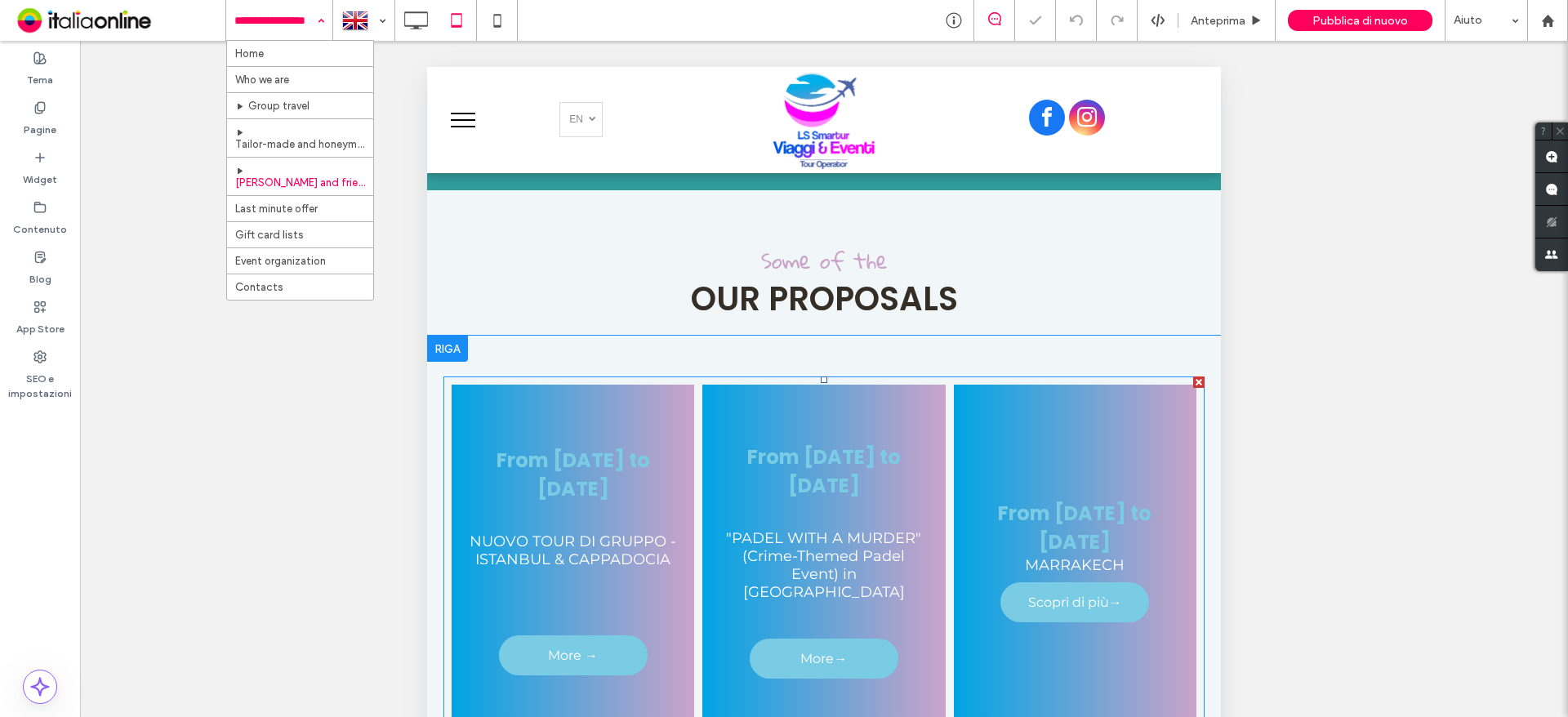
scroll to position [490, 0]
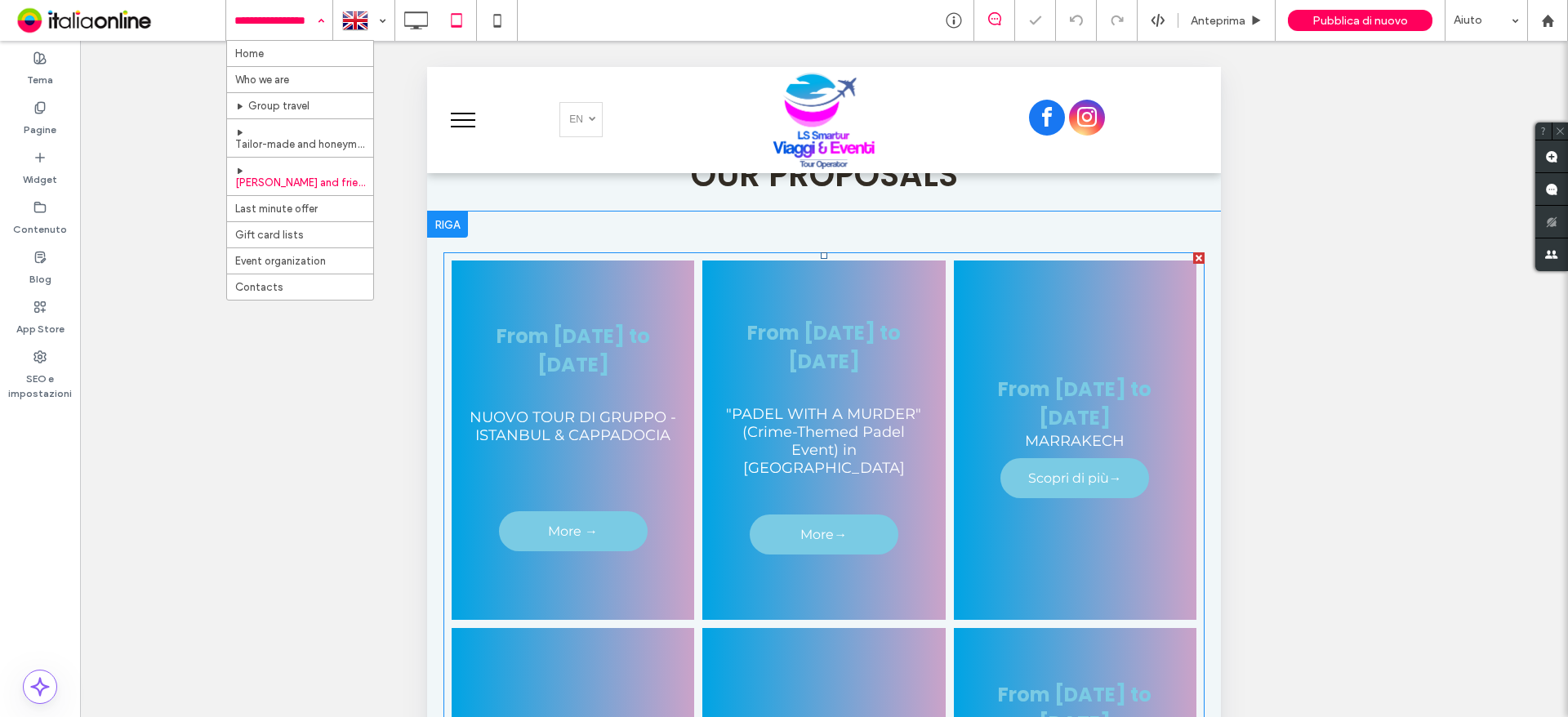
click at [765, 415] on link at bounding box center [823, 440] width 258 height 381
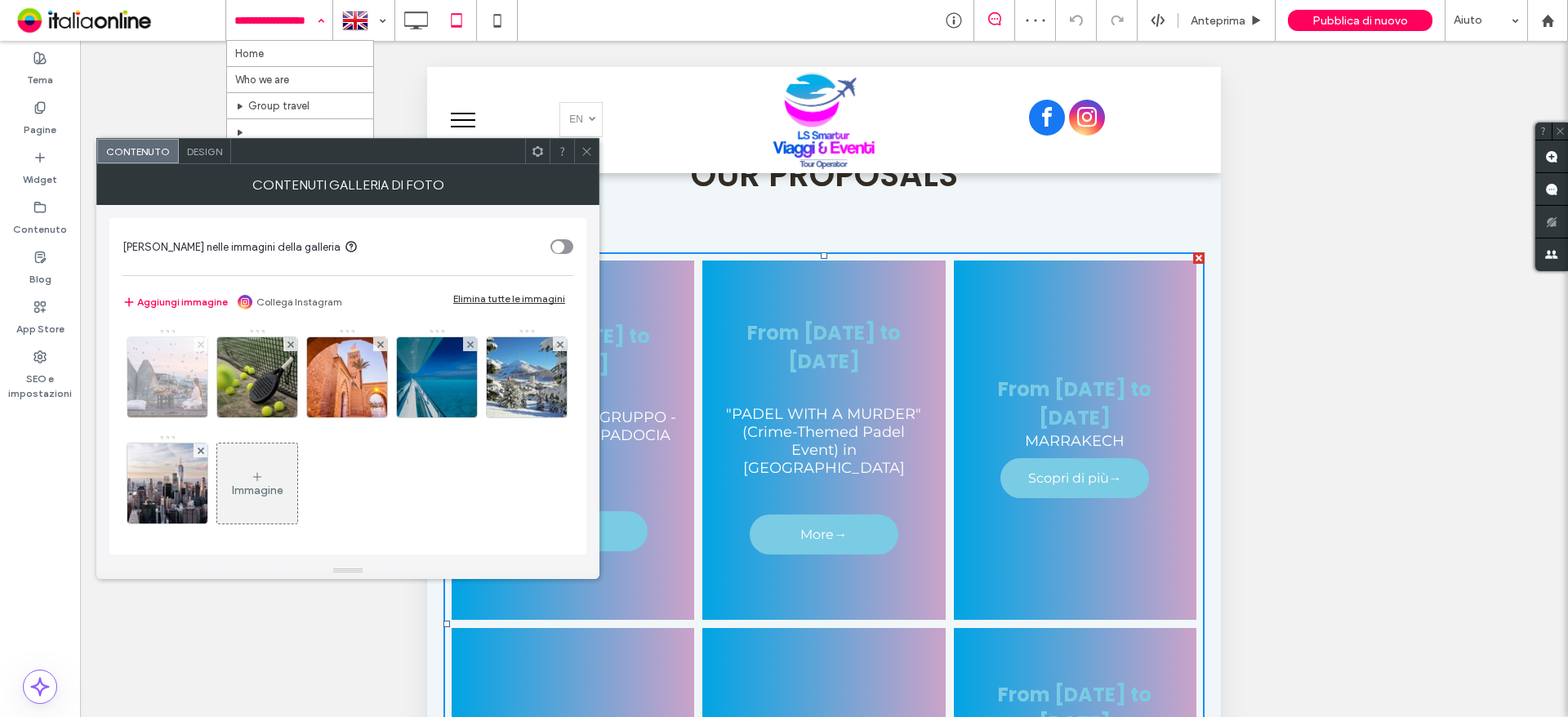
click at [198, 343] on icon at bounding box center [201, 345] width 7 height 7
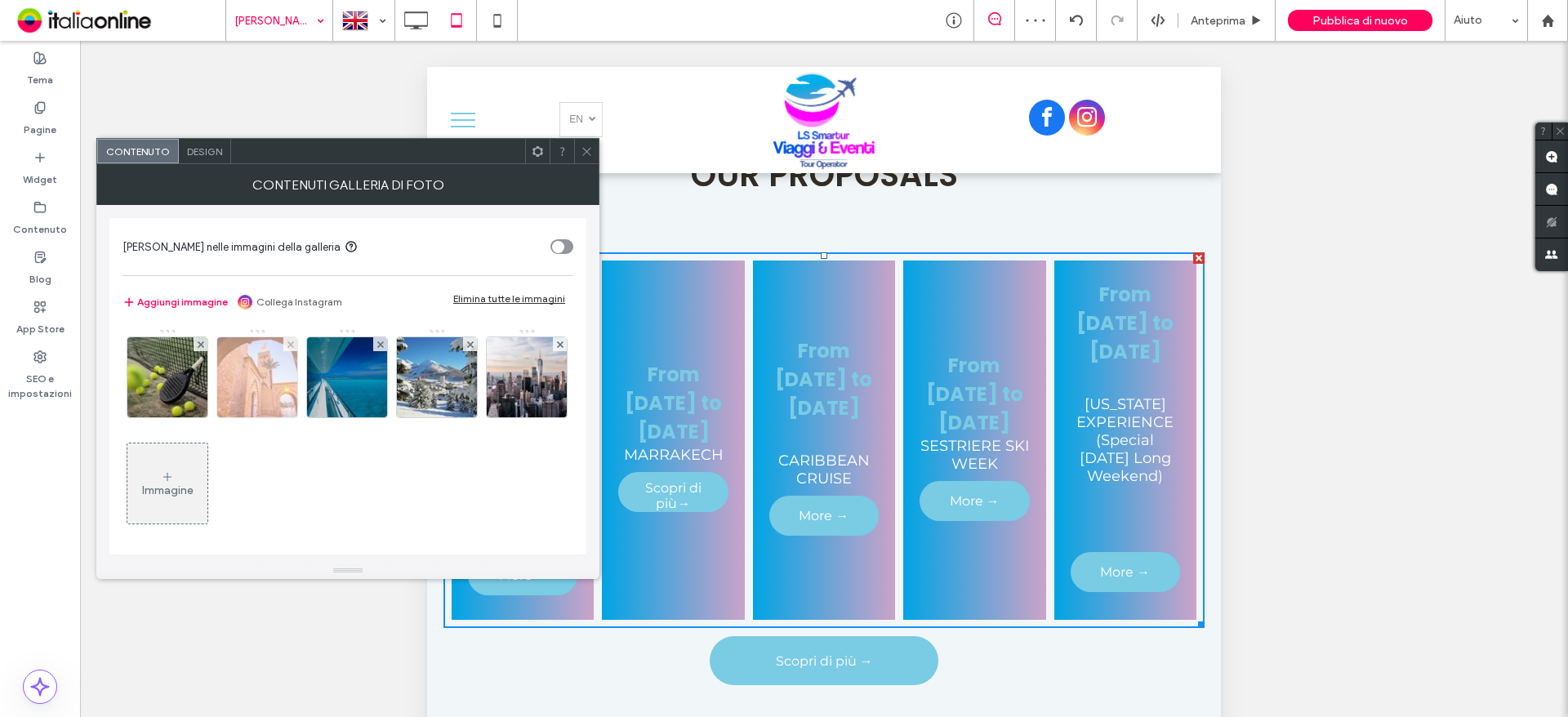
click at [295, 345] on div at bounding box center [290, 344] width 14 height 14
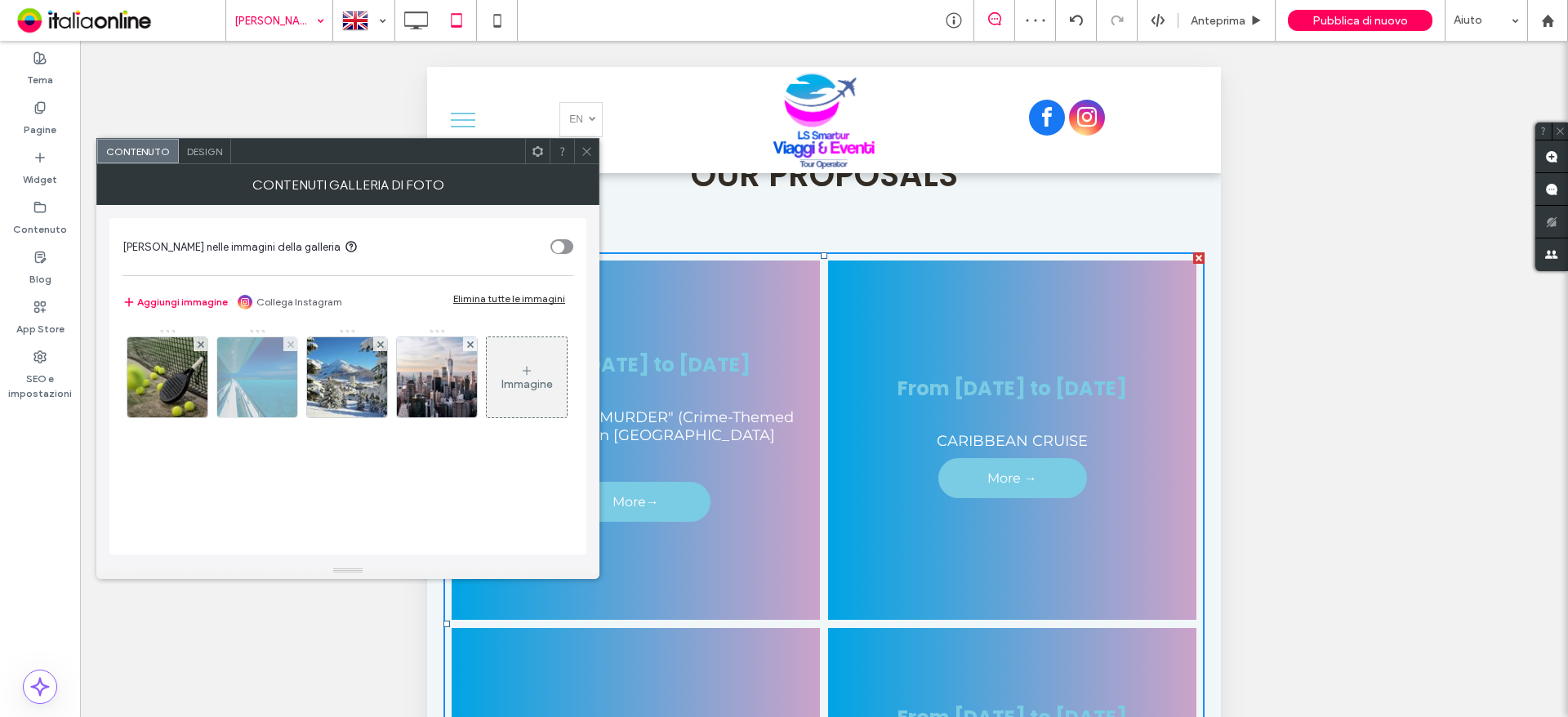
click at [295, 345] on div at bounding box center [290, 344] width 14 height 14
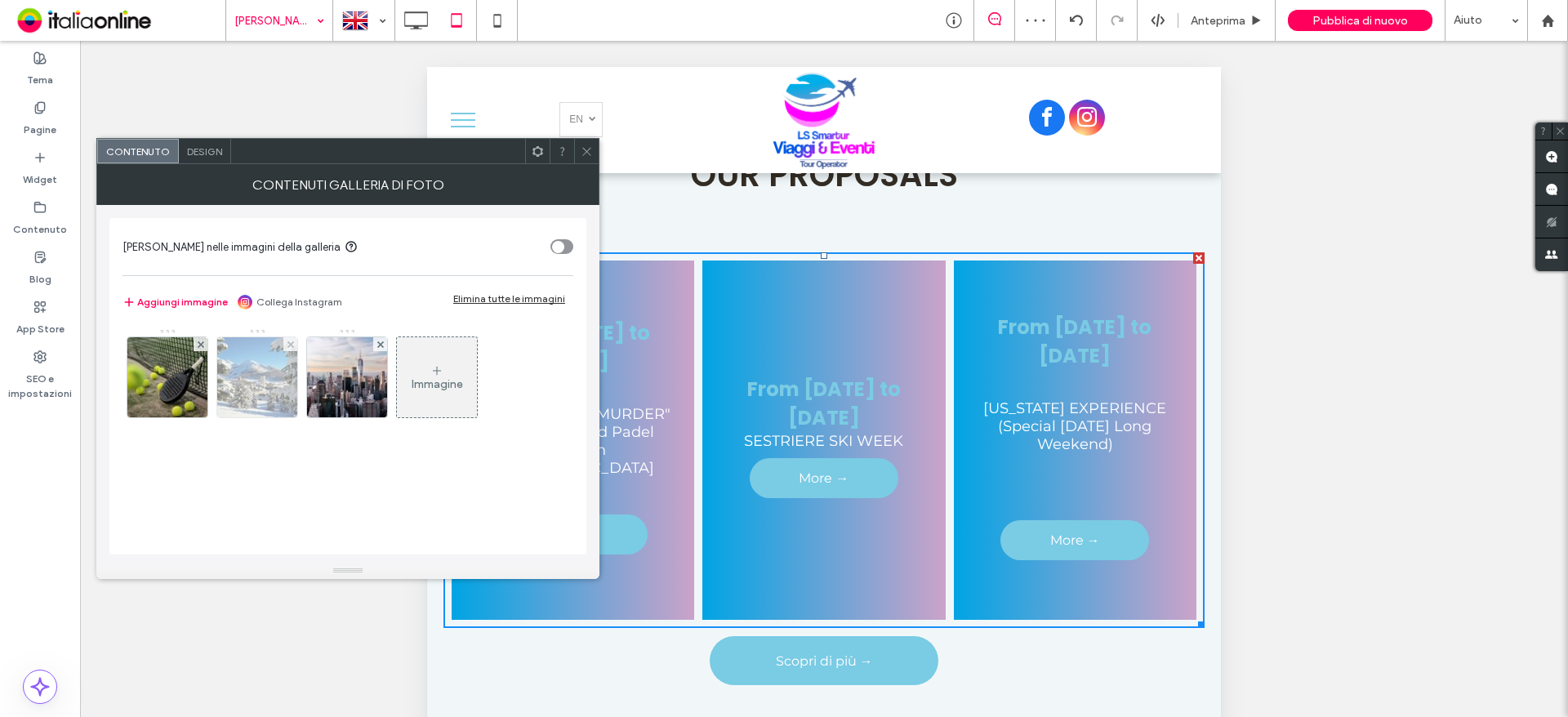
click at [295, 345] on div at bounding box center [290, 344] width 14 height 14
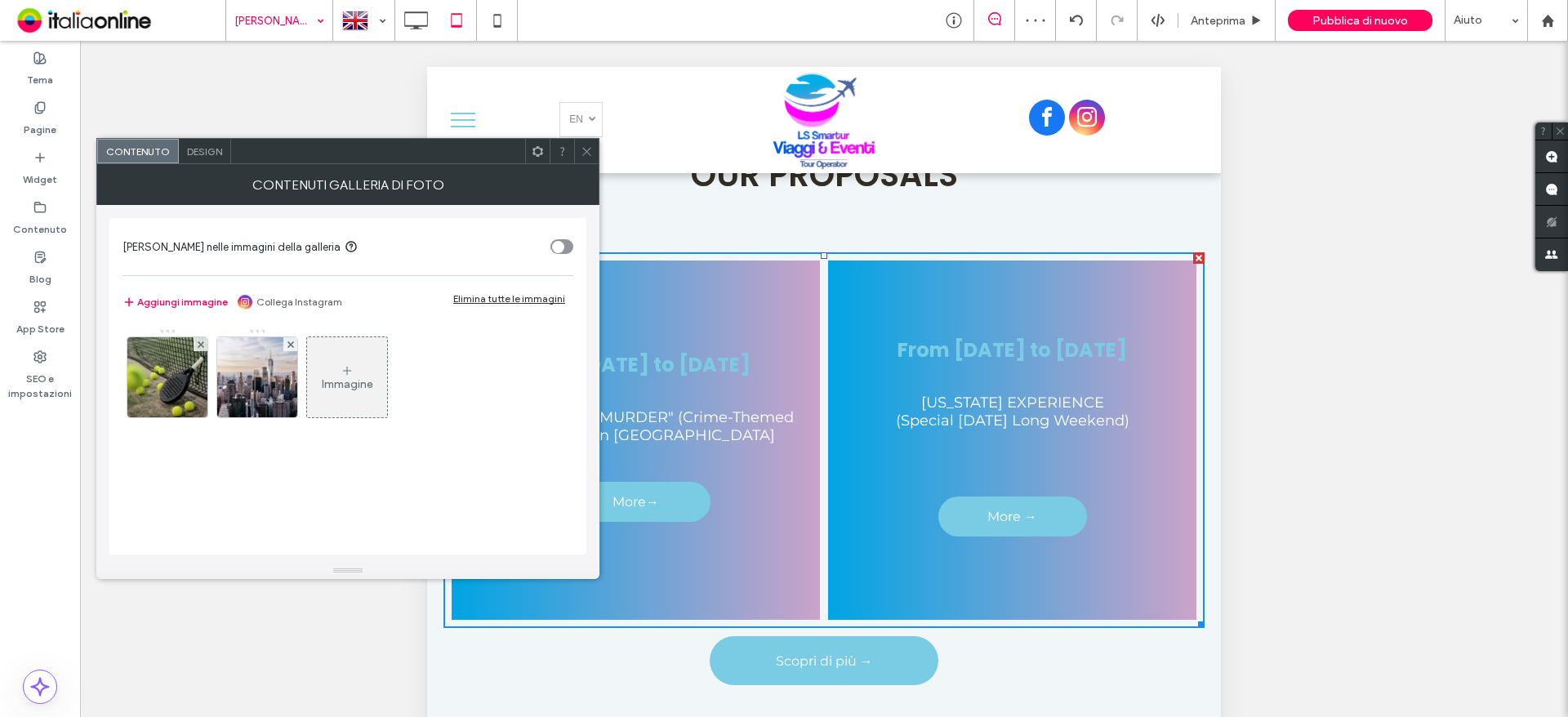
click at [295, 345] on div at bounding box center [290, 344] width 14 height 14
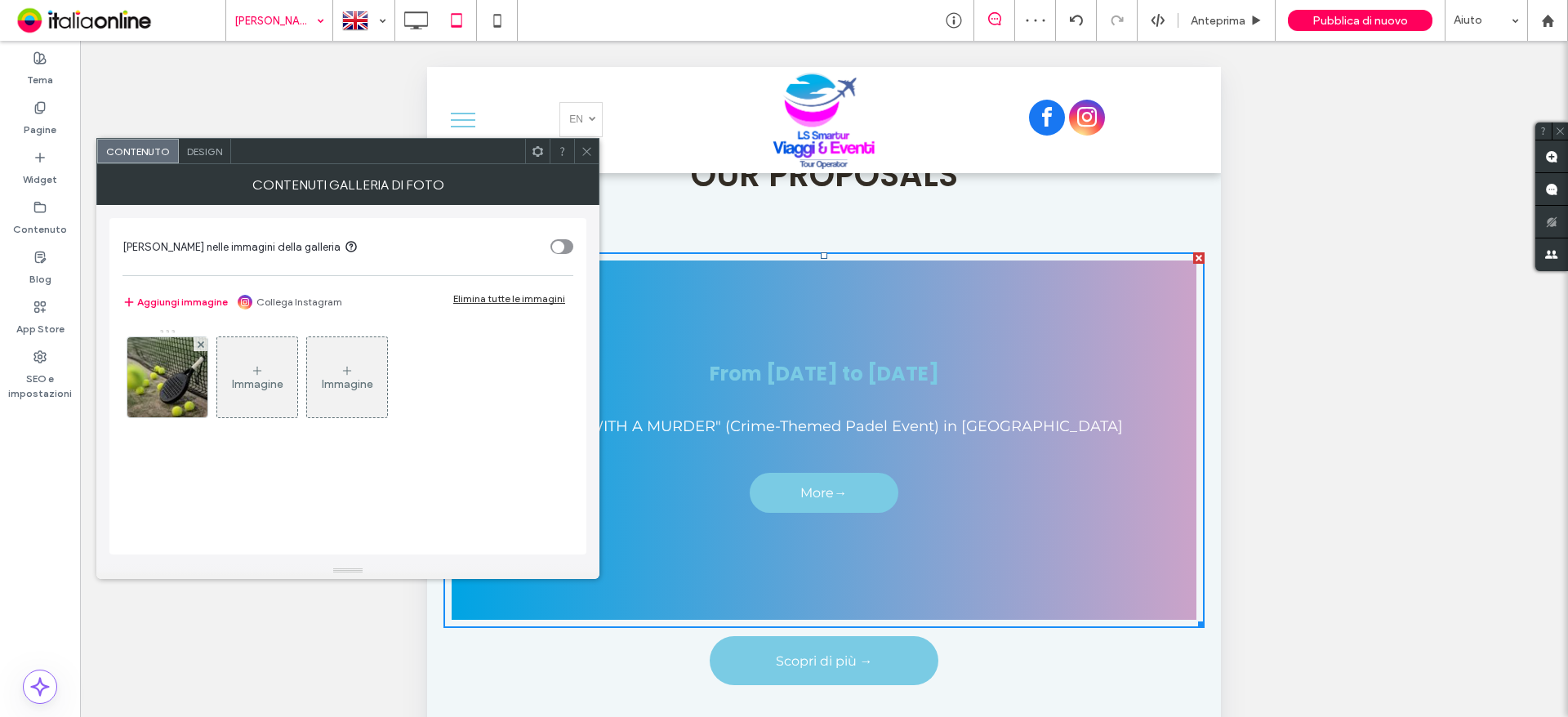
click at [211, 158] on div "Design" at bounding box center [205, 150] width 52 height 24
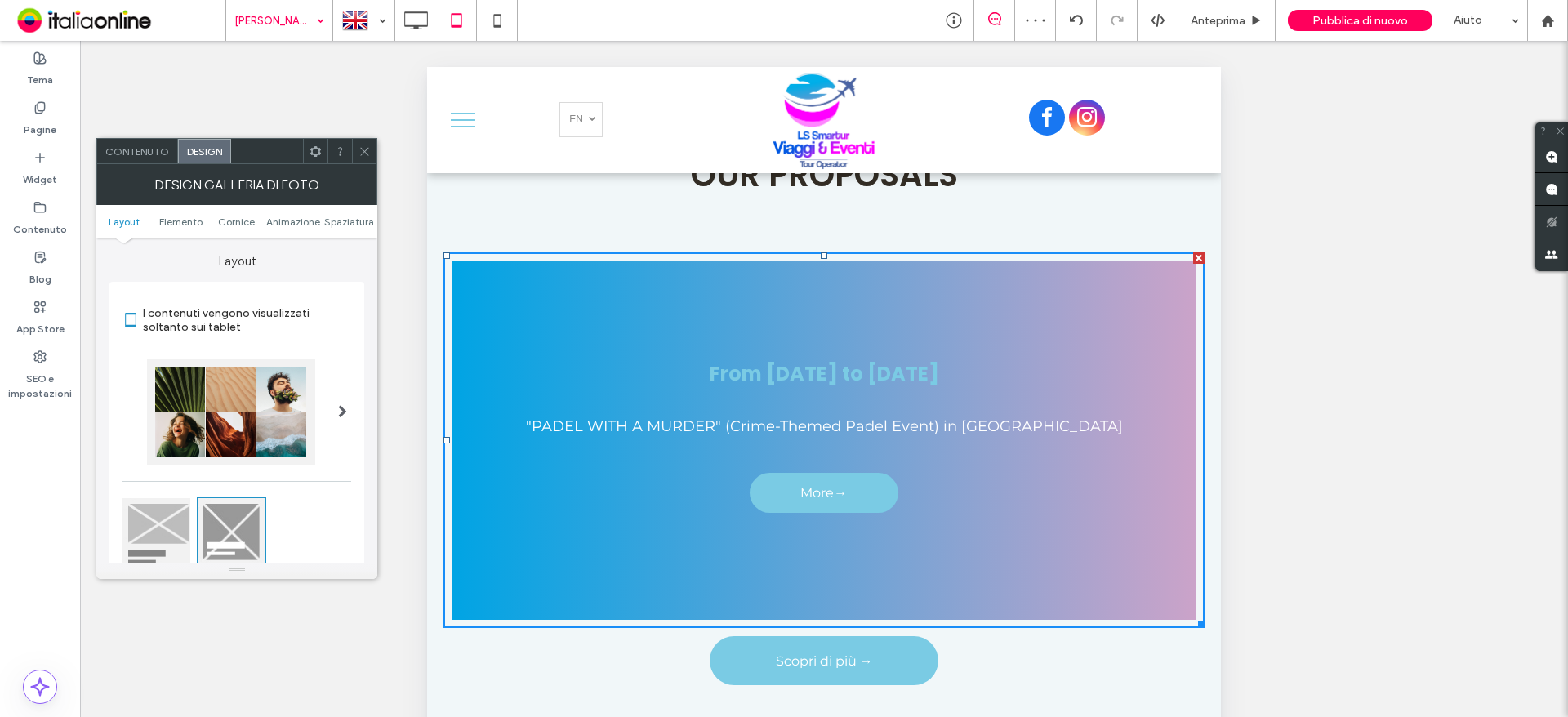
click at [208, 152] on span "Design" at bounding box center [204, 151] width 35 height 13
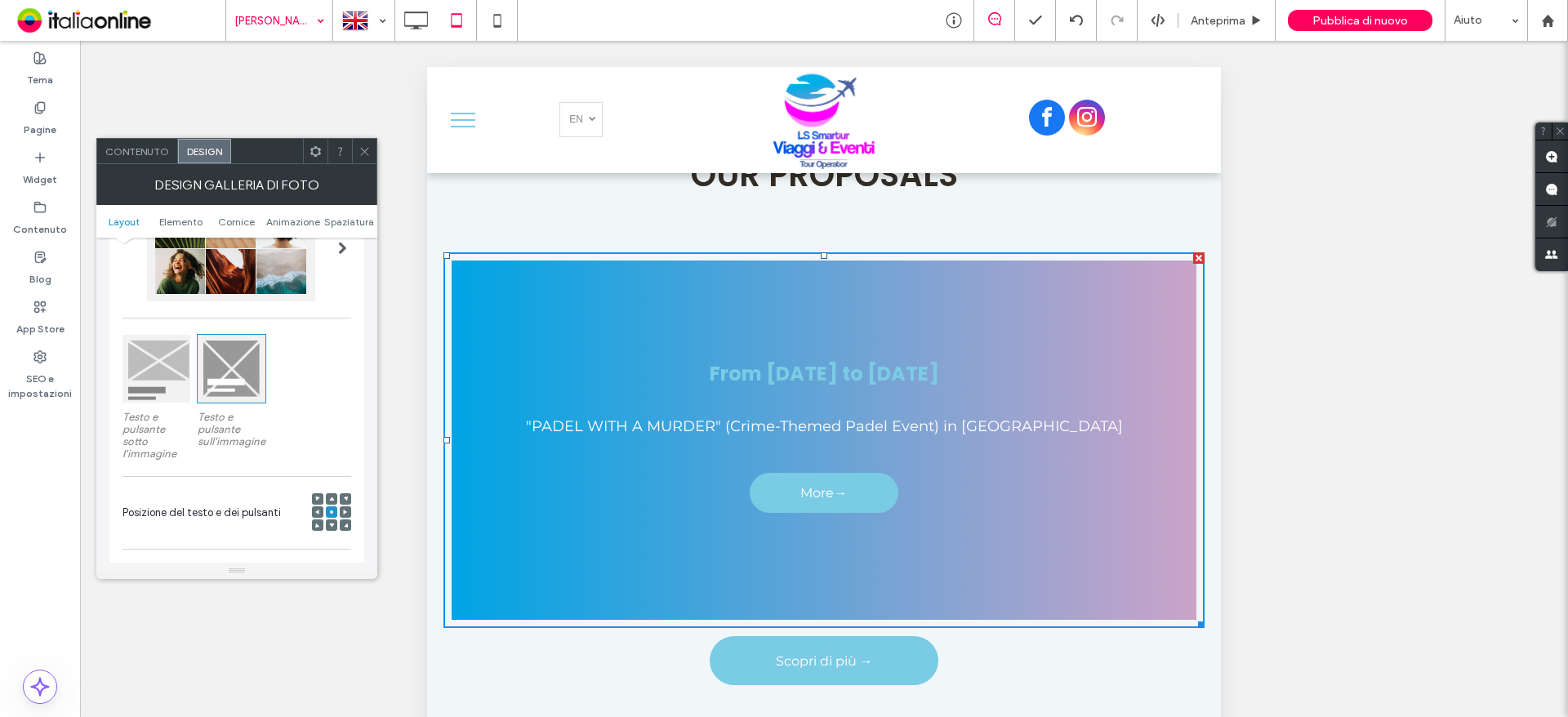
scroll to position [327, 0]
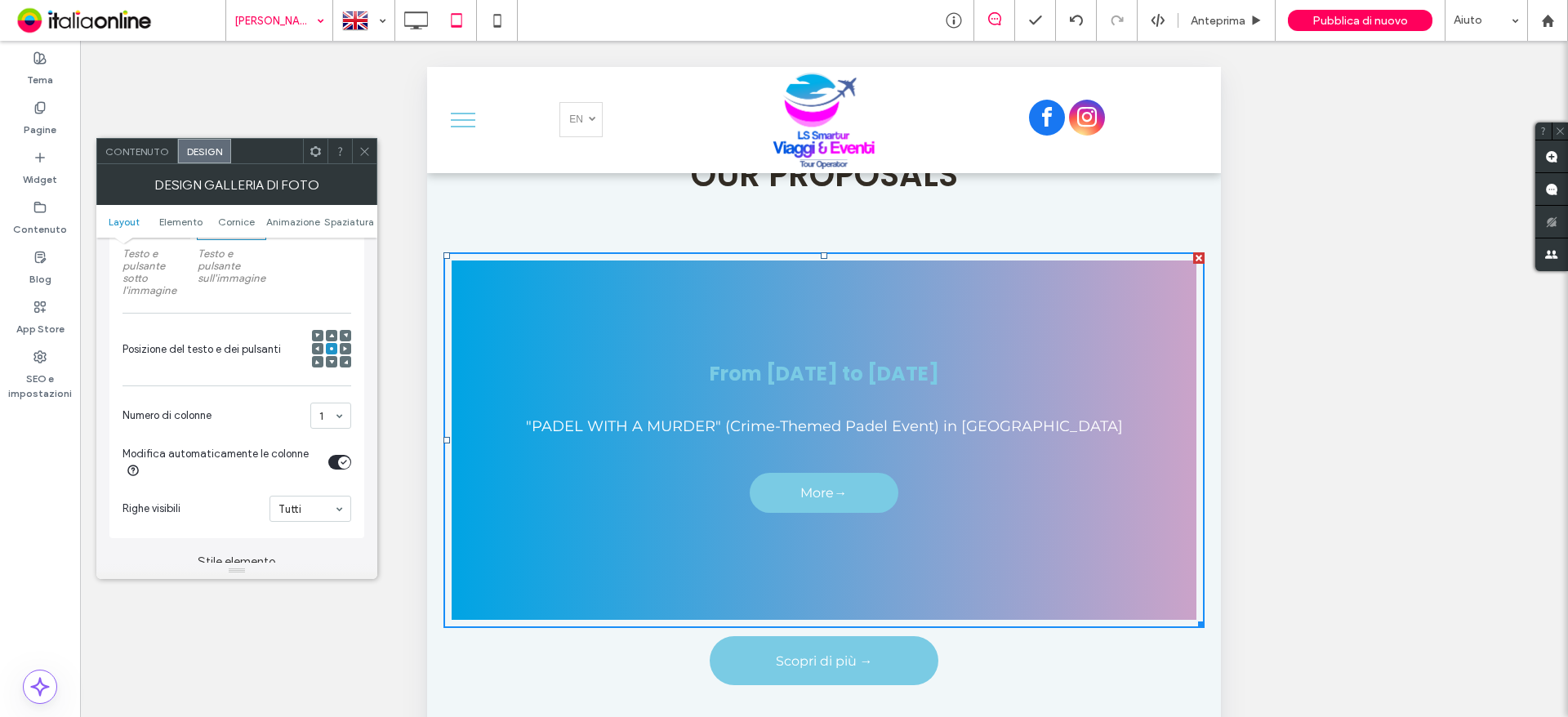
click at [366, 163] on div "Contenuto Design" at bounding box center [236, 150] width 281 height 26
click at [361, 143] on span at bounding box center [365, 150] width 13 height 24
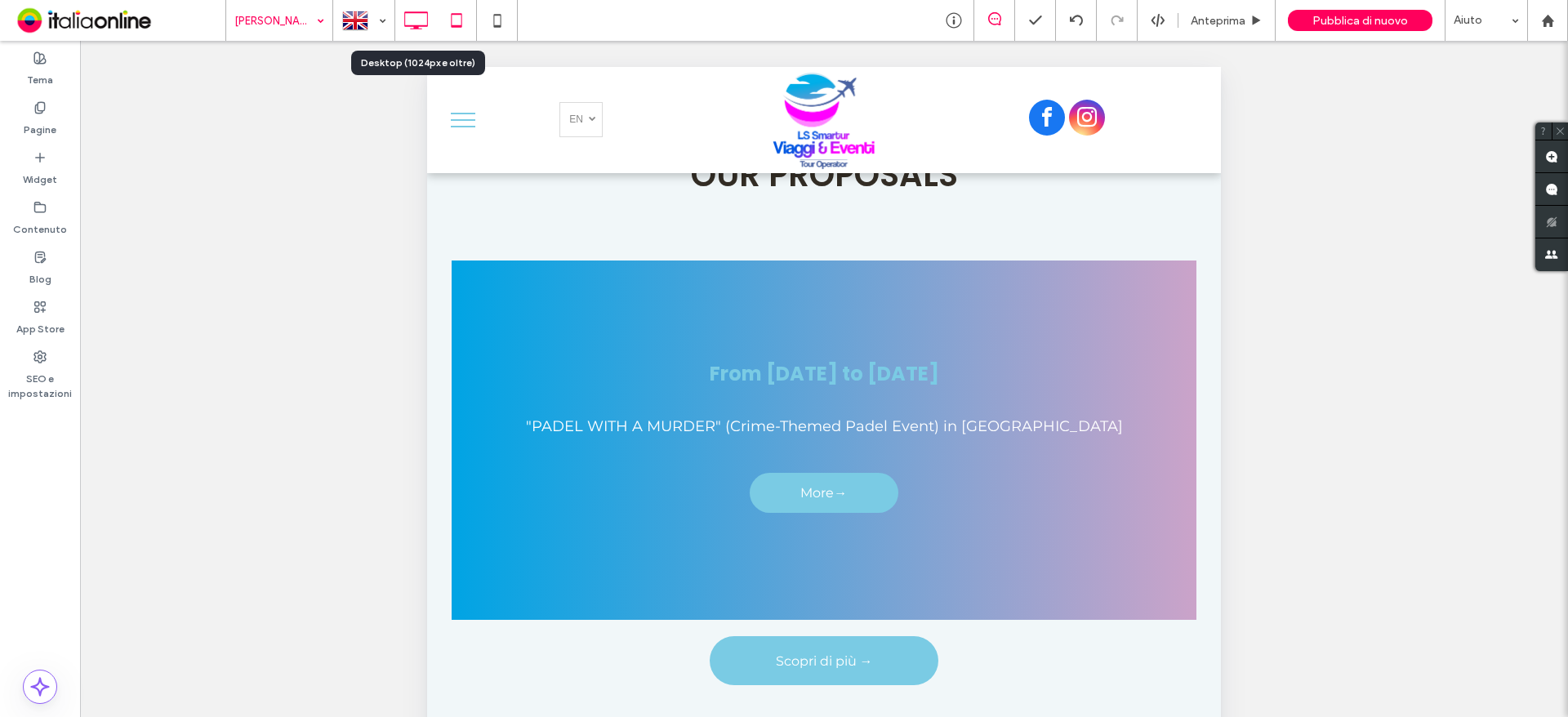
drag, startPoint x: 421, startPoint y: 14, endPoint x: 512, endPoint y: 113, distance: 134.5
click at [421, 14] on icon at bounding box center [415, 20] width 33 height 33
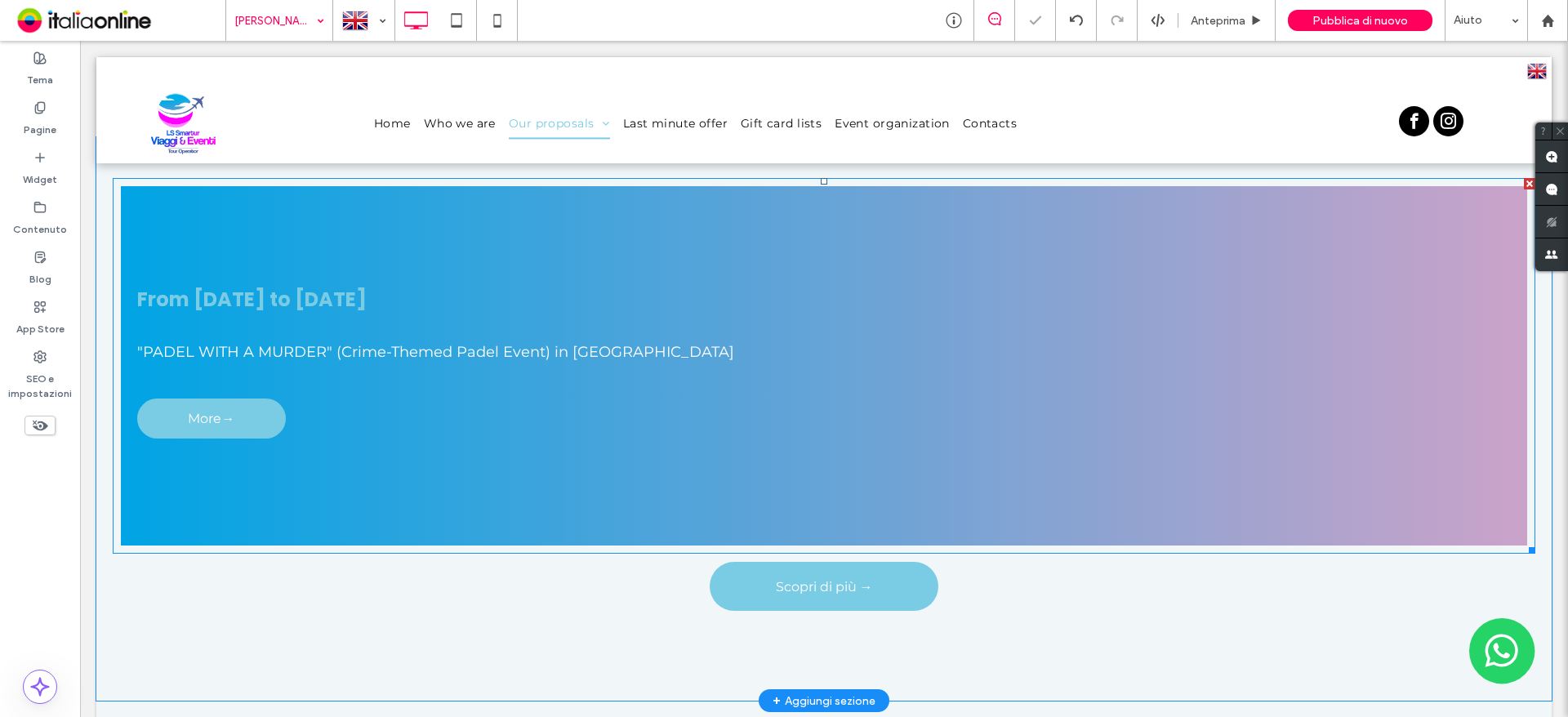
scroll to position [409, 0]
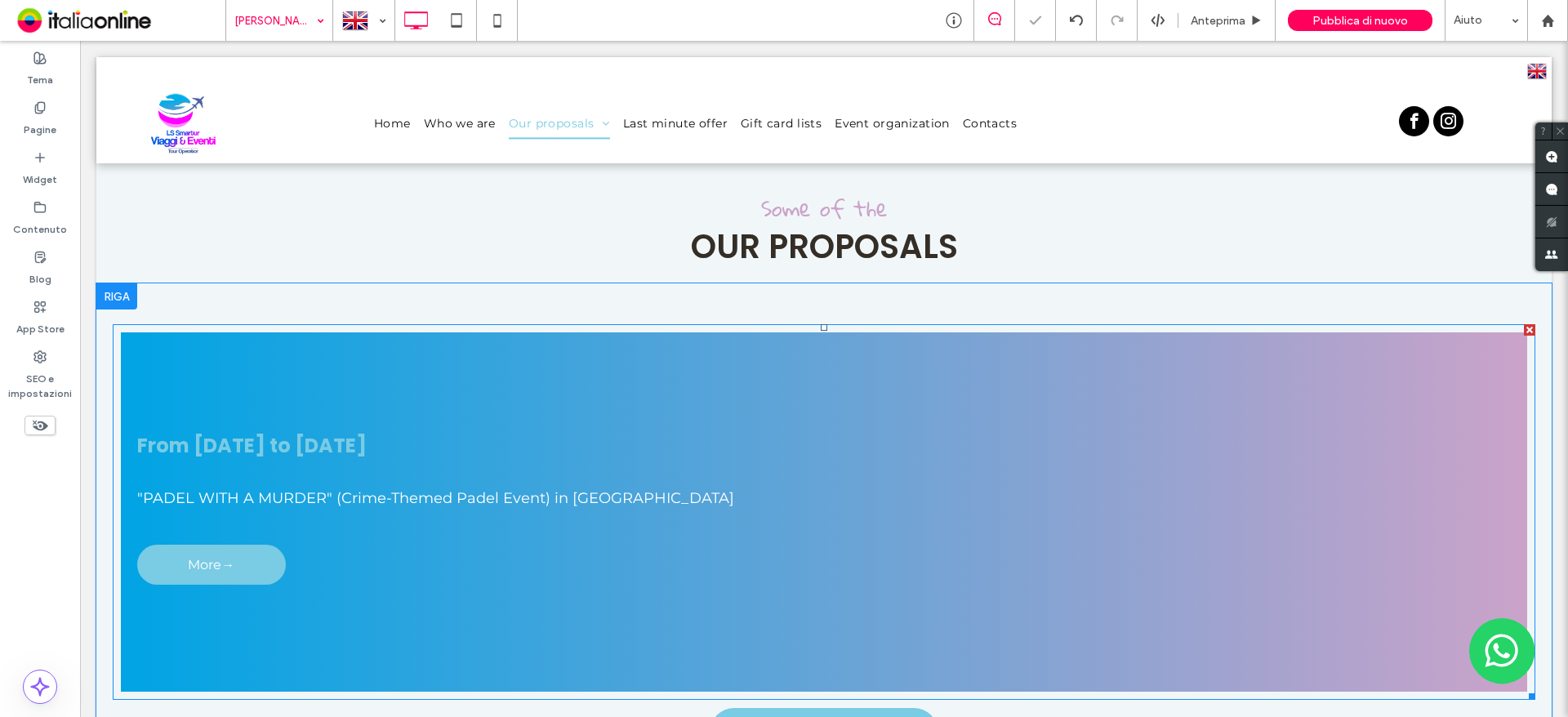
click at [528, 455] on link at bounding box center [823, 512] width 1490 height 381
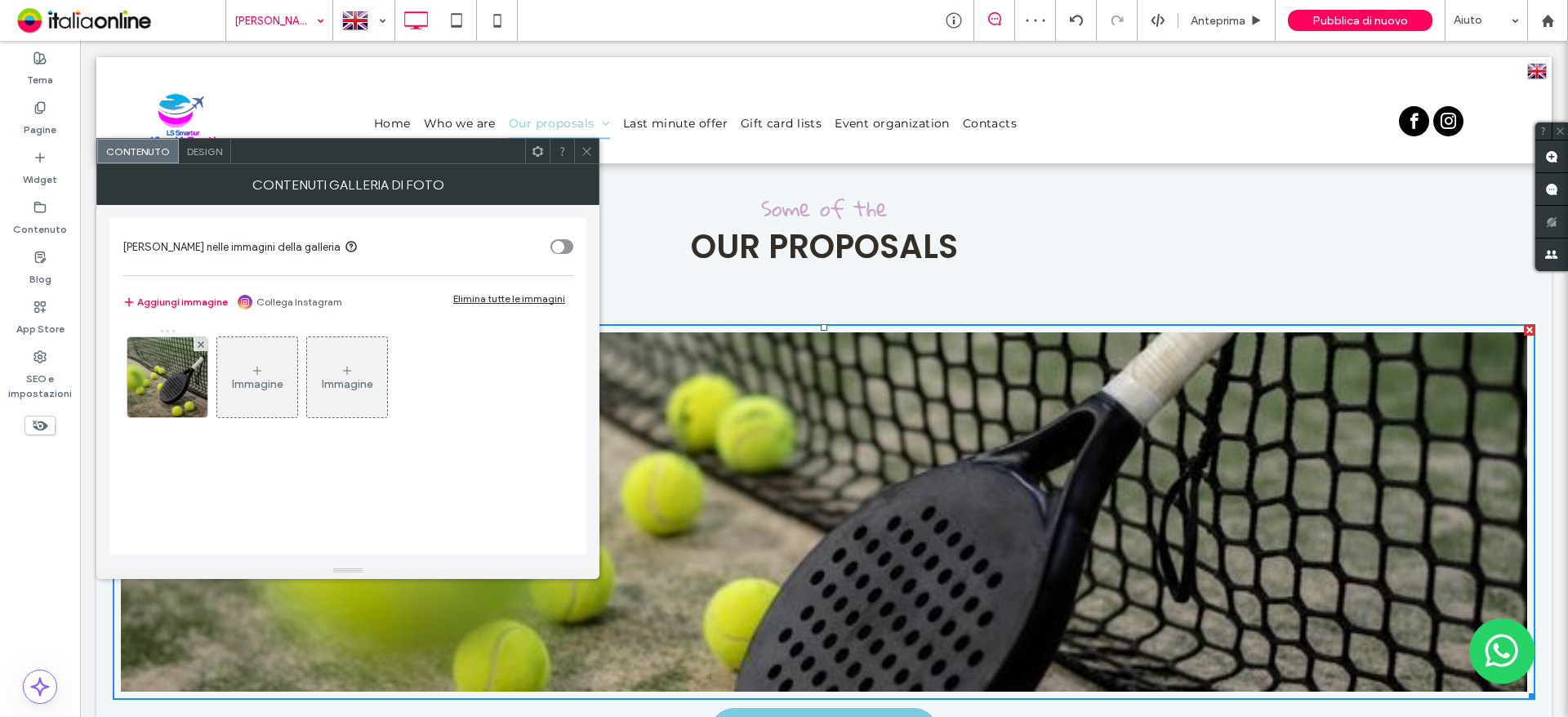
click at [194, 155] on span "Design" at bounding box center [204, 151] width 35 height 13
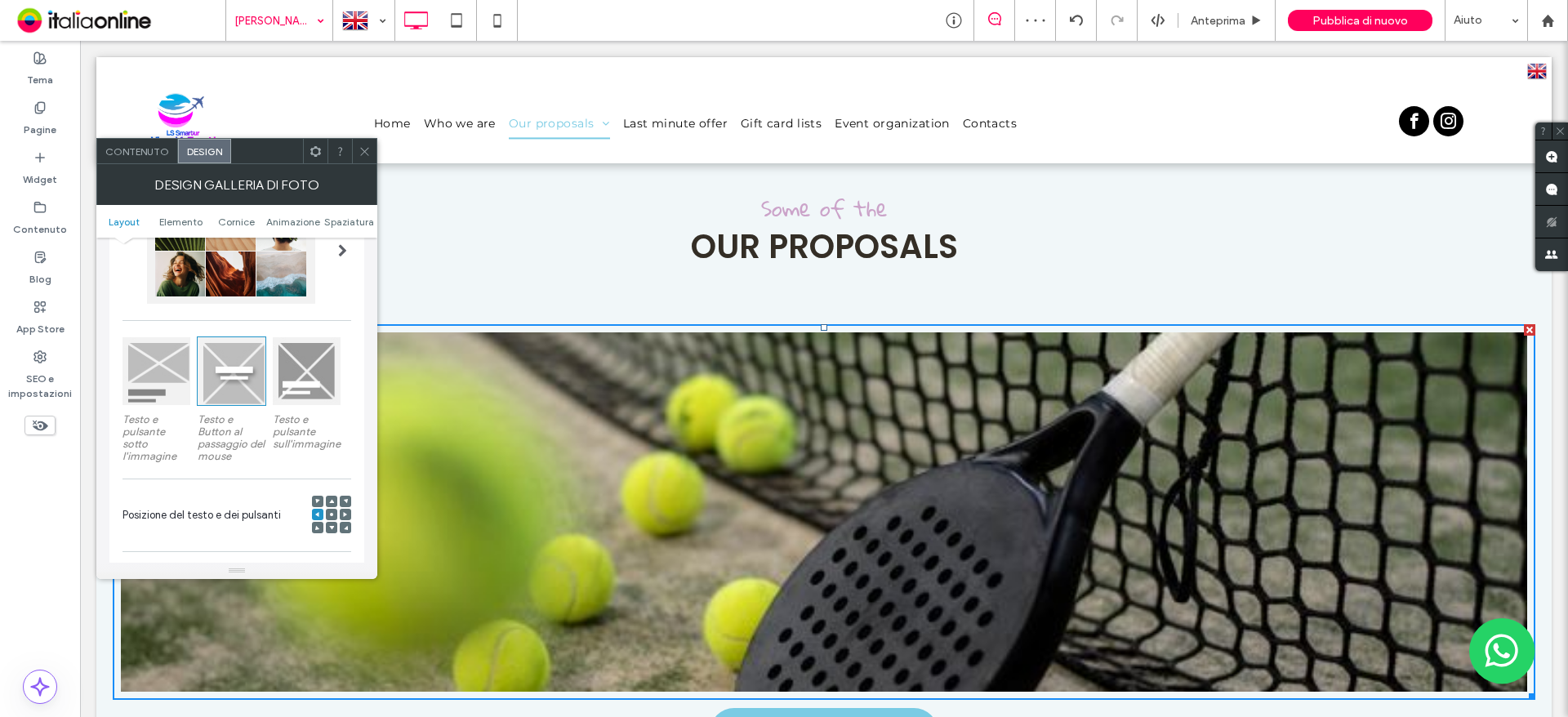
scroll to position [245, 0]
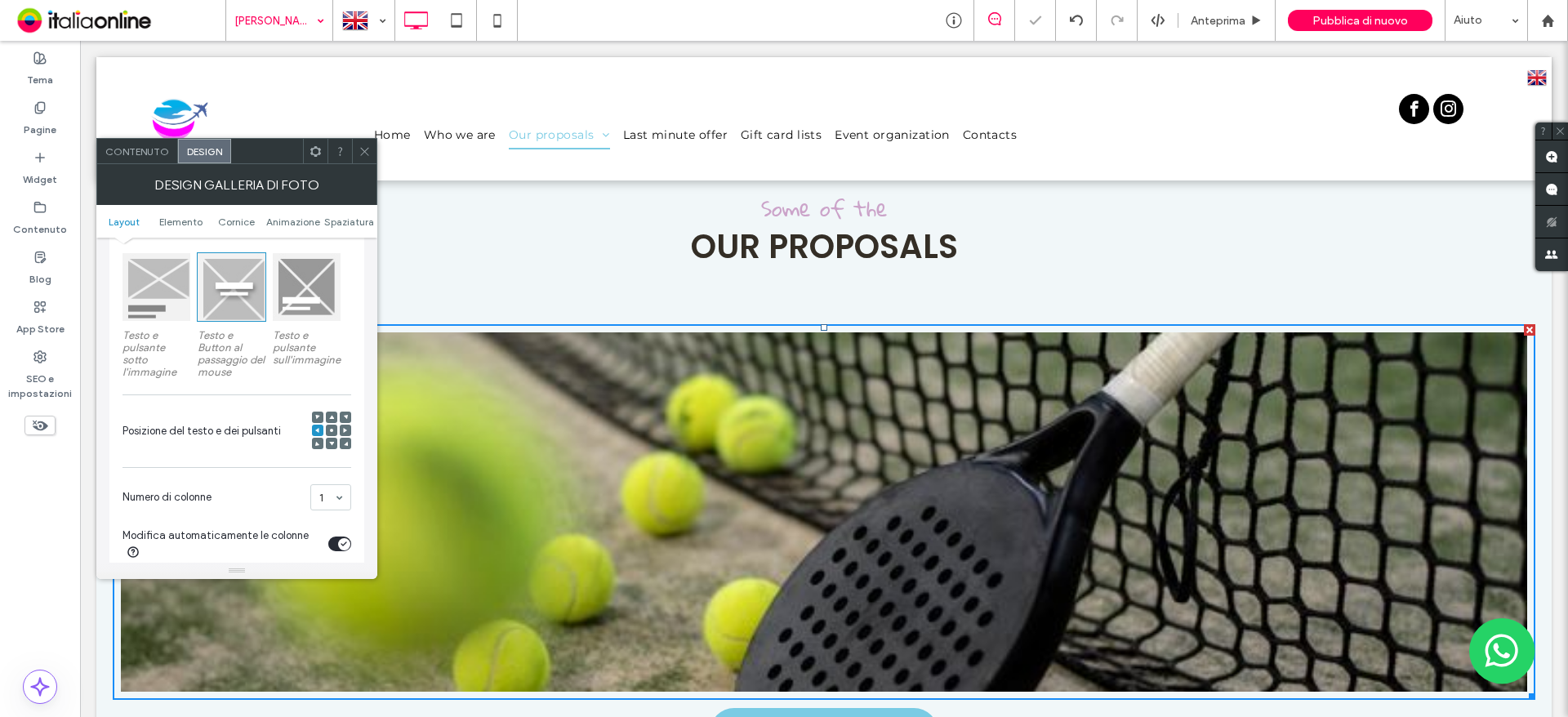
click at [361, 143] on span at bounding box center [365, 150] width 13 height 24
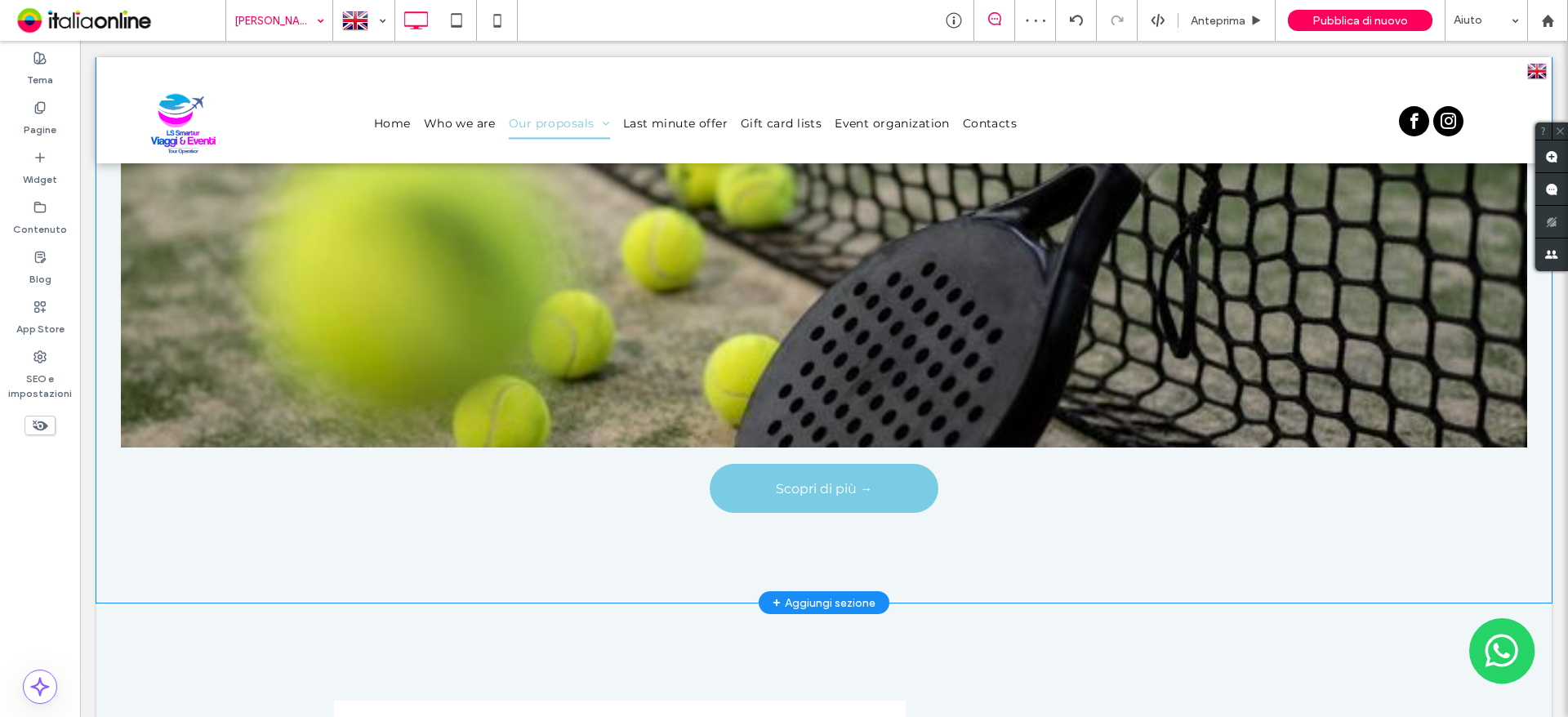
scroll to position [654, 0]
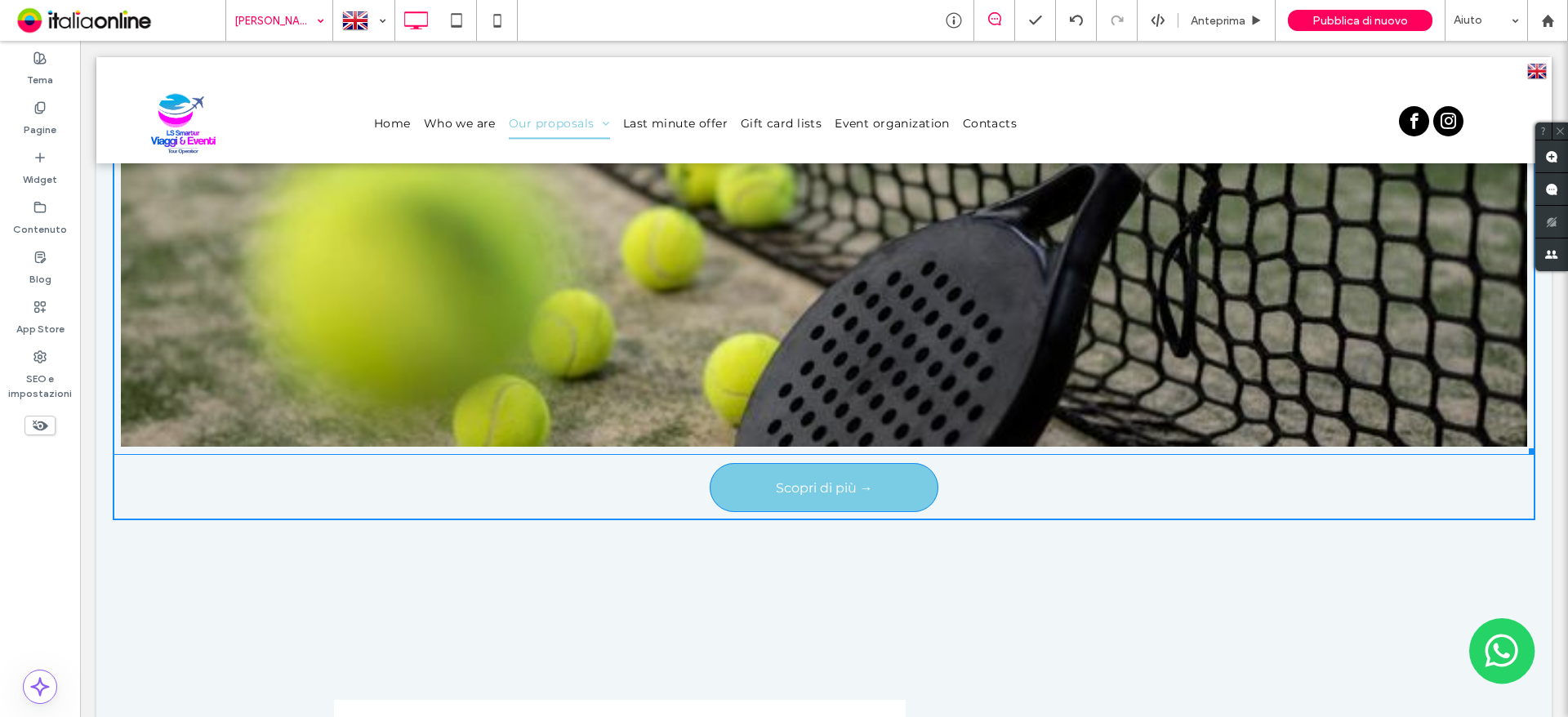
drag, startPoint x: 1519, startPoint y: 449, endPoint x: 871, endPoint y: 441, distance: 648.0
click at [1523, 443] on div at bounding box center [1529, 448] width 13 height 13
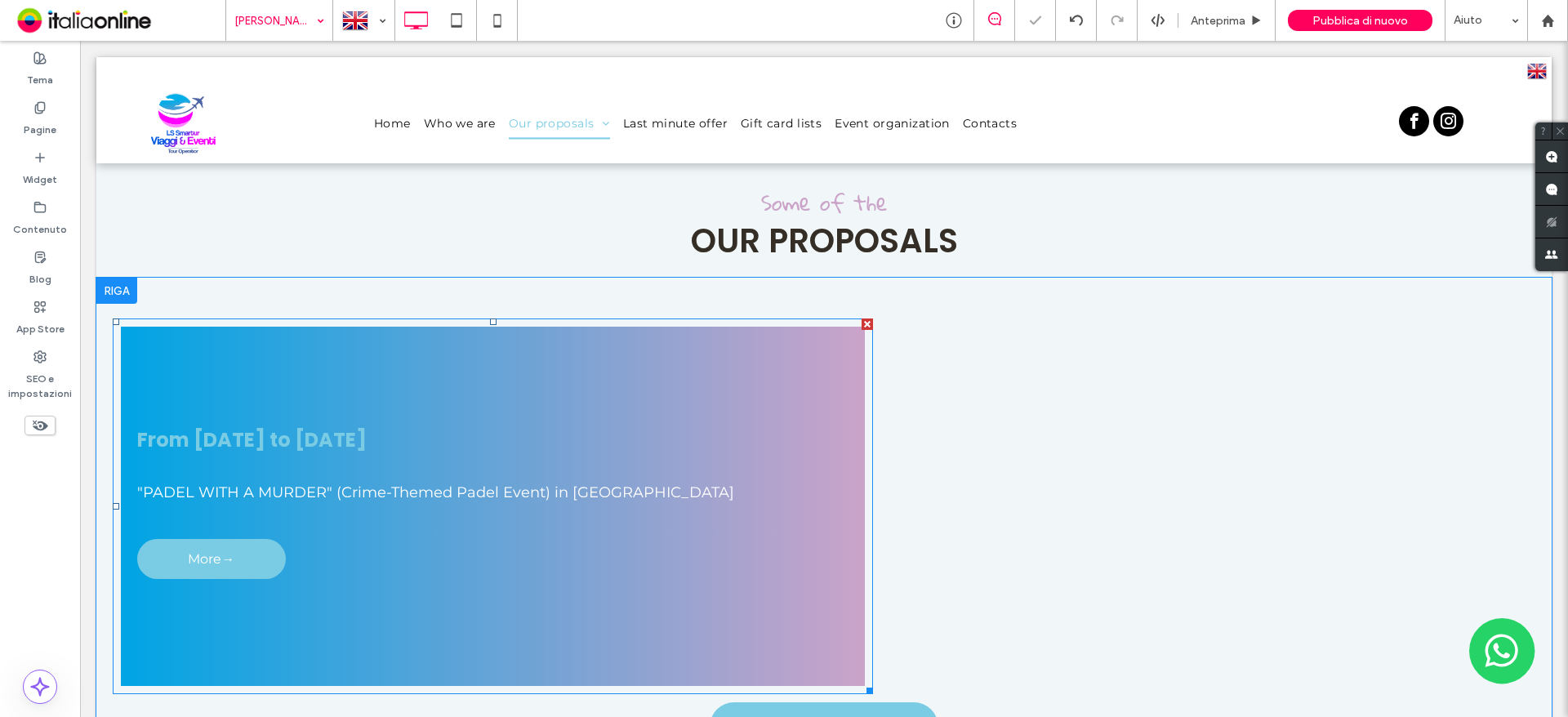
scroll to position [409, 0]
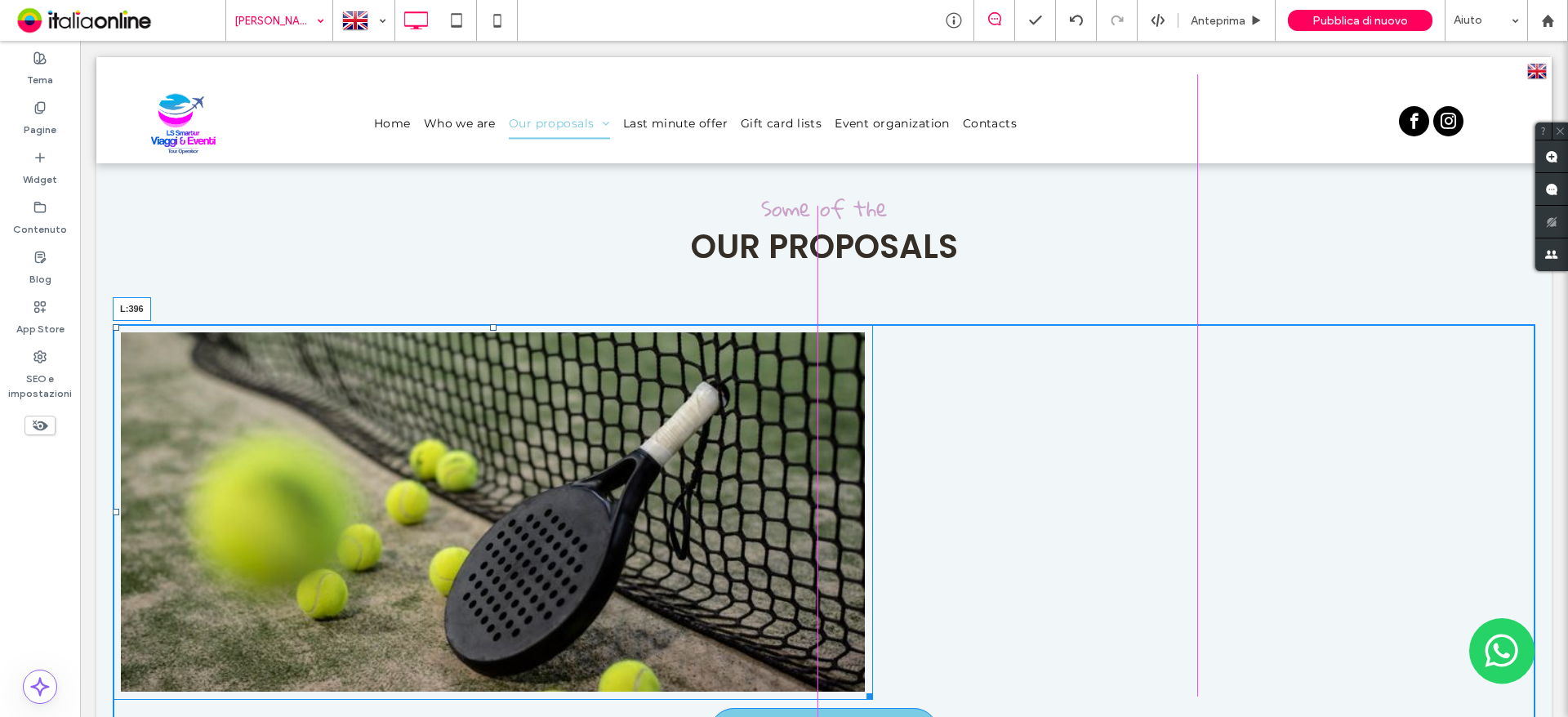
drag, startPoint x: 116, startPoint y: 507, endPoint x: 441, endPoint y: 508, distance: 325.0
click at [119, 509] on div at bounding box center [116, 513] width 7 height 7
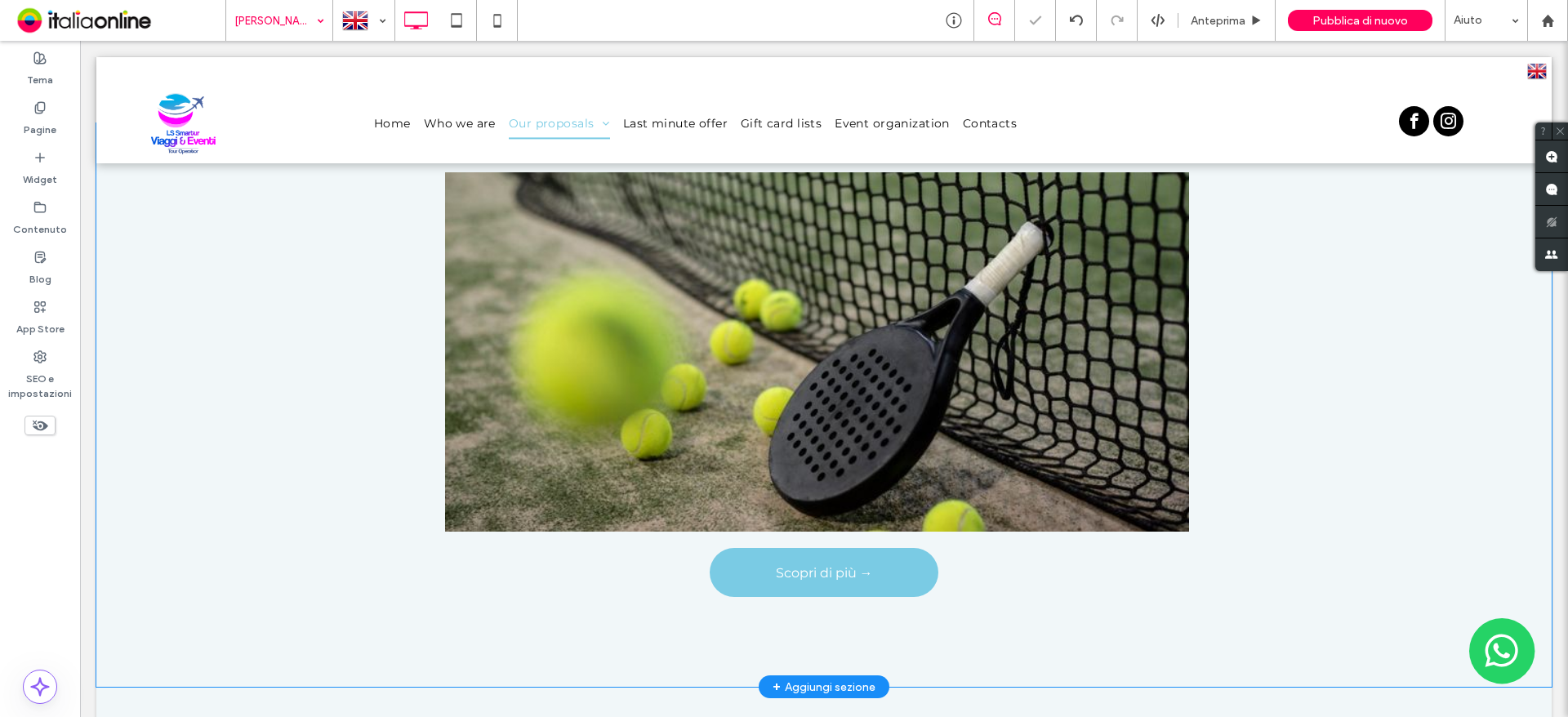
scroll to position [572, 0]
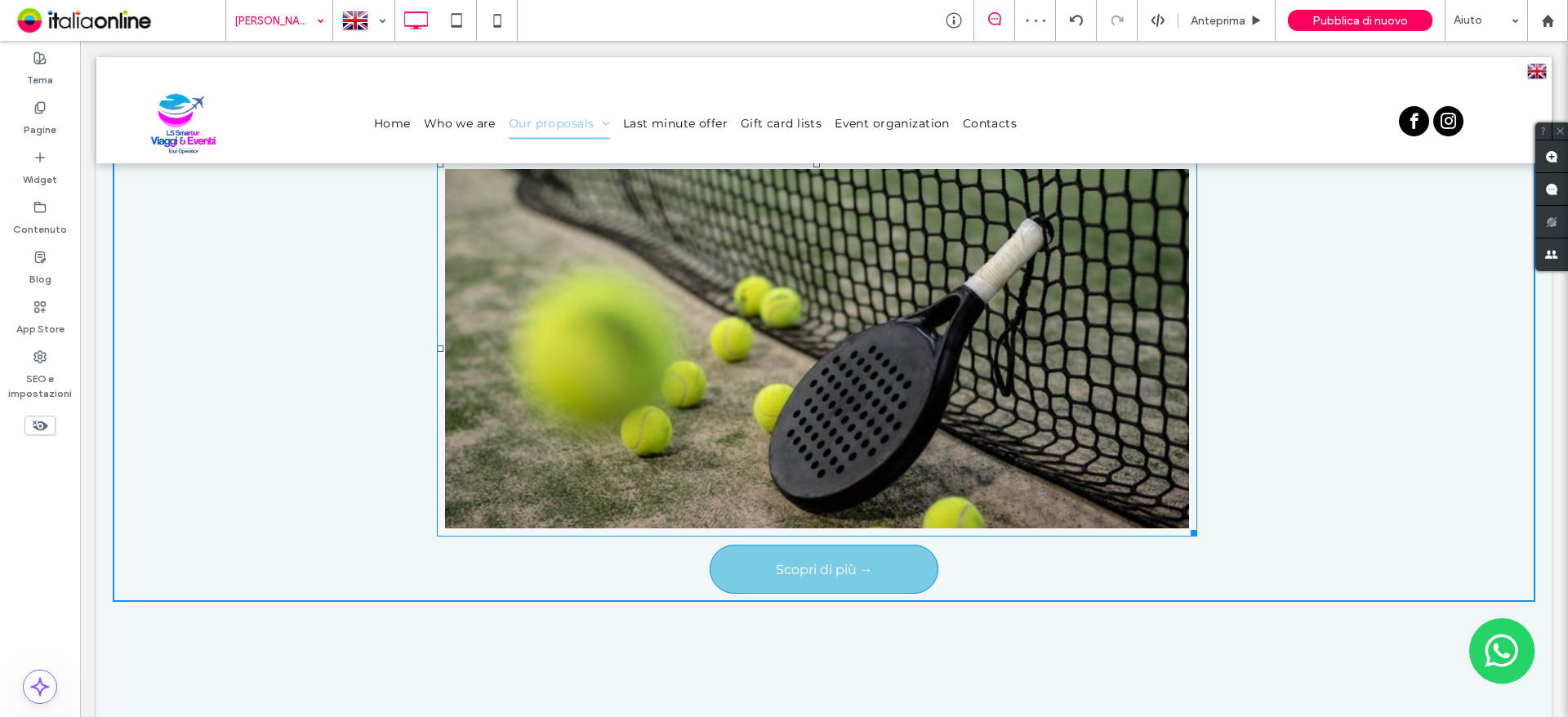
drag, startPoint x: 1192, startPoint y: 527, endPoint x: 1100, endPoint y: 524, distance: 92.0
click at [1185, 524] on div at bounding box center [1191, 530] width 13 height 13
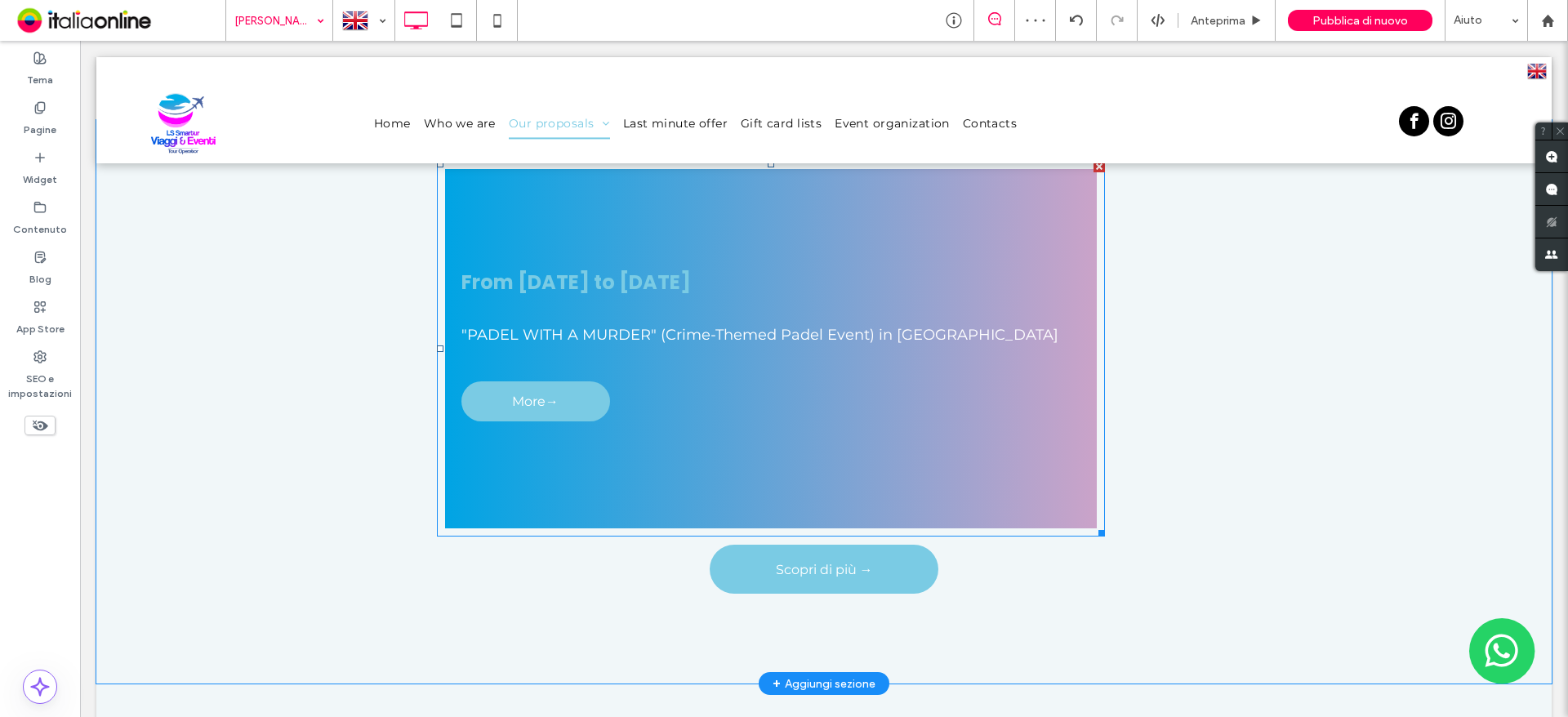
scroll to position [490, 0]
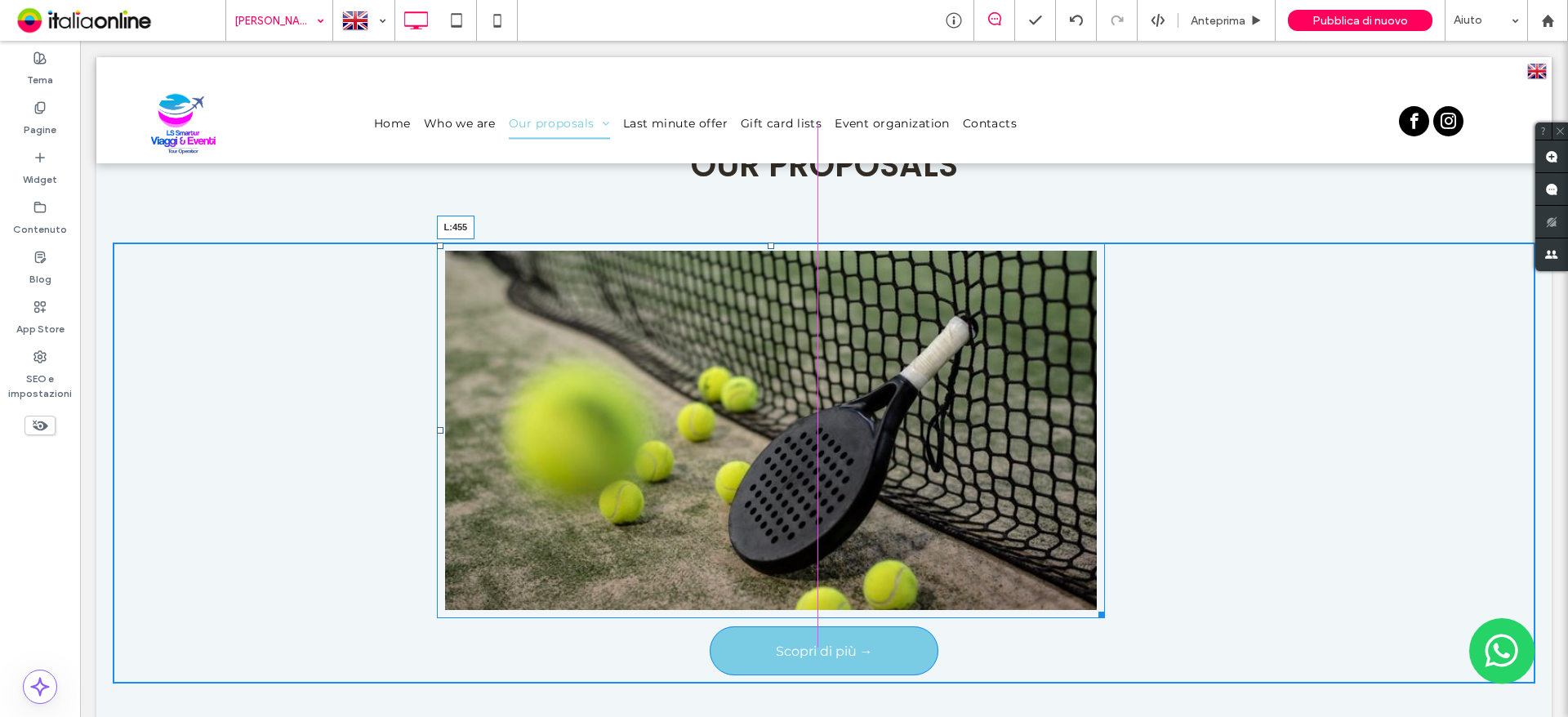
drag, startPoint x: 439, startPoint y: 425, endPoint x: 487, endPoint y: 424, distance: 48.0
click at [443, 427] on div at bounding box center [440, 431] width 7 height 7
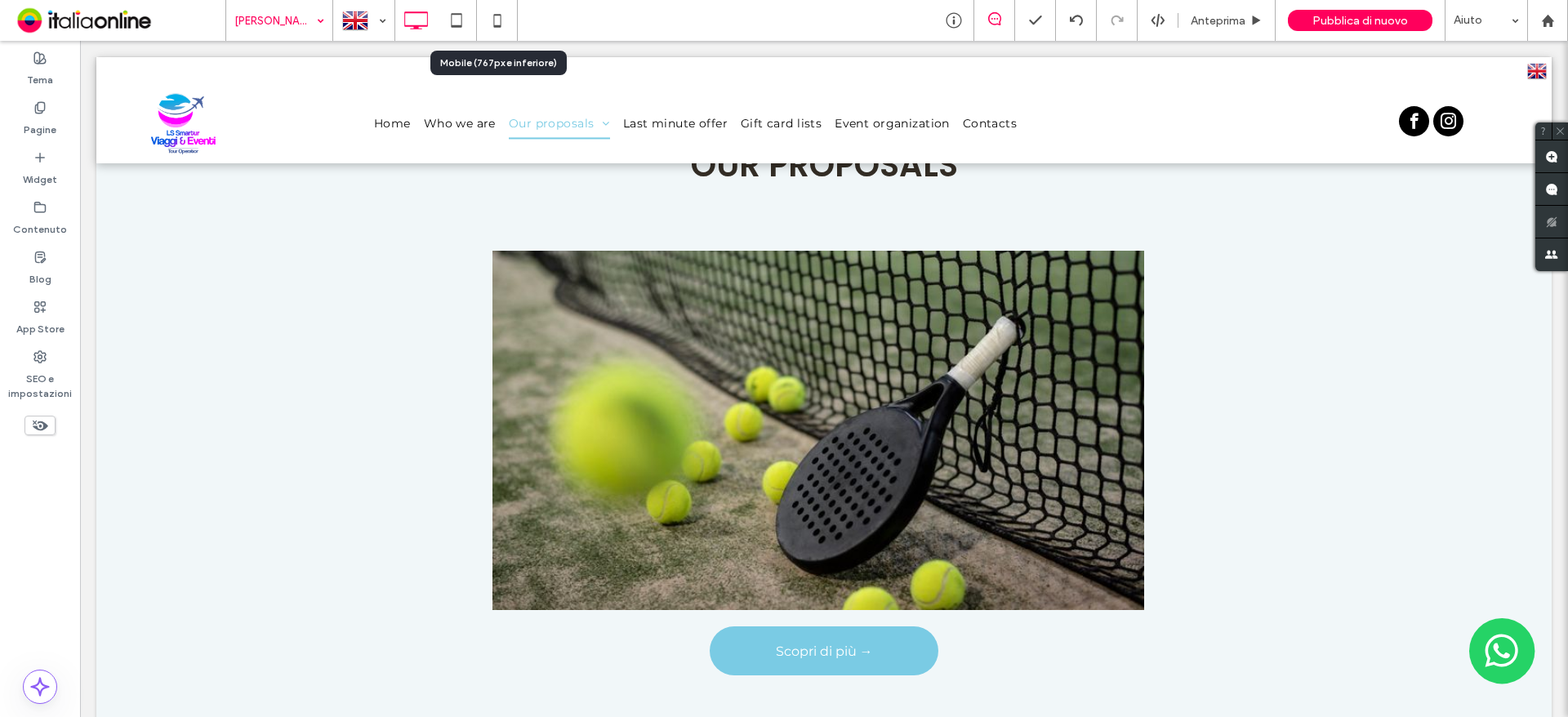
click at [505, 15] on icon at bounding box center [497, 20] width 33 height 33
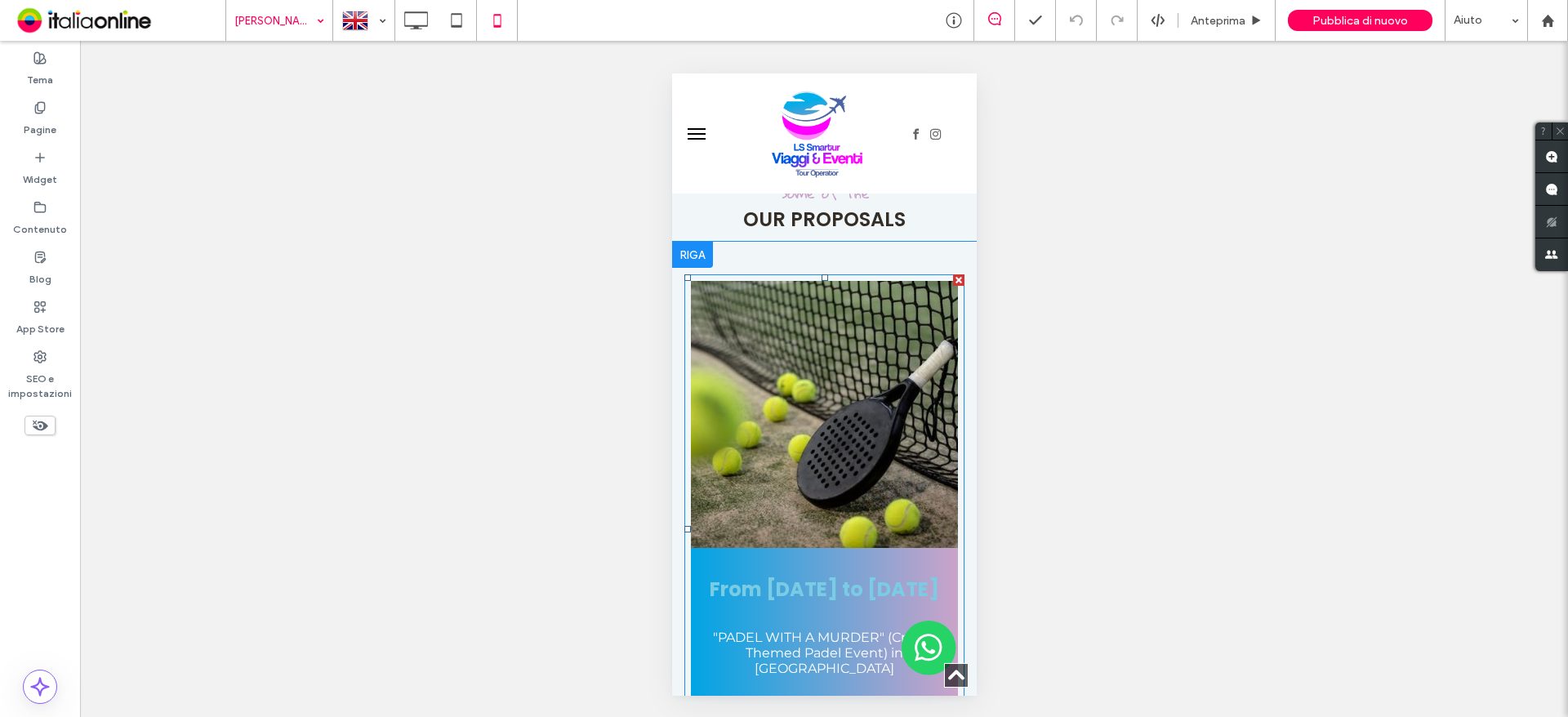
scroll to position [327, 0]
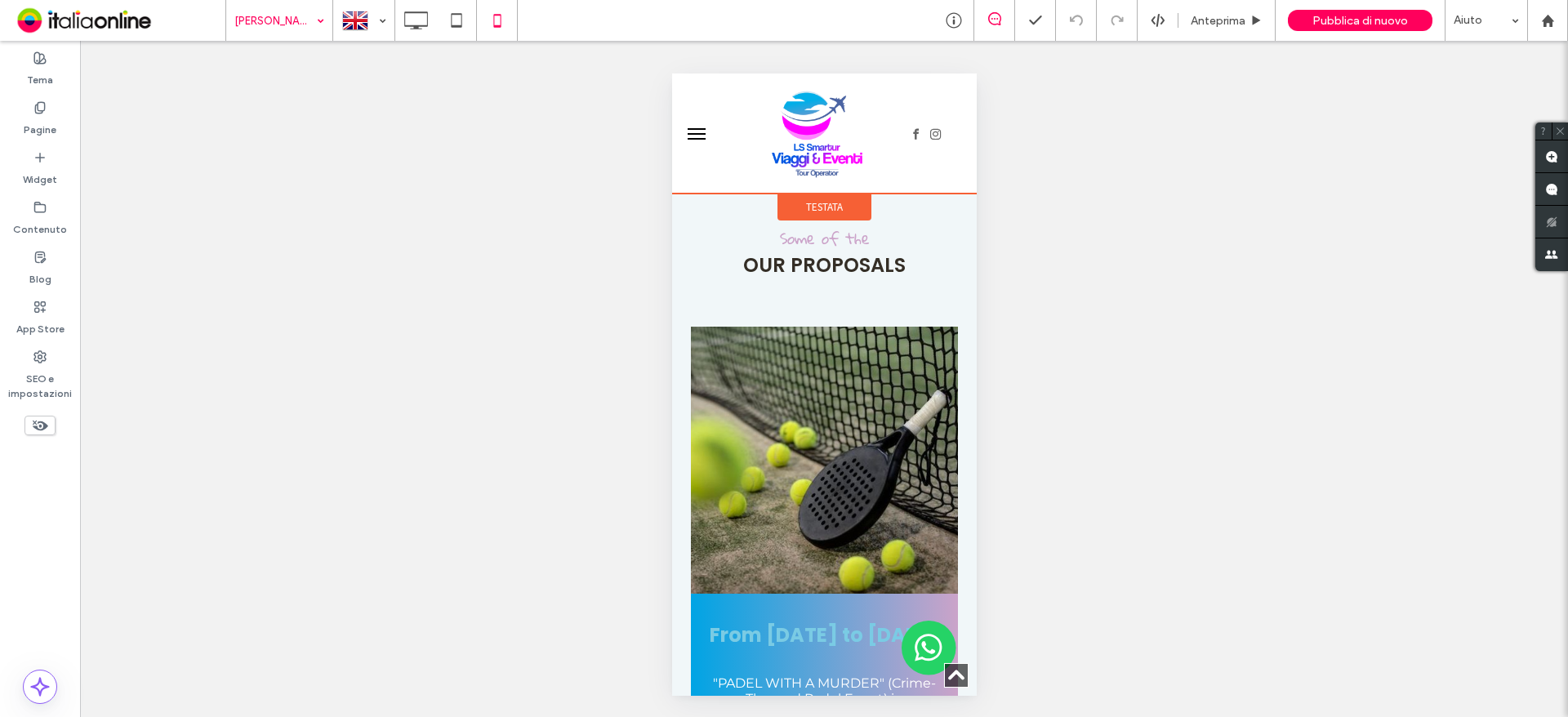
click at [837, 208] on div "Testata" at bounding box center [823, 207] width 94 height 27
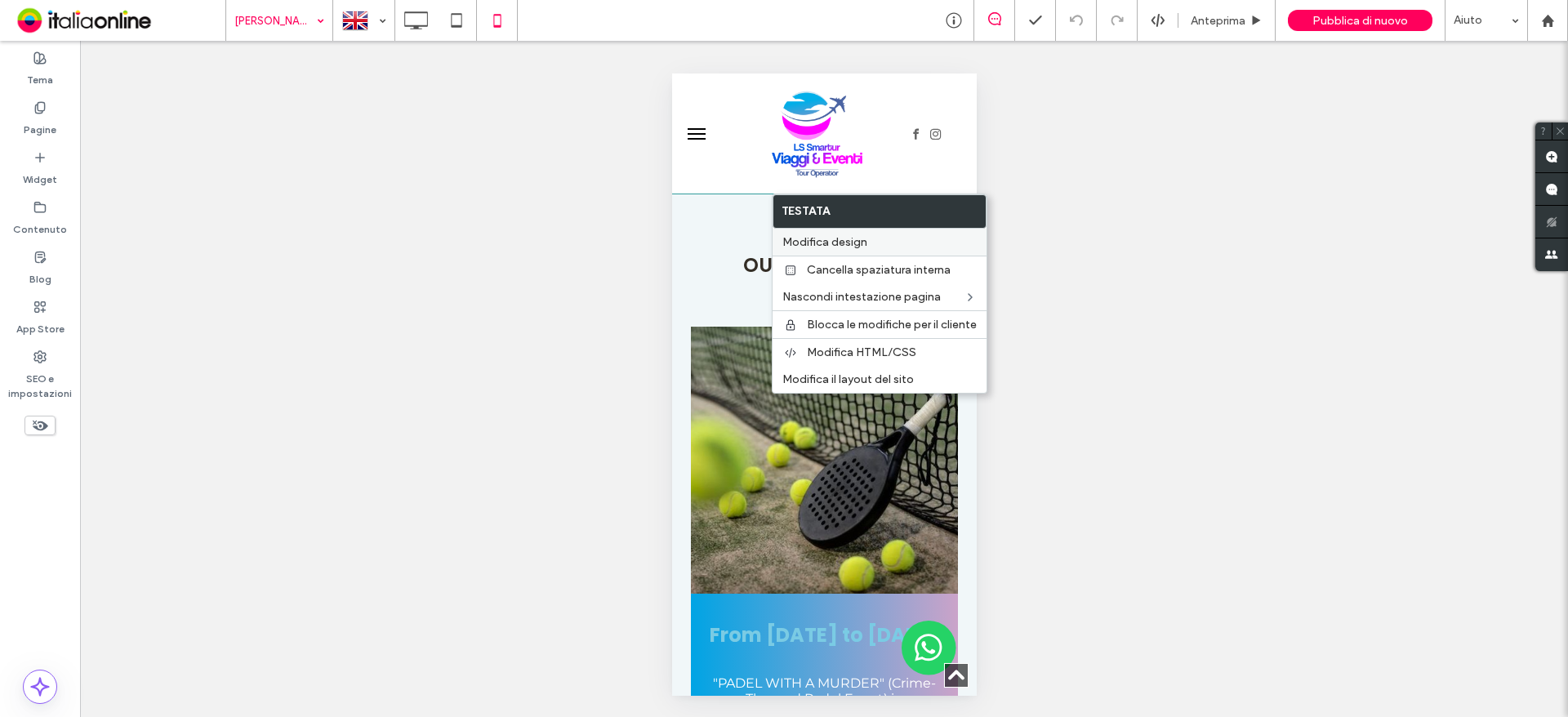
click at [862, 242] on span "Modifica design" at bounding box center [825, 242] width 85 height 14
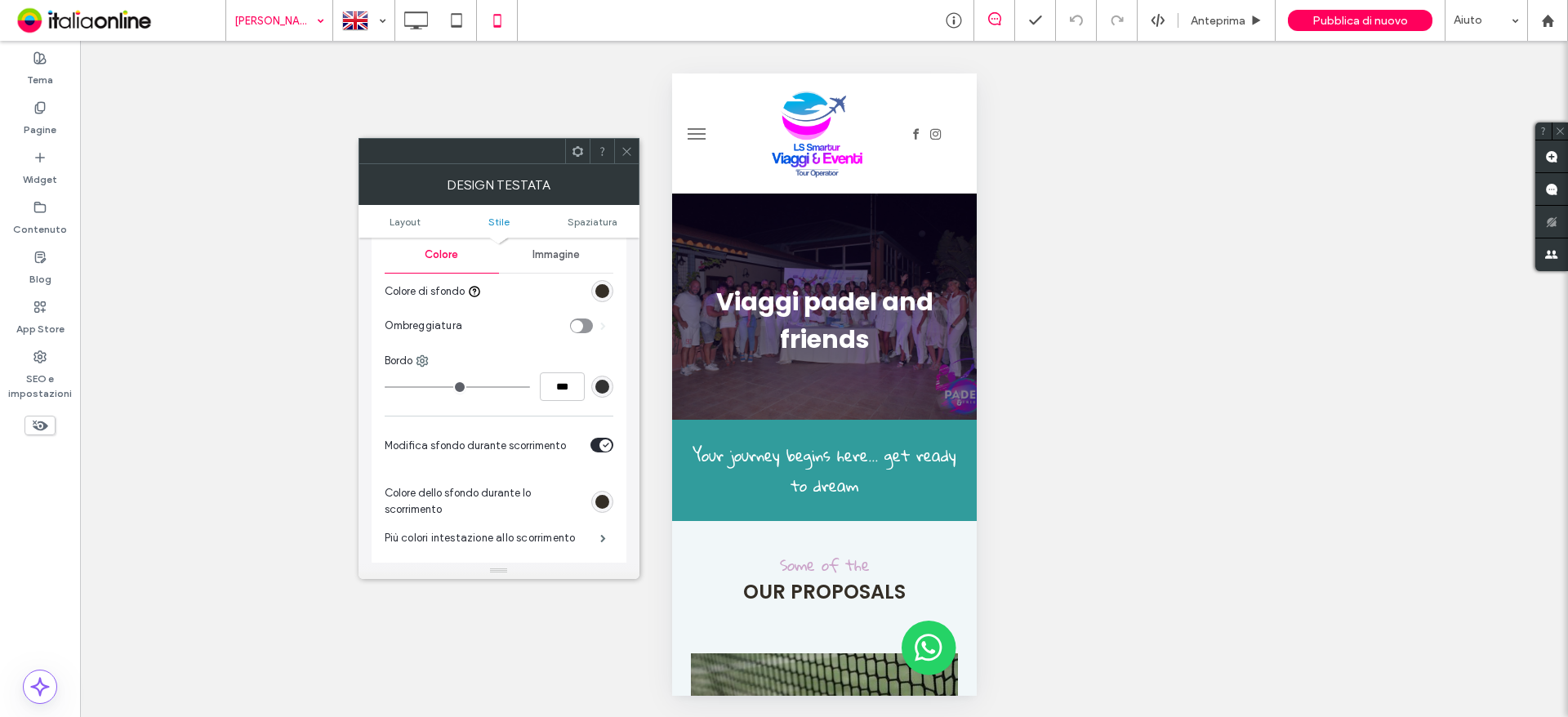
click at [595, 285] on div "rgb(52, 46, 38)" at bounding box center [602, 291] width 14 height 14
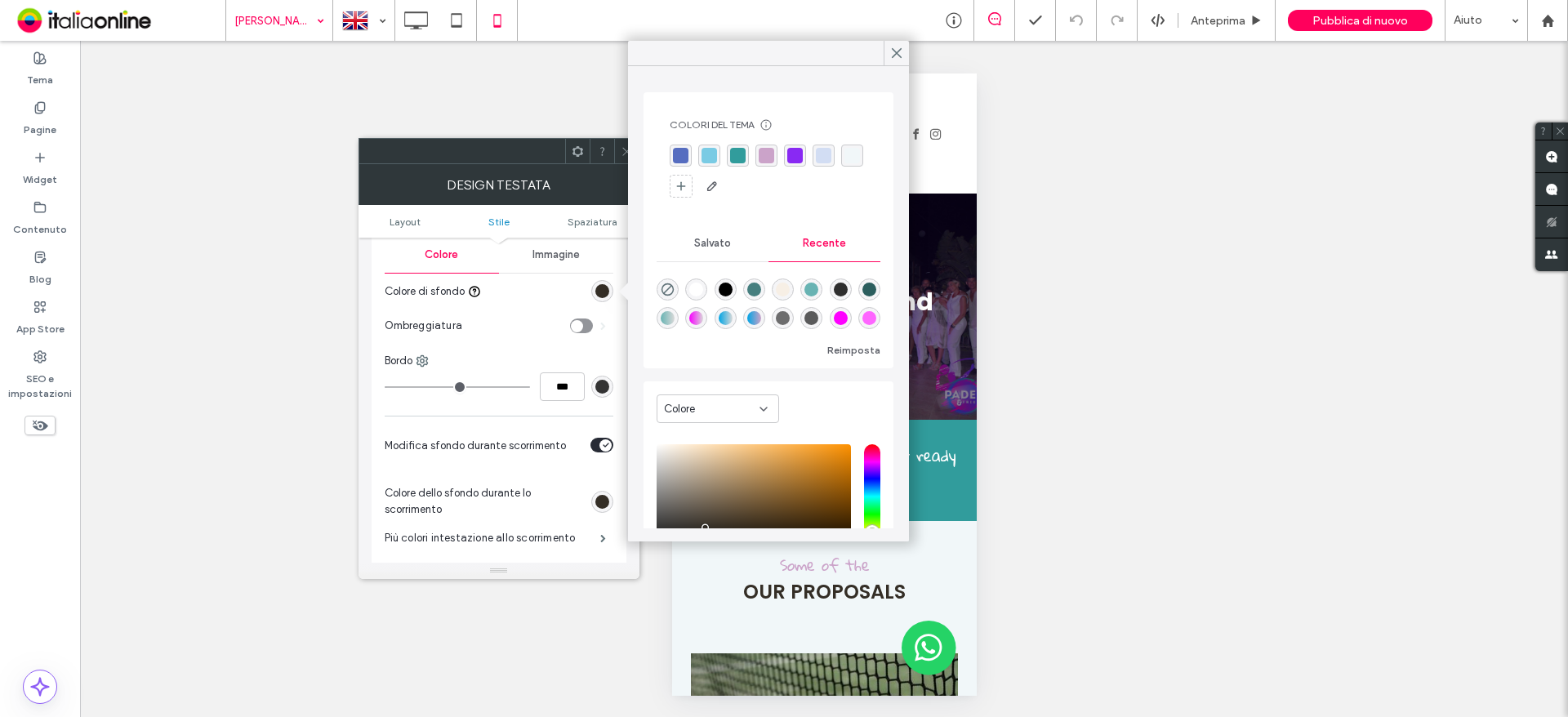
drag, startPoint x: 694, startPoint y: 286, endPoint x: 708, endPoint y: 287, distance: 14.0
click at [694, 286] on div "rgba(255, 255, 255, 1)" at bounding box center [696, 290] width 14 height 14
type input "*******"
click at [625, 147] on icon at bounding box center [627, 151] width 13 height 13
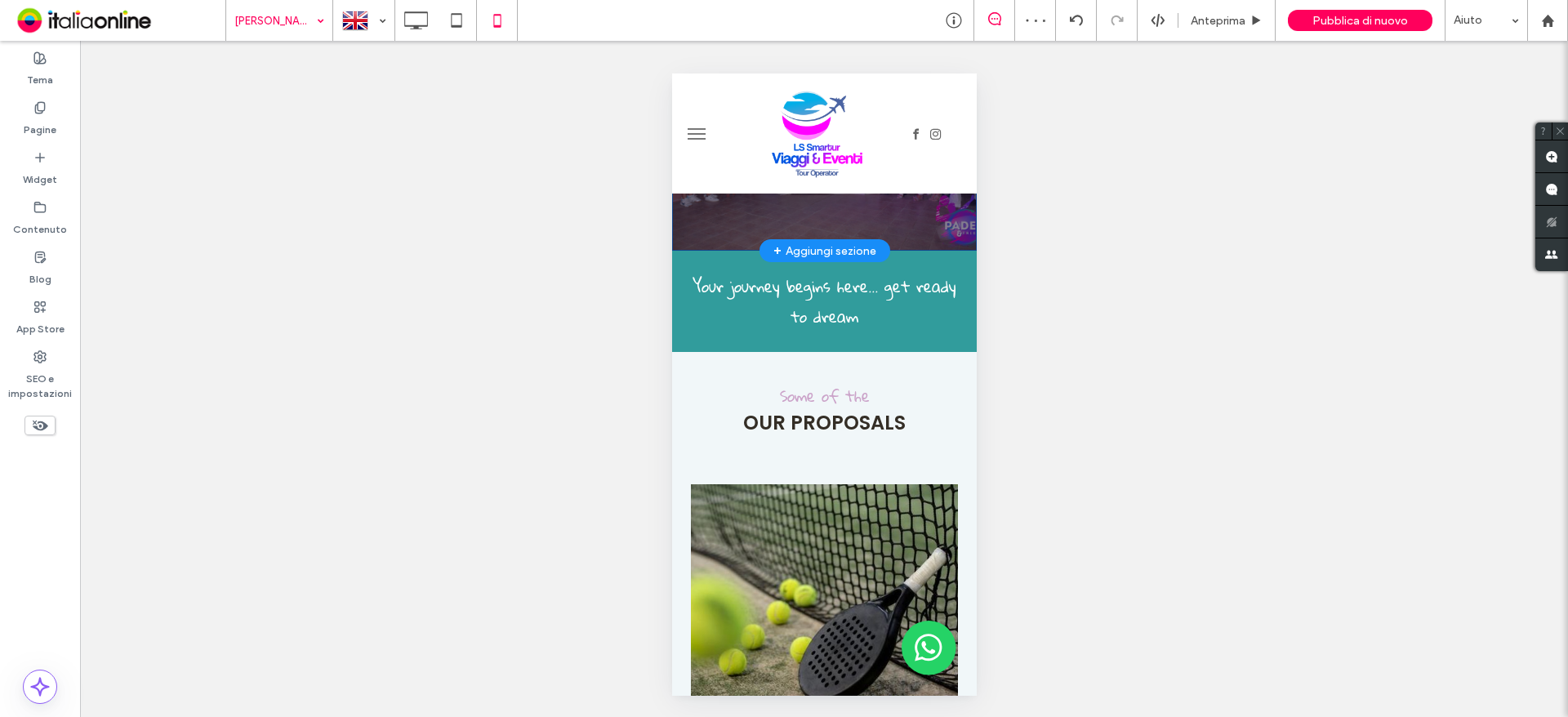
scroll to position [0, 0]
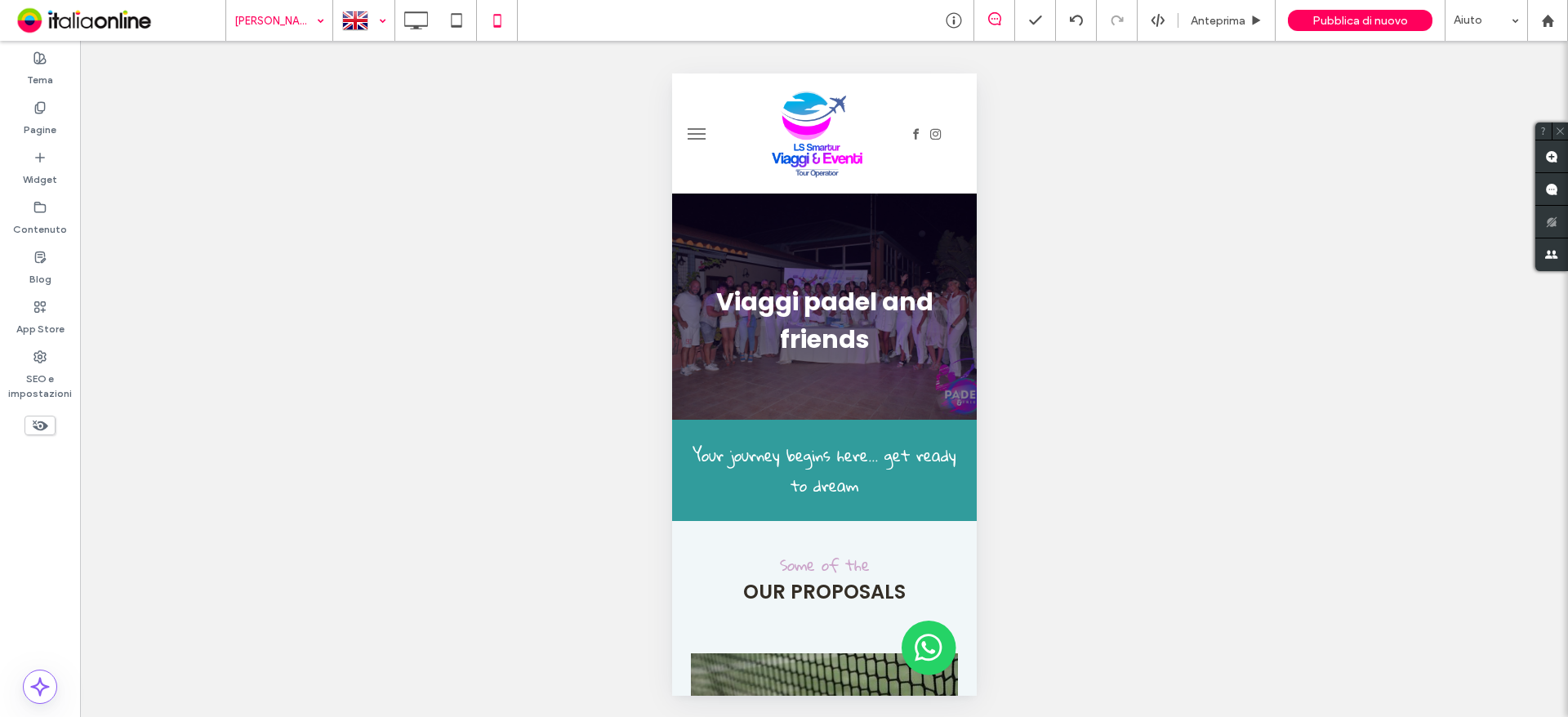
drag, startPoint x: 382, startPoint y: 22, endPoint x: 380, endPoint y: 37, distance: 15.1
click at [382, 22] on div at bounding box center [364, 20] width 60 height 39
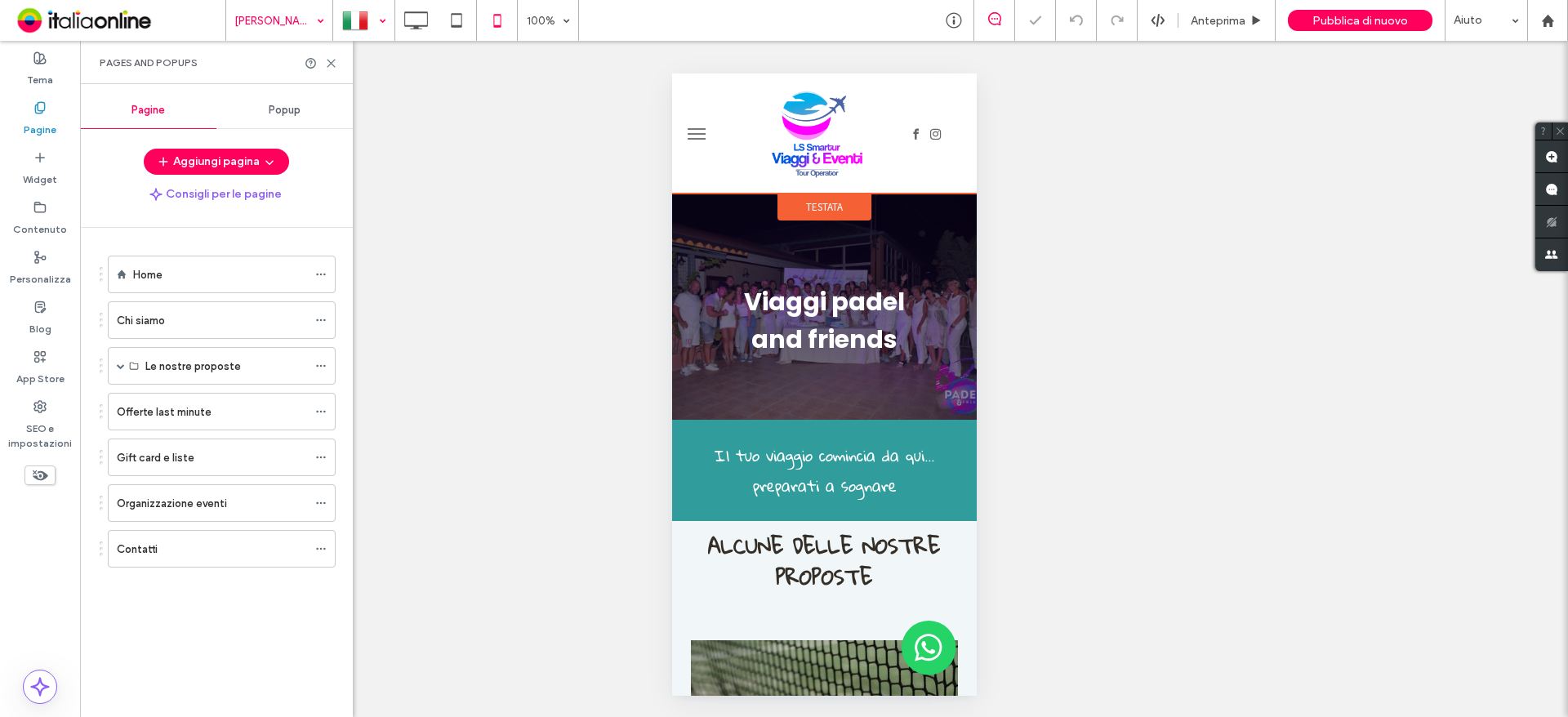
click at [829, 198] on div "Testata" at bounding box center [823, 207] width 94 height 27
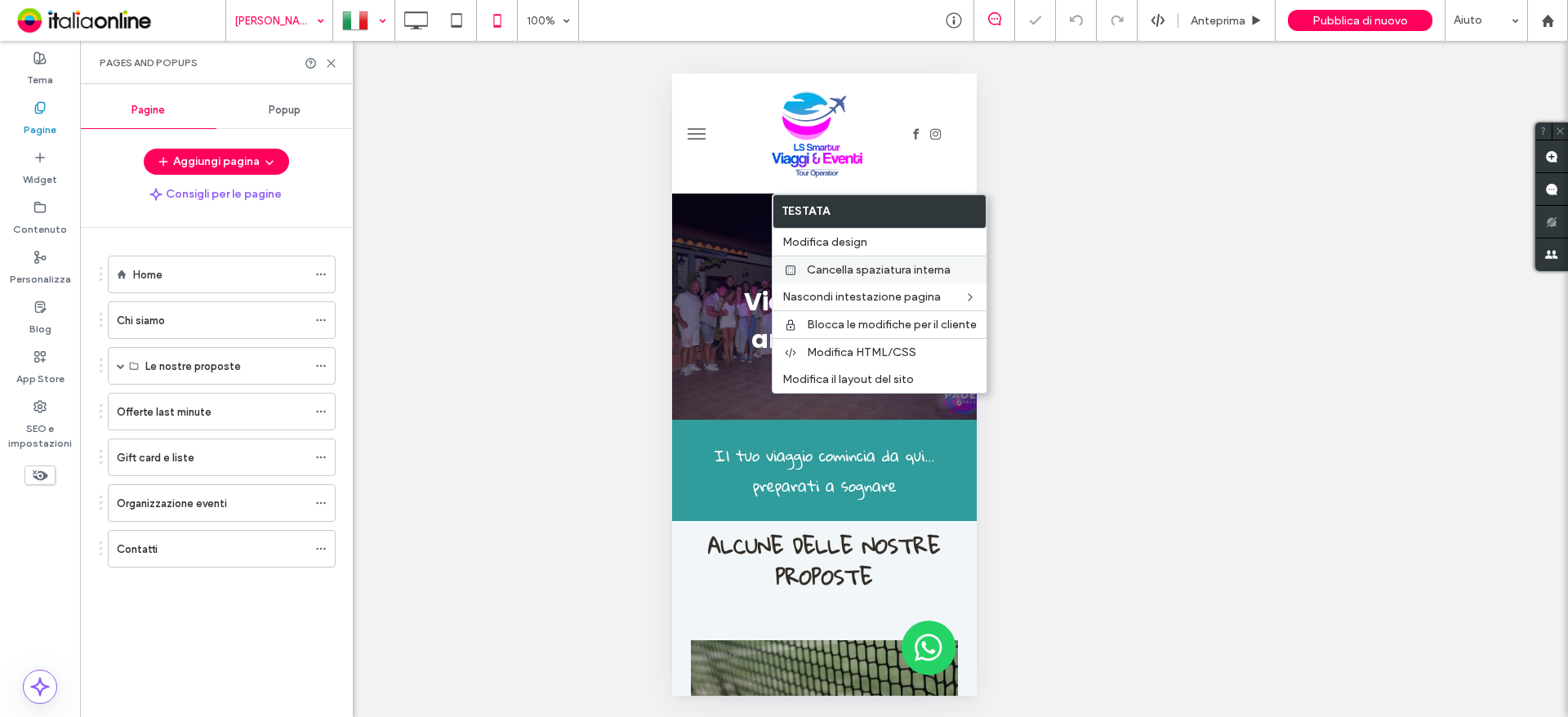
click at [832, 237] on span "Modifica design" at bounding box center [825, 242] width 85 height 14
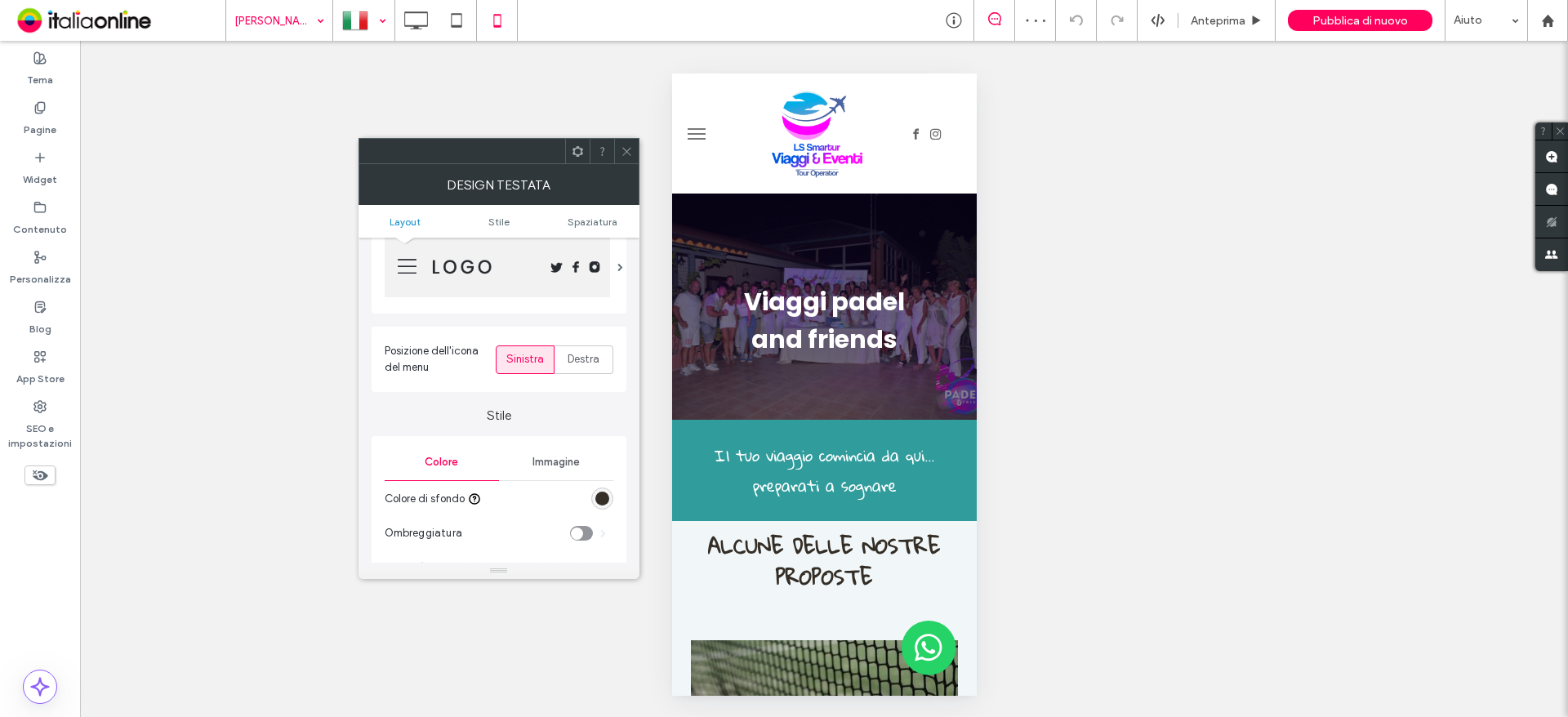
scroll to position [245, 0]
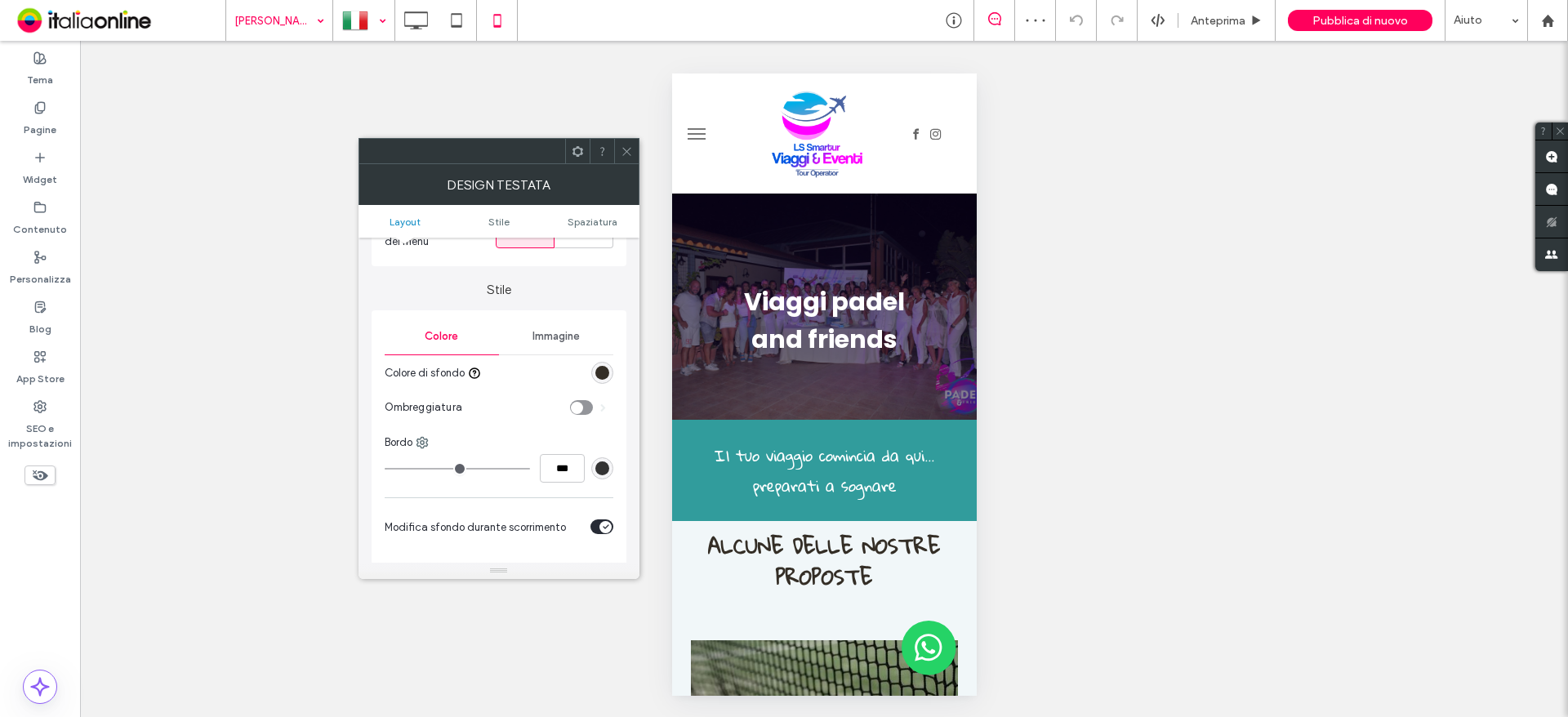
click at [609, 386] on div at bounding box center [550, 373] width 126 height 29
click at [601, 373] on div "rgb(52, 46, 38)" at bounding box center [602, 372] width 14 height 14
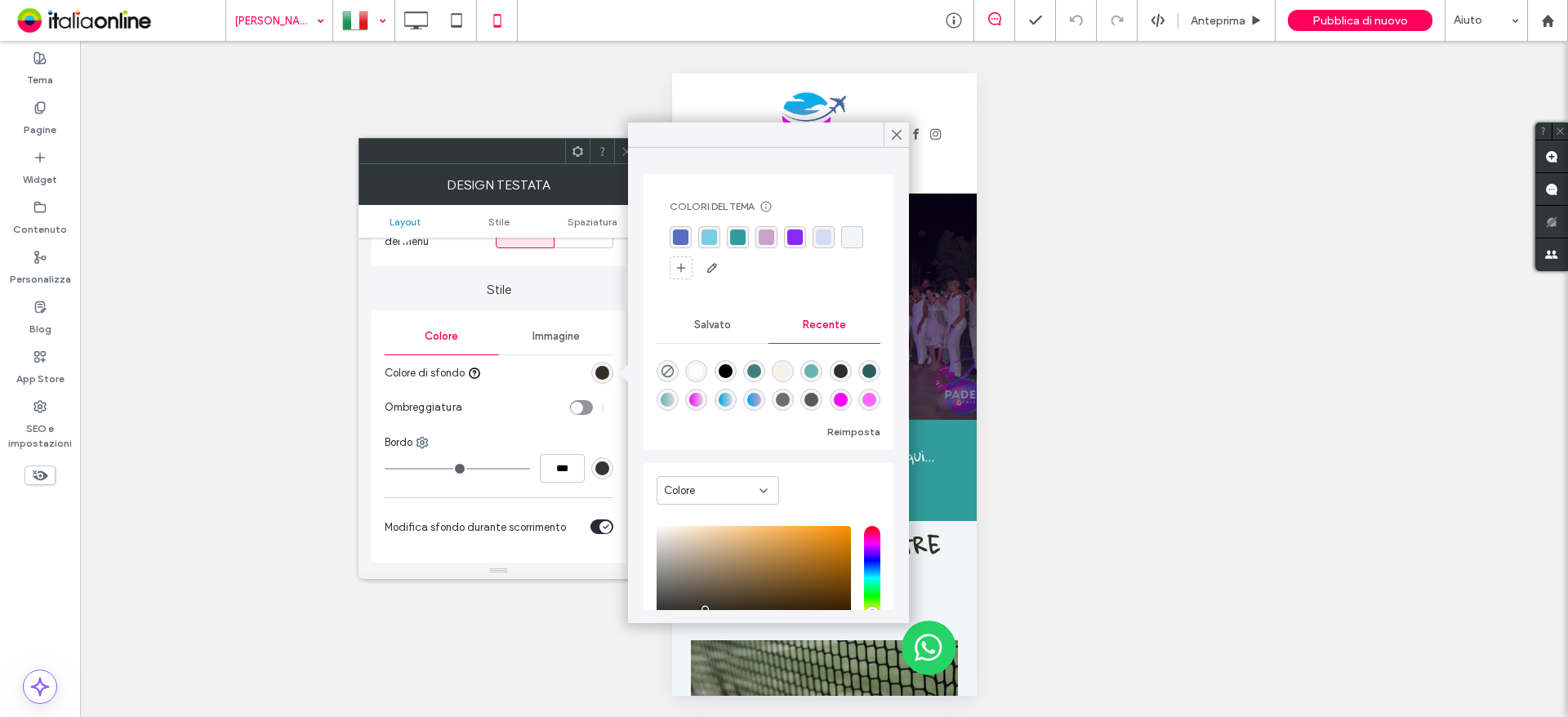
click at [697, 368] on div "rgba(255, 255, 255, 1)" at bounding box center [696, 371] width 14 height 14
type input "*******"
click at [618, 148] on div at bounding box center [626, 150] width 24 height 24
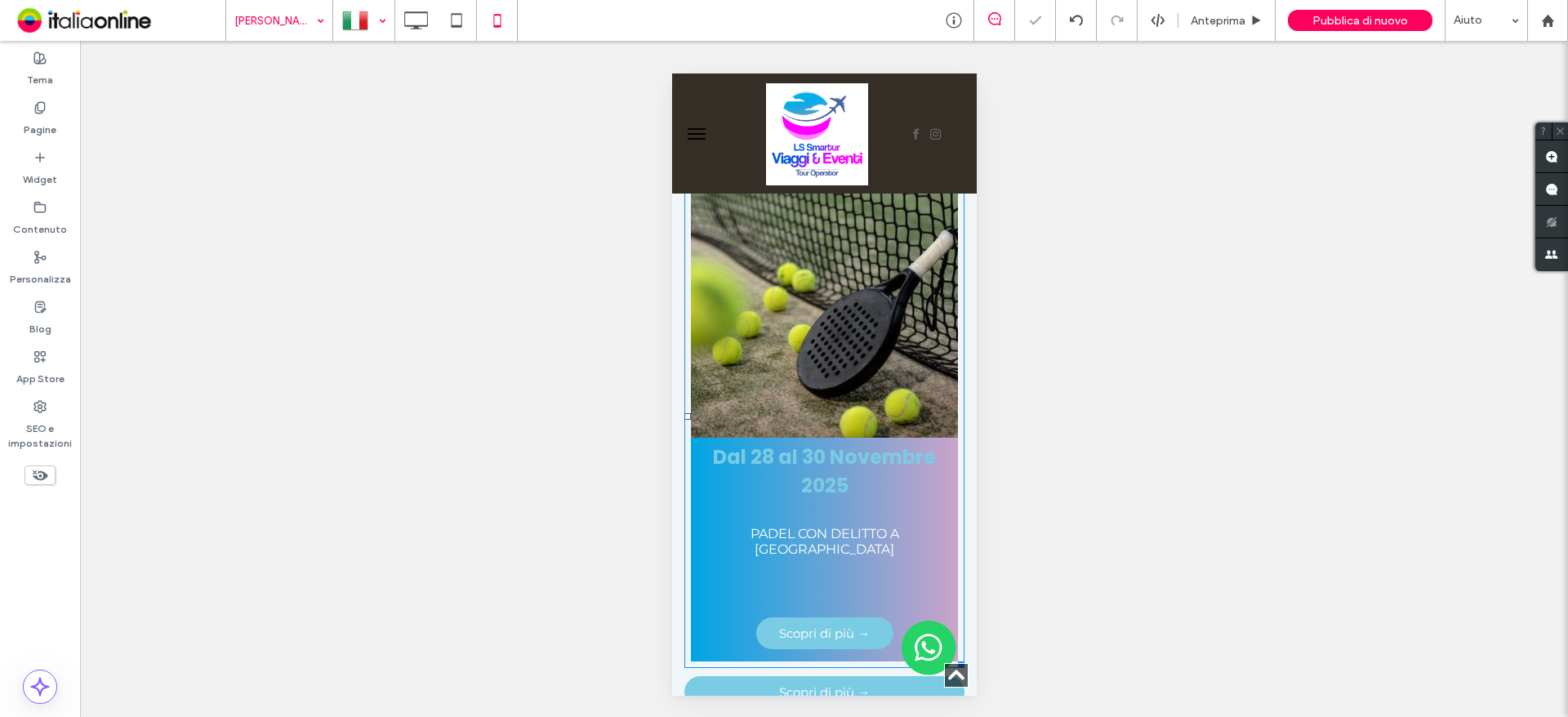
scroll to position [654, 0]
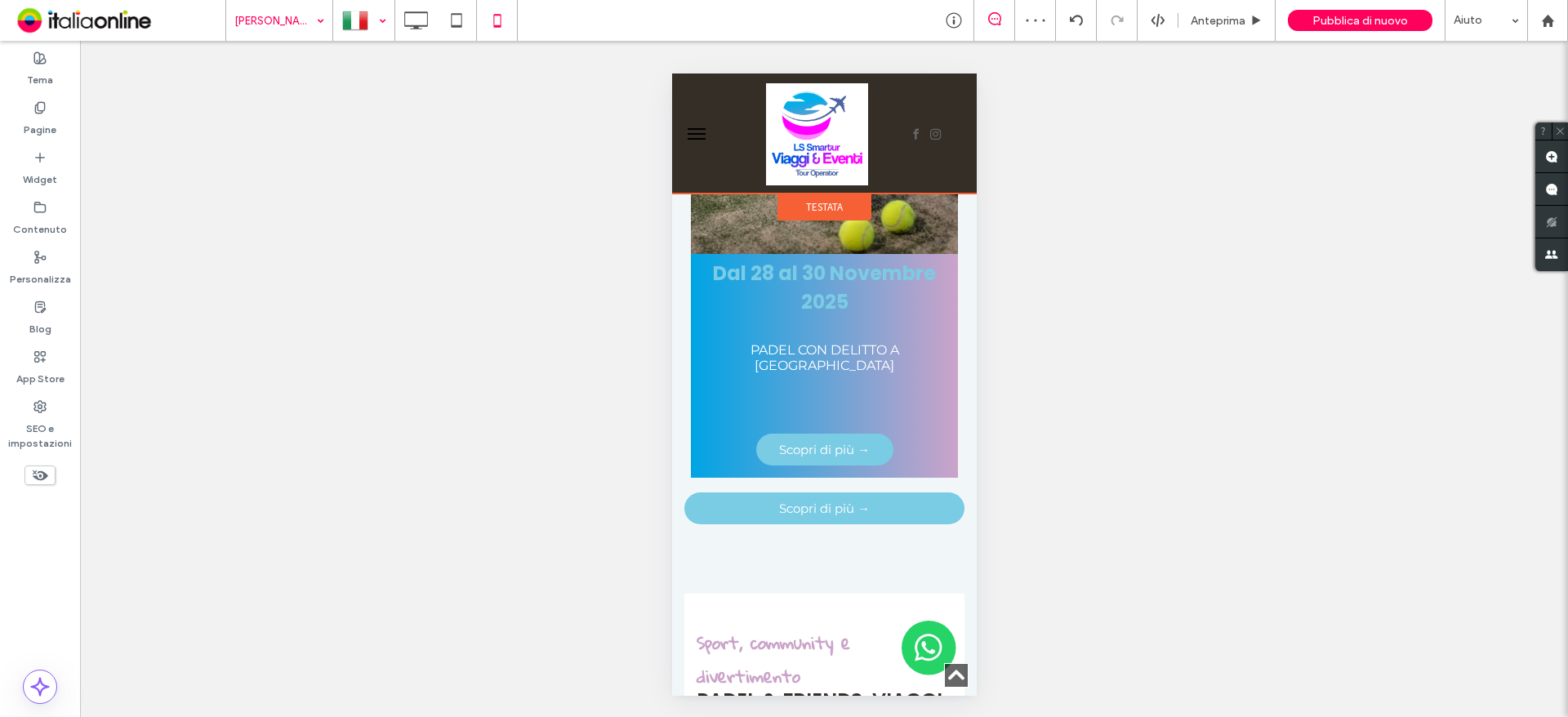
click at [822, 209] on span "Testata" at bounding box center [824, 207] width 37 height 14
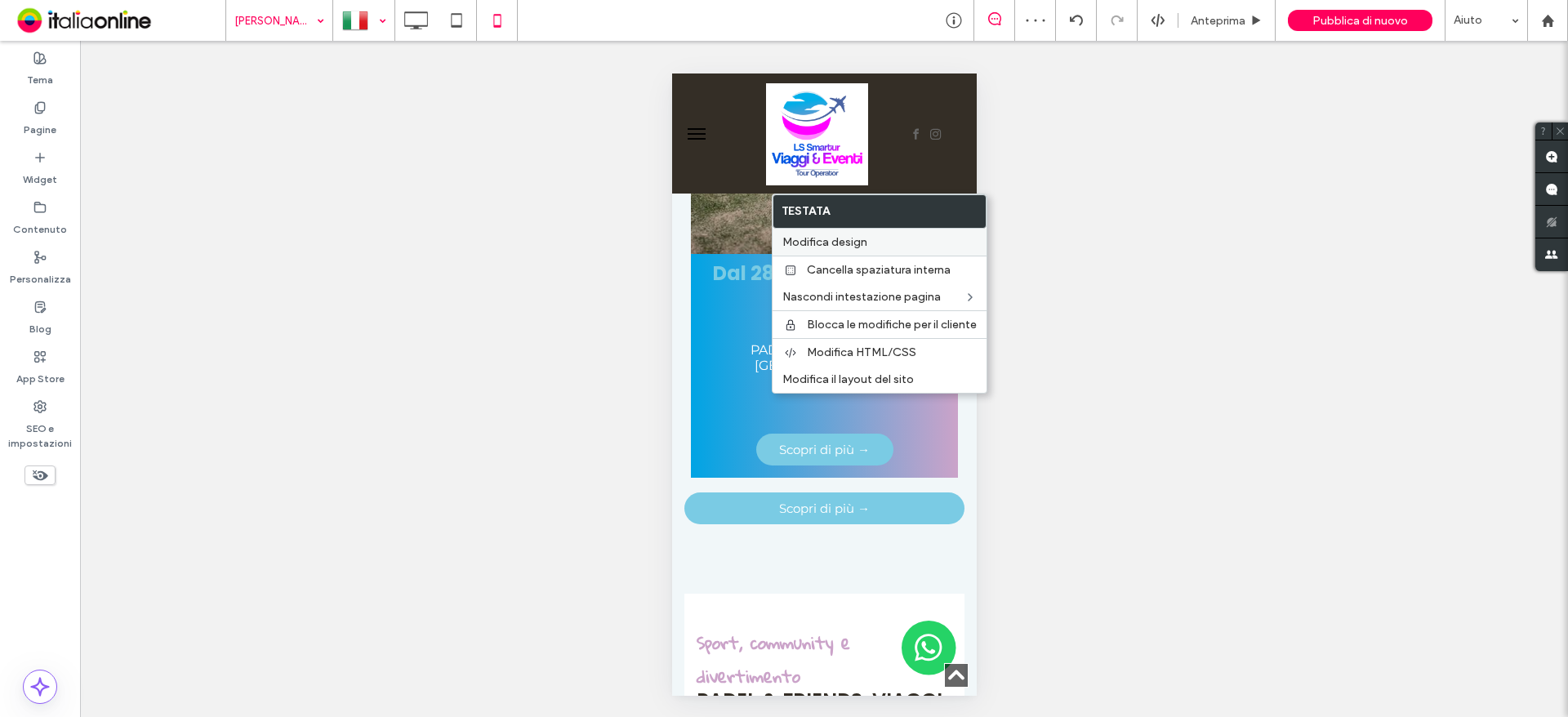
click at [844, 231] on div "Modifica design" at bounding box center [879, 242] width 214 height 27
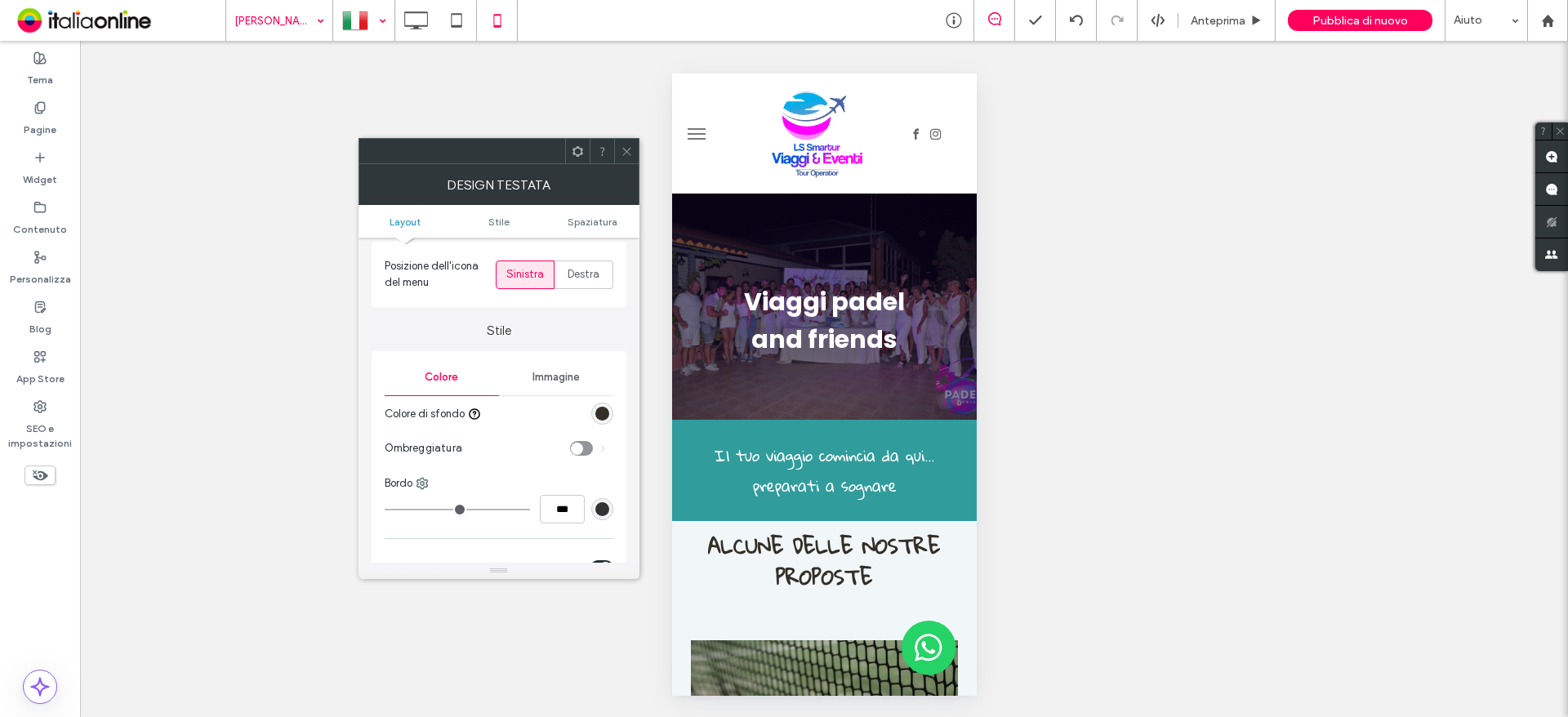
scroll to position [245, 0]
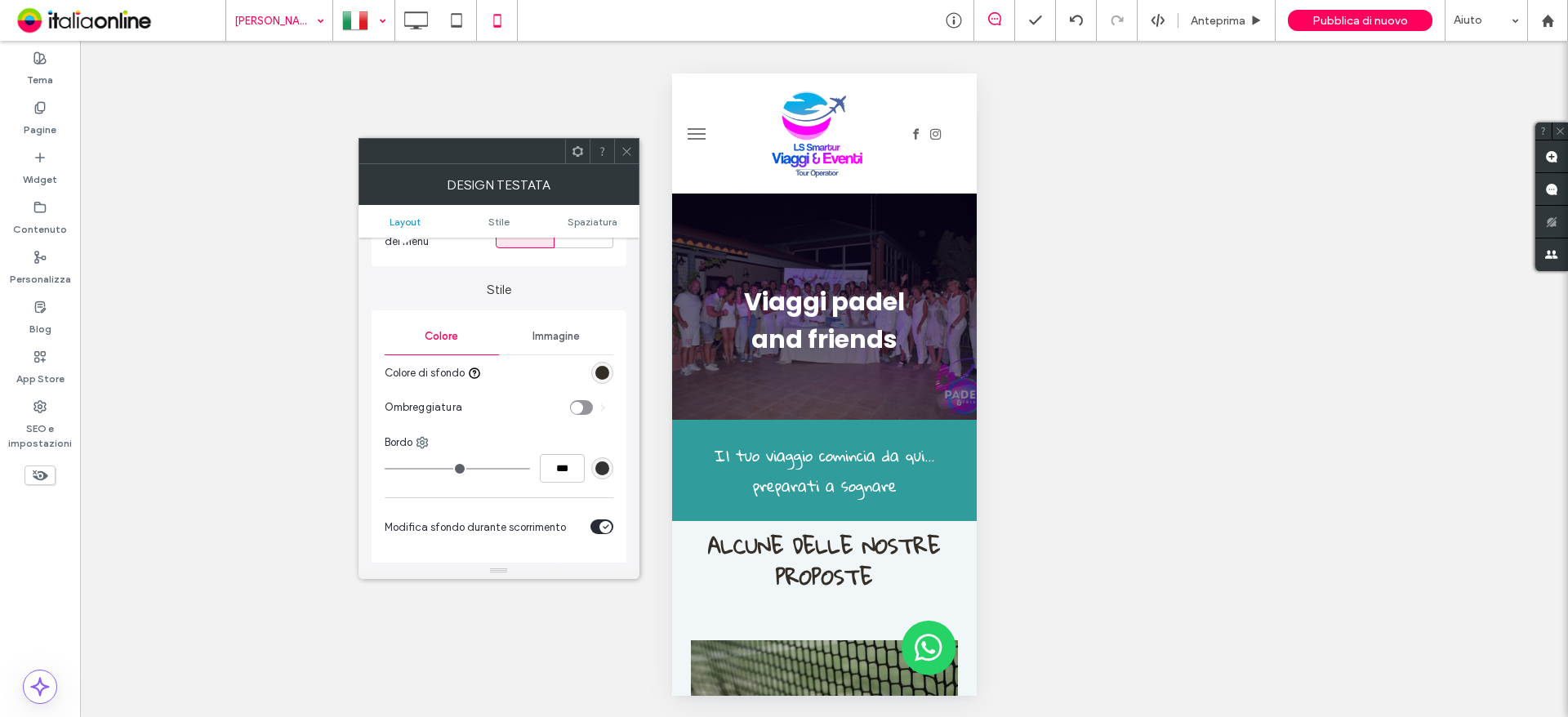
click at [598, 378] on div "rgb(52, 46, 38)" at bounding box center [602, 372] width 14 height 14
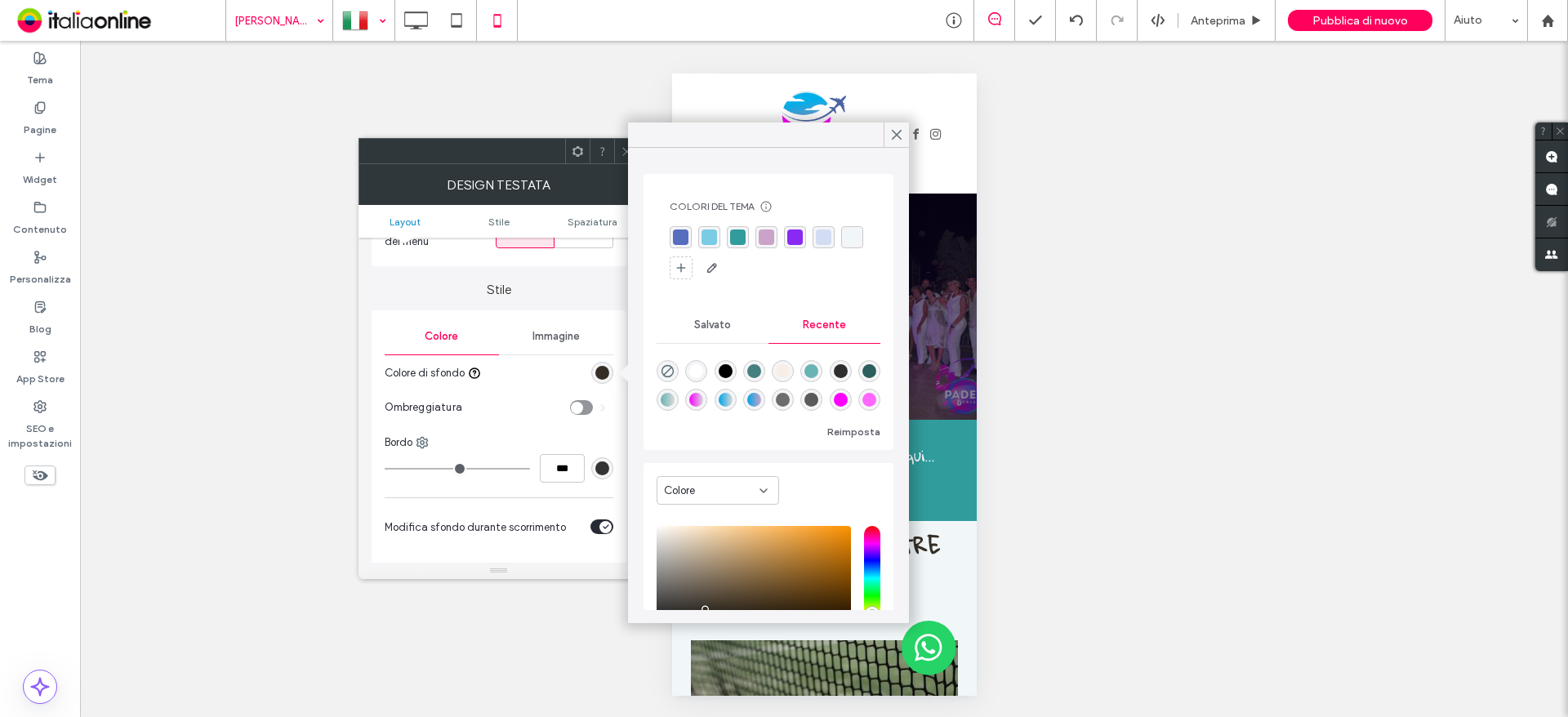
click at [697, 367] on div "rgba(255, 255, 255, 1)" at bounding box center [696, 371] width 14 height 14
type input "*******"
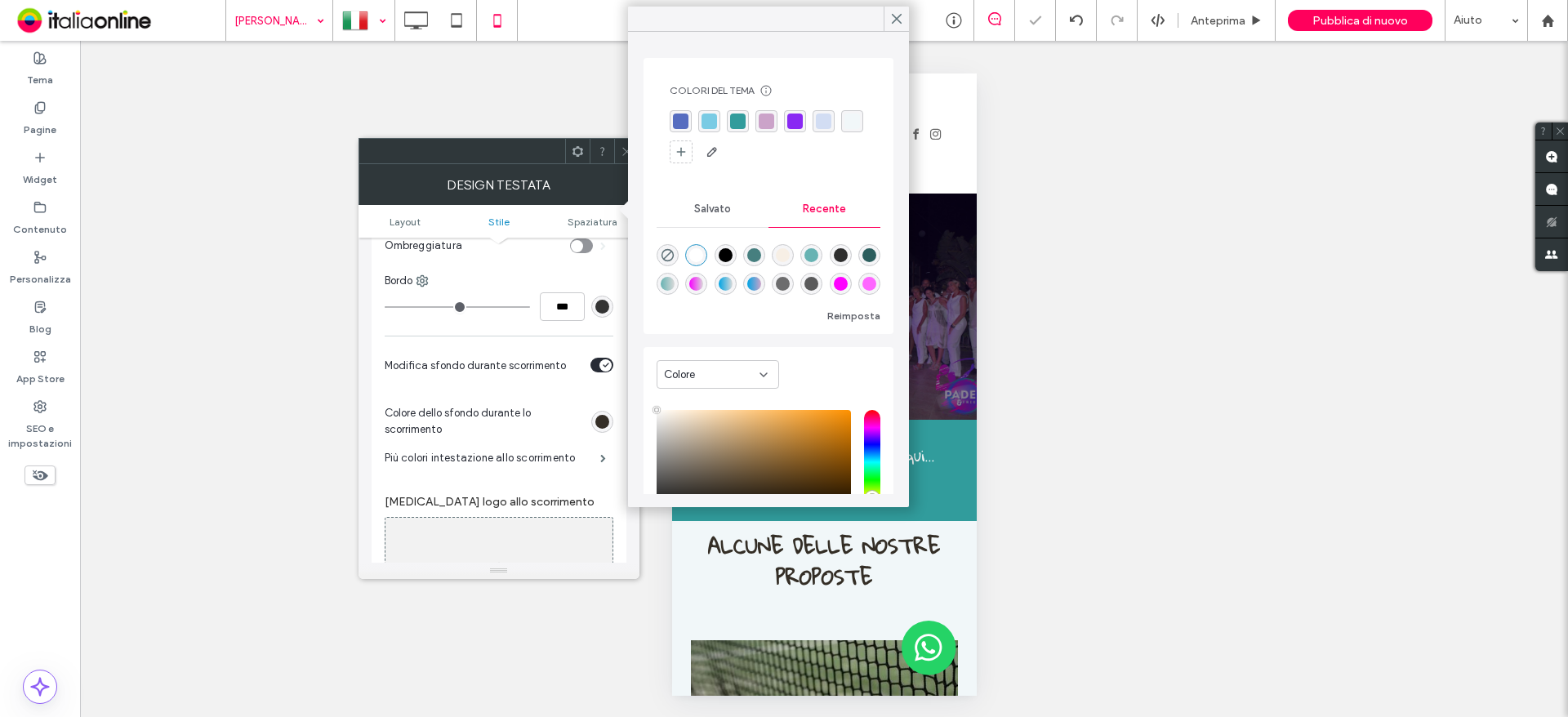
scroll to position [409, 0]
click at [610, 416] on div "rgb(52, 46, 38)" at bounding box center [602, 421] width 22 height 22
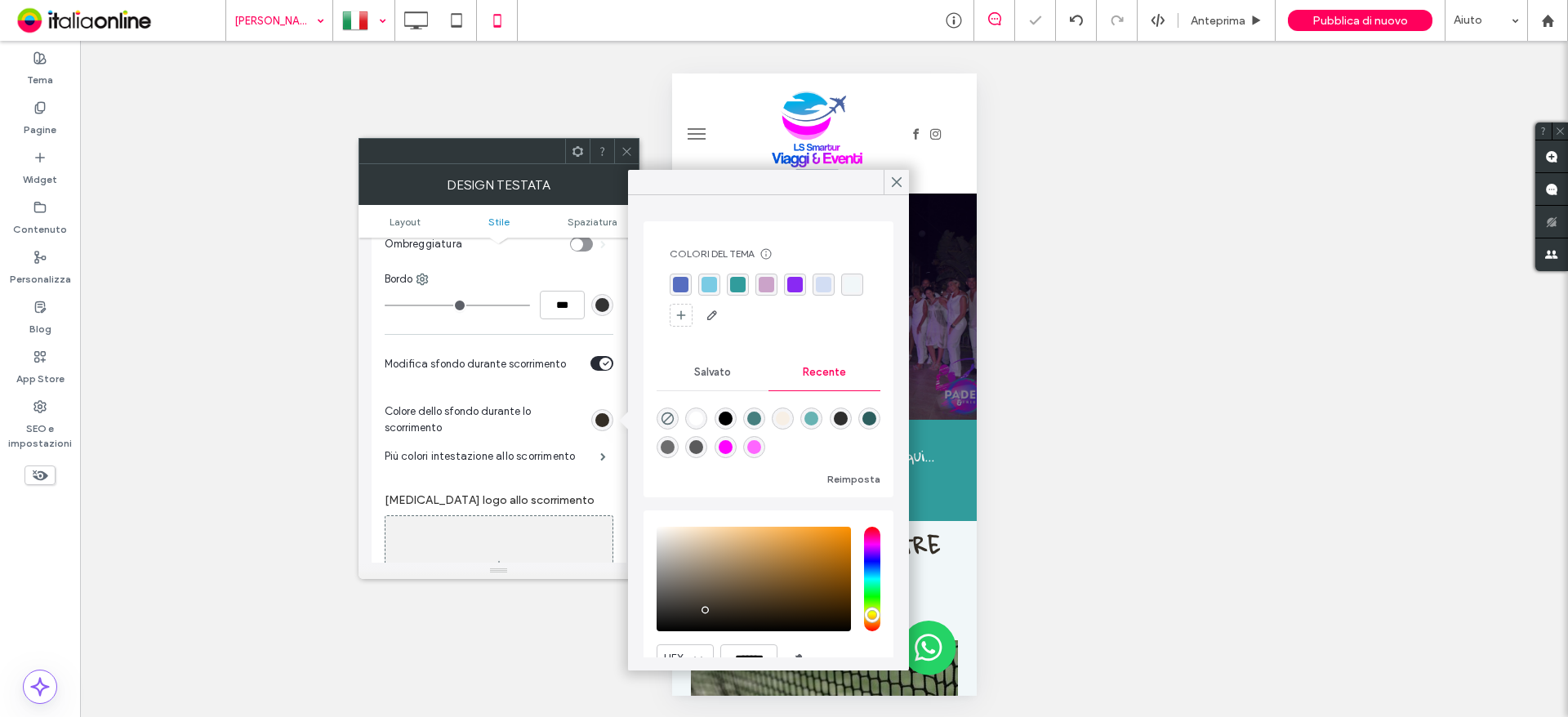
click at [605, 419] on div "rgb(52, 46, 38)" at bounding box center [602, 420] width 14 height 14
click at [692, 416] on div "rgba(255, 255, 255, 1)" at bounding box center [696, 418] width 14 height 14
type input "*******"
click at [366, 22] on div at bounding box center [364, 20] width 60 height 39
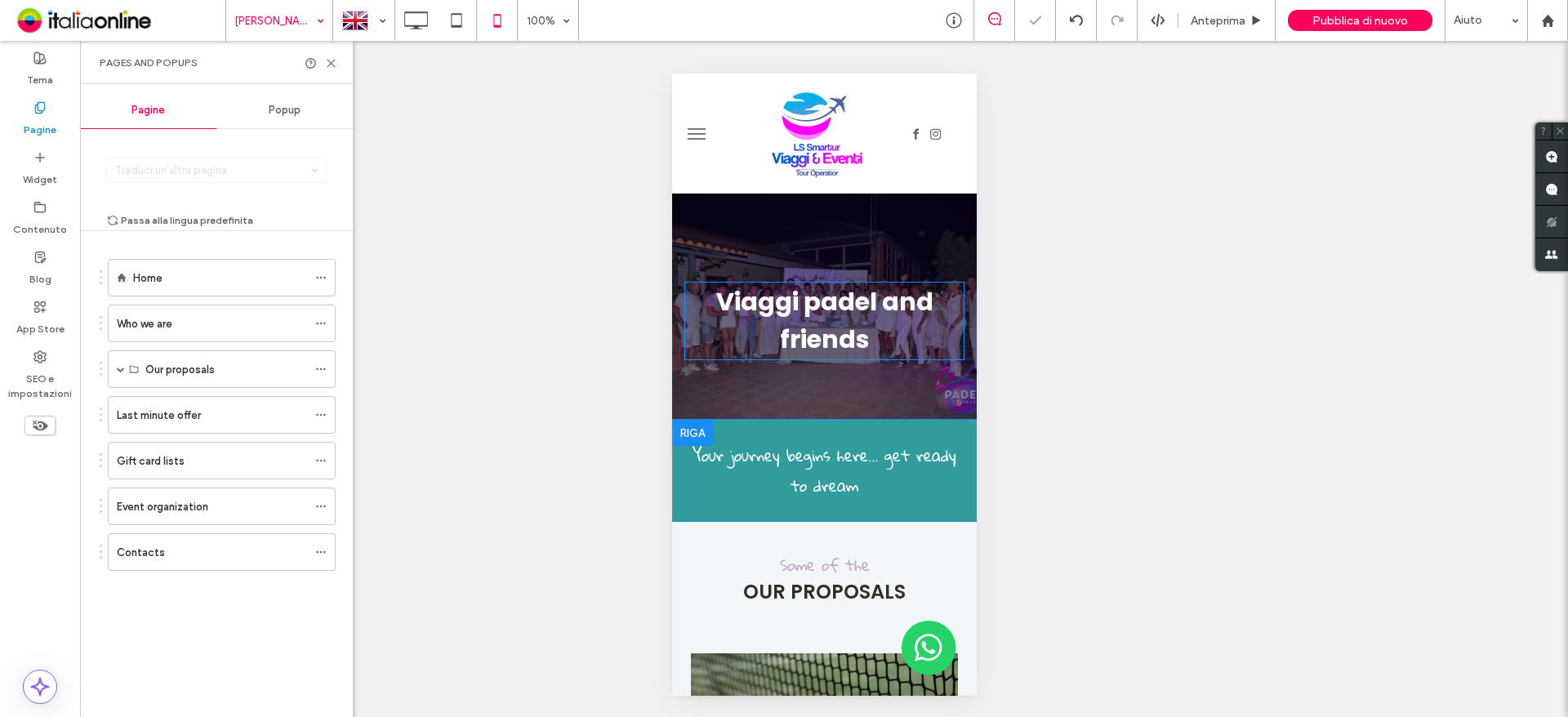
scroll to position [245, 0]
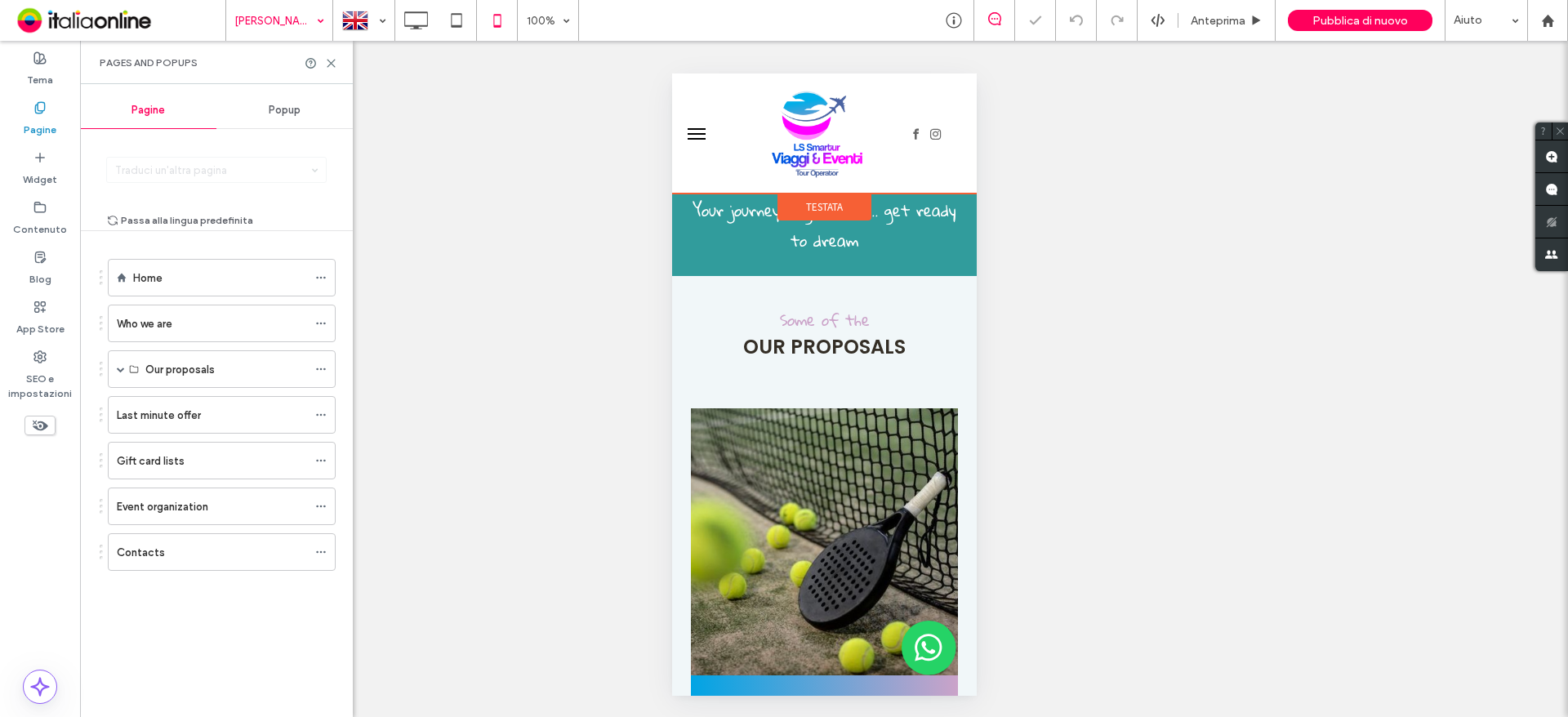
click at [817, 215] on div "Testata" at bounding box center [823, 207] width 94 height 27
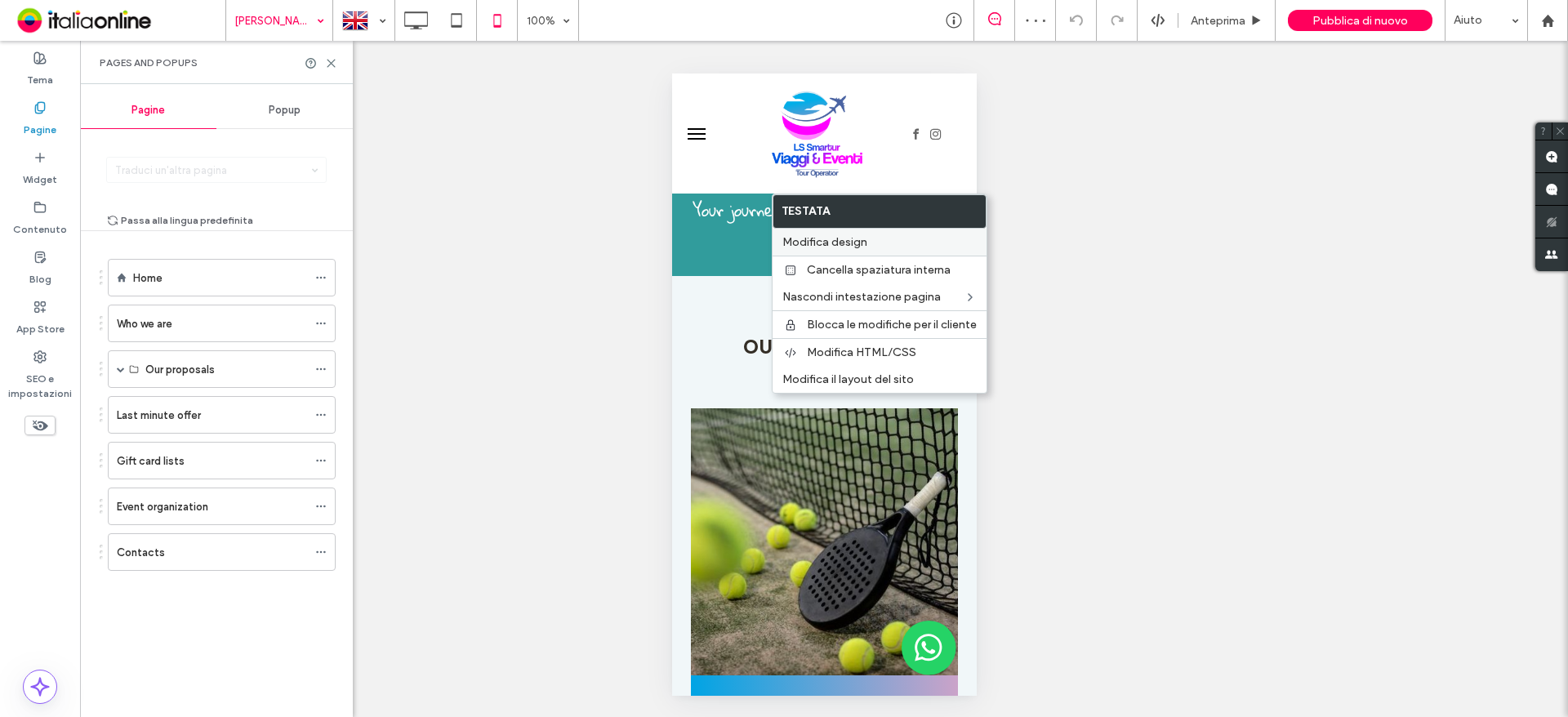
click at [812, 236] on span "Modifica design" at bounding box center [825, 242] width 85 height 14
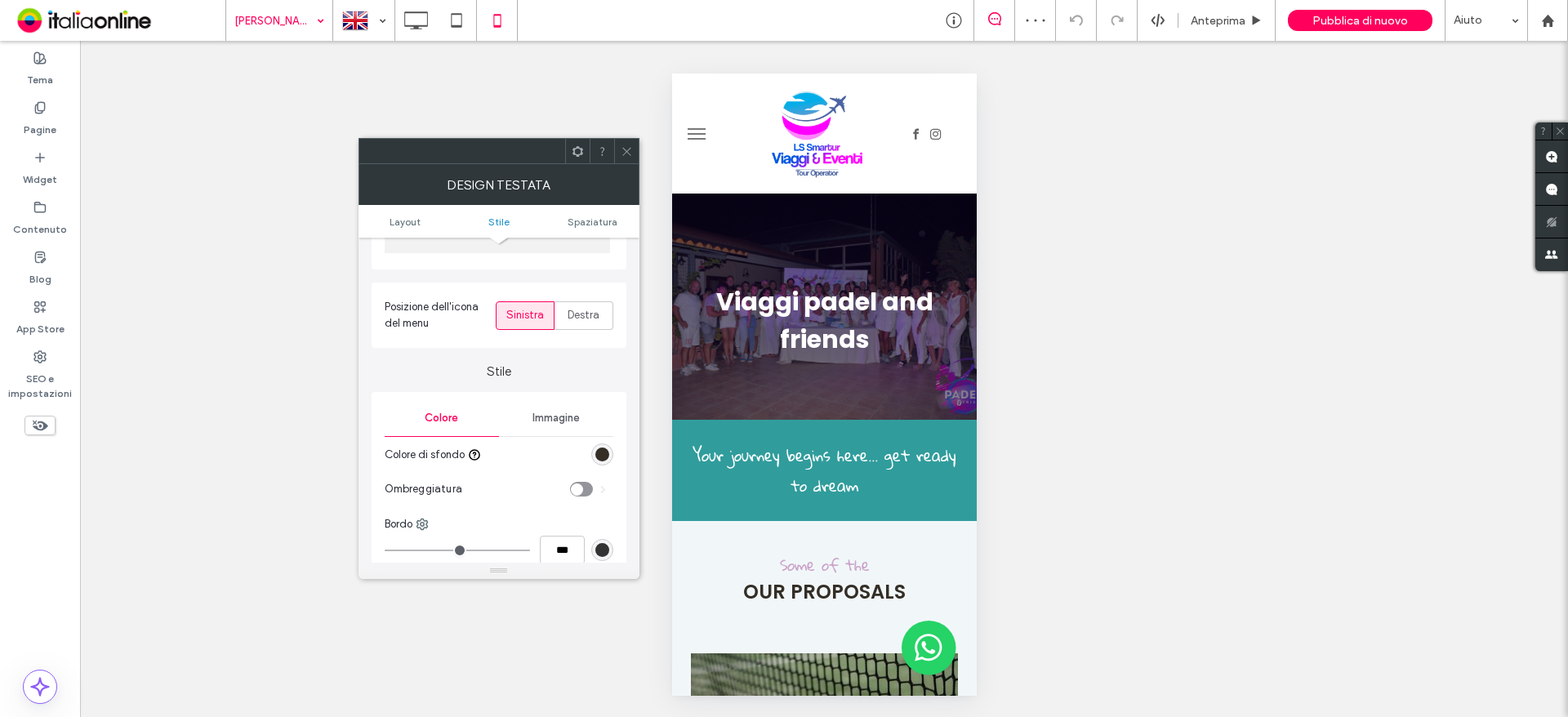
scroll to position [409, 0]
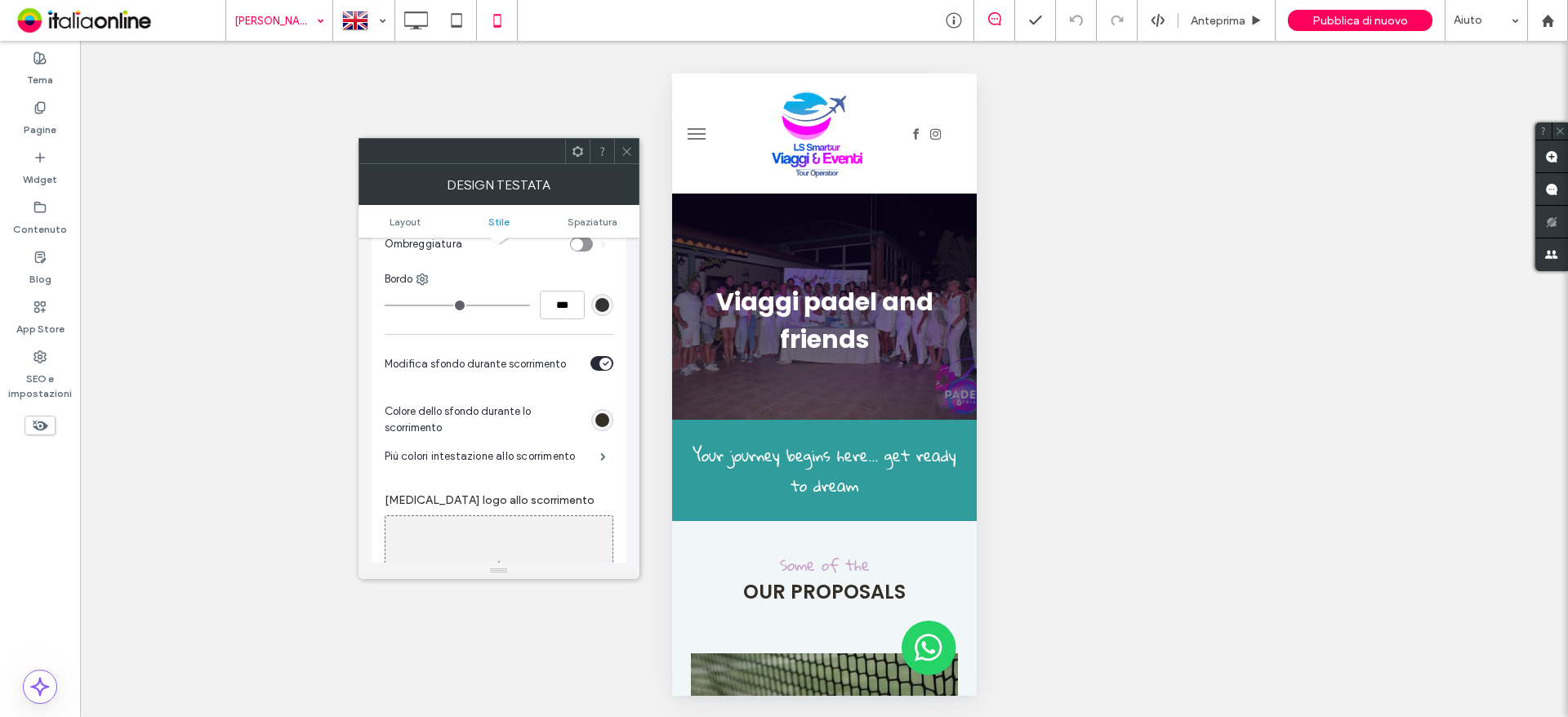
click at [606, 423] on div "rgb(52, 46, 38)" at bounding box center [602, 420] width 14 height 14
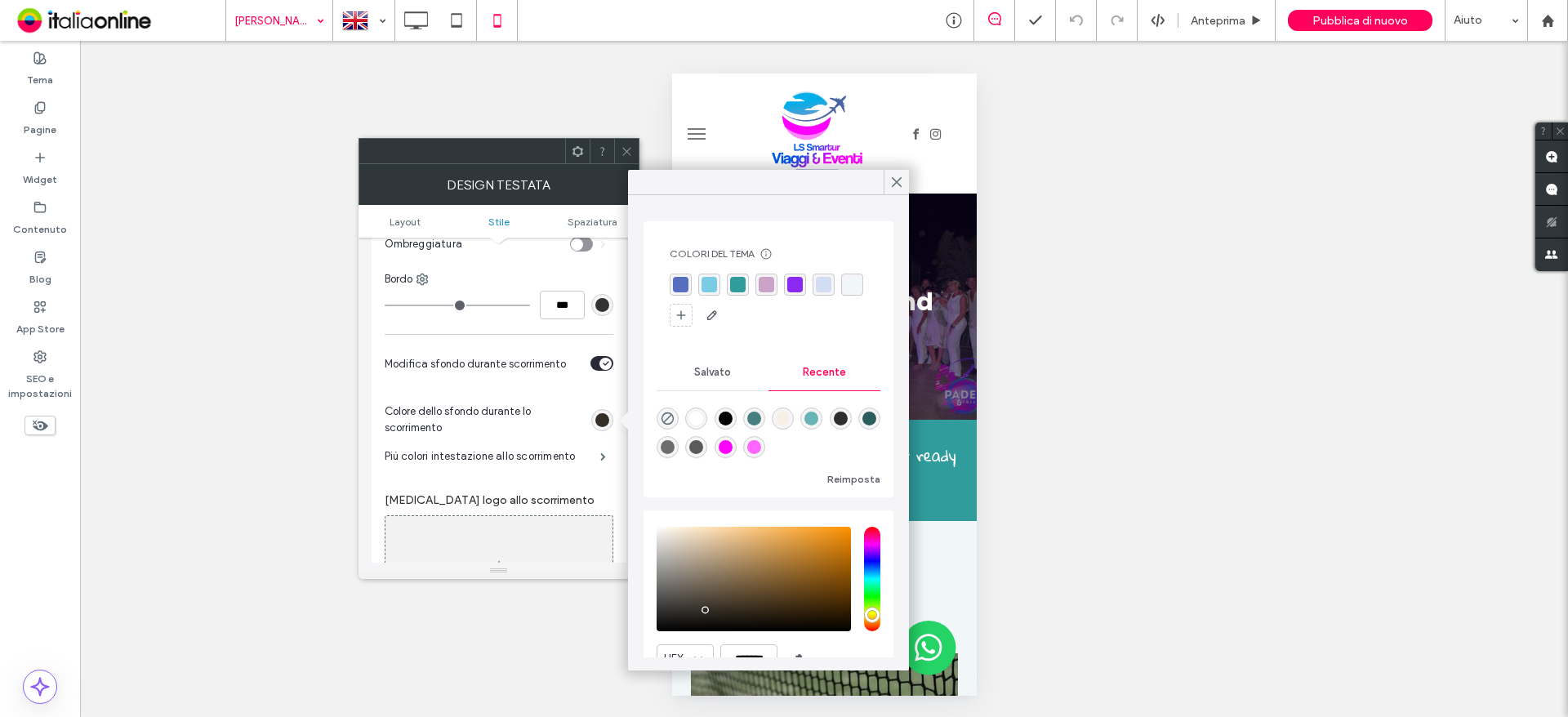
click at [703, 412] on div "rgba(255, 255, 255, 1)" at bounding box center [696, 418] width 14 height 14
type input "*******"
click at [621, 147] on icon at bounding box center [627, 151] width 13 height 13
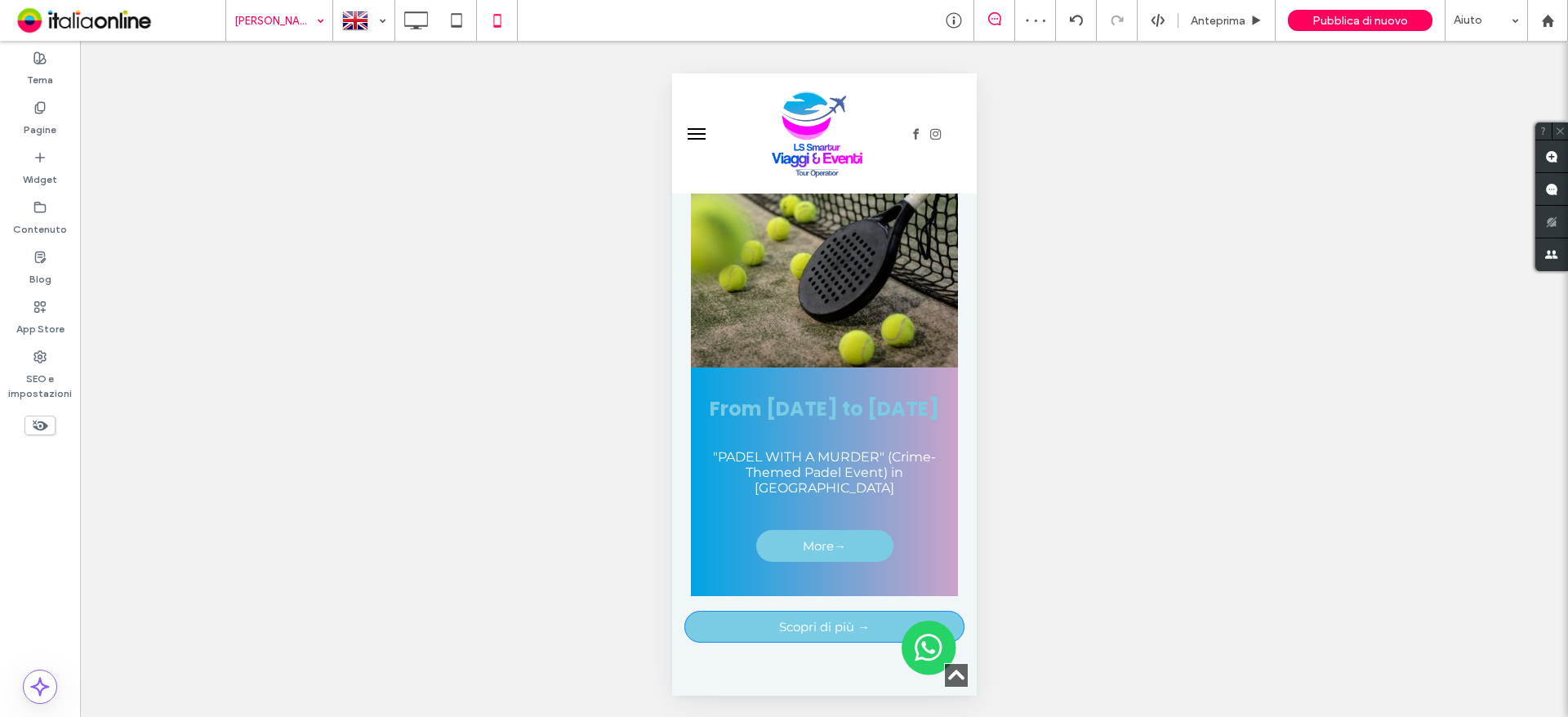
scroll to position [735, 0]
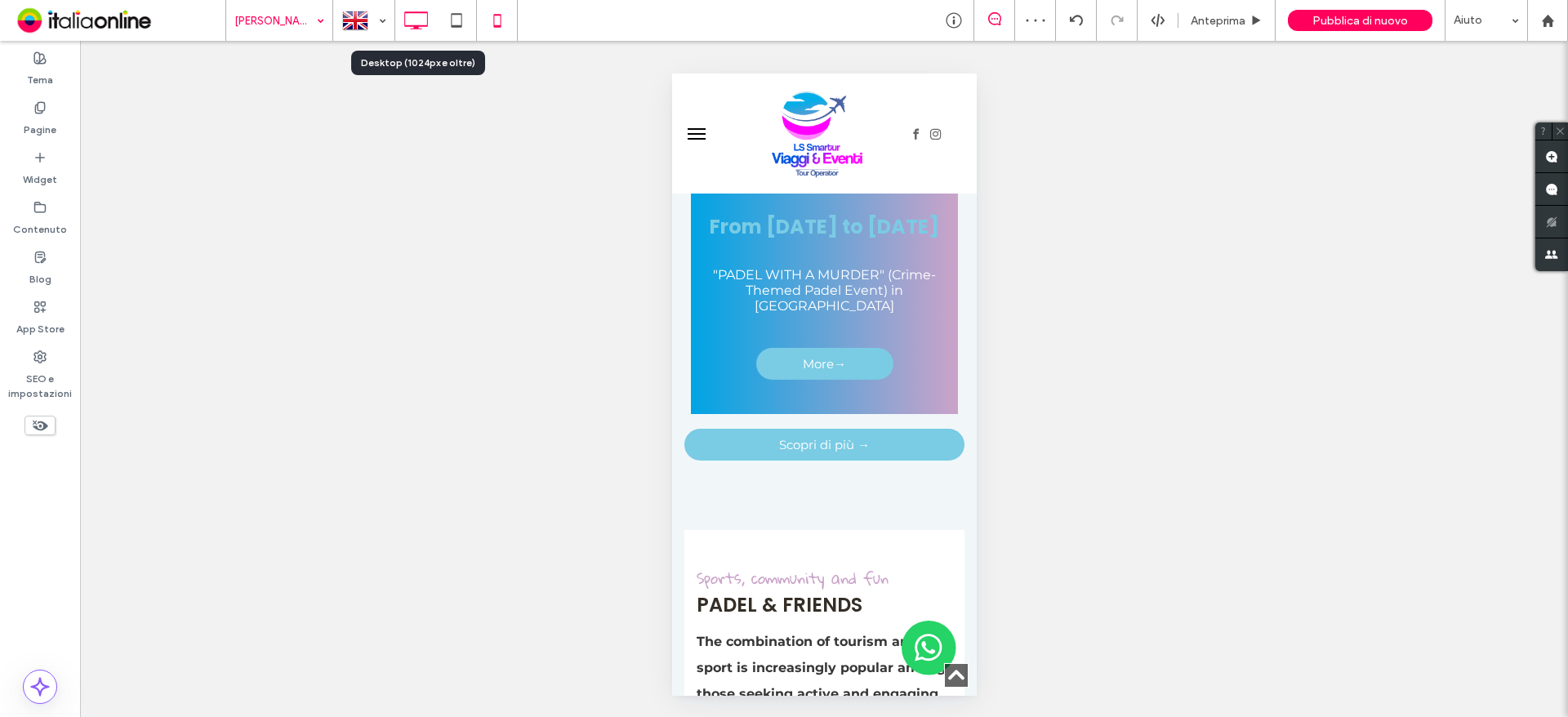
click at [412, 21] on icon at bounding box center [415, 20] width 33 height 33
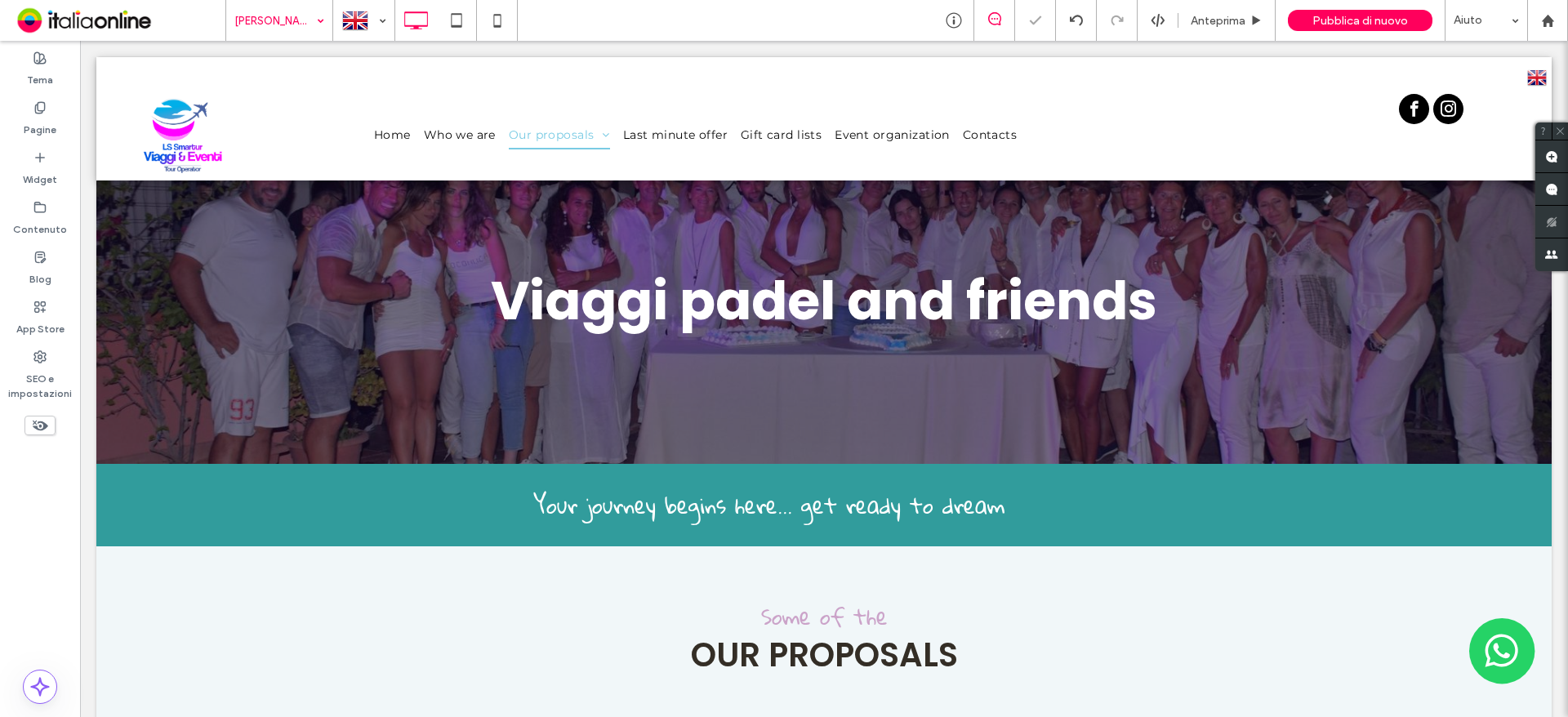
scroll to position [0, 0]
click at [395, 27] on div at bounding box center [415, 20] width 41 height 33
click at [366, 33] on div at bounding box center [364, 20] width 60 height 39
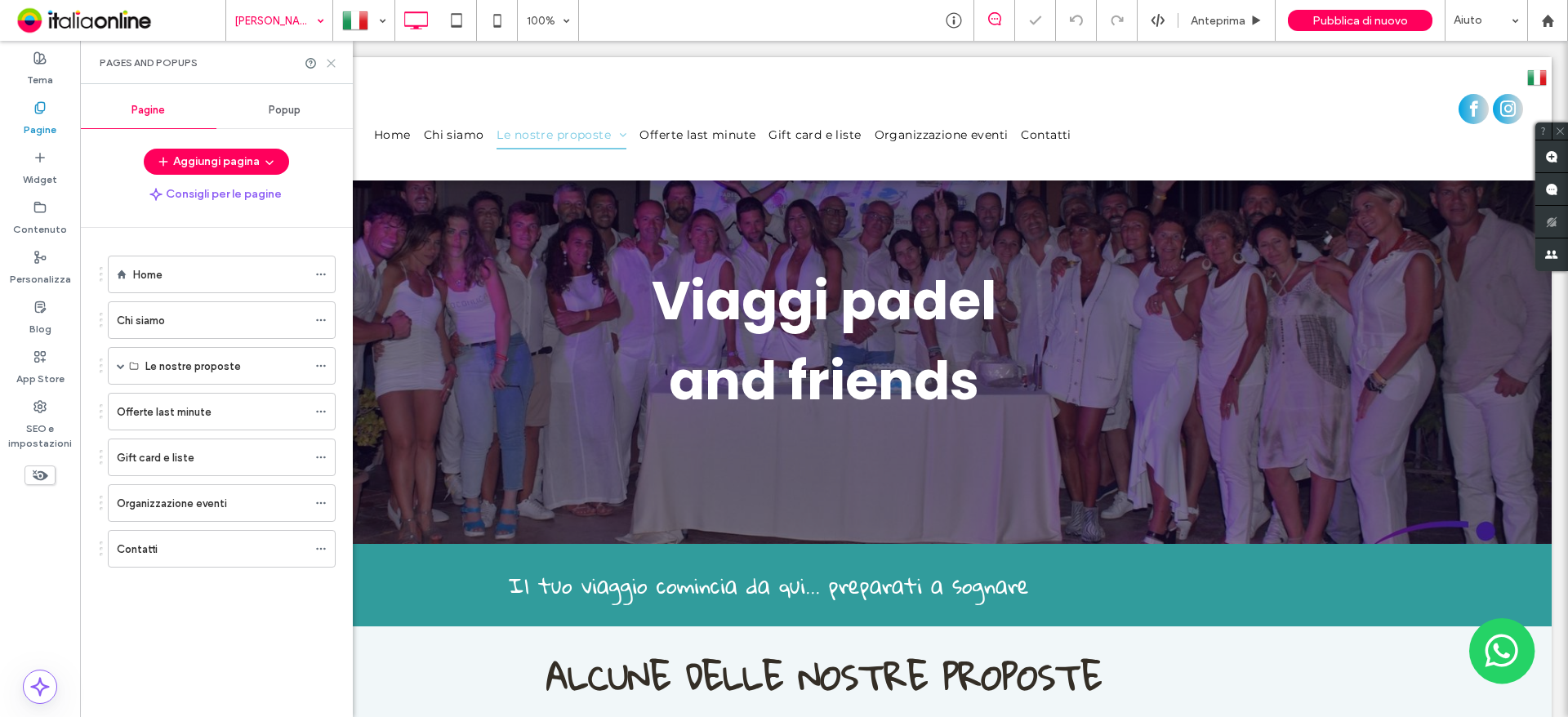
click at [328, 60] on use at bounding box center [331, 63] width 8 height 8
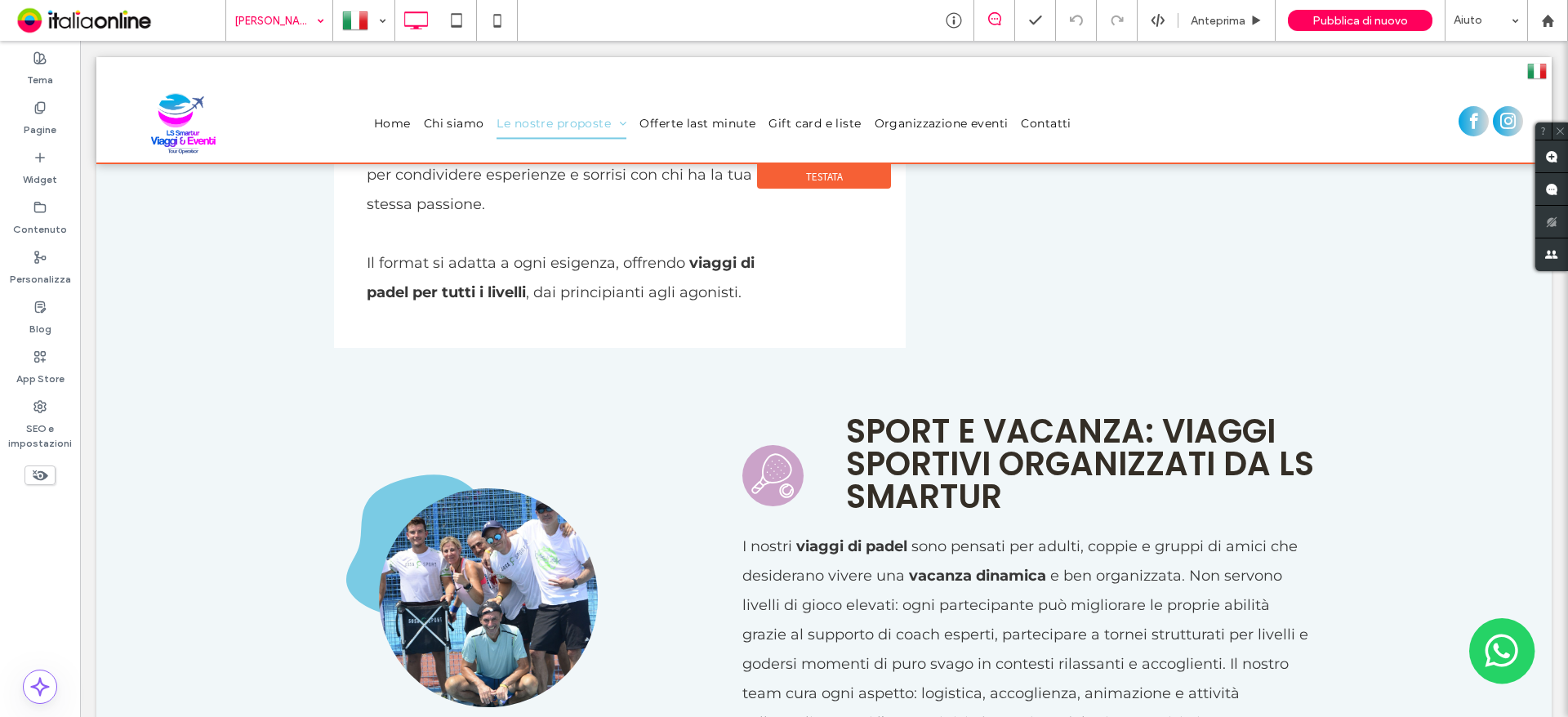
scroll to position [2205, 0]
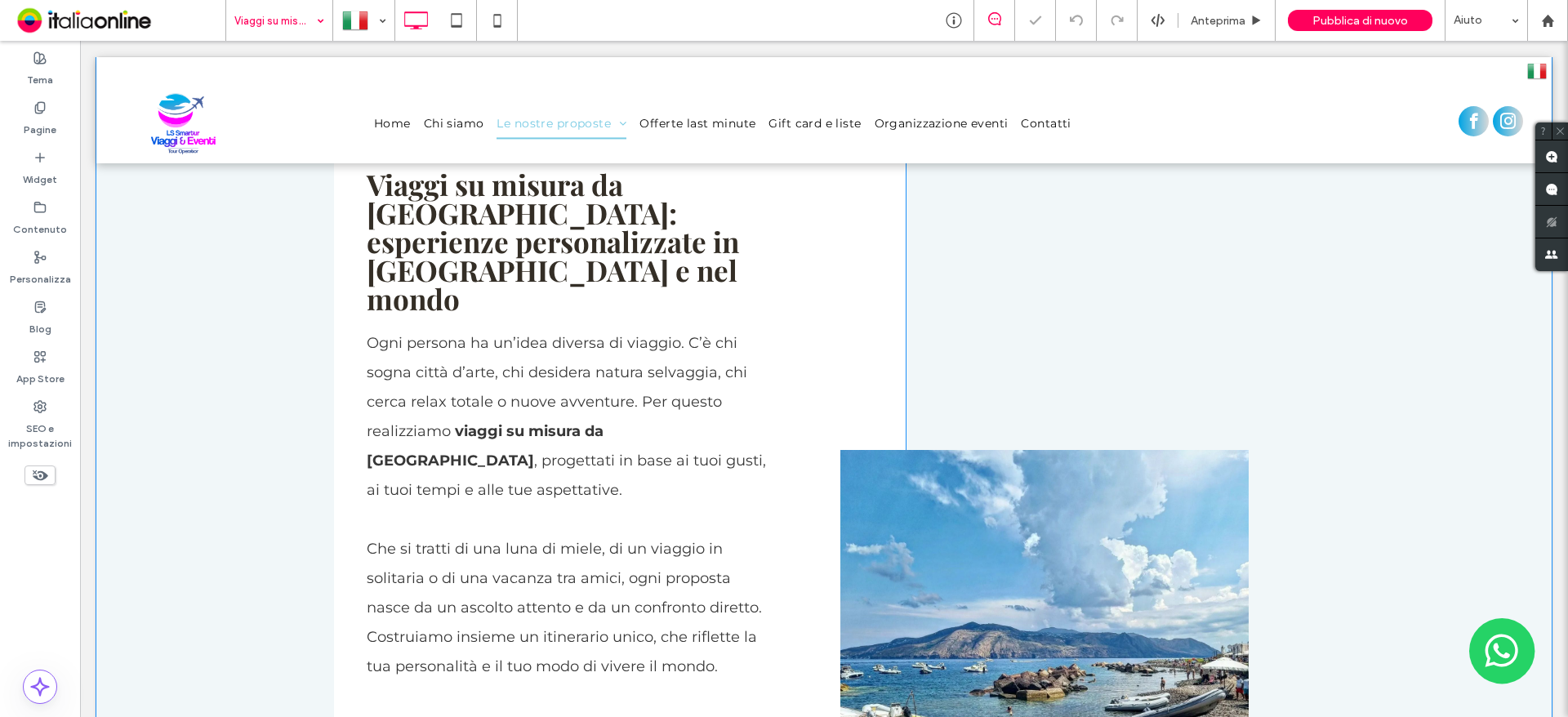
scroll to position [817, 0]
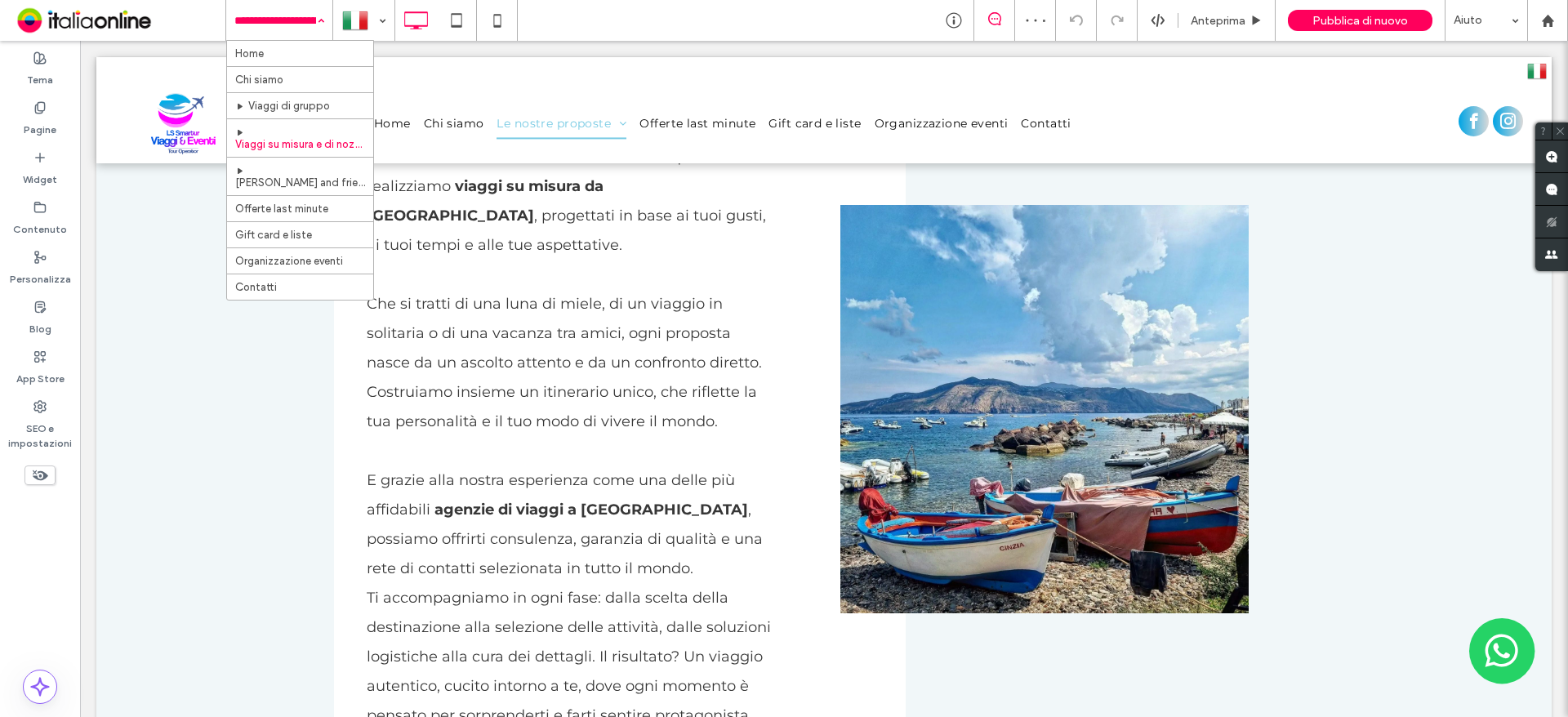
click at [304, 31] on input at bounding box center [275, 20] width 82 height 41
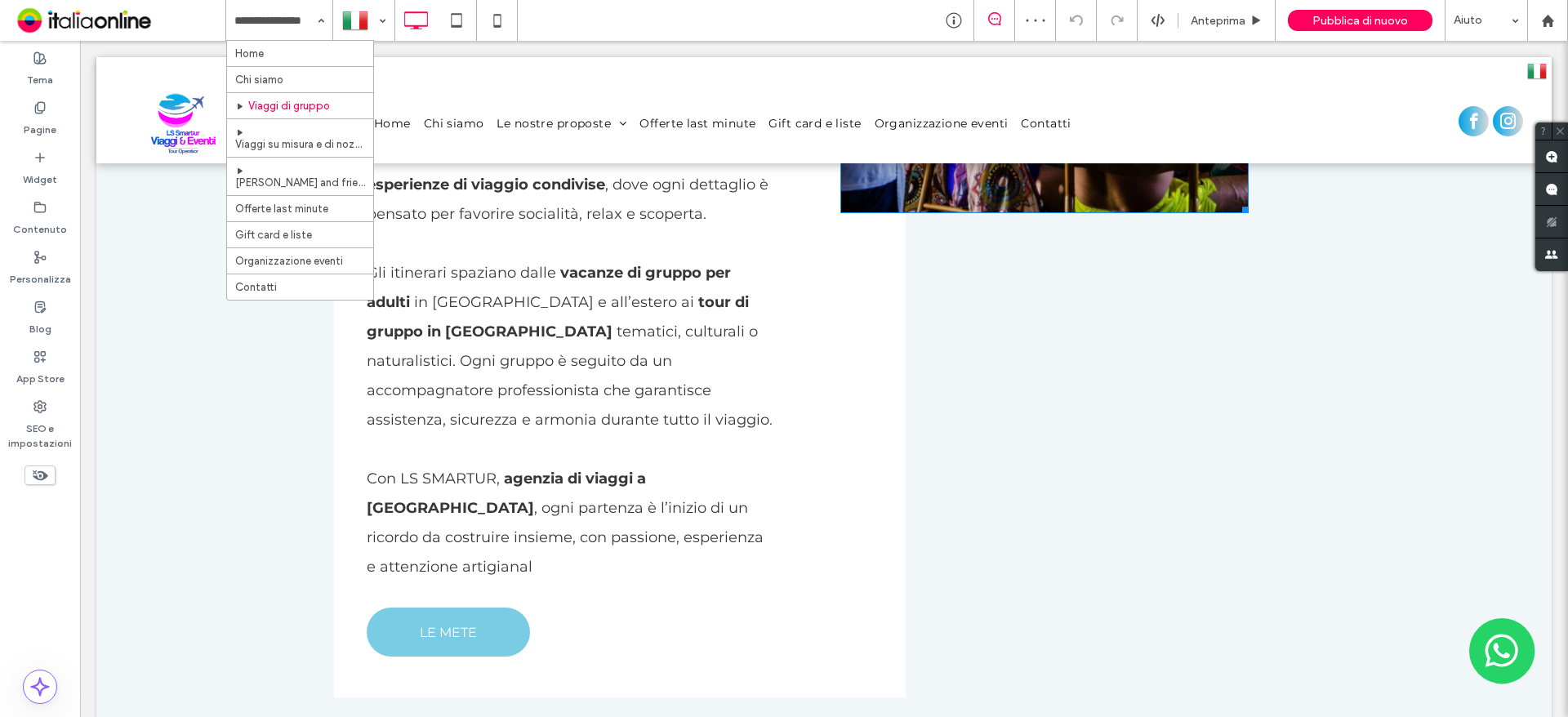
scroll to position [2451, 0]
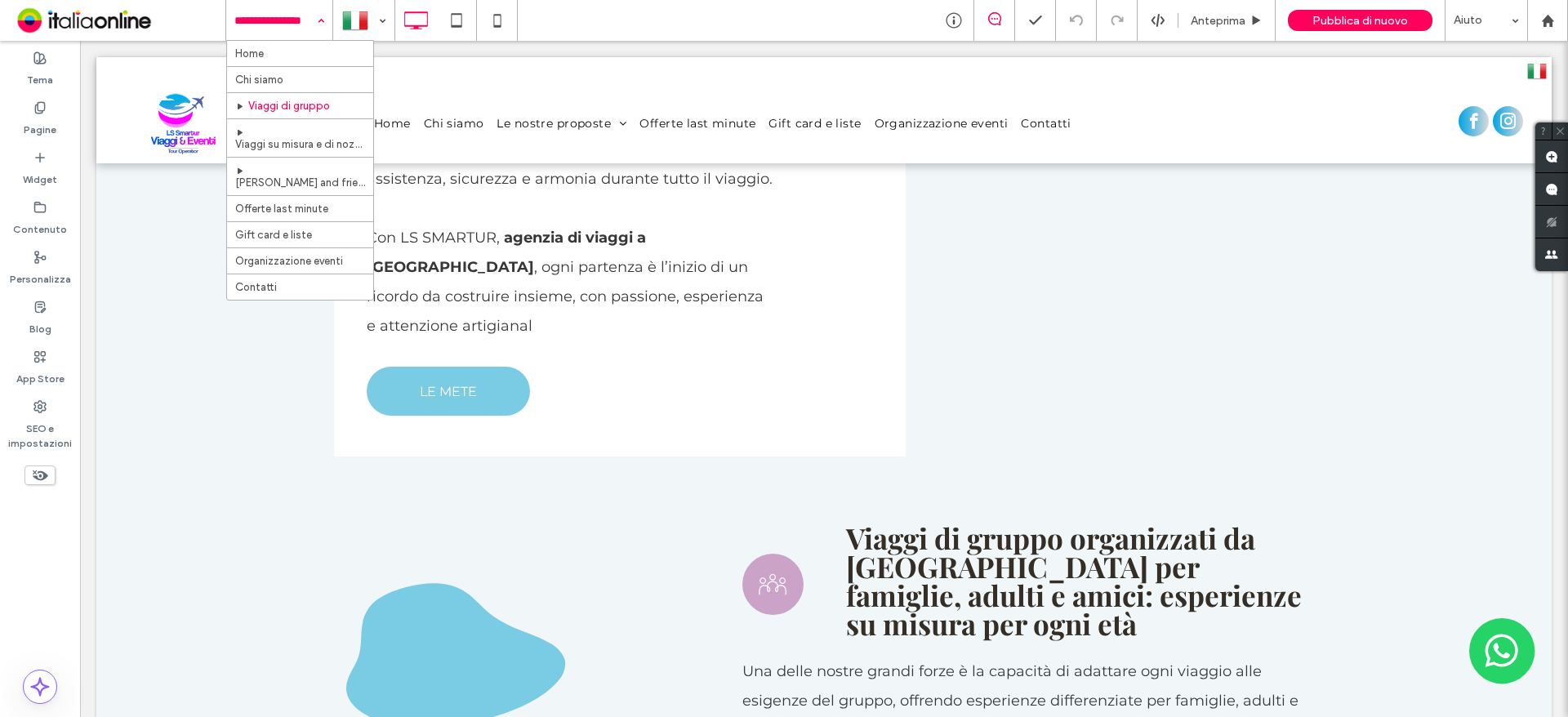
click at [319, 21] on div "Home Chi siamo Viaggi di gruppo Viaggi su misura e di nozze [PERSON_NAME] and f…" at bounding box center [279, 20] width 106 height 41
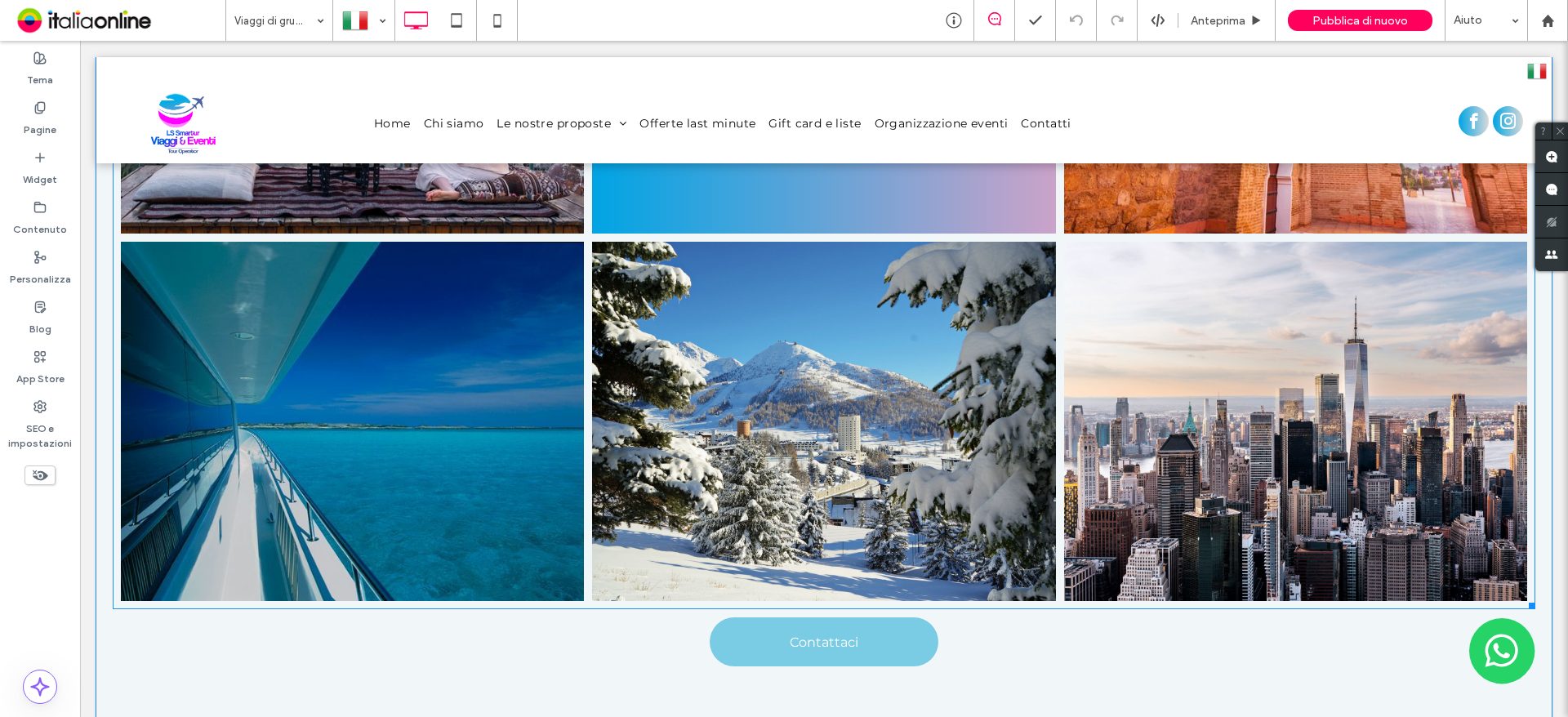
scroll to position [654, 0]
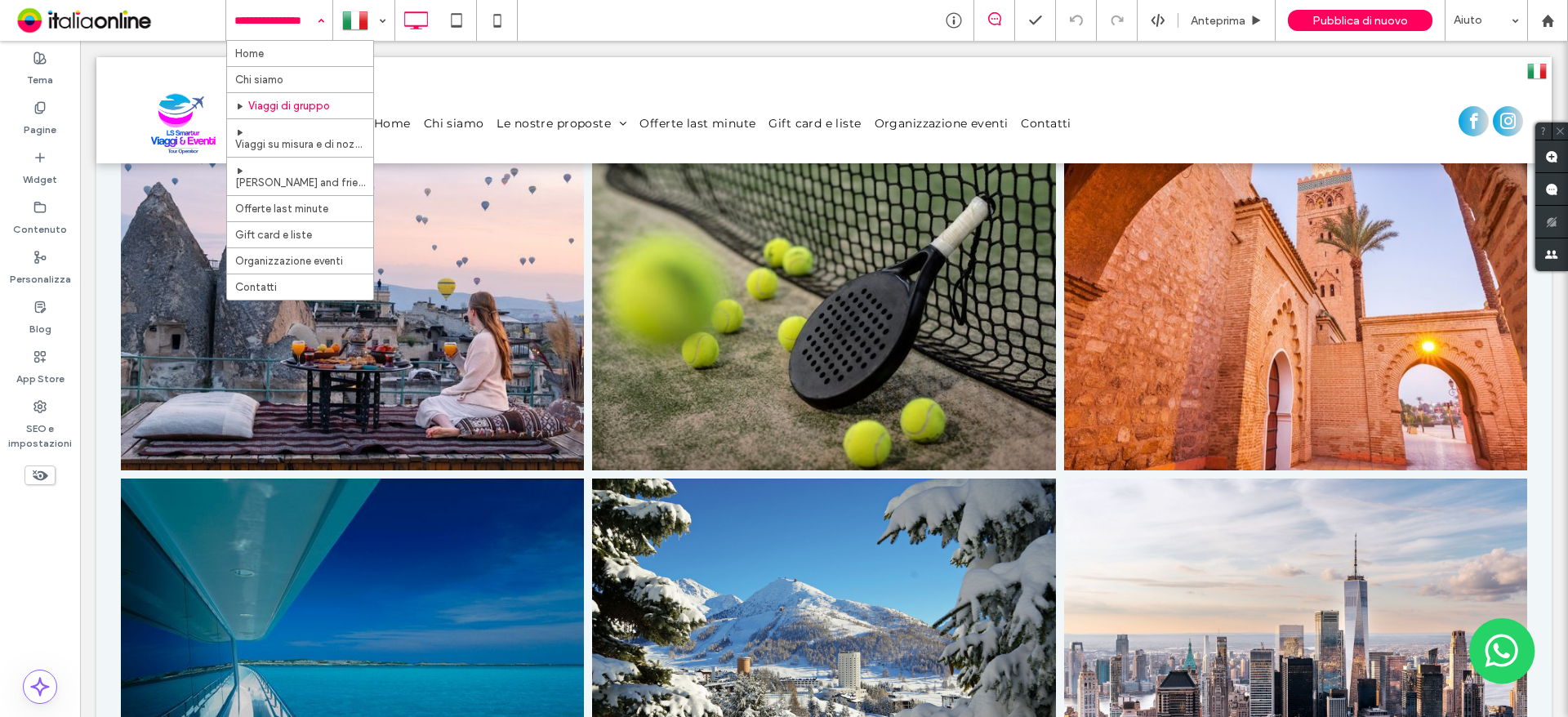
drag, startPoint x: 328, startPoint y: 24, endPoint x: 322, endPoint y: 35, distance: 12.5
click at [369, 28] on div at bounding box center [364, 20] width 60 height 39
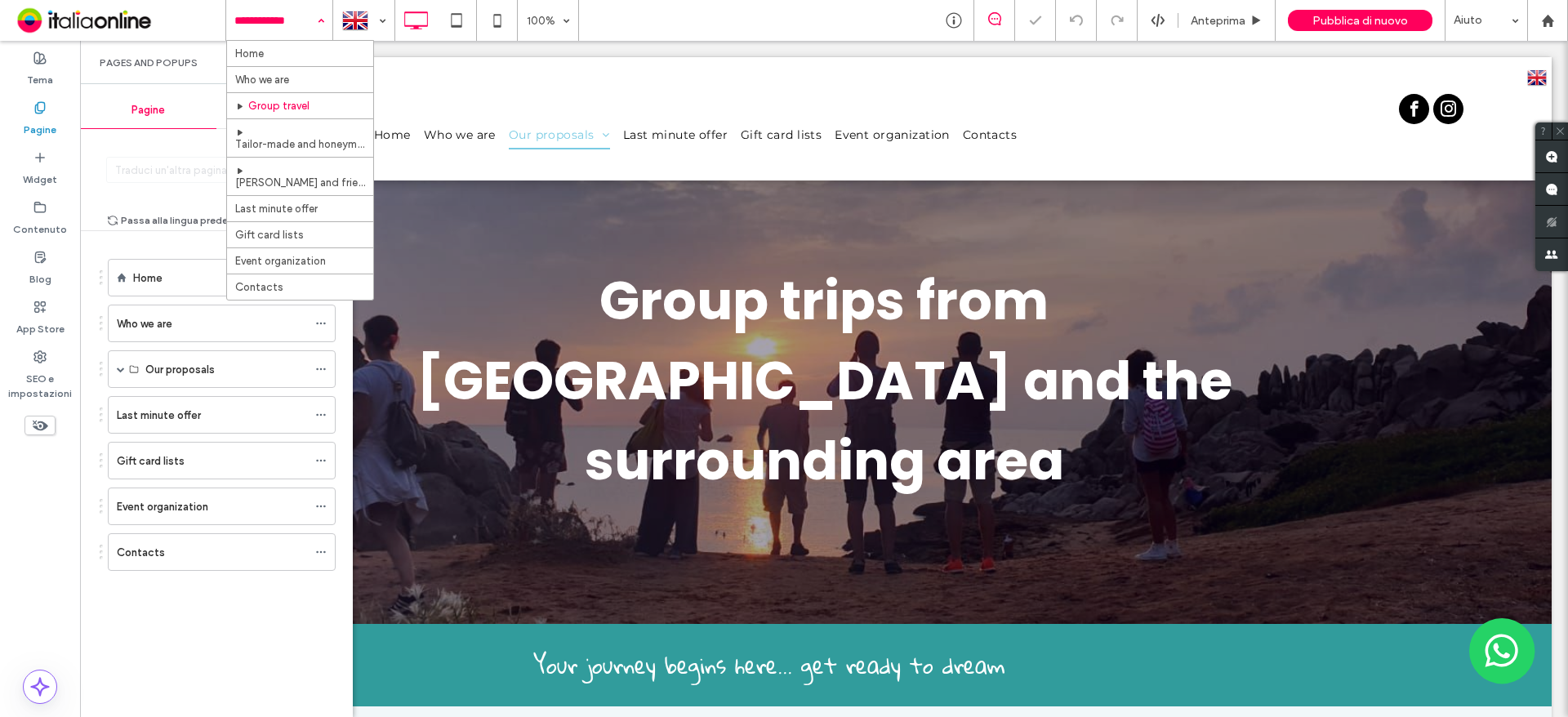
click at [314, 25] on div "Home Who we are Group travel Tailor-made and honeymoon trips Padel and friends …" at bounding box center [279, 20] width 106 height 41
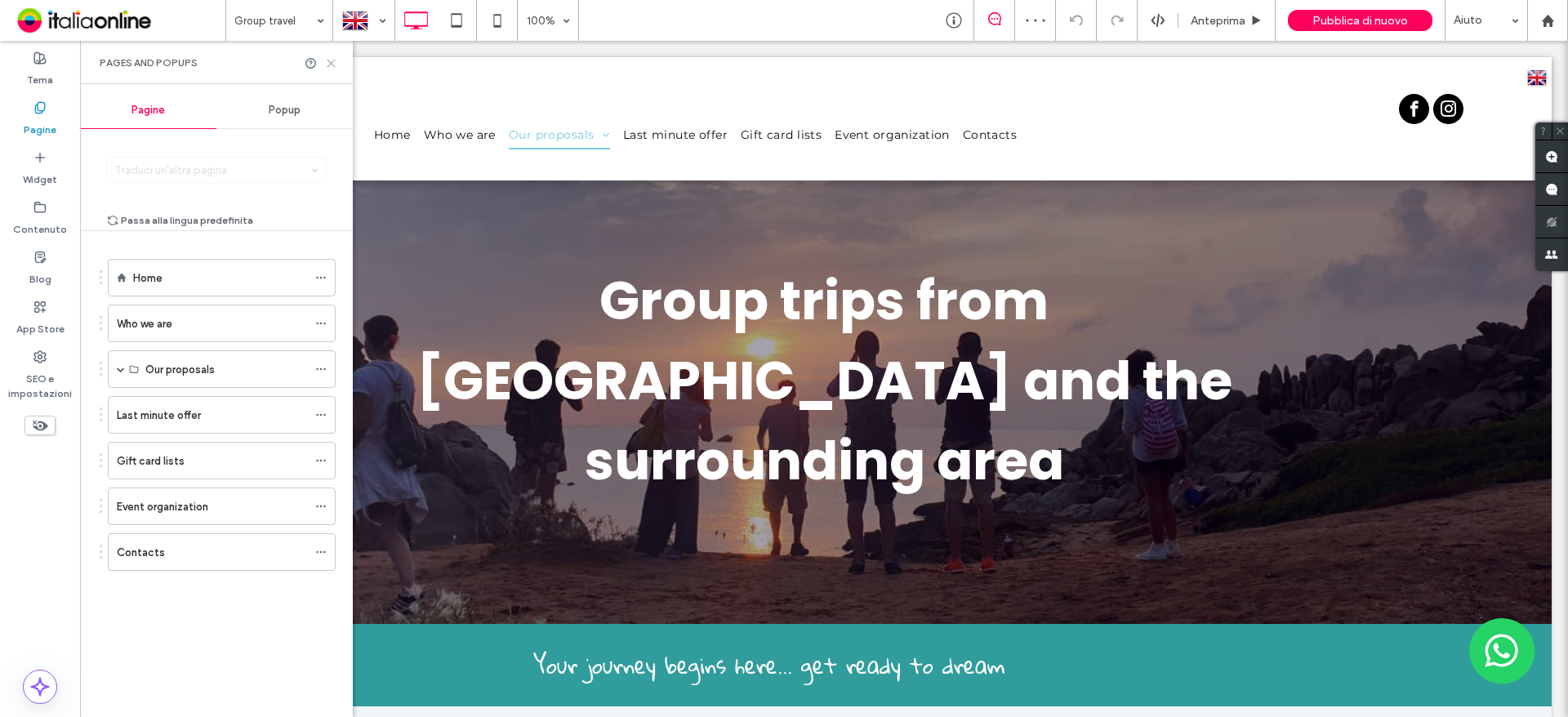
click at [325, 66] on icon at bounding box center [331, 63] width 13 height 13
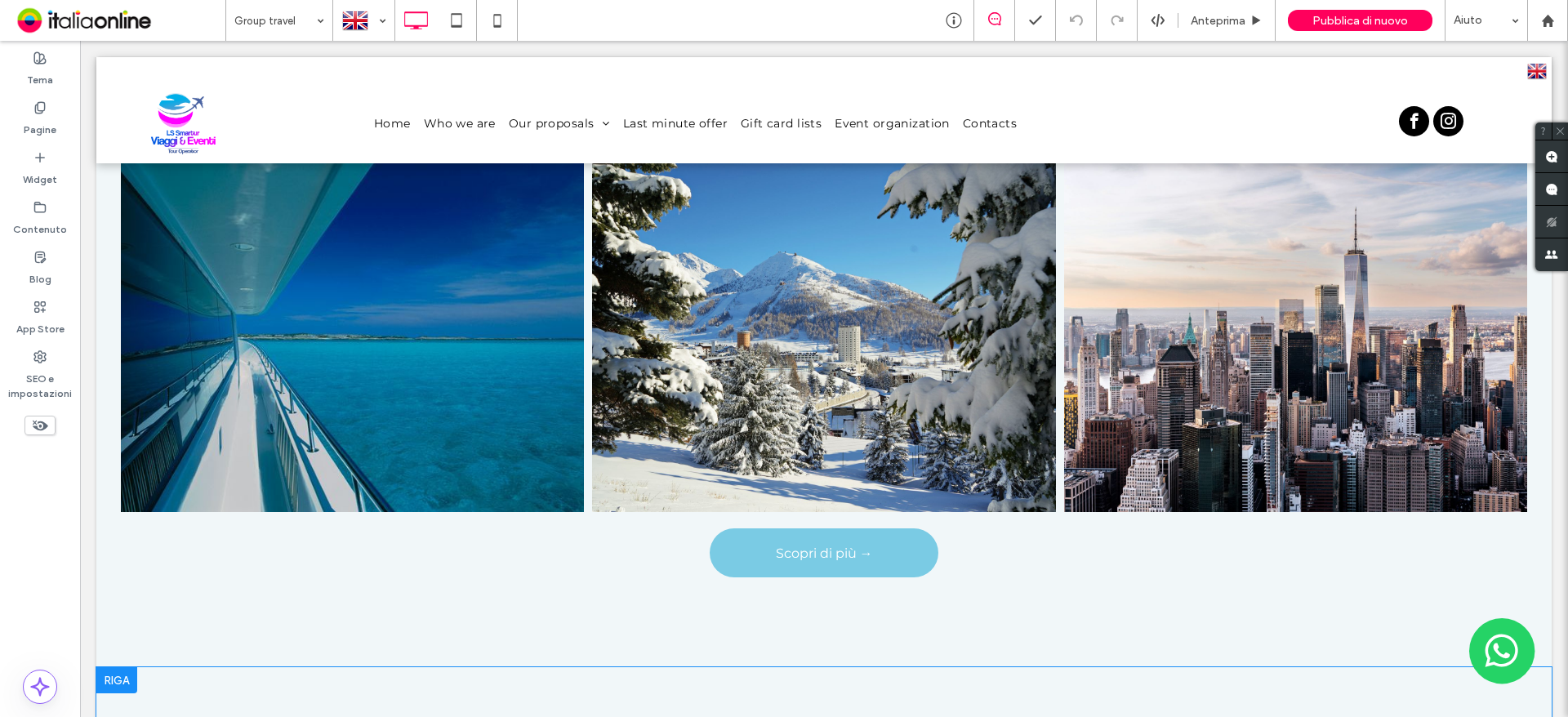
scroll to position [1225, 0]
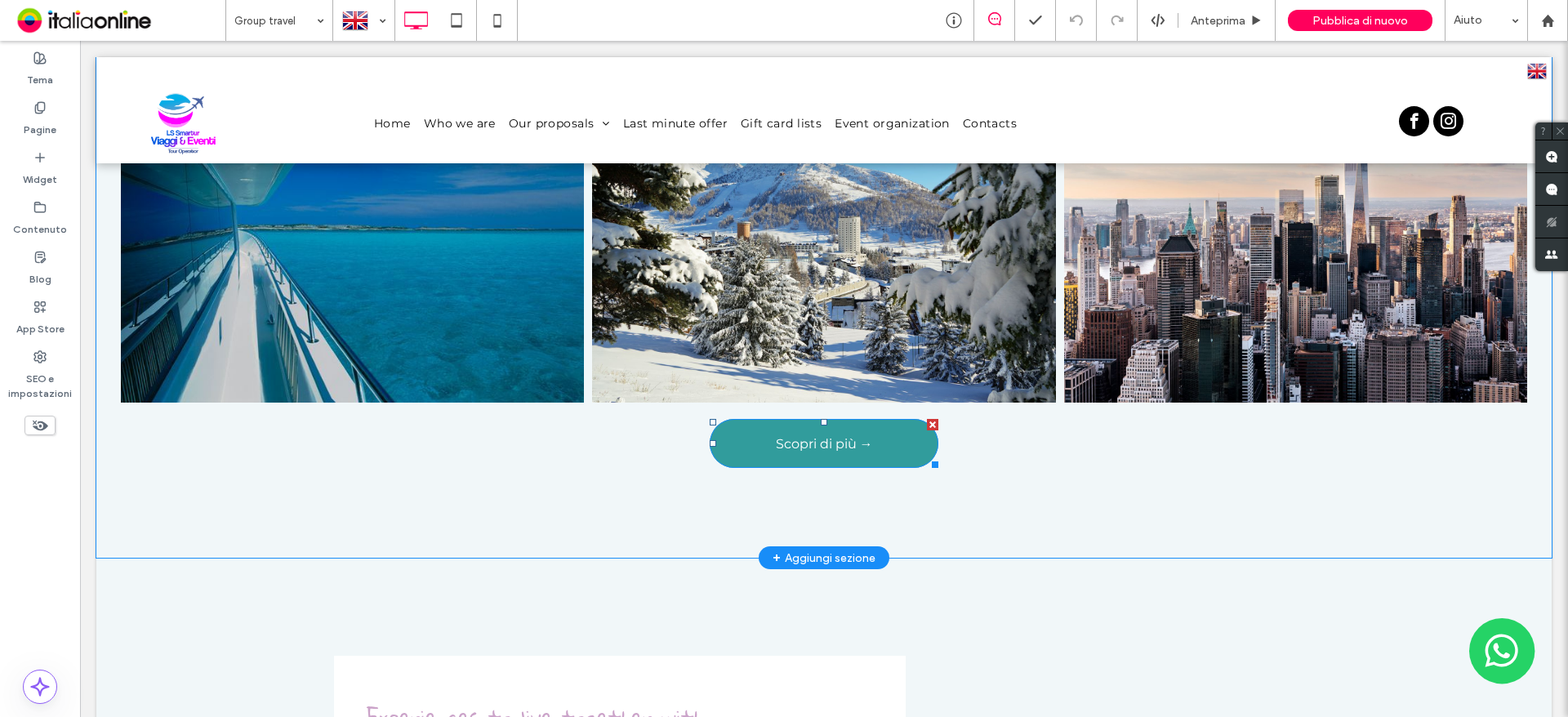
click at [817, 419] on link "Scopri di più →" at bounding box center [823, 443] width 229 height 49
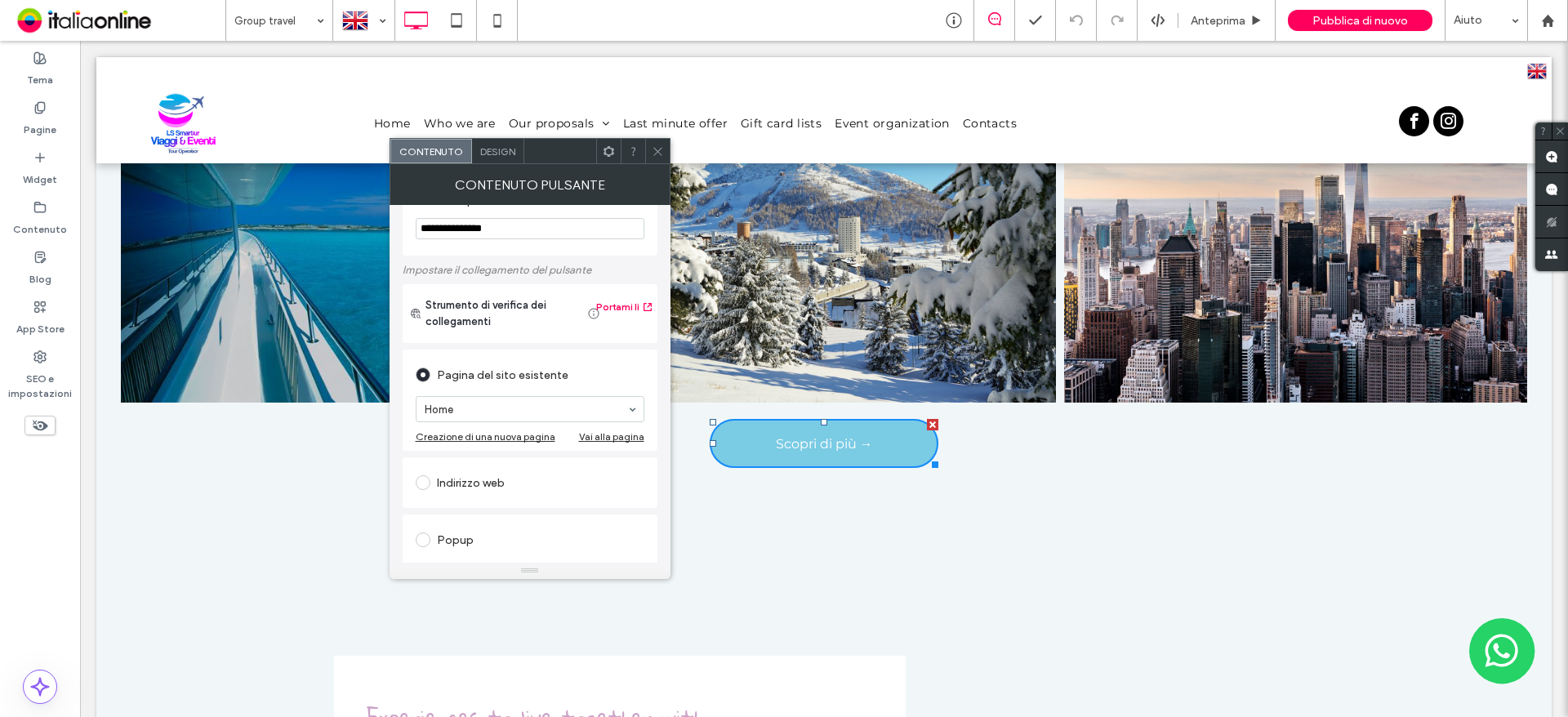
scroll to position [0, 0]
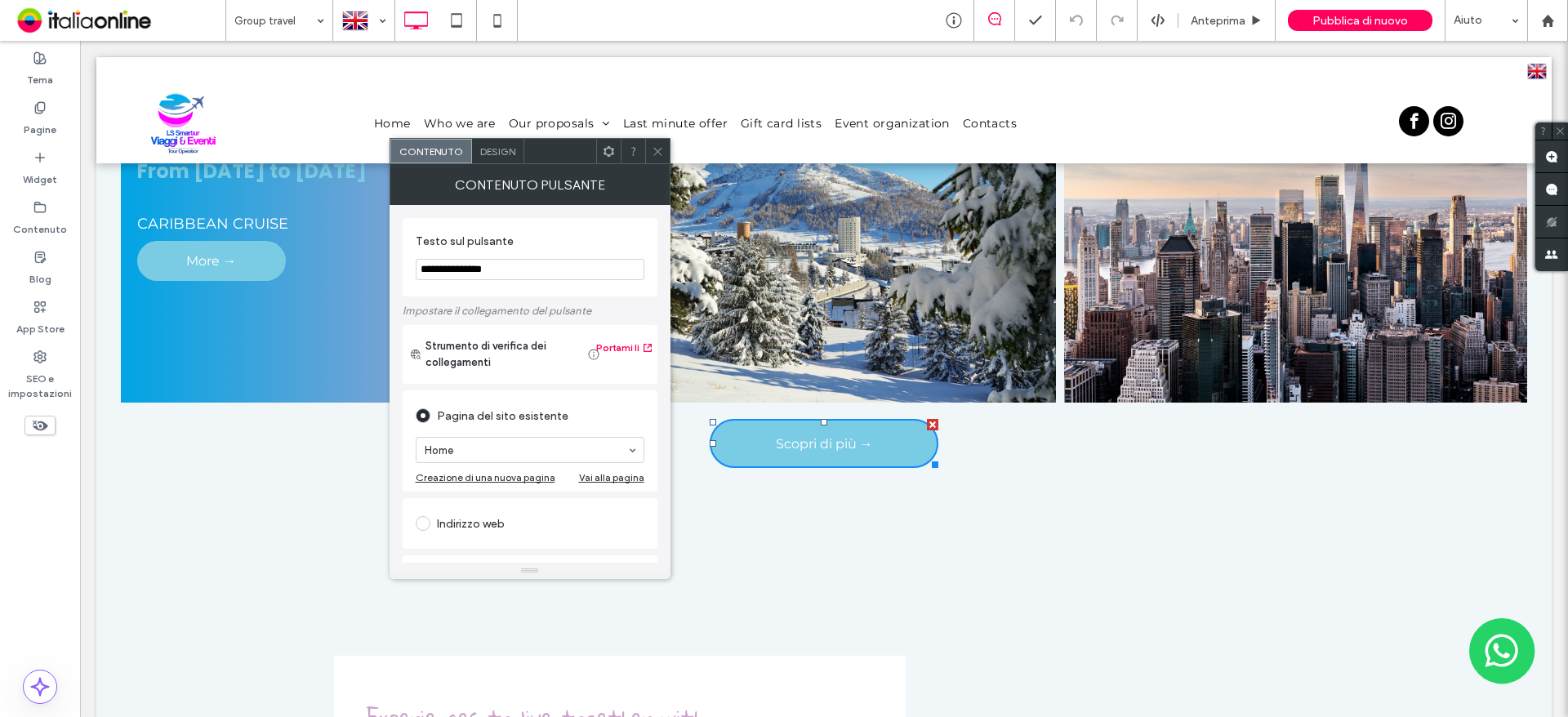
drag, startPoint x: 561, startPoint y: 311, endPoint x: 347, endPoint y: 269, distance: 218.1
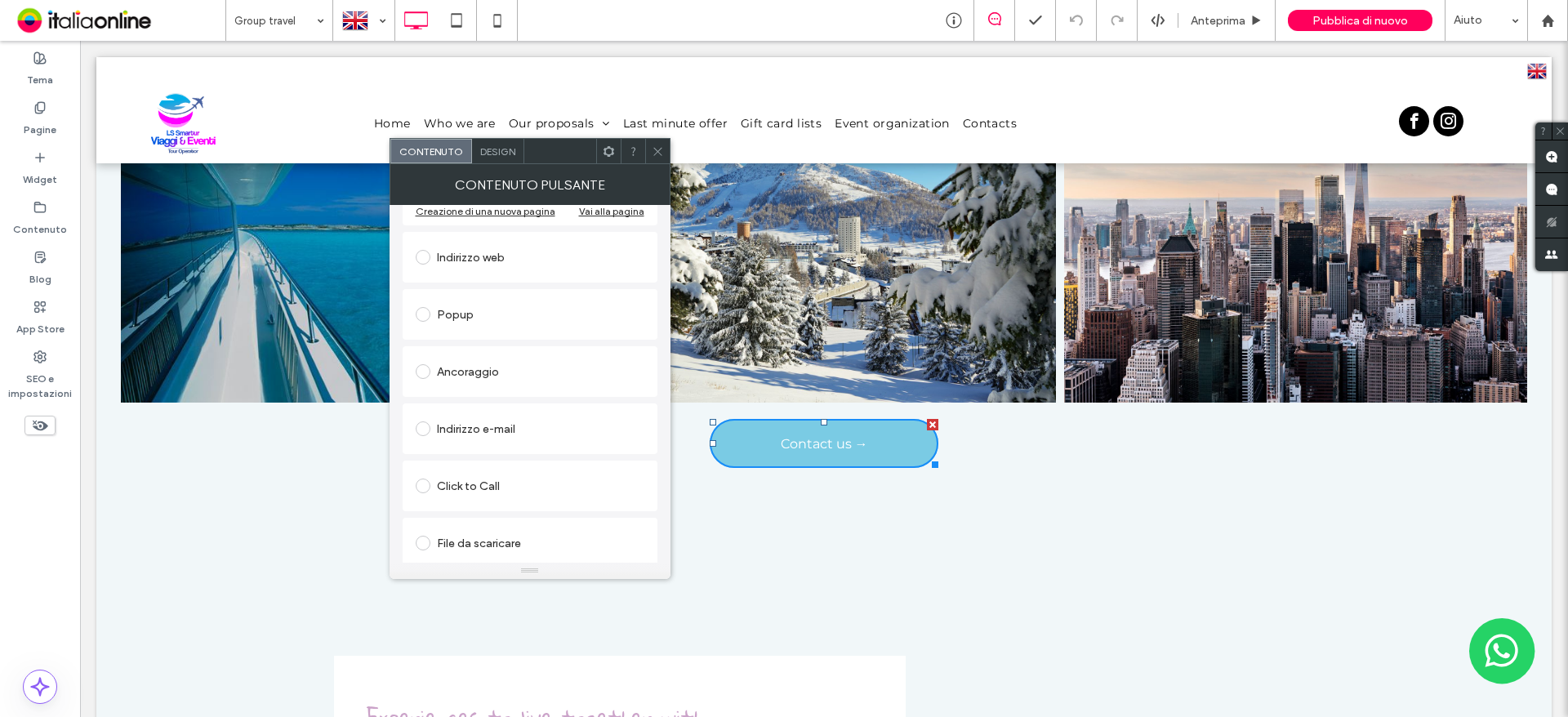
scroll to position [273, 0]
type input "**********"
click at [500, 376] on div "Ancoraggio" at bounding box center [529, 366] width 229 height 26
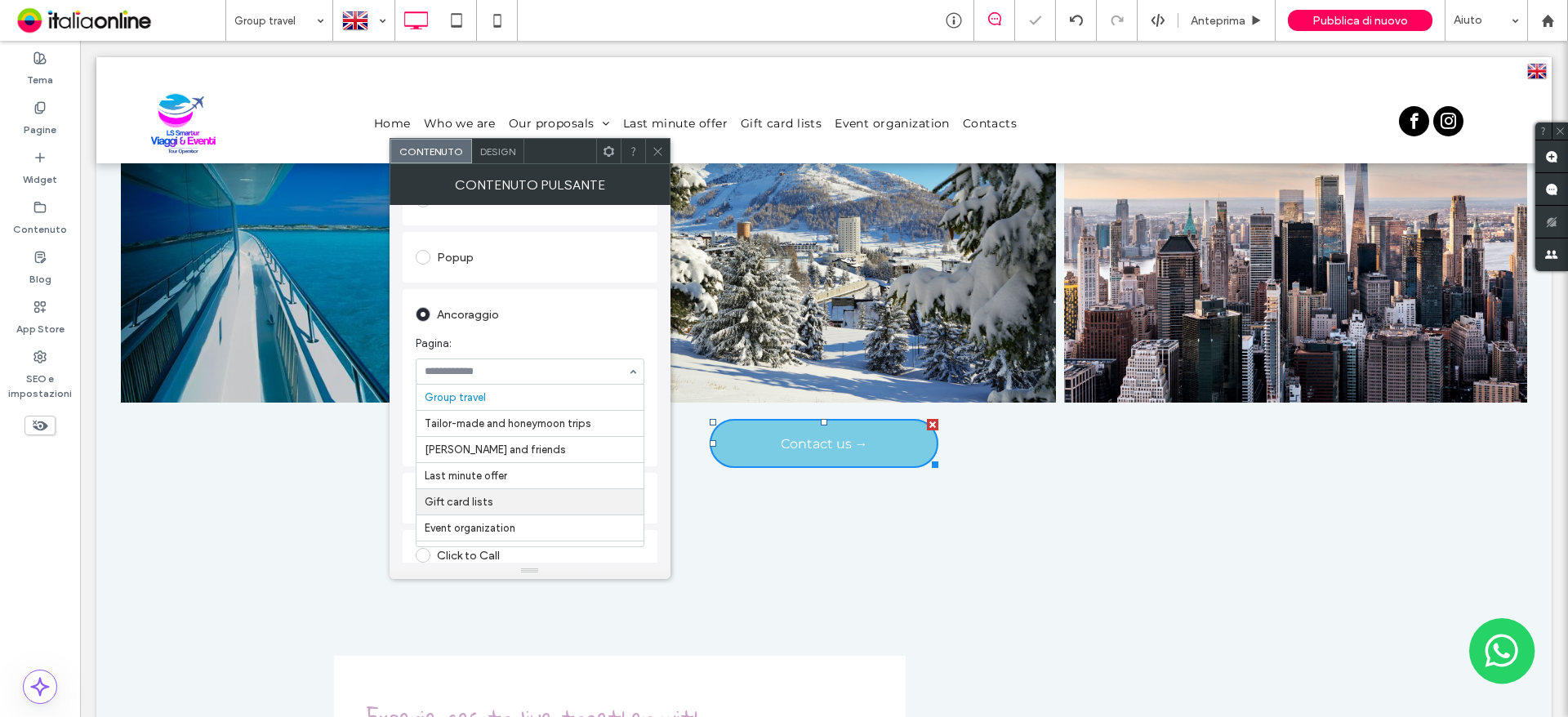
scroll to position [73, 0]
click at [656, 143] on span at bounding box center [658, 150] width 13 height 24
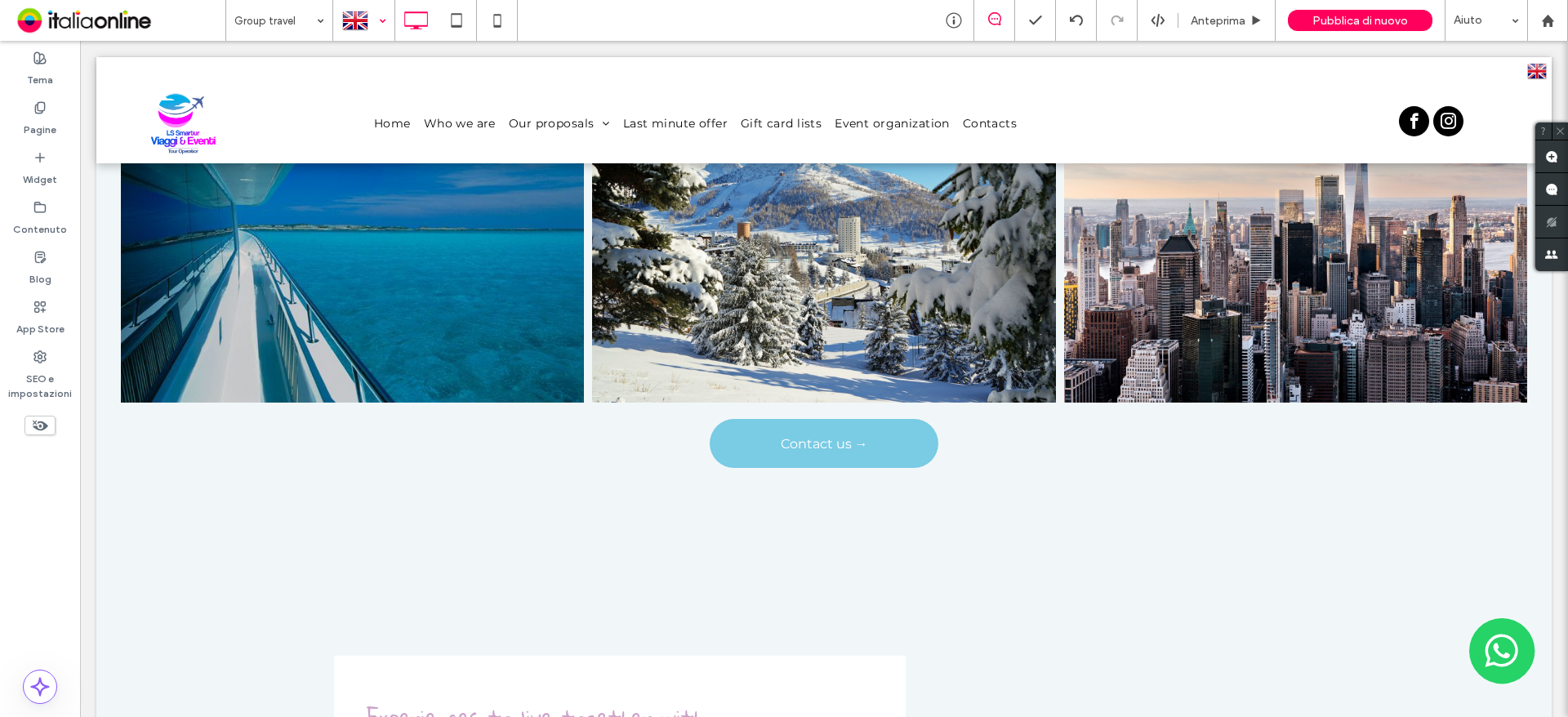
click at [361, 15] on div at bounding box center [364, 20] width 60 height 39
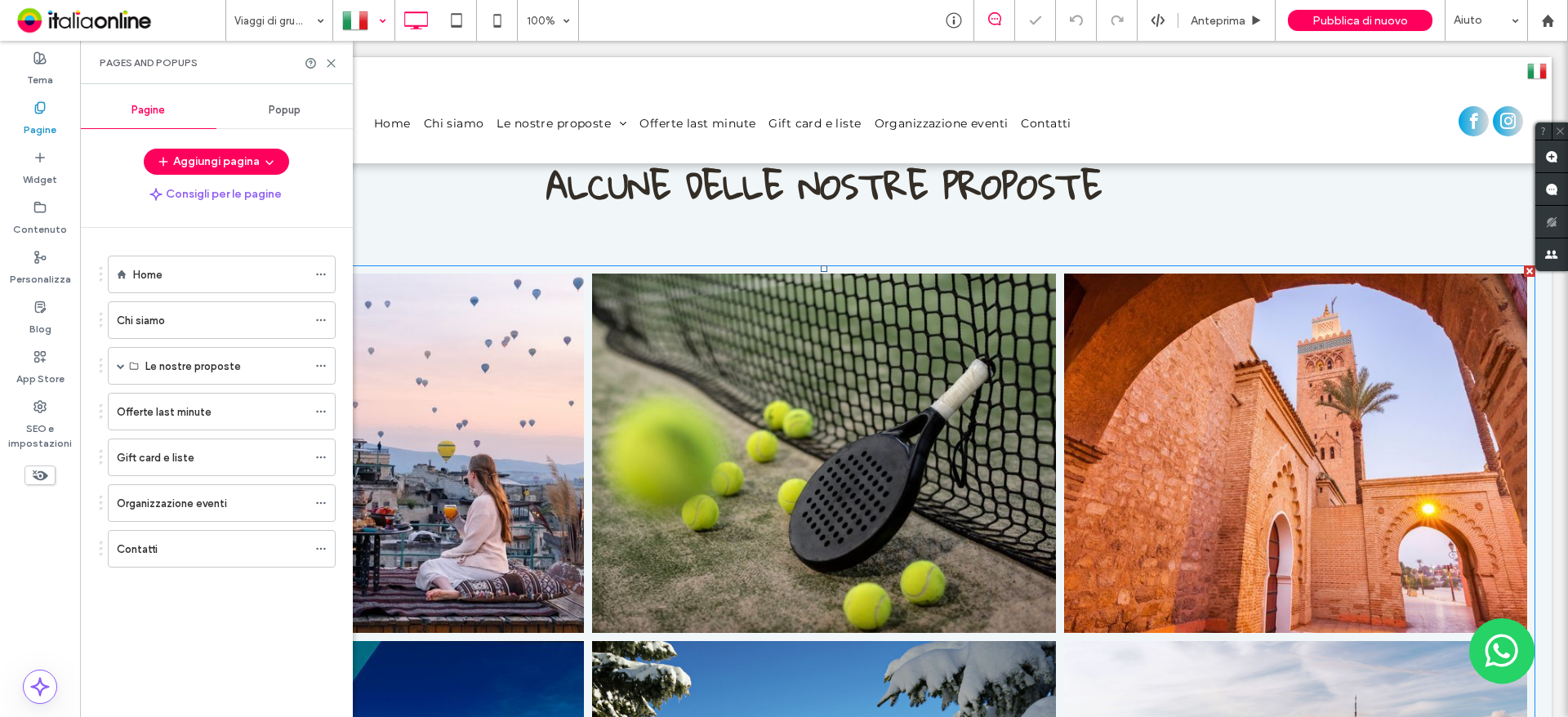
scroll to position [899, 0]
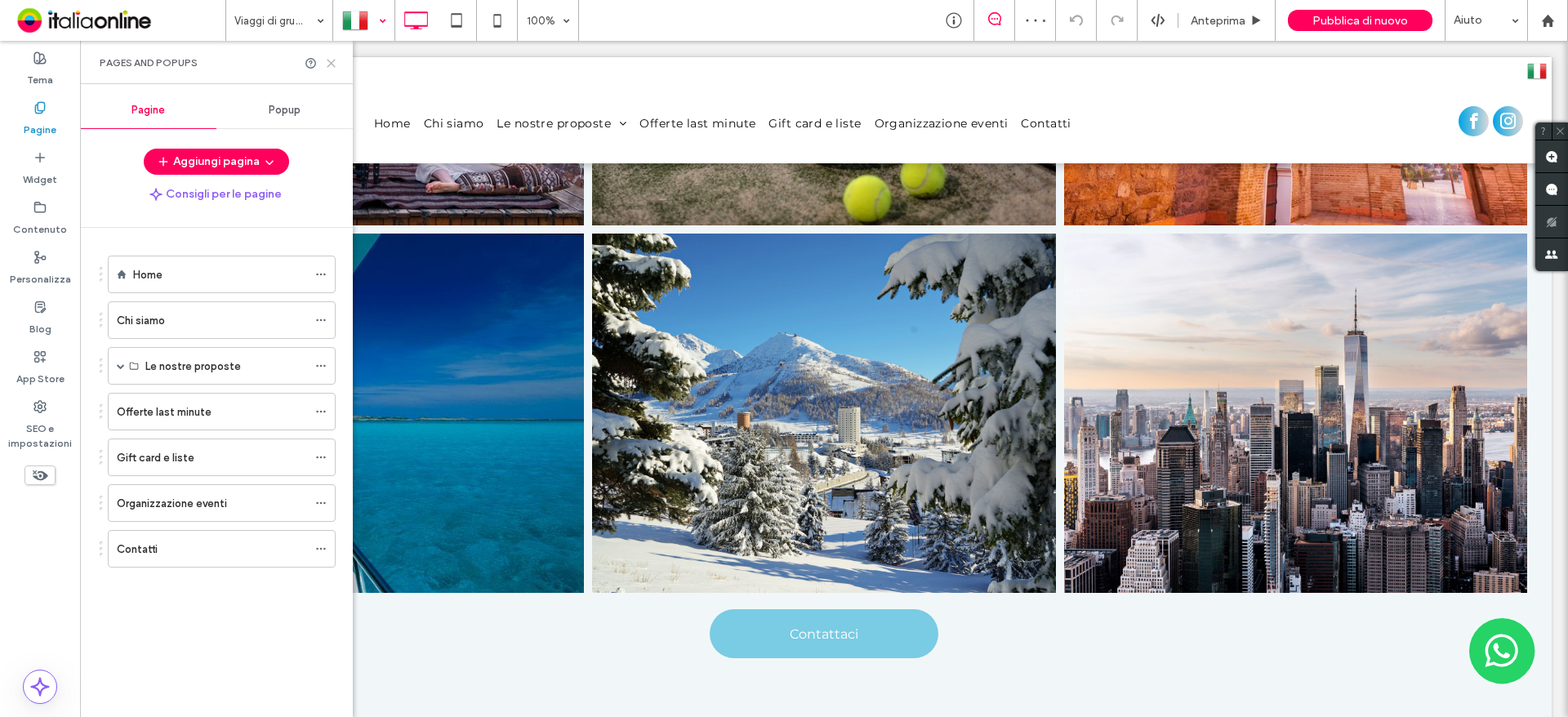
click at [334, 63] on icon at bounding box center [331, 63] width 13 height 13
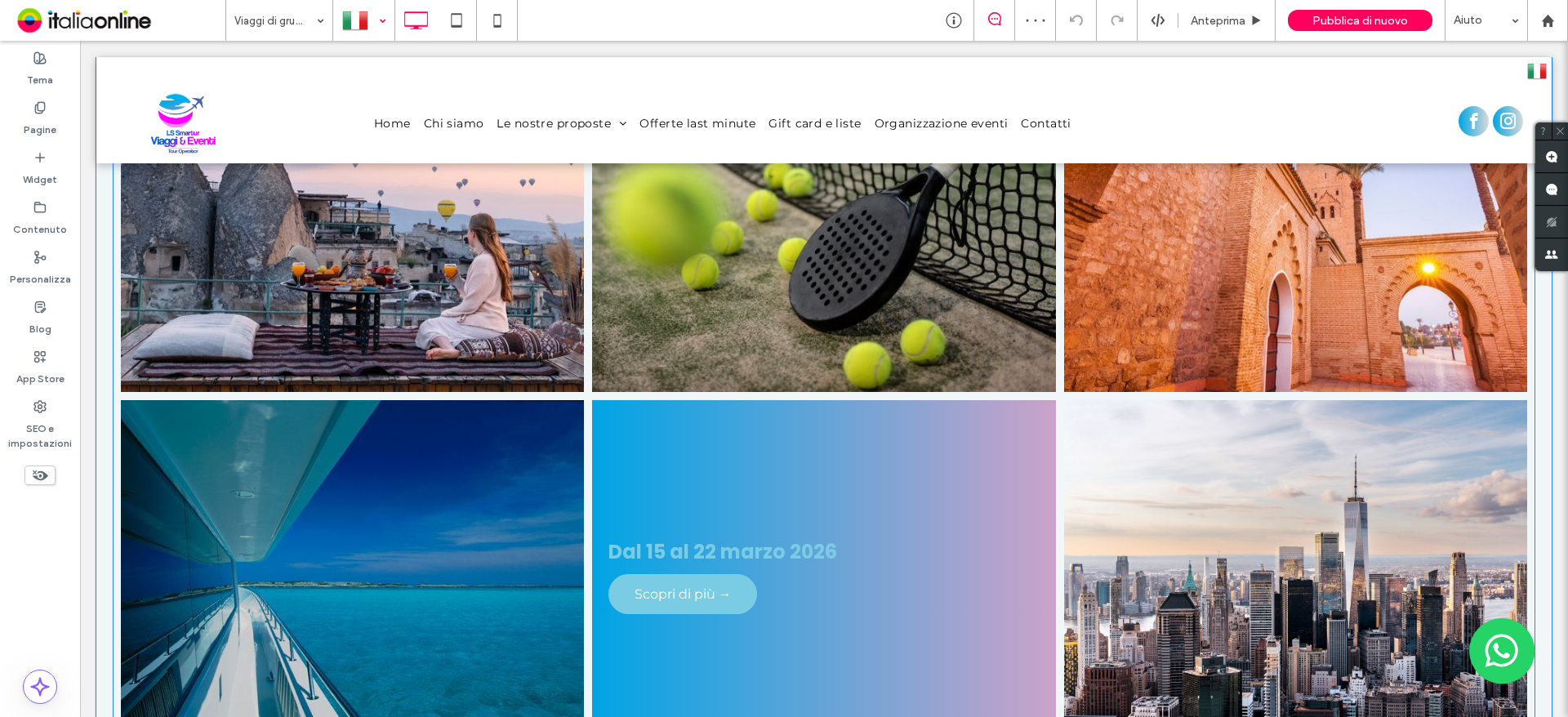
scroll to position [409, 0]
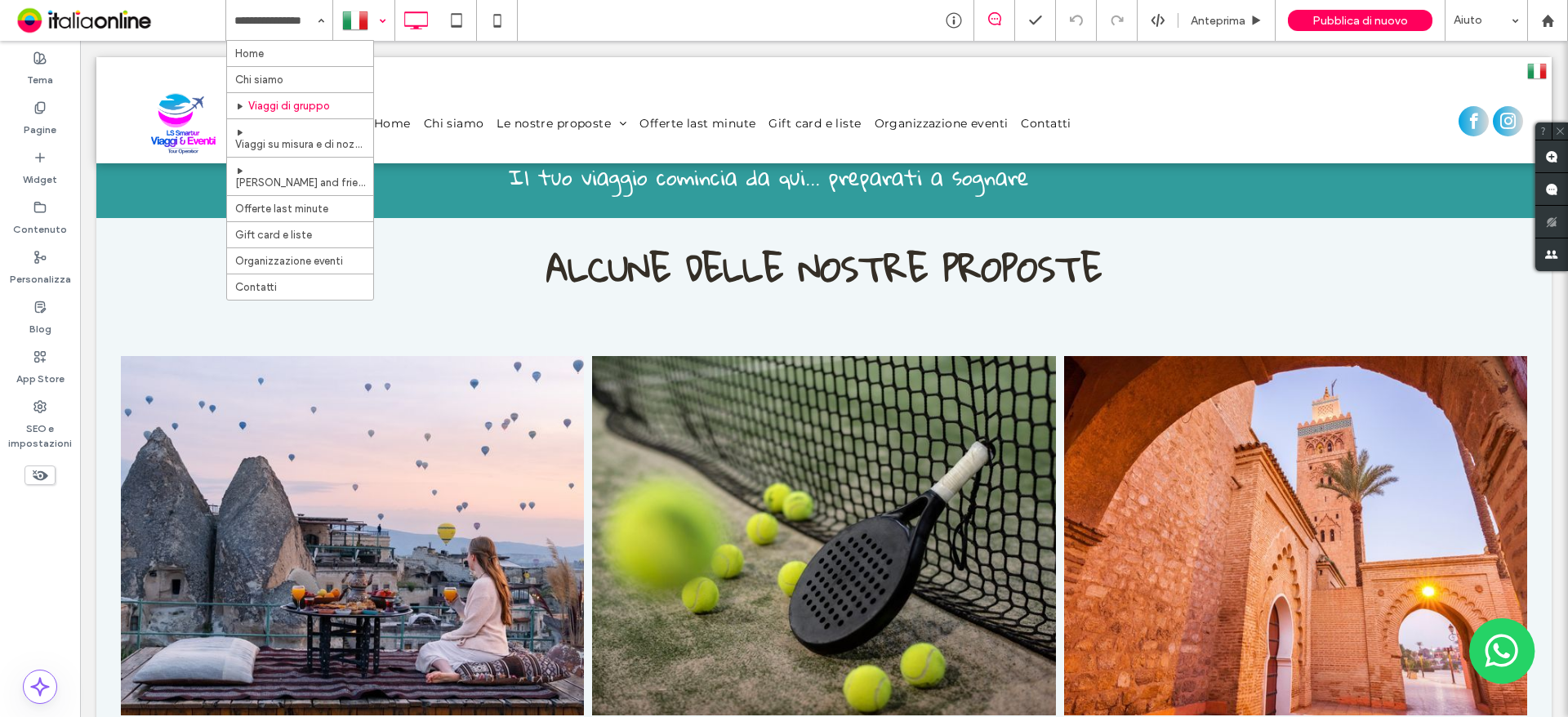
drag, startPoint x: 258, startPoint y: 23, endPoint x: 268, endPoint y: 37, distance: 17.2
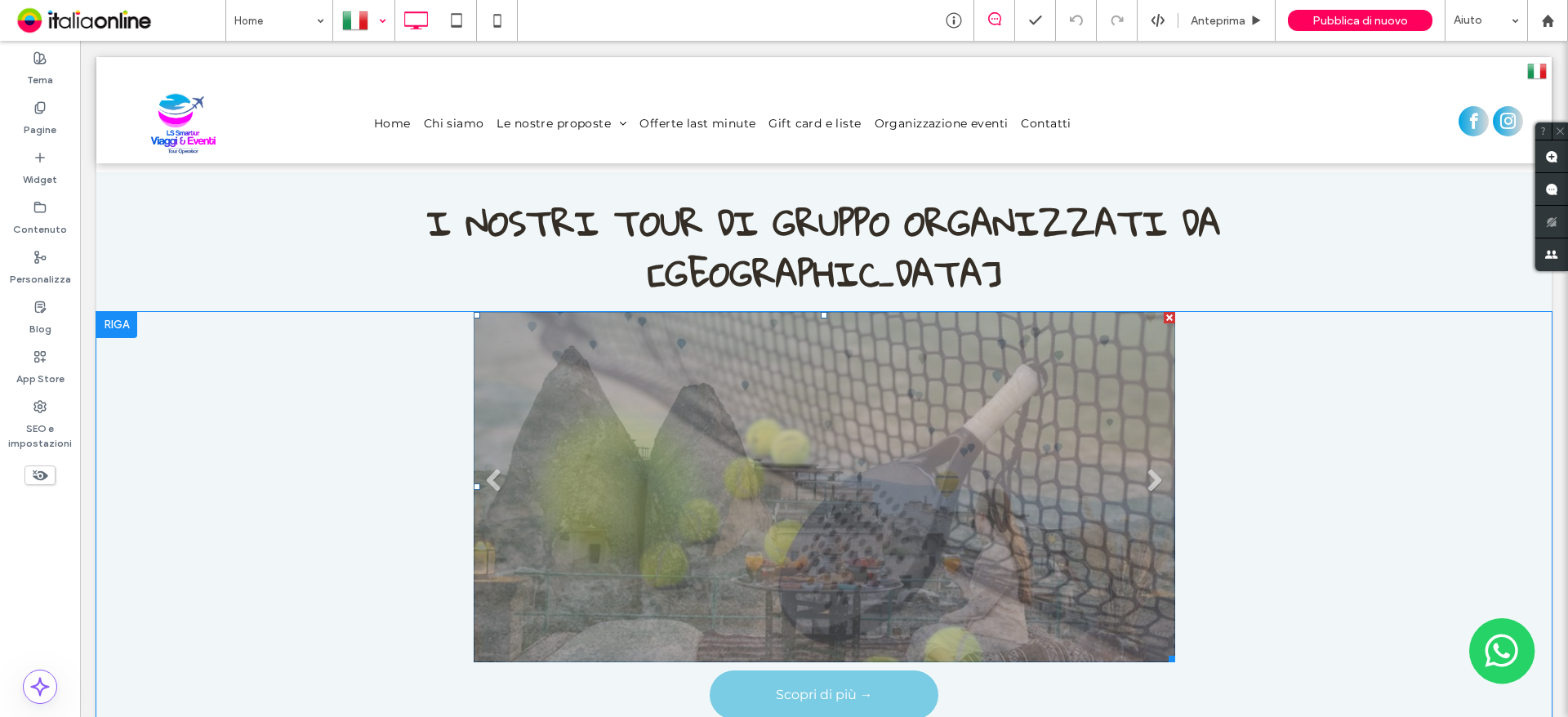
scroll to position [1797, 0]
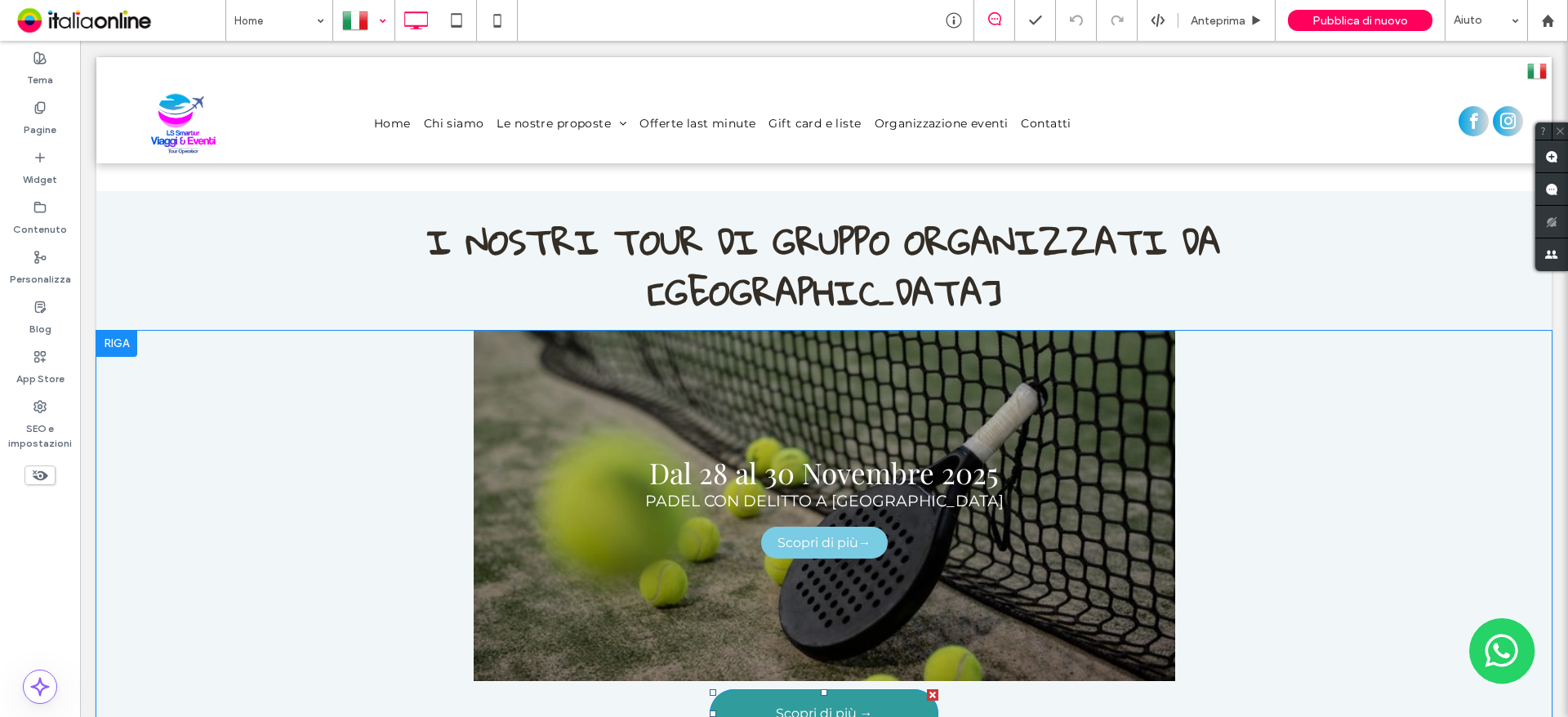
click at [808, 706] on span "Scopri di più →" at bounding box center [824, 714] width 97 height 15
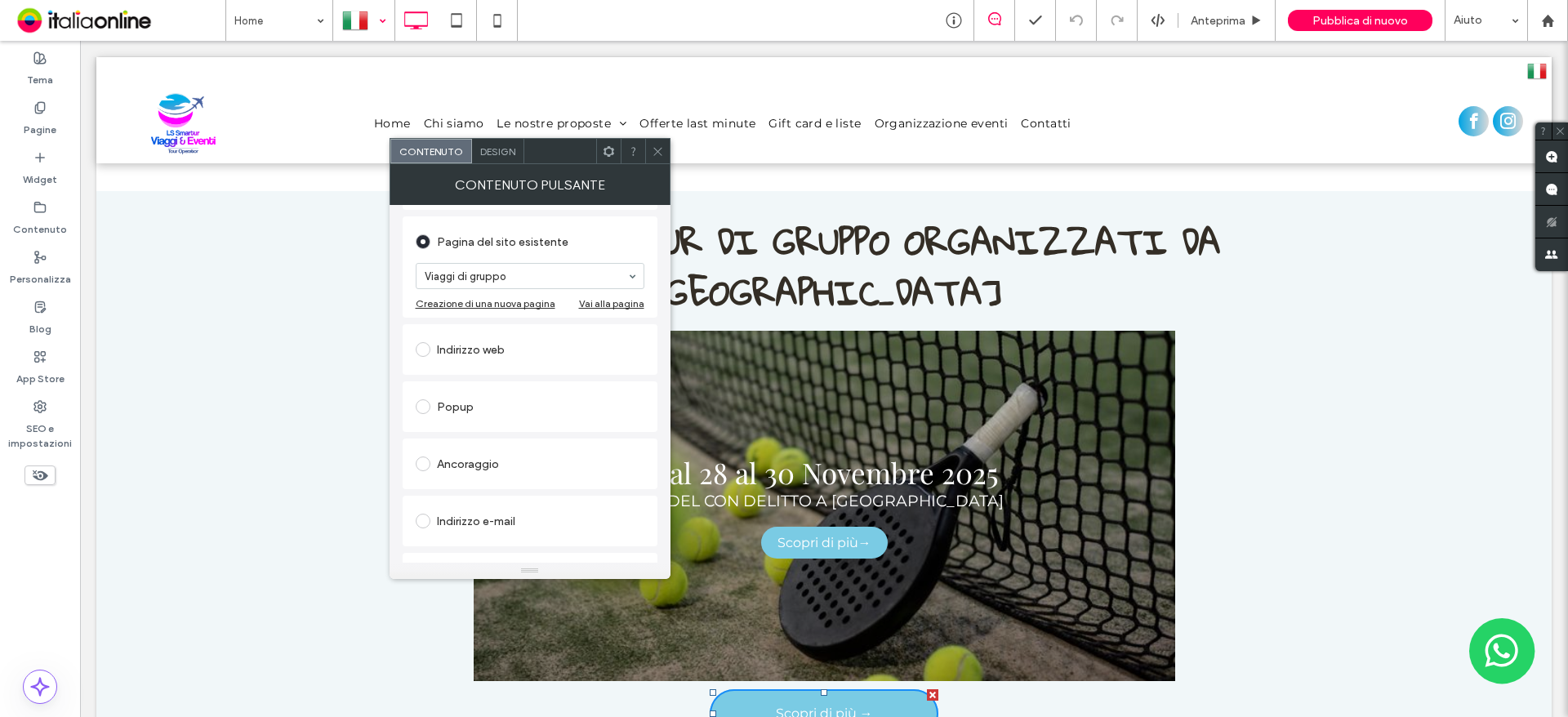
scroll to position [245, 0]
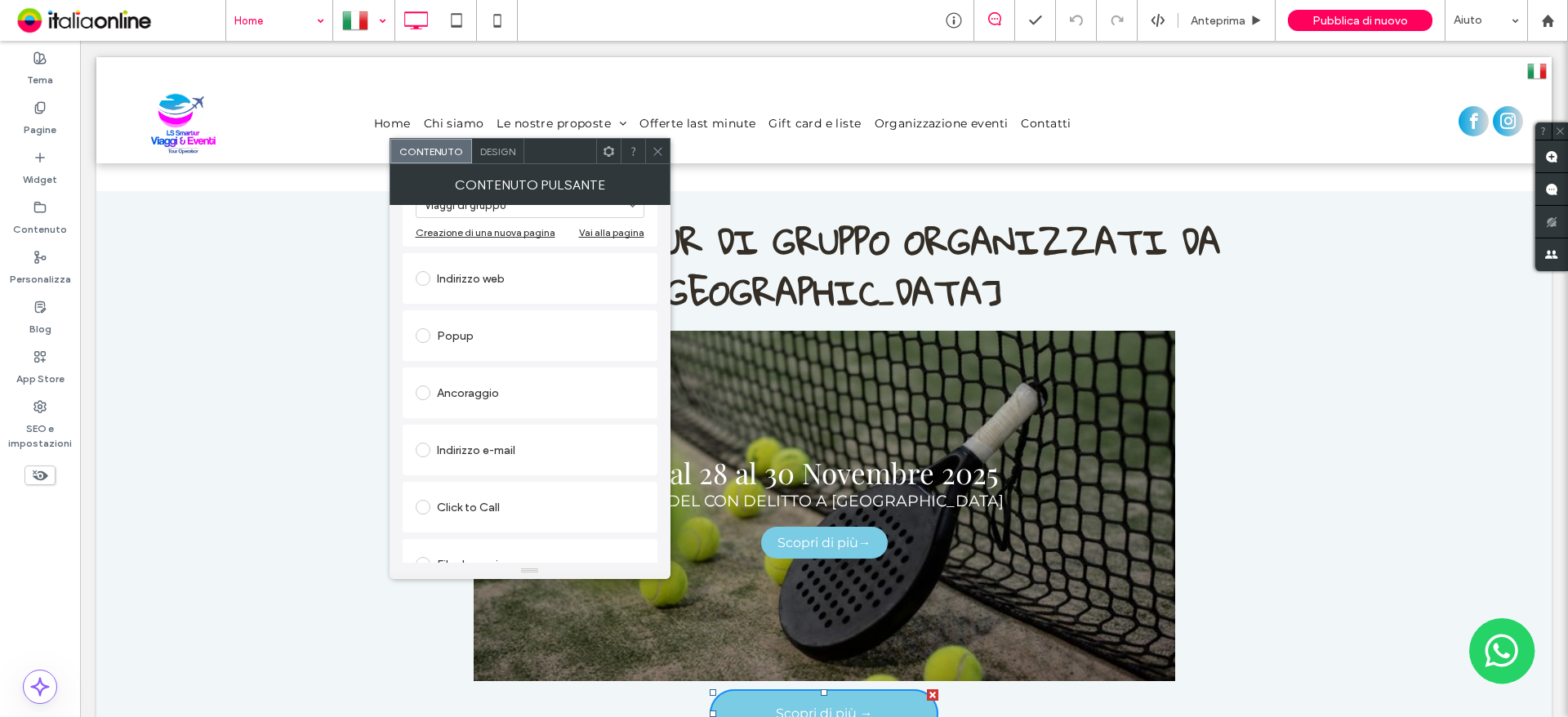
click at [273, 32] on input at bounding box center [275, 20] width 82 height 41
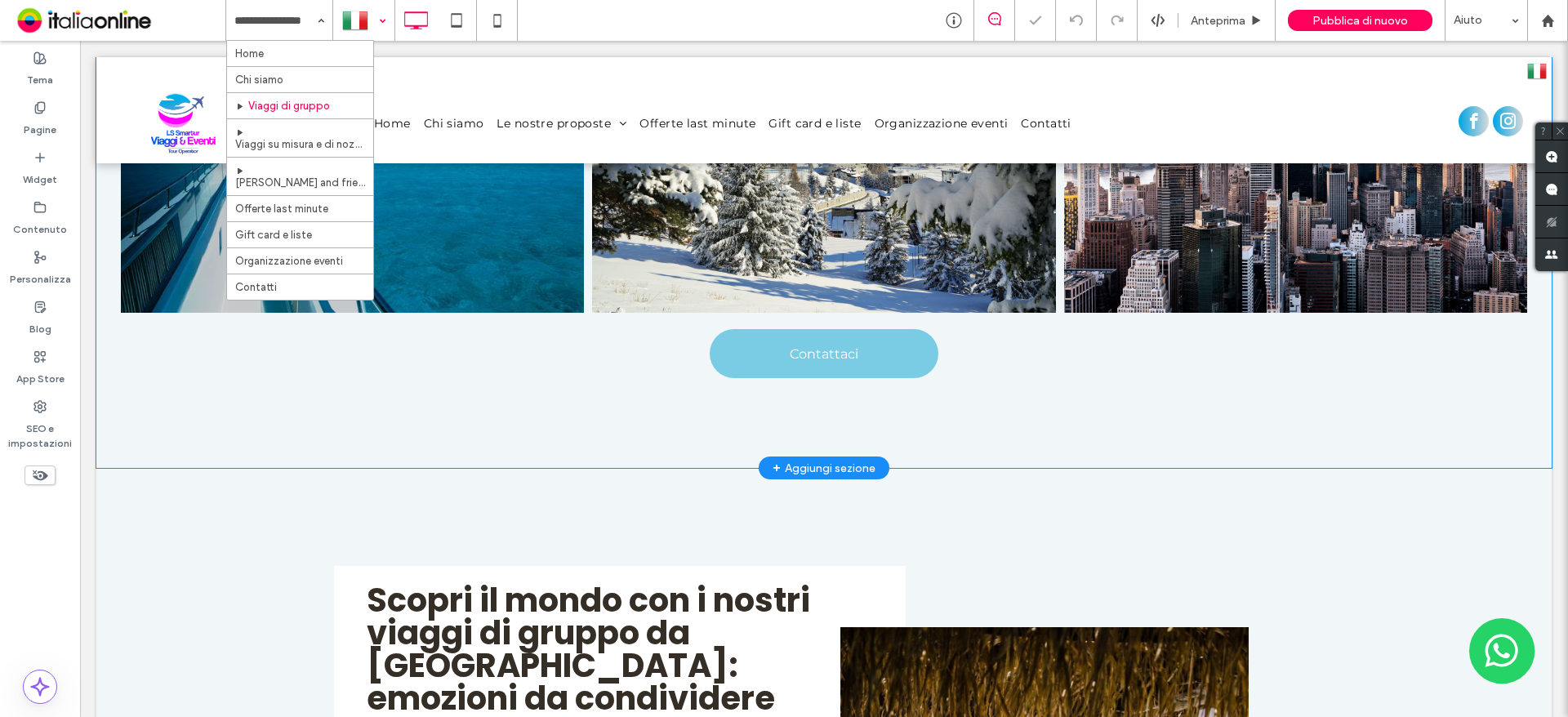
scroll to position [1306, 0]
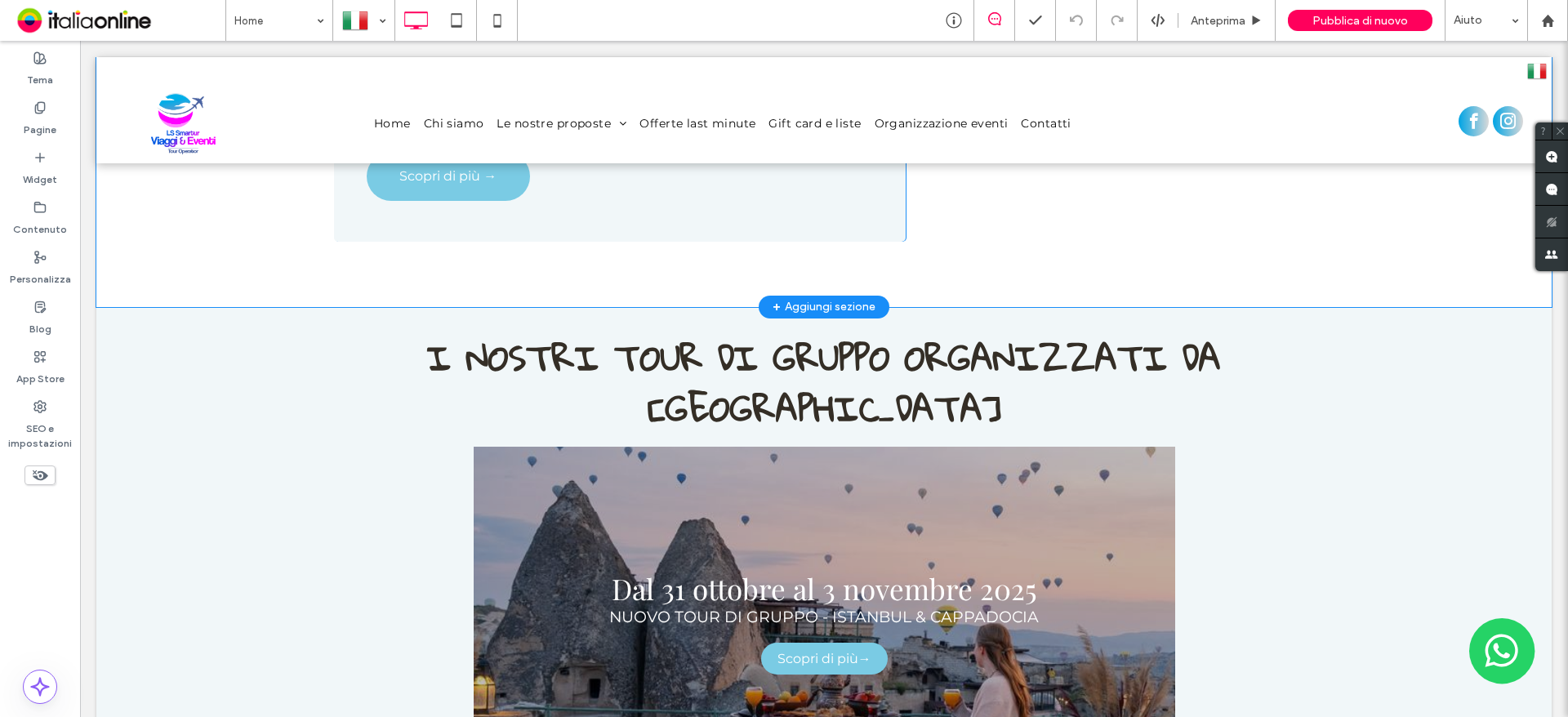
scroll to position [1797, 0]
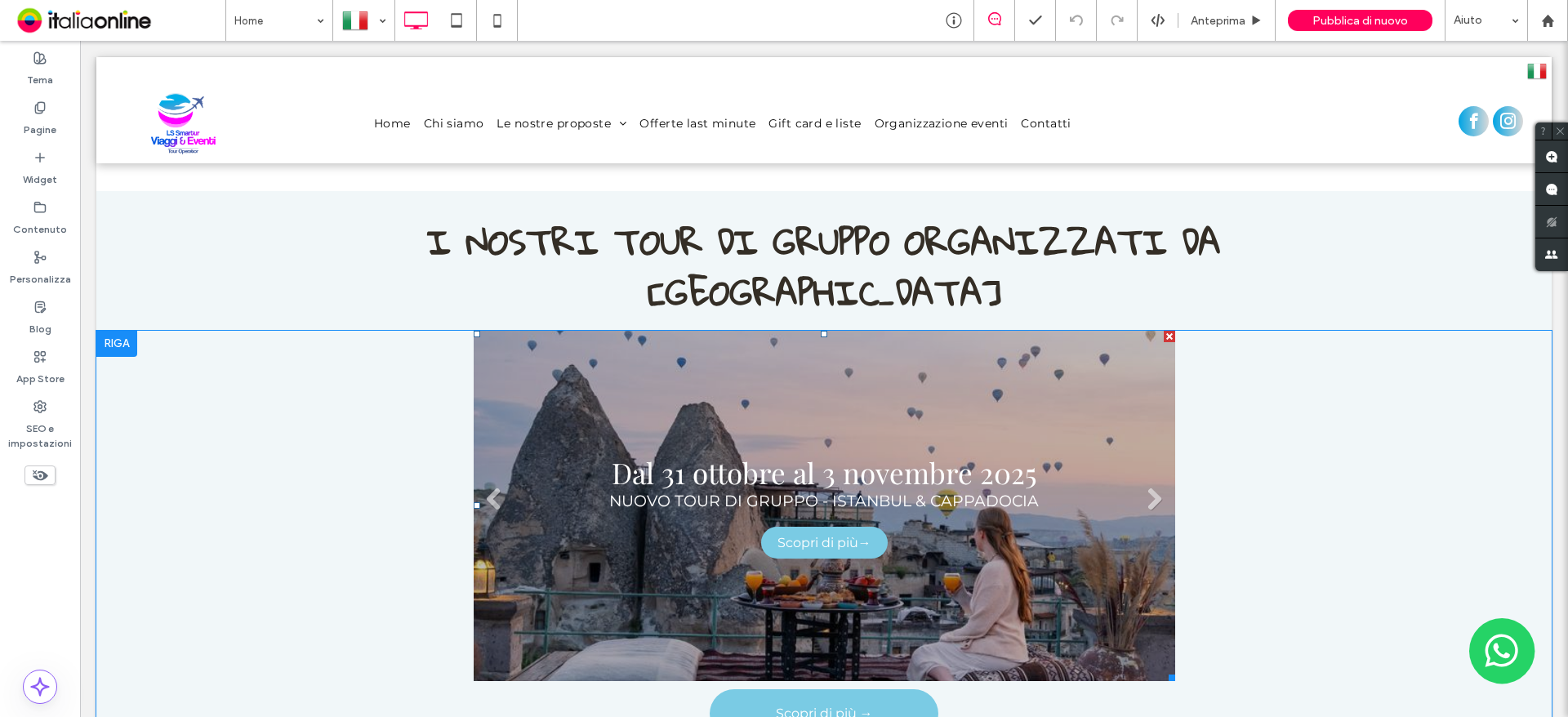
click at [784, 359] on link at bounding box center [824, 506] width 702 height 350
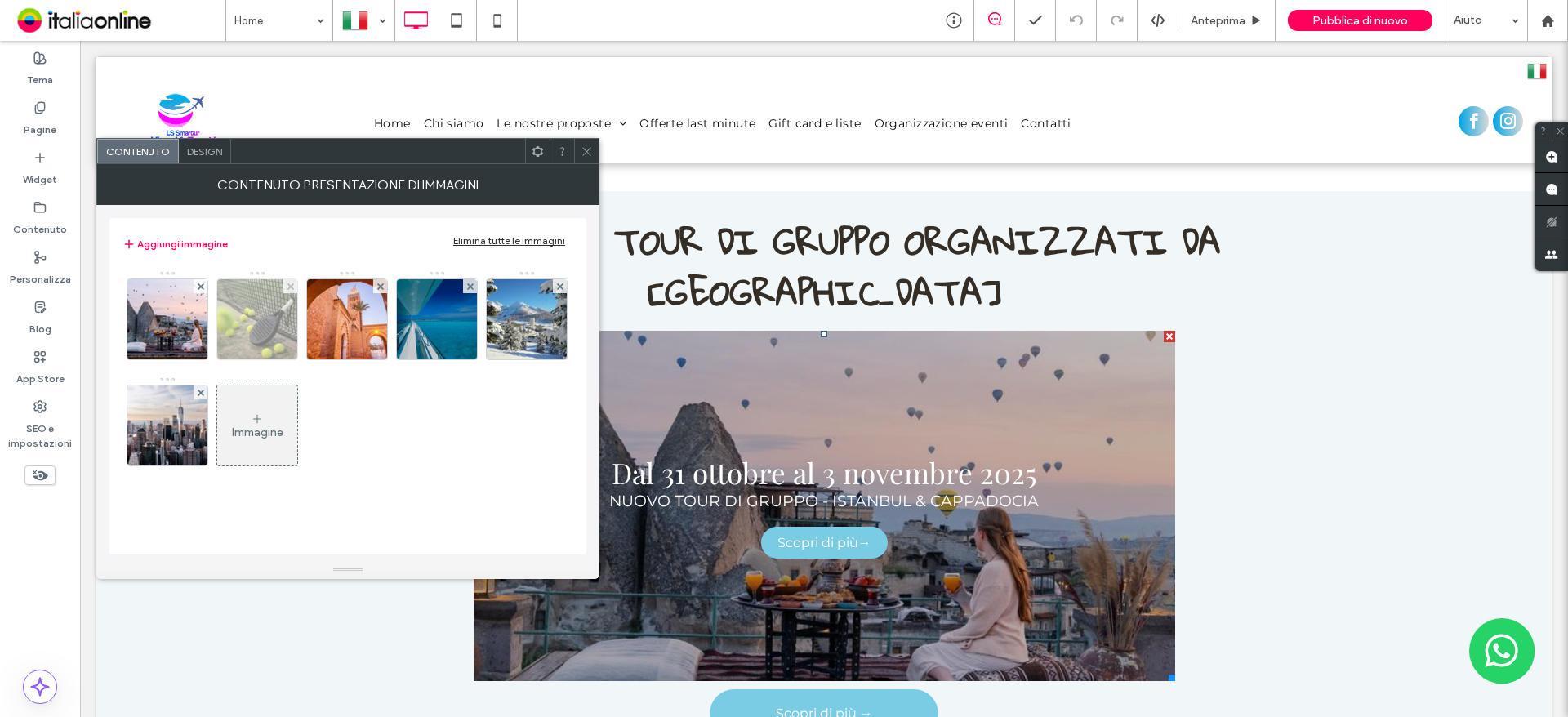
drag, startPoint x: 219, startPoint y: 322, endPoint x: 254, endPoint y: 326, distance: 35.2
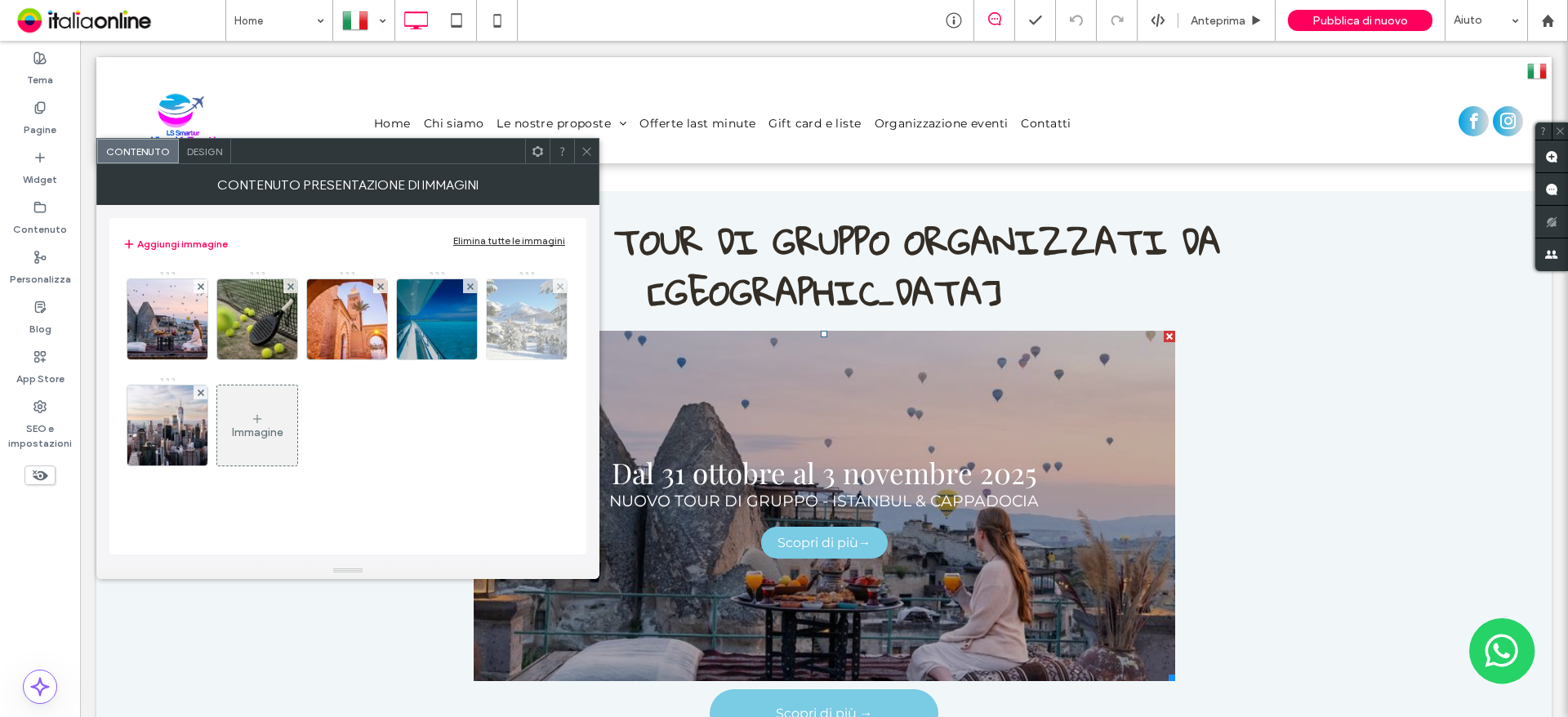
click at [219, 322] on img at bounding box center [258, 319] width 120 height 80
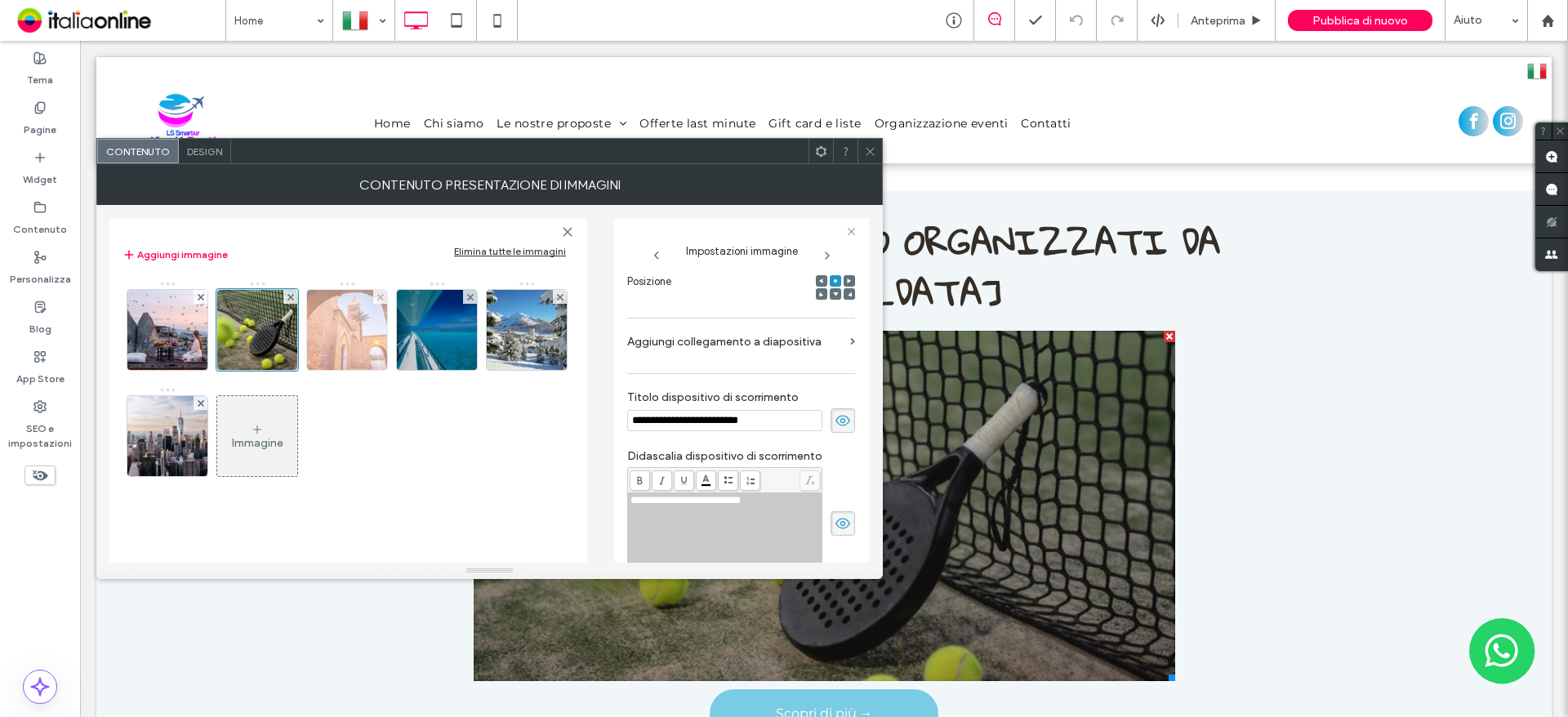
scroll to position [0, 0]
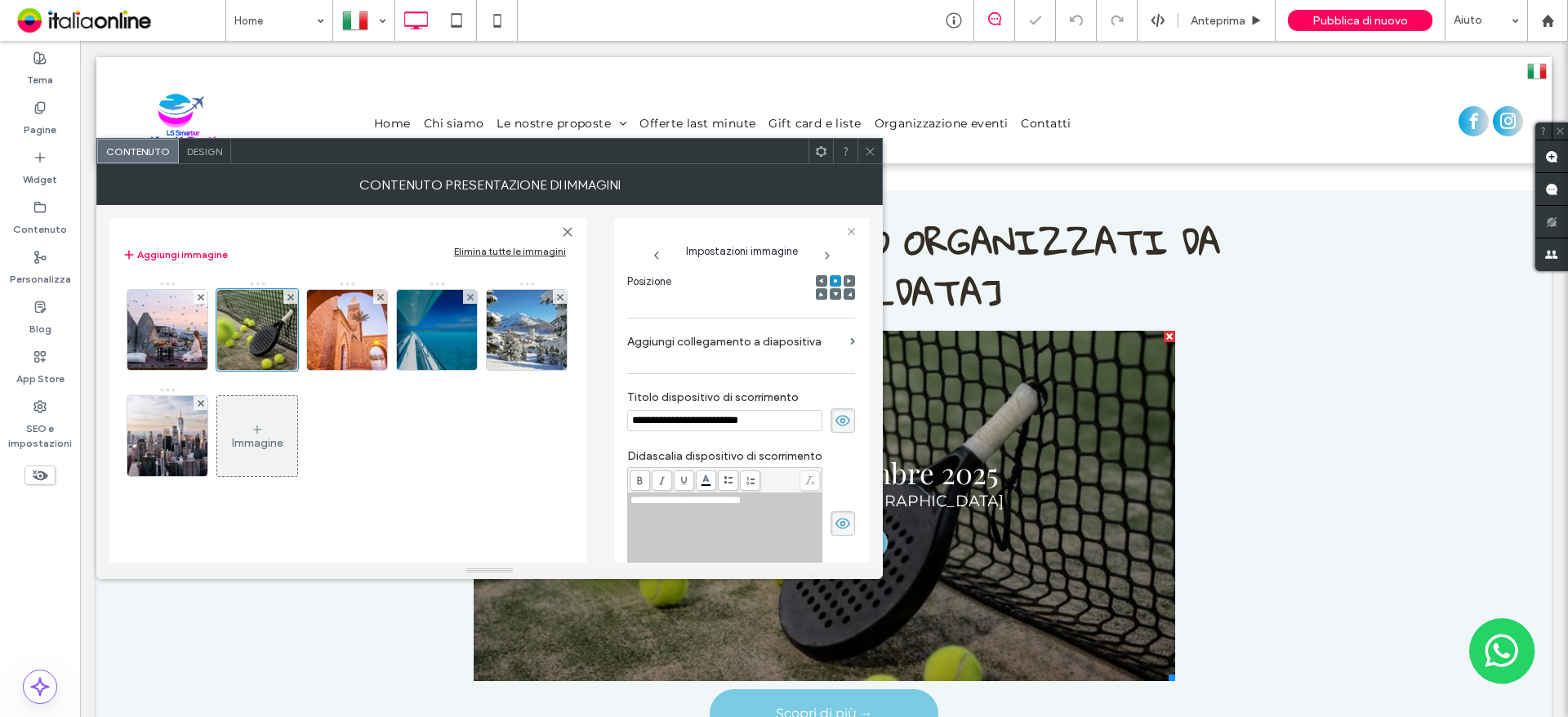
click at [777, 336] on label "Aggiungi collegamento a diapositiva" at bounding box center [735, 342] width 216 height 30
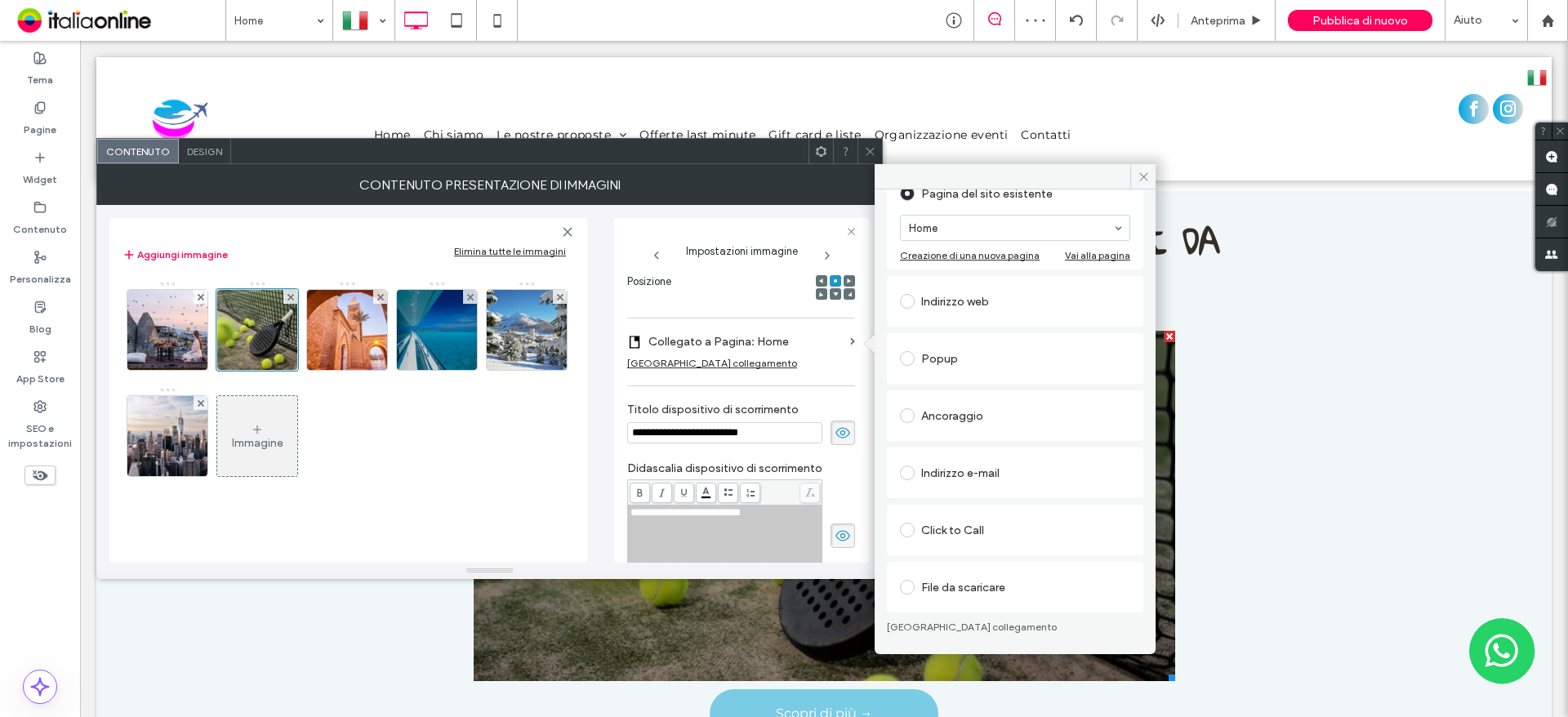
click at [987, 596] on div "File da scaricare" at bounding box center [1015, 587] width 231 height 26
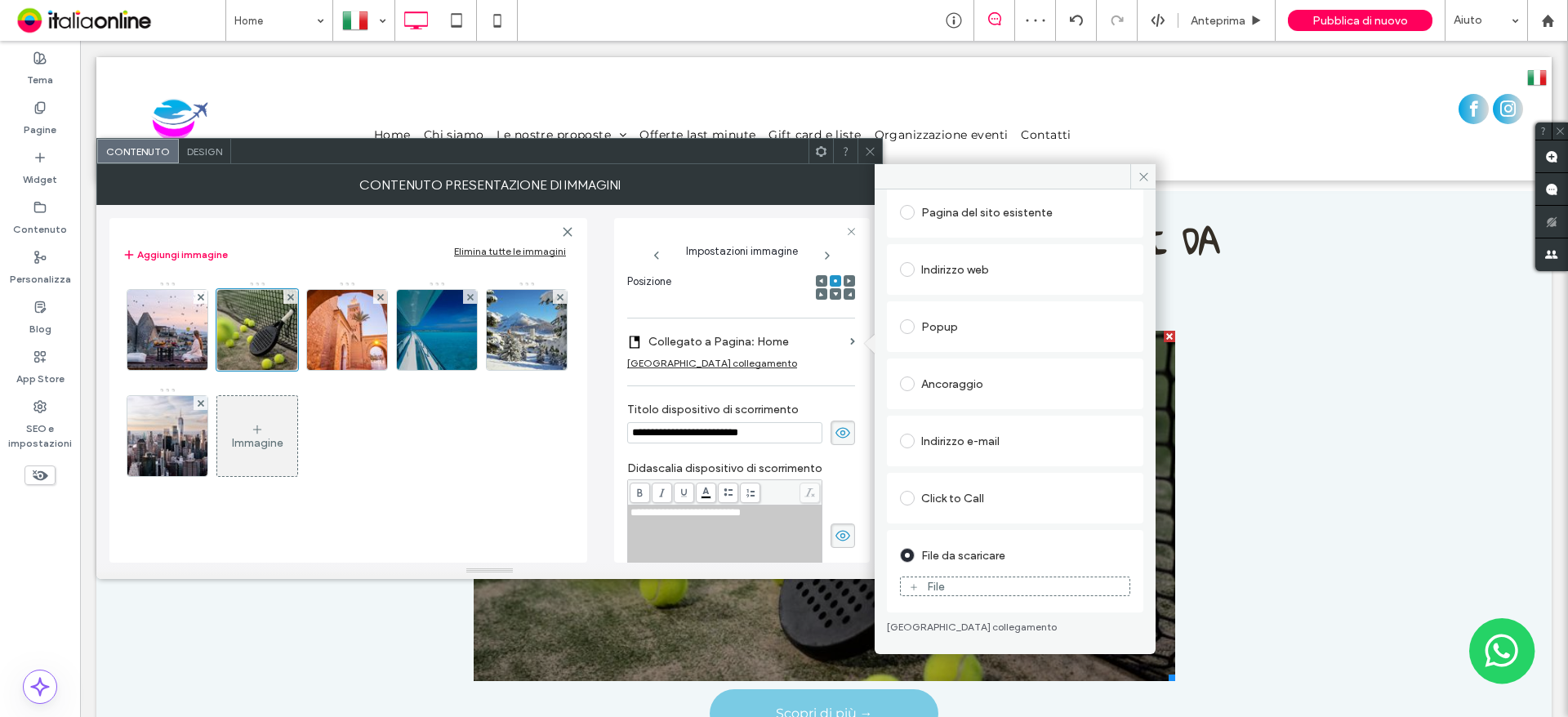
click at [988, 591] on div "File" at bounding box center [1015, 586] width 229 height 14
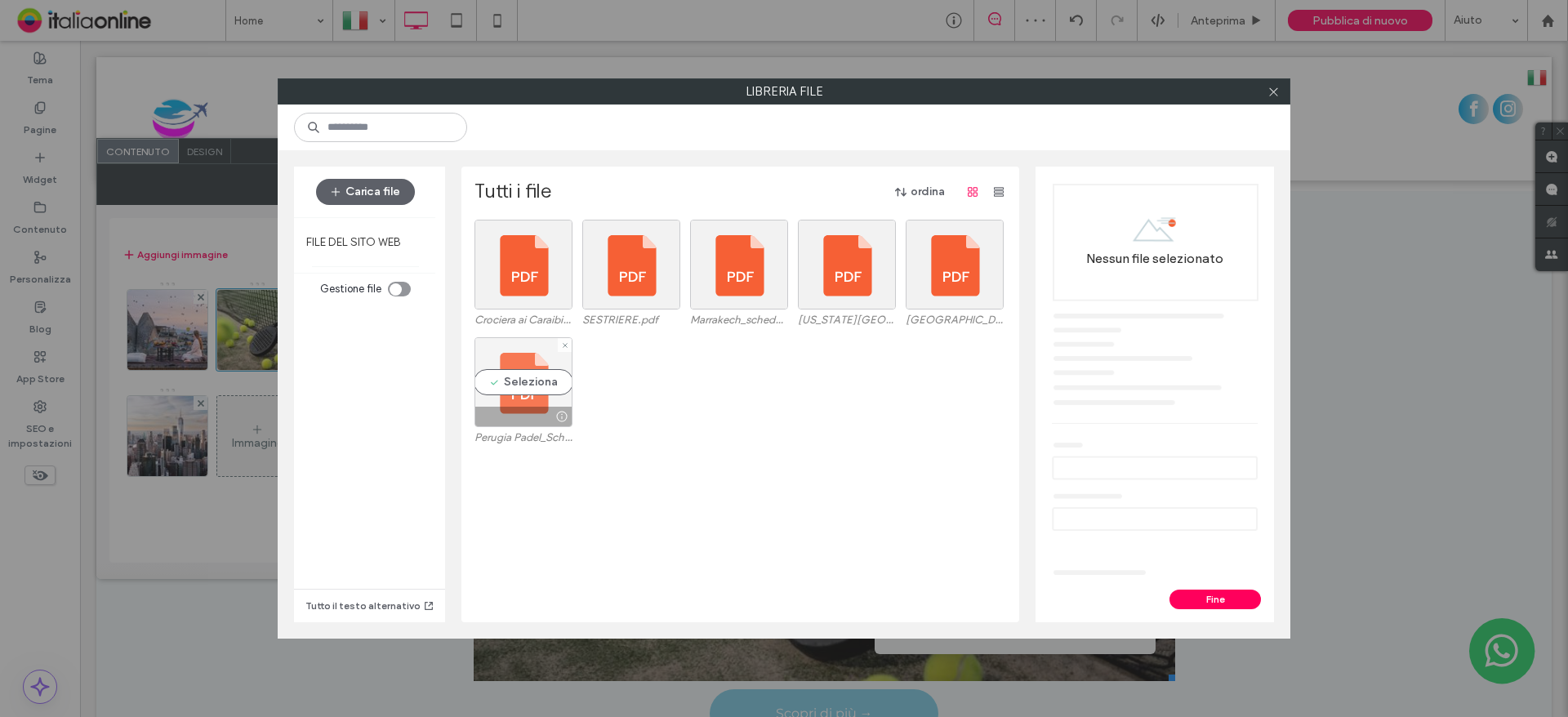
drag, startPoint x: 536, startPoint y: 405, endPoint x: 559, endPoint y: 415, distance: 25.1
click at [551, 410] on div at bounding box center [562, 416] width 20 height 13
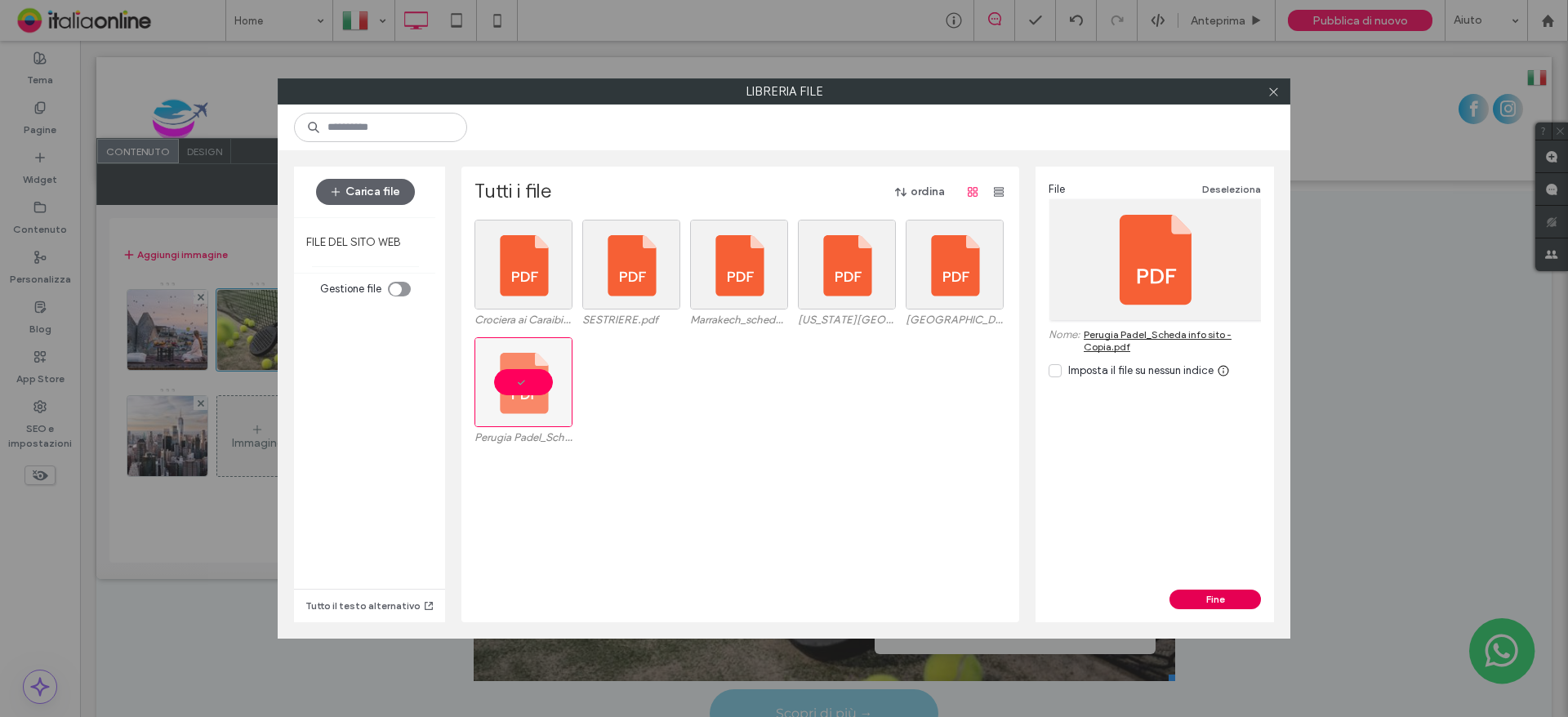
click at [1215, 593] on button "Fine" at bounding box center [1215, 599] width 91 height 19
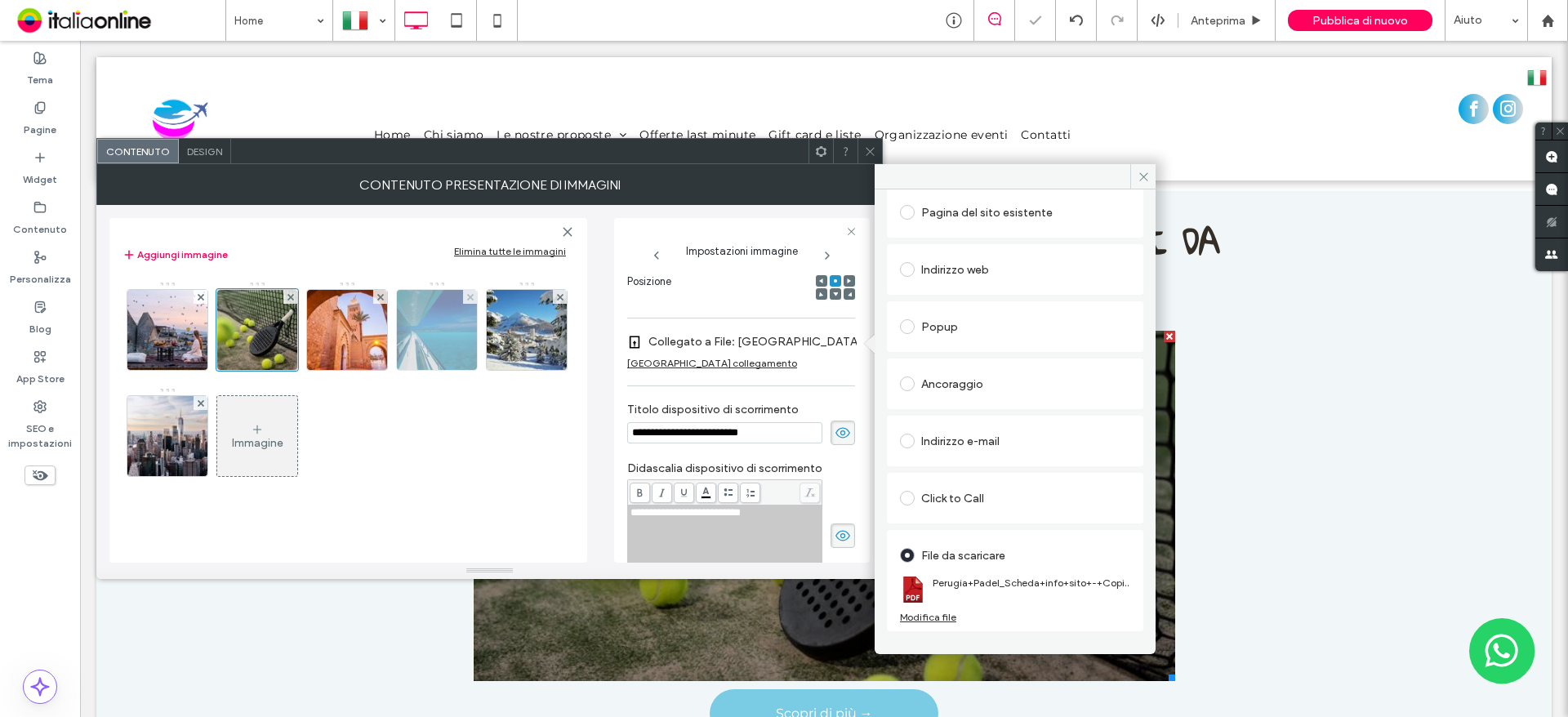
drag, startPoint x: 345, startPoint y: 330, endPoint x: 444, endPoint y: 346, distance: 100.3
click at [345, 330] on img at bounding box center [347, 329] width 120 height 80
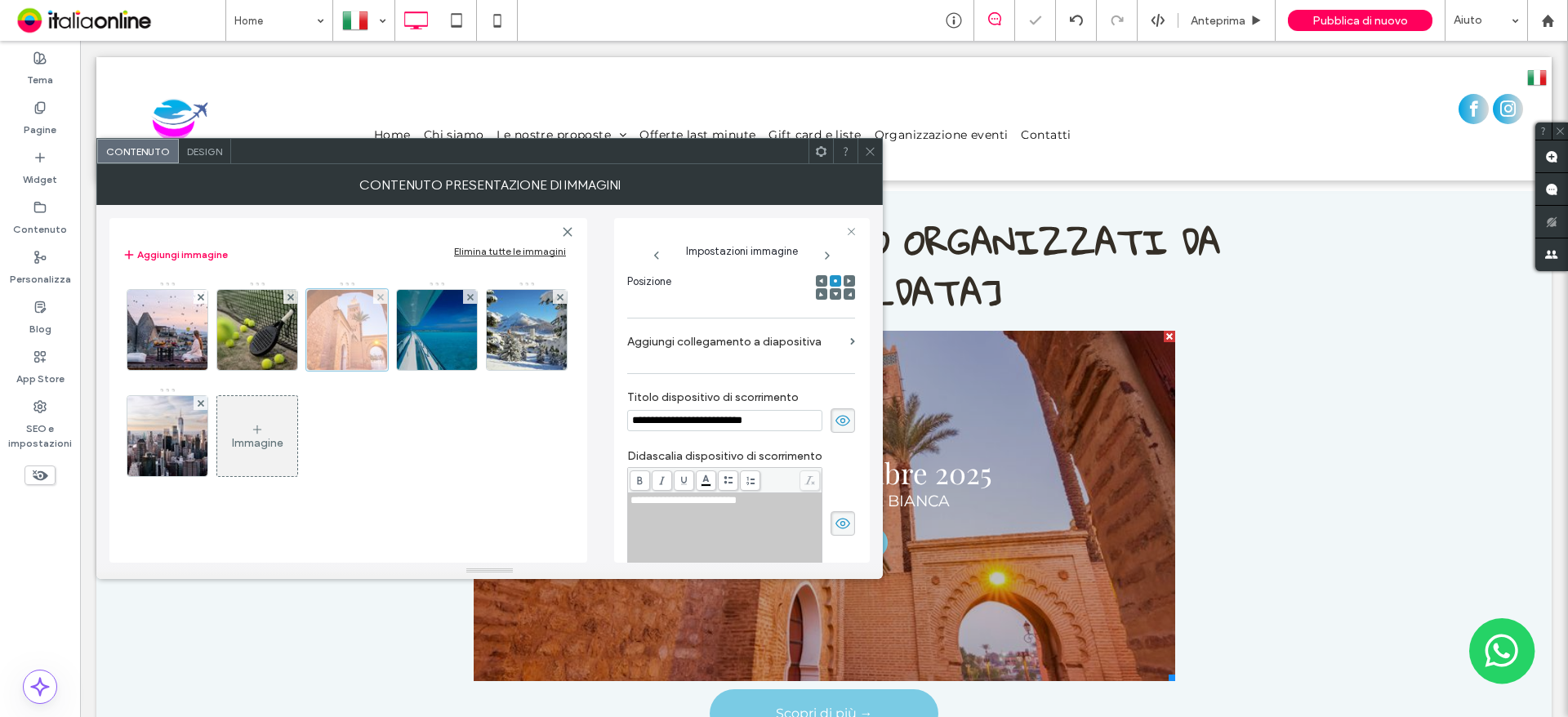
click at [353, 334] on div at bounding box center [347, 329] width 82 height 82
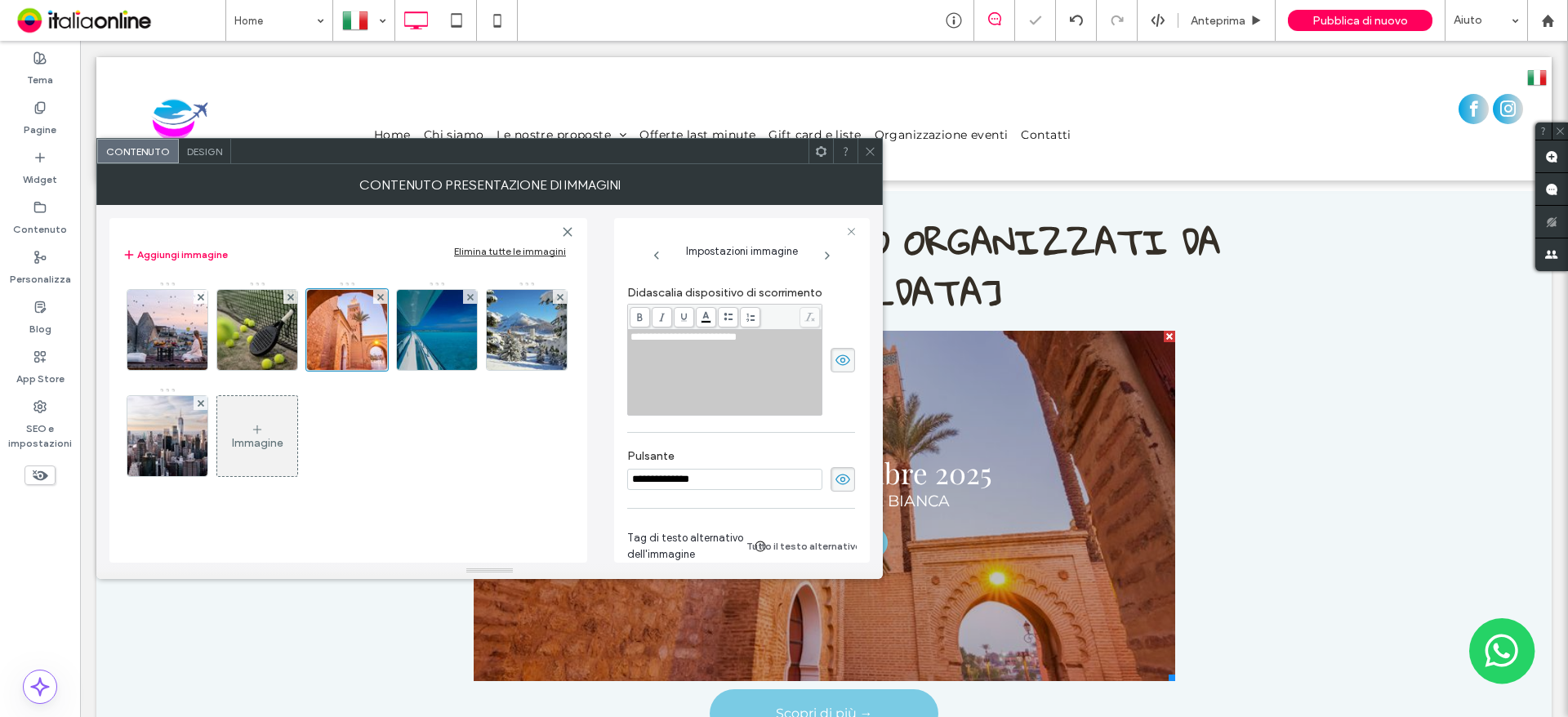
scroll to position [161, 0]
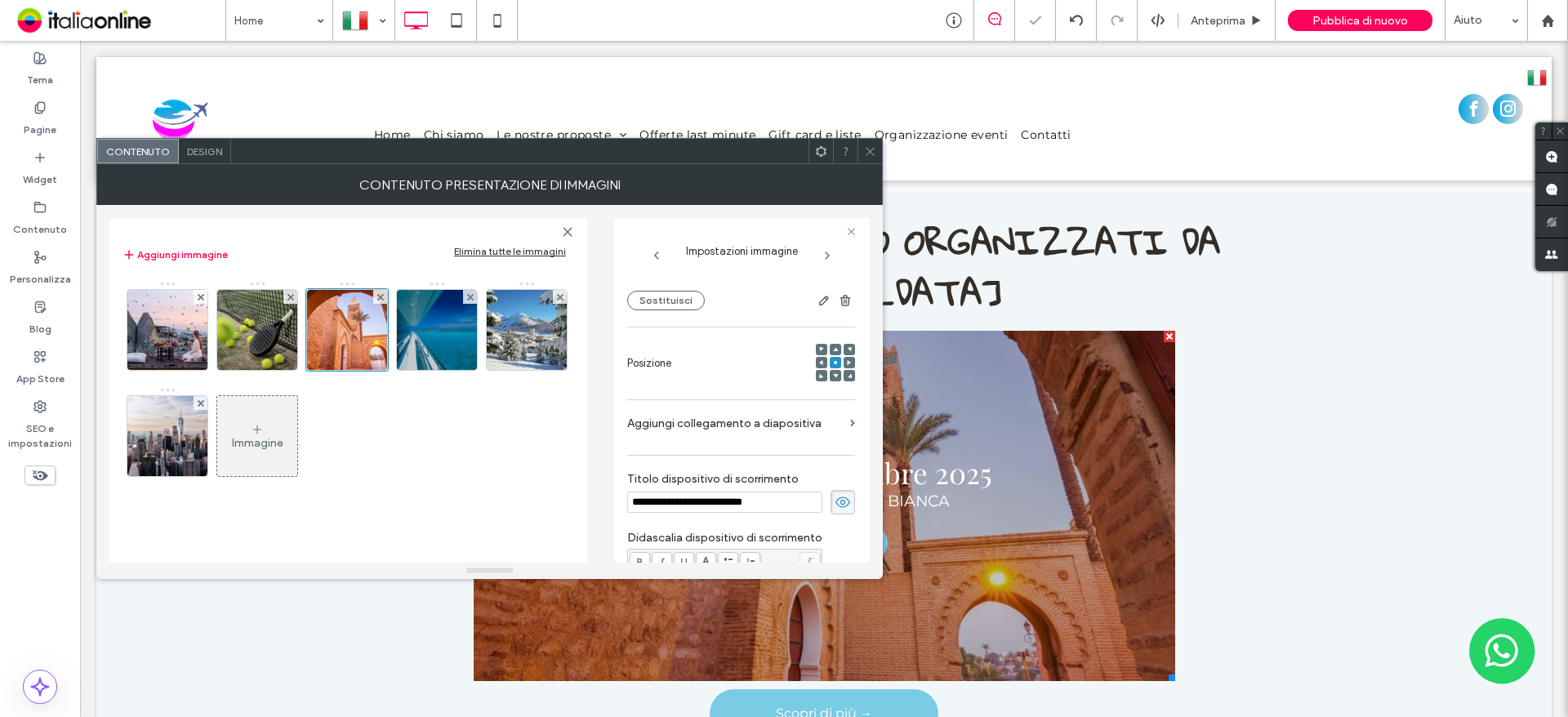
click at [717, 425] on label "Aggiungi collegamento a diapositiva" at bounding box center [735, 424] width 216 height 30
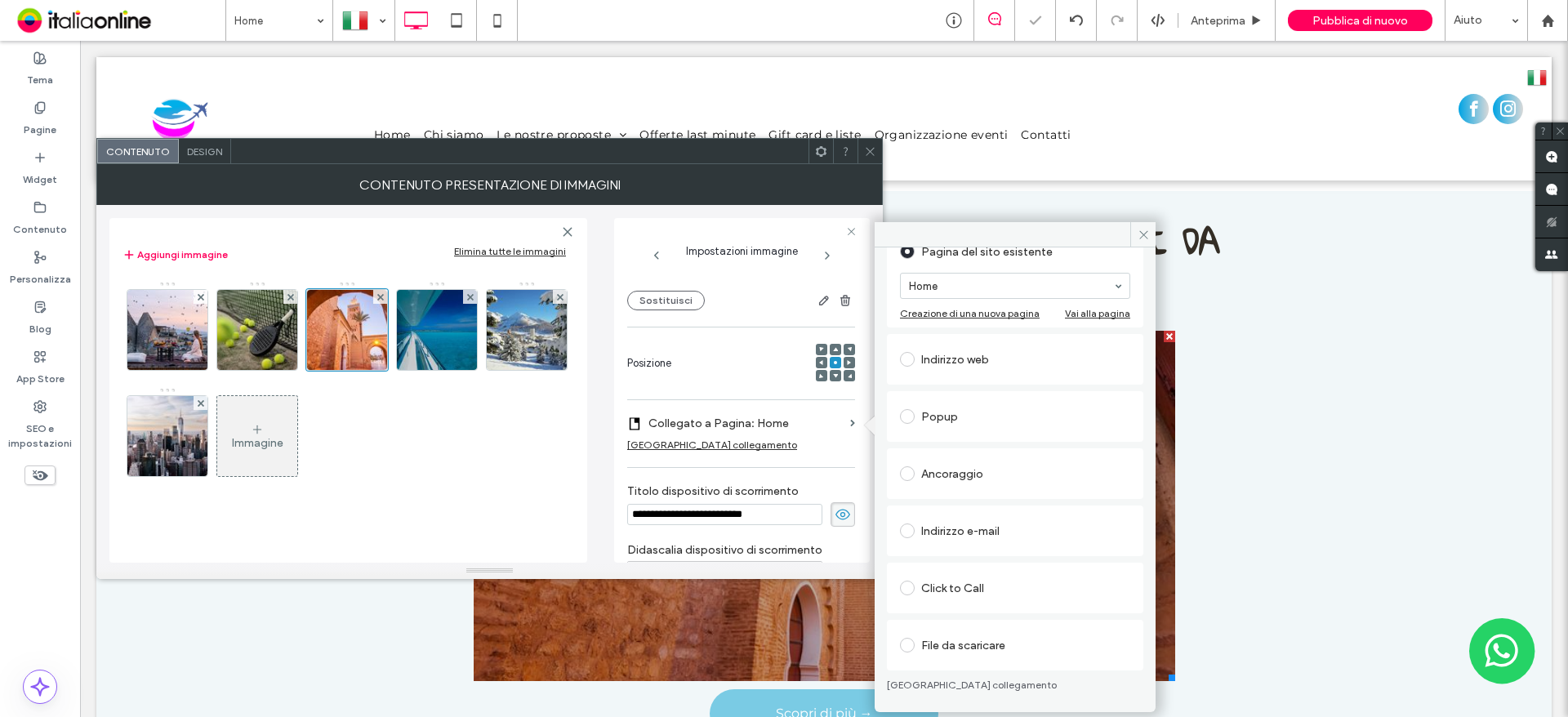
click at [1042, 644] on div "File da scaricare" at bounding box center [1015, 645] width 231 height 26
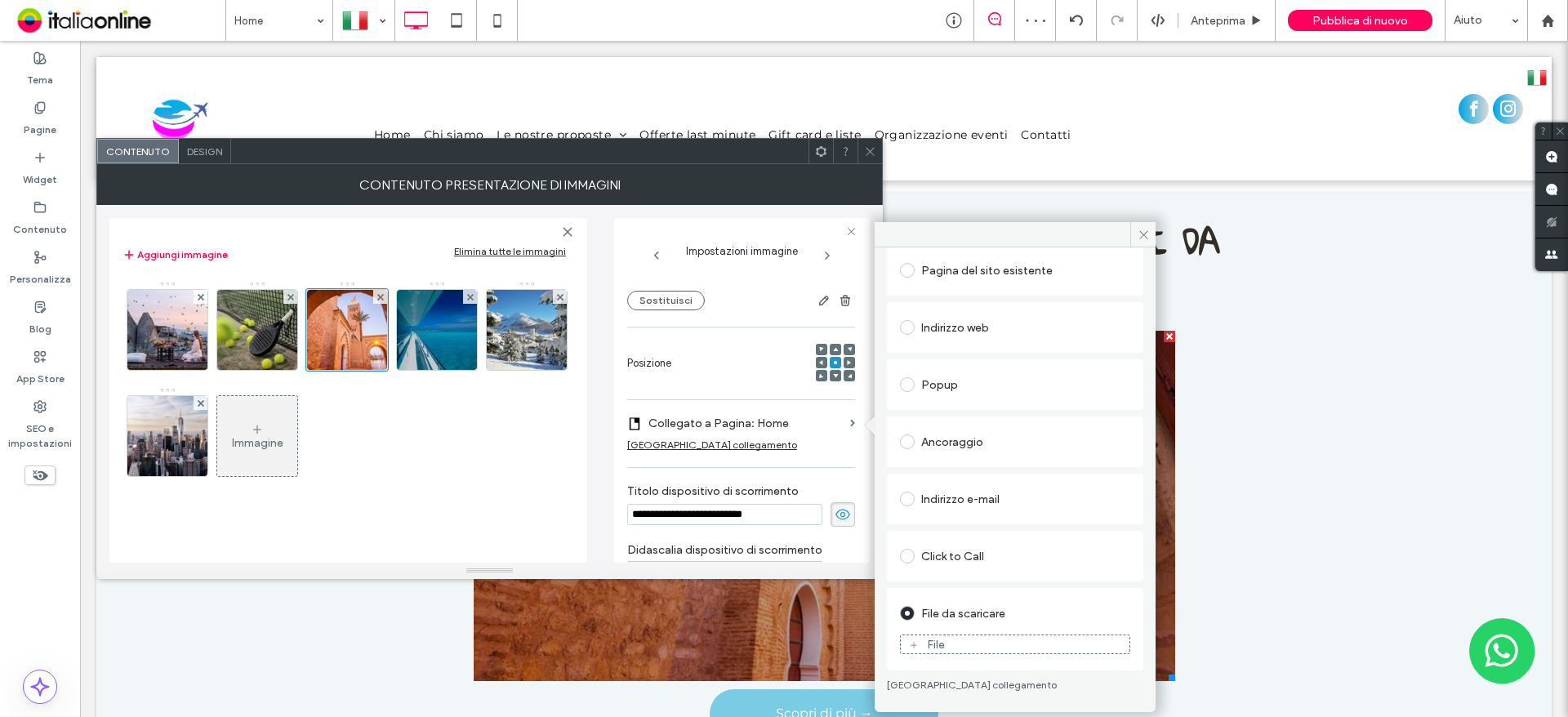
scroll to position [100, 0]
click at [1013, 645] on div "File" at bounding box center [1015, 644] width 229 height 14
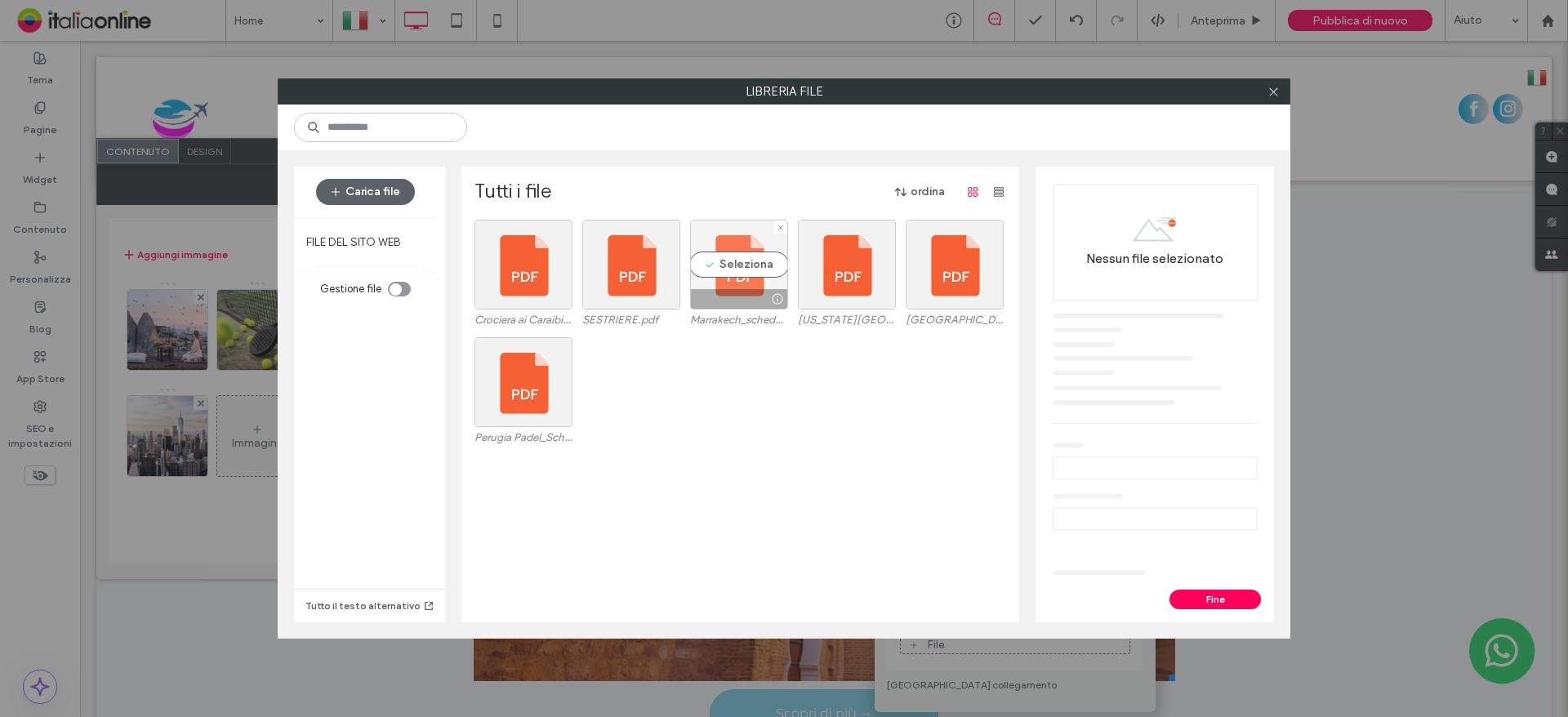
drag, startPoint x: 719, startPoint y: 236, endPoint x: 745, endPoint y: 254, distance: 31.6
click at [719, 236] on div "Seleziona" at bounding box center [739, 264] width 98 height 90
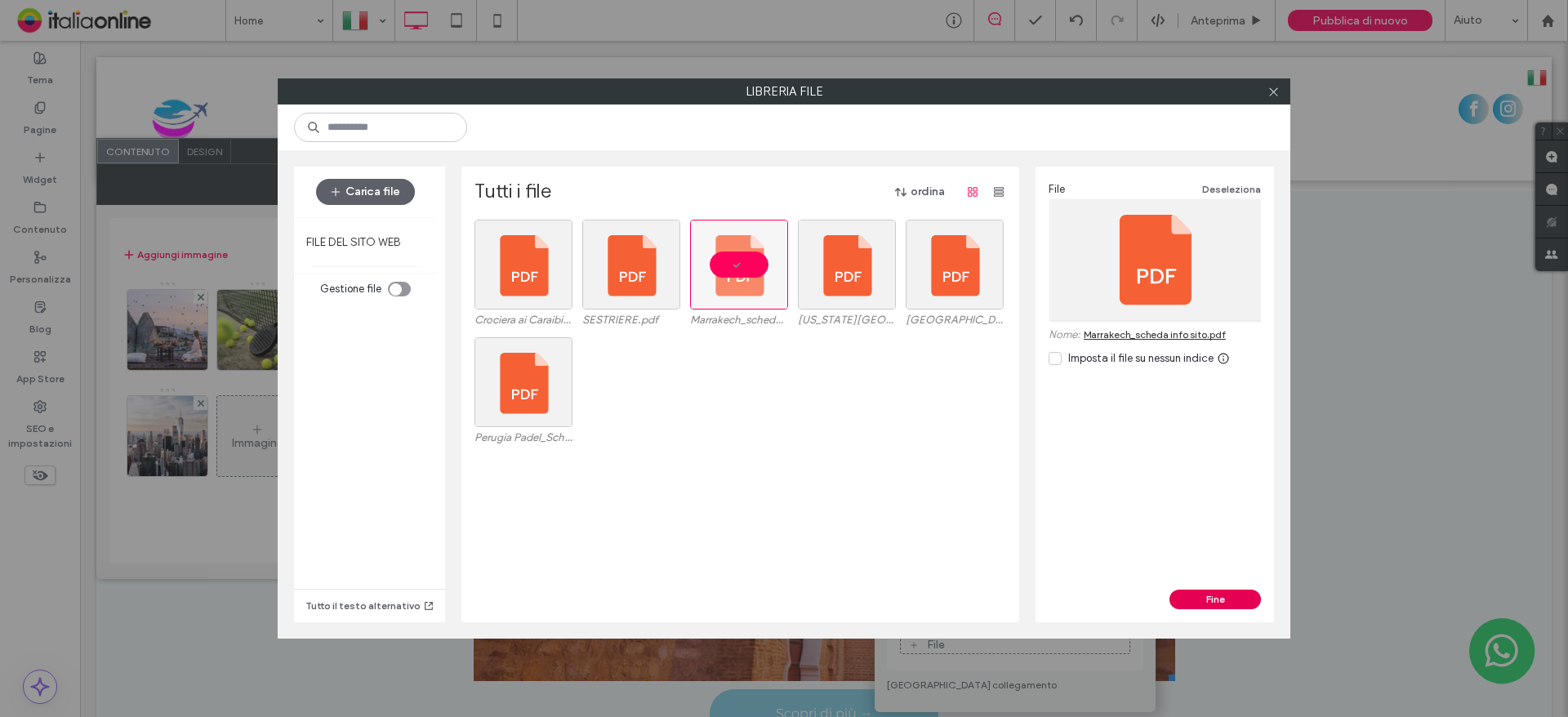
click at [1238, 600] on button "Fine" at bounding box center [1215, 599] width 91 height 19
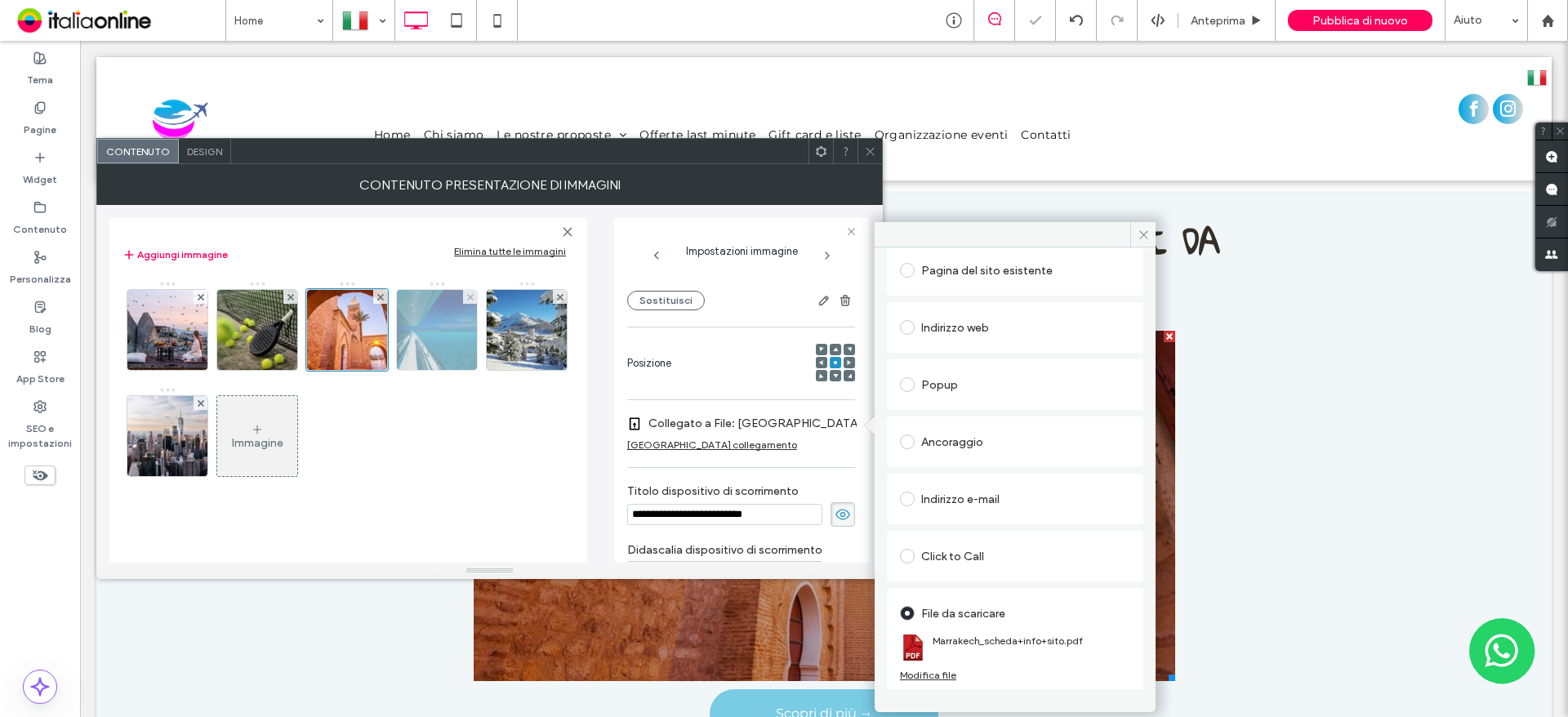
click at [463, 339] on img at bounding box center [437, 329] width 107 height 80
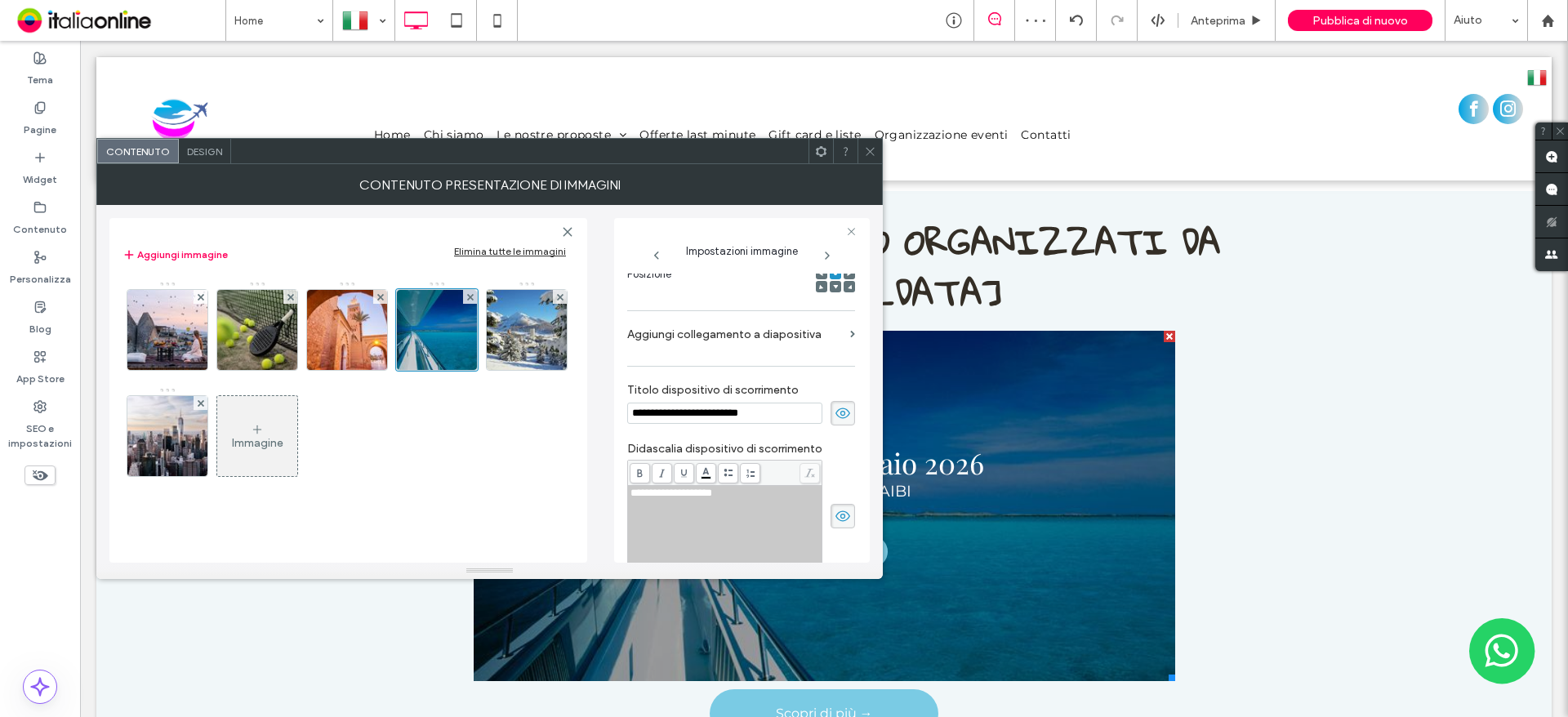
scroll to position [253, 0]
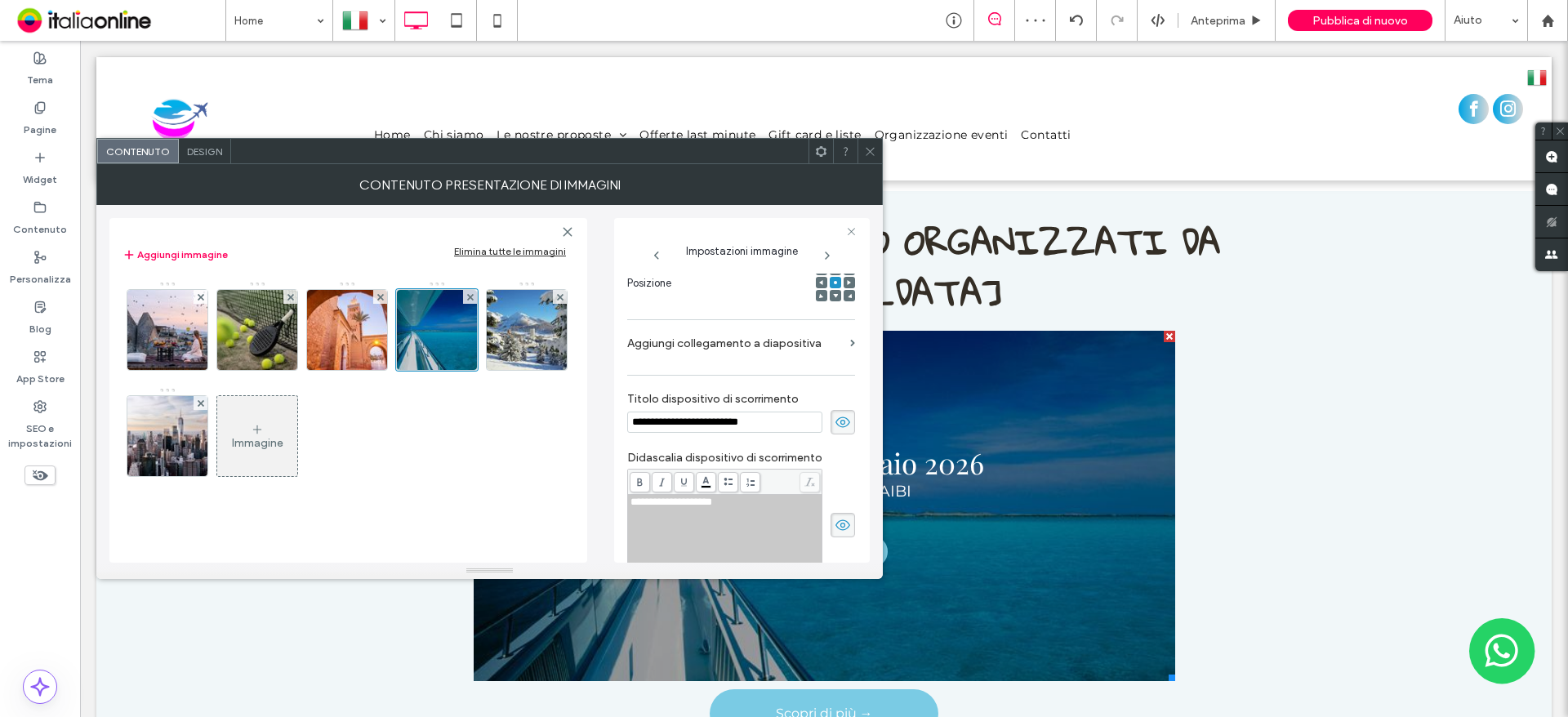
click at [773, 343] on label "Aggiungi collegamento a diapositiva" at bounding box center [735, 344] width 216 height 30
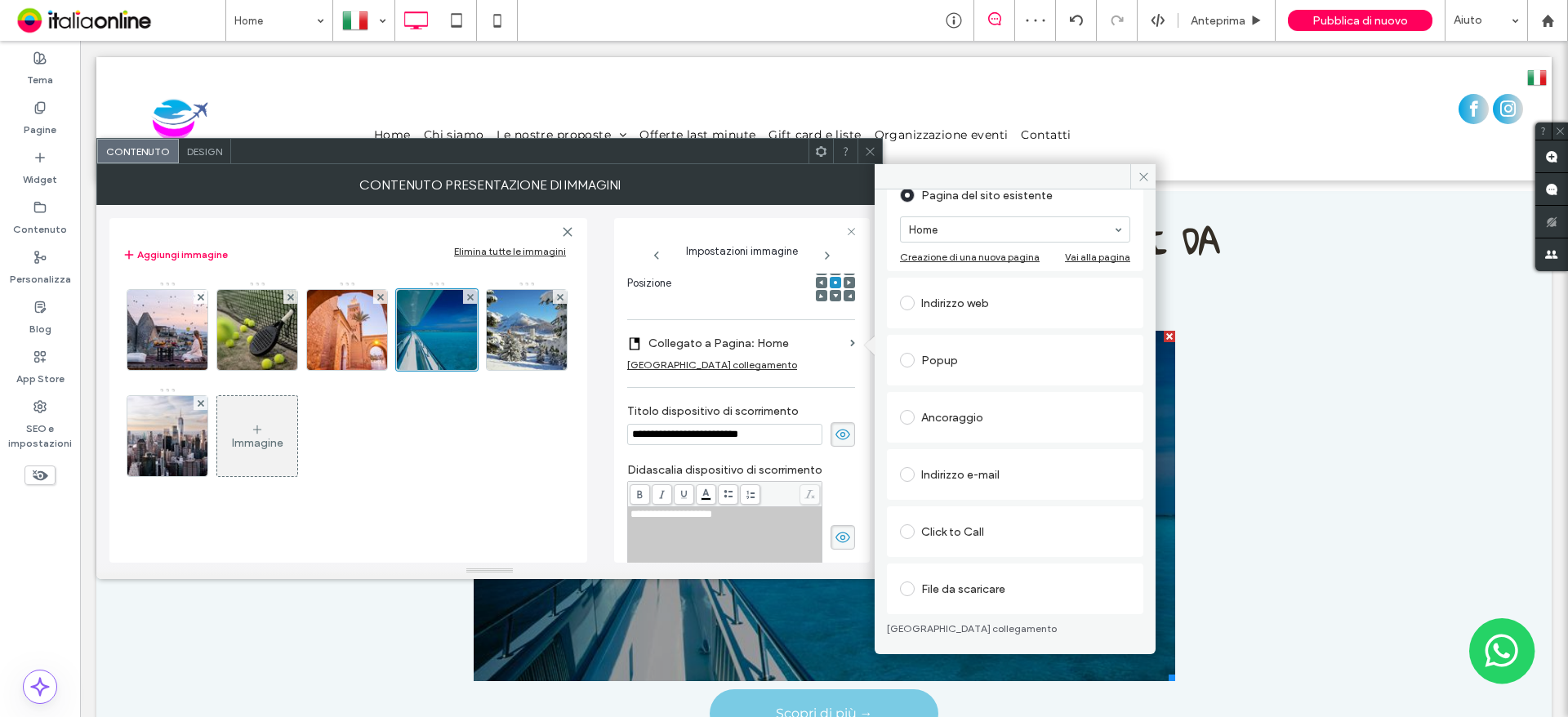
scroll to position [119, 0]
click at [957, 595] on div "File da scaricare" at bounding box center [1015, 587] width 231 height 26
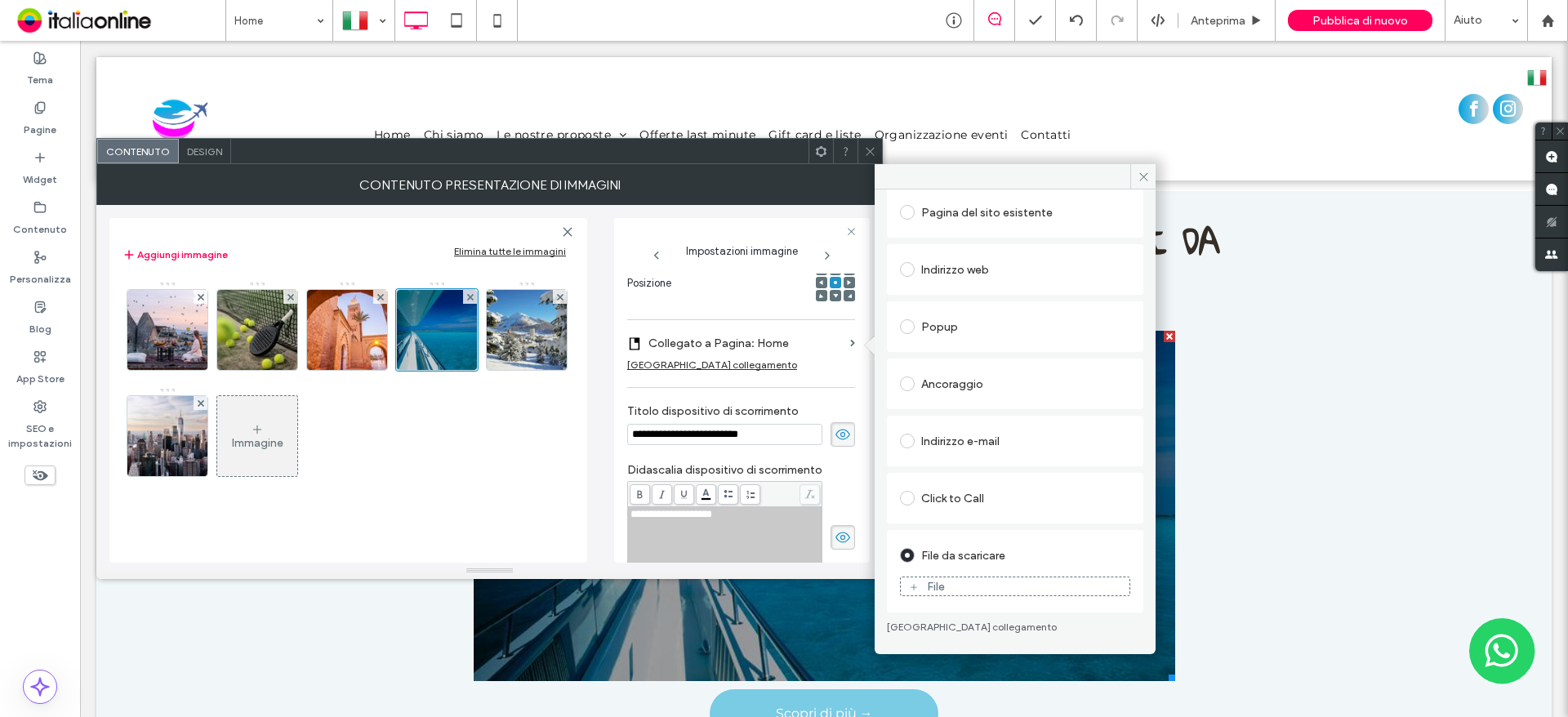
scroll to position [100, 0]
click at [957, 590] on div "File" at bounding box center [1015, 586] width 229 height 14
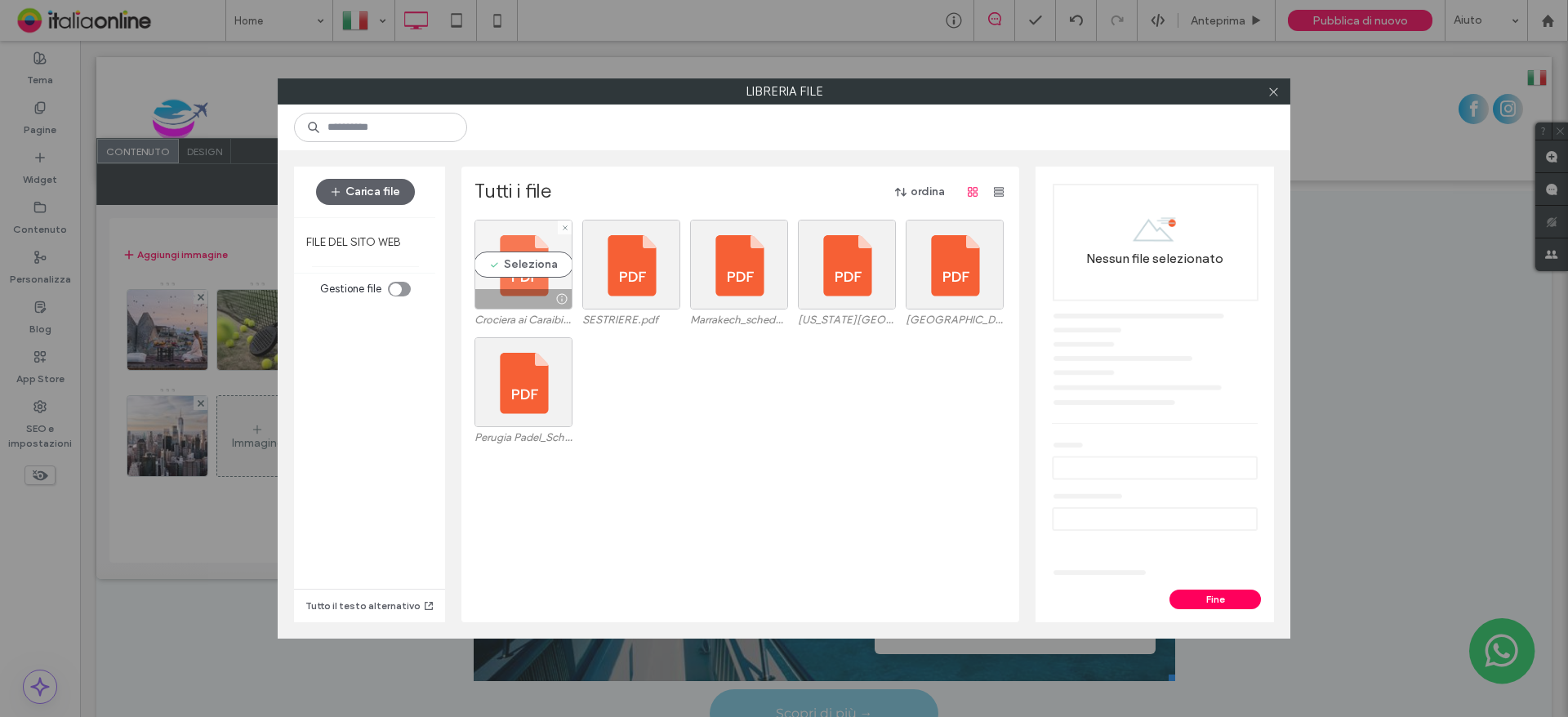
click at [509, 285] on div "Seleziona" at bounding box center [524, 264] width 98 height 90
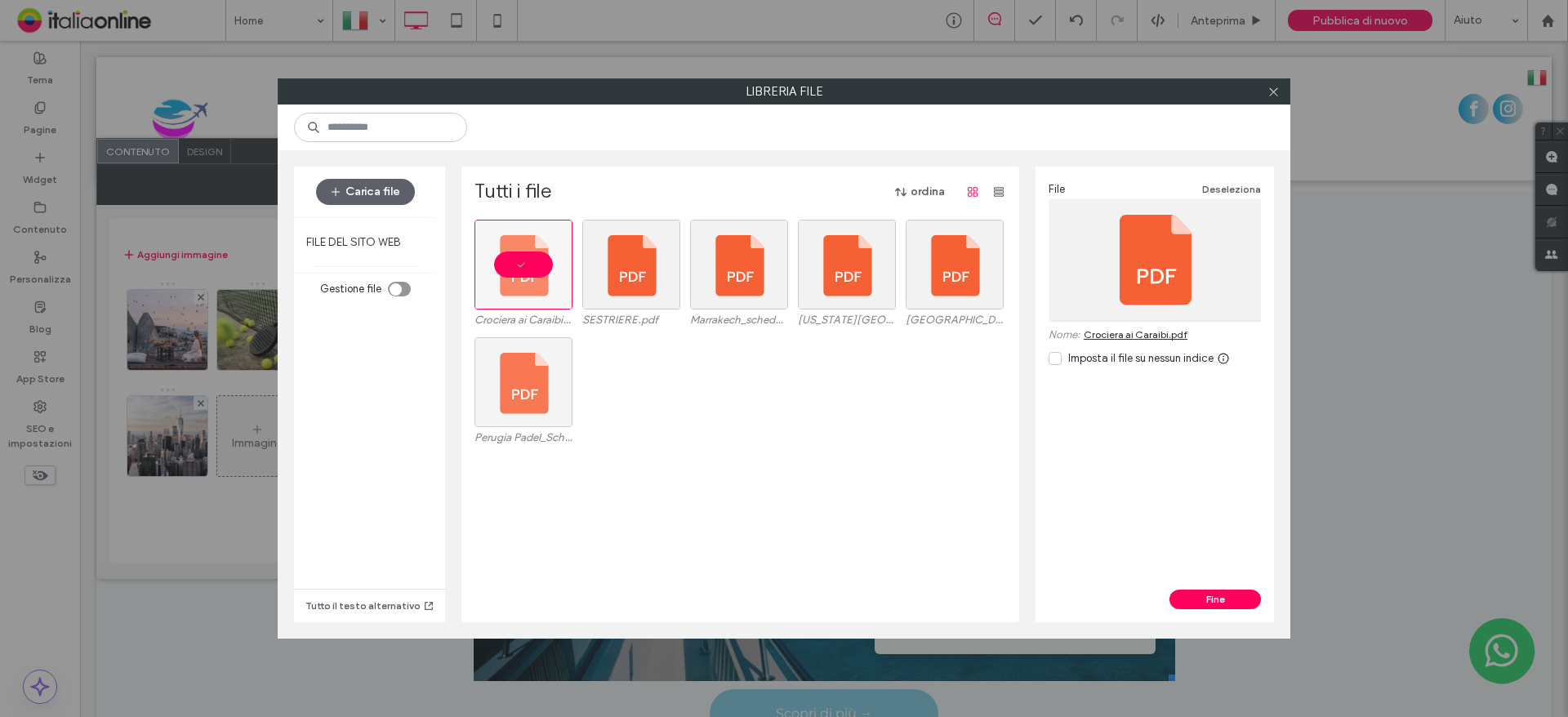
click at [1191, 597] on button "Fine" at bounding box center [1215, 599] width 91 height 19
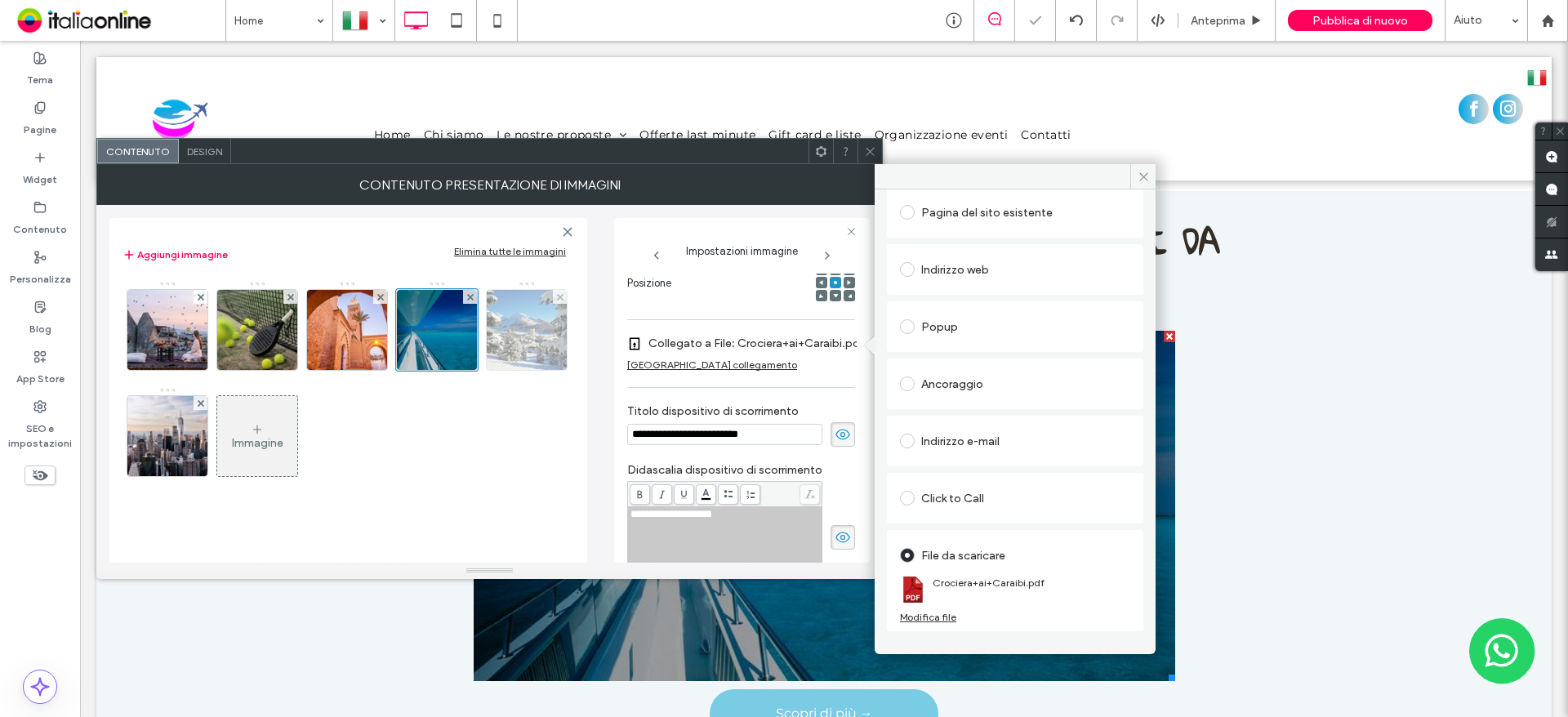
click at [536, 322] on img at bounding box center [527, 329] width 120 height 80
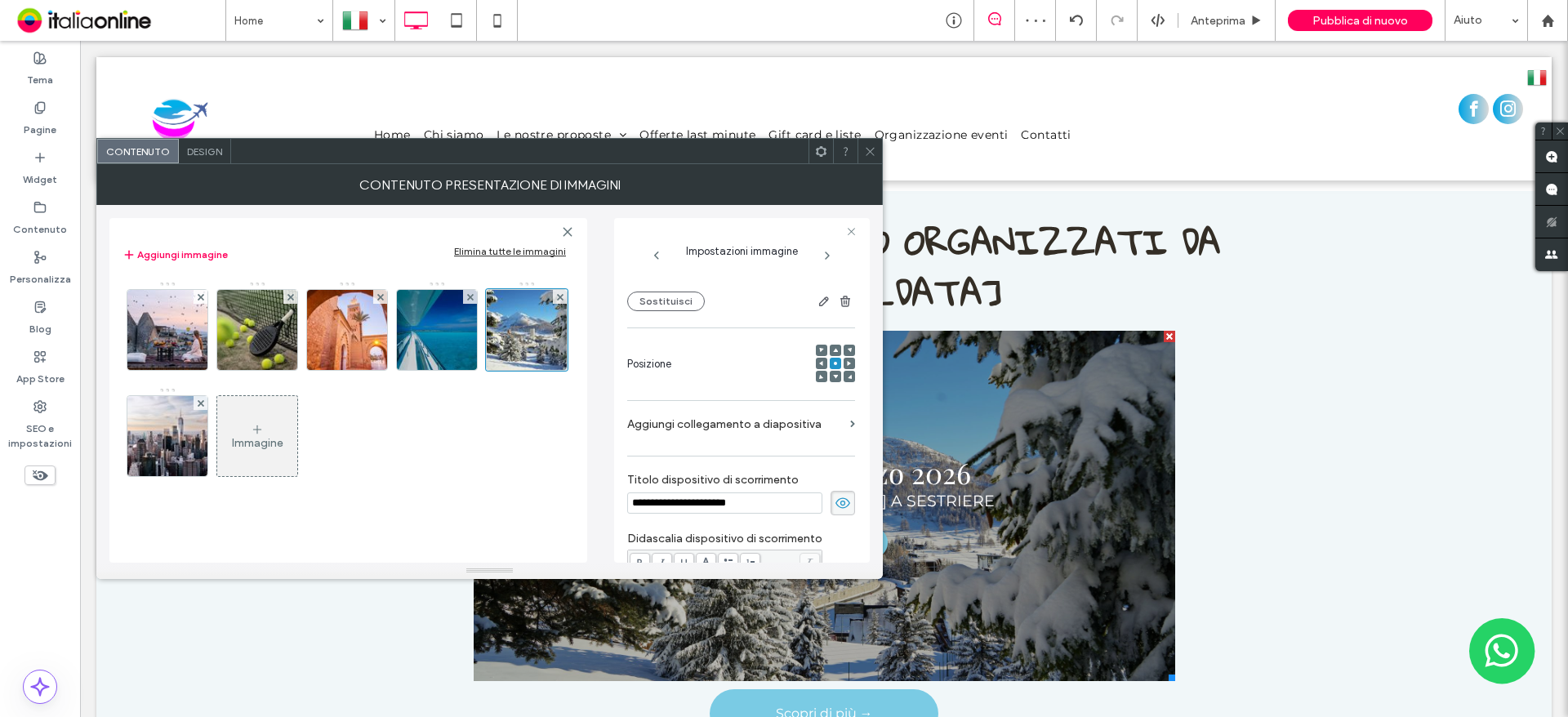
scroll to position [160, 0]
click at [733, 431] on label "Aggiungi collegamento a diapositiva" at bounding box center [735, 426] width 216 height 30
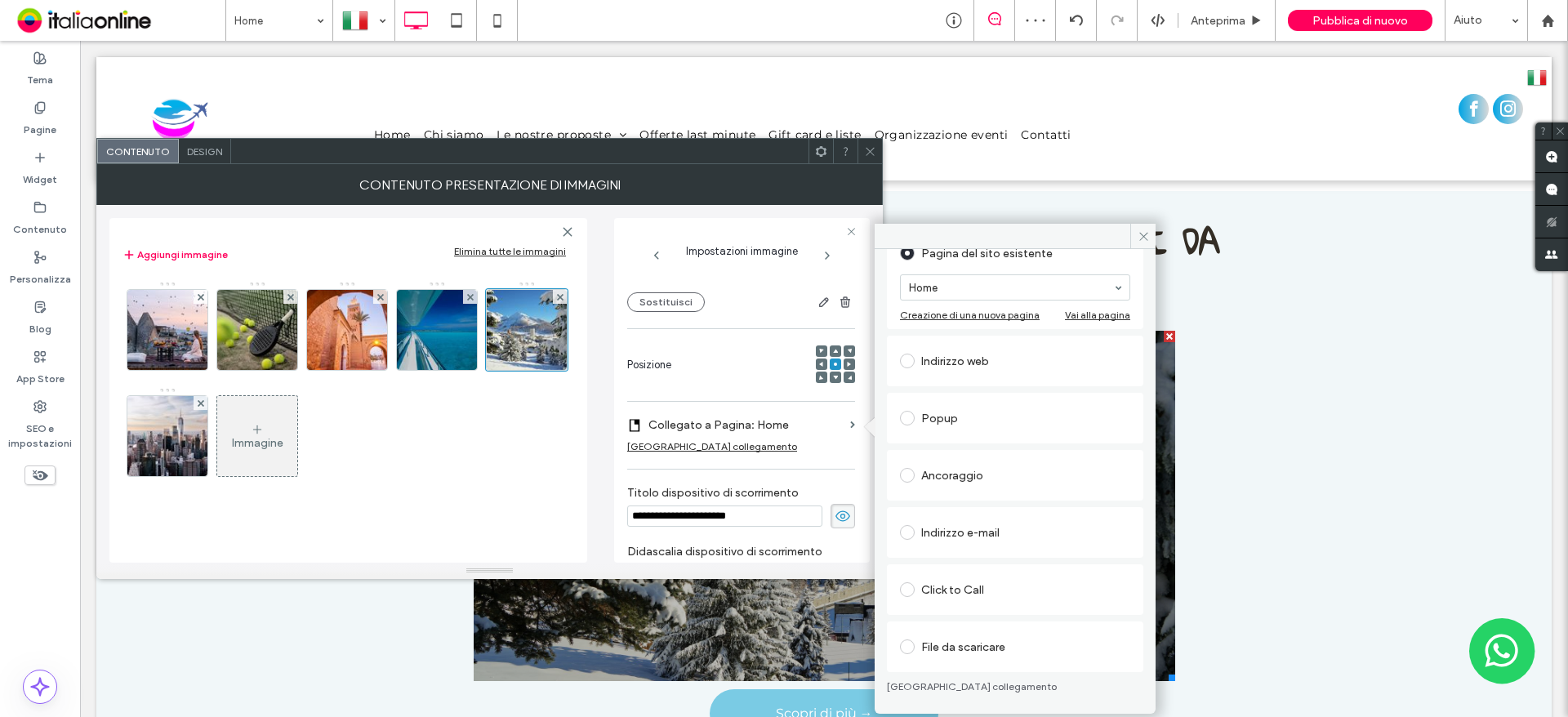
click at [966, 650] on div "File da scaricare" at bounding box center [1015, 647] width 231 height 26
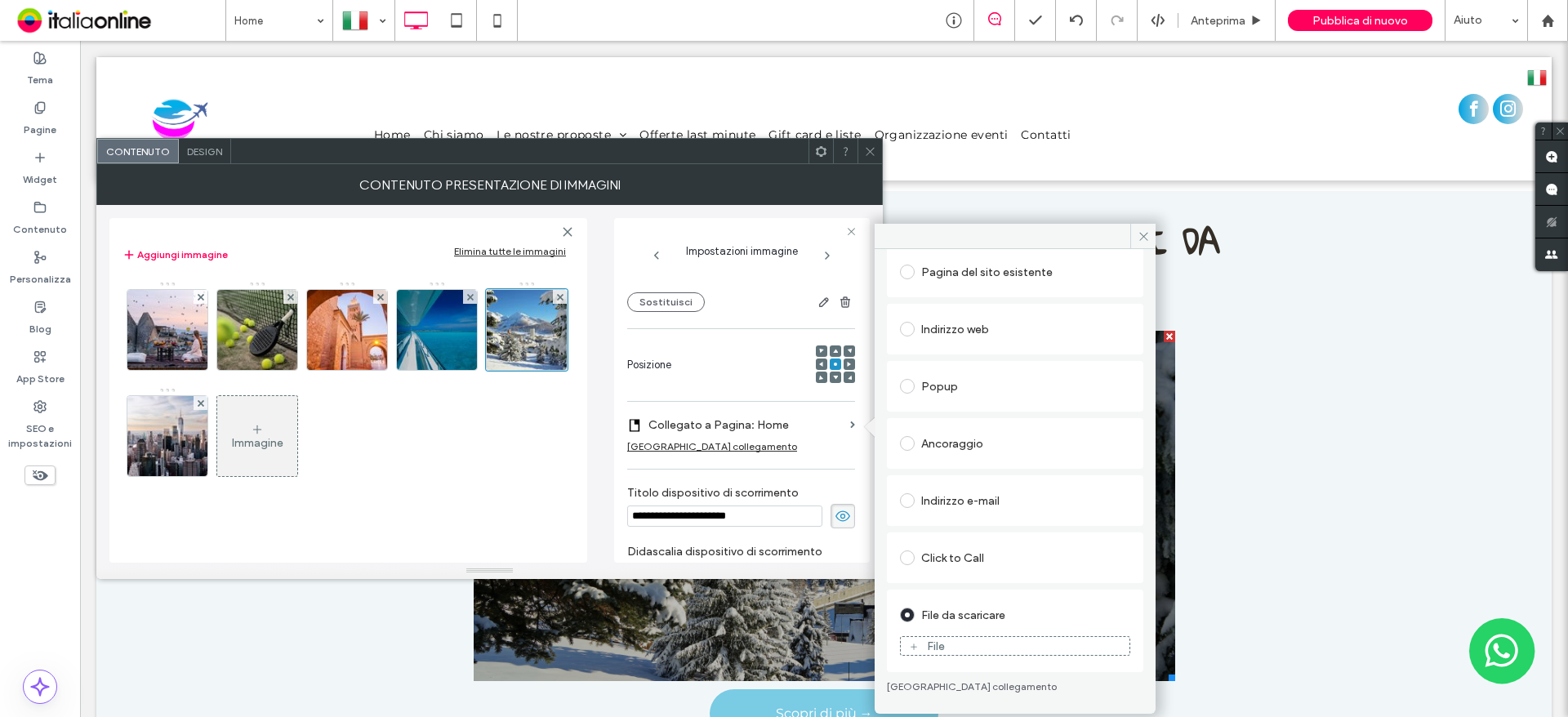
click at [961, 646] on div "File" at bounding box center [1015, 645] width 229 height 14
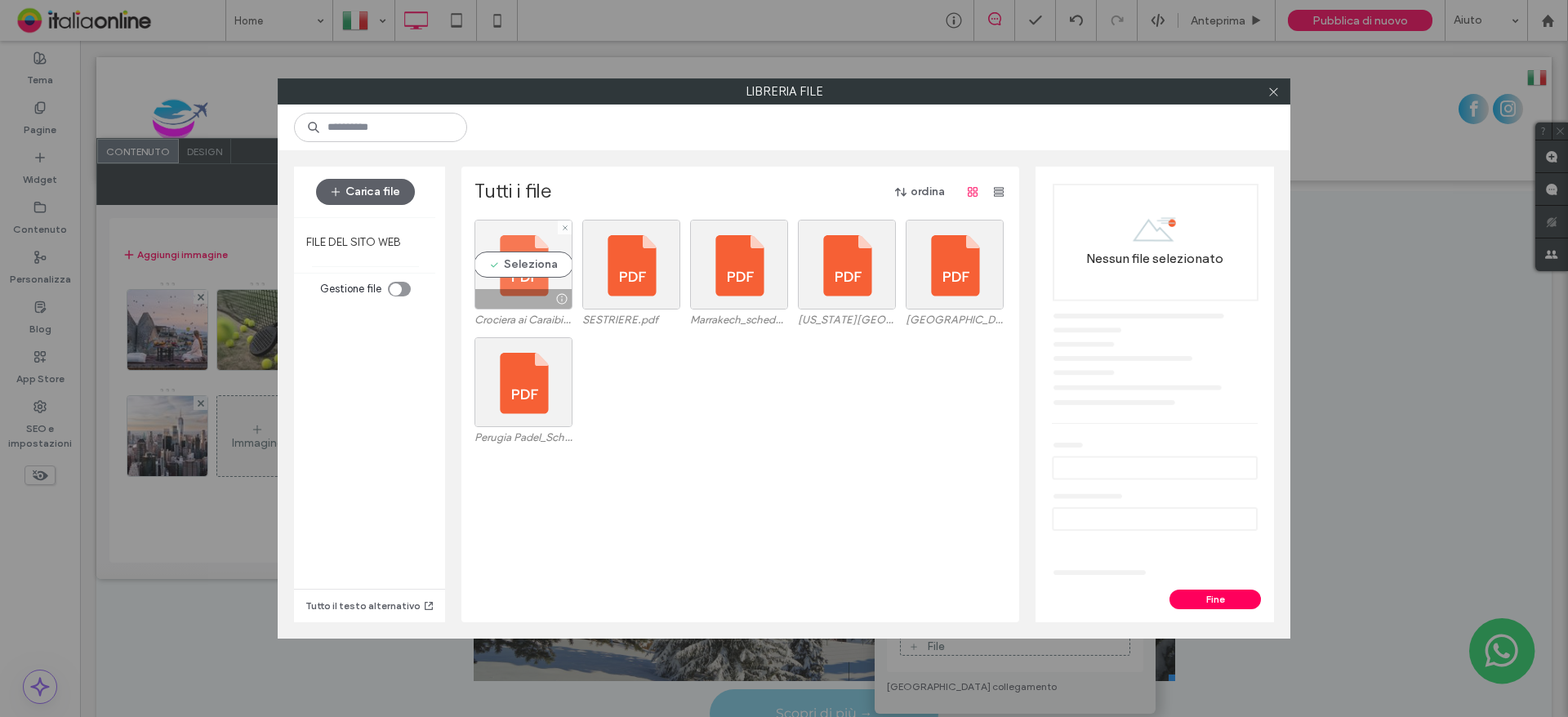
click at [514, 269] on div "Seleziona" at bounding box center [524, 264] width 98 height 90
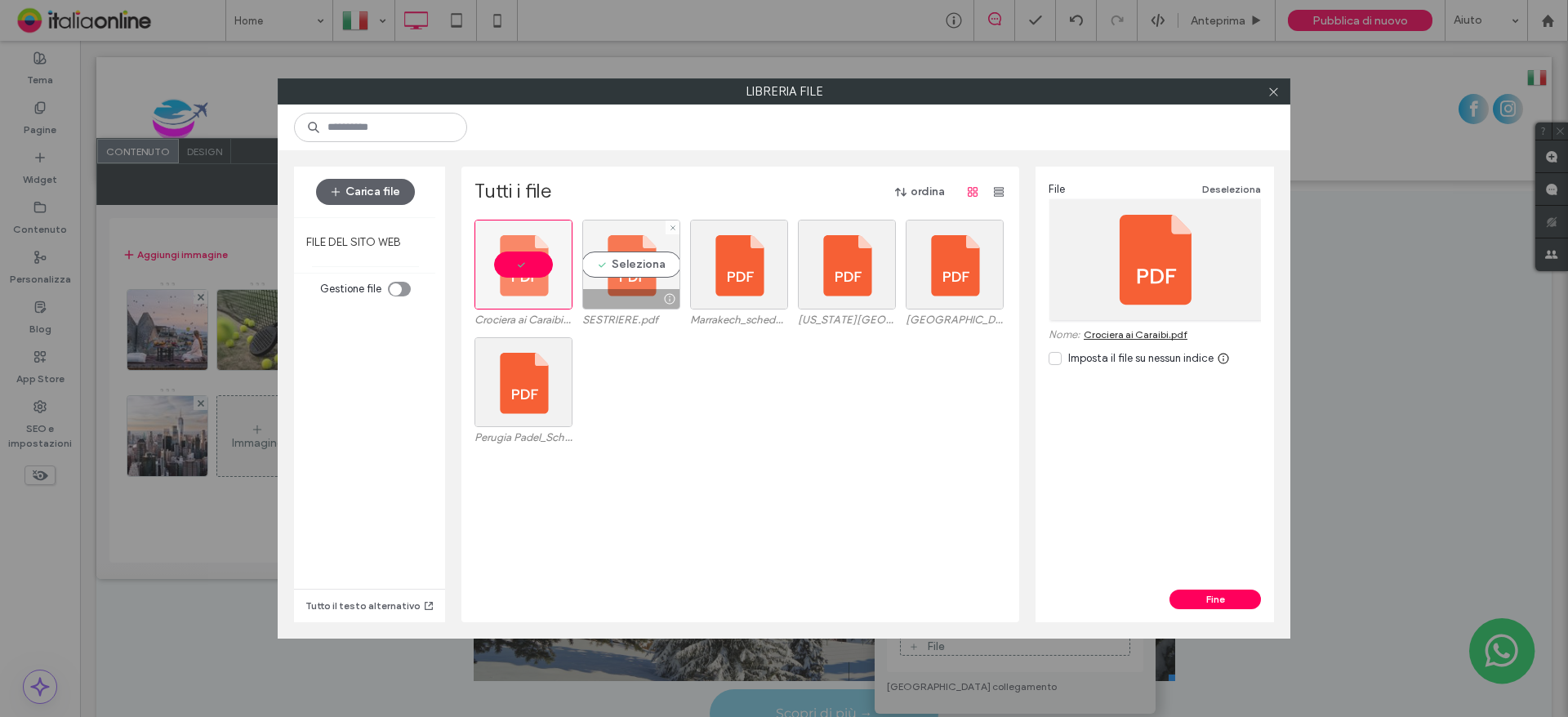
click at [621, 269] on div "Seleziona" at bounding box center [632, 264] width 98 height 90
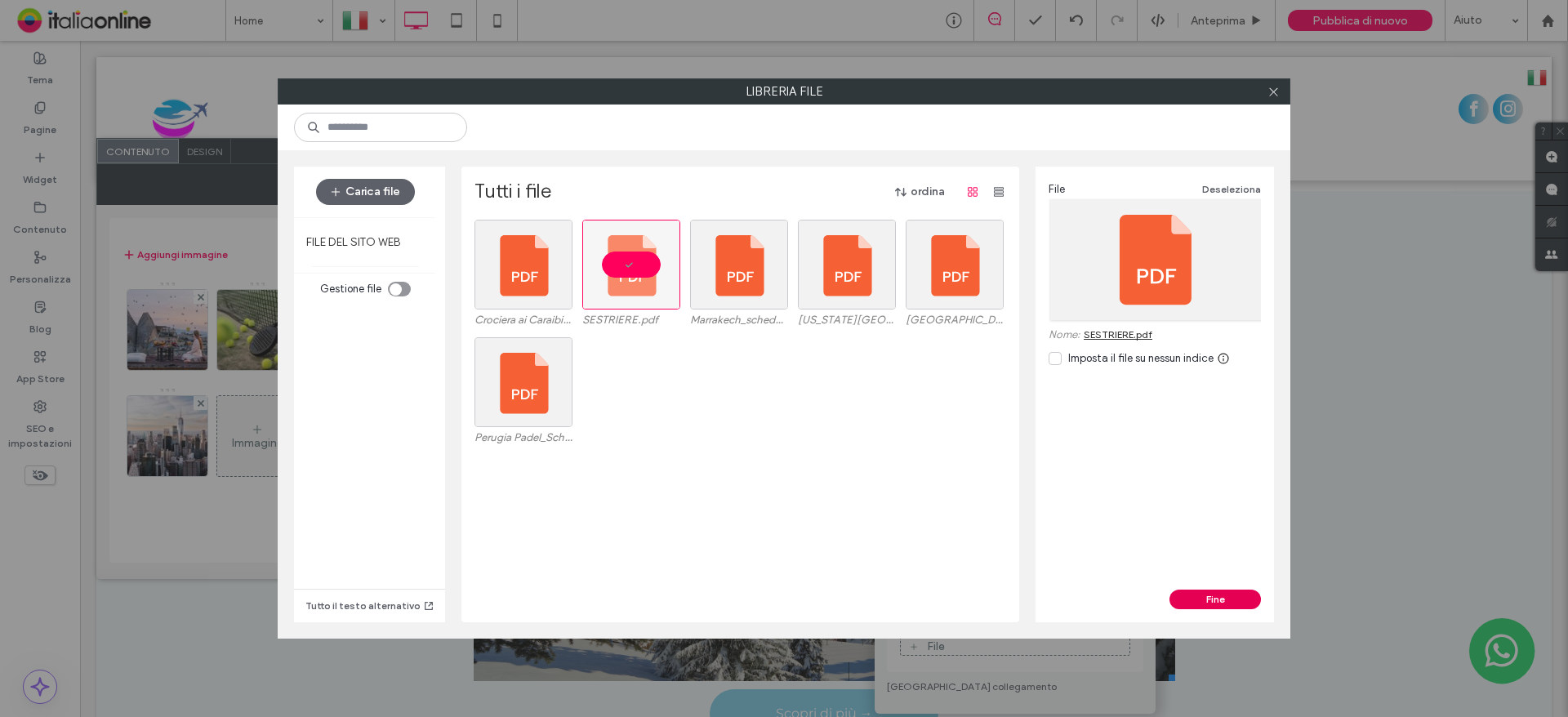
click at [1231, 594] on button "Fine" at bounding box center [1215, 599] width 91 height 19
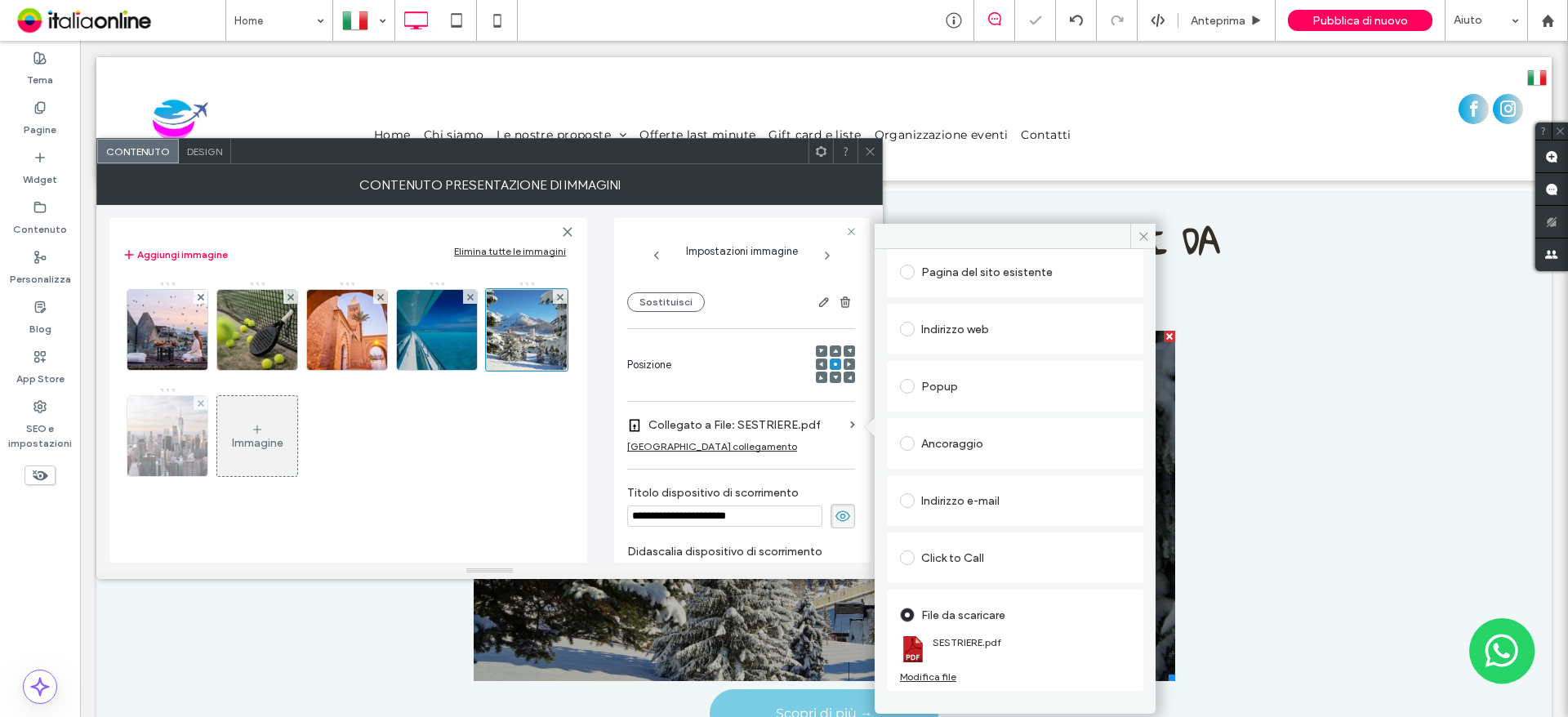
click at [200, 428] on img at bounding box center [168, 436] width 120 height 80
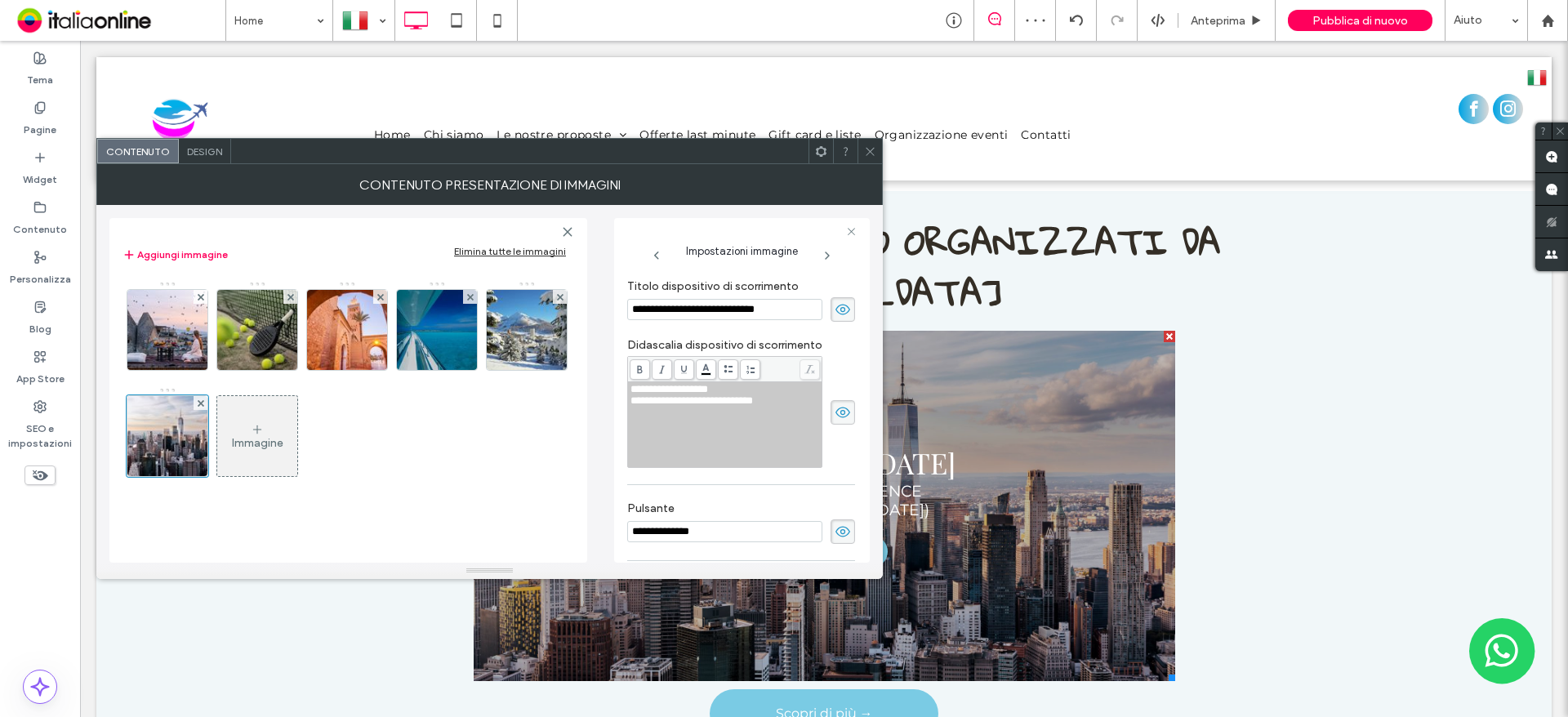
scroll to position [160, 0]
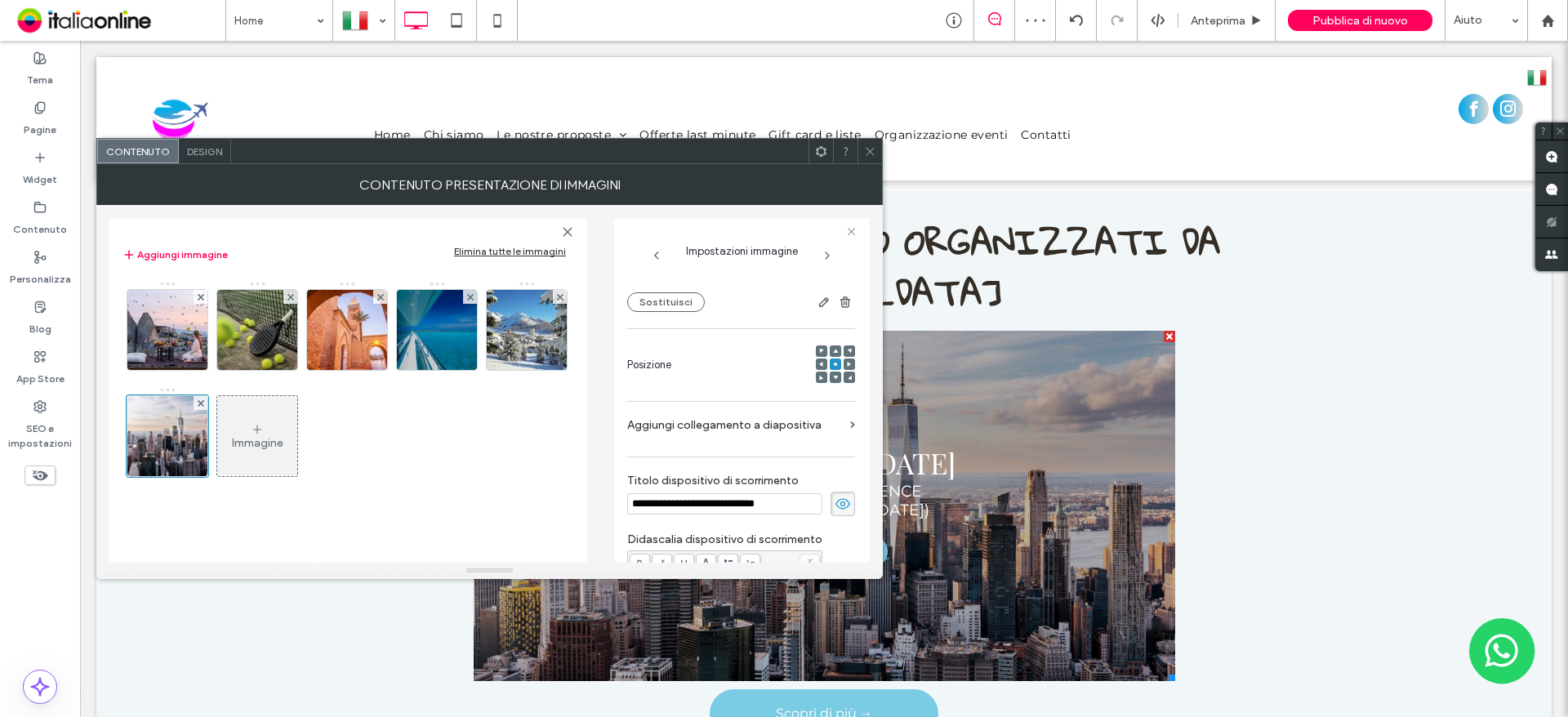
click at [721, 421] on label "Aggiungi collegamento a diapositiva" at bounding box center [735, 426] width 216 height 30
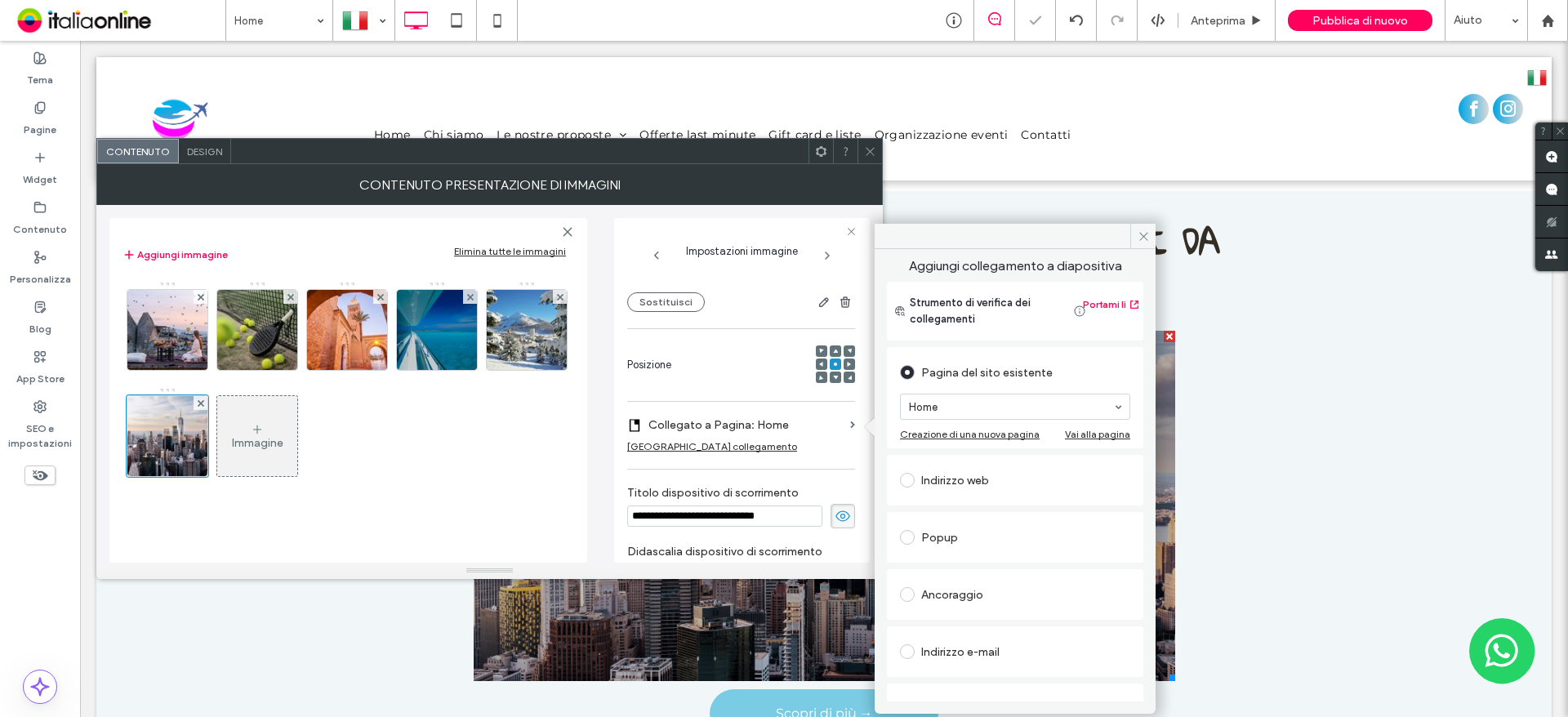
scroll to position [37, 0]
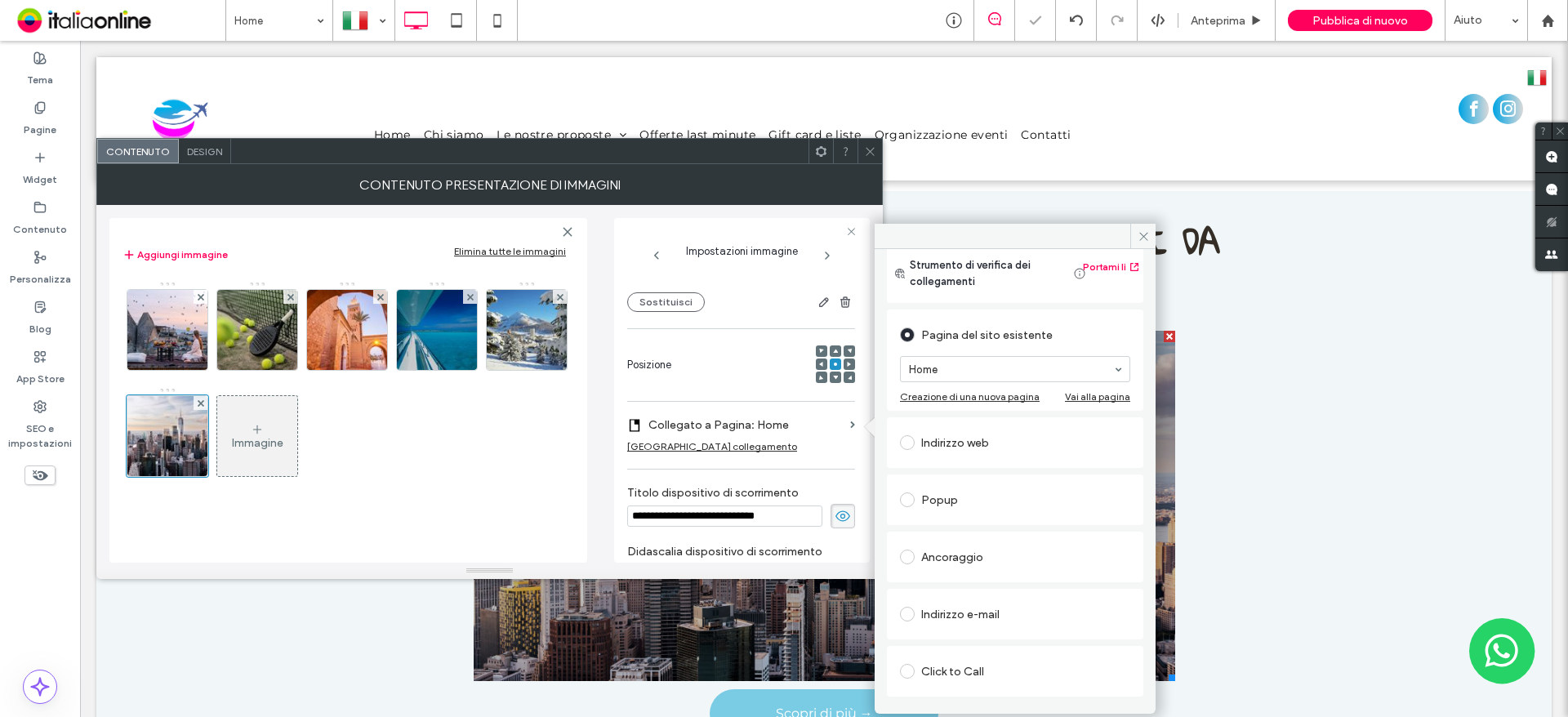
click at [985, 669] on div "Click to Call" at bounding box center [1015, 671] width 231 height 26
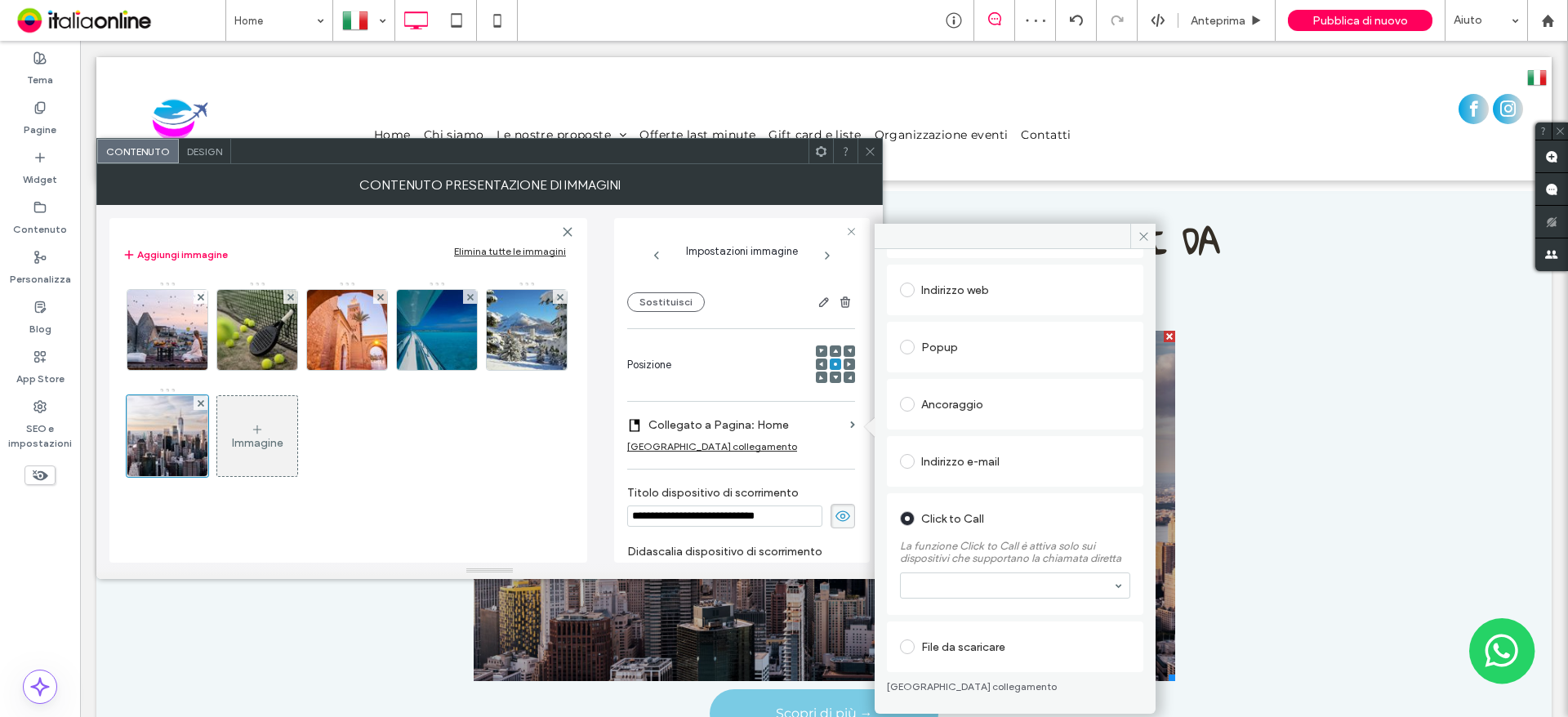
click at [984, 646] on div "File da scaricare" at bounding box center [1015, 647] width 231 height 26
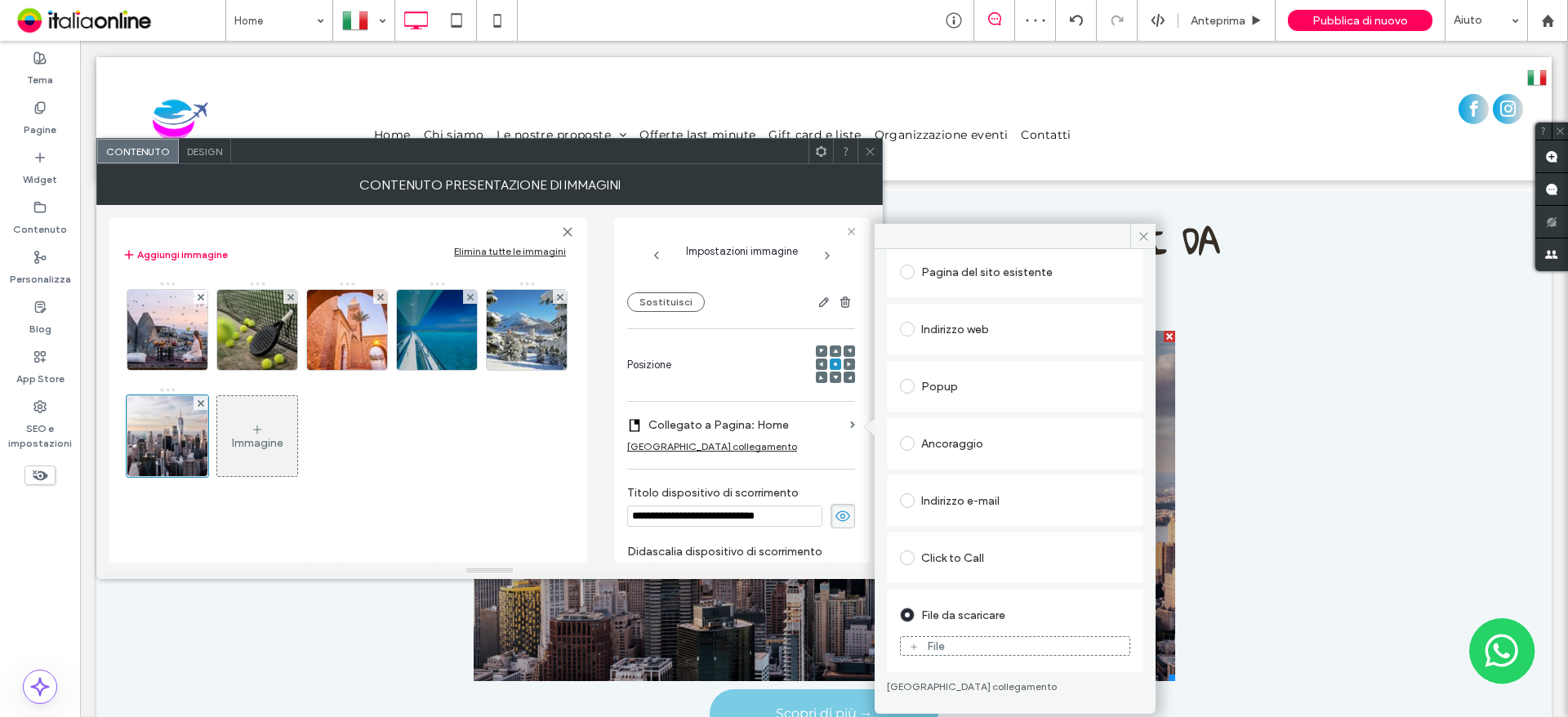
scroll to position [100, 0]
click at [983, 647] on div "File" at bounding box center [1015, 645] width 229 height 14
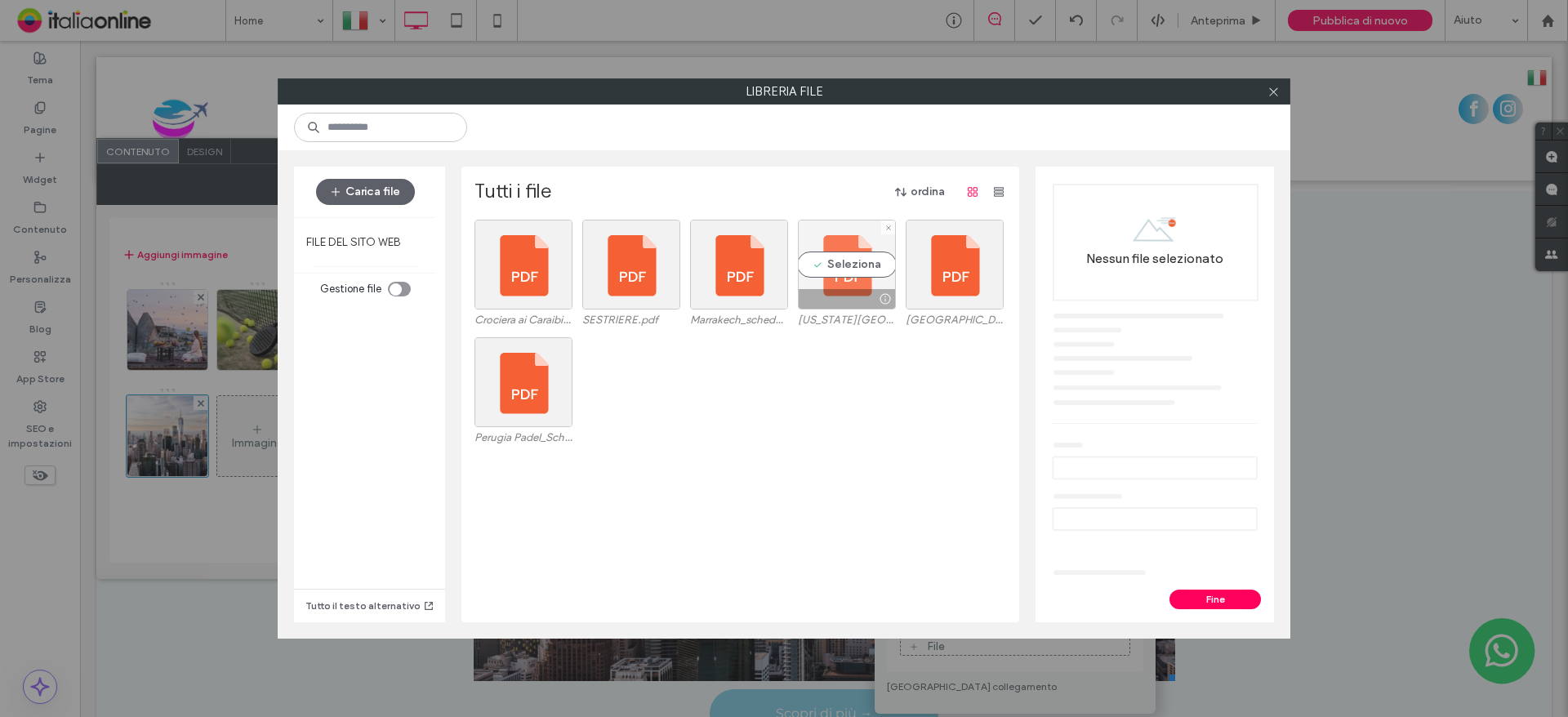
drag, startPoint x: 799, startPoint y: 262, endPoint x: 821, endPoint y: 273, distance: 24.6
click at [799, 262] on div "Seleziona" at bounding box center [847, 264] width 98 height 90
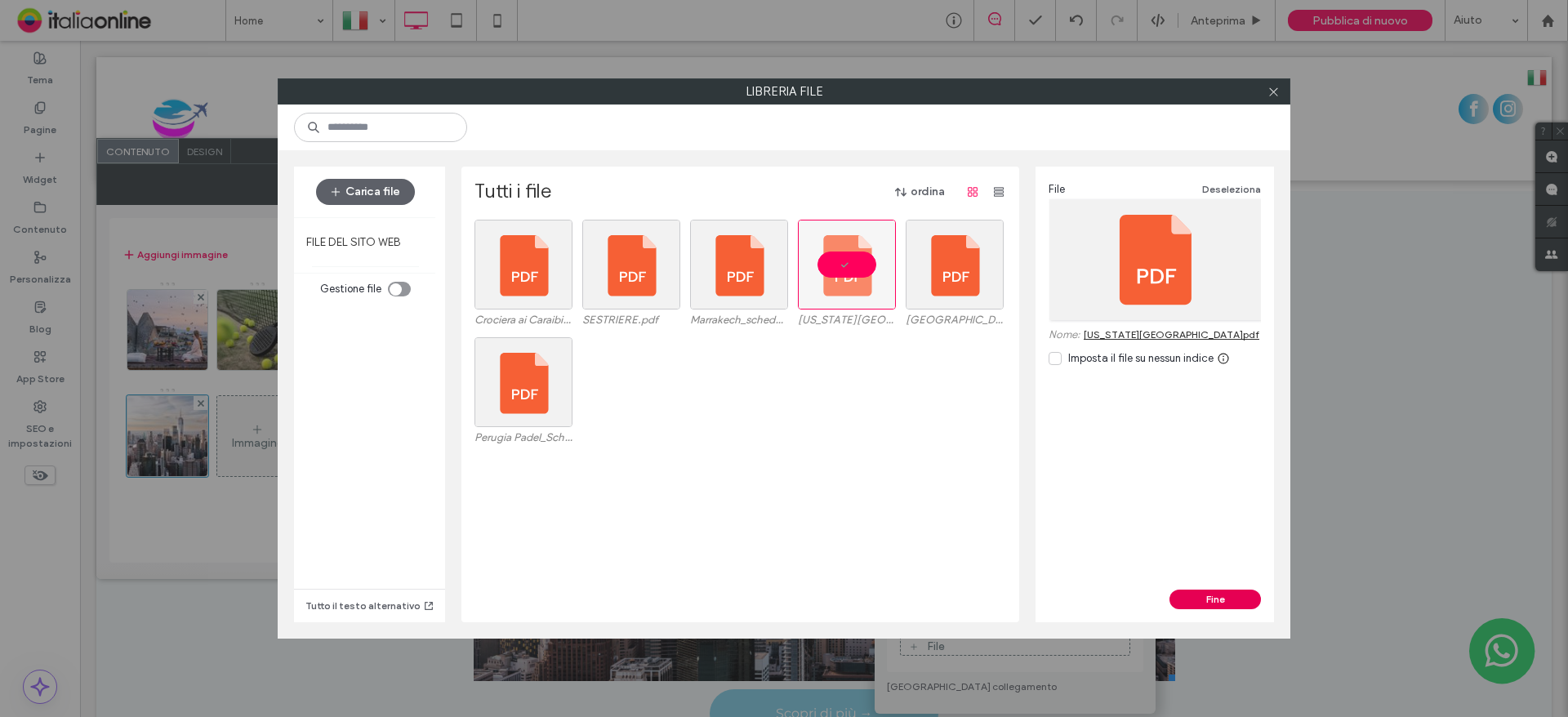
click at [1223, 594] on button "Fine" at bounding box center [1215, 599] width 91 height 19
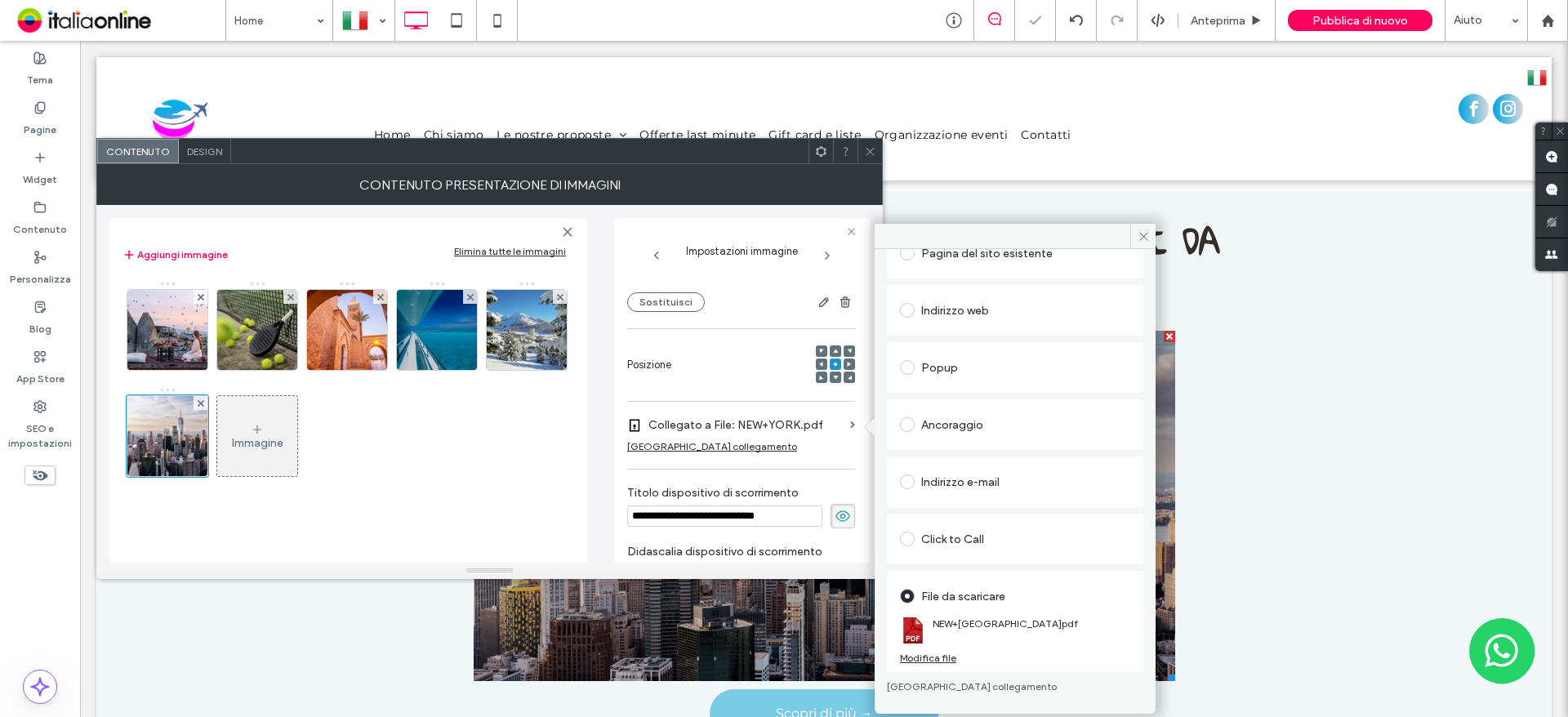
click at [865, 155] on icon at bounding box center [870, 151] width 13 height 13
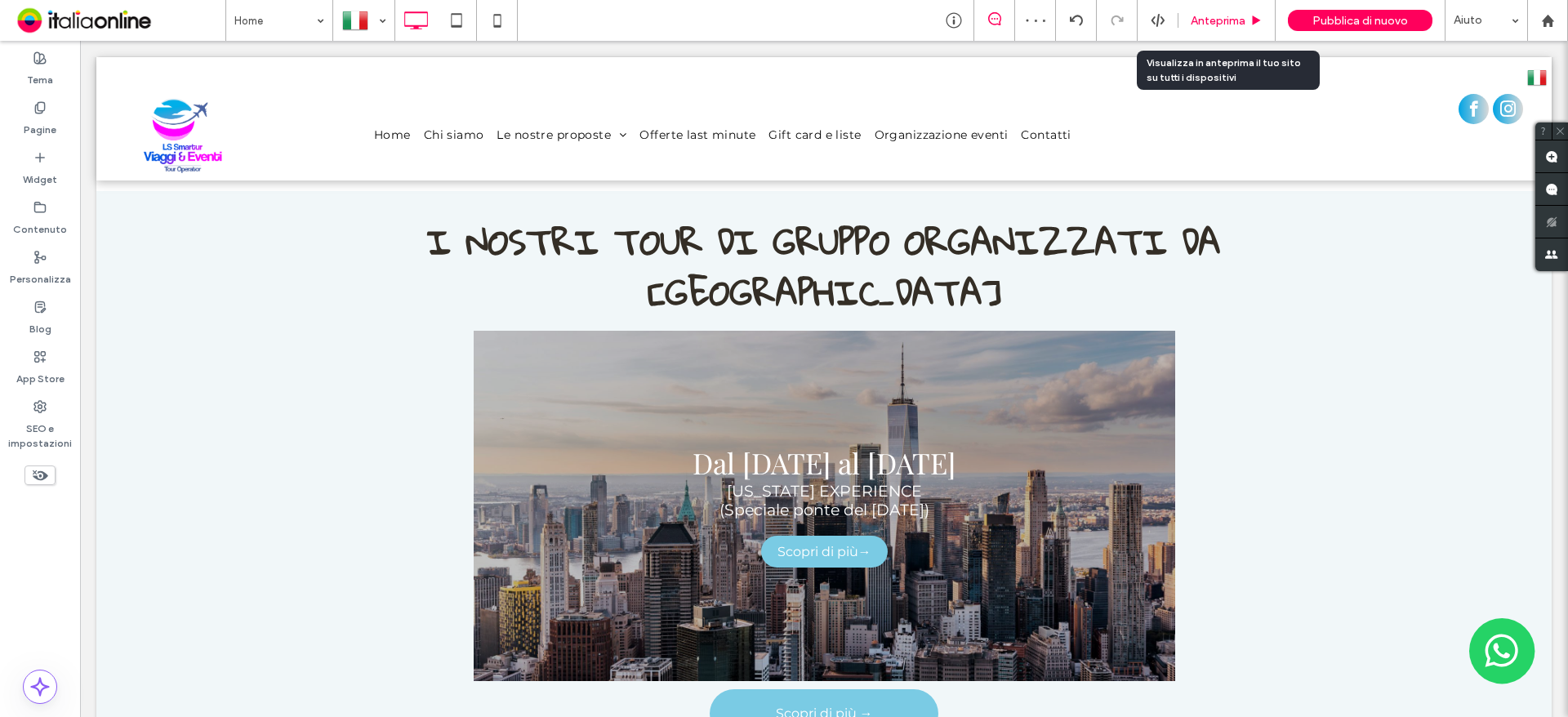
drag, startPoint x: 1107, startPoint y: 1, endPoint x: 1231, endPoint y: 26, distance: 126.5
click at [1231, 26] on span "Anteprima" at bounding box center [1218, 20] width 55 height 14
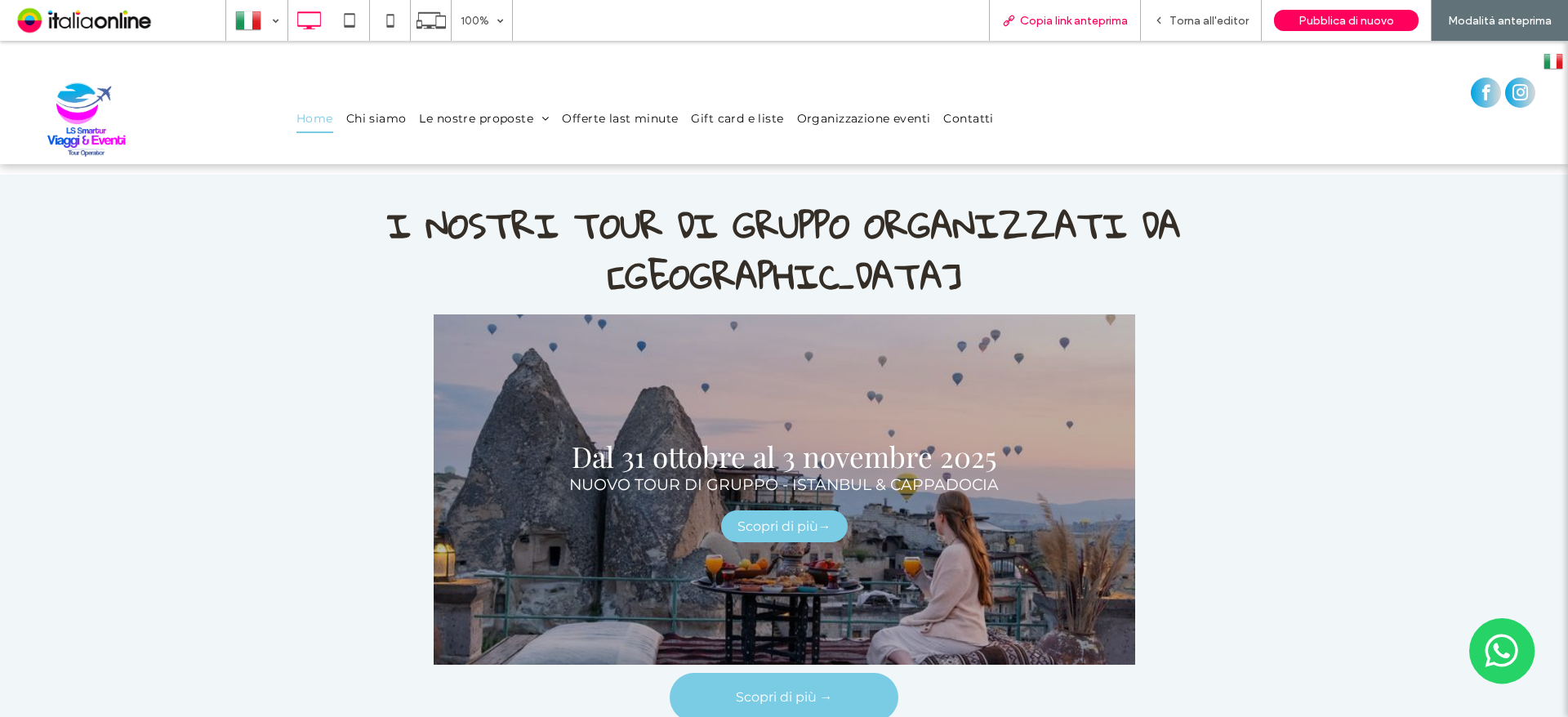
click at [1122, 19] on span "Copia link anteprima" at bounding box center [1074, 20] width 108 height 14
click at [1218, 16] on span "Torna all'editor" at bounding box center [1209, 20] width 79 height 14
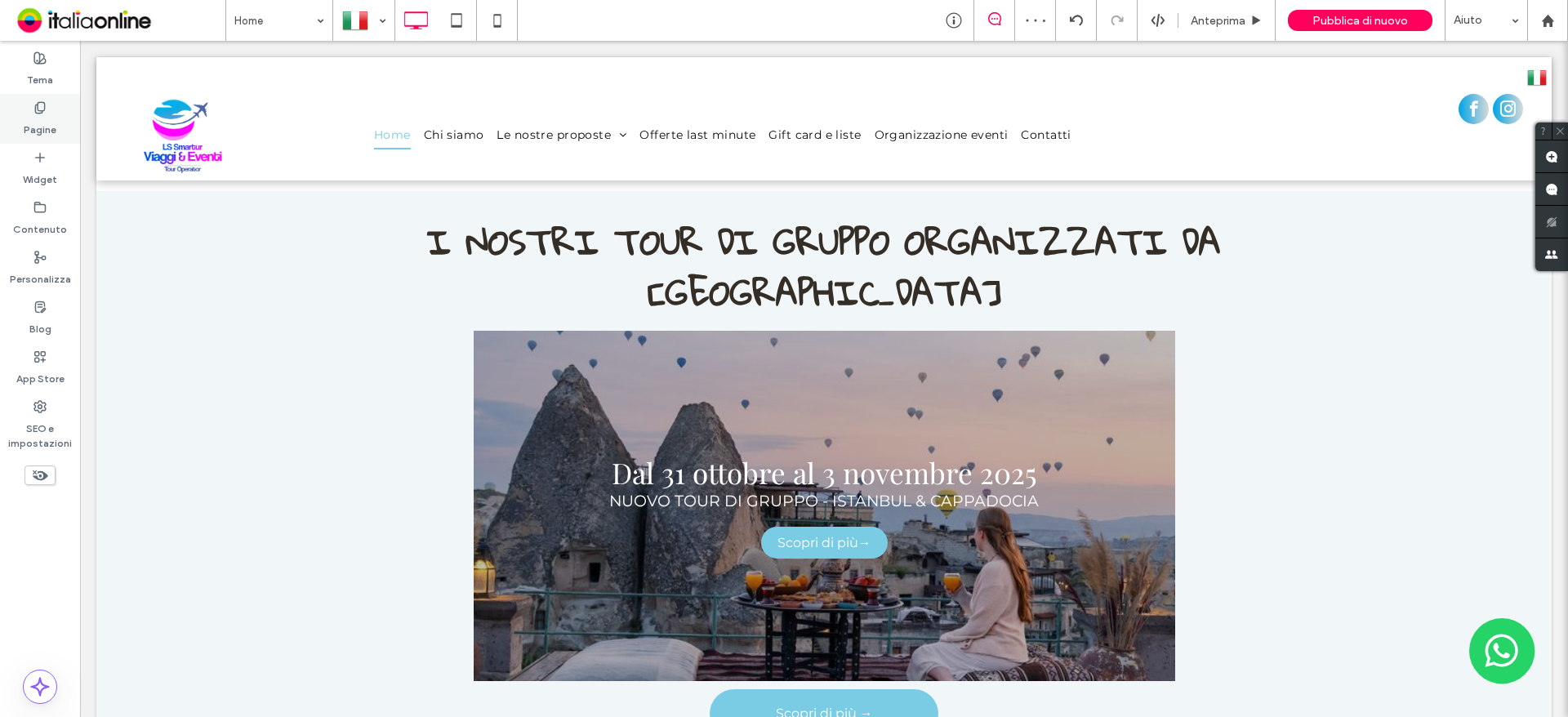
click at [53, 120] on label "Pagine" at bounding box center [40, 125] width 33 height 23
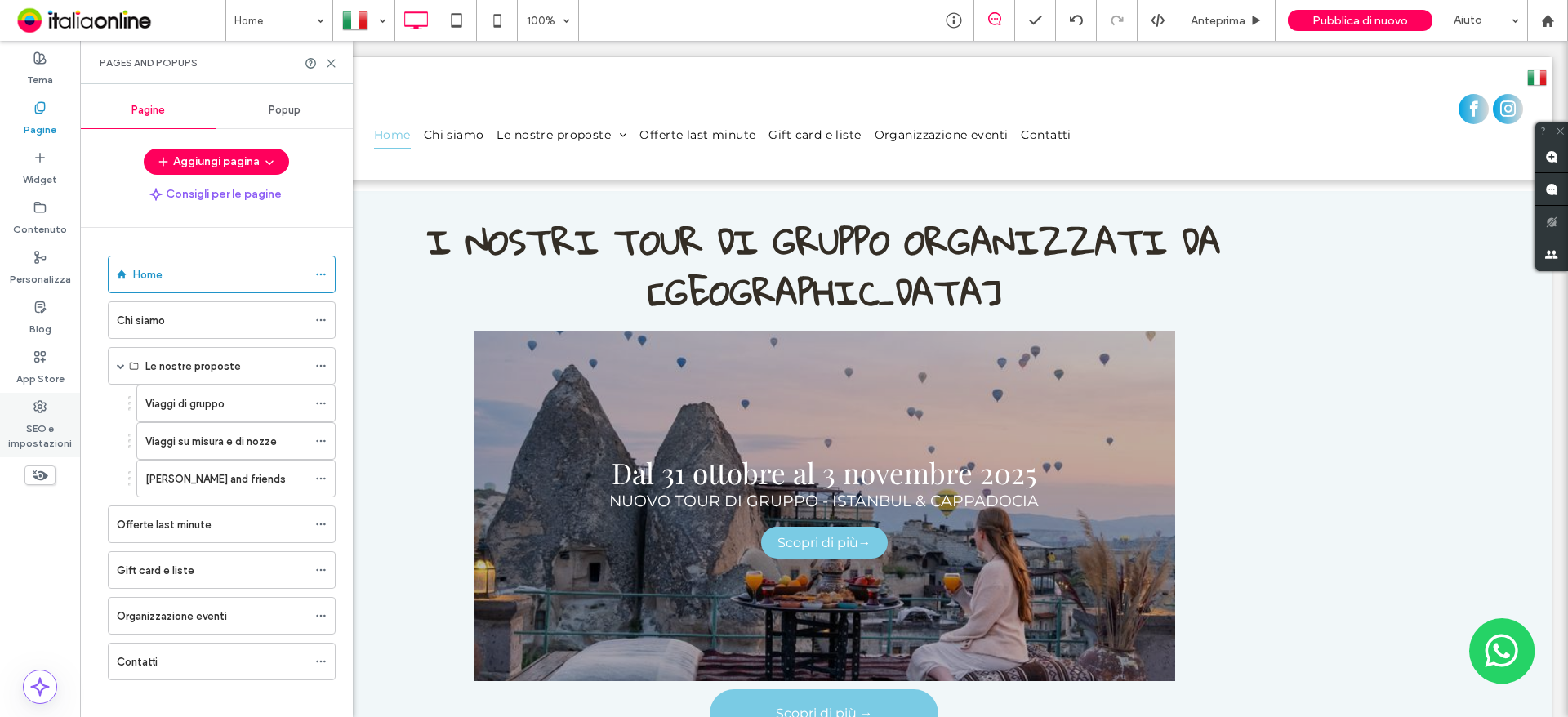
click at [41, 437] on label "SEO e impostazioni" at bounding box center [40, 432] width 80 height 37
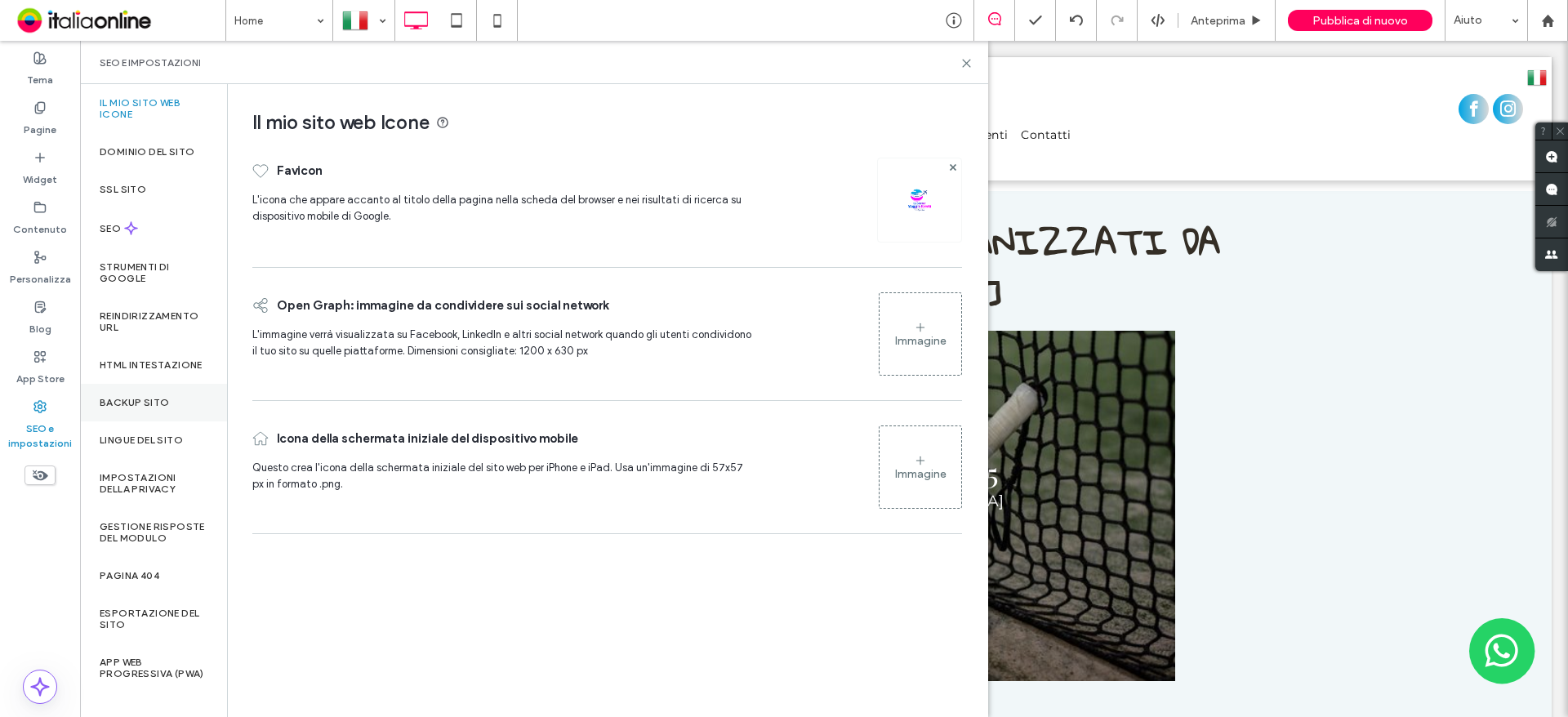
drag, startPoint x: 117, startPoint y: 410, endPoint x: 155, endPoint y: 410, distance: 38.0
click at [117, 409] on label "Backup sito" at bounding box center [134, 403] width 69 height 12
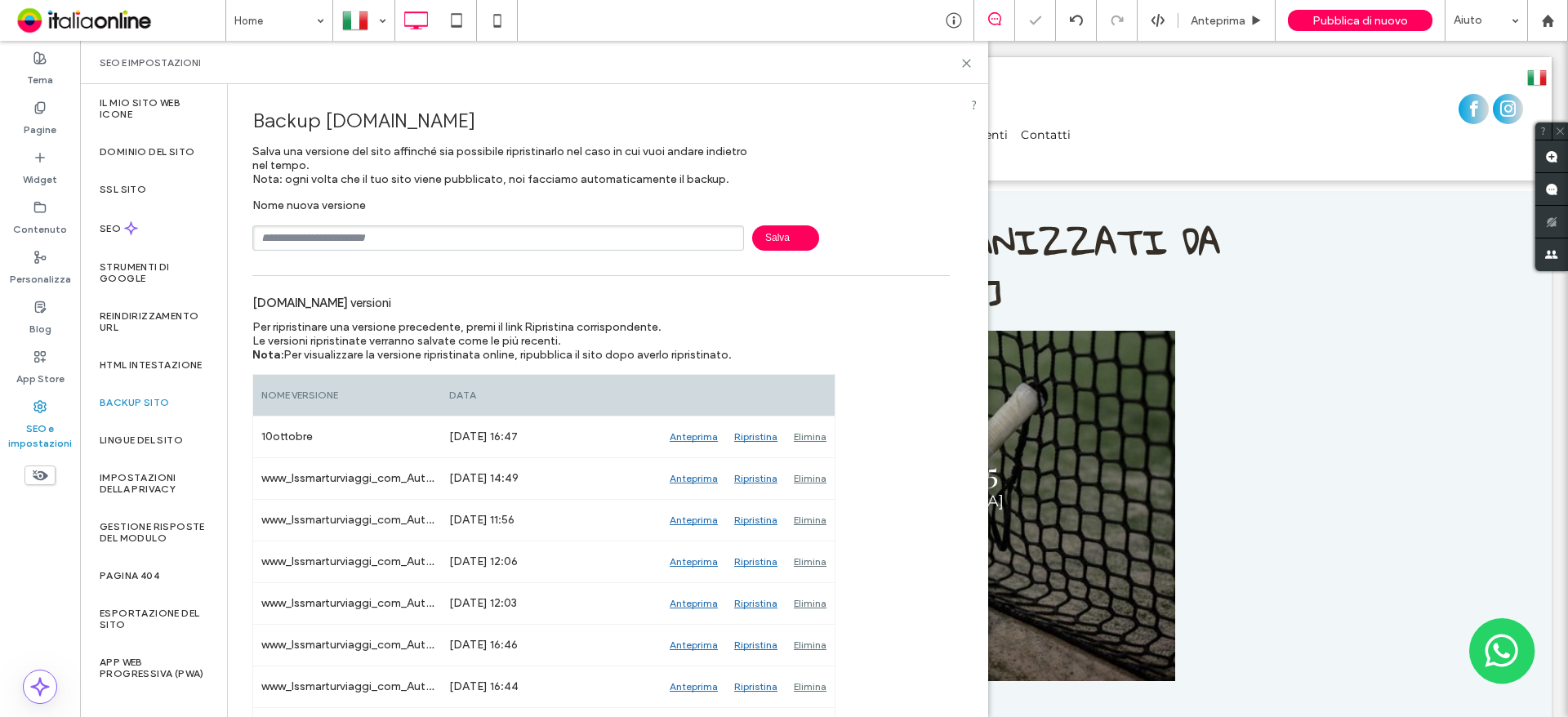
click at [511, 230] on input "text" at bounding box center [498, 238] width 491 height 25
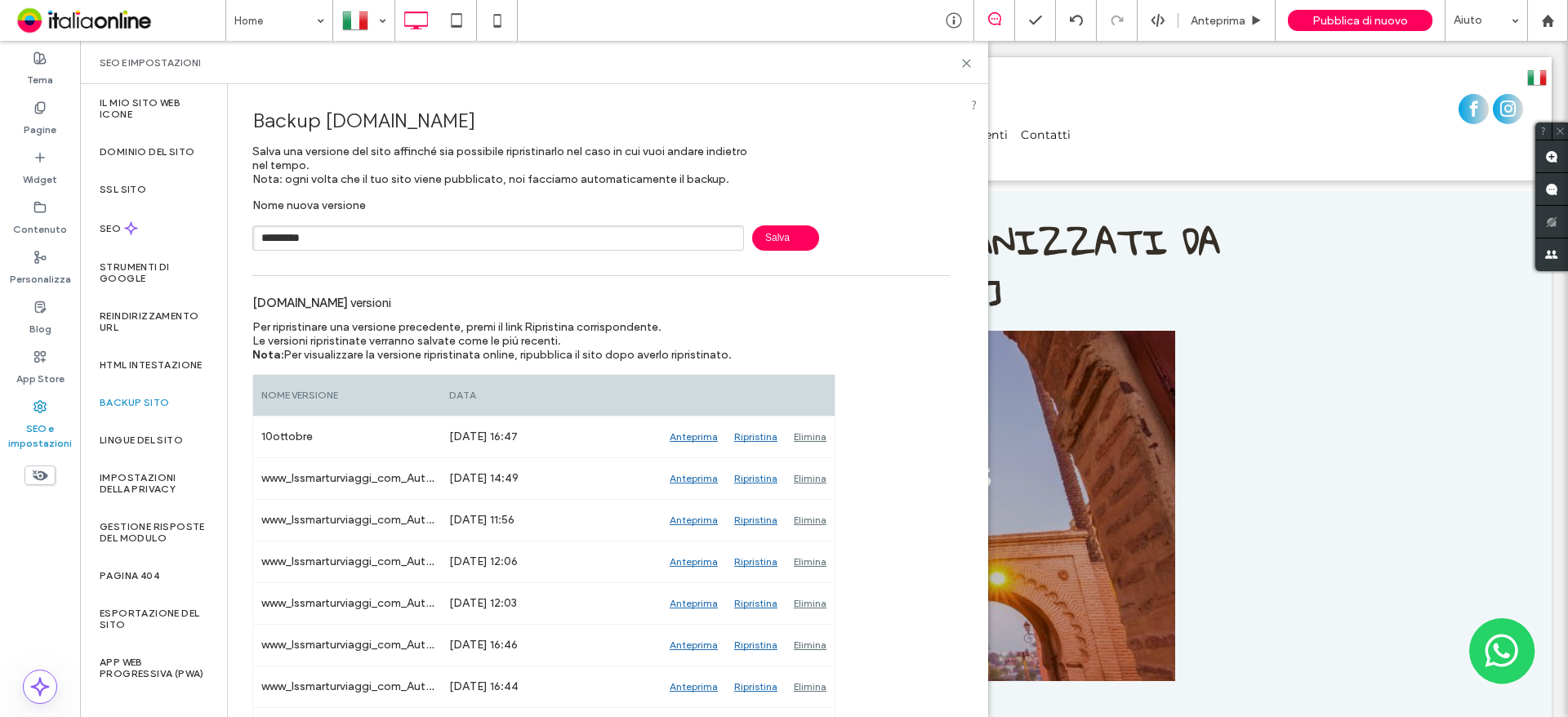
type input "*********"
click at [784, 241] on span "Salva" at bounding box center [785, 238] width 67 height 25
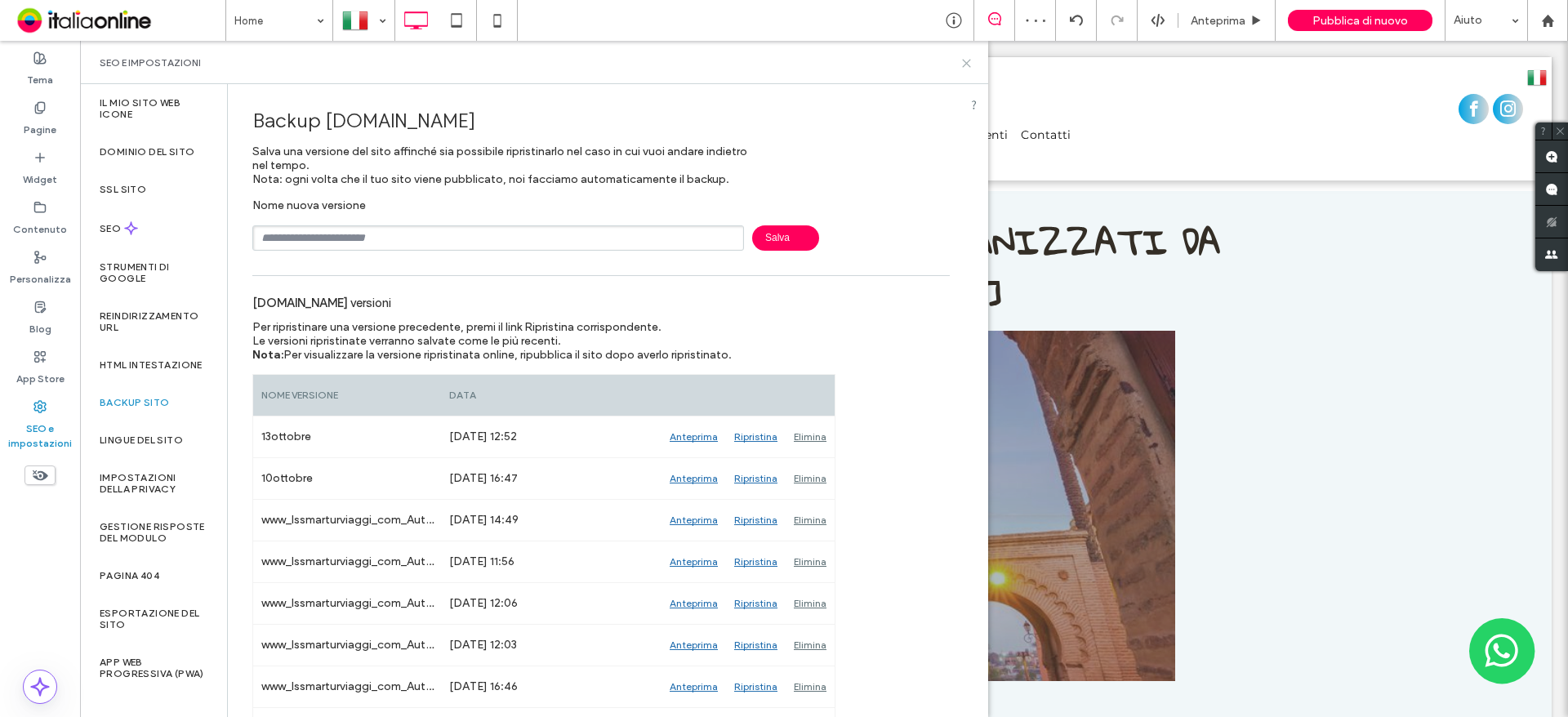
click at [966, 61] on icon at bounding box center [966, 63] width 13 height 13
